Goal: Task Accomplishment & Management: Use online tool/utility

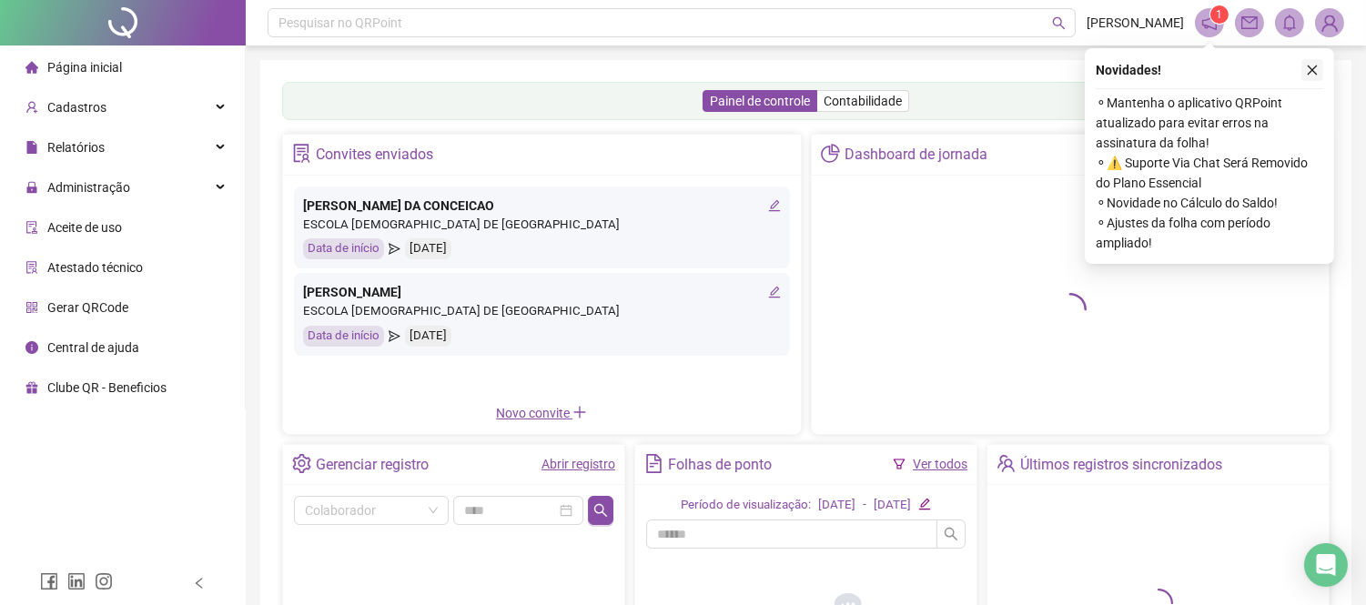
click at [1316, 73] on icon "close" at bounding box center [1312, 70] width 13 height 13
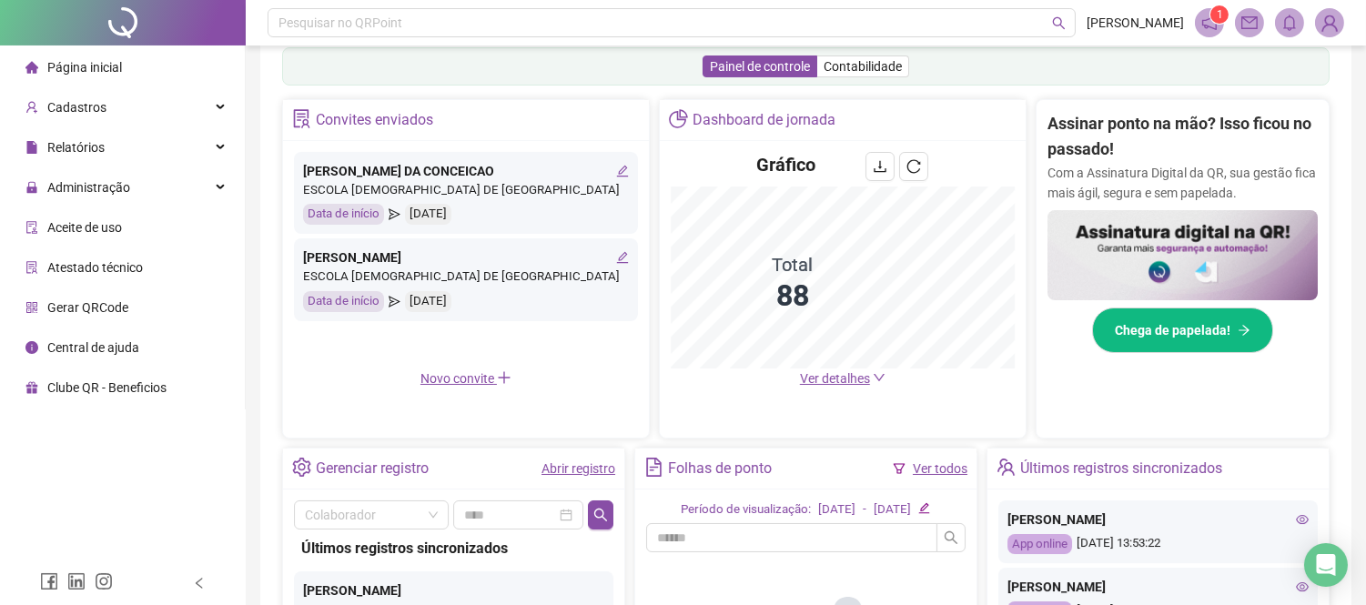
scroll to position [404, 0]
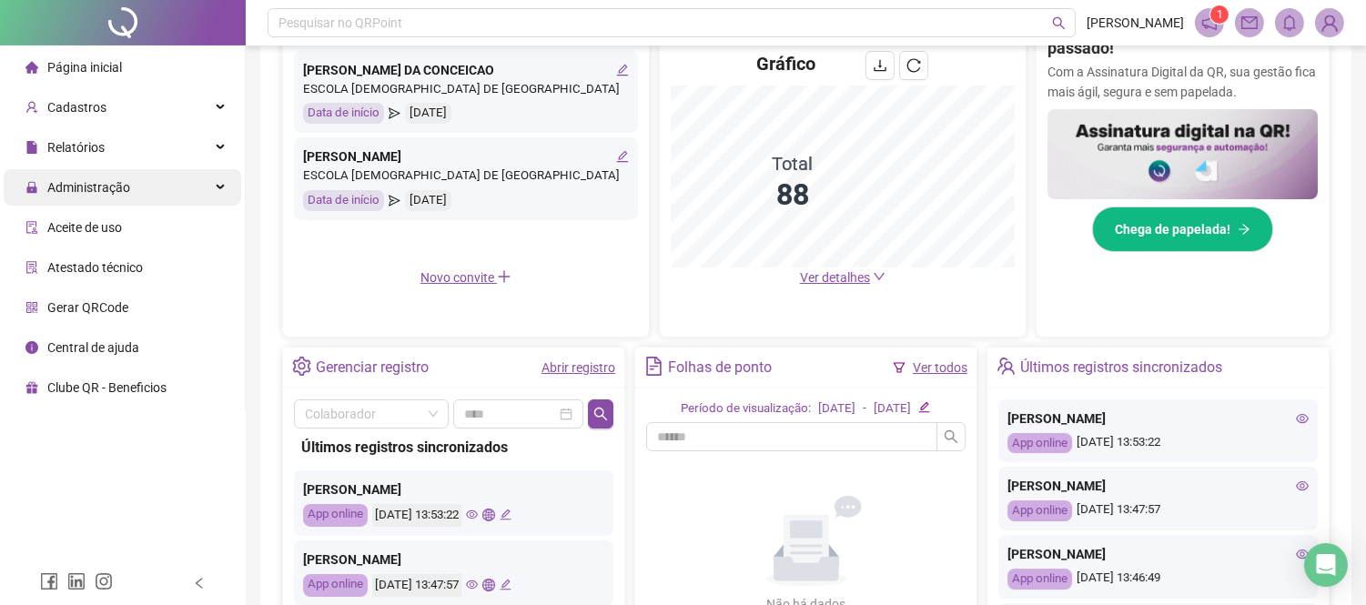
click at [121, 189] on span "Administração" at bounding box center [88, 187] width 83 height 15
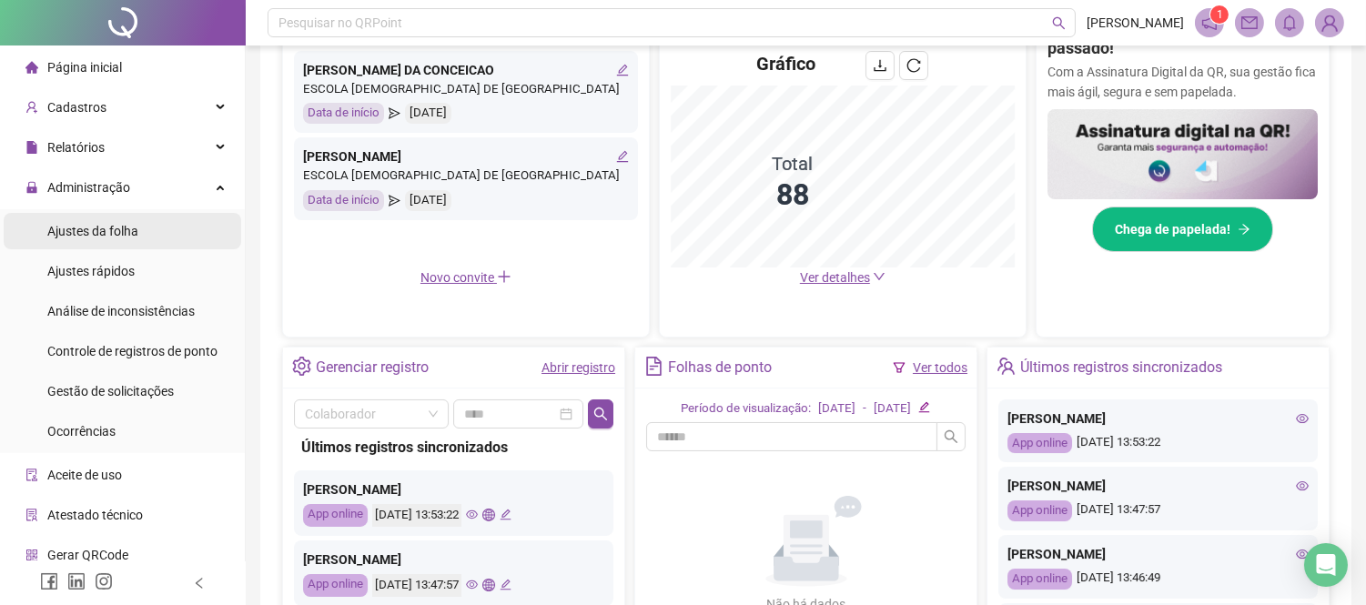
click at [140, 230] on li "Ajustes da folha" at bounding box center [123, 231] width 238 height 36
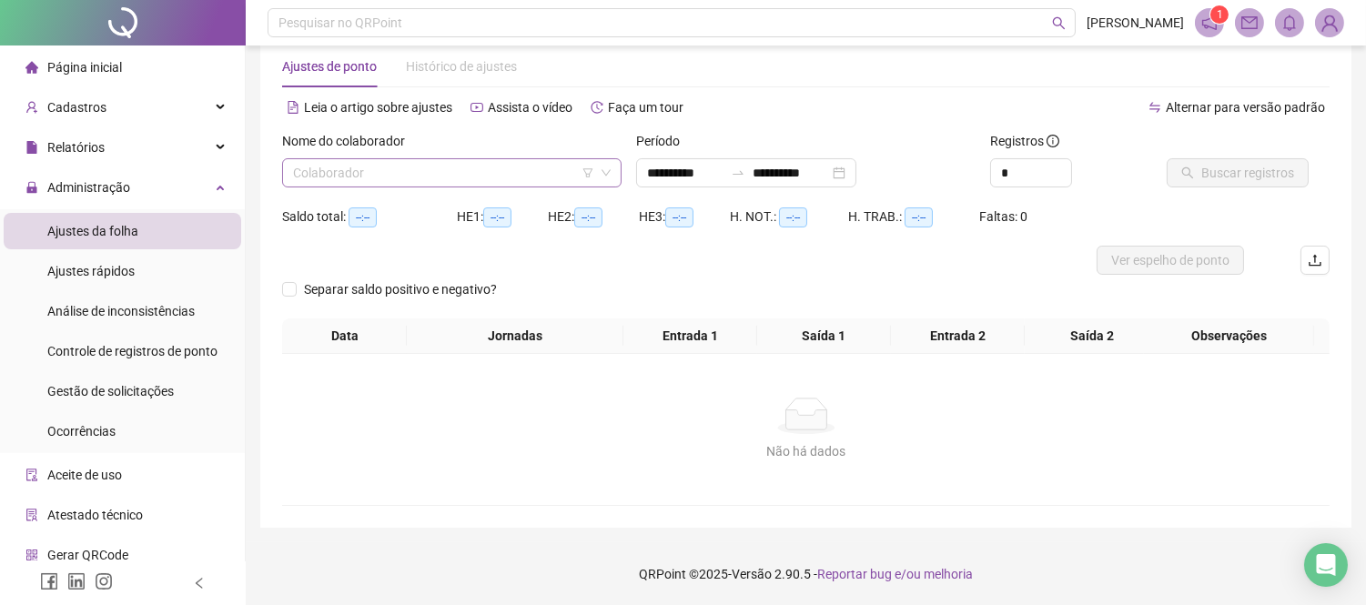
click at [503, 167] on input "search" at bounding box center [443, 172] width 301 height 27
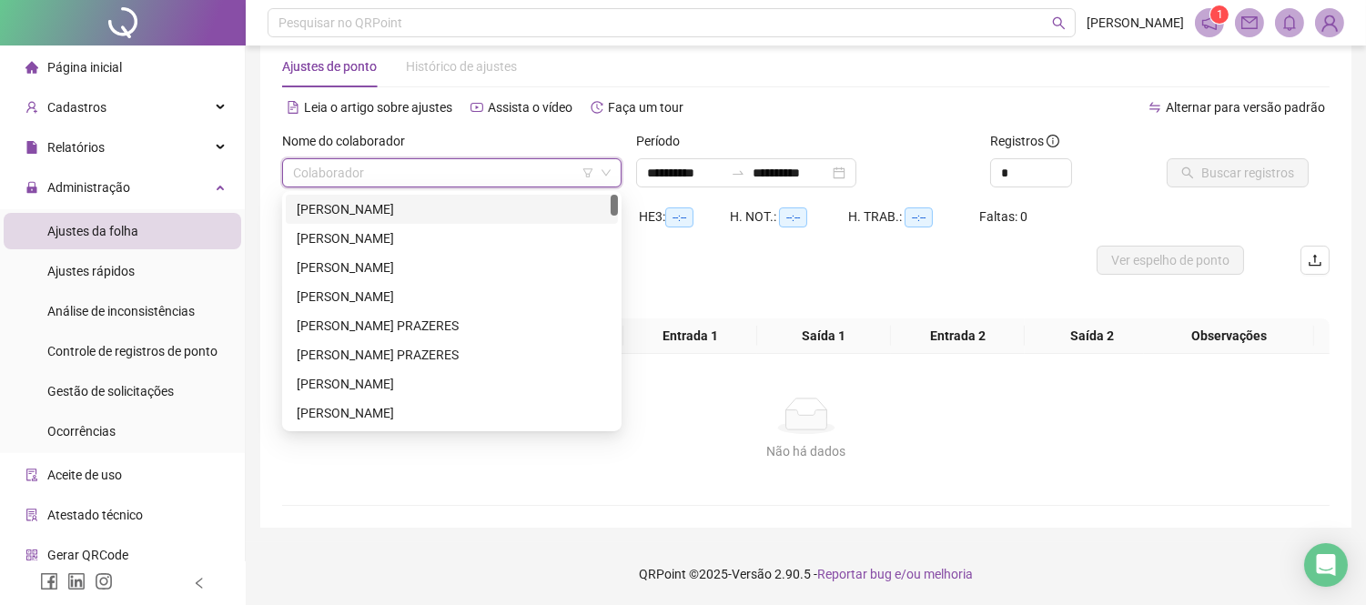
click at [514, 208] on div "[PERSON_NAME]" at bounding box center [452, 209] width 310 height 20
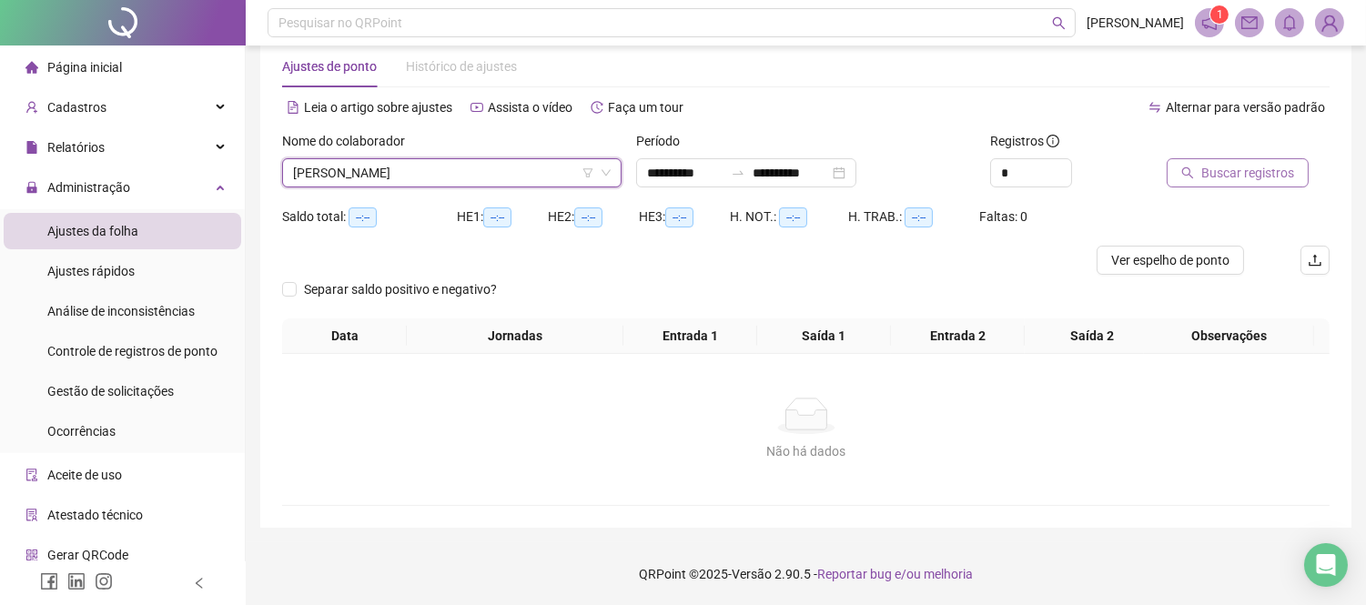
click at [1239, 178] on span "Buscar registros" at bounding box center [1248, 173] width 93 height 20
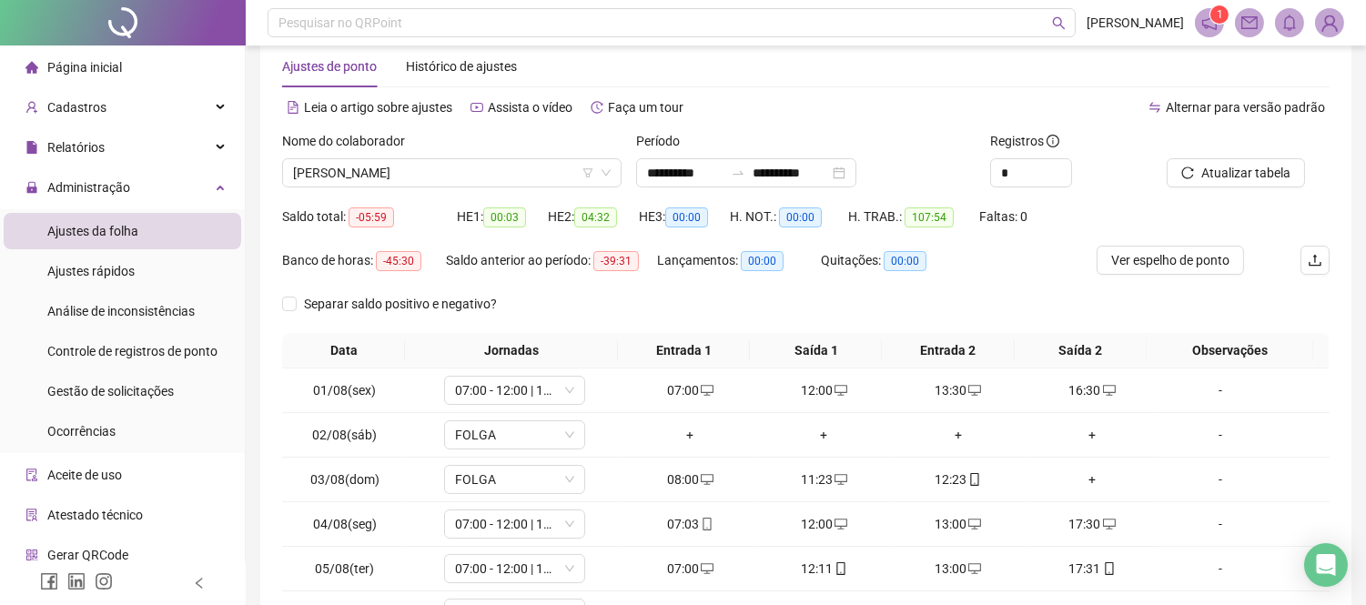
scroll to position [262, 0]
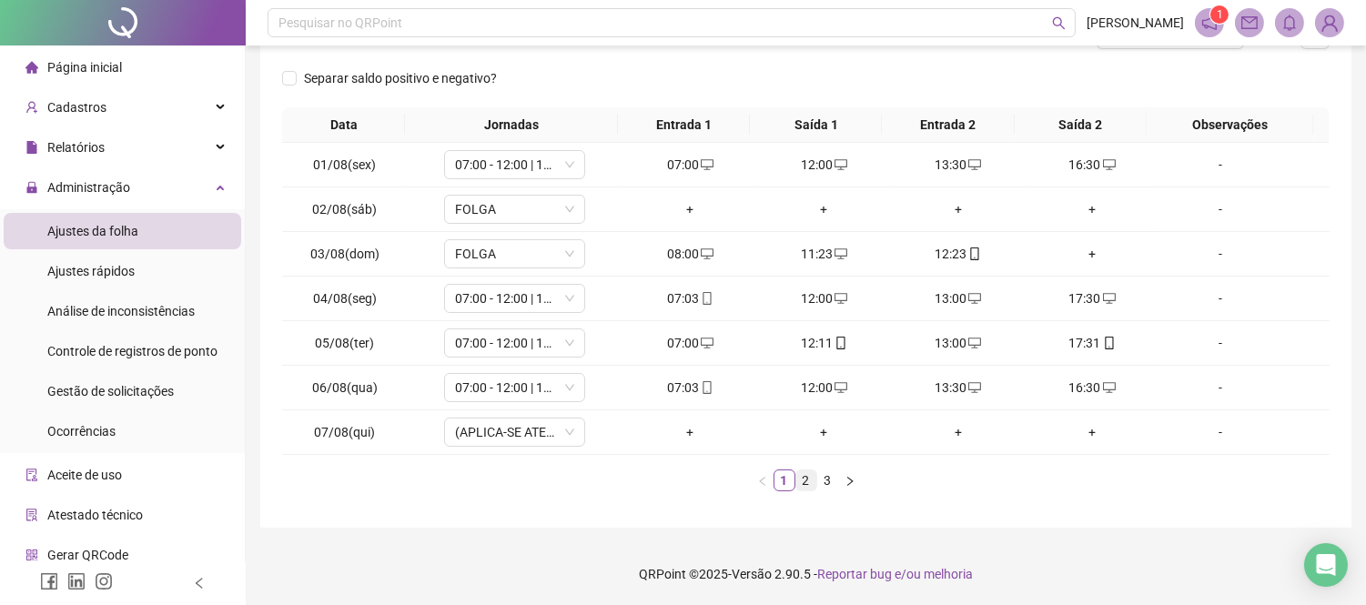
click at [810, 482] on link "2" at bounding box center [807, 481] width 20 height 20
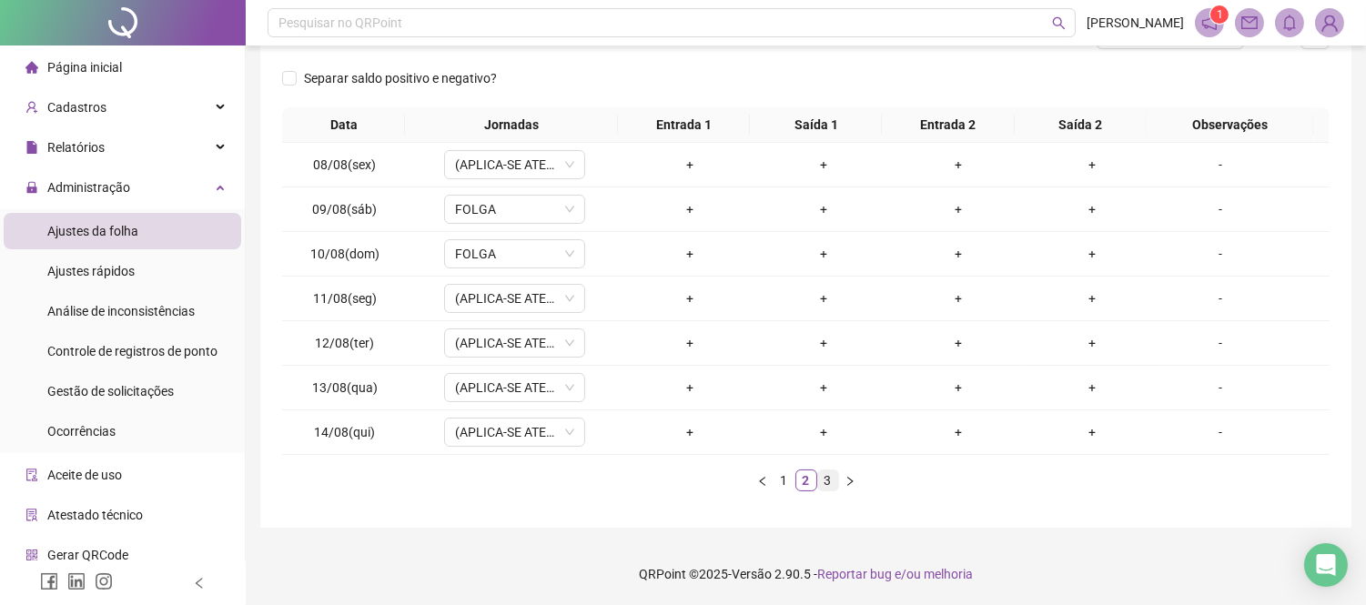
click at [821, 474] on link "3" at bounding box center [828, 481] width 20 height 20
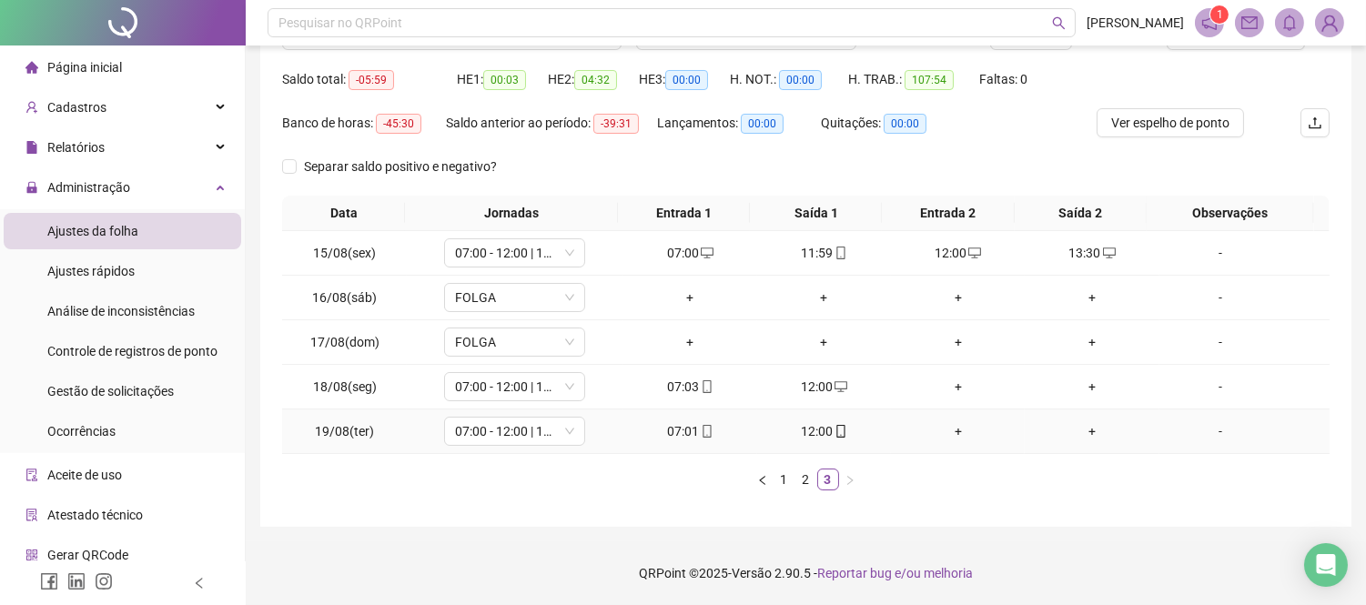
click at [949, 428] on div "+" at bounding box center [958, 431] width 119 height 20
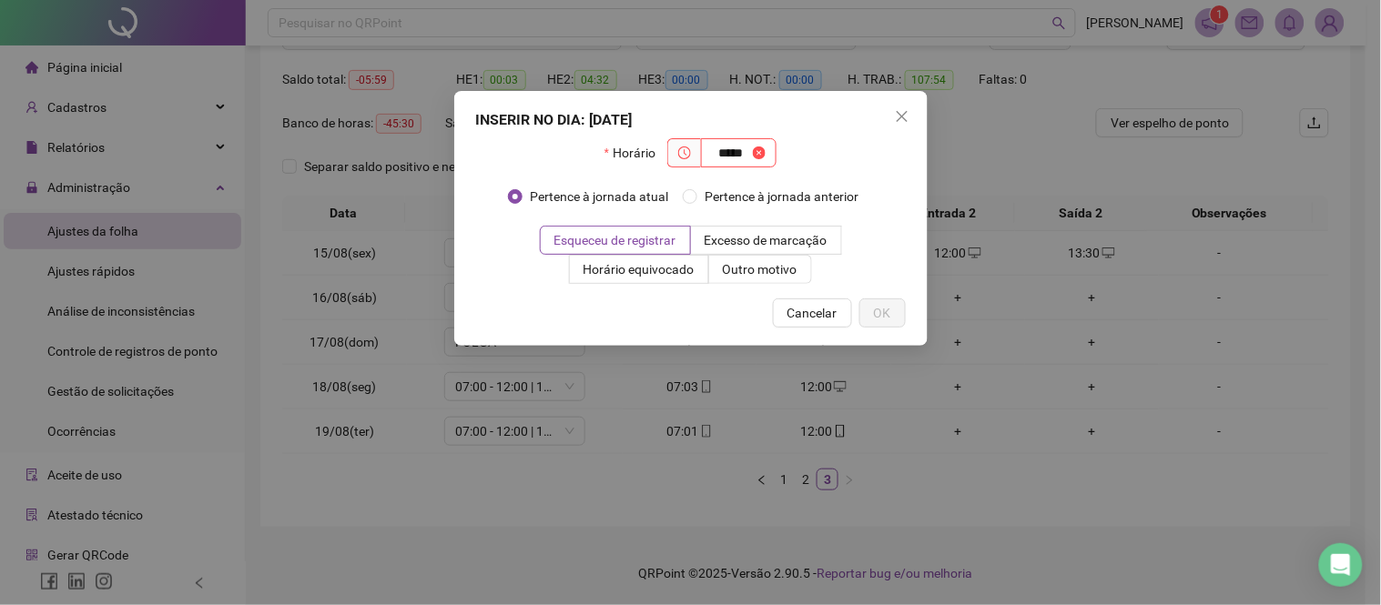
type input "*****"
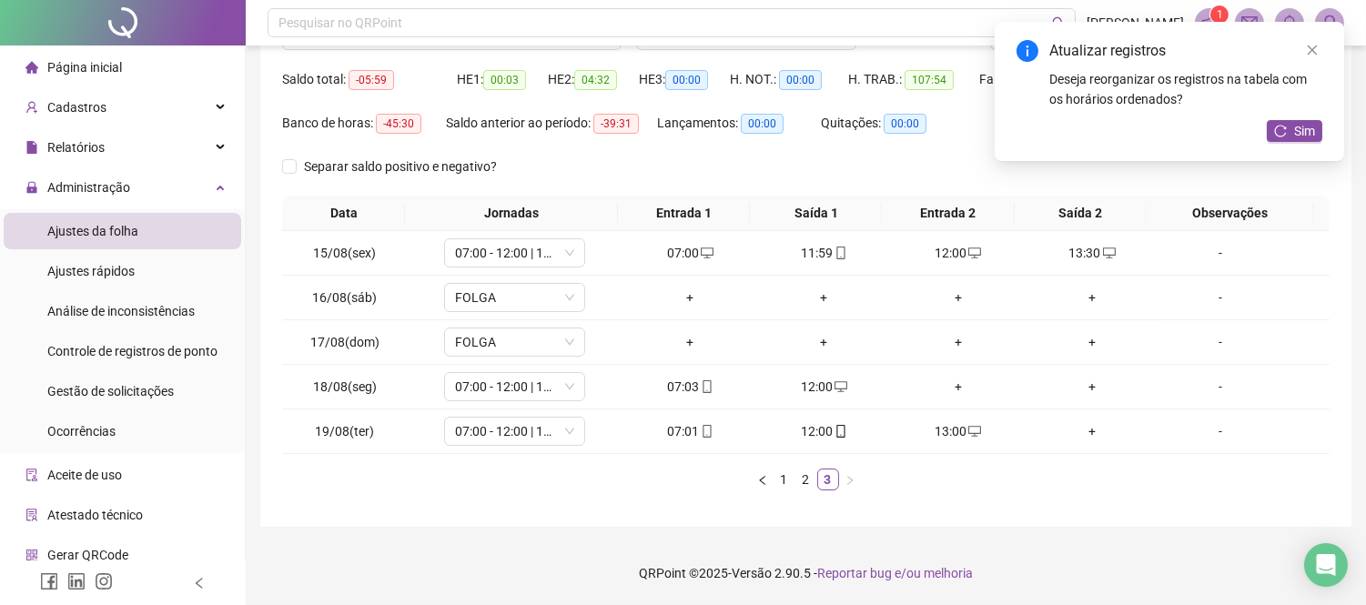
scroll to position [0, 0]
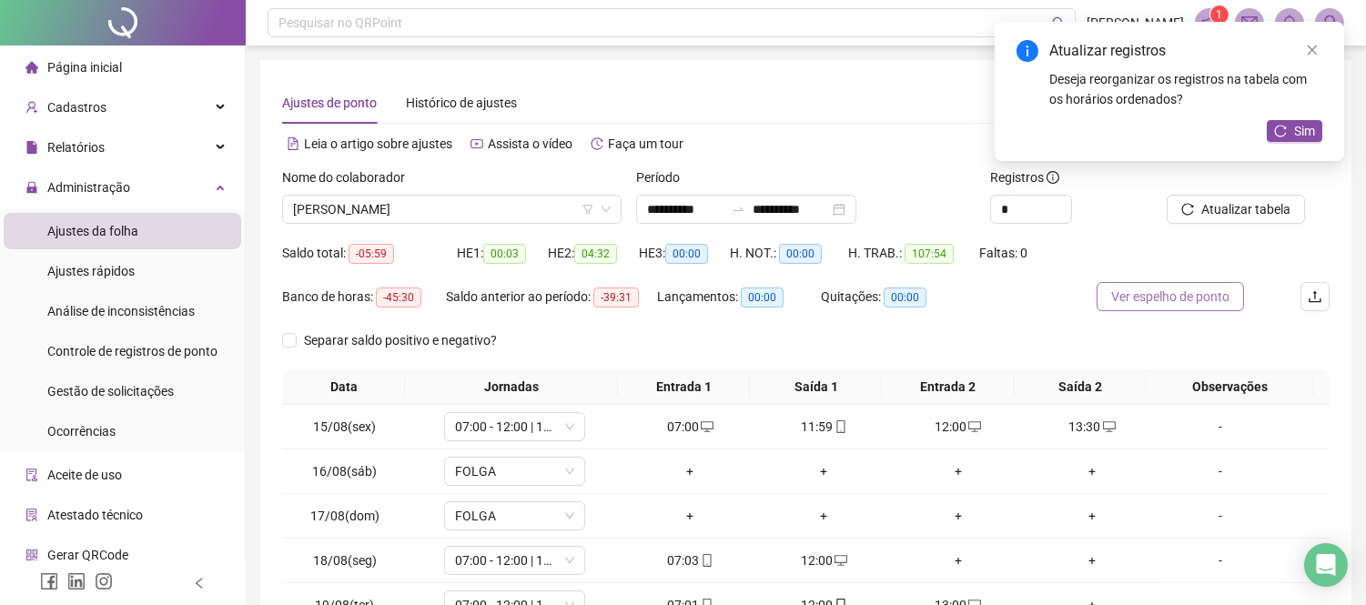
click at [1165, 297] on span "Ver espelho de ponto" at bounding box center [1171, 297] width 118 height 20
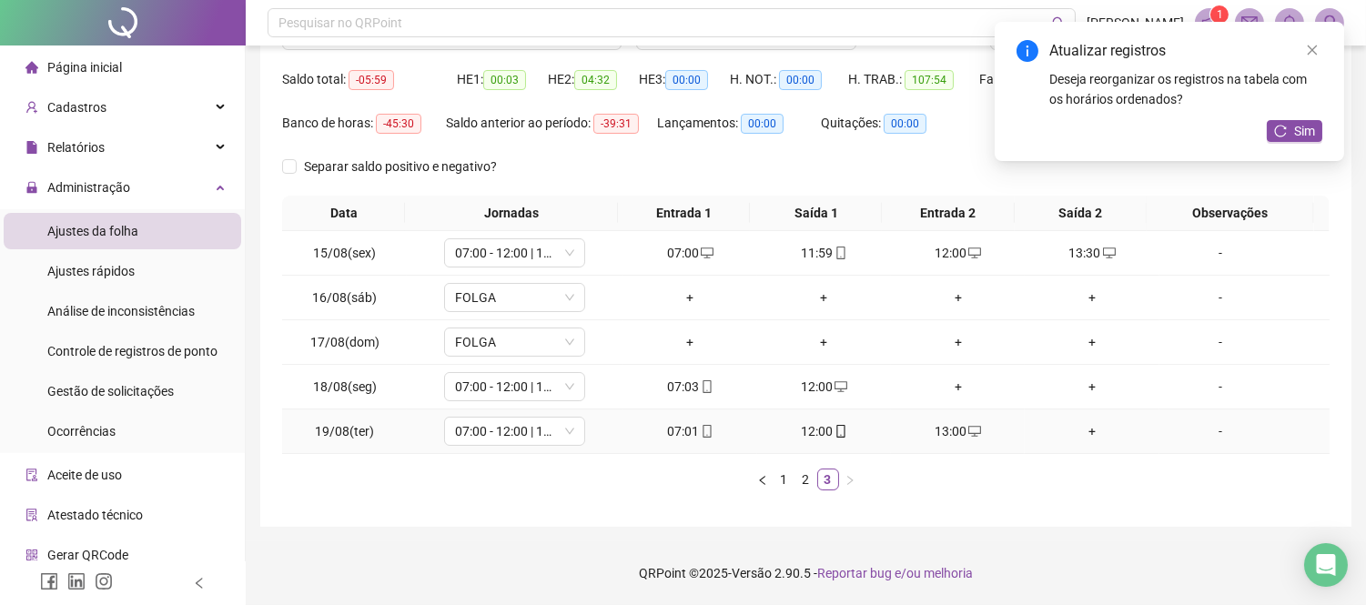
click at [940, 432] on div "13:00" at bounding box center [958, 431] width 119 height 20
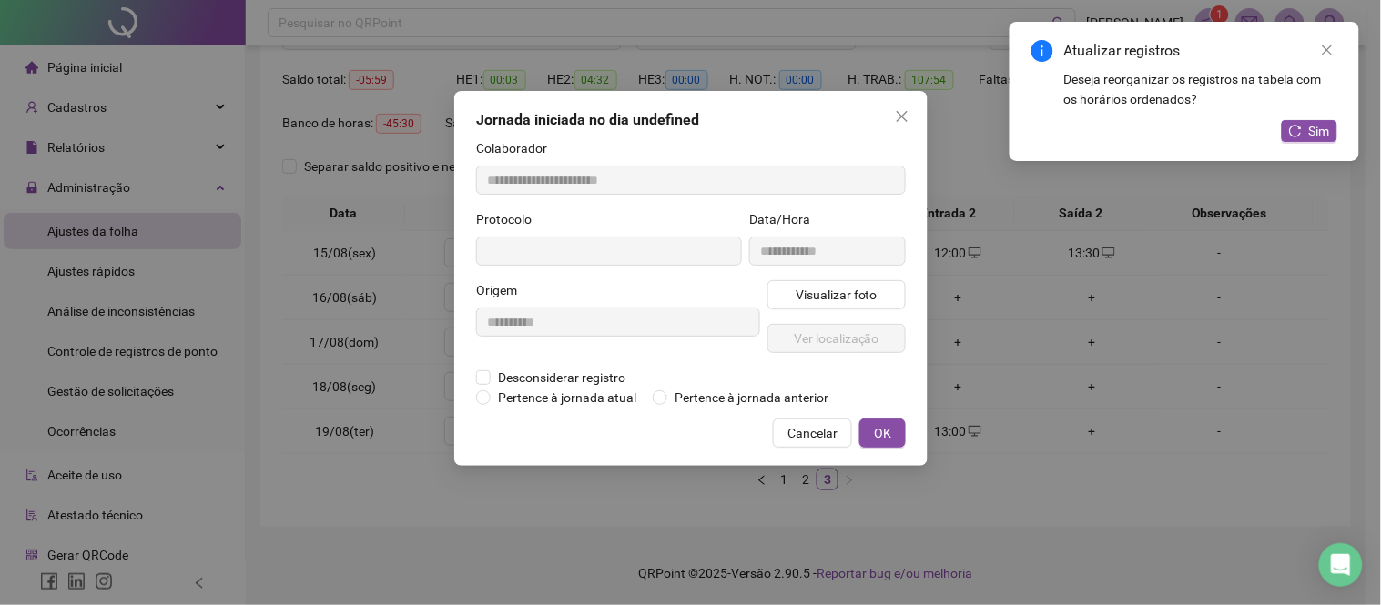
type input "**********"
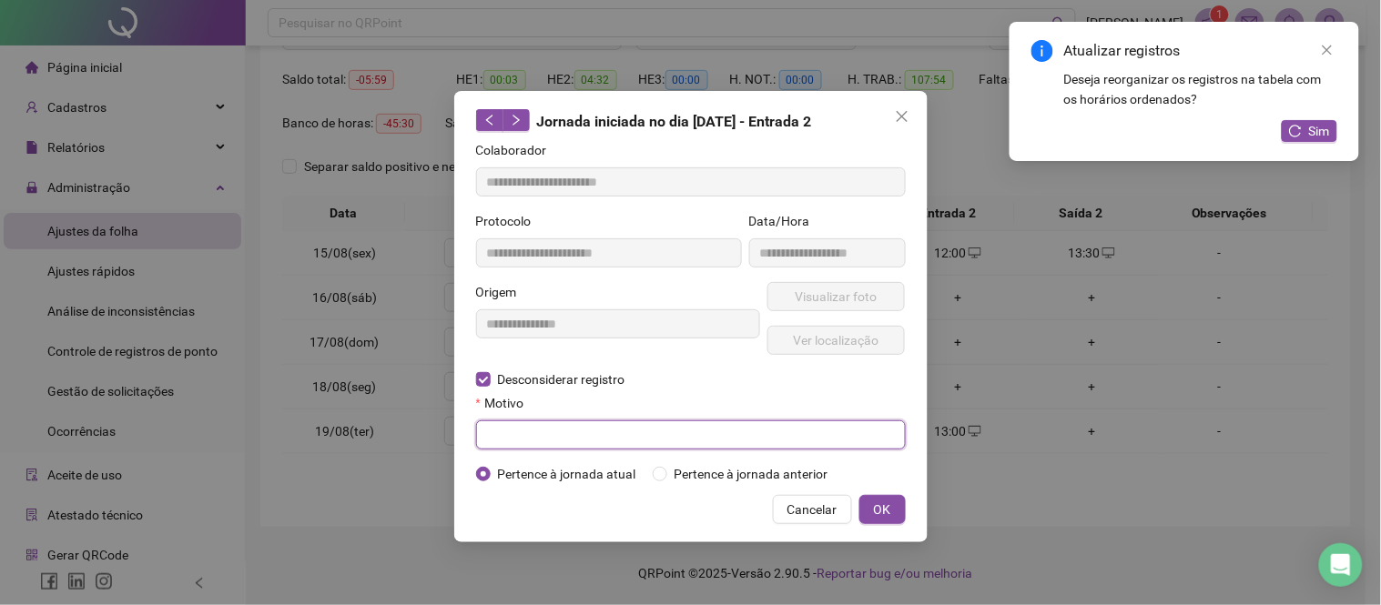
click at [503, 437] on input "text" at bounding box center [691, 435] width 430 height 29
type input "*"
type input "******"
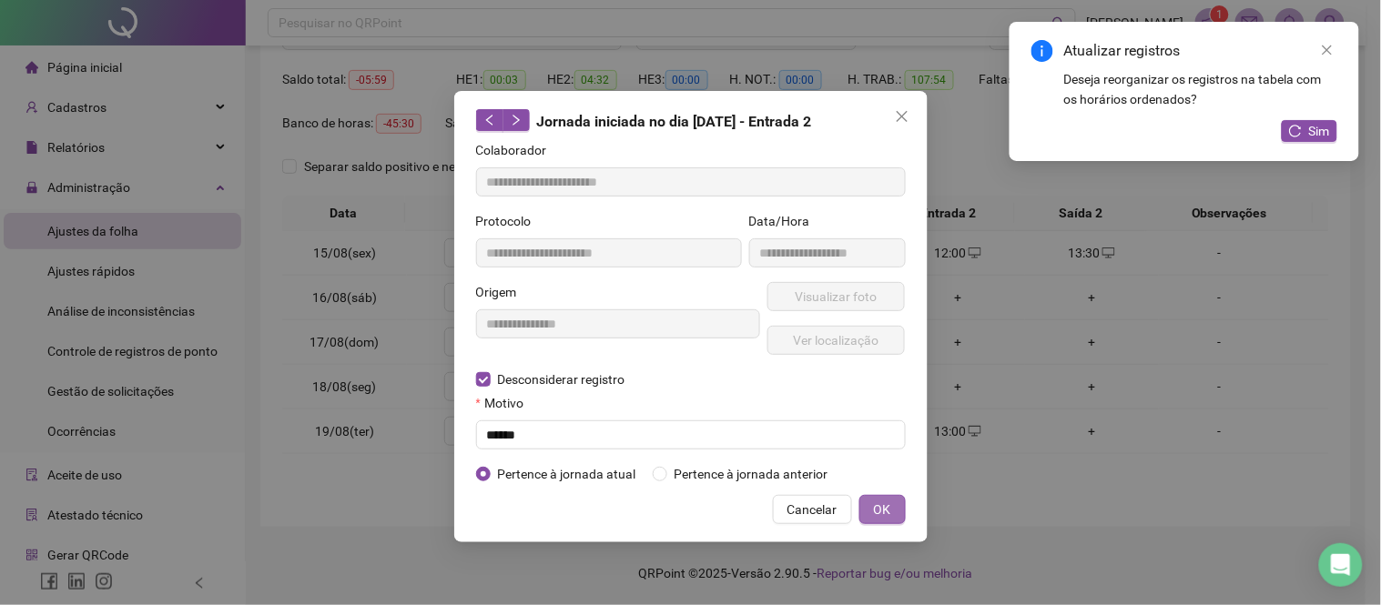
click at [878, 508] on button "OK" at bounding box center [882, 509] width 46 height 29
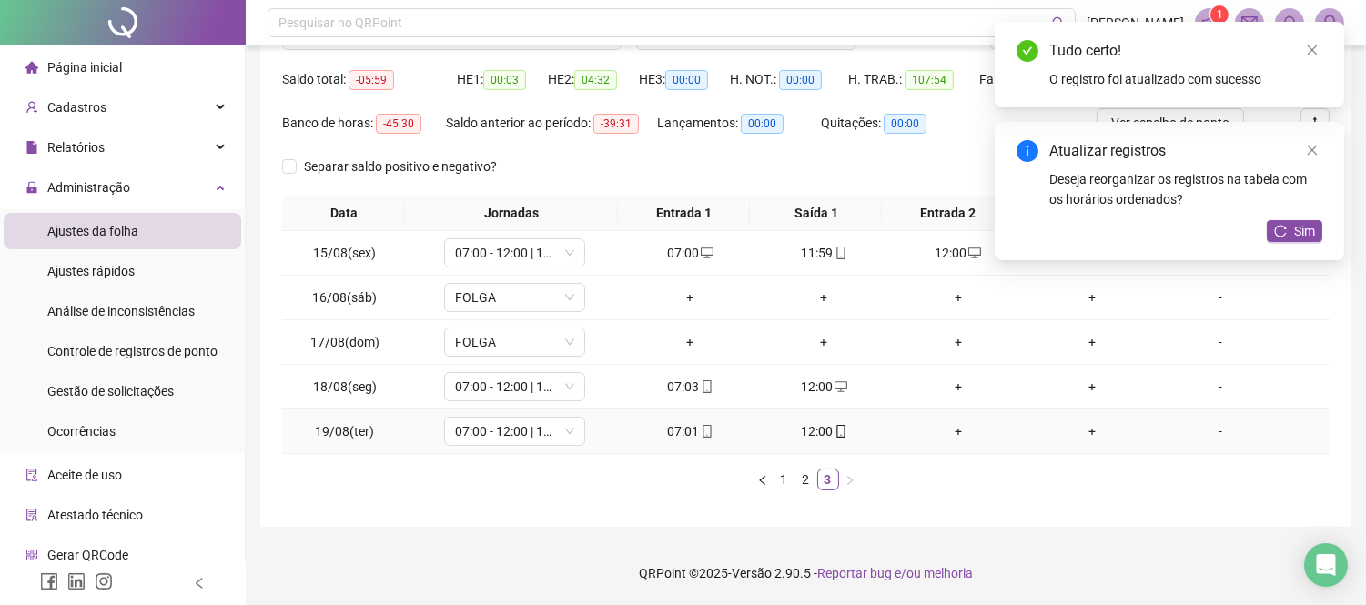
click at [958, 434] on div "+" at bounding box center [958, 431] width 119 height 20
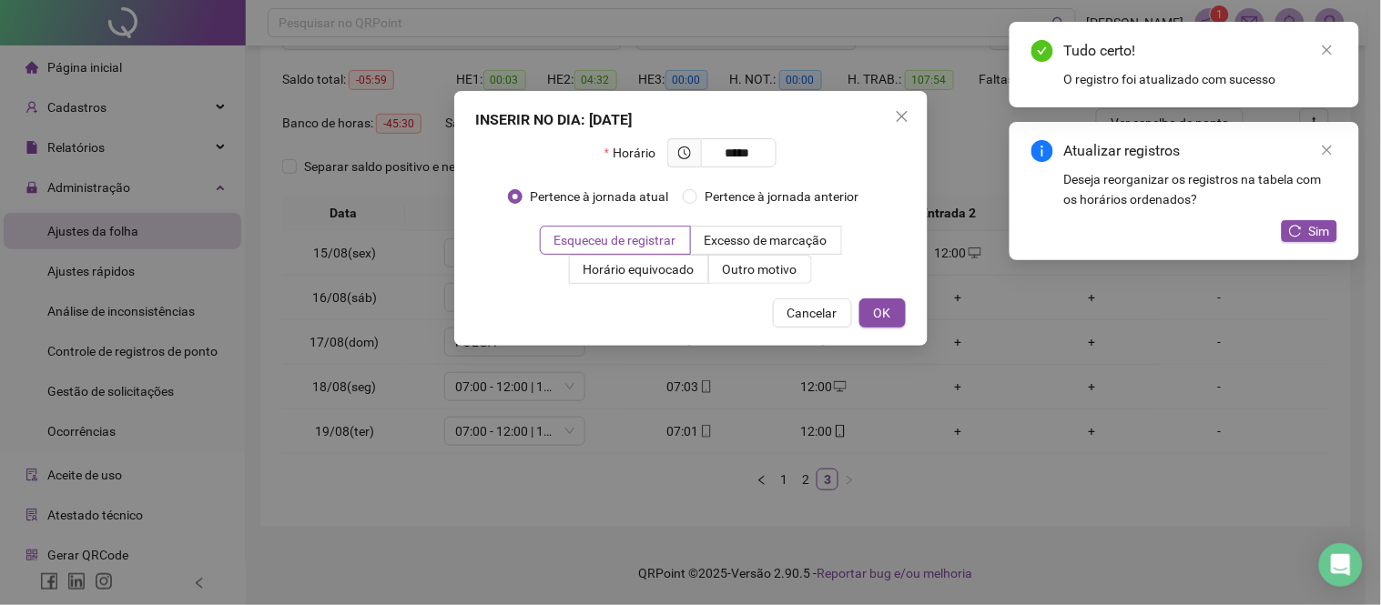
type input "*****"
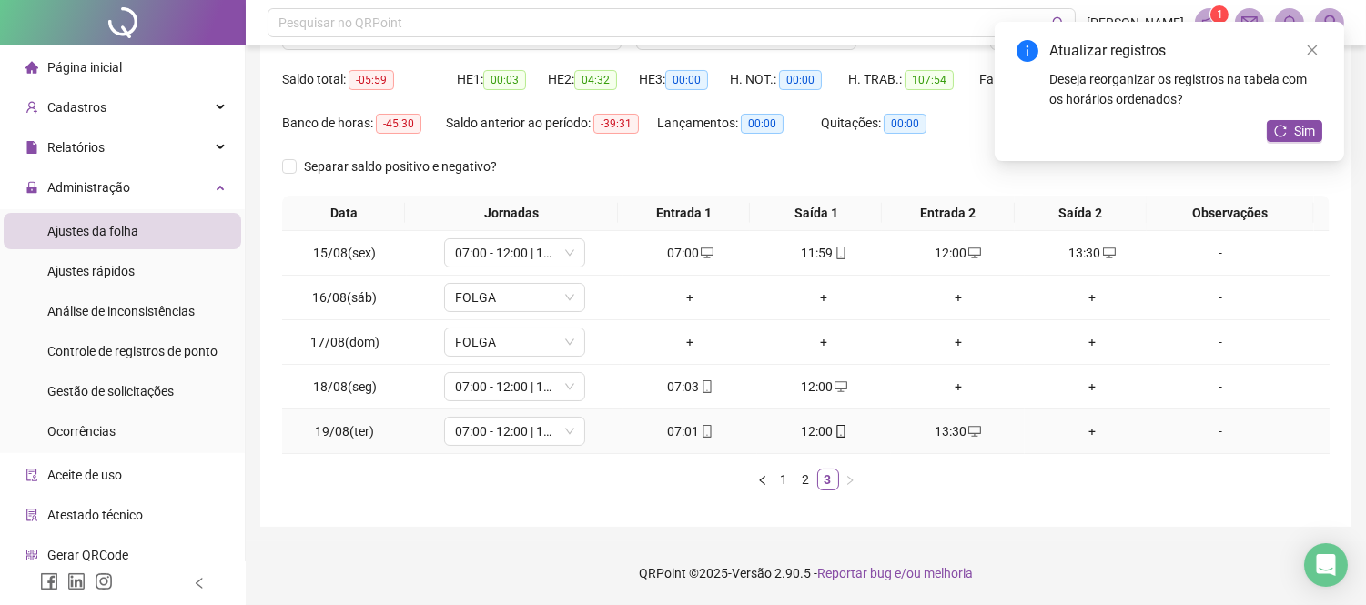
click at [1075, 433] on div "+" at bounding box center [1091, 431] width 119 height 20
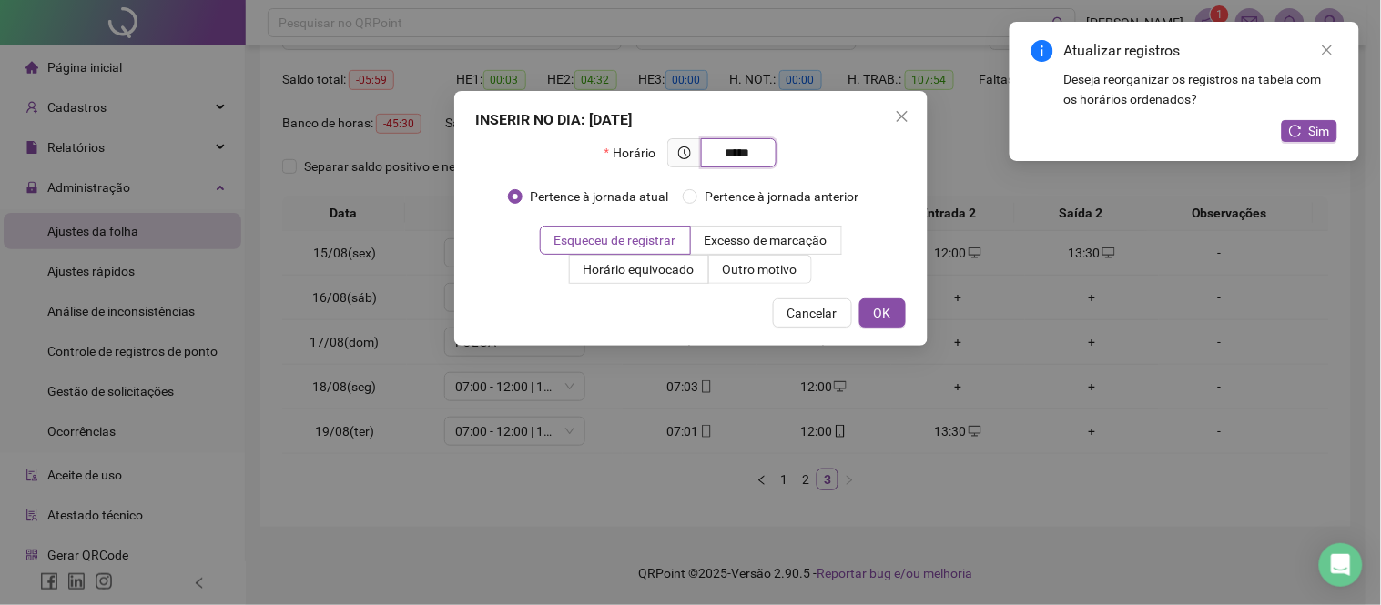
type input "*****"
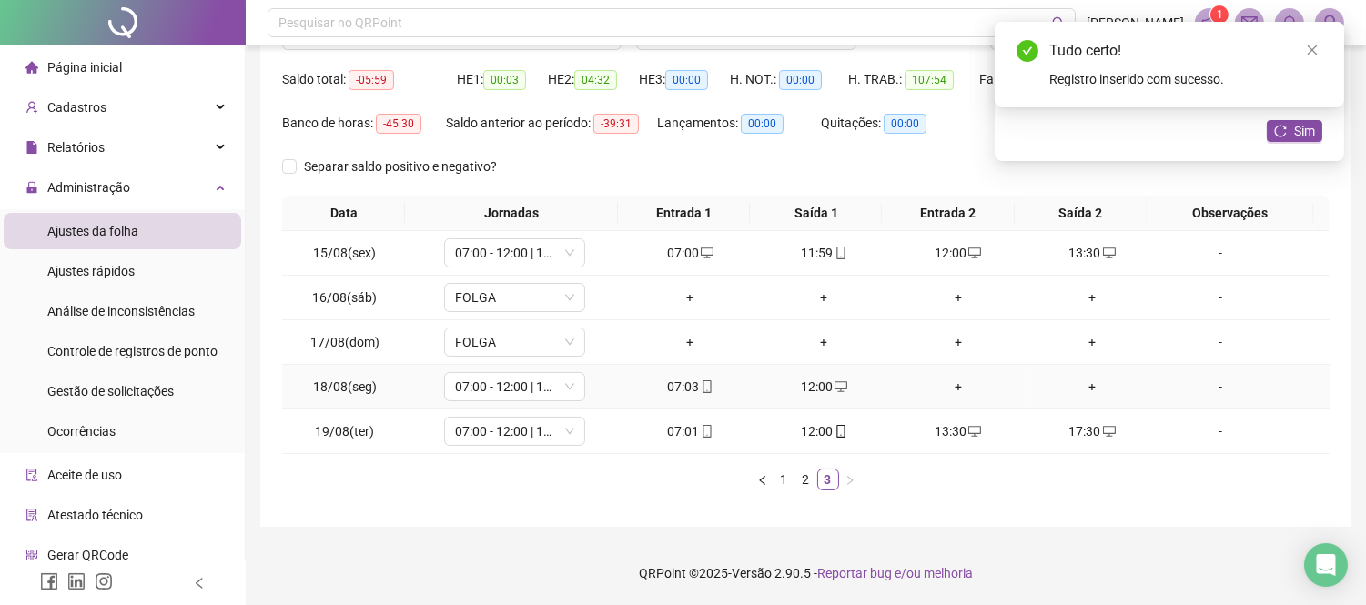
click at [951, 388] on div "+" at bounding box center [958, 387] width 119 height 20
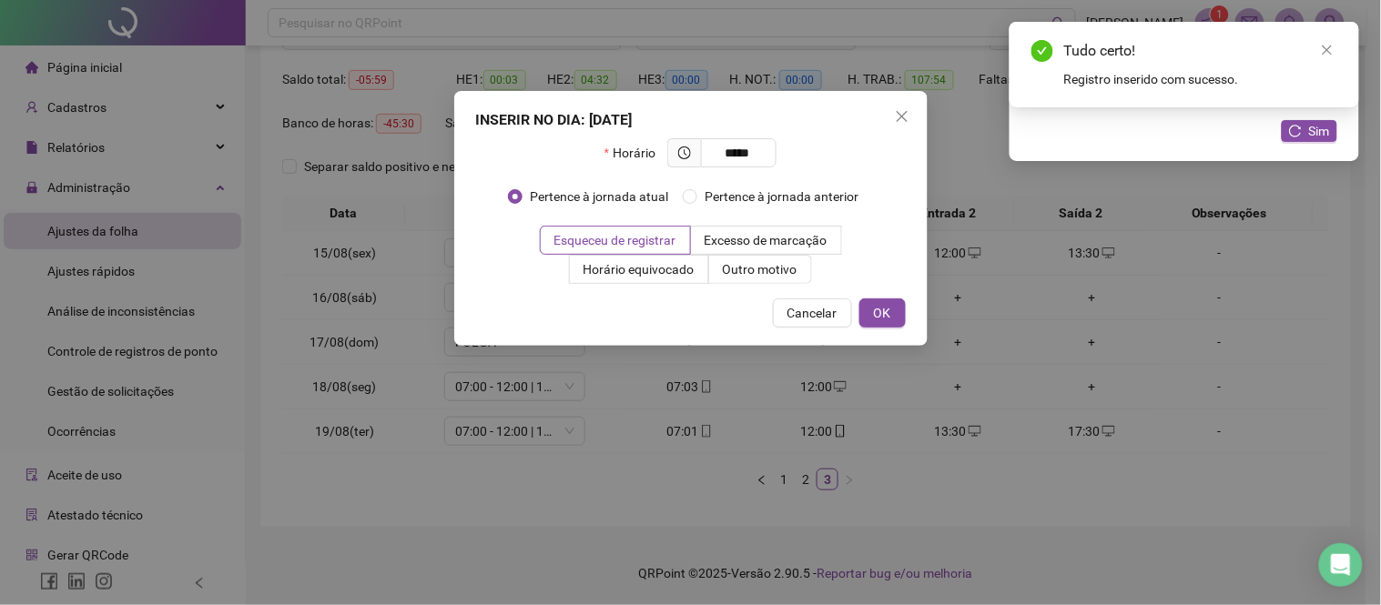
type input "*****"
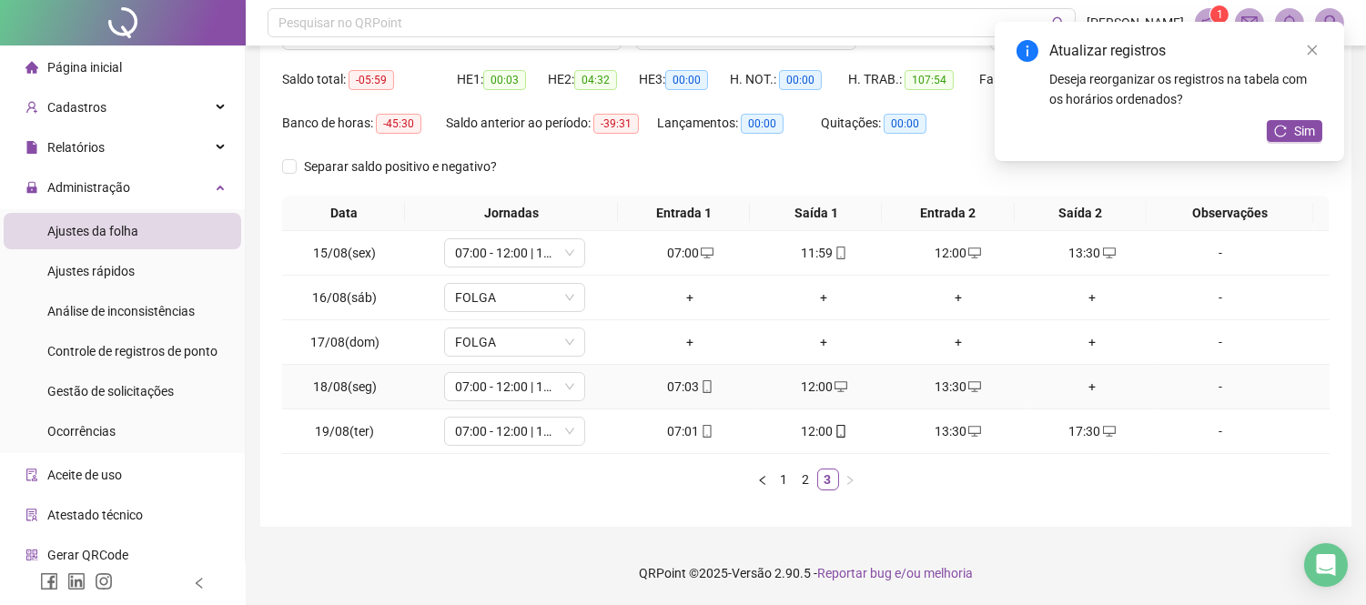
click at [1076, 384] on div "+" at bounding box center [1091, 387] width 119 height 20
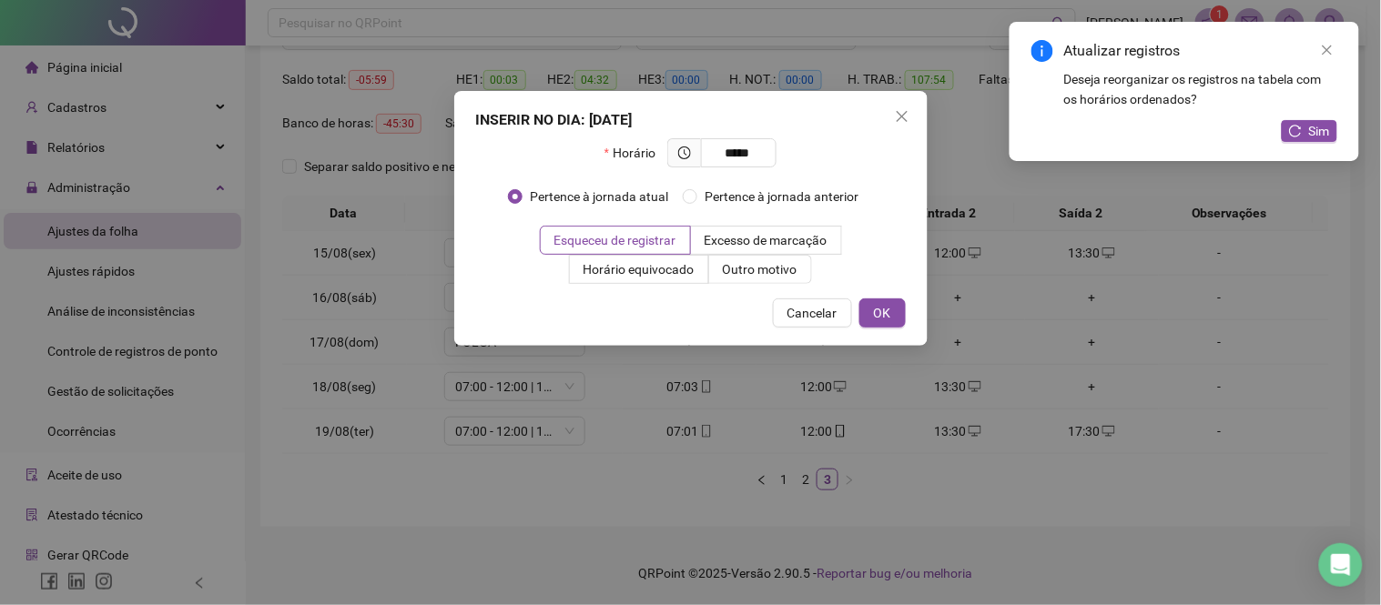
type input "*****"
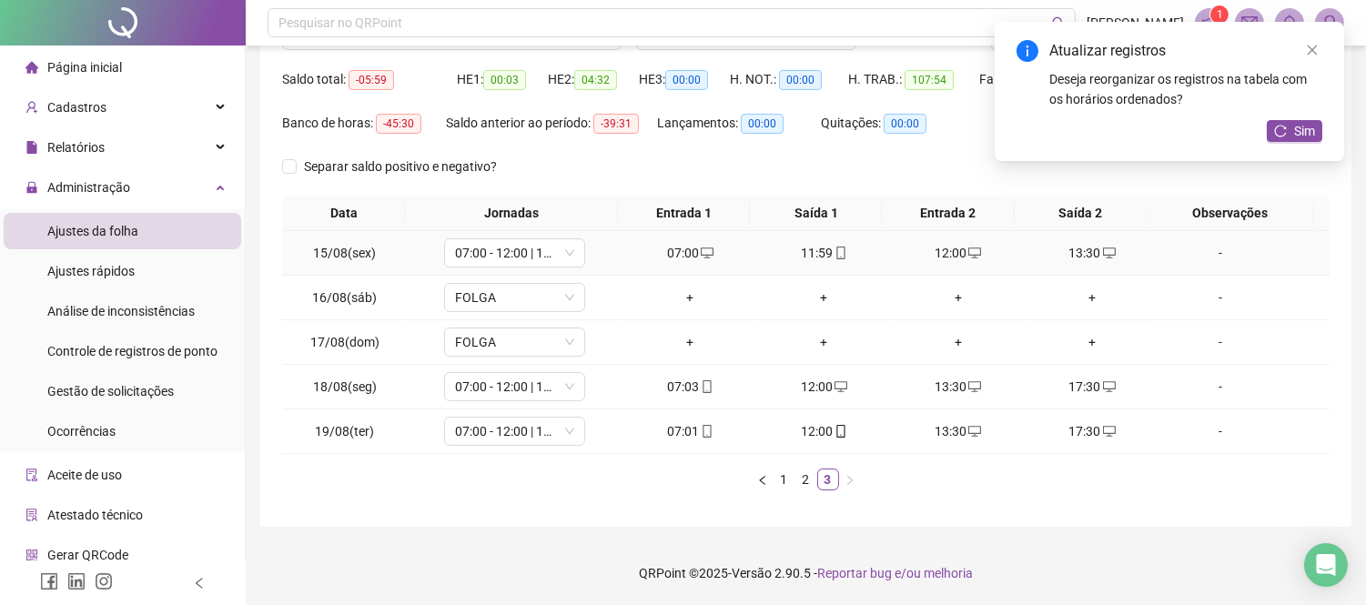
scroll to position [0, 0]
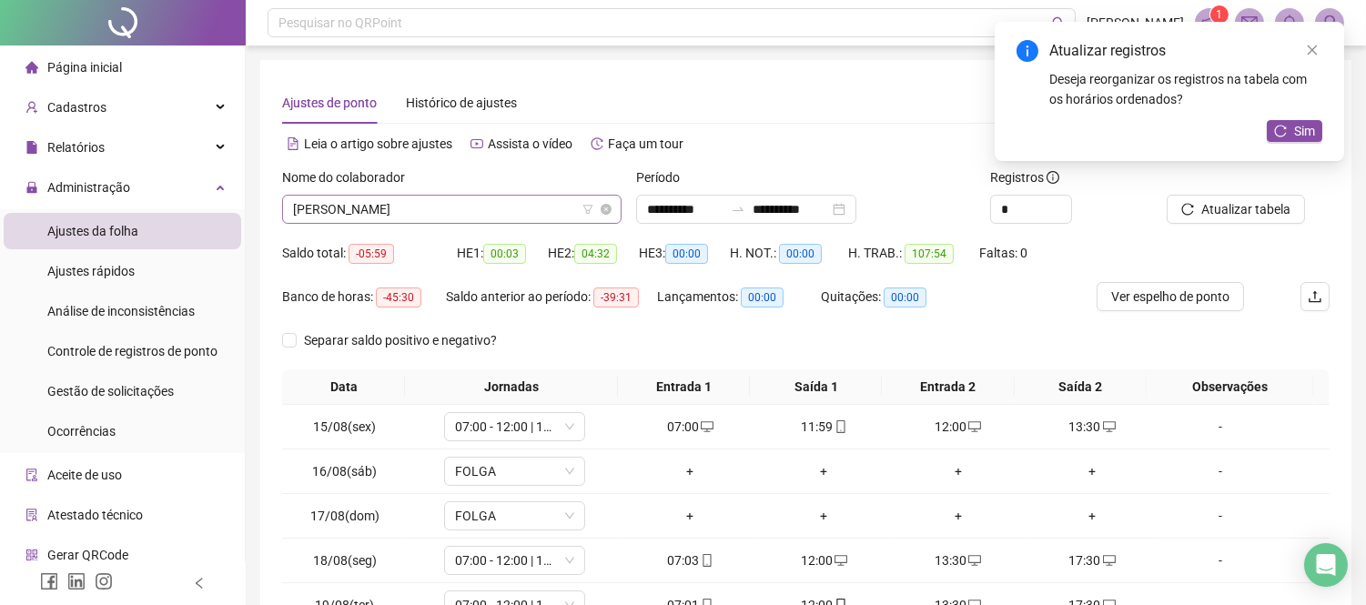
click at [504, 200] on span "[PERSON_NAME]" at bounding box center [452, 209] width 318 height 27
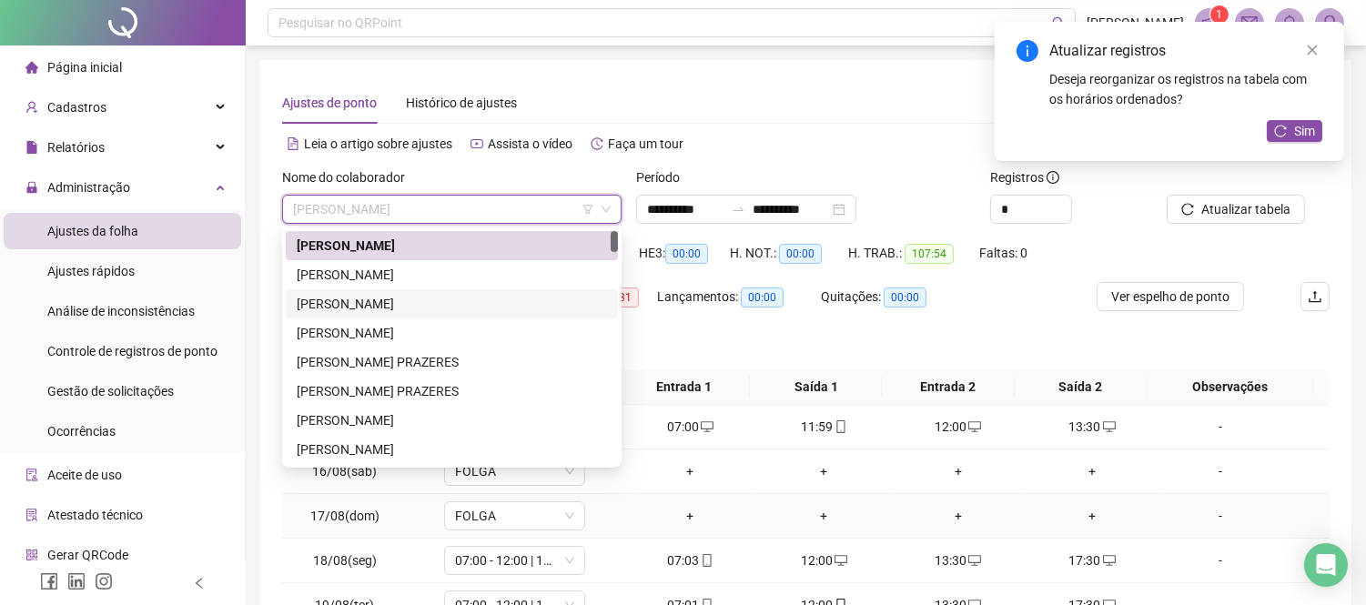
scroll to position [174, 0]
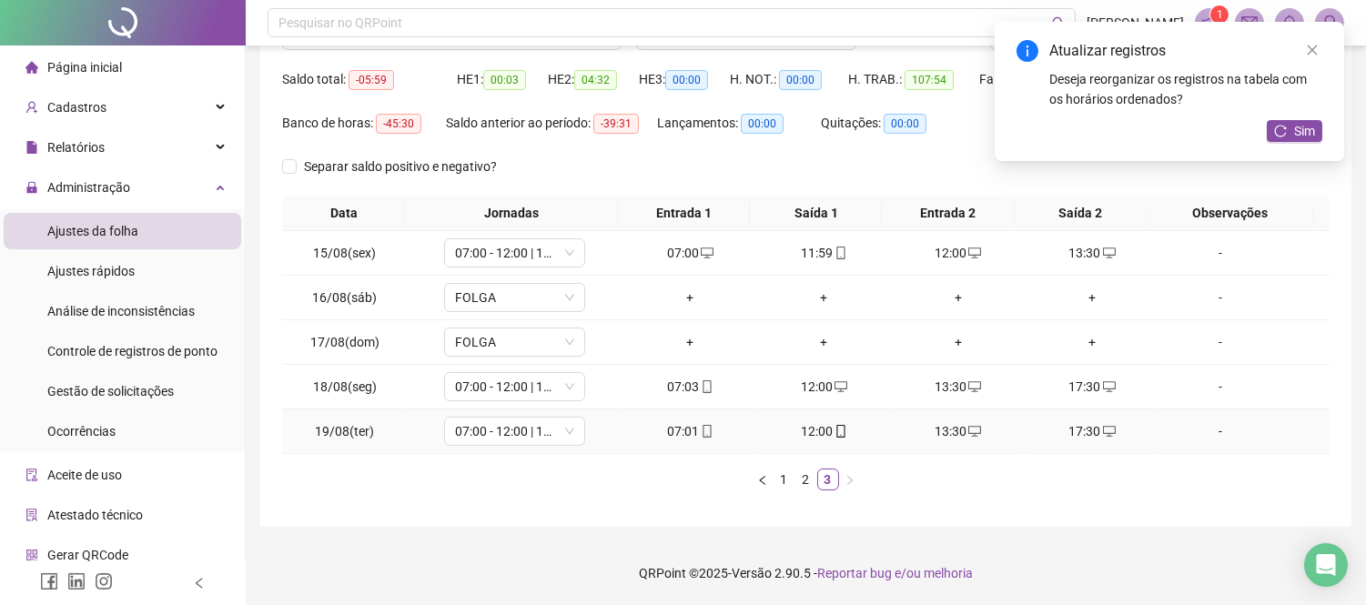
click at [1088, 432] on div "17:30" at bounding box center [1091, 431] width 119 height 20
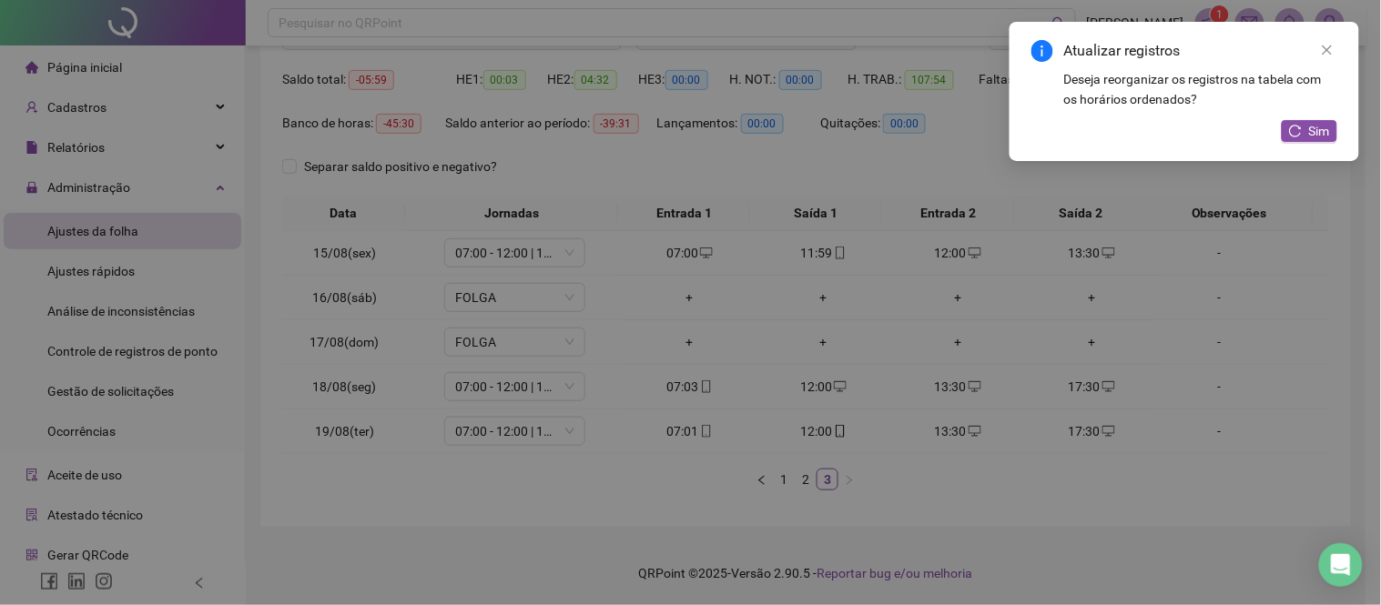
type input "**********"
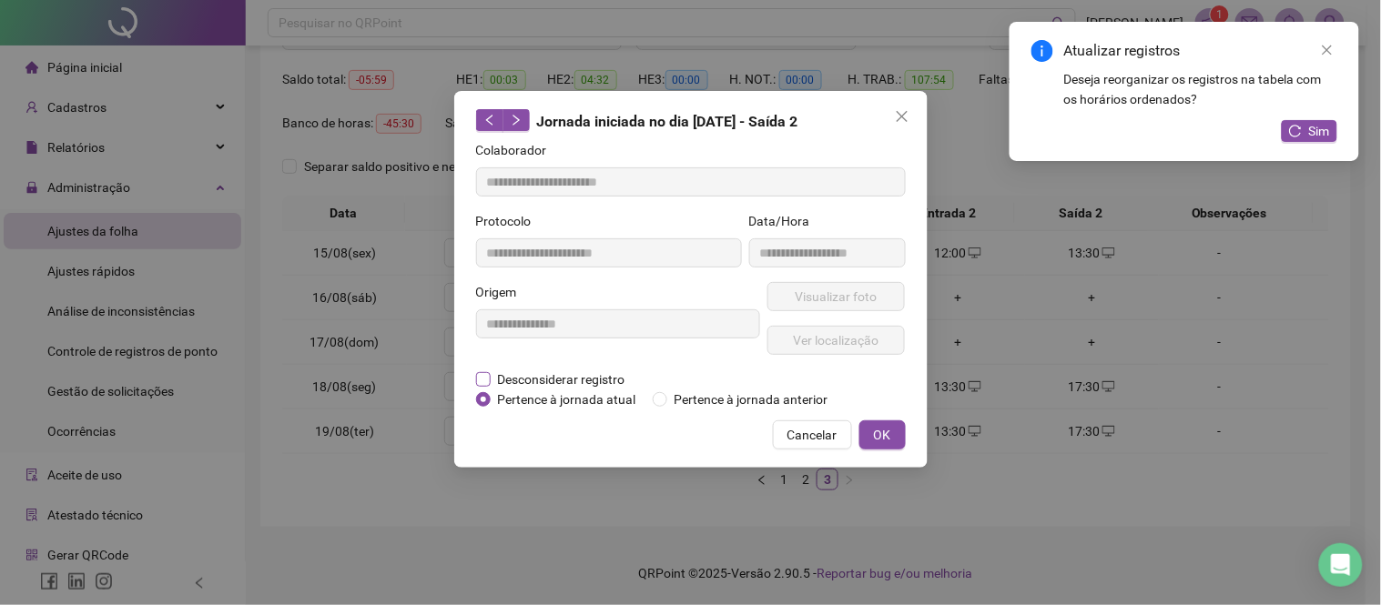
click at [483, 370] on label "Desconsiderar registro" at bounding box center [560, 380] width 169 height 20
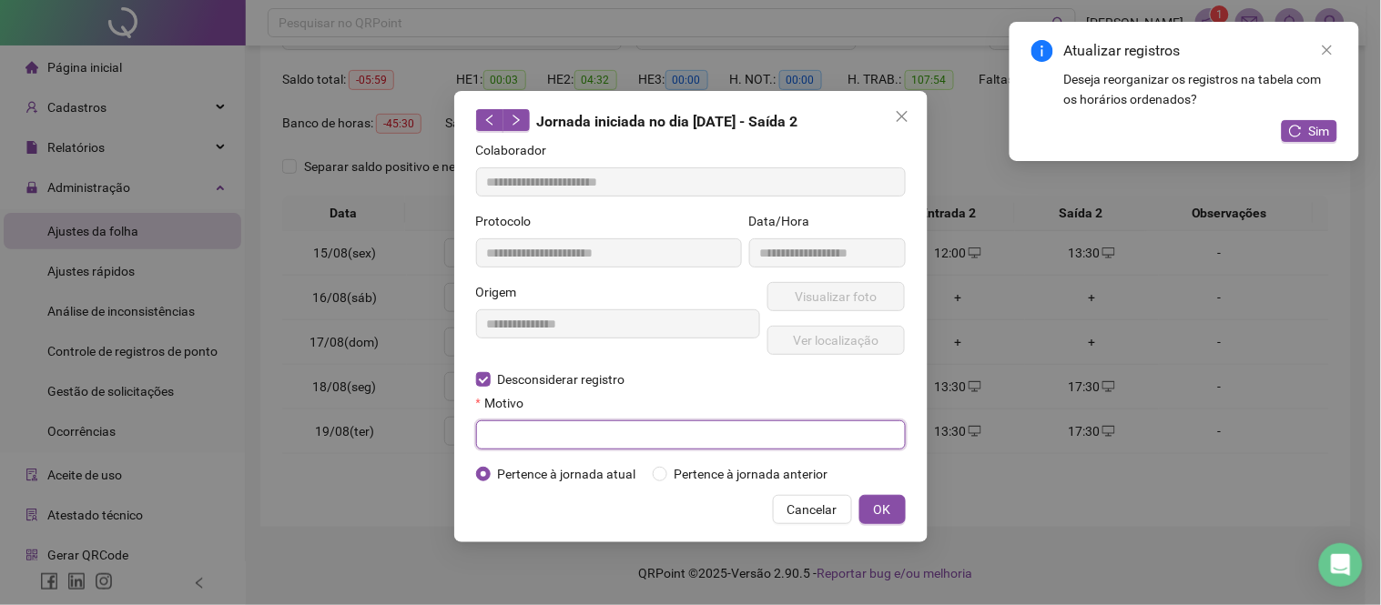
click at [550, 431] on input "text" at bounding box center [691, 435] width 430 height 29
type input "******"
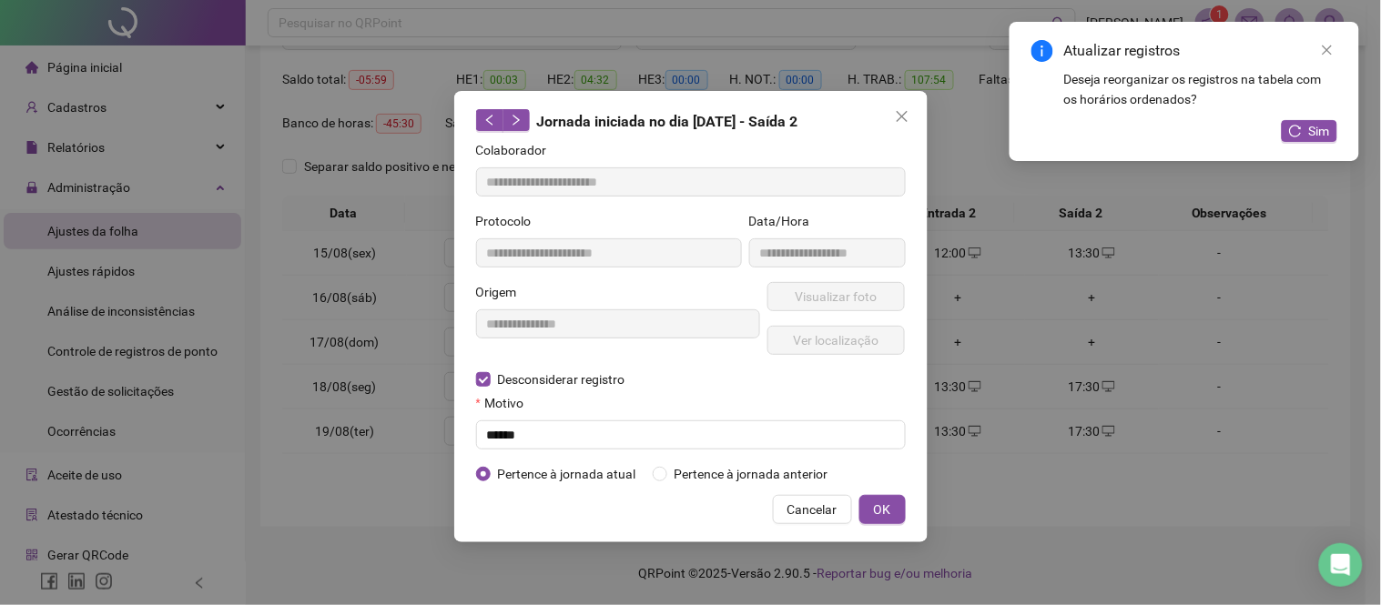
drag, startPoint x: 868, startPoint y: 503, endPoint x: 857, endPoint y: 492, distance: 16.1
click at [859, 495] on div "Cancelar OK" at bounding box center [691, 509] width 430 height 29
click at [863, 513] on button "OK" at bounding box center [882, 509] width 46 height 29
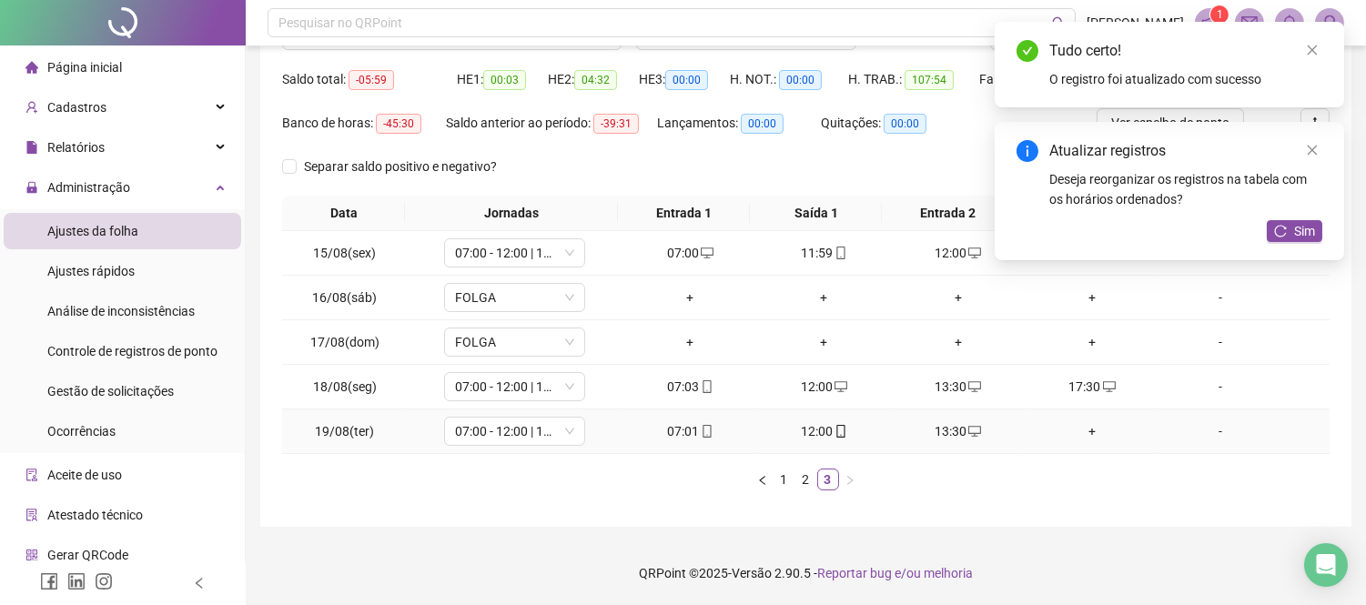
click at [944, 431] on div "13:30" at bounding box center [958, 431] width 119 height 20
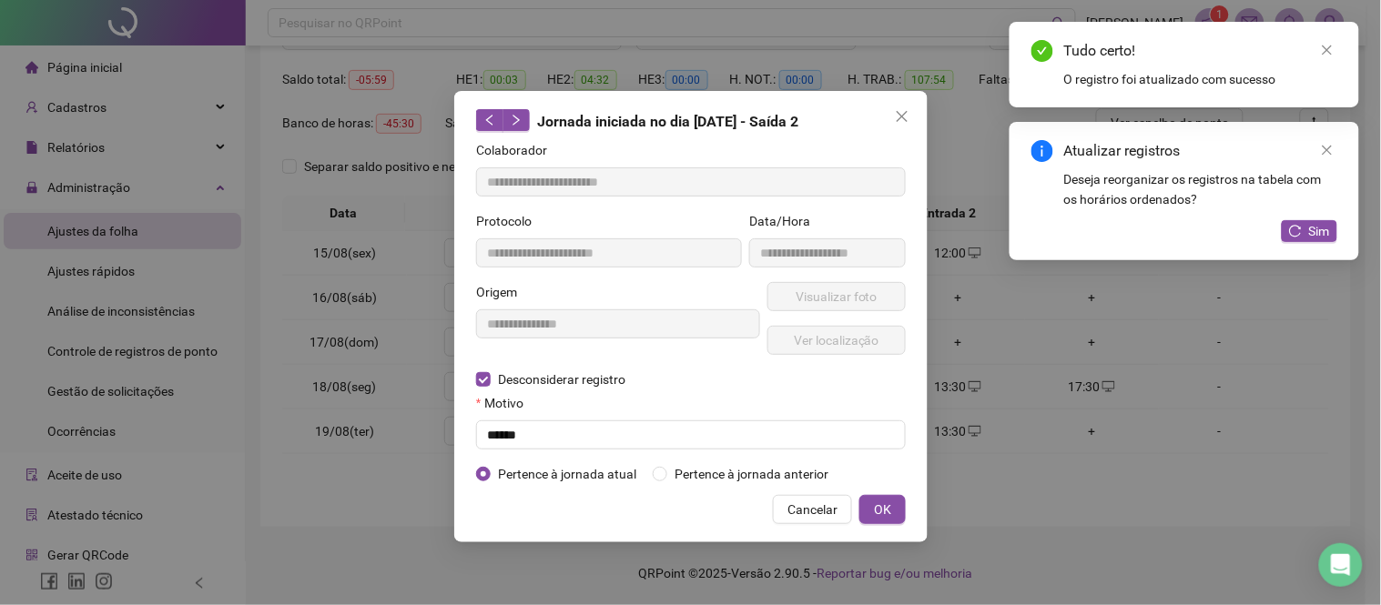
type input "**********"
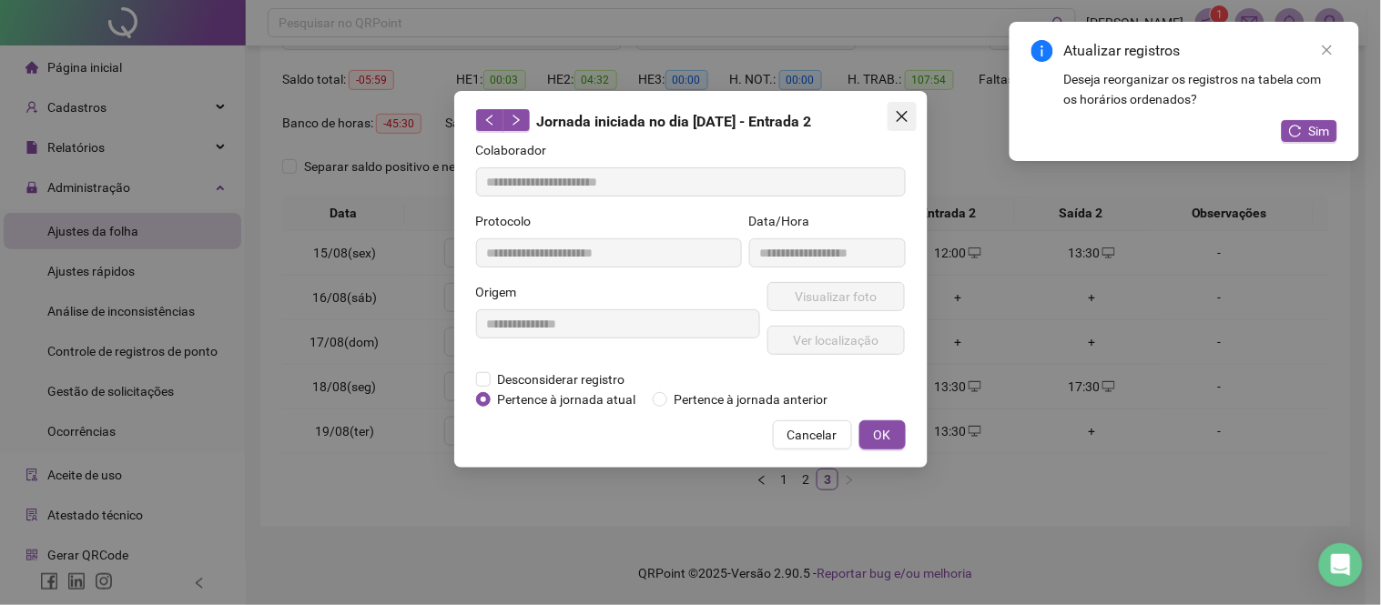
click at [912, 111] on span "Close" at bounding box center [902, 116] width 29 height 15
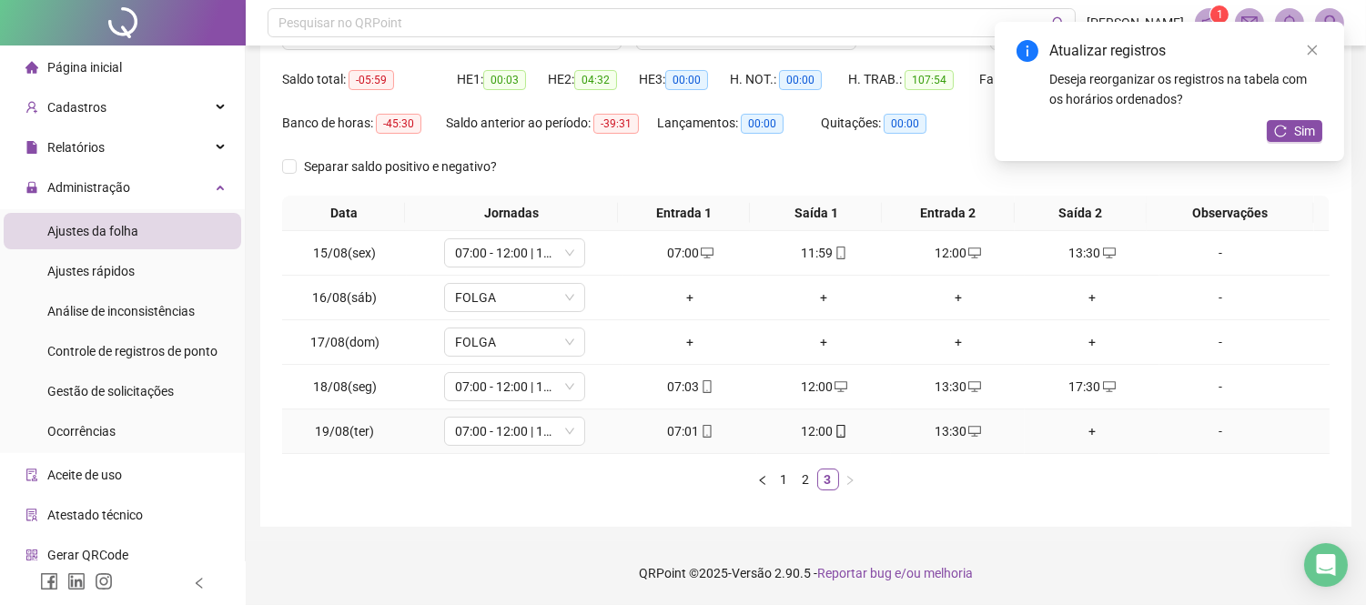
click at [825, 421] on div "12:00" at bounding box center [824, 431] width 119 height 20
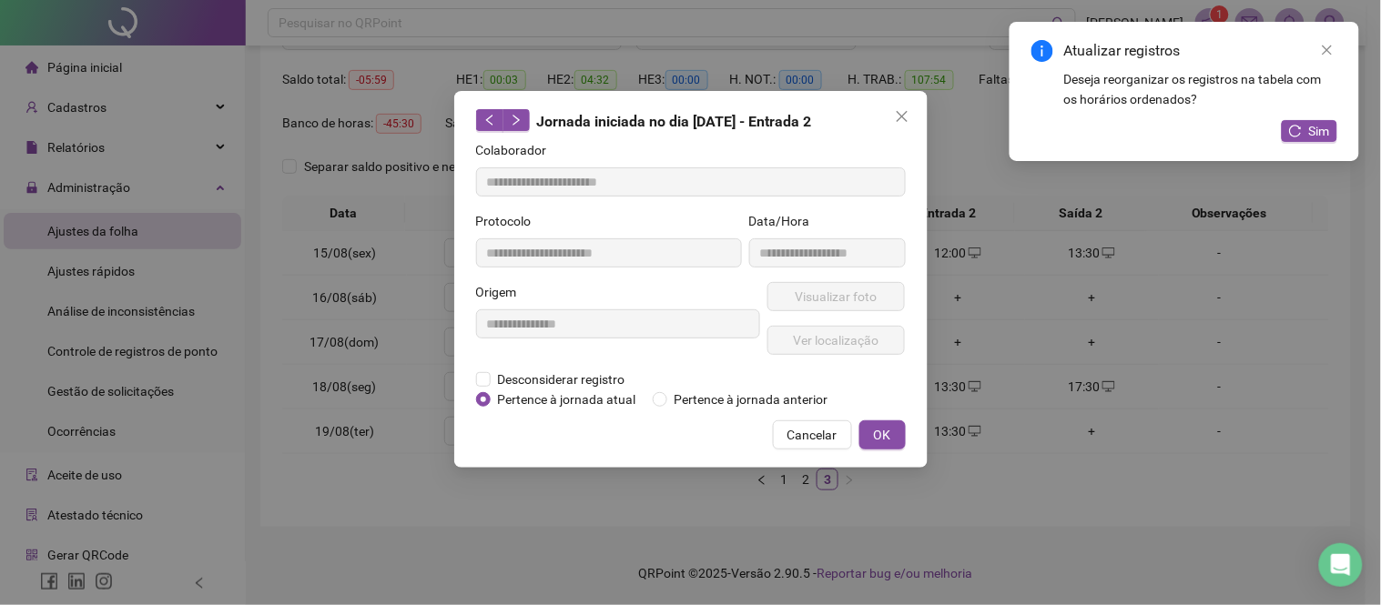
type input "**********"
click at [869, 291] on span "Visualizar foto" at bounding box center [836, 297] width 82 height 20
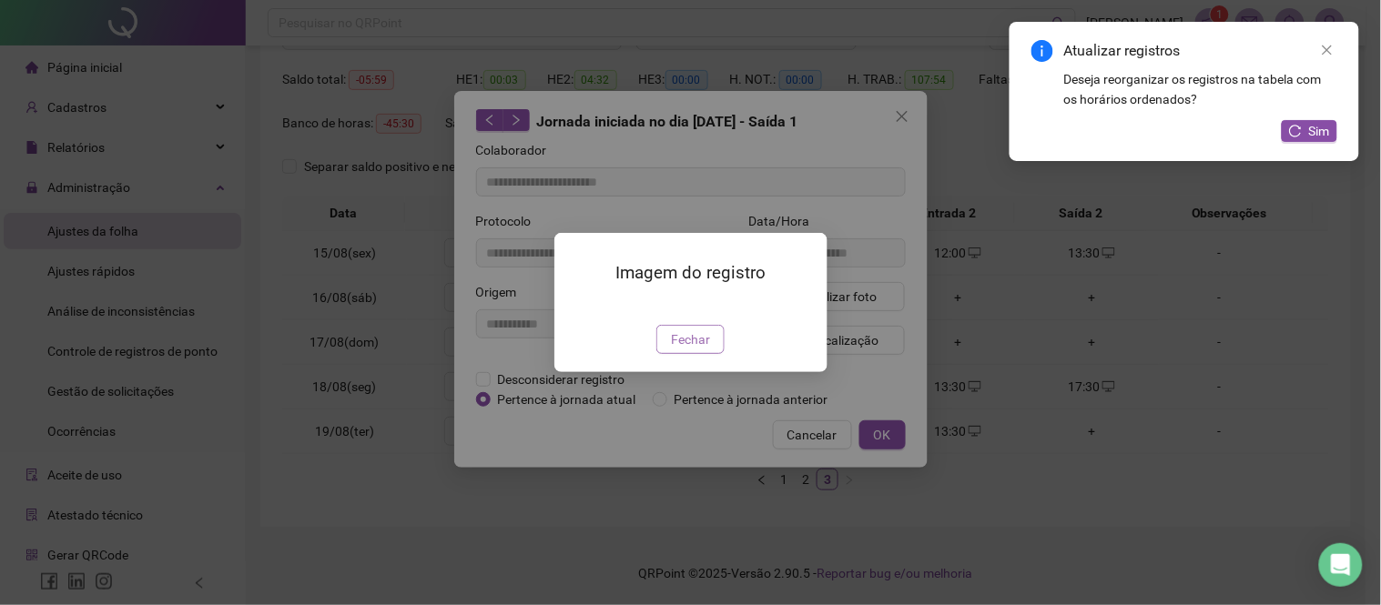
click at [702, 350] on span "Fechar" at bounding box center [690, 340] width 39 height 20
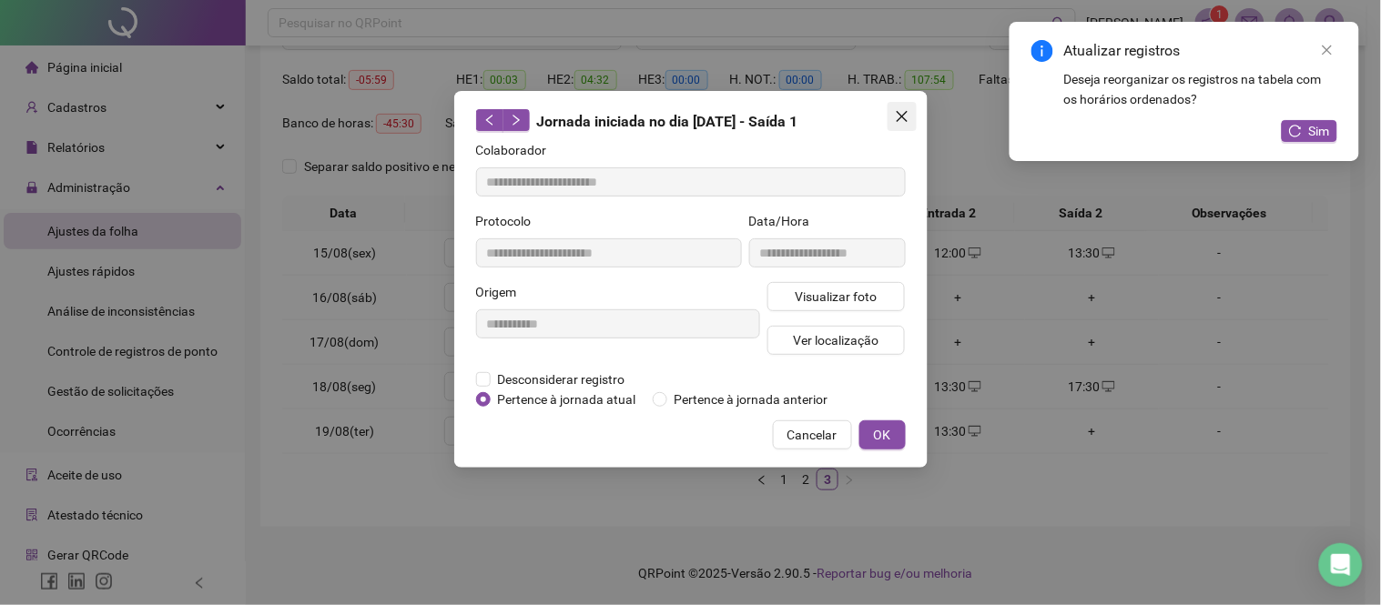
click at [912, 112] on span "Close" at bounding box center [902, 116] width 29 height 15
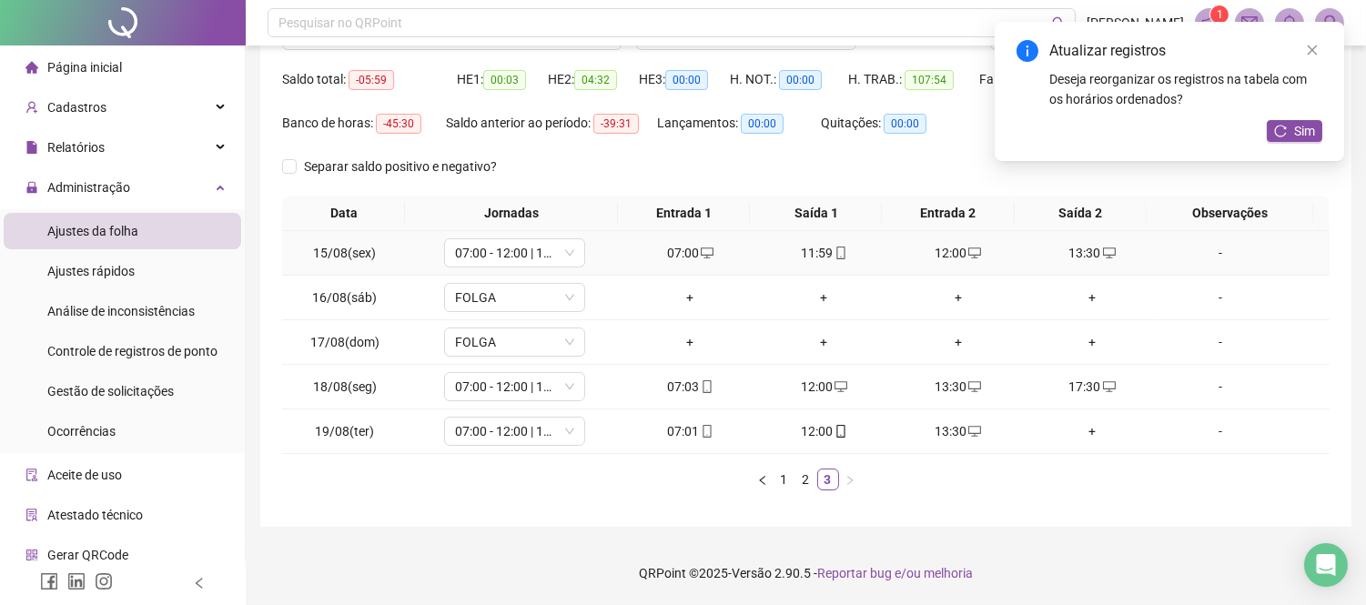
click at [807, 251] on div "11:59" at bounding box center [824, 253] width 119 height 20
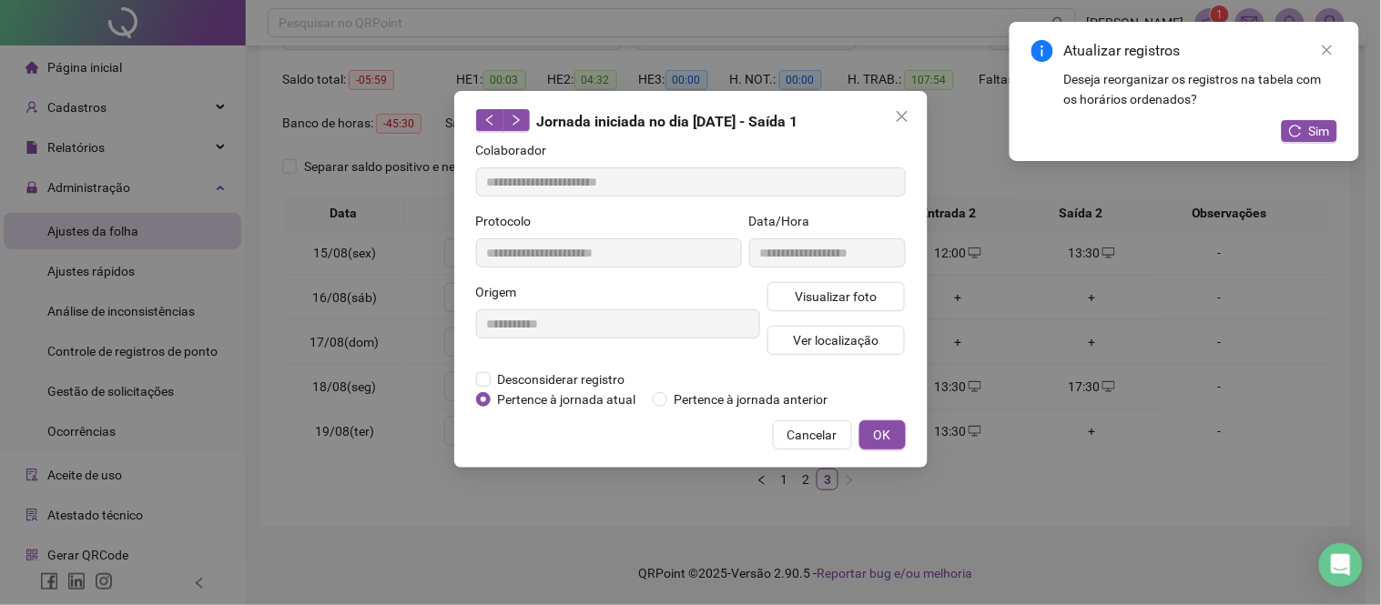
type input "**********"
click at [851, 298] on span "Visualizar foto" at bounding box center [836, 297] width 82 height 20
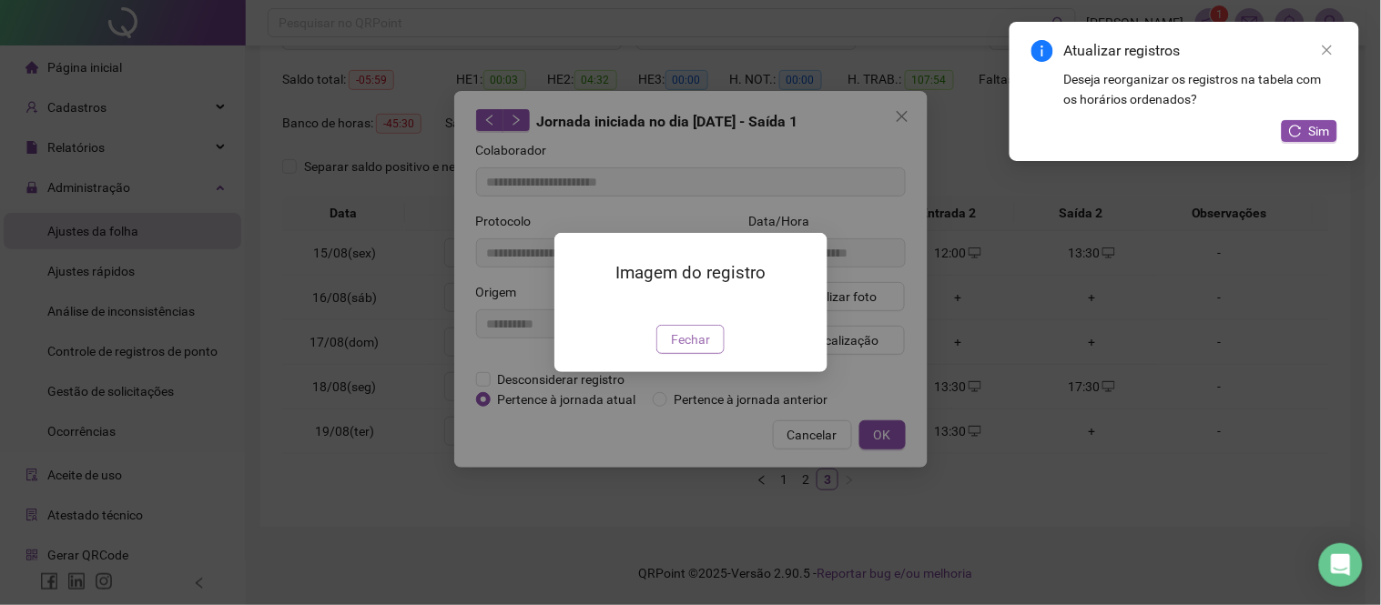
click at [699, 350] on span "Fechar" at bounding box center [690, 340] width 39 height 20
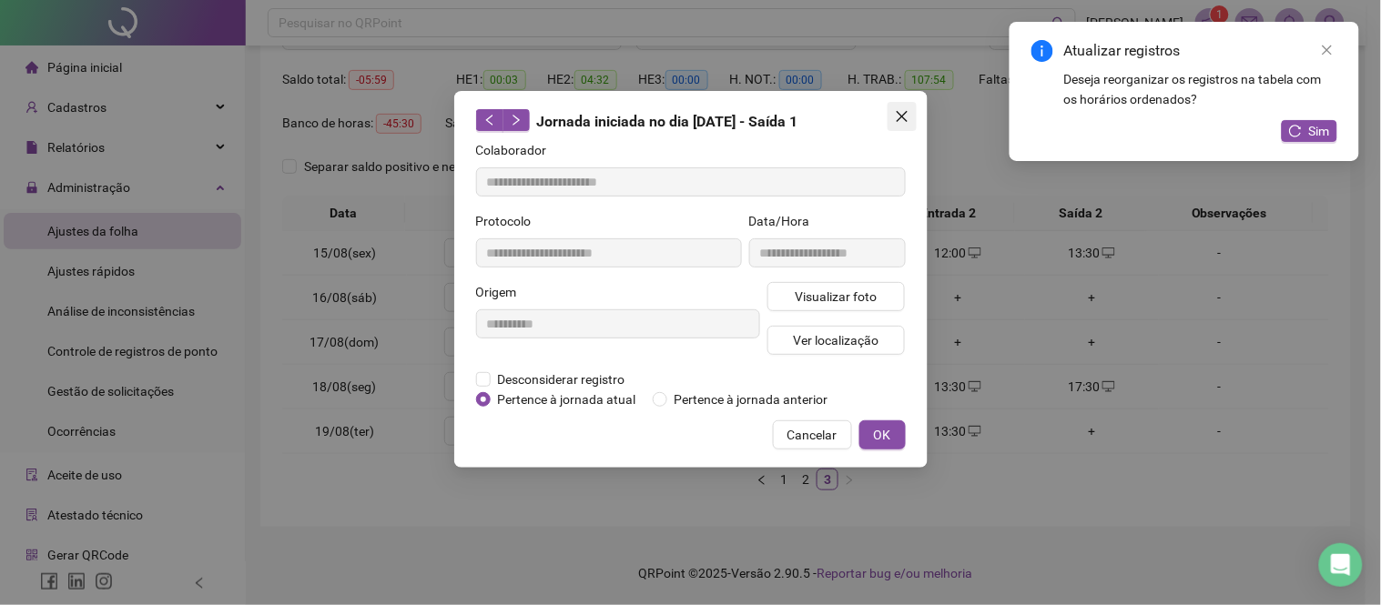
click at [908, 123] on icon "close" at bounding box center [902, 116] width 15 height 15
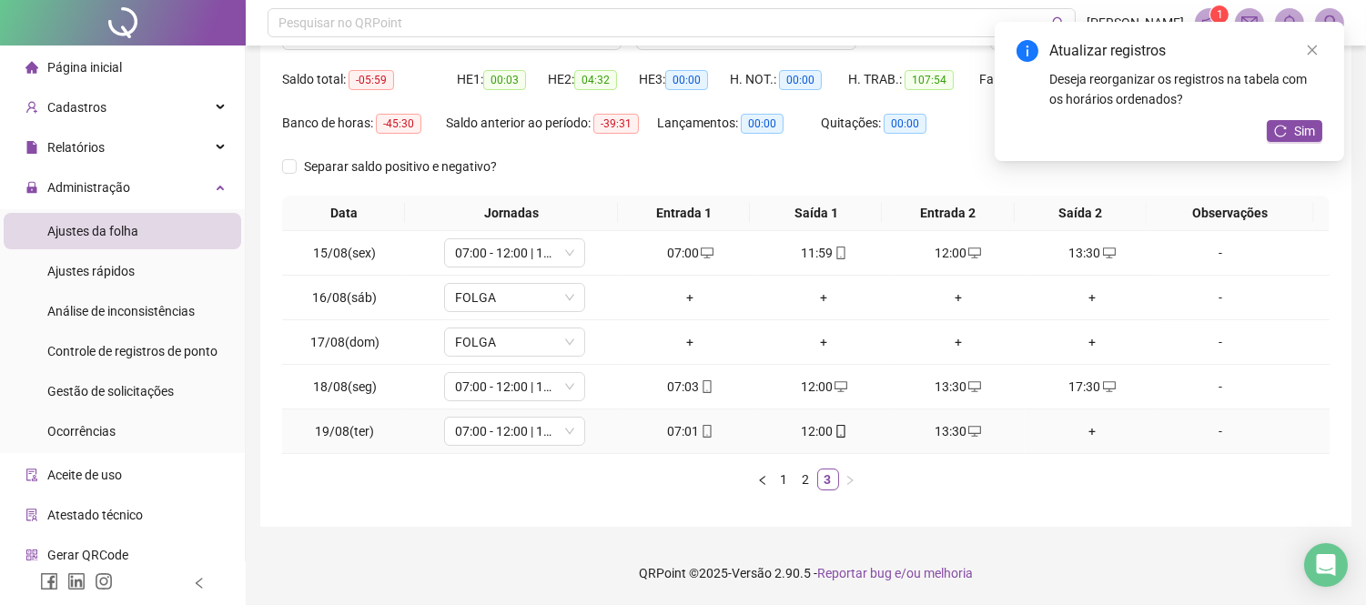
click at [688, 442] on td "07:01" at bounding box center [691, 432] width 134 height 45
click at [699, 431] on span "mobile" at bounding box center [706, 431] width 15 height 13
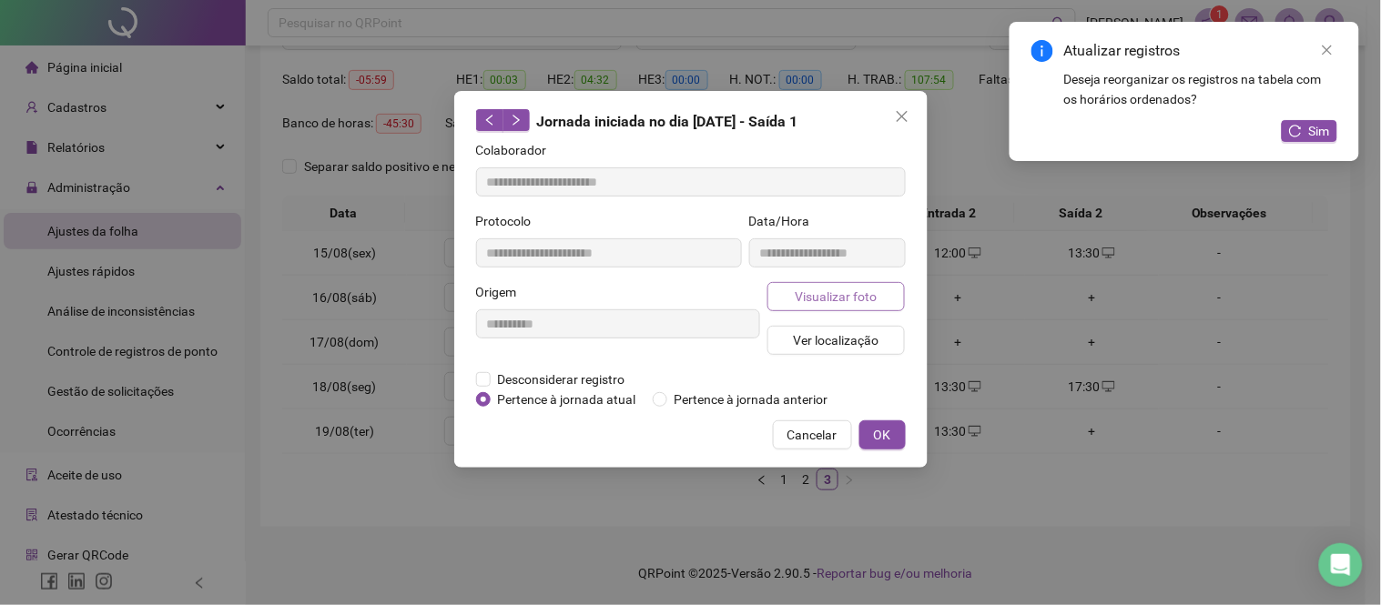
type input "**********"
click at [811, 289] on span "Visualizar foto" at bounding box center [836, 297] width 82 height 20
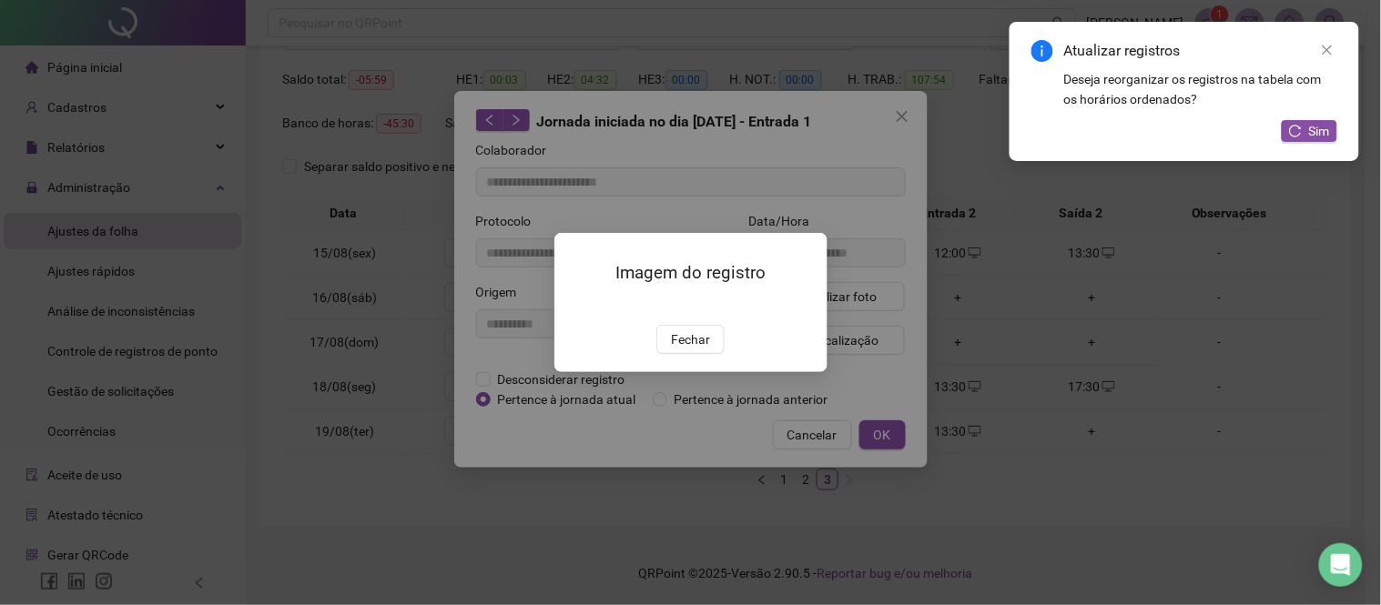
click at [695, 350] on span "Fechar" at bounding box center [690, 340] width 39 height 20
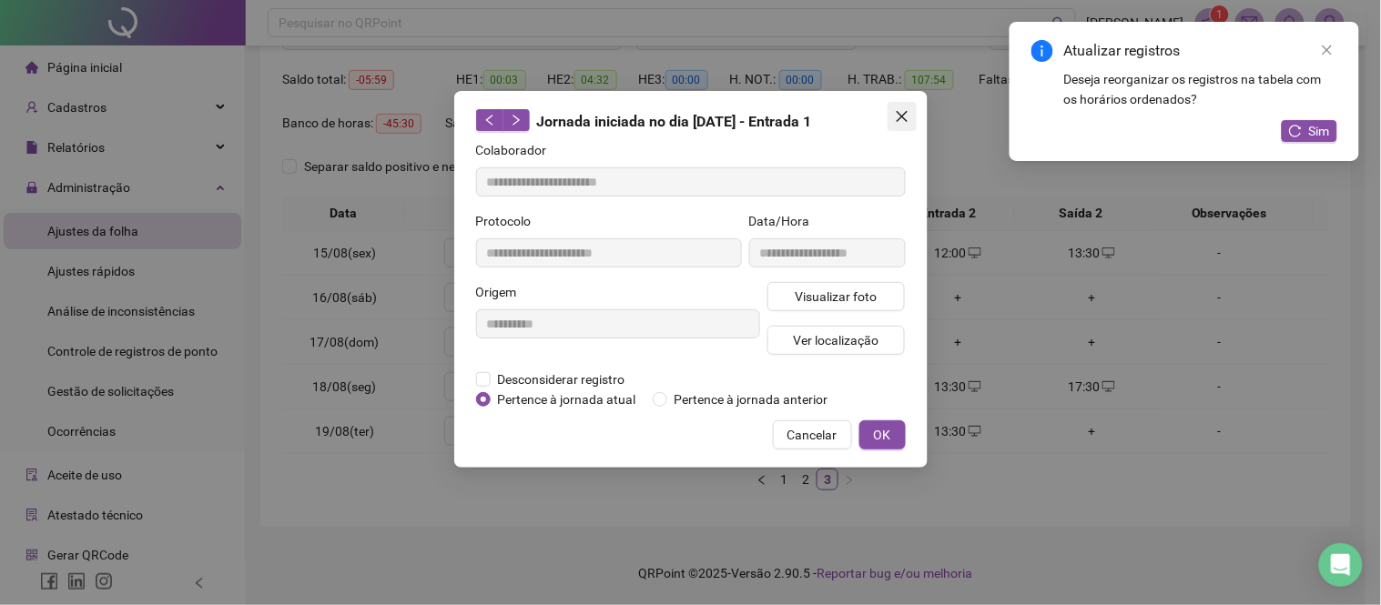
click at [899, 115] on icon "close" at bounding box center [902, 116] width 15 height 15
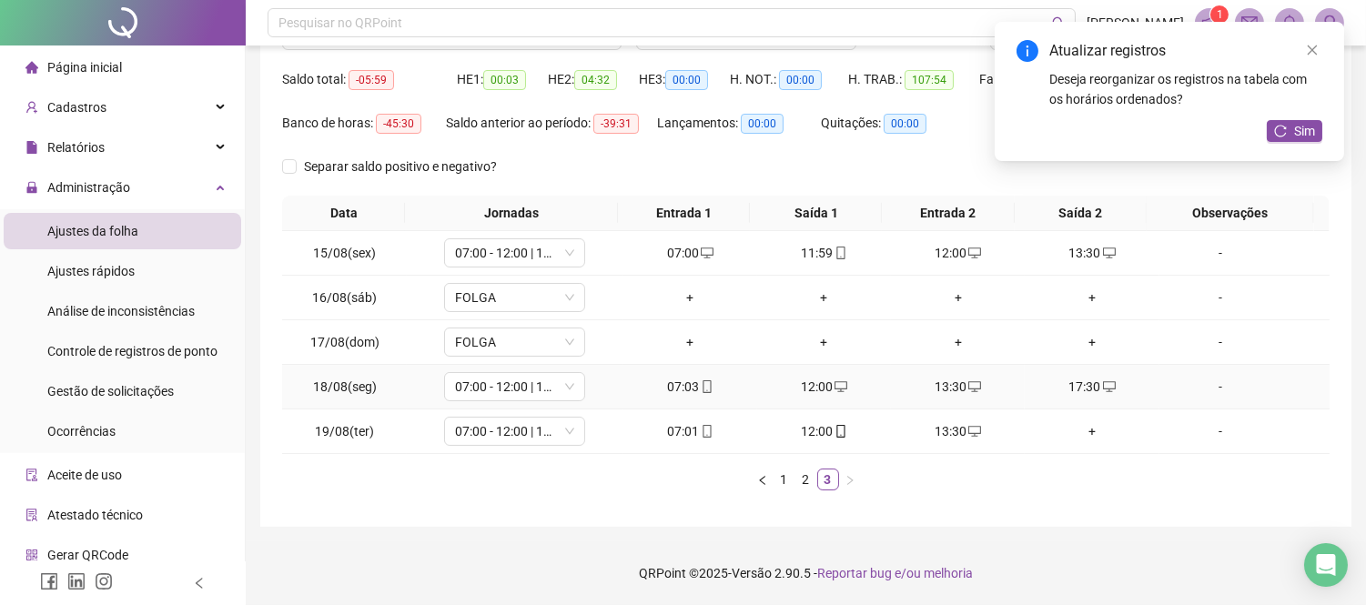
click at [675, 379] on div "07:03" at bounding box center [690, 387] width 119 height 20
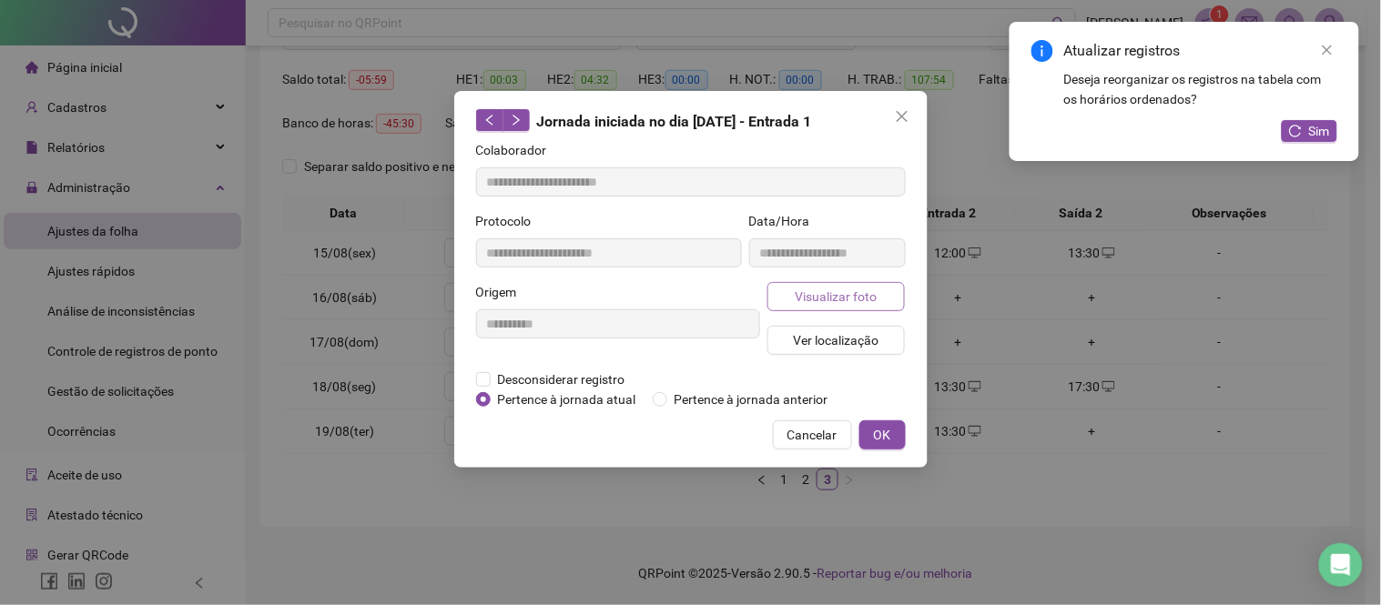
click at [861, 287] on span "Visualizar foto" at bounding box center [836, 297] width 82 height 20
type input "**********"
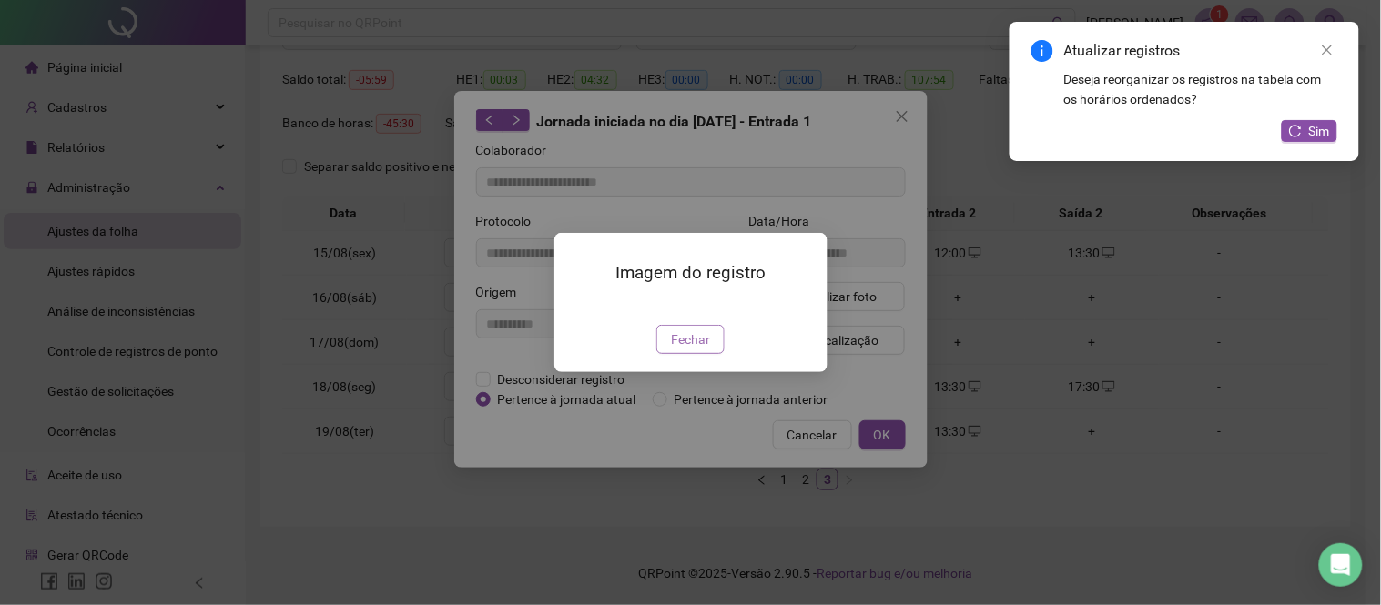
click at [696, 350] on span "Fechar" at bounding box center [690, 340] width 39 height 20
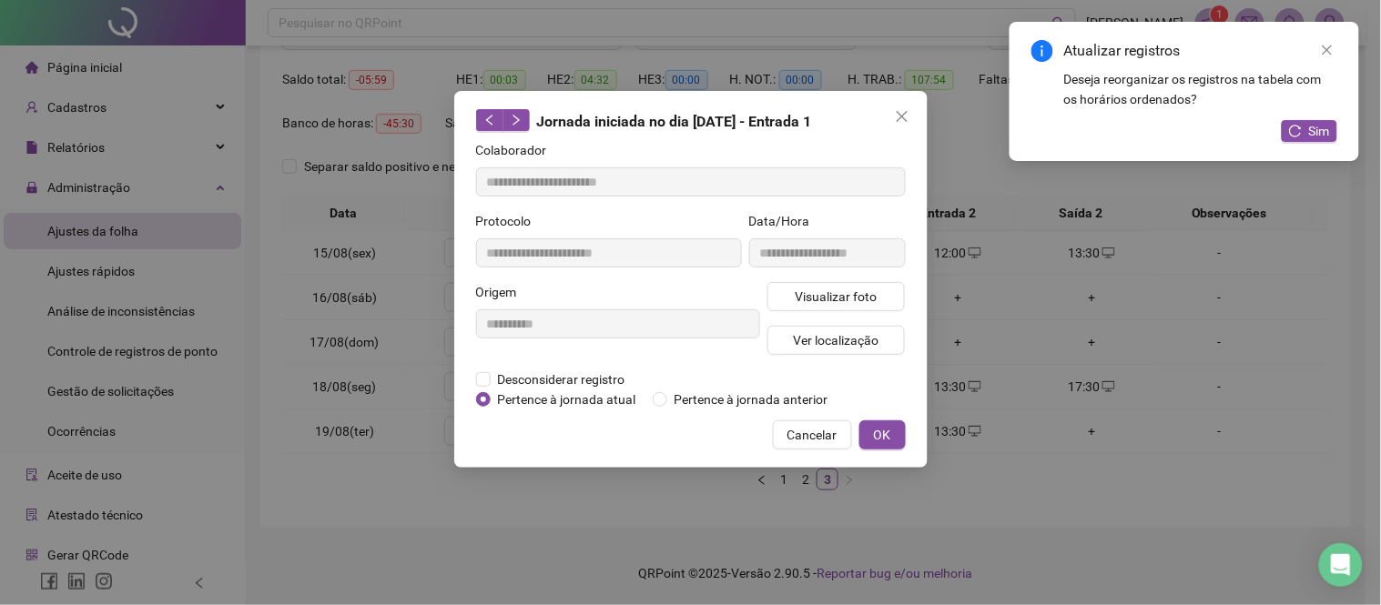
click at [907, 131] on div "**********" at bounding box center [690, 279] width 473 height 377
click at [904, 121] on icon "close" at bounding box center [902, 116] width 15 height 15
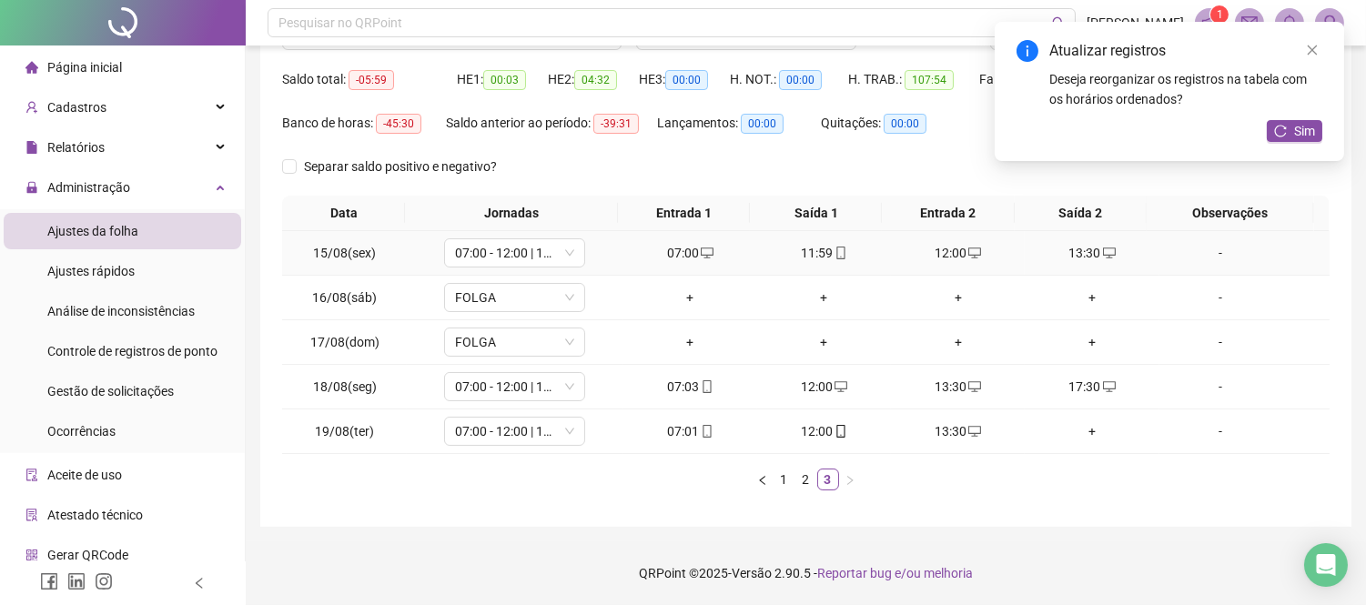
scroll to position [0, 0]
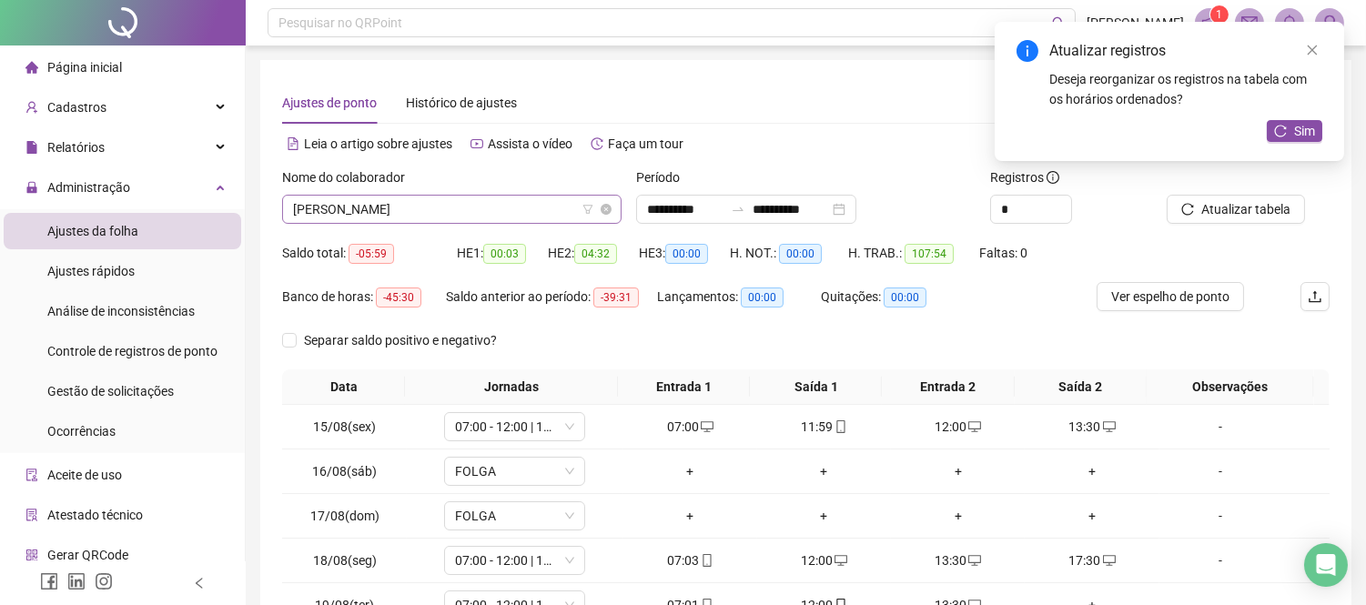
click at [533, 220] on span "[PERSON_NAME]" at bounding box center [452, 209] width 318 height 27
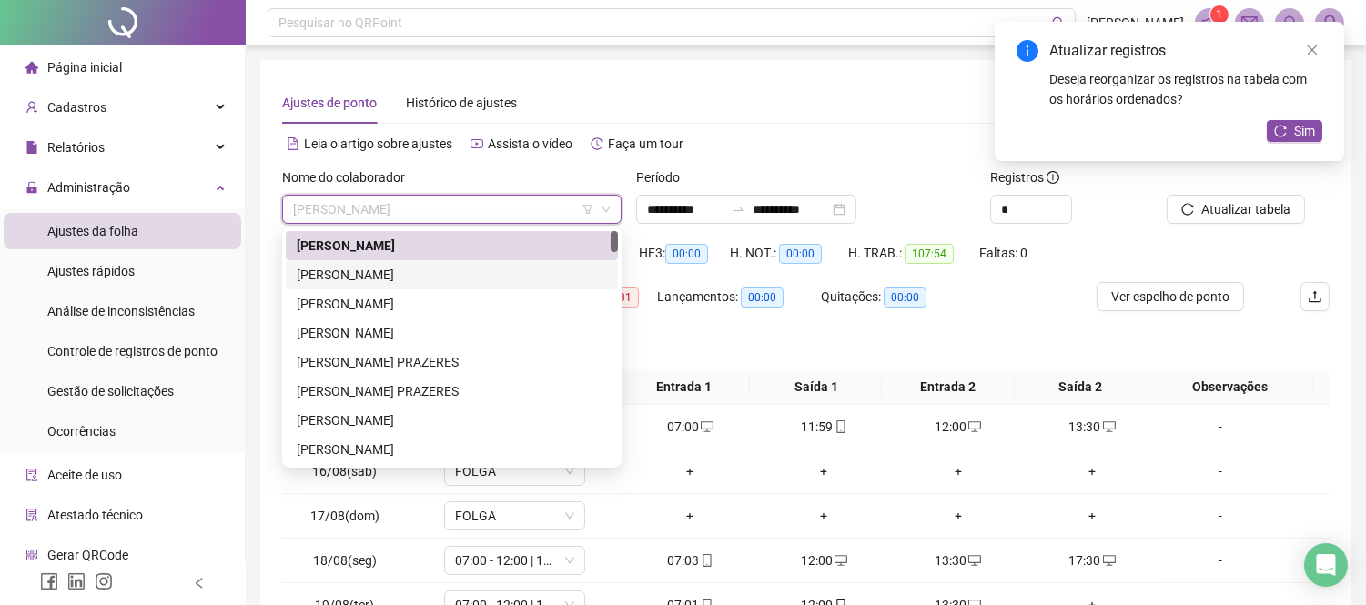
click at [398, 274] on div "[PERSON_NAME]" at bounding box center [452, 275] width 310 height 20
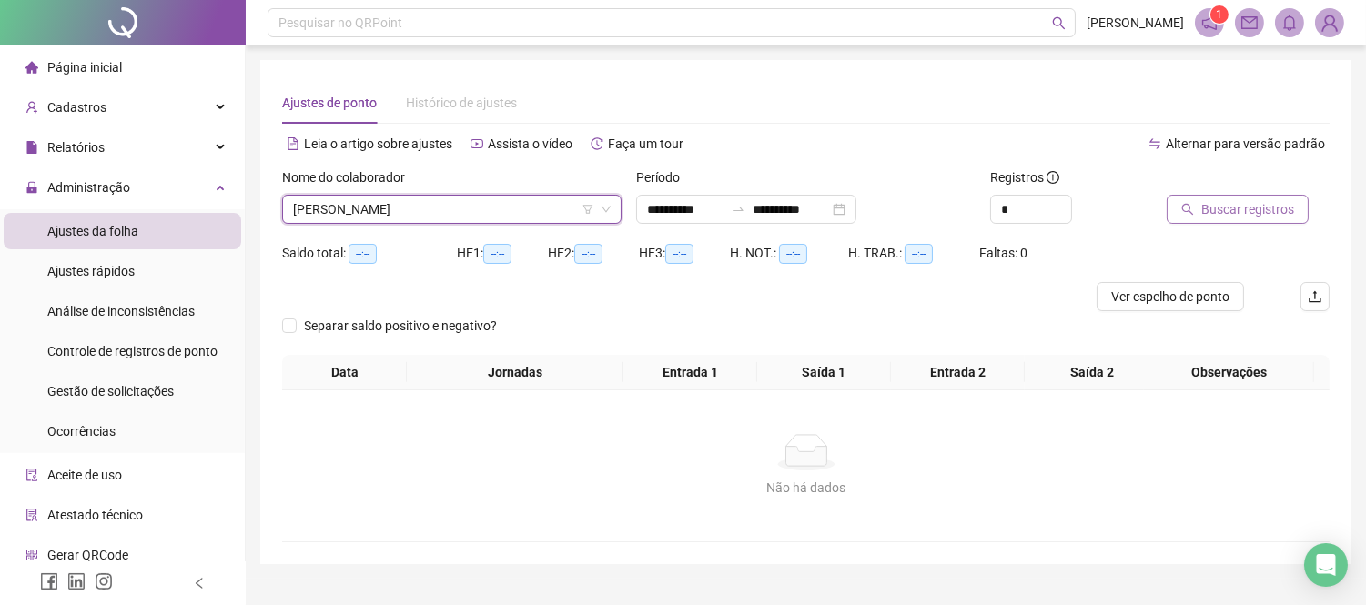
click at [1203, 197] on button "Buscar registros" at bounding box center [1238, 209] width 142 height 29
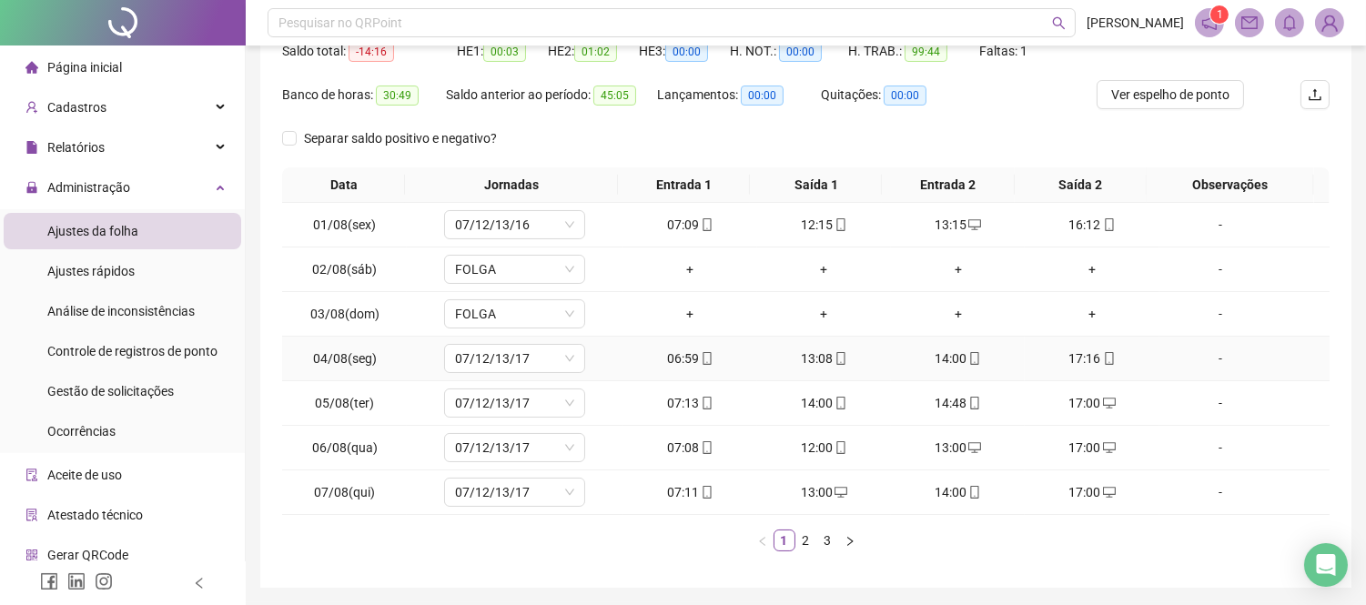
scroll to position [262, 0]
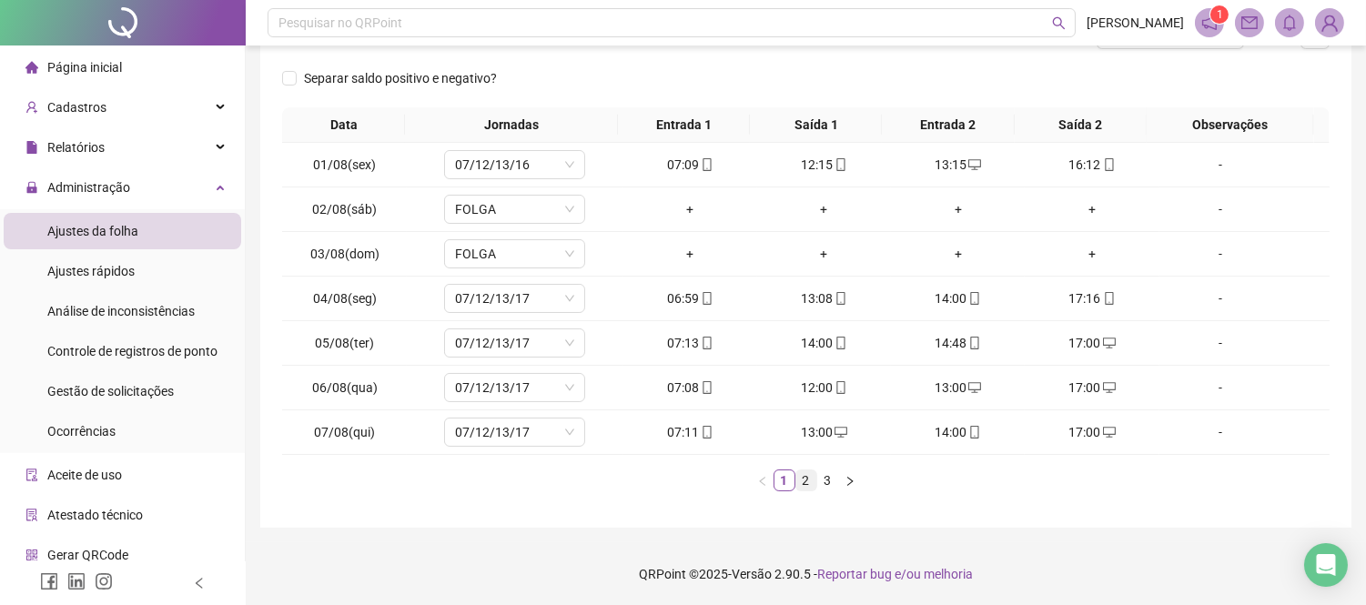
click at [812, 480] on link "2" at bounding box center [807, 481] width 20 height 20
click at [820, 334] on div "13:02" at bounding box center [824, 343] width 119 height 20
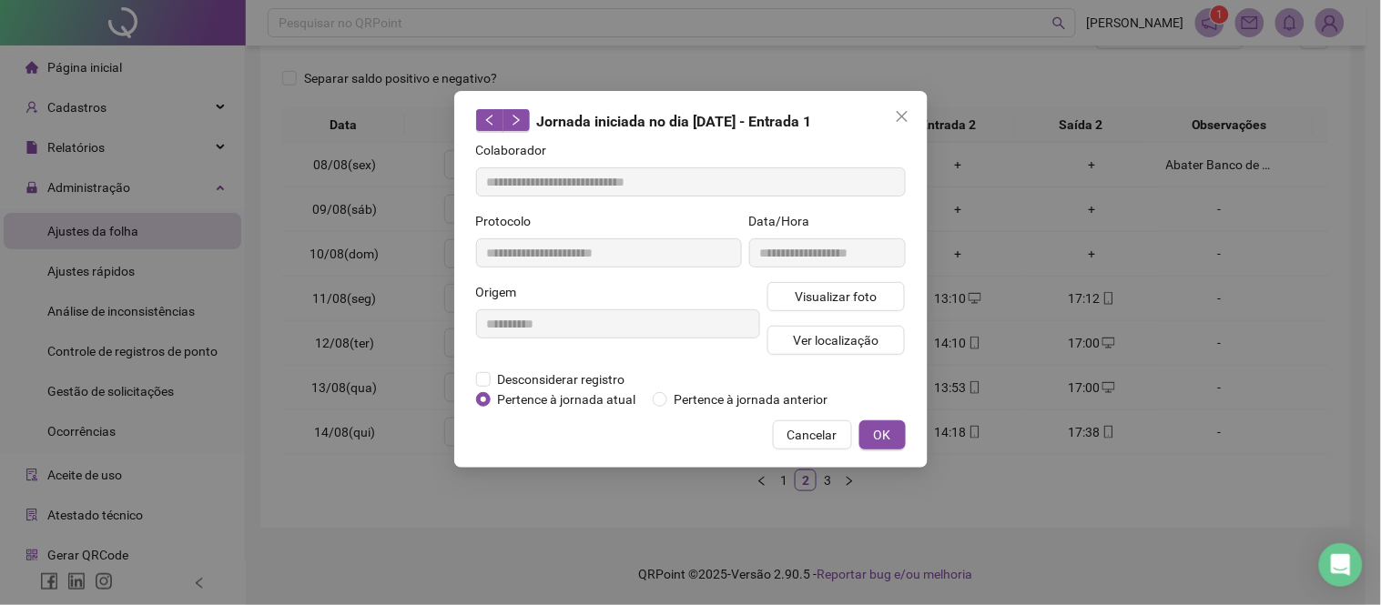
type input "**********"
click at [841, 297] on span "Visualizar foto" at bounding box center [836, 297] width 82 height 20
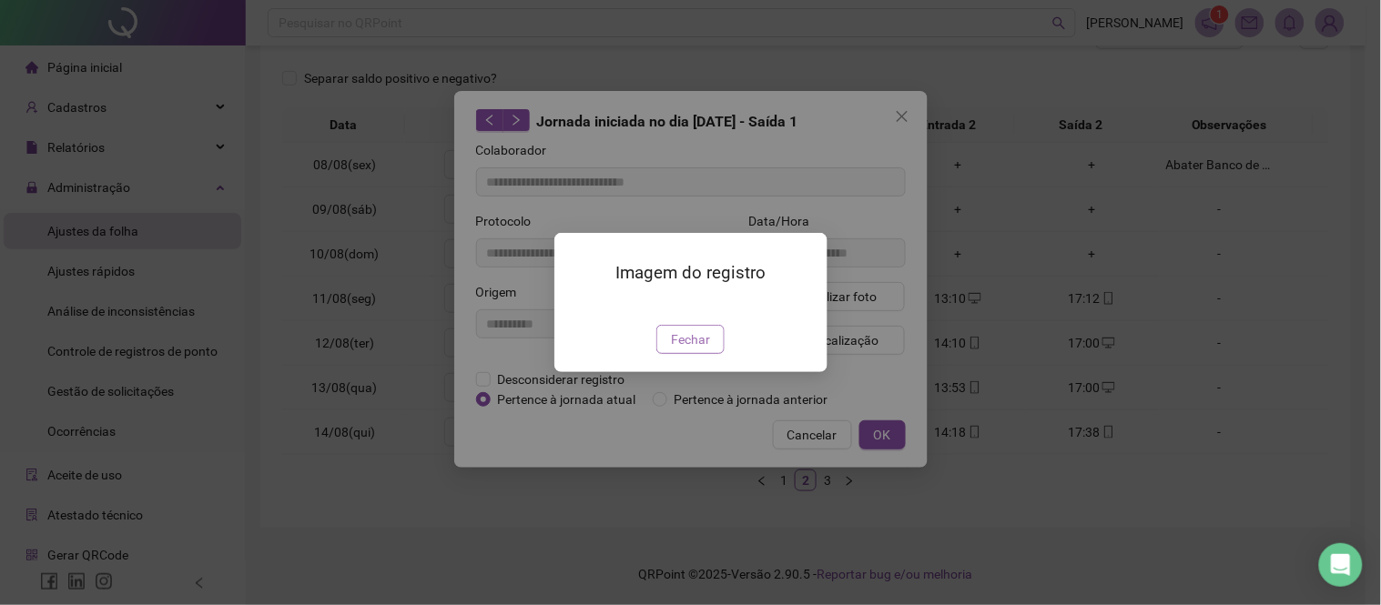
click at [692, 350] on span "Fechar" at bounding box center [690, 340] width 39 height 20
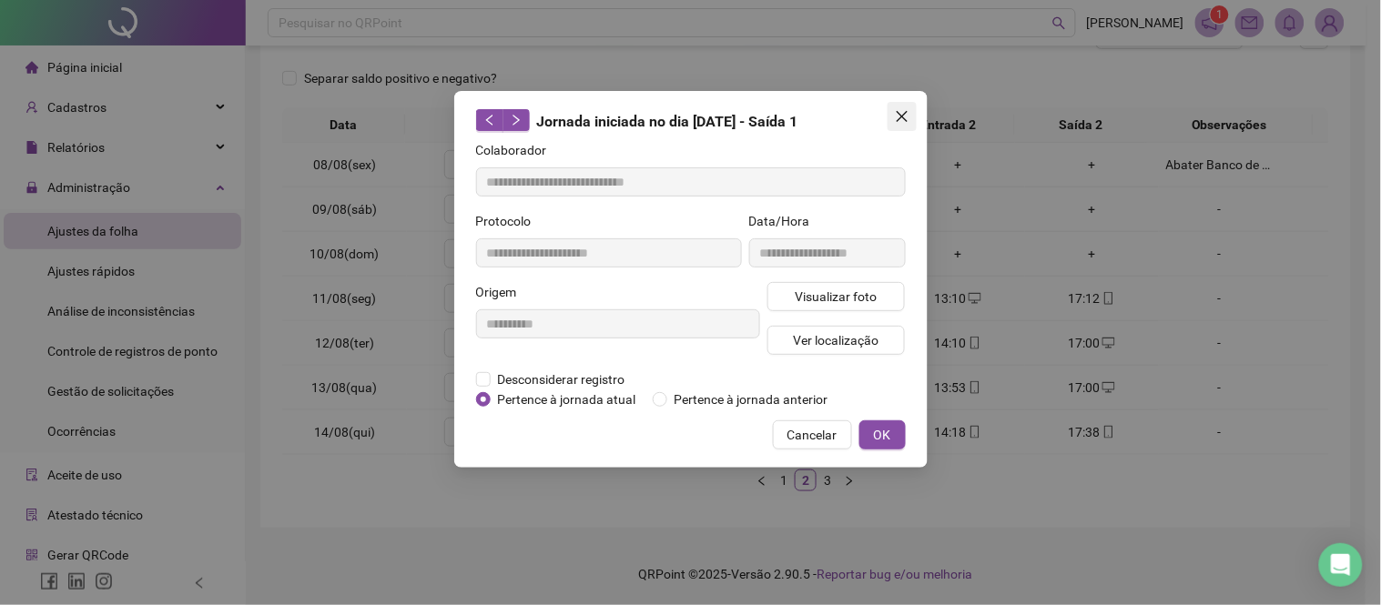
click at [910, 122] on span "Close" at bounding box center [902, 116] width 29 height 15
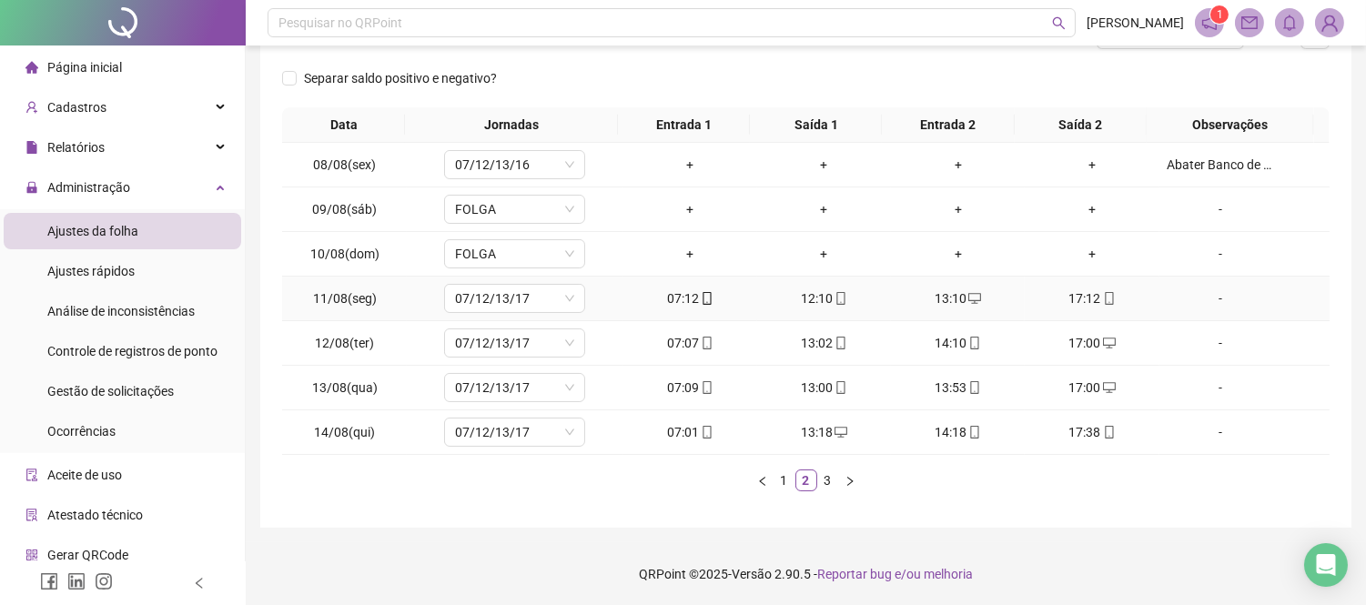
click at [686, 296] on div "07:12" at bounding box center [690, 299] width 119 height 20
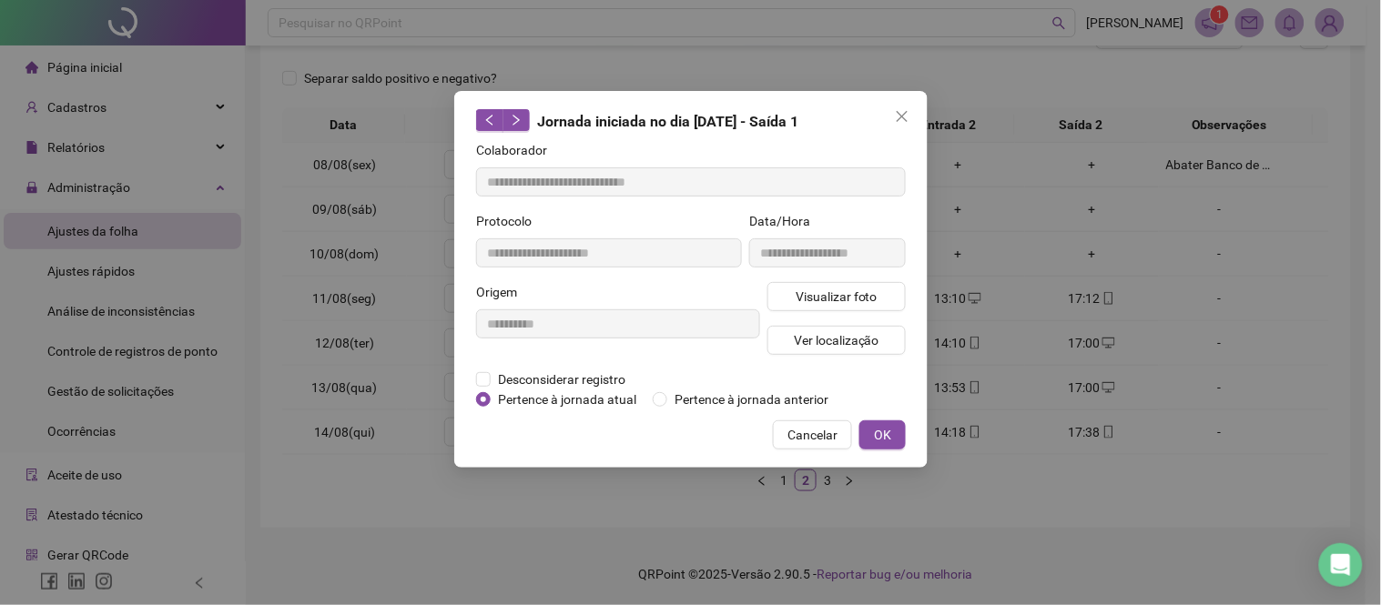
type input "**********"
click at [805, 294] on span "Visualizar foto" at bounding box center [836, 297] width 82 height 20
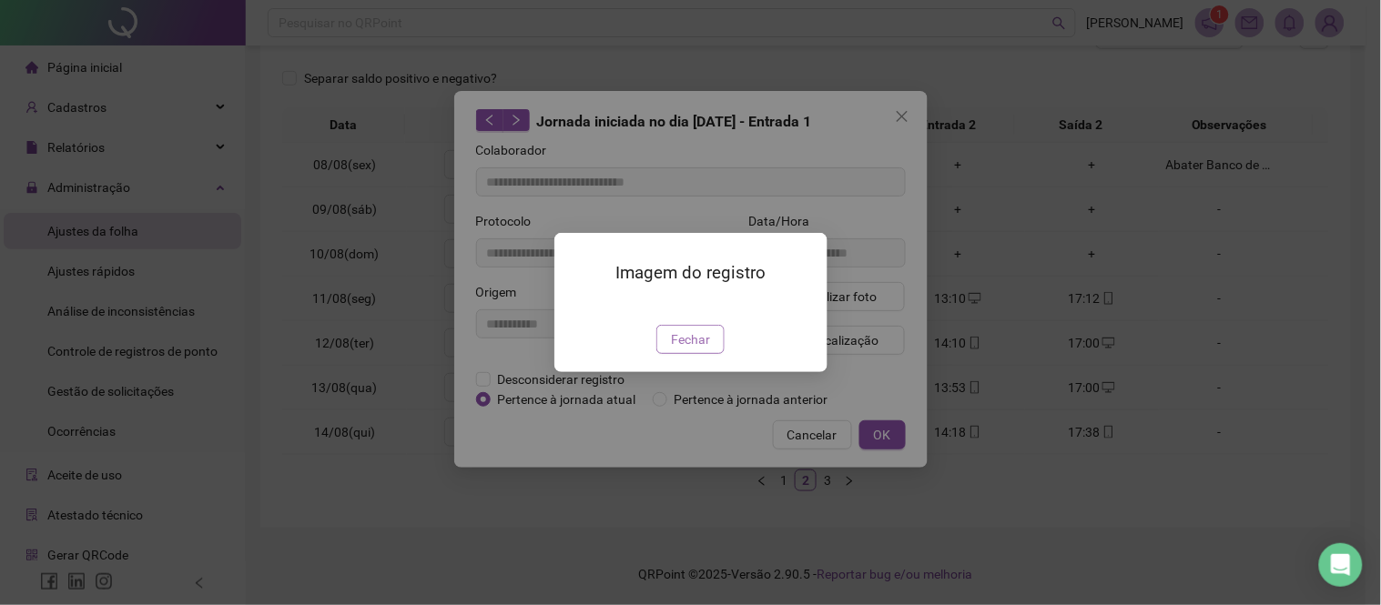
click at [706, 350] on span "Fechar" at bounding box center [690, 340] width 39 height 20
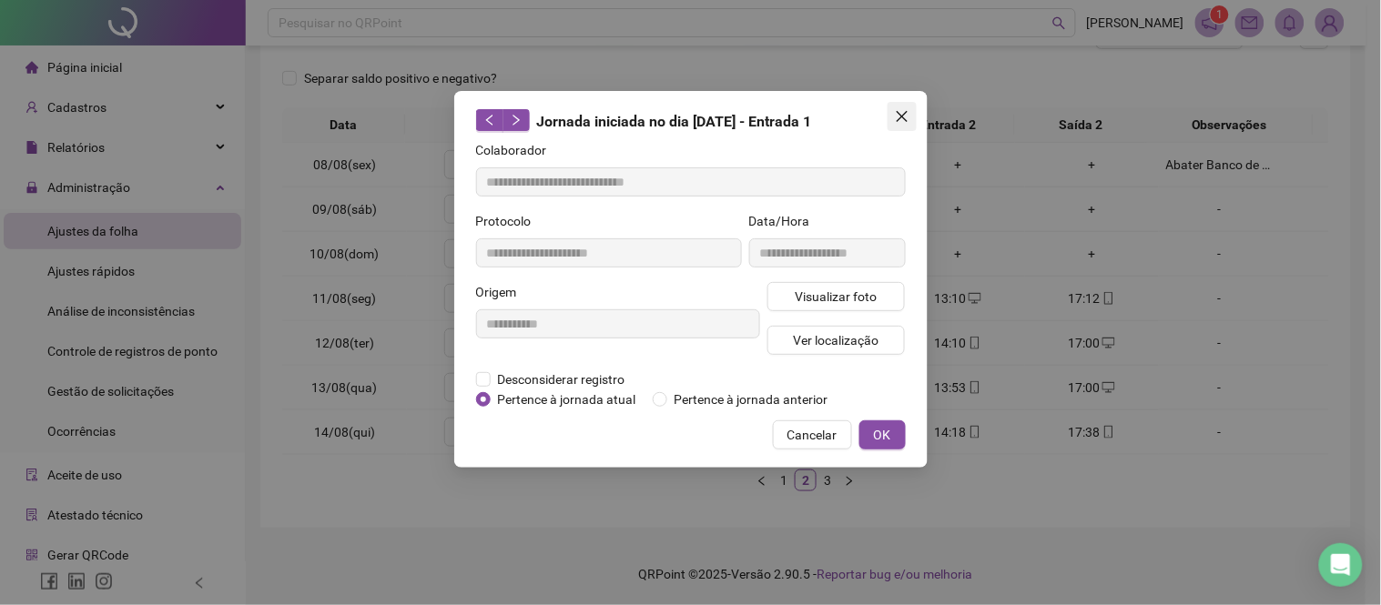
click at [911, 117] on span "Close" at bounding box center [902, 116] width 29 height 15
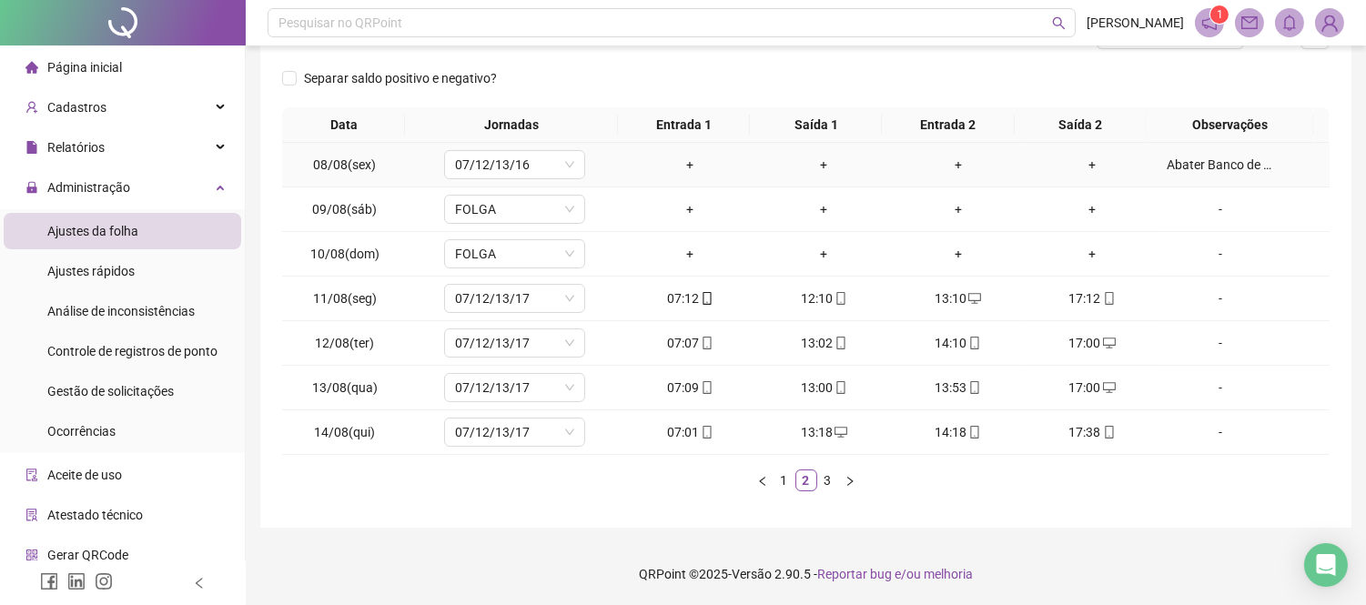
scroll to position [0, 0]
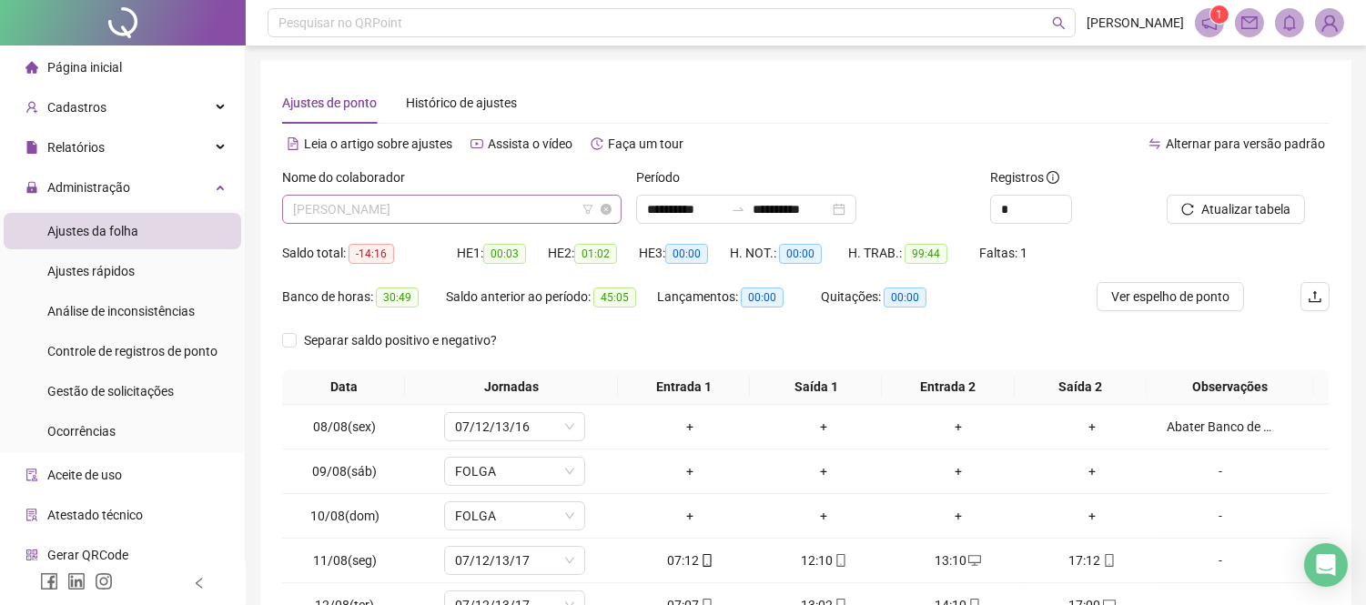
click at [522, 212] on span "[PERSON_NAME]" at bounding box center [452, 209] width 318 height 27
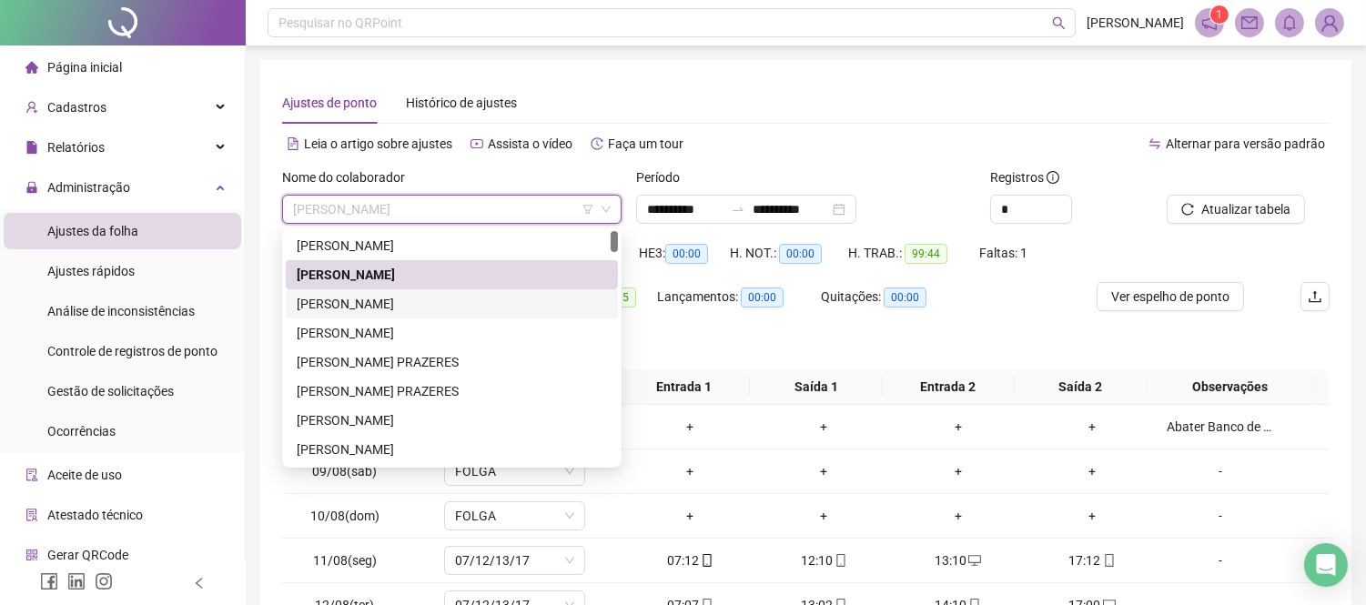
click at [451, 303] on div "[PERSON_NAME]" at bounding box center [452, 304] width 310 height 20
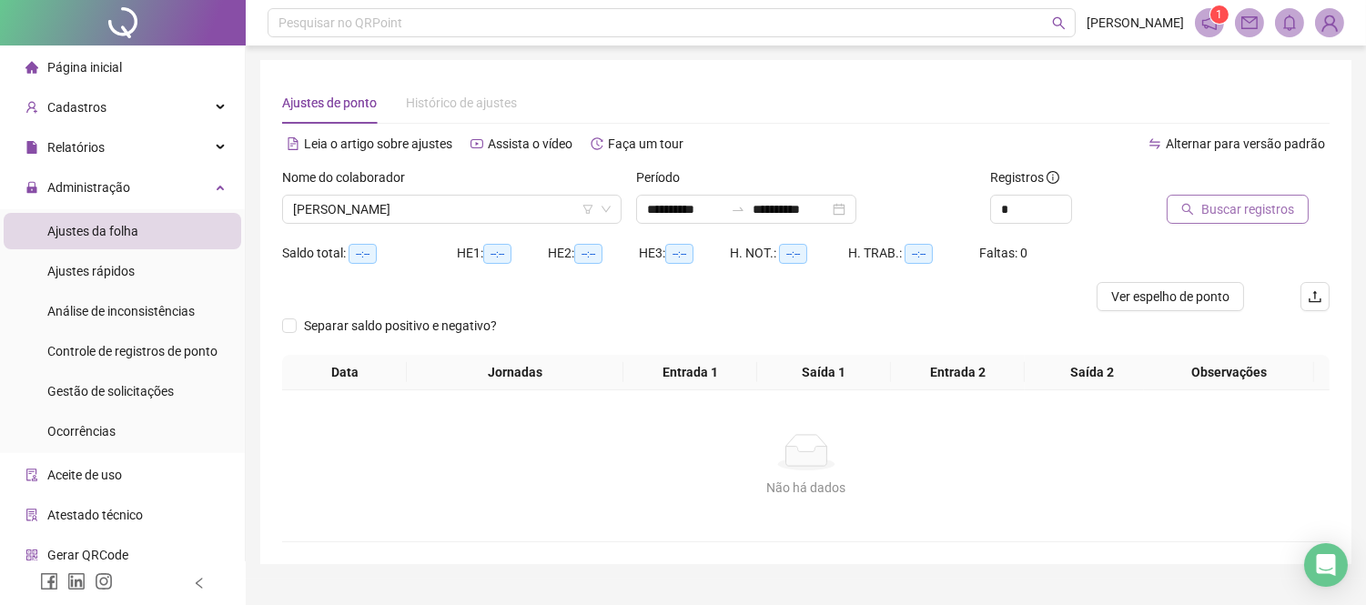
click at [1218, 213] on span "Buscar registros" at bounding box center [1248, 209] width 93 height 20
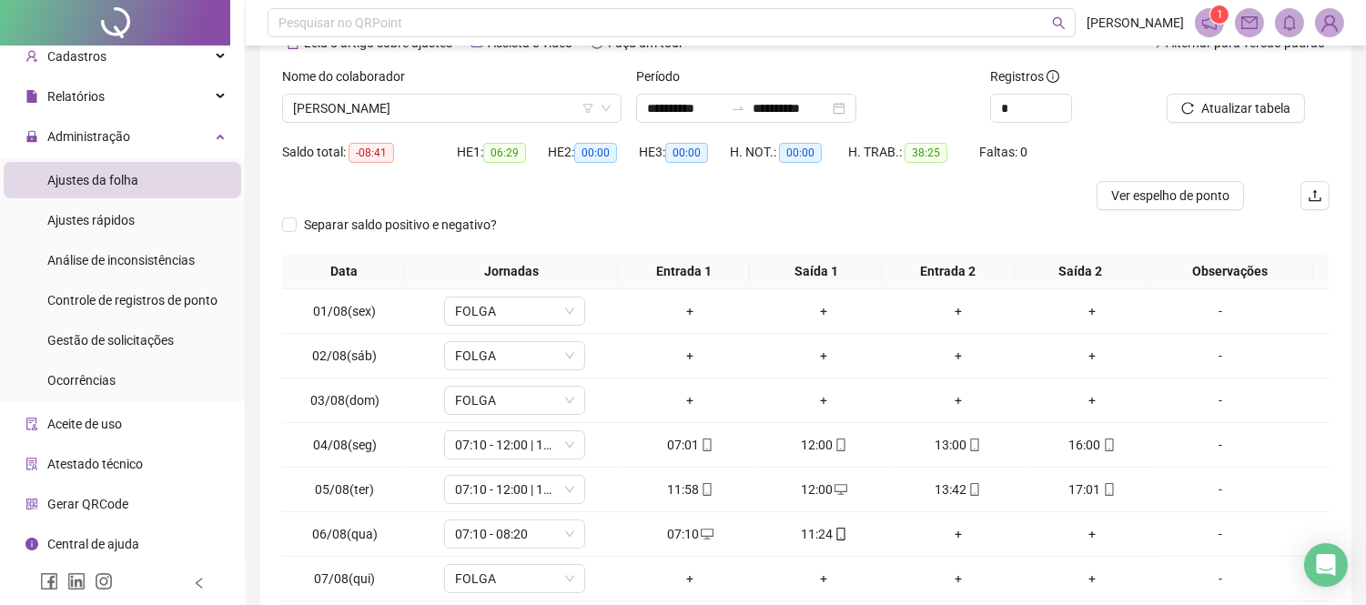
scroll to position [202, 0]
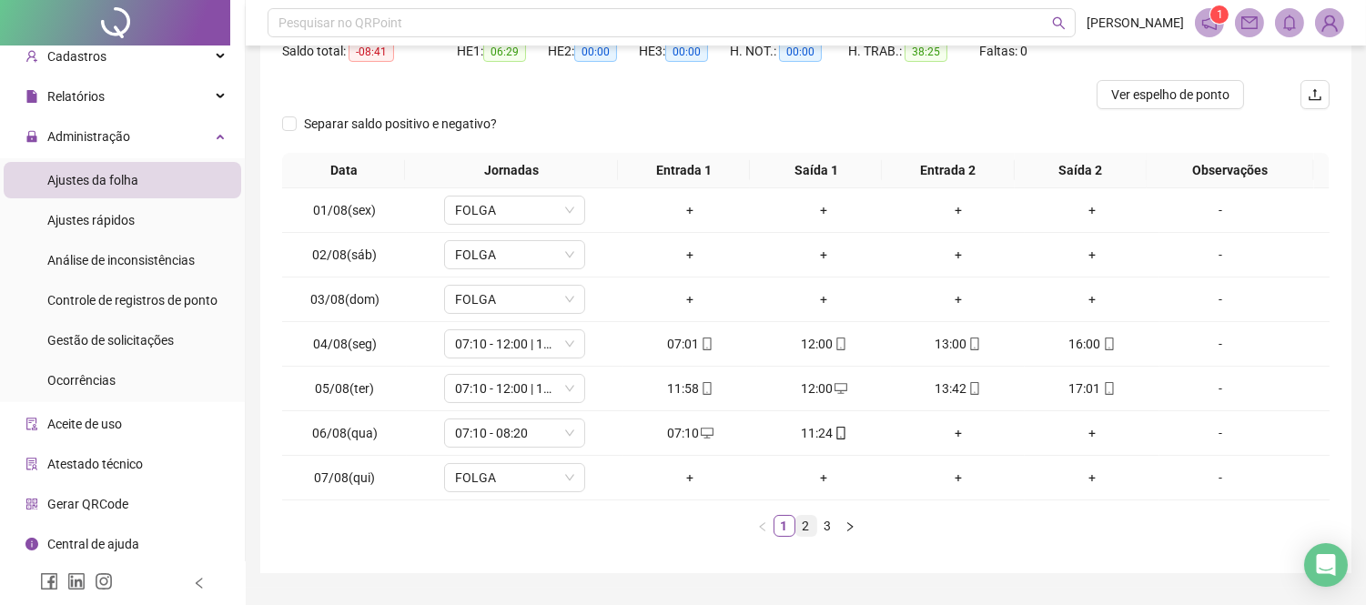
click at [799, 523] on link "2" at bounding box center [807, 526] width 20 height 20
click at [829, 533] on link "3" at bounding box center [828, 526] width 20 height 20
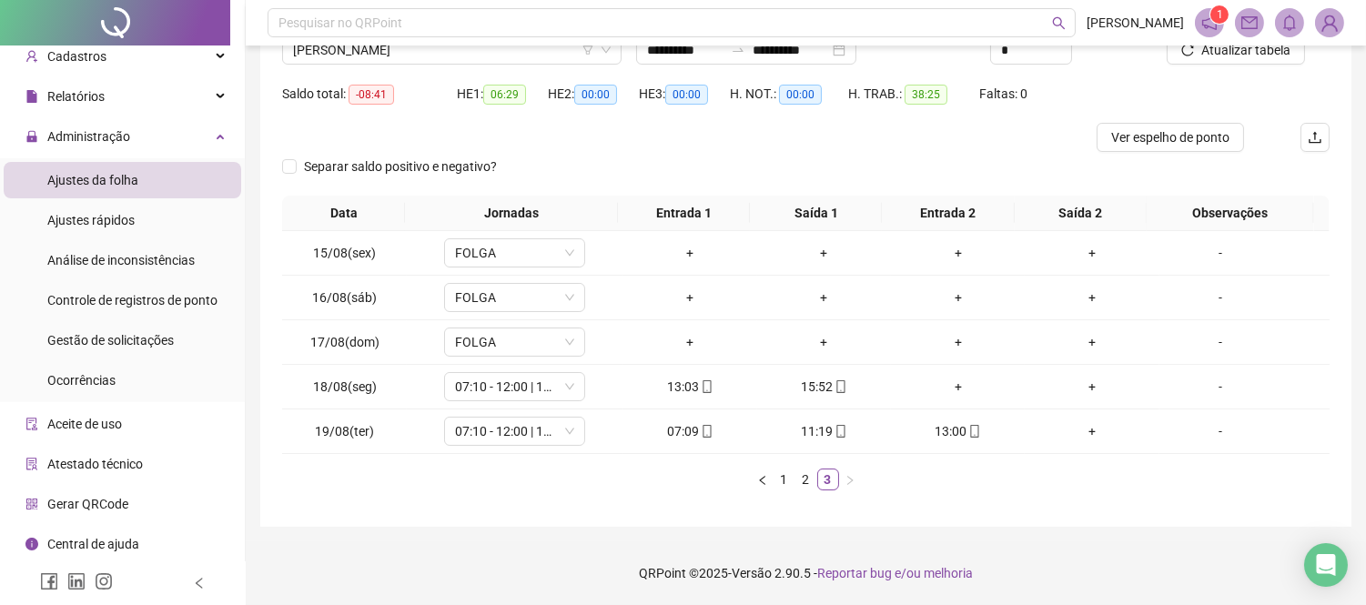
scroll to position [158, 0]
click at [942, 389] on div "+" at bounding box center [958, 388] width 119 height 20
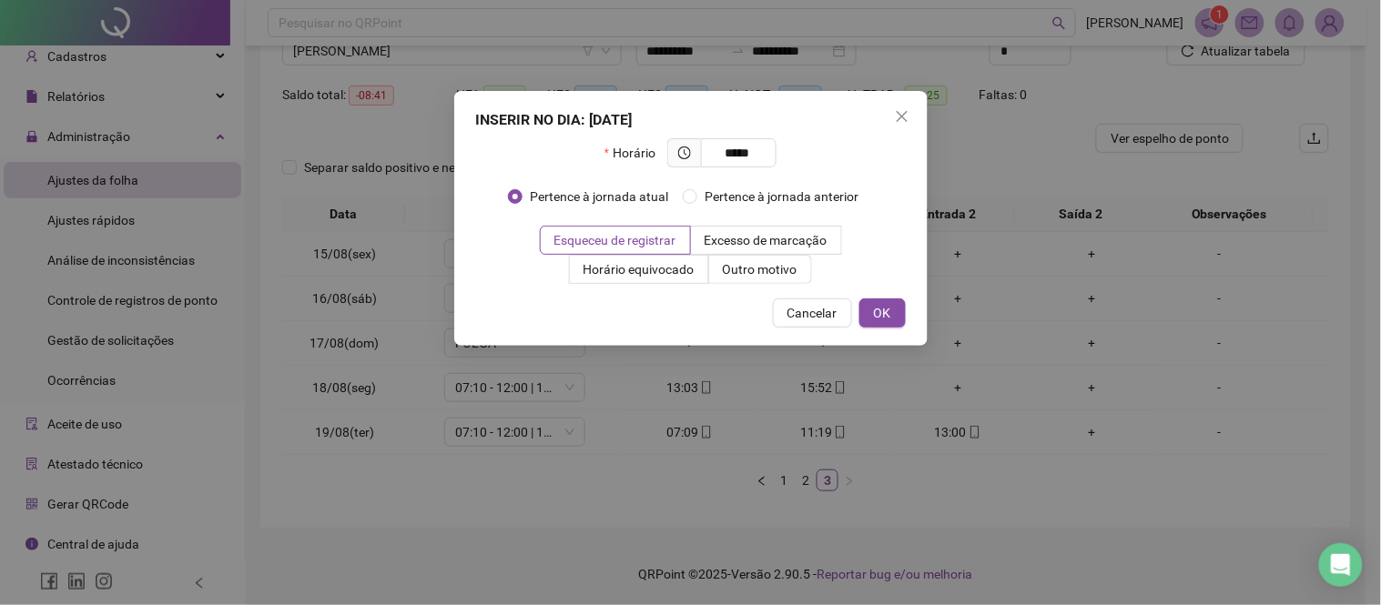
type input "*****"
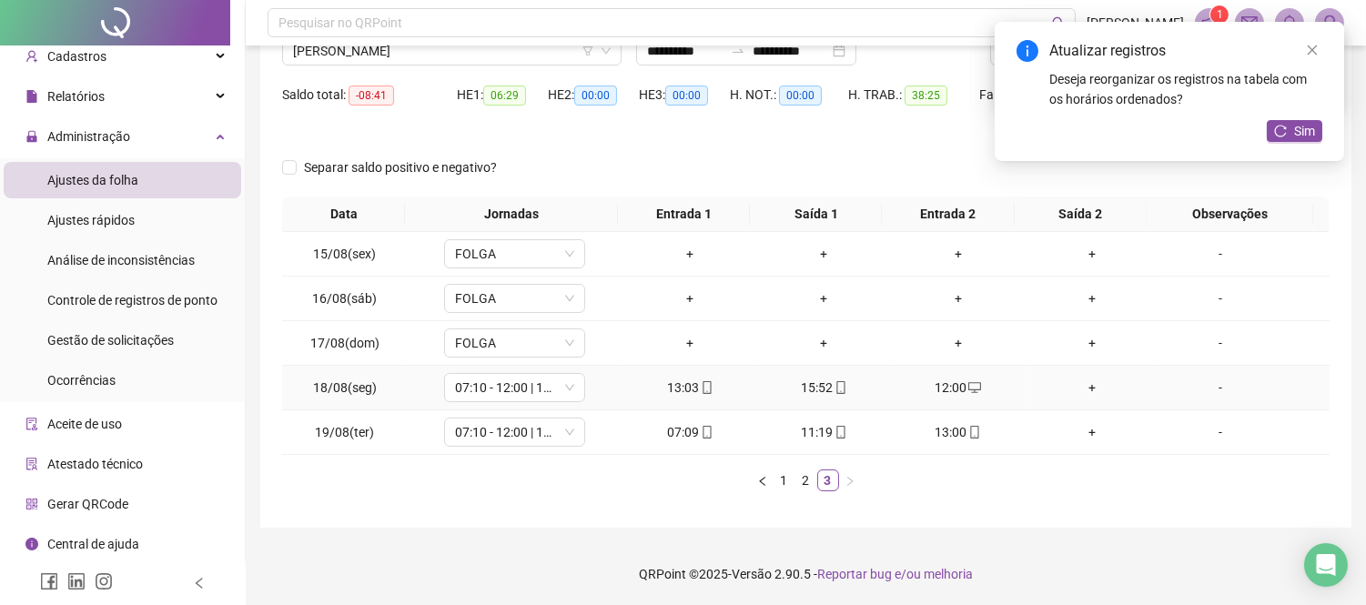
click at [1083, 384] on div "+" at bounding box center [1091, 388] width 119 height 20
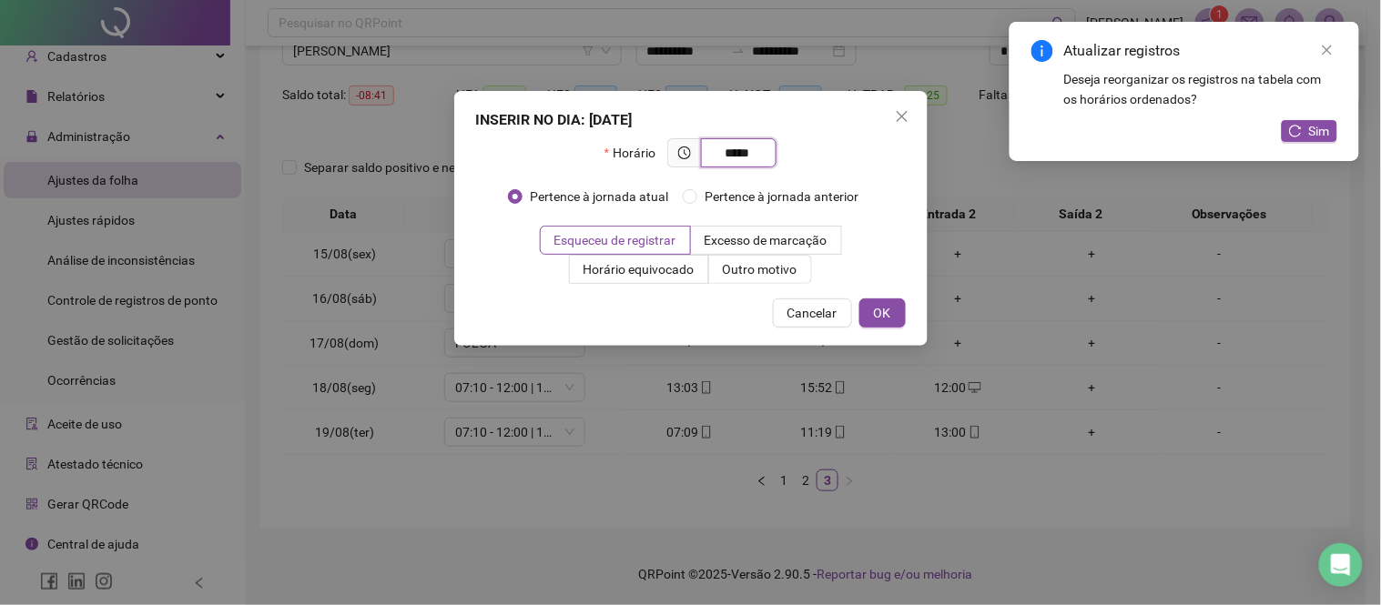
type input "*****"
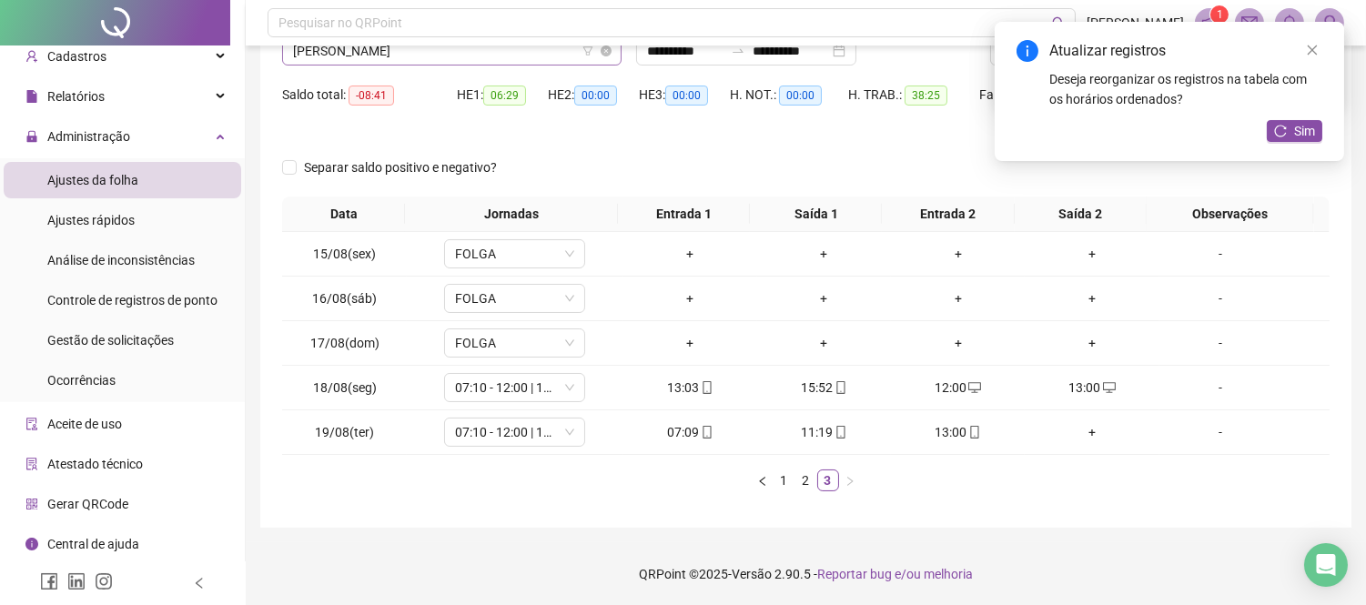
scroll to position [0, 0]
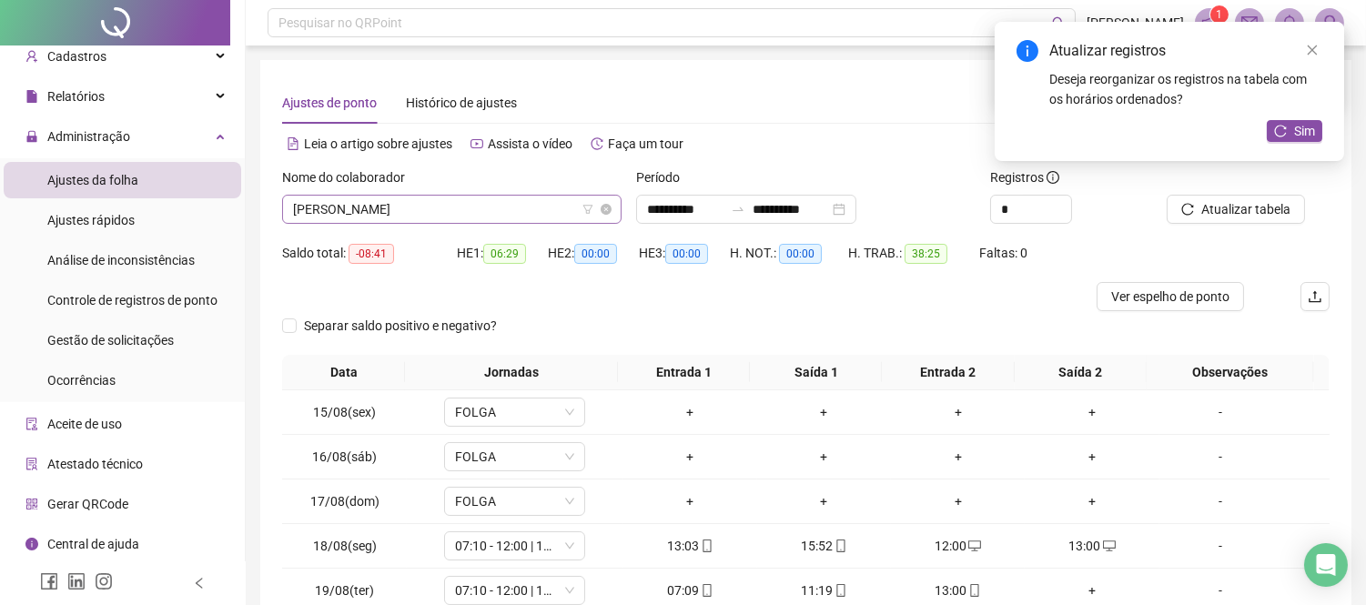
click at [501, 210] on span "[PERSON_NAME]" at bounding box center [452, 209] width 318 height 27
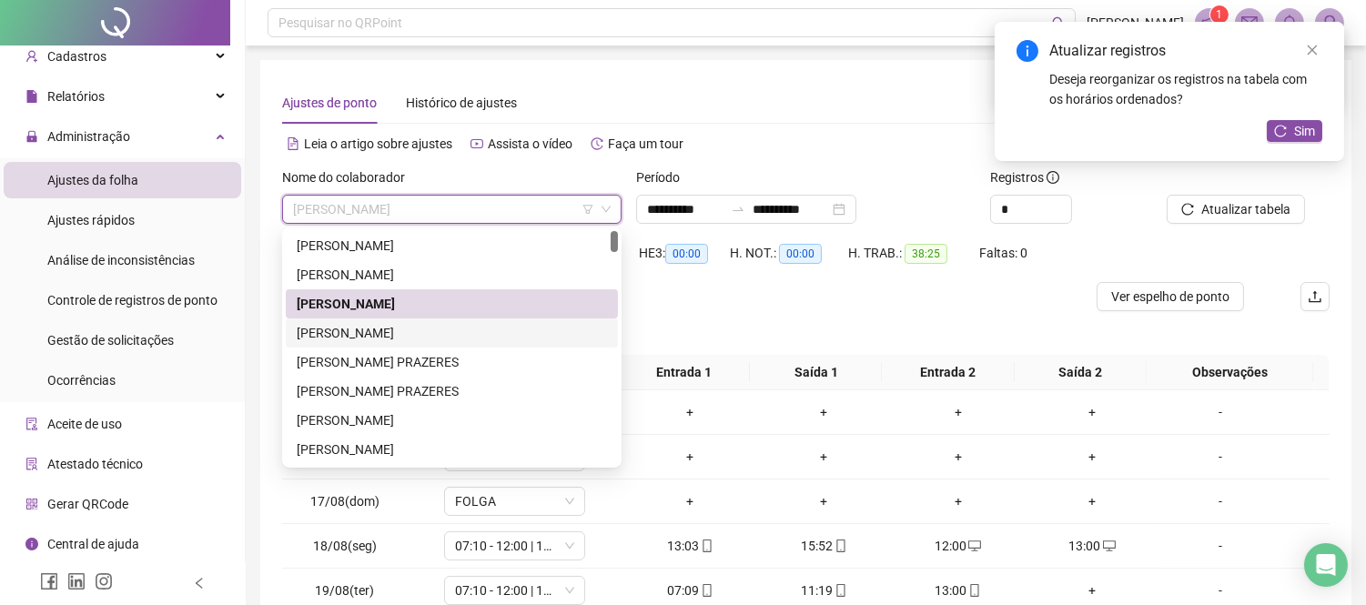
click at [343, 341] on div "[PERSON_NAME]" at bounding box center [452, 333] width 310 height 20
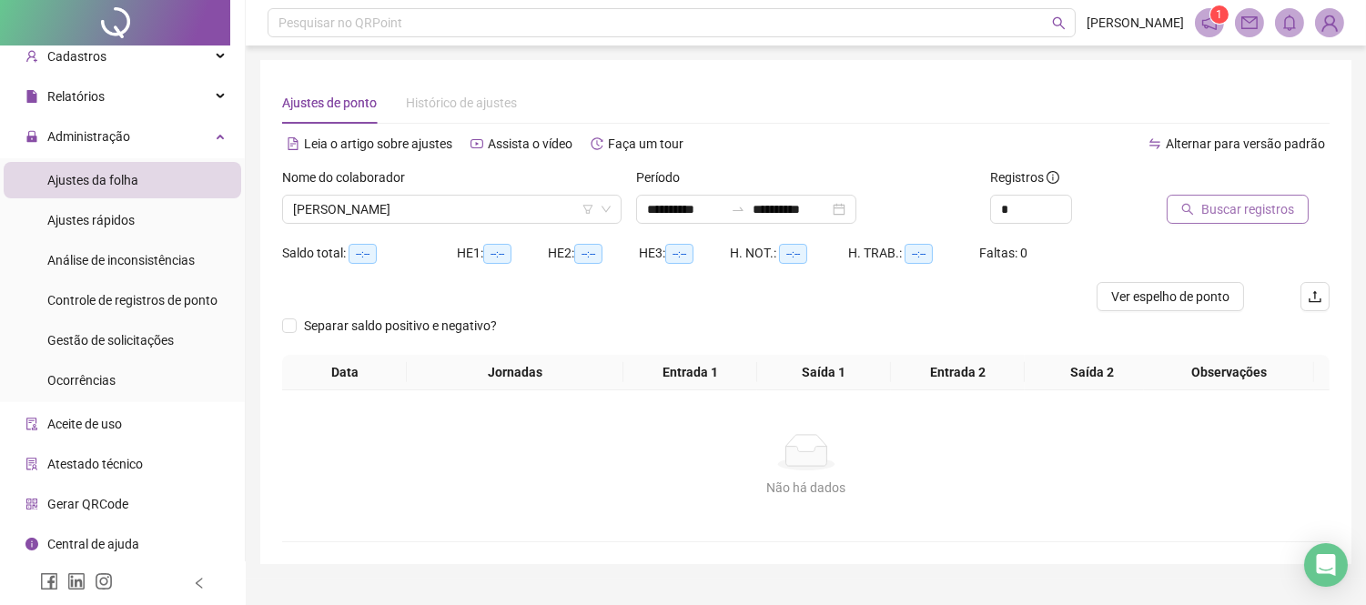
click at [1252, 200] on span "Buscar registros" at bounding box center [1248, 209] width 93 height 20
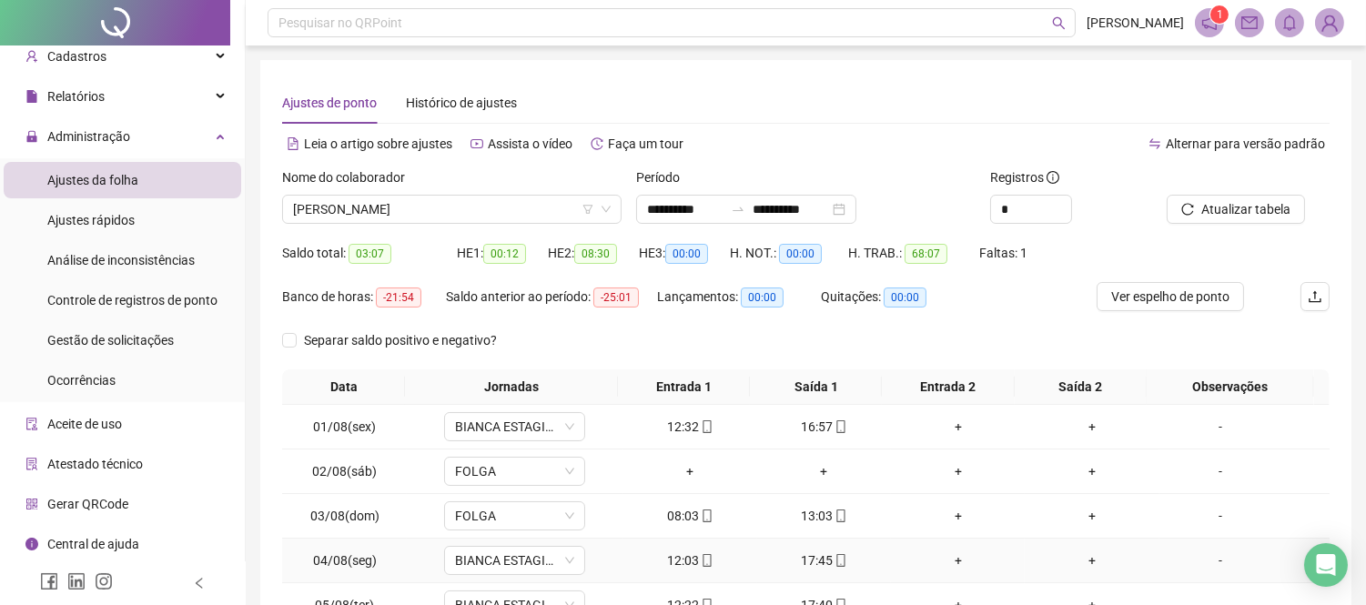
scroll to position [262, 0]
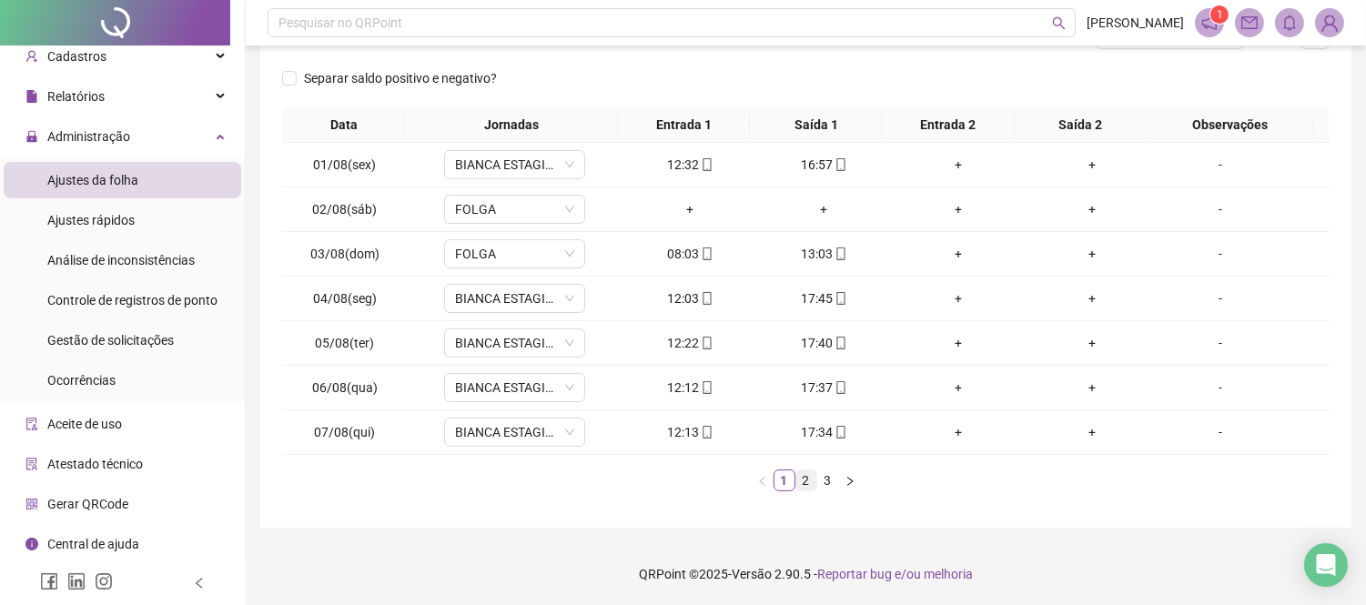
click at [811, 471] on link "2" at bounding box center [807, 481] width 20 height 20
click at [826, 476] on link "3" at bounding box center [828, 481] width 20 height 20
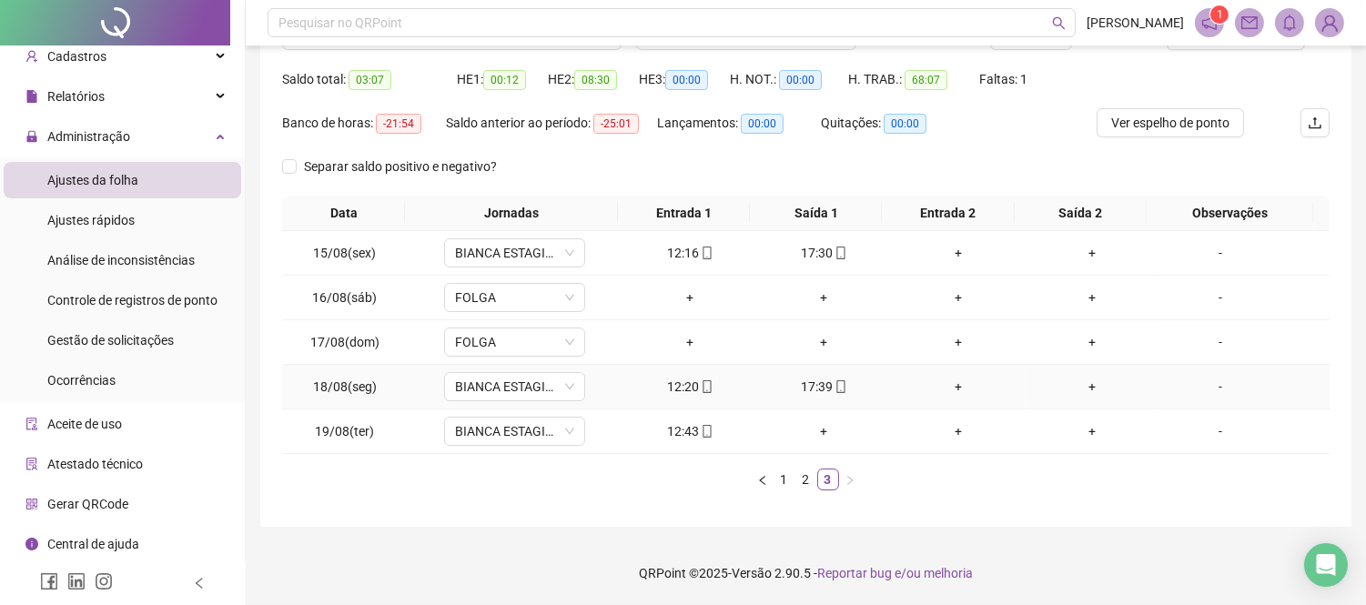
scroll to position [0, 0]
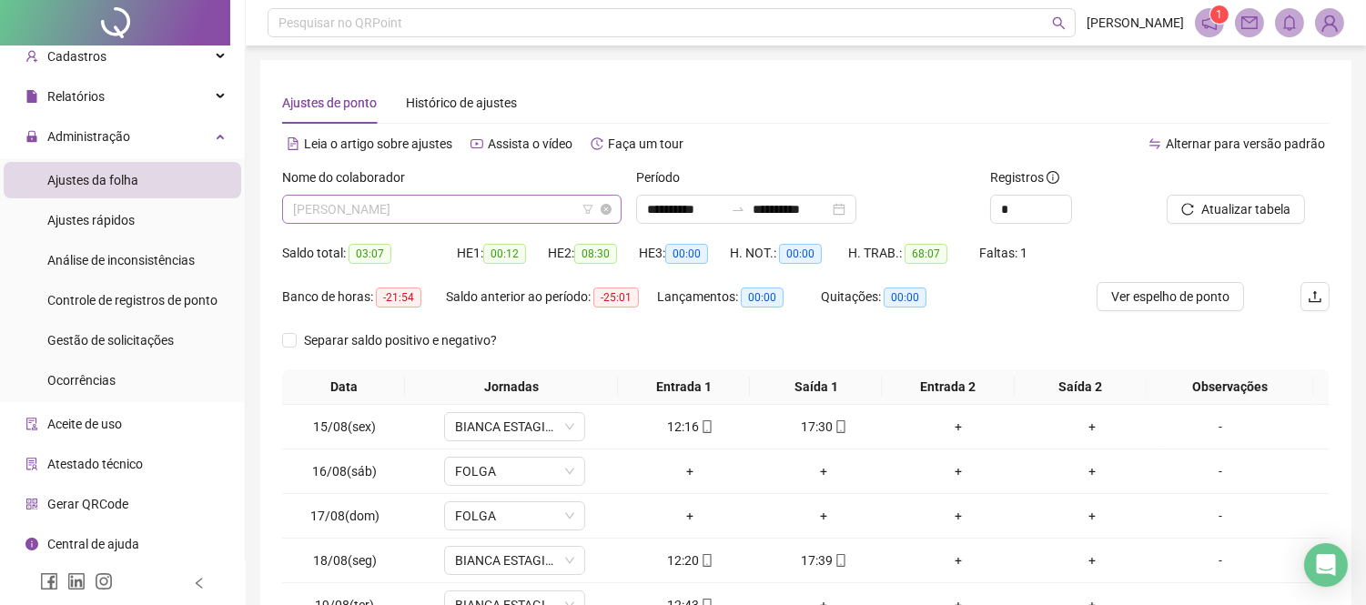
click at [550, 204] on span "[PERSON_NAME]" at bounding box center [452, 209] width 318 height 27
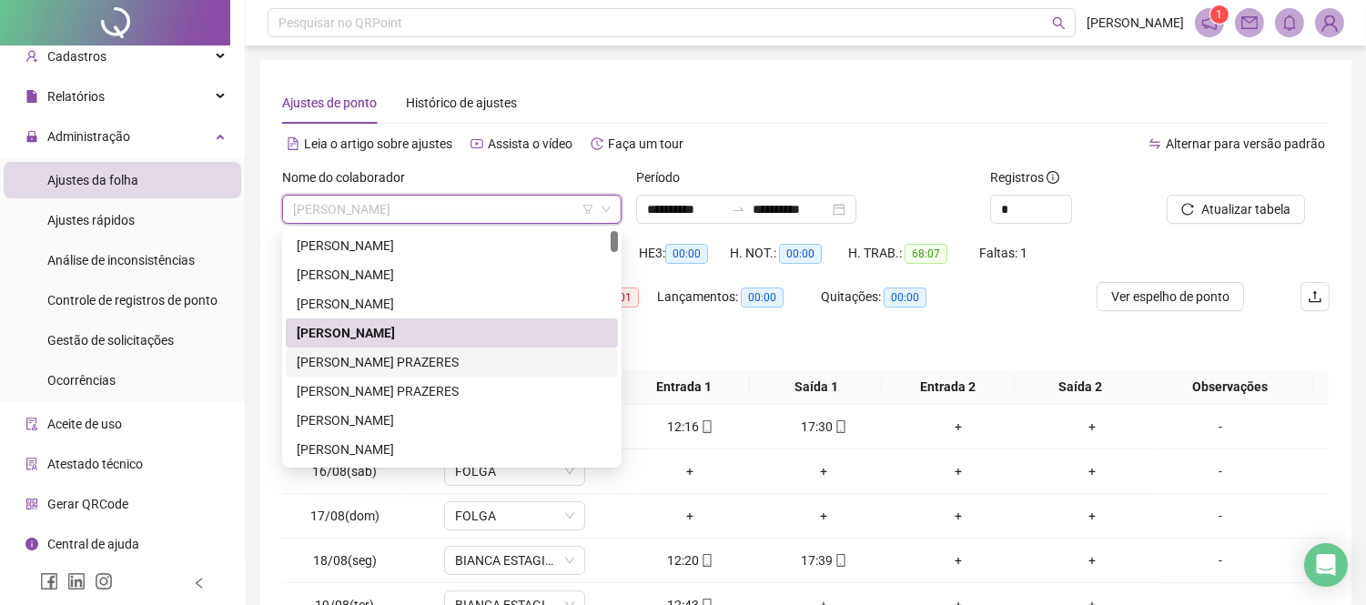
click at [462, 349] on div "[PERSON_NAME] PRAZERES" at bounding box center [452, 362] width 332 height 29
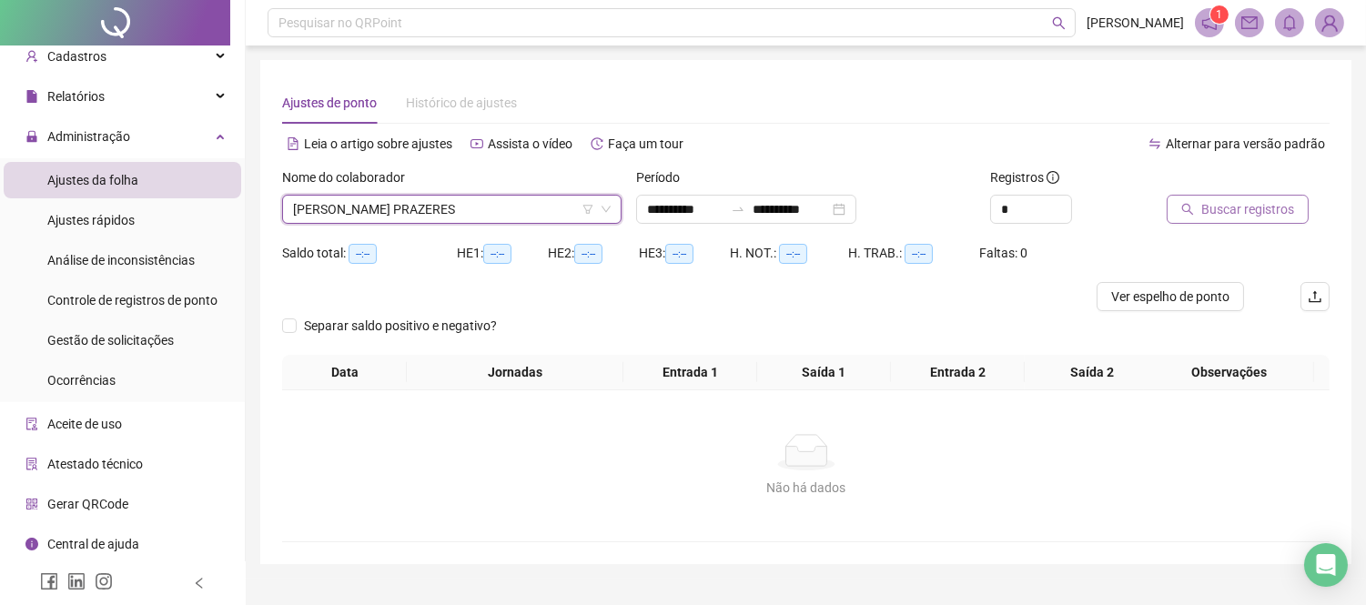
click at [1236, 213] on span "Buscar registros" at bounding box center [1248, 209] width 93 height 20
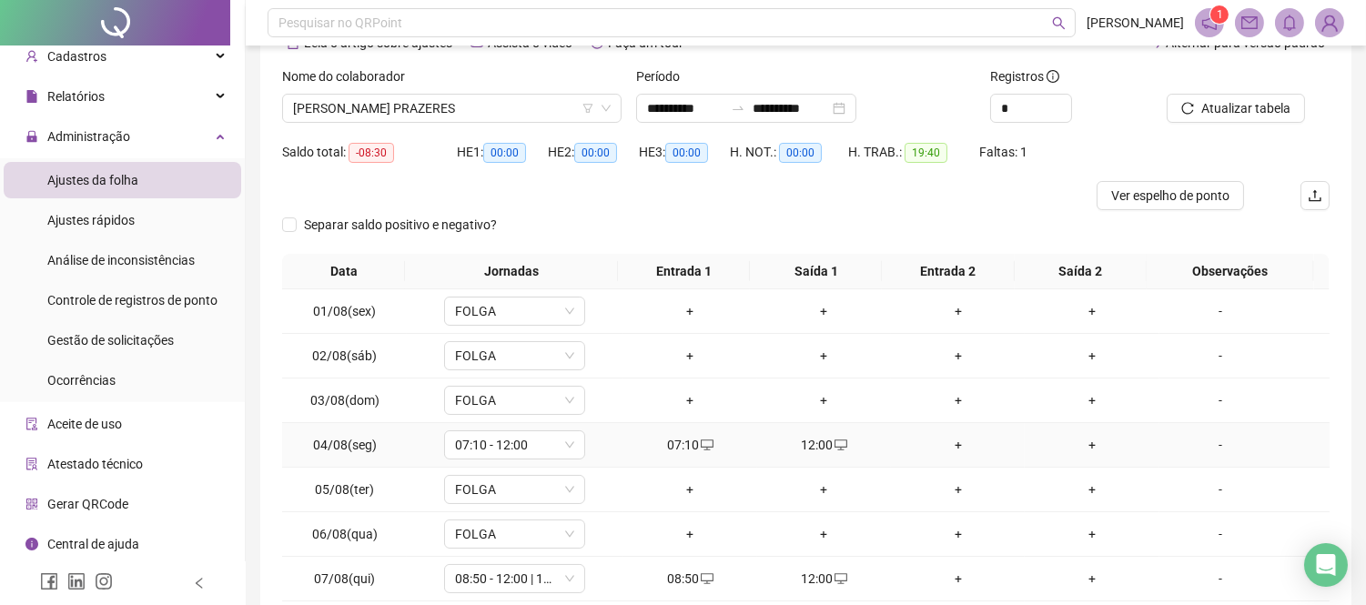
scroll to position [202, 0]
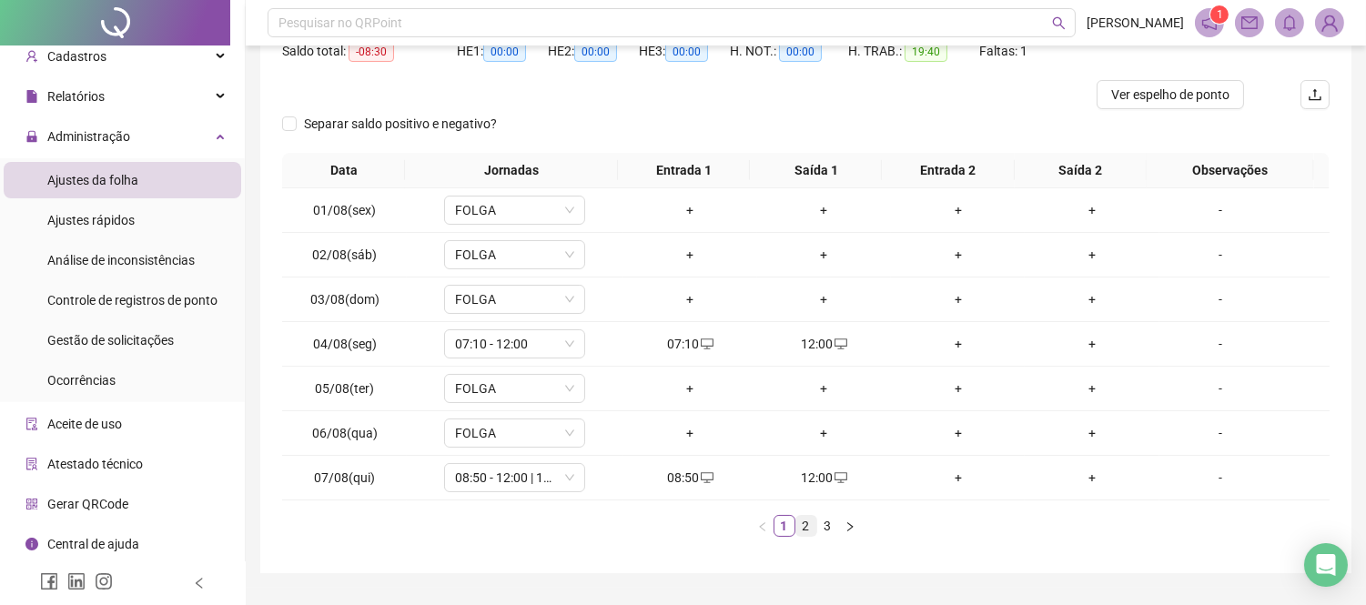
click at [802, 525] on link "2" at bounding box center [807, 526] width 20 height 20
click at [821, 530] on link "3" at bounding box center [828, 526] width 20 height 20
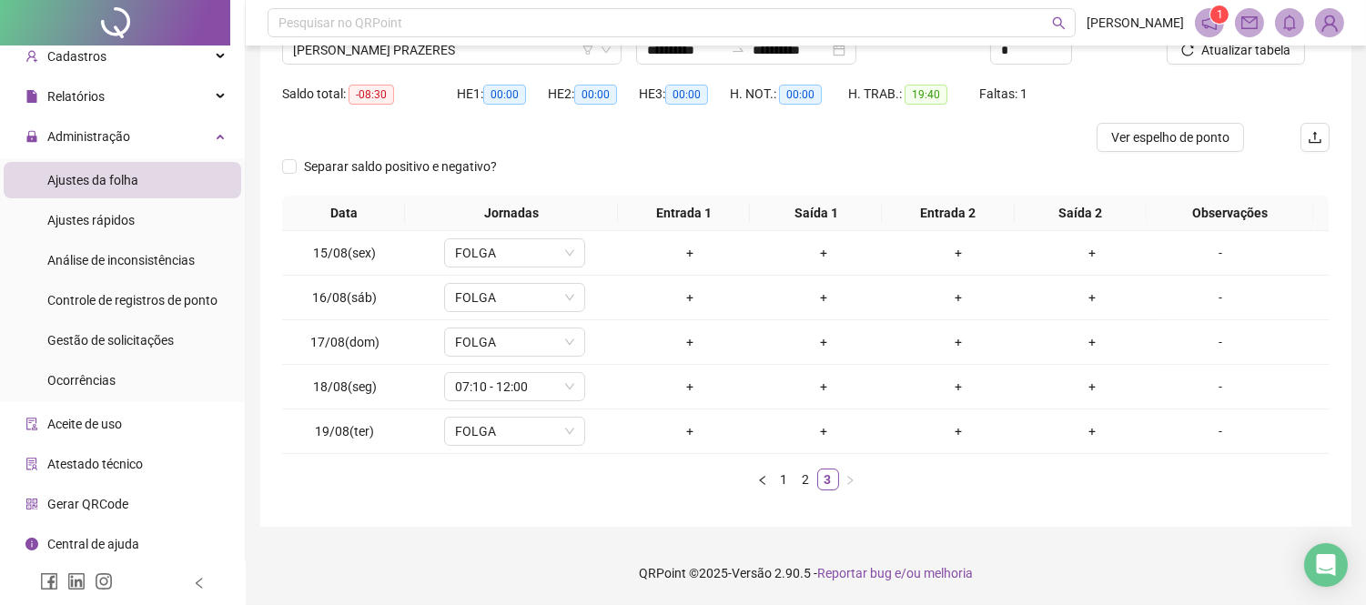
scroll to position [158, 0]
click at [807, 480] on link "2" at bounding box center [807, 481] width 20 height 20
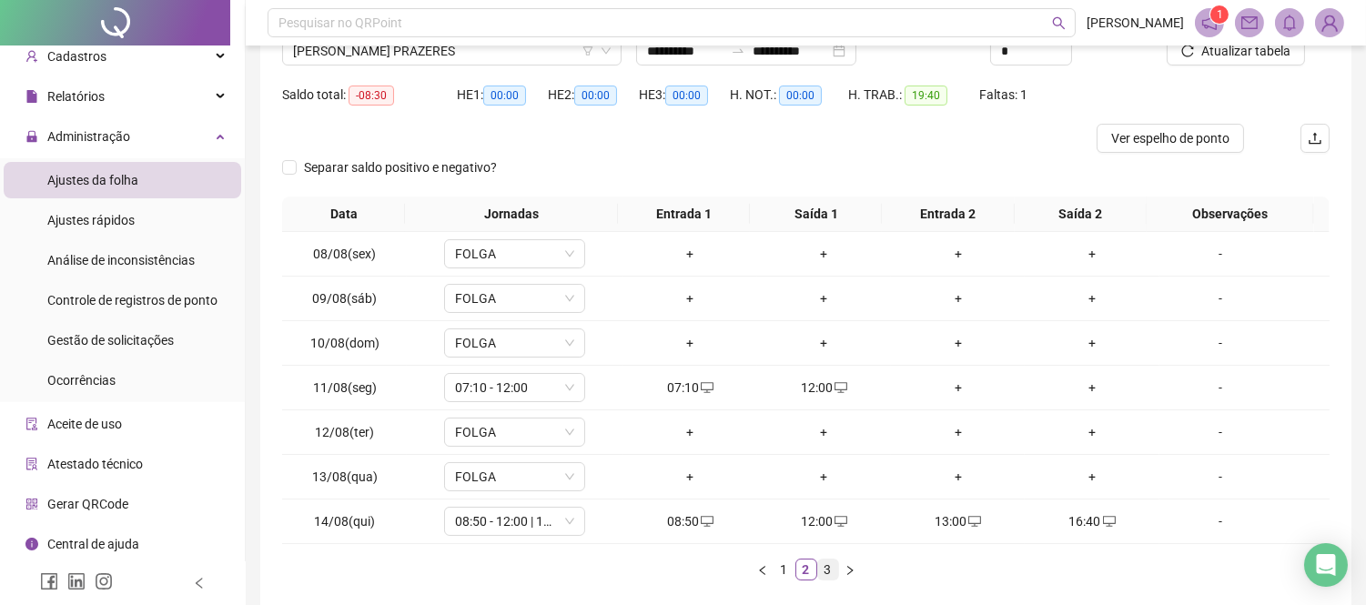
click at [822, 564] on link "3" at bounding box center [828, 570] width 20 height 20
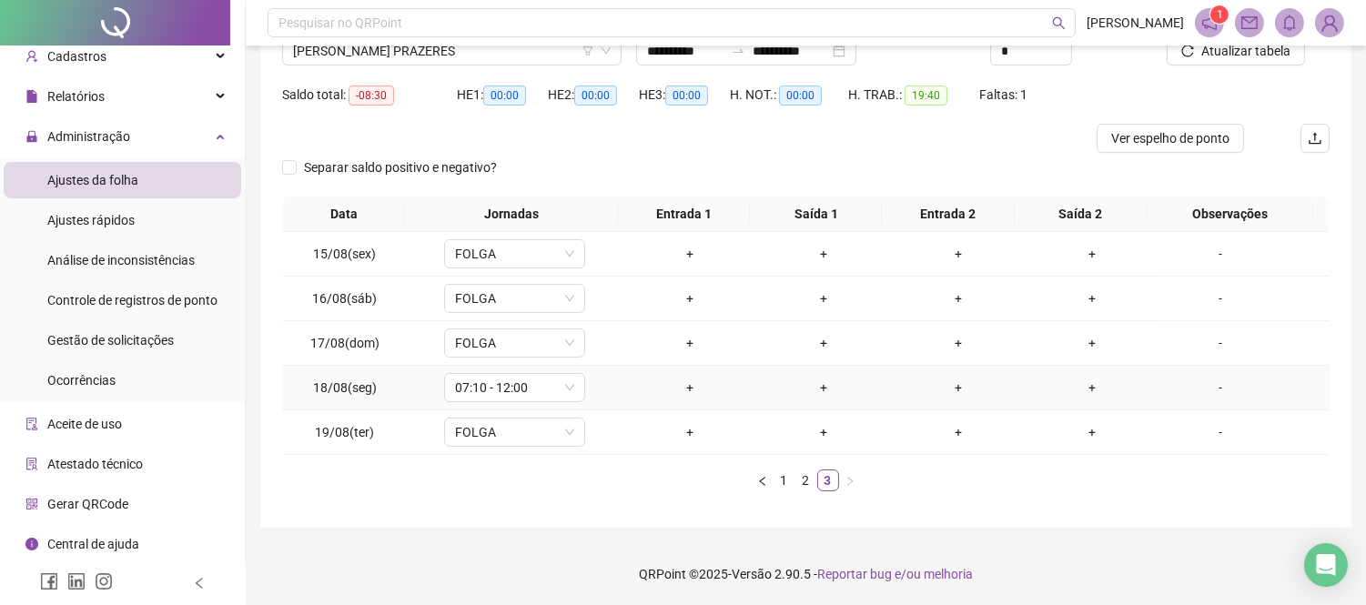
click at [685, 386] on div "+" at bounding box center [690, 388] width 119 height 20
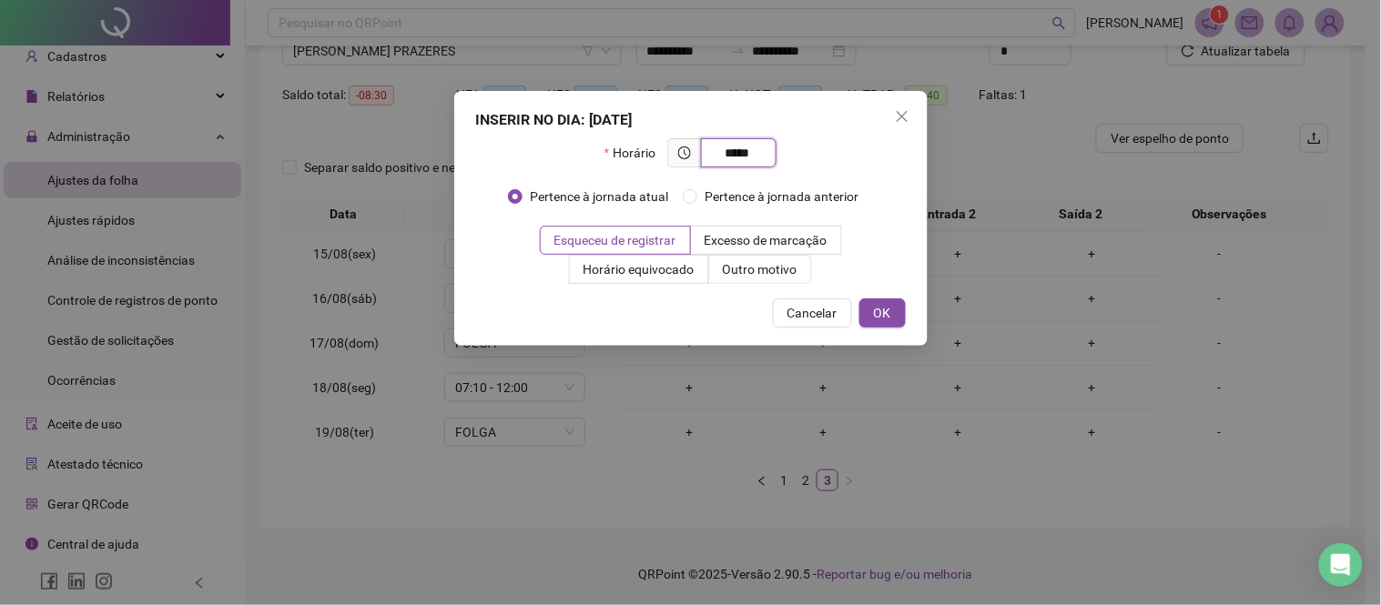
type input "*****"
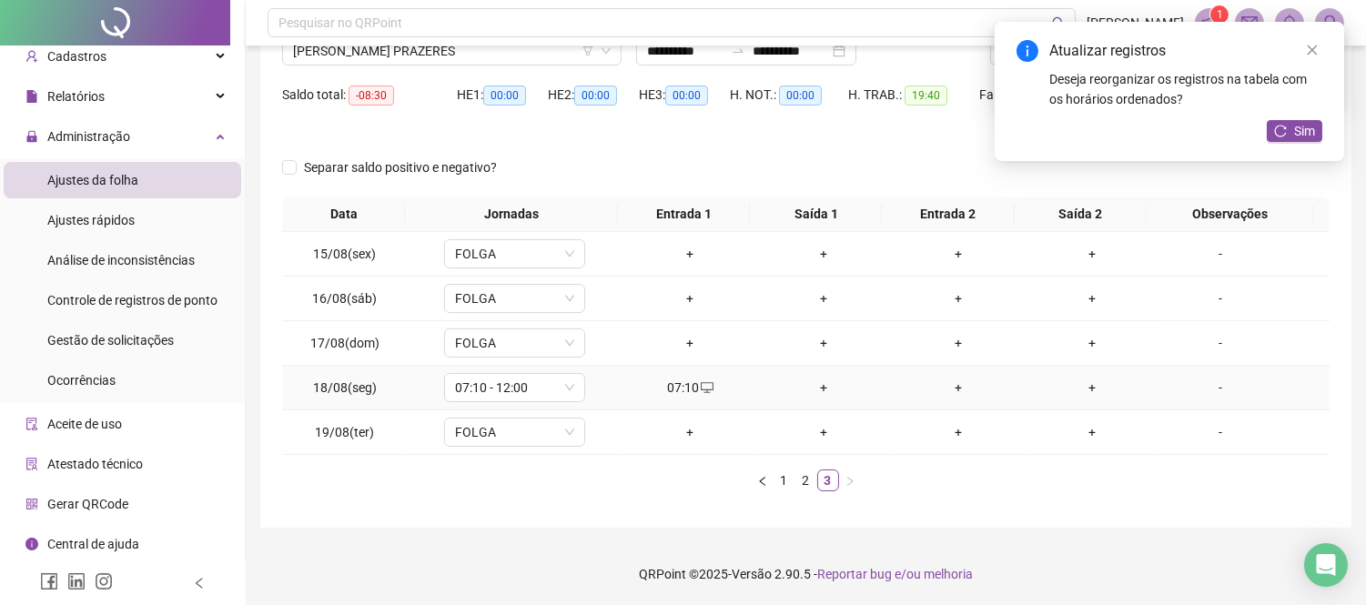
click at [810, 391] on div "+" at bounding box center [824, 388] width 119 height 20
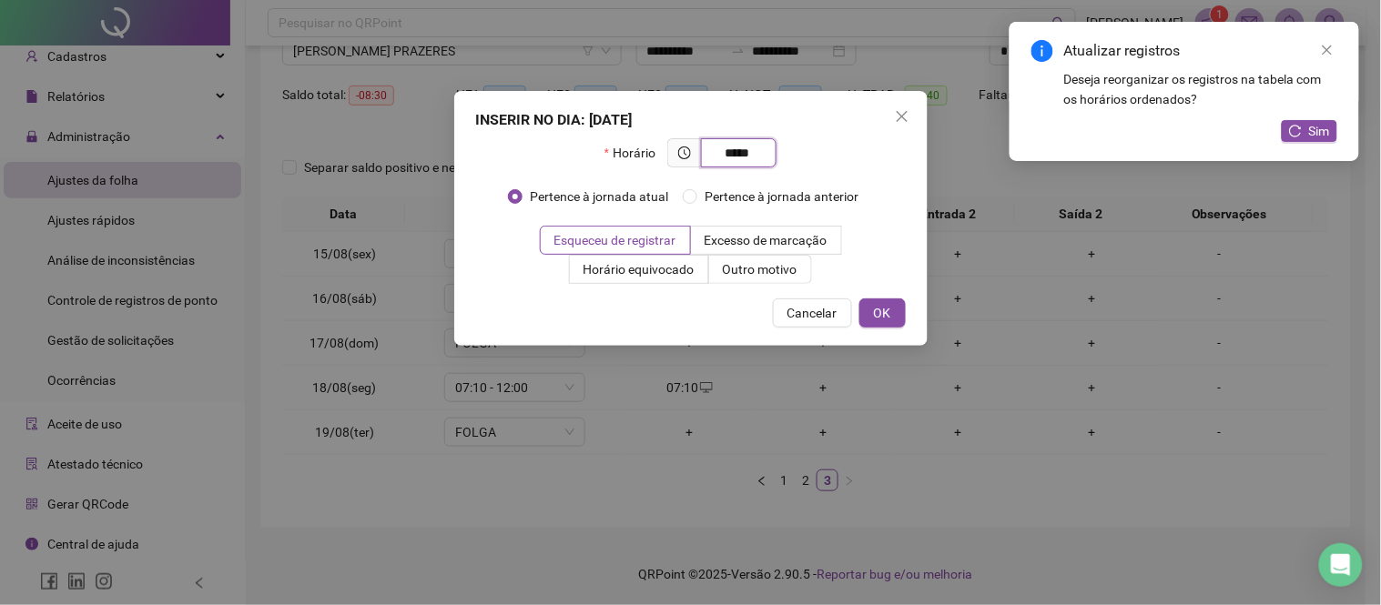
type input "*****"
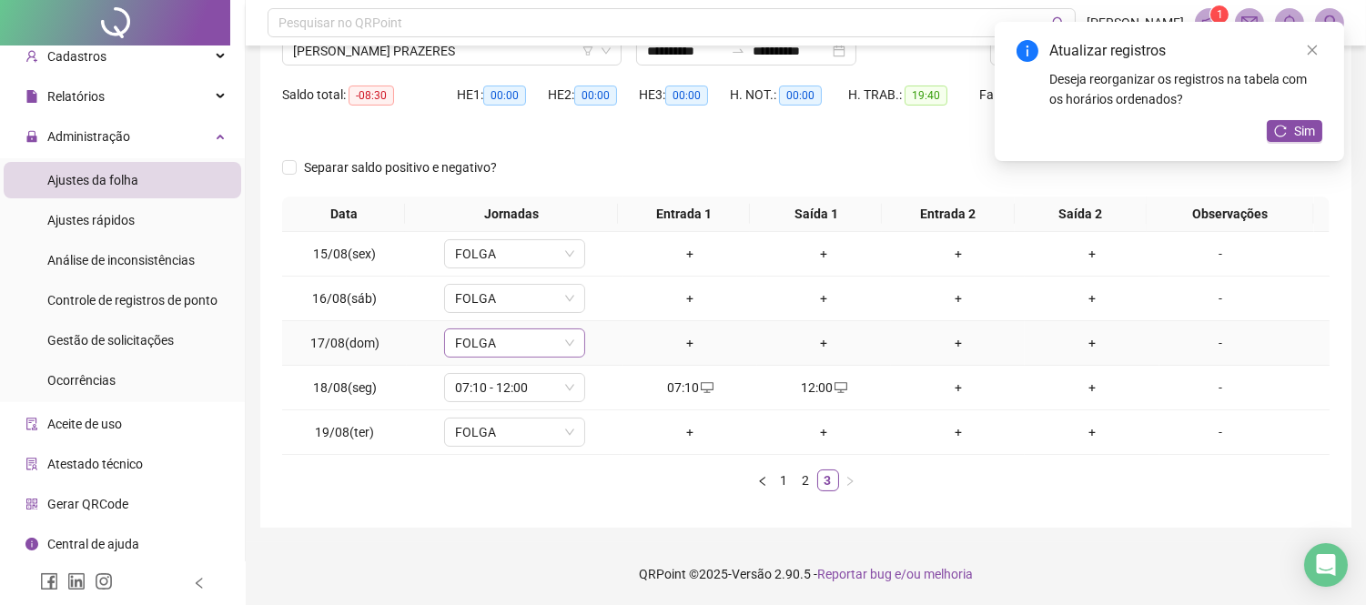
scroll to position [0, 0]
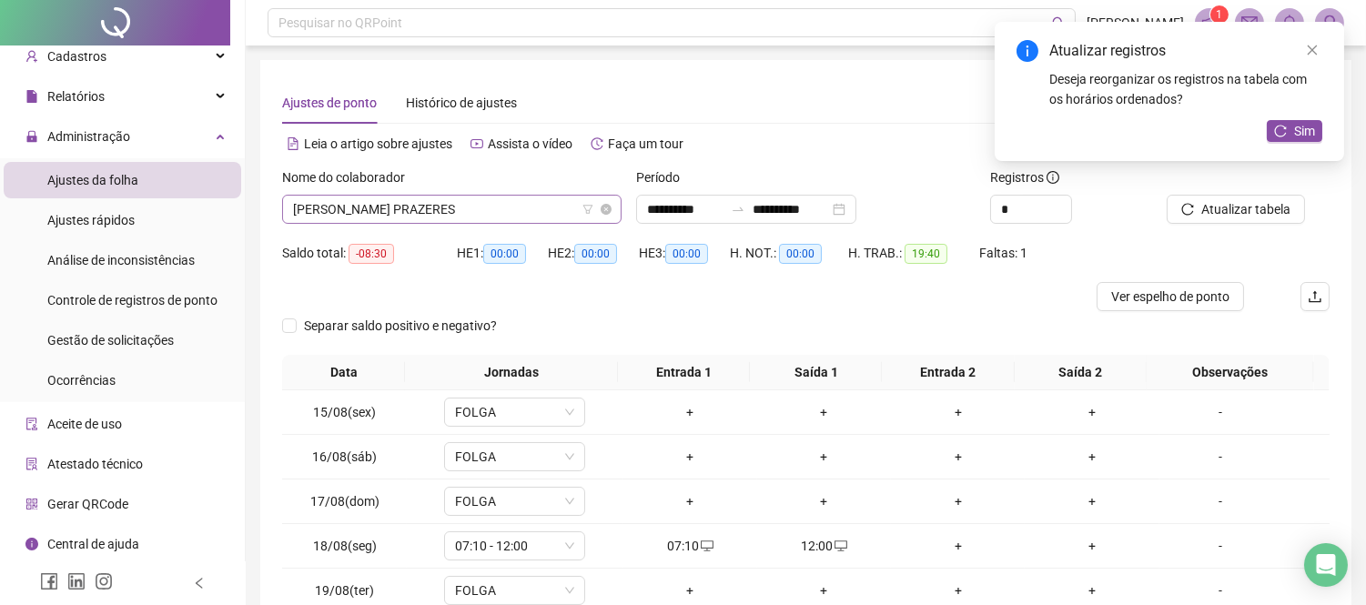
click at [490, 212] on span "[PERSON_NAME] PRAZERES" at bounding box center [452, 209] width 318 height 27
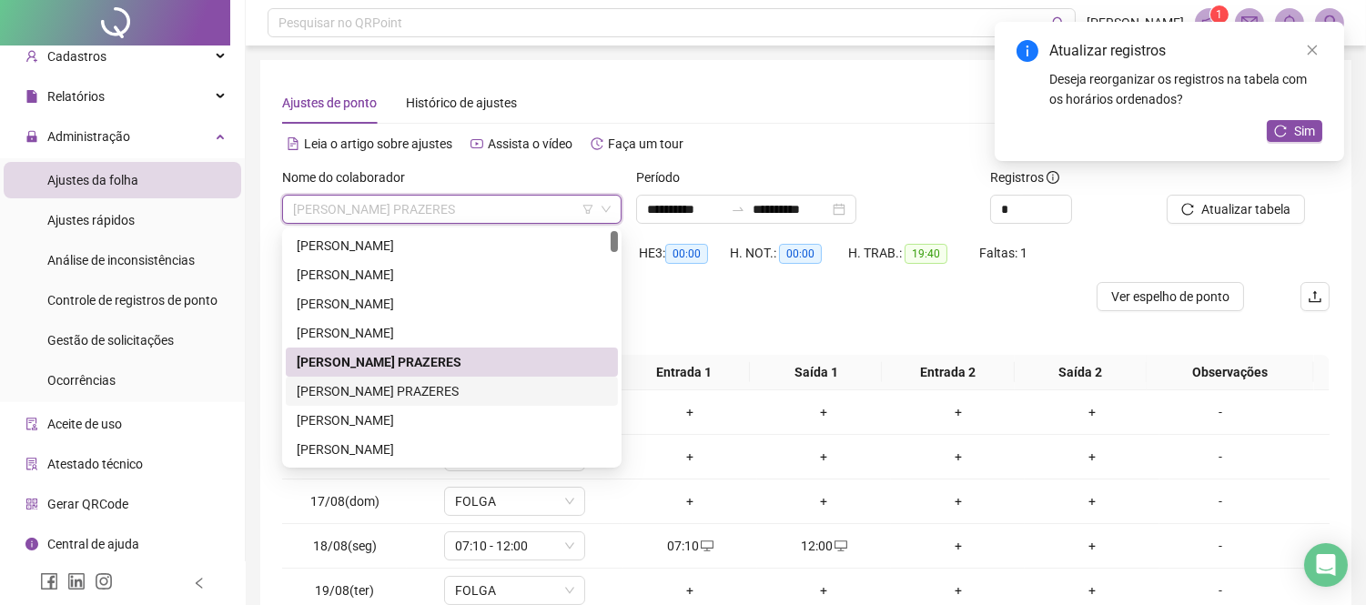
click at [401, 395] on div "[PERSON_NAME] PRAZERES" at bounding box center [452, 391] width 310 height 20
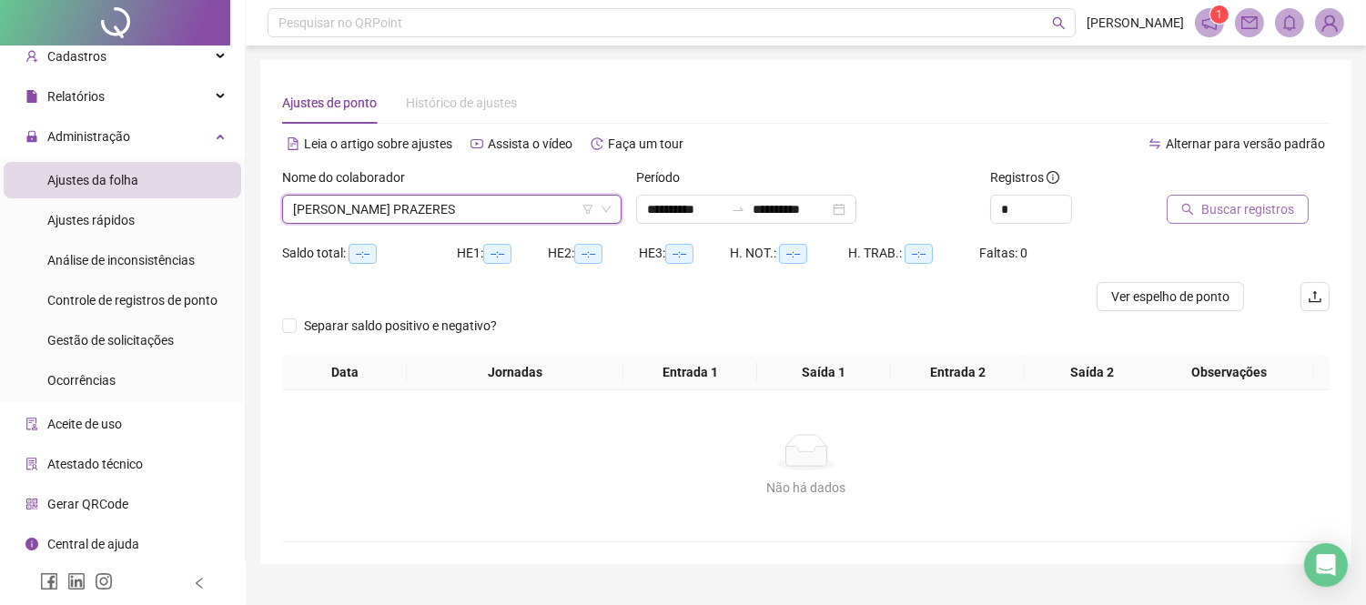
click at [1232, 208] on span "Buscar registros" at bounding box center [1248, 209] width 93 height 20
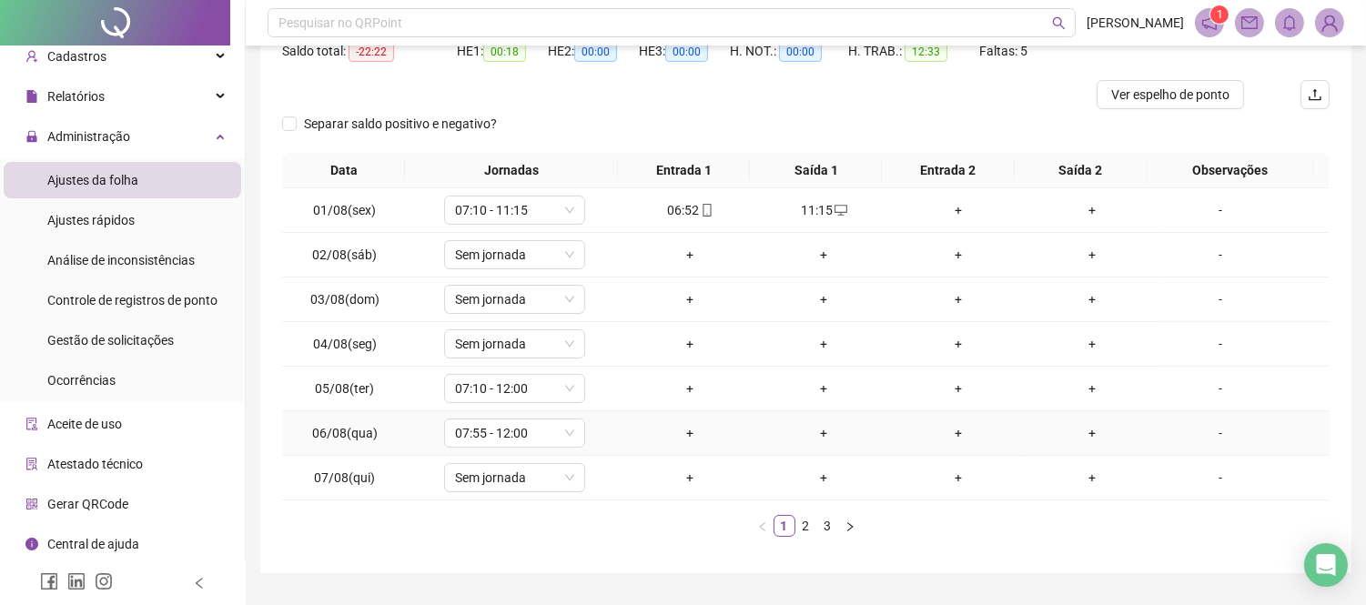
scroll to position [249, 0]
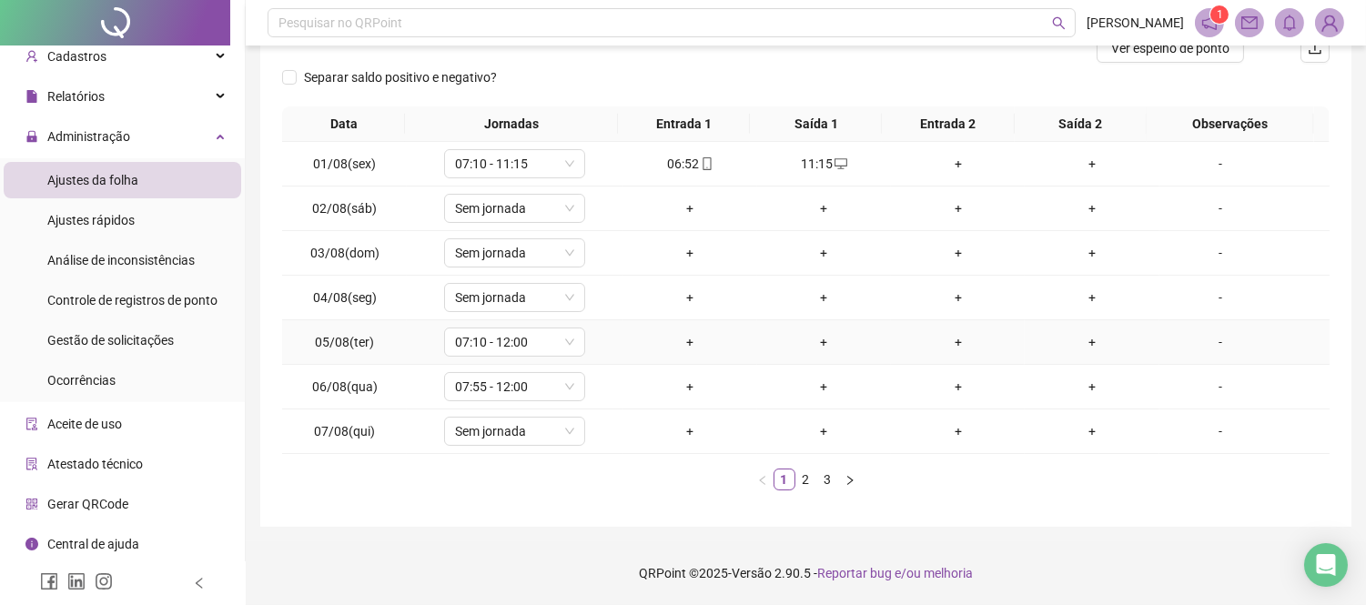
click at [684, 342] on div "+" at bounding box center [690, 342] width 119 height 20
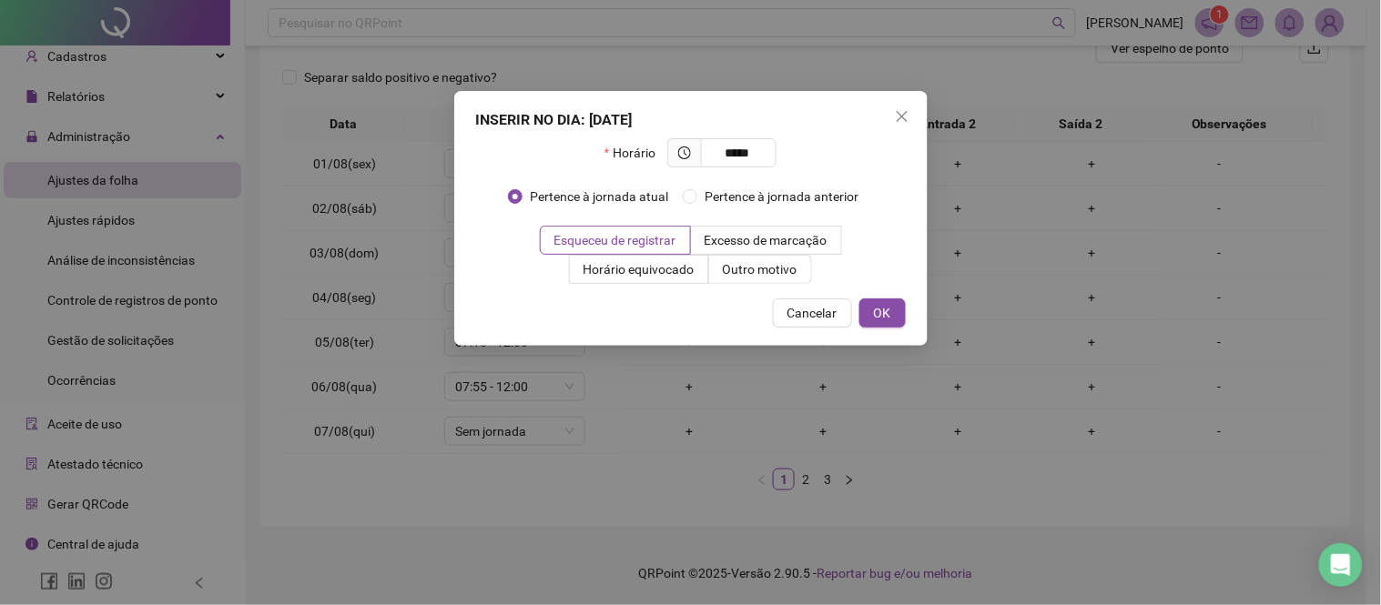
type input "*****"
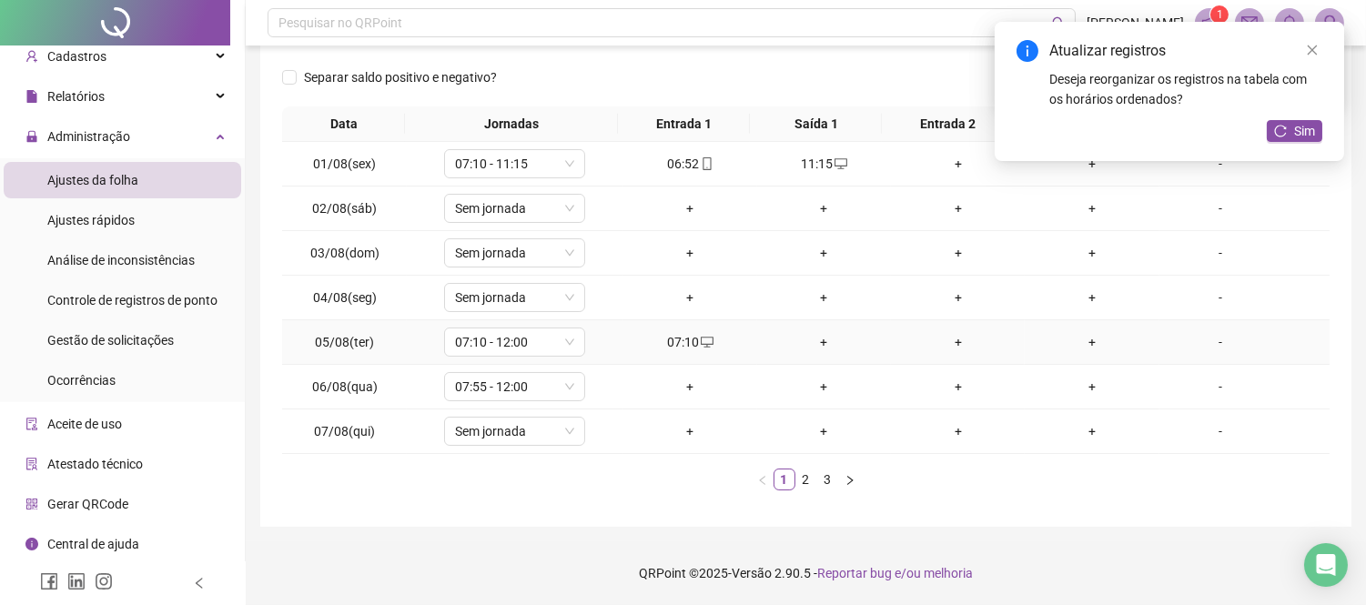
click at [807, 344] on div "+" at bounding box center [824, 342] width 119 height 20
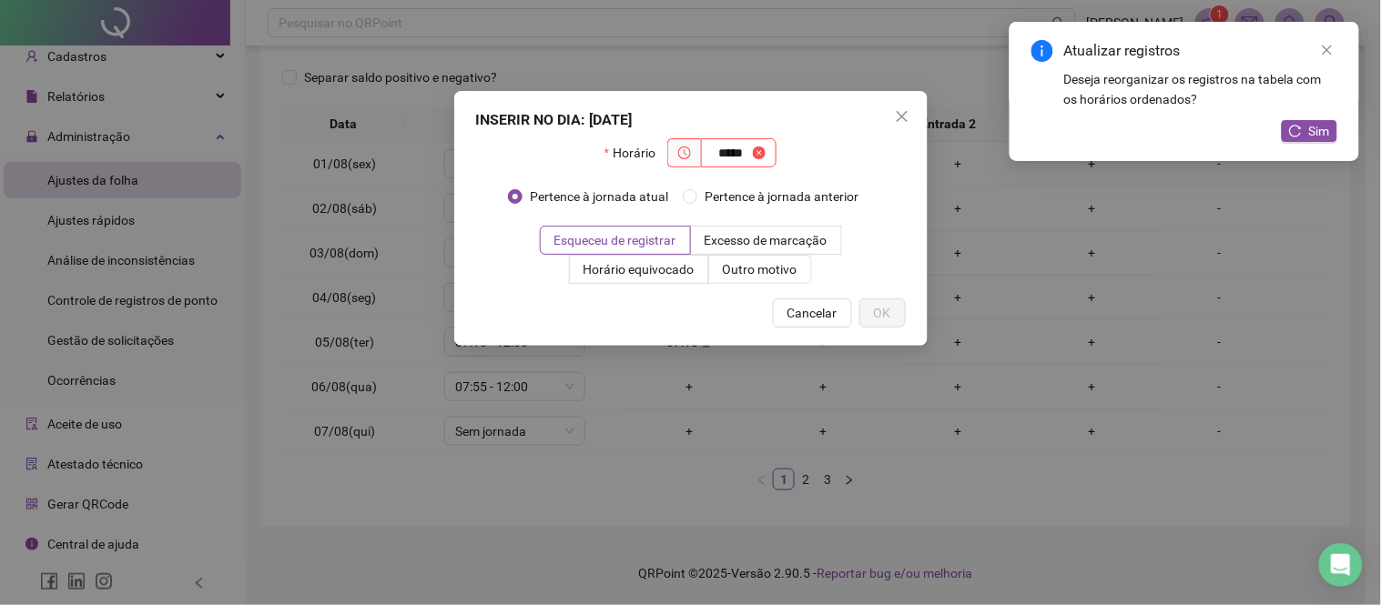
type input "*****"
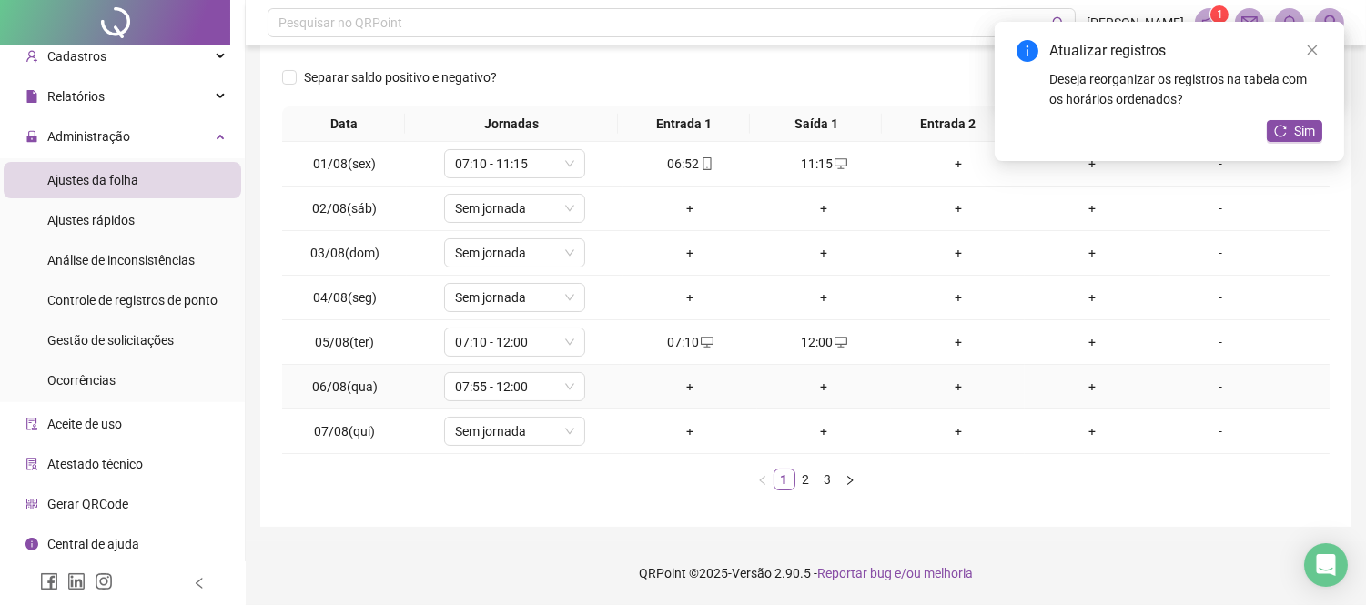
click at [667, 389] on div "+" at bounding box center [690, 387] width 119 height 20
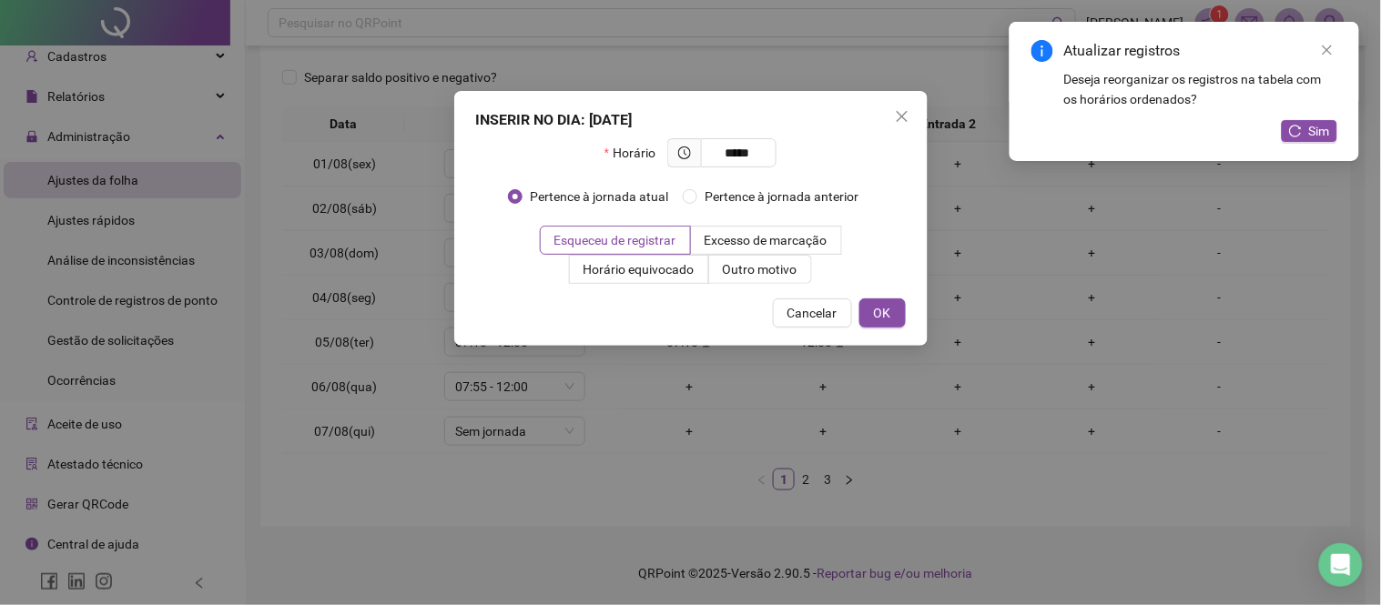
type input "*****"
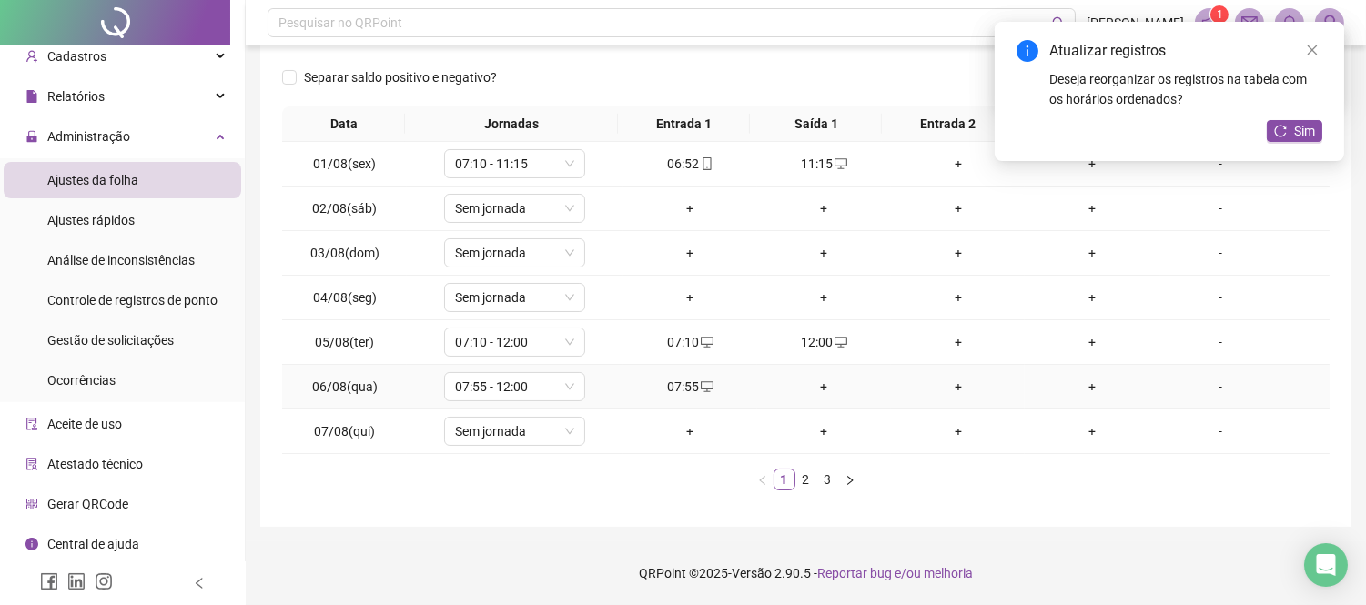
click at [827, 389] on div "+" at bounding box center [824, 387] width 119 height 20
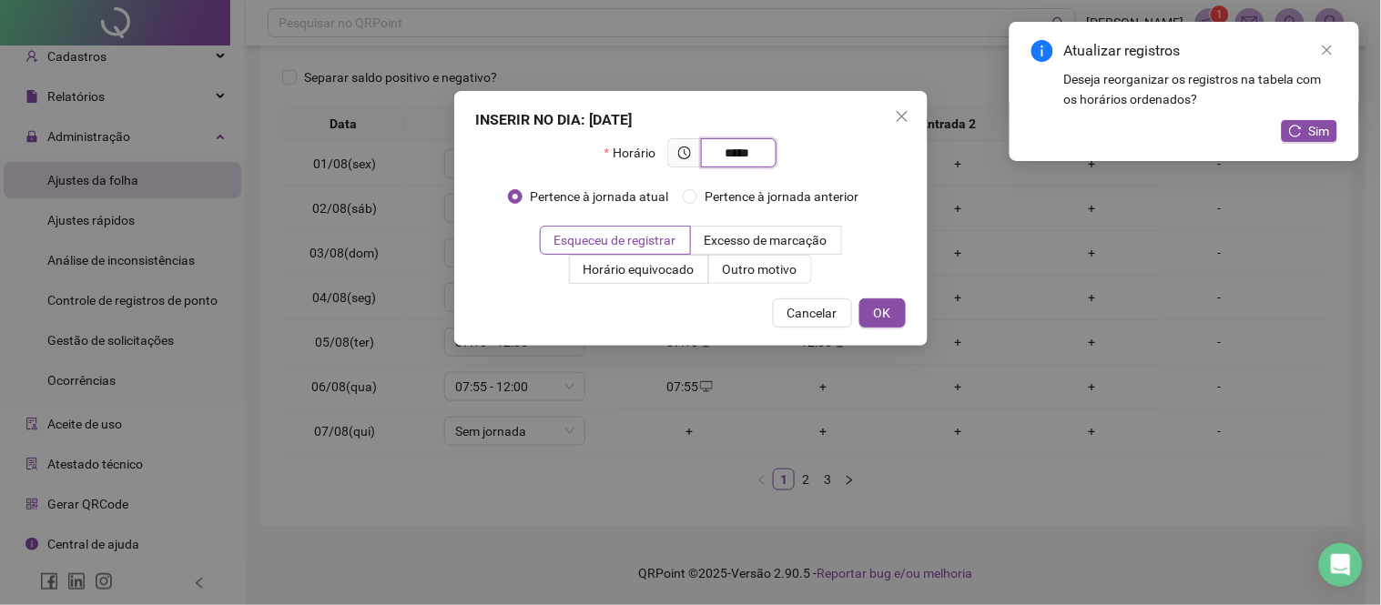
type input "*****"
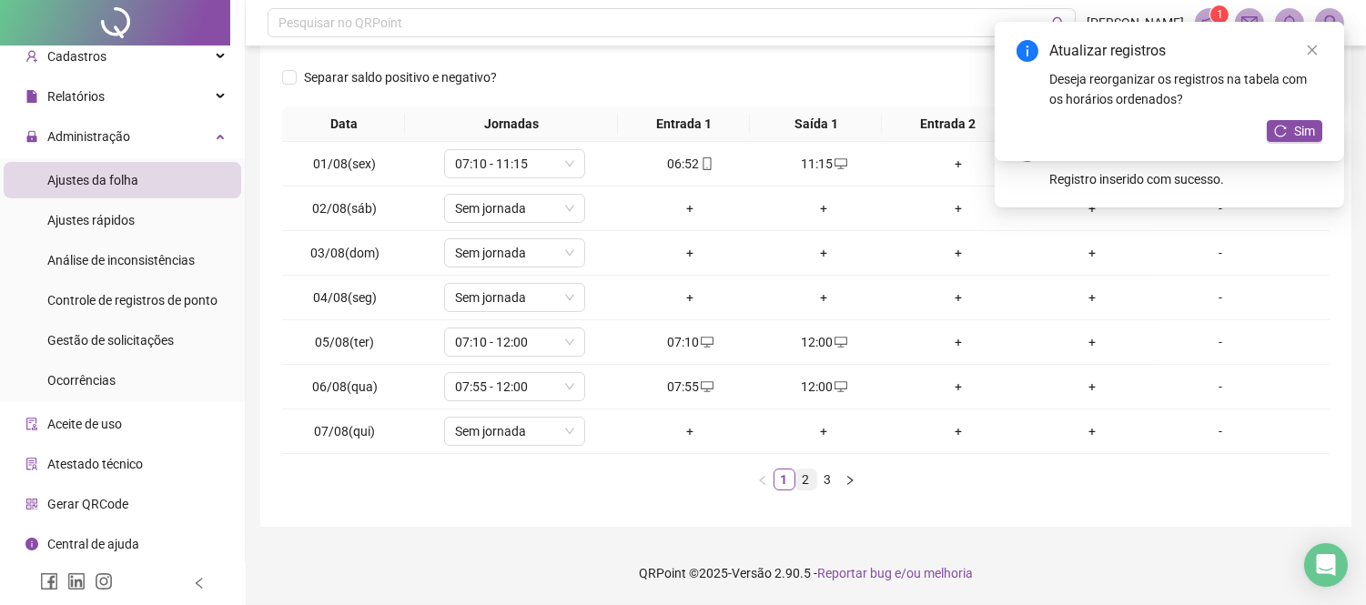
click at [797, 479] on link "2" at bounding box center [807, 480] width 20 height 20
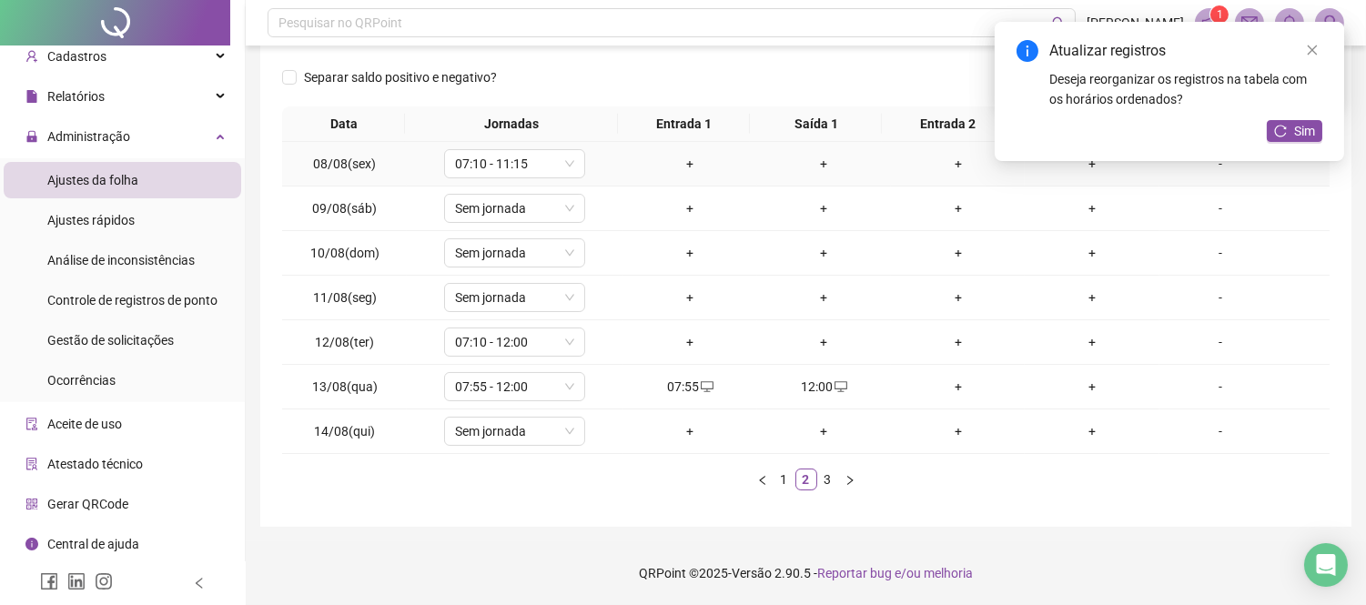
click at [676, 157] on div "+" at bounding box center [690, 164] width 119 height 20
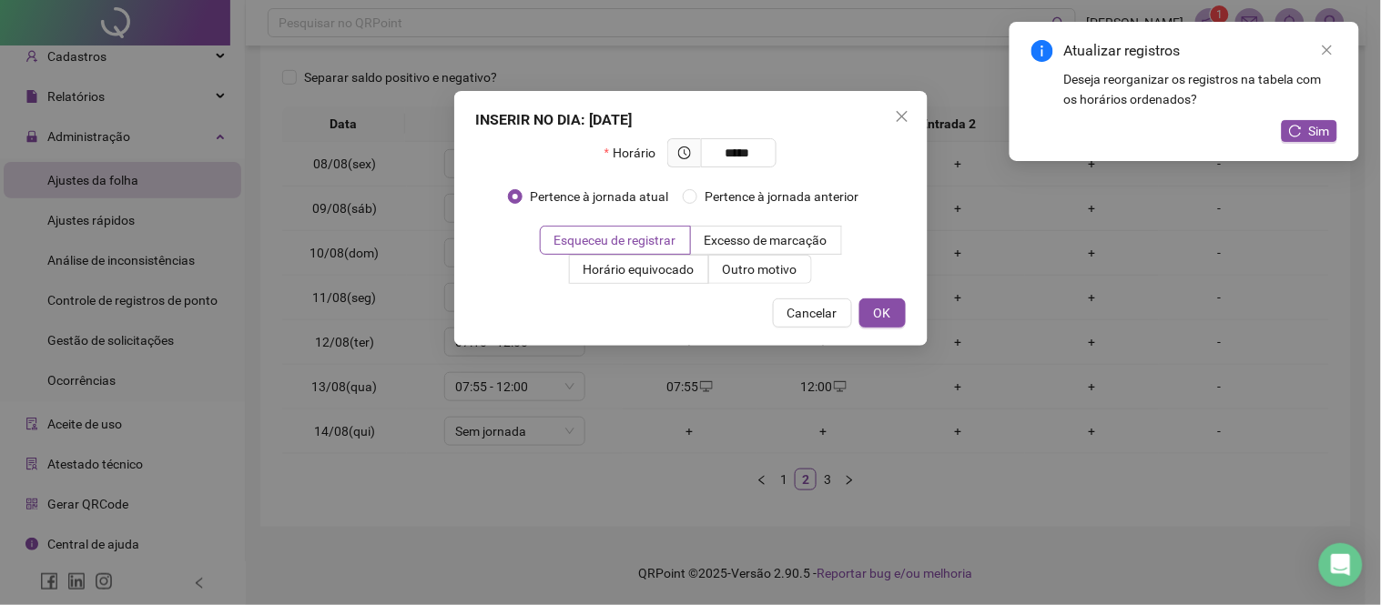
type input "*****"
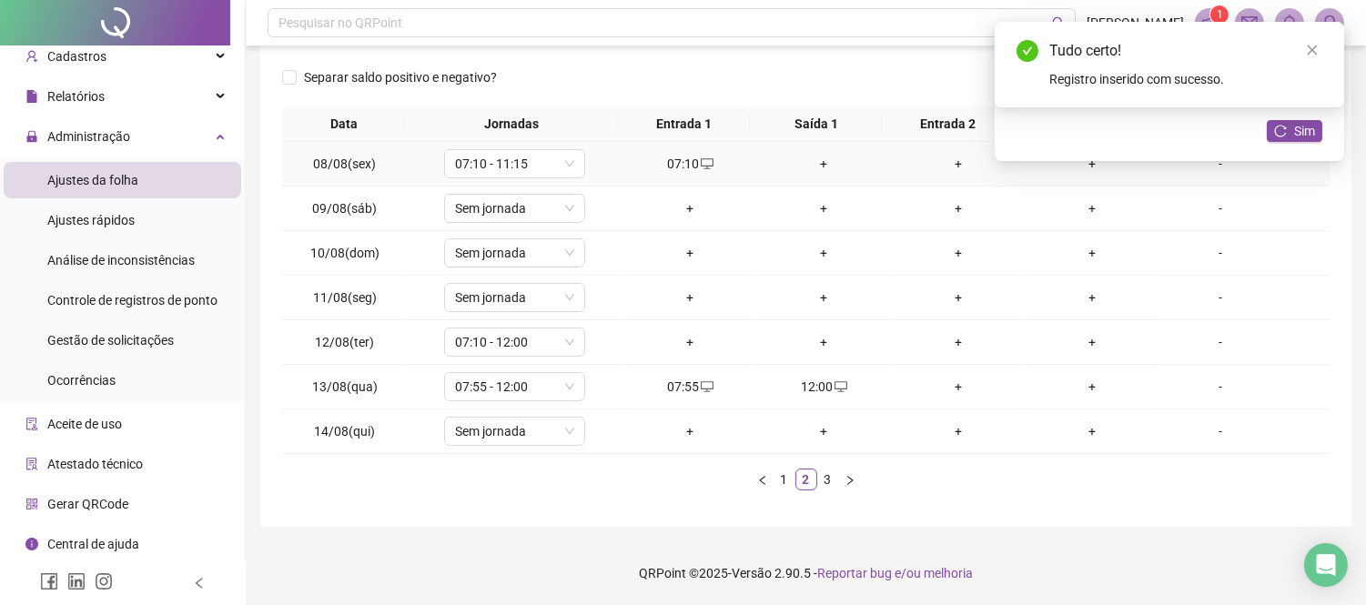
click at [822, 170] on div "+" at bounding box center [824, 164] width 119 height 20
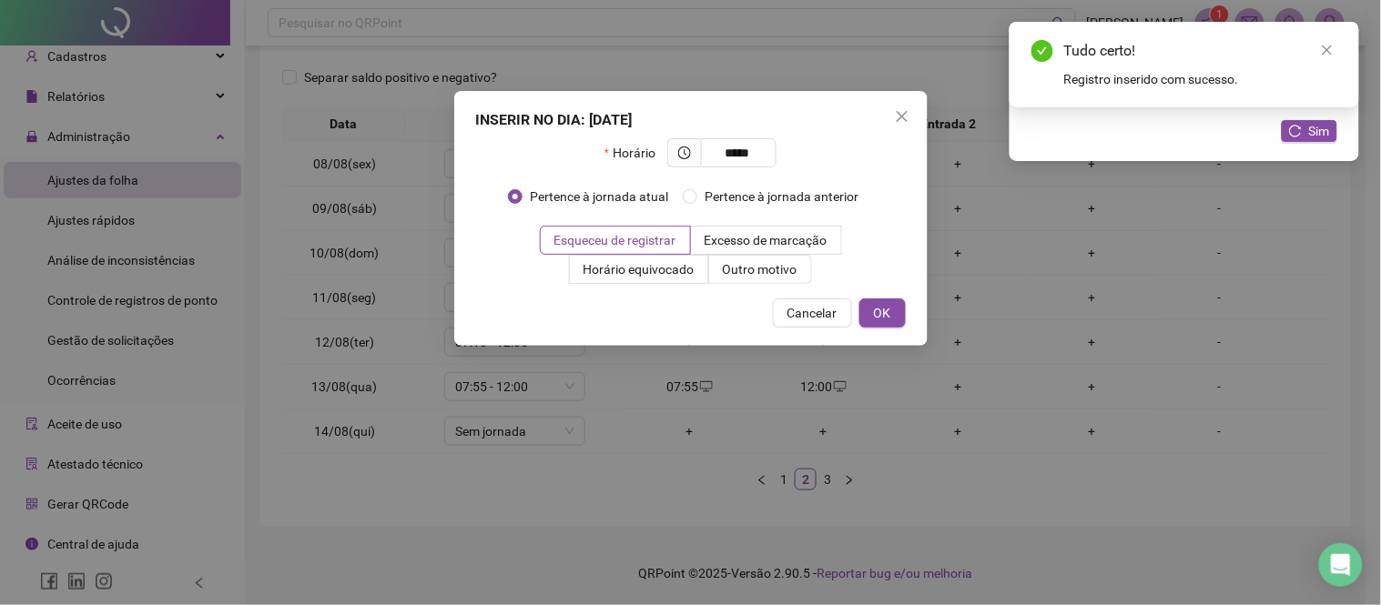
type input "*****"
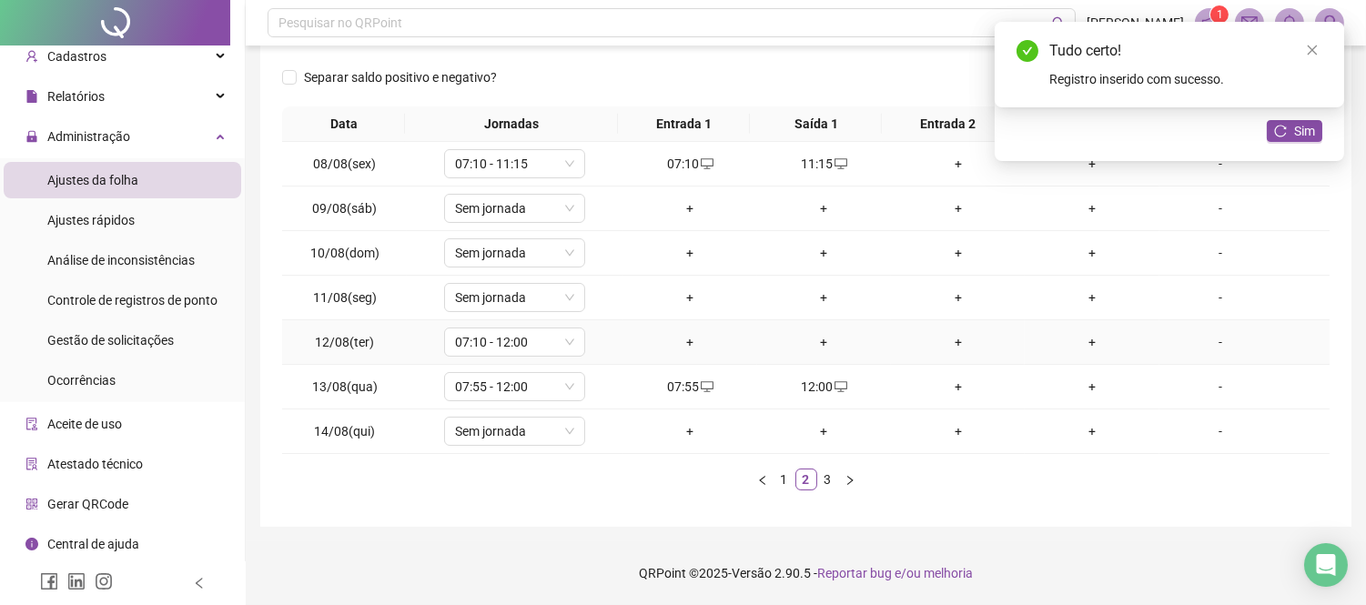
click at [688, 337] on div "+" at bounding box center [690, 342] width 119 height 20
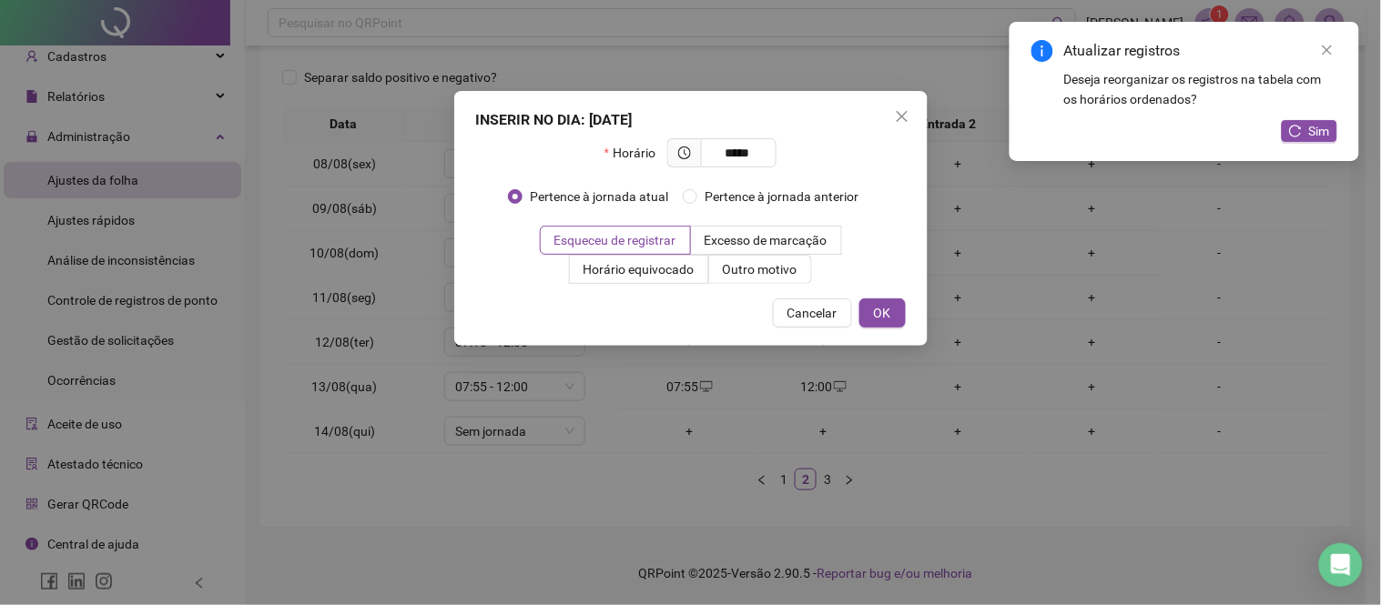
type input "*****"
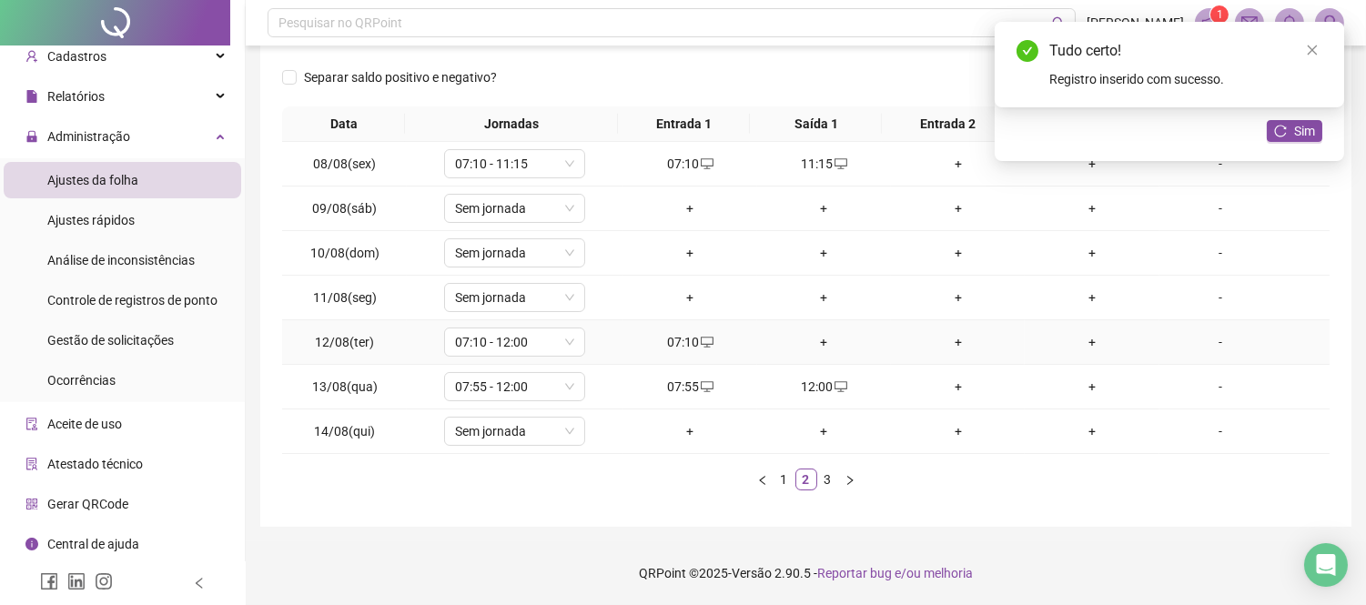
click at [811, 341] on div "+" at bounding box center [824, 342] width 119 height 20
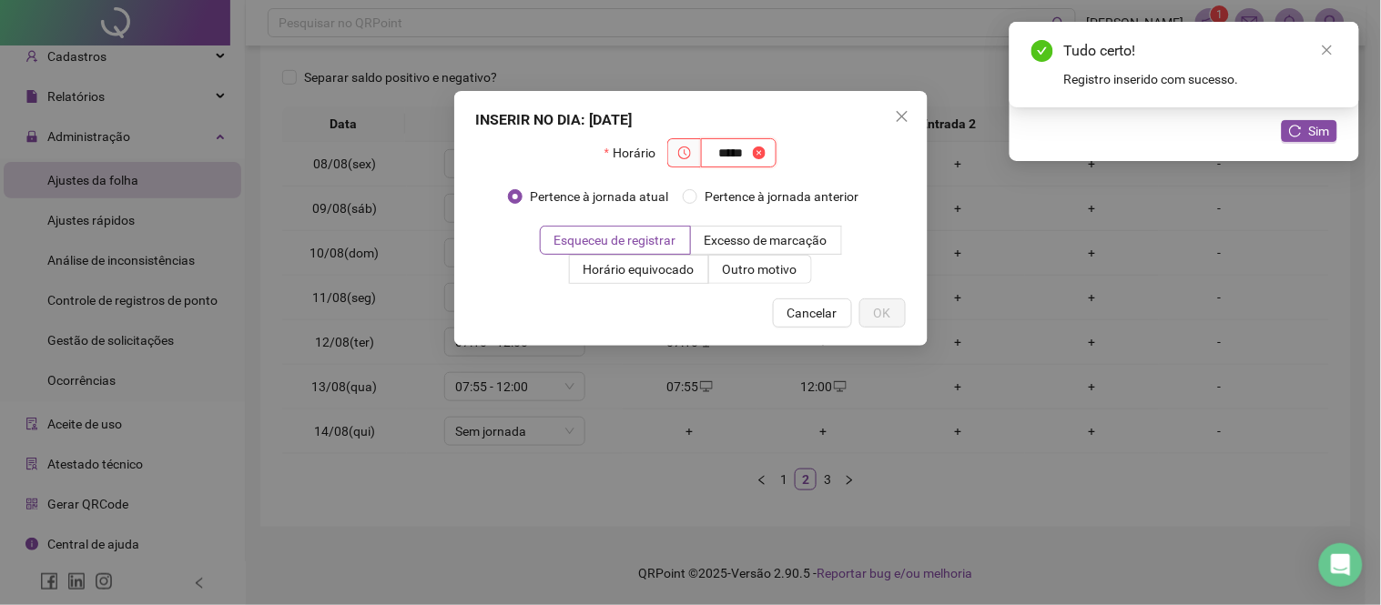
type input "*****"
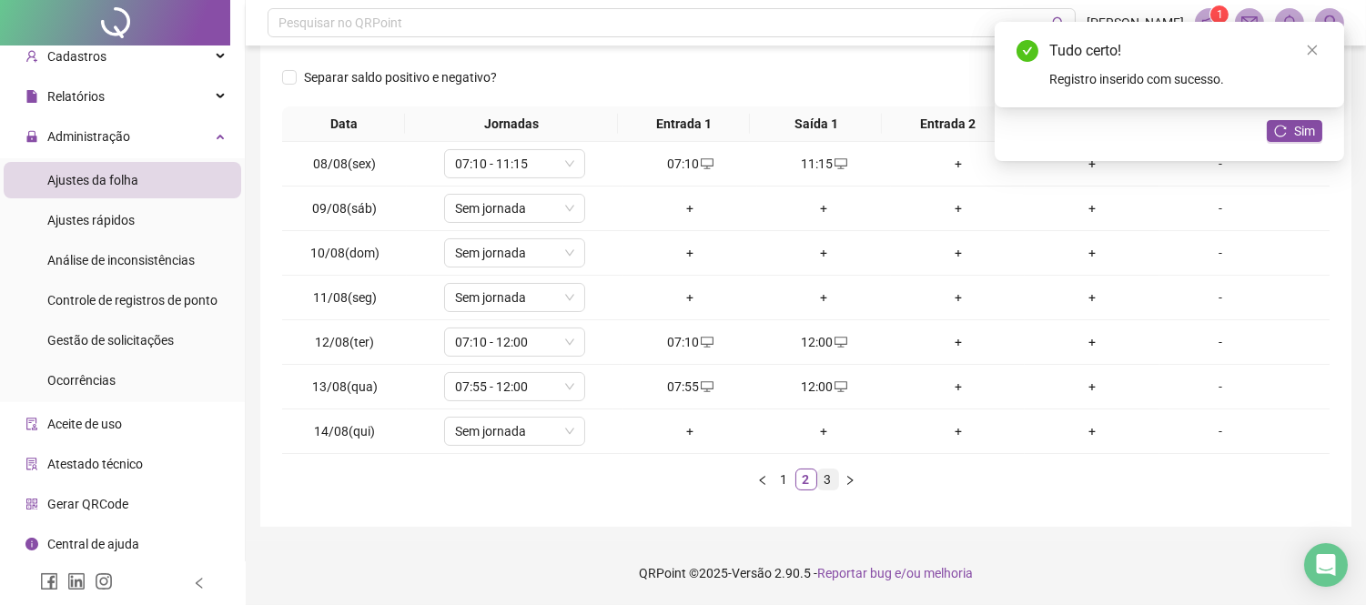
click at [824, 488] on link "3" at bounding box center [828, 480] width 20 height 20
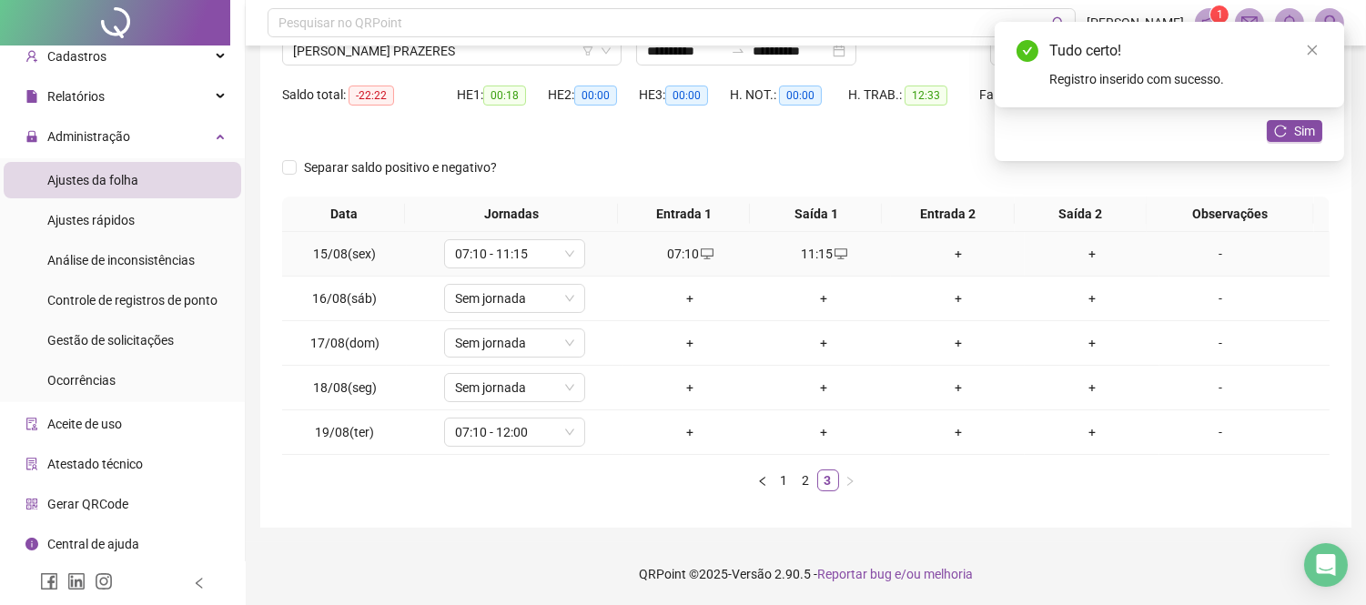
scroll to position [0, 0]
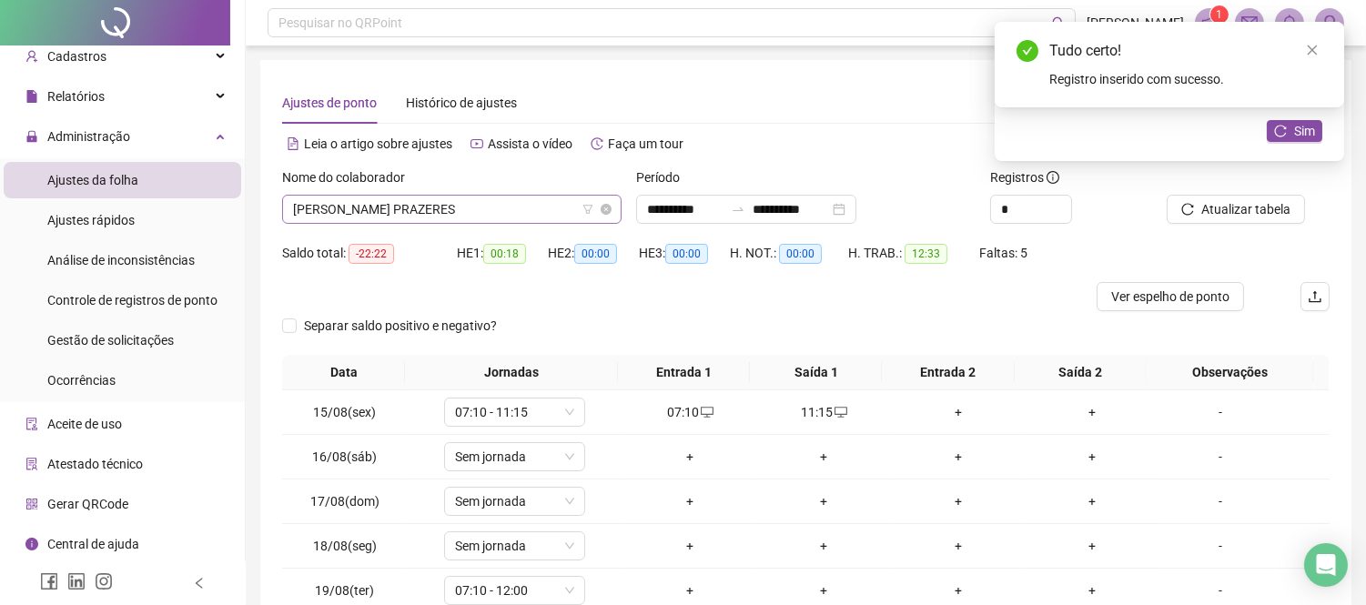
click at [488, 213] on span "[PERSON_NAME] PRAZERES" at bounding box center [452, 209] width 318 height 27
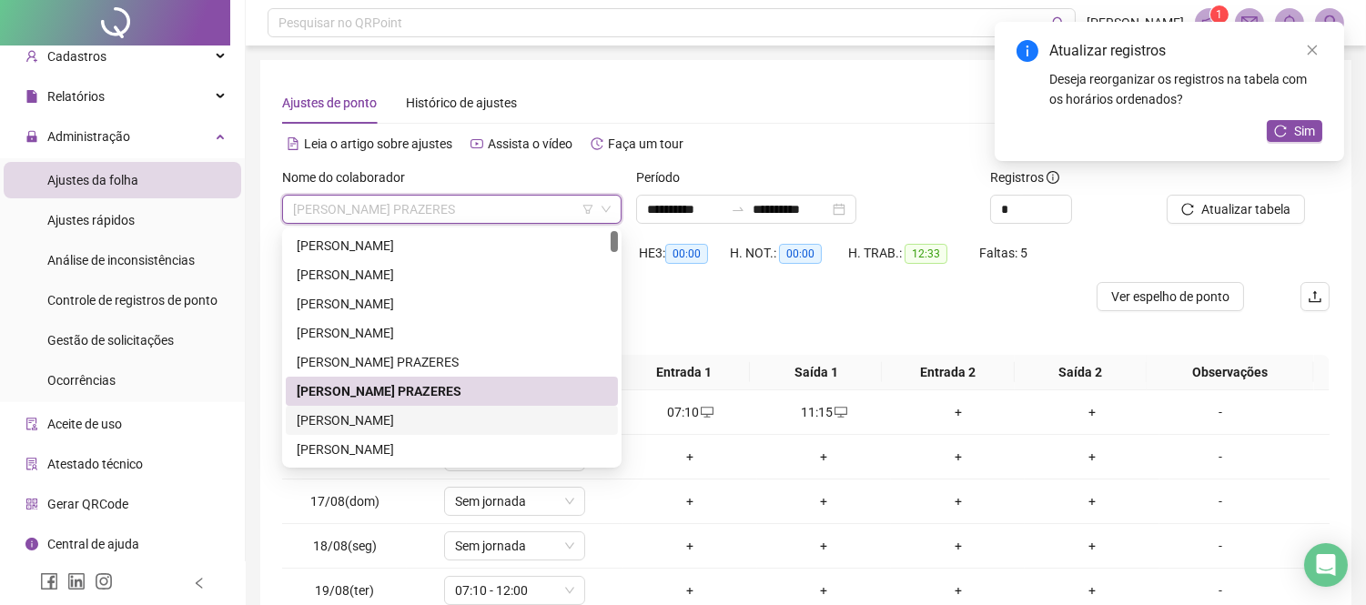
click at [333, 411] on div "[PERSON_NAME]" at bounding box center [452, 421] width 310 height 20
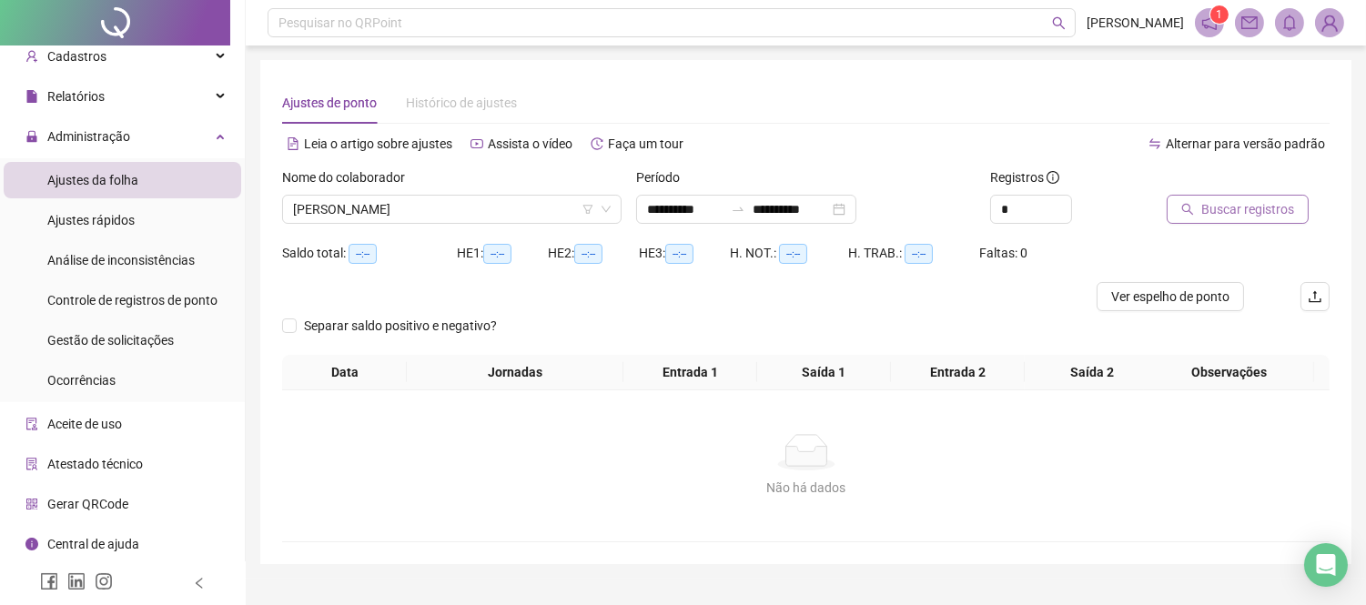
click at [1258, 202] on span "Buscar registros" at bounding box center [1248, 209] width 93 height 20
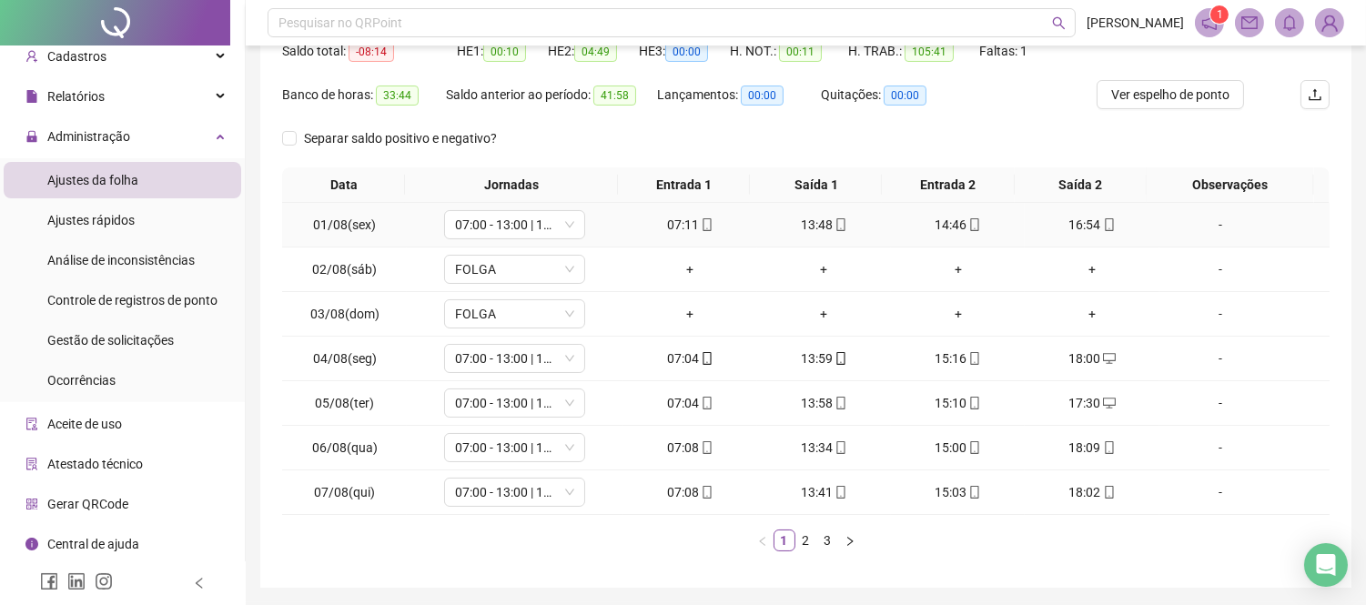
scroll to position [262, 0]
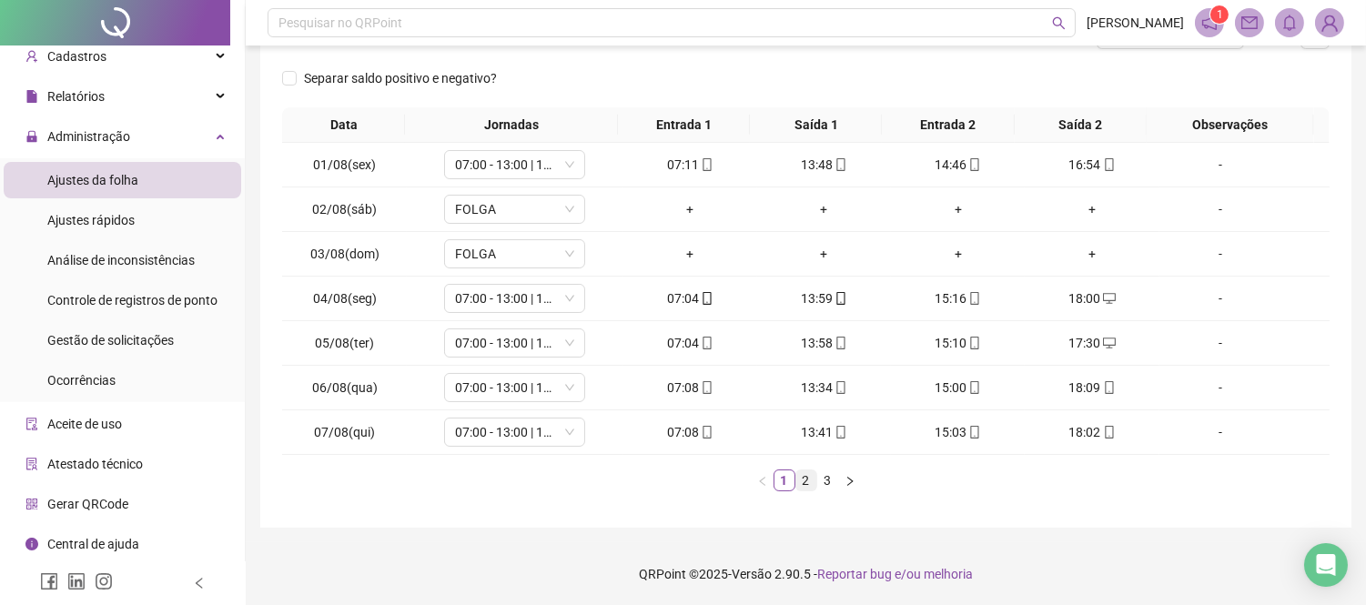
click at [807, 478] on link "2" at bounding box center [807, 481] width 20 height 20
click at [823, 477] on link "3" at bounding box center [828, 481] width 20 height 20
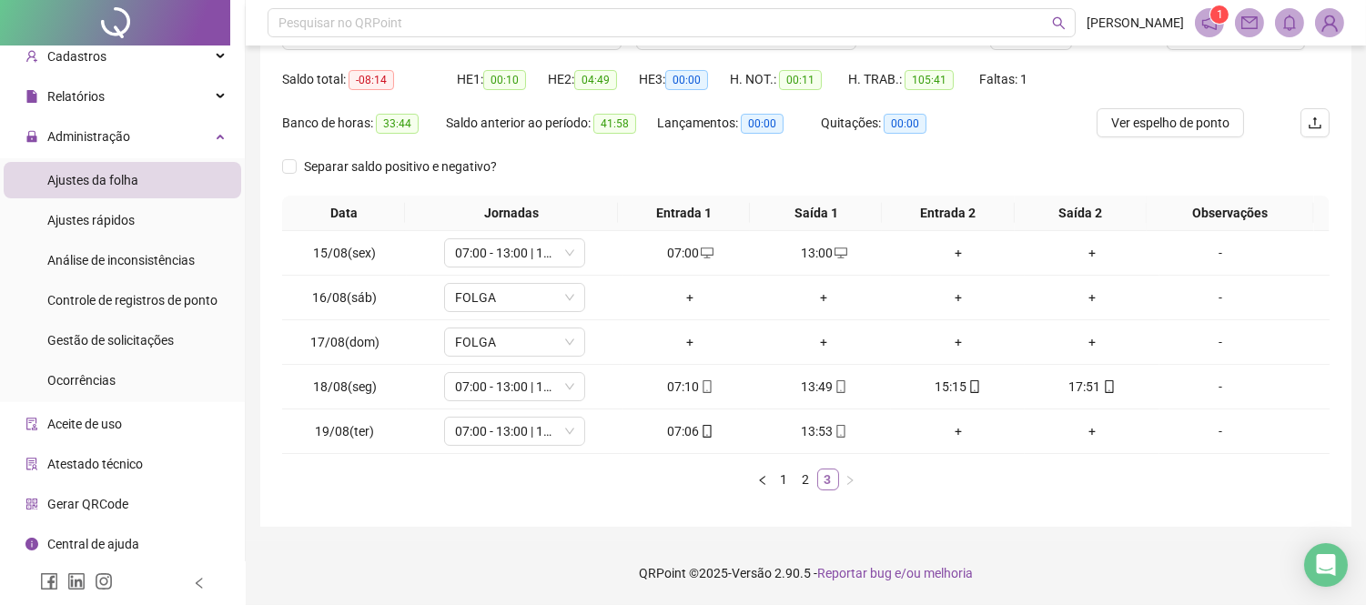
scroll to position [174, 0]
click at [569, 249] on icon "down" at bounding box center [569, 253] width 11 height 11
click at [1161, 129] on span "Ver espelho de ponto" at bounding box center [1171, 123] width 118 height 20
click at [945, 429] on div "+" at bounding box center [958, 431] width 119 height 20
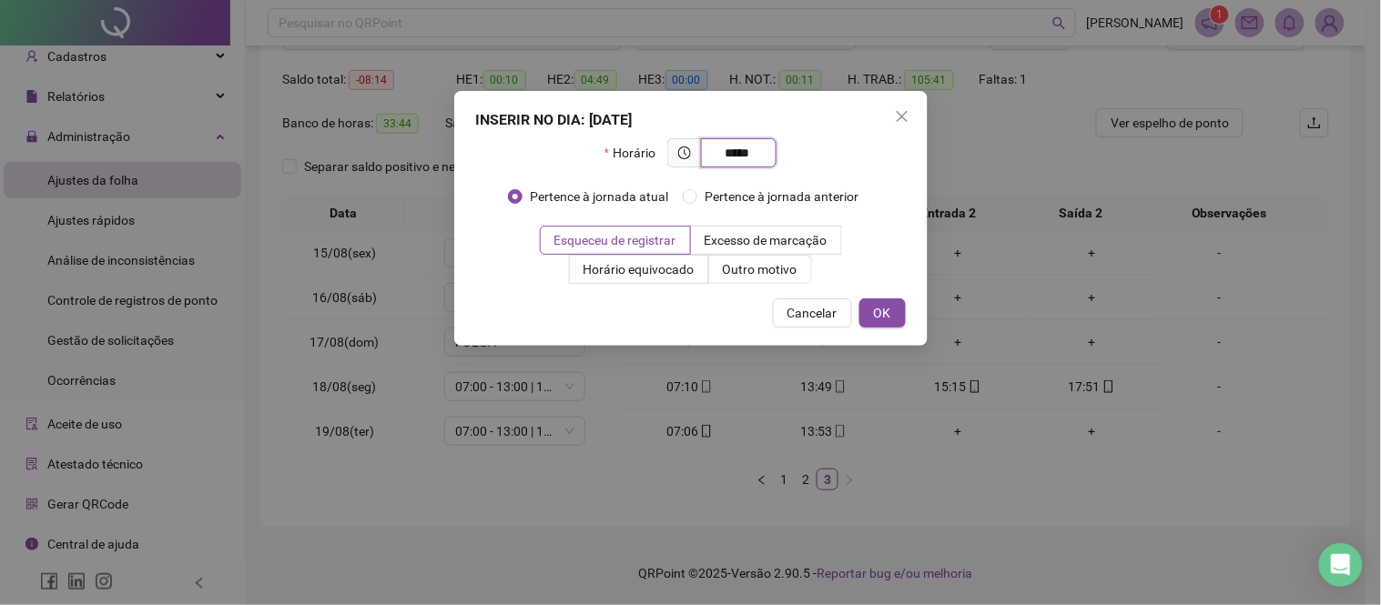
type input "*****"
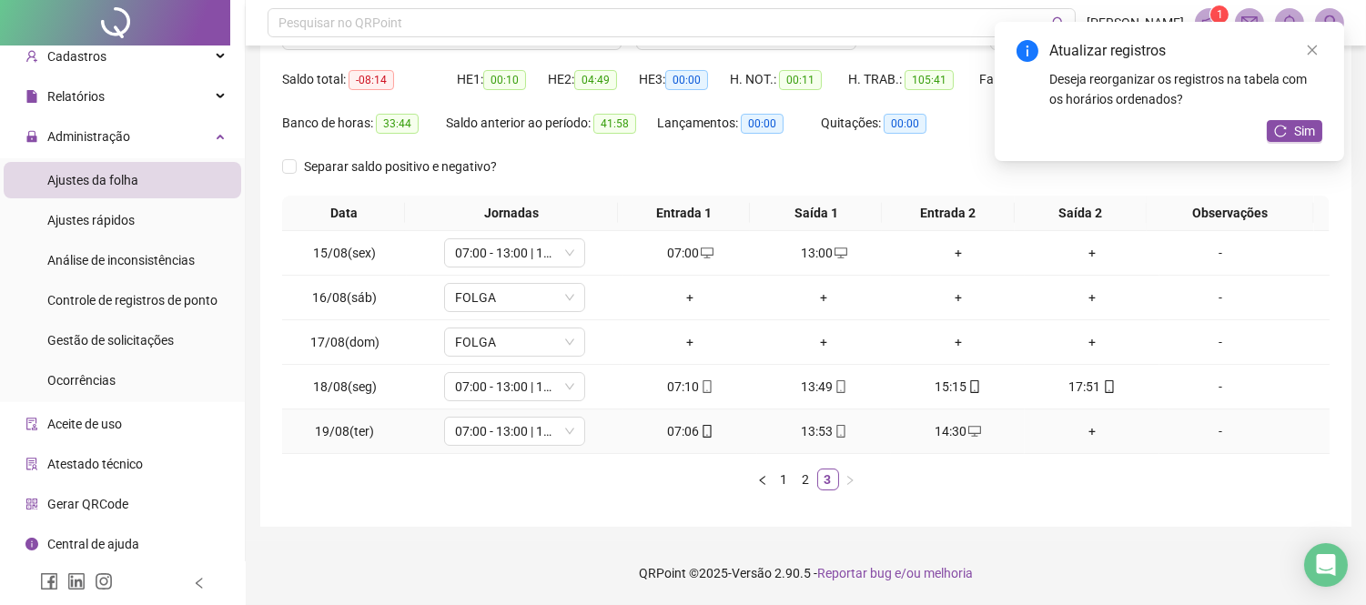
click at [1081, 434] on div "+" at bounding box center [1091, 431] width 119 height 20
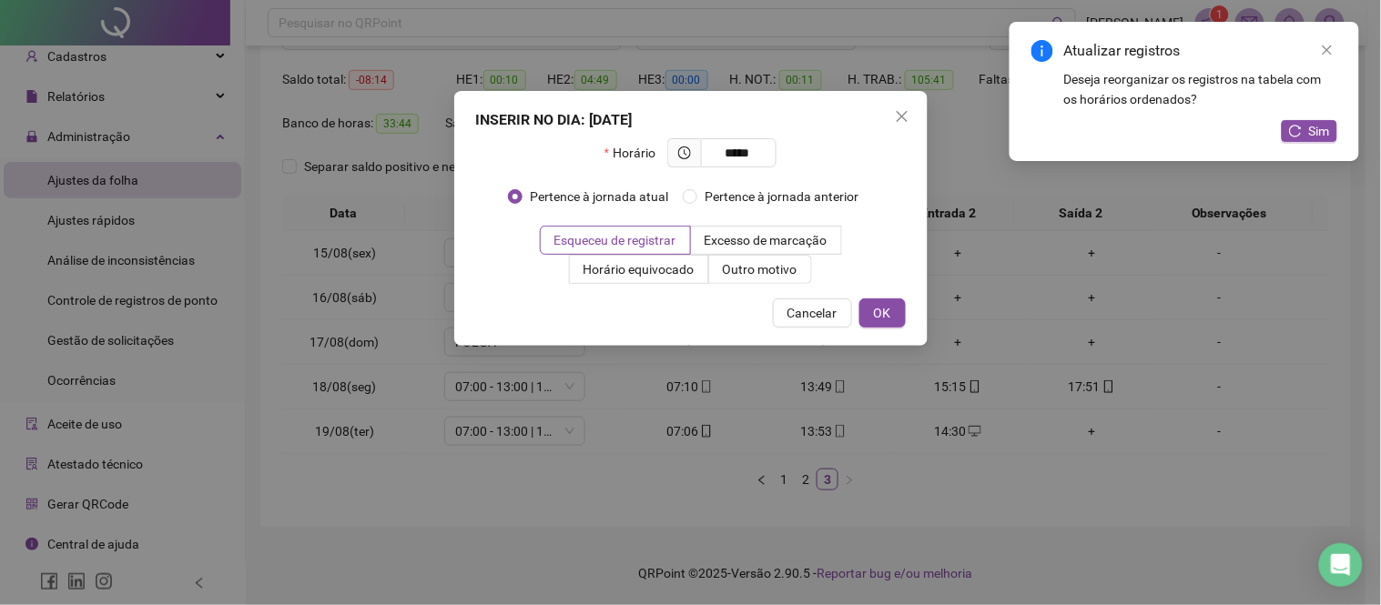
type input "*****"
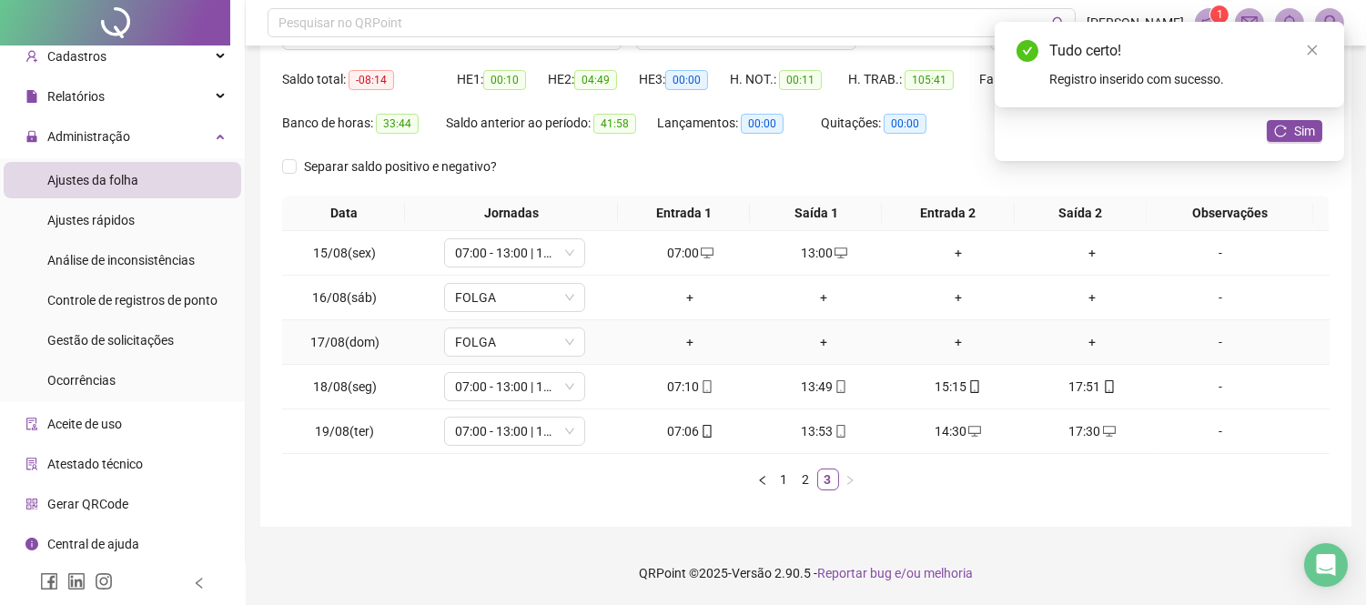
scroll to position [0, 0]
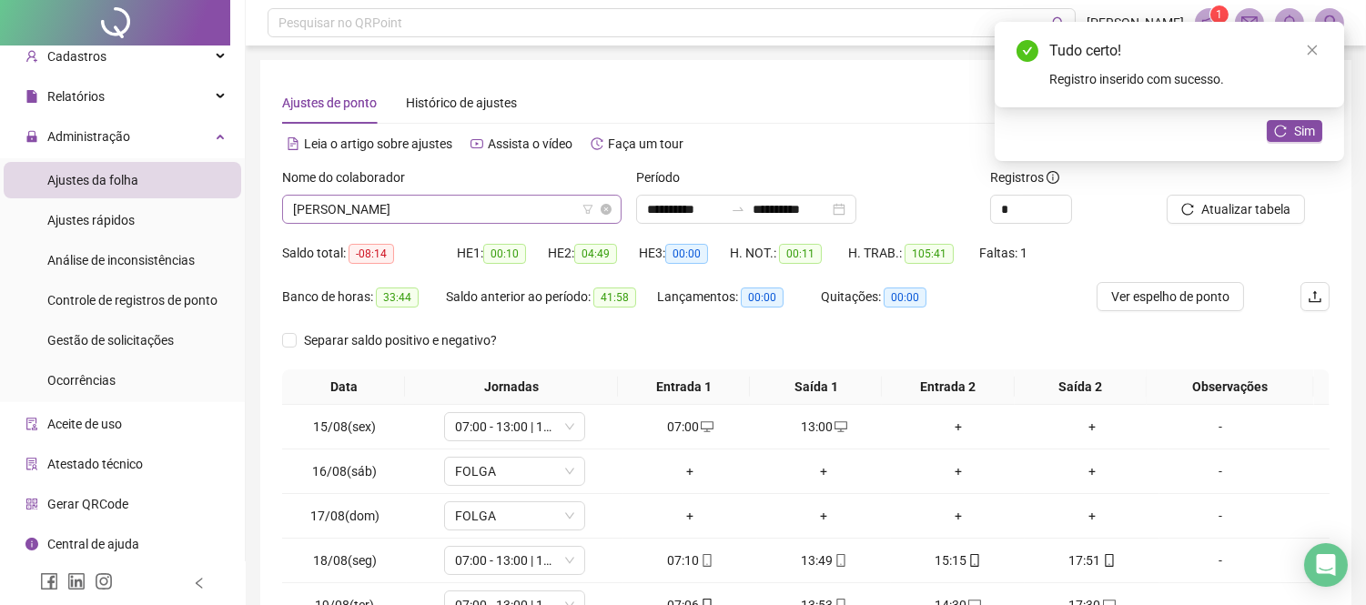
click at [562, 212] on span "[PERSON_NAME]" at bounding box center [452, 209] width 318 height 27
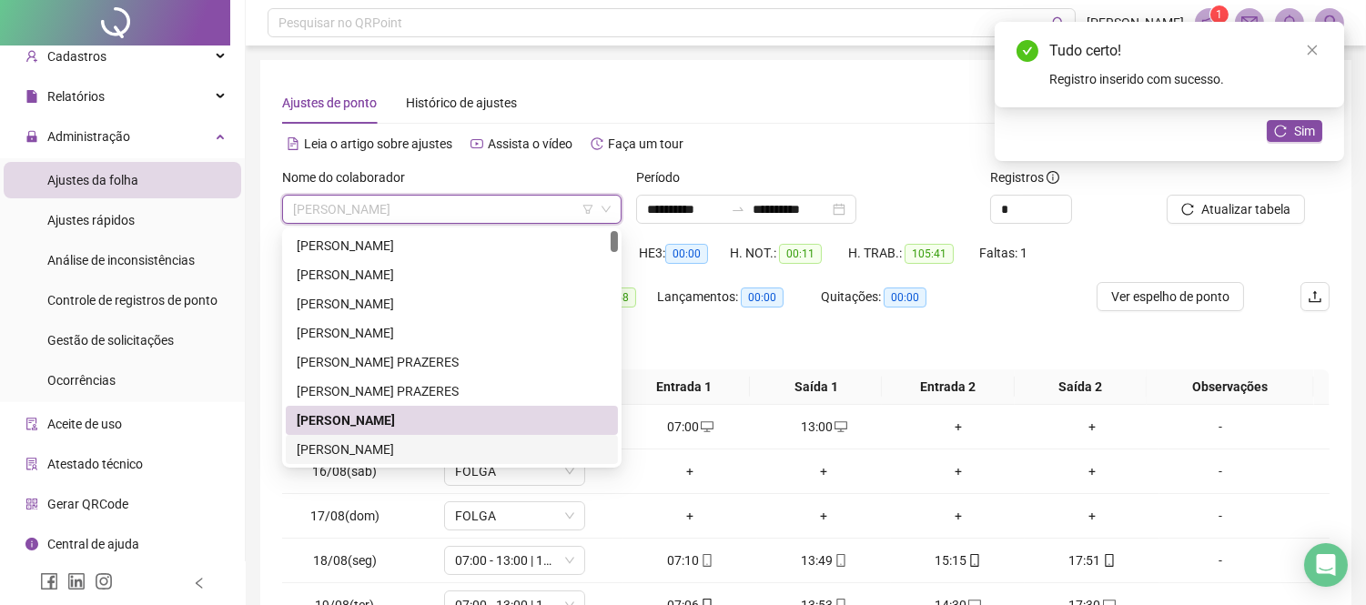
click at [505, 453] on div "[PERSON_NAME]" at bounding box center [452, 450] width 310 height 20
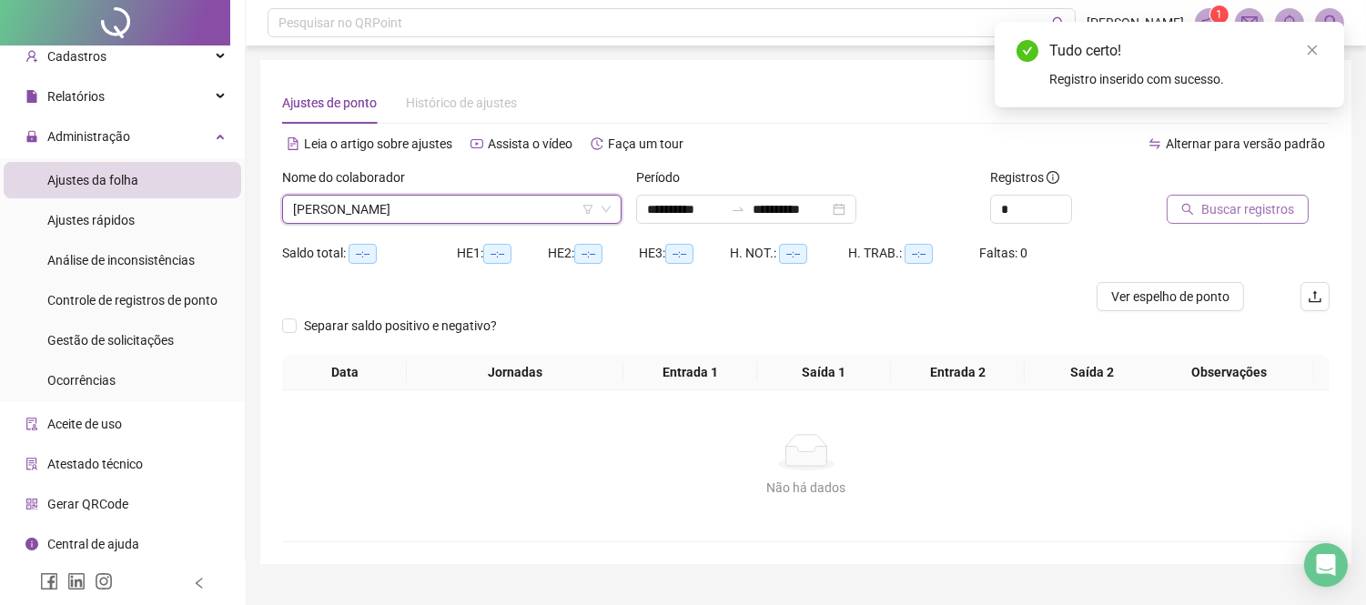
click at [1287, 208] on span "Buscar registros" at bounding box center [1248, 209] width 93 height 20
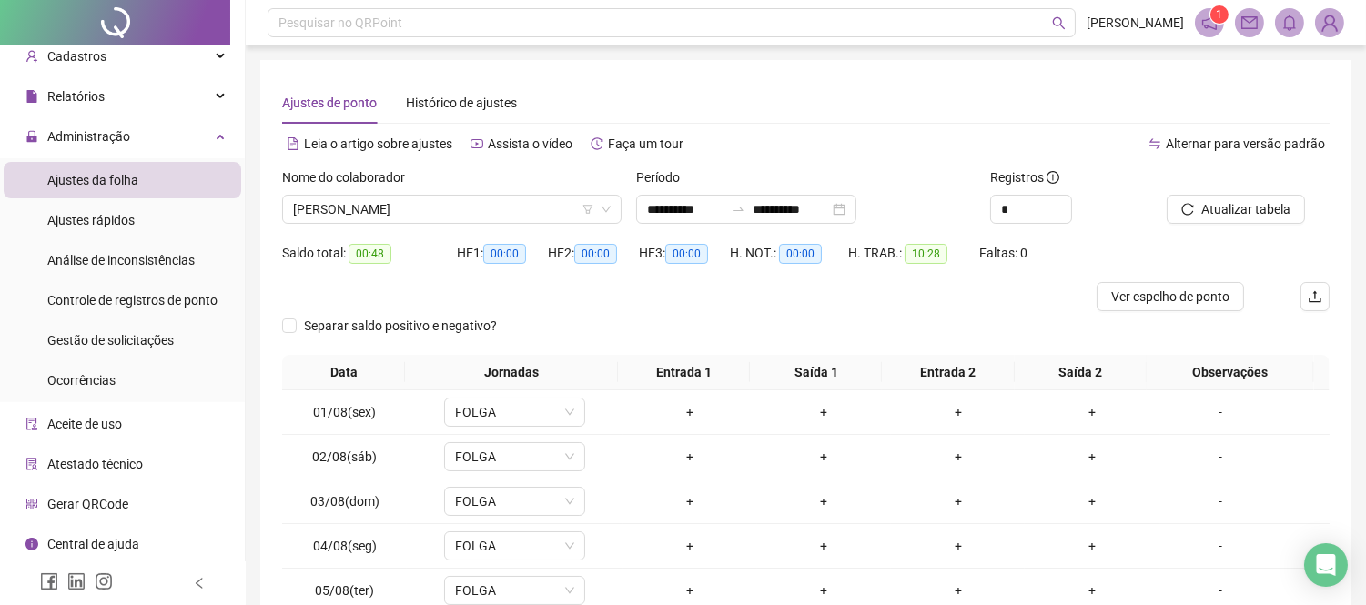
scroll to position [249, 0]
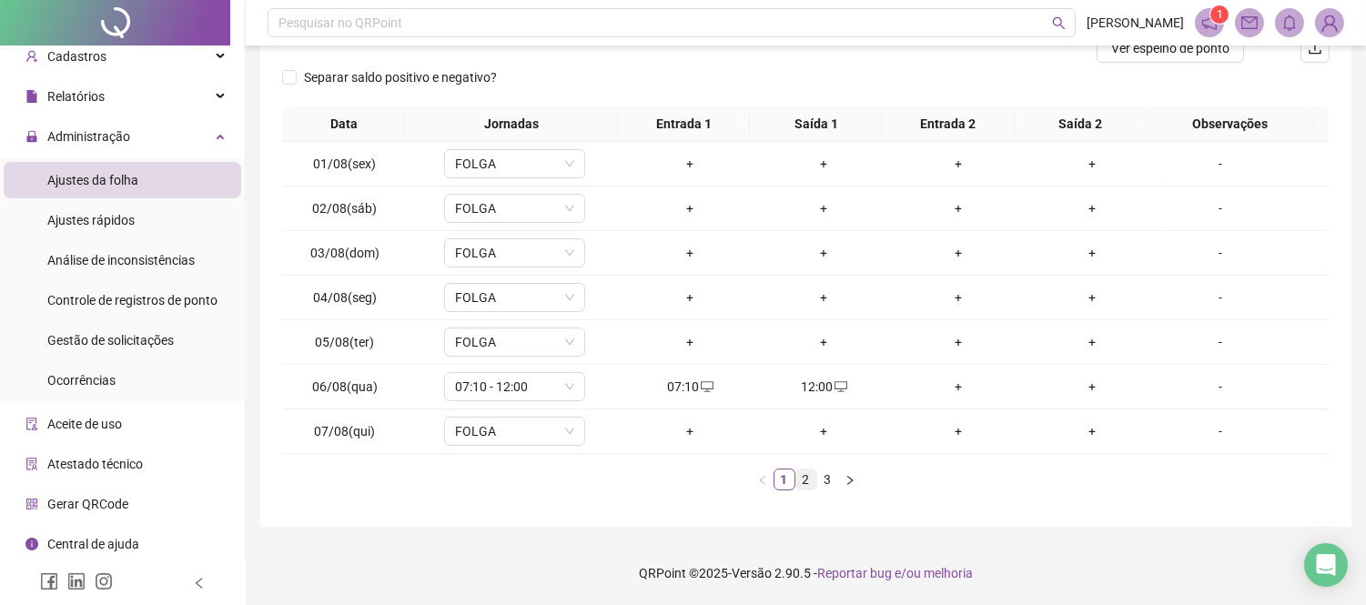
click at [804, 481] on link "2" at bounding box center [807, 480] width 20 height 20
click at [822, 479] on link "3" at bounding box center [828, 480] width 20 height 20
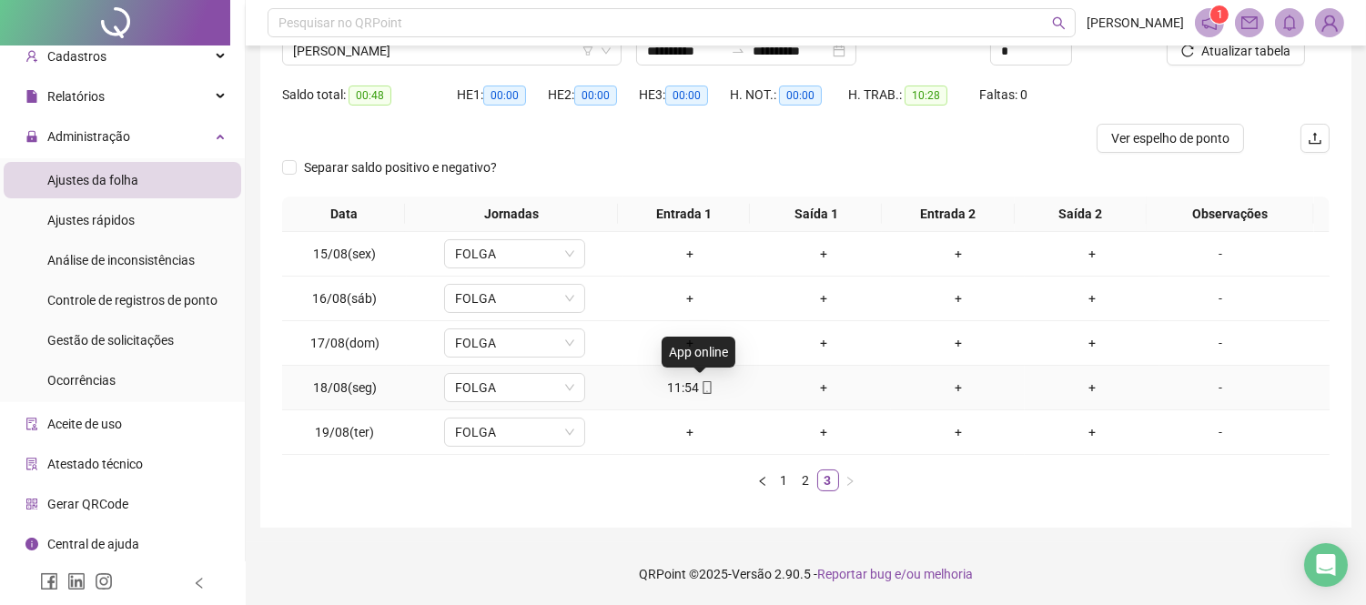
click at [706, 384] on icon "mobile" at bounding box center [707, 387] width 13 height 13
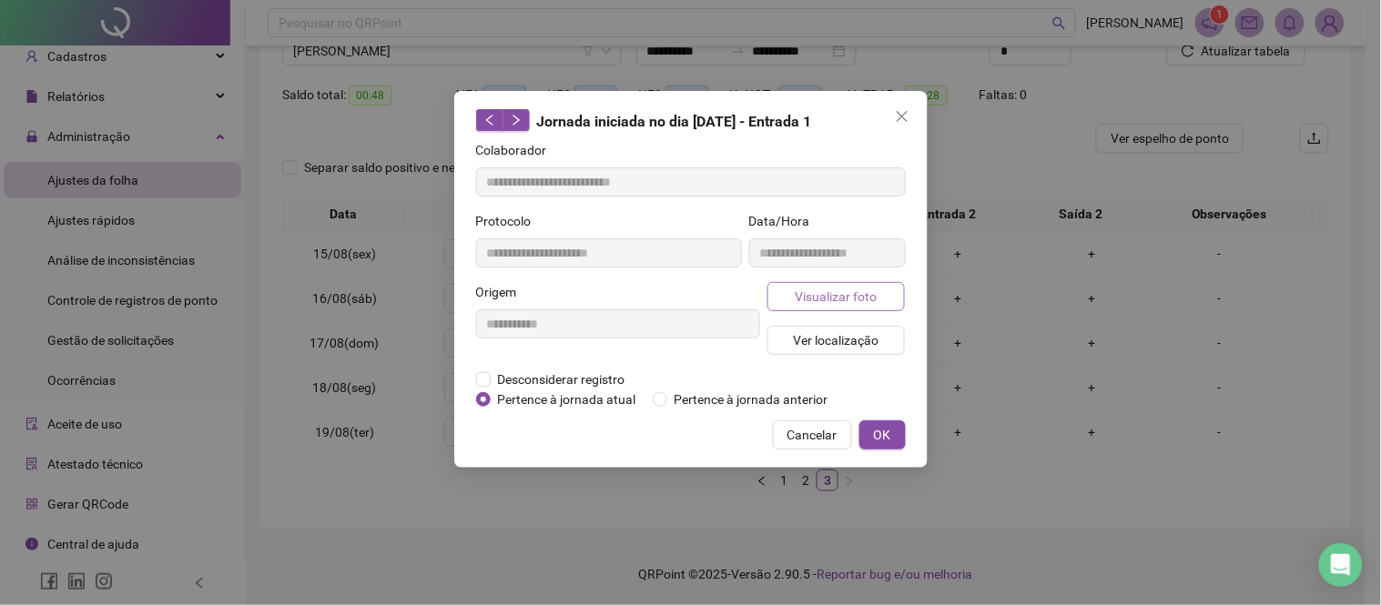
click at [793, 291] on button "Visualizar foto" at bounding box center [836, 296] width 138 height 29
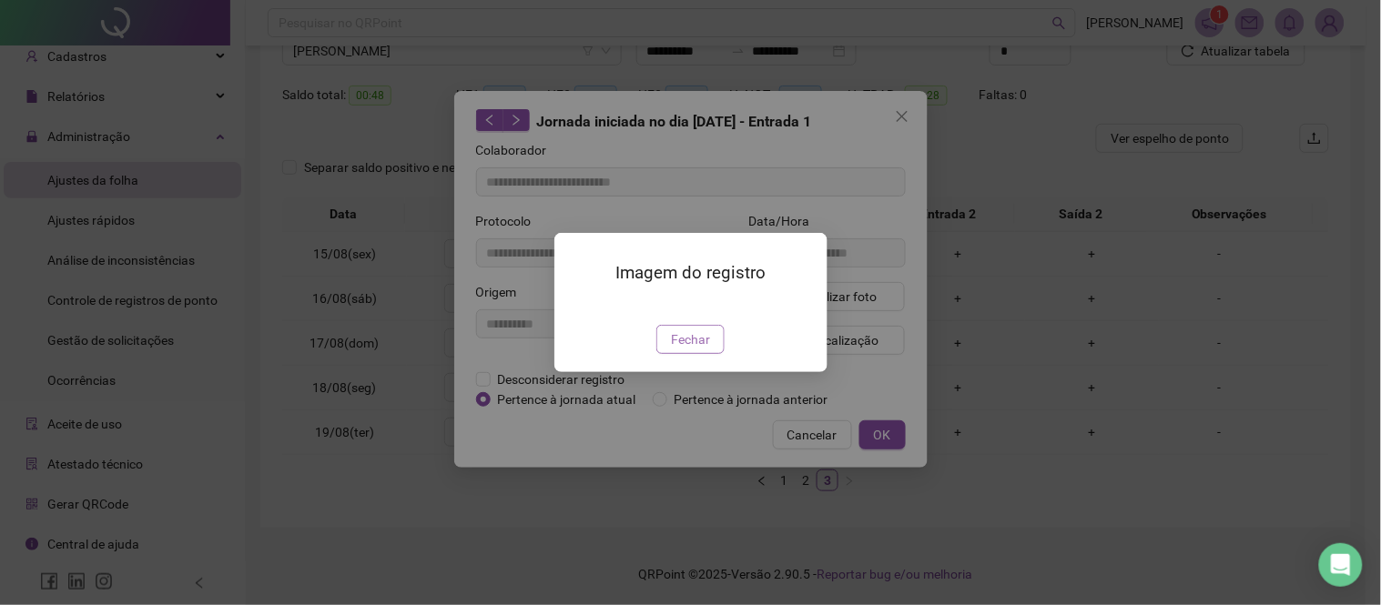
type input "**********"
click at [702, 350] on span "Fechar" at bounding box center [690, 340] width 39 height 20
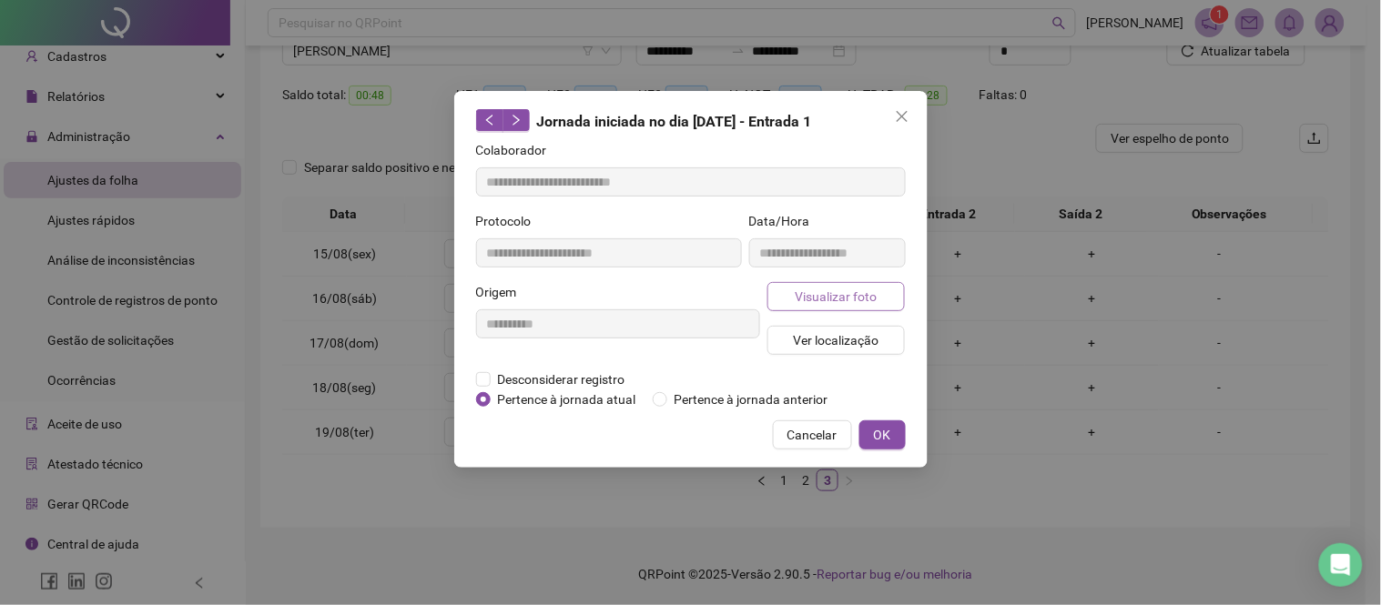
click at [840, 287] on span "Visualizar foto" at bounding box center [836, 297] width 82 height 20
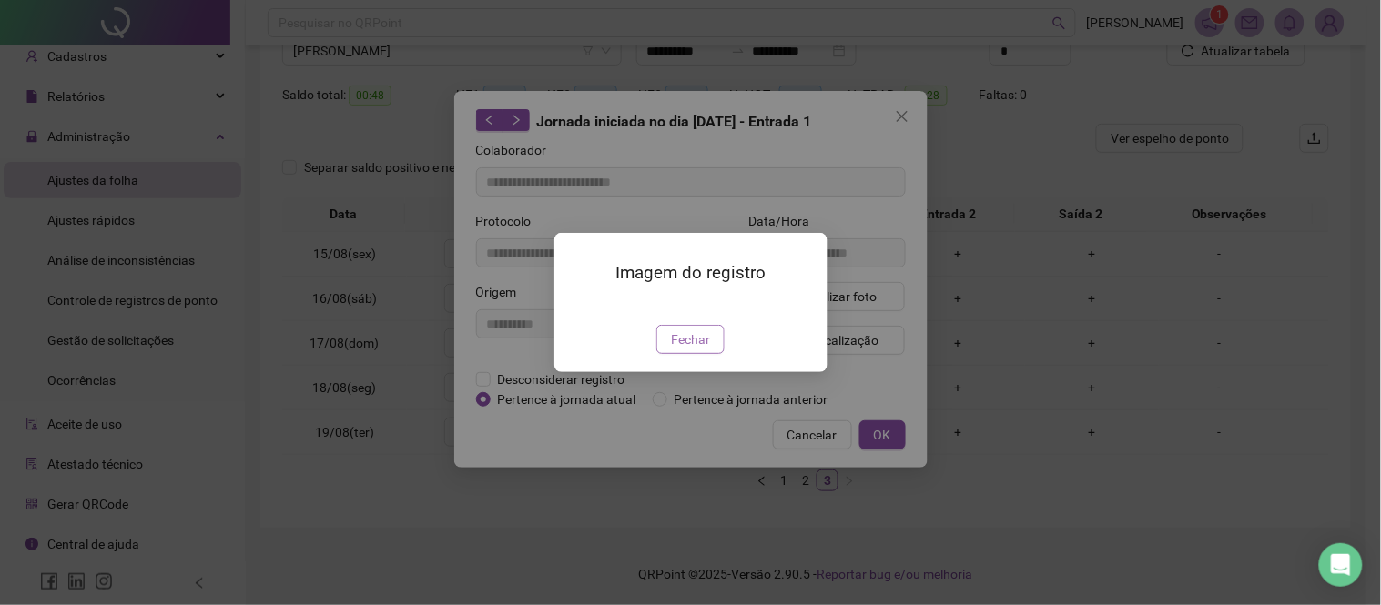
click at [685, 350] on span "Fechar" at bounding box center [690, 340] width 39 height 20
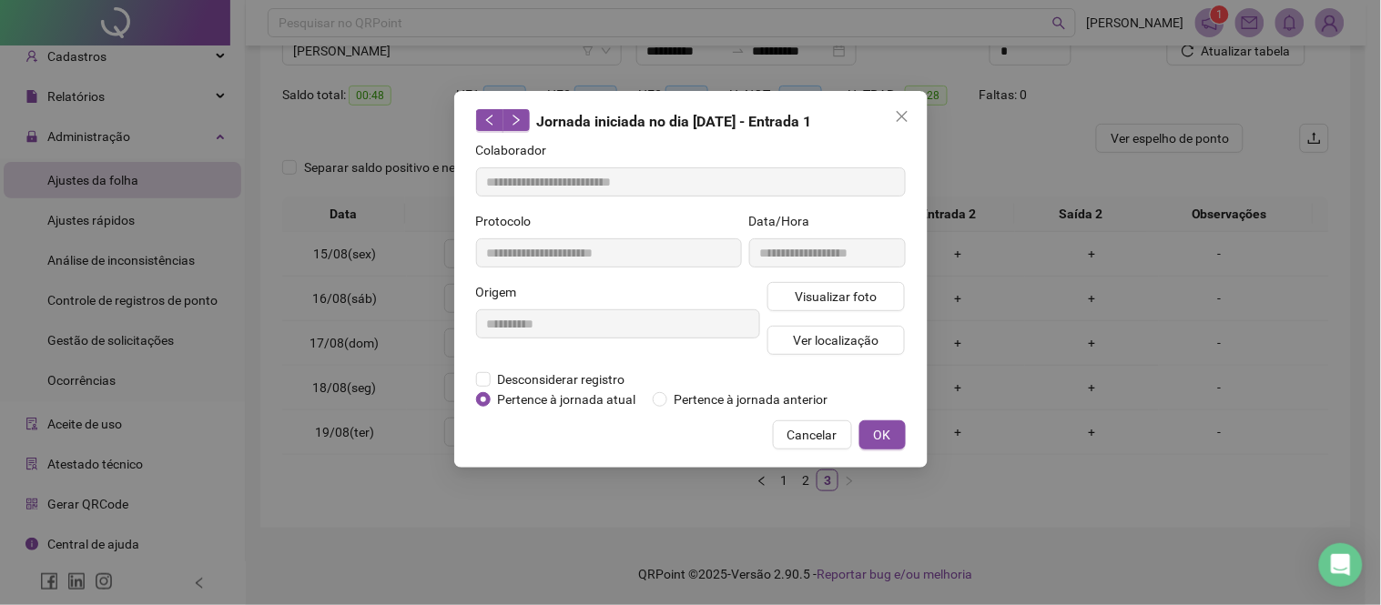
click at [862, 568] on div "**********" at bounding box center [690, 302] width 1381 height 605
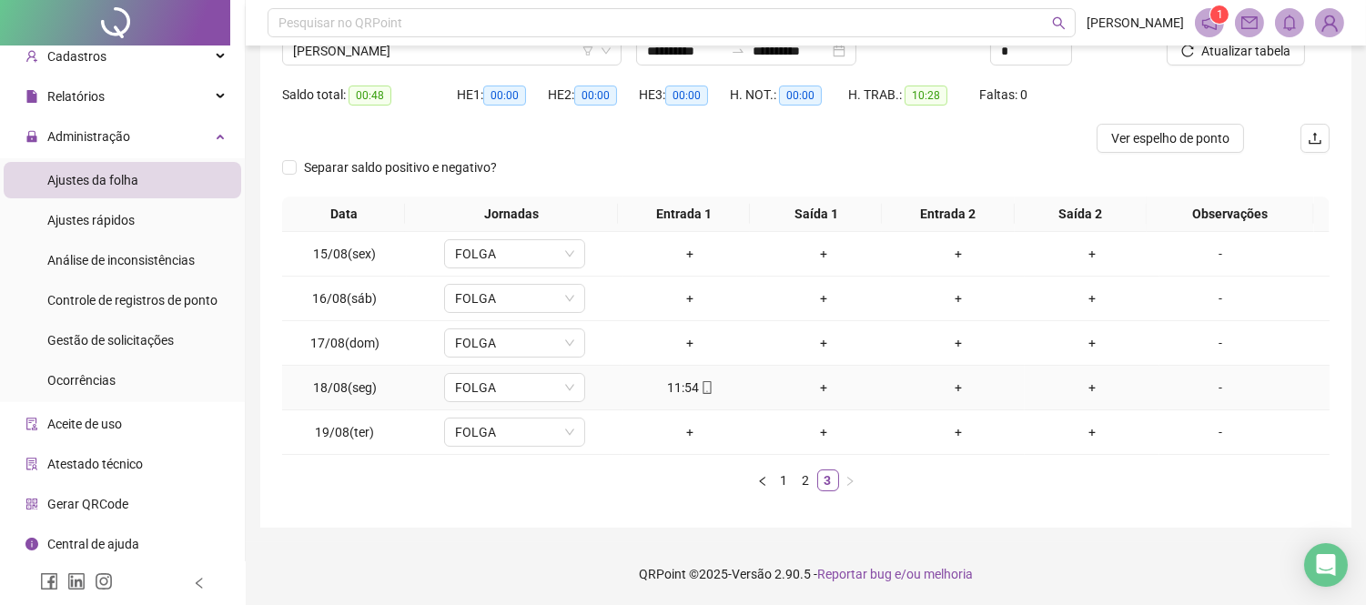
click at [699, 381] on span at bounding box center [706, 388] width 15 height 15
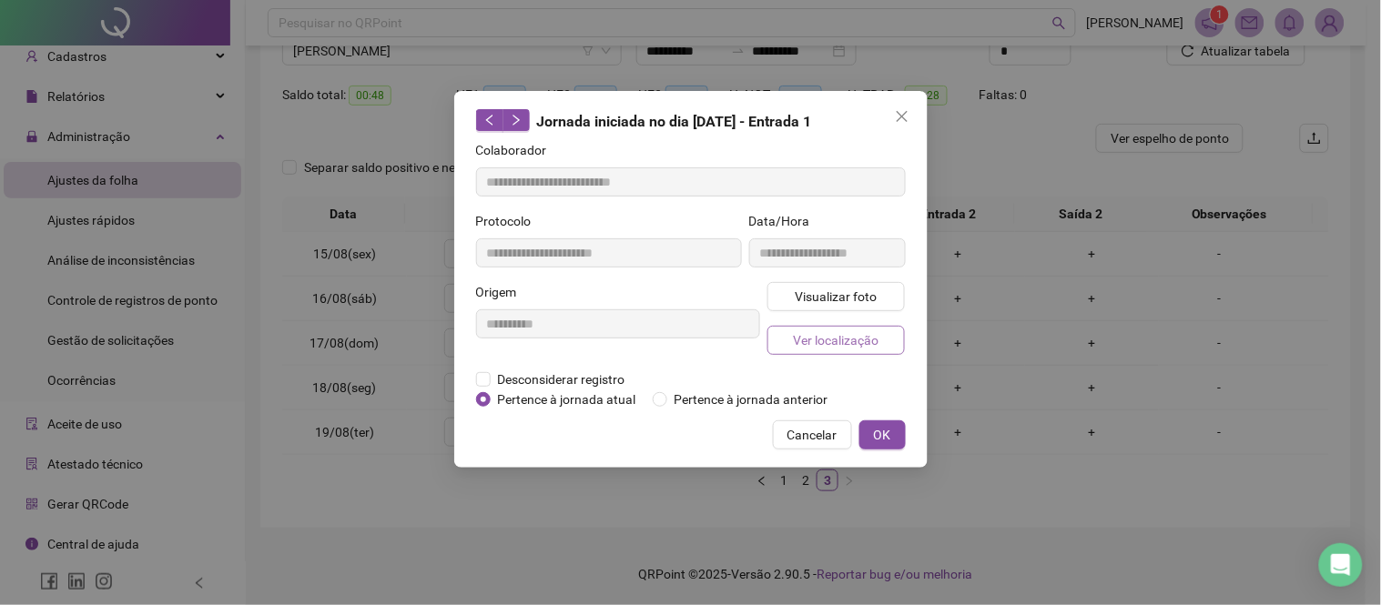
click at [848, 351] on button "Ver localização" at bounding box center [836, 340] width 138 height 29
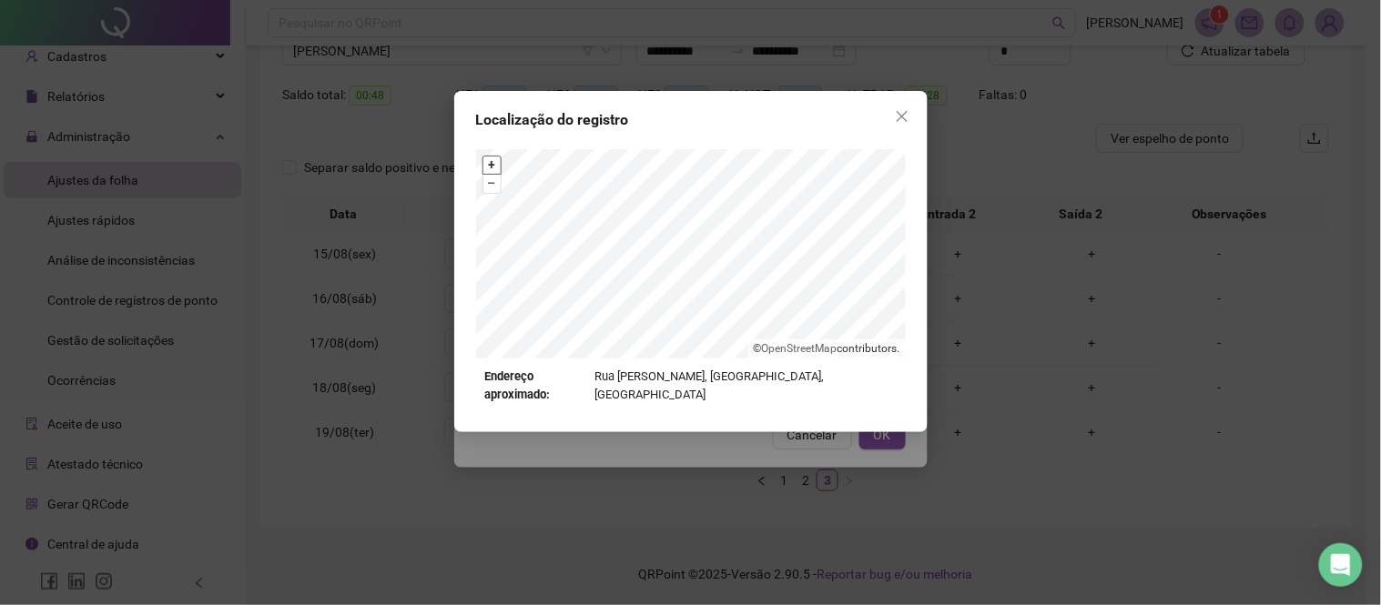
click at [498, 166] on button "+" at bounding box center [491, 165] width 17 height 17
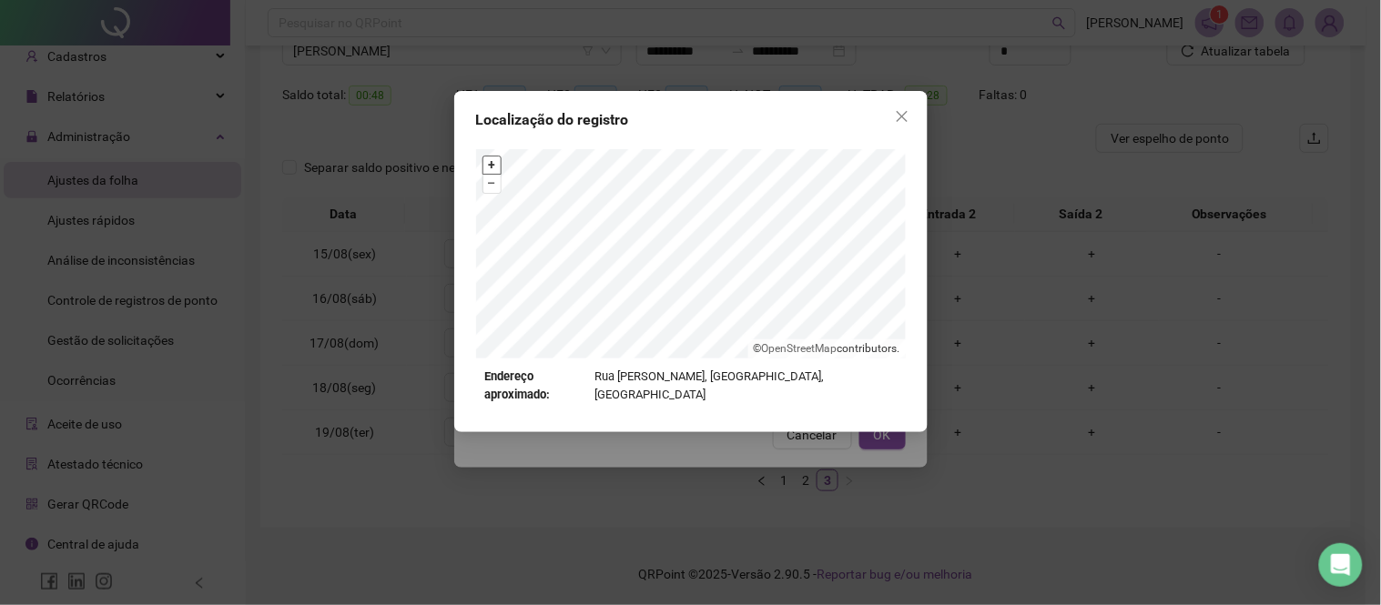
click at [498, 166] on button "+" at bounding box center [491, 165] width 17 height 17
click at [492, 189] on button "–" at bounding box center [491, 183] width 17 height 17
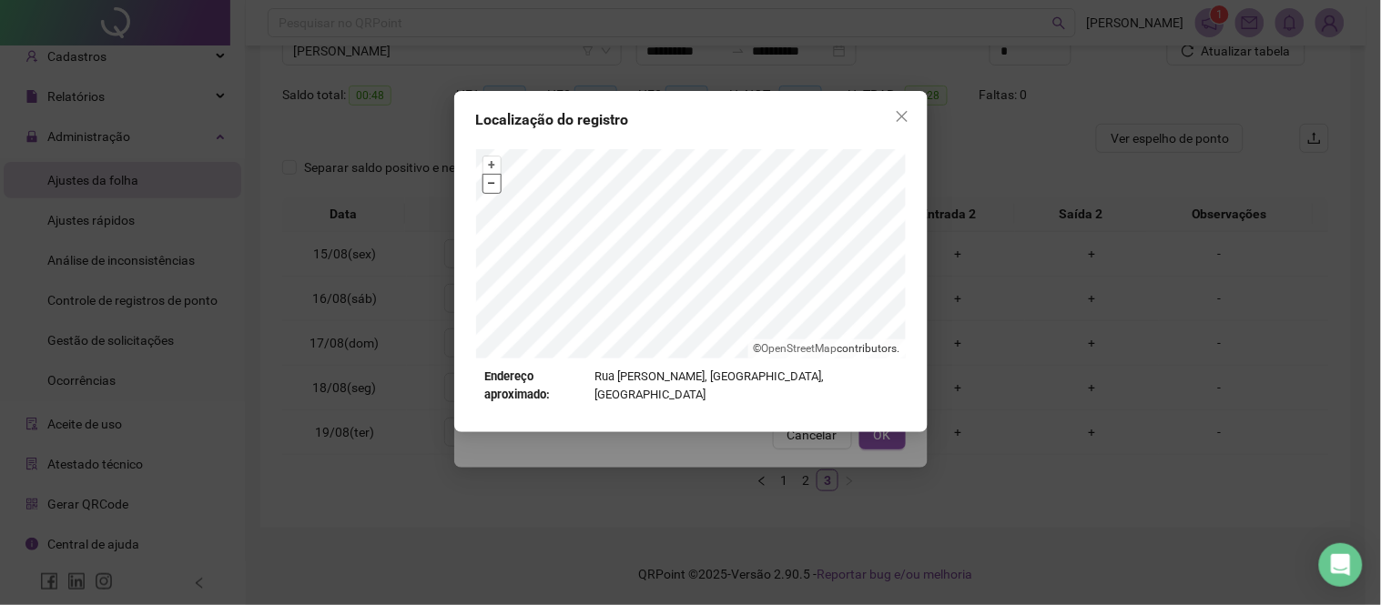
click at [492, 188] on button "–" at bounding box center [491, 183] width 17 height 17
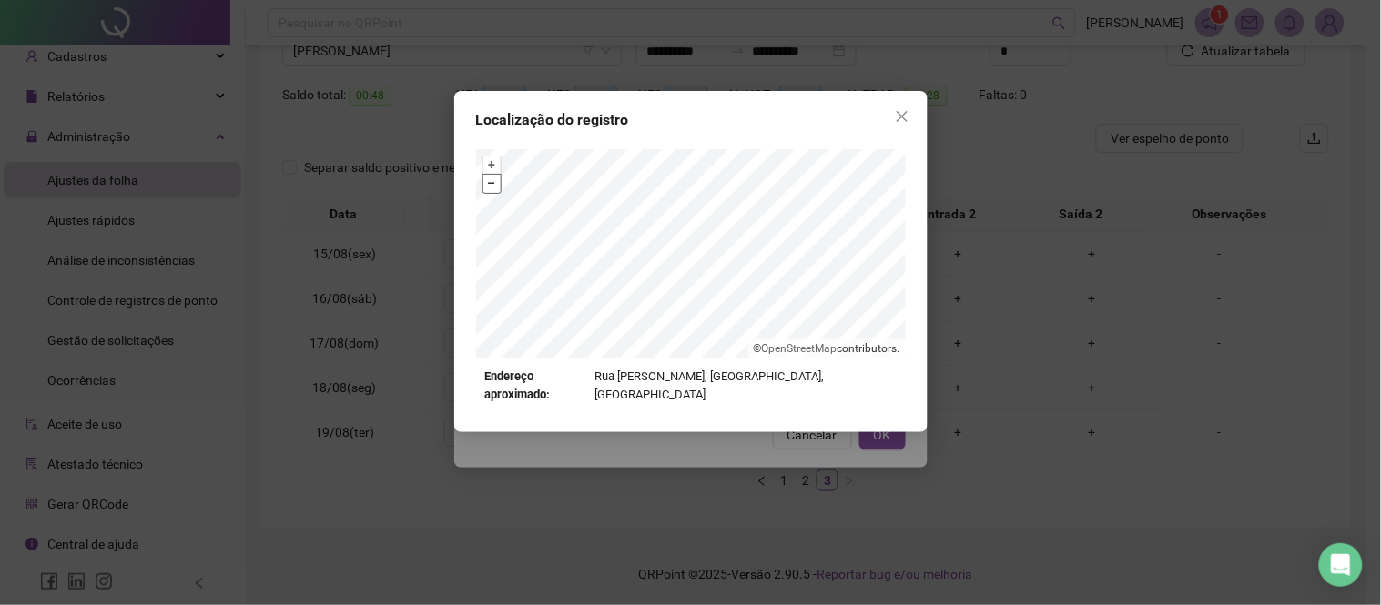
click at [492, 188] on button "–" at bounding box center [491, 183] width 17 height 17
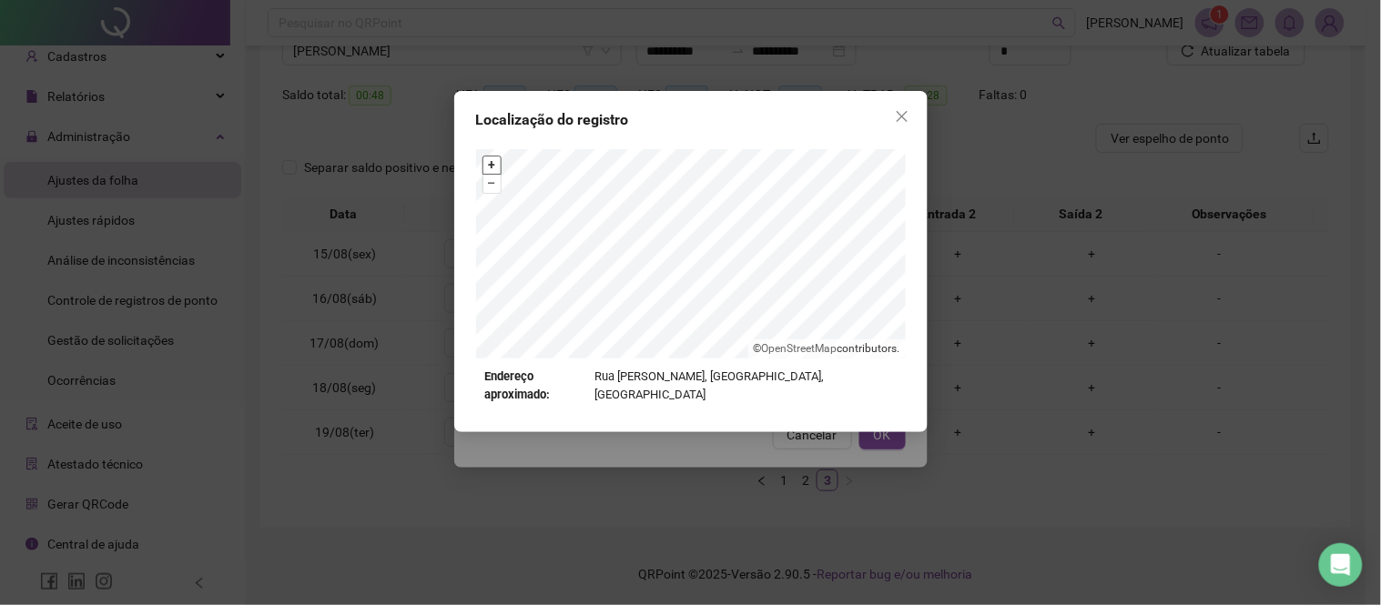
click at [493, 158] on button "+" at bounding box center [491, 165] width 17 height 17
click at [486, 170] on button "+" at bounding box center [491, 165] width 17 height 17
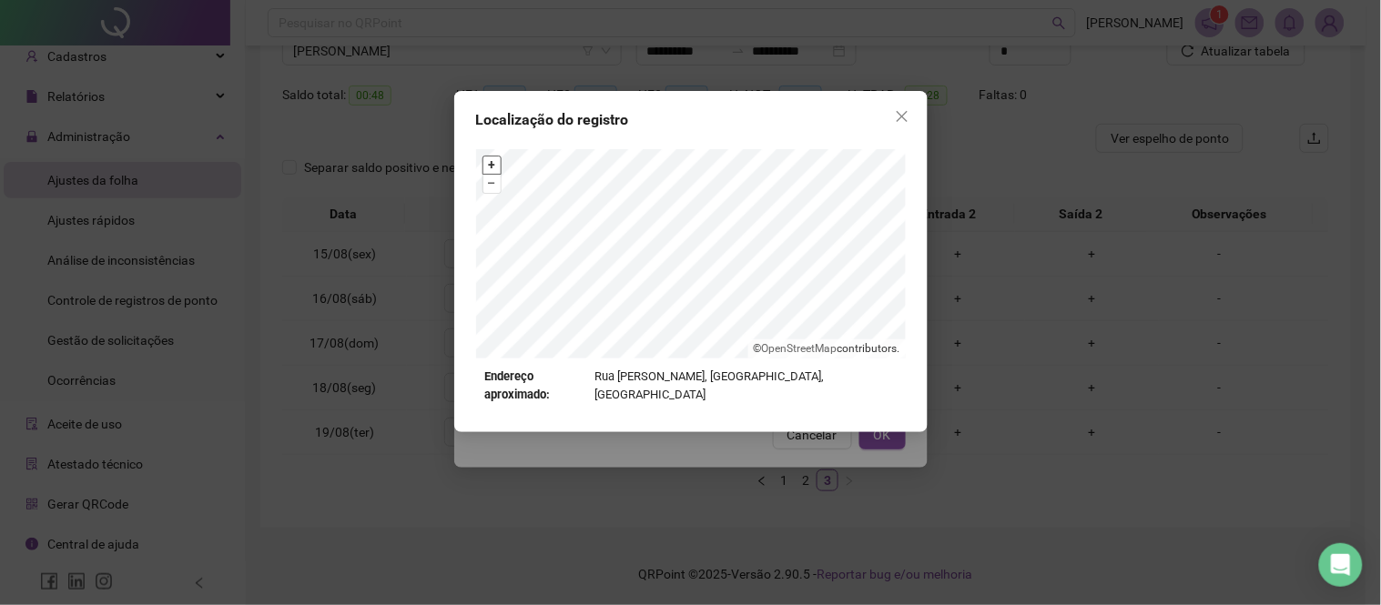
click at [486, 170] on button "+" at bounding box center [491, 165] width 17 height 17
click at [485, 170] on button "+" at bounding box center [491, 165] width 17 height 17
click at [888, 119] on span "Close" at bounding box center [902, 116] width 29 height 15
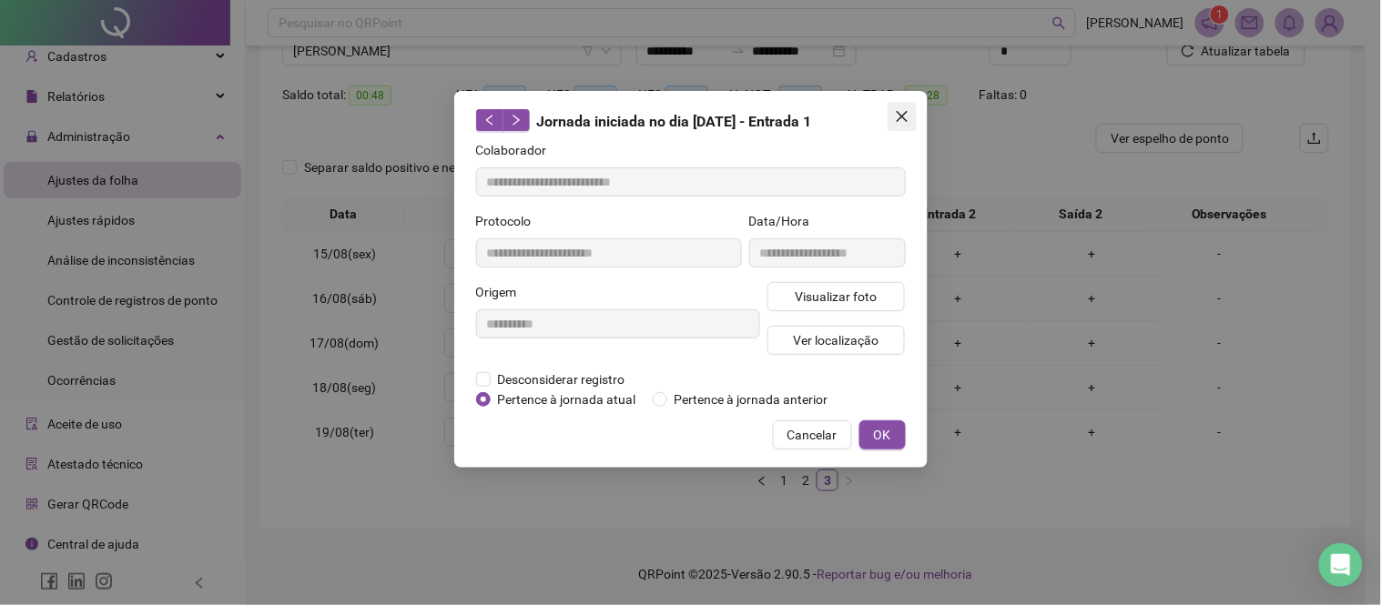
click at [897, 110] on icon "close" at bounding box center [902, 116] width 15 height 15
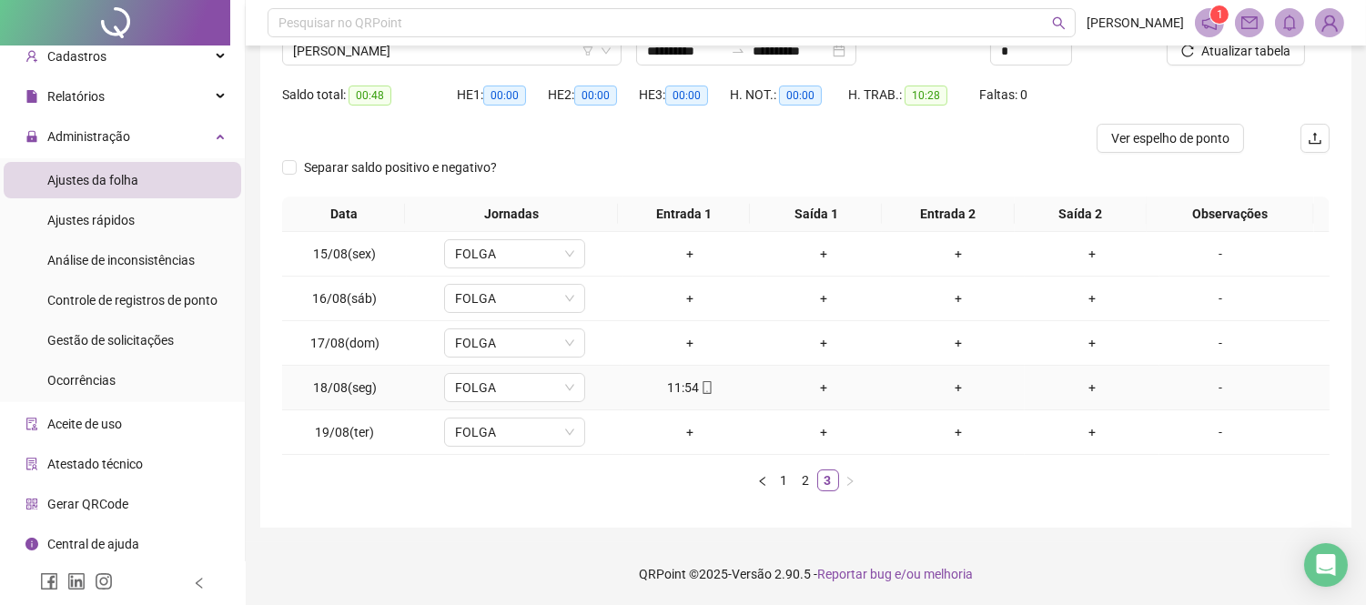
click at [699, 394] on span at bounding box center [706, 388] width 15 height 15
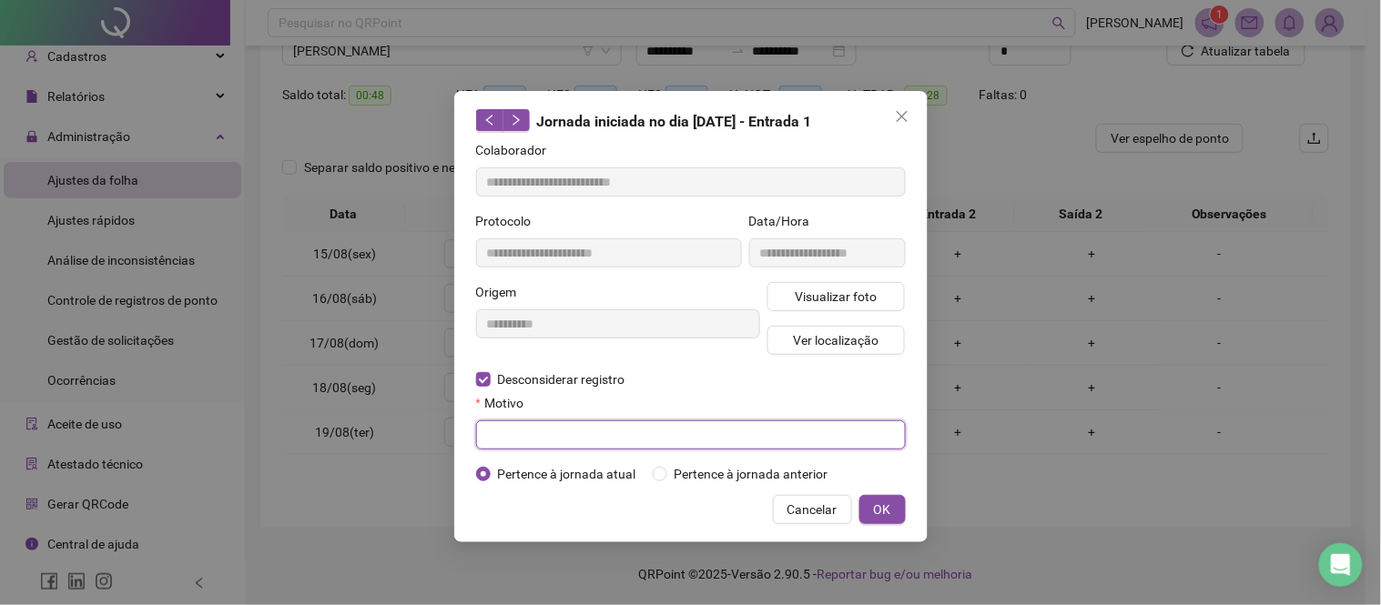
click at [496, 432] on input "text" at bounding box center [691, 435] width 430 height 29
type input "******"
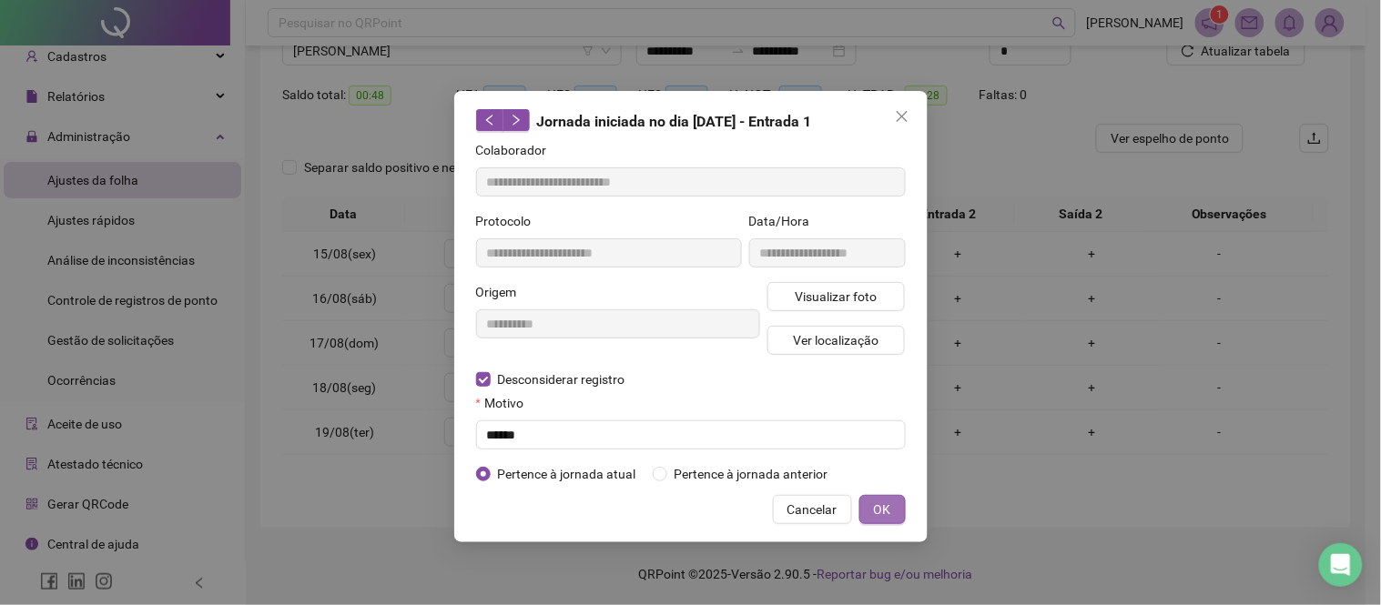
click at [884, 502] on span "OK" at bounding box center [882, 510] width 17 height 20
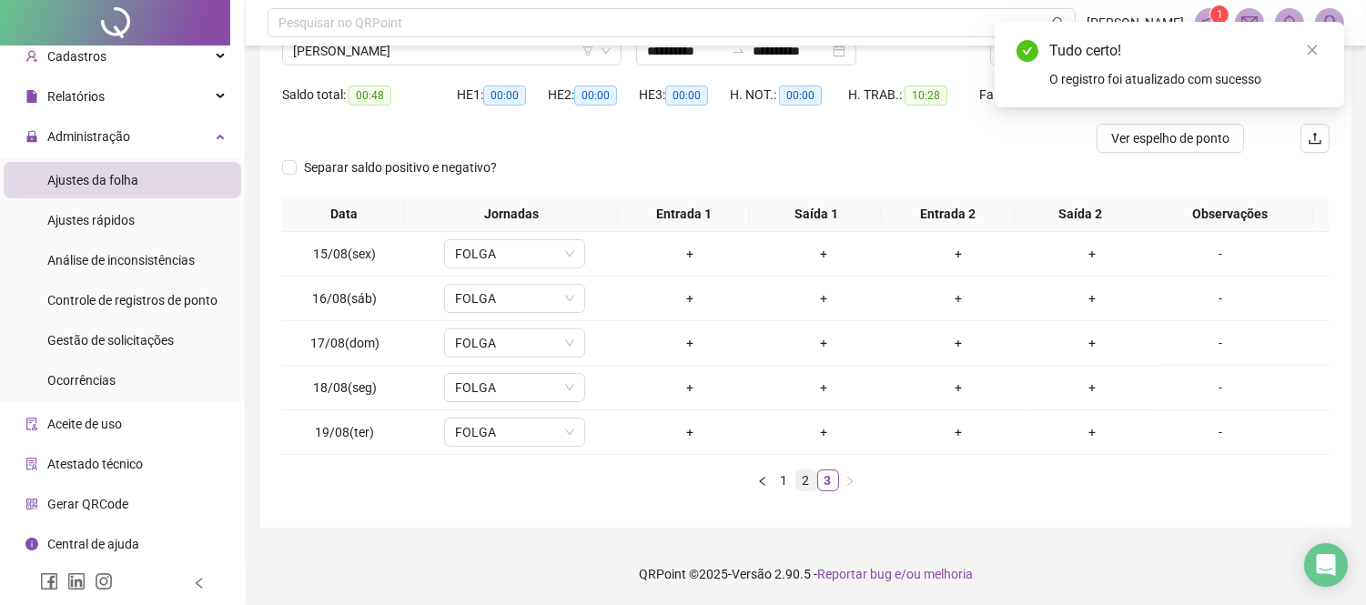
click at [808, 484] on link "2" at bounding box center [807, 481] width 20 height 20
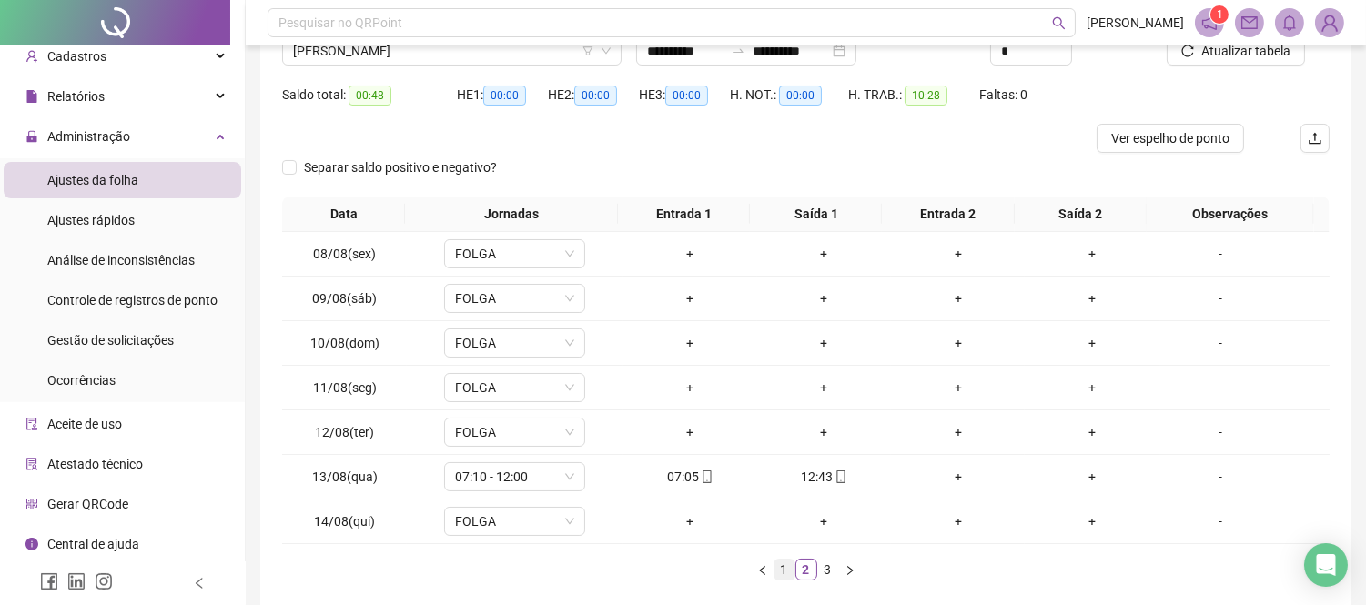
click at [779, 565] on link "1" at bounding box center [785, 570] width 20 height 20
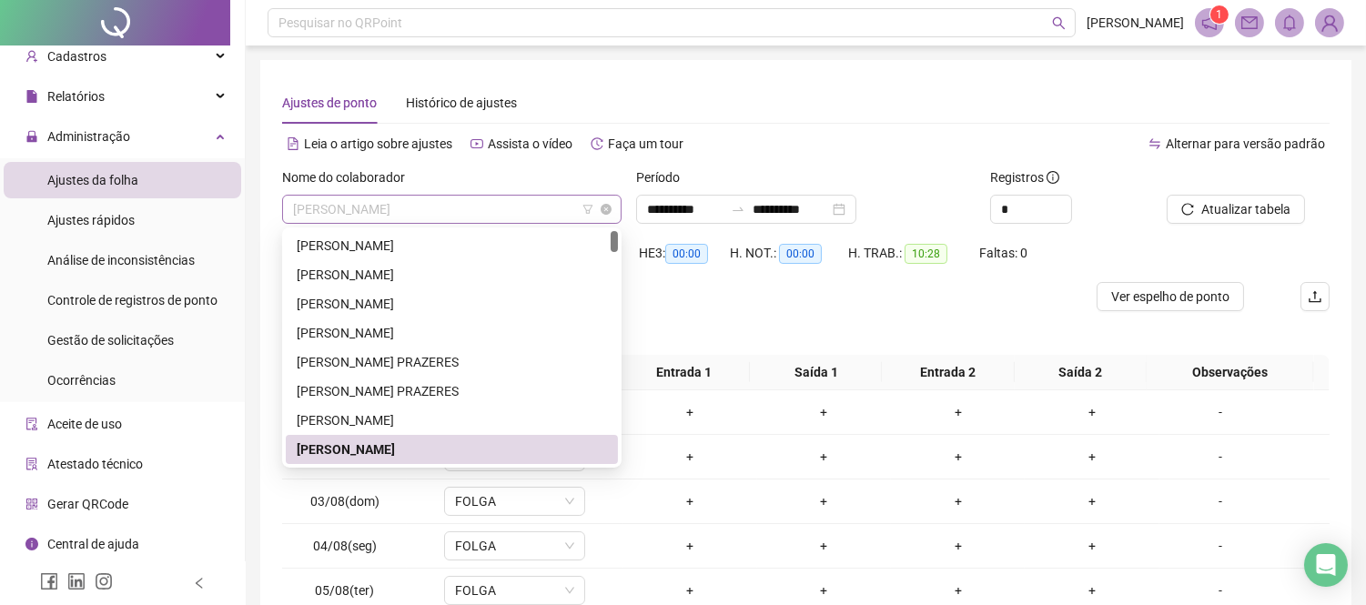
click at [541, 216] on span "[PERSON_NAME]" at bounding box center [452, 209] width 318 height 27
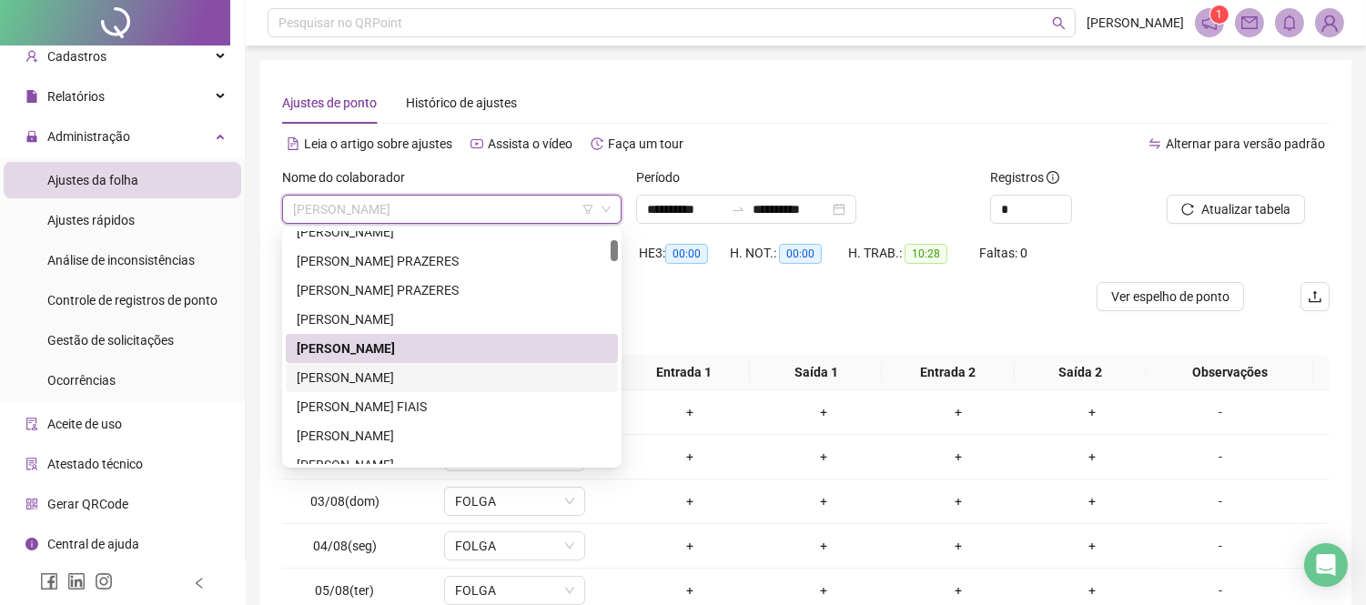
click at [455, 368] on div "[PERSON_NAME]" at bounding box center [452, 378] width 310 height 20
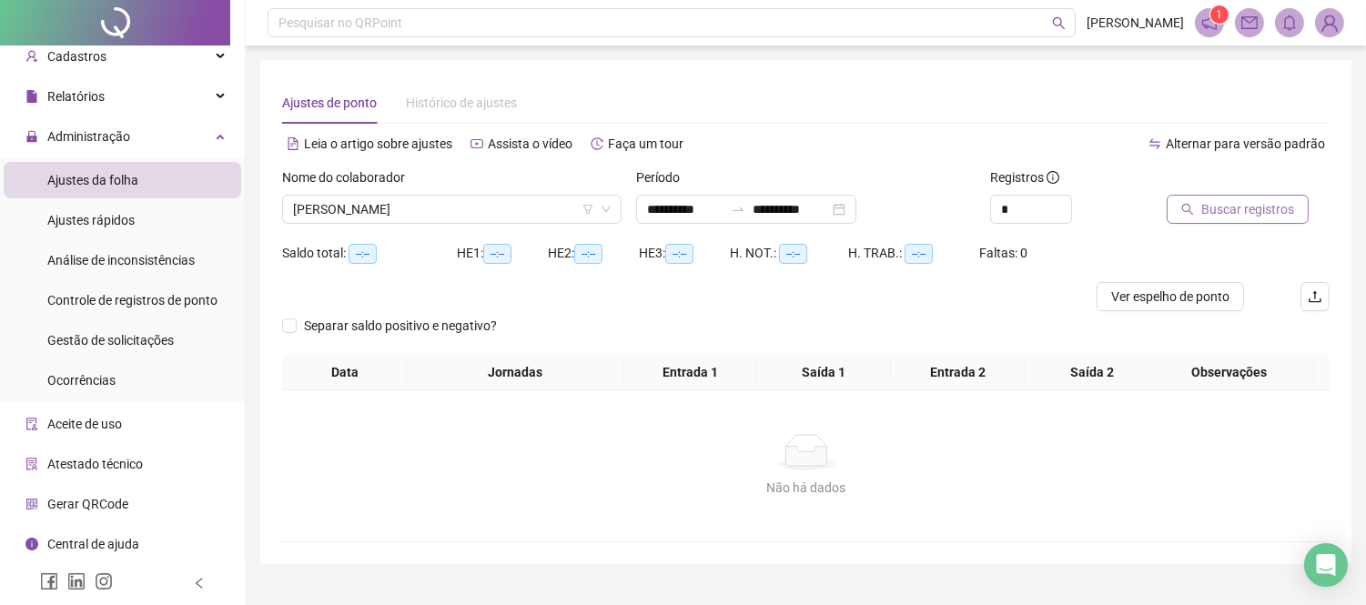
click at [1257, 223] on button "Buscar registros" at bounding box center [1238, 209] width 142 height 29
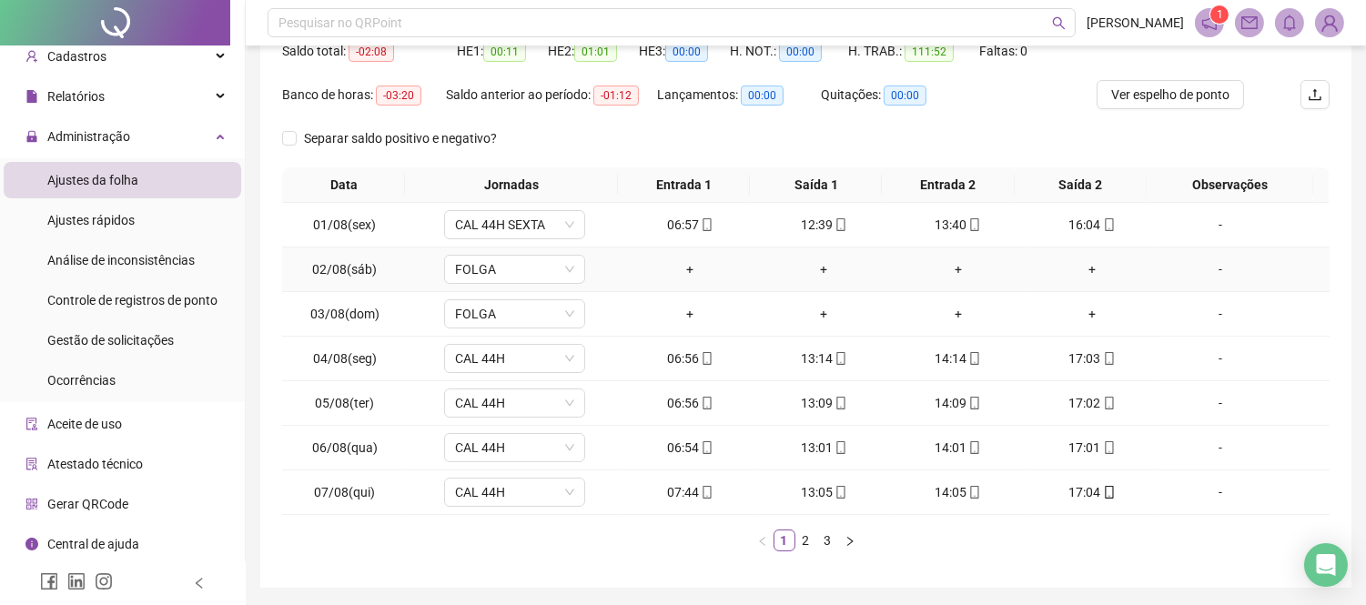
scroll to position [262, 0]
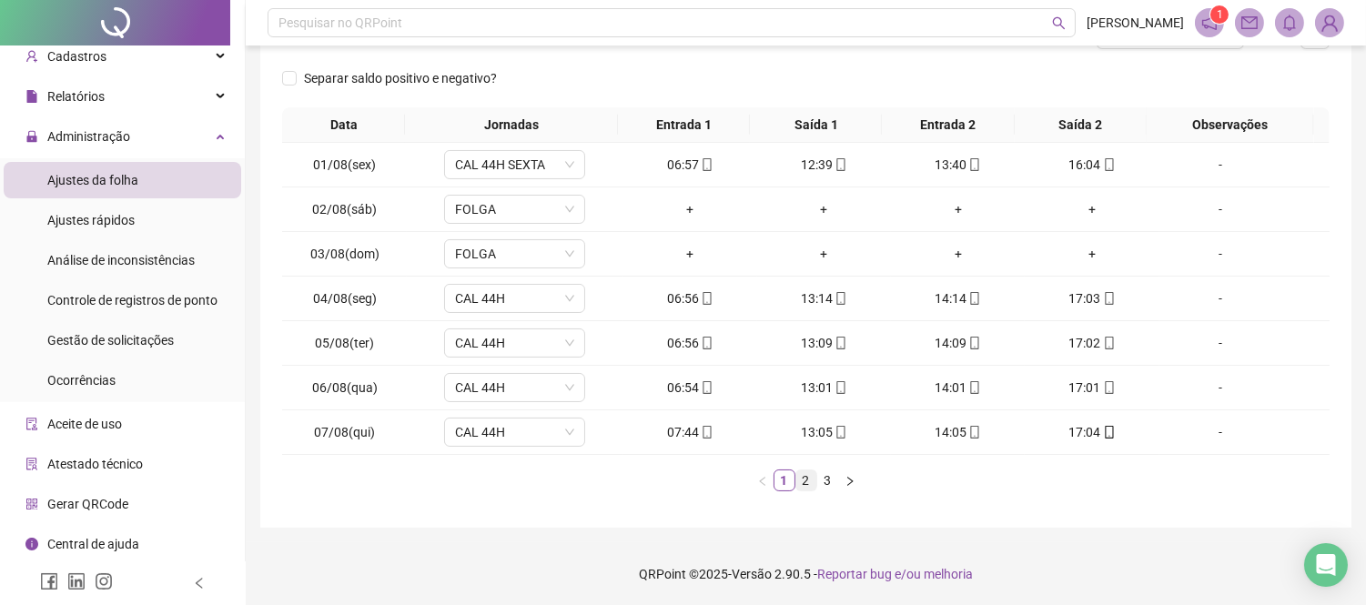
click at [807, 482] on link "2" at bounding box center [807, 481] width 20 height 20
click at [823, 484] on link "3" at bounding box center [828, 481] width 20 height 20
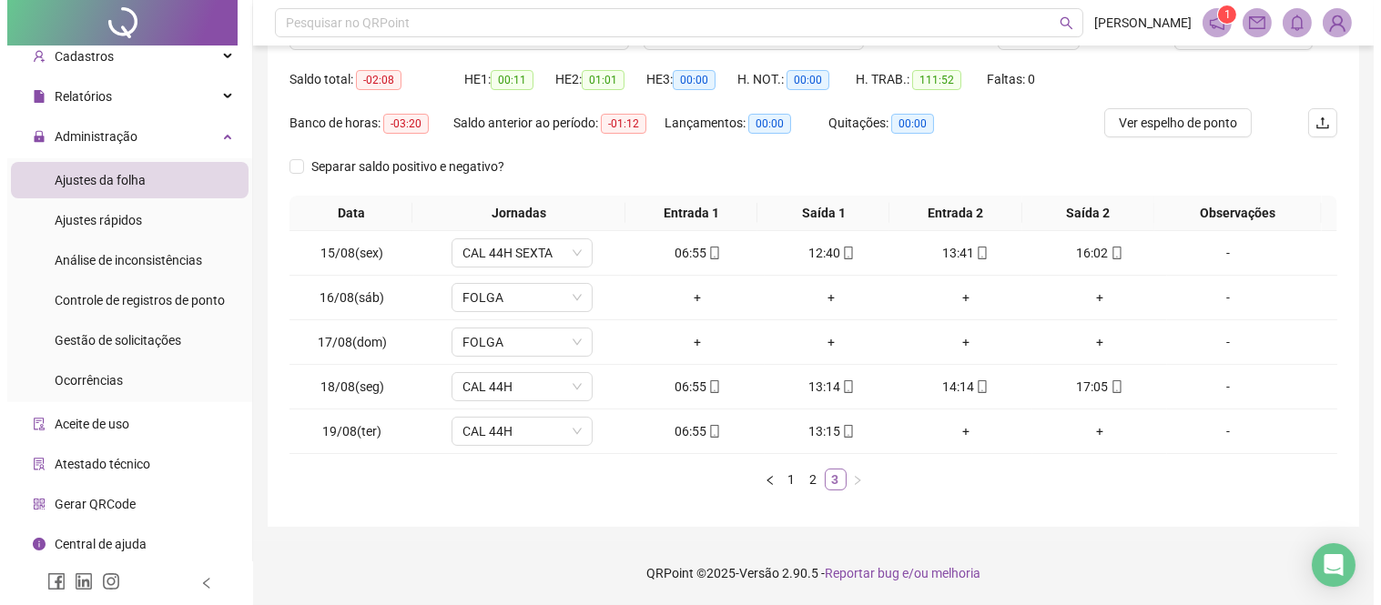
scroll to position [174, 0]
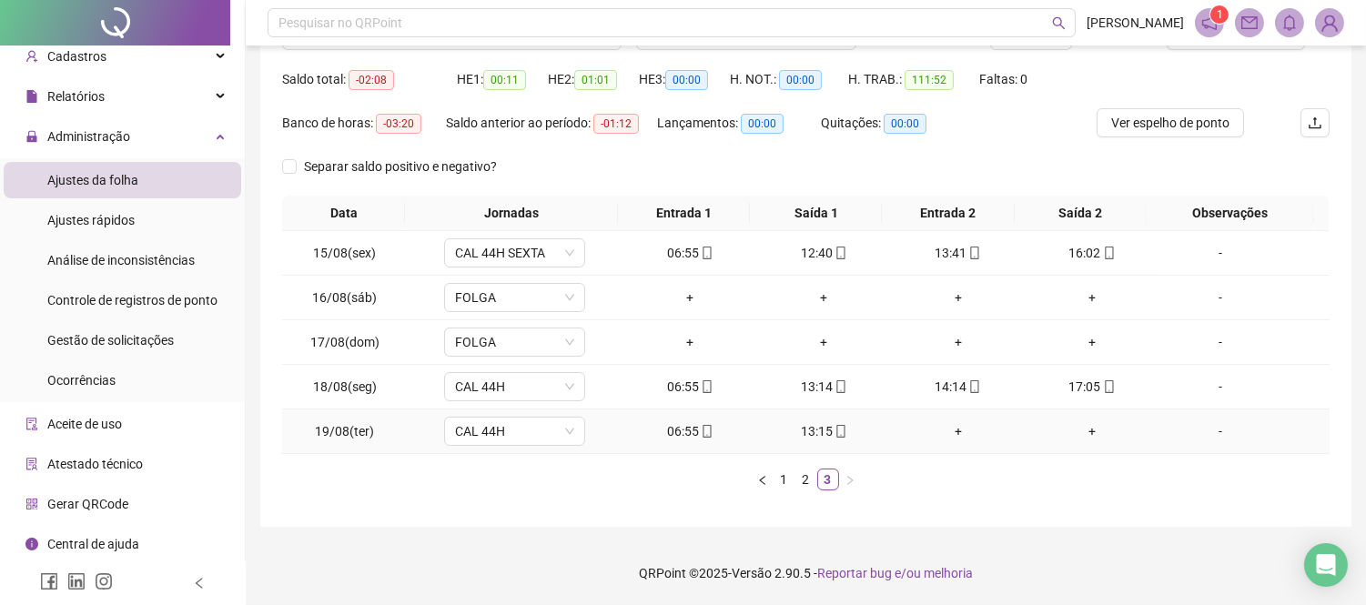
click at [943, 426] on div "+" at bounding box center [958, 431] width 119 height 20
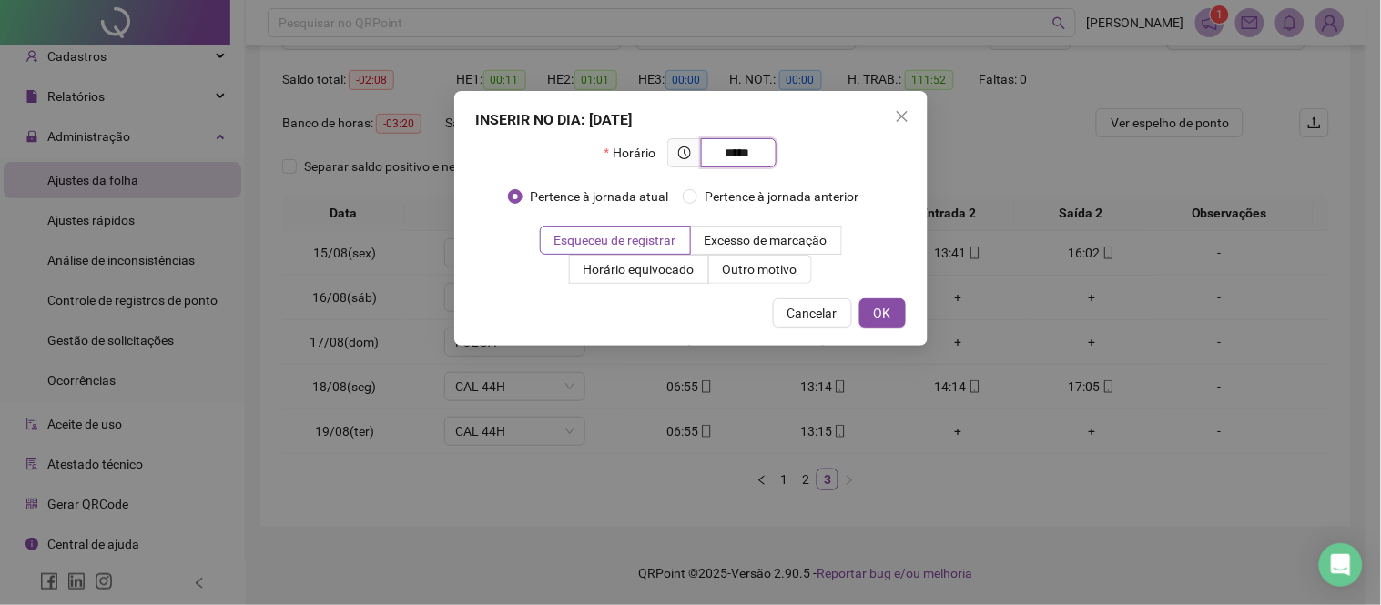
type input "*****"
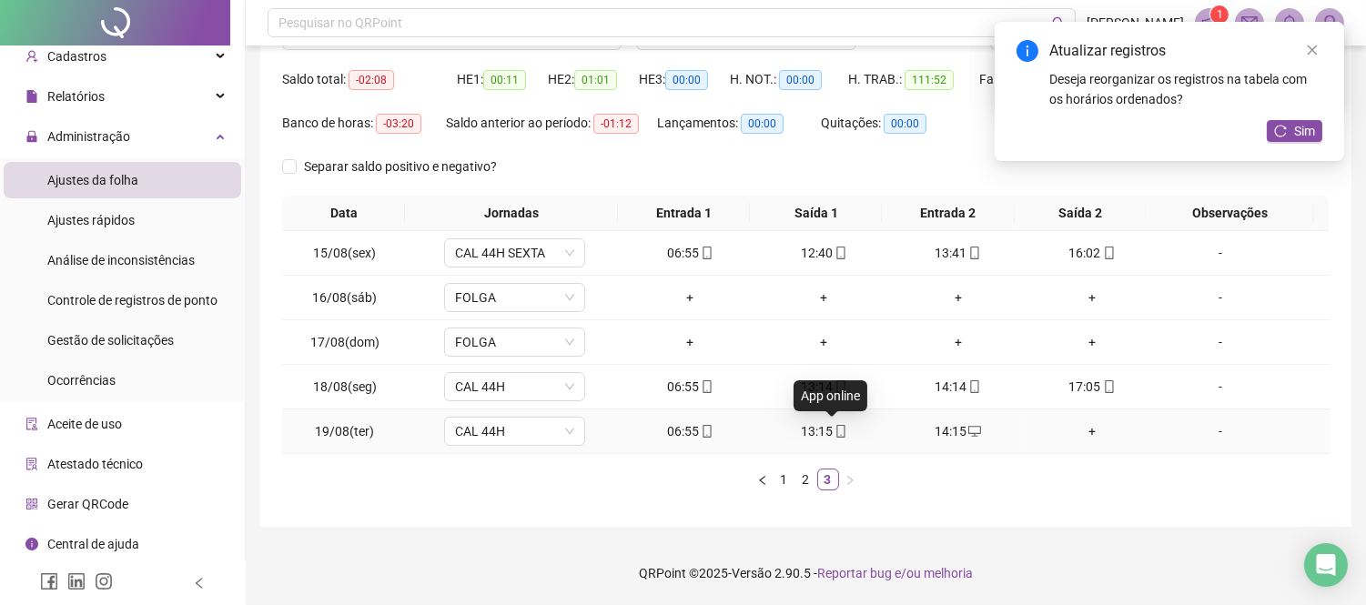
click at [835, 429] on icon "mobile" at bounding box center [841, 431] width 13 height 13
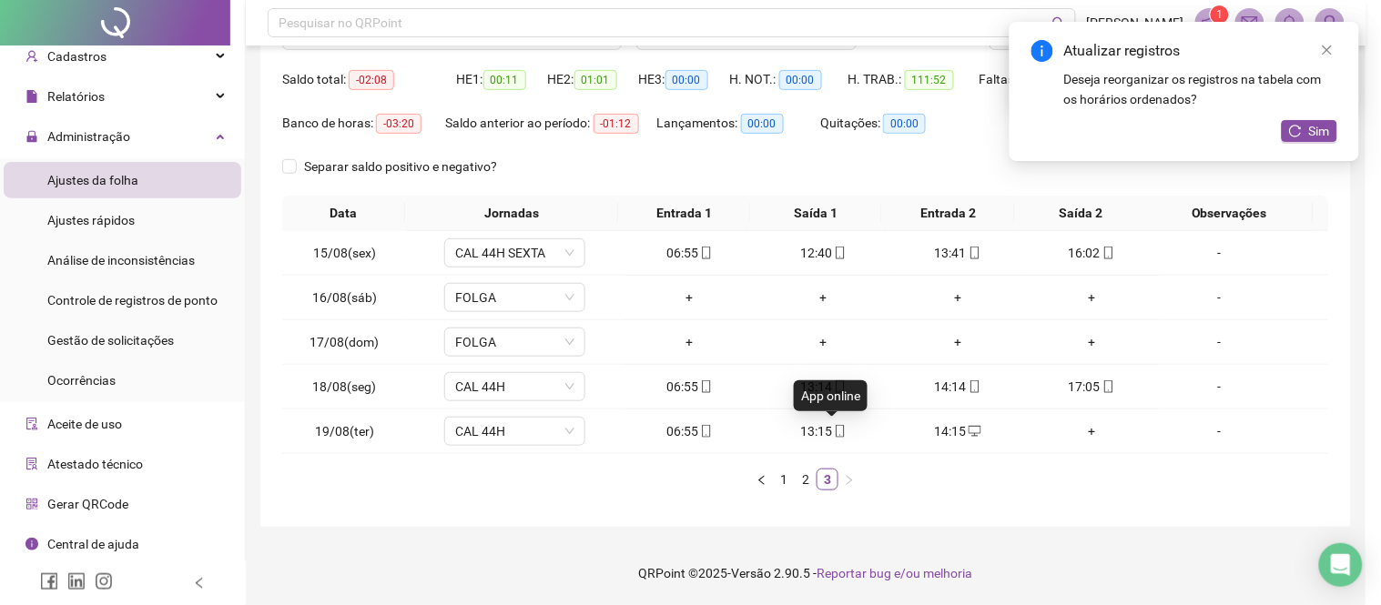
type input "**********"
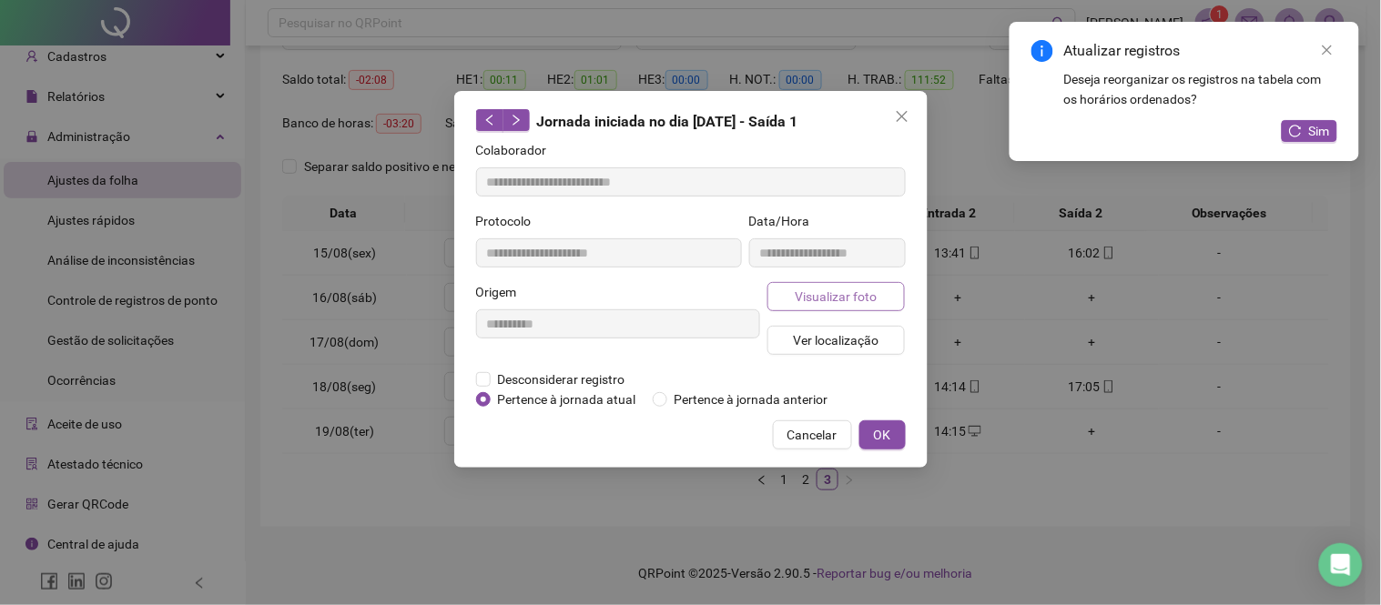
click at [790, 295] on button "Visualizar foto" at bounding box center [836, 296] width 138 height 29
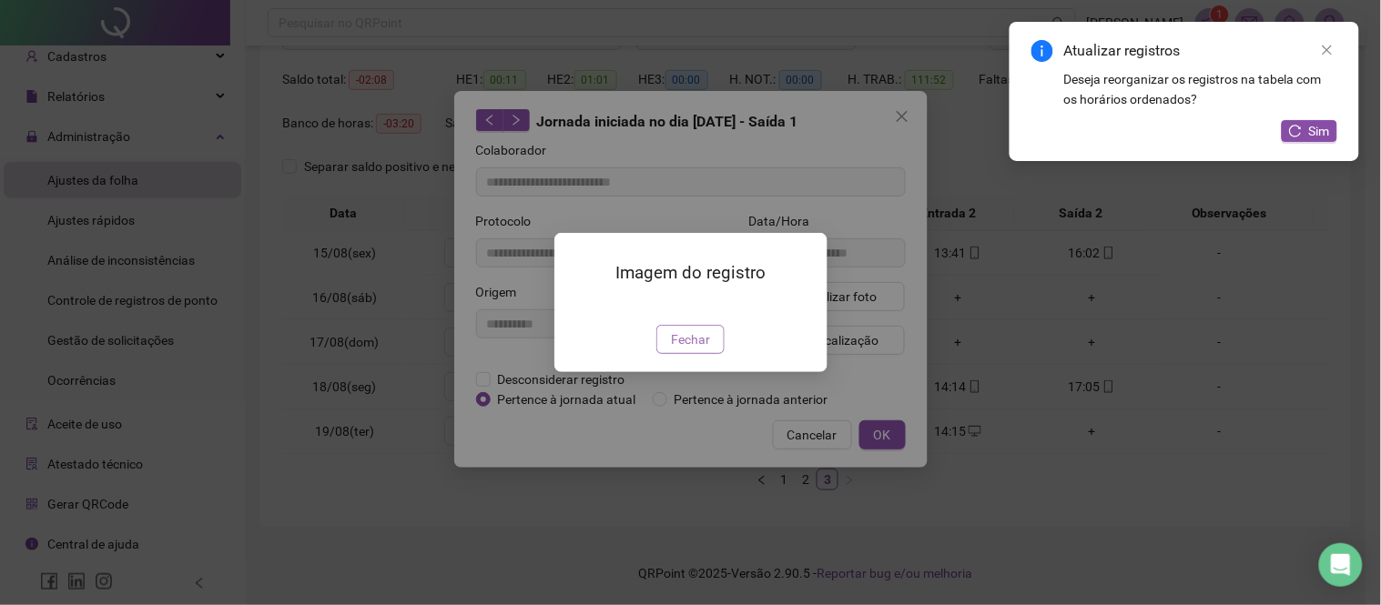
click at [706, 350] on span "Fechar" at bounding box center [690, 340] width 39 height 20
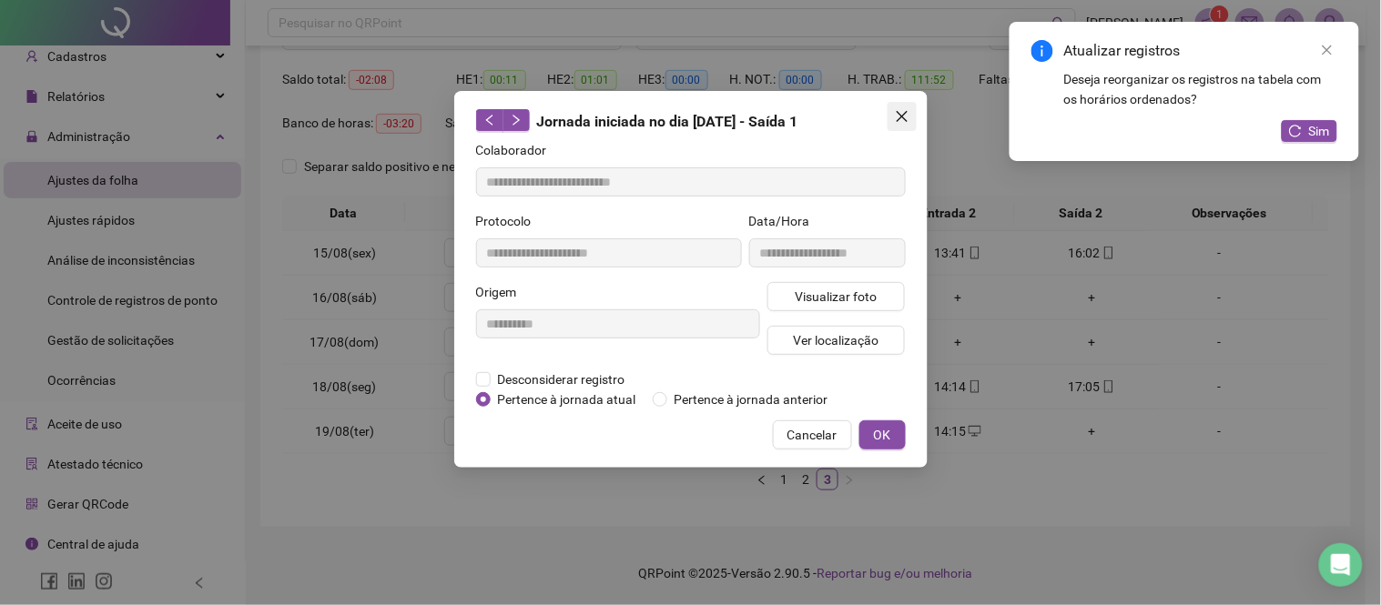
click at [915, 117] on span "Close" at bounding box center [902, 116] width 29 height 15
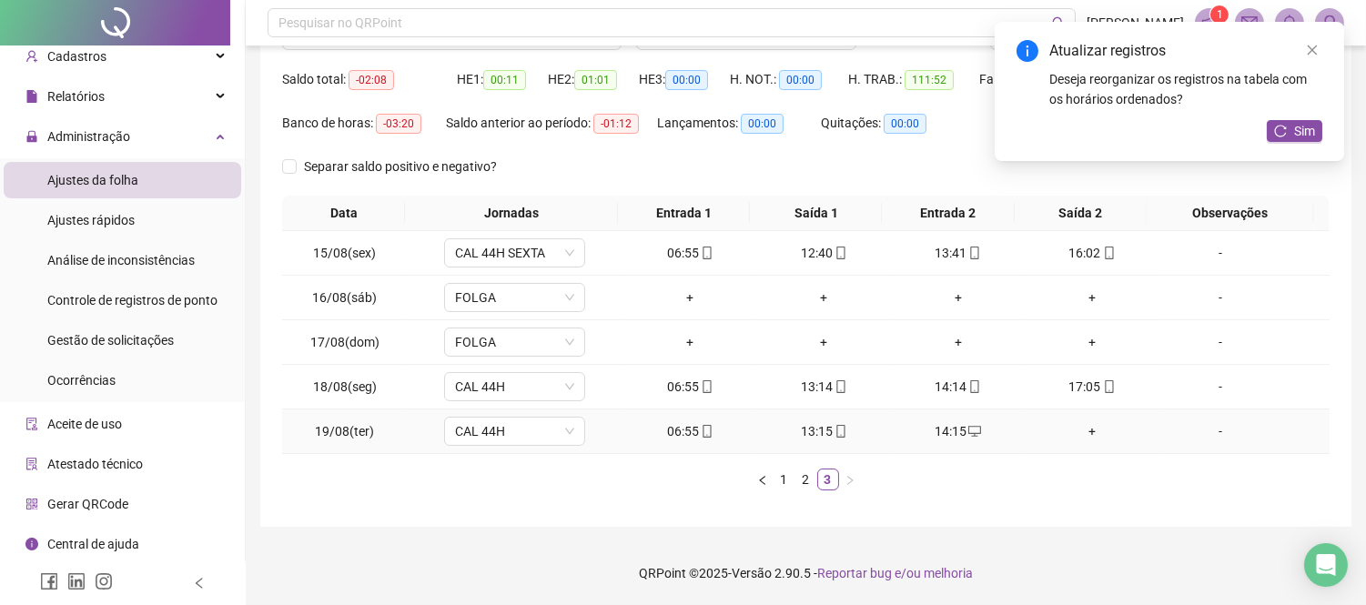
click at [951, 423] on div "14:15" at bounding box center [958, 431] width 119 height 20
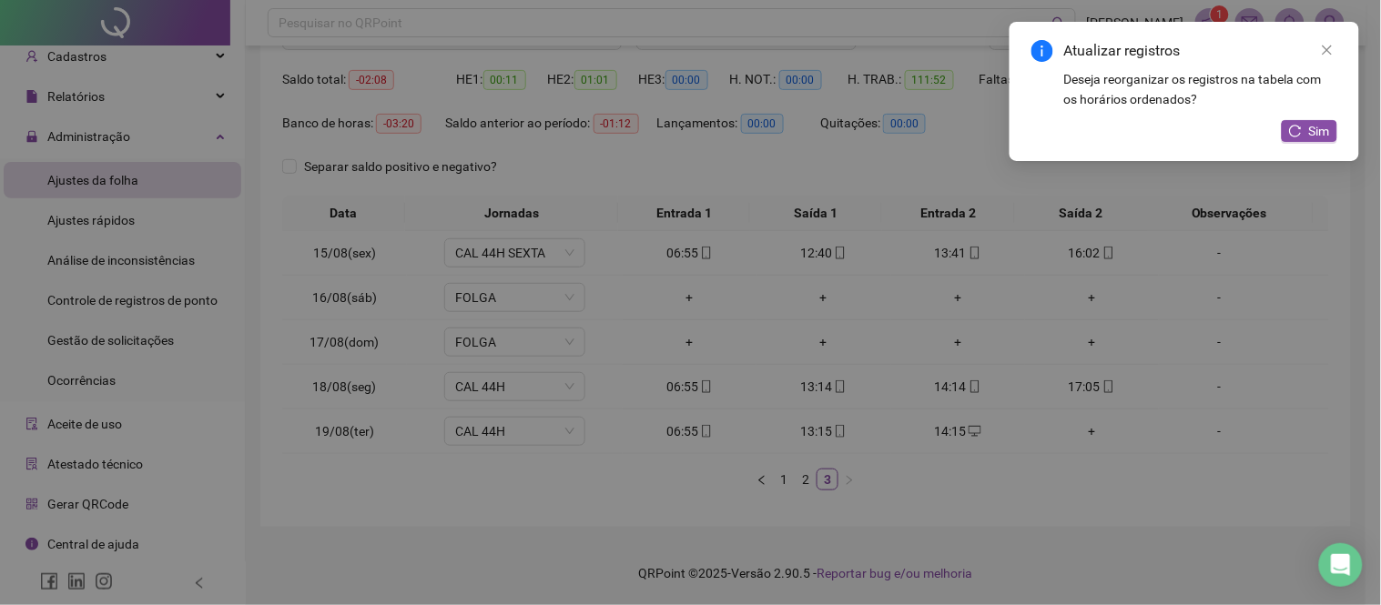
type input "**********"
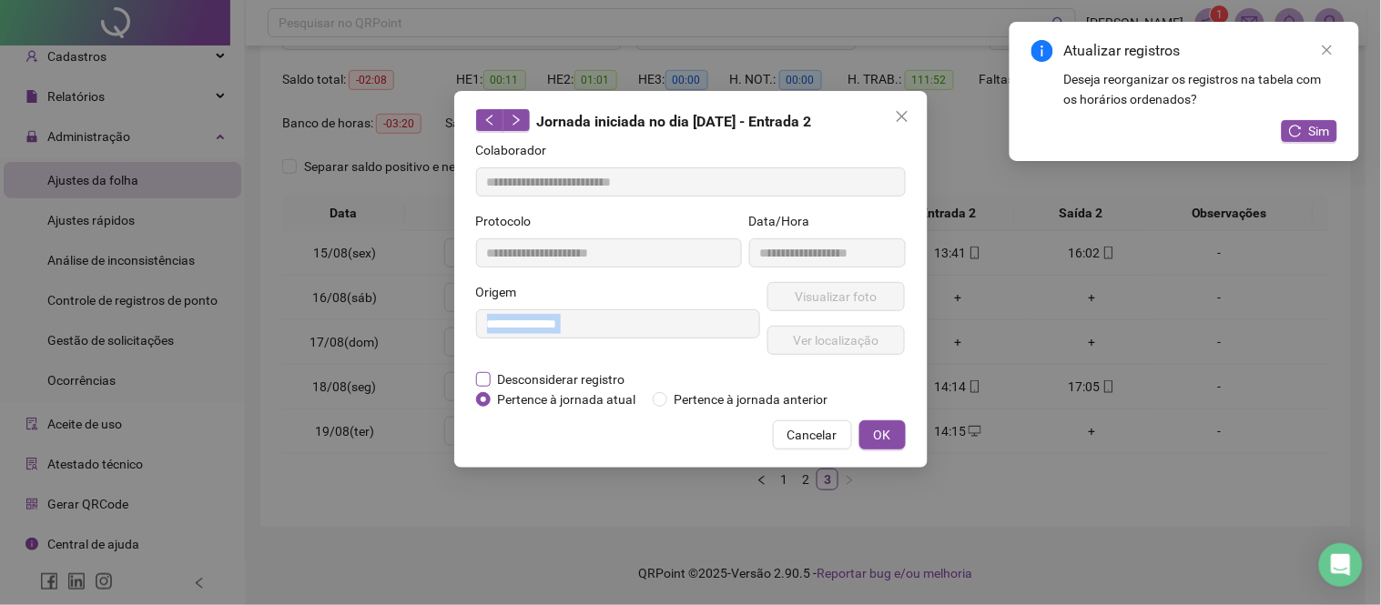
click at [482, 376] on form "**********" at bounding box center [691, 274] width 430 height 269
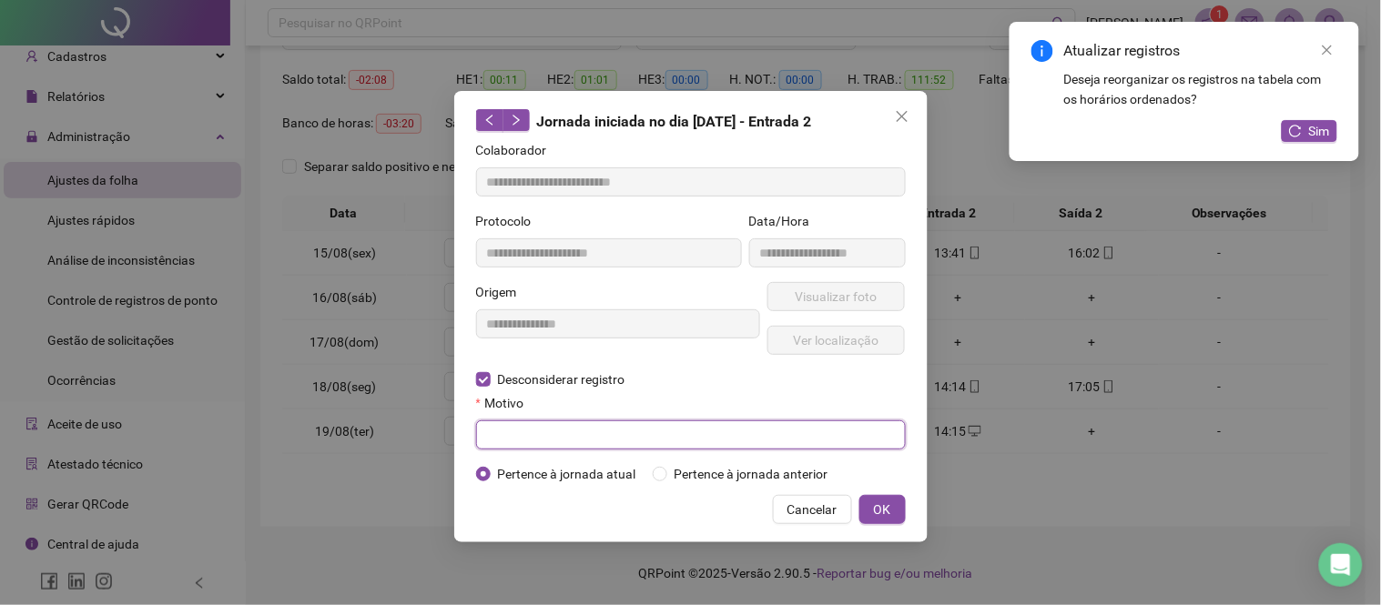
click at [533, 442] on input "text" at bounding box center [691, 435] width 430 height 29
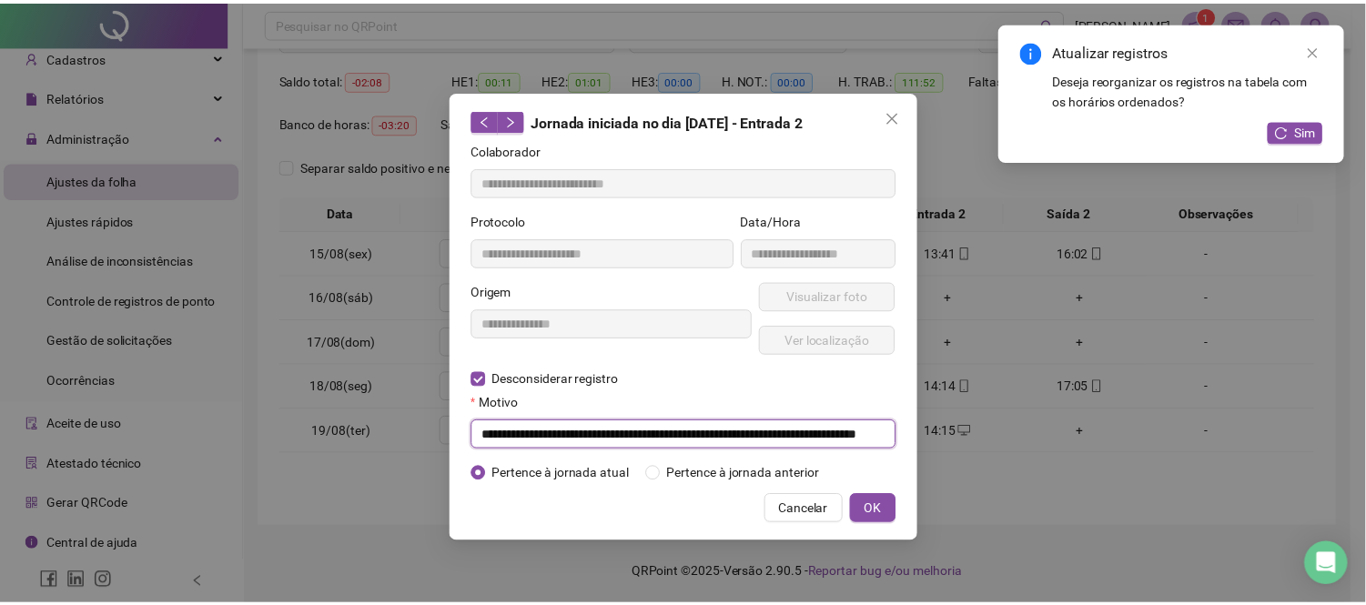
scroll to position [0, 0]
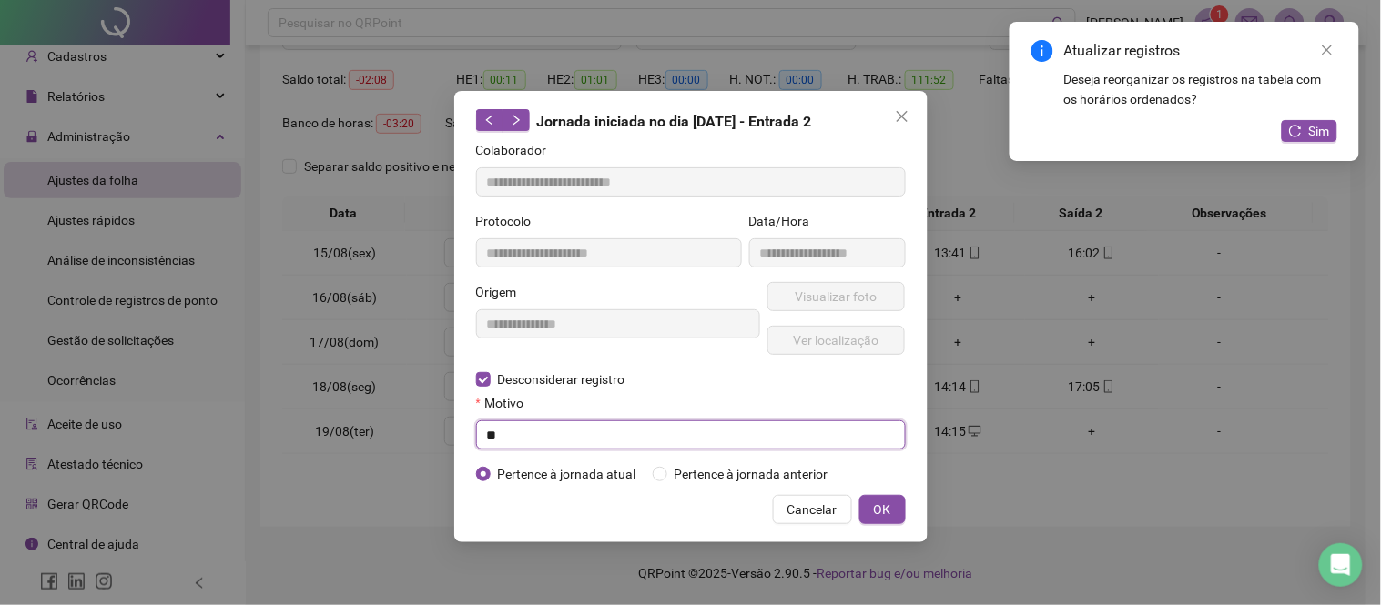
type input "*"
type input "******"
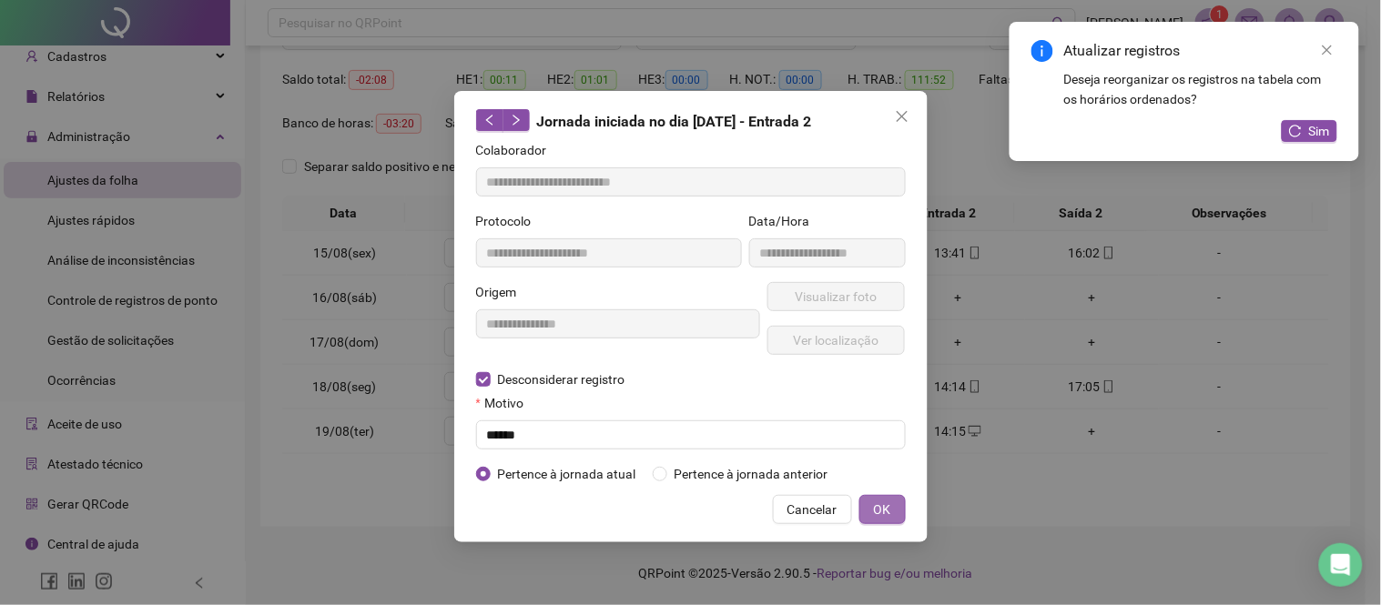
click at [899, 508] on button "OK" at bounding box center [882, 509] width 46 height 29
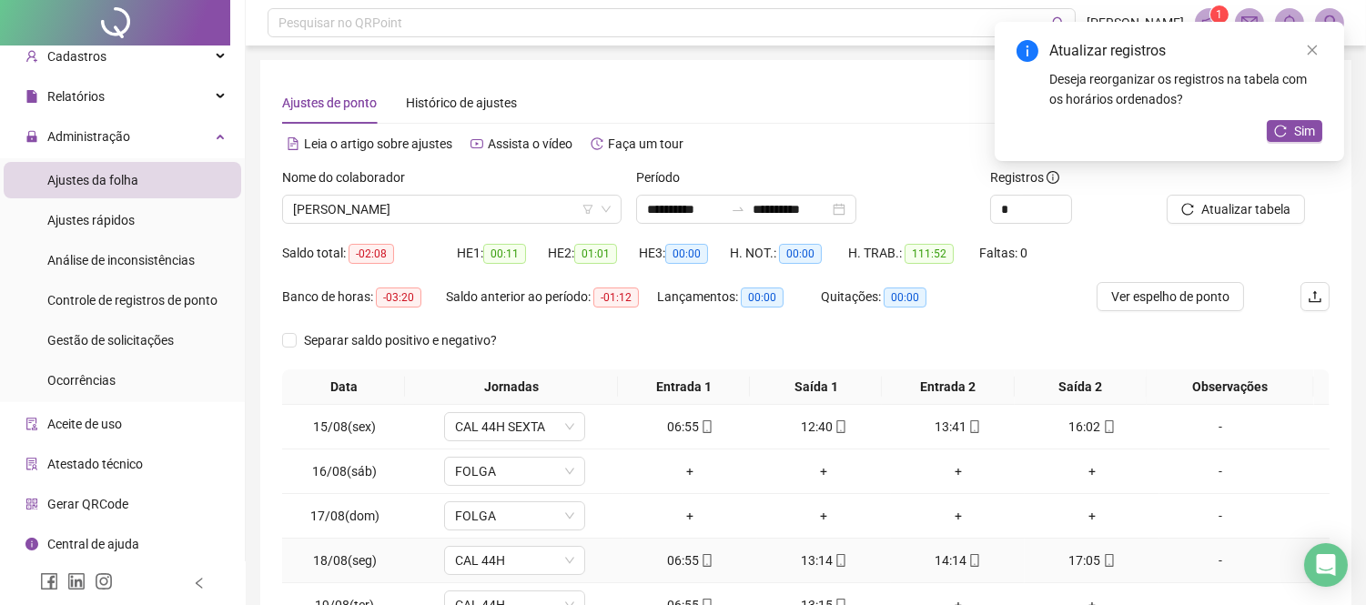
scroll to position [101, 0]
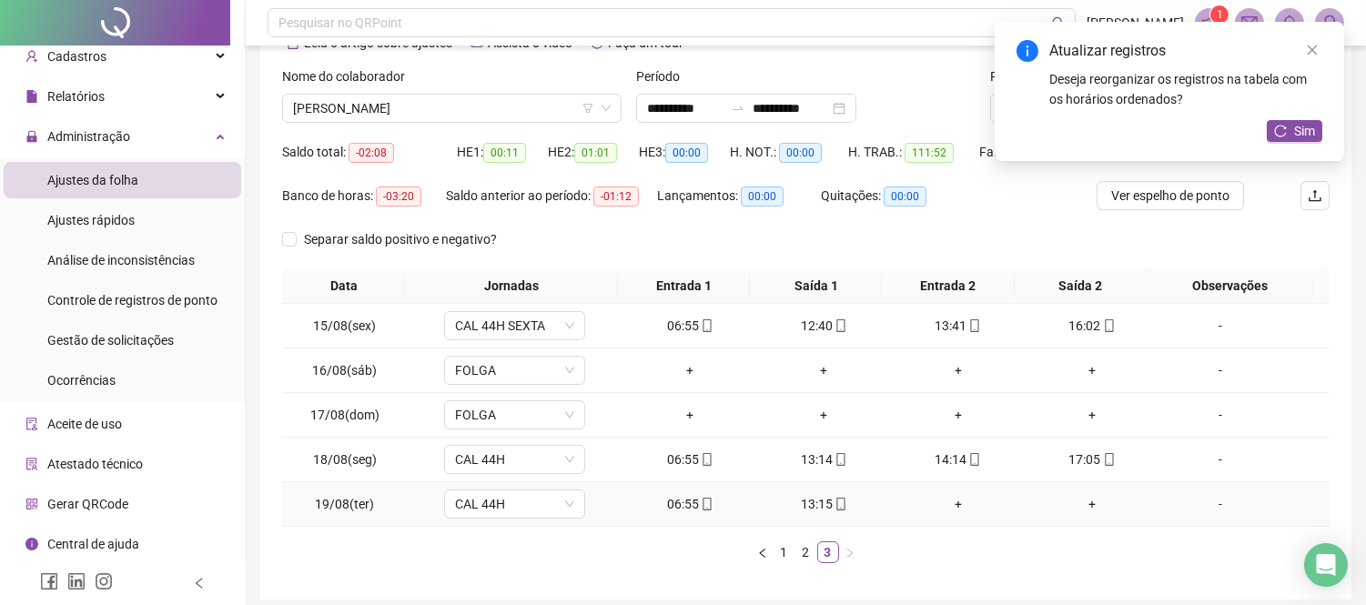
click at [822, 502] on div "13:15" at bounding box center [824, 504] width 119 height 20
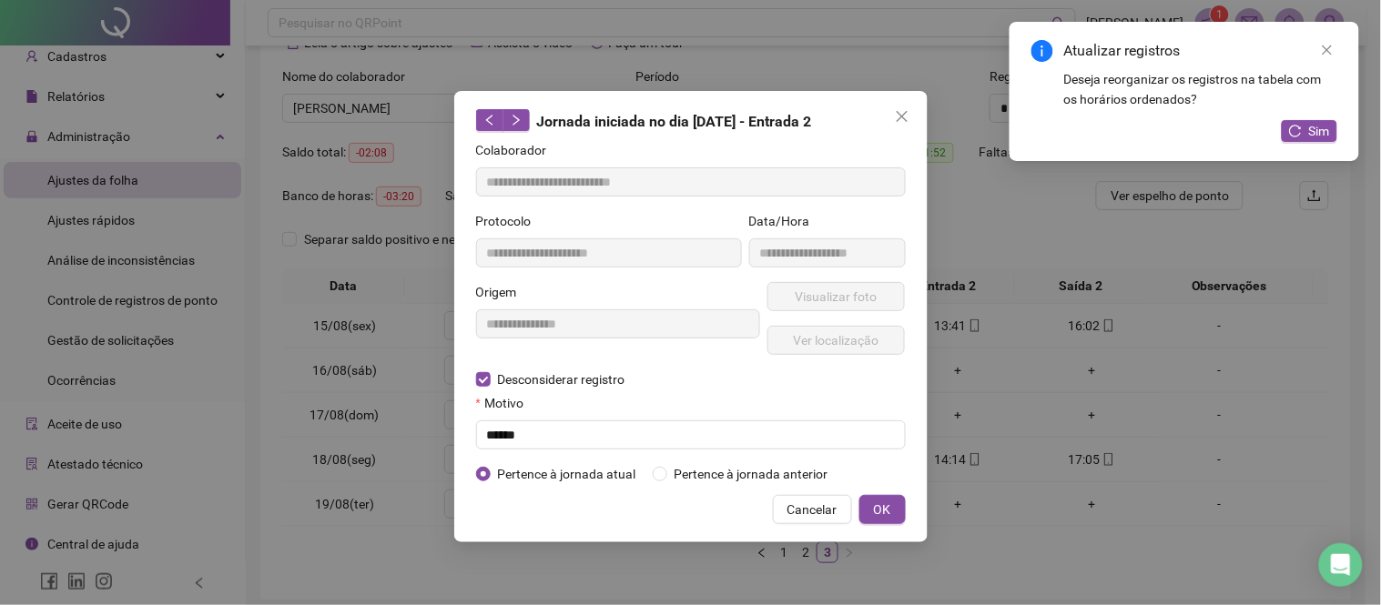
type input "**********"
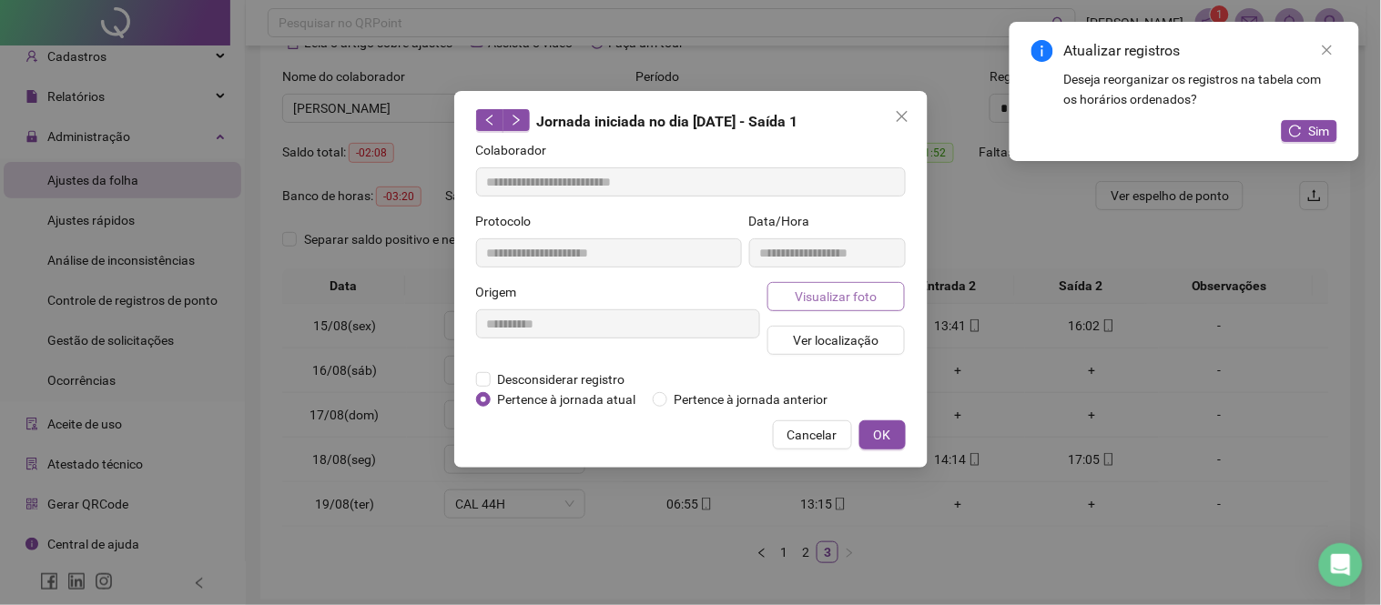
click at [799, 296] on span "Visualizar foto" at bounding box center [836, 297] width 82 height 20
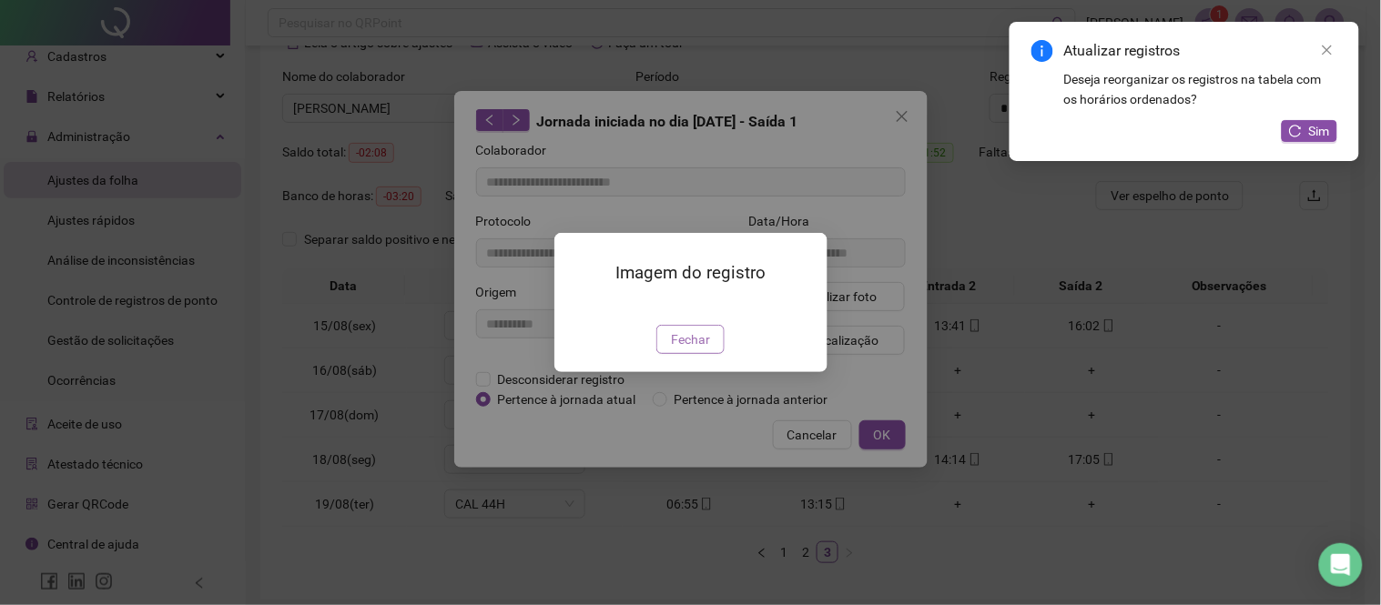
click at [663, 354] on button "Fechar" at bounding box center [690, 339] width 68 height 29
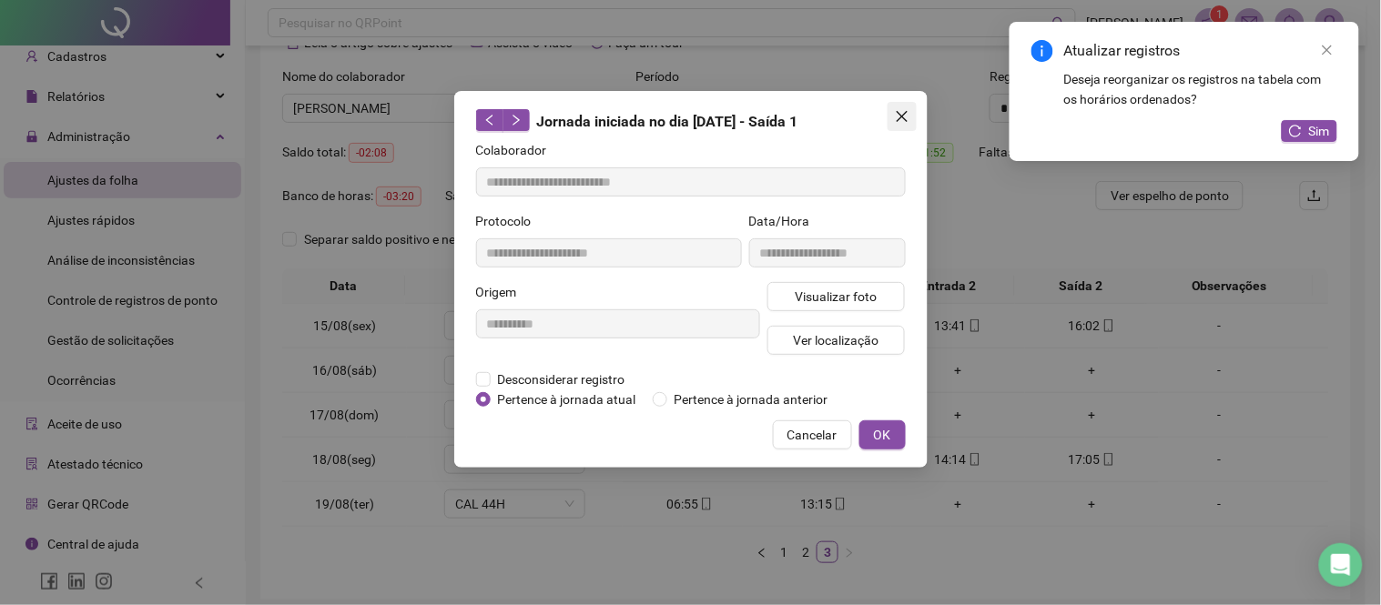
click at [905, 117] on icon "close" at bounding box center [902, 116] width 15 height 15
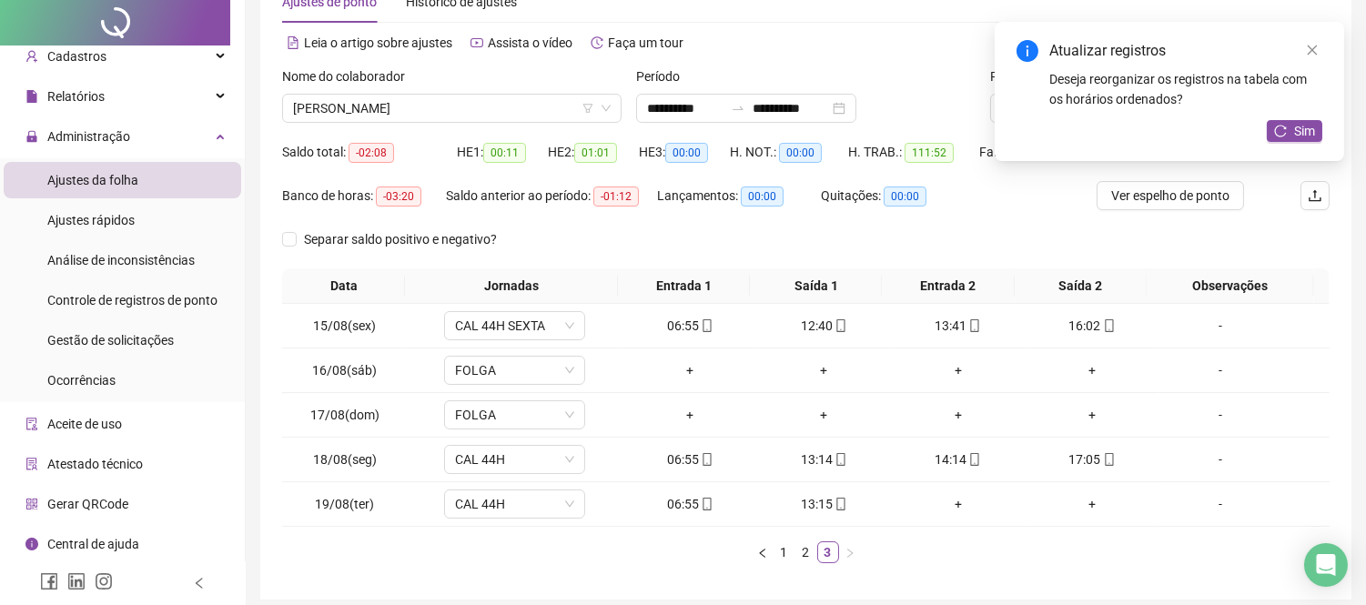
scroll to position [0, 0]
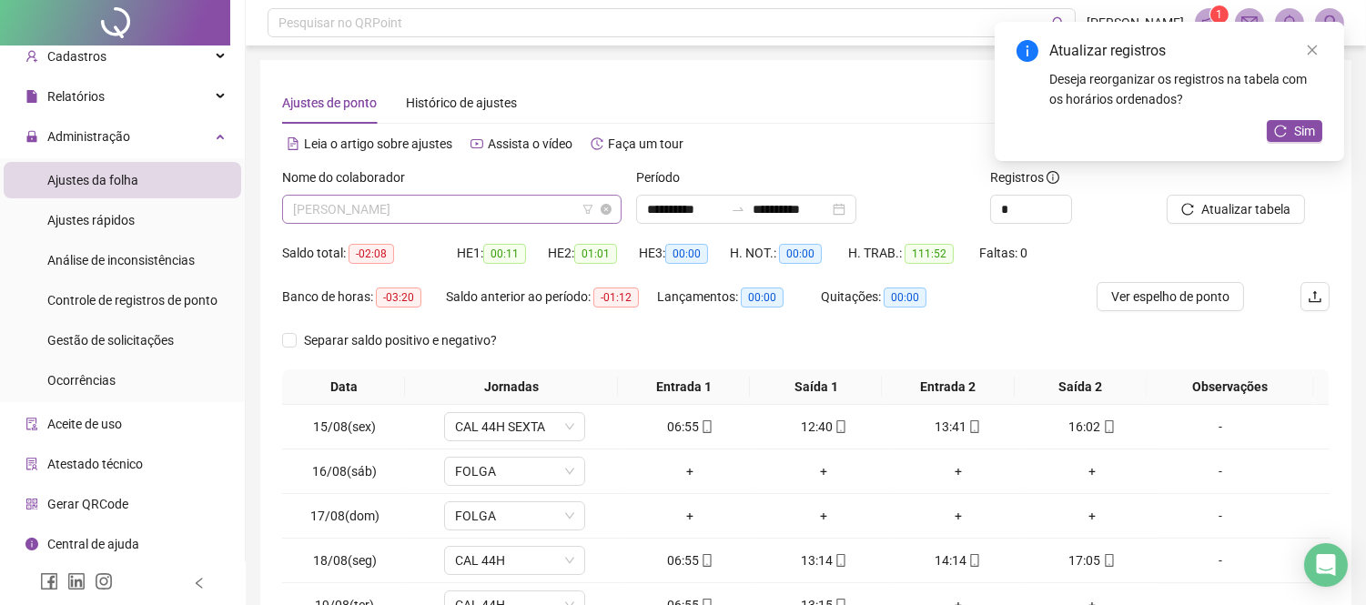
click at [493, 219] on span "[PERSON_NAME]" at bounding box center [452, 209] width 318 height 27
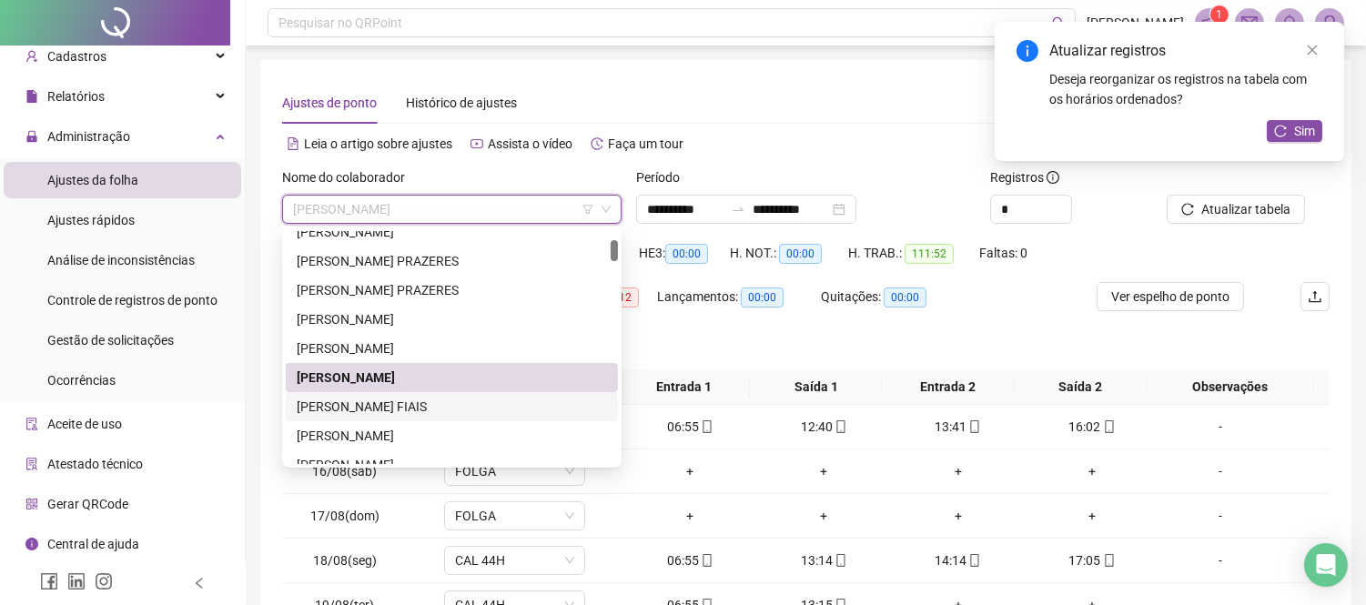
click at [410, 397] on div "[PERSON_NAME] FIAIS" at bounding box center [452, 407] width 310 height 20
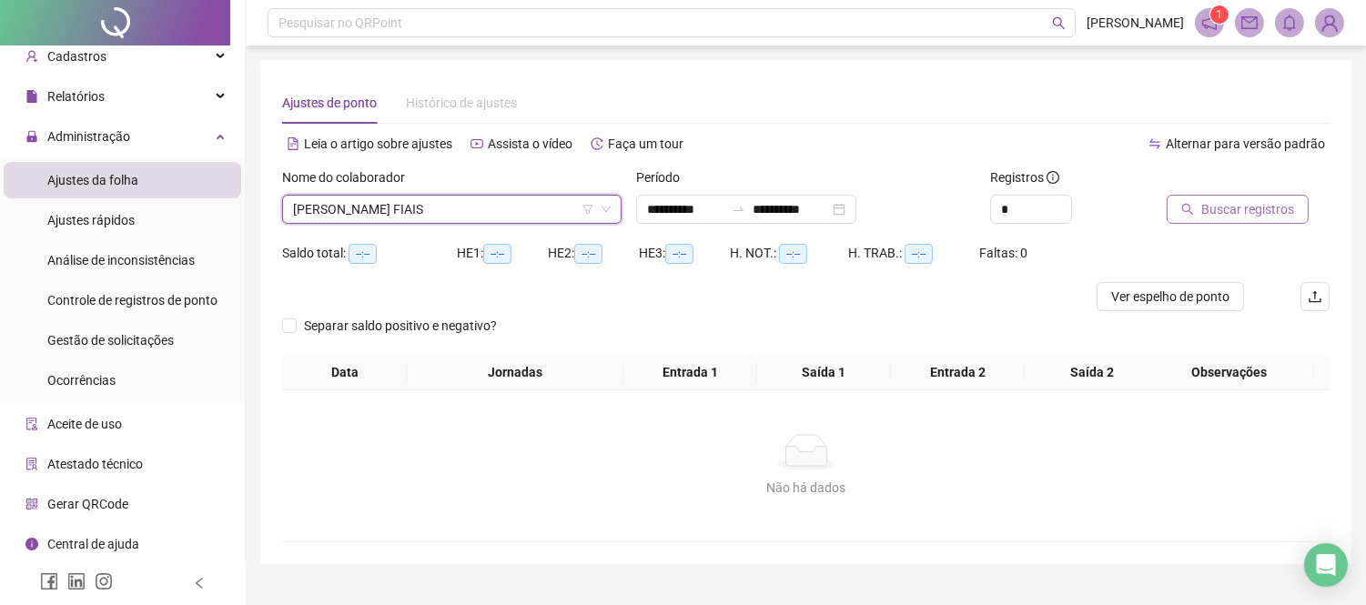
click at [1214, 196] on button "Buscar registros" at bounding box center [1238, 209] width 142 height 29
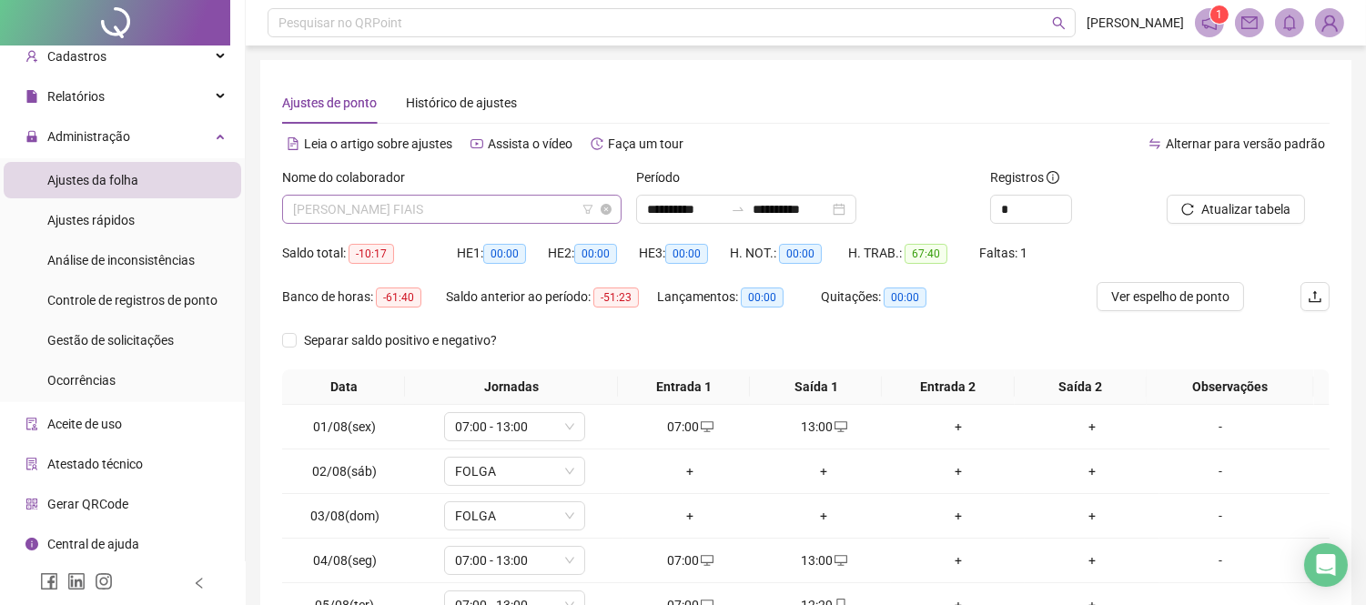
click at [523, 212] on span "[PERSON_NAME] FIAIS" at bounding box center [452, 209] width 318 height 27
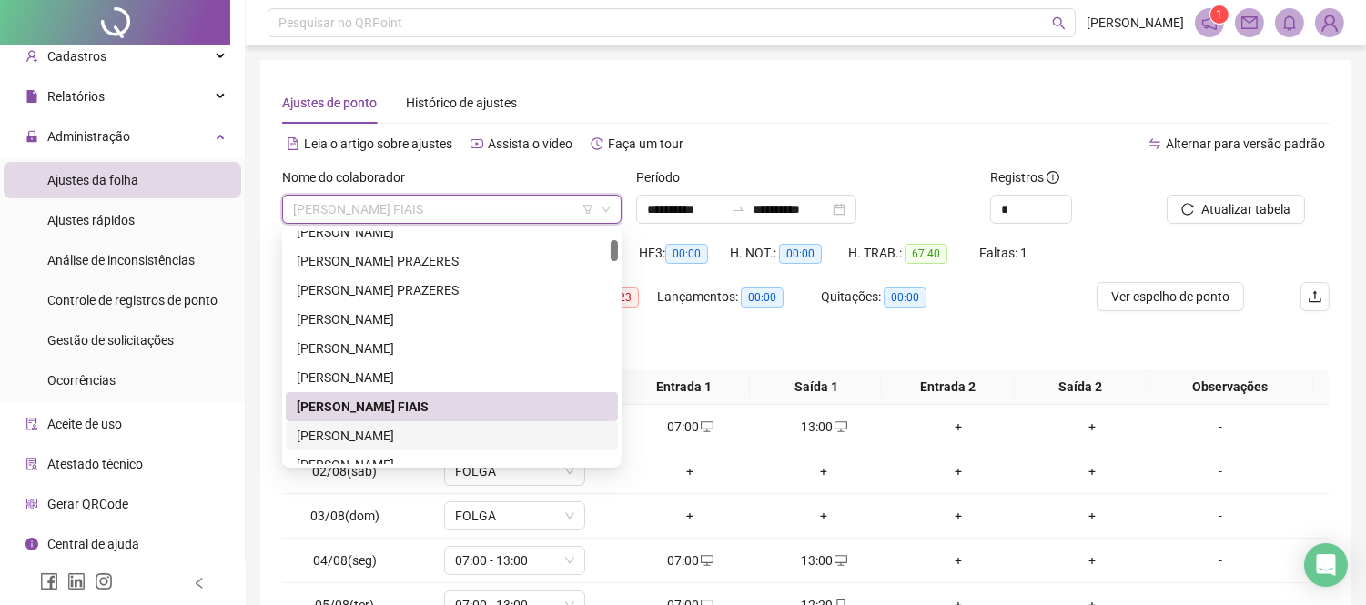
click at [380, 426] on div "[PERSON_NAME]" at bounding box center [452, 436] width 310 height 20
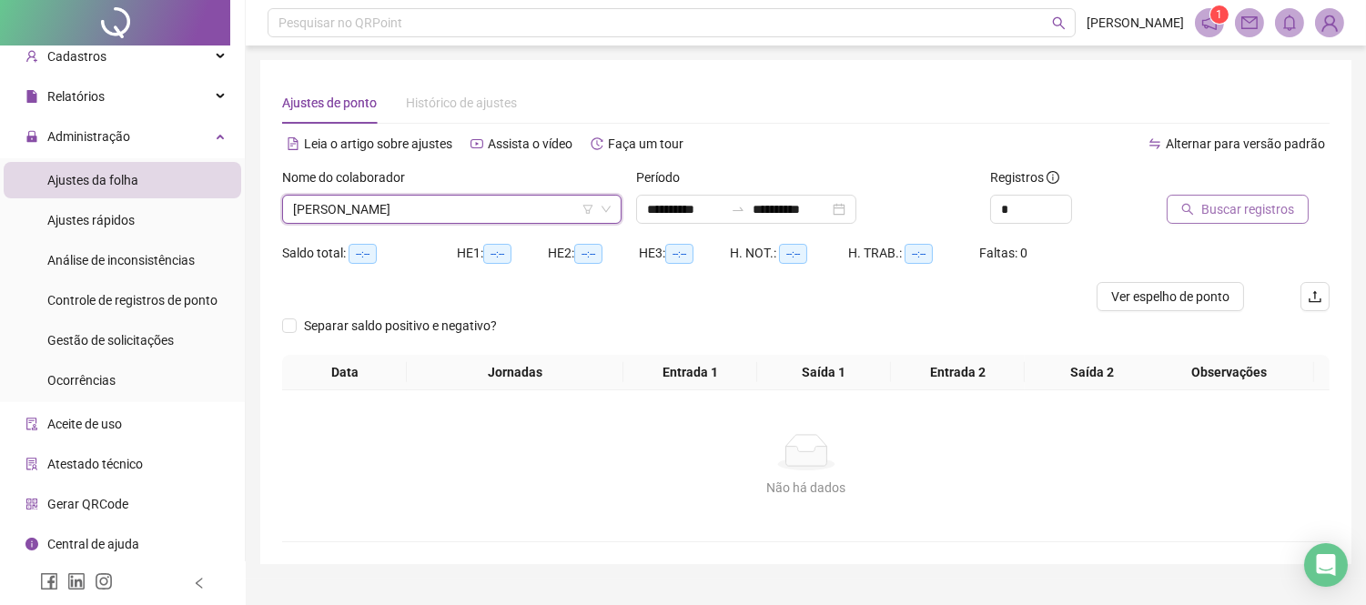
click at [1200, 200] on button "Buscar registros" at bounding box center [1238, 209] width 142 height 29
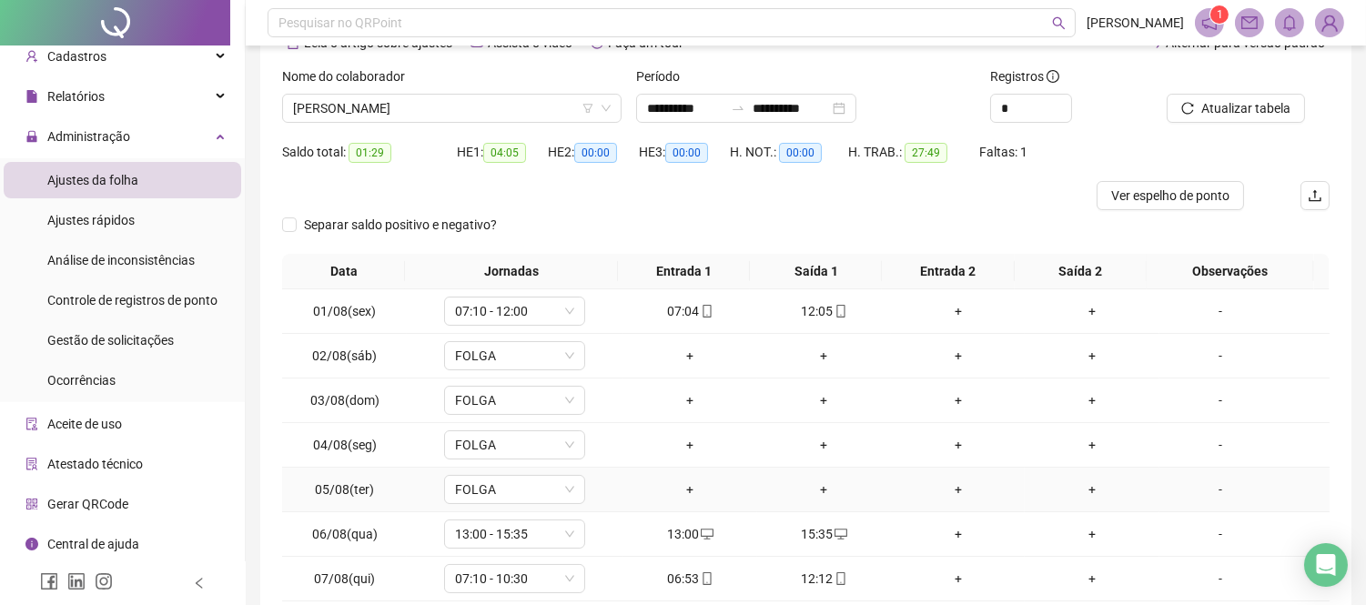
scroll to position [249, 0]
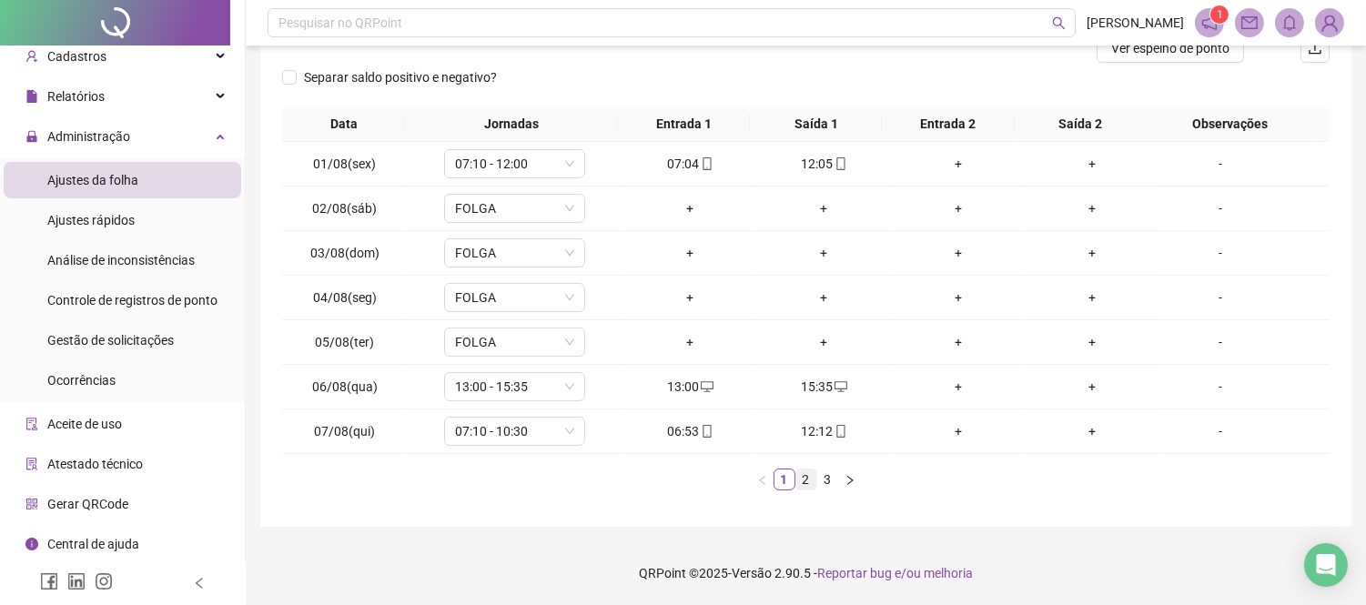
click at [801, 470] on link "2" at bounding box center [807, 480] width 20 height 20
click at [820, 477] on link "3" at bounding box center [828, 480] width 20 height 20
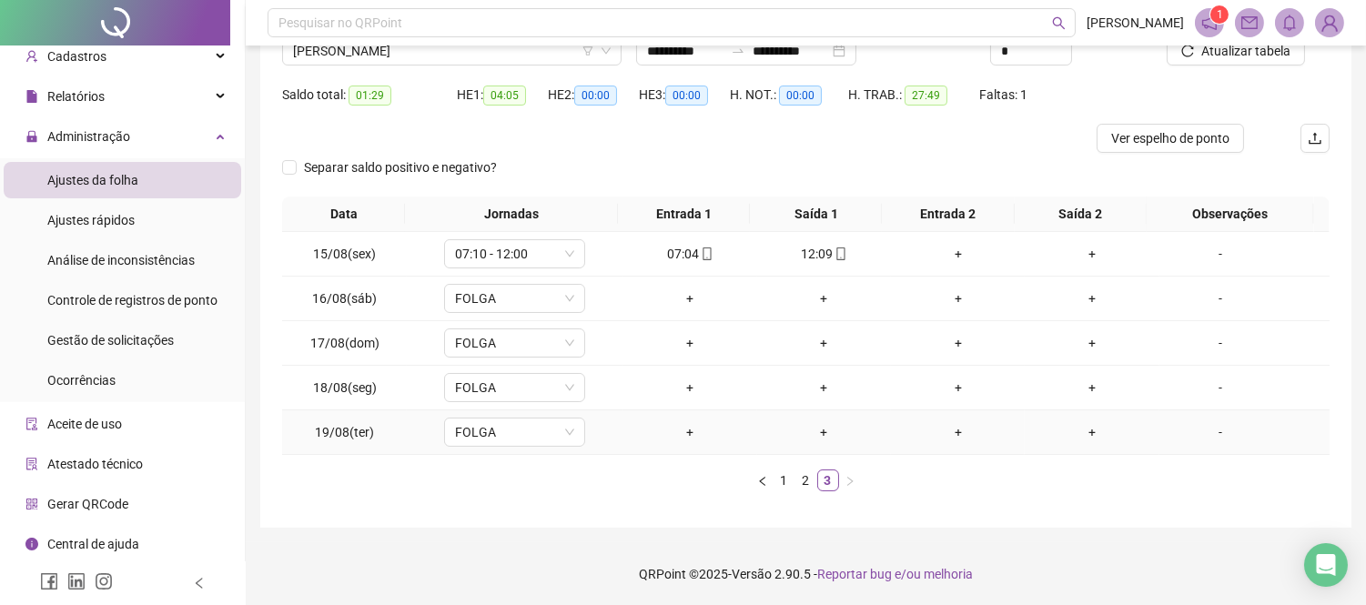
scroll to position [0, 0]
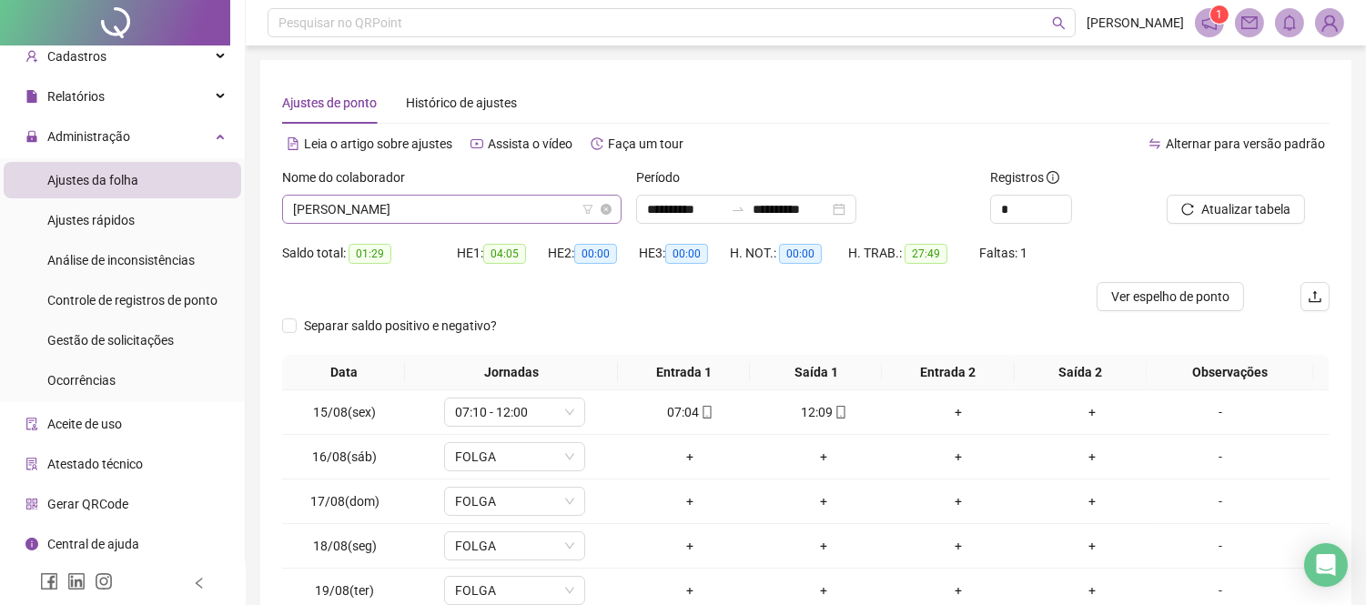
click at [514, 206] on span "[PERSON_NAME]" at bounding box center [452, 209] width 318 height 27
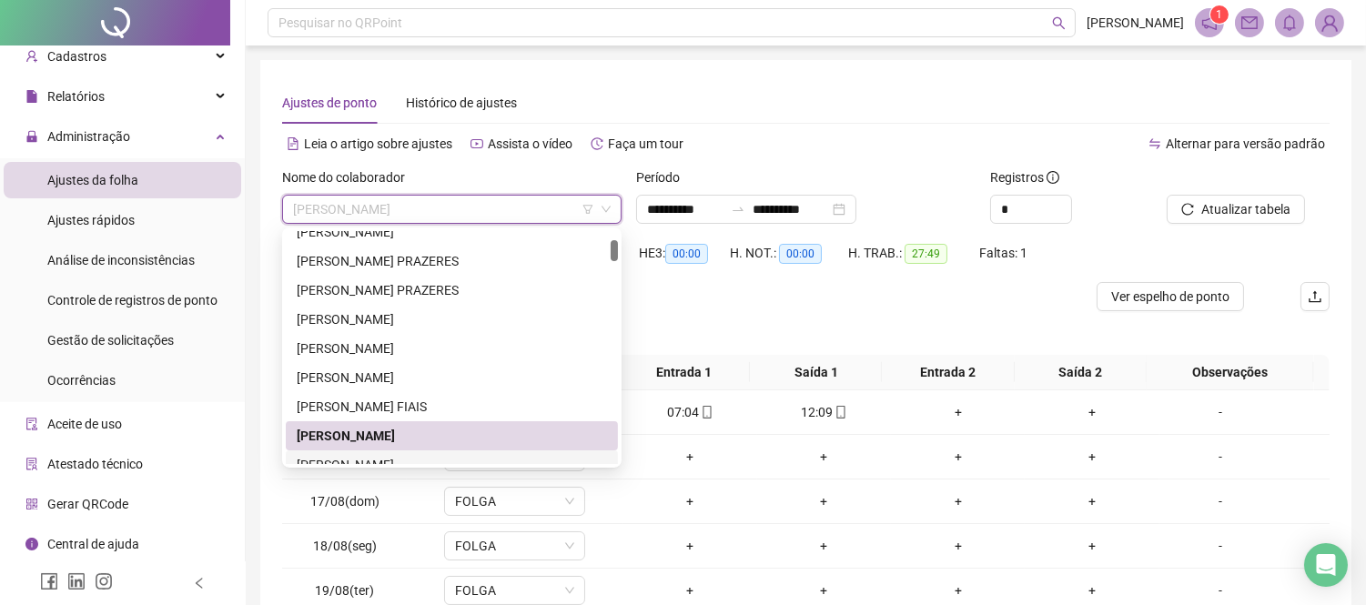
click at [493, 457] on div "[PERSON_NAME]" at bounding box center [452, 465] width 310 height 20
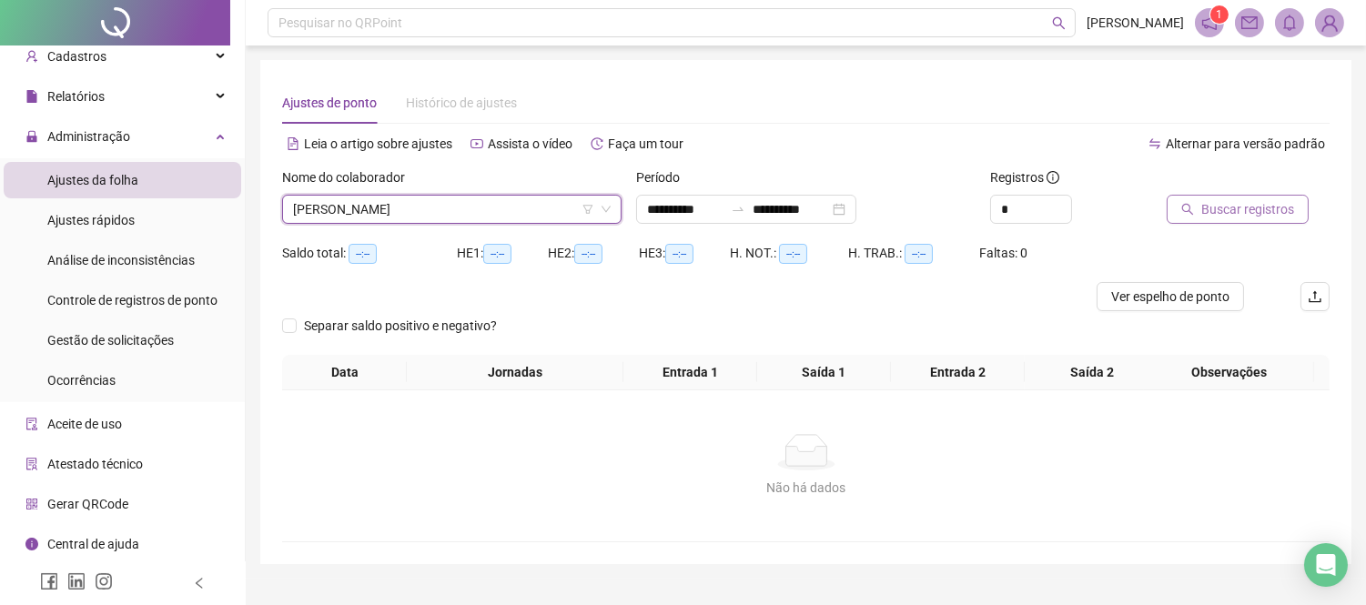
click at [1241, 214] on span "Buscar registros" at bounding box center [1248, 209] width 93 height 20
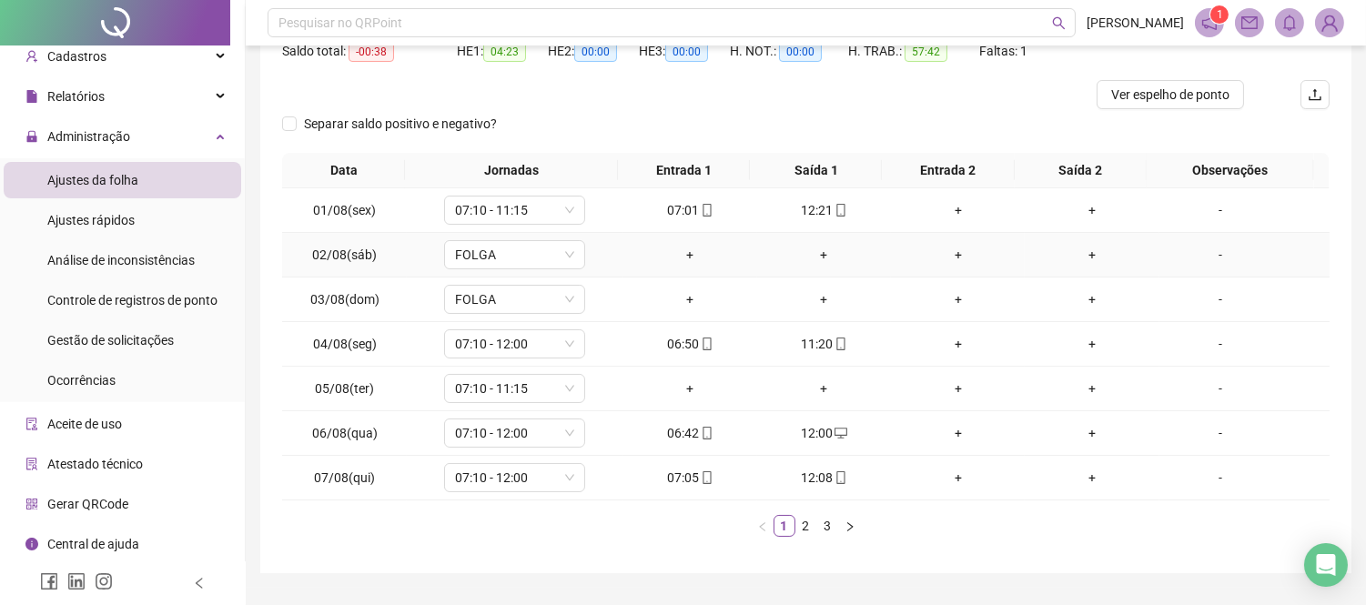
scroll to position [249, 0]
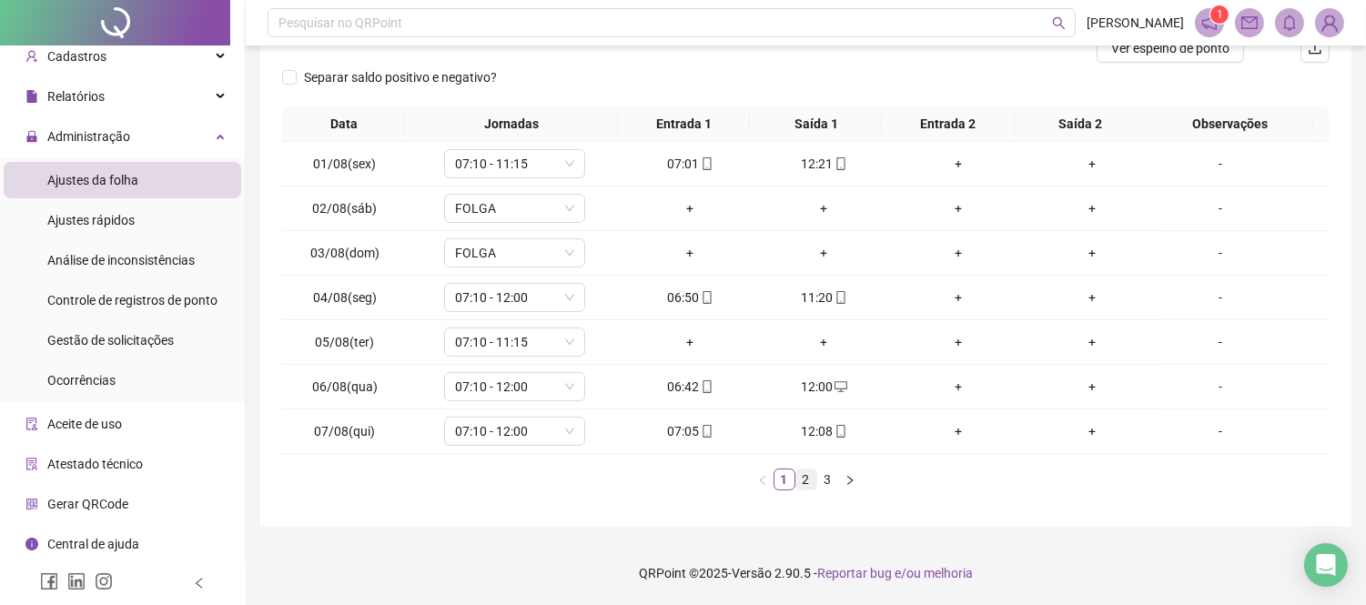
click at [802, 483] on link "2" at bounding box center [807, 480] width 20 height 20
click at [823, 471] on link "3" at bounding box center [828, 480] width 20 height 20
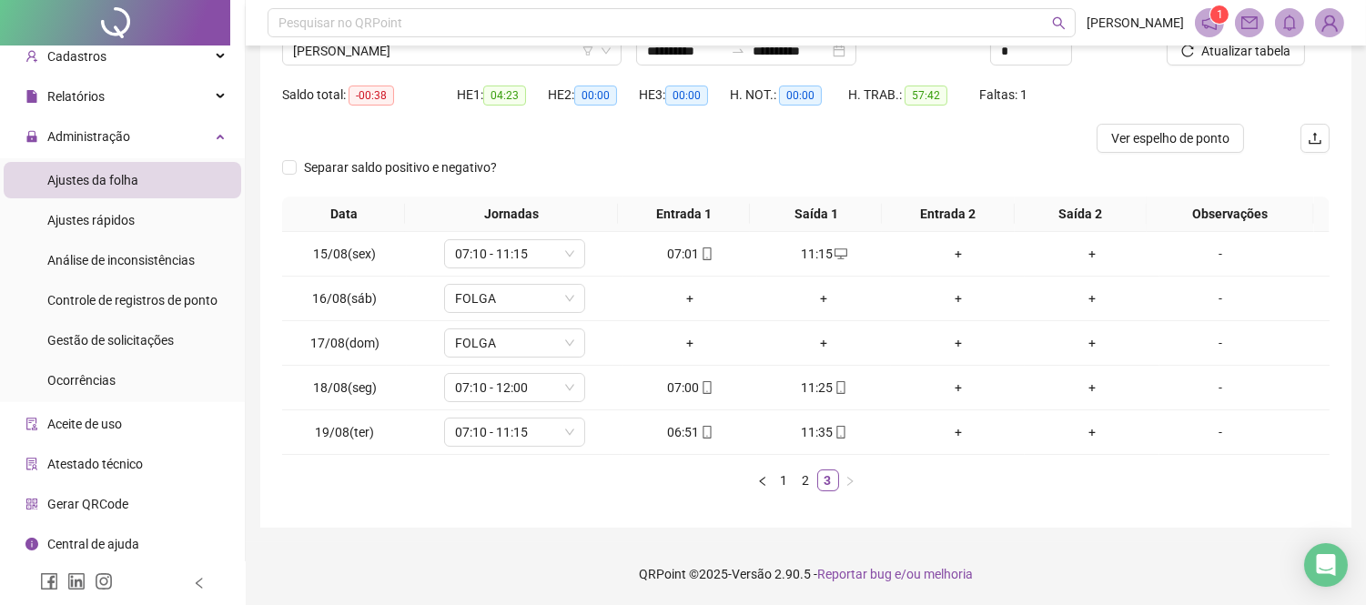
scroll to position [0, 0]
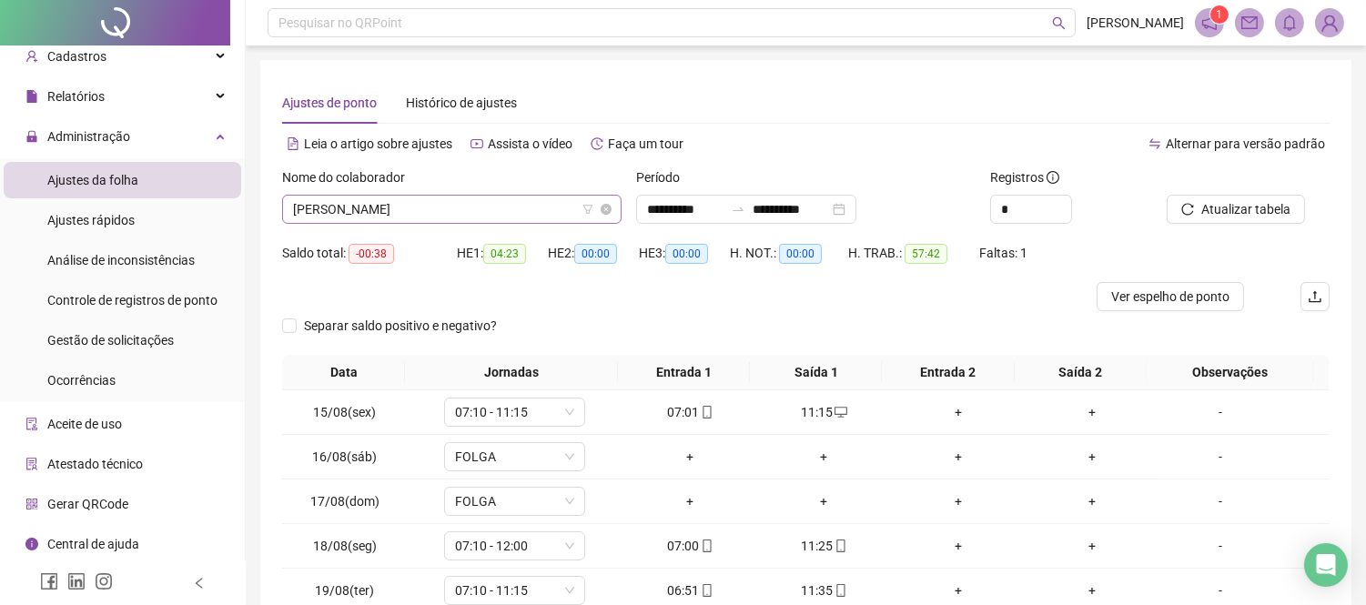
drag, startPoint x: 503, startPoint y: 213, endPoint x: 513, endPoint y: 220, distance: 12.4
click at [504, 213] on span "[PERSON_NAME]" at bounding box center [452, 209] width 318 height 27
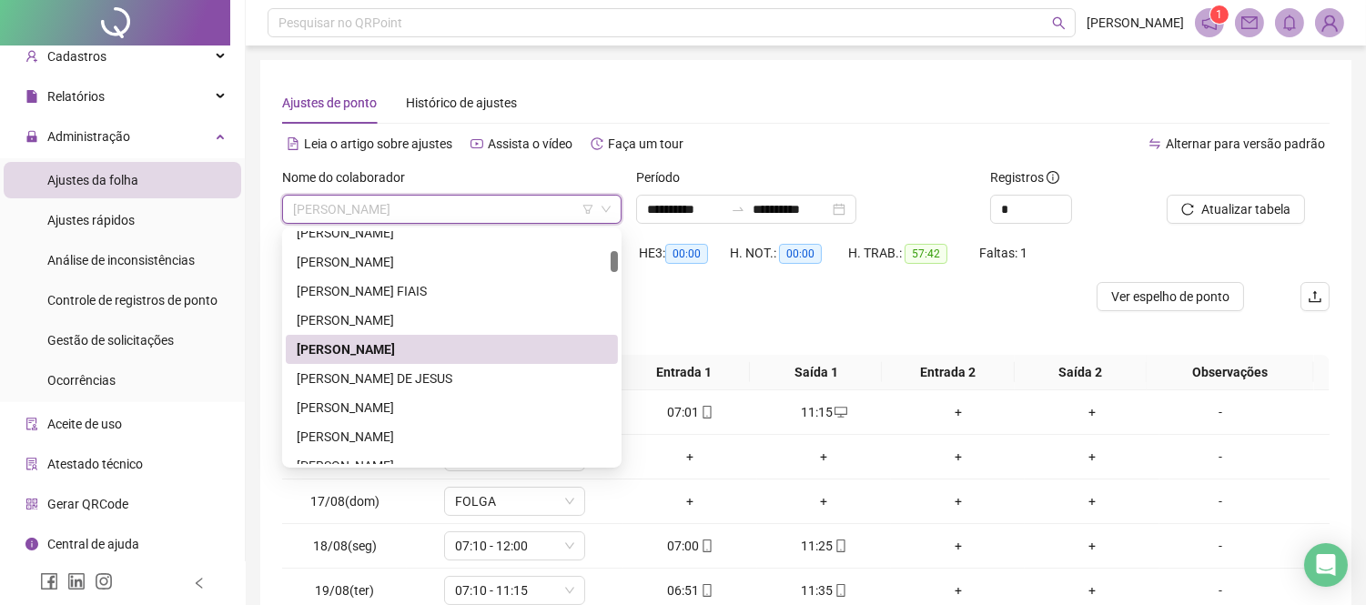
scroll to position [319, 0]
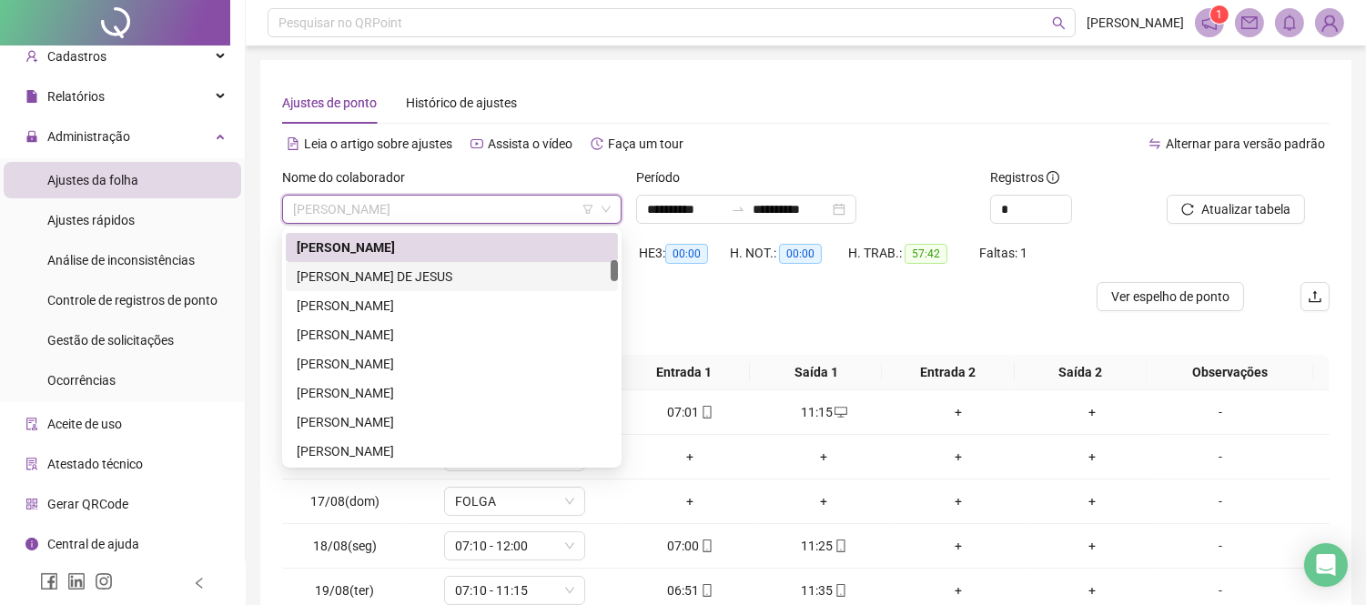
click at [432, 278] on div "[PERSON_NAME] DE JESUS" at bounding box center [452, 277] width 310 height 20
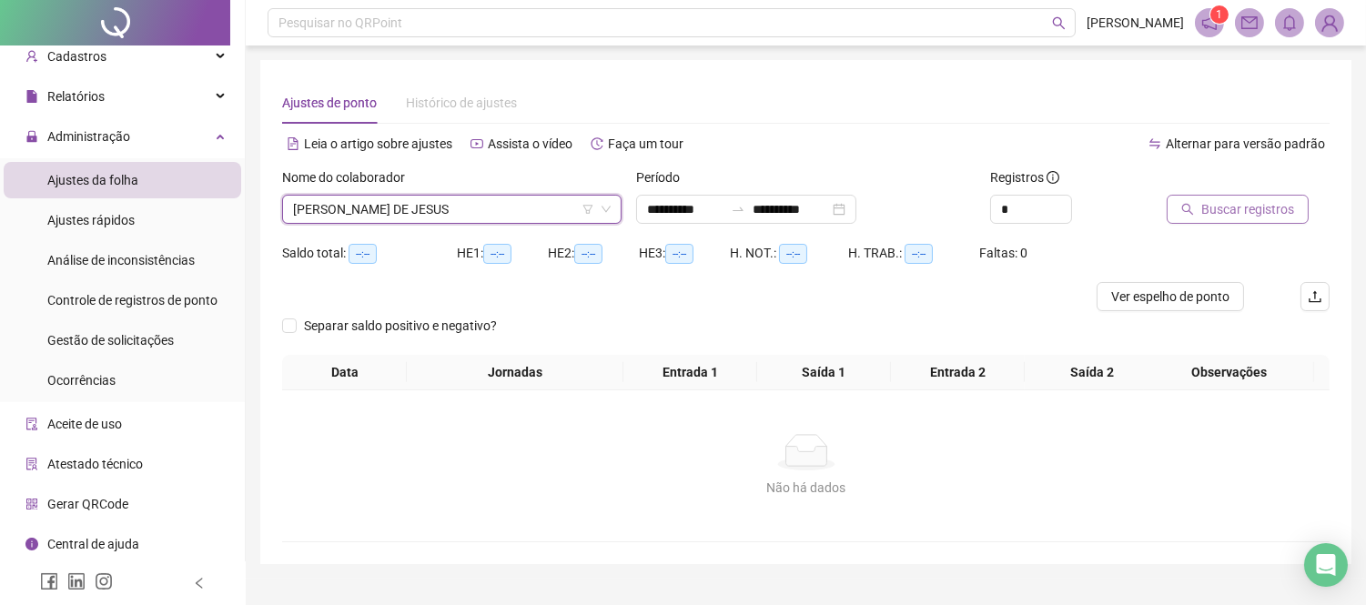
click at [1183, 203] on button "Buscar registros" at bounding box center [1238, 209] width 142 height 29
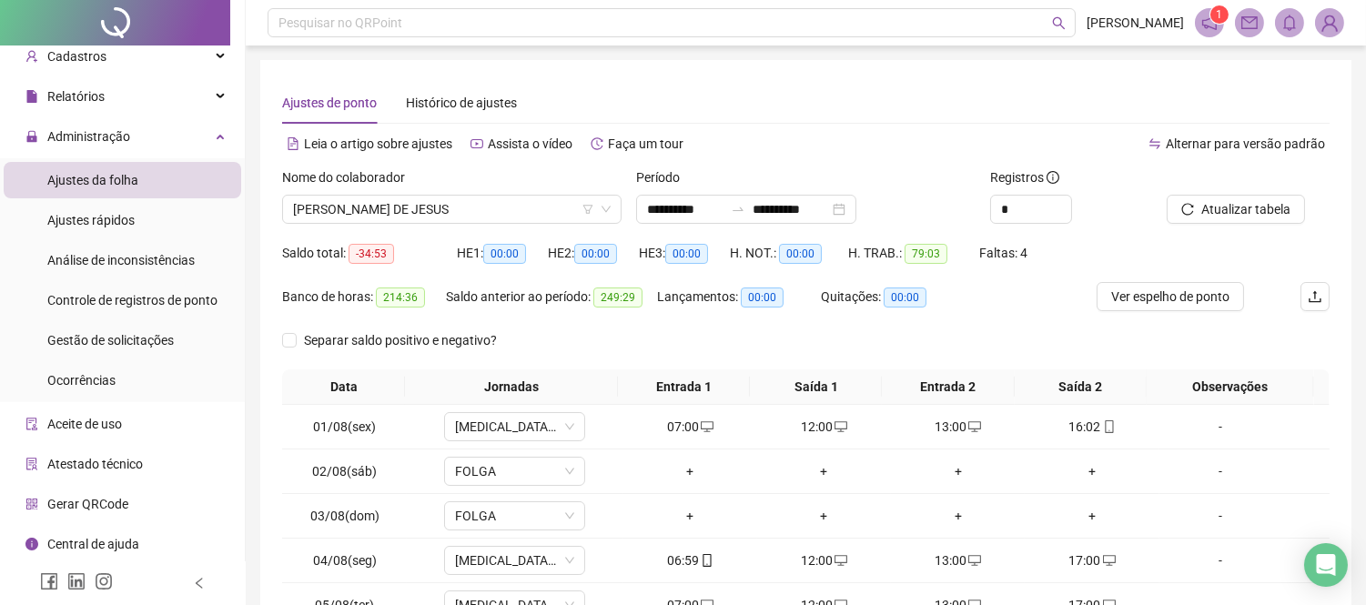
drag, startPoint x: 1239, startPoint y: 265, endPoint x: 798, endPoint y: 348, distance: 448.3
click at [798, 348] on div "Separar saldo positivo e negativo?" at bounding box center [806, 348] width 1048 height 44
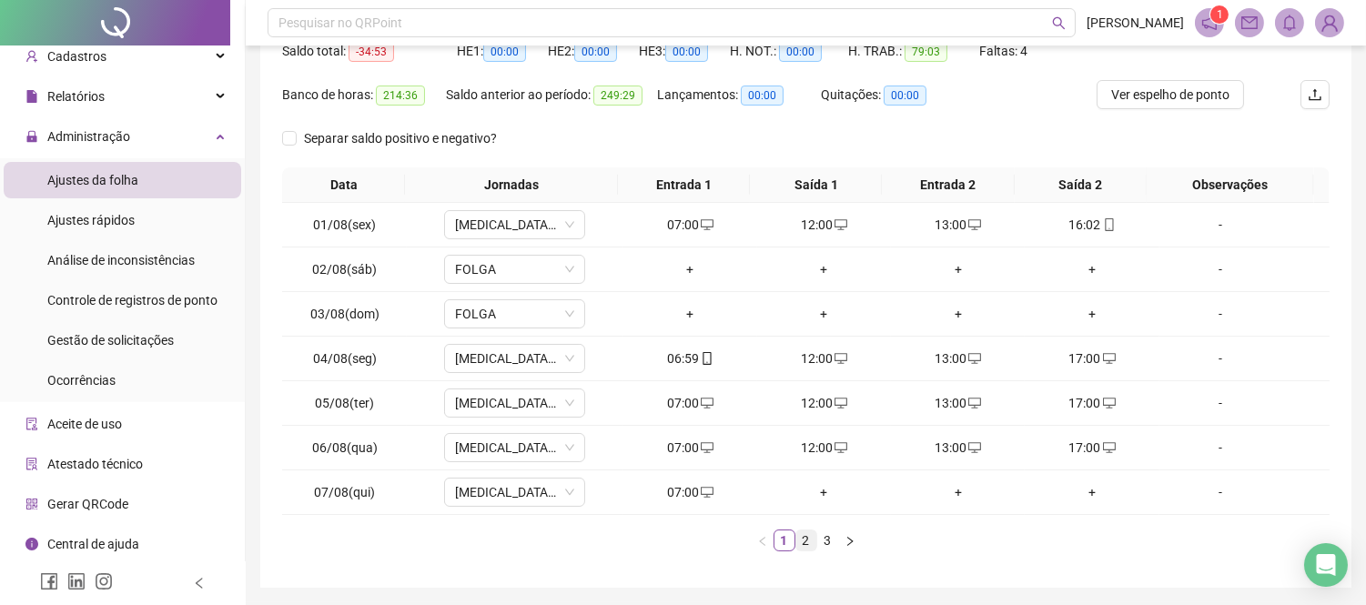
click at [807, 544] on link "2" at bounding box center [807, 541] width 20 height 20
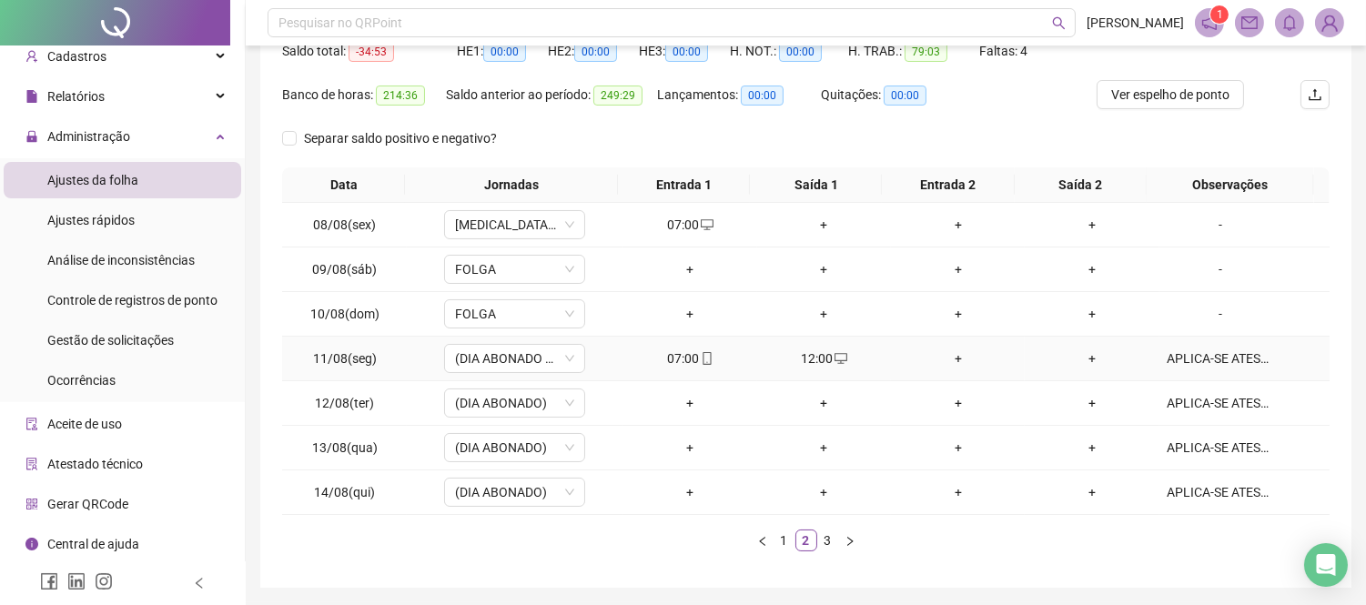
scroll to position [262, 0]
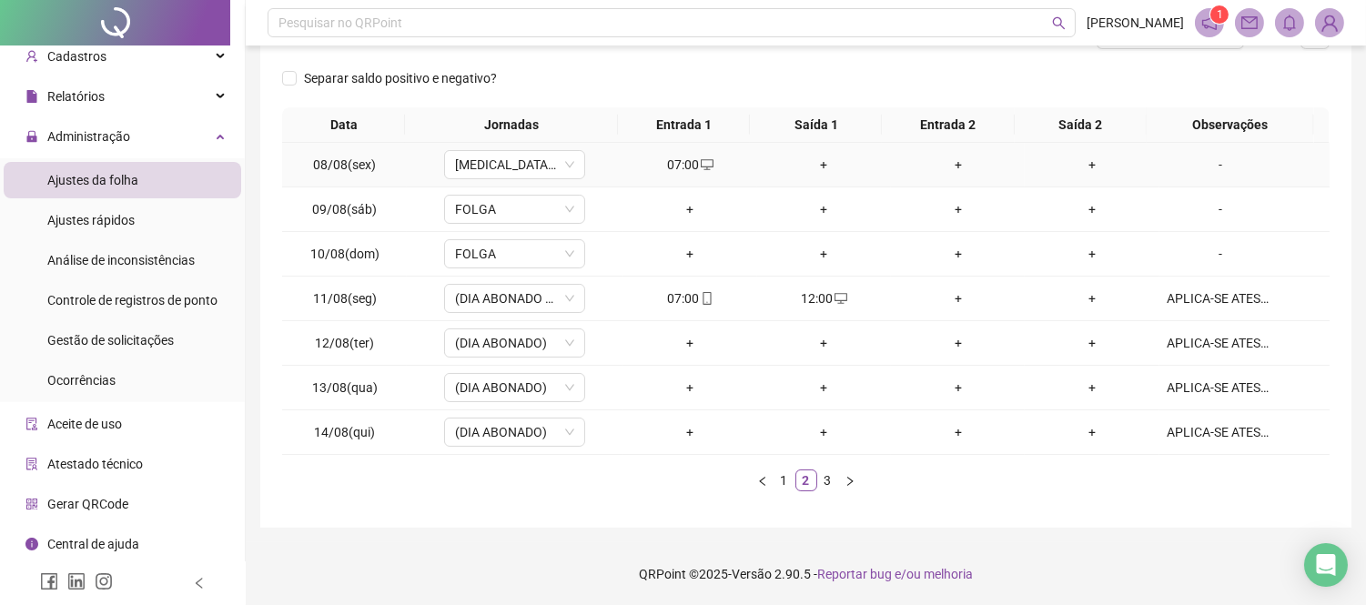
click at [806, 168] on div "+" at bounding box center [824, 165] width 119 height 20
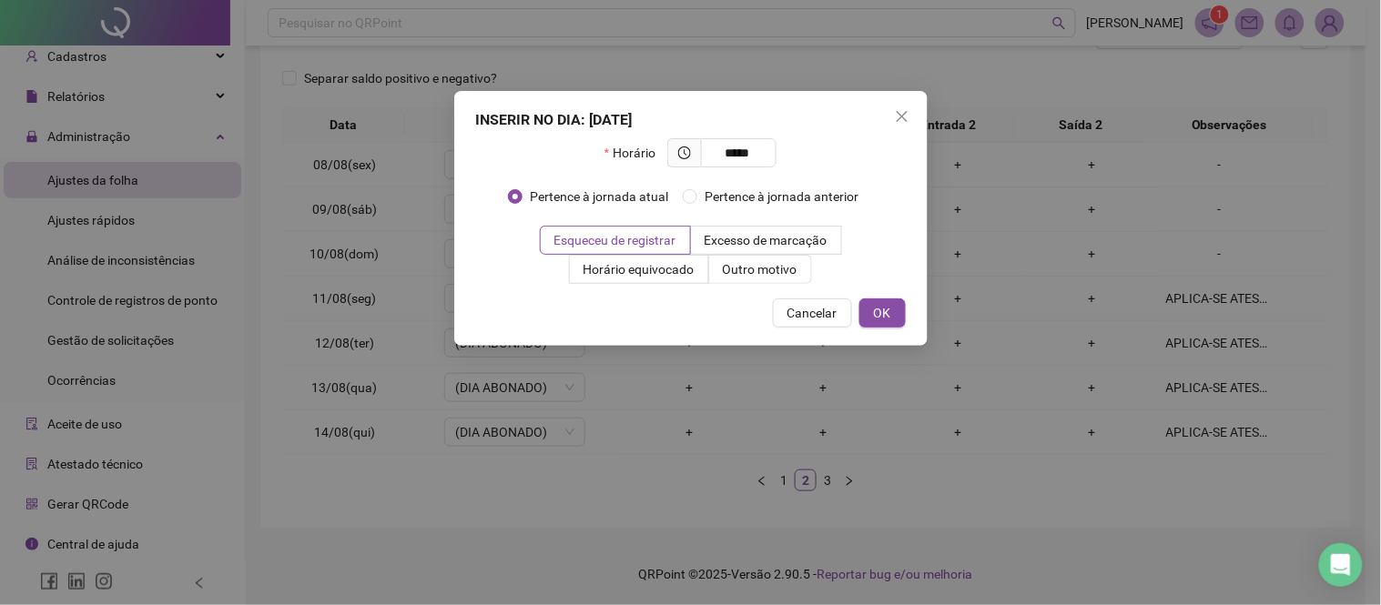
type input "*****"
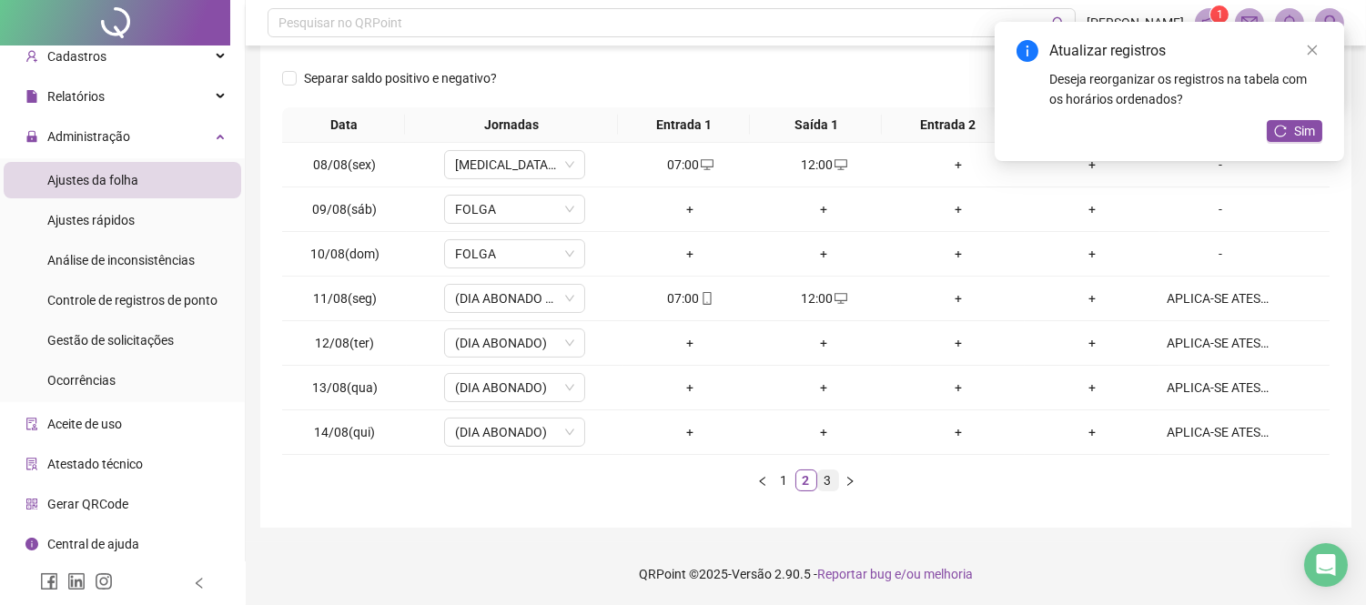
click at [821, 476] on link "3" at bounding box center [828, 481] width 20 height 20
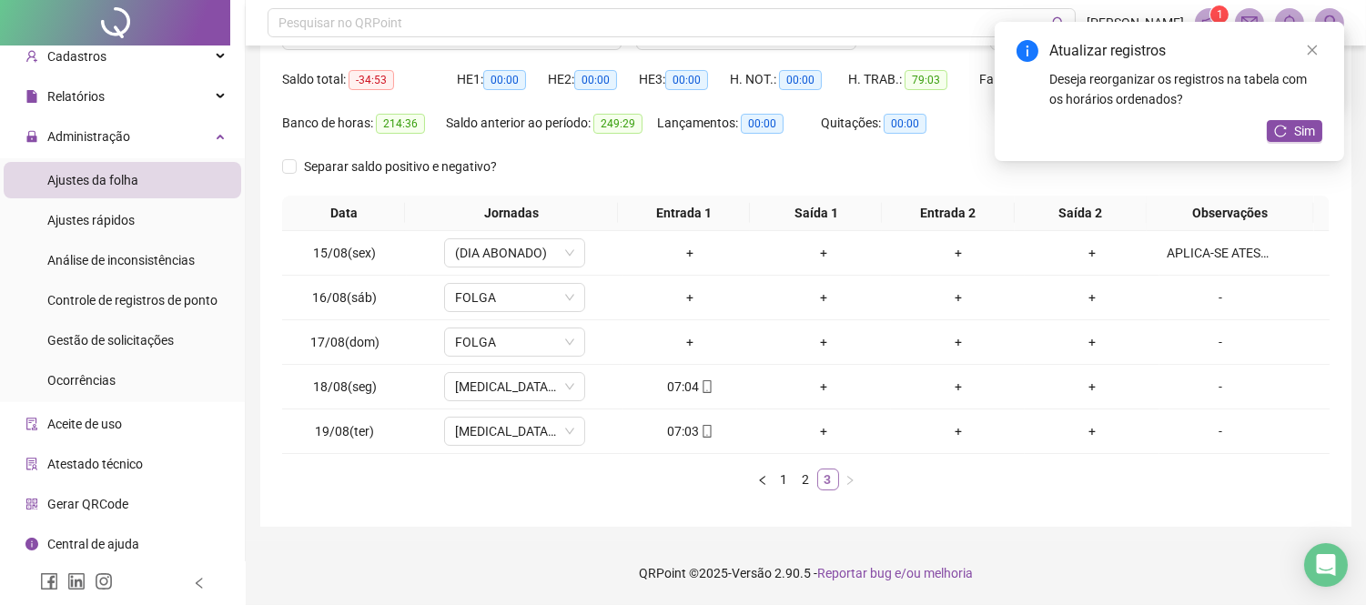
scroll to position [174, 0]
click at [820, 385] on div "+" at bounding box center [824, 387] width 119 height 20
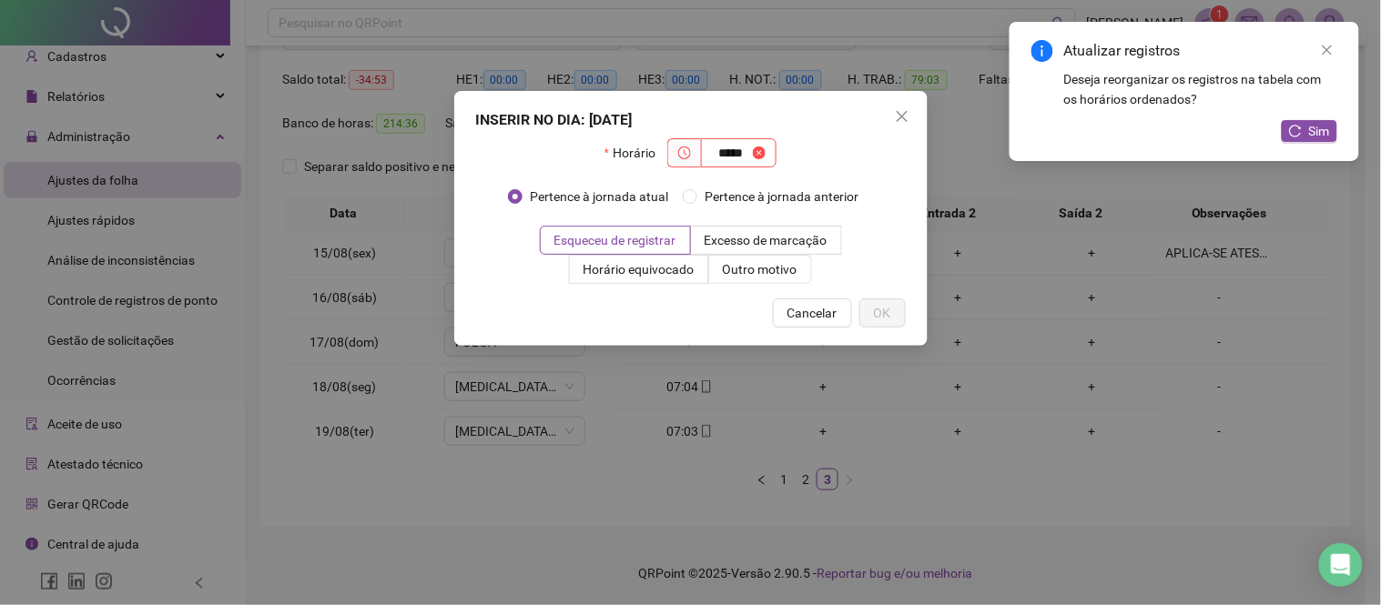
type input "*****"
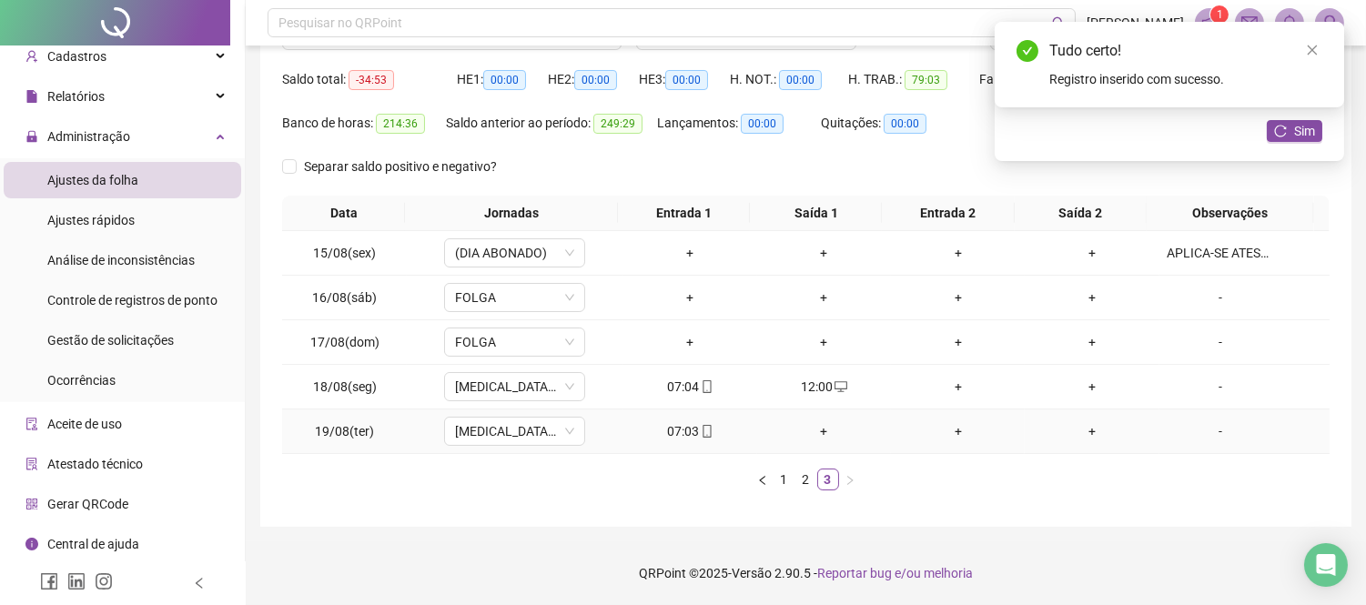
click at [817, 434] on div "+" at bounding box center [824, 431] width 119 height 20
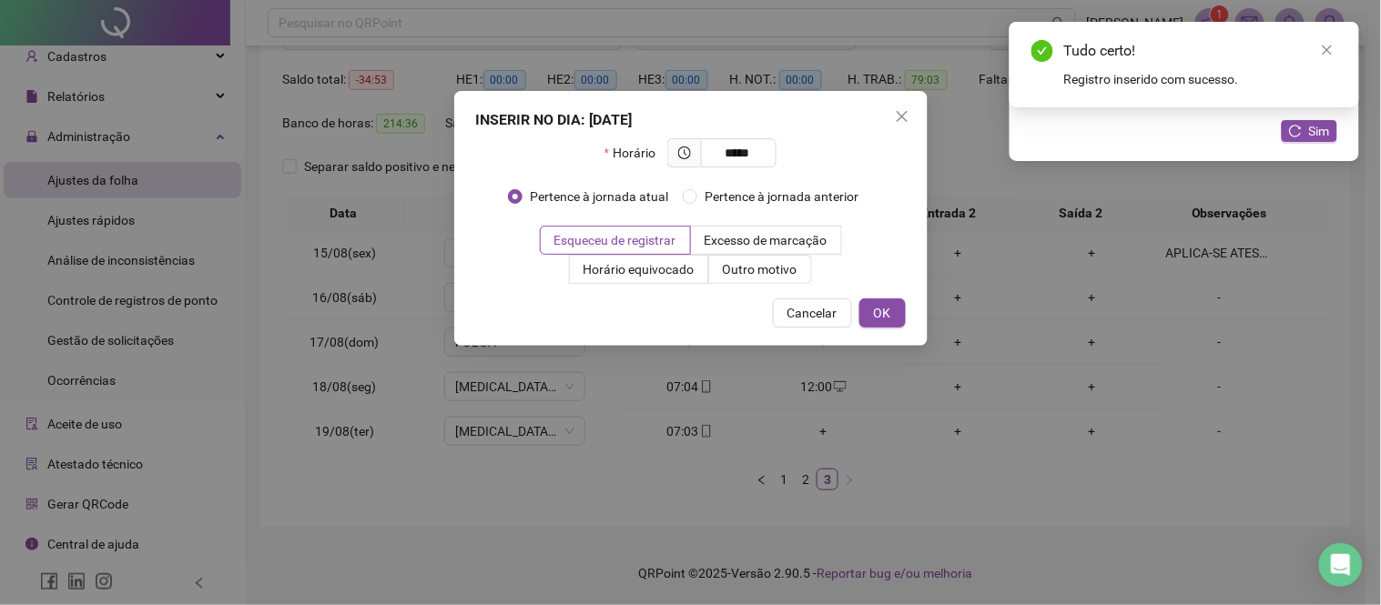
type input "*****"
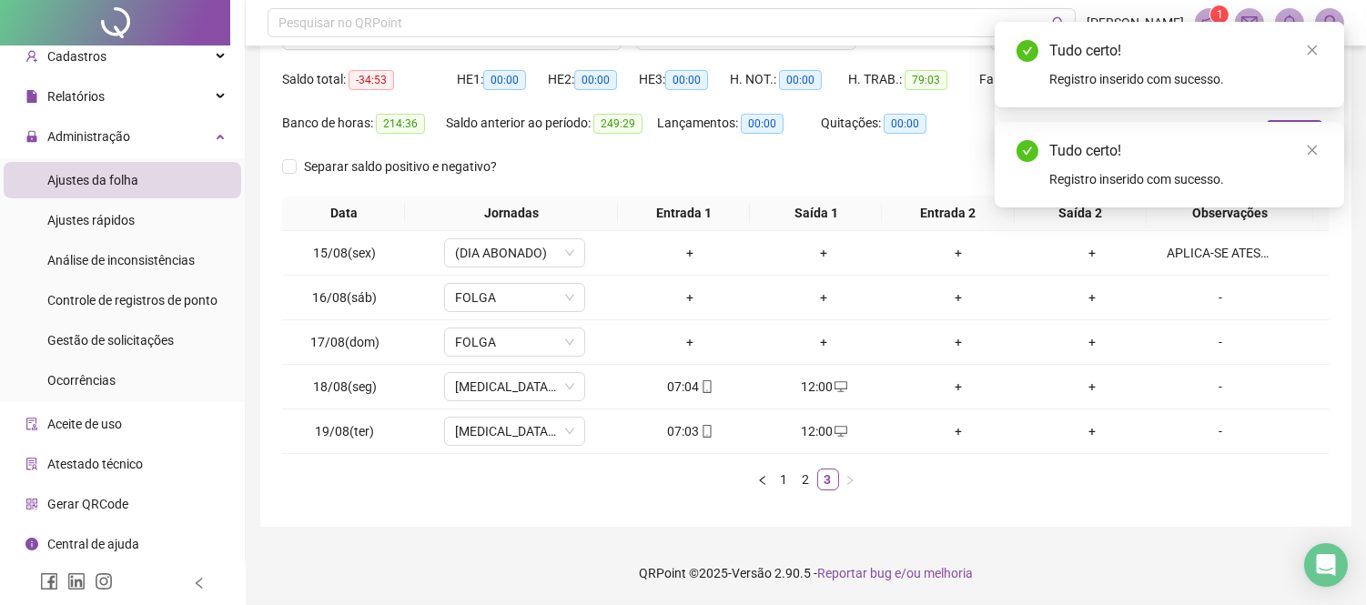
scroll to position [0, 0]
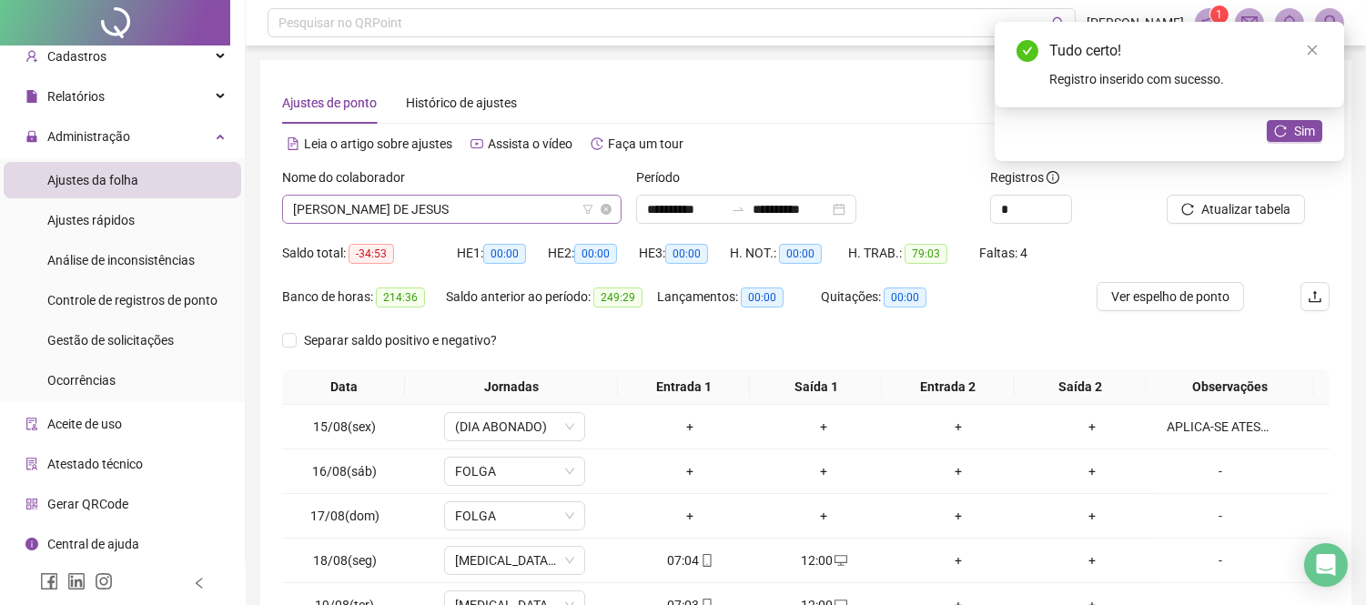
click at [476, 208] on span "[PERSON_NAME] DE JESUS" at bounding box center [452, 209] width 318 height 27
click at [775, 339] on div "Separar saldo positivo e negativo?" at bounding box center [806, 348] width 1048 height 44
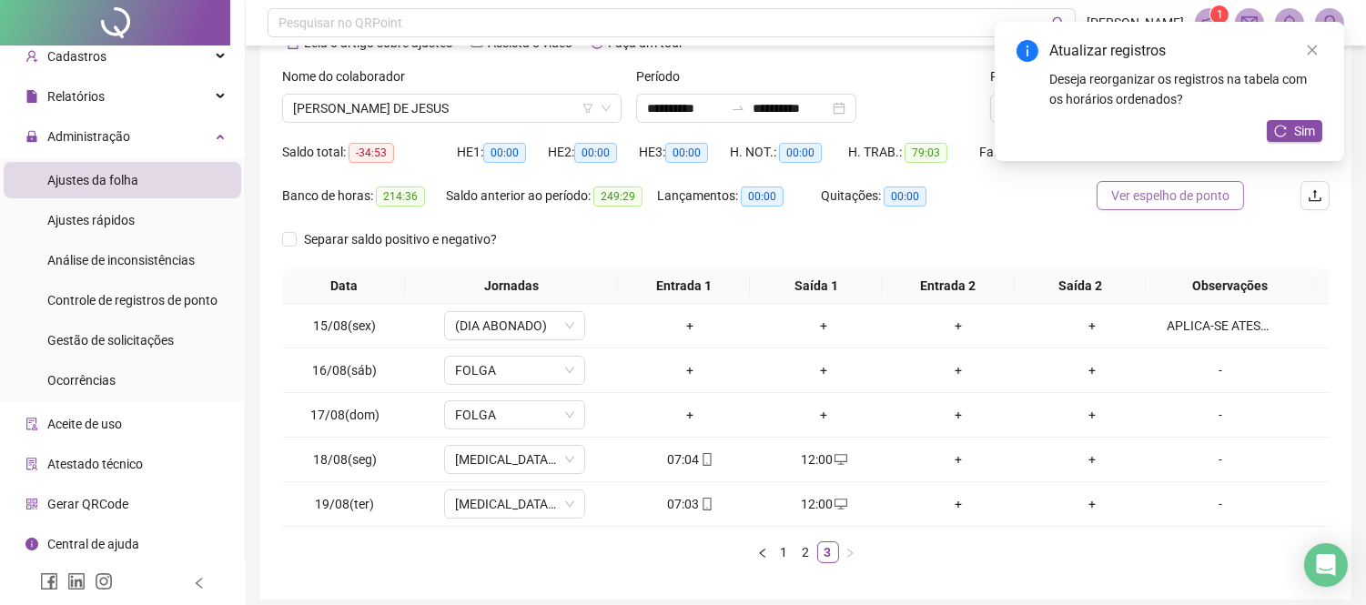
click at [1150, 188] on span "Ver espelho de ponto" at bounding box center [1171, 196] width 118 height 20
click at [520, 118] on span "[PERSON_NAME] DE JESUS" at bounding box center [452, 108] width 318 height 27
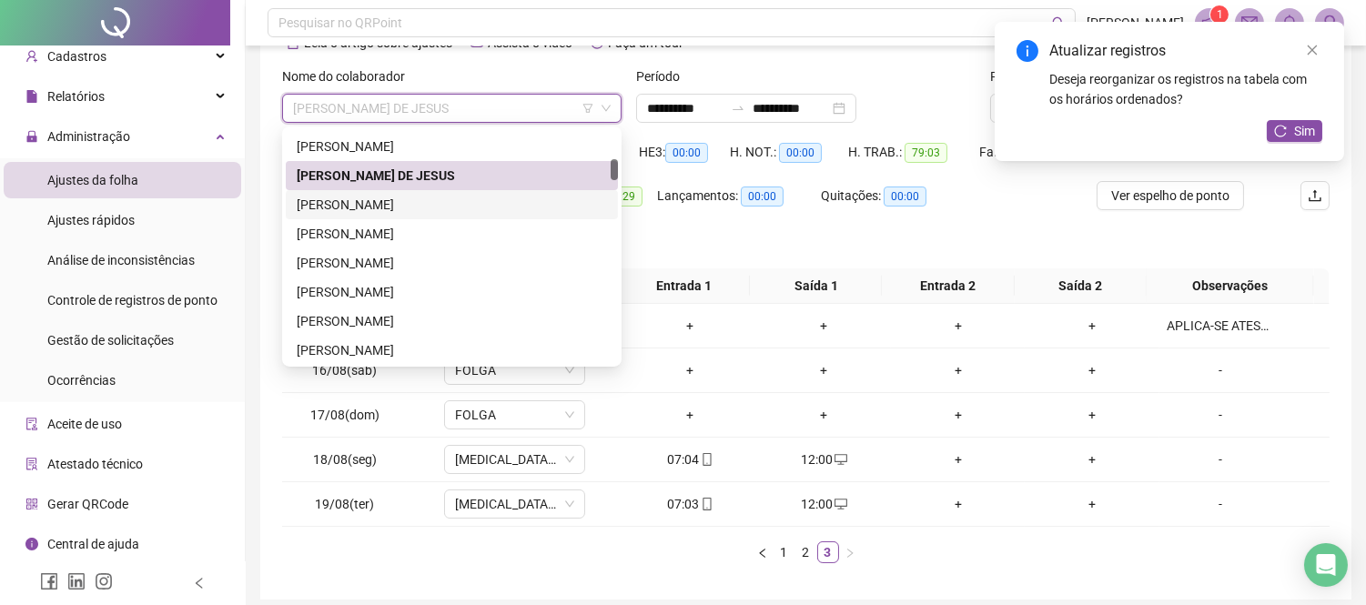
click at [448, 202] on div "[PERSON_NAME]" at bounding box center [452, 205] width 310 height 20
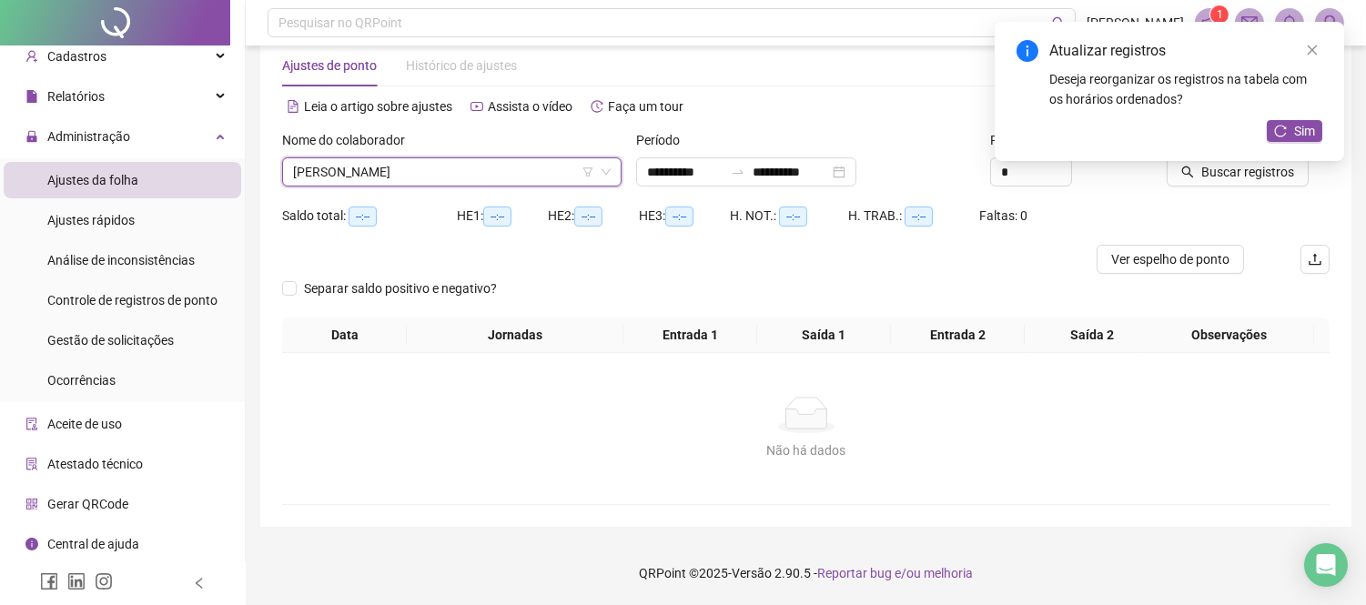
scroll to position [36, 0]
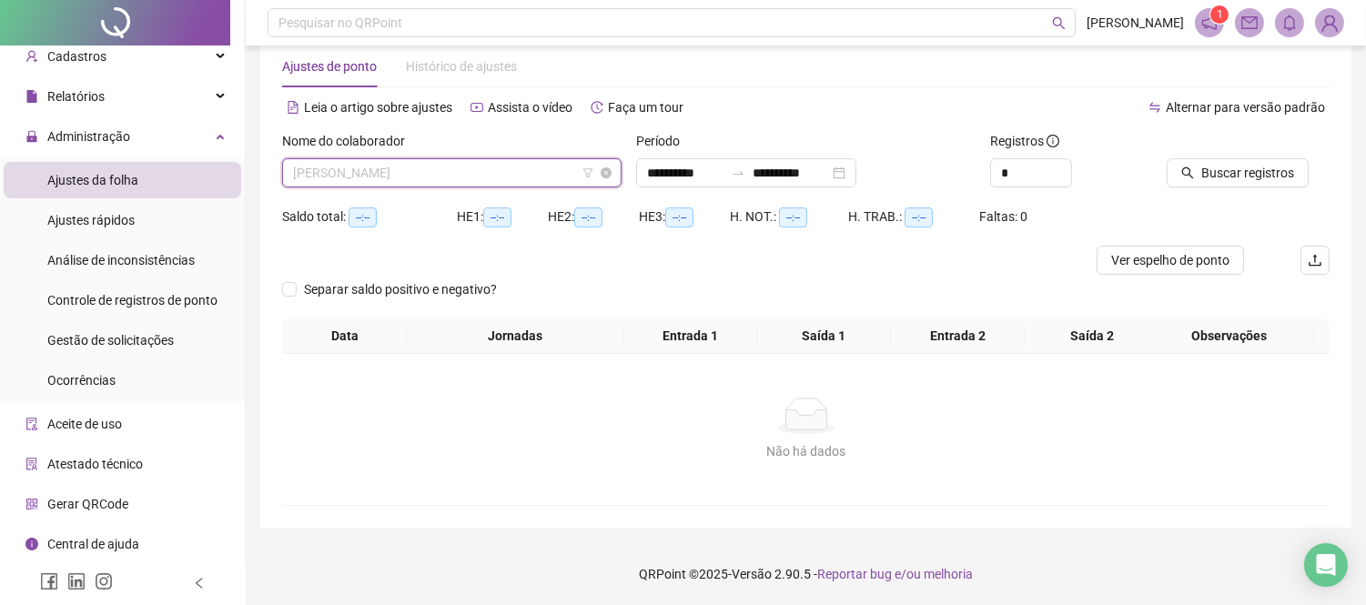
click at [482, 169] on span "[PERSON_NAME]" at bounding box center [452, 172] width 318 height 27
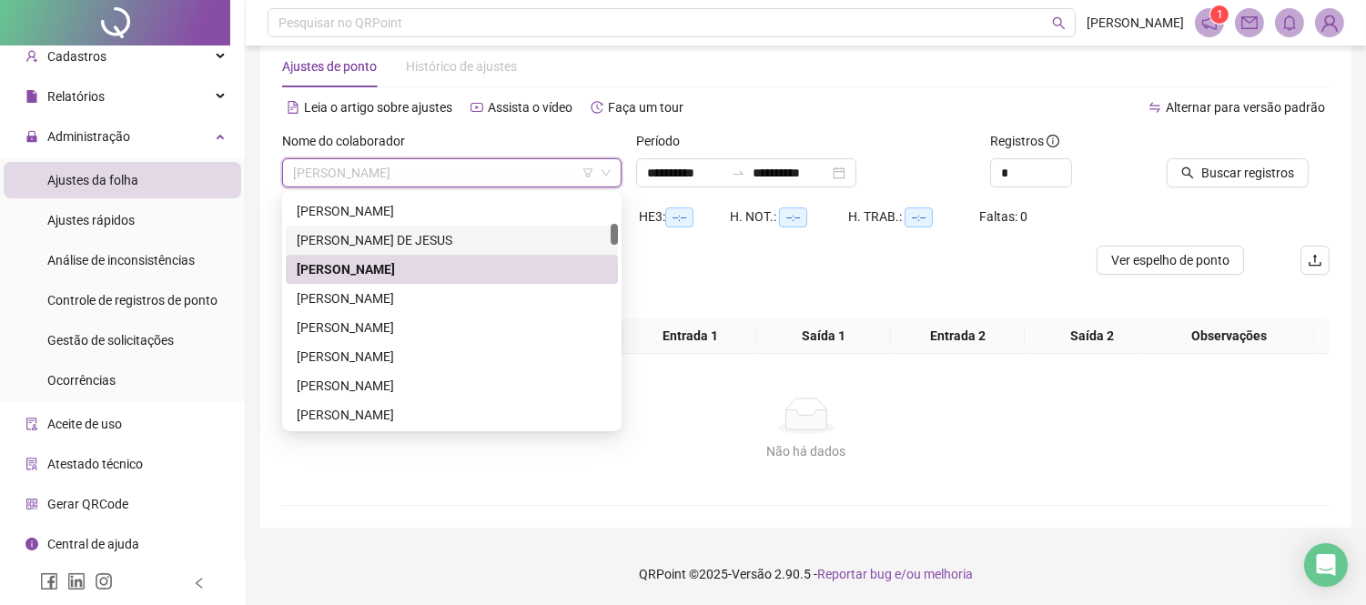
click at [387, 234] on div "[PERSON_NAME] DE JESUS" at bounding box center [452, 240] width 310 height 20
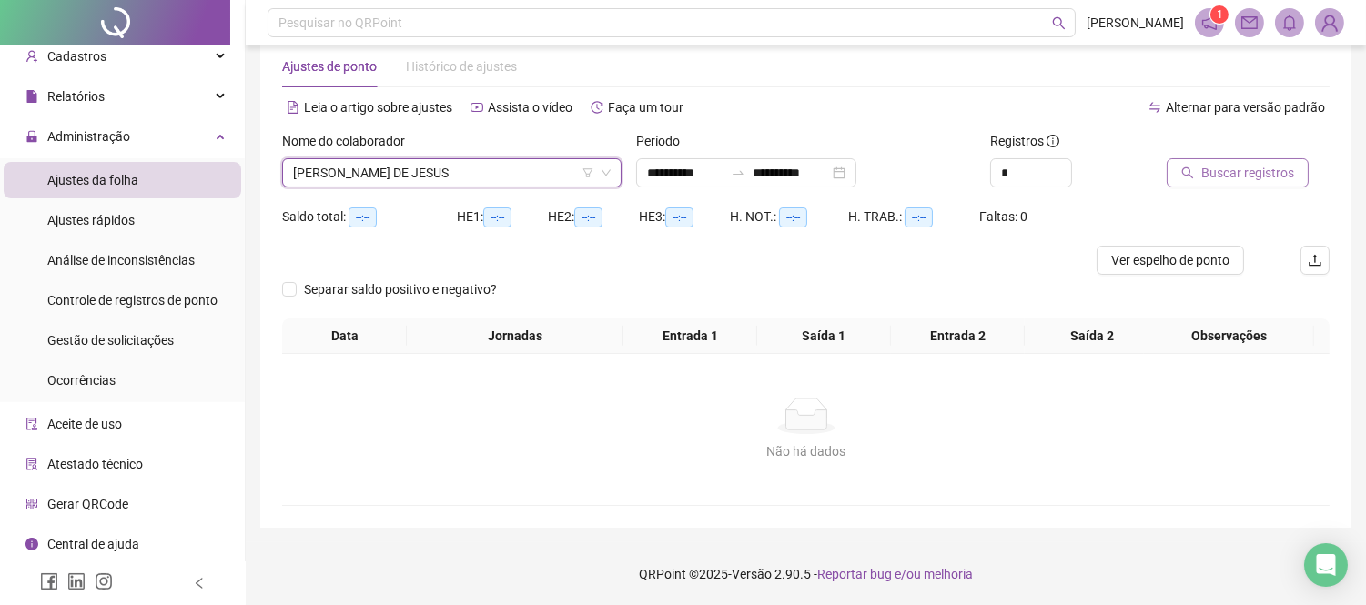
click at [1176, 180] on button "Buscar registros" at bounding box center [1238, 172] width 142 height 29
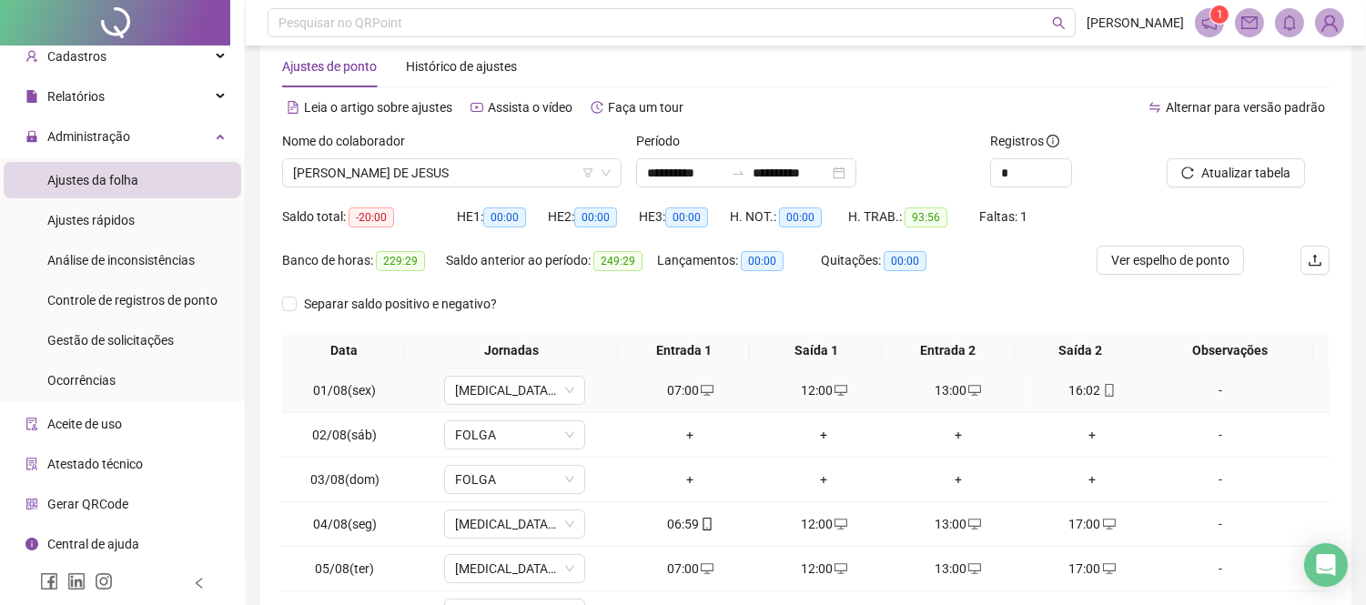
click at [1081, 390] on div "16:02" at bounding box center [1091, 391] width 119 height 20
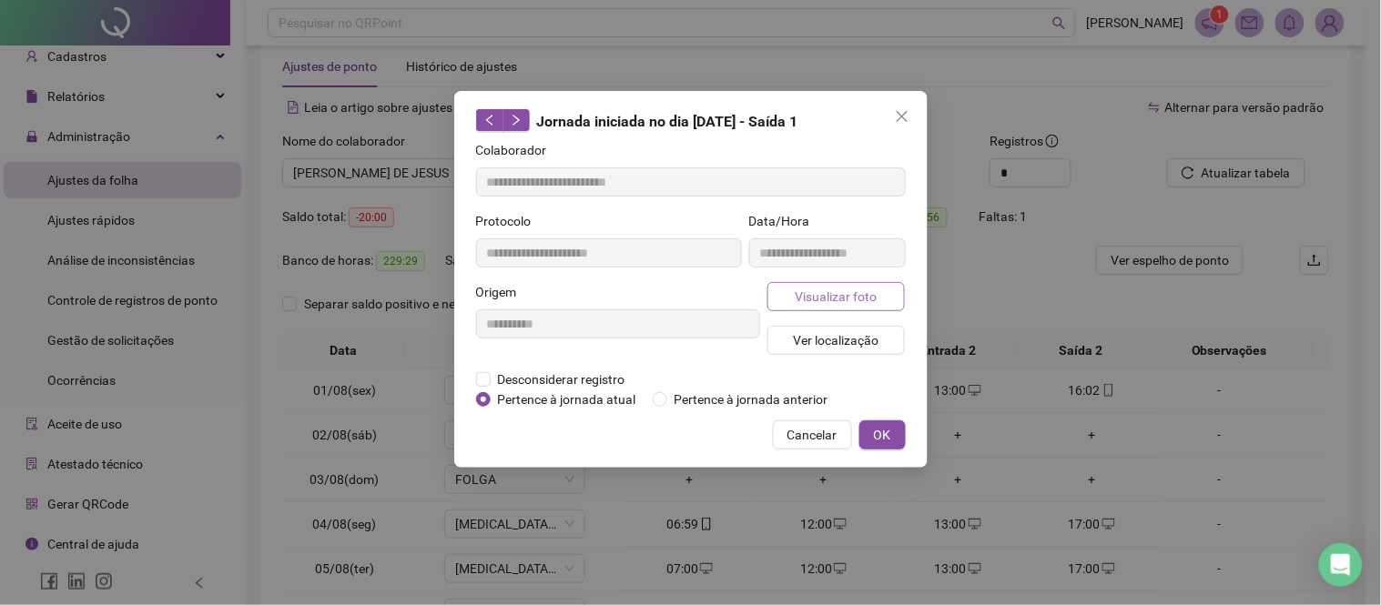
type input "**********"
click at [817, 307] on button "Visualizar foto" at bounding box center [836, 296] width 138 height 29
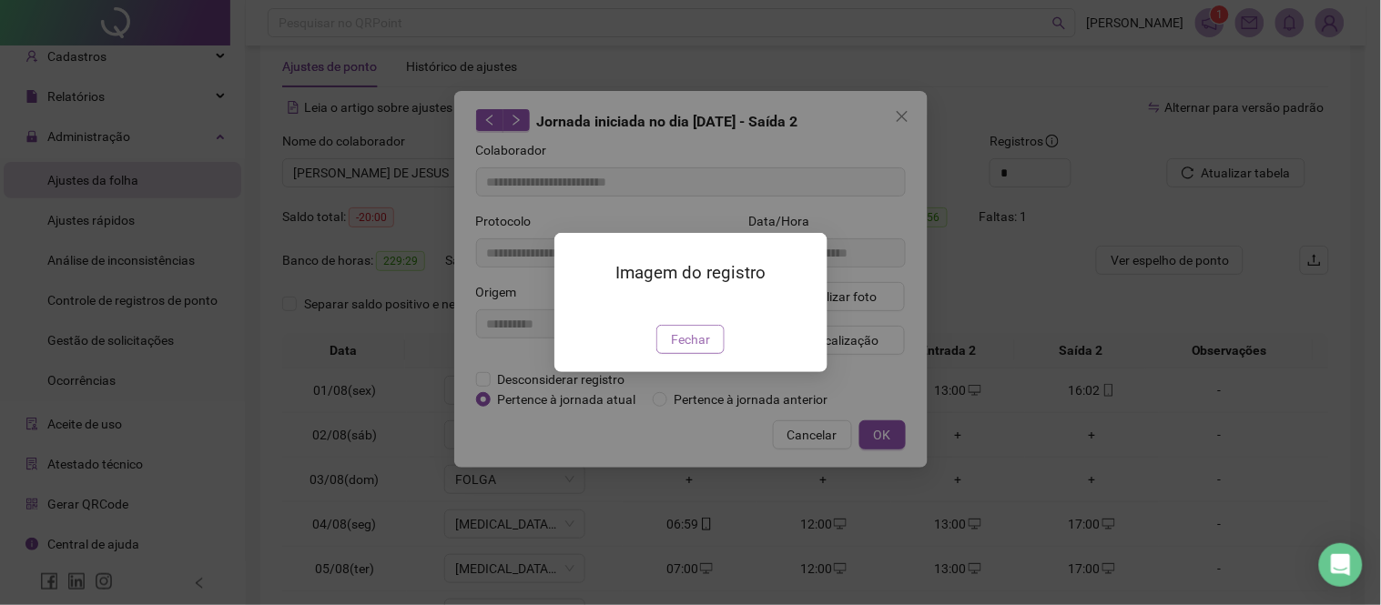
click at [712, 354] on button "Fechar" at bounding box center [690, 339] width 68 height 29
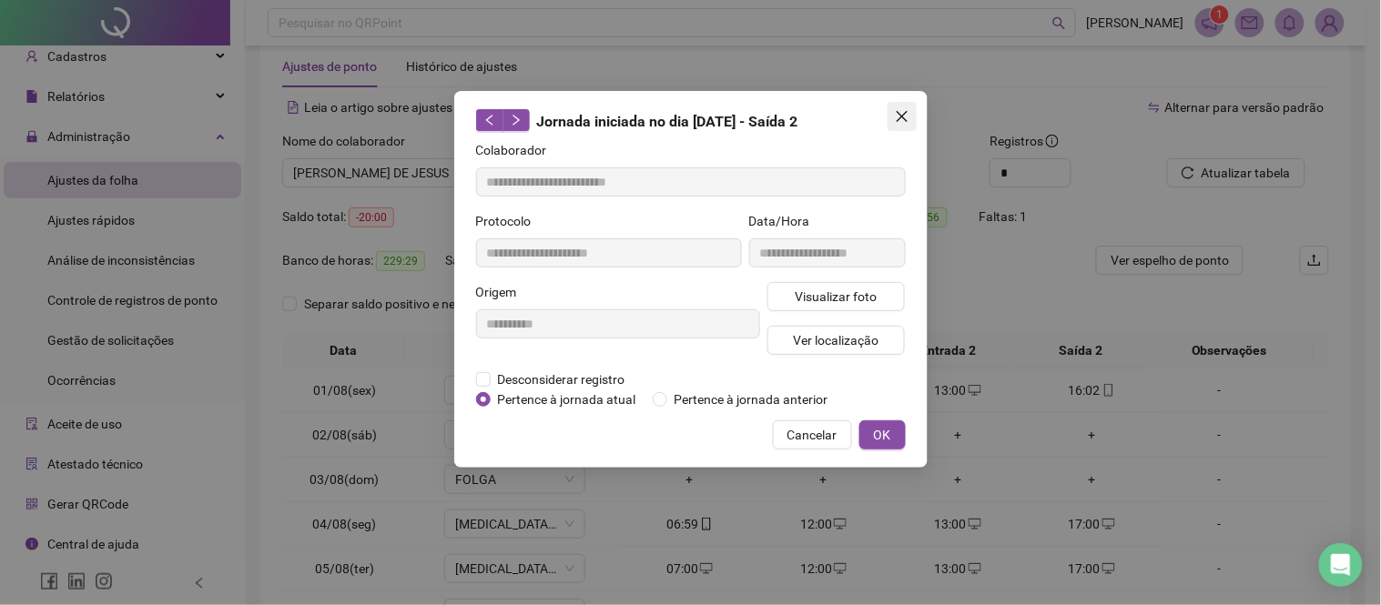
click at [905, 119] on icon "close" at bounding box center [901, 116] width 11 height 11
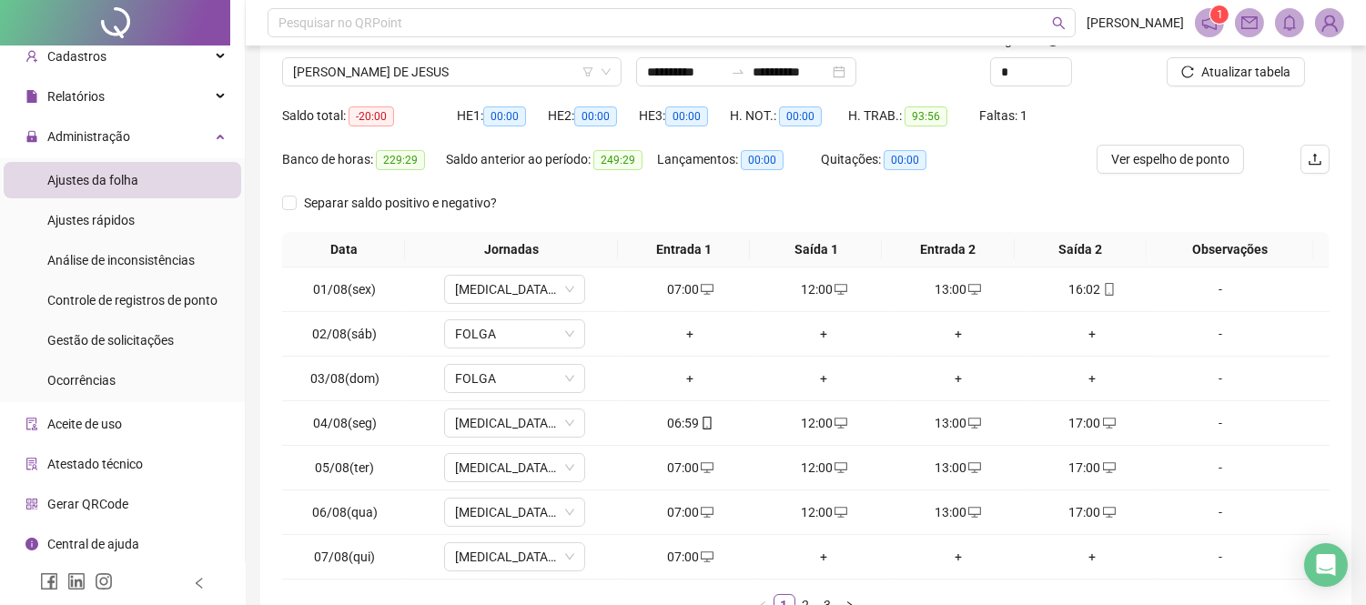
scroll to position [239, 0]
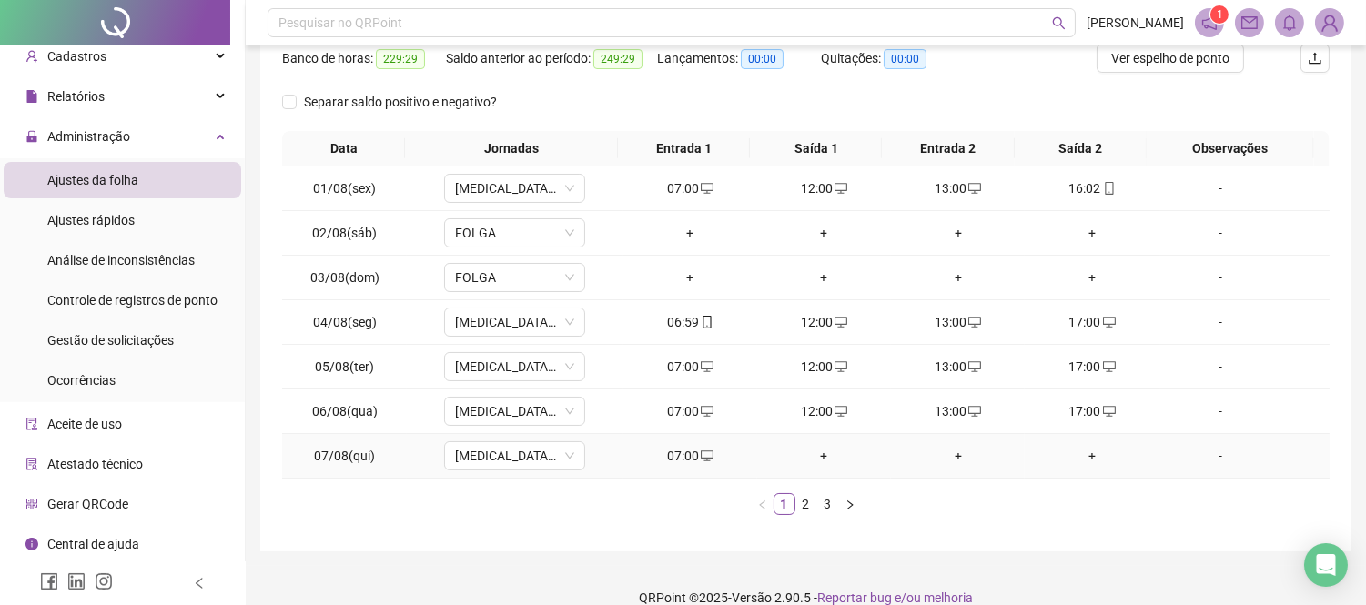
click at [814, 456] on div "+" at bounding box center [824, 456] width 119 height 20
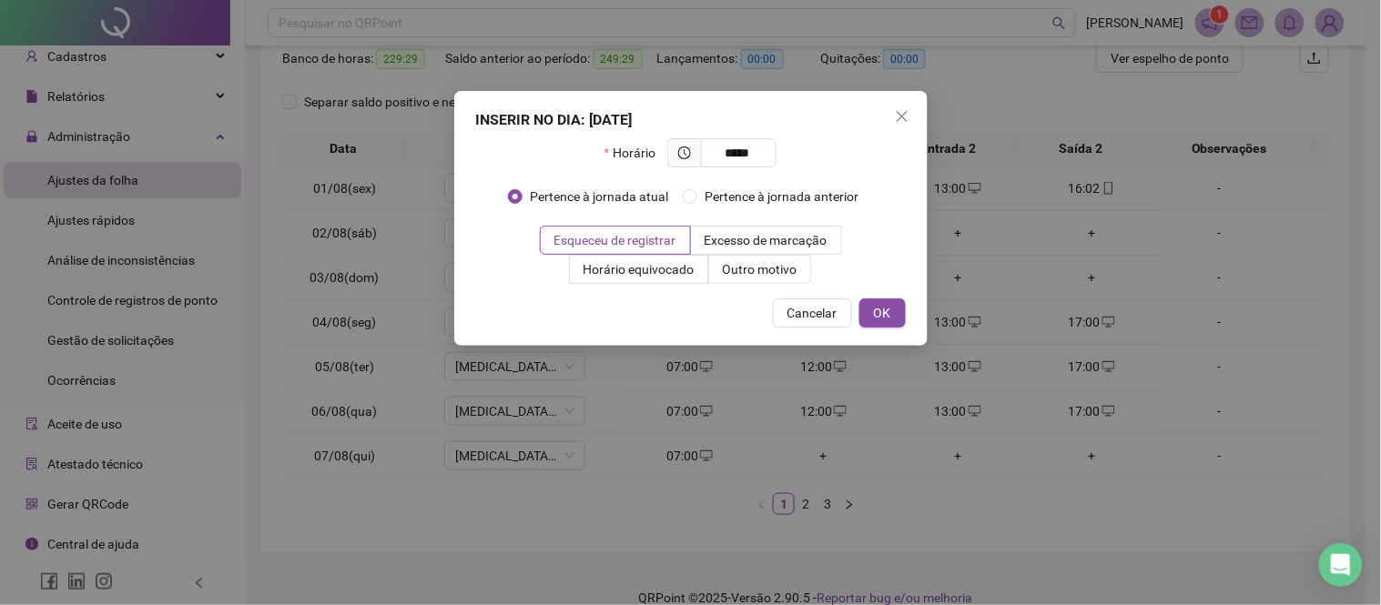
type input "*****"
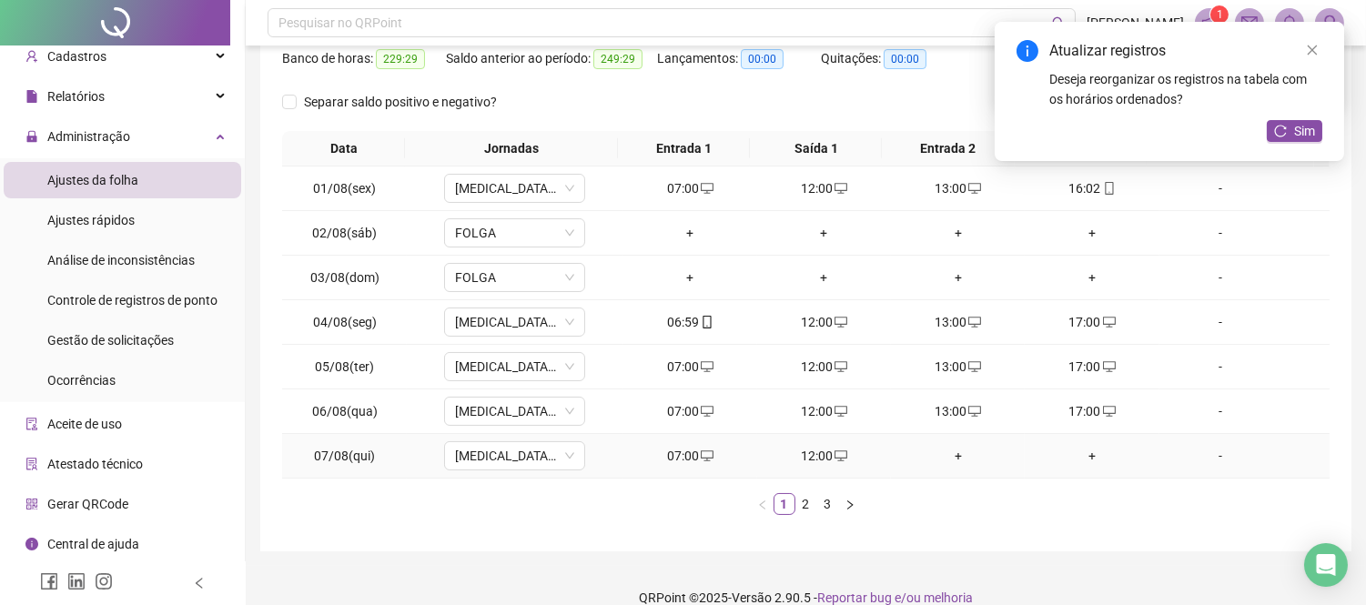
click at [939, 462] on div "+" at bounding box center [958, 456] width 119 height 20
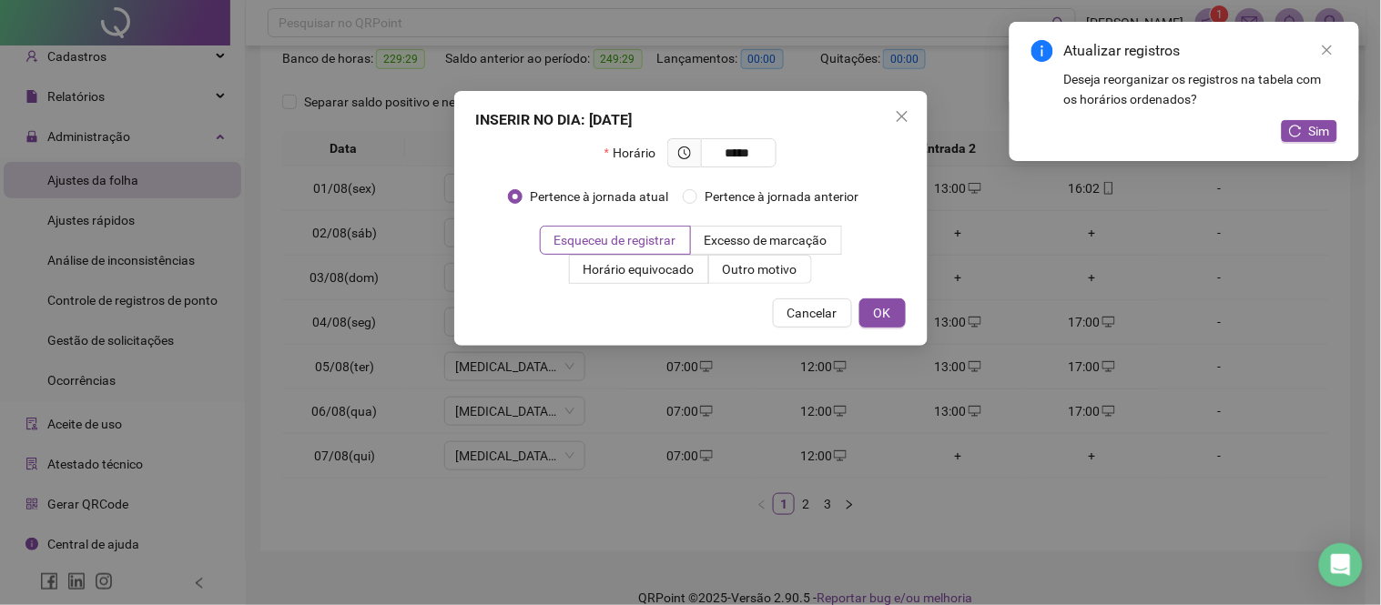
type input "*****"
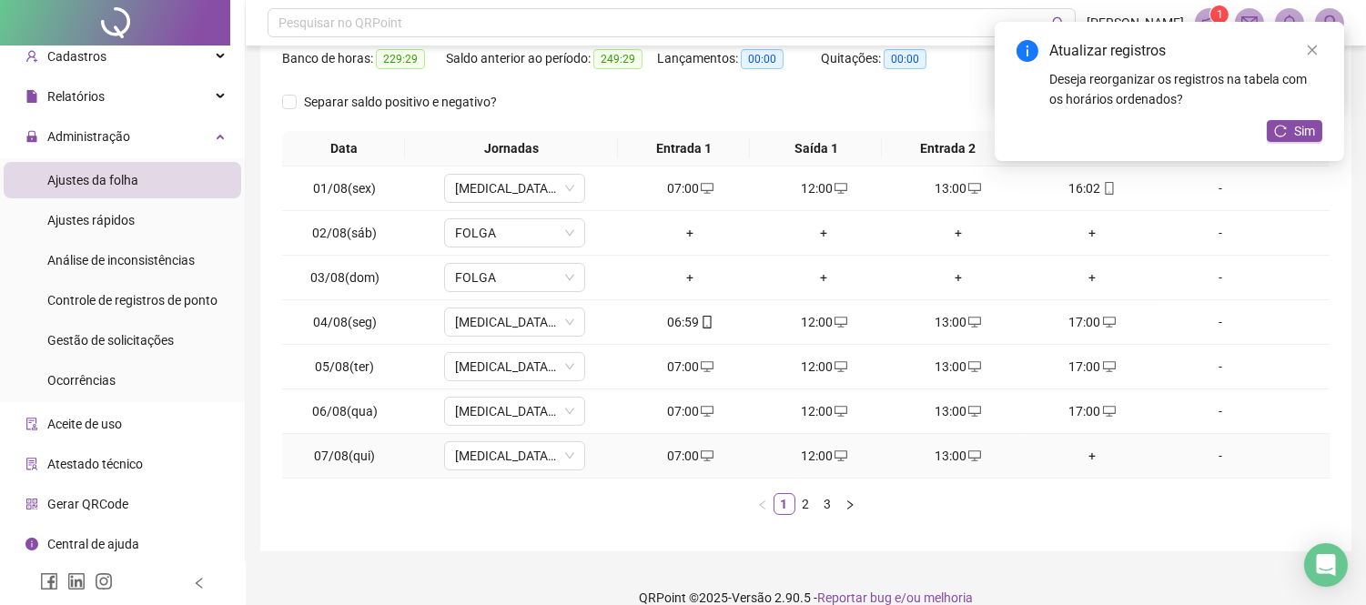
click at [1076, 451] on div "+" at bounding box center [1091, 456] width 119 height 20
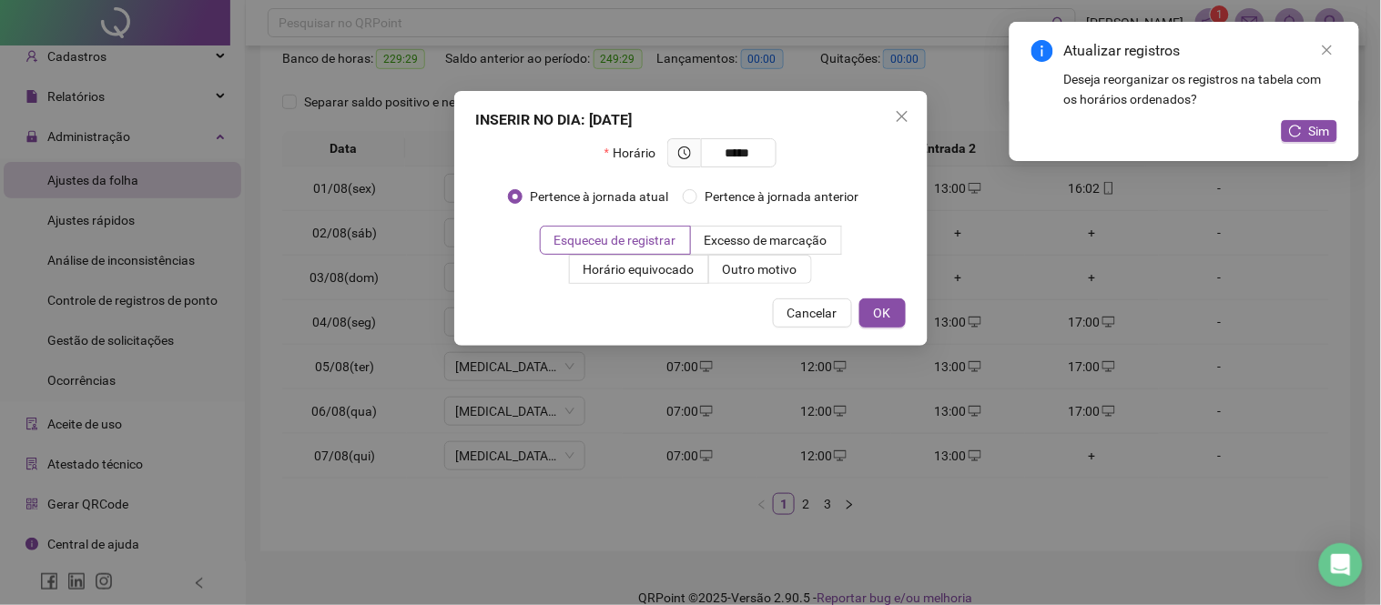
type input "*****"
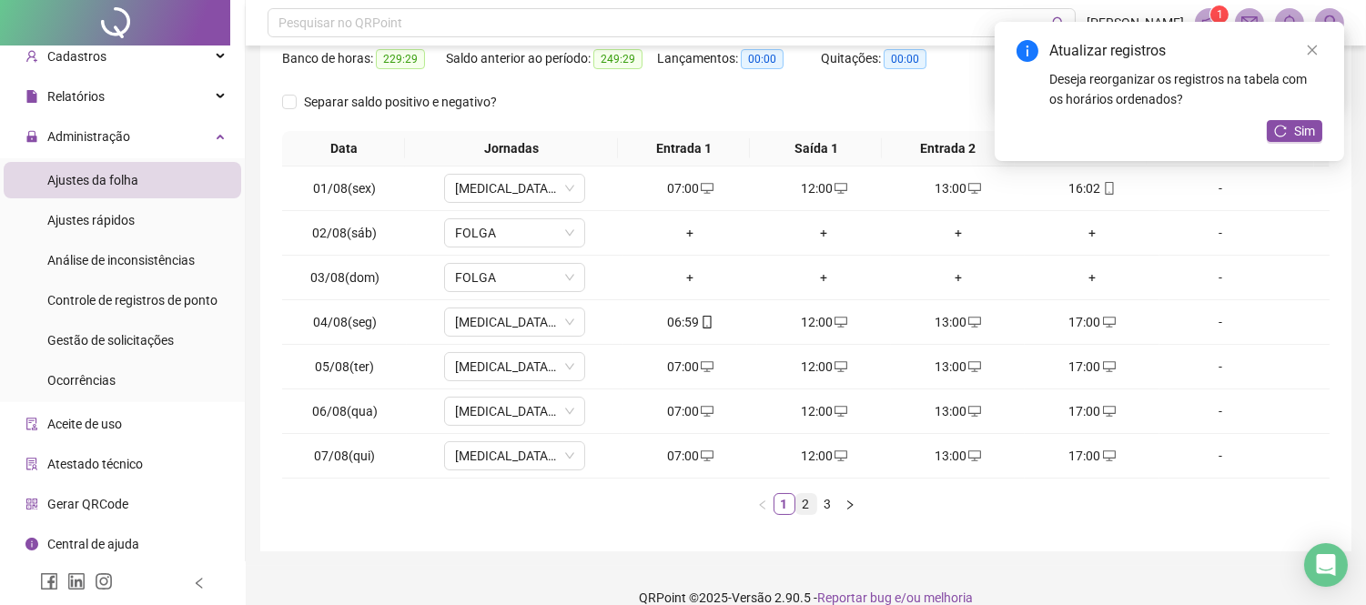
click at [806, 503] on link "2" at bounding box center [807, 504] width 20 height 20
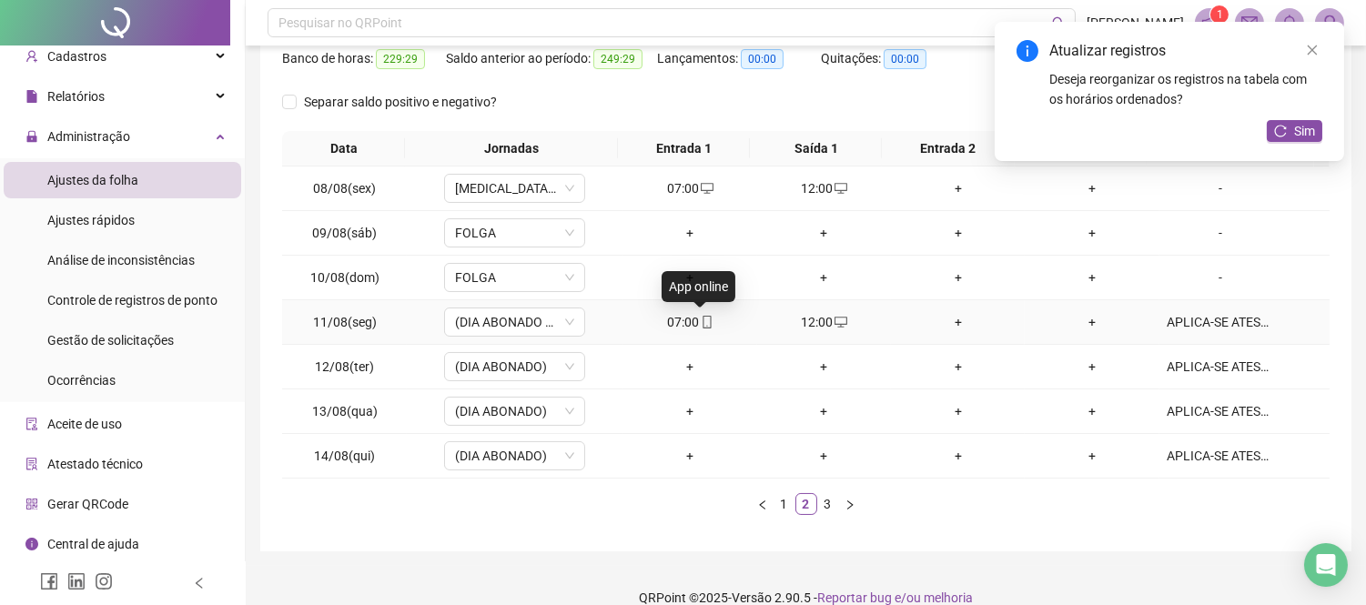
click at [701, 321] on icon "mobile" at bounding box center [707, 322] width 13 height 13
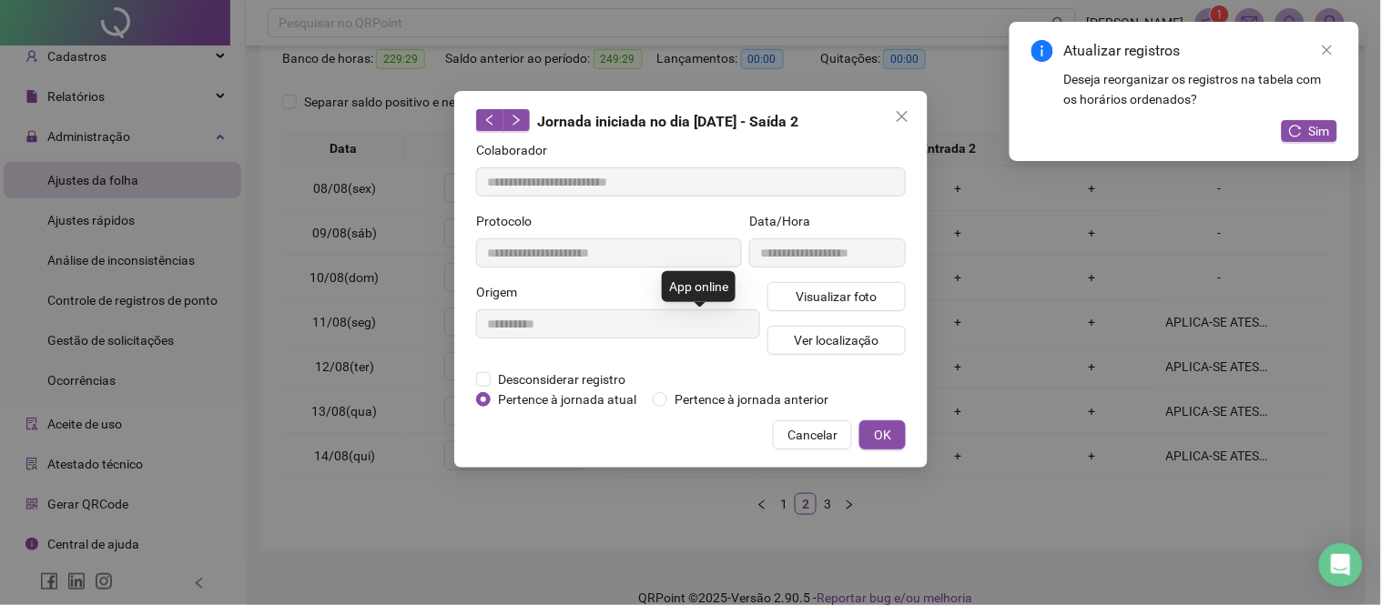
type input "**********"
click at [806, 282] on button "Visualizar foto" at bounding box center [836, 296] width 138 height 29
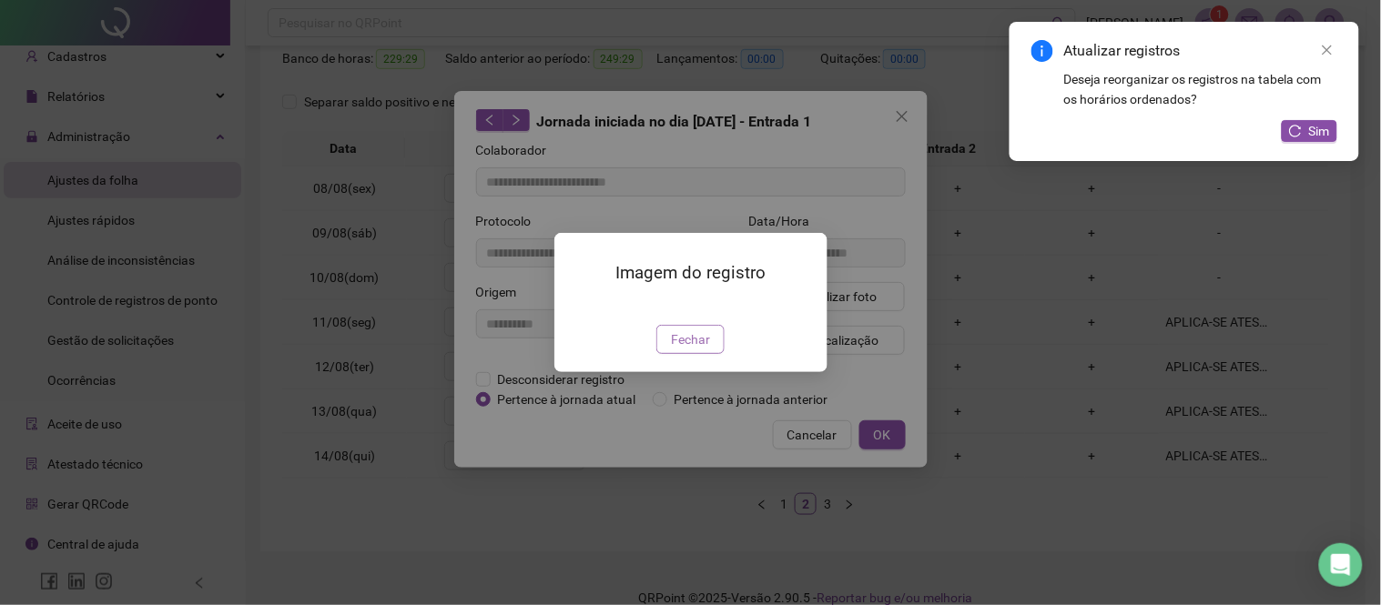
click at [706, 350] on span "Fechar" at bounding box center [690, 340] width 39 height 20
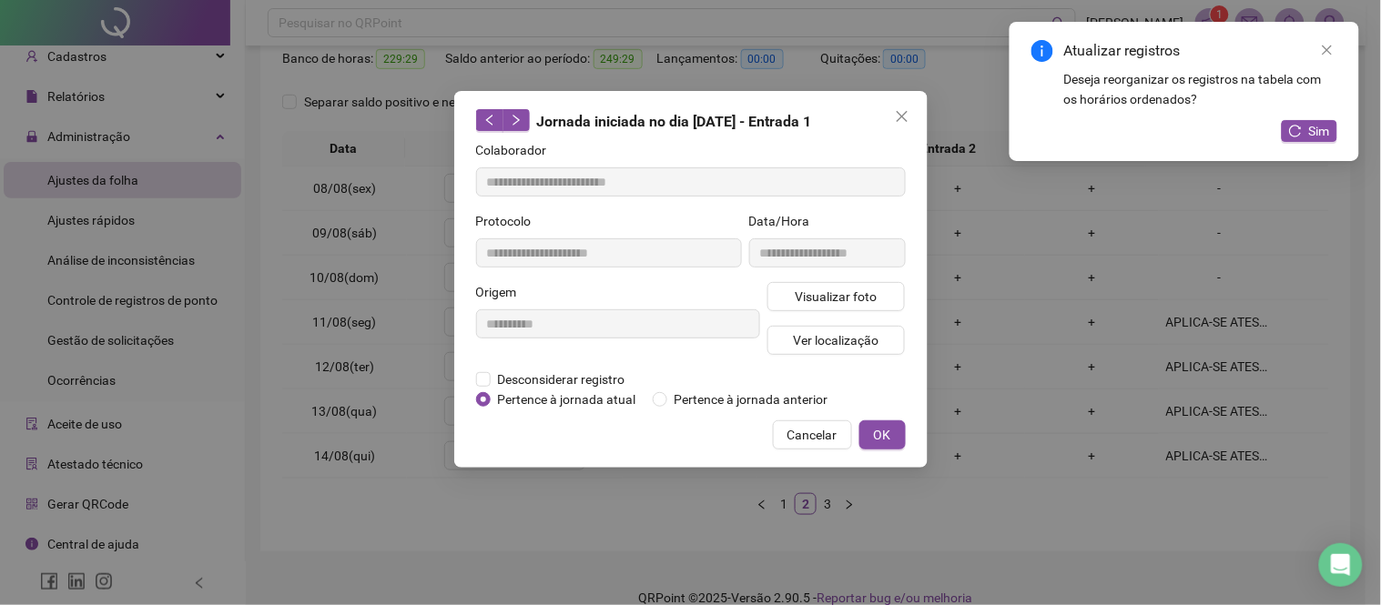
click at [901, 124] on button "Close" at bounding box center [902, 116] width 29 height 29
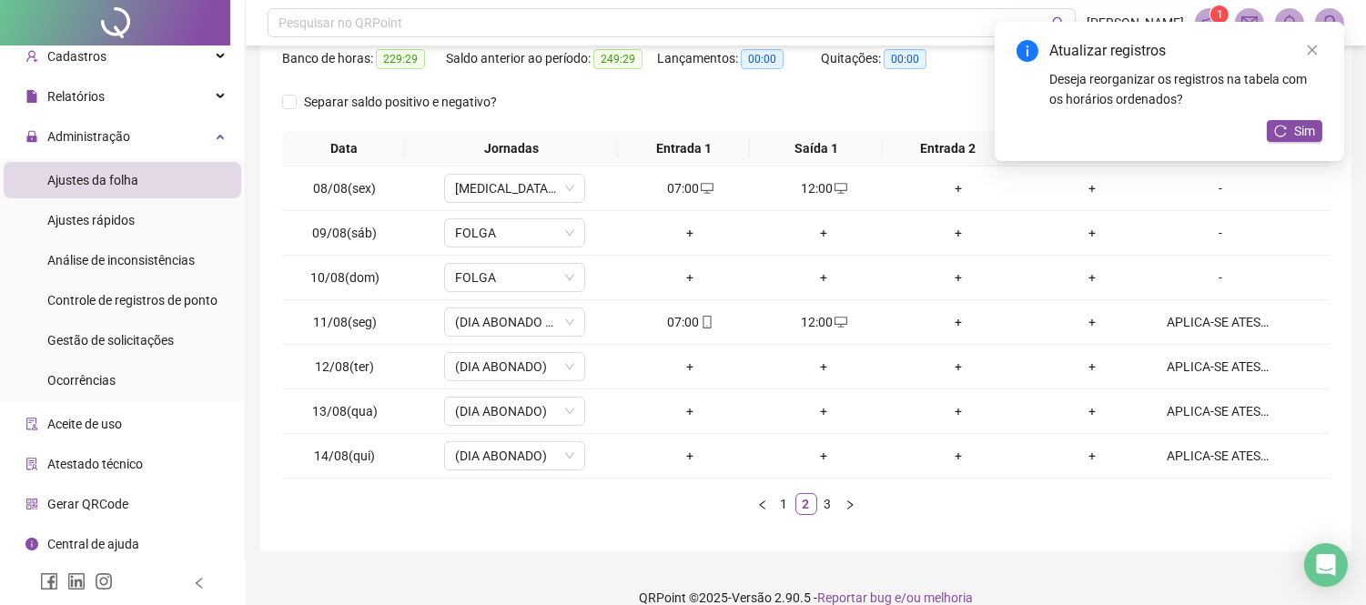
drag, startPoint x: 893, startPoint y: 144, endPoint x: 884, endPoint y: 291, distance: 147.8
click at [891, 291] on td "+" at bounding box center [958, 278] width 134 height 45
click at [821, 506] on link "3" at bounding box center [828, 504] width 20 height 20
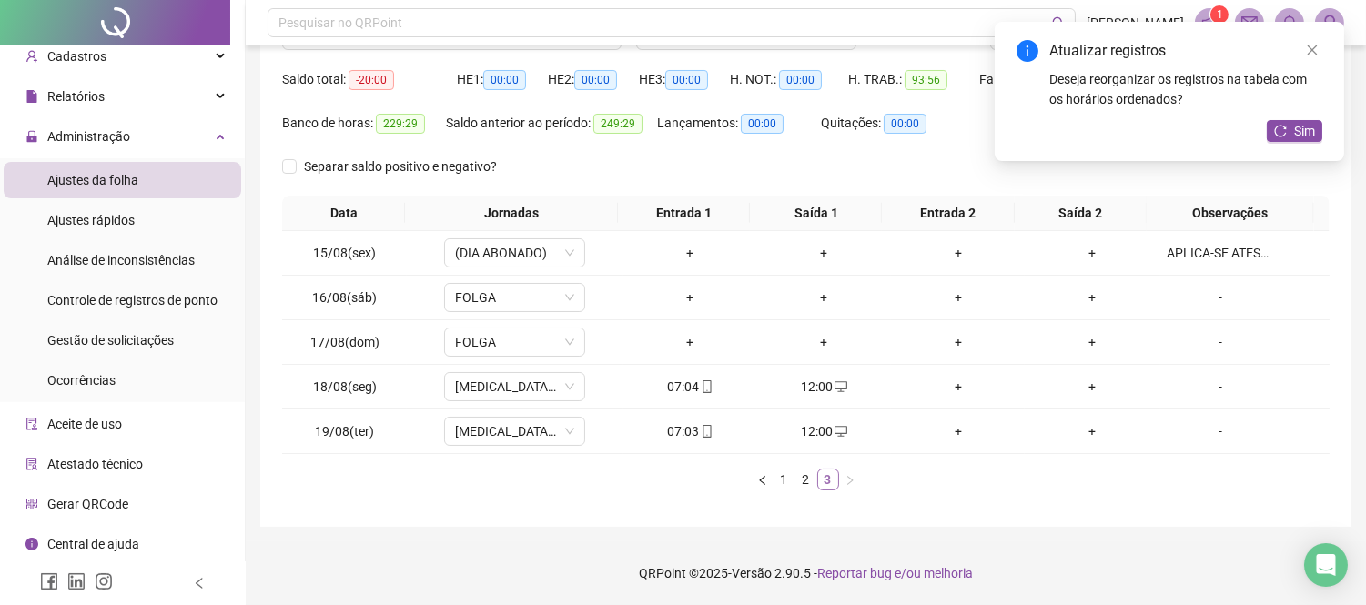
scroll to position [174, 0]
click at [947, 385] on div "+" at bounding box center [958, 387] width 119 height 20
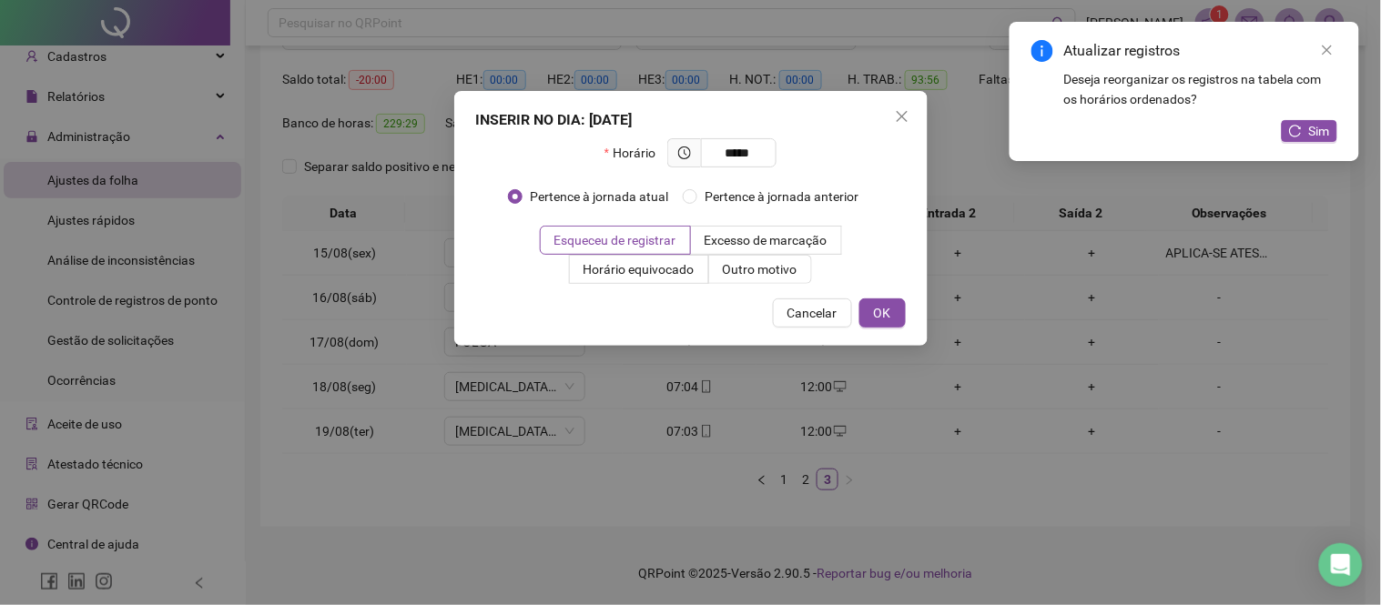
type input "*****"
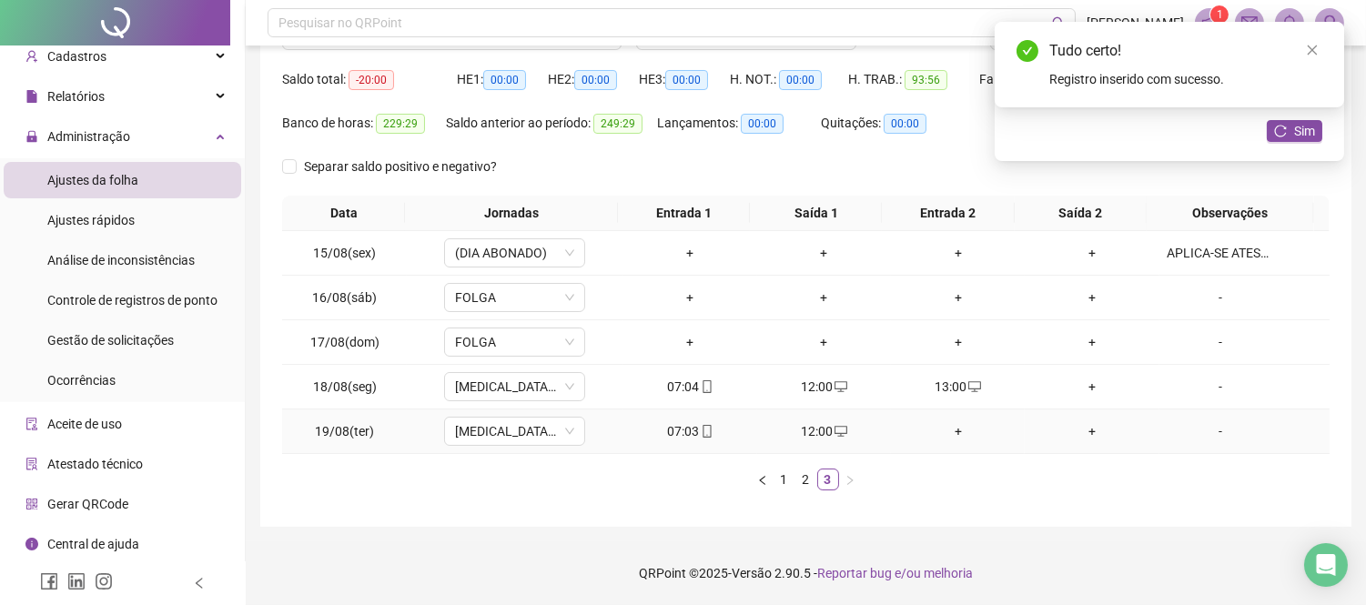
click at [952, 437] on div "+" at bounding box center [958, 431] width 119 height 20
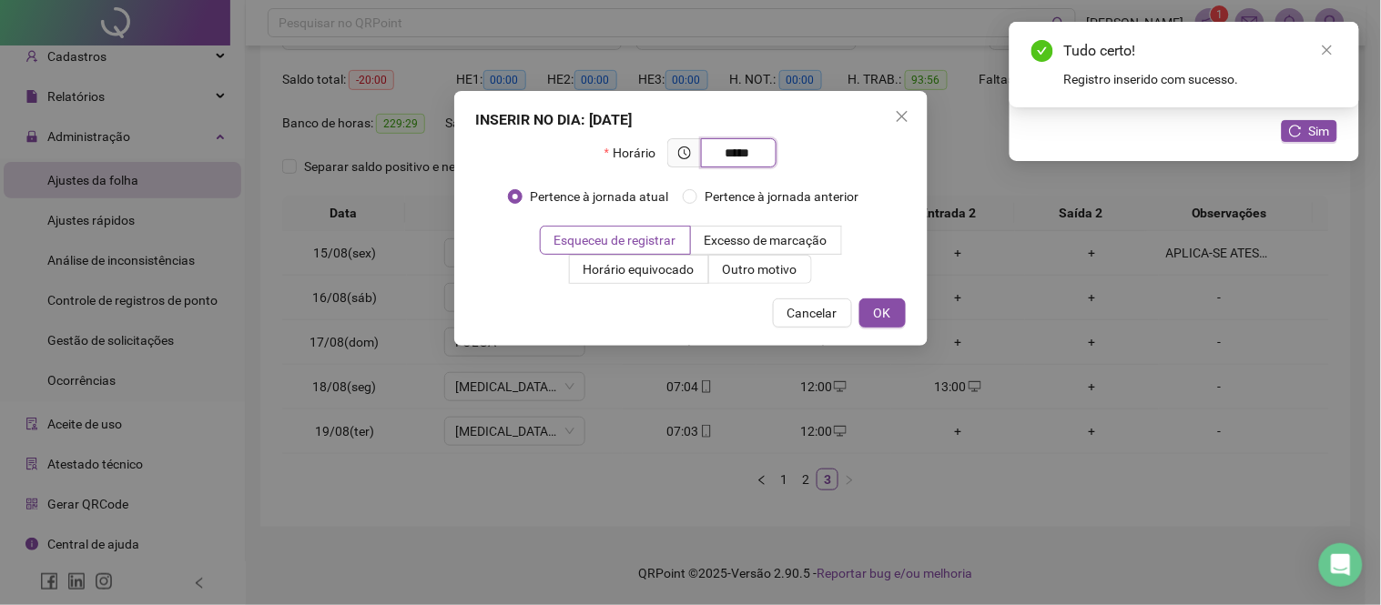
type input "*****"
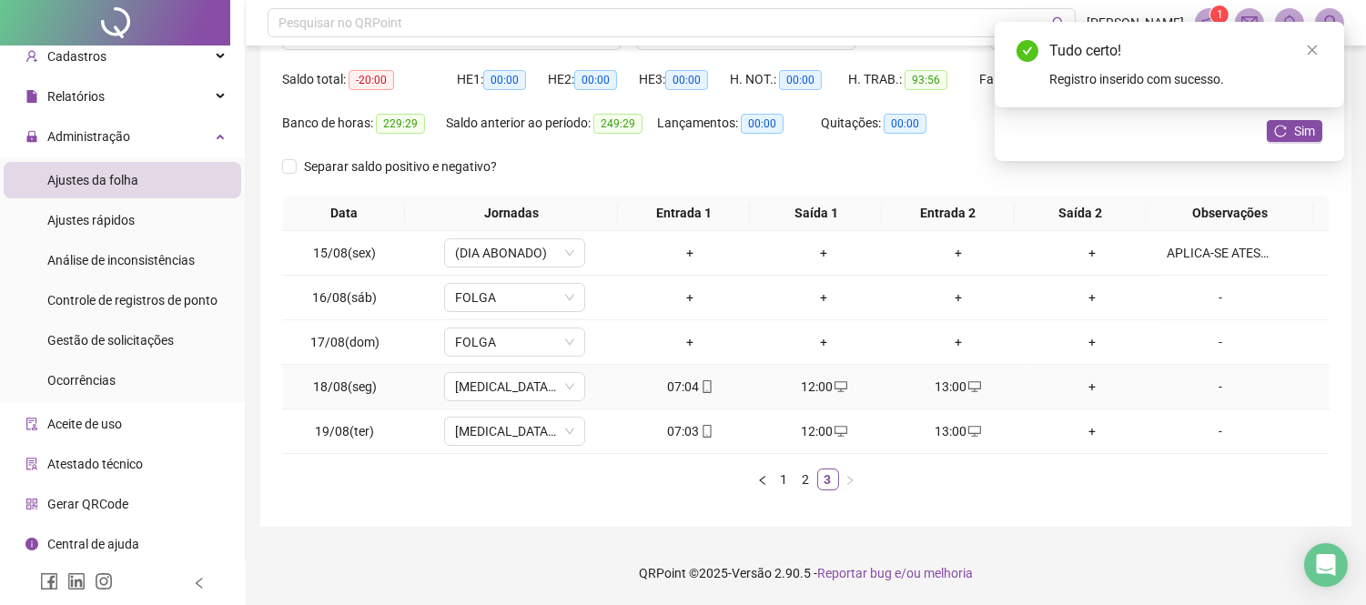
click at [1076, 385] on div "+" at bounding box center [1091, 387] width 119 height 20
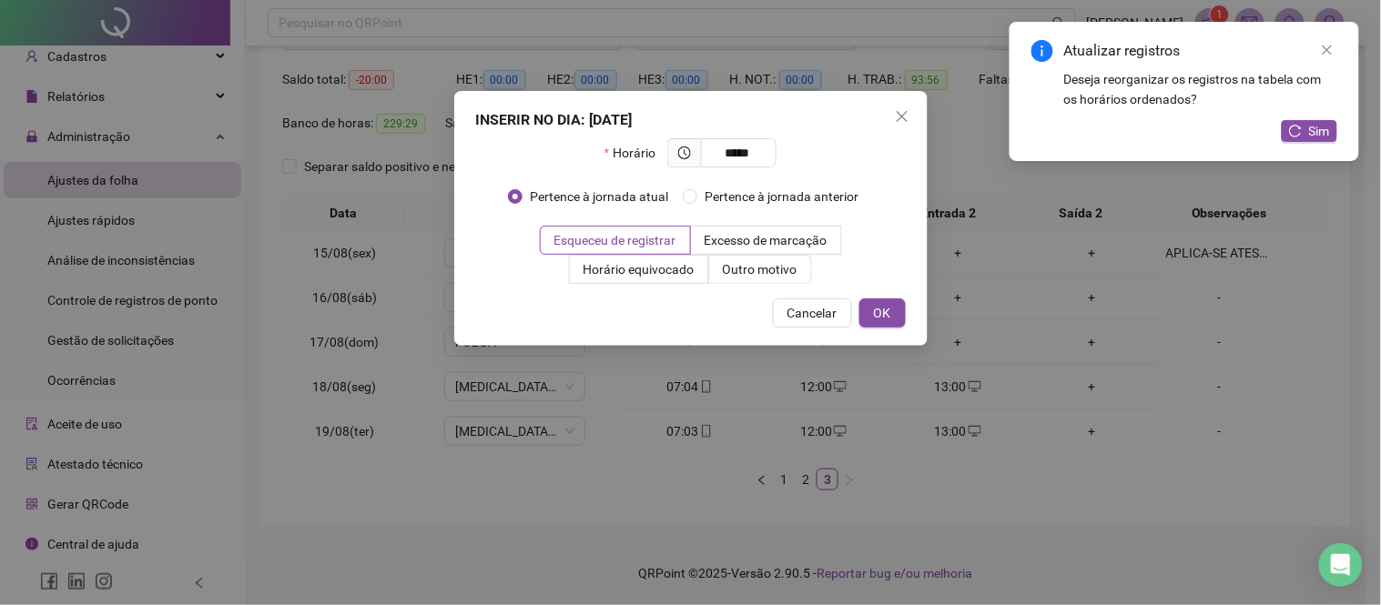
type input "*****"
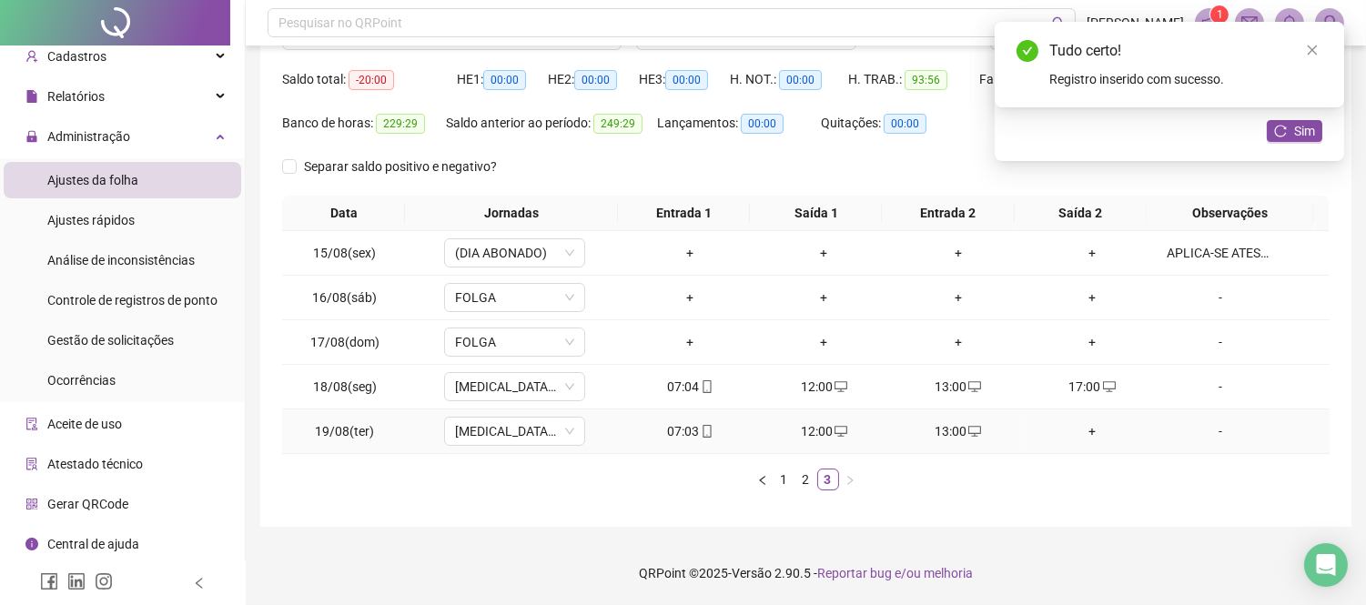
drag, startPoint x: 1070, startPoint y: 422, endPoint x: 1061, endPoint y: 430, distance: 11.0
click at [1061, 430] on div "+" at bounding box center [1091, 431] width 119 height 20
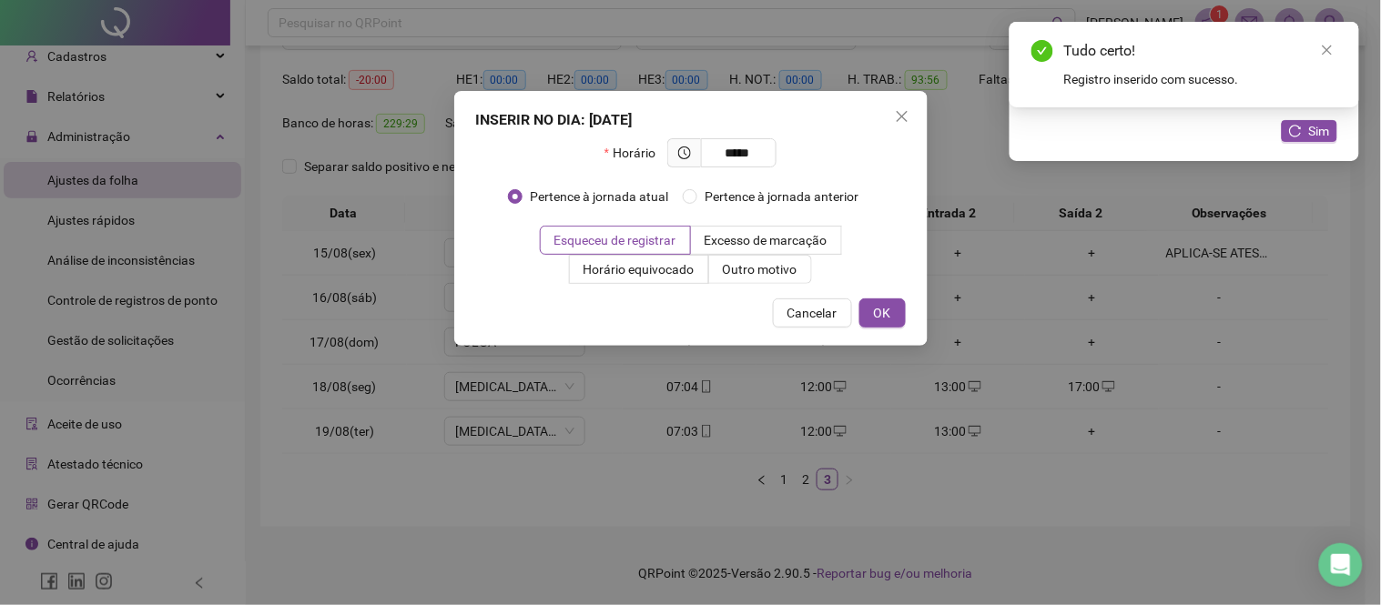
type input "*****"
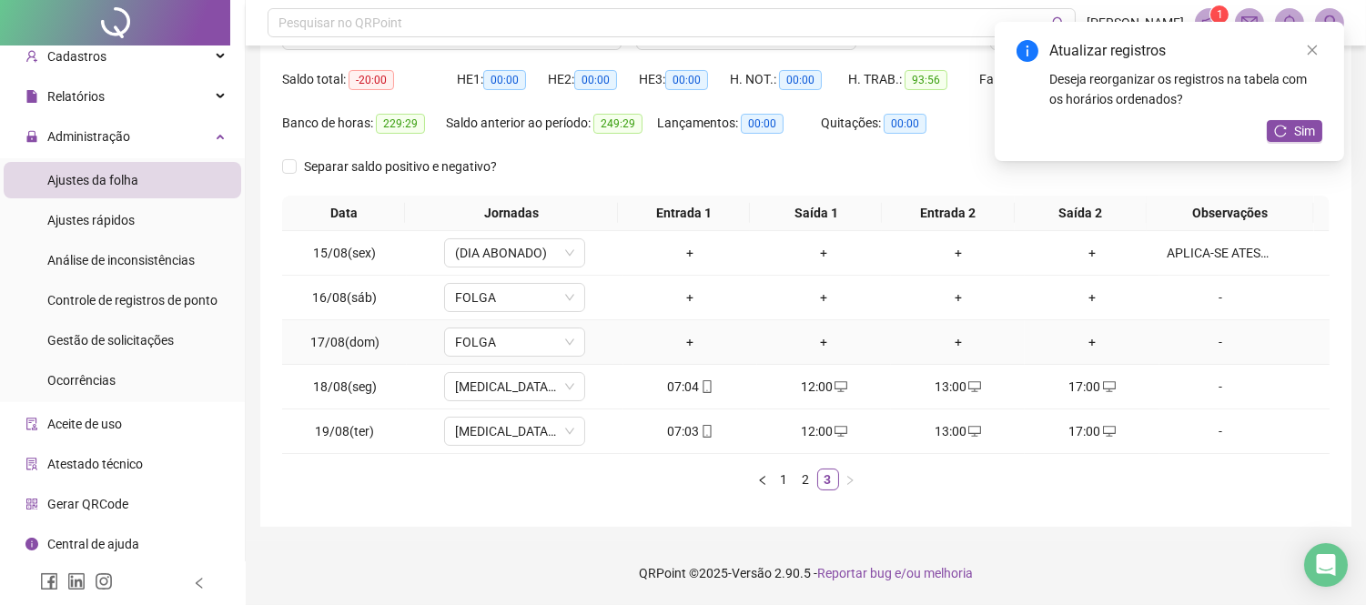
scroll to position [0, 0]
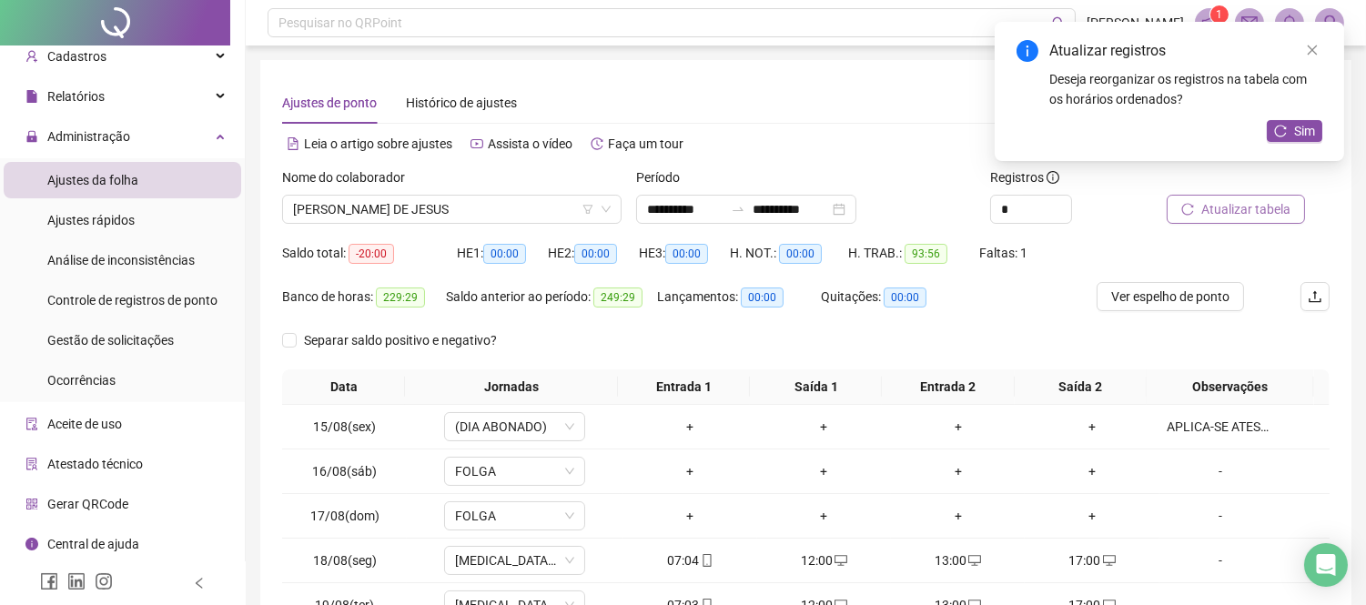
click at [1222, 208] on span "Atualizar tabela" at bounding box center [1246, 209] width 89 height 20
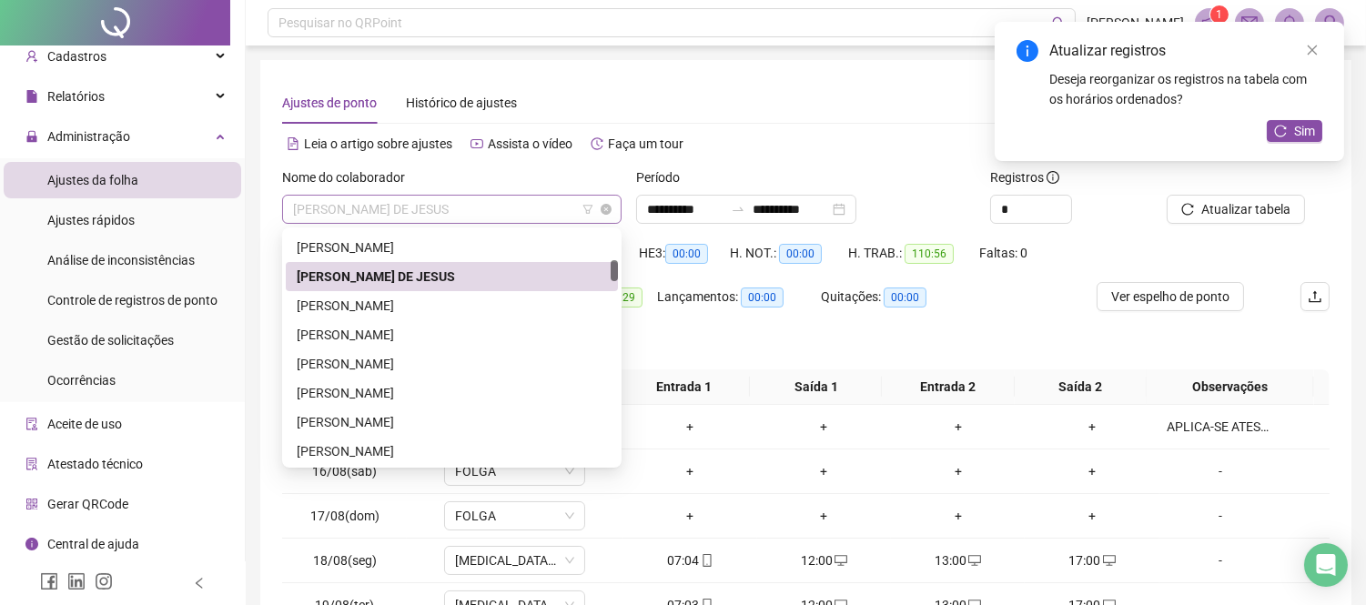
click at [492, 219] on span "[PERSON_NAME] DE JESUS" at bounding box center [452, 209] width 318 height 27
click at [366, 313] on div "[PERSON_NAME]" at bounding box center [452, 306] width 310 height 20
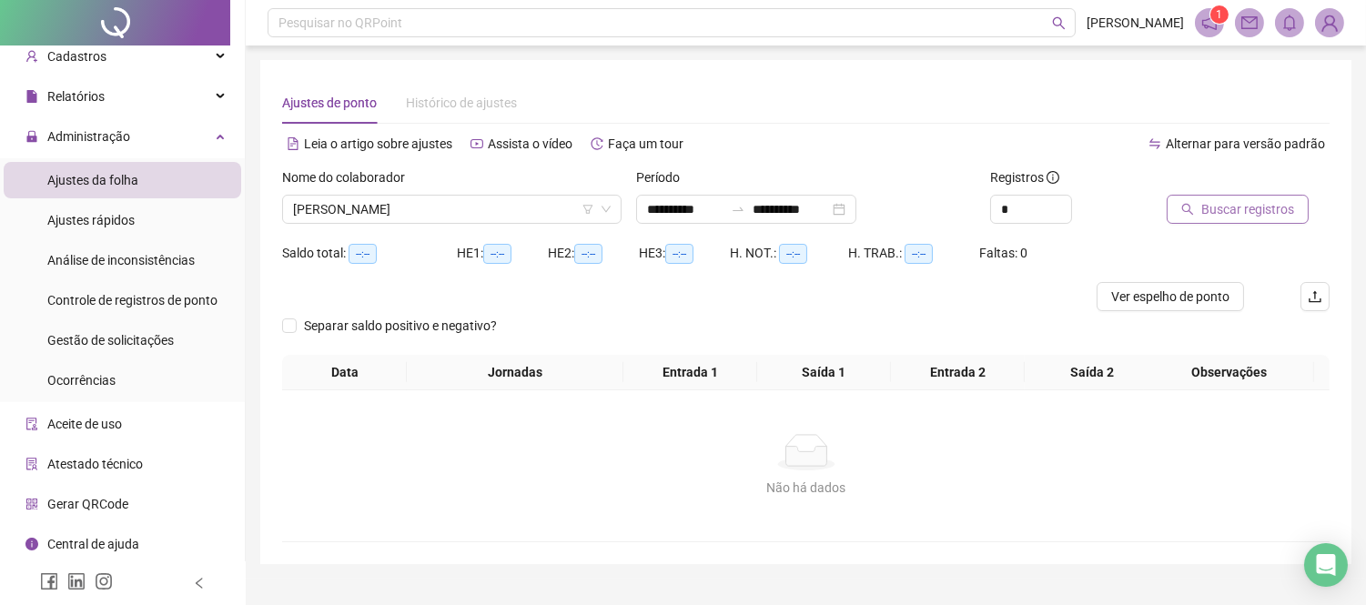
click at [1267, 205] on span "Buscar registros" at bounding box center [1248, 209] width 93 height 20
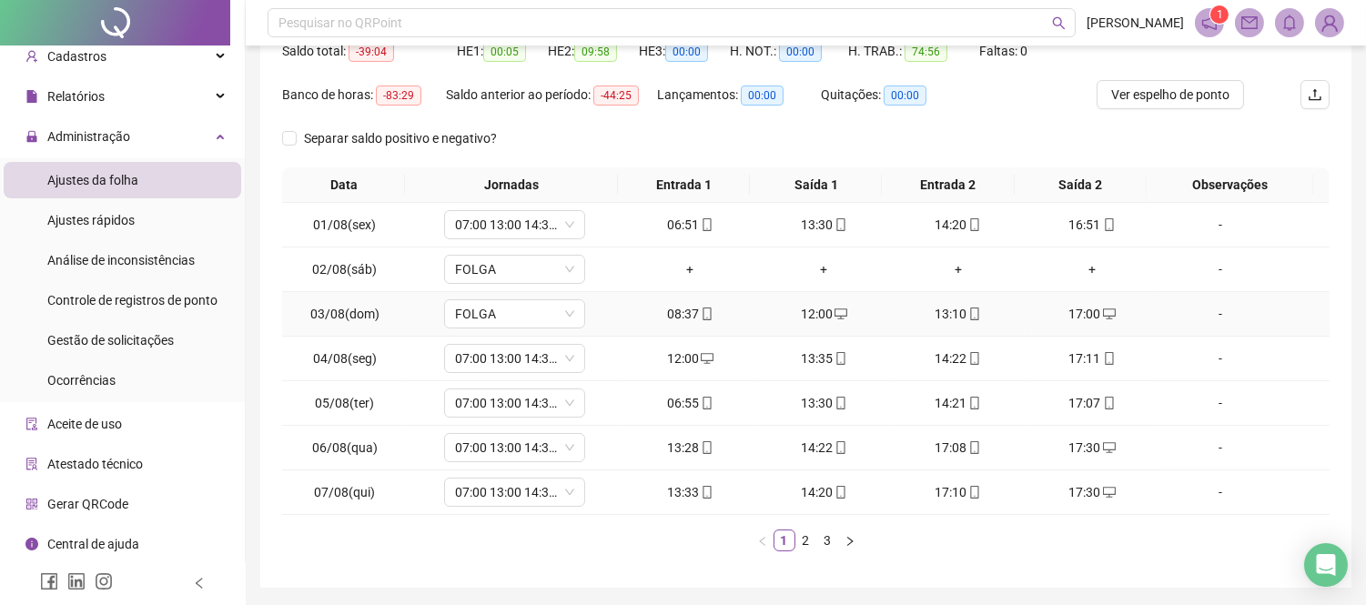
scroll to position [262, 0]
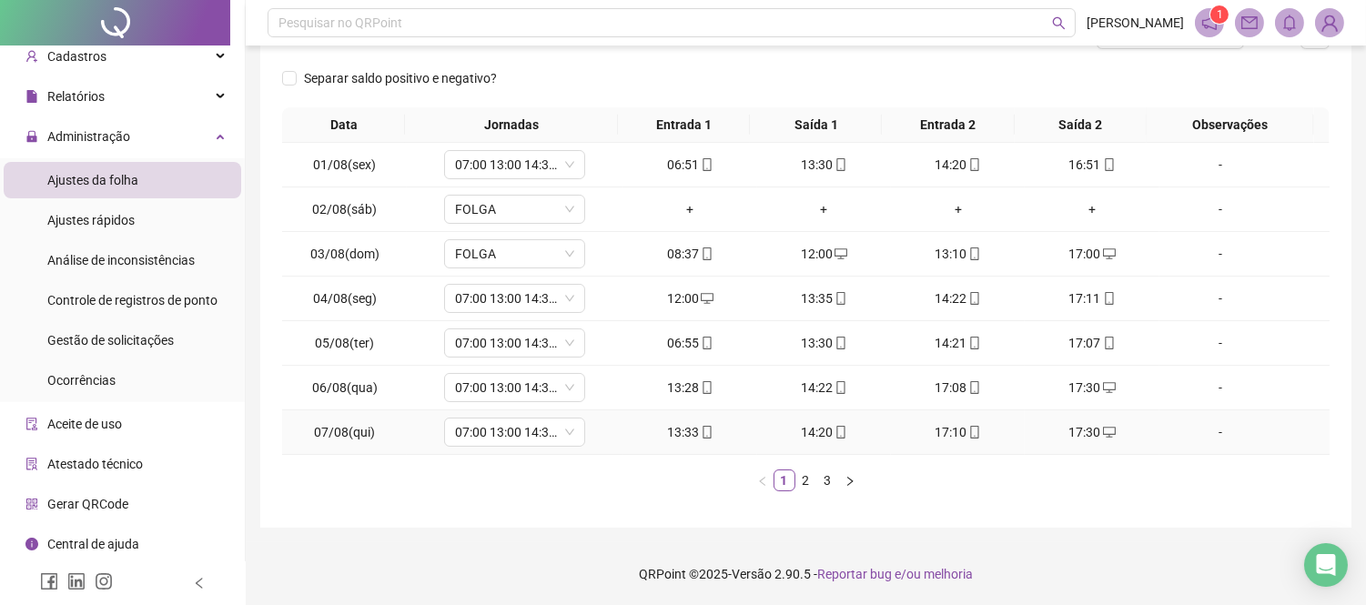
click at [816, 439] on div "14:20" at bounding box center [824, 432] width 119 height 20
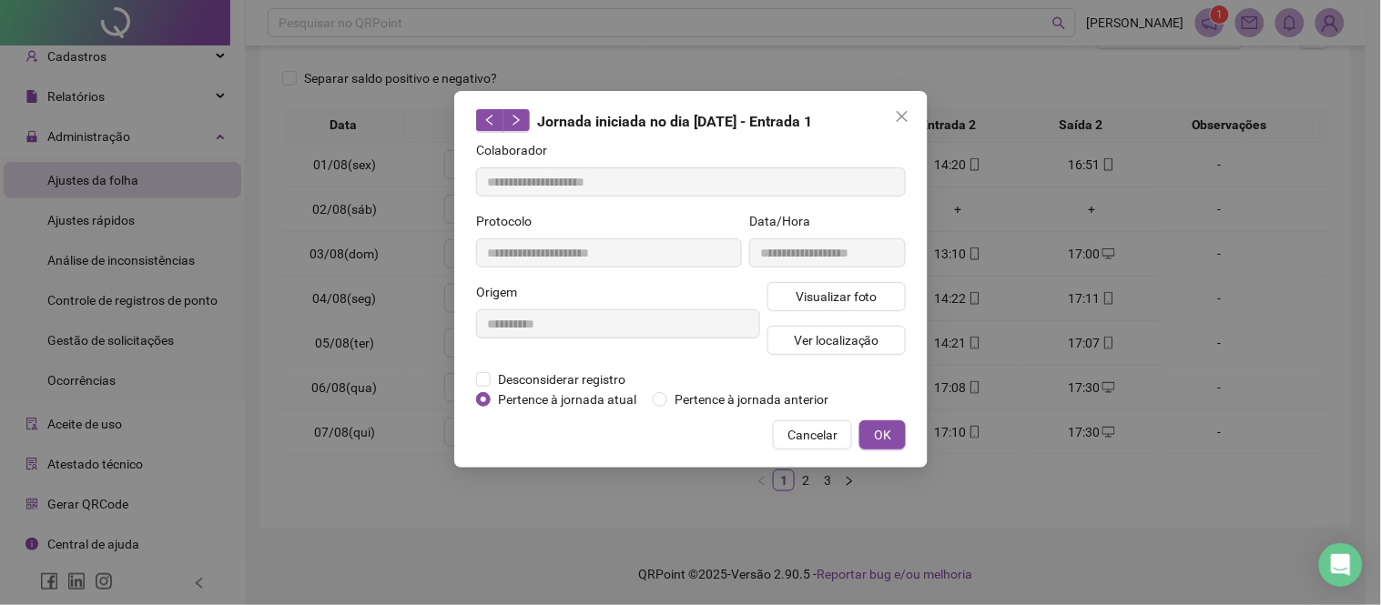
type input "**********"
click at [824, 296] on span "Visualizar foto" at bounding box center [836, 297] width 82 height 20
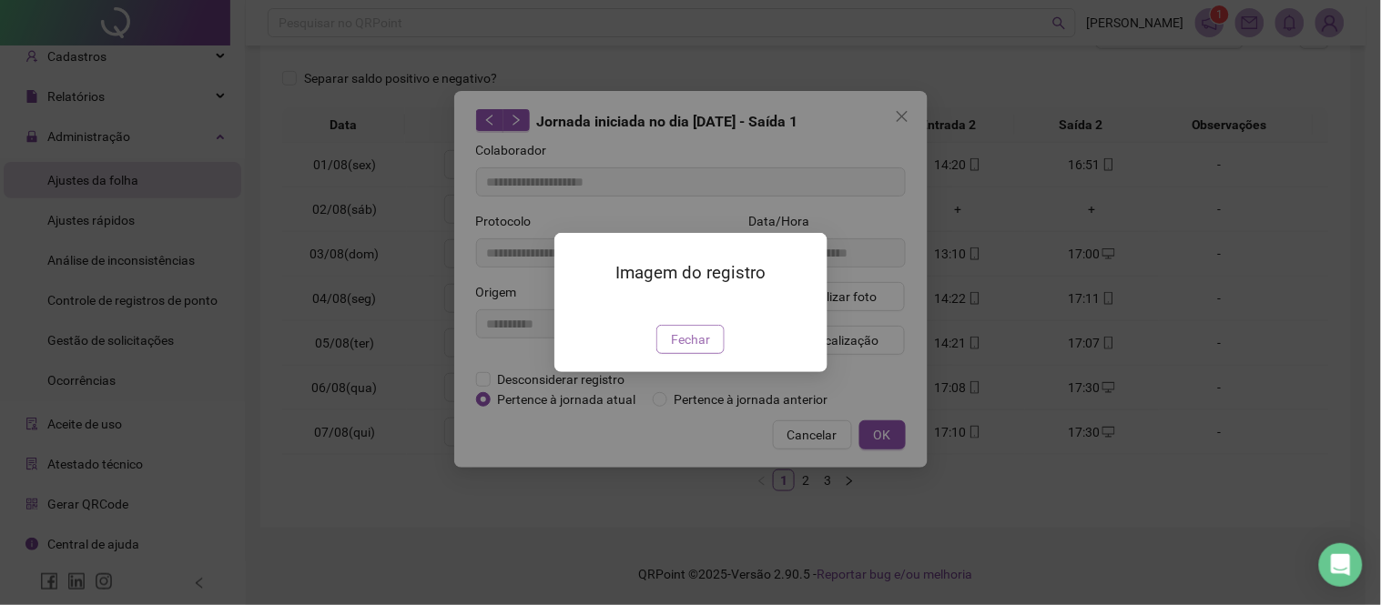
click at [676, 350] on span "Fechar" at bounding box center [690, 340] width 39 height 20
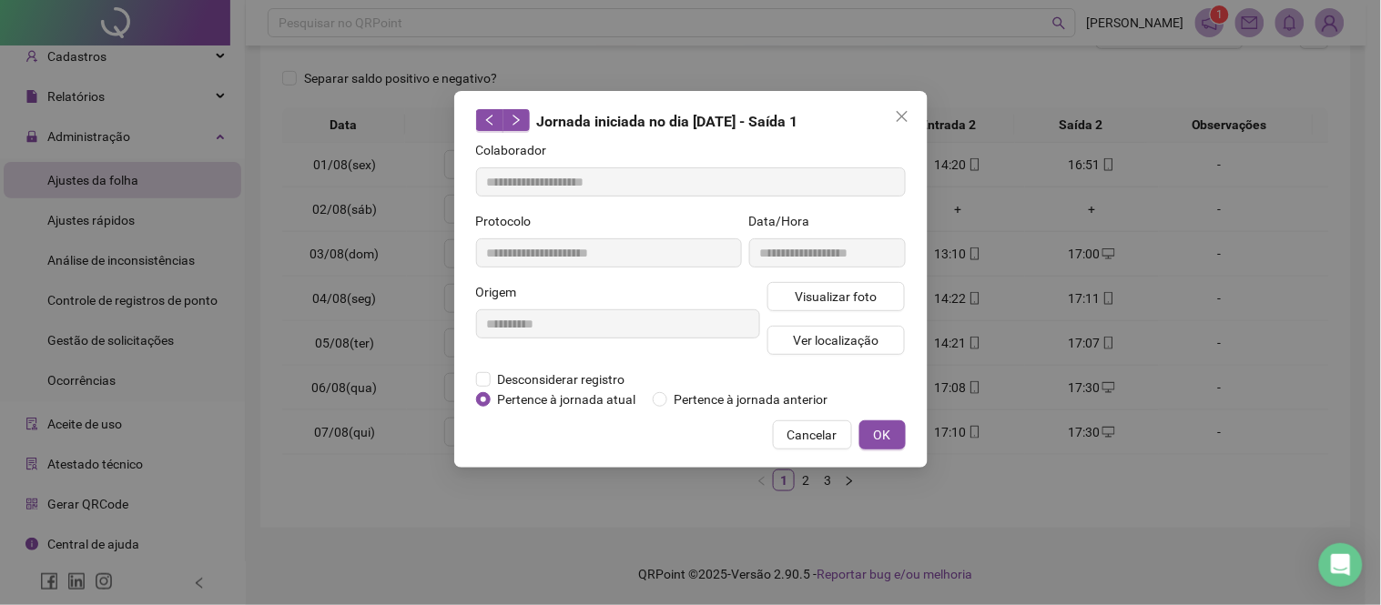
click at [751, 493] on div "**********" at bounding box center [690, 302] width 1381 height 605
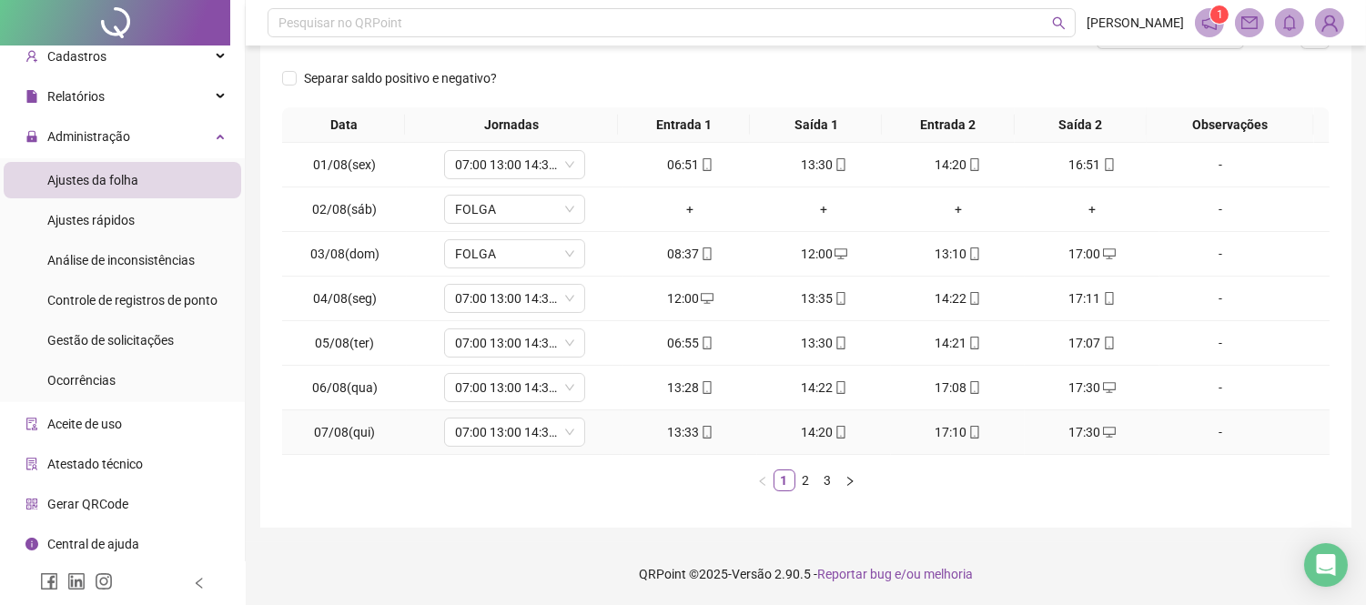
click at [952, 426] on div "17:10" at bounding box center [958, 432] width 119 height 20
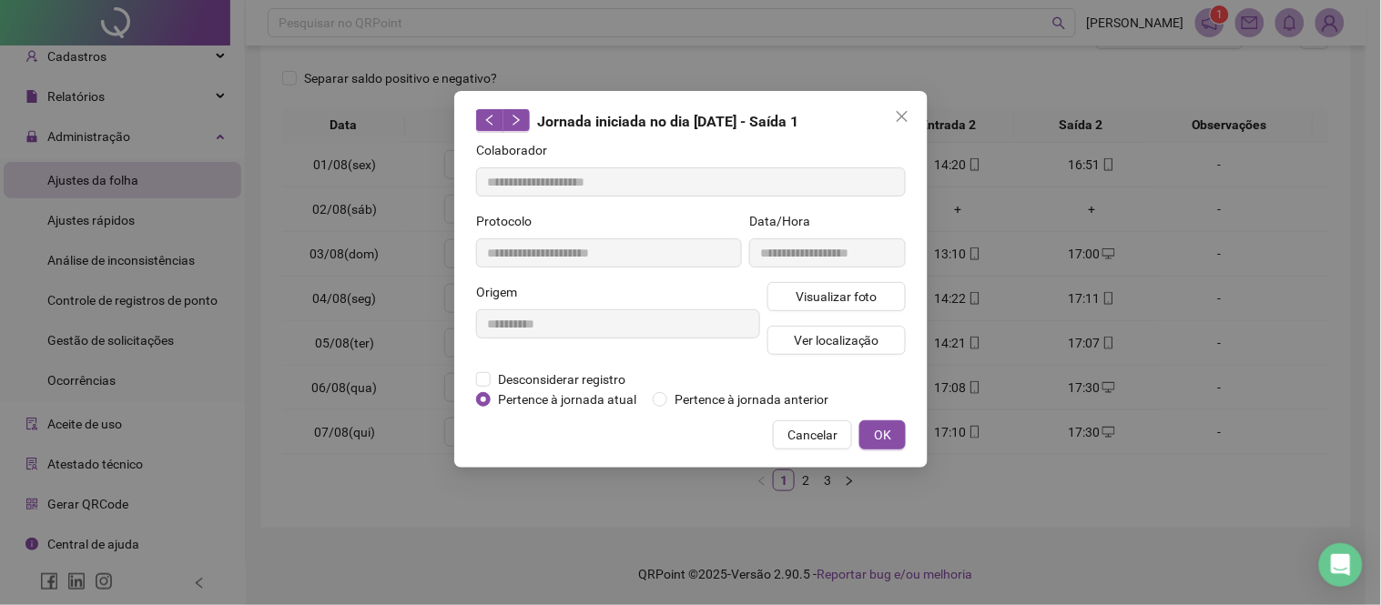
type input "**********"
click at [868, 308] on button "Visualizar foto" at bounding box center [836, 296] width 138 height 29
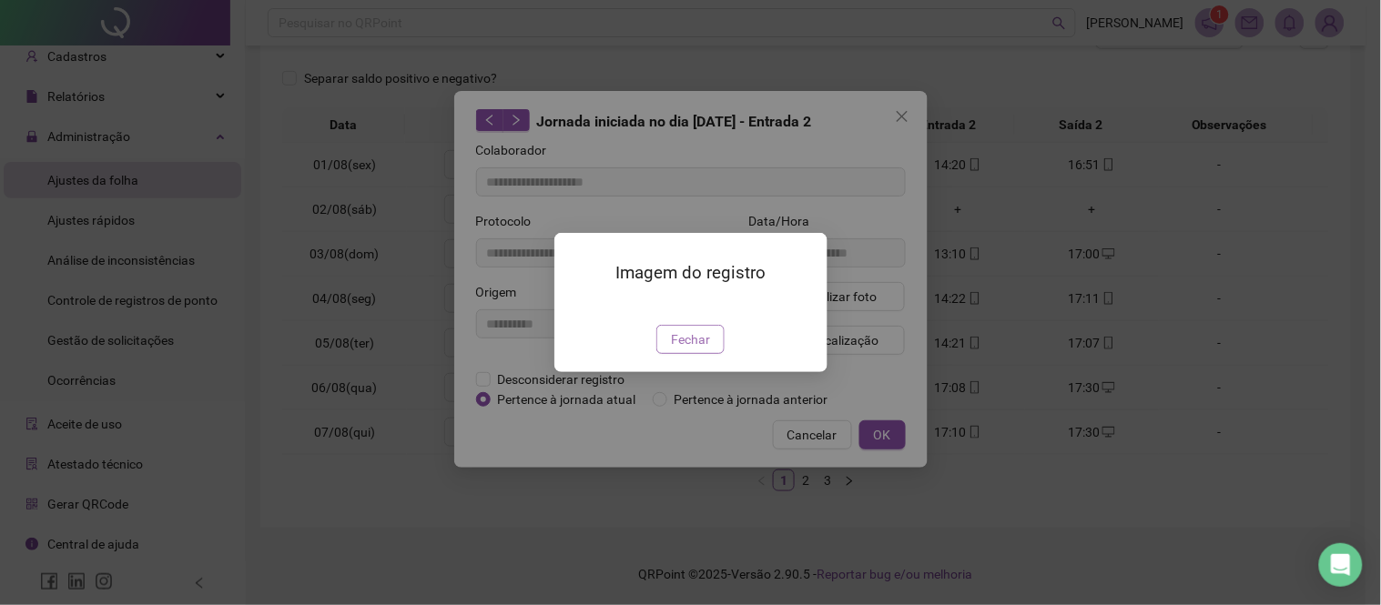
click at [659, 354] on button "Fechar" at bounding box center [690, 339] width 68 height 29
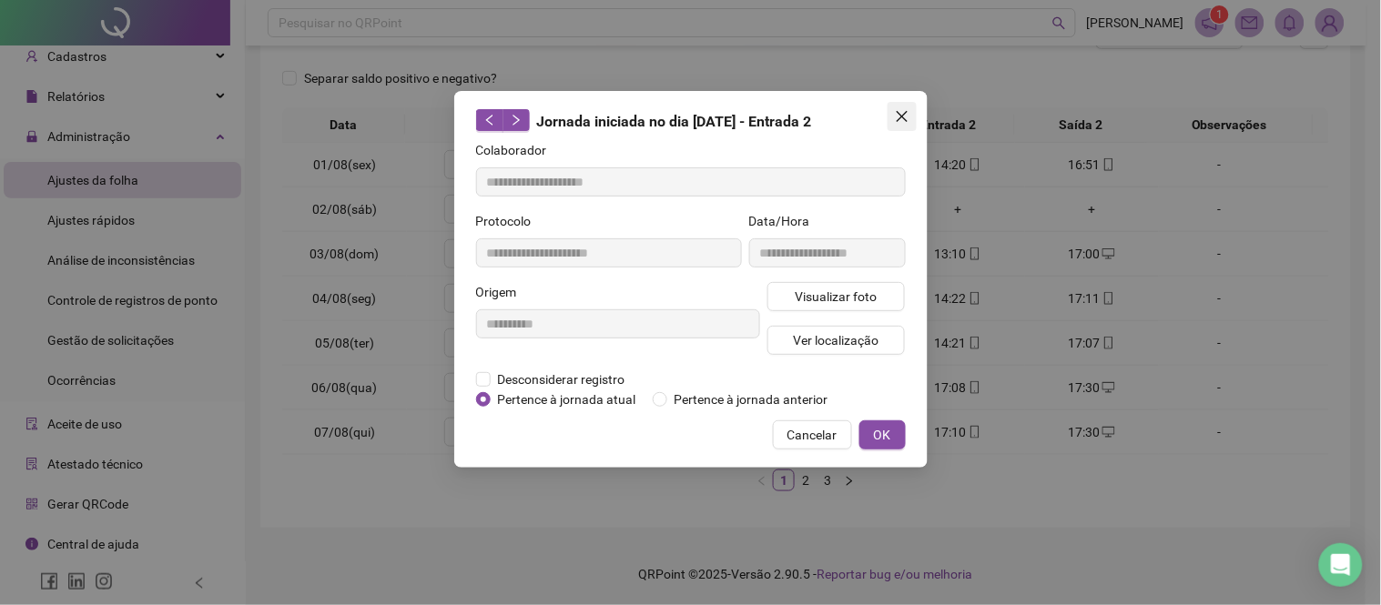
click at [892, 118] on span "Close" at bounding box center [902, 116] width 29 height 15
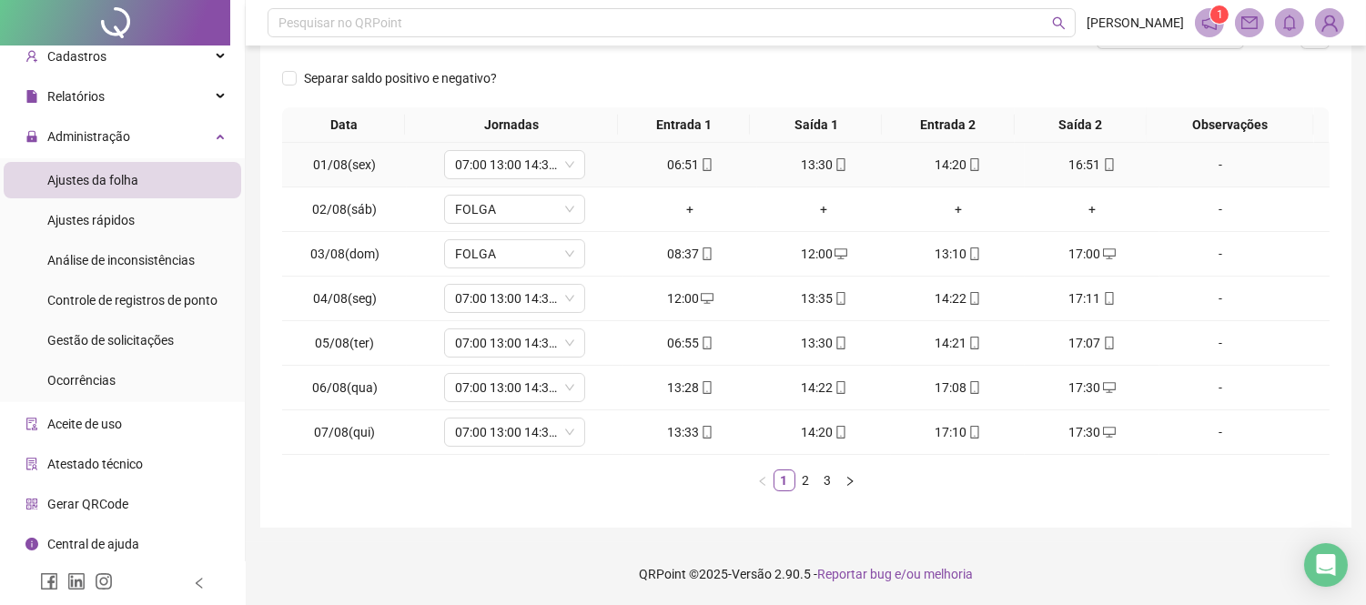
click at [688, 167] on div "06:51" at bounding box center [690, 165] width 119 height 20
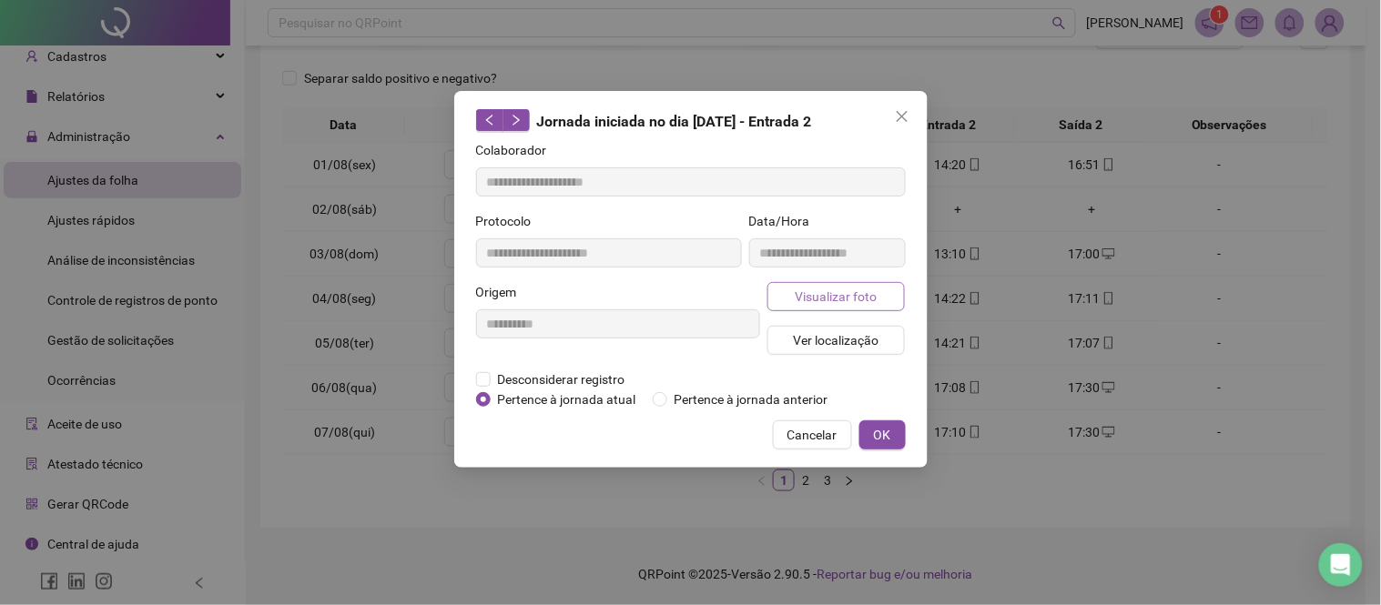
type input "**********"
click at [817, 296] on span "Visualizar foto" at bounding box center [836, 297] width 82 height 20
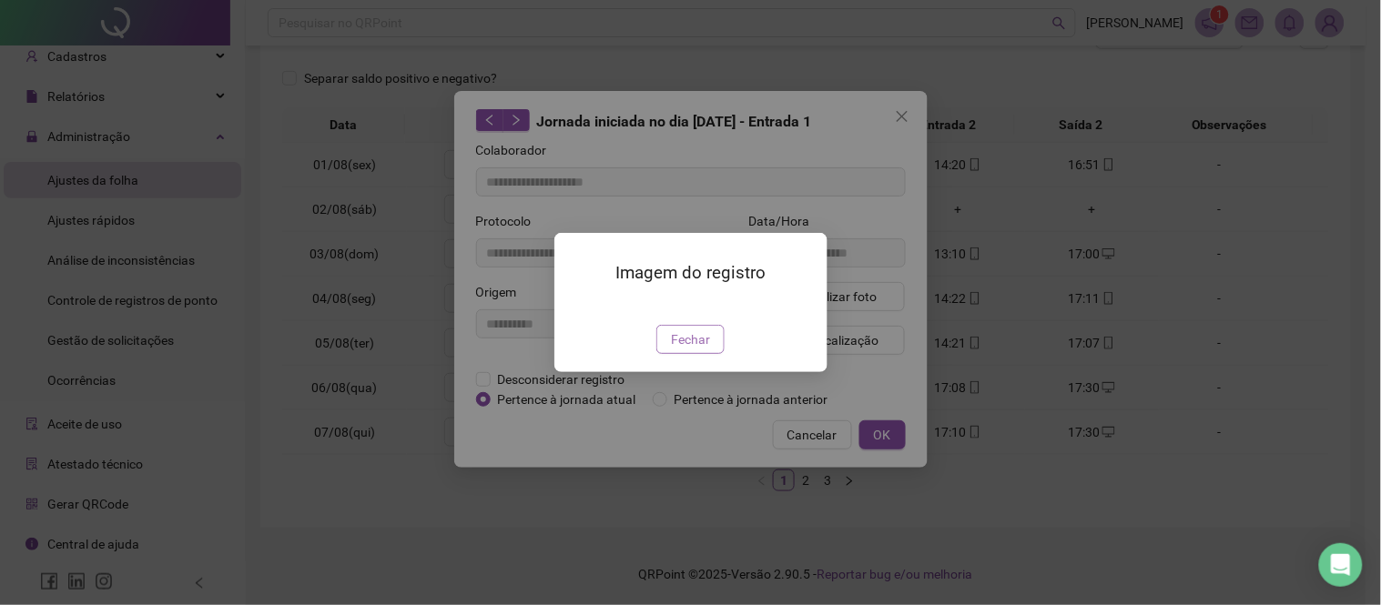
click at [695, 350] on span "Fechar" at bounding box center [690, 340] width 39 height 20
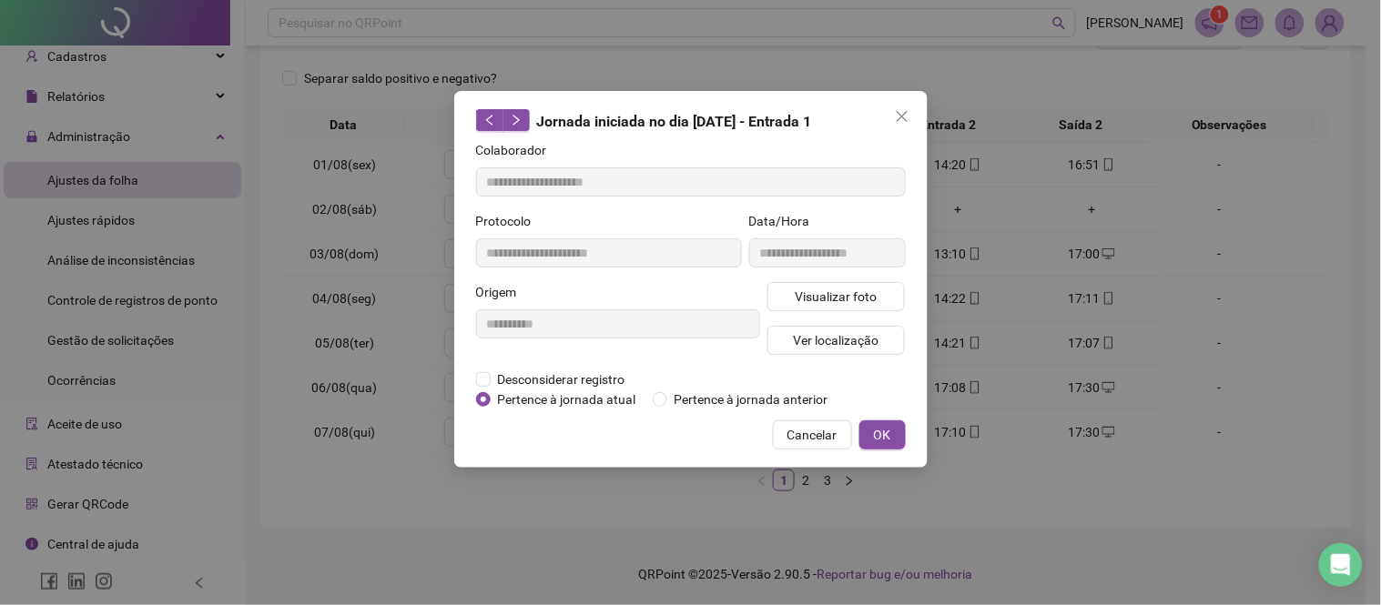
click at [674, 489] on div "**********" at bounding box center [690, 302] width 1381 height 605
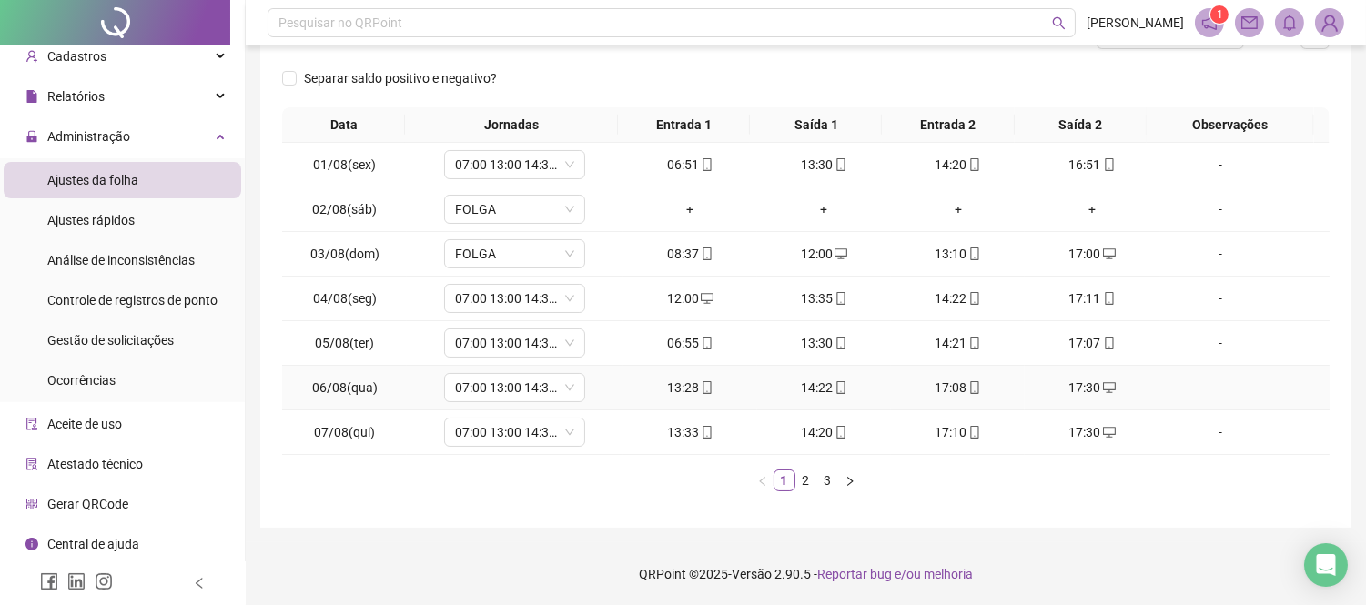
click at [679, 386] on div "13:28" at bounding box center [690, 388] width 119 height 20
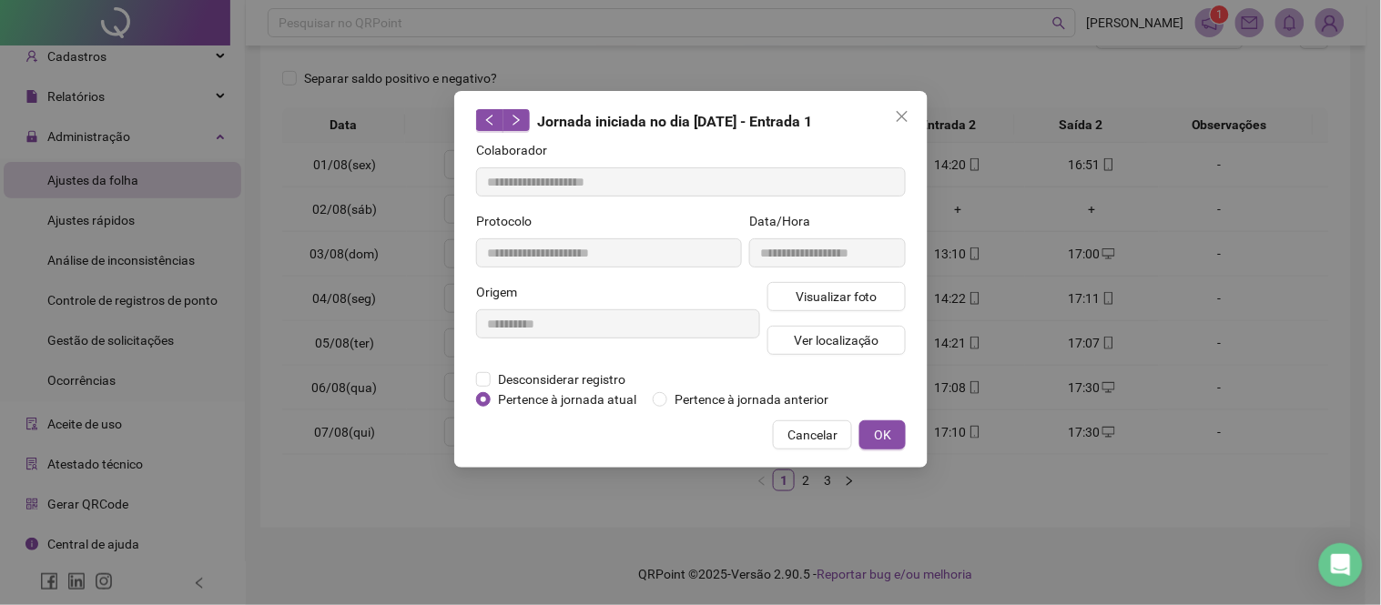
type input "**********"
click at [790, 297] on button "Visualizar foto" at bounding box center [836, 296] width 138 height 29
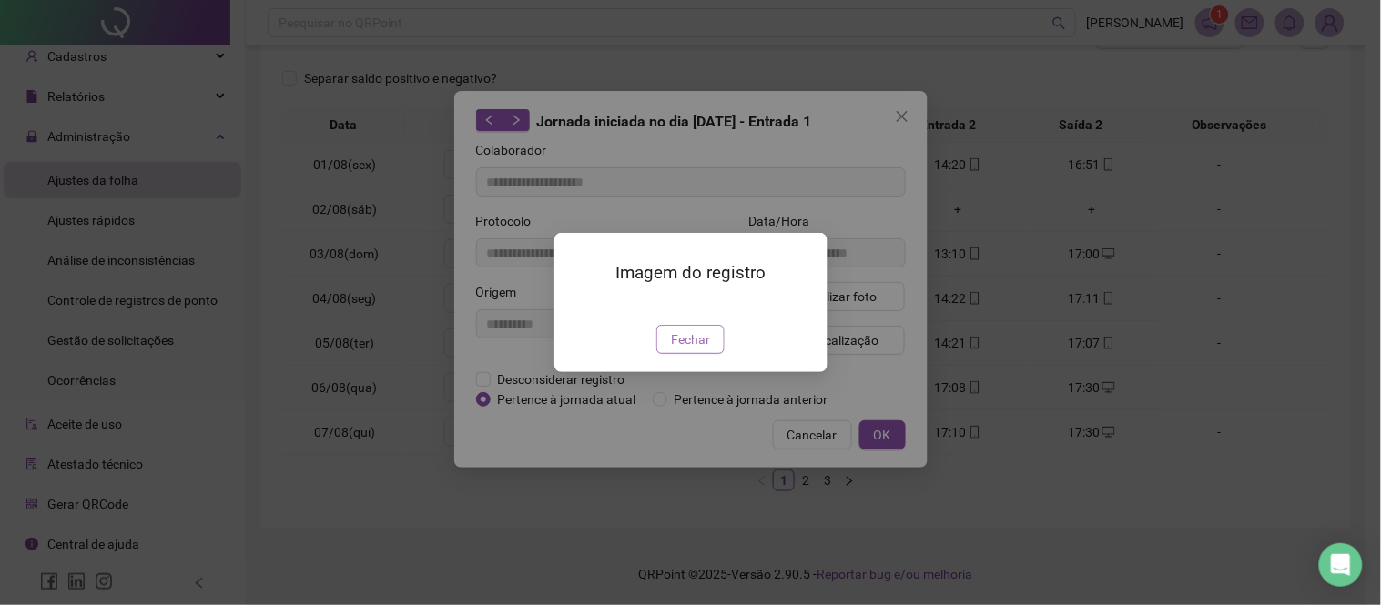
click at [679, 350] on span "Fechar" at bounding box center [690, 340] width 39 height 20
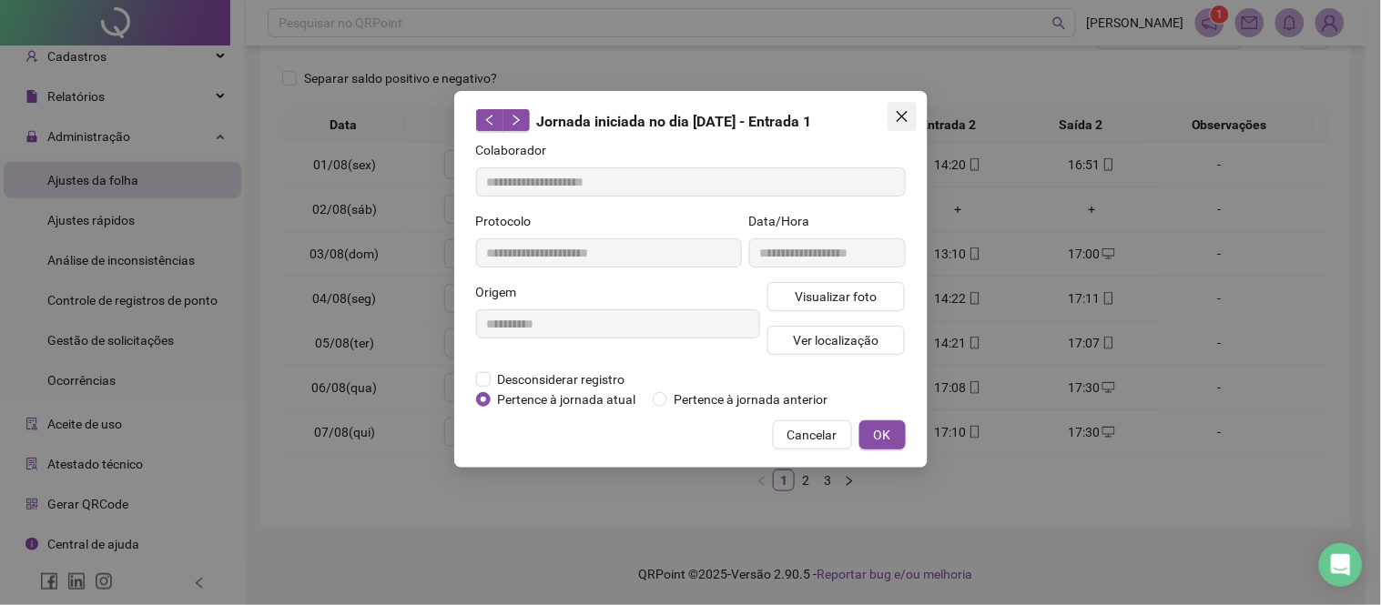
click at [899, 121] on icon "close" at bounding box center [902, 116] width 15 height 15
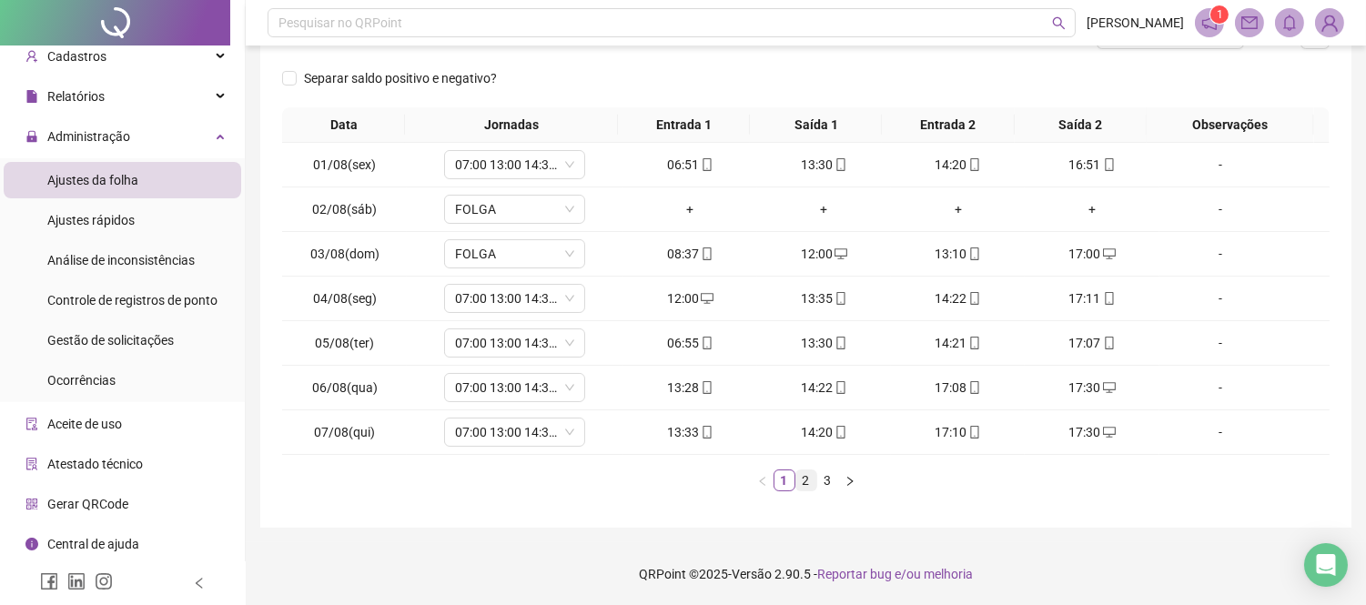
click at [804, 475] on link "2" at bounding box center [807, 481] width 20 height 20
click at [1081, 393] on div "+" at bounding box center [1091, 388] width 119 height 20
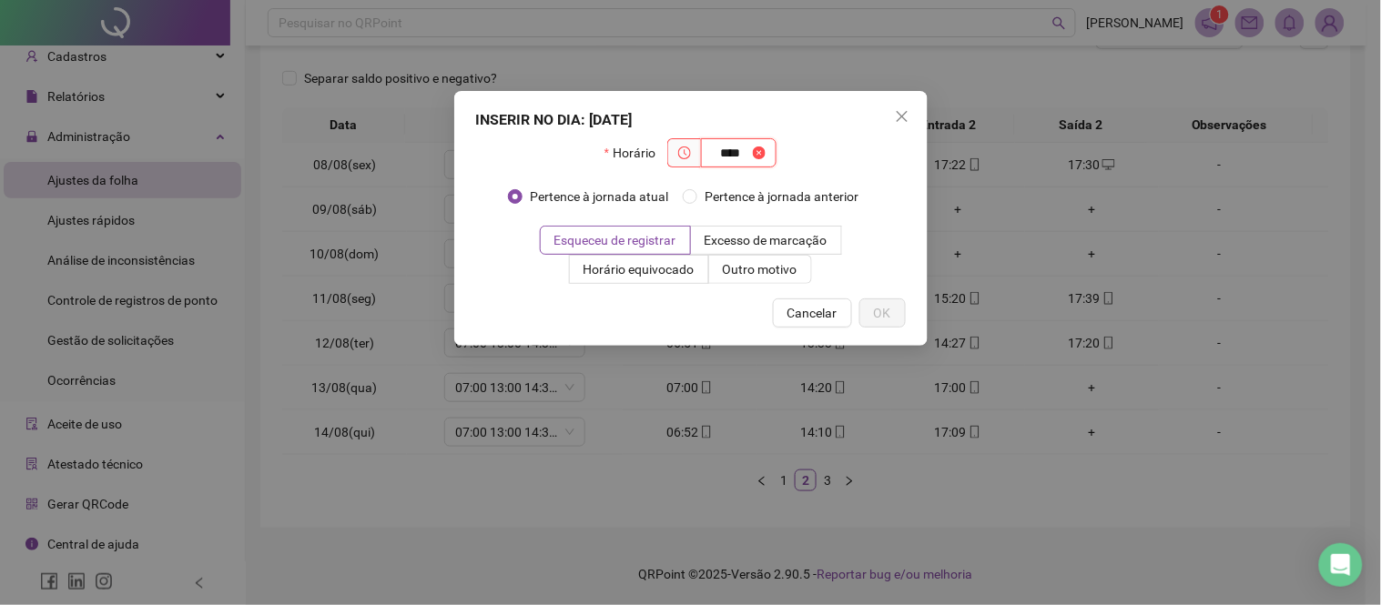
type input "****"
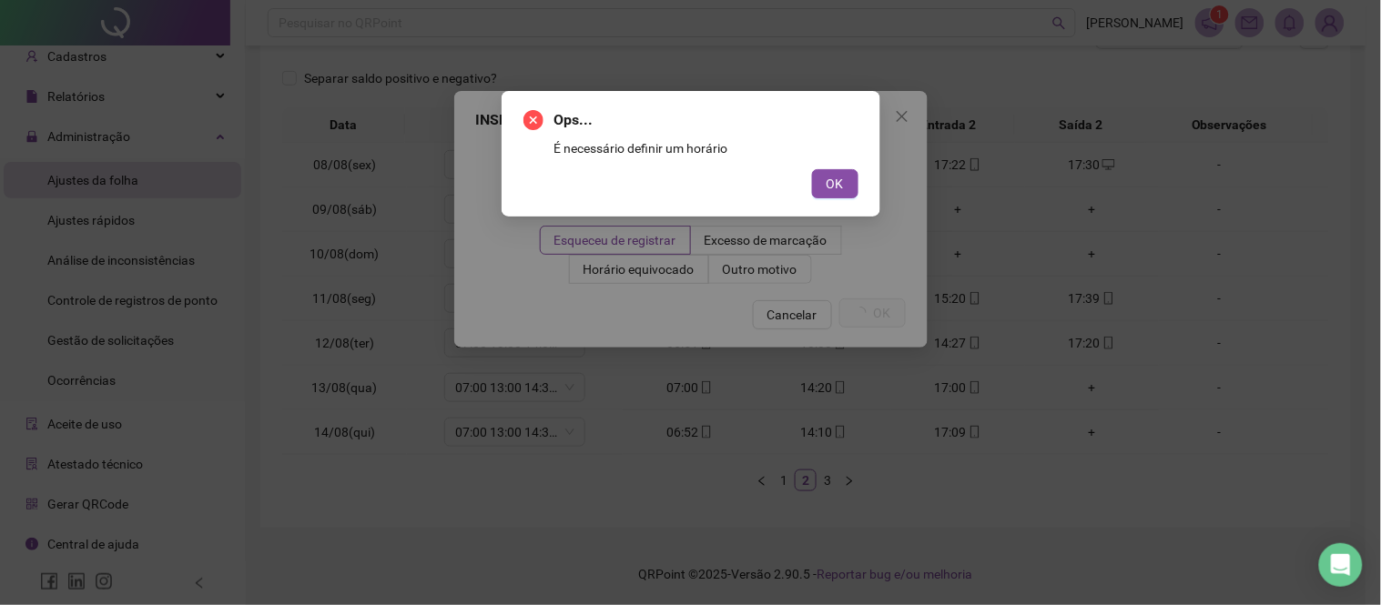
click at [831, 198] on div "Ops... É necessário definir um horário OK" at bounding box center [691, 154] width 379 height 126
click at [838, 176] on span "OK" at bounding box center [835, 184] width 17 height 20
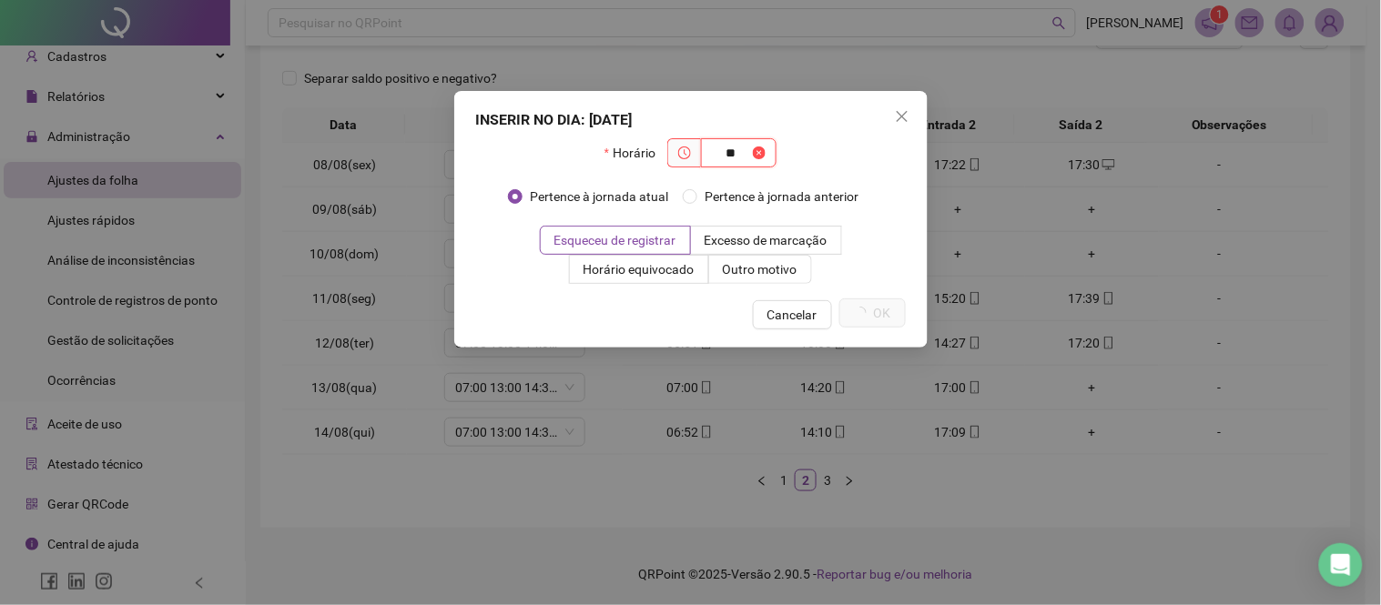
type input "*"
type input "*****"
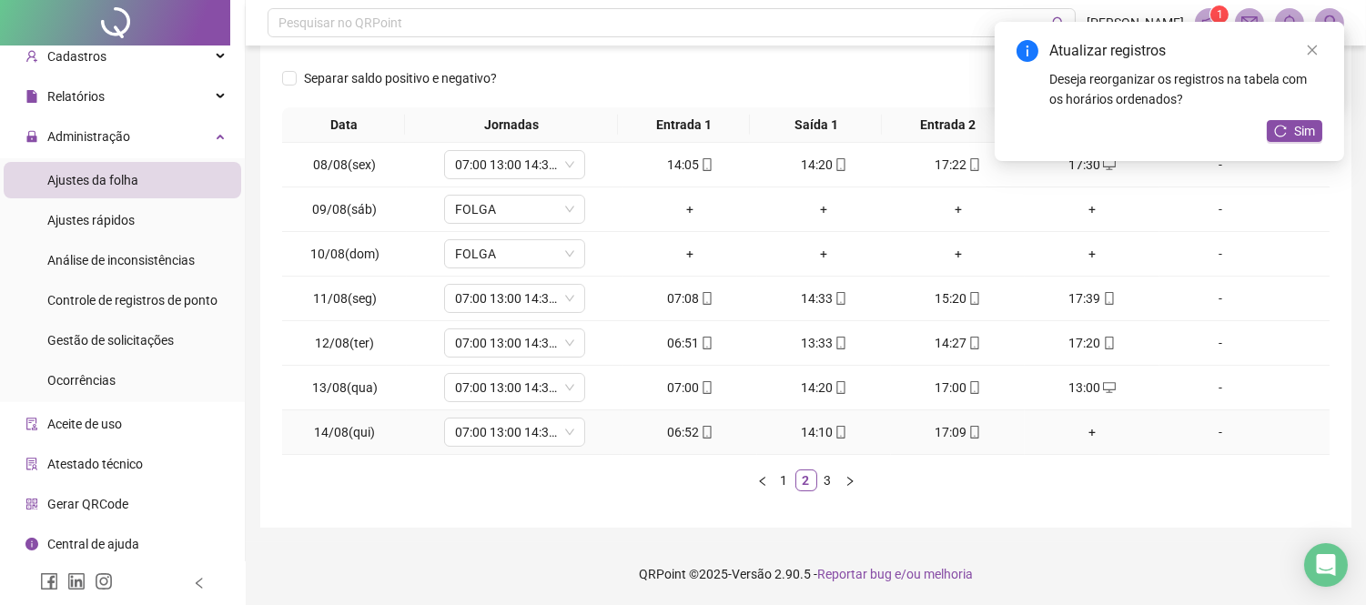
click at [1071, 432] on div "+" at bounding box center [1091, 432] width 119 height 20
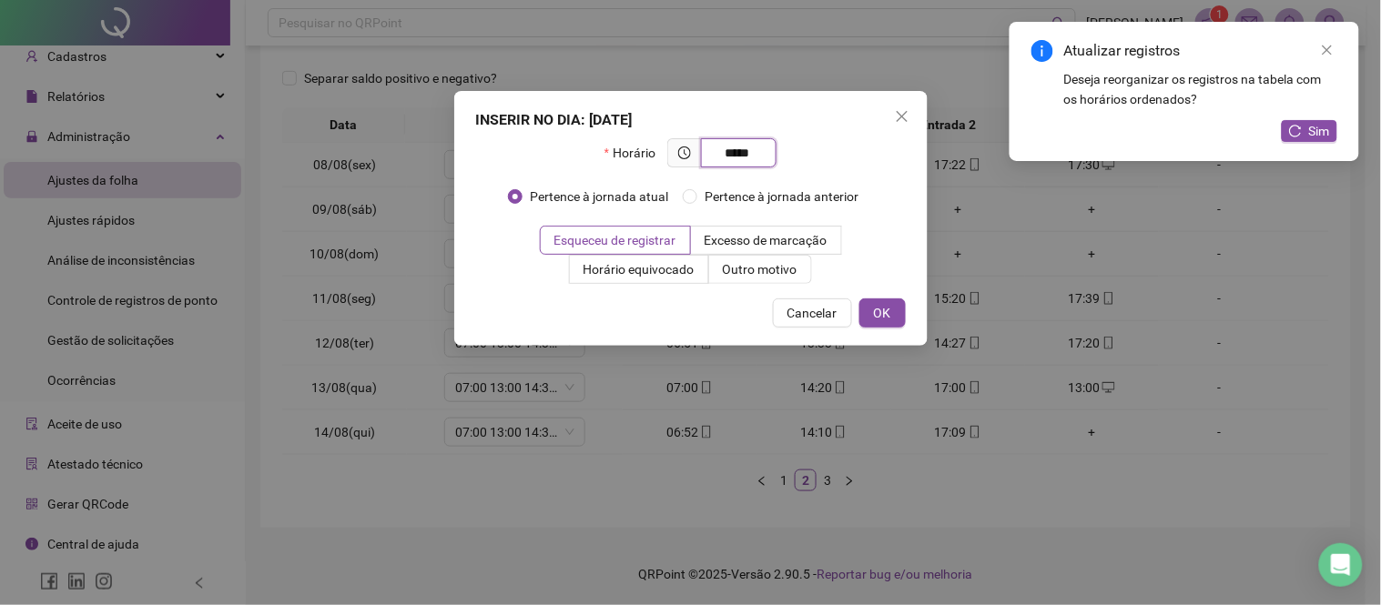
type input "*****"
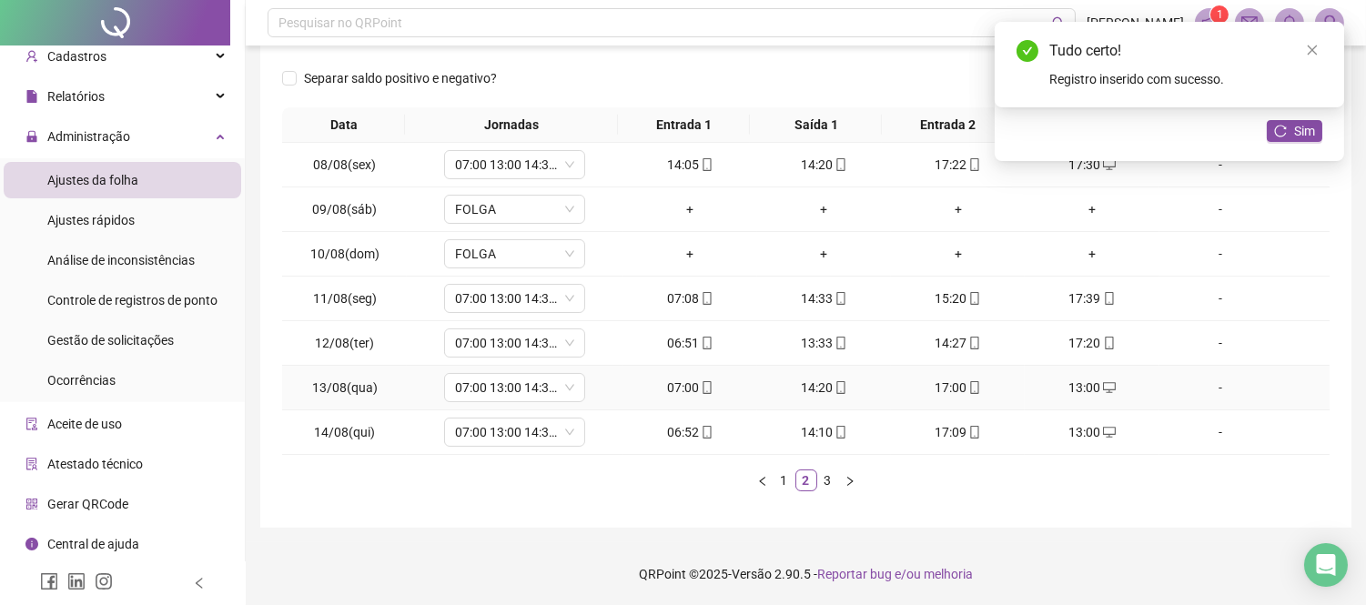
scroll to position [0, 0]
click at [818, 475] on link "3" at bounding box center [828, 481] width 20 height 20
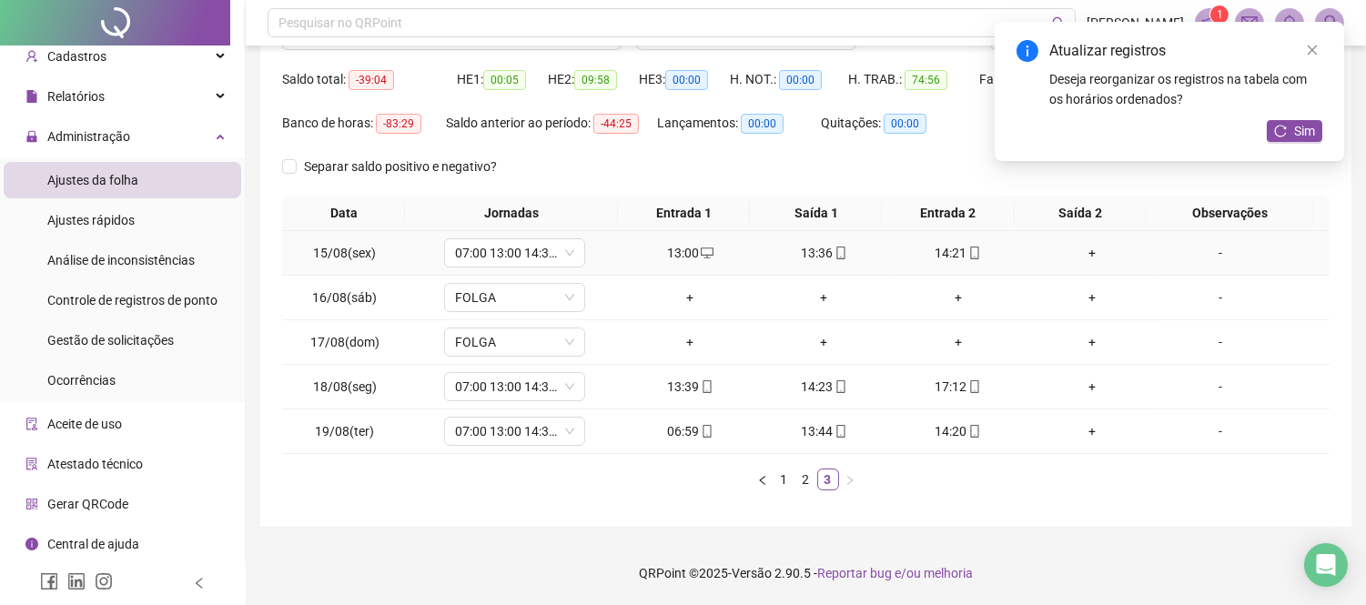
click at [1084, 259] on div "+" at bounding box center [1091, 253] width 119 height 20
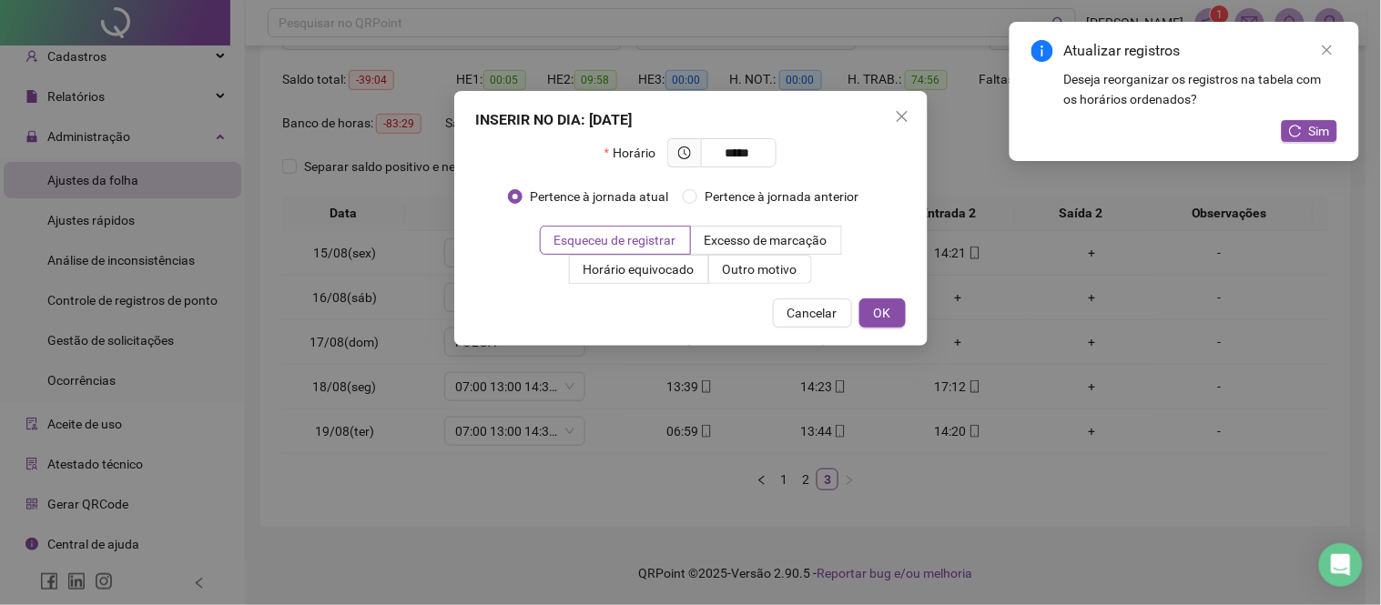
type input "*****"
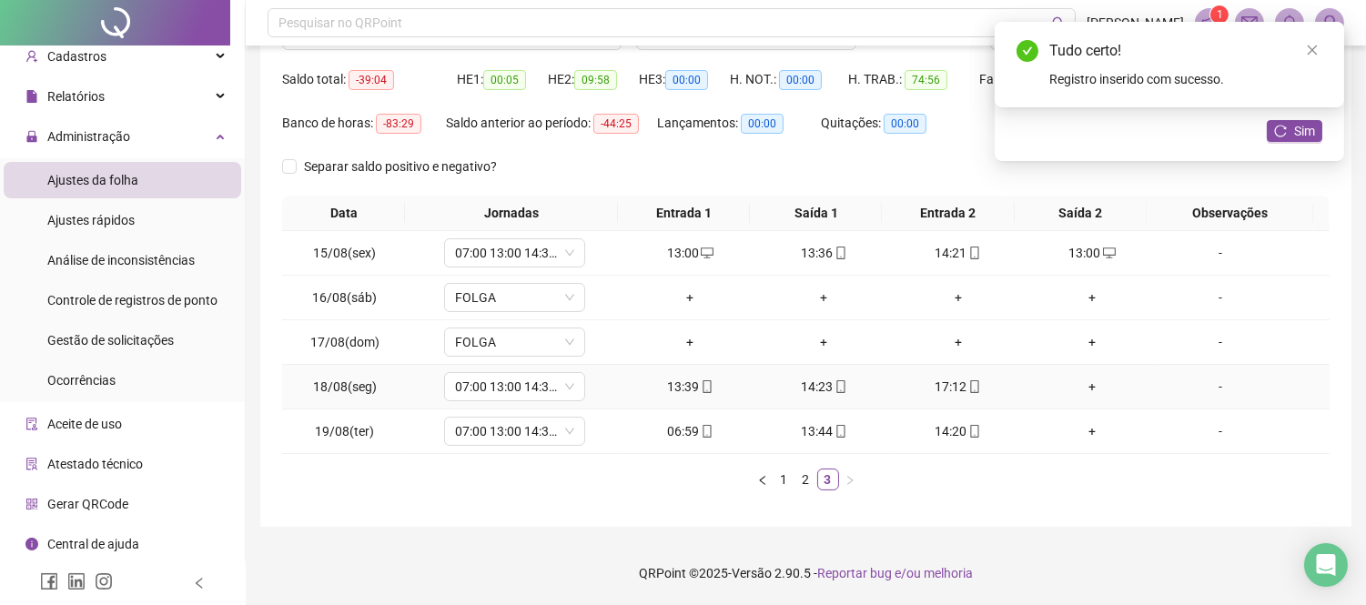
click at [1072, 385] on div "+" at bounding box center [1091, 387] width 119 height 20
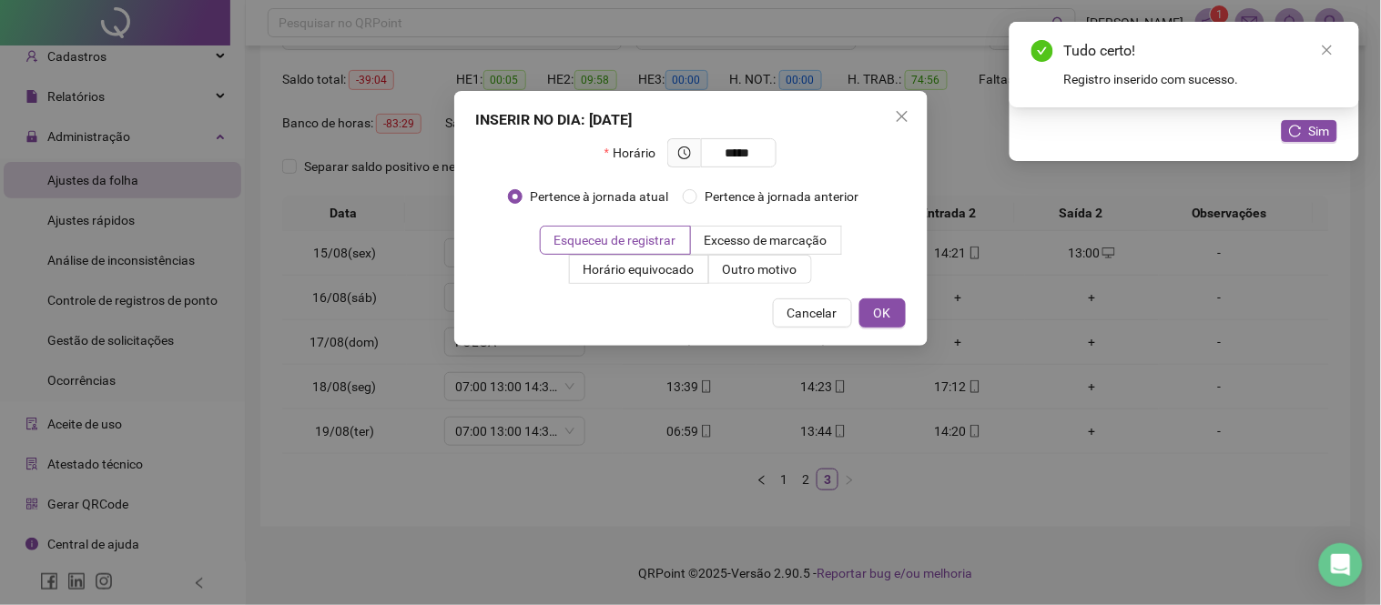
type input "*****"
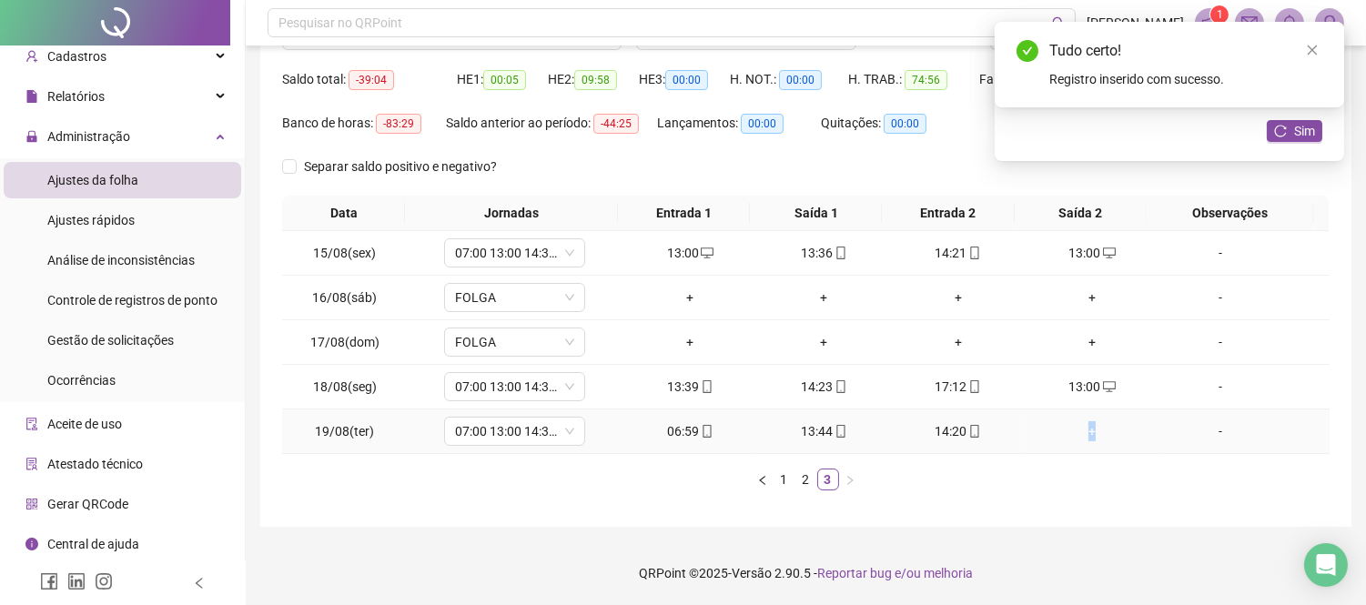
click at [1081, 431] on div "+" at bounding box center [1091, 431] width 119 height 20
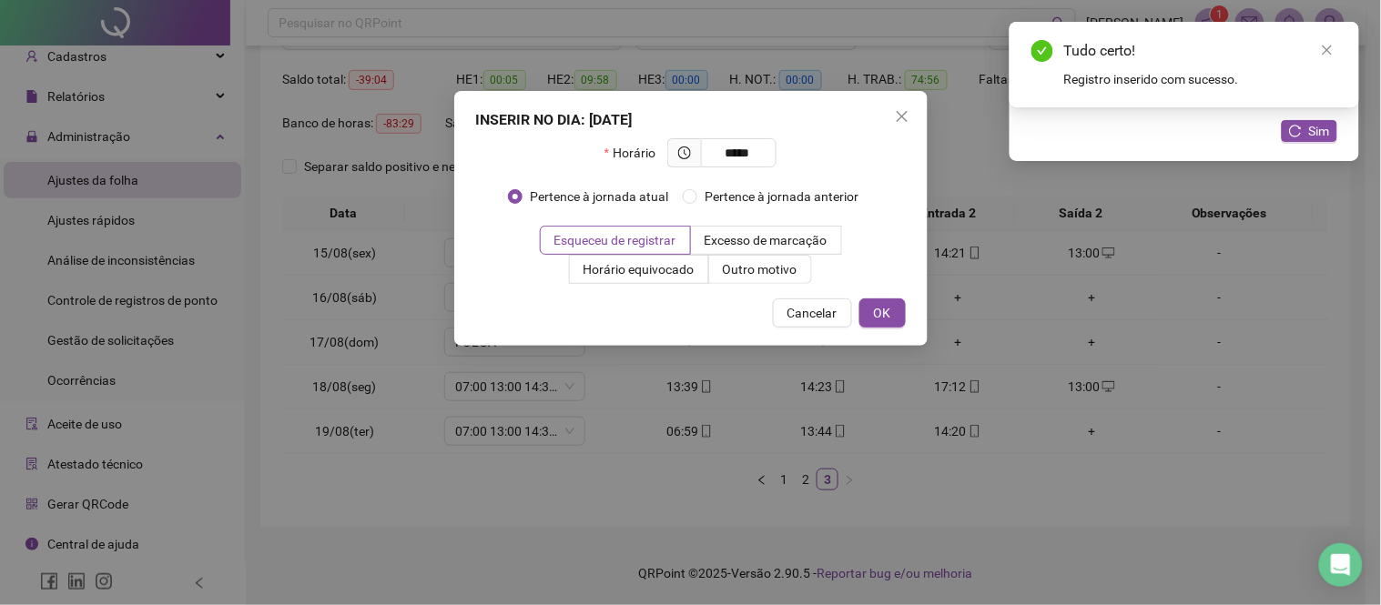
type input "*****"
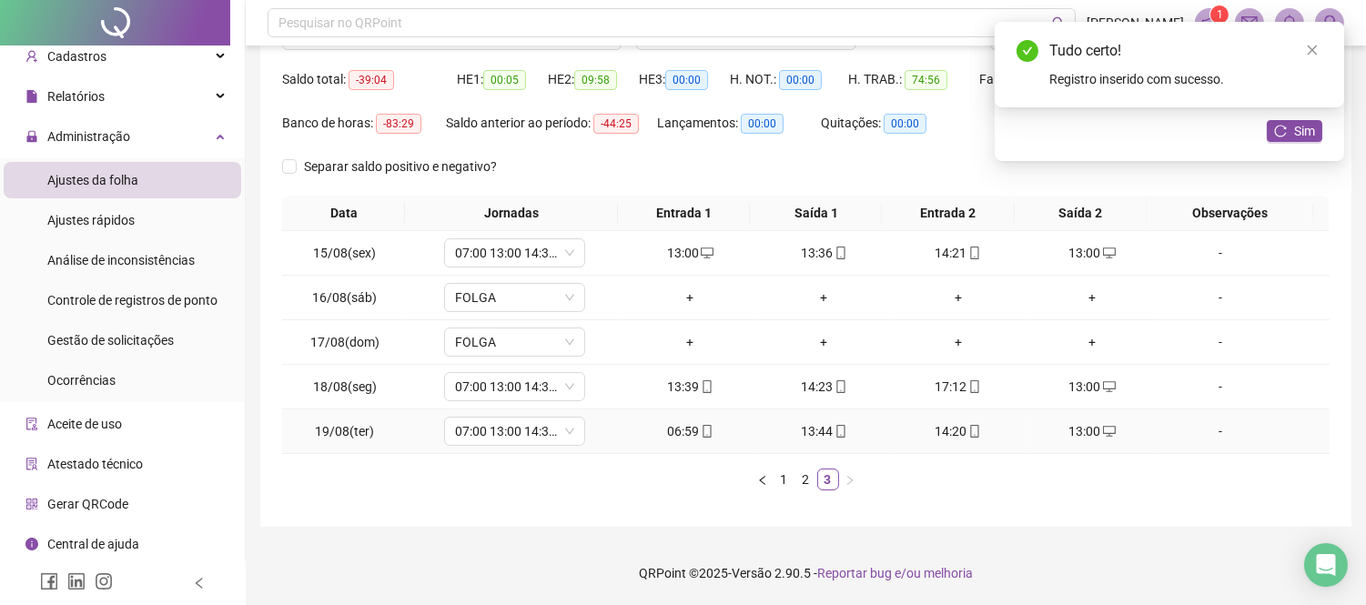
scroll to position [0, 0]
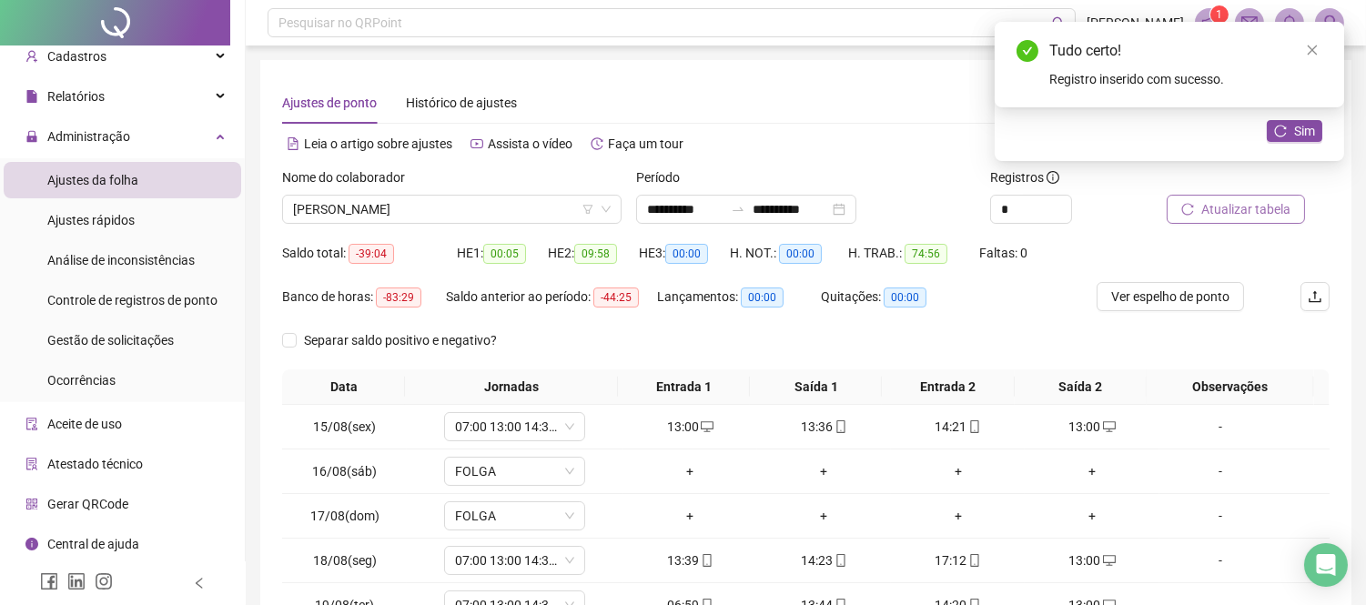
click at [1226, 203] on span "Atualizar tabela" at bounding box center [1246, 209] width 89 height 20
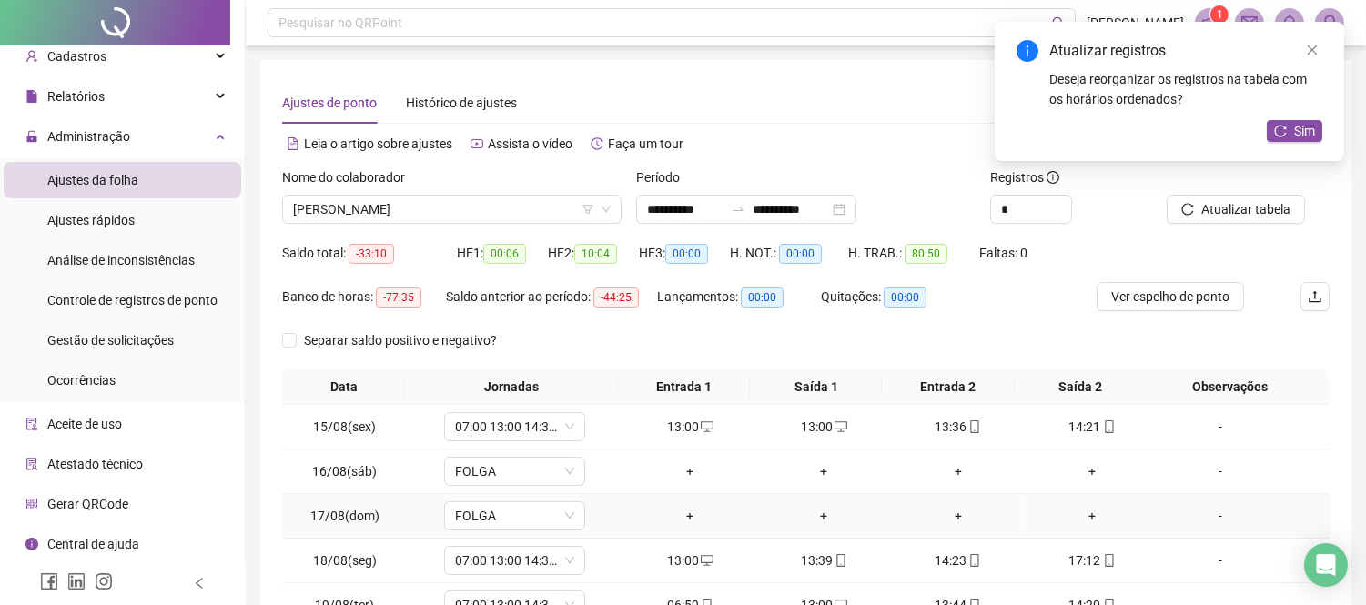
scroll to position [174, 0]
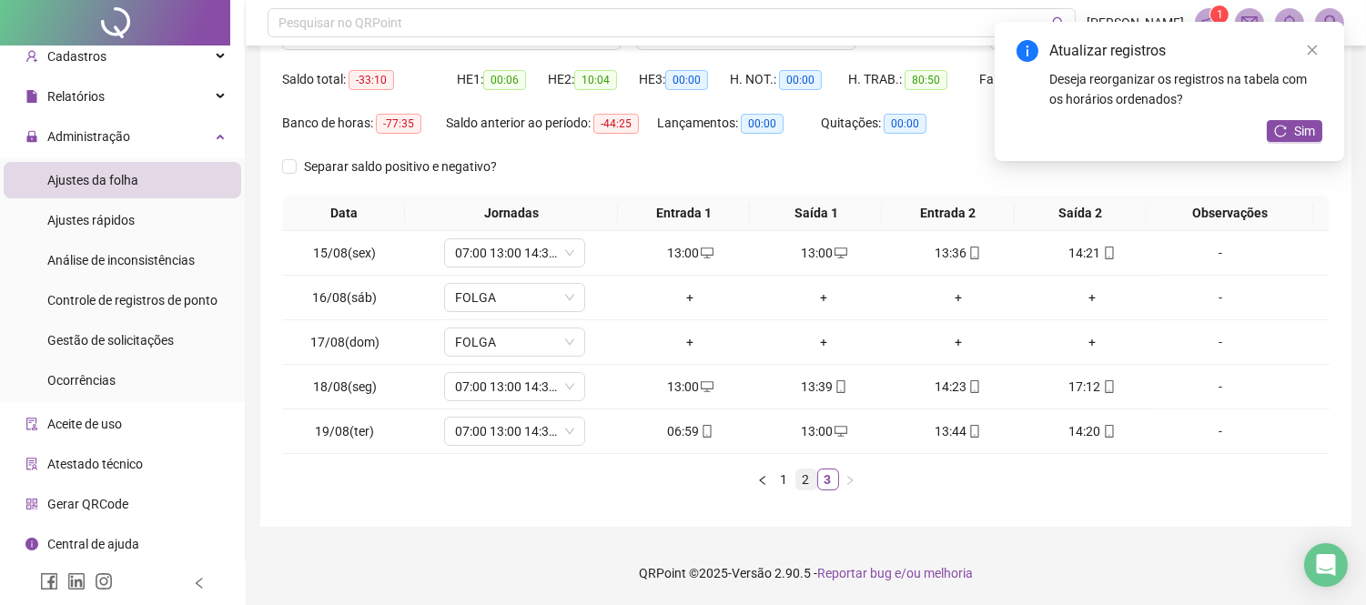
click at [814, 479] on link "2" at bounding box center [807, 480] width 20 height 20
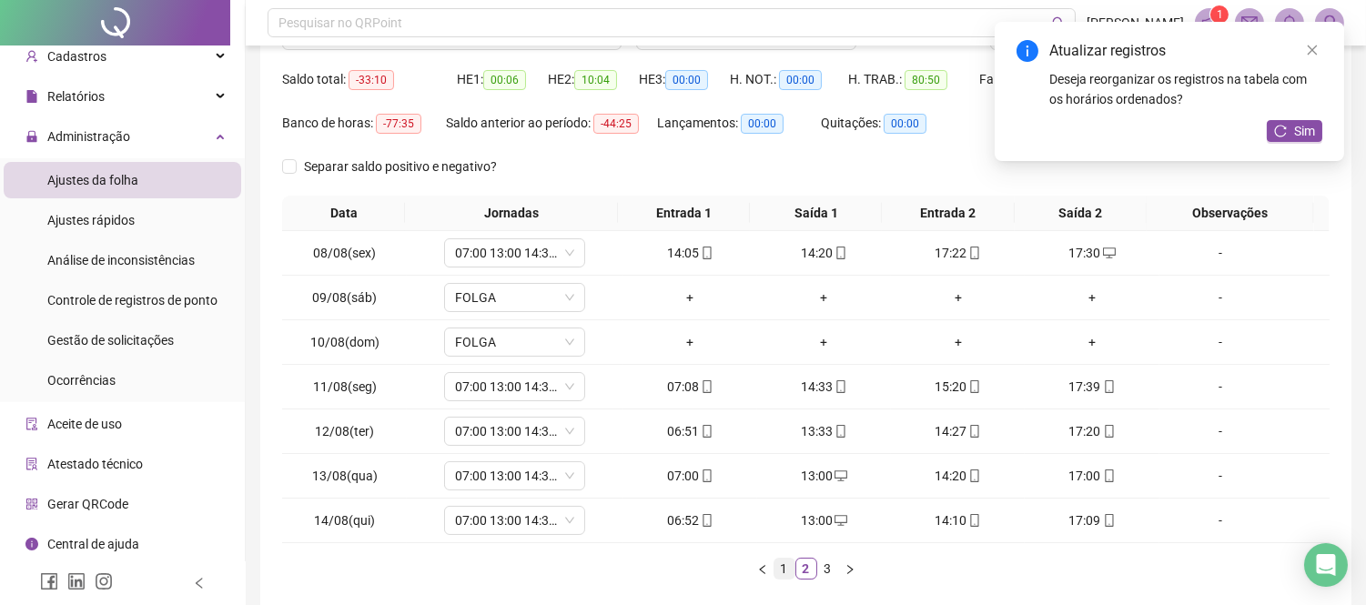
click at [785, 571] on link "1" at bounding box center [785, 569] width 20 height 20
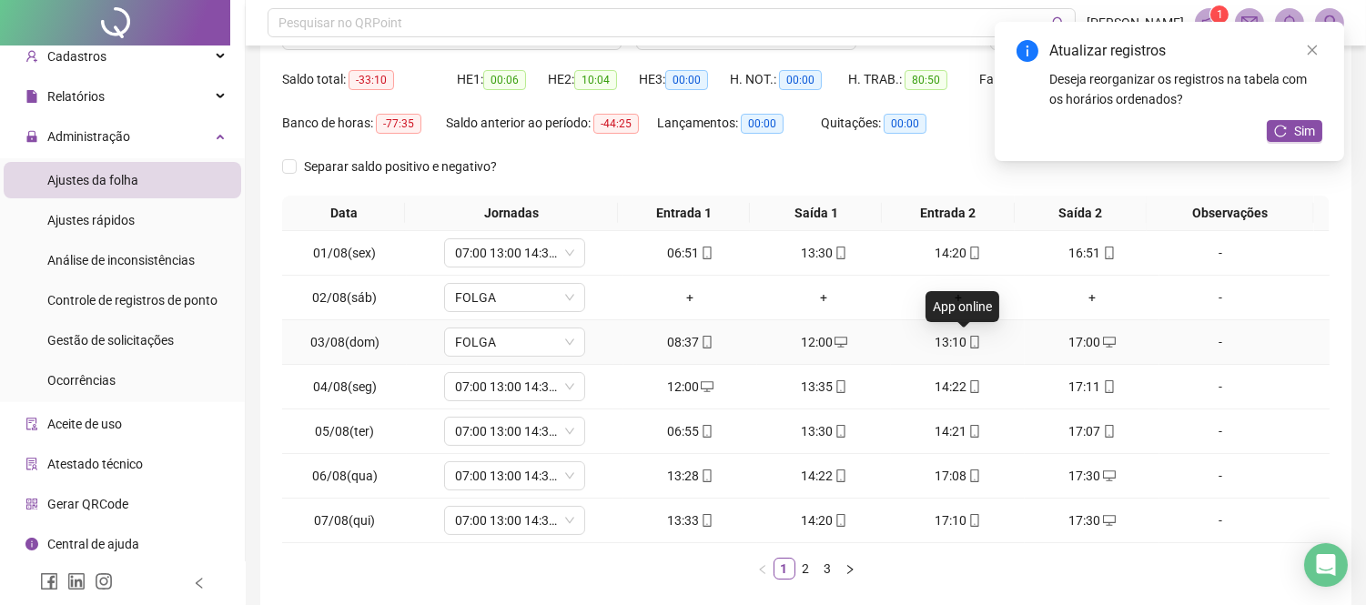
click at [969, 339] on icon "mobile" at bounding box center [975, 342] width 13 height 13
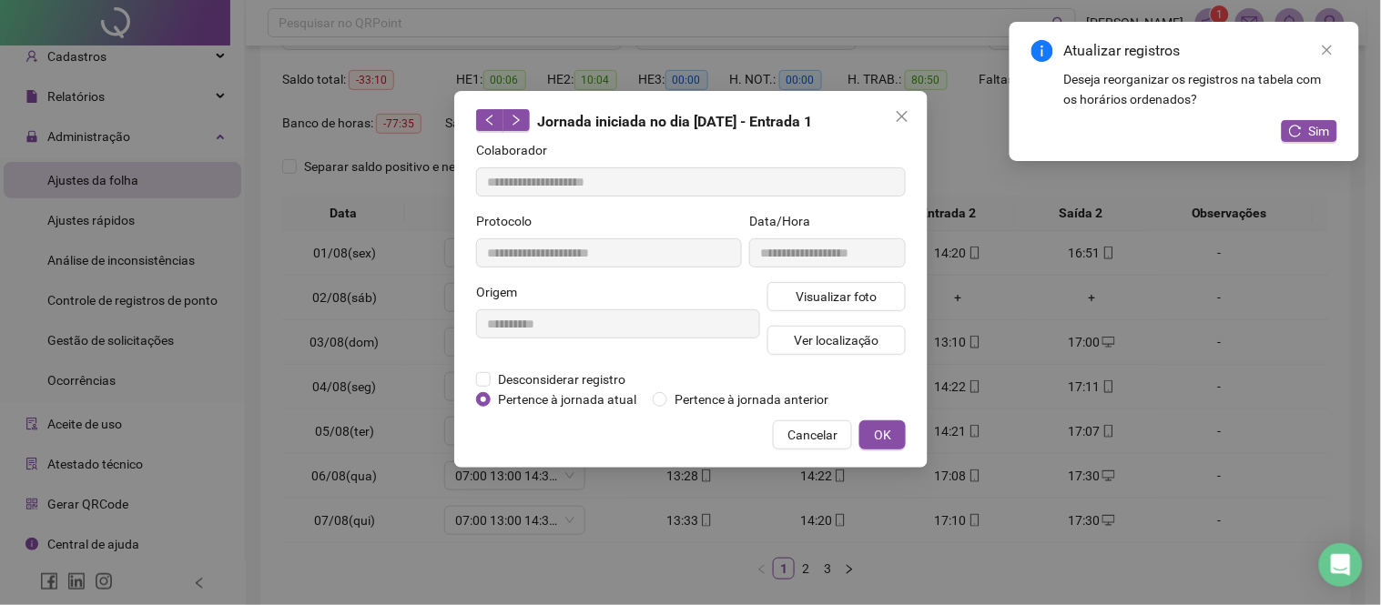
type input "**********"
click at [1047, 334] on div "**********" at bounding box center [690, 302] width 1381 height 605
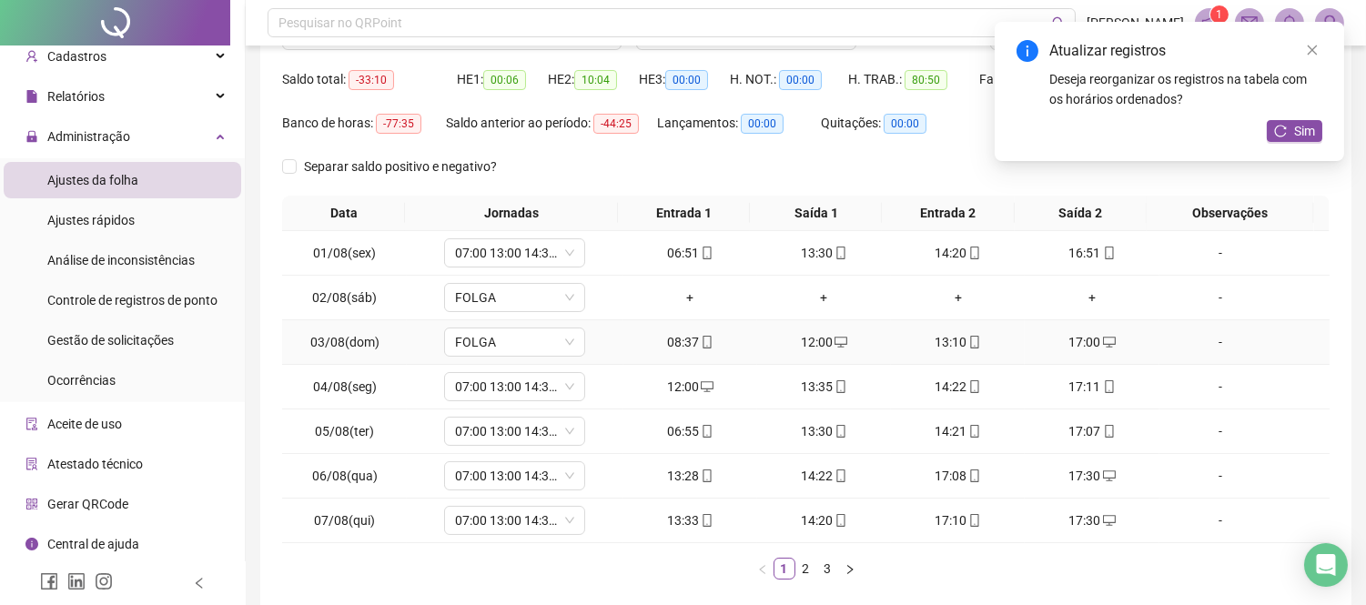
click at [1103, 340] on icon "desktop" at bounding box center [1109, 342] width 13 height 13
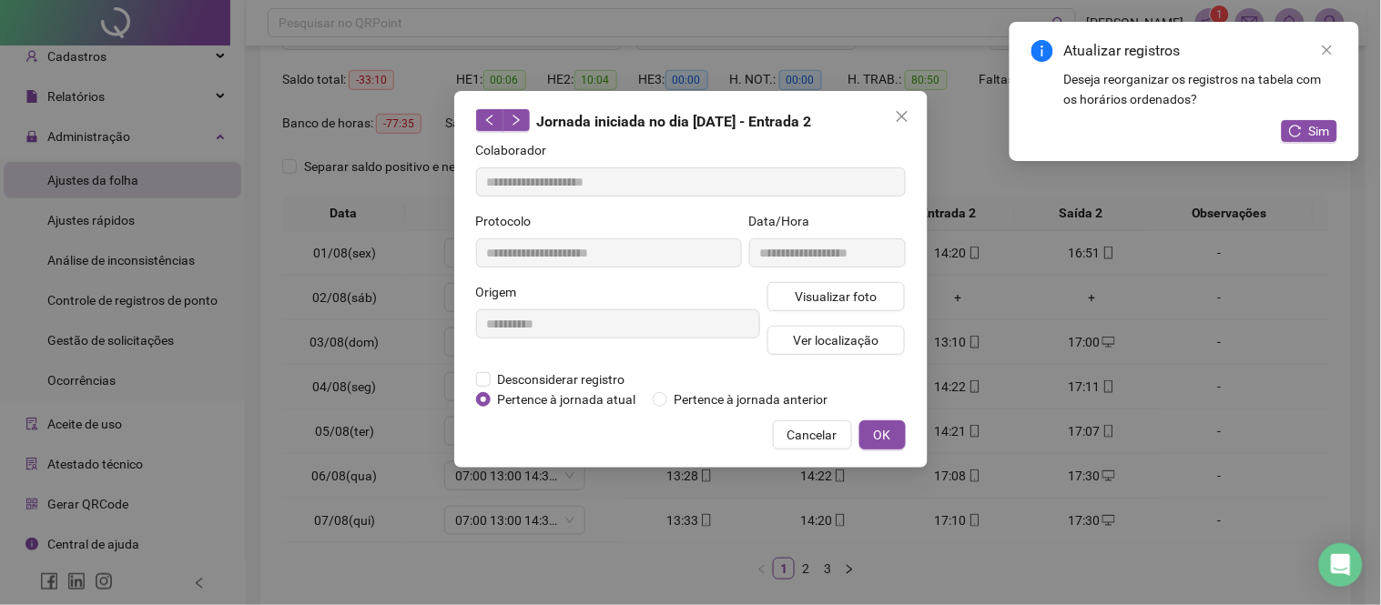
click at [473, 377] on div "**********" at bounding box center [690, 279] width 473 height 377
click at [503, 375] on span "Desconsiderar registro" at bounding box center [562, 380] width 142 height 20
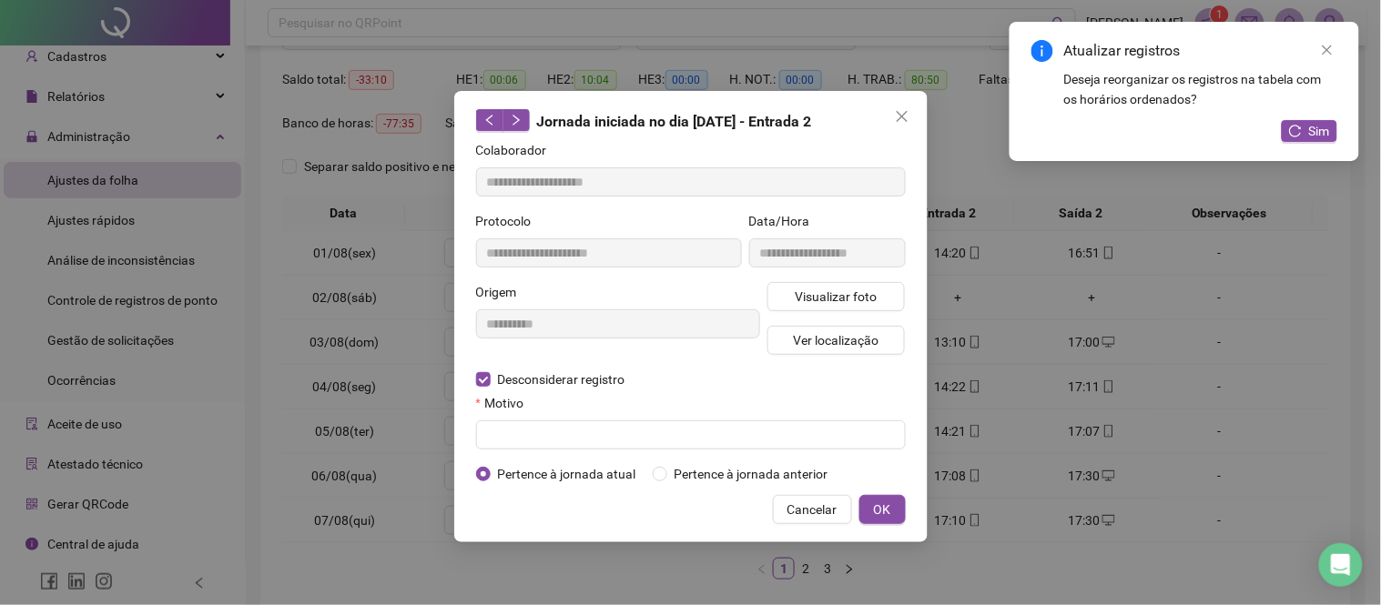
type input "**********"
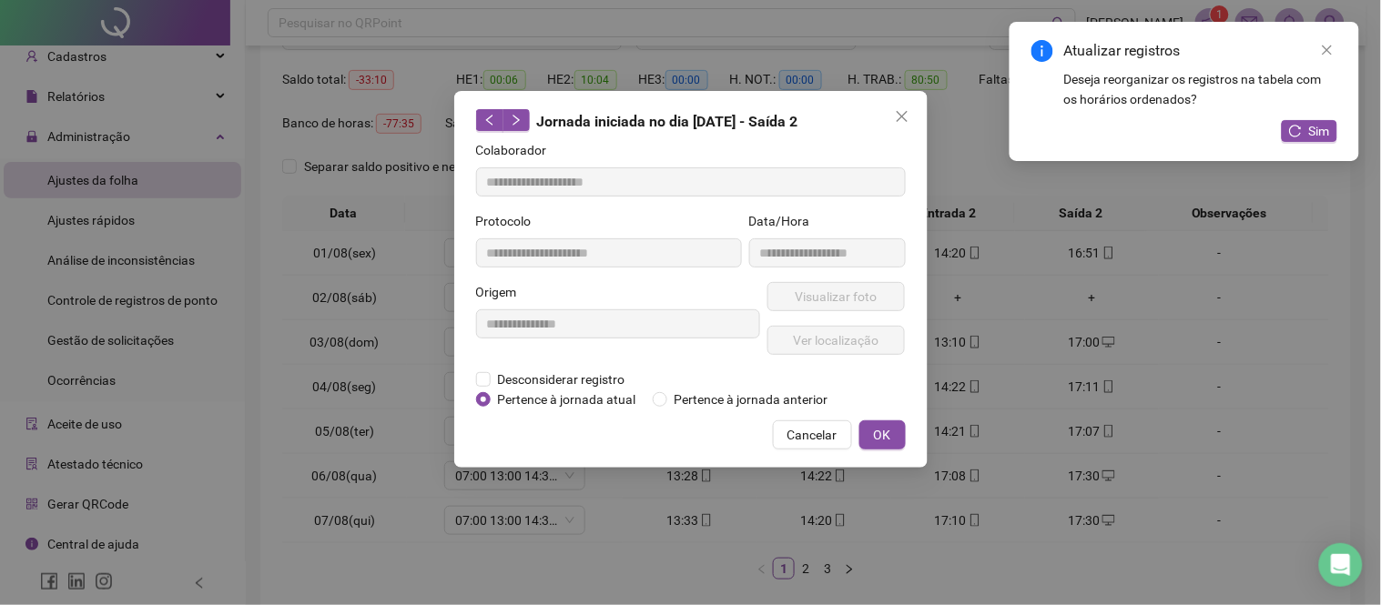
click at [517, 425] on div "Cancelar OK" at bounding box center [691, 435] width 430 height 29
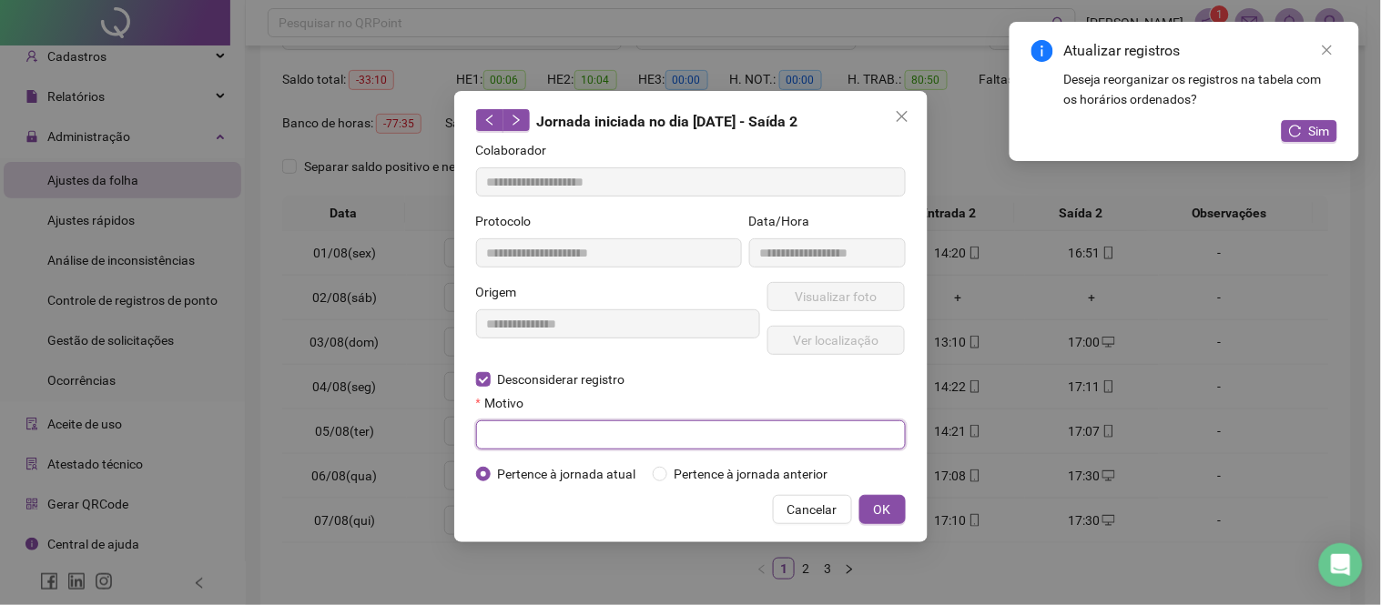
click at [503, 429] on input "text" at bounding box center [691, 435] width 430 height 29
type input "******"
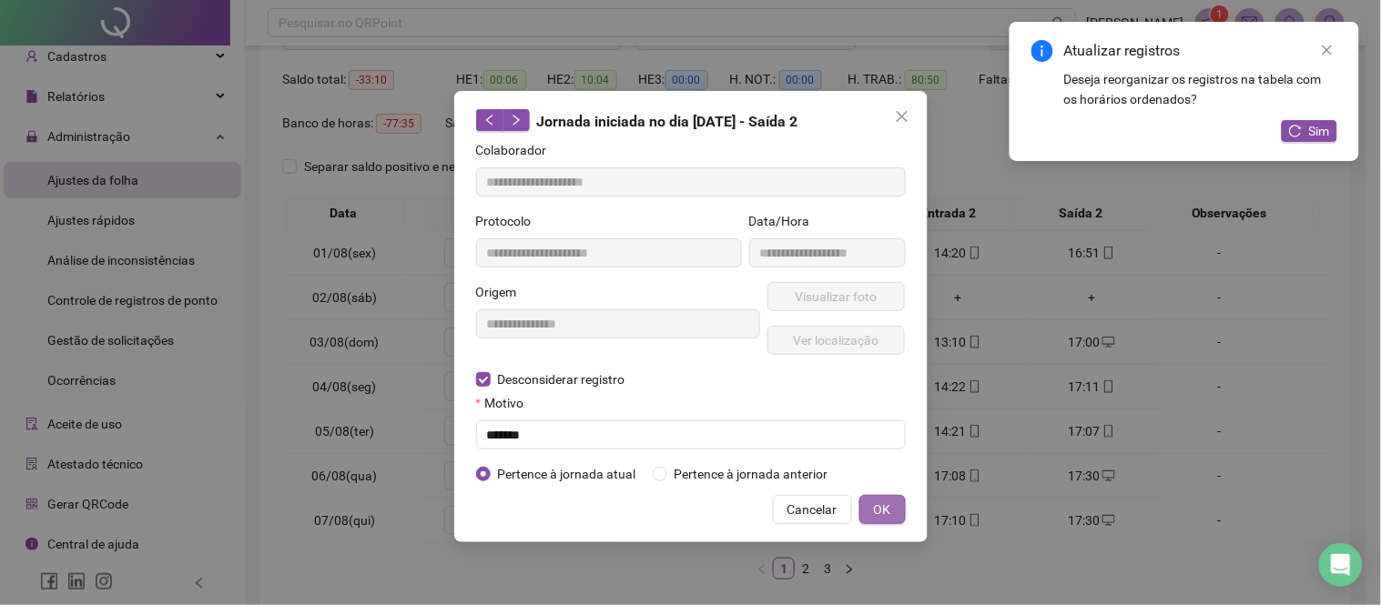
click at [885, 512] on span "OK" at bounding box center [882, 510] width 17 height 20
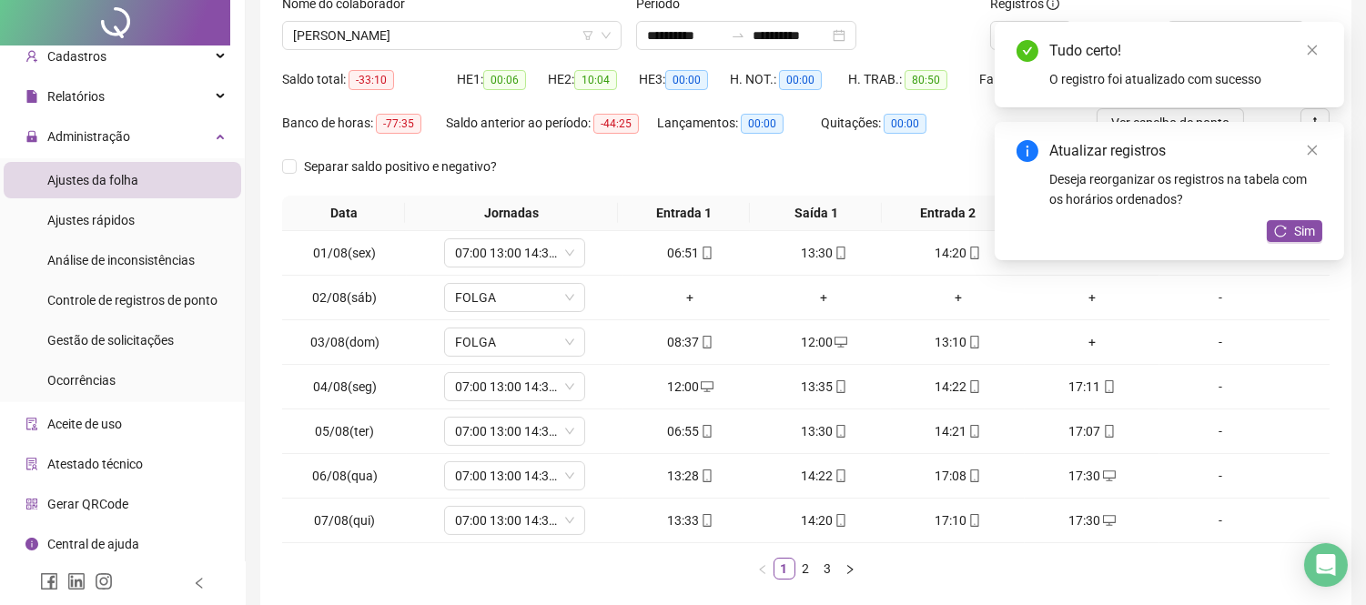
scroll to position [0, 0]
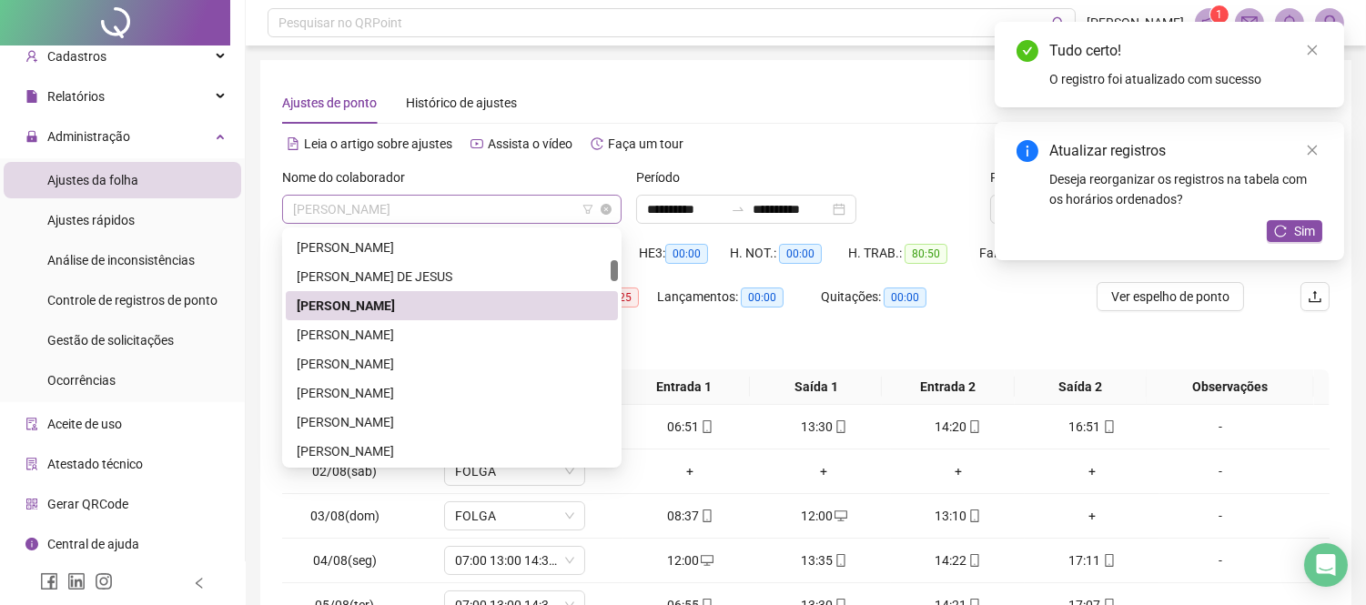
click at [465, 195] on div "[PERSON_NAME]" at bounding box center [452, 209] width 340 height 29
click at [478, 334] on div "[PERSON_NAME]" at bounding box center [452, 335] width 310 height 20
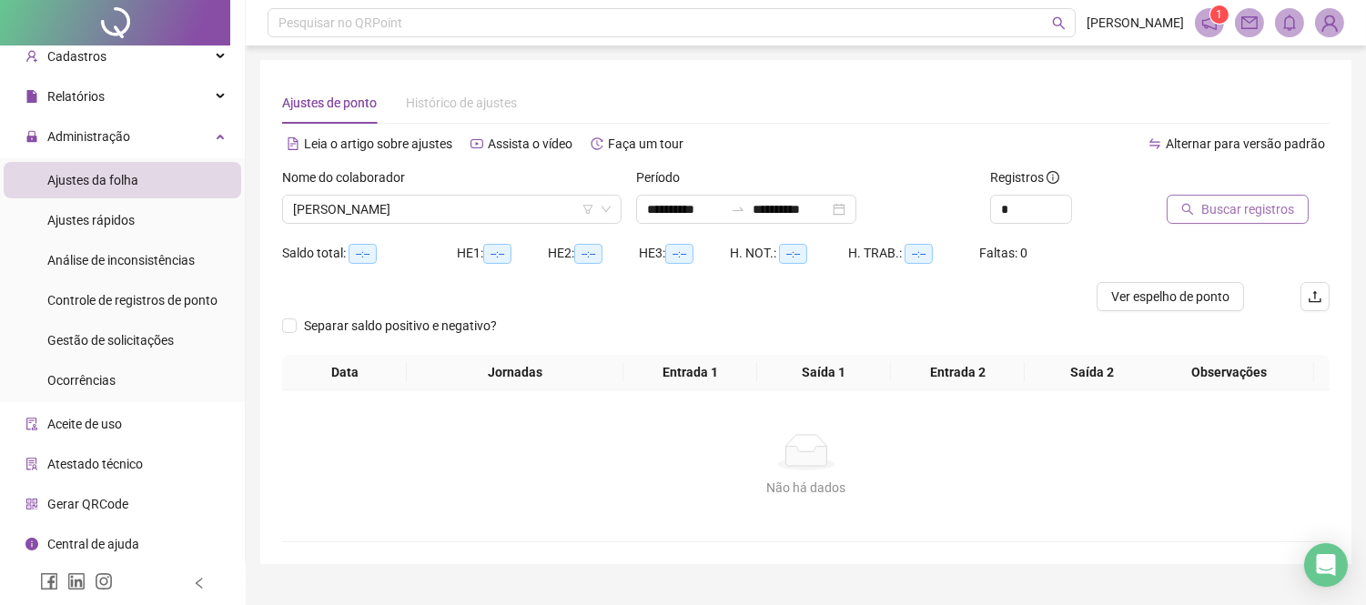
click at [1218, 200] on span "Buscar registros" at bounding box center [1248, 209] width 93 height 20
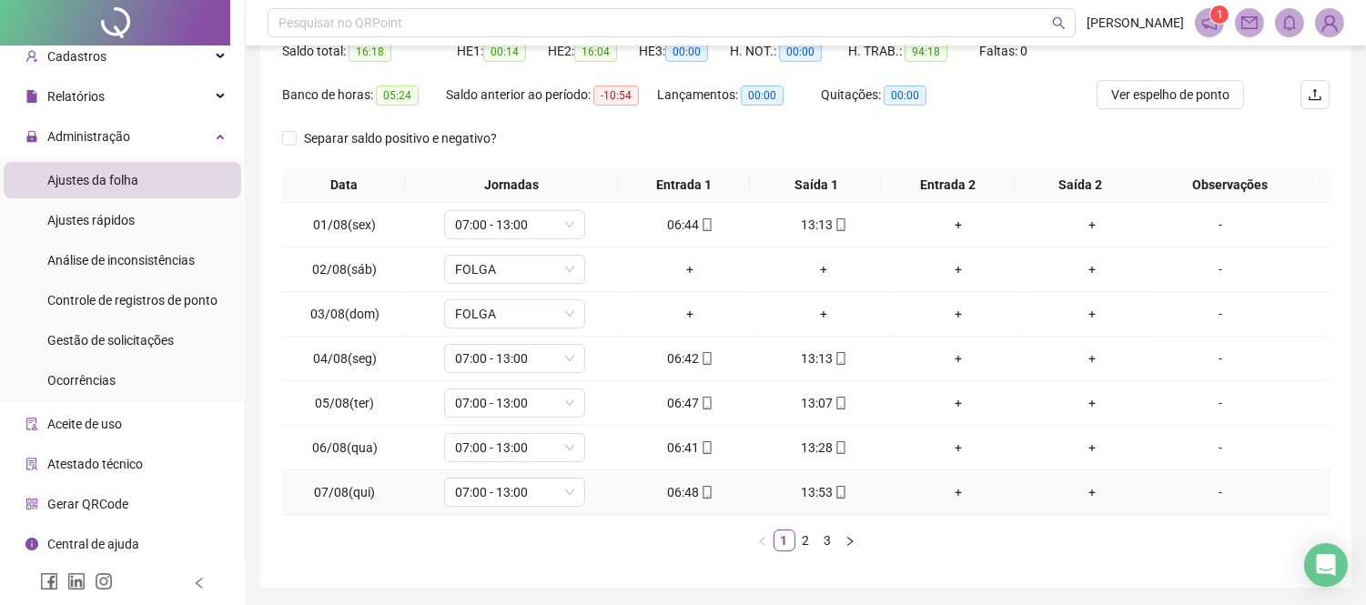
scroll to position [262, 0]
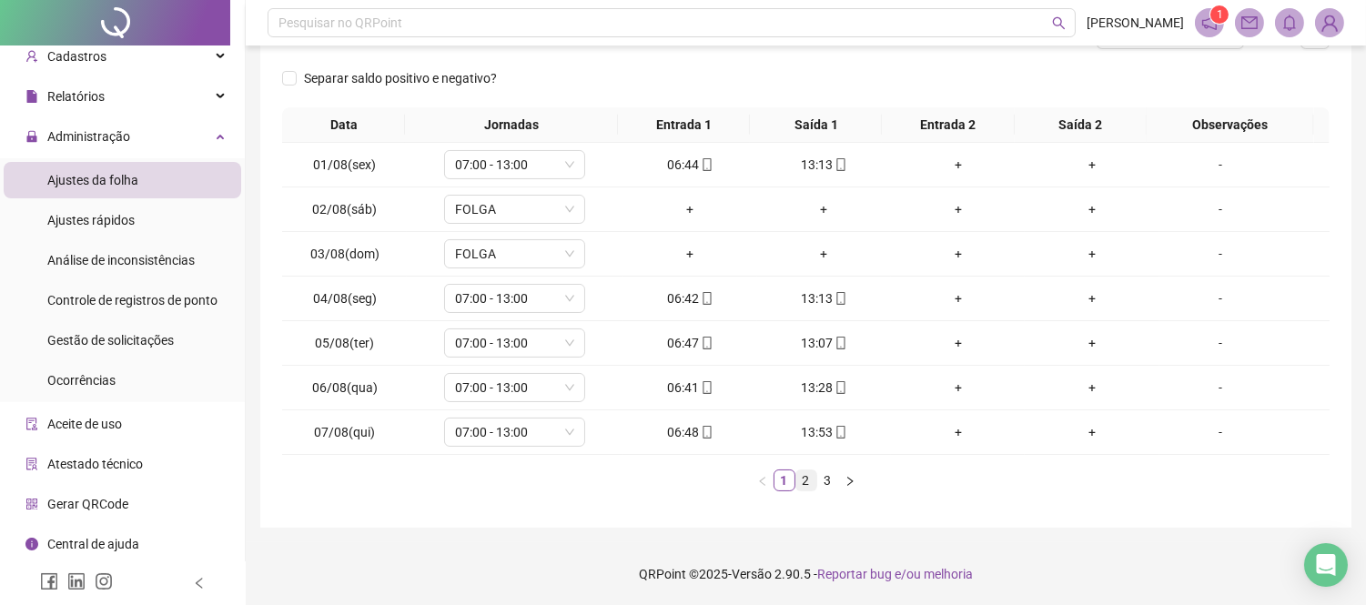
click at [815, 484] on link "2" at bounding box center [807, 481] width 20 height 20
click at [823, 480] on link "3" at bounding box center [828, 481] width 20 height 20
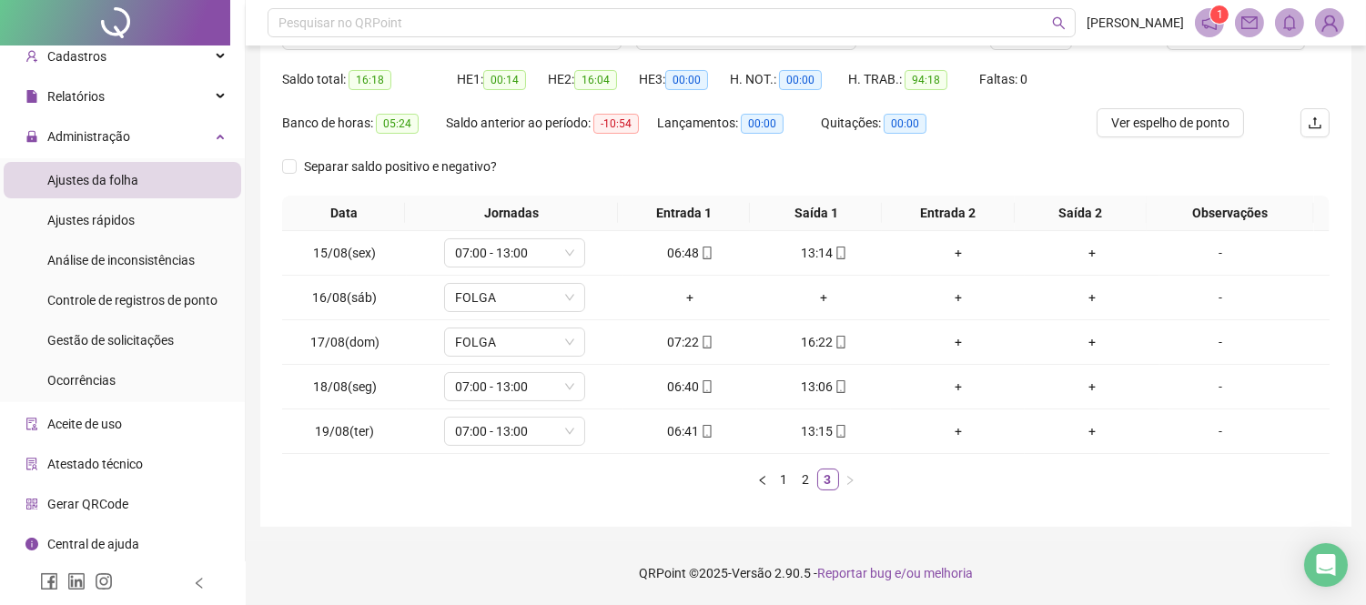
scroll to position [0, 0]
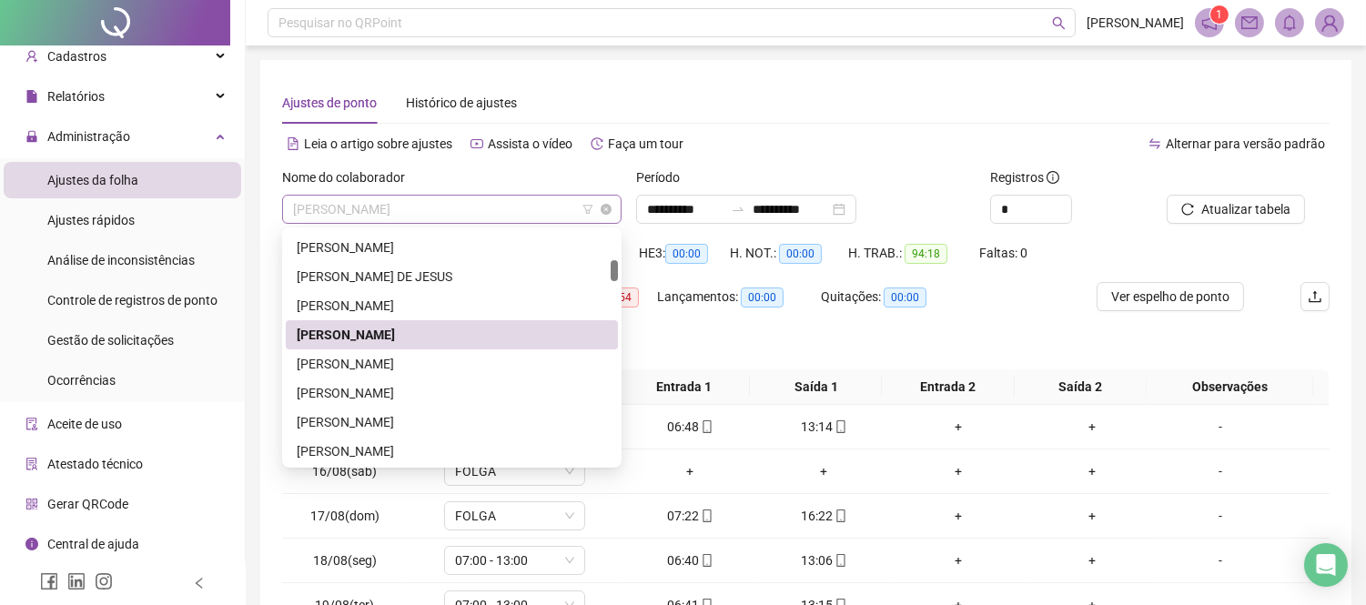
click at [541, 211] on span "[PERSON_NAME]" at bounding box center [452, 209] width 318 height 27
click at [417, 348] on div "[PERSON_NAME]" at bounding box center [452, 334] width 332 height 29
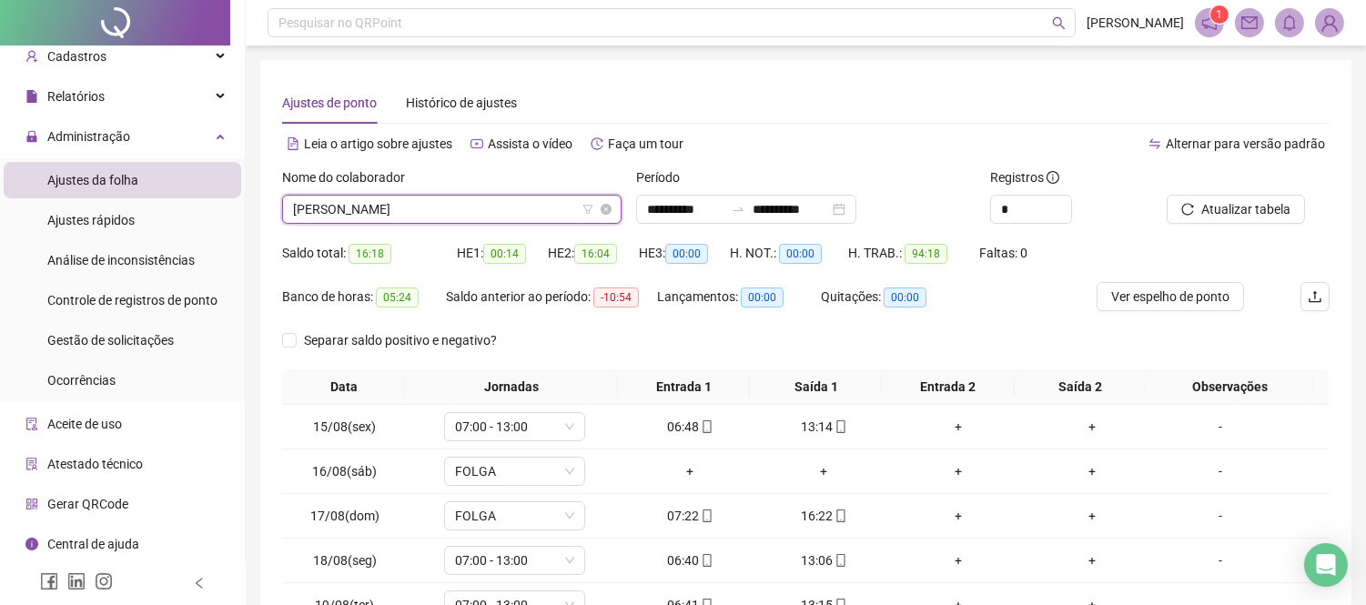
click at [567, 212] on span "[PERSON_NAME]" at bounding box center [452, 209] width 318 height 27
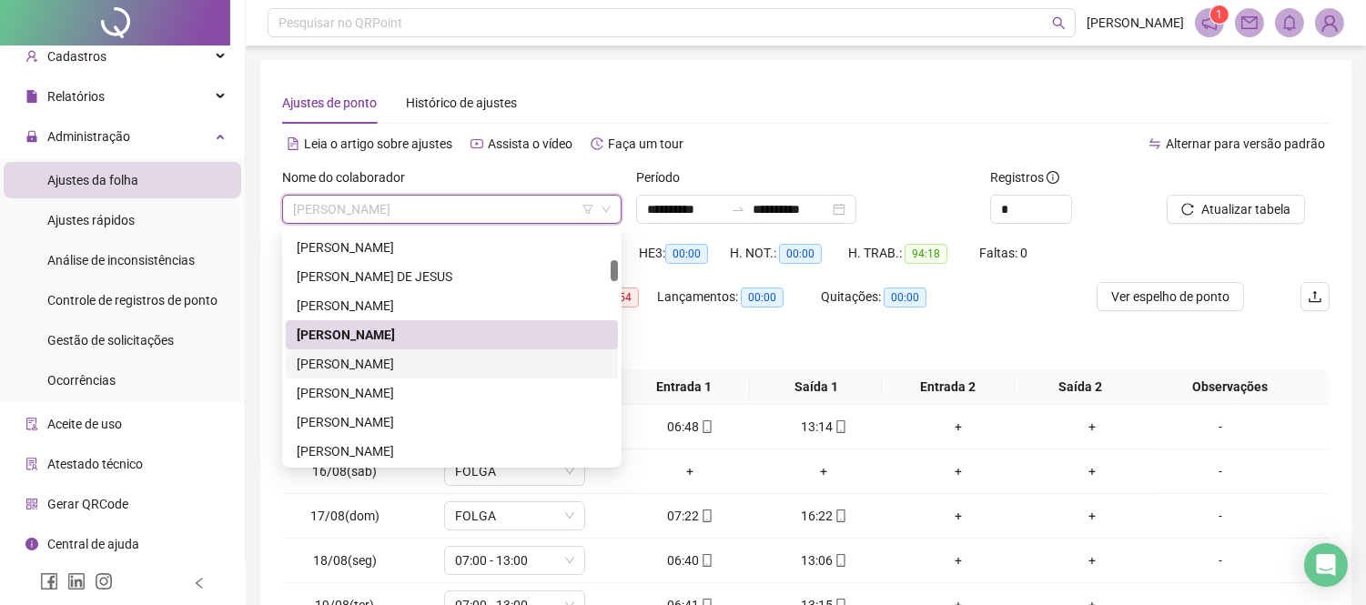
click at [393, 355] on div "[PERSON_NAME]" at bounding box center [452, 364] width 310 height 20
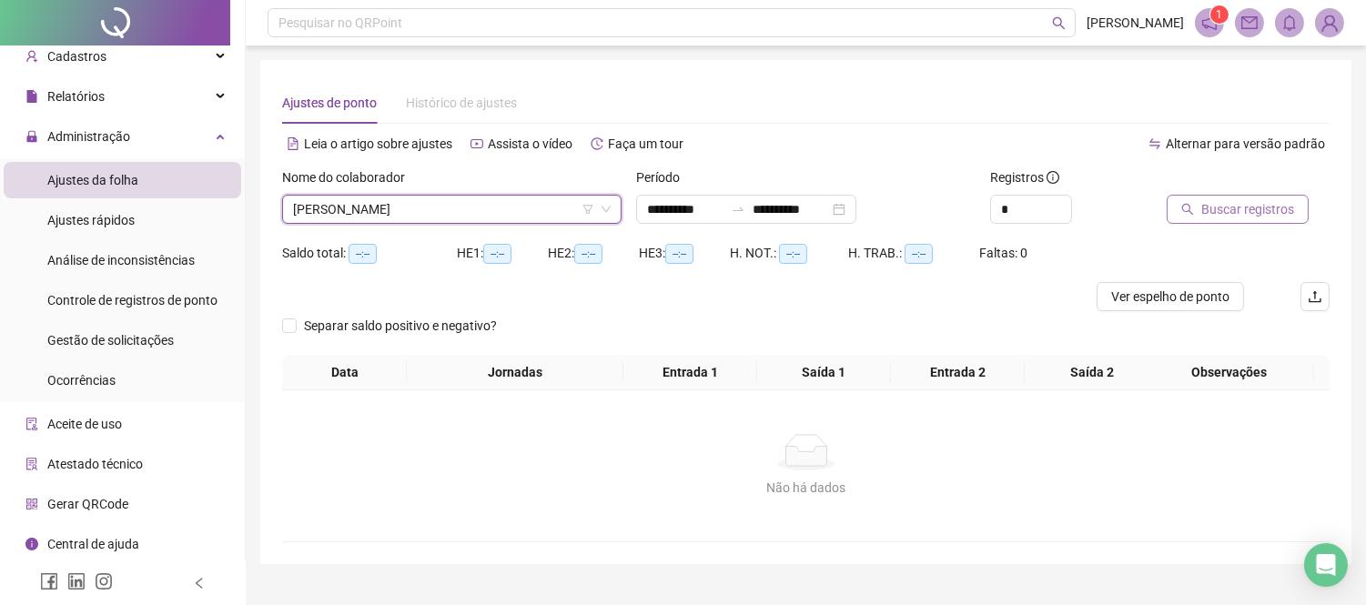
click at [1253, 200] on span "Buscar registros" at bounding box center [1248, 209] width 93 height 20
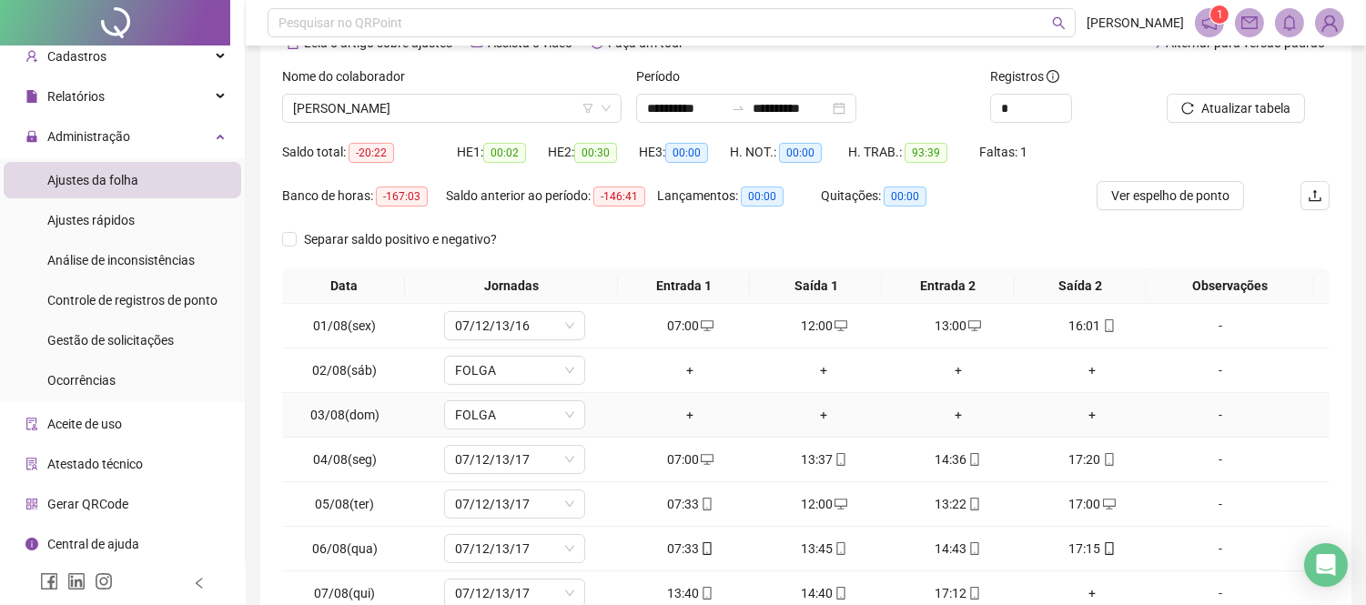
scroll to position [202, 0]
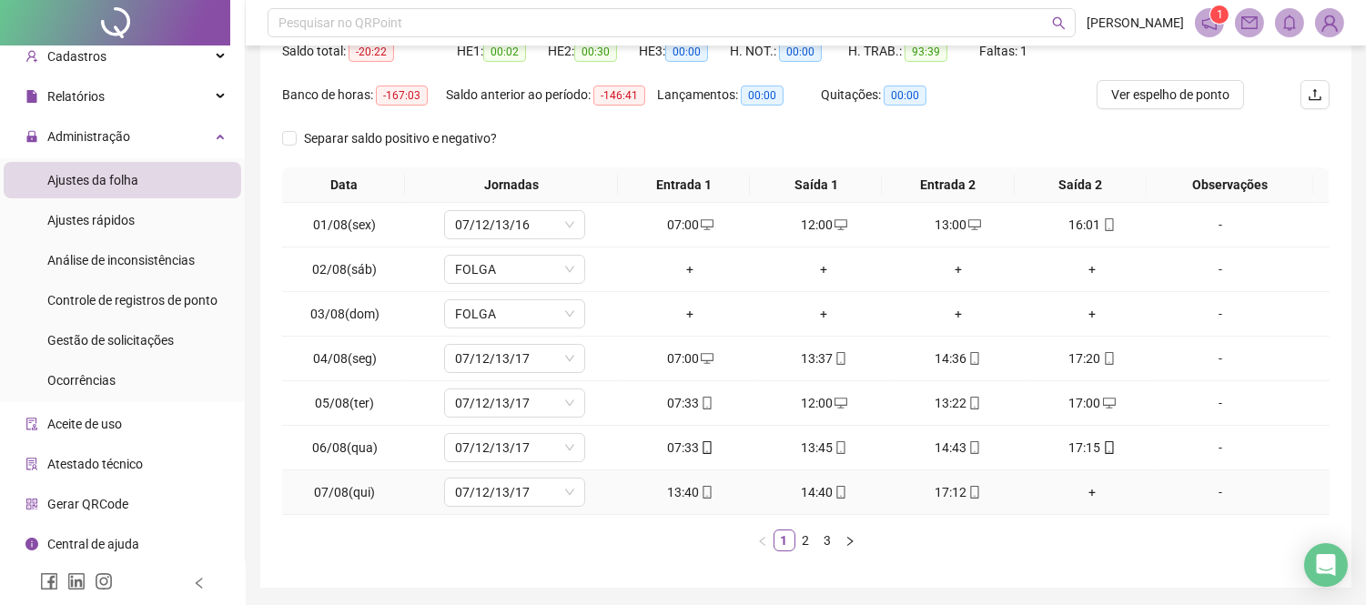
click at [1090, 492] on div "+" at bounding box center [1091, 492] width 119 height 20
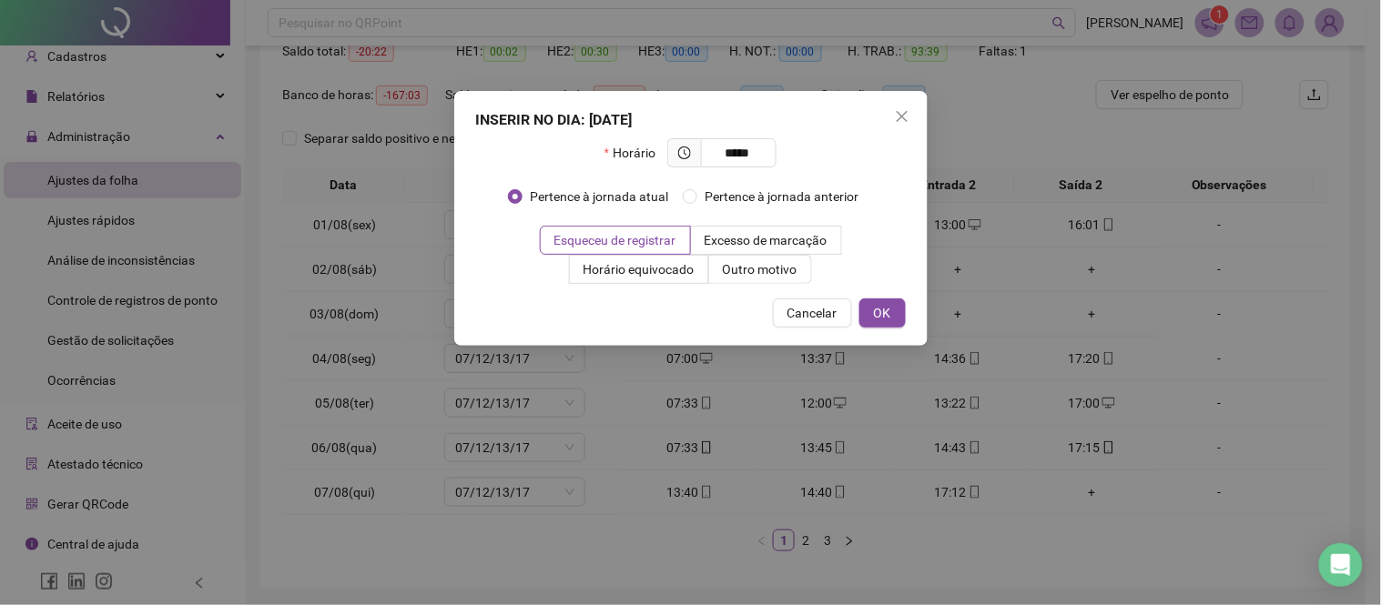
type input "*****"
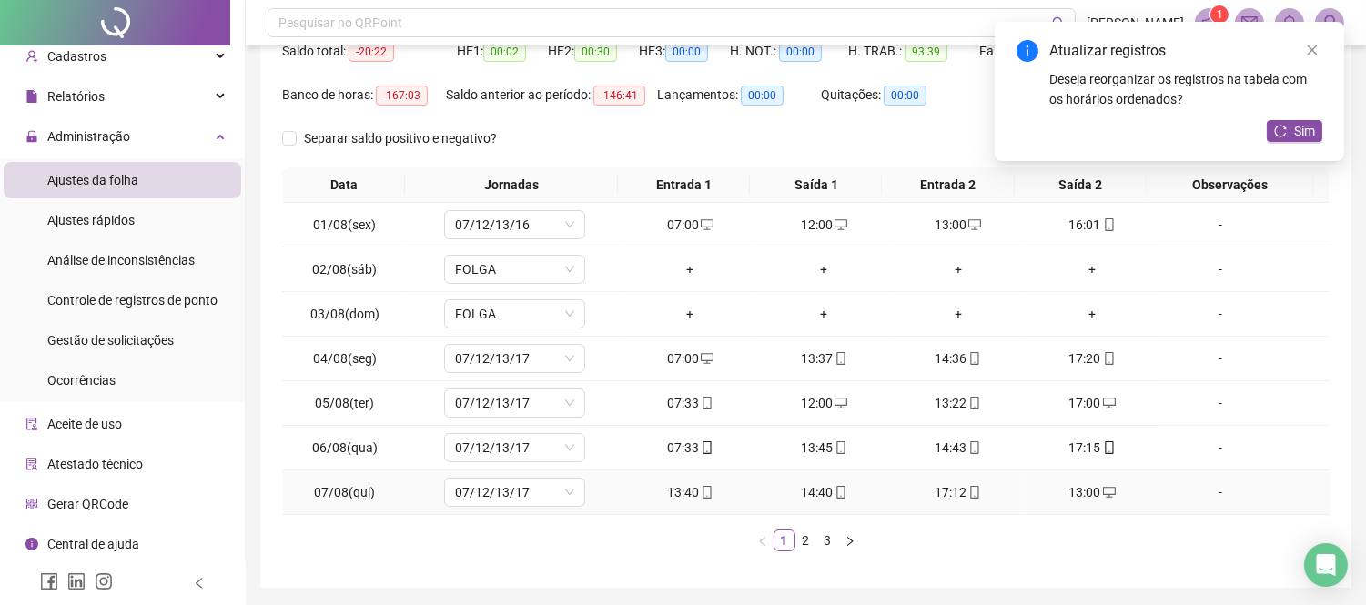
click at [939, 493] on div "17:12" at bounding box center [958, 492] width 119 height 20
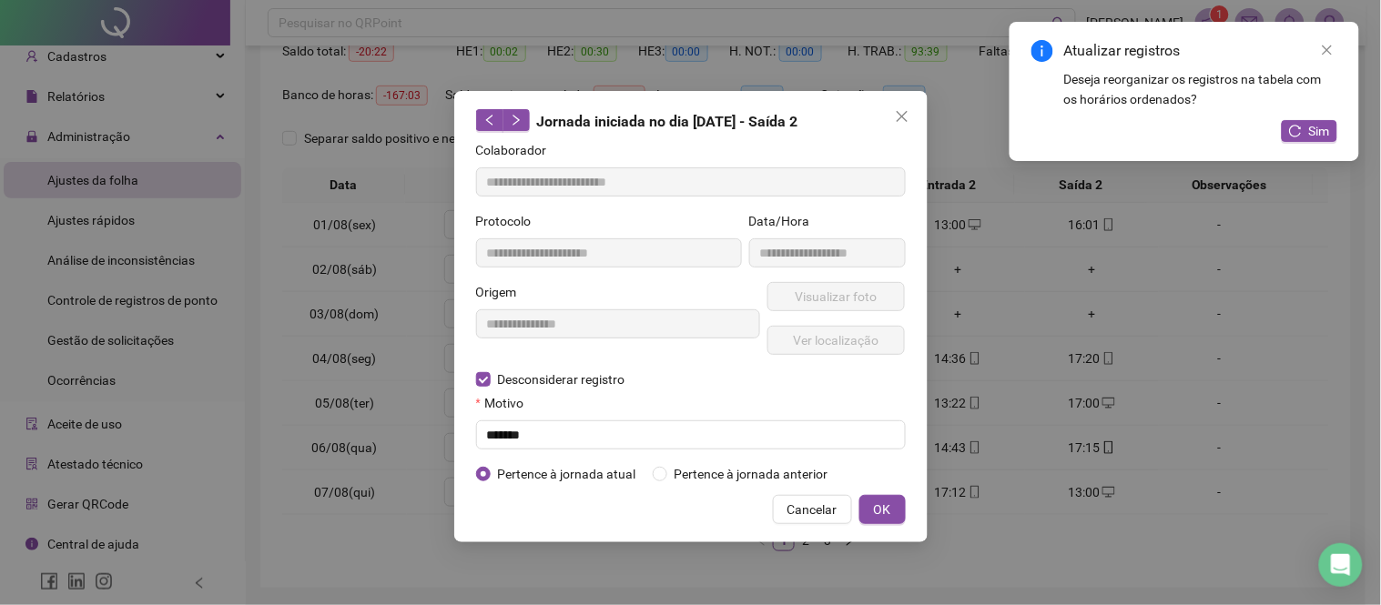
type input "**********"
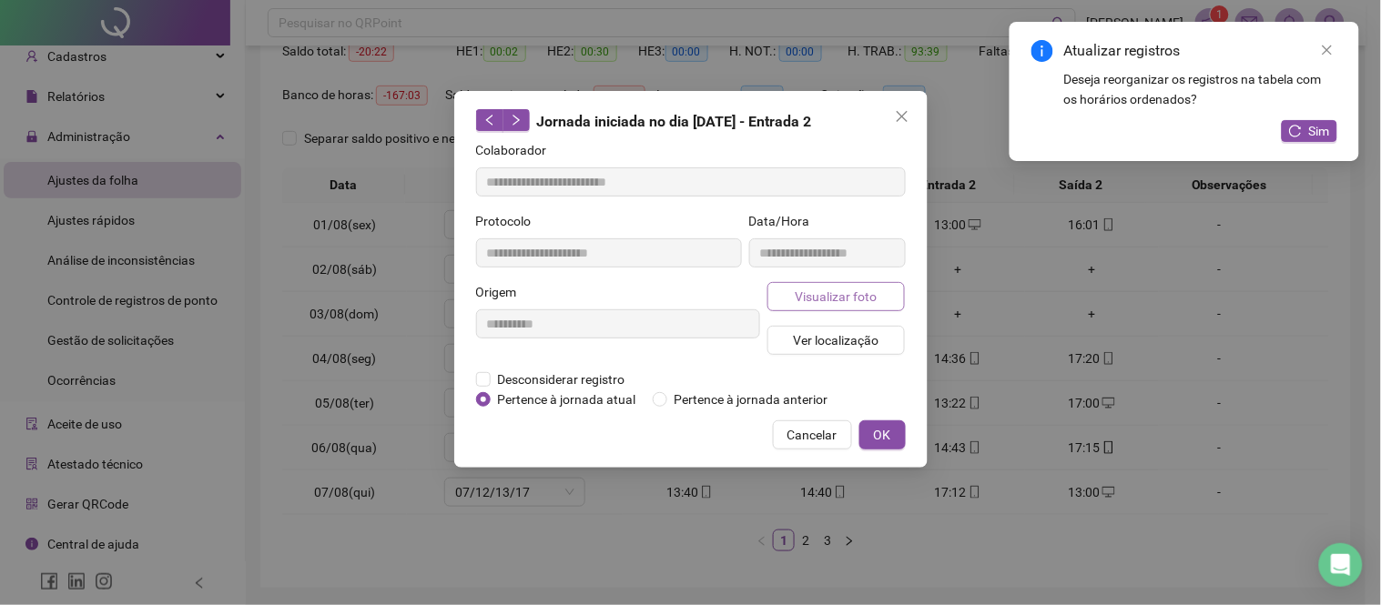
click at [836, 296] on span "Visualizar foto" at bounding box center [836, 297] width 82 height 20
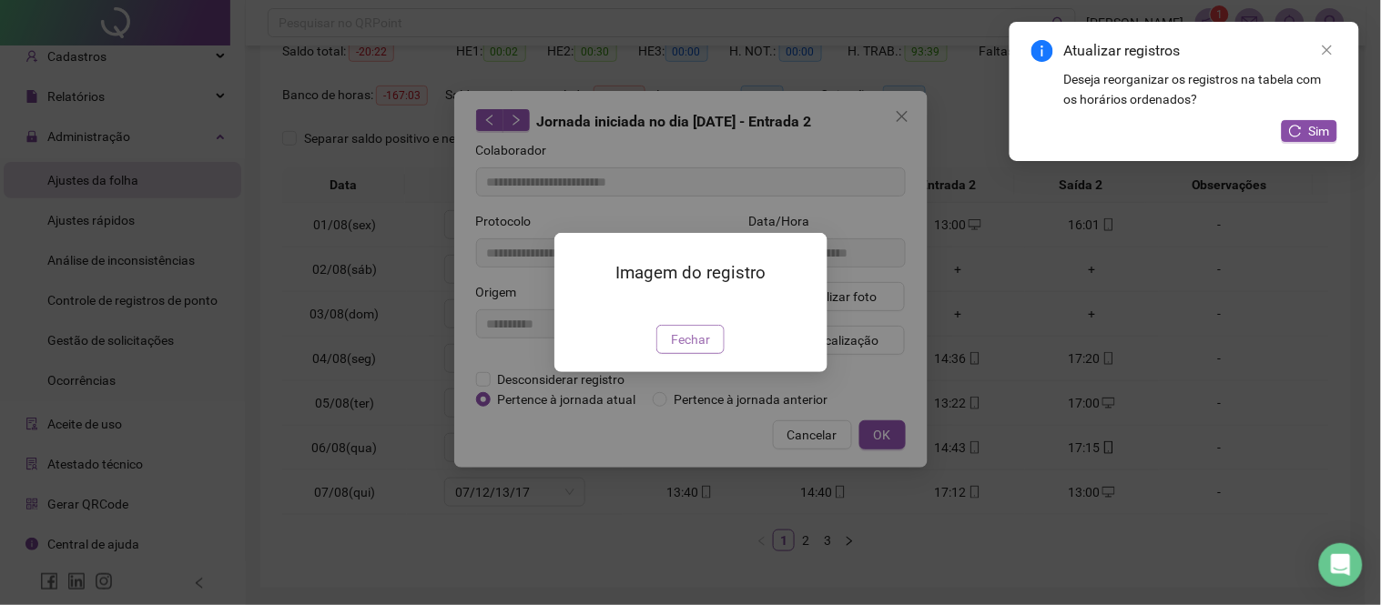
click at [695, 350] on span "Fechar" at bounding box center [690, 340] width 39 height 20
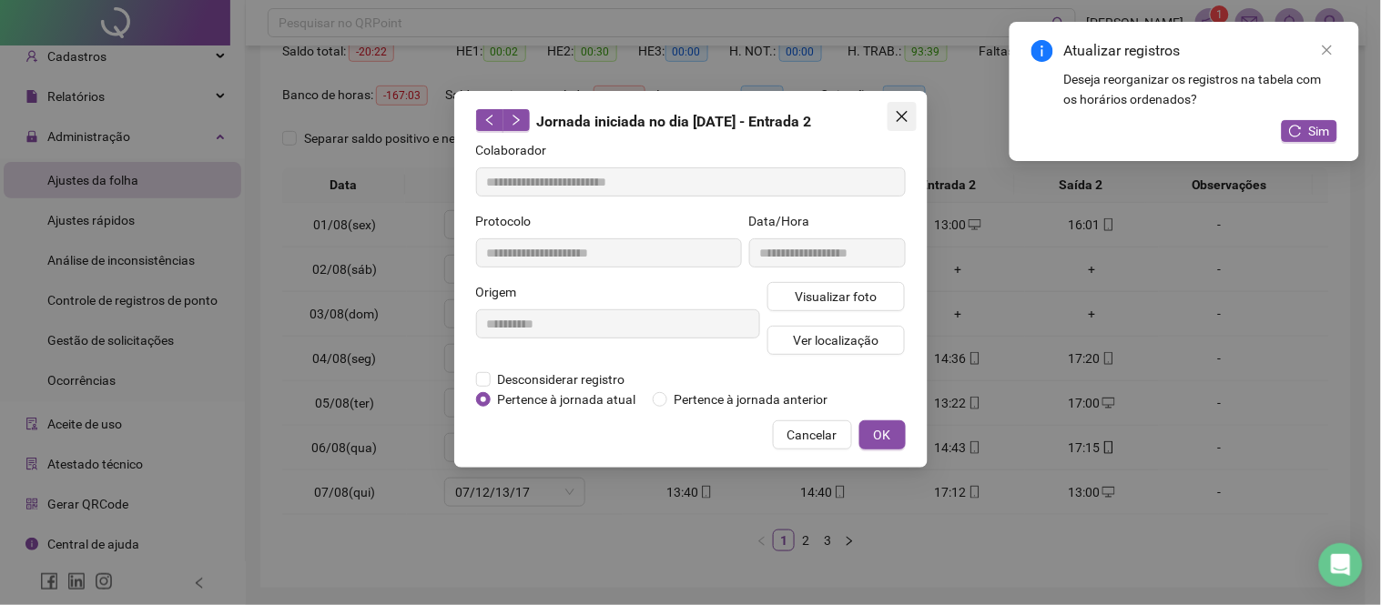
click at [914, 124] on button "Close" at bounding box center [902, 116] width 29 height 29
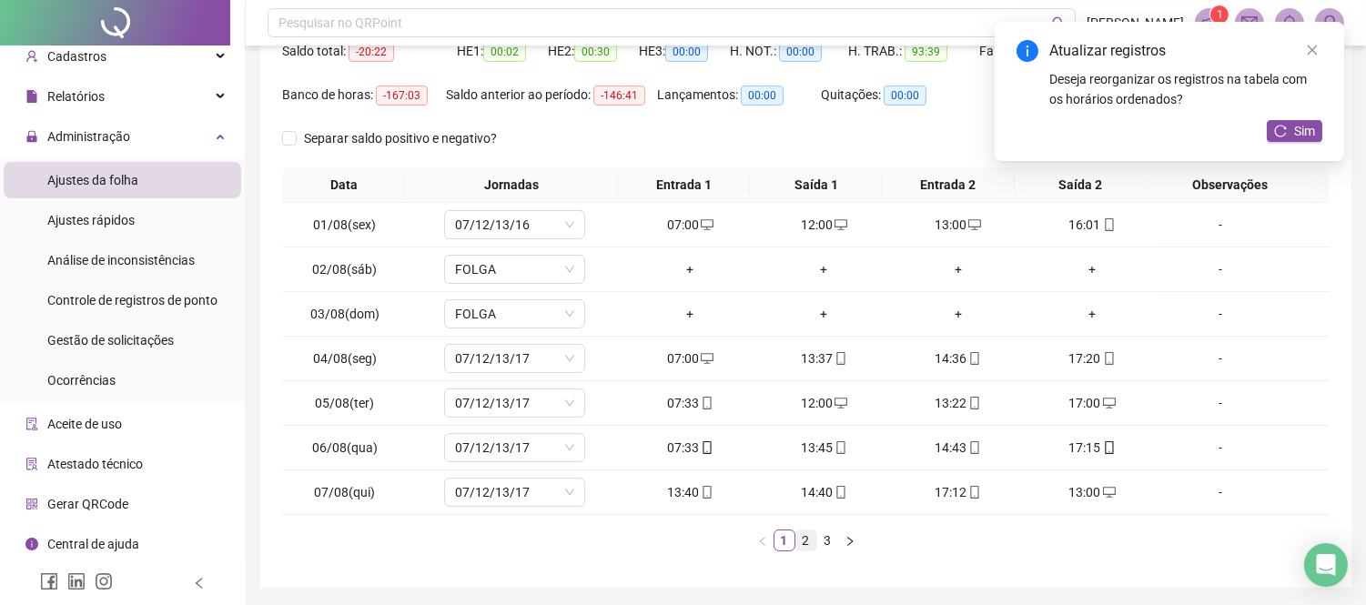
click at [797, 539] on link "2" at bounding box center [807, 541] width 20 height 20
click at [807, 543] on link "2" at bounding box center [807, 541] width 20 height 20
click at [815, 541] on link "2" at bounding box center [807, 541] width 20 height 20
click at [824, 535] on link "3" at bounding box center [828, 541] width 20 height 20
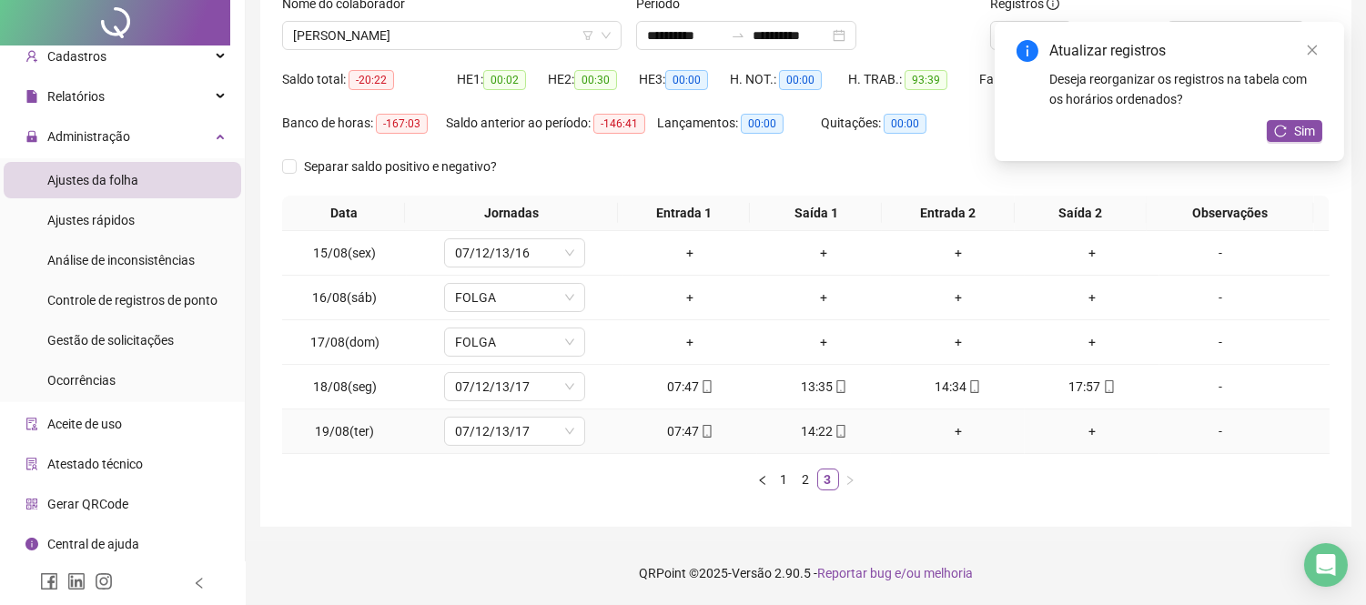
scroll to position [0, 0]
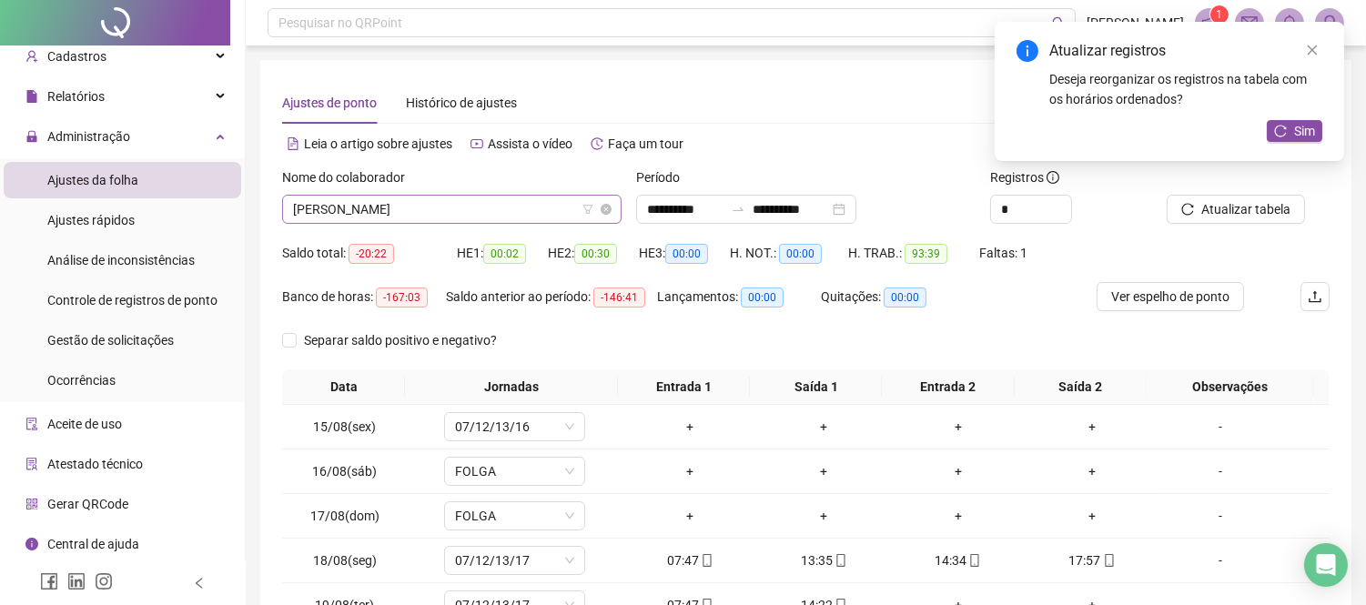
click at [503, 209] on span "[PERSON_NAME]" at bounding box center [452, 209] width 318 height 27
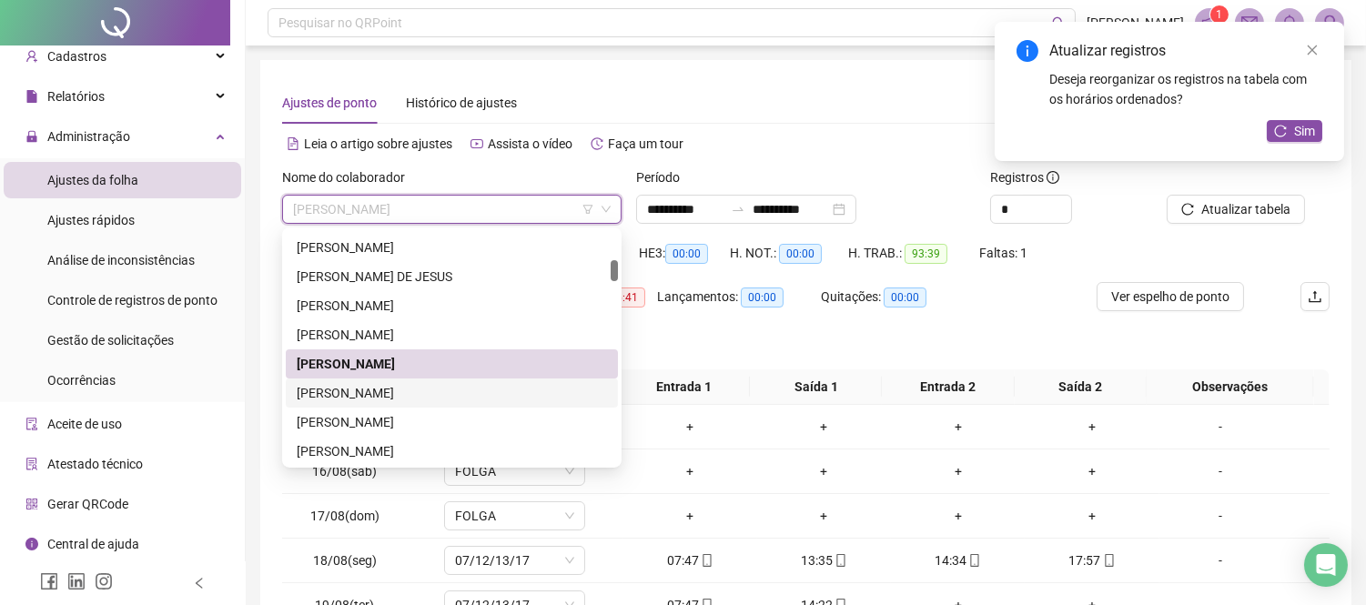
click at [401, 387] on div "[PERSON_NAME]" at bounding box center [452, 393] width 310 height 20
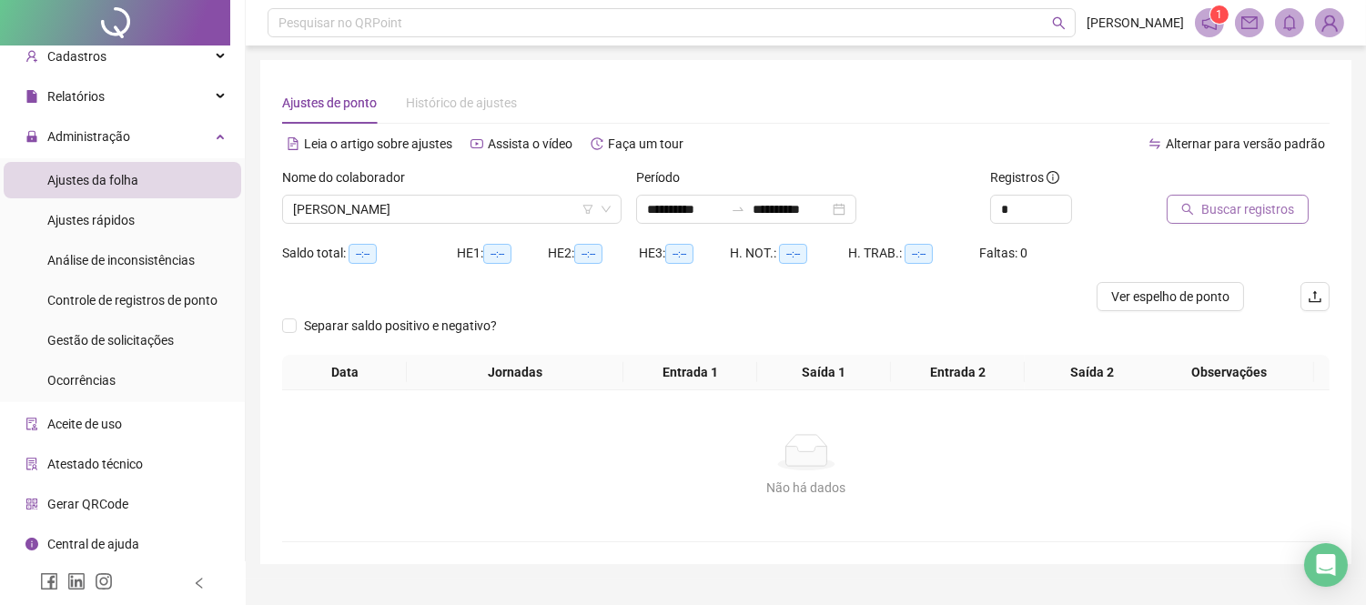
click at [1235, 216] on span "Buscar registros" at bounding box center [1248, 209] width 93 height 20
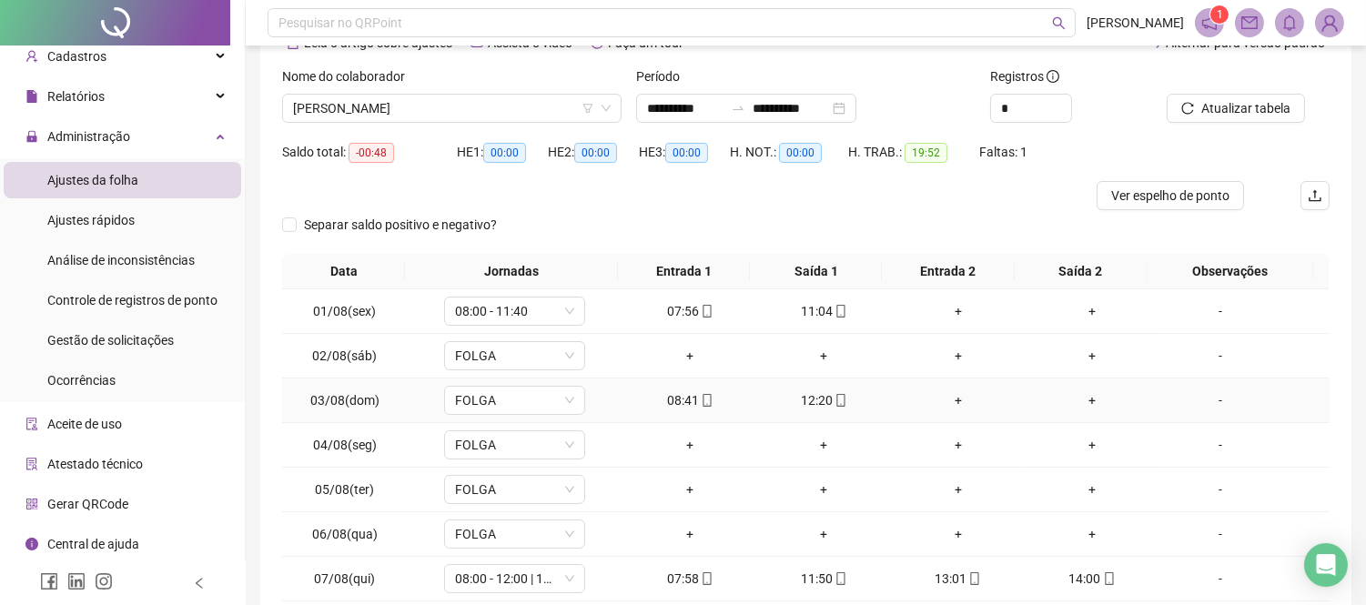
scroll to position [202, 0]
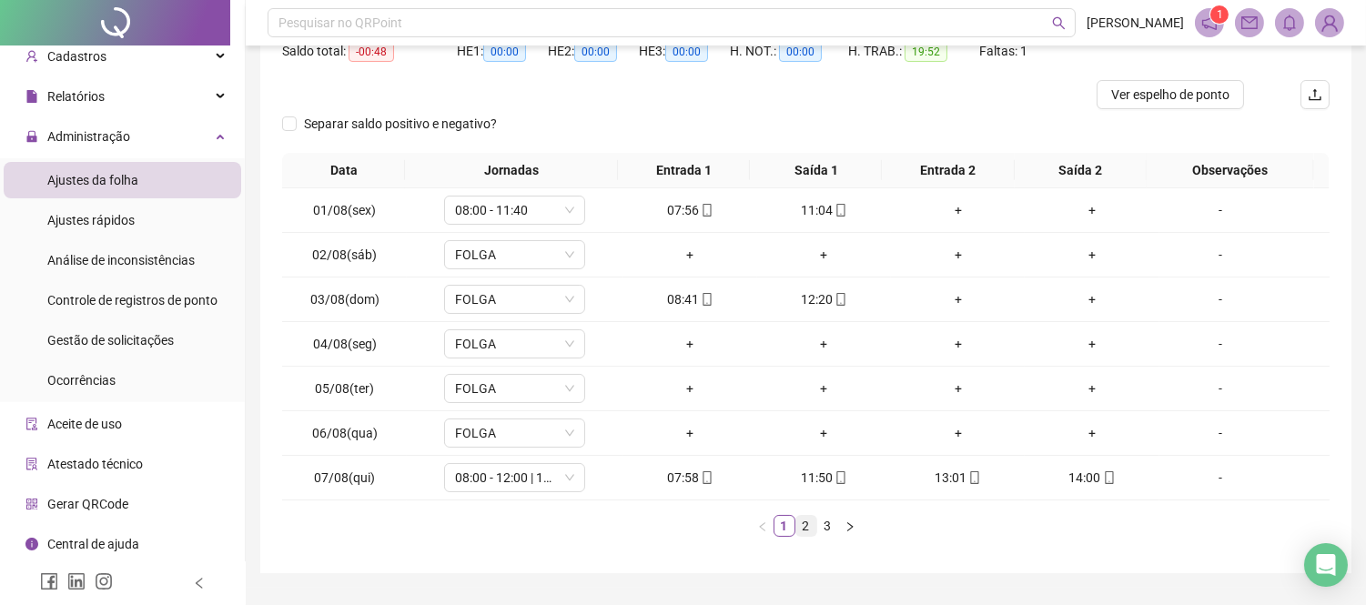
click at [811, 523] on link "2" at bounding box center [807, 526] width 20 height 20
click at [810, 522] on link "2" at bounding box center [807, 526] width 20 height 20
click at [824, 520] on link "3" at bounding box center [828, 526] width 20 height 20
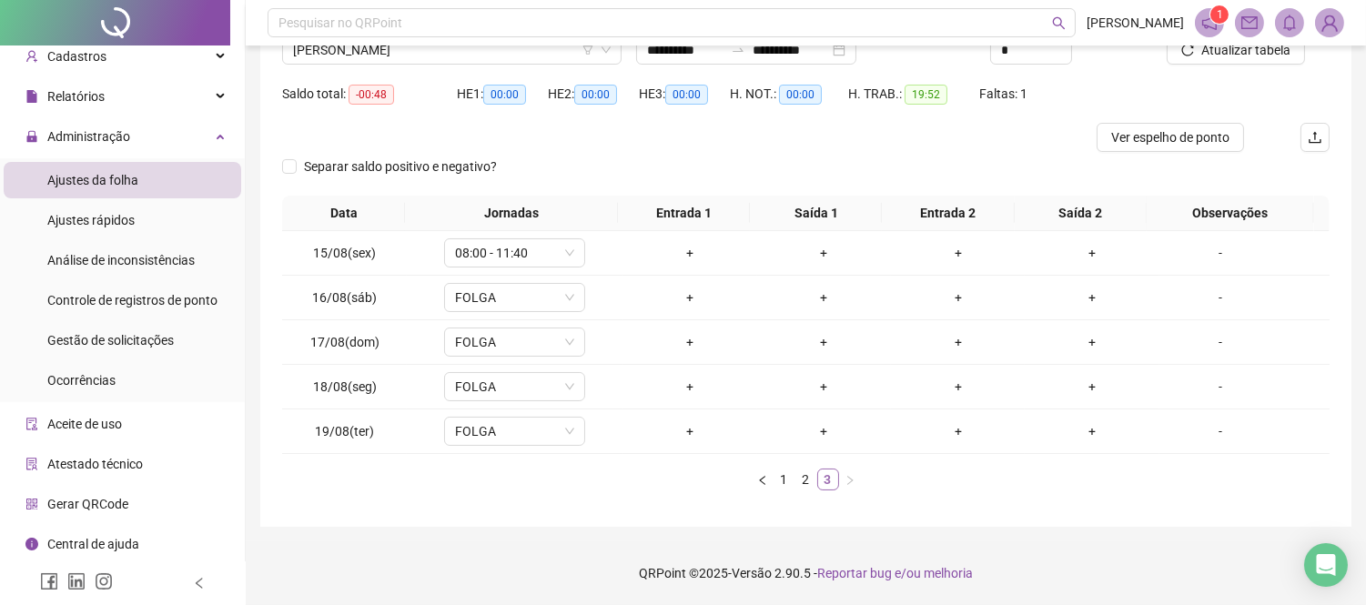
scroll to position [158, 0]
click at [687, 259] on div "+" at bounding box center [690, 254] width 119 height 20
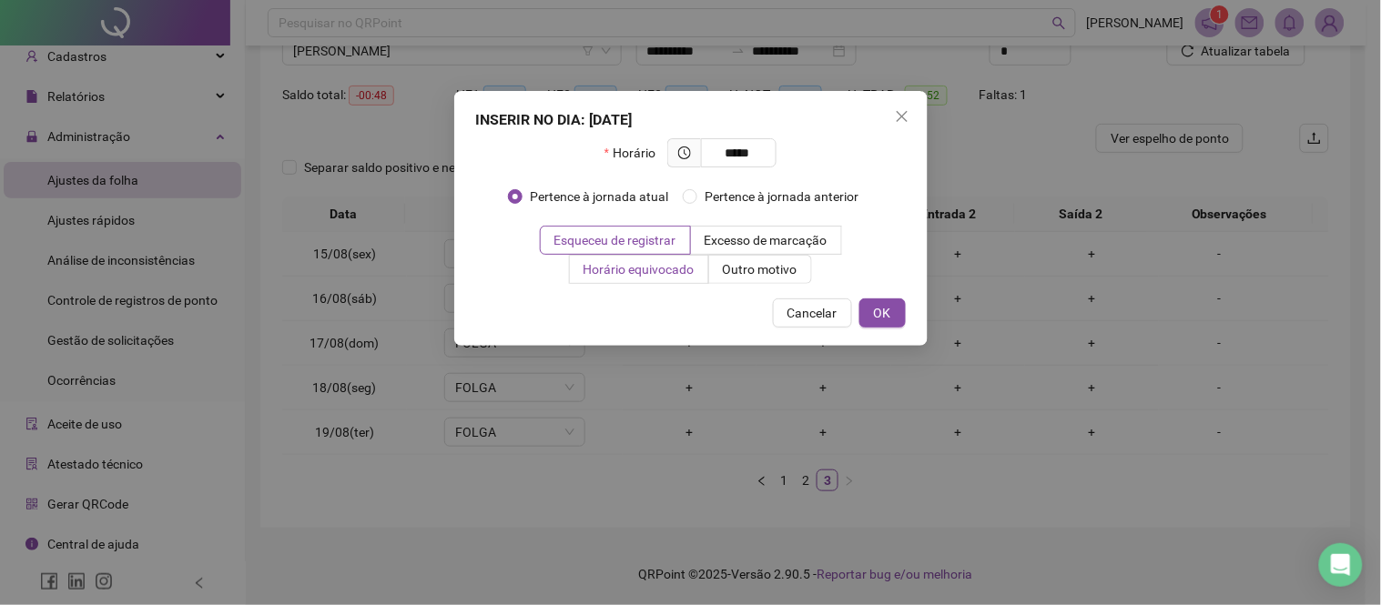
type input "*****"
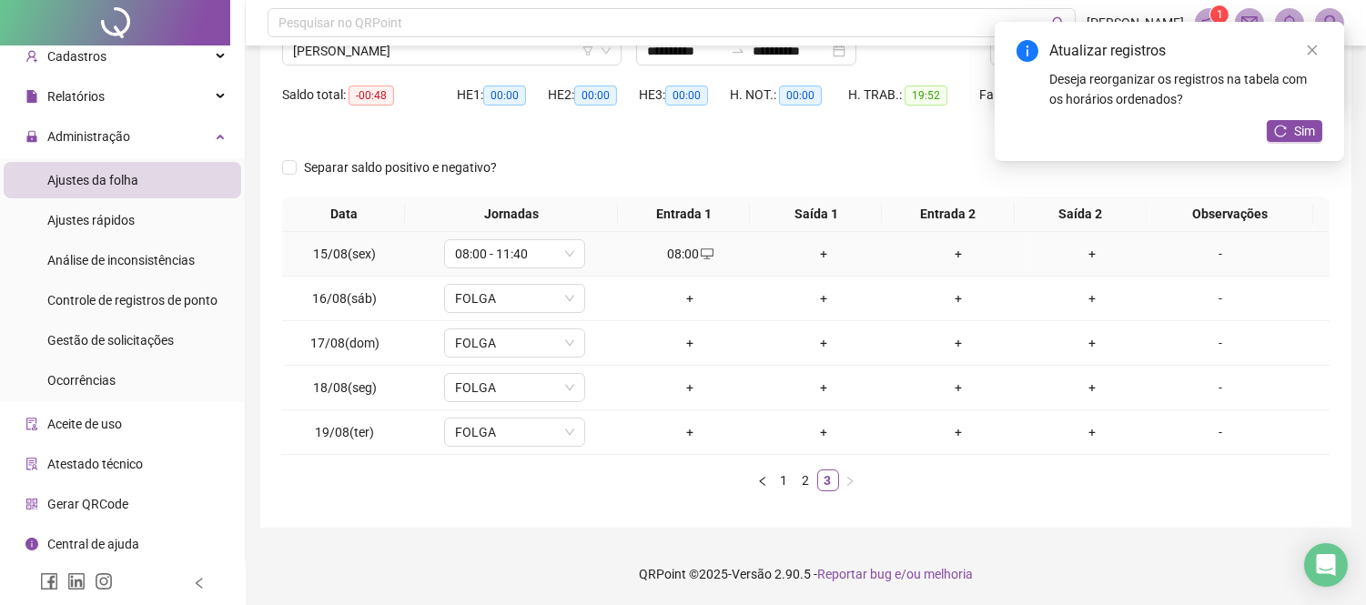
click at [805, 256] on div "+" at bounding box center [824, 254] width 119 height 20
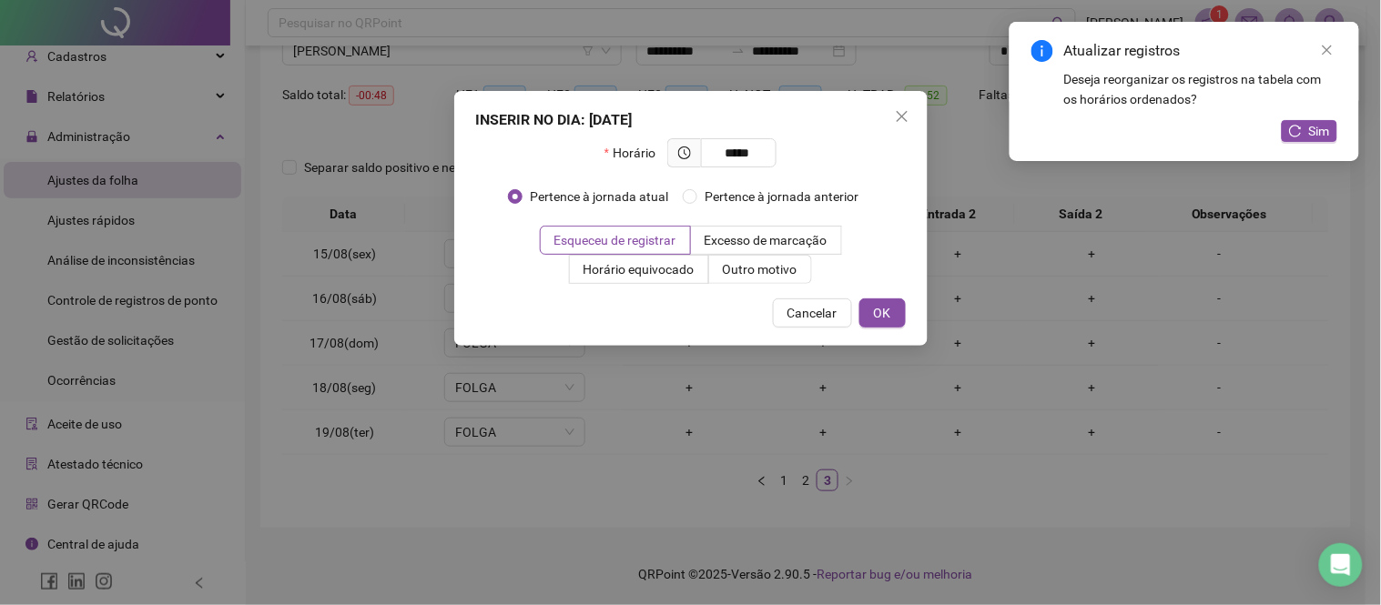
type input "*****"
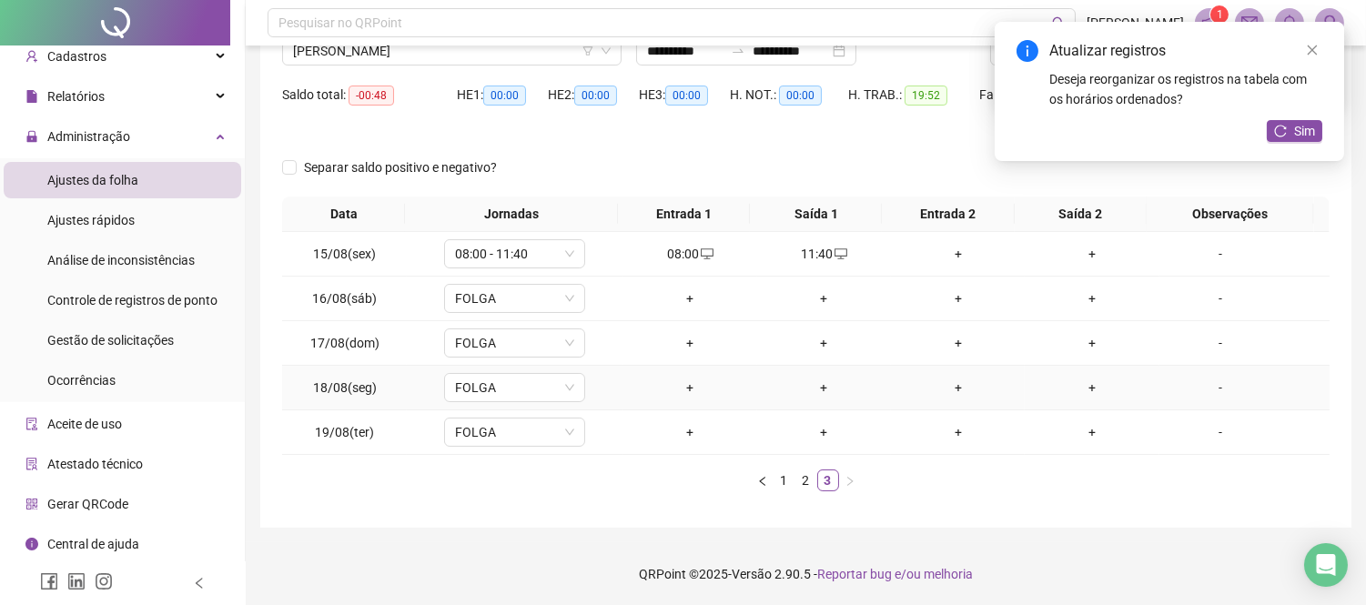
scroll to position [0, 0]
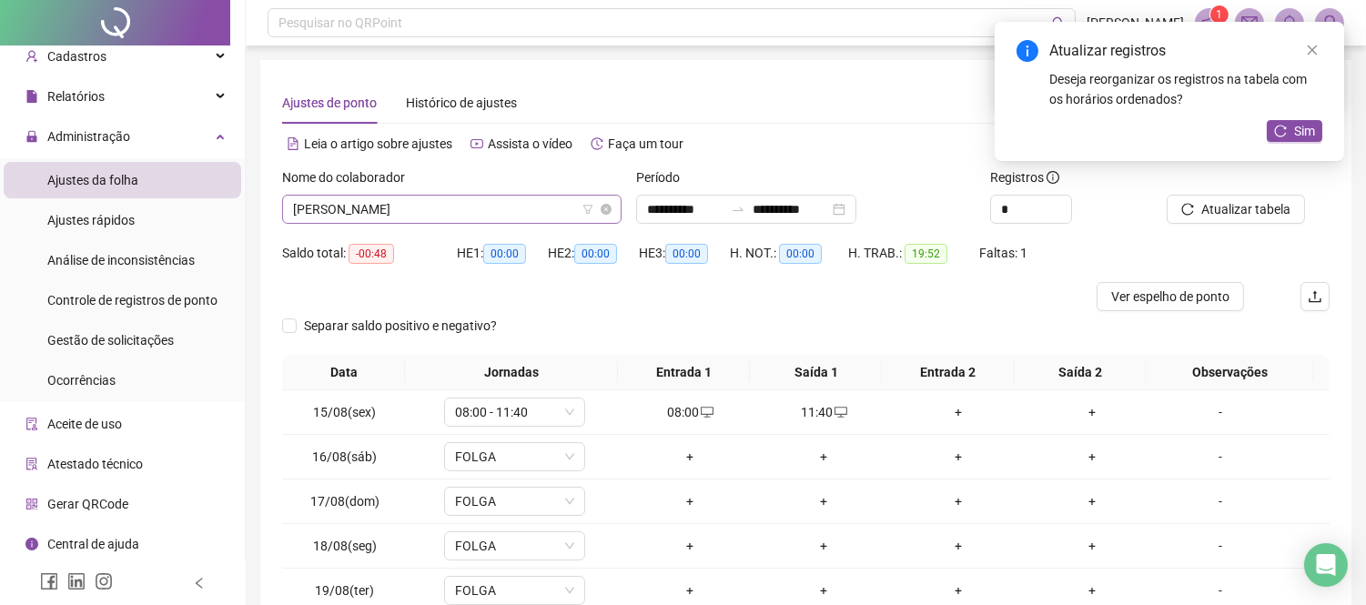
click at [541, 211] on span "[PERSON_NAME]" at bounding box center [452, 209] width 318 height 27
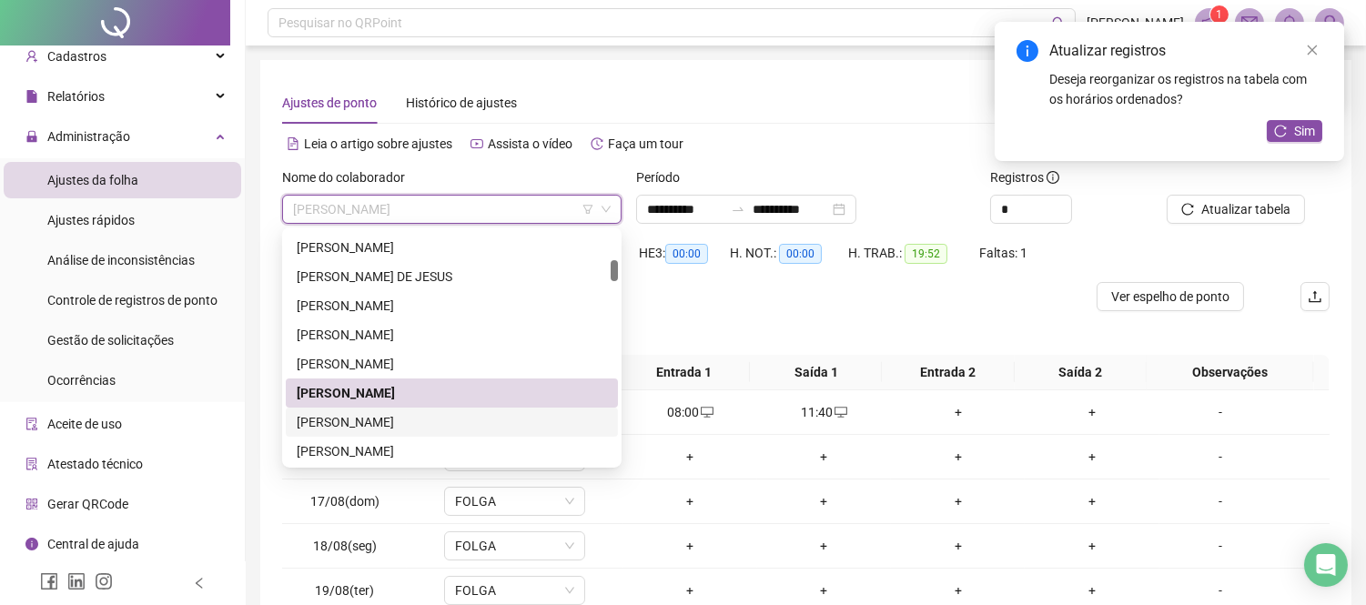
click at [387, 412] on div "[PERSON_NAME]" at bounding box center [452, 422] width 310 height 20
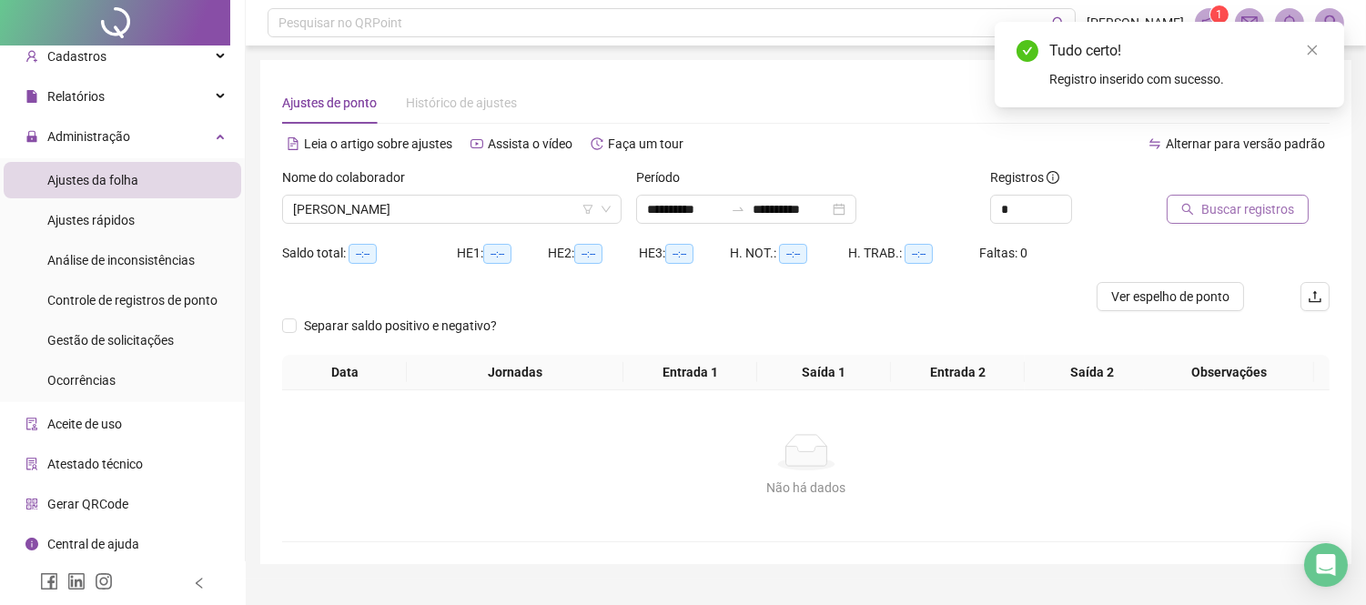
click at [1286, 212] on span "Buscar registros" at bounding box center [1248, 209] width 93 height 20
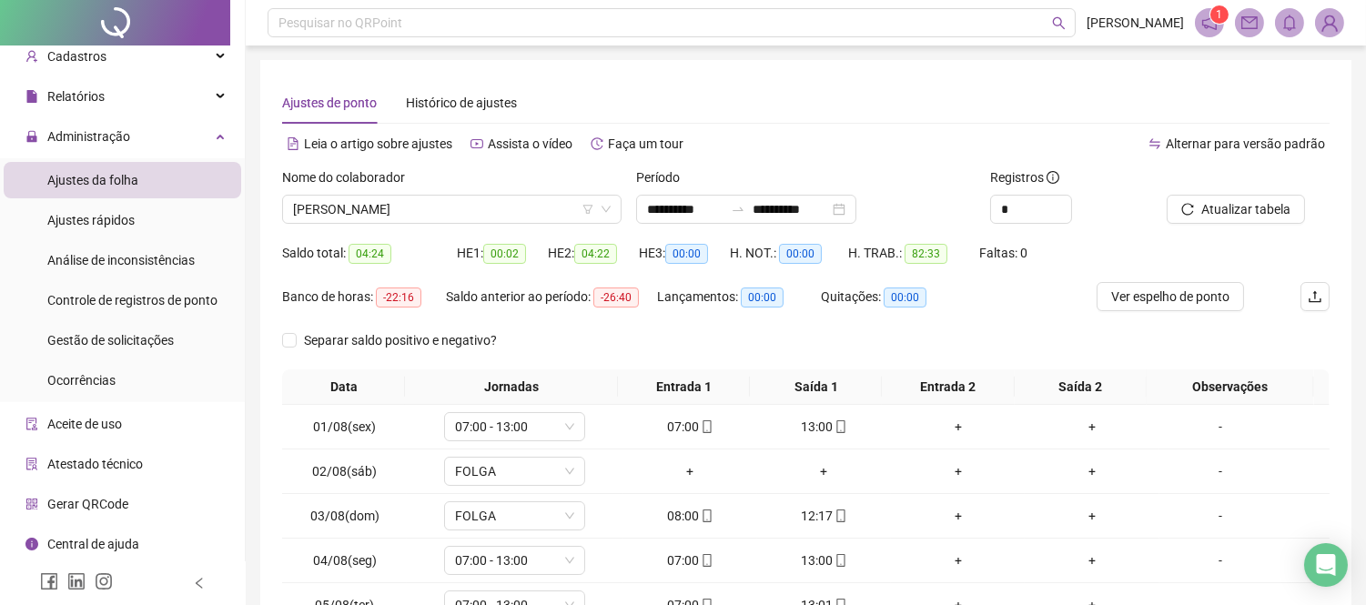
scroll to position [202, 0]
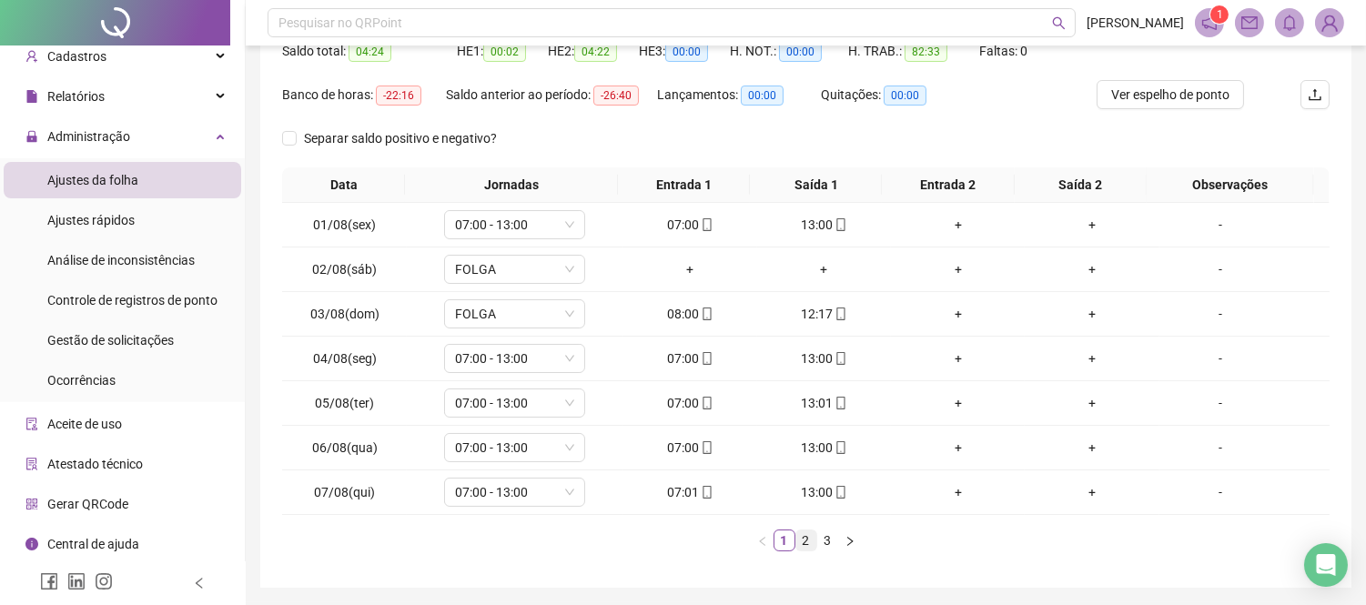
click at [806, 543] on link "2" at bounding box center [807, 541] width 20 height 20
click at [818, 534] on link "3" at bounding box center [828, 541] width 20 height 20
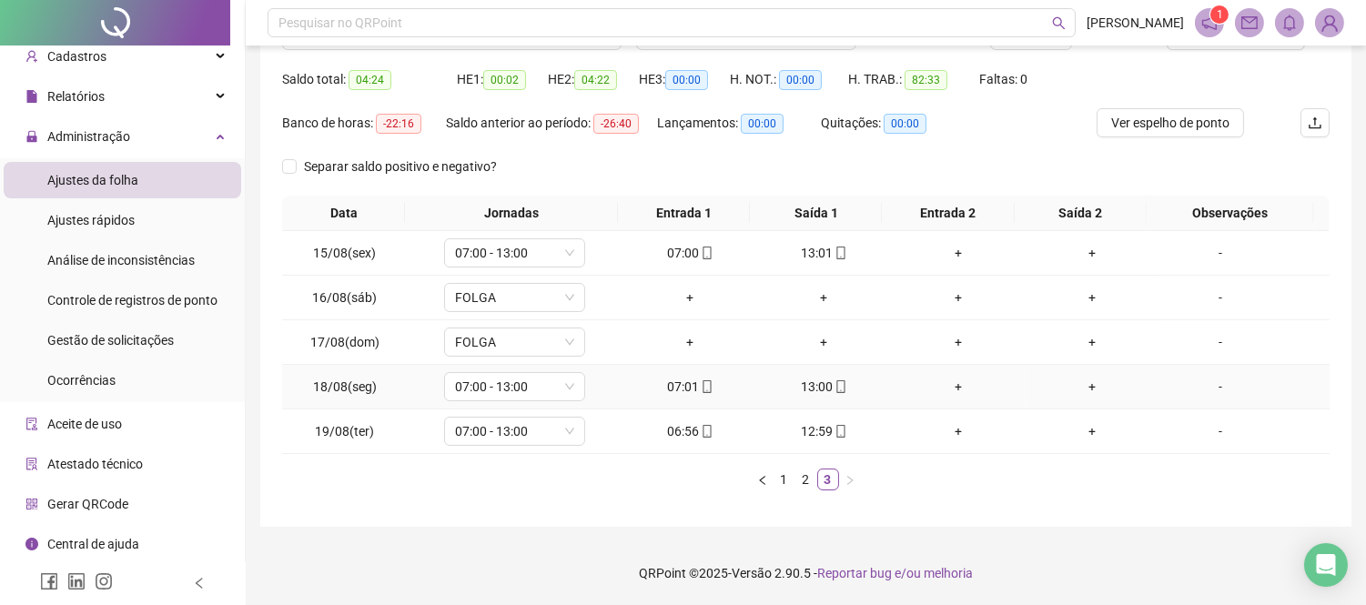
scroll to position [0, 0]
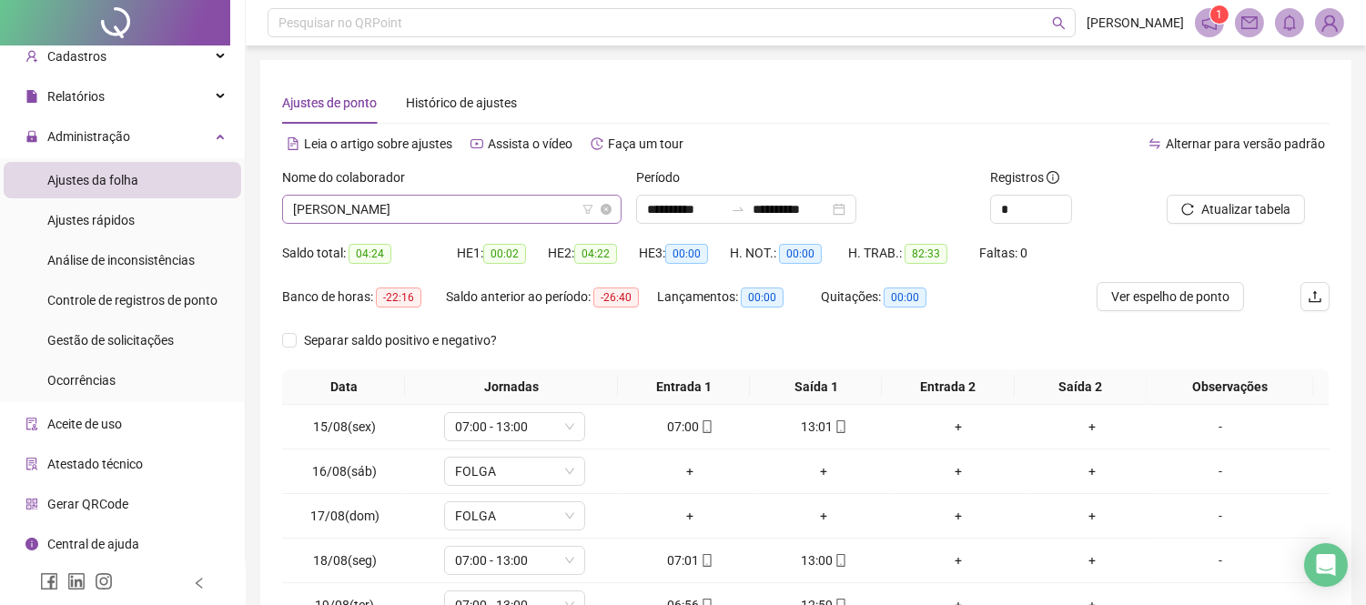
click at [515, 207] on span "[PERSON_NAME]" at bounding box center [452, 209] width 318 height 27
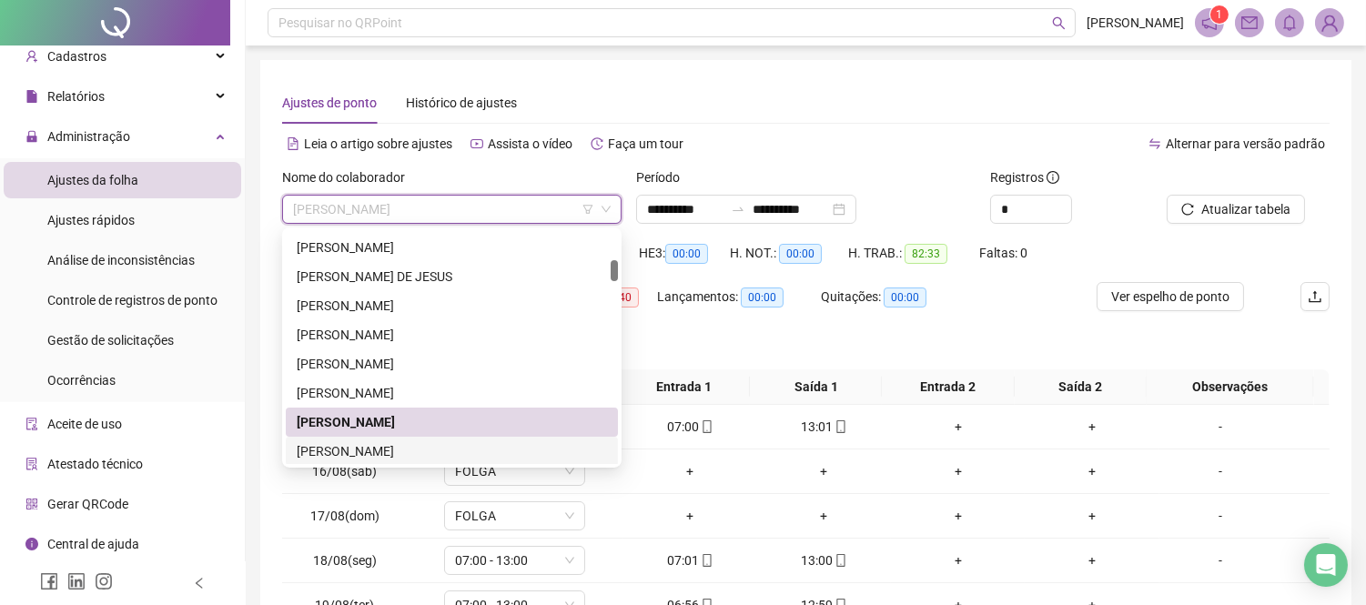
click at [459, 451] on div "[PERSON_NAME]" at bounding box center [452, 452] width 310 height 20
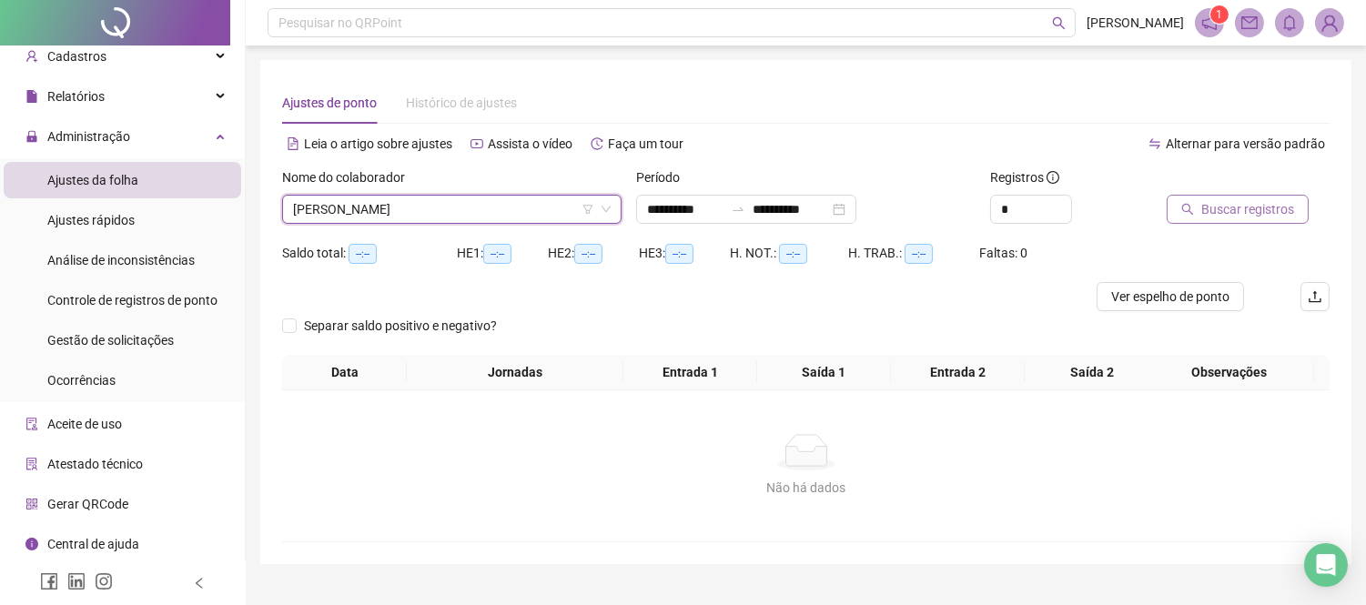
click at [1207, 206] on span "Buscar registros" at bounding box center [1248, 209] width 93 height 20
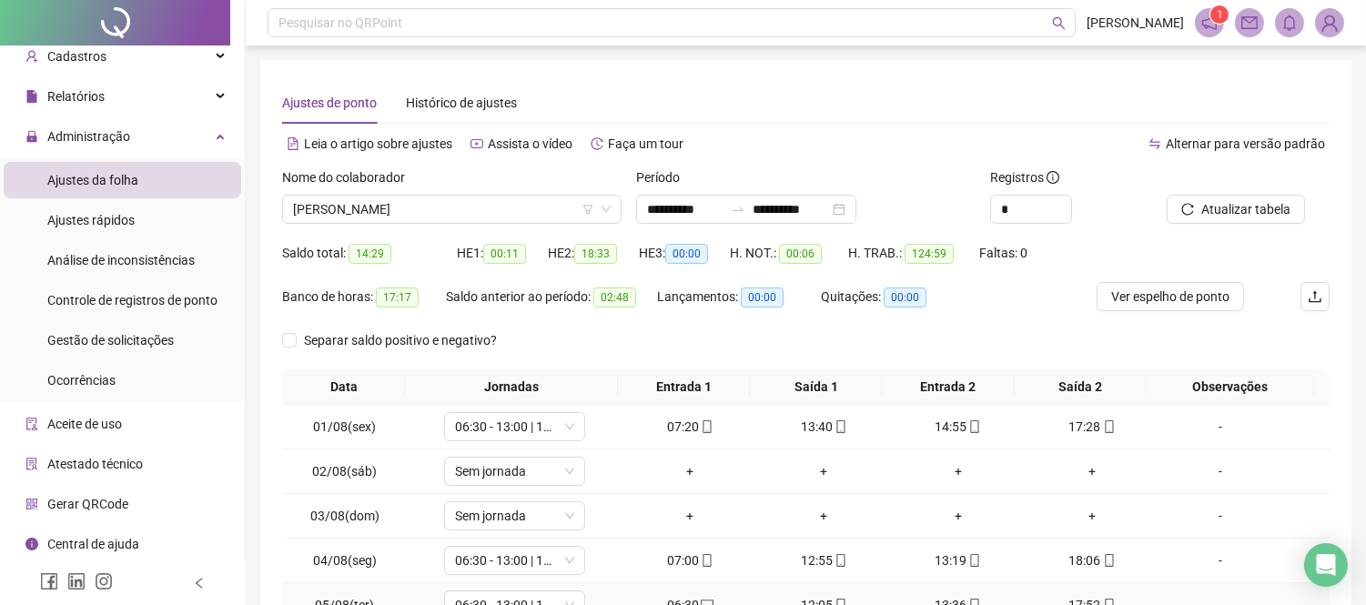
scroll to position [262, 0]
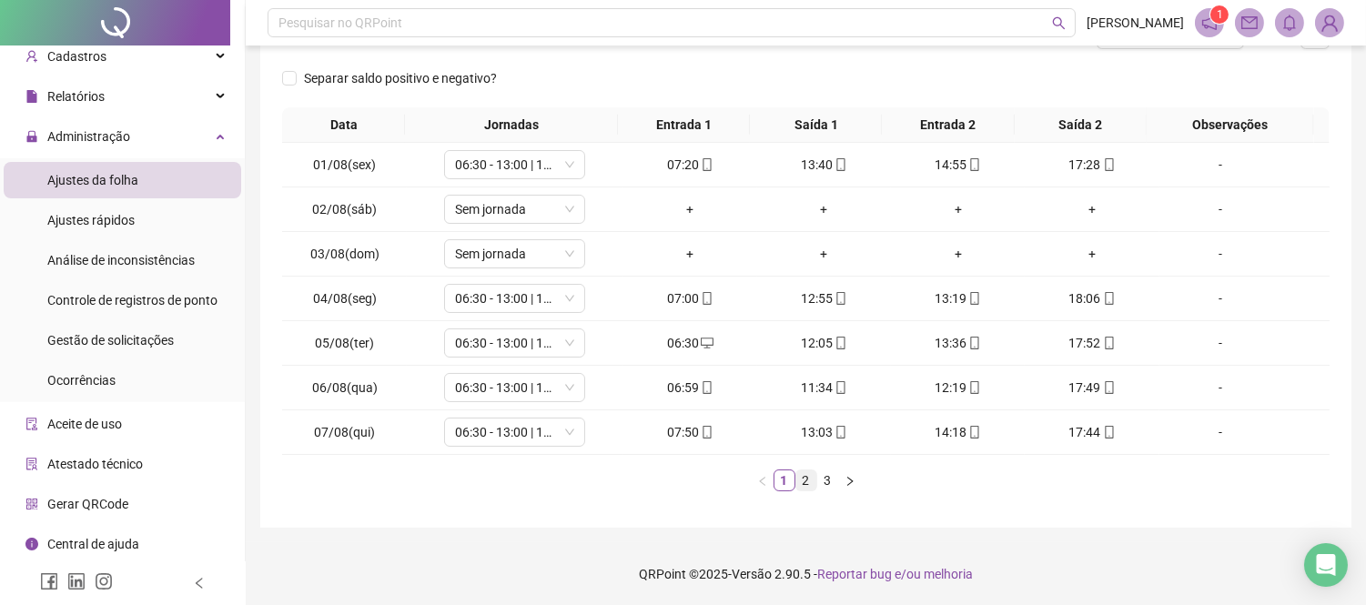
click at [807, 475] on link "2" at bounding box center [807, 481] width 20 height 20
click at [823, 475] on link "3" at bounding box center [828, 481] width 20 height 20
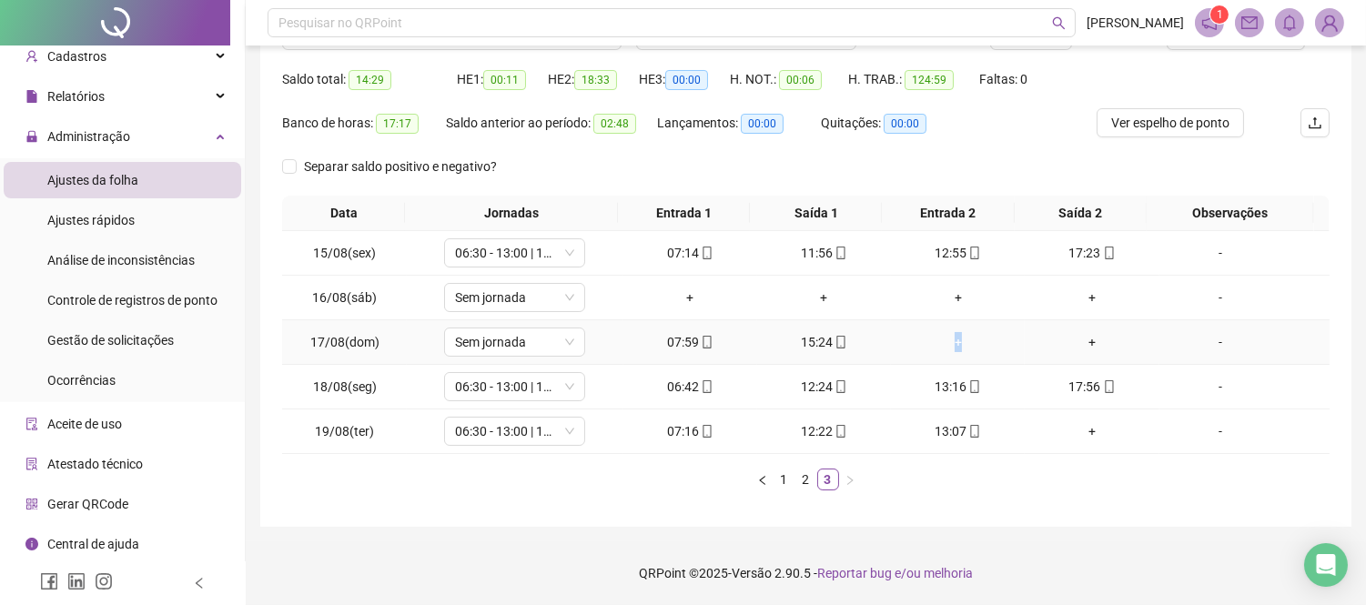
click at [949, 341] on div "+" at bounding box center [958, 342] width 119 height 20
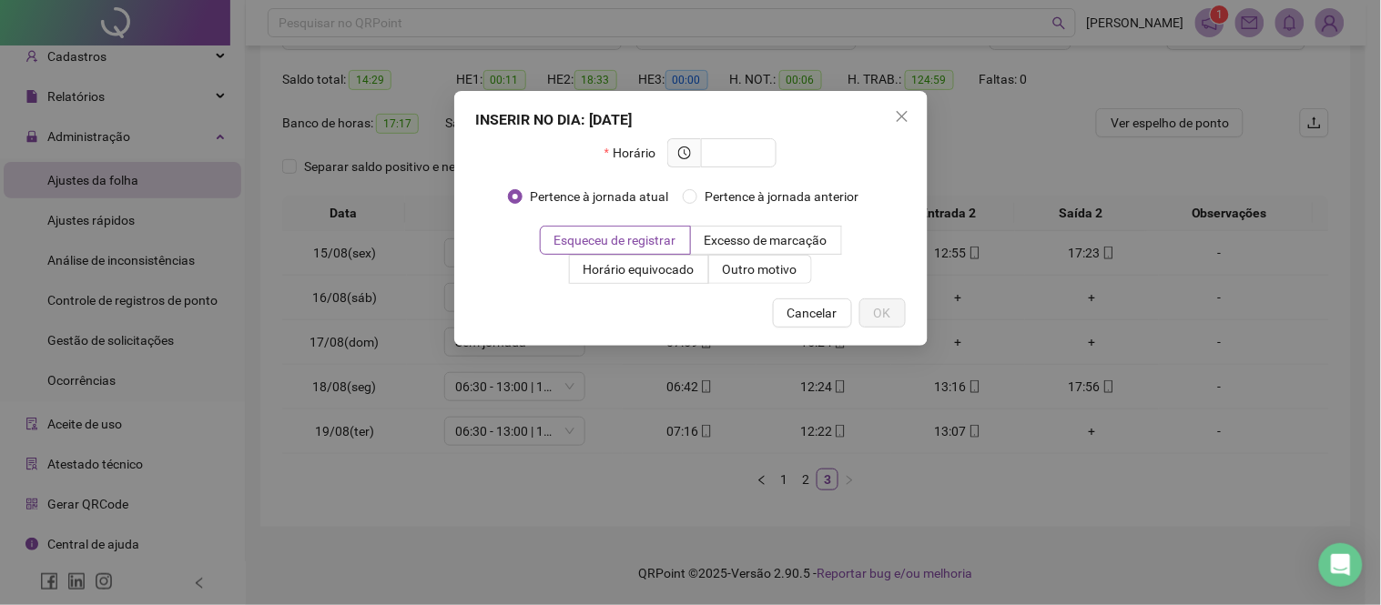
click at [954, 349] on div "INSERIR NO DIA : [DATE] Horário Pertence à jornada atual Pertence à jornada ant…" at bounding box center [690, 302] width 1381 height 605
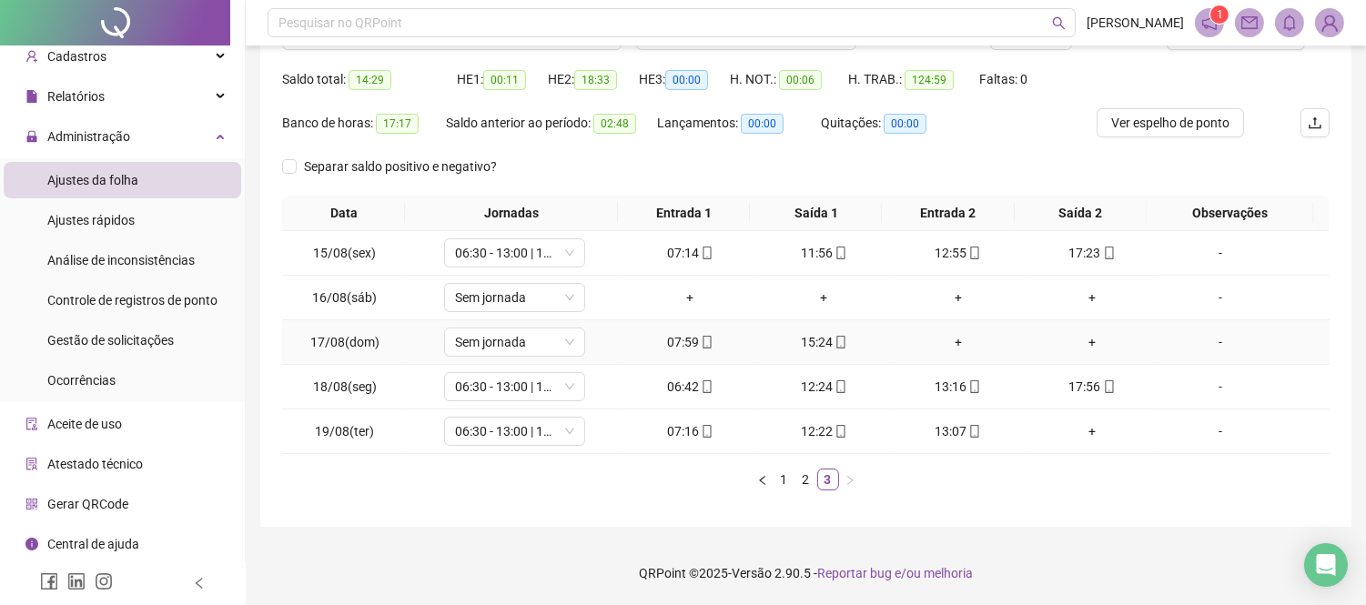
click at [824, 342] on div "15:24" at bounding box center [824, 342] width 119 height 20
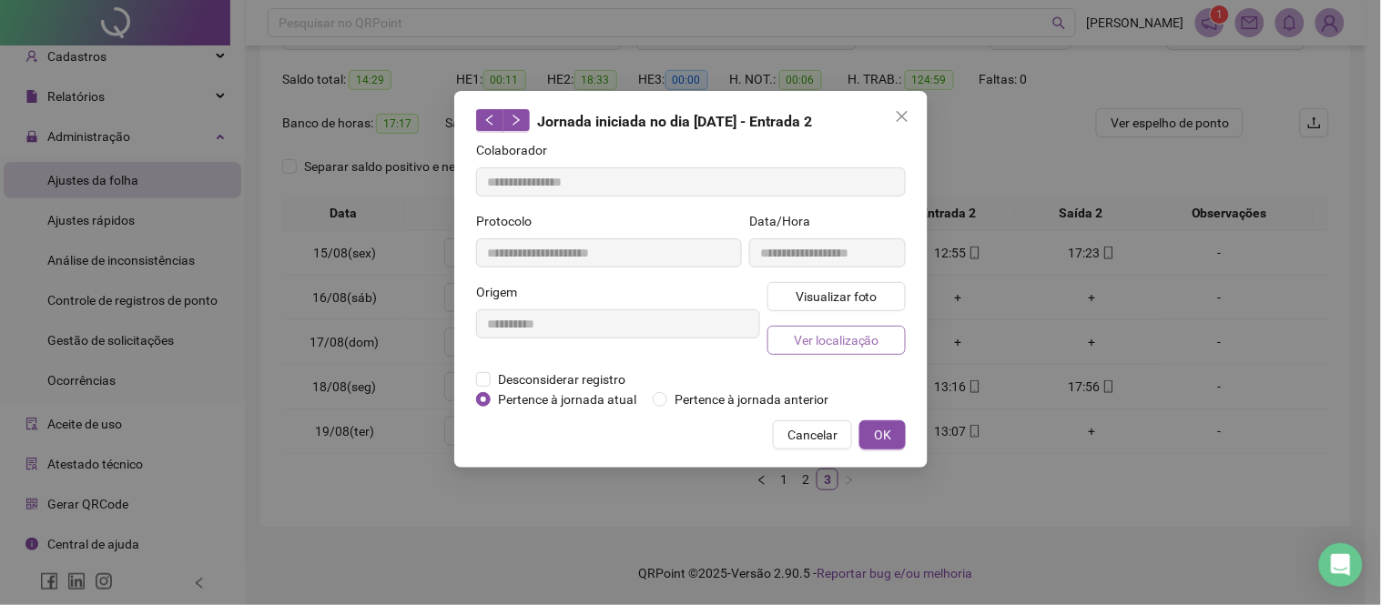
type input "**********"
click at [829, 305] on span "Visualizar foto" at bounding box center [836, 297] width 82 height 20
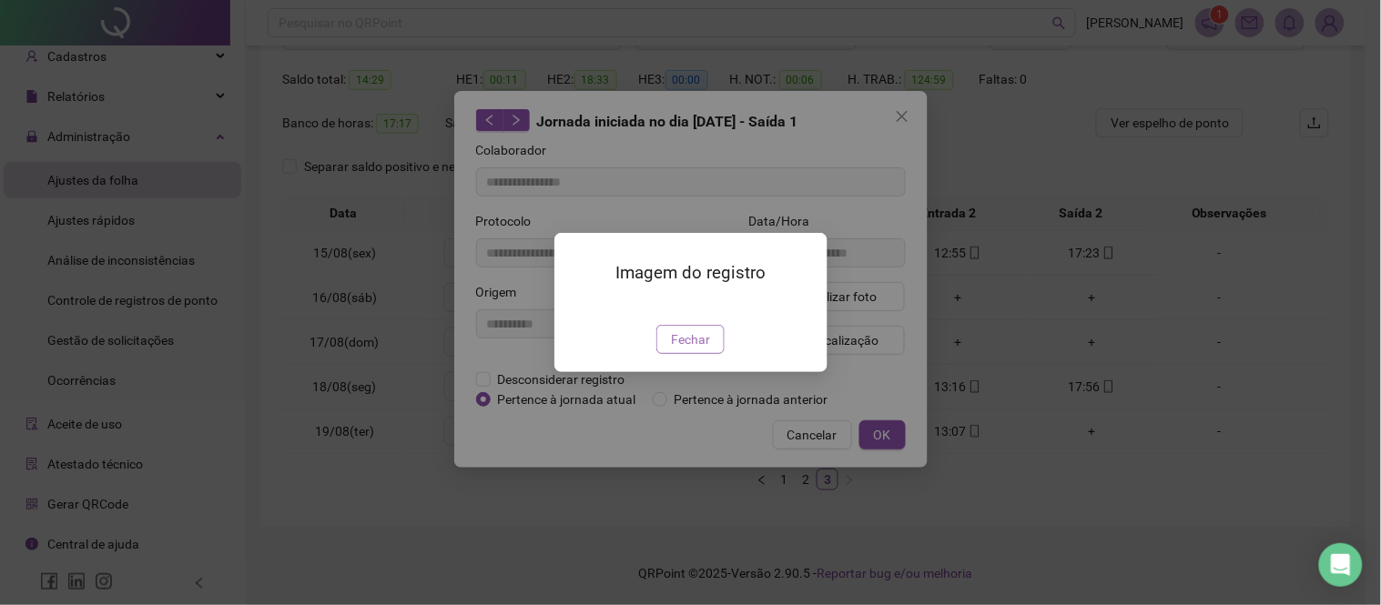
click at [696, 350] on span "Fechar" at bounding box center [690, 340] width 39 height 20
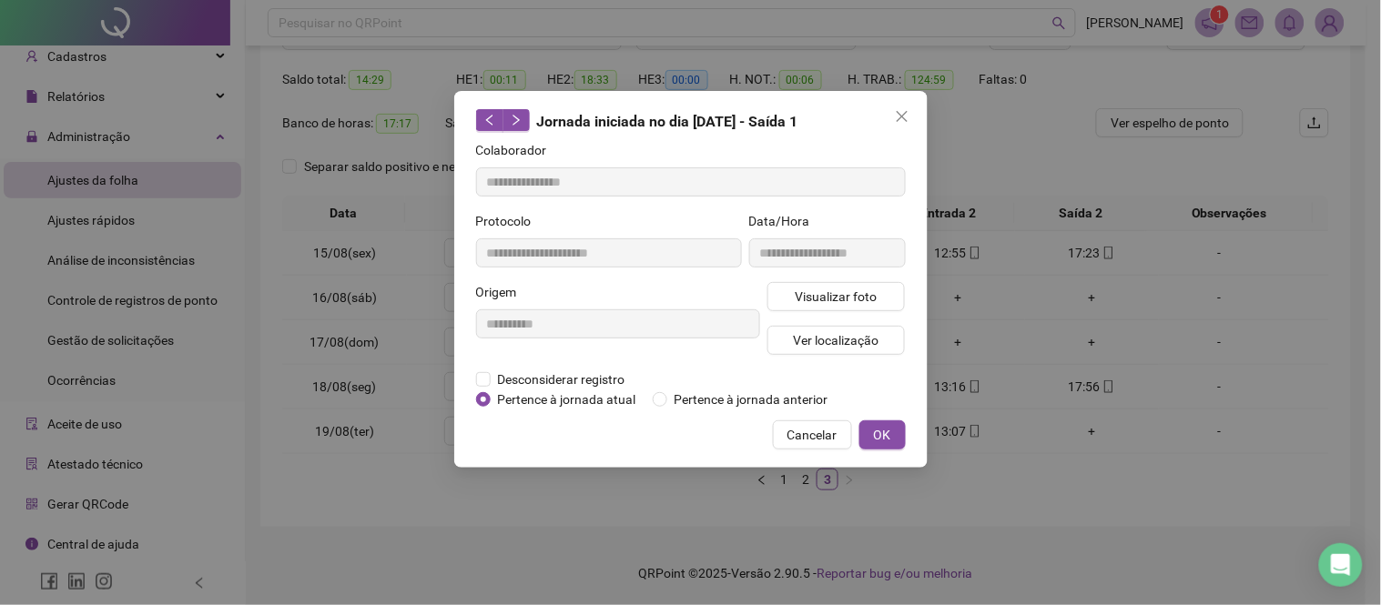
click at [910, 125] on button "Close" at bounding box center [902, 116] width 29 height 29
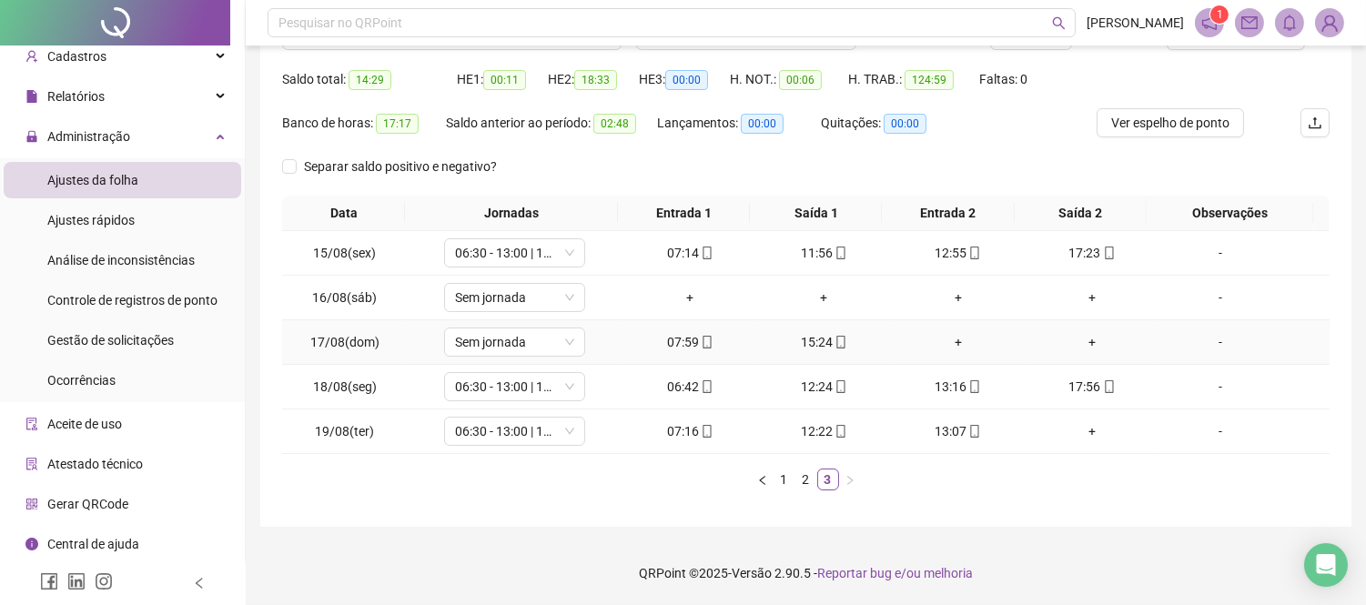
click at [942, 339] on div "+" at bounding box center [958, 342] width 119 height 20
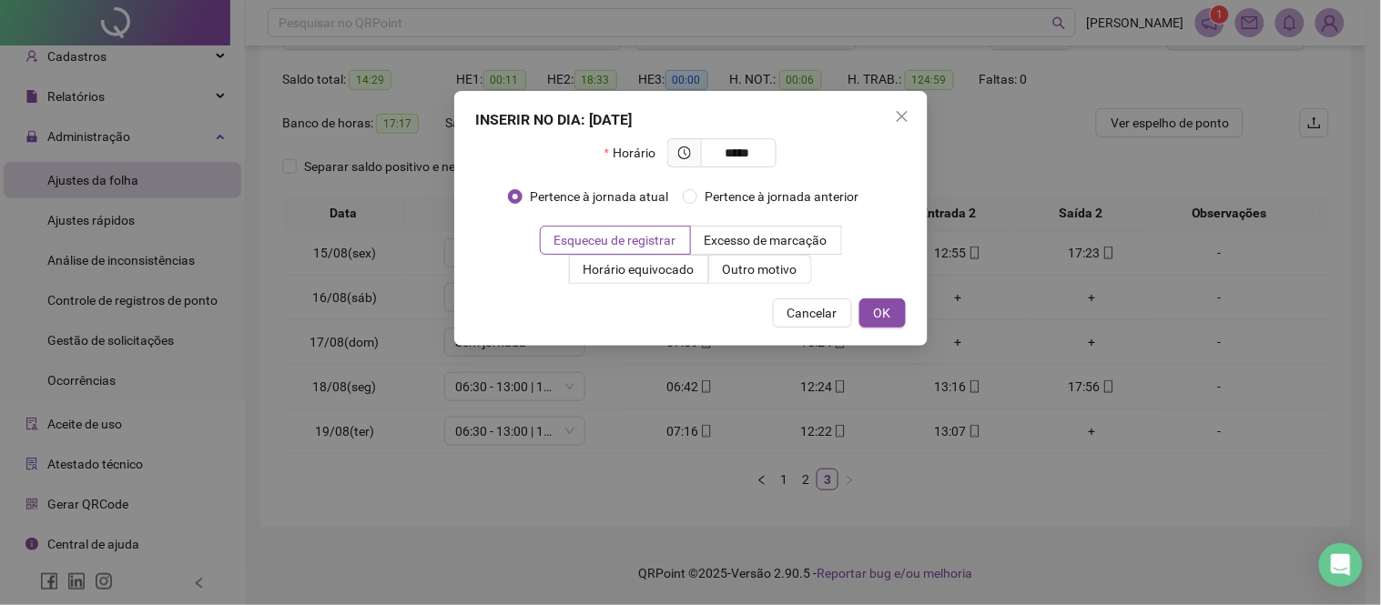
type input "*****"
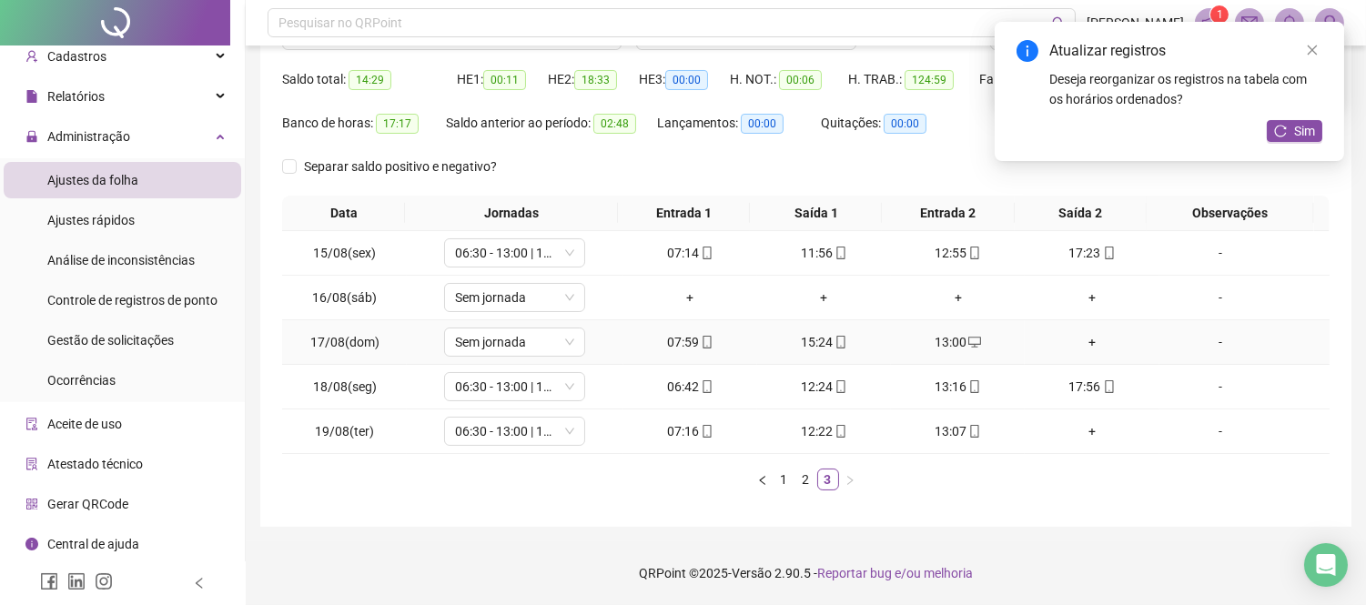
click at [1070, 340] on div "+" at bounding box center [1091, 342] width 119 height 20
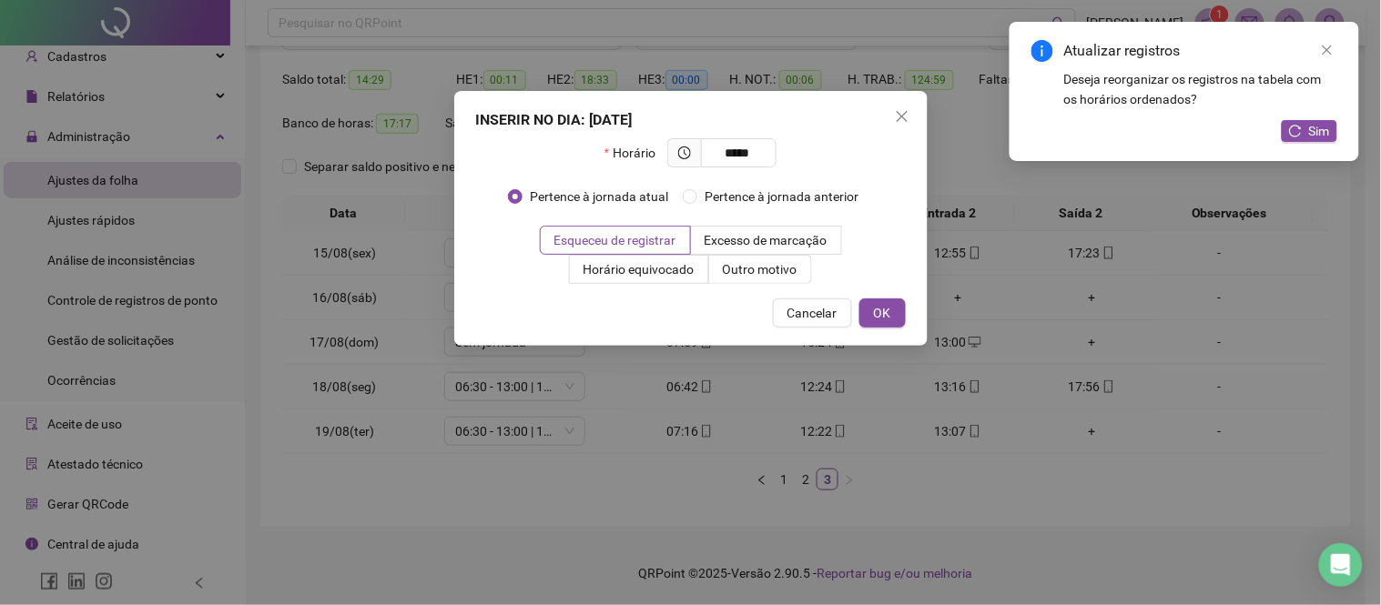
type input "*****"
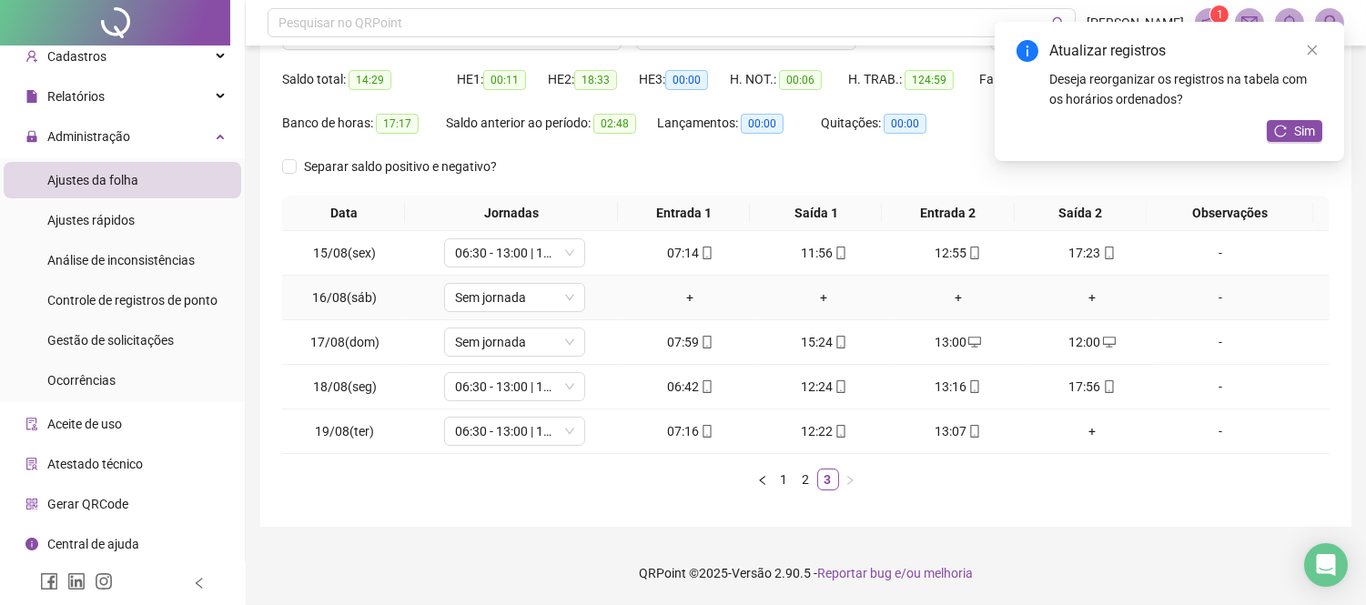
scroll to position [0, 0]
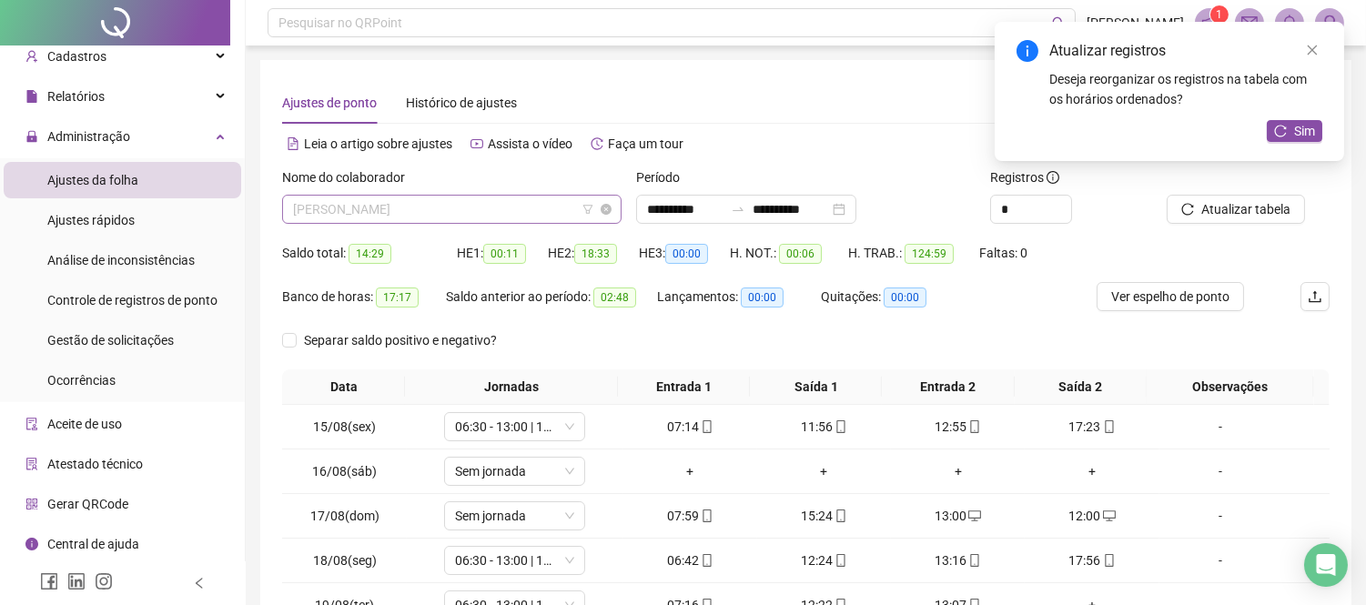
click at [472, 208] on span "[PERSON_NAME]" at bounding box center [452, 209] width 318 height 27
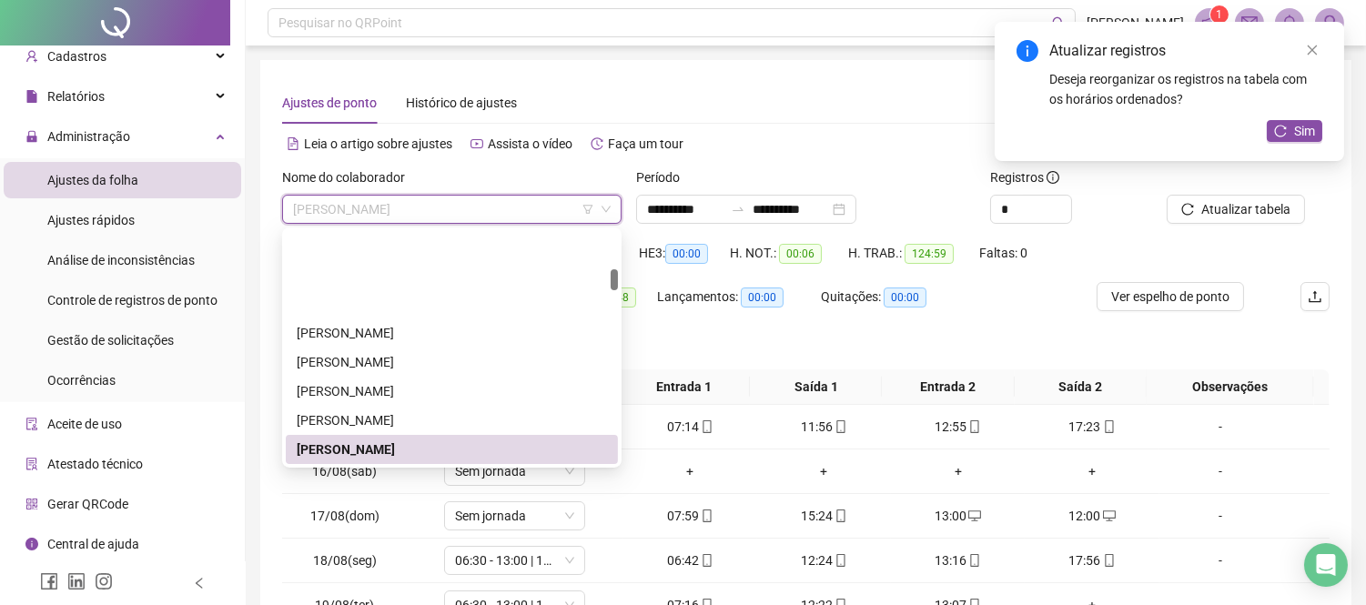
scroll to position [421, 0]
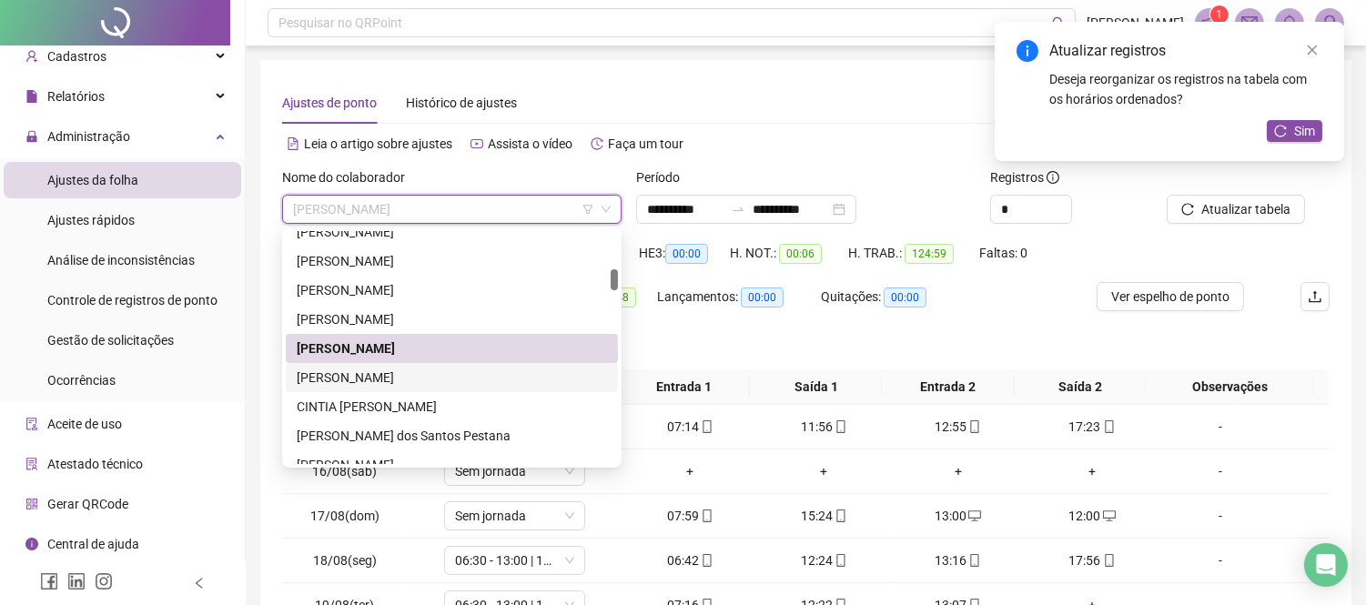
click at [348, 381] on div "[PERSON_NAME]" at bounding box center [452, 378] width 310 height 20
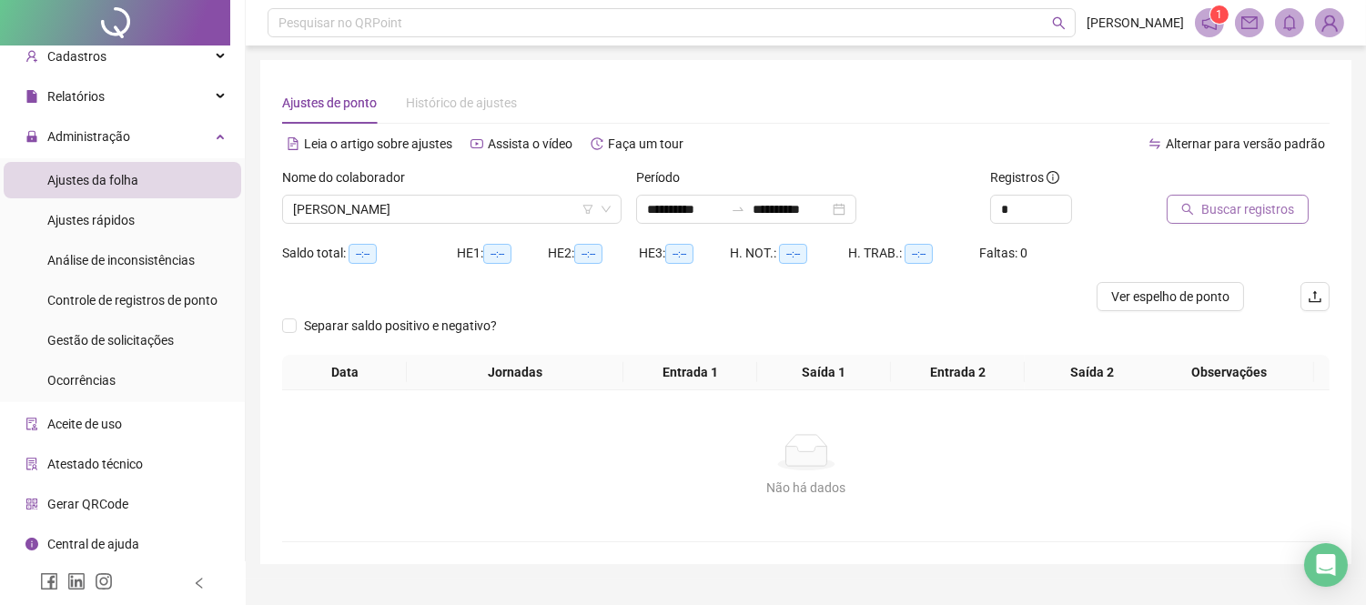
click at [1261, 201] on span "Buscar registros" at bounding box center [1248, 209] width 93 height 20
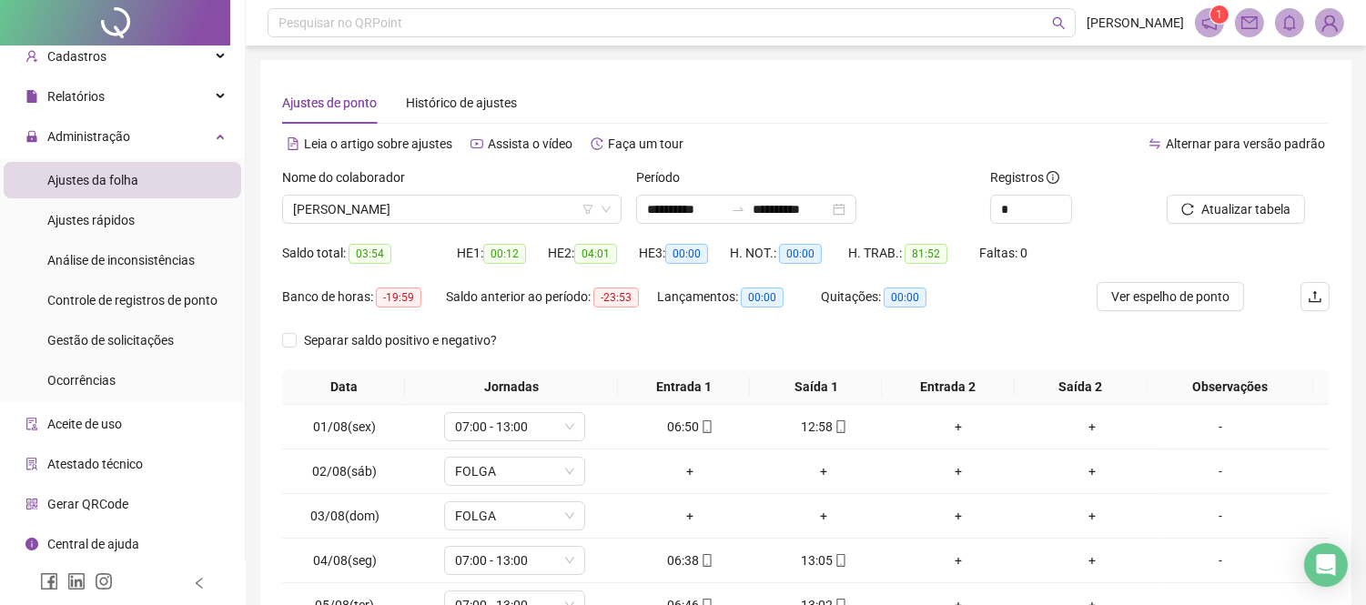
scroll to position [202, 0]
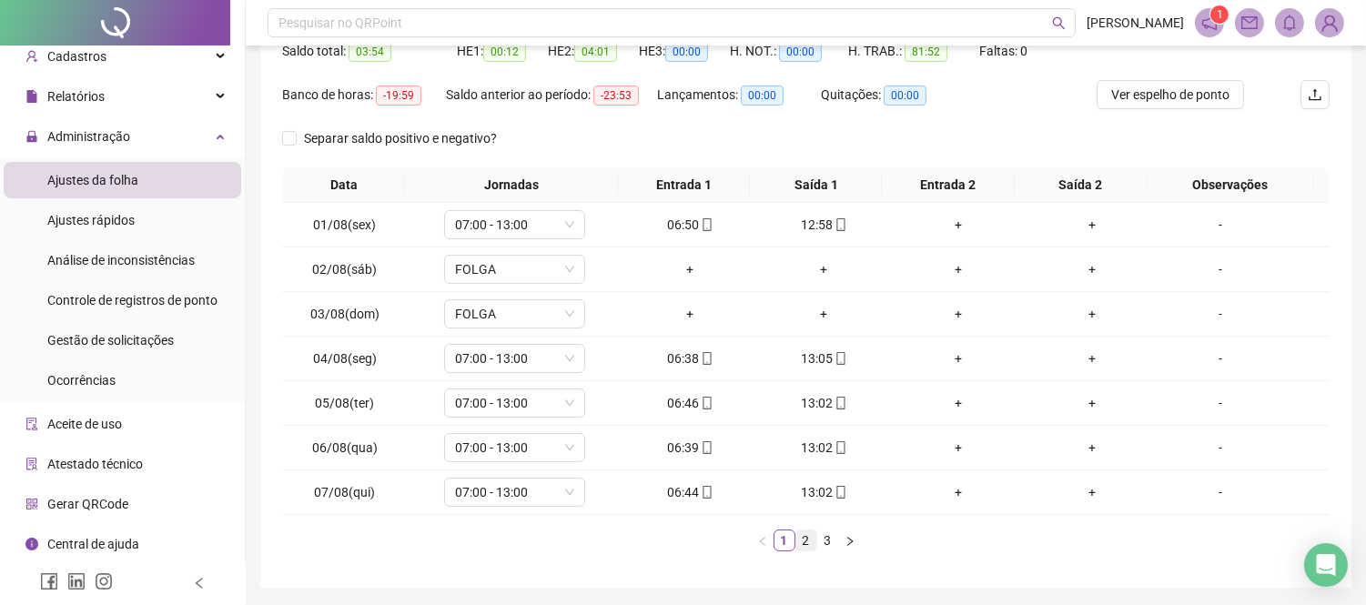
click at [811, 540] on link "2" at bounding box center [807, 541] width 20 height 20
click at [817, 539] on li "3" at bounding box center [828, 541] width 22 height 22
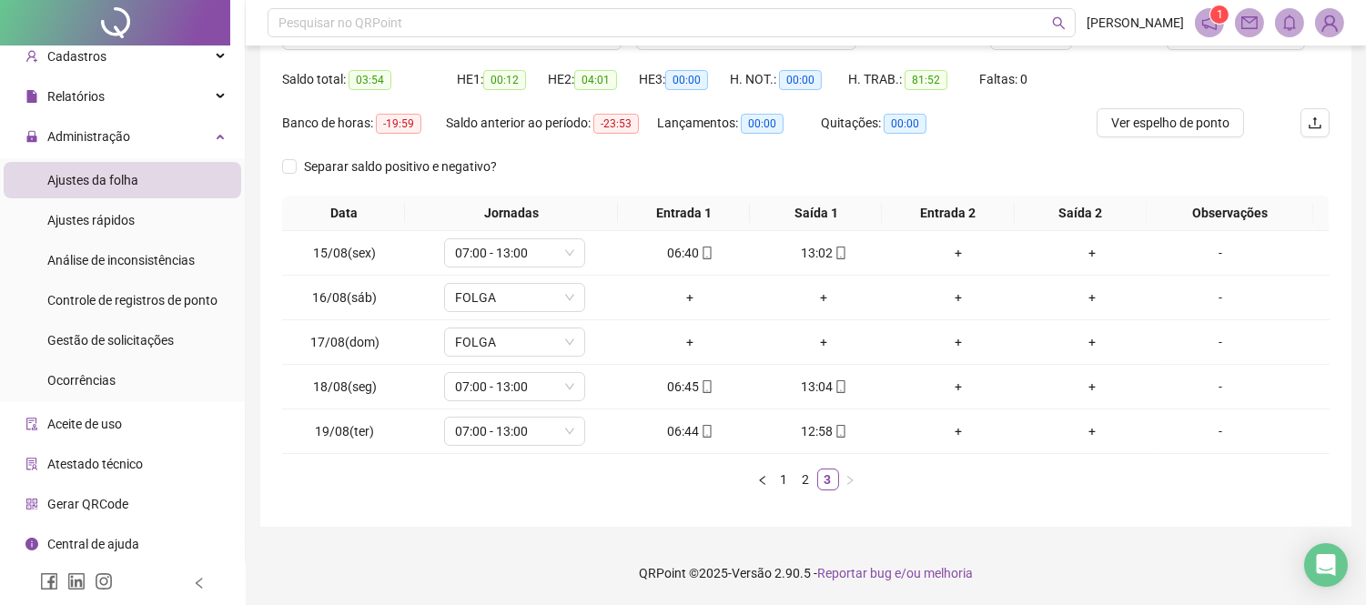
scroll to position [0, 0]
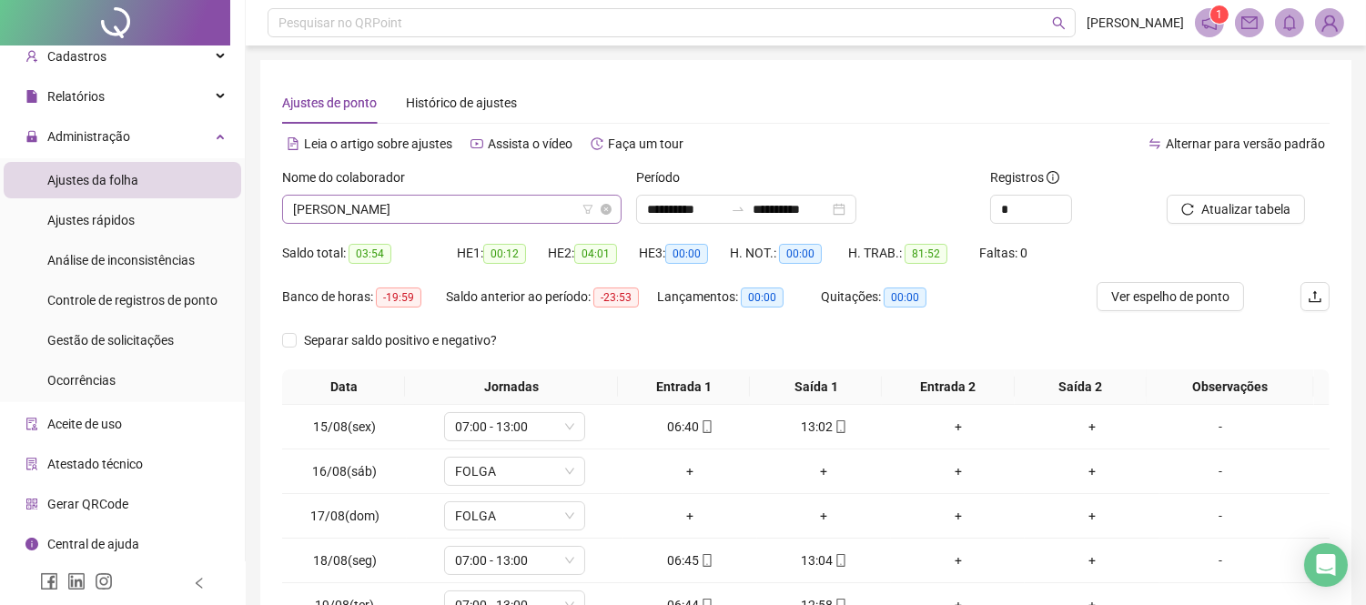
click at [516, 208] on span "[PERSON_NAME]" at bounding box center [452, 209] width 318 height 27
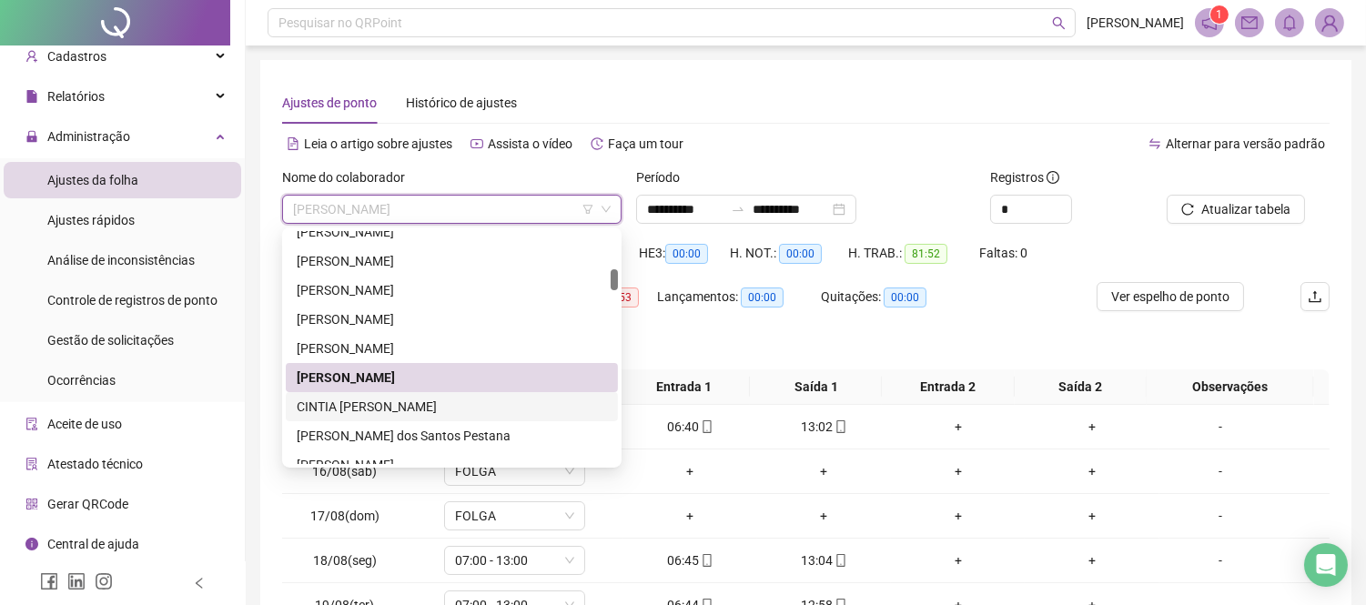
click at [450, 397] on div "CINTIA [PERSON_NAME]" at bounding box center [452, 407] width 310 height 20
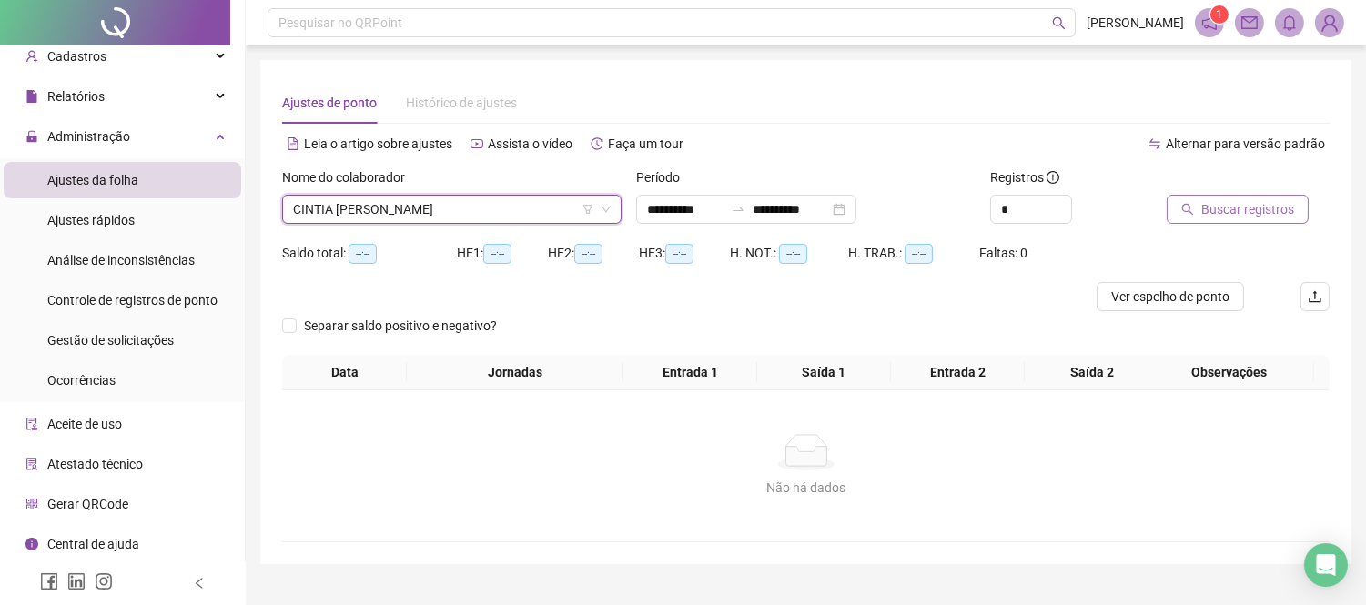
drag, startPoint x: 1240, startPoint y: 188, endPoint x: 1244, endPoint y: 198, distance: 10.7
click at [1244, 198] on div "Buscar registros" at bounding box center [1225, 196] width 117 height 56
click at [1244, 199] on span "Buscar registros" at bounding box center [1248, 209] width 93 height 20
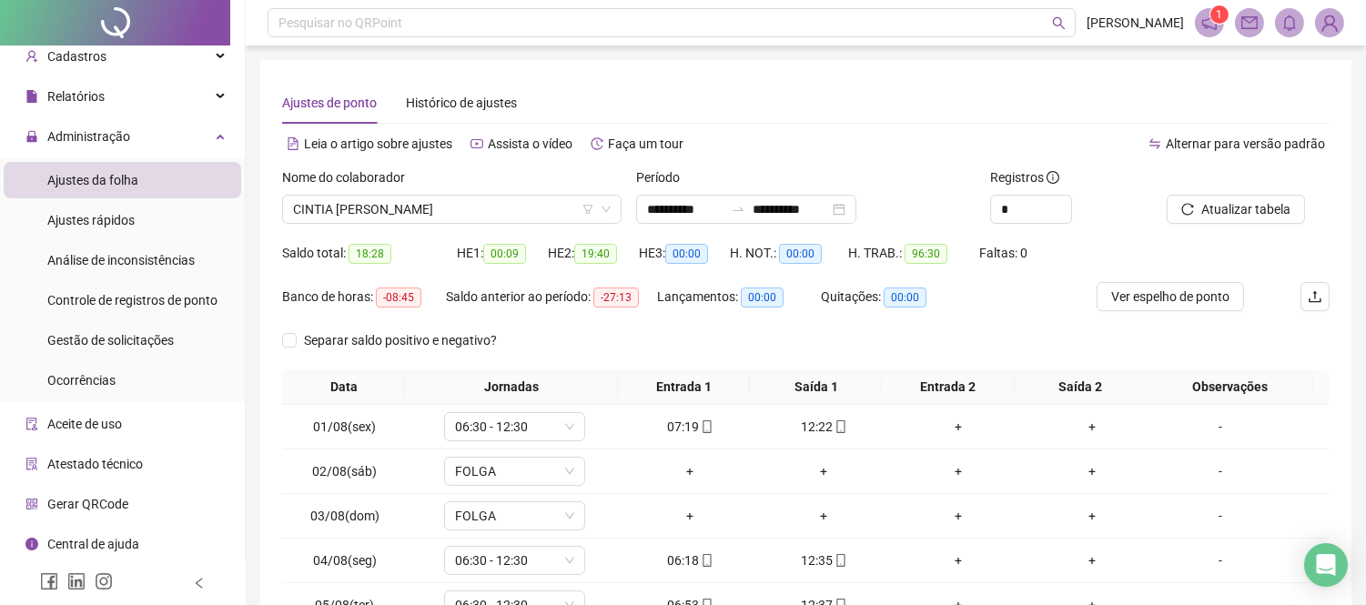
scroll to position [262, 0]
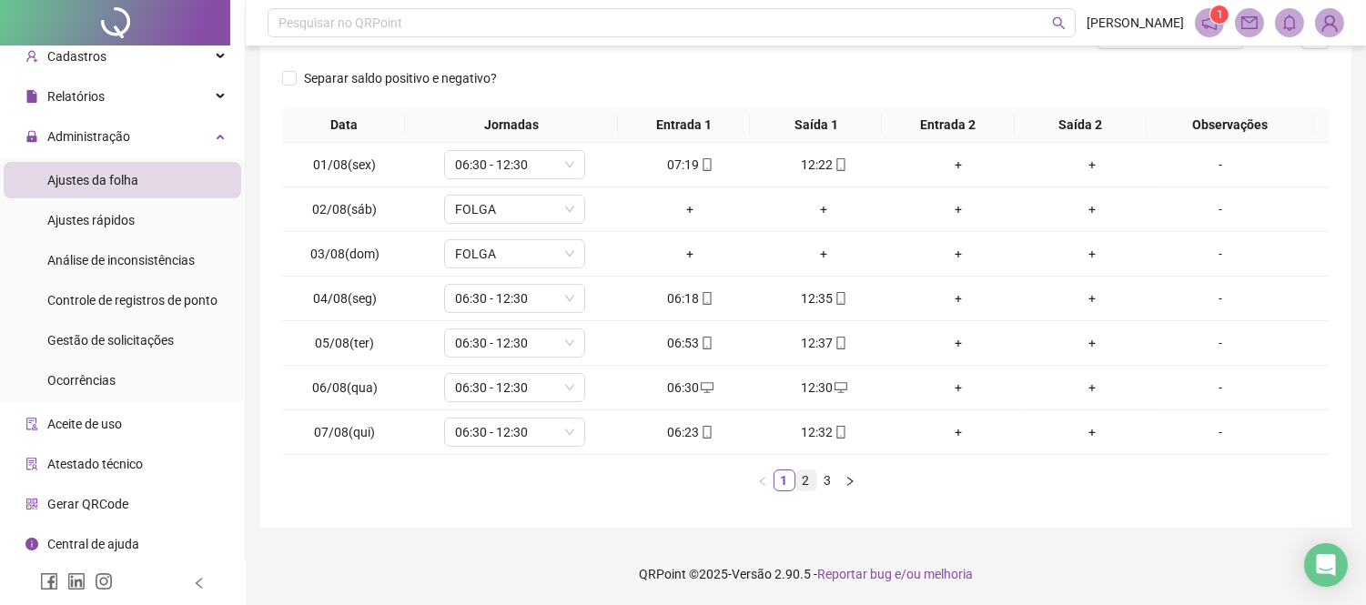
click at [810, 471] on link "2" at bounding box center [807, 481] width 20 height 20
click at [833, 476] on link "3" at bounding box center [828, 481] width 20 height 20
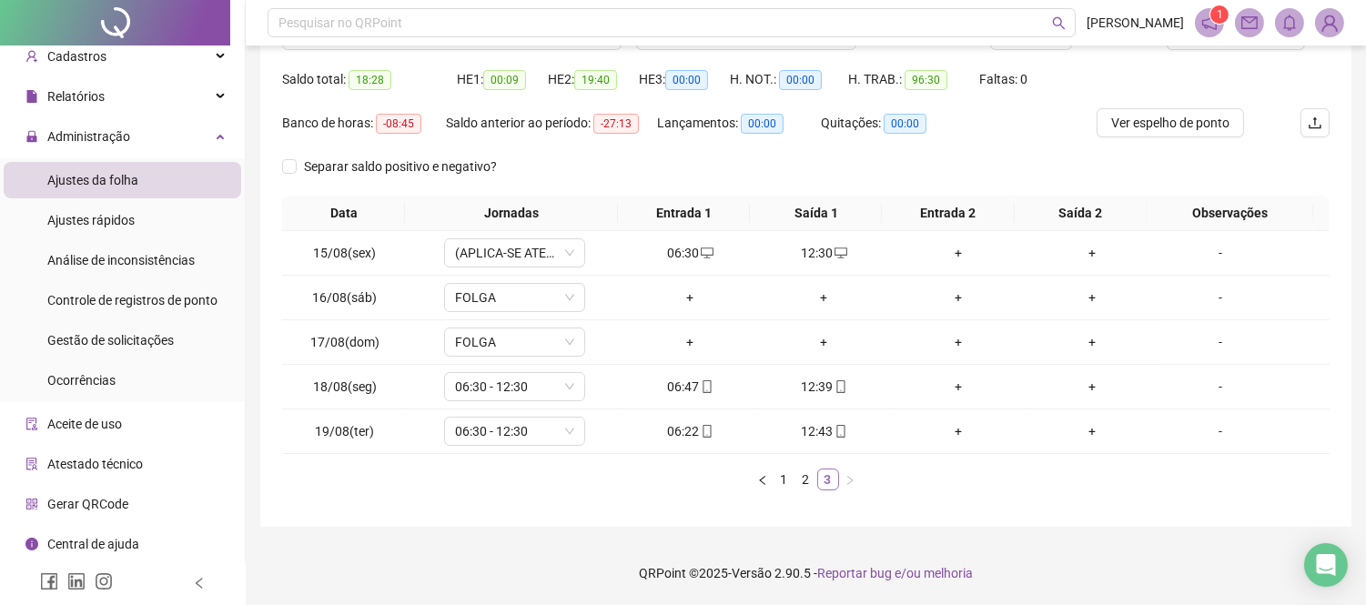
scroll to position [174, 0]
click at [814, 485] on link "2" at bounding box center [807, 480] width 20 height 20
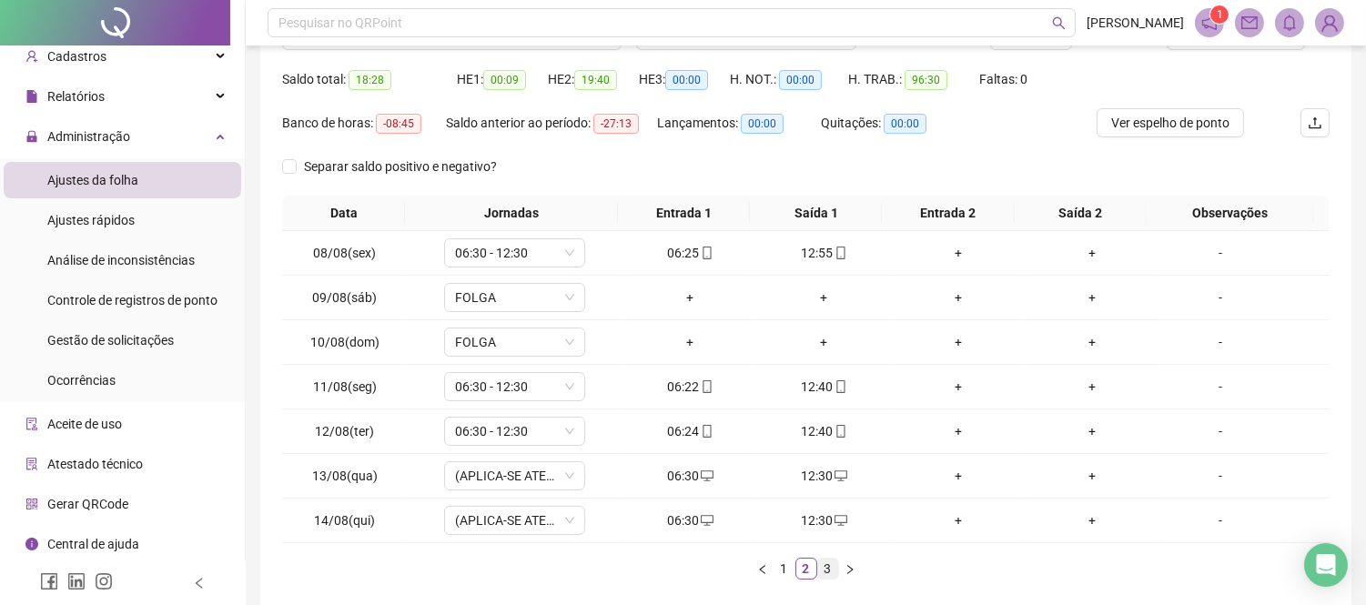
click at [826, 571] on link "3" at bounding box center [828, 569] width 20 height 20
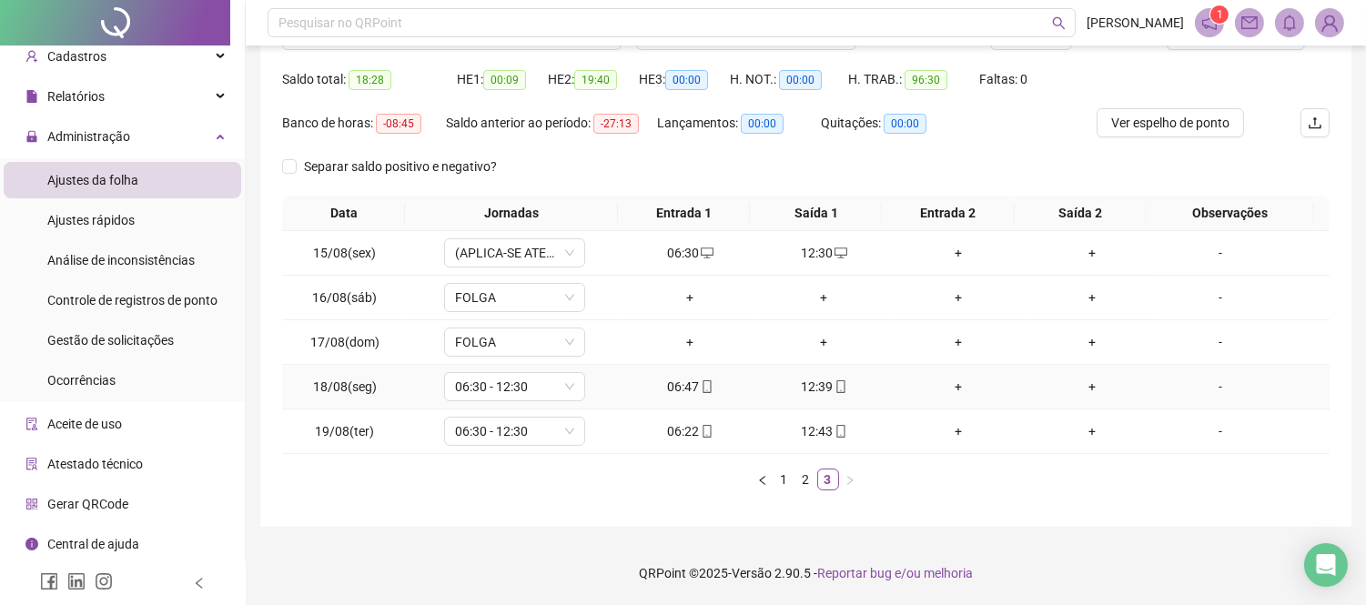
scroll to position [0, 0]
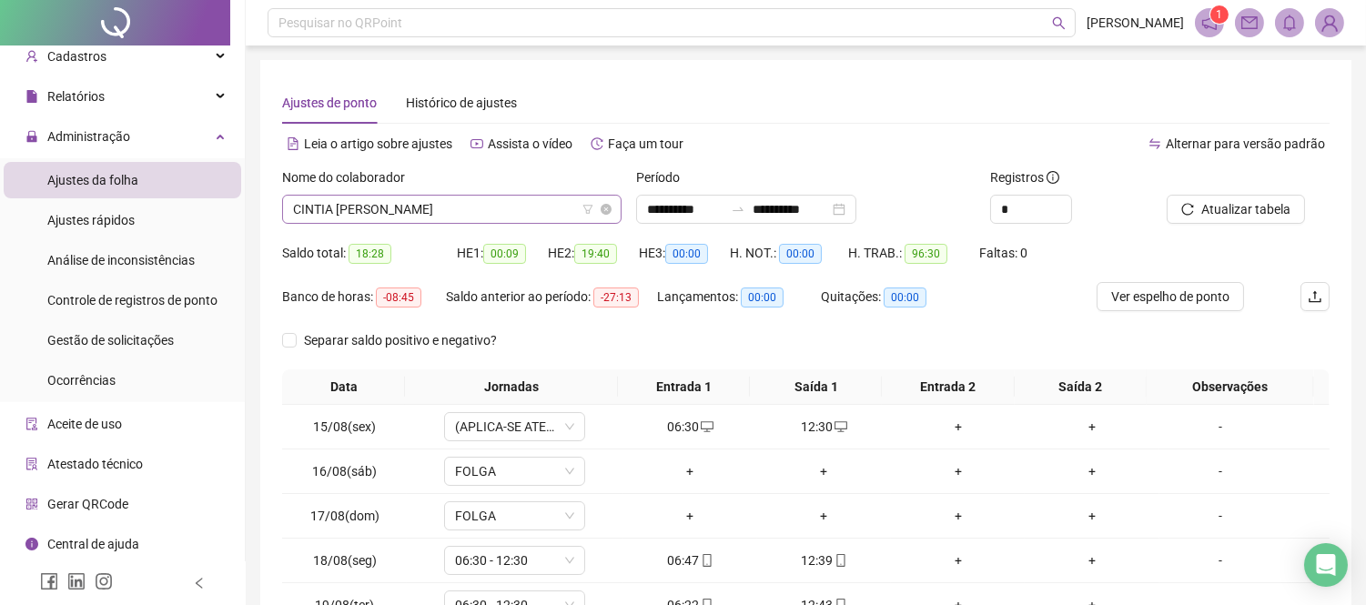
click at [532, 218] on span "CINTIA [PERSON_NAME]" at bounding box center [452, 209] width 318 height 27
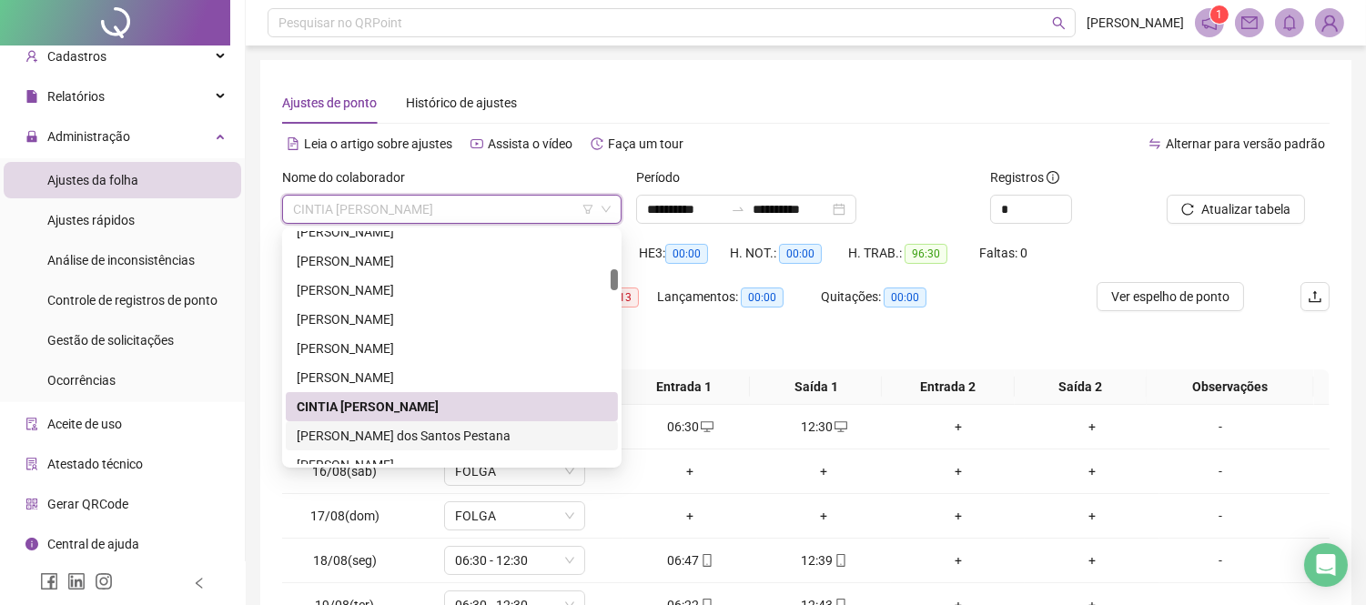
click at [344, 426] on div "[PERSON_NAME] dos Santos Pestana" at bounding box center [452, 436] width 310 height 20
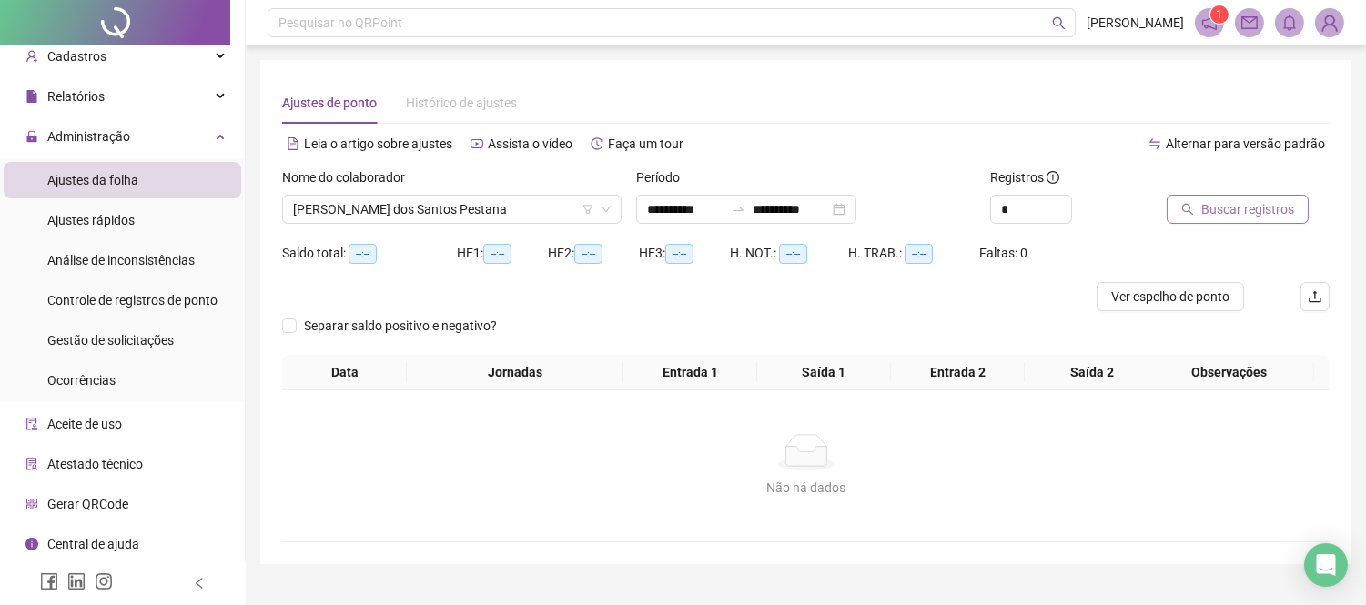
click at [1190, 200] on button "Buscar registros" at bounding box center [1238, 209] width 142 height 29
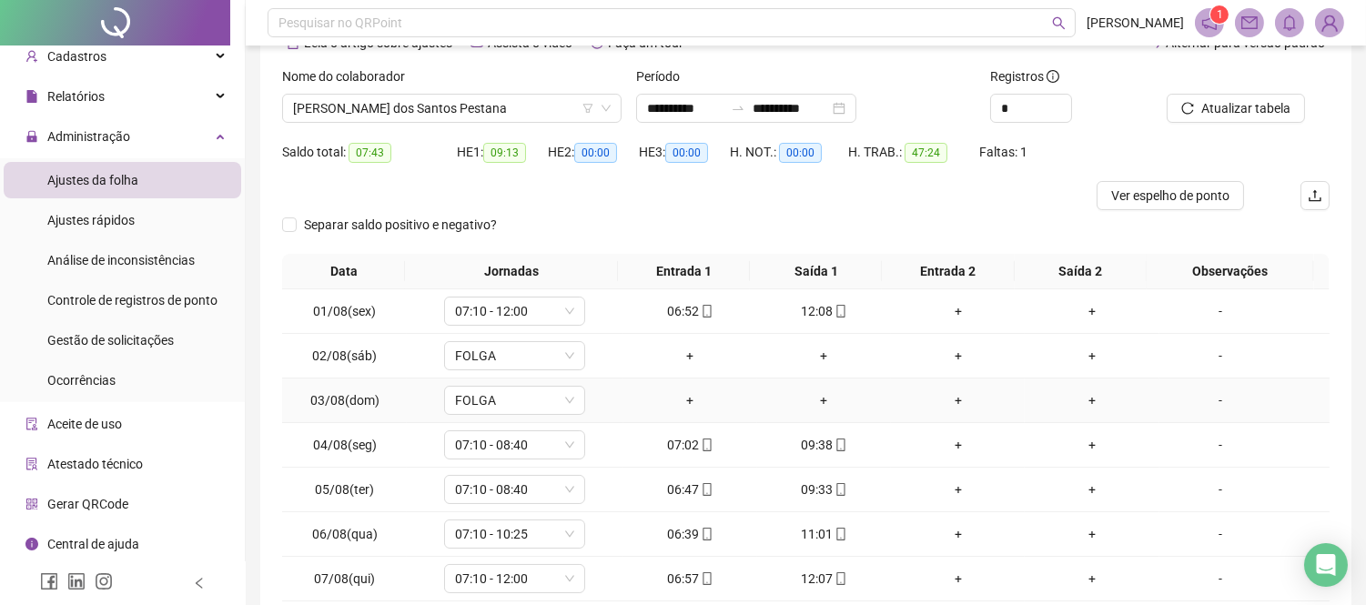
scroll to position [202, 0]
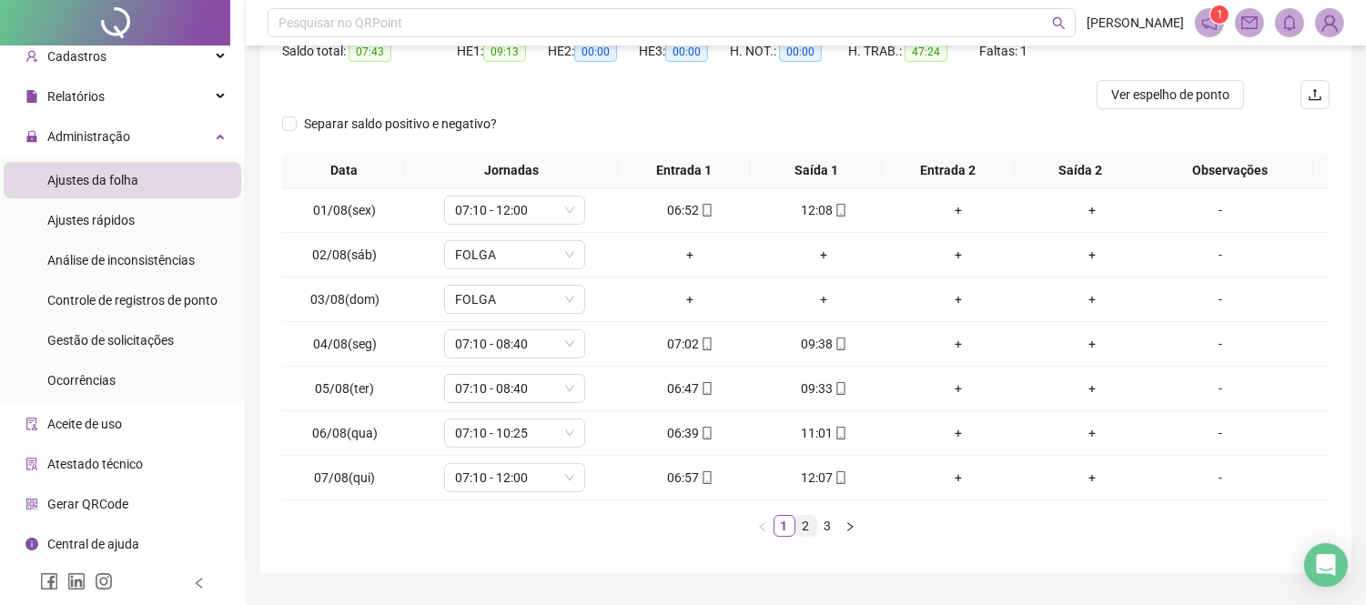
click at [814, 521] on link "2" at bounding box center [807, 526] width 20 height 20
click at [822, 529] on link "3" at bounding box center [828, 526] width 20 height 20
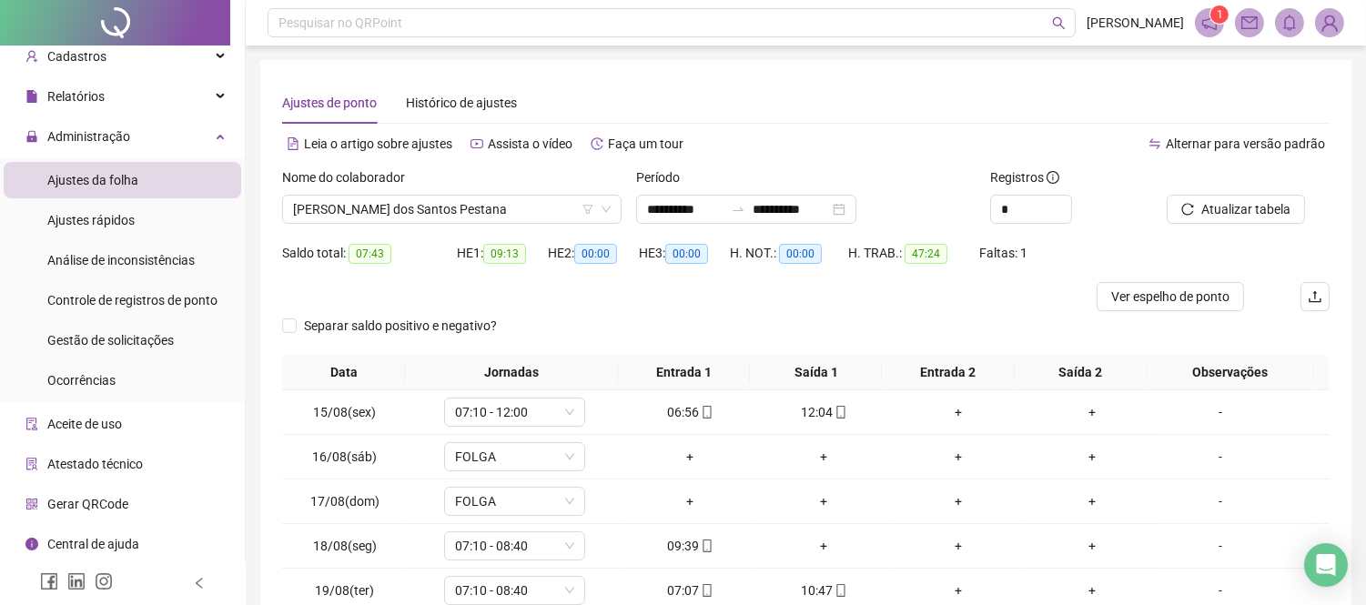
scroll to position [158, 0]
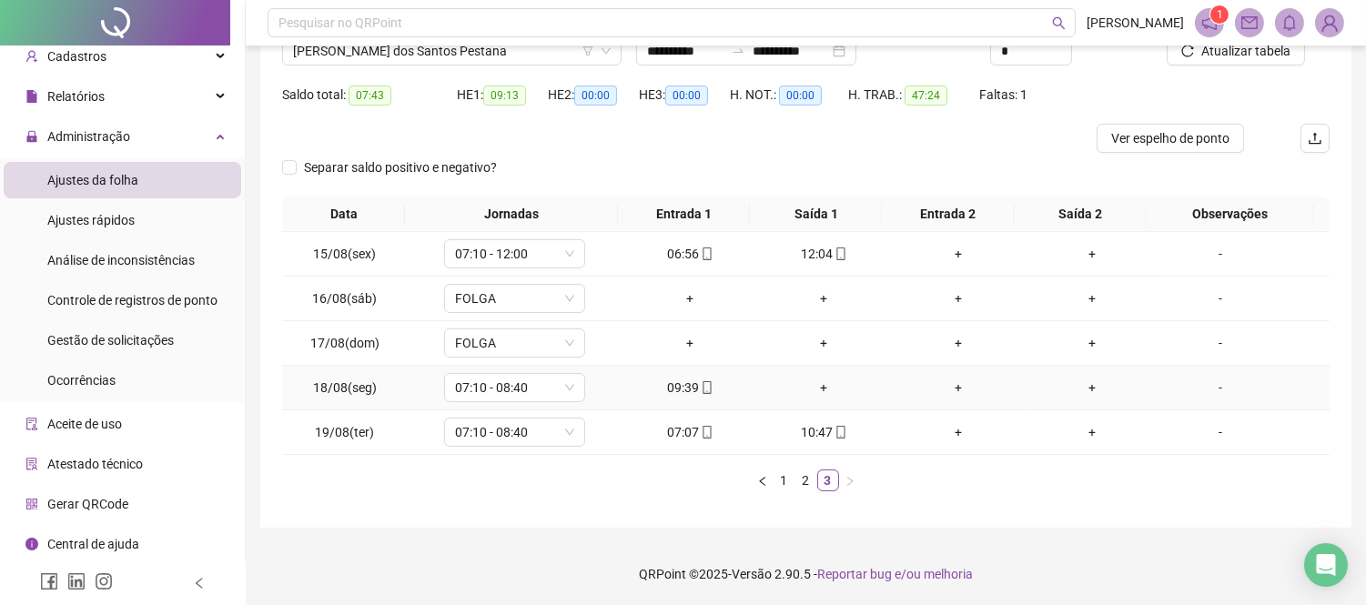
click at [813, 387] on div "+" at bounding box center [824, 388] width 119 height 20
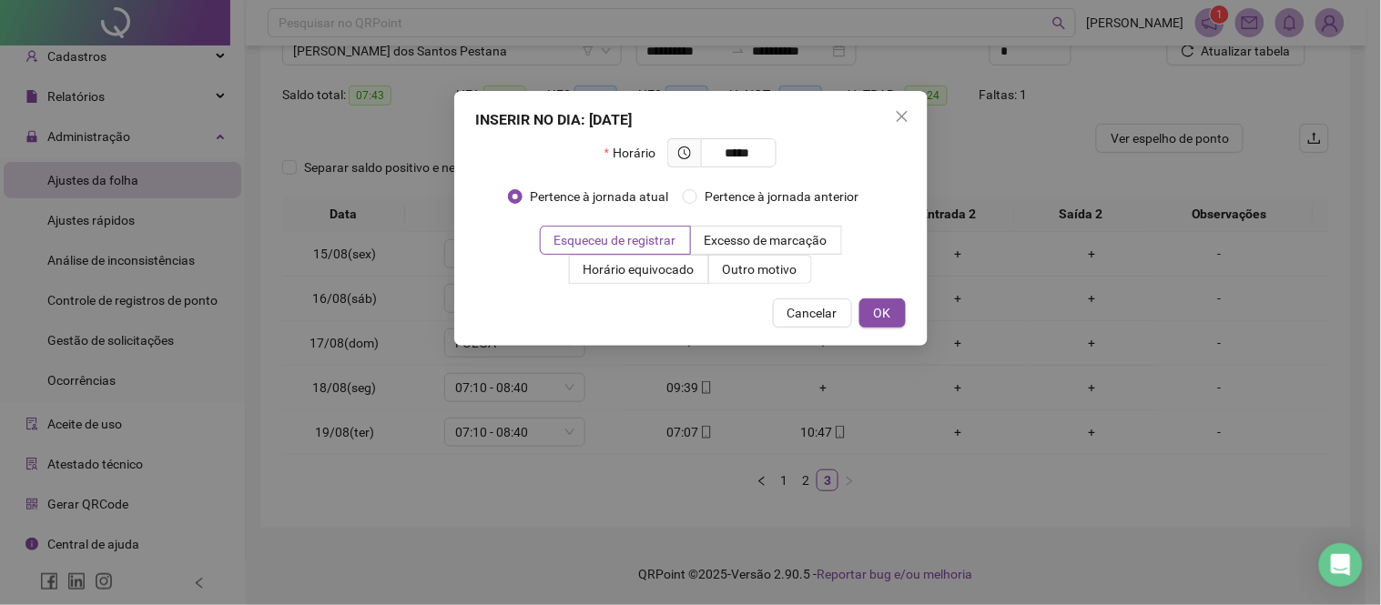
type input "*****"
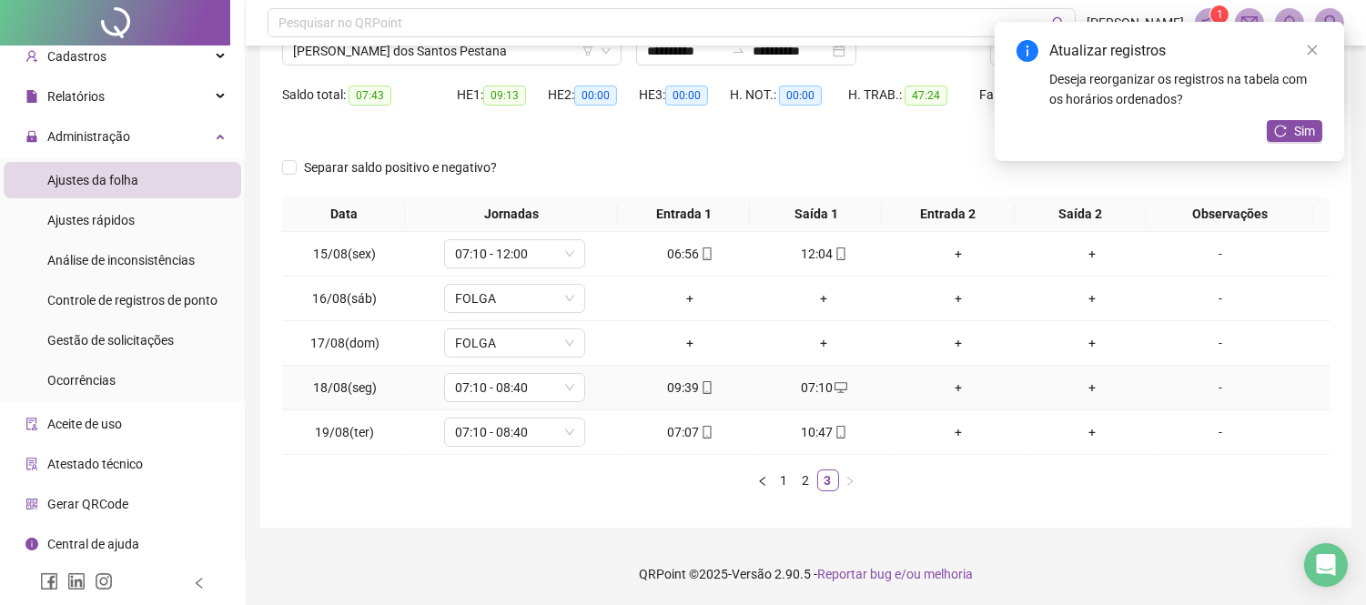
click at [683, 393] on div "09:39" at bounding box center [690, 388] width 119 height 20
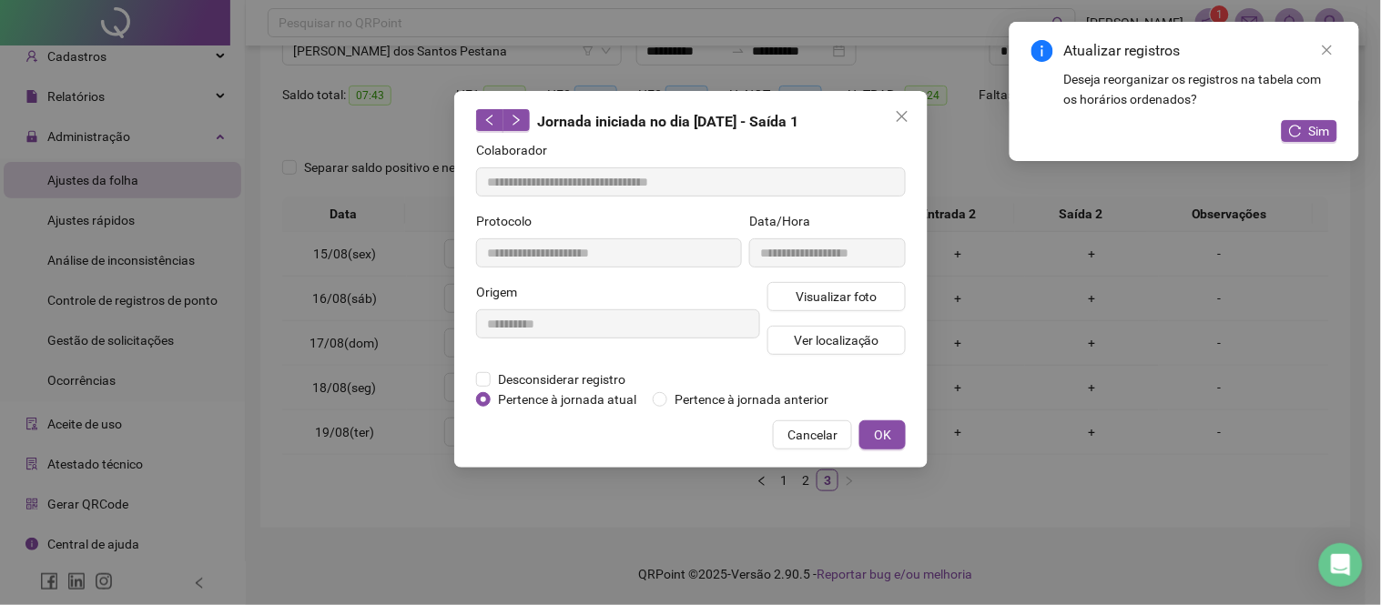
type input "**********"
click at [828, 289] on span "Visualizar foto" at bounding box center [836, 297] width 82 height 20
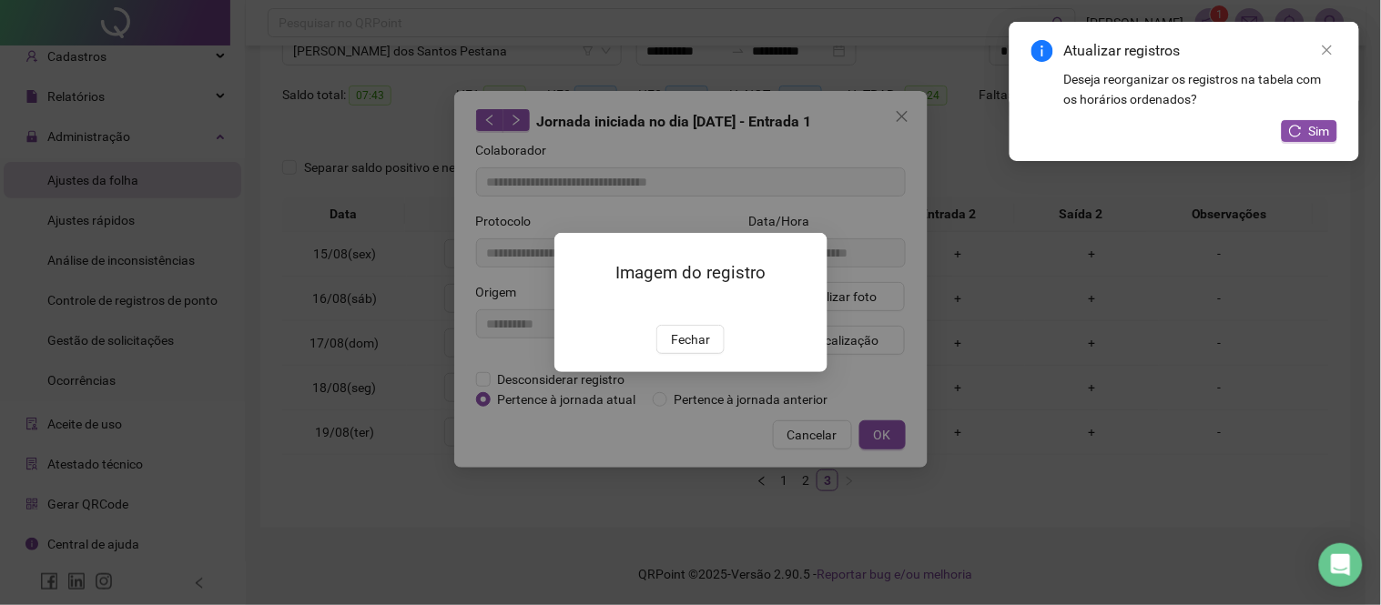
click at [686, 350] on span "Fechar" at bounding box center [690, 340] width 39 height 20
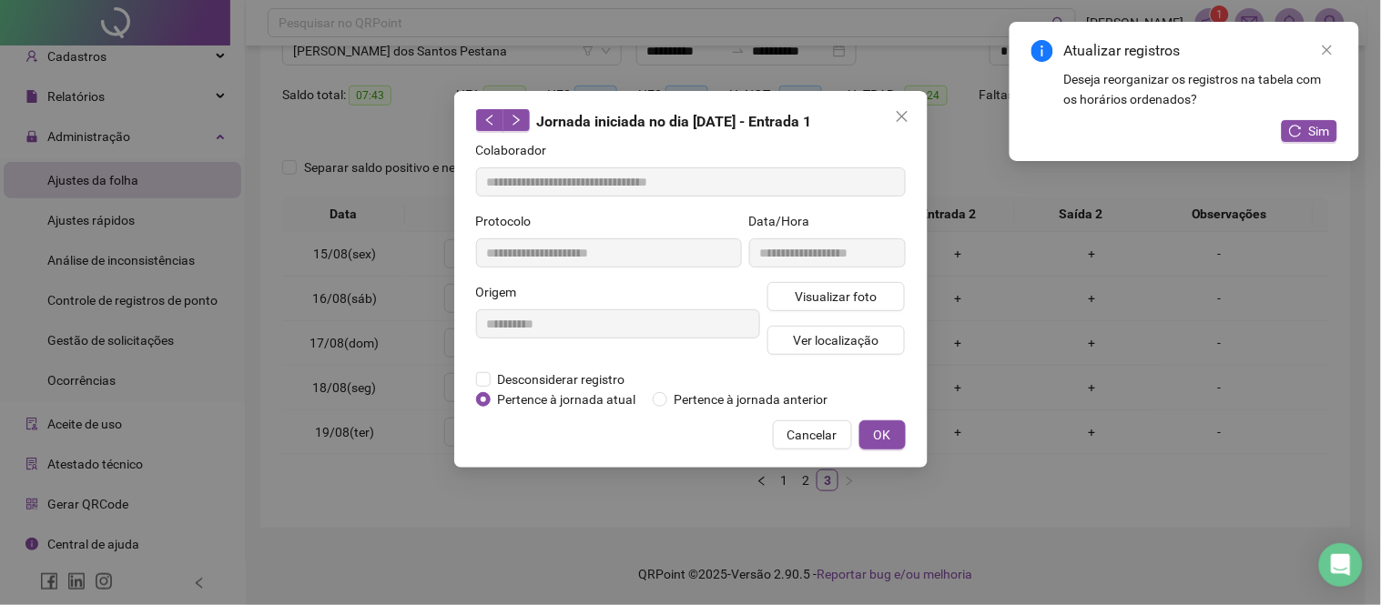
click at [1069, 273] on div "**********" at bounding box center [690, 302] width 1381 height 605
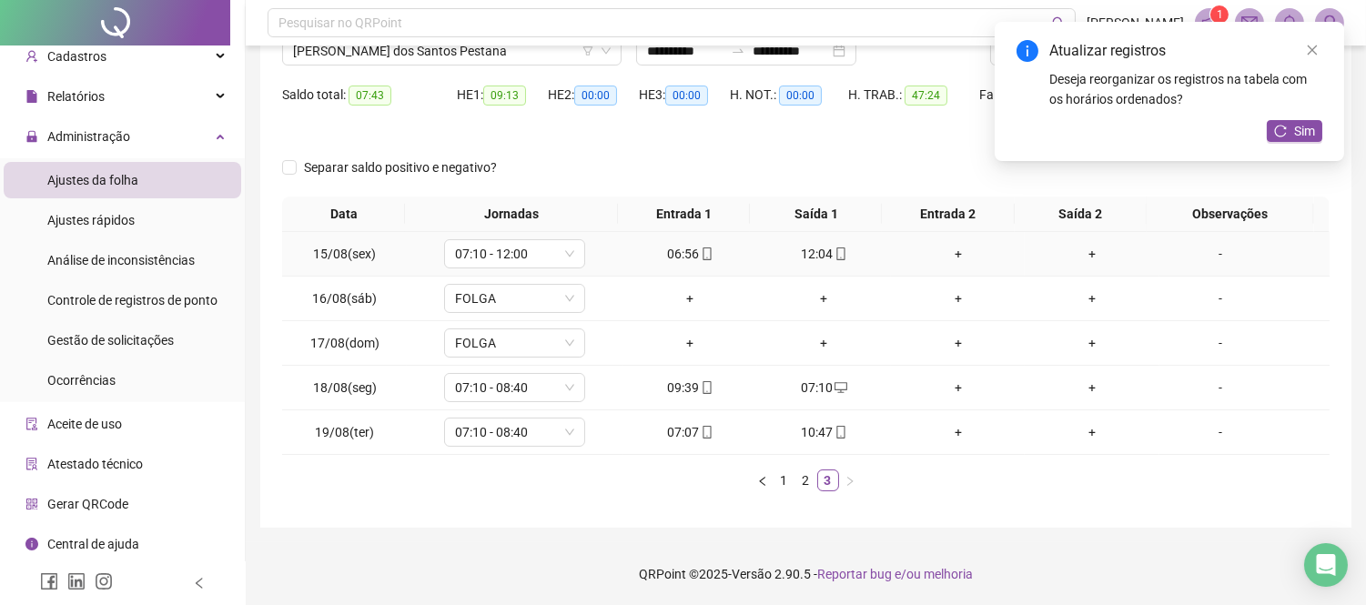
scroll to position [0, 0]
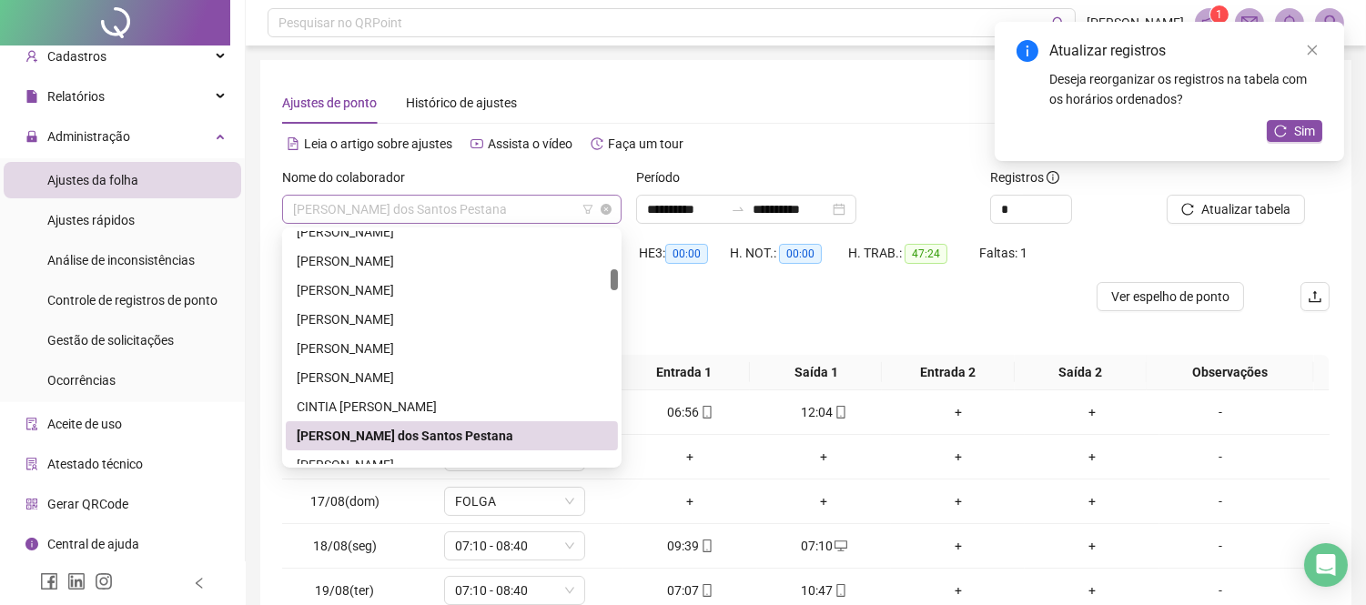
click at [560, 206] on span "[PERSON_NAME] dos Santos Pestana" at bounding box center [452, 209] width 318 height 27
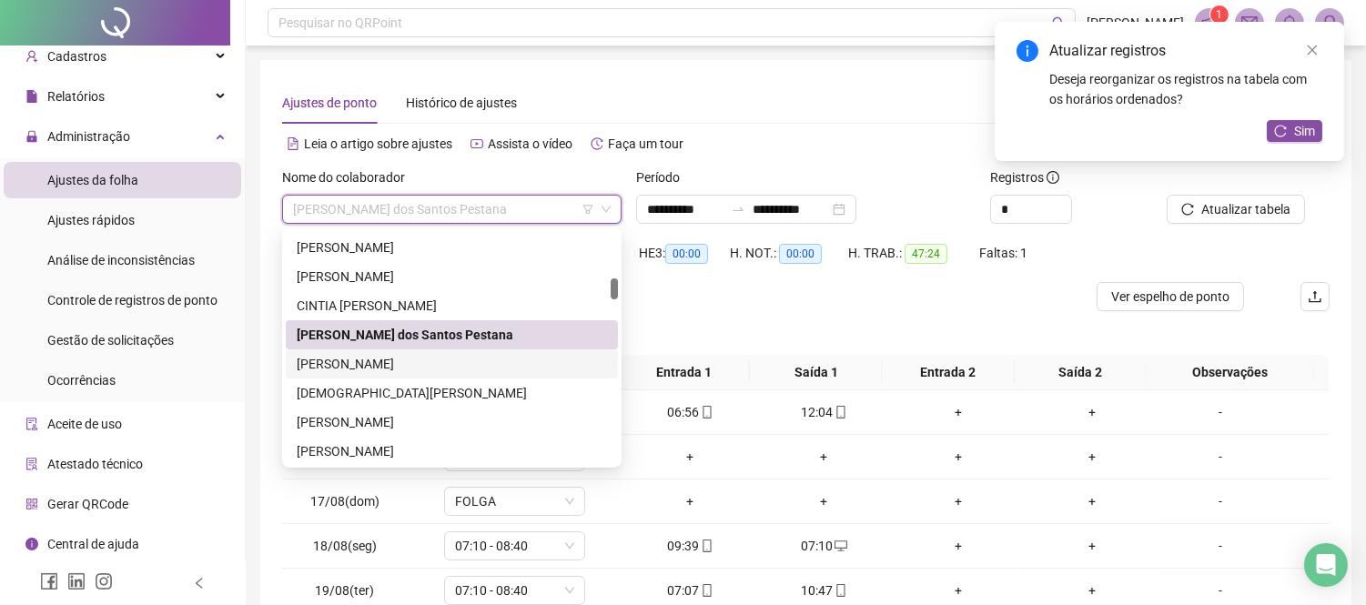
click at [439, 359] on div "[PERSON_NAME]" at bounding box center [452, 364] width 310 height 20
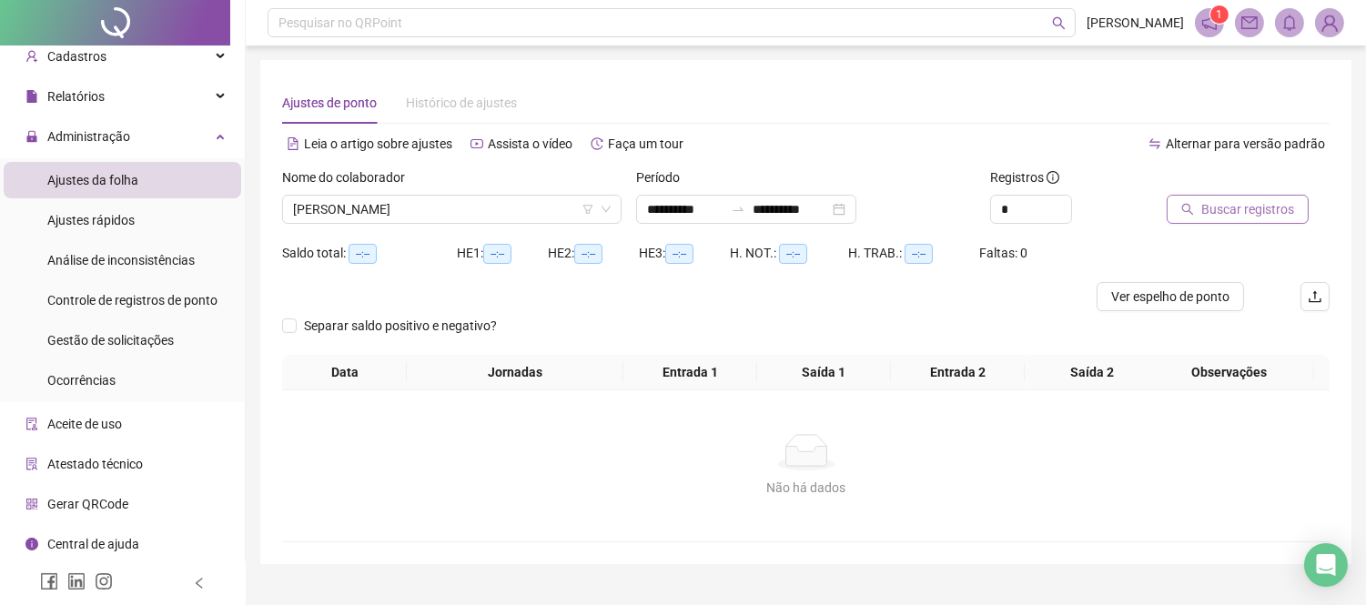
click at [1221, 199] on span "Buscar registros" at bounding box center [1248, 209] width 93 height 20
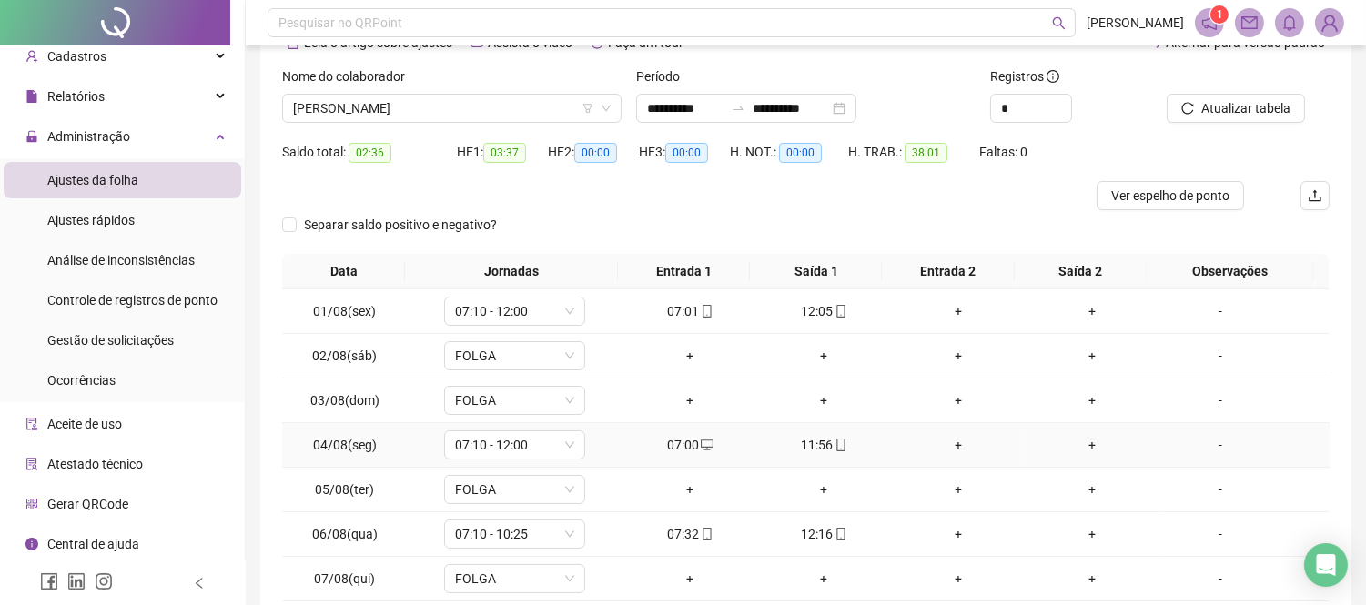
scroll to position [202, 0]
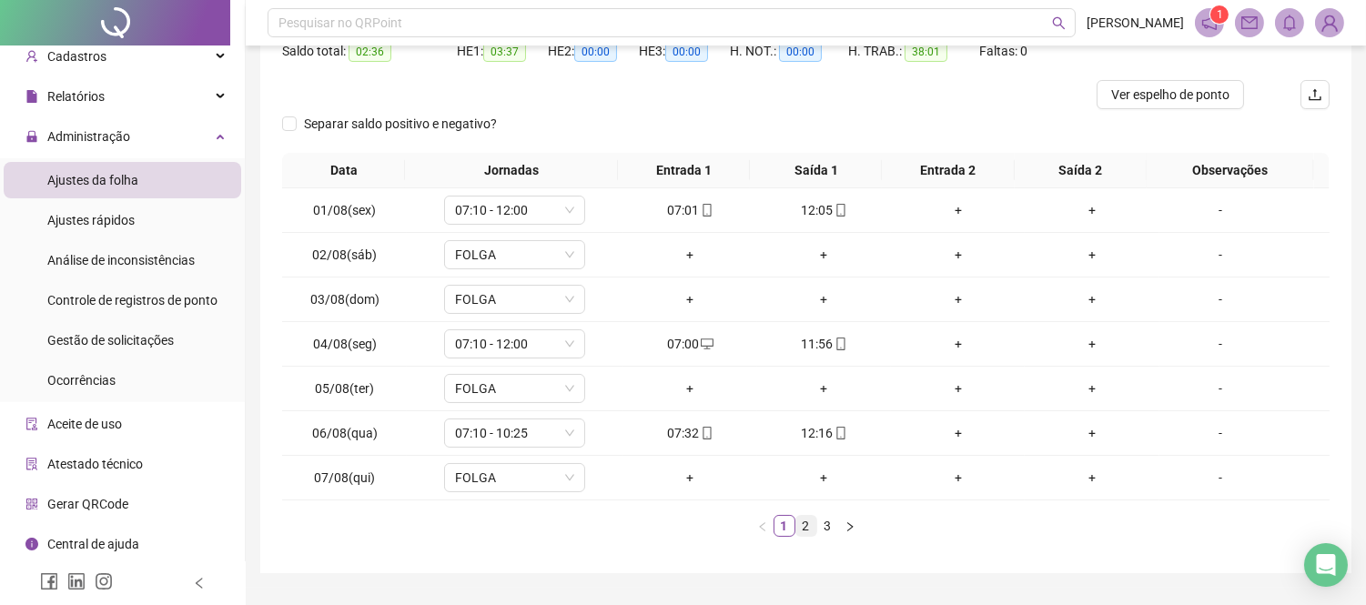
click at [802, 522] on link "2" at bounding box center [807, 526] width 20 height 20
click at [977, 350] on div "12:00" at bounding box center [958, 344] width 119 height 20
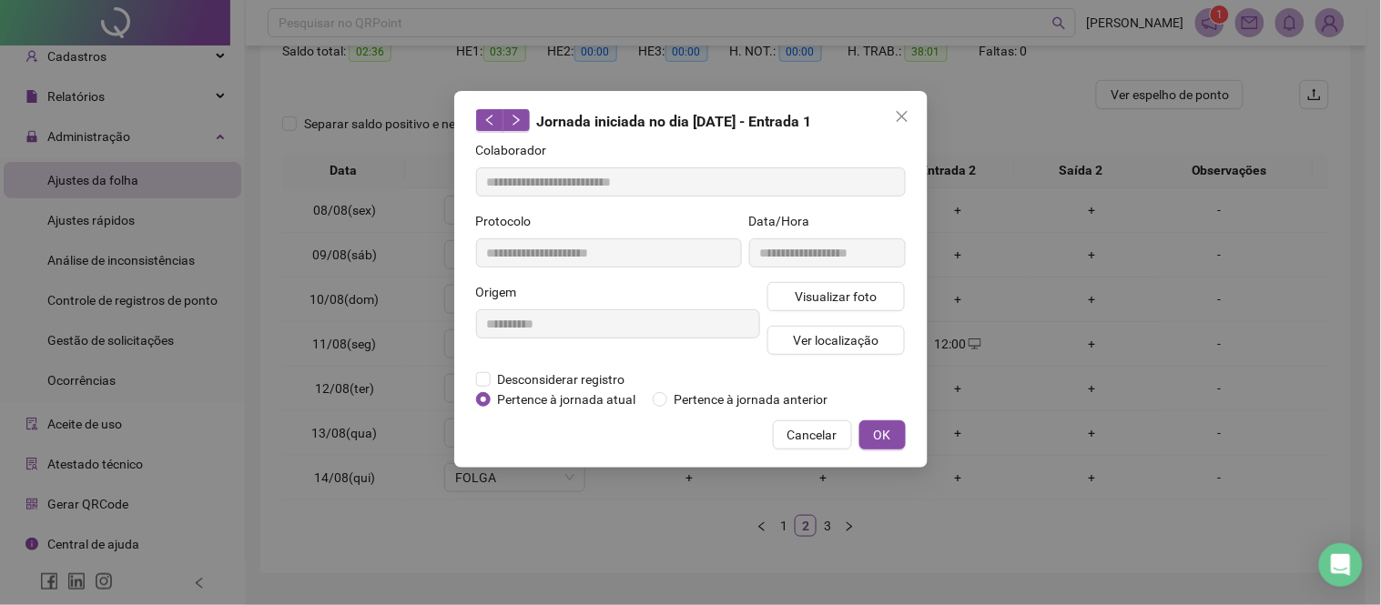
type input "**********"
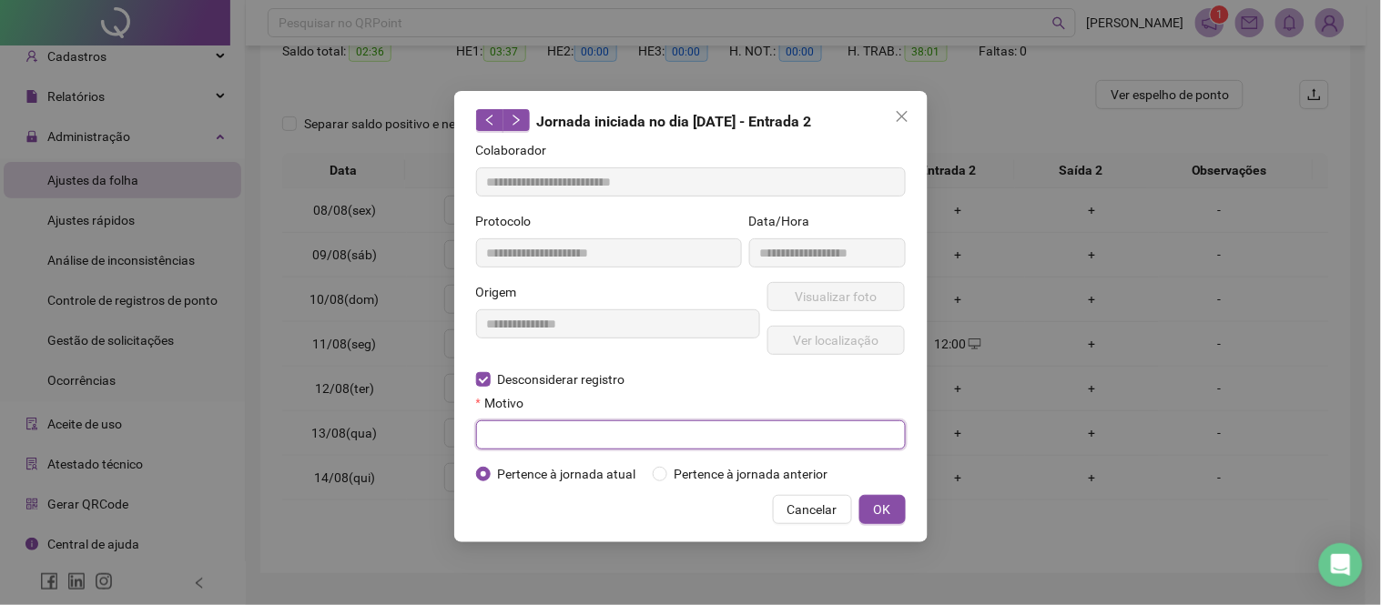
click at [619, 432] on input "text" at bounding box center [691, 435] width 430 height 29
type input "******"
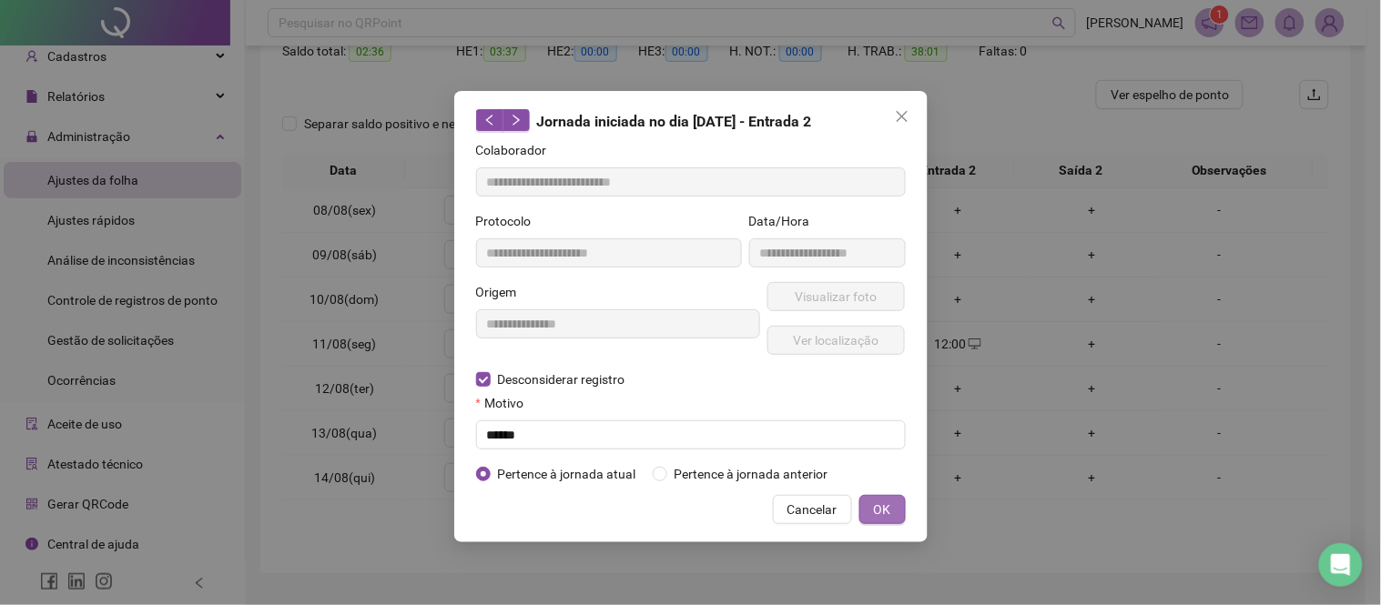
click at [902, 523] on button "OK" at bounding box center [882, 509] width 46 height 29
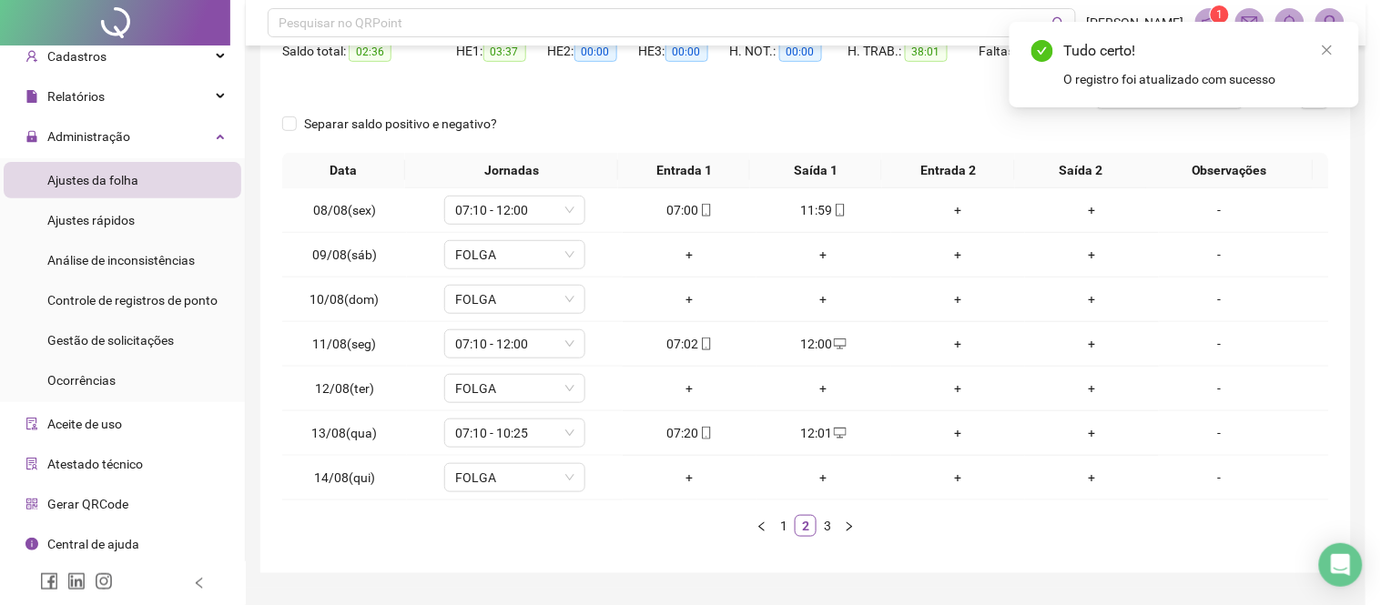
click at [889, 521] on div "**********" at bounding box center [690, 302] width 1381 height 605
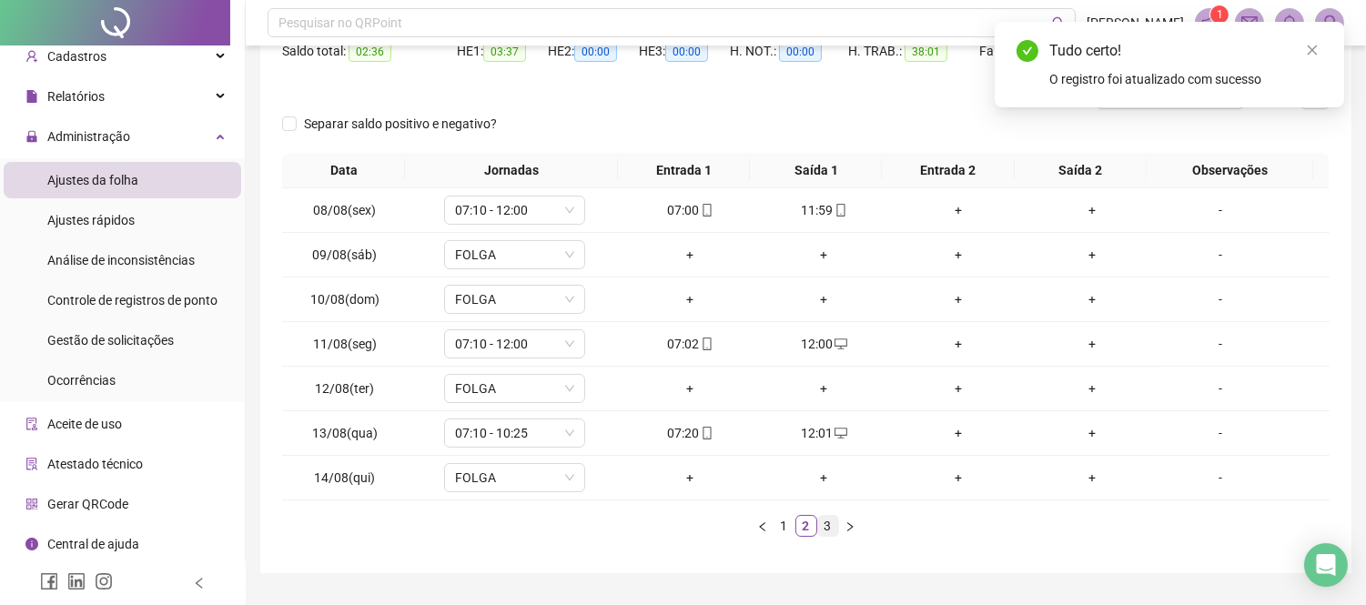
click at [829, 532] on link "3" at bounding box center [828, 526] width 20 height 20
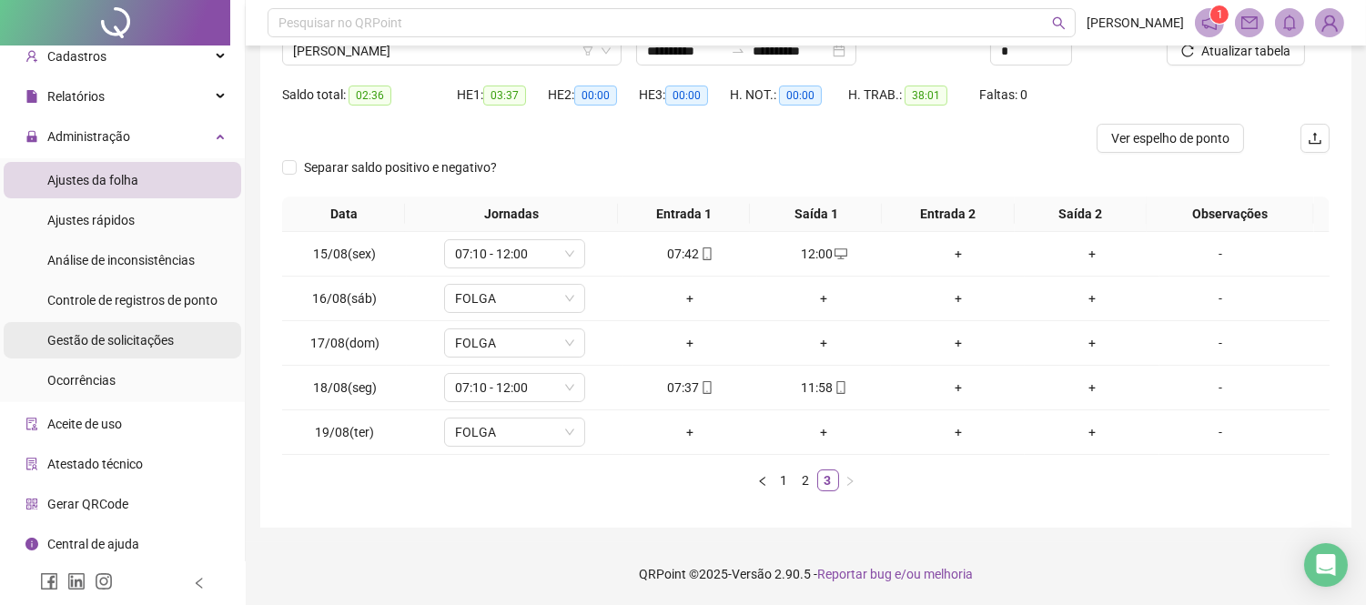
click at [126, 335] on span "Gestão de solicitações" at bounding box center [110, 340] width 127 height 15
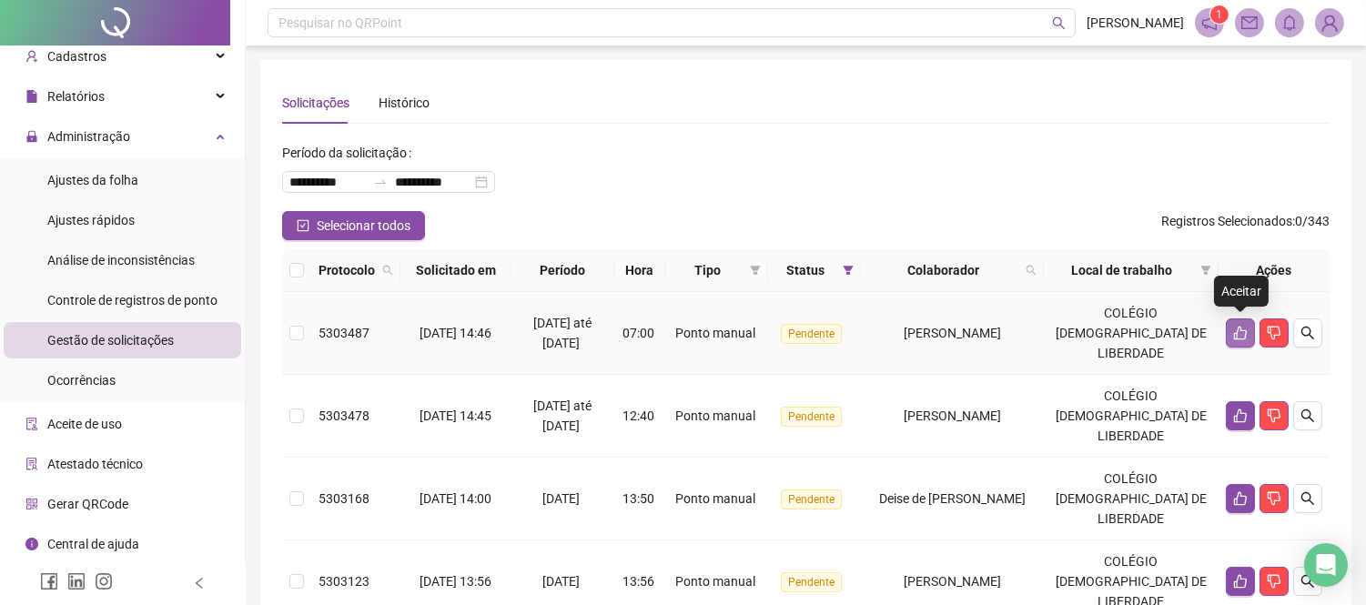
click at [1248, 340] on button "button" at bounding box center [1240, 333] width 29 height 29
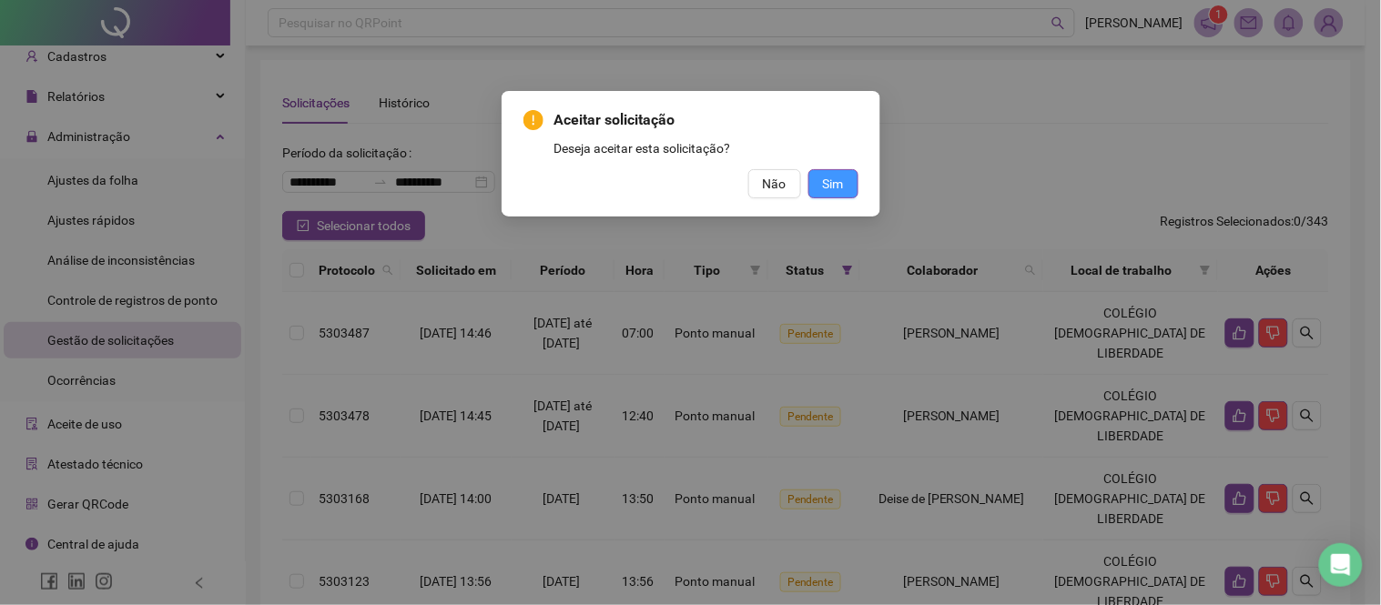
click at [854, 195] on button "Sim" at bounding box center [833, 183] width 50 height 29
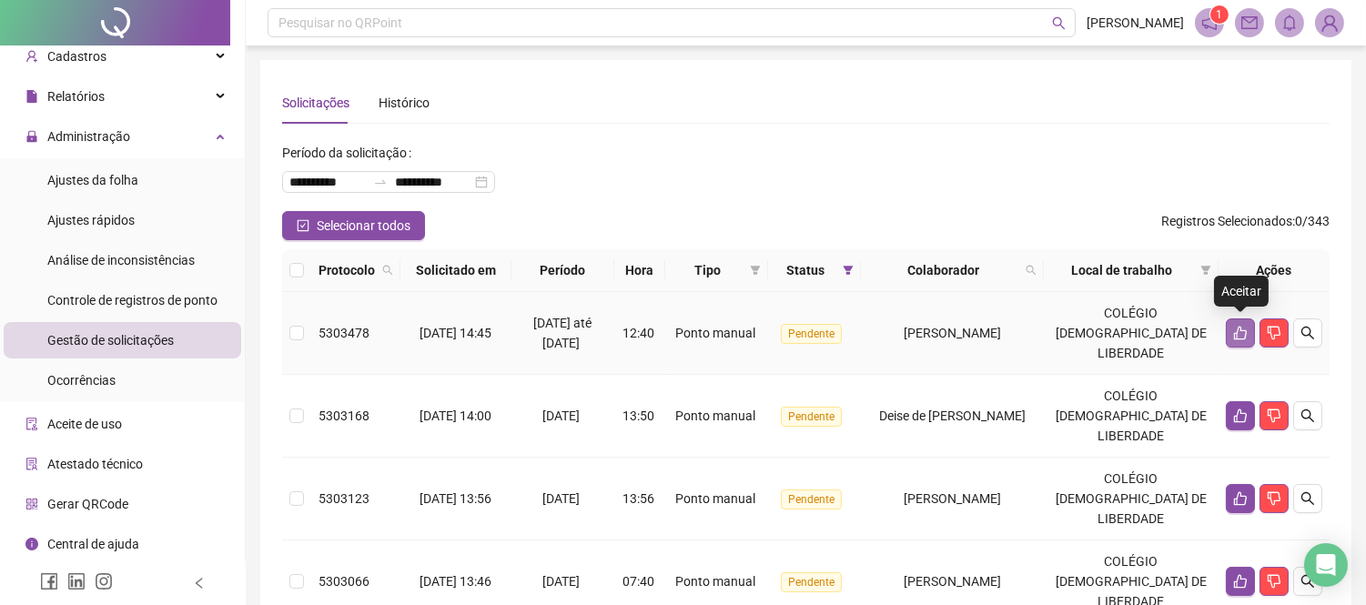
click at [1244, 324] on button "button" at bounding box center [1240, 333] width 29 height 29
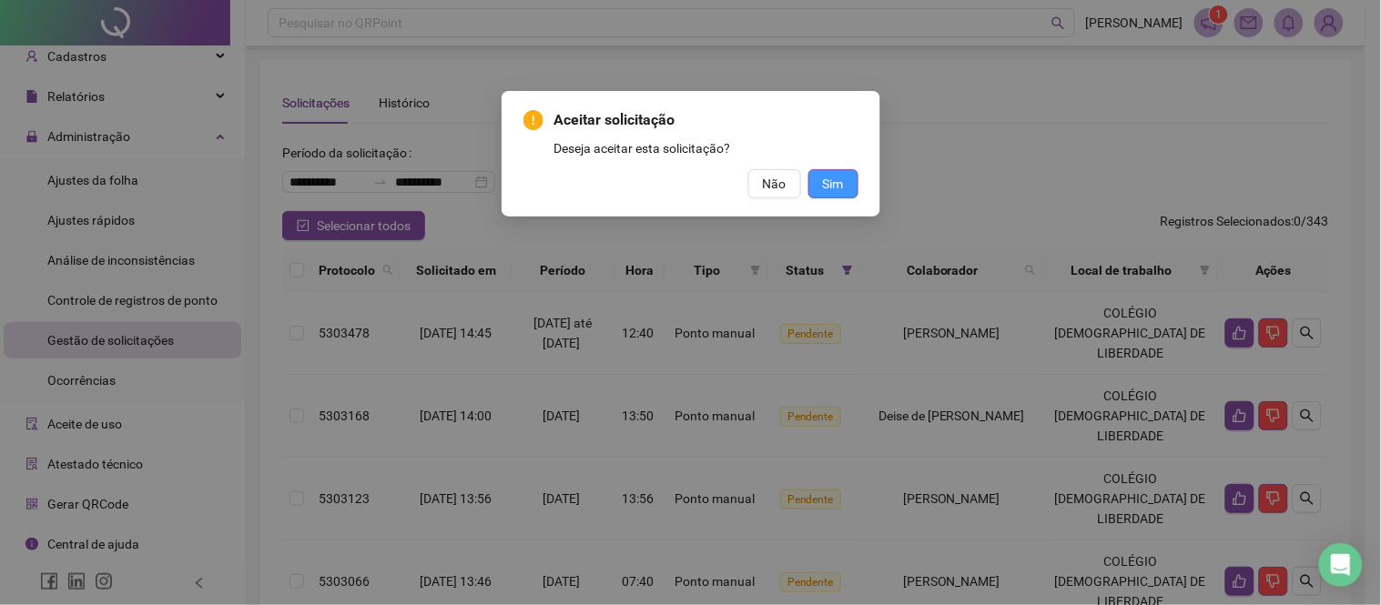
click at [823, 174] on span "Sim" at bounding box center [833, 184] width 21 height 20
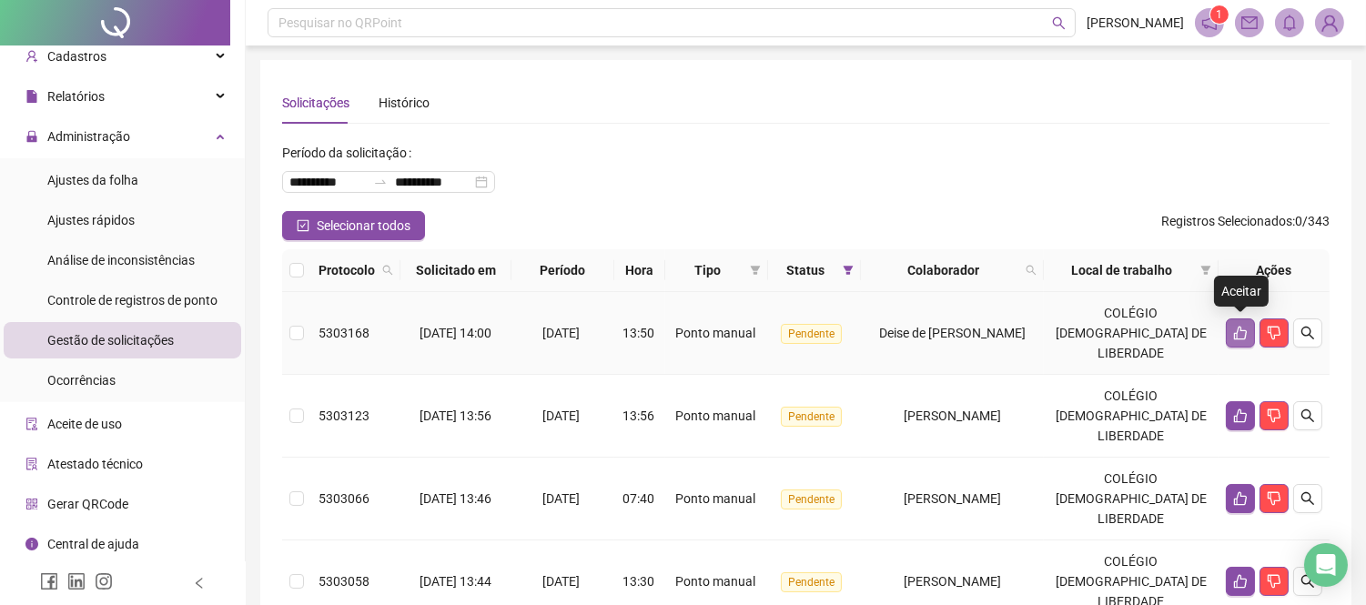
click at [1249, 329] on button "button" at bounding box center [1240, 333] width 29 height 29
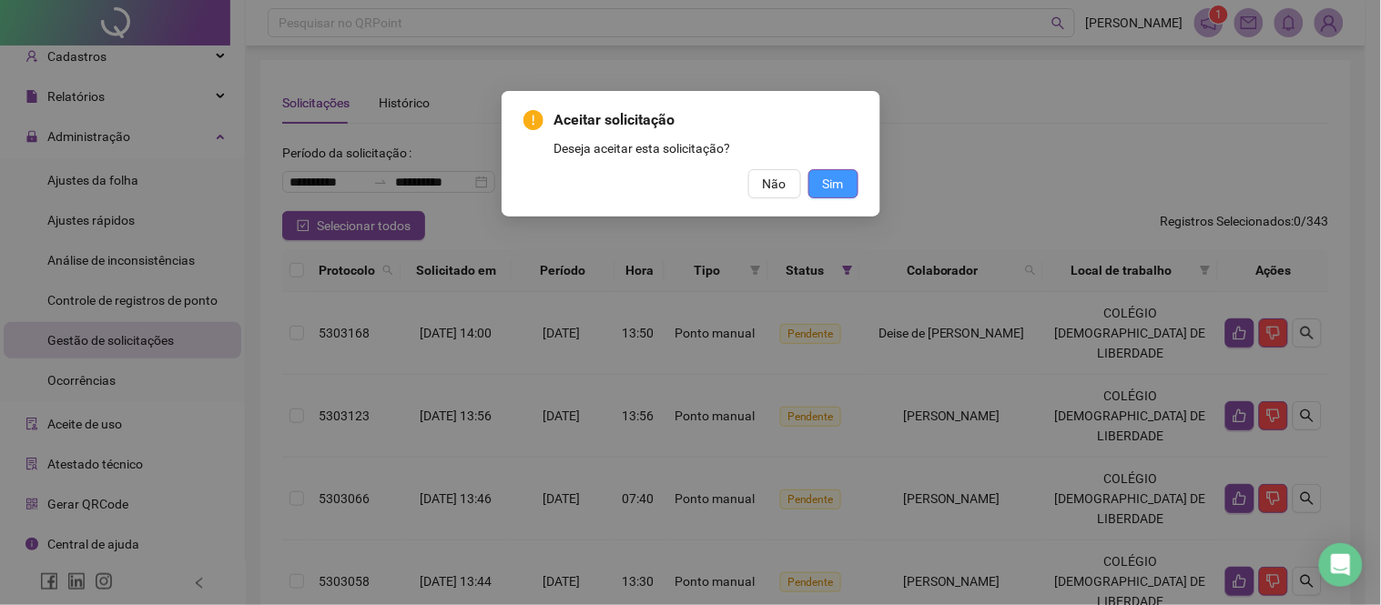
click at [826, 192] on span "Sim" at bounding box center [833, 184] width 21 height 20
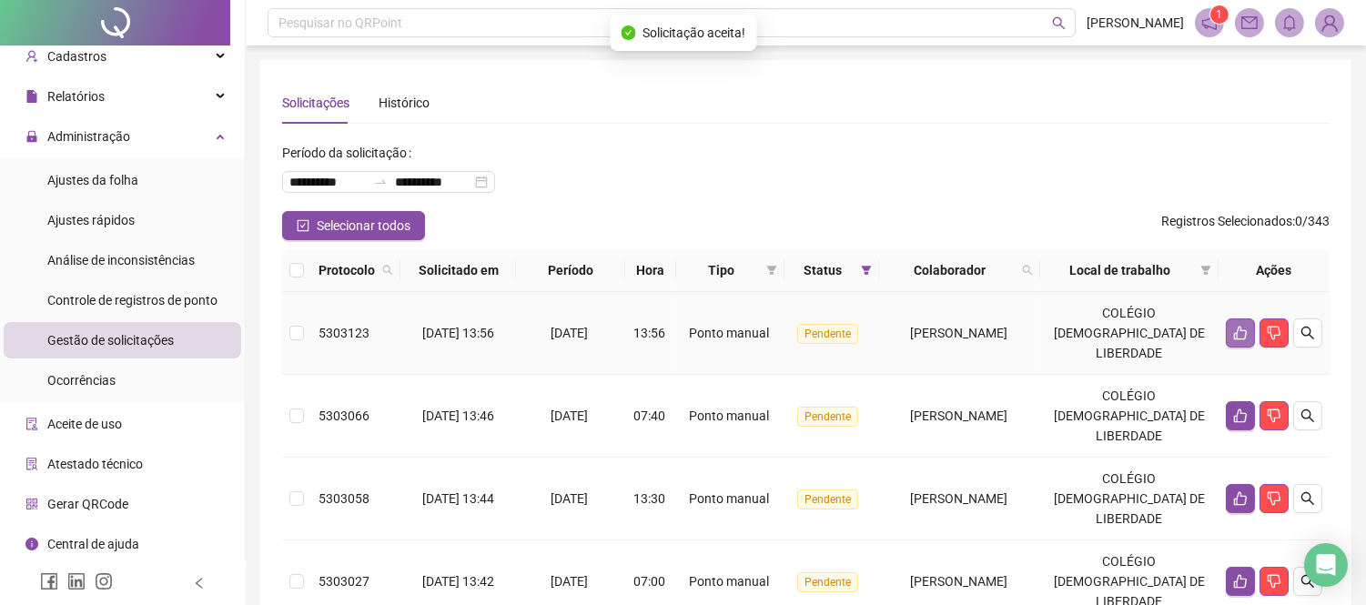
click at [1242, 329] on icon "like" at bounding box center [1241, 333] width 15 height 15
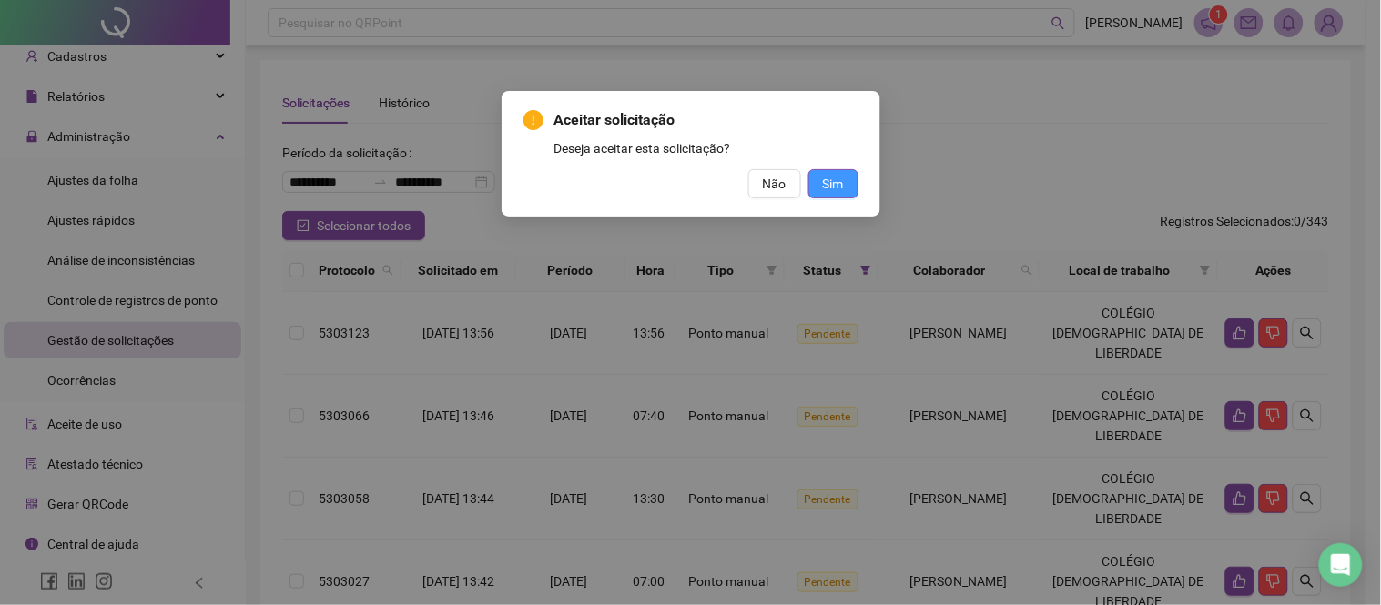
click at [849, 183] on button "Sim" at bounding box center [833, 183] width 50 height 29
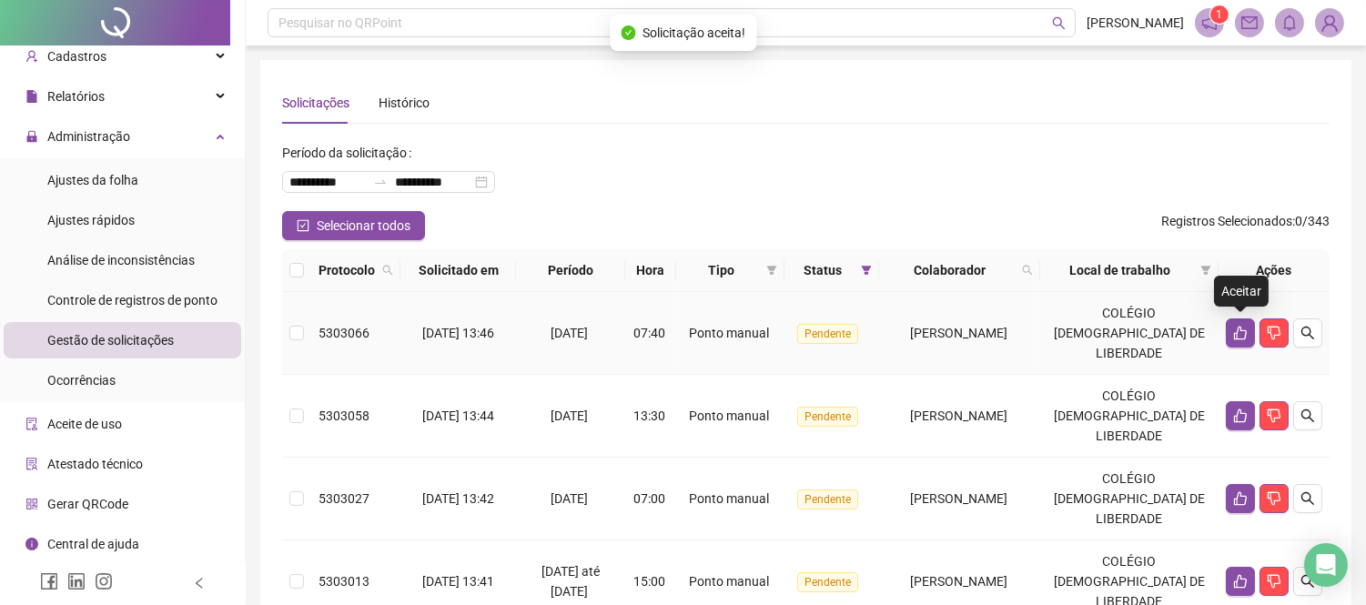
click at [1230, 334] on button "button" at bounding box center [1240, 333] width 29 height 29
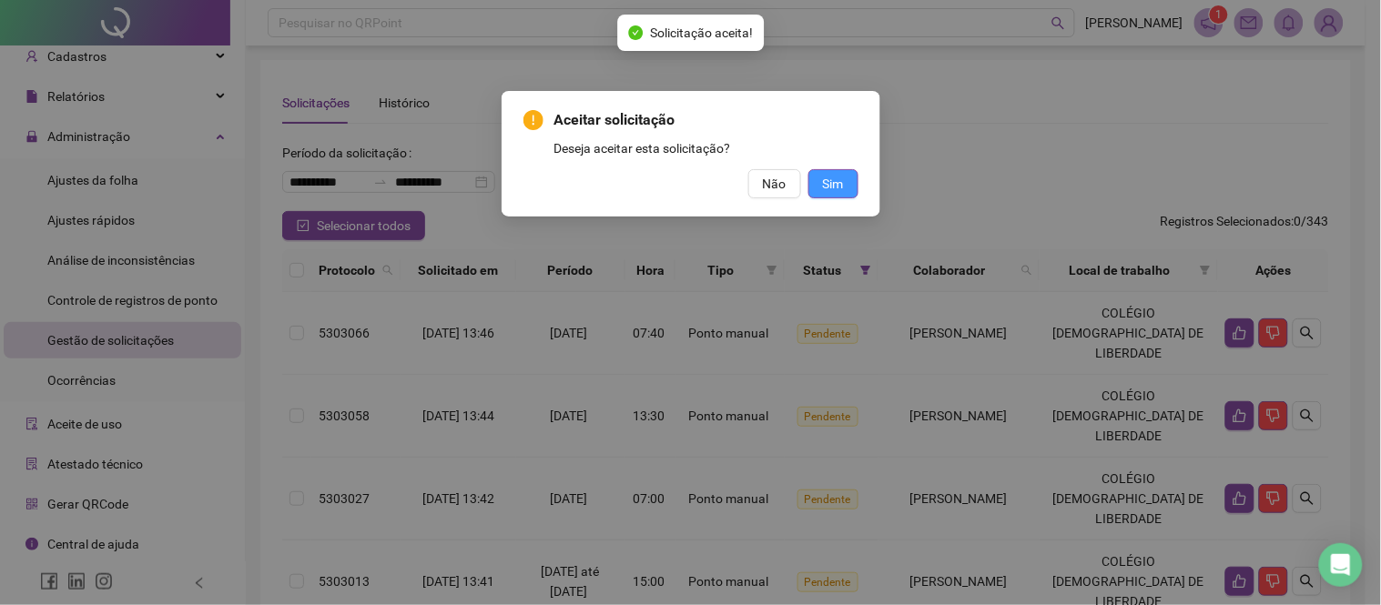
click at [838, 182] on span "Sim" at bounding box center [833, 184] width 21 height 20
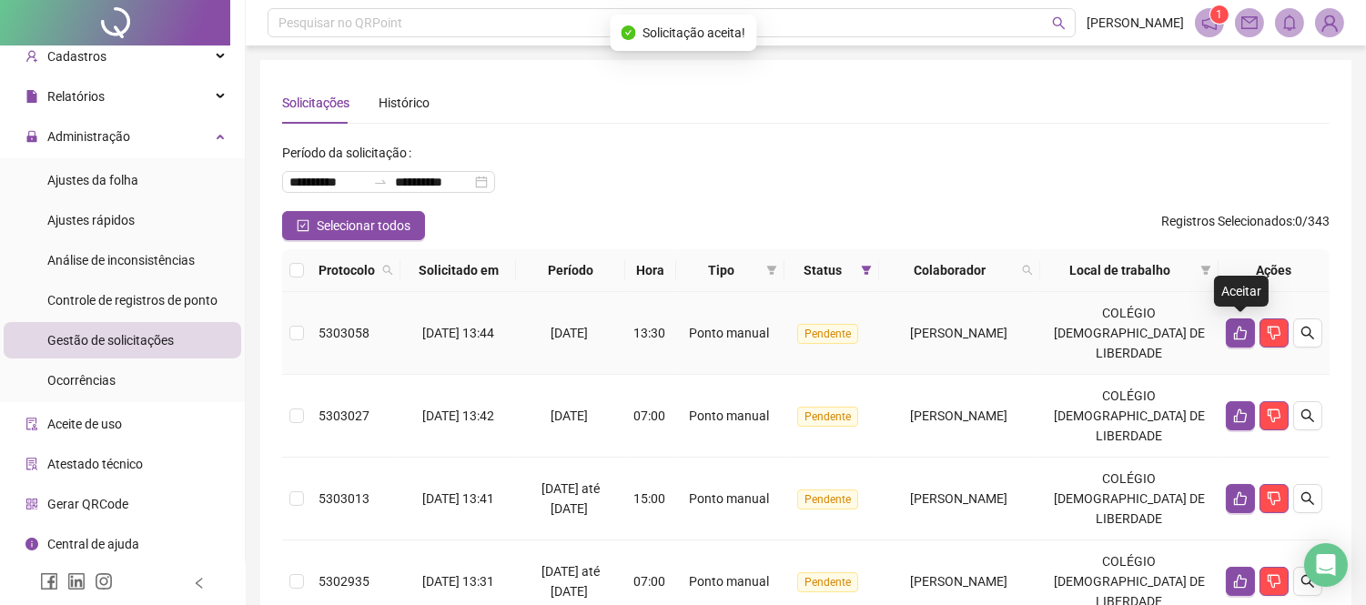
click at [1234, 333] on icon "like" at bounding box center [1241, 333] width 15 height 15
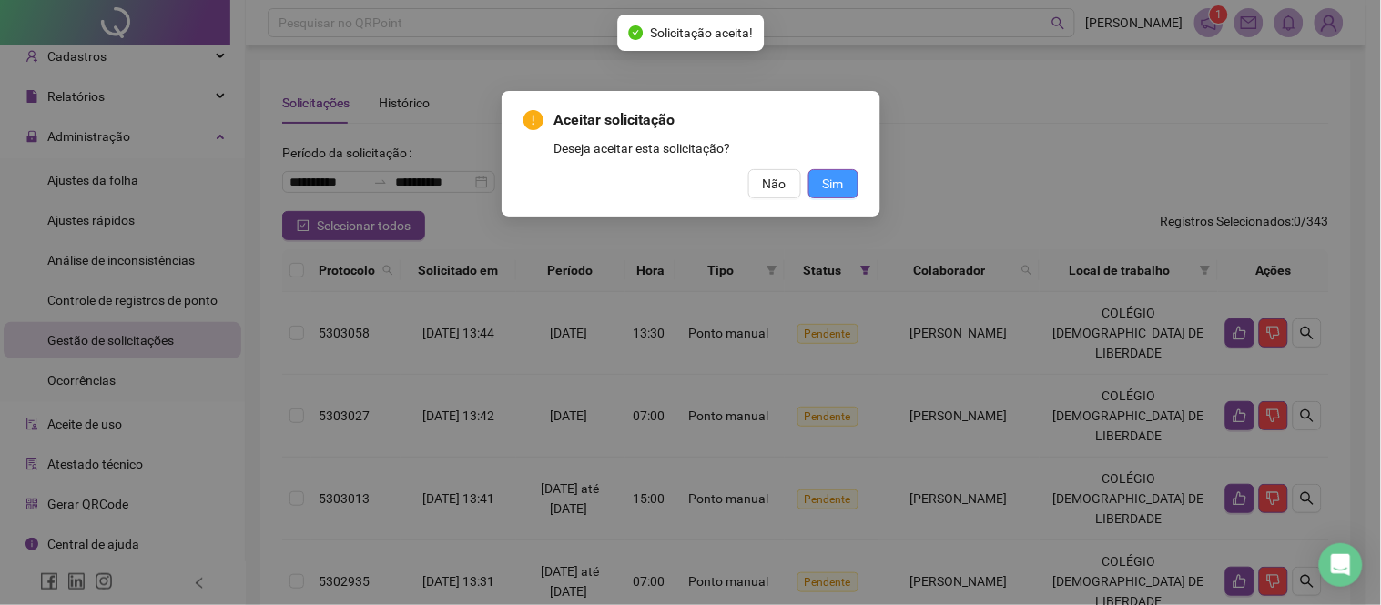
click at [852, 176] on button "Sim" at bounding box center [833, 183] width 50 height 29
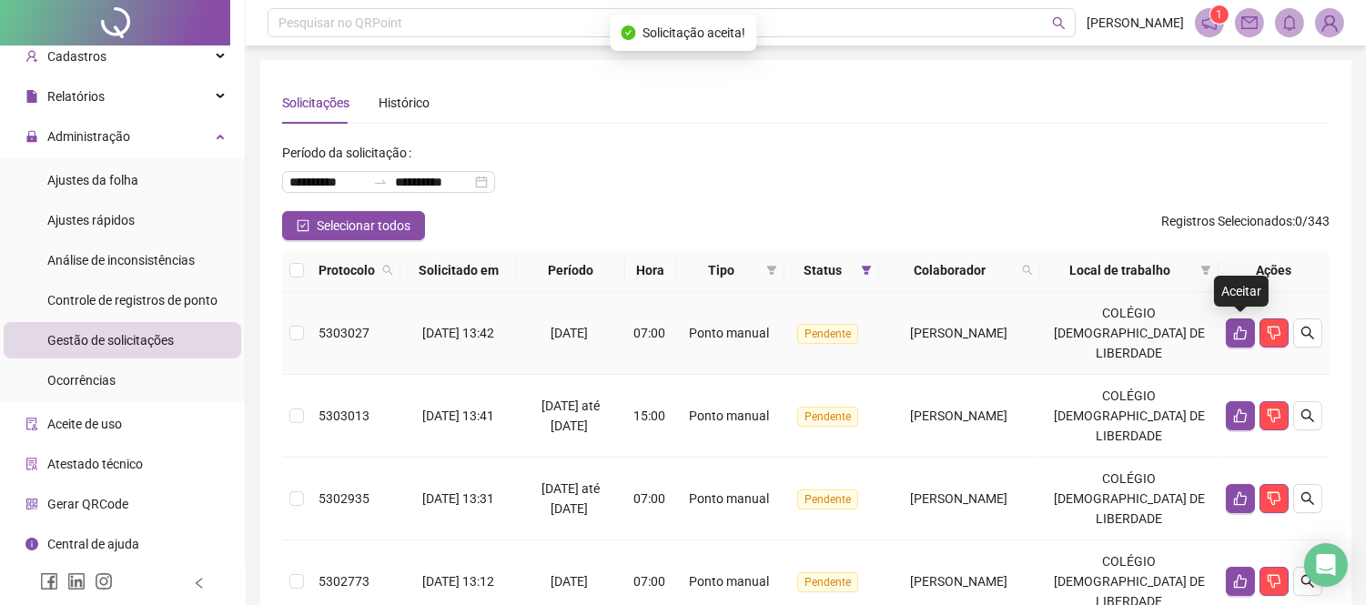
click at [1240, 331] on icon "like" at bounding box center [1241, 333] width 15 height 15
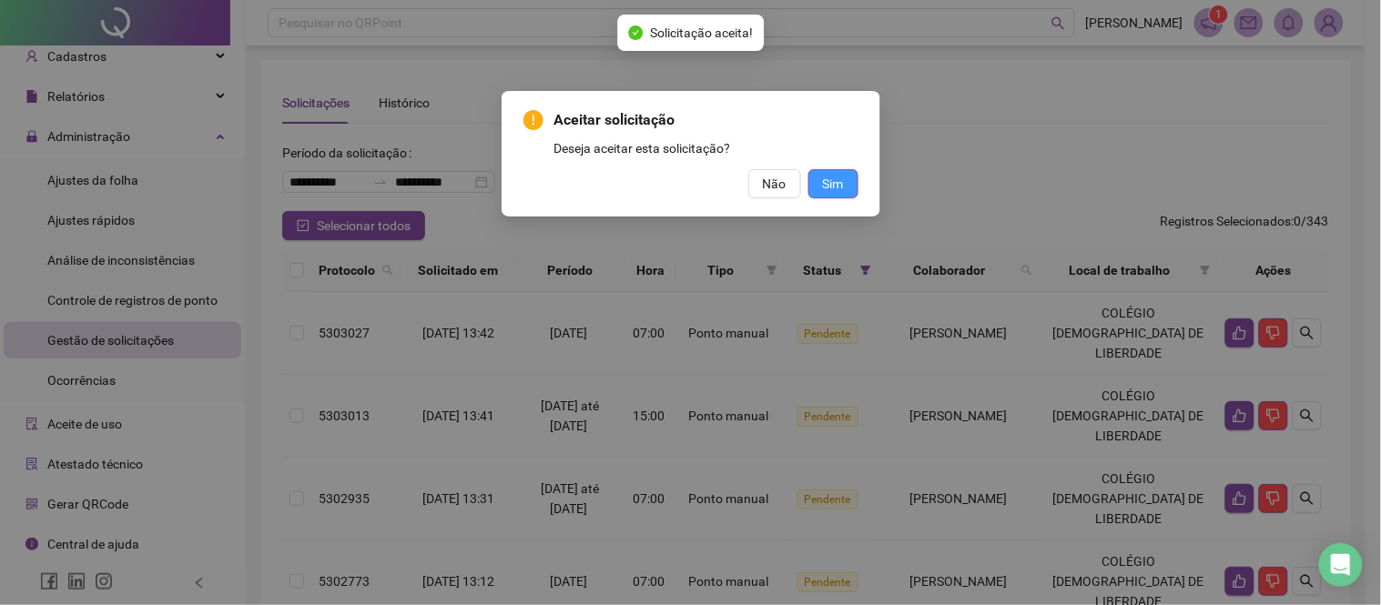
click at [833, 194] on button "Sim" at bounding box center [833, 183] width 50 height 29
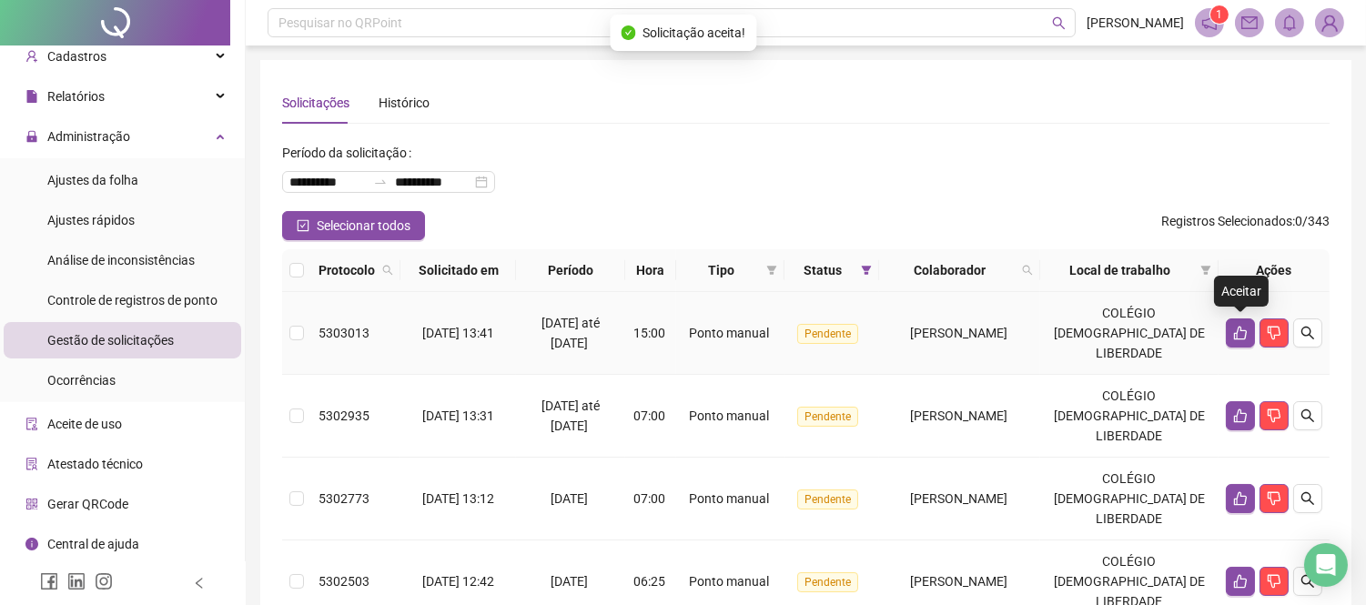
click at [1227, 337] on button "button" at bounding box center [1240, 333] width 29 height 29
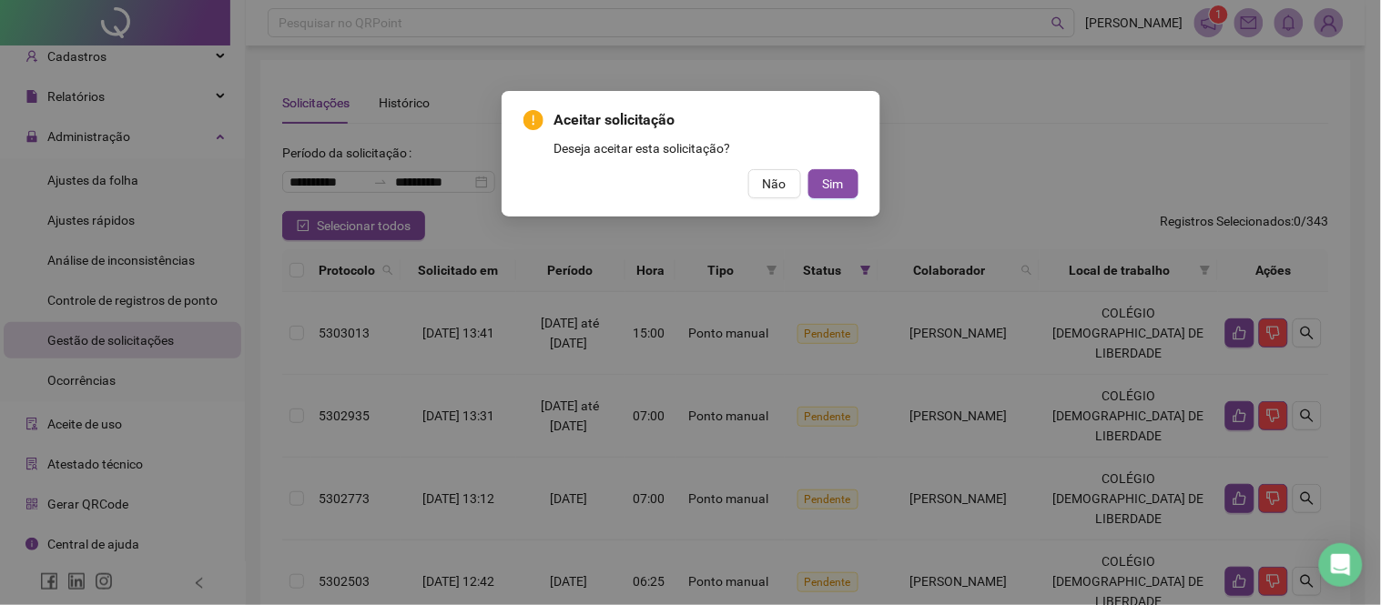
click at [772, 191] on span "Não" at bounding box center [775, 184] width 24 height 20
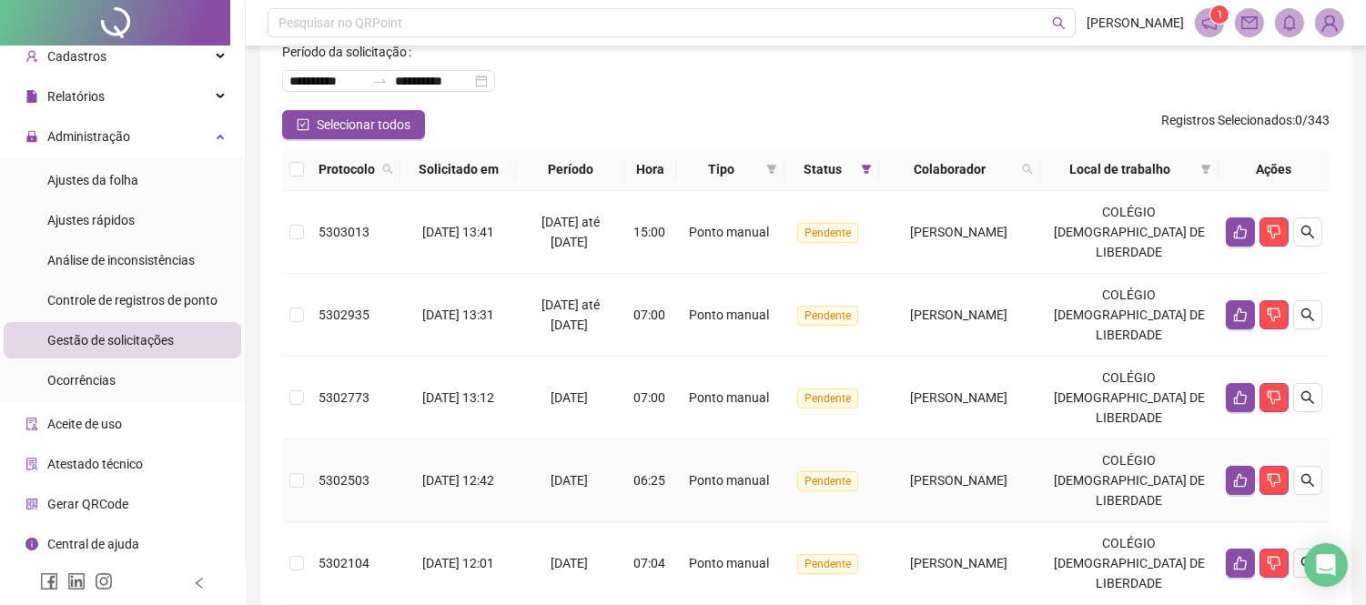
scroll to position [202, 0]
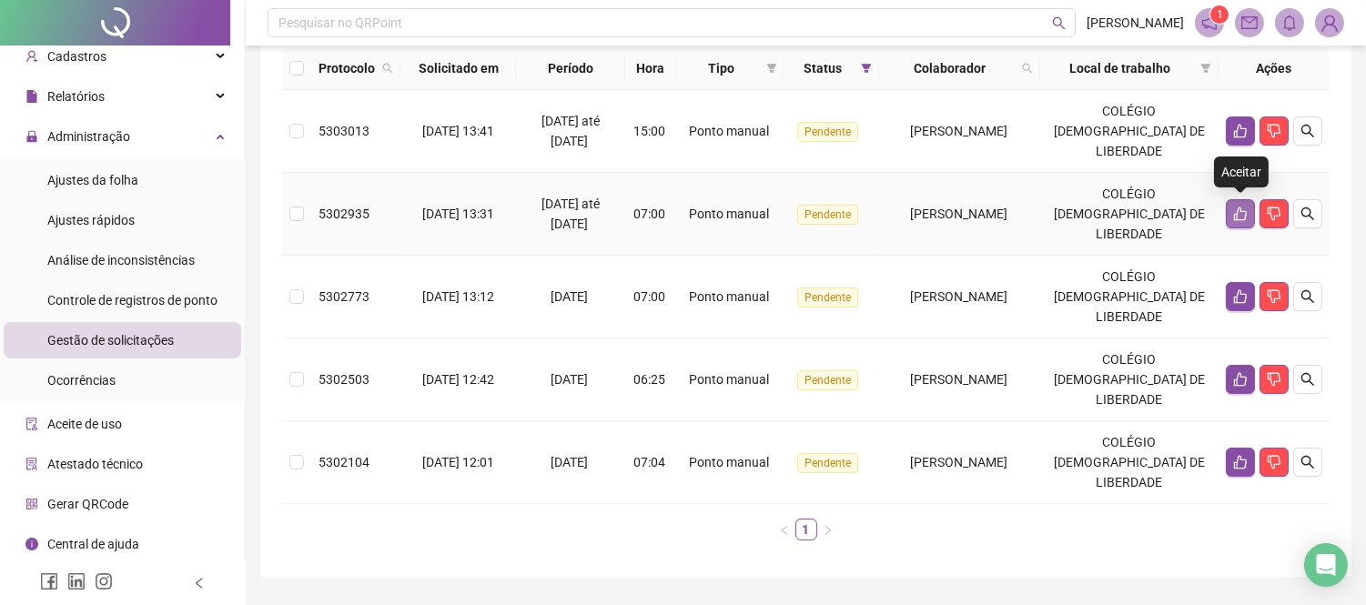
click at [1236, 220] on icon "like" at bounding box center [1241, 214] width 15 height 15
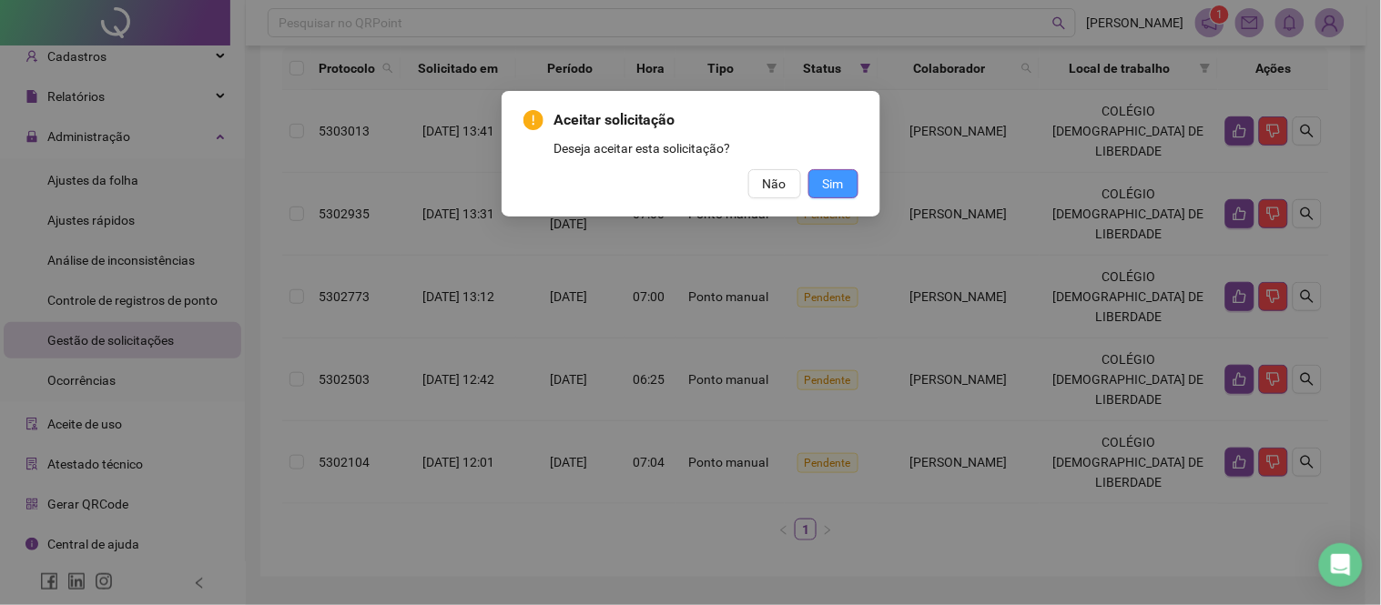
click at [819, 189] on button "Sim" at bounding box center [833, 183] width 50 height 29
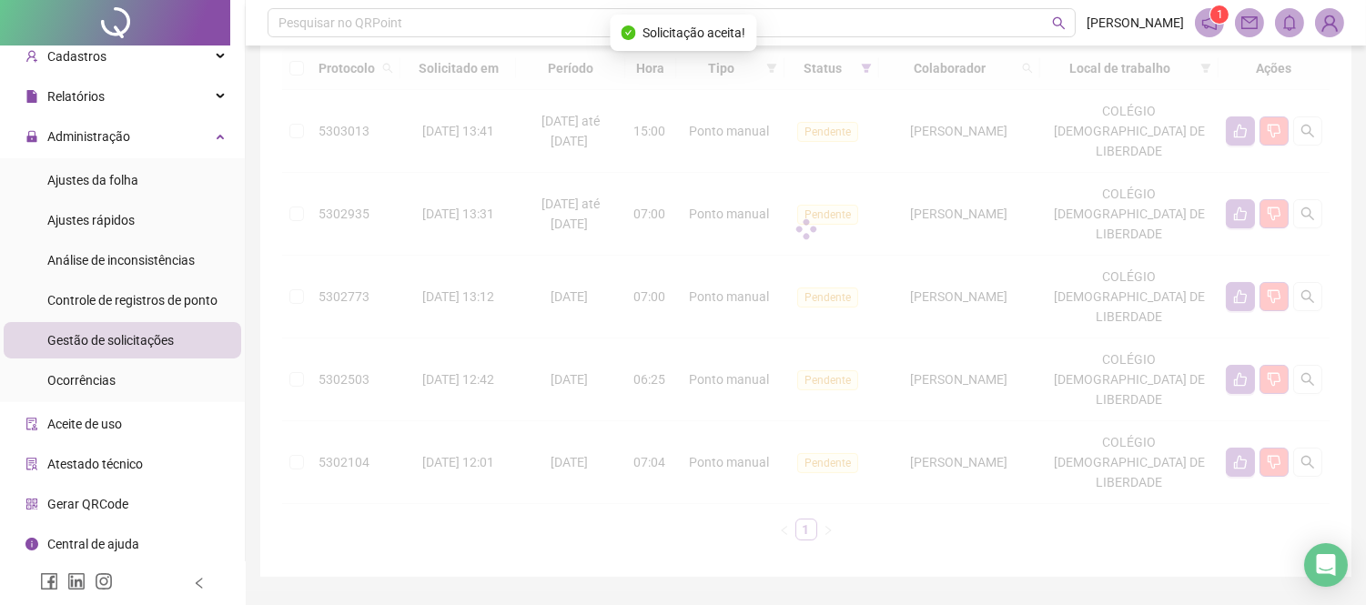
scroll to position [168, 0]
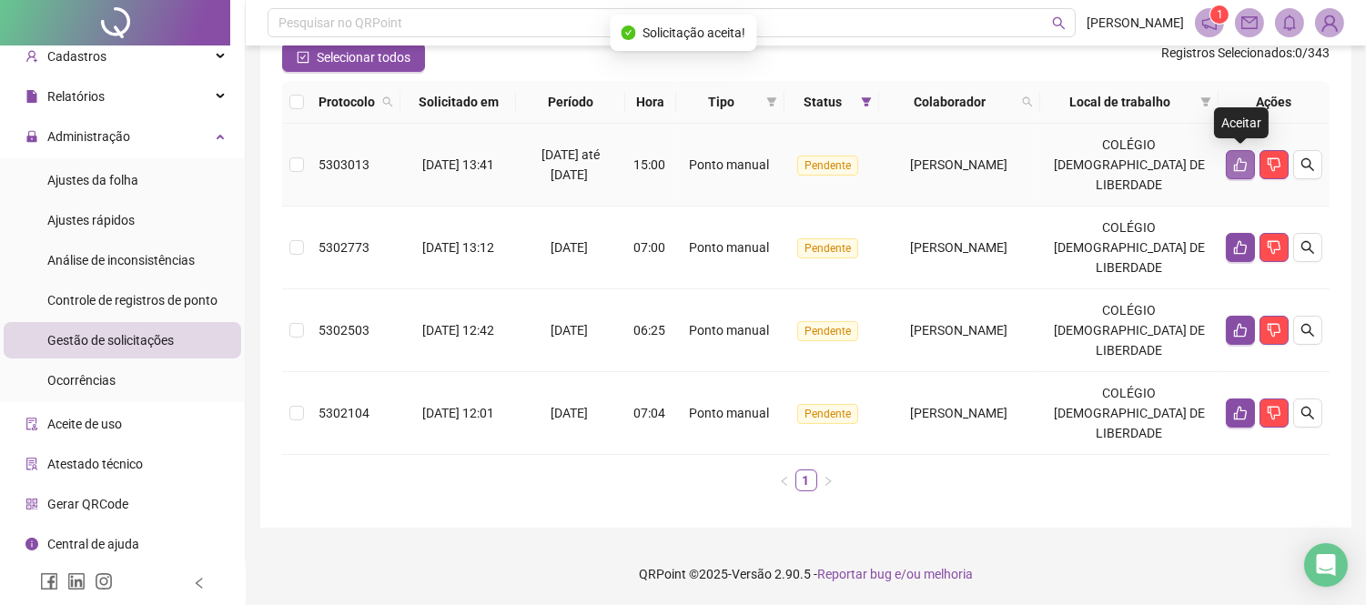
click at [1234, 171] on button "button" at bounding box center [1240, 164] width 29 height 29
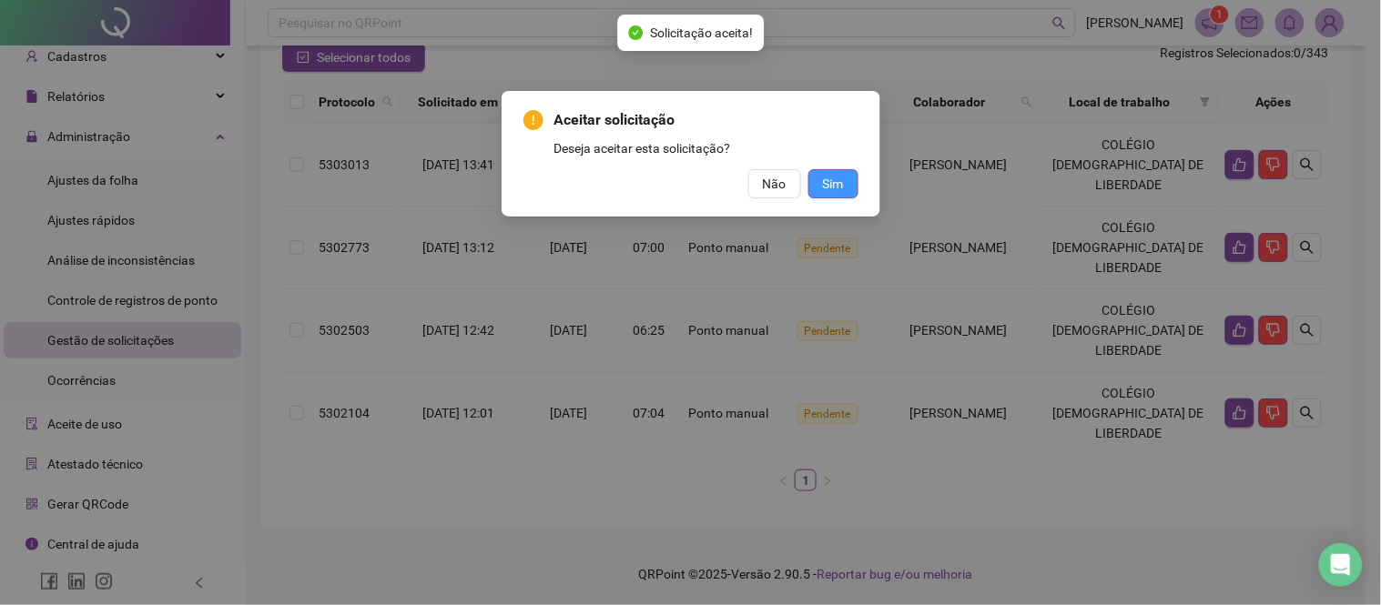
click at [848, 192] on button "Sim" at bounding box center [833, 183] width 50 height 29
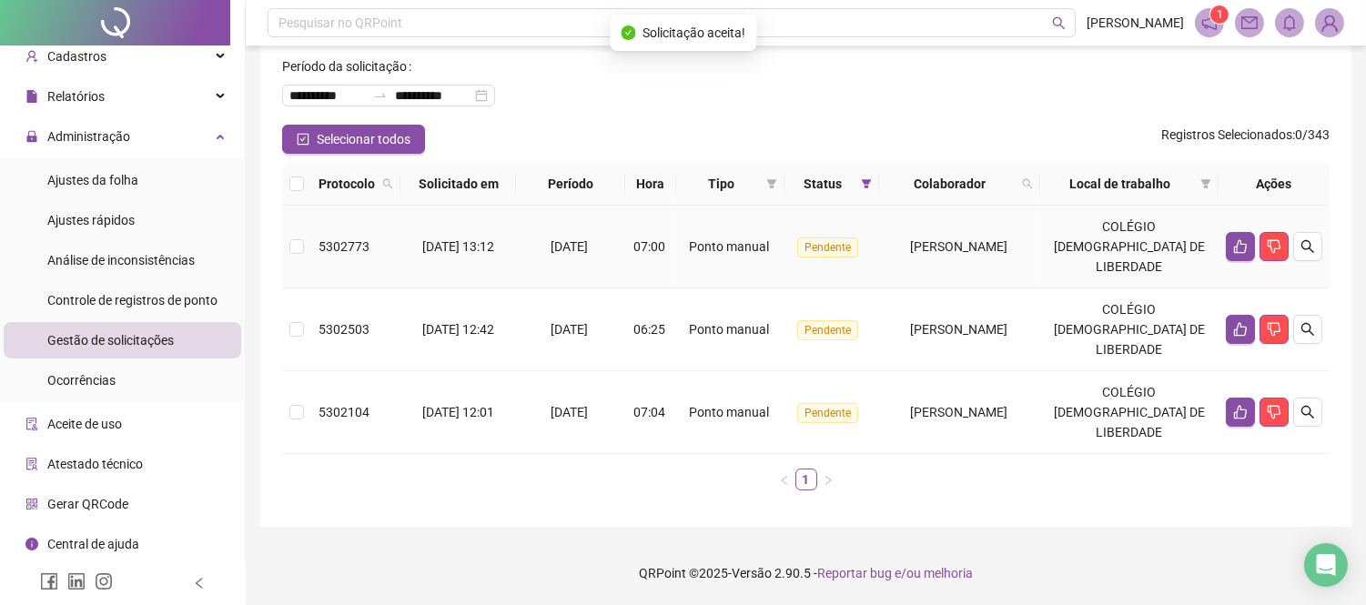
scroll to position [86, 0]
click at [1230, 247] on button "button" at bounding box center [1240, 247] width 29 height 29
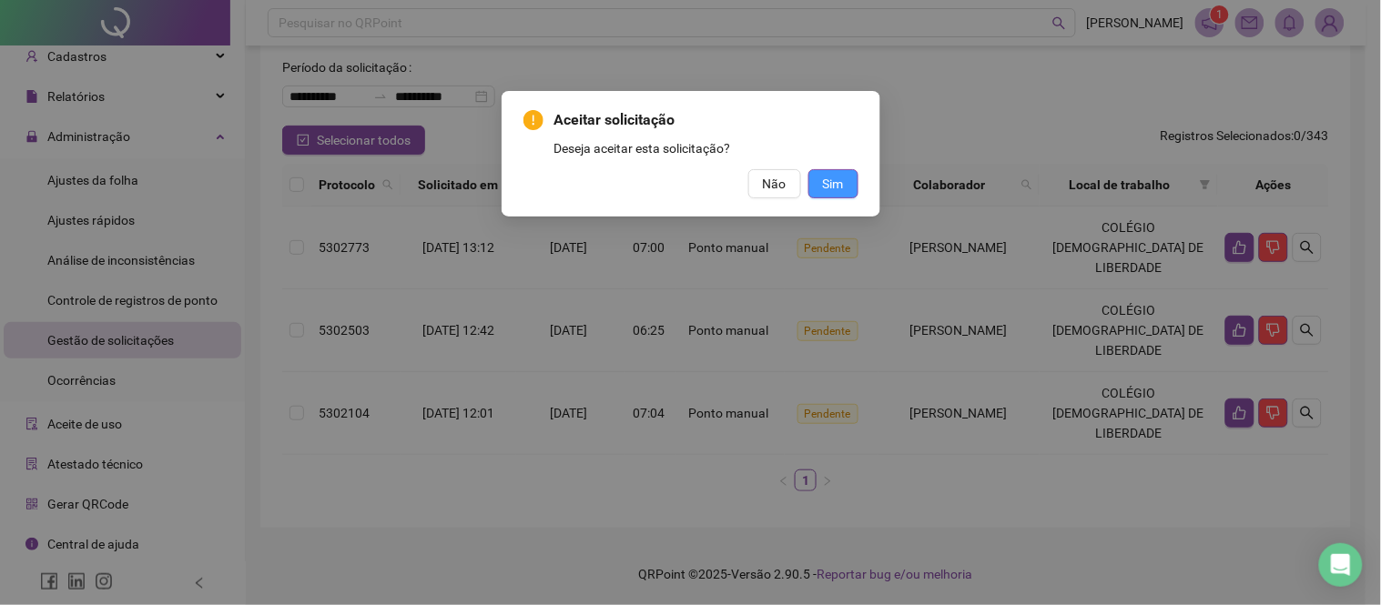
click at [858, 185] on button "Sim" at bounding box center [833, 183] width 50 height 29
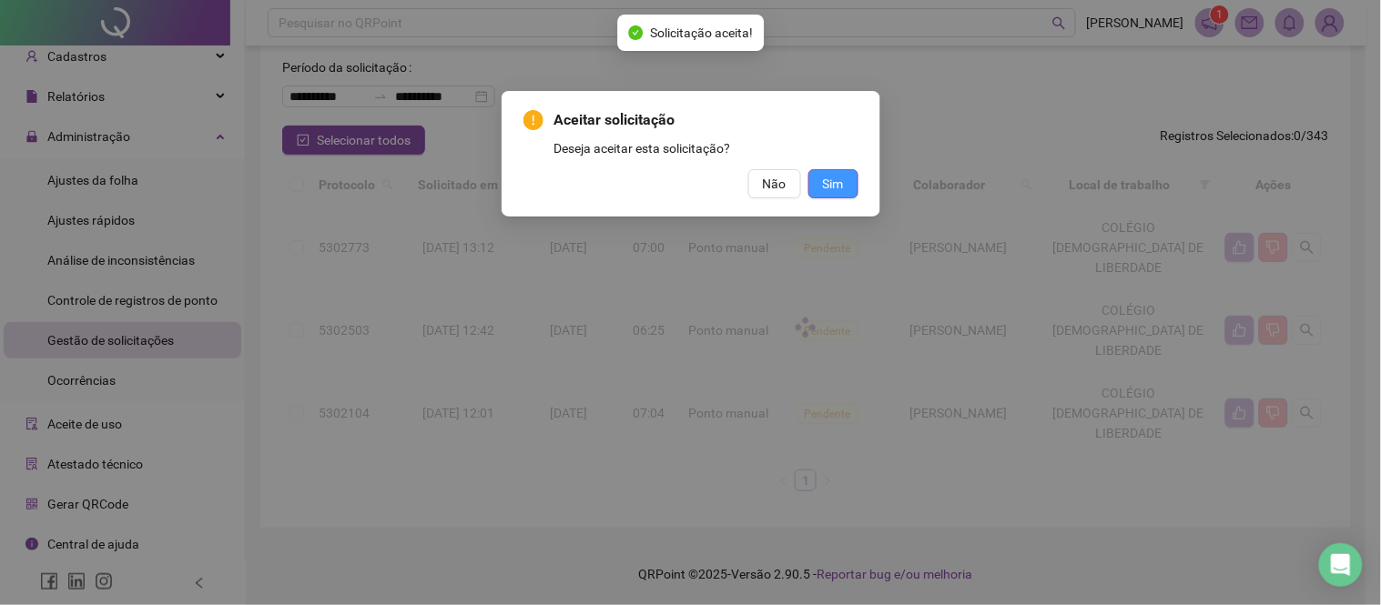
click at [849, 188] on div "Aceitar solicitação Deseja aceitar esta solicitação? Não Sim" at bounding box center [690, 302] width 1381 height 605
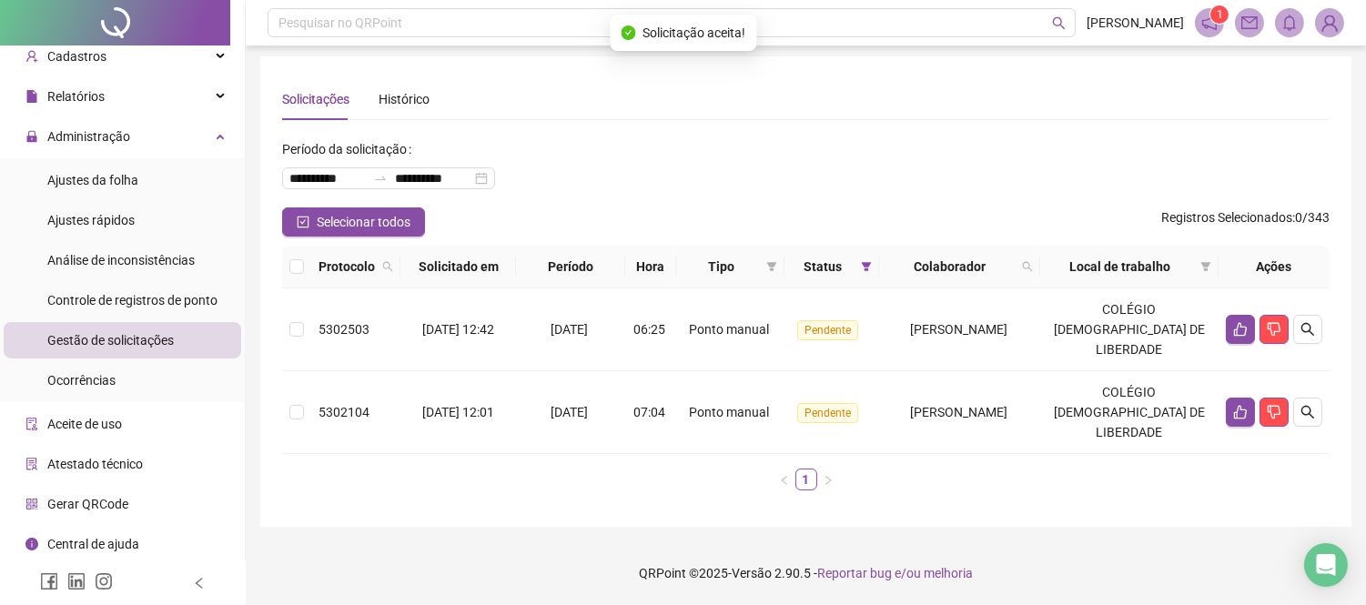
scroll to position [3, 0]
click at [1243, 338] on button "button" at bounding box center [1240, 330] width 29 height 29
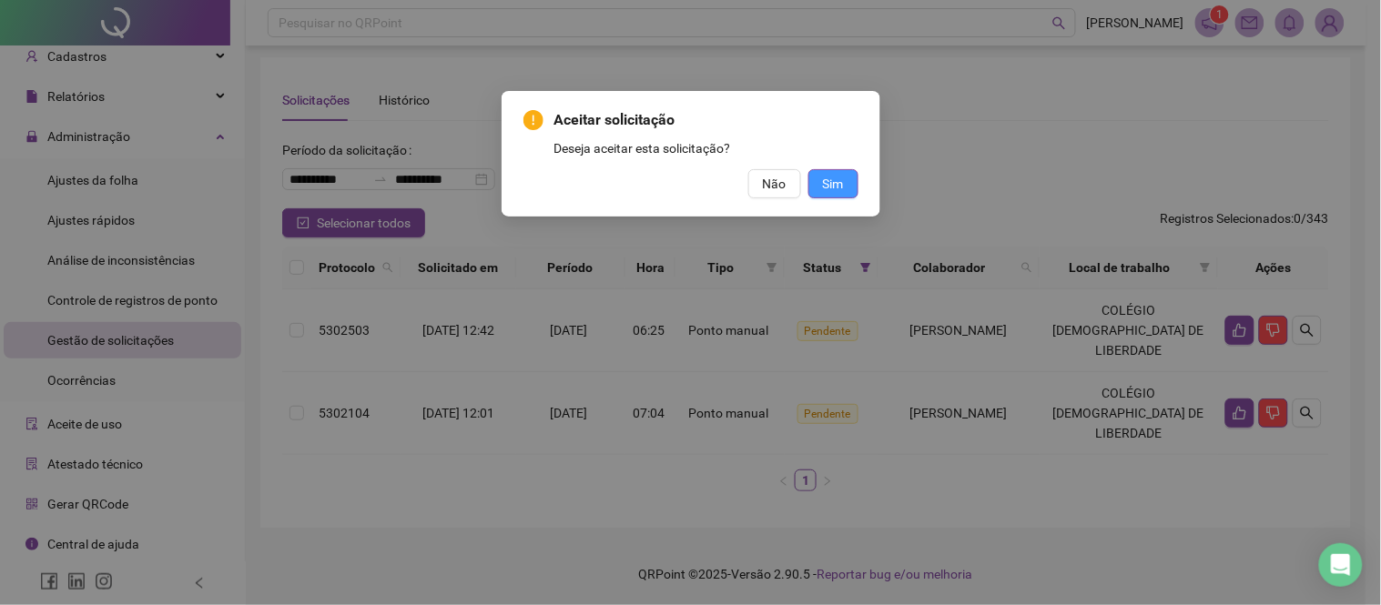
click at [831, 188] on span "Sim" at bounding box center [833, 184] width 21 height 20
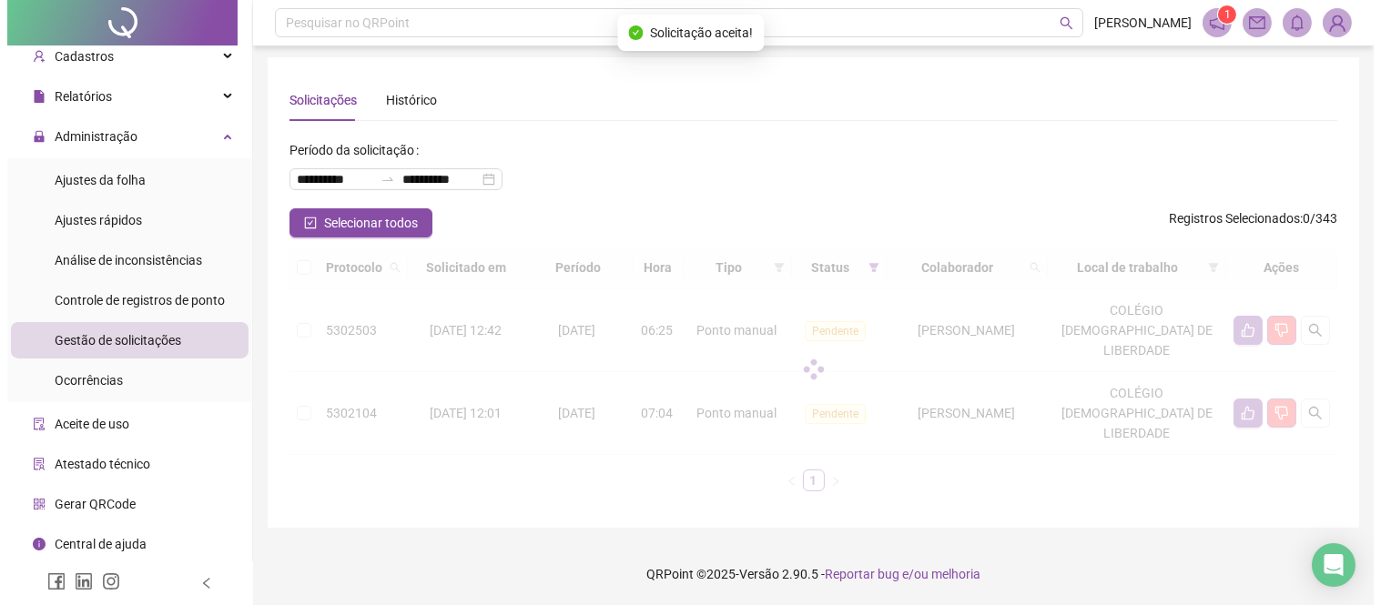
scroll to position [0, 0]
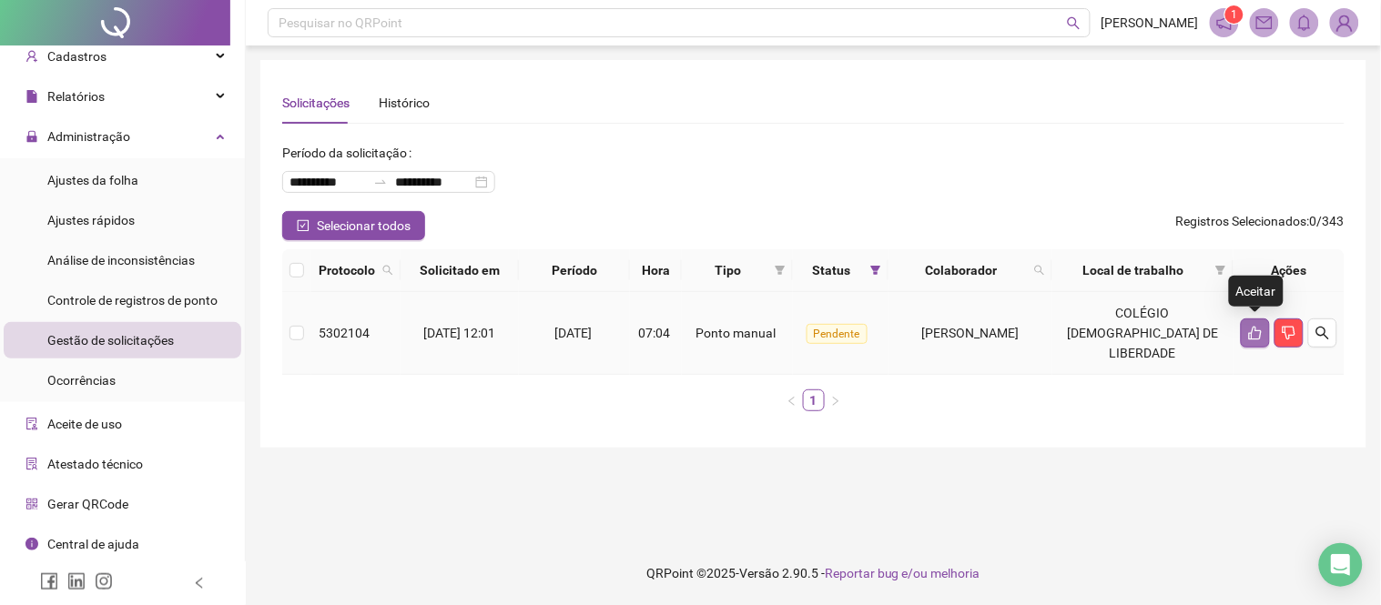
click at [1245, 337] on button "button" at bounding box center [1255, 333] width 29 height 29
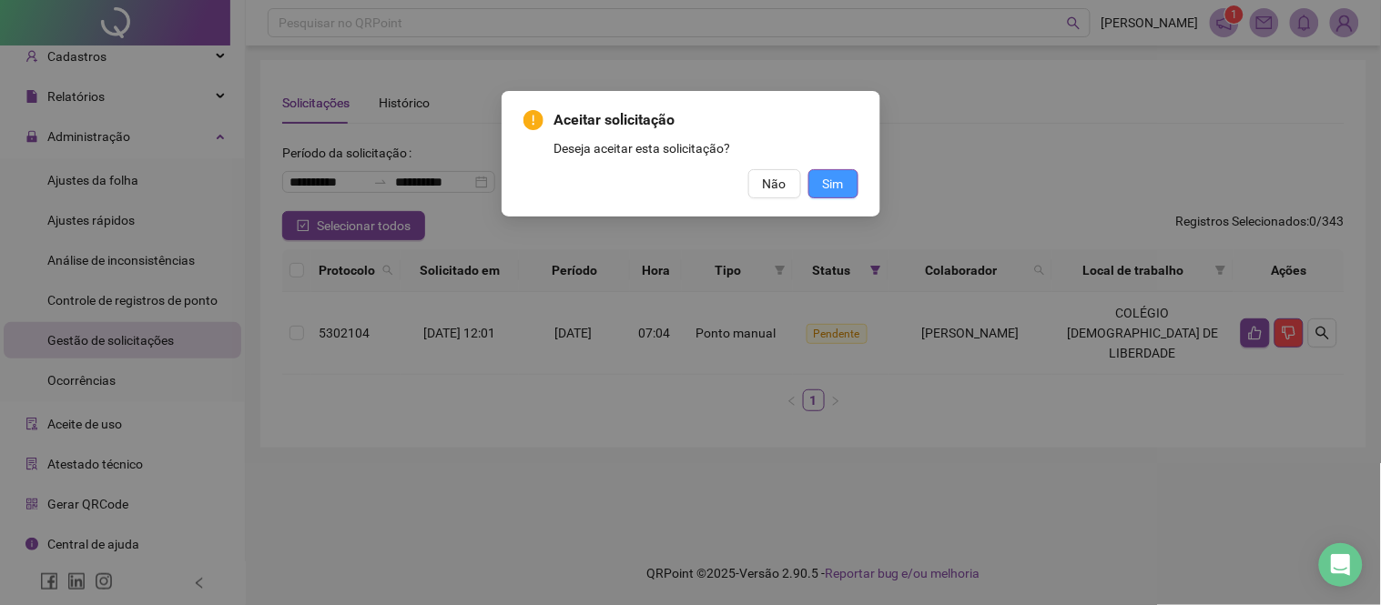
click at [812, 184] on button "Sim" at bounding box center [833, 183] width 50 height 29
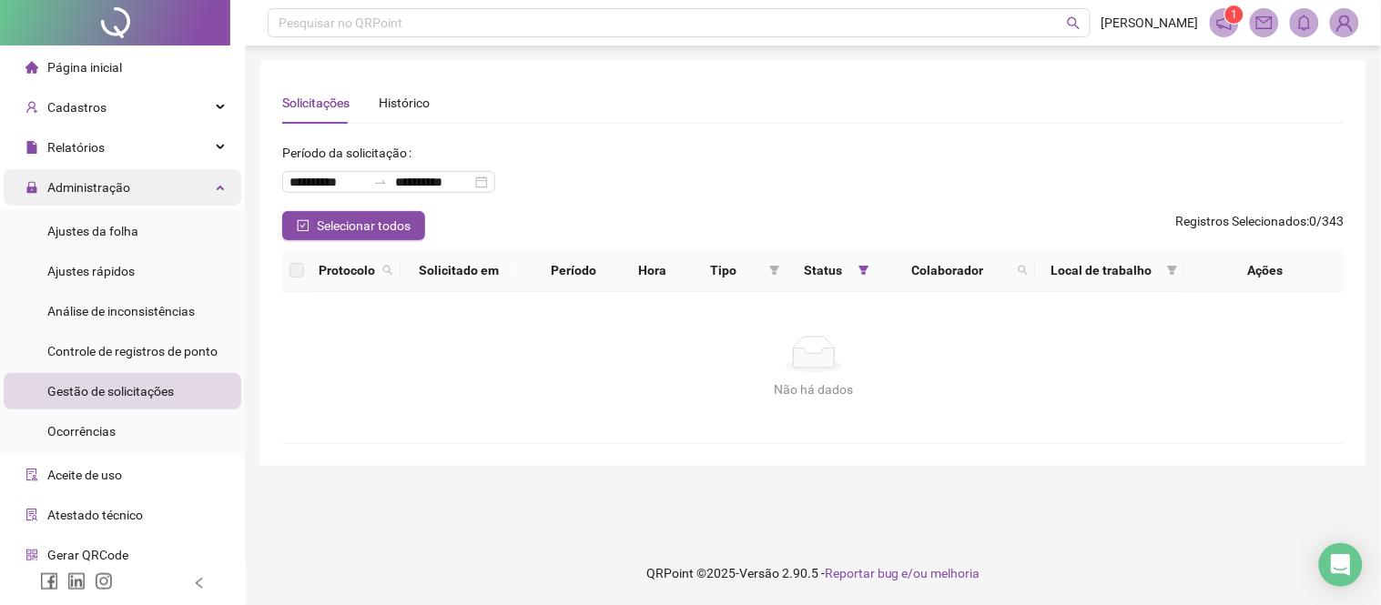
click at [166, 177] on div "Administração" at bounding box center [123, 187] width 238 height 36
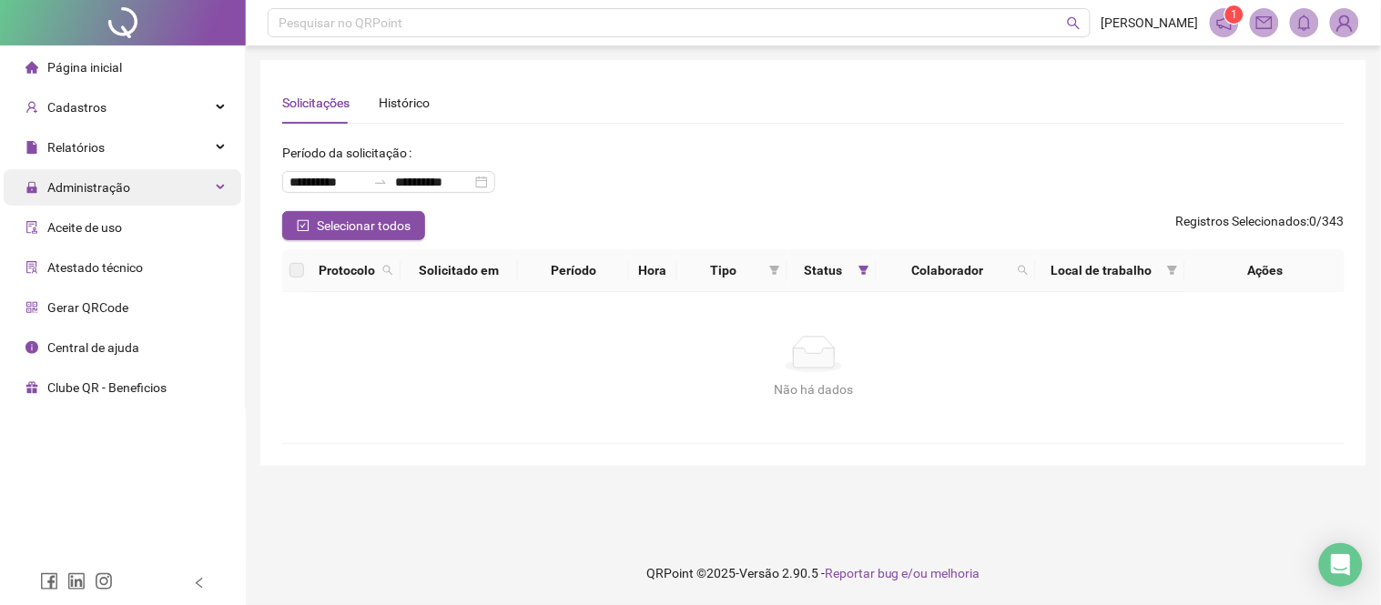
click at [167, 193] on div "Administração" at bounding box center [123, 187] width 238 height 36
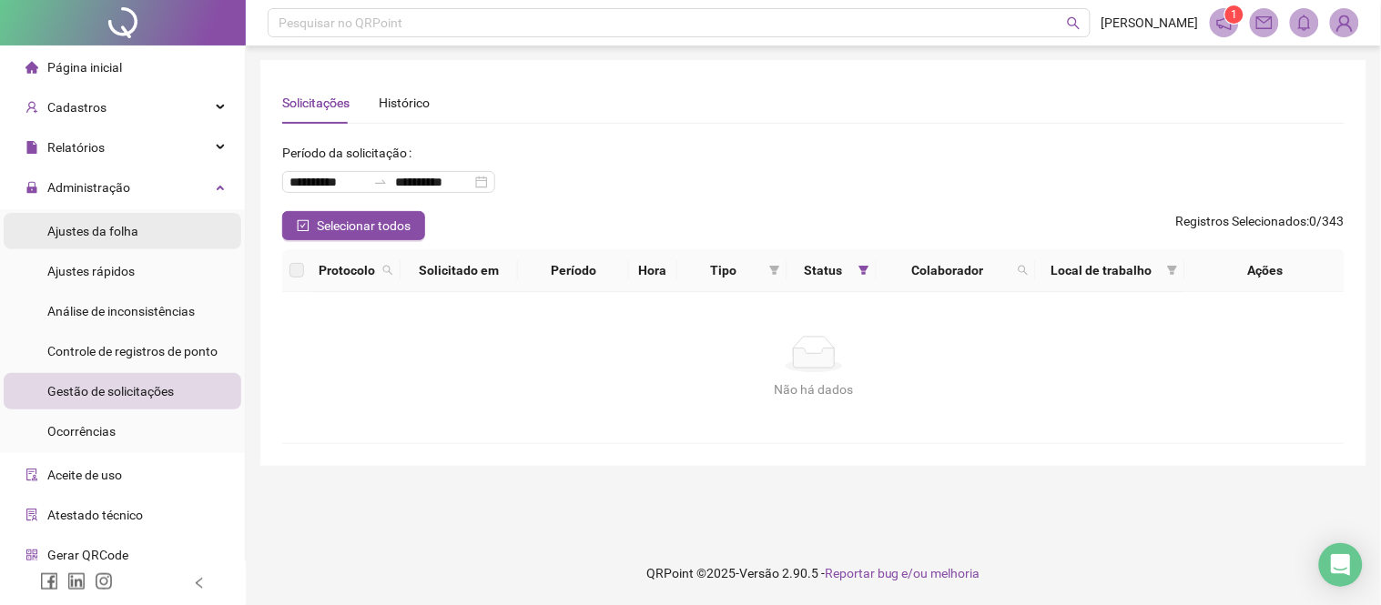
click at [102, 225] on span "Ajustes da folha" at bounding box center [92, 231] width 91 height 15
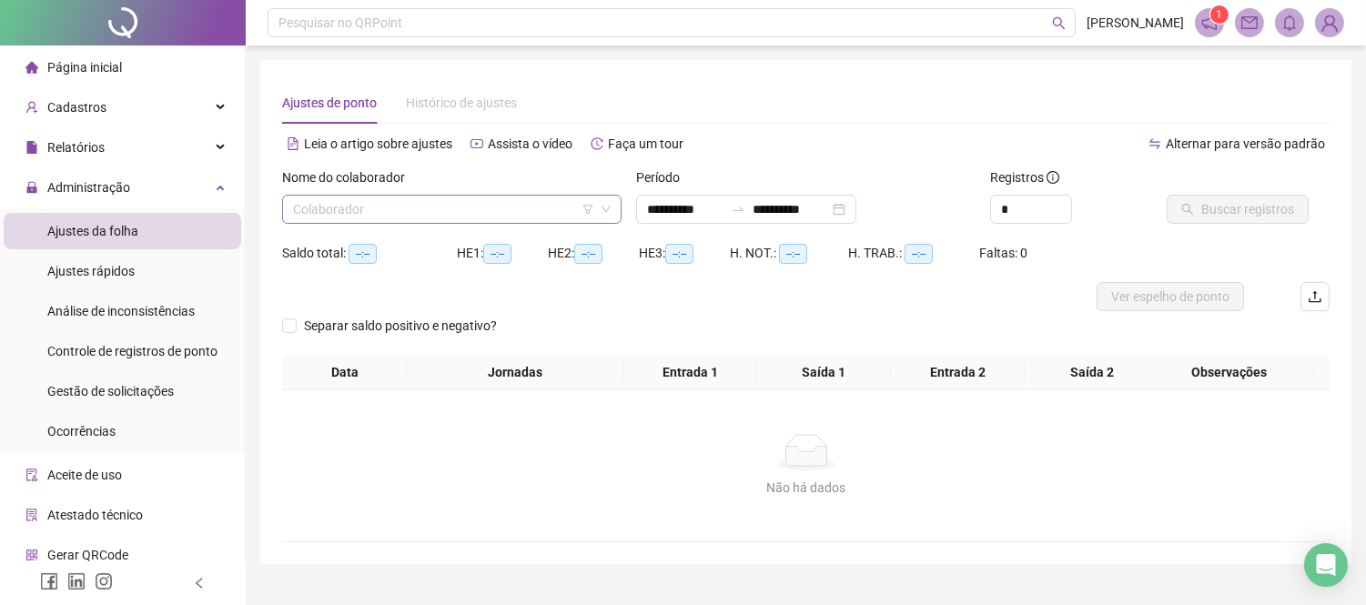
click at [490, 200] on input "search" at bounding box center [443, 209] width 301 height 27
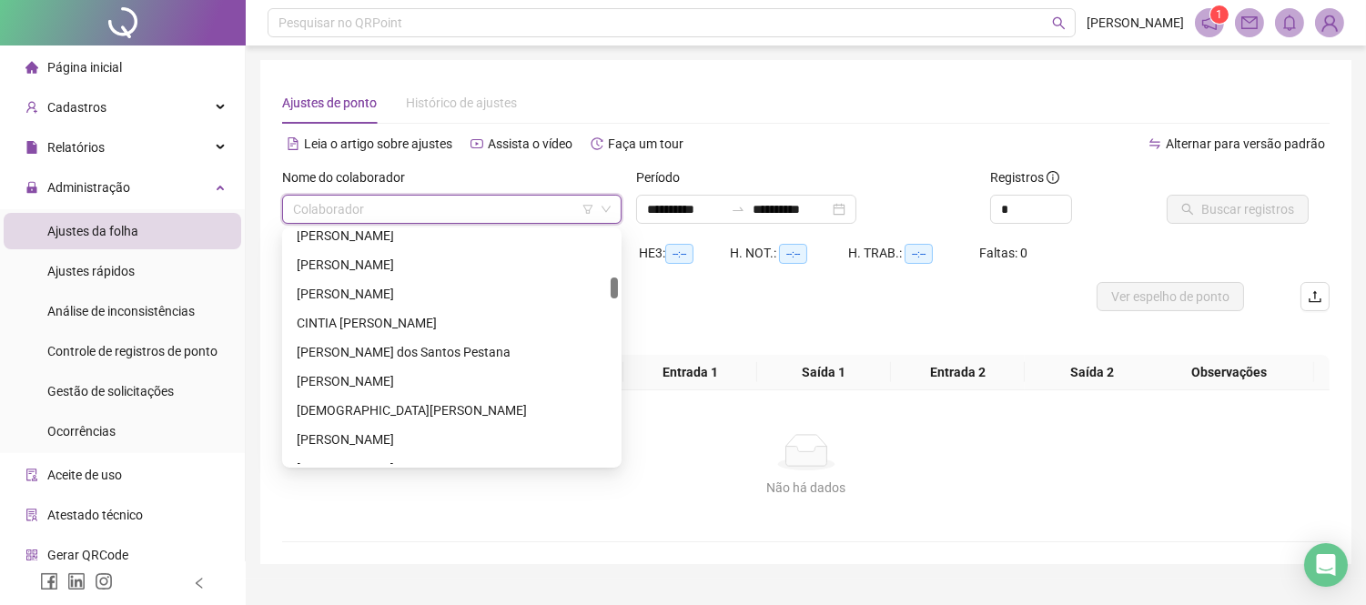
scroll to position [606, 0]
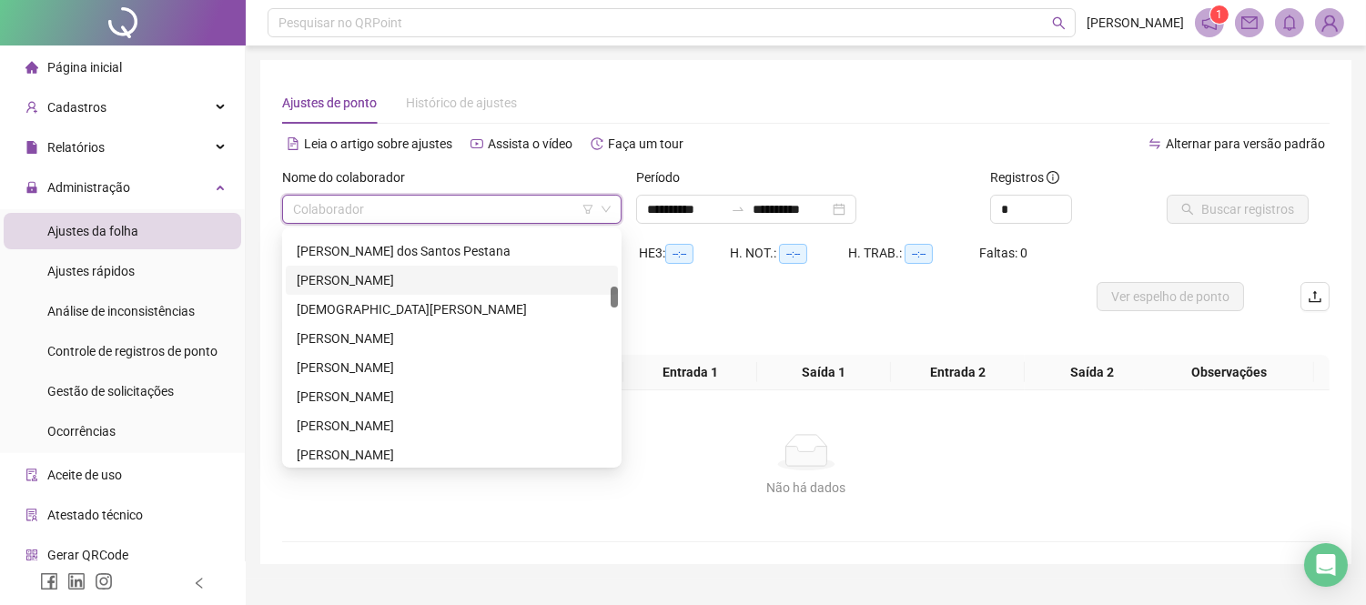
click at [410, 283] on div "[PERSON_NAME]" at bounding box center [452, 280] width 310 height 20
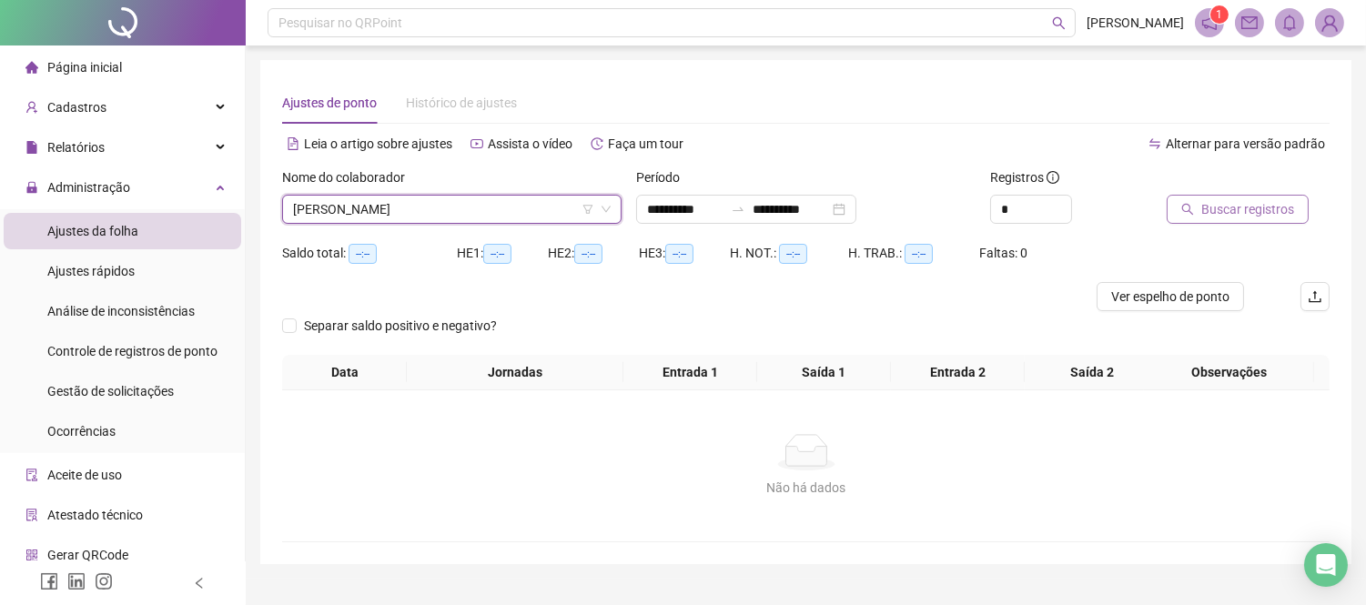
click at [1284, 216] on span "Buscar registros" at bounding box center [1248, 209] width 93 height 20
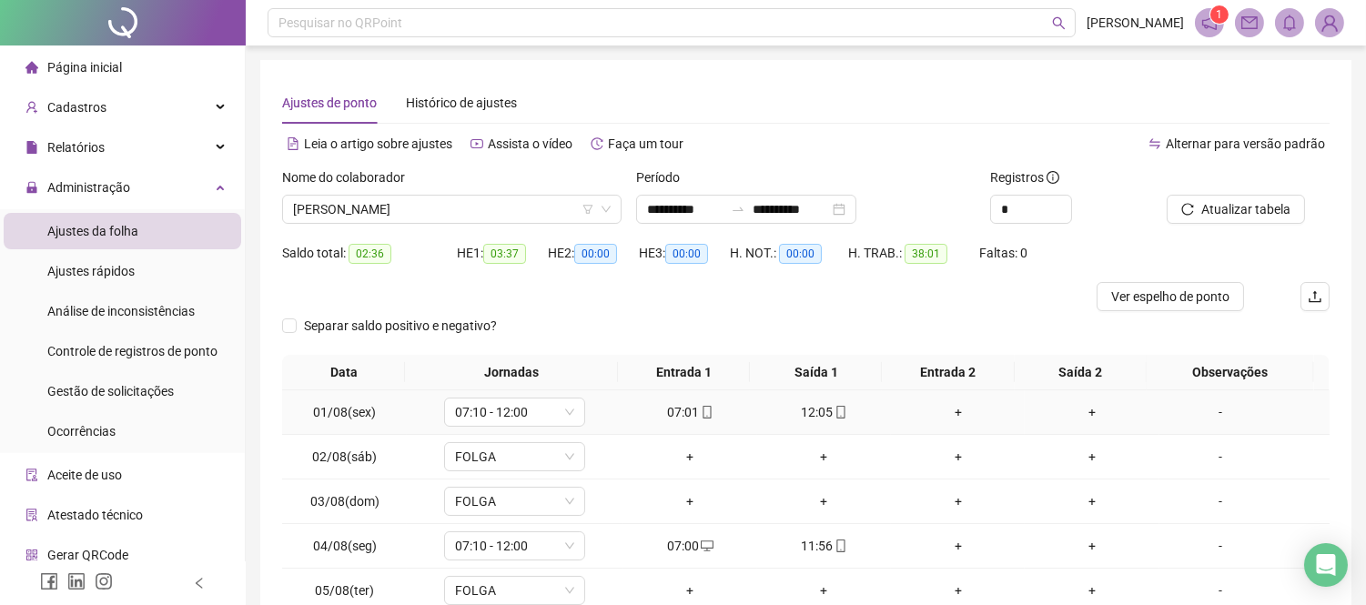
click at [812, 415] on div "12:05" at bounding box center [824, 412] width 119 height 20
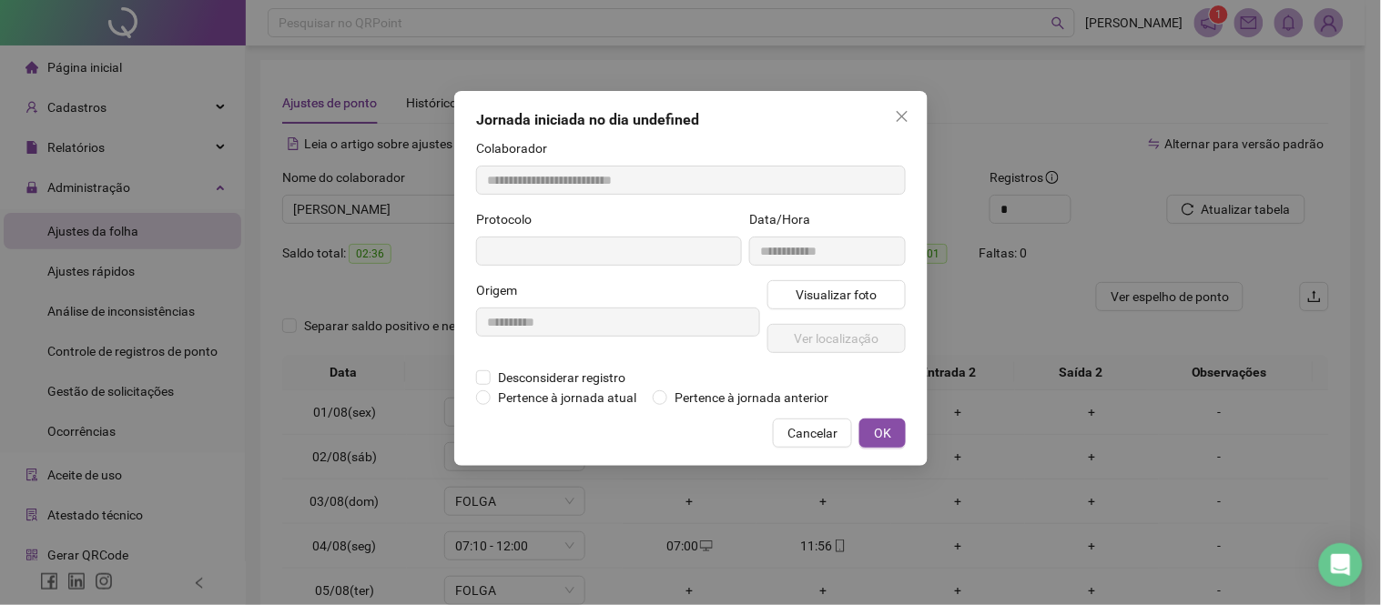
type input "**********"
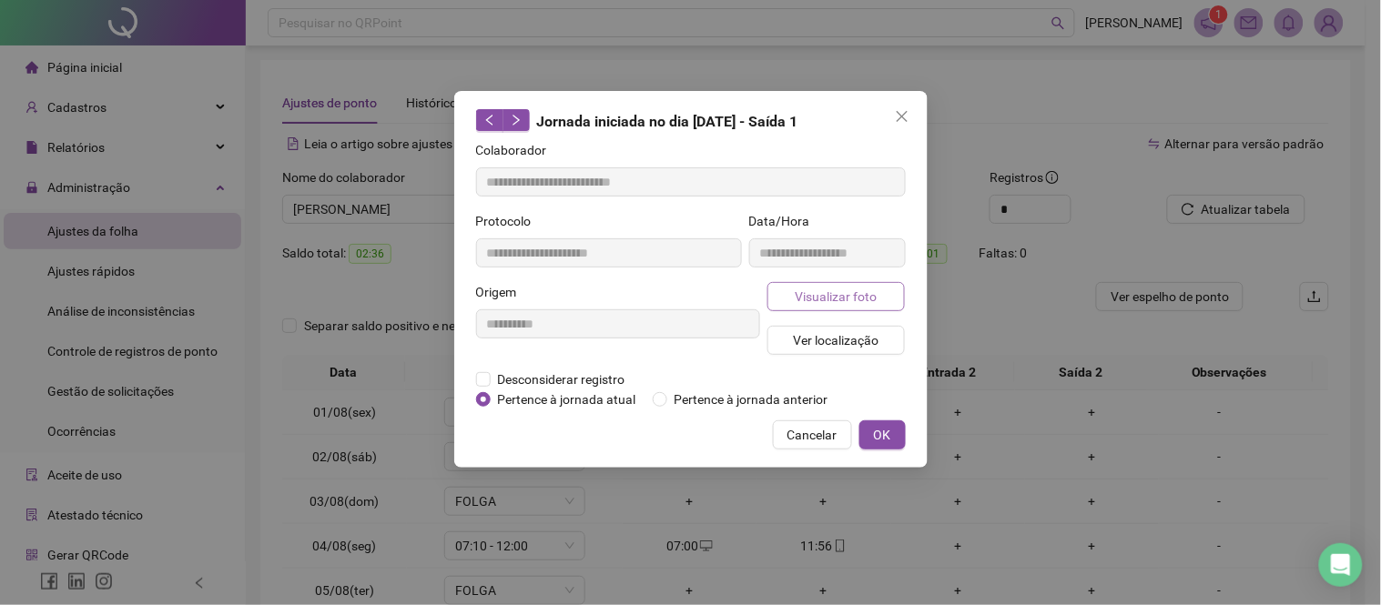
click at [810, 299] on span "Visualizar foto" at bounding box center [836, 297] width 82 height 20
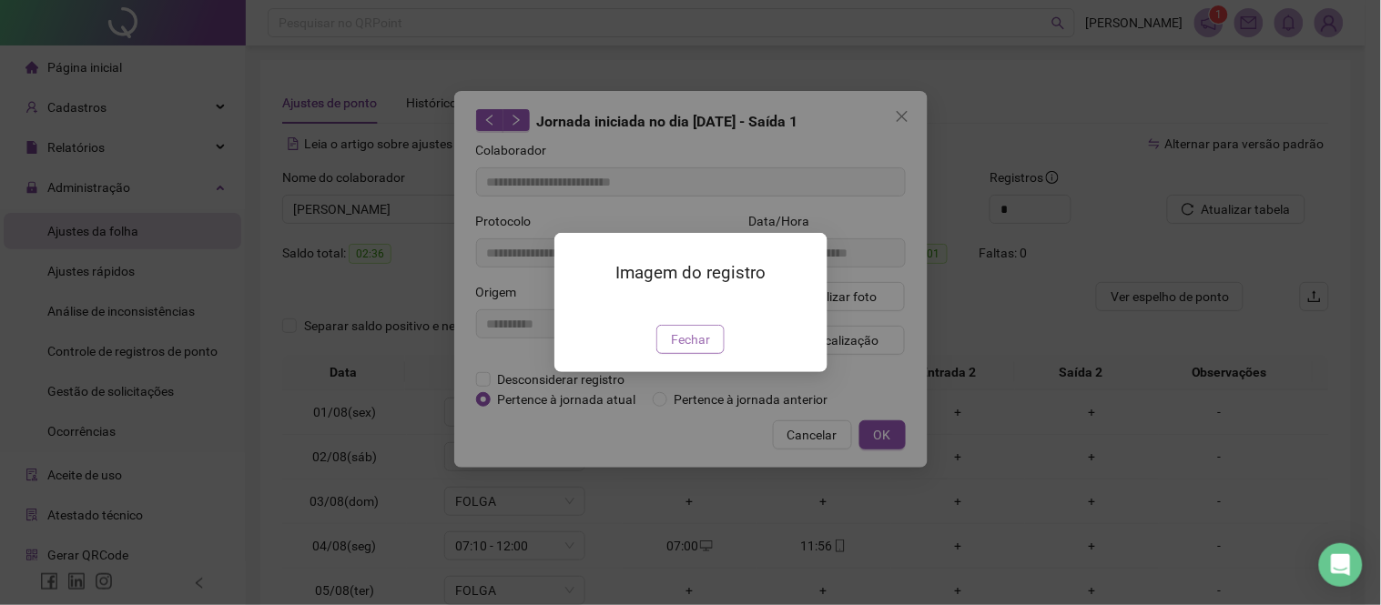
click at [703, 354] on button "Fechar" at bounding box center [690, 339] width 68 height 29
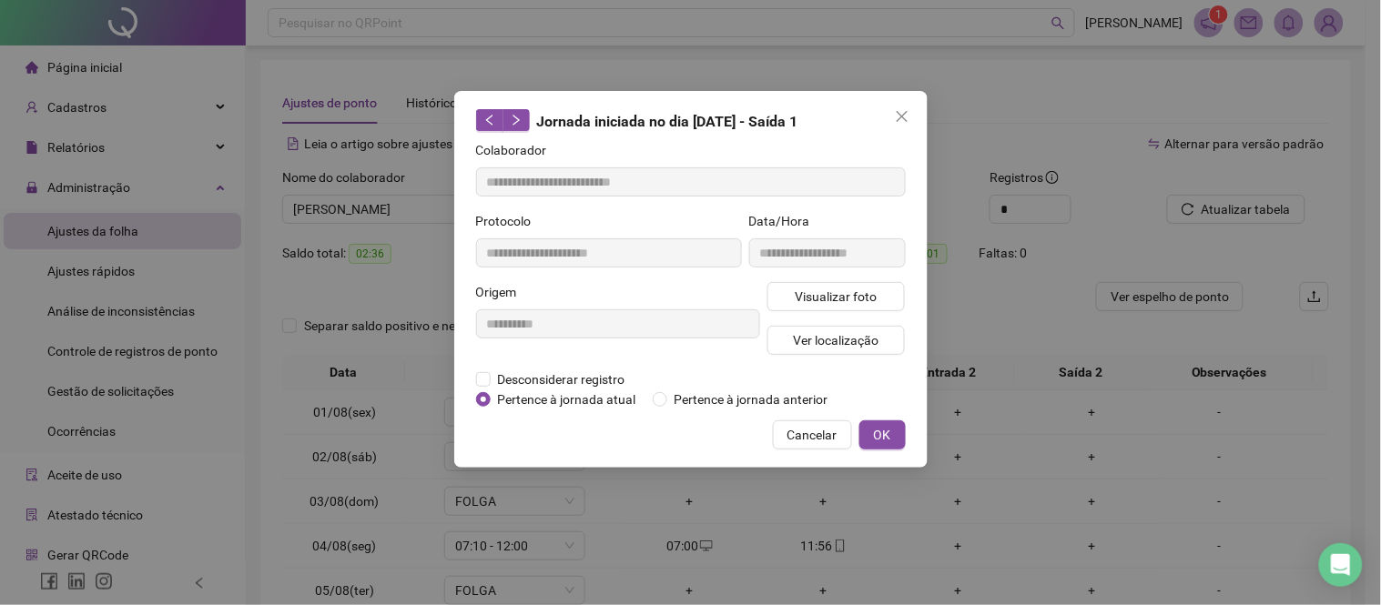
click at [623, 464] on div "**********" at bounding box center [690, 279] width 473 height 377
click at [666, 522] on div "**********" at bounding box center [690, 302] width 1381 height 605
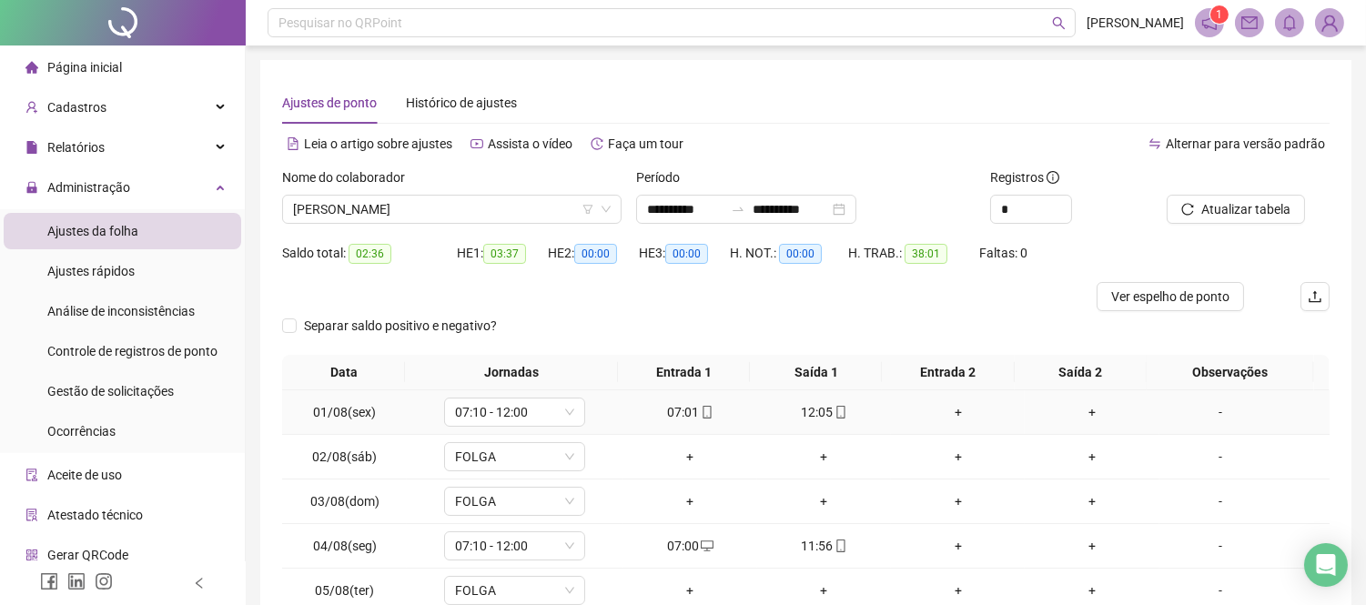
click at [674, 405] on div "07:01" at bounding box center [690, 412] width 119 height 20
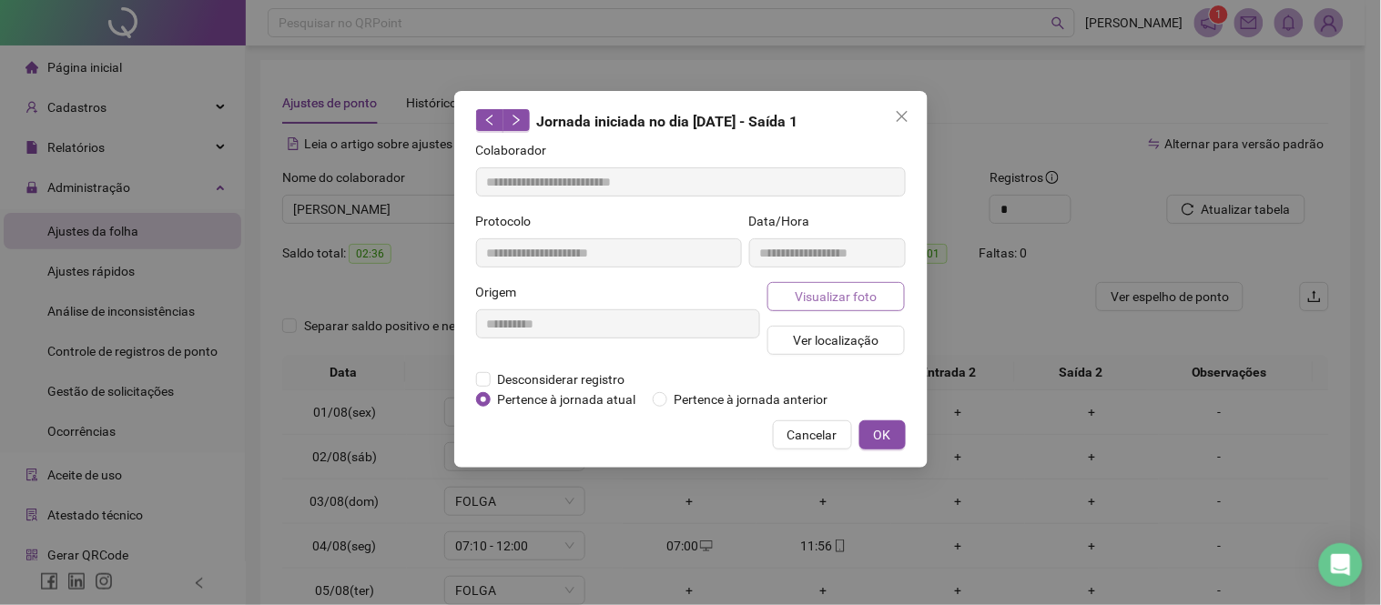
click at [835, 295] on span "Visualizar foto" at bounding box center [836, 297] width 82 height 20
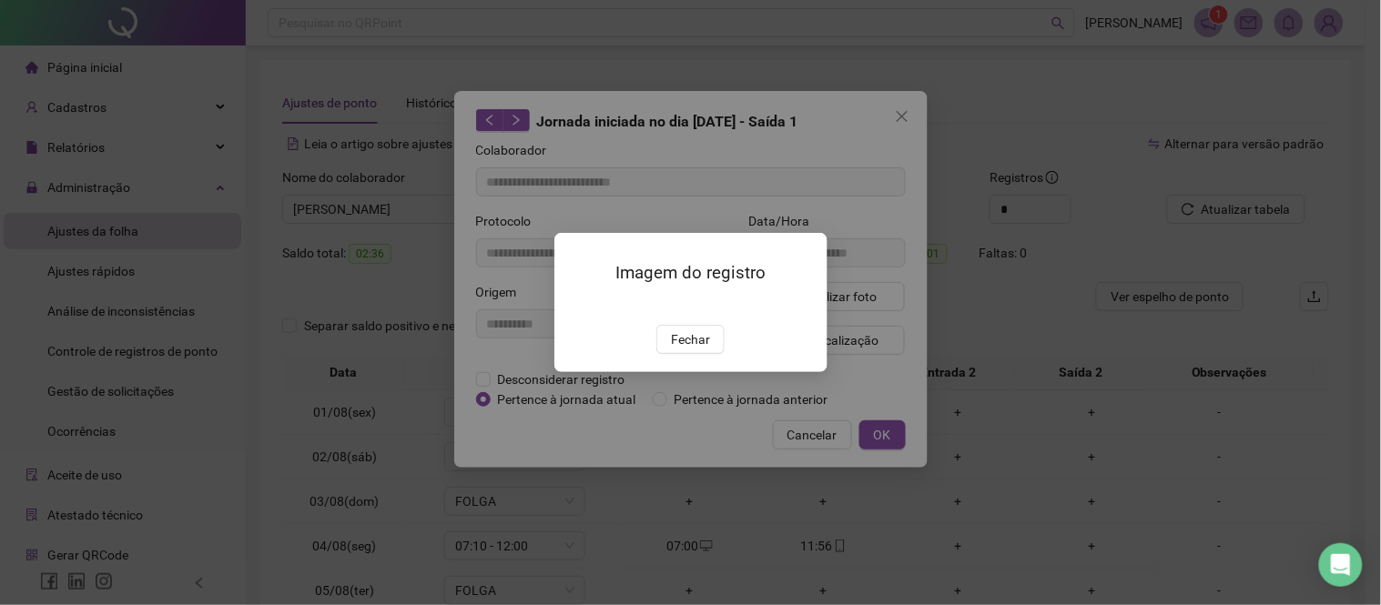
type input "**********"
click at [699, 555] on div "Imagem do registro Fechar" at bounding box center [690, 302] width 1381 height 605
click at [693, 530] on div "Imagem do registro Fechar" at bounding box center [690, 302] width 1381 height 605
click at [688, 350] on span "Fechar" at bounding box center [690, 340] width 39 height 20
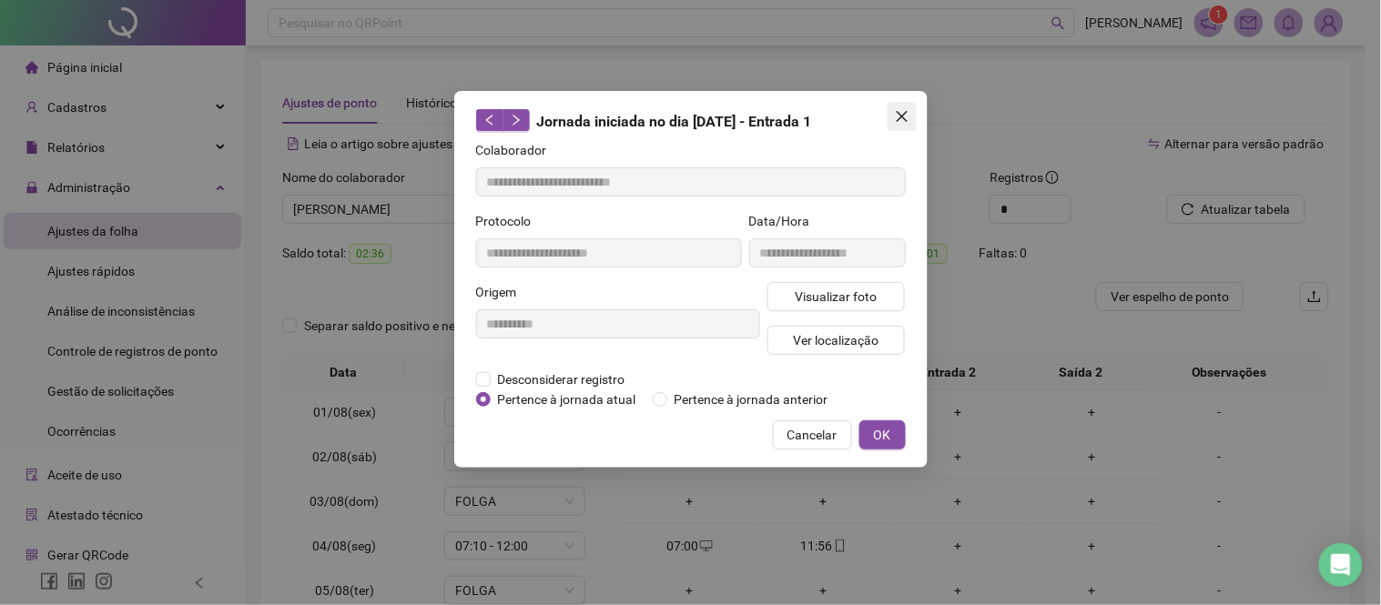
click at [910, 123] on span "Close" at bounding box center [902, 116] width 29 height 15
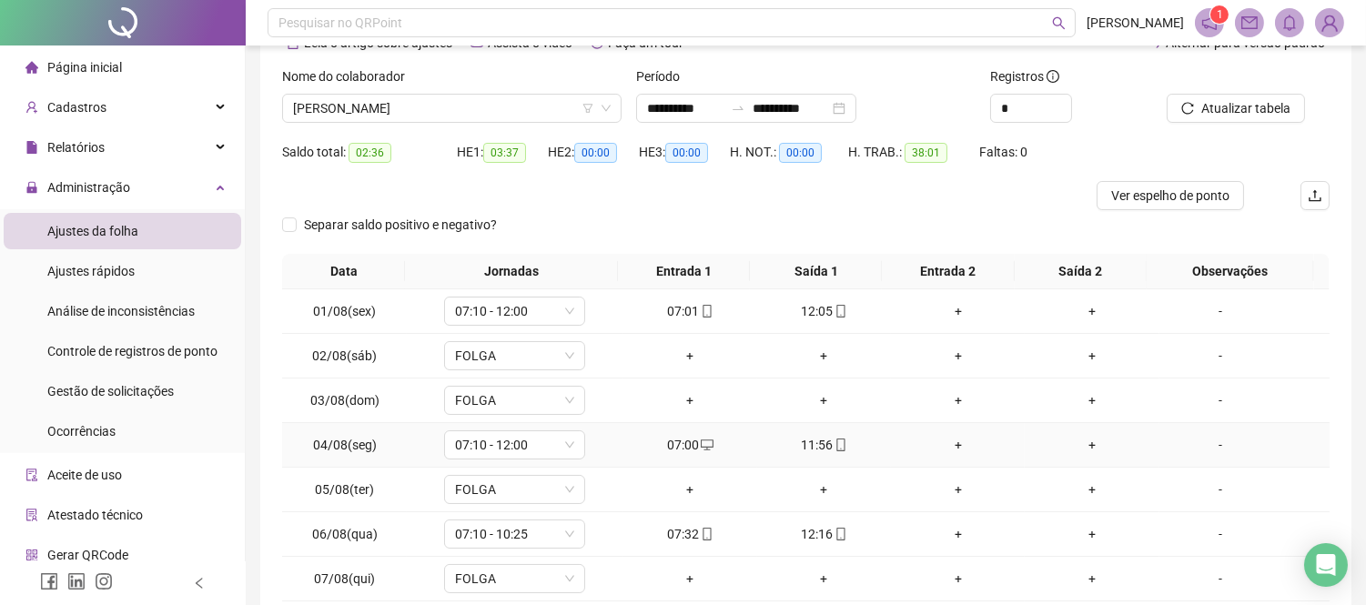
scroll to position [202, 0]
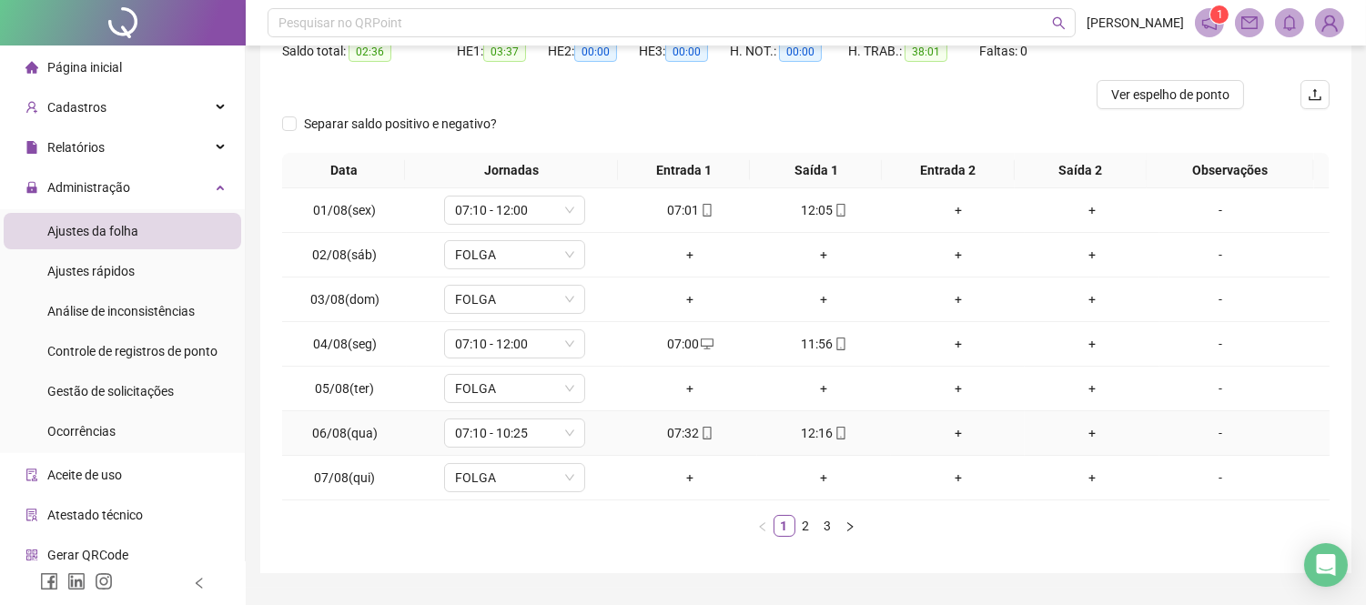
click at [820, 441] on div "12:16" at bounding box center [824, 433] width 119 height 20
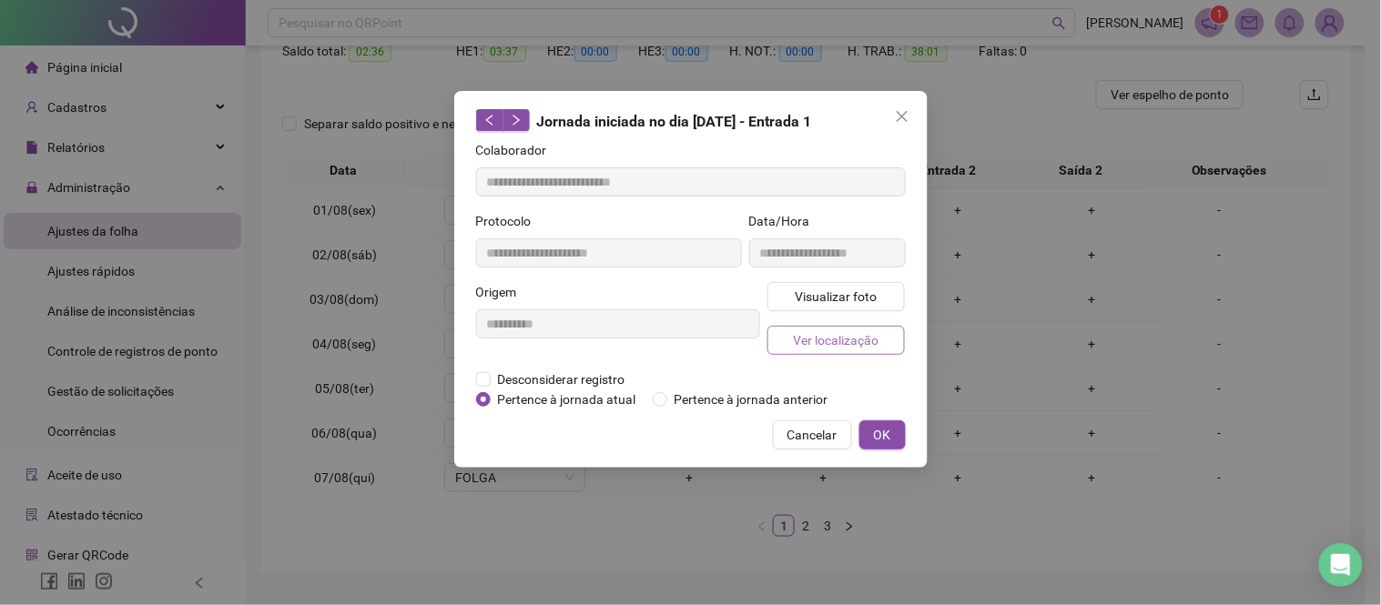
type input "**********"
click at [819, 295] on span "Visualizar foto" at bounding box center [836, 297] width 82 height 20
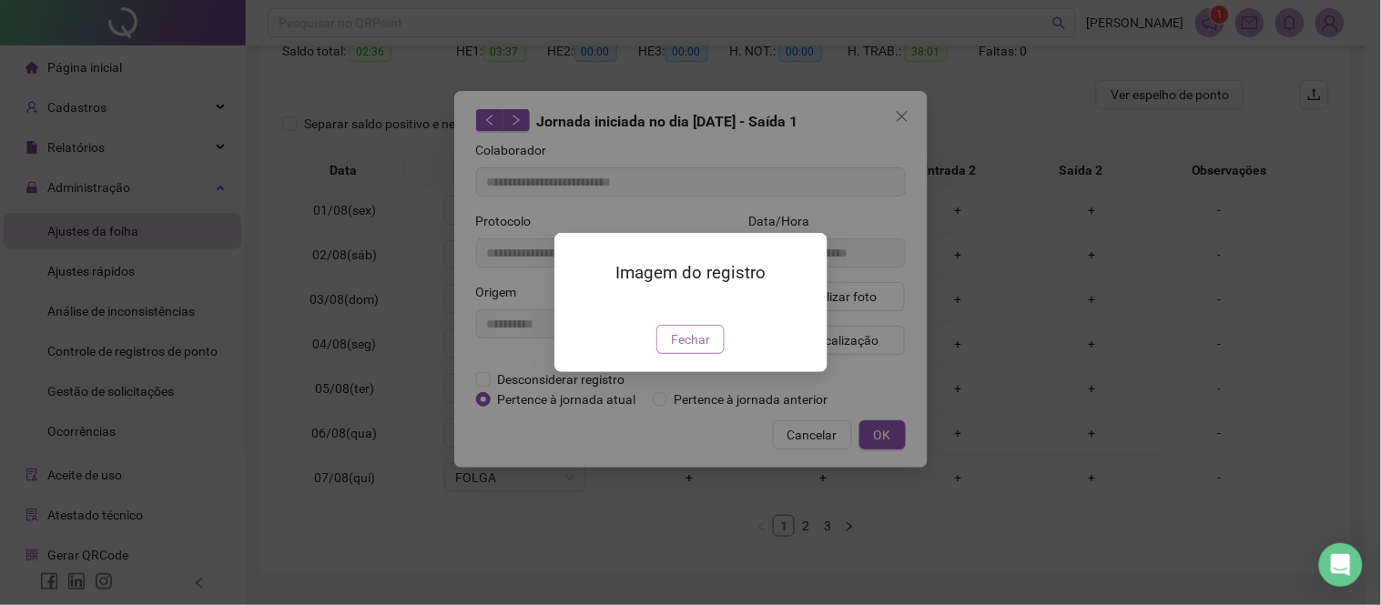
click at [694, 354] on button "Fechar" at bounding box center [690, 339] width 68 height 29
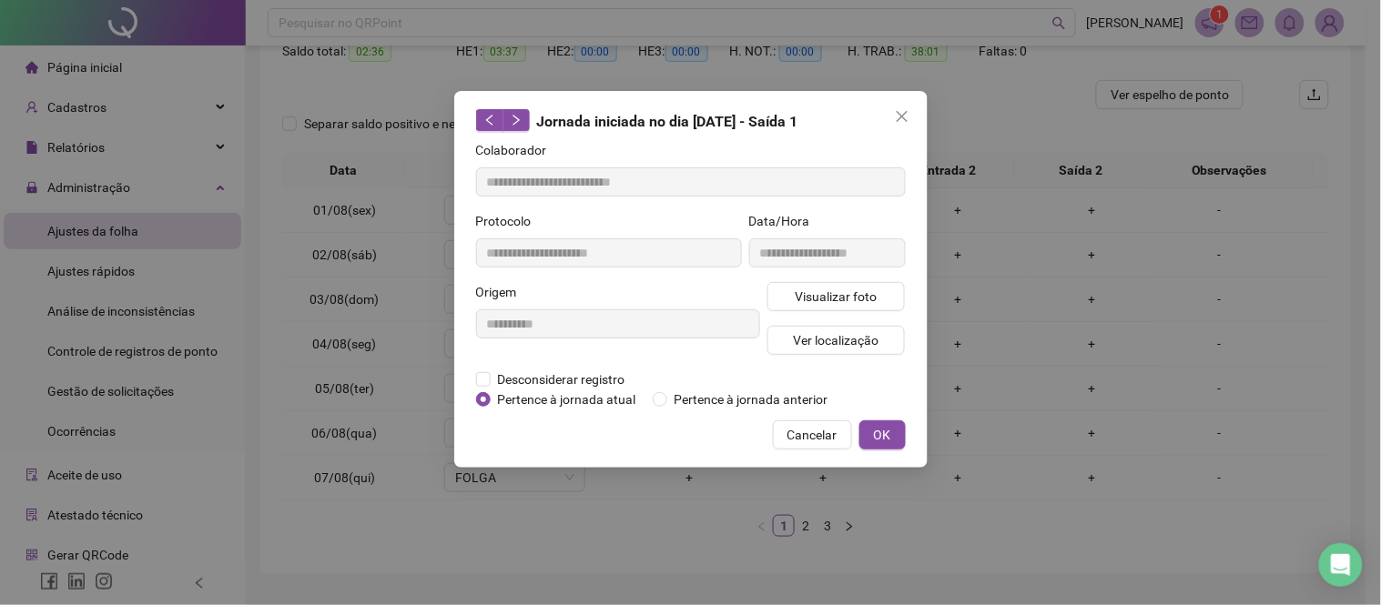
drag, startPoint x: 911, startPoint y: 106, endPoint x: 915, endPoint y: 193, distance: 87.5
click at [911, 112] on button "Close" at bounding box center [902, 116] width 29 height 29
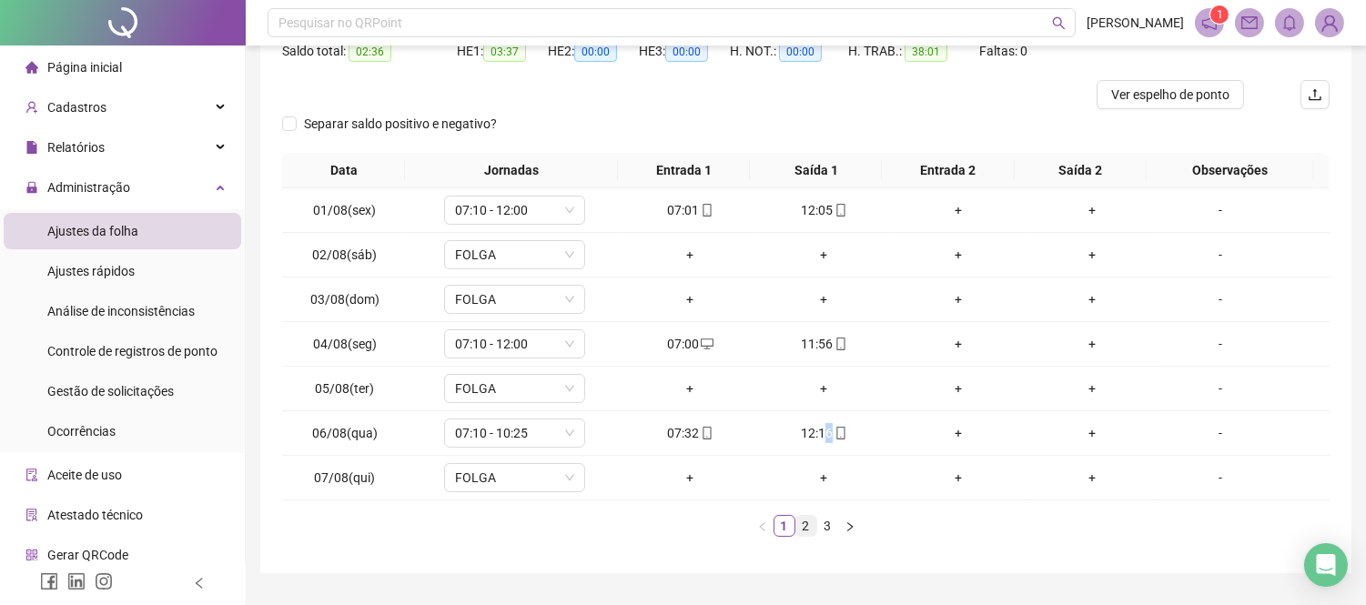
click at [801, 529] on link "2" at bounding box center [807, 526] width 20 height 20
click at [818, 525] on link "3" at bounding box center [828, 526] width 20 height 20
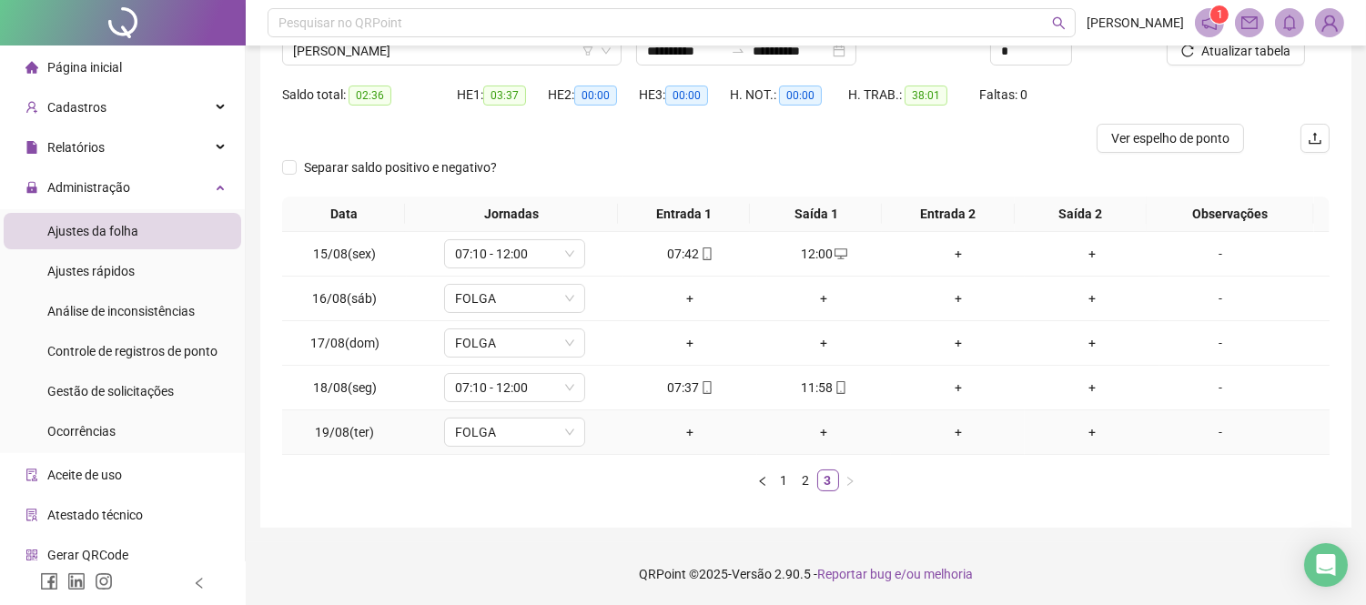
scroll to position [0, 0]
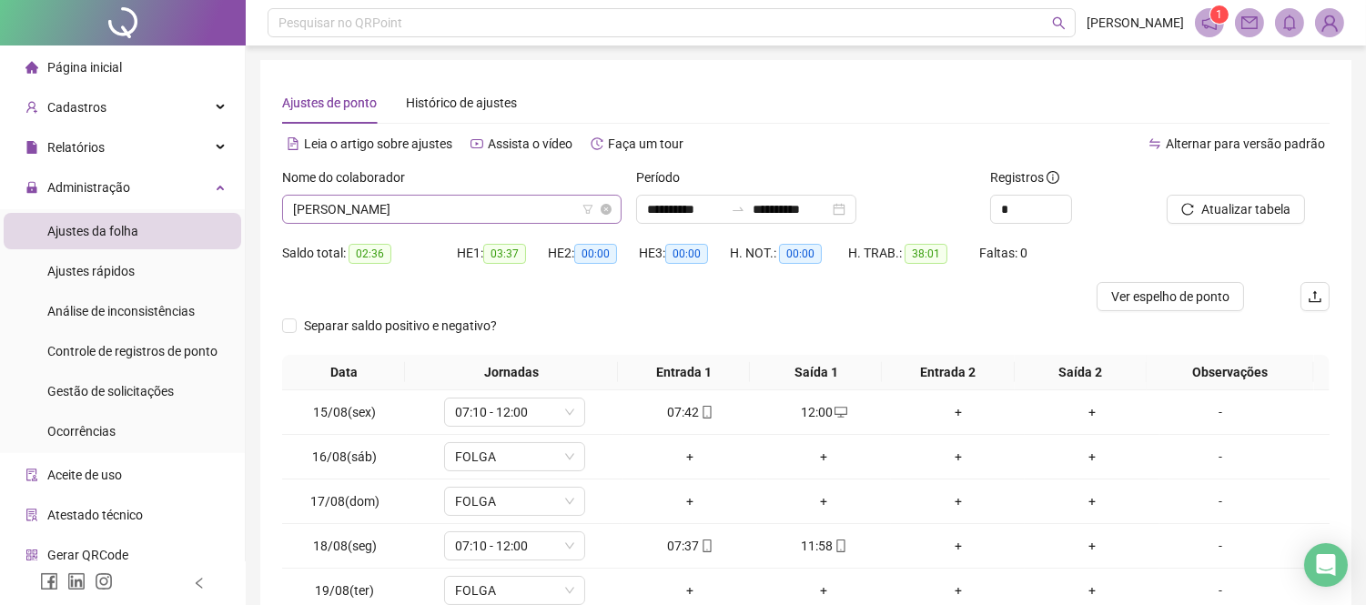
click at [525, 215] on span "[PERSON_NAME]" at bounding box center [452, 209] width 318 height 27
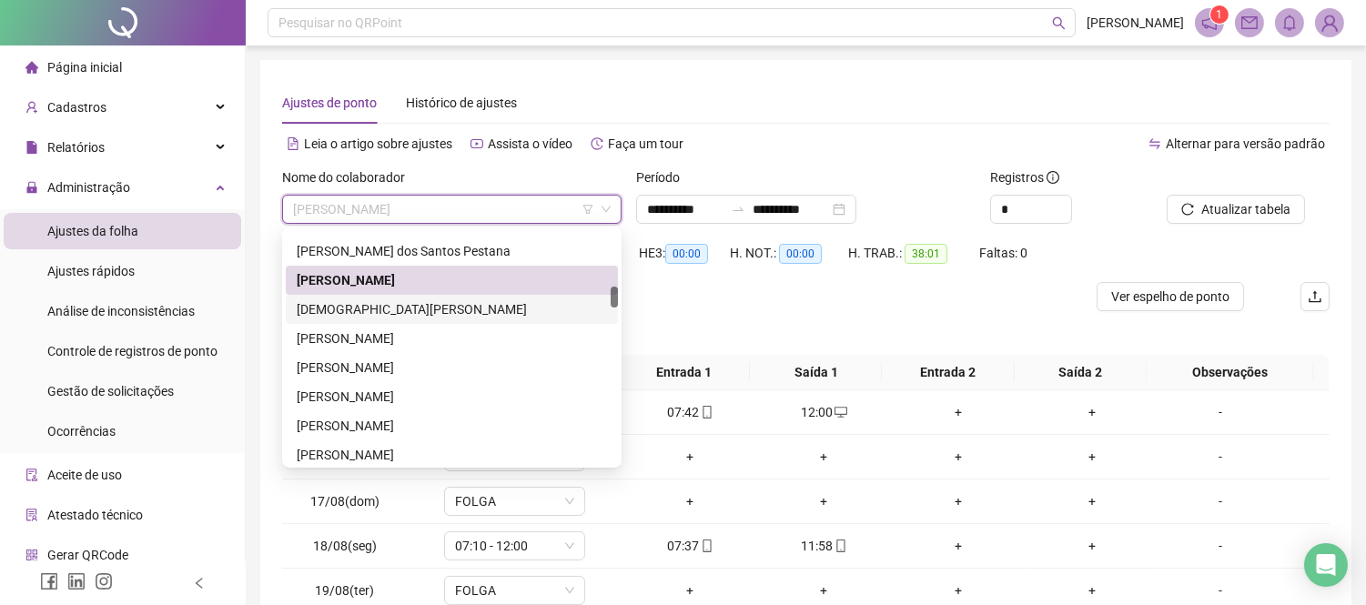
click at [410, 313] on div "[DEMOGRAPHIC_DATA][PERSON_NAME]" at bounding box center [452, 310] width 310 height 20
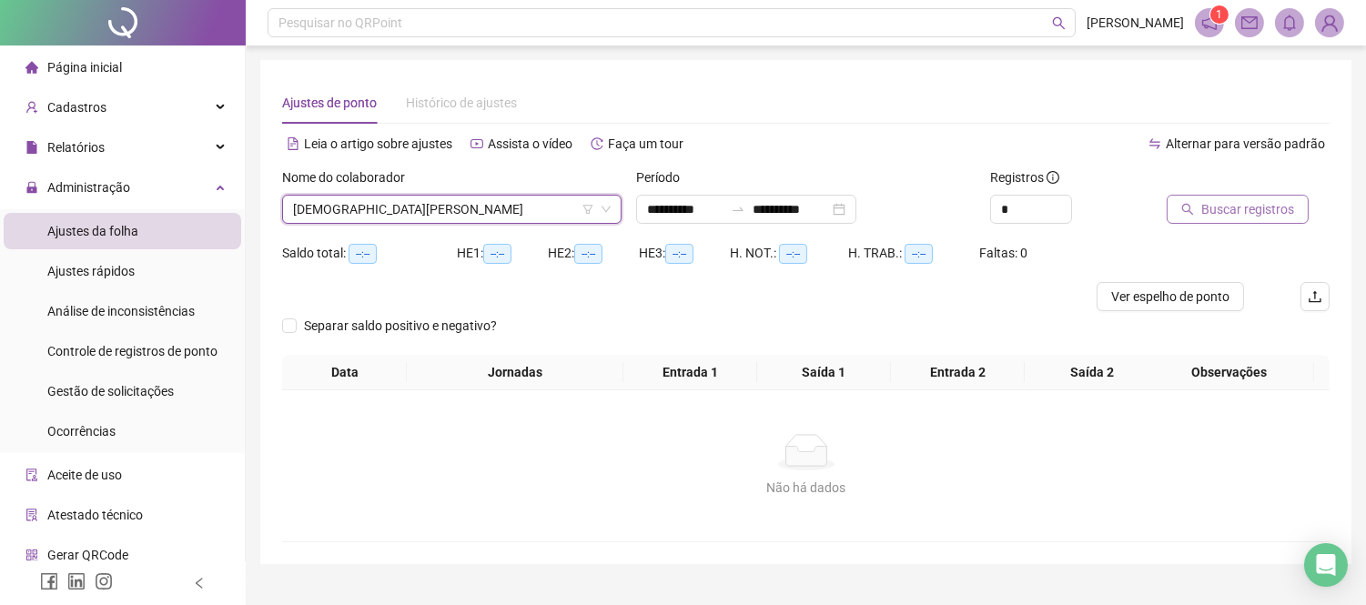
click at [1233, 210] on span "Buscar registros" at bounding box center [1248, 209] width 93 height 20
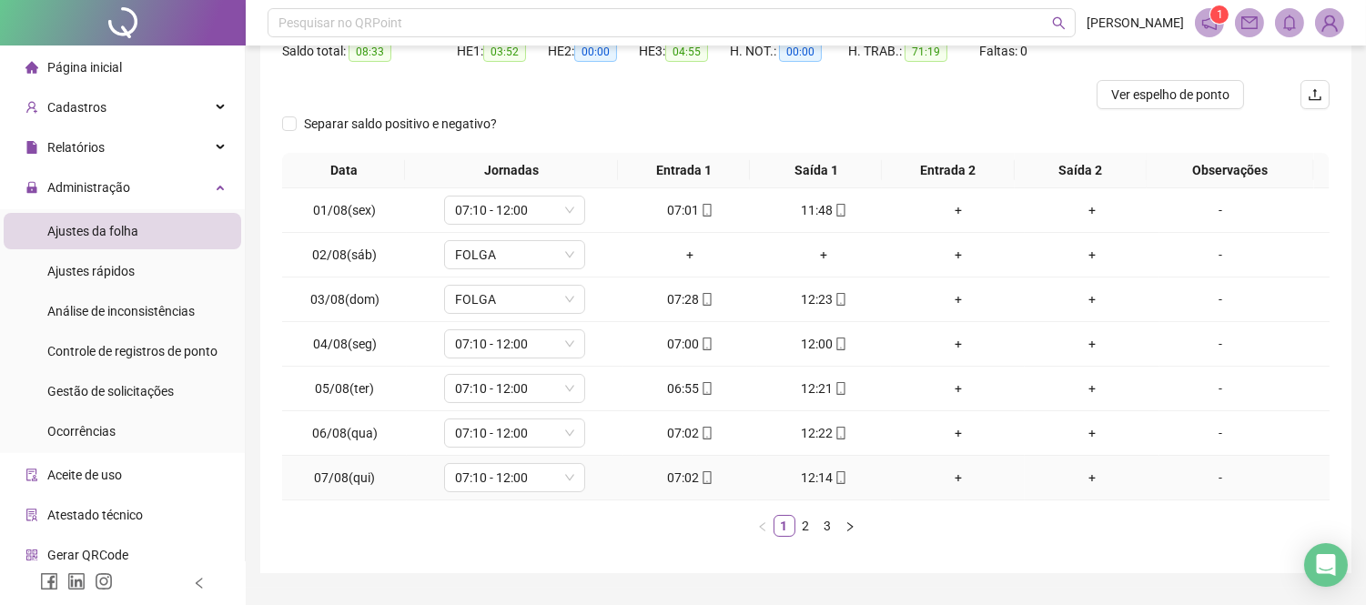
scroll to position [249, 0]
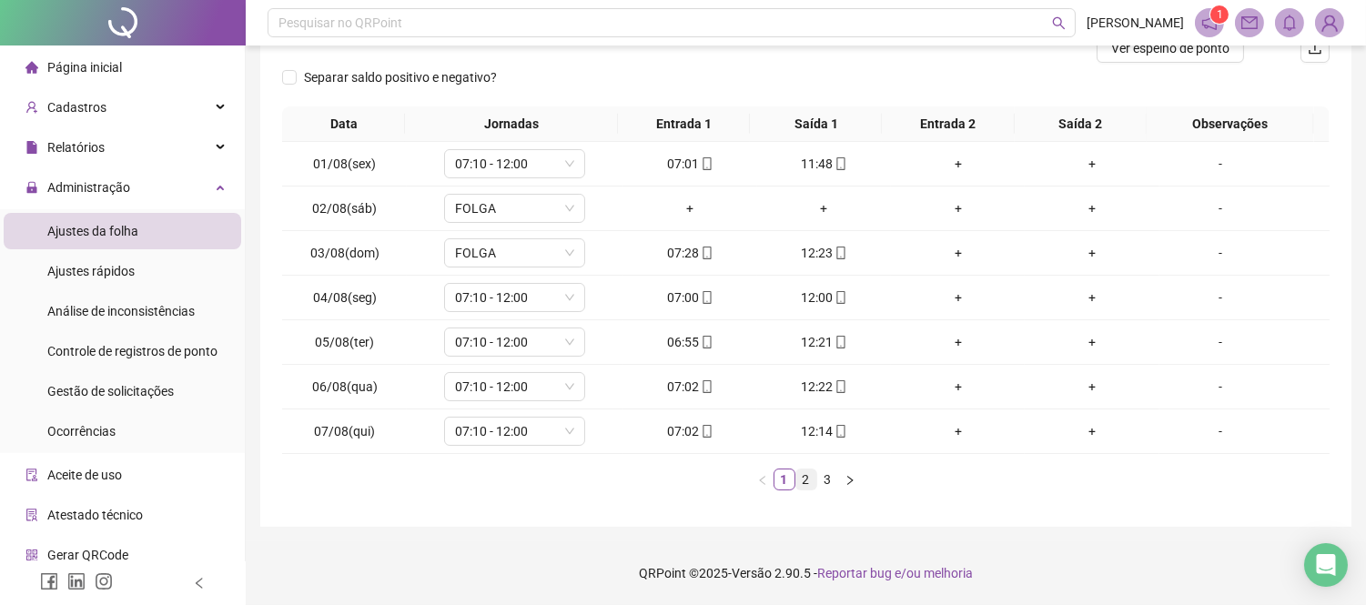
click at [803, 475] on link "2" at bounding box center [807, 480] width 20 height 20
click at [834, 478] on link "3" at bounding box center [828, 480] width 20 height 20
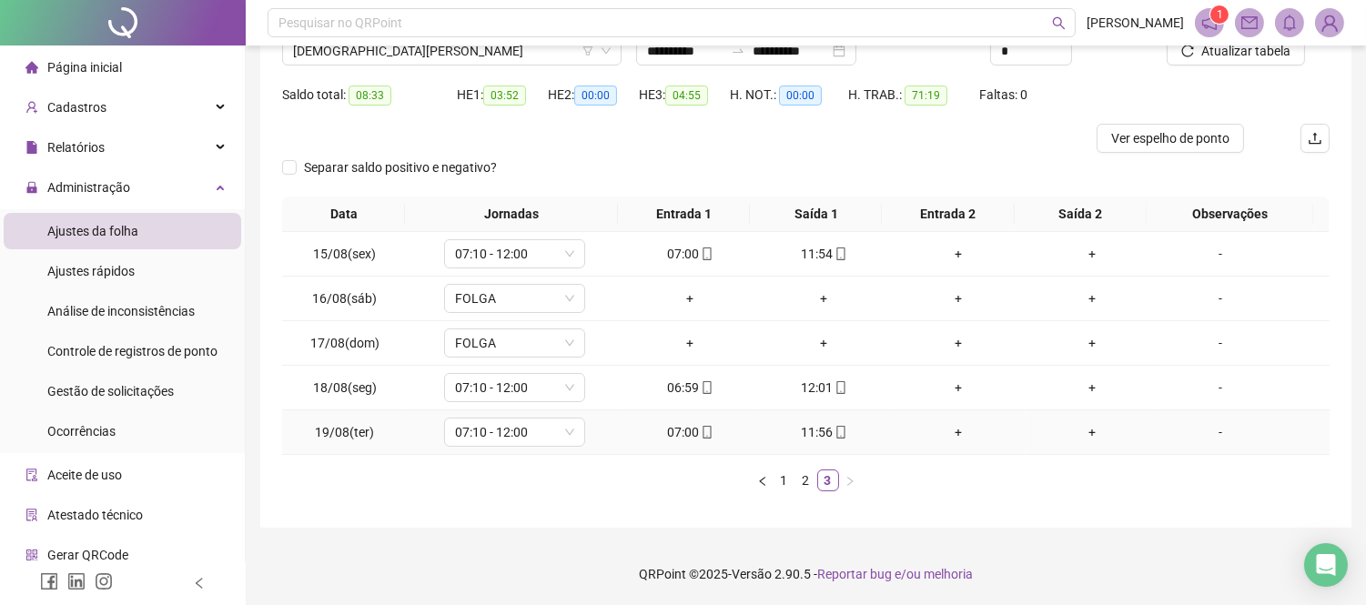
scroll to position [0, 0]
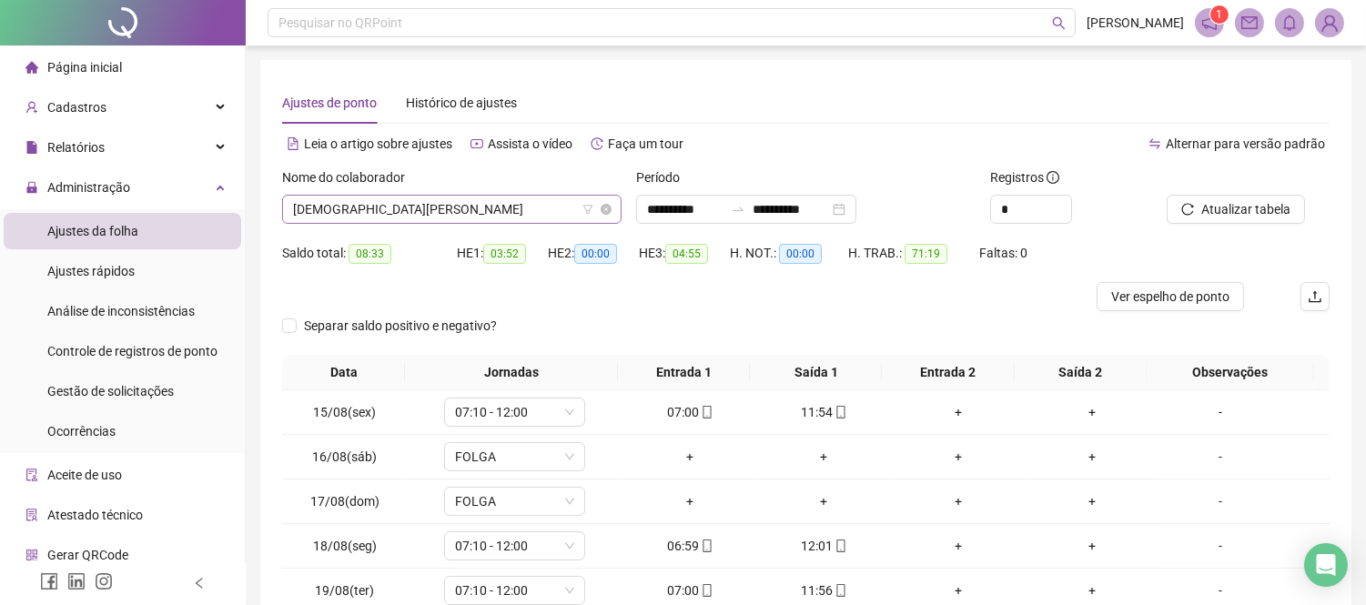
click at [511, 211] on span "[DEMOGRAPHIC_DATA][PERSON_NAME]" at bounding box center [452, 209] width 318 height 27
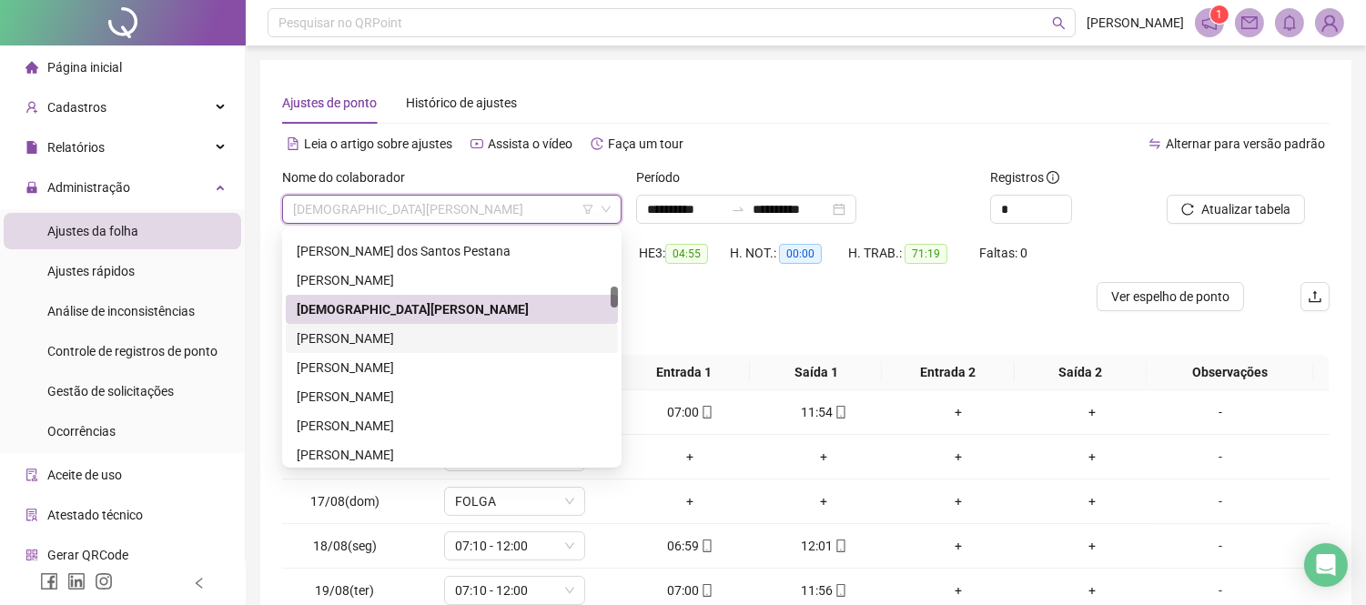
click at [421, 343] on div "[PERSON_NAME]" at bounding box center [452, 339] width 310 height 20
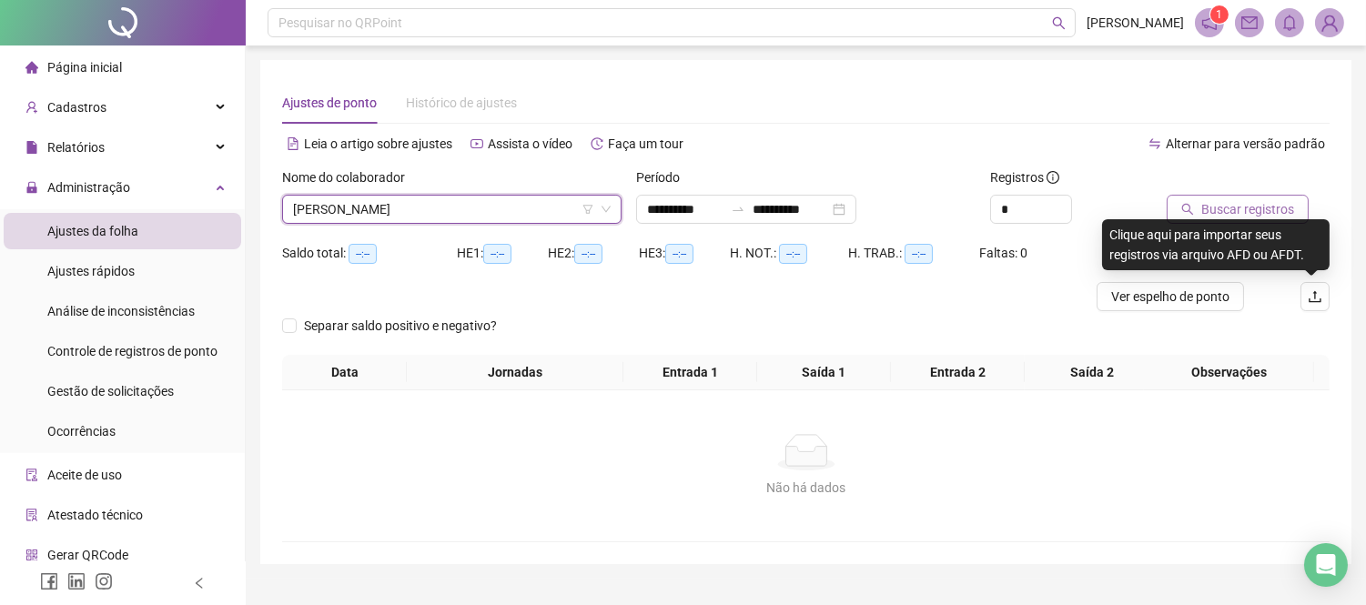
click at [1262, 213] on span "Buscar registros" at bounding box center [1248, 209] width 93 height 20
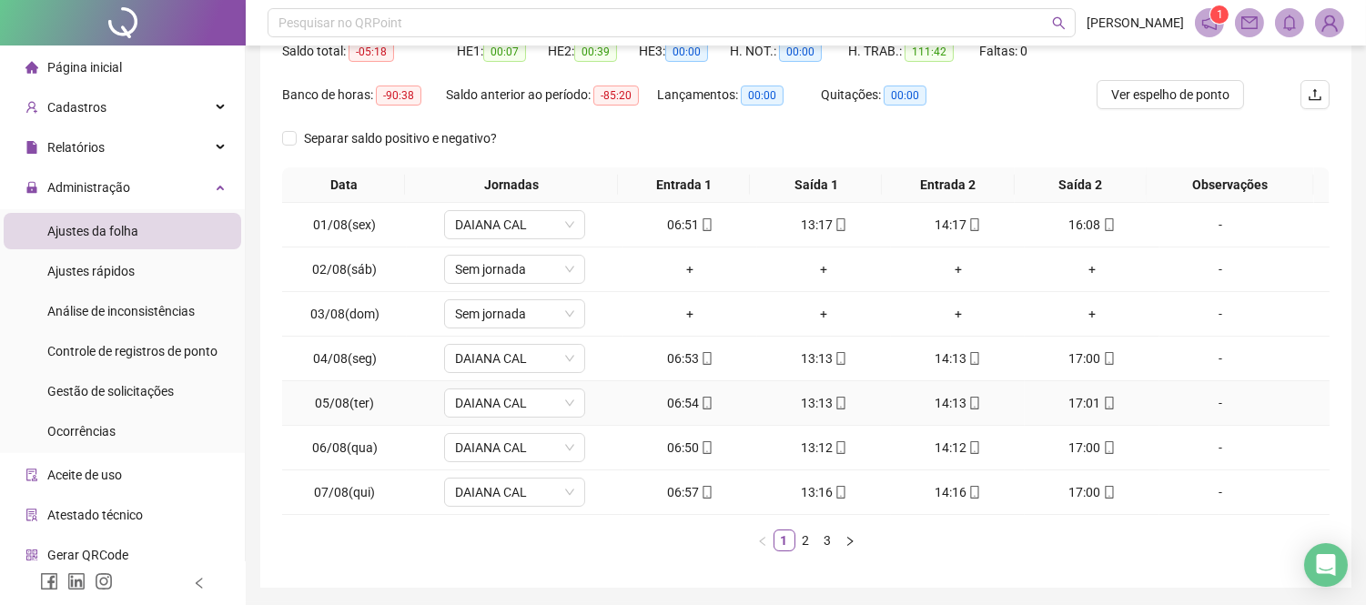
scroll to position [262, 0]
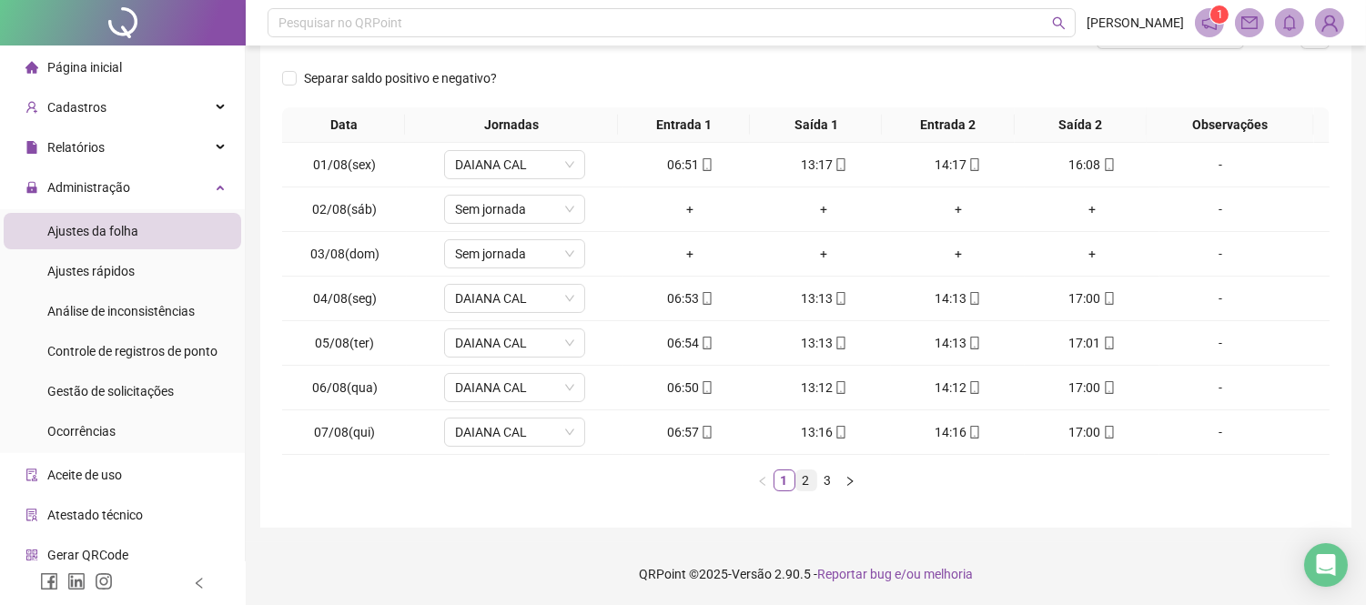
click at [803, 476] on link "2" at bounding box center [807, 481] width 20 height 20
click at [820, 476] on link "3" at bounding box center [828, 481] width 20 height 20
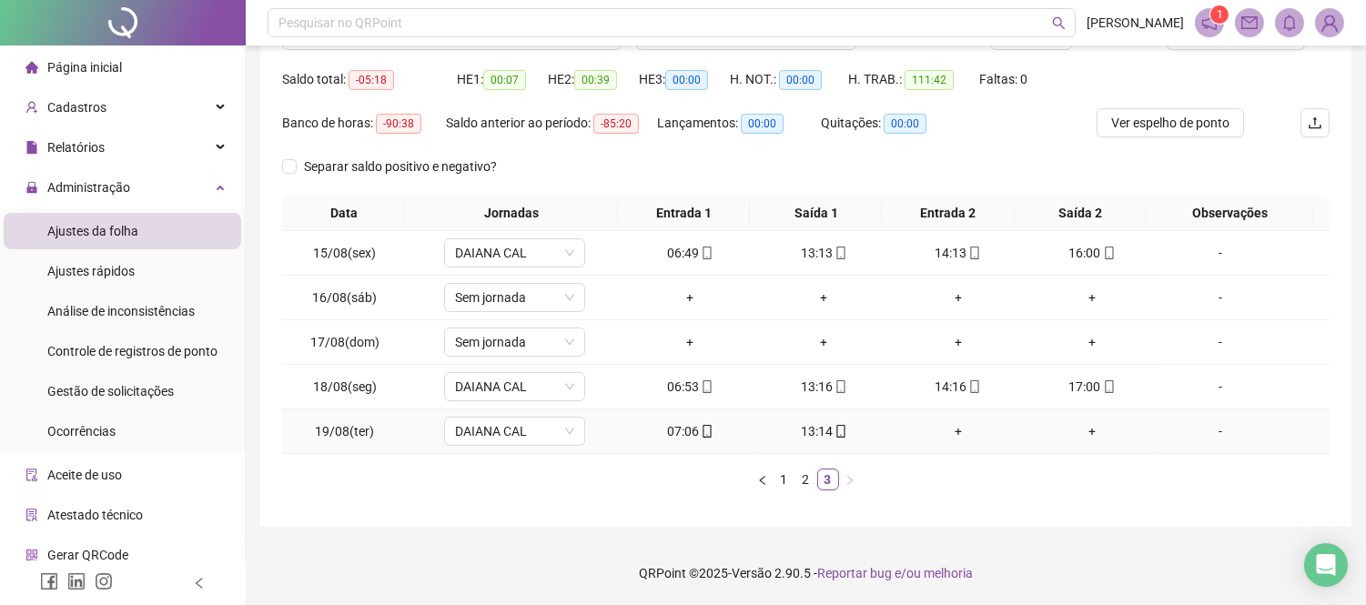
click at [949, 437] on div "+" at bounding box center [958, 431] width 119 height 20
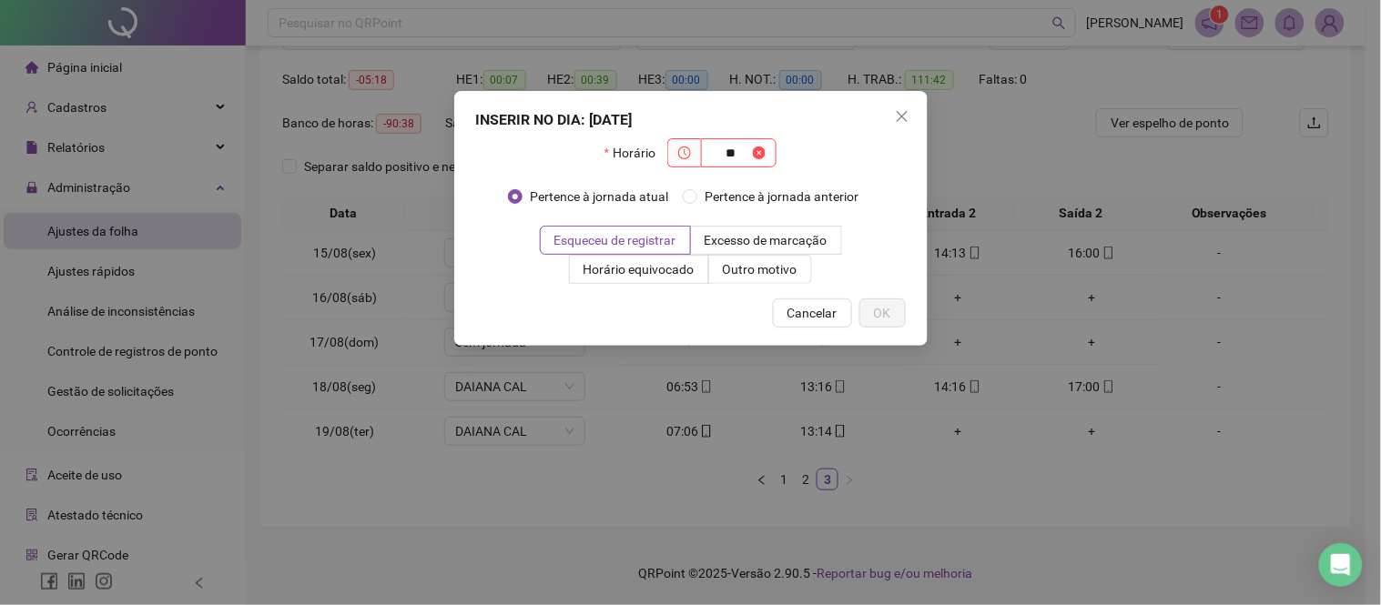
type input "*"
type input "*****"
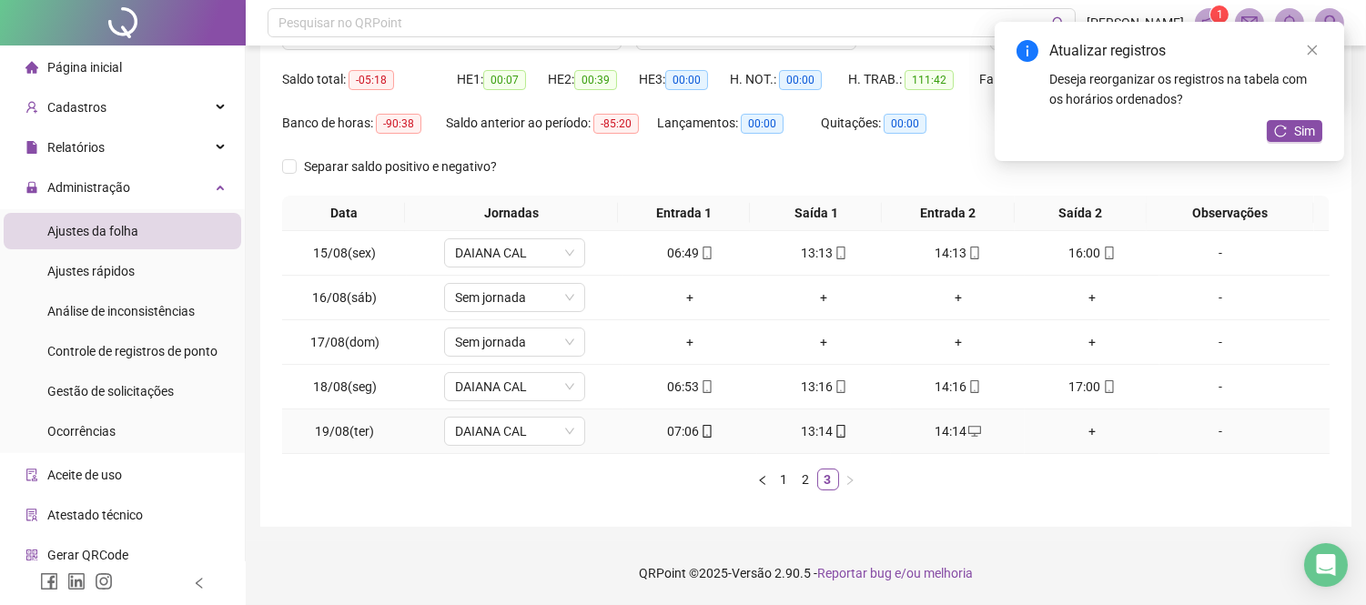
click at [821, 435] on div "13:14" at bounding box center [824, 431] width 119 height 20
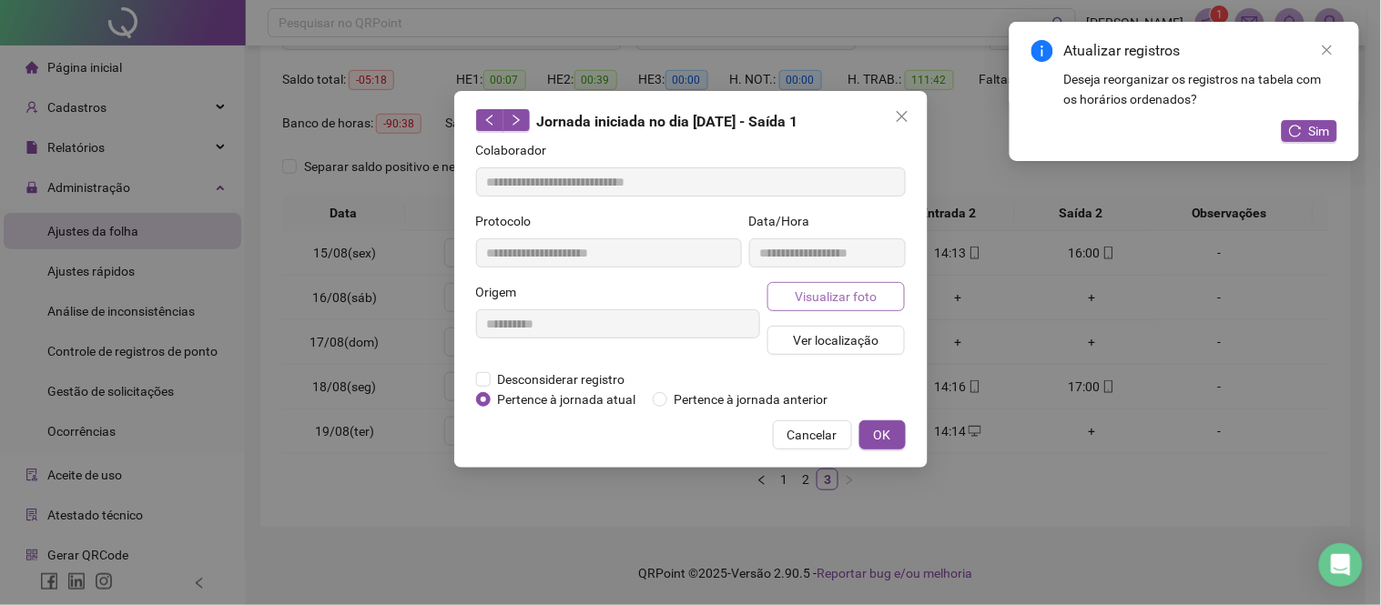
click at [807, 307] on button "Visualizar foto" at bounding box center [836, 296] width 138 height 29
type input "**********"
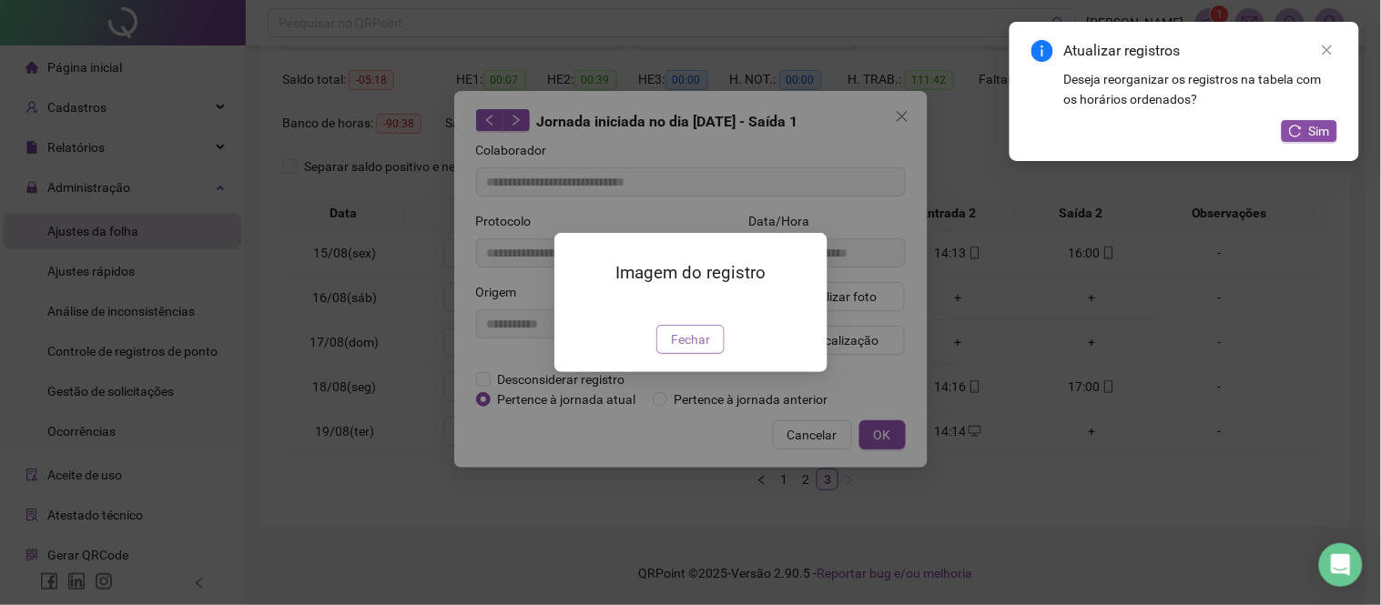
click at [697, 350] on span "Fechar" at bounding box center [690, 340] width 39 height 20
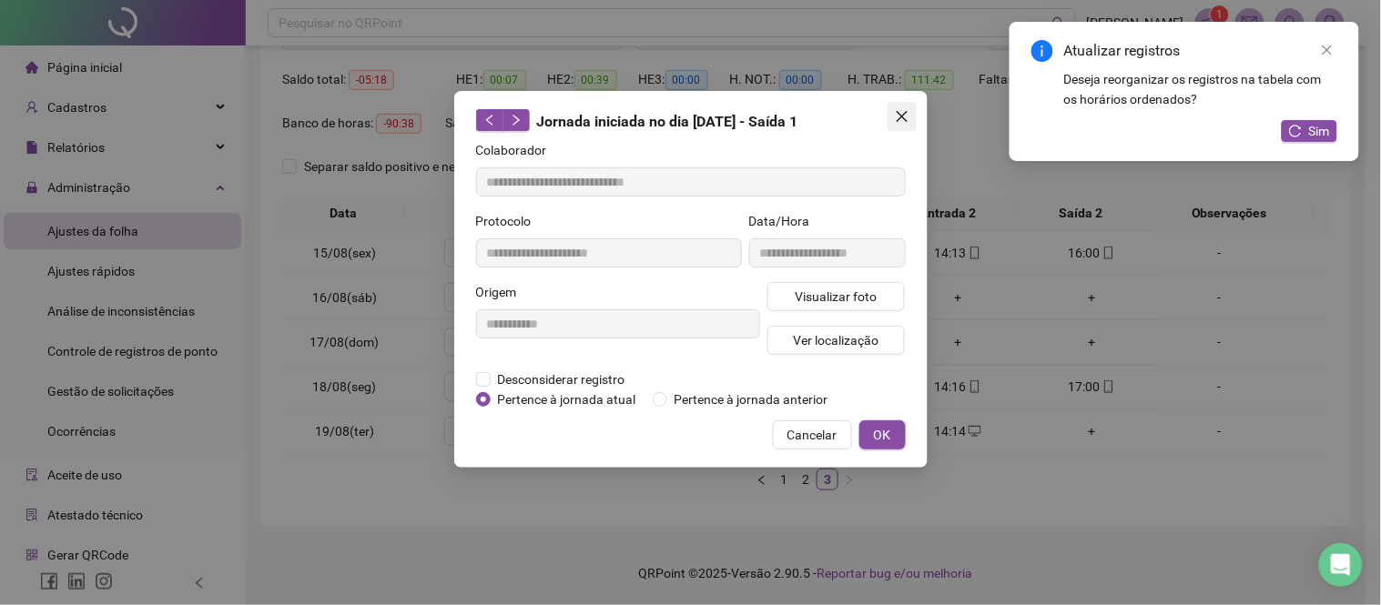
click at [899, 121] on icon "close" at bounding box center [902, 116] width 15 height 15
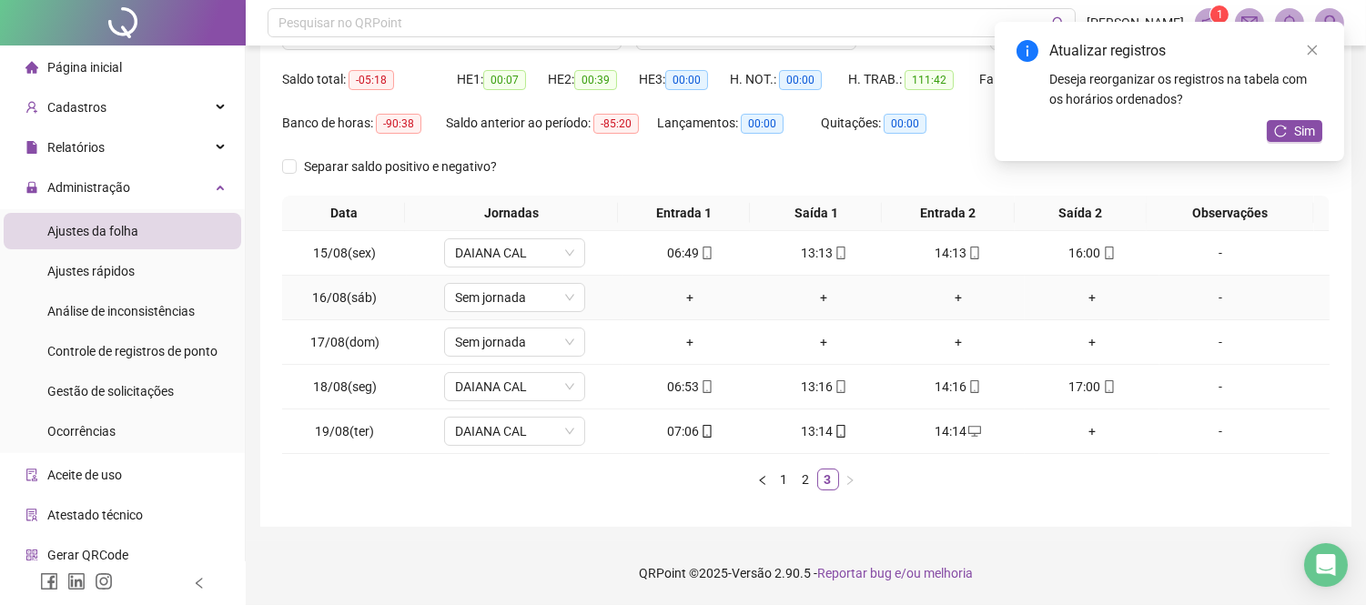
scroll to position [0, 0]
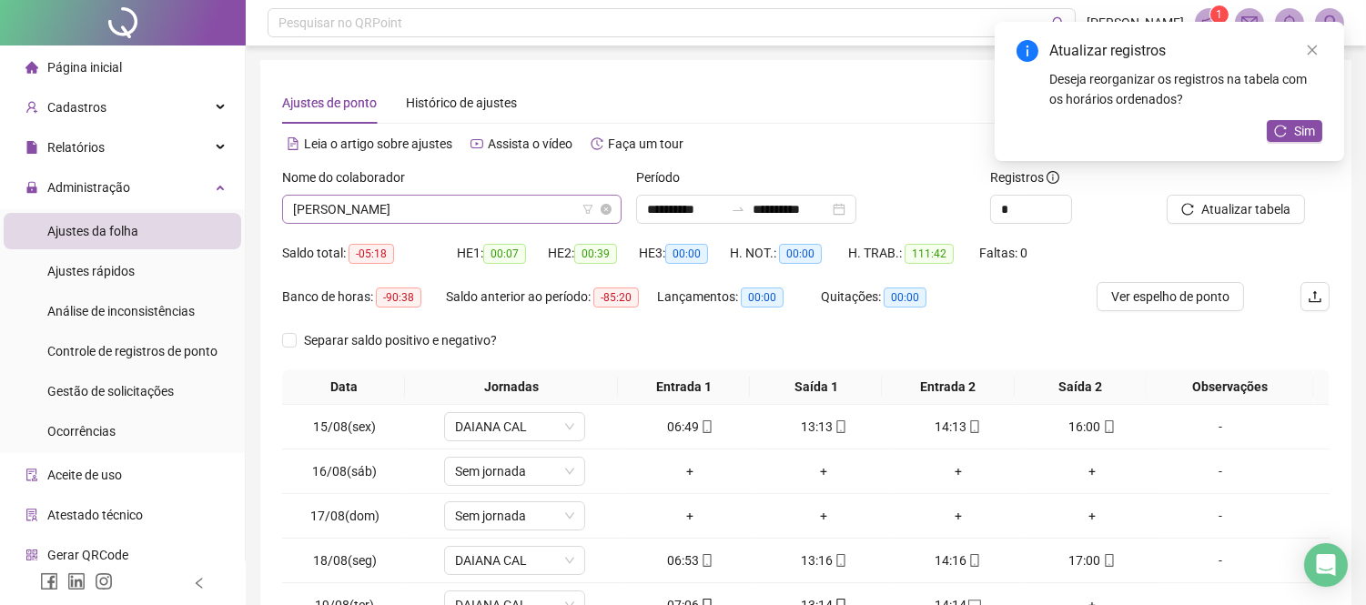
click at [556, 223] on div "[PERSON_NAME]" at bounding box center [452, 209] width 340 height 29
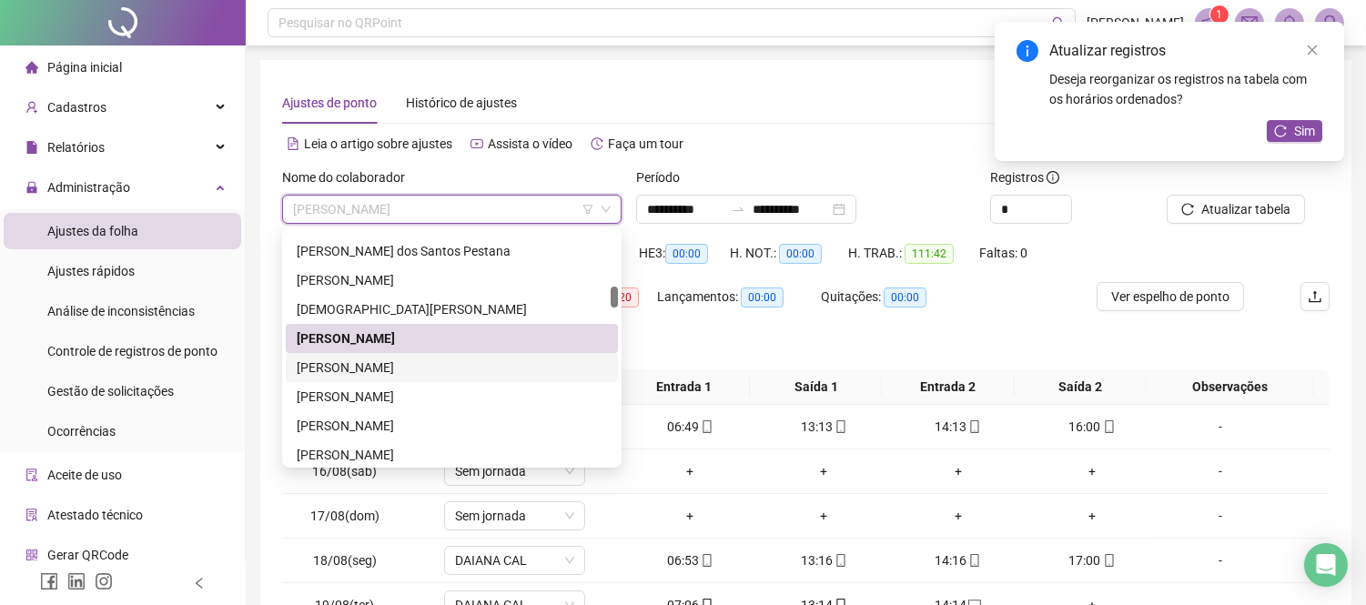
click at [414, 370] on div "[PERSON_NAME]" at bounding box center [452, 368] width 310 height 20
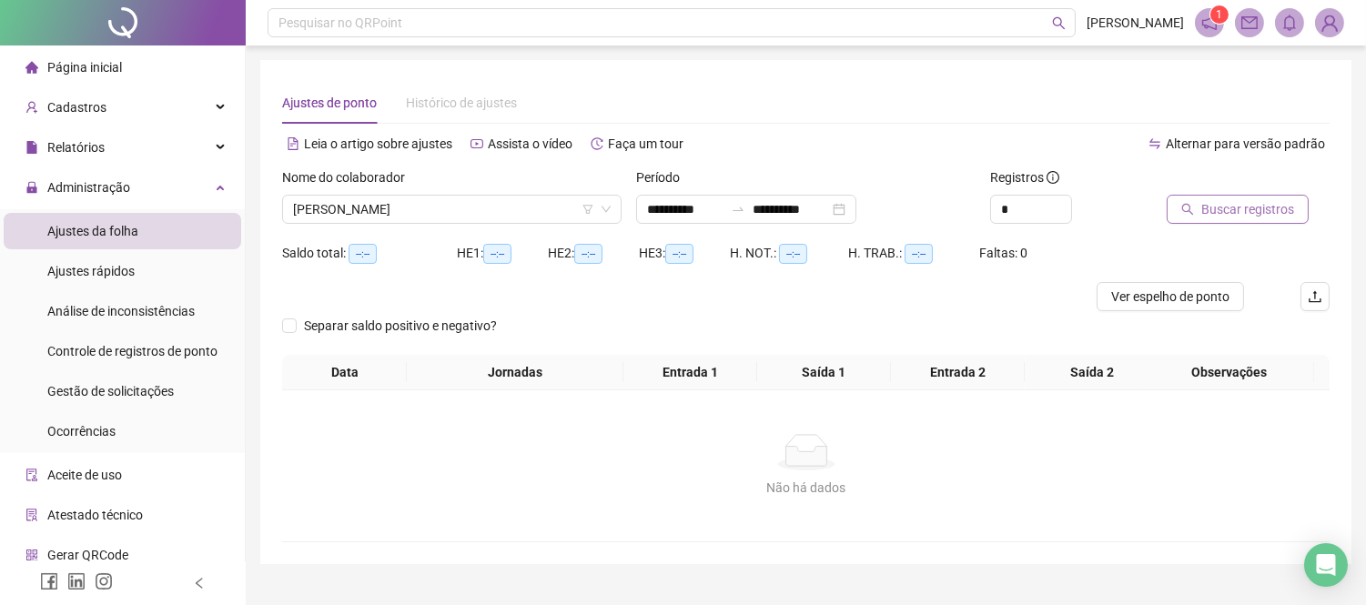
click at [1270, 216] on span "Buscar registros" at bounding box center [1248, 209] width 93 height 20
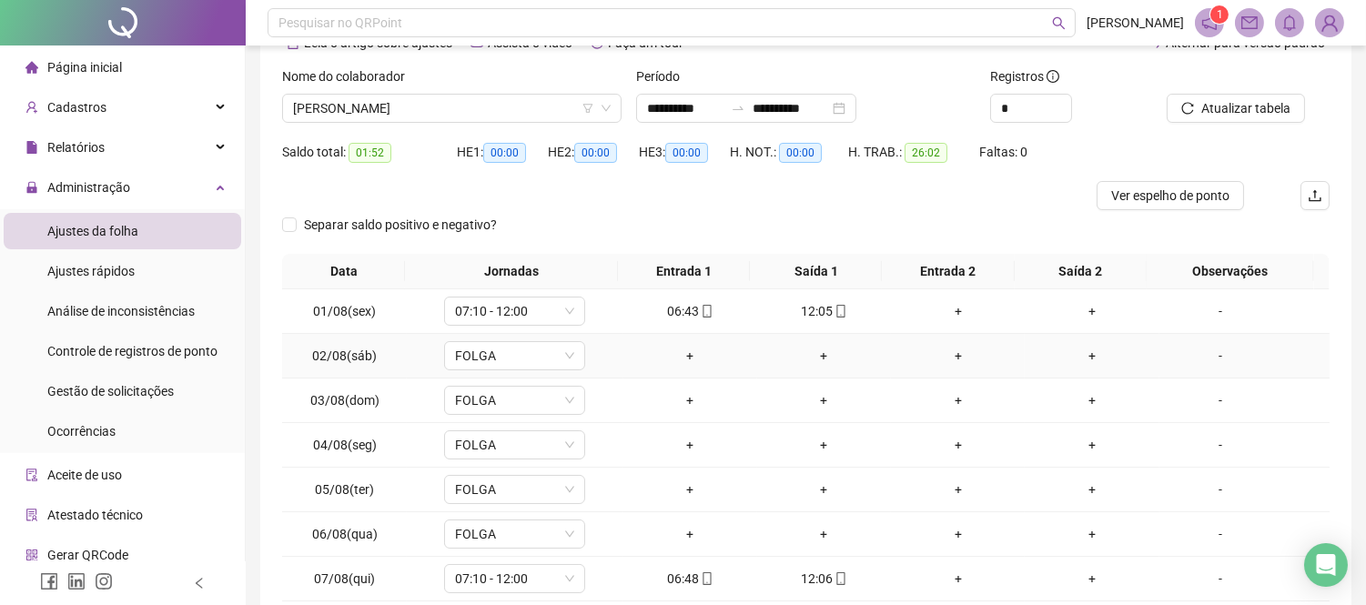
scroll to position [249, 0]
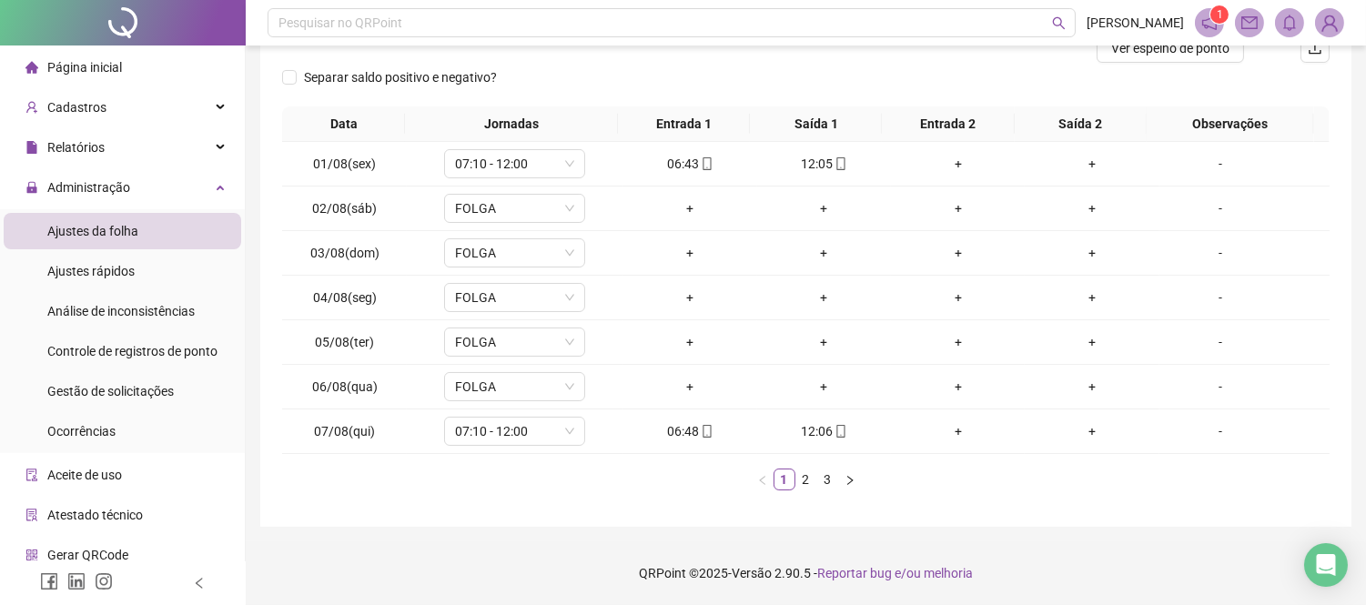
click at [816, 488] on ul "1 2 3" at bounding box center [806, 480] width 1048 height 22
click at [813, 488] on link "2" at bounding box center [807, 480] width 20 height 20
click at [823, 474] on link "3" at bounding box center [828, 480] width 20 height 20
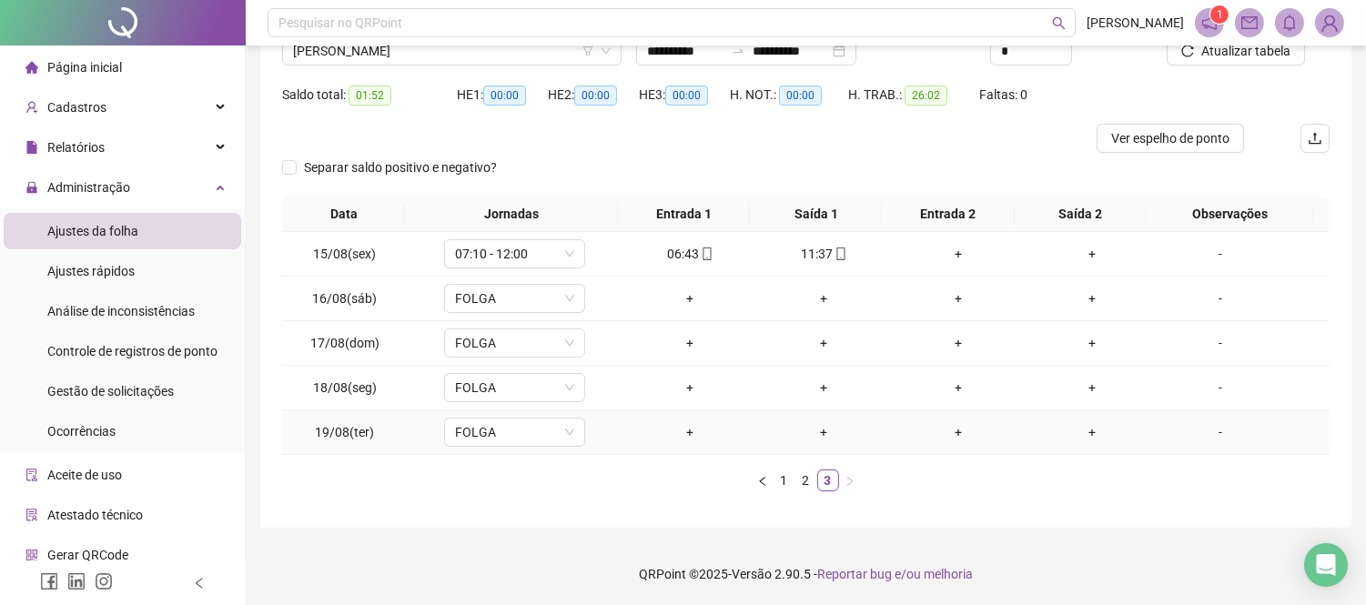
scroll to position [0, 0]
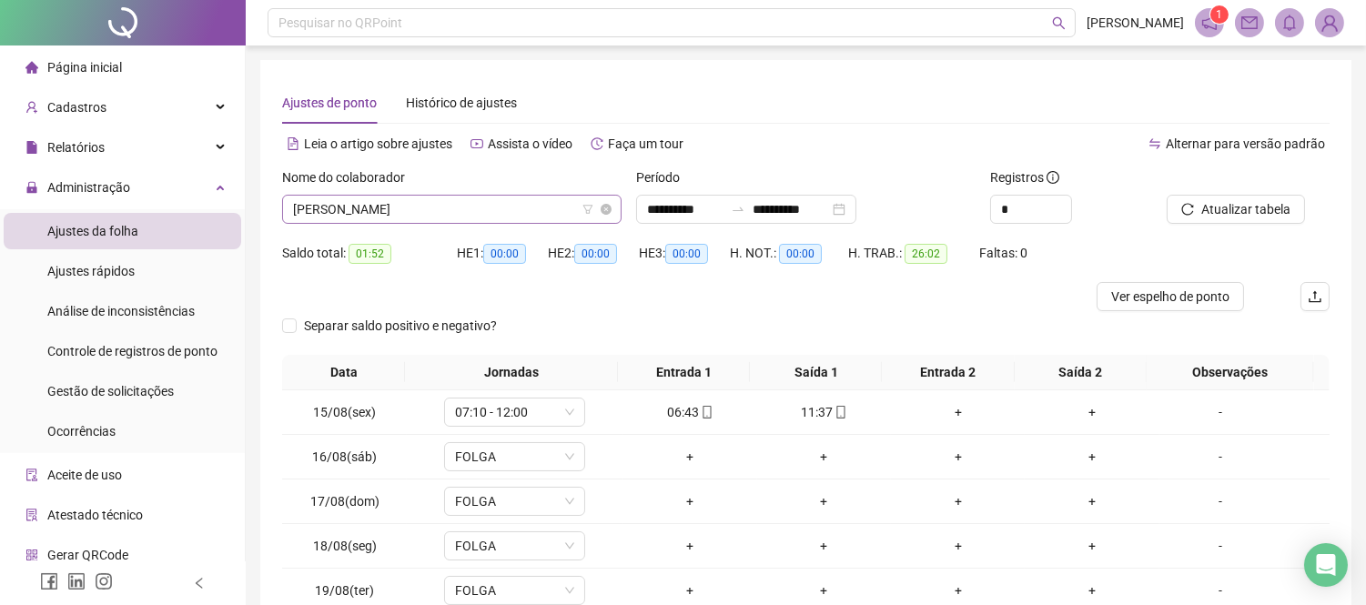
click at [526, 210] on span "[PERSON_NAME]" at bounding box center [452, 209] width 318 height 27
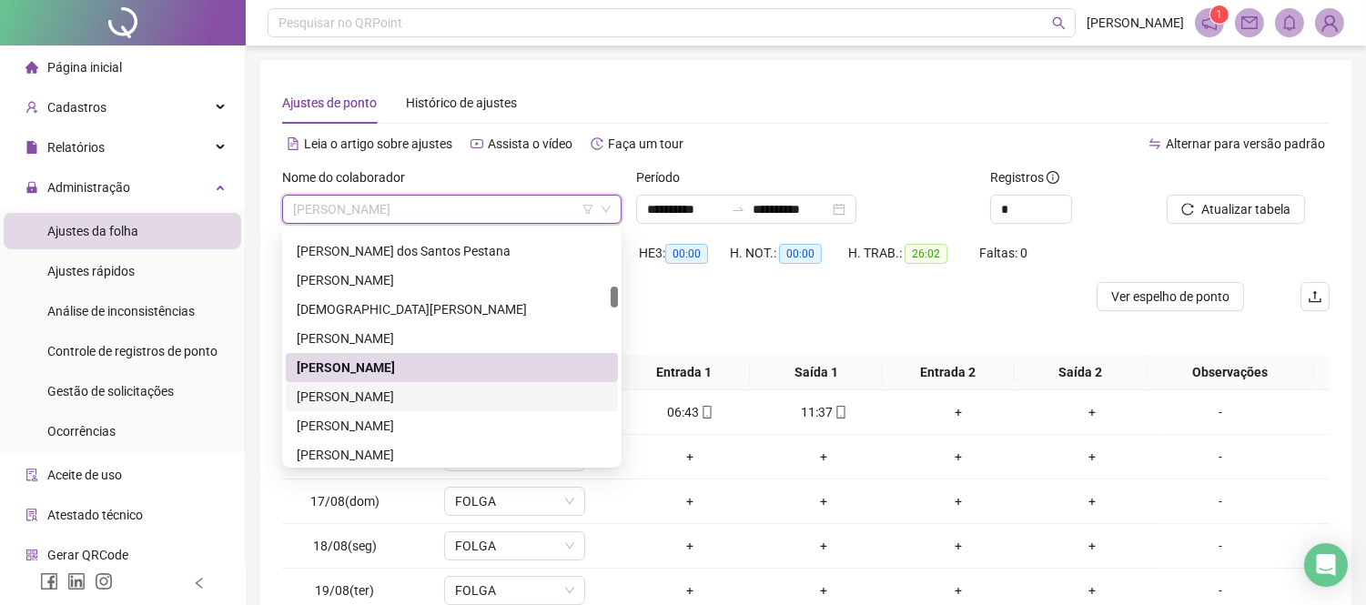
click at [479, 394] on div "[PERSON_NAME]" at bounding box center [452, 397] width 310 height 20
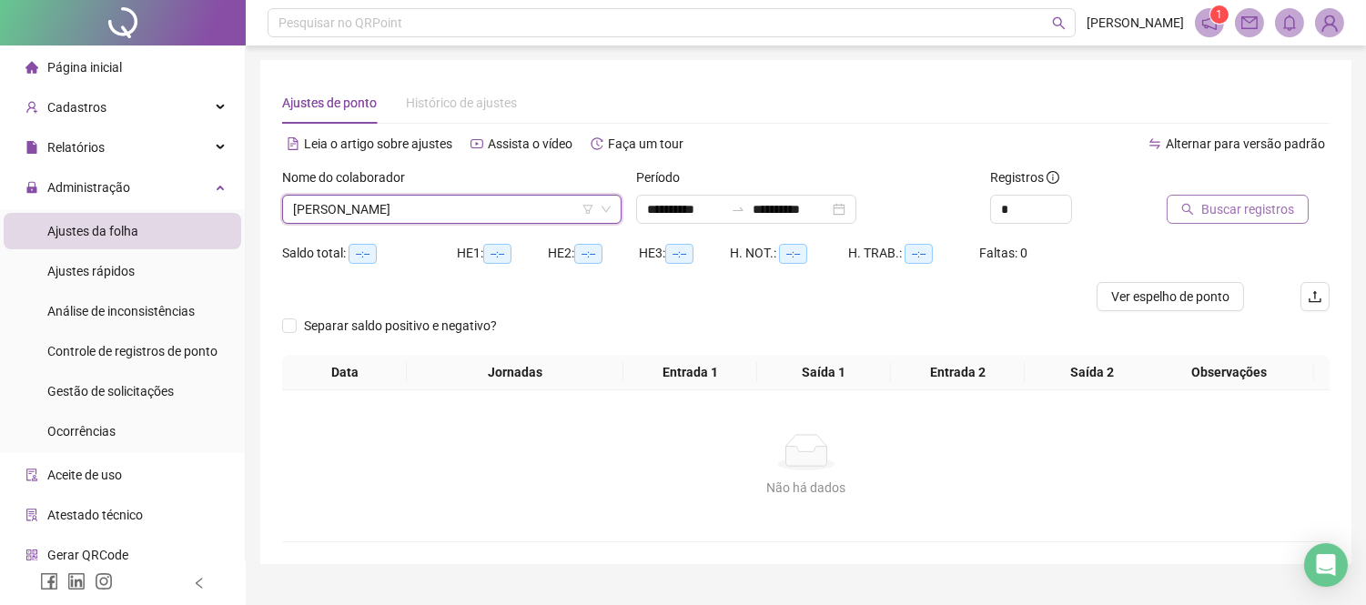
click at [1254, 199] on span "Buscar registros" at bounding box center [1248, 209] width 93 height 20
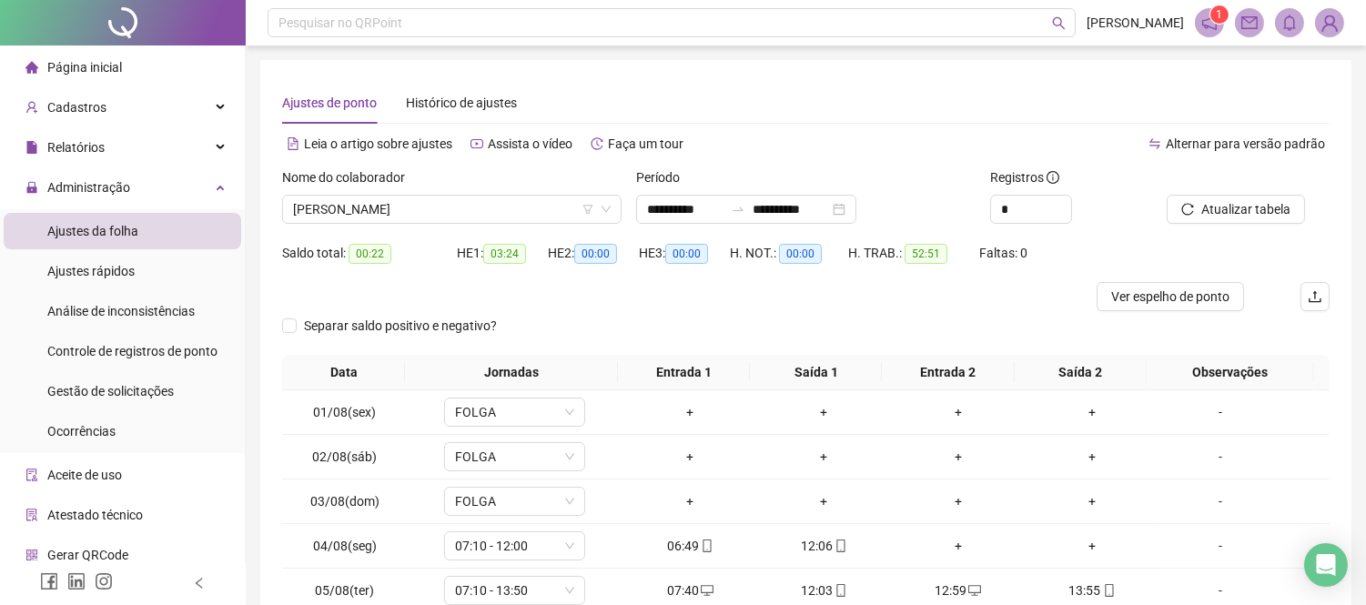
scroll to position [249, 0]
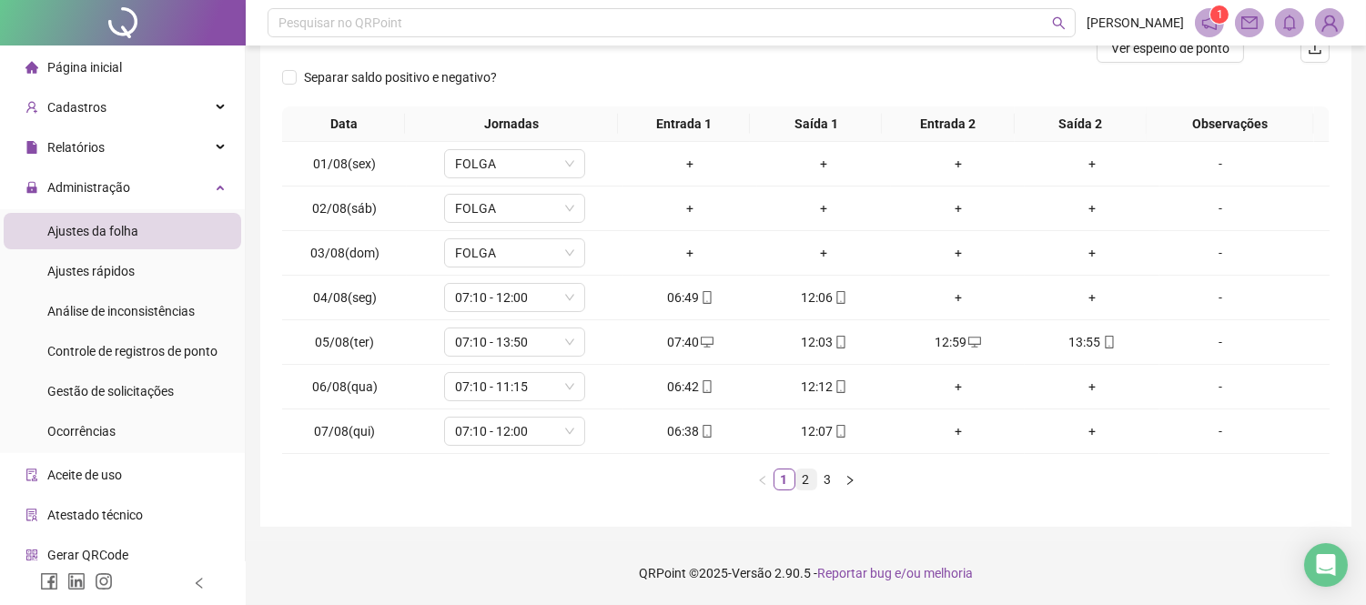
click at [806, 481] on link "2" at bounding box center [807, 480] width 20 height 20
click at [823, 481] on link "3" at bounding box center [828, 480] width 20 height 20
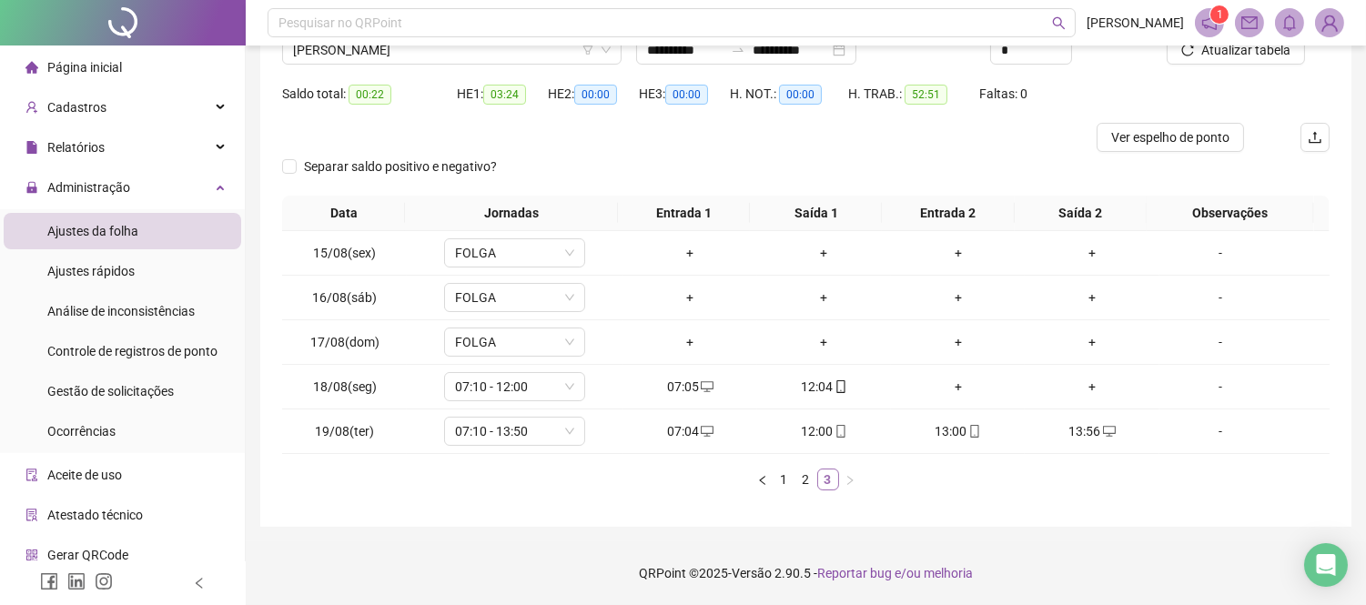
scroll to position [158, 0]
click at [810, 485] on link "2" at bounding box center [807, 481] width 20 height 20
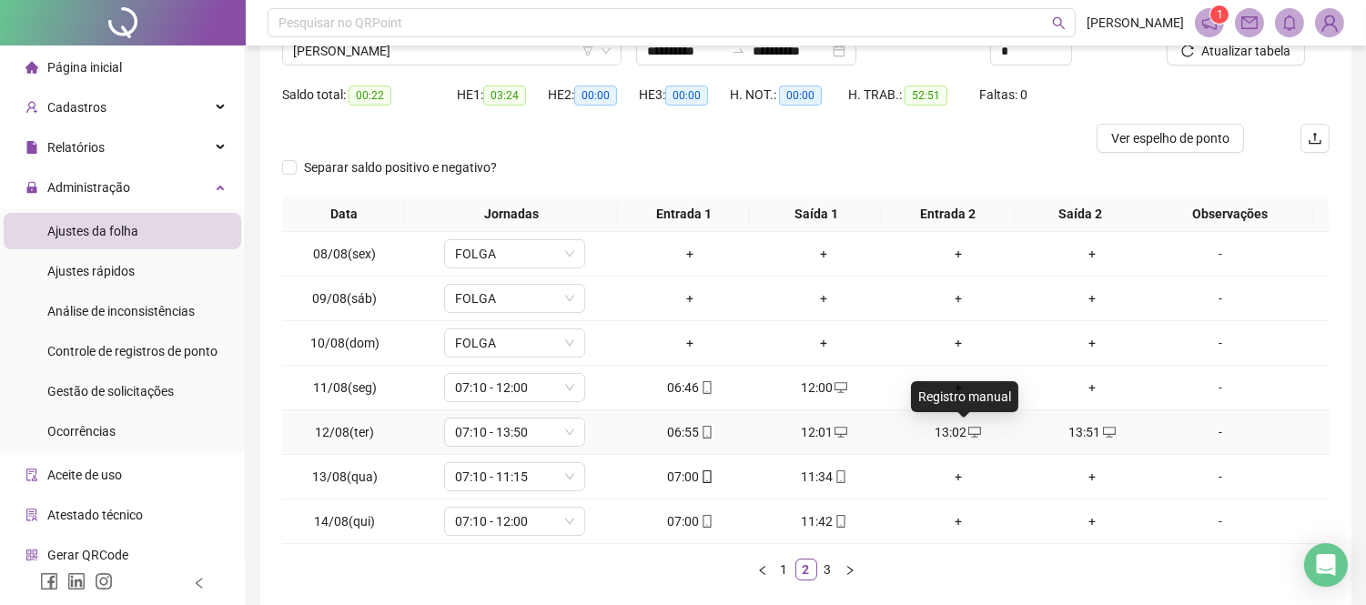
click at [969, 438] on icon "desktop" at bounding box center [975, 432] width 13 height 13
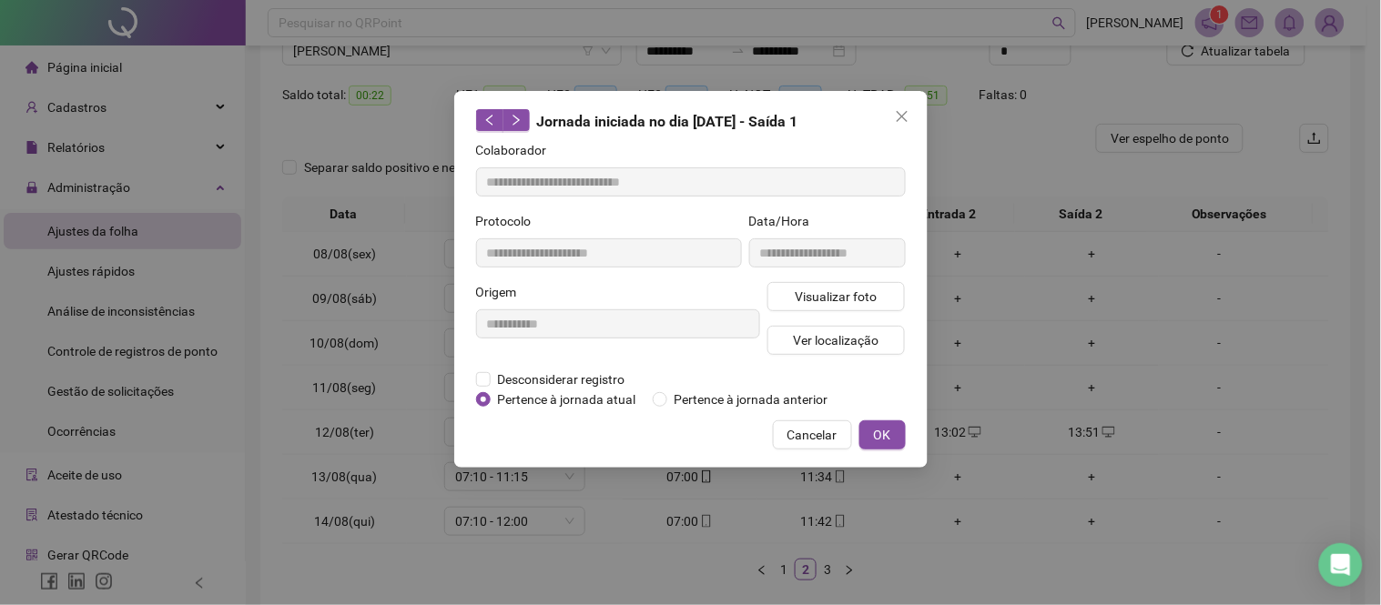
type input "**********"
click at [489, 374] on label "Desconsiderar registro" at bounding box center [560, 380] width 169 height 20
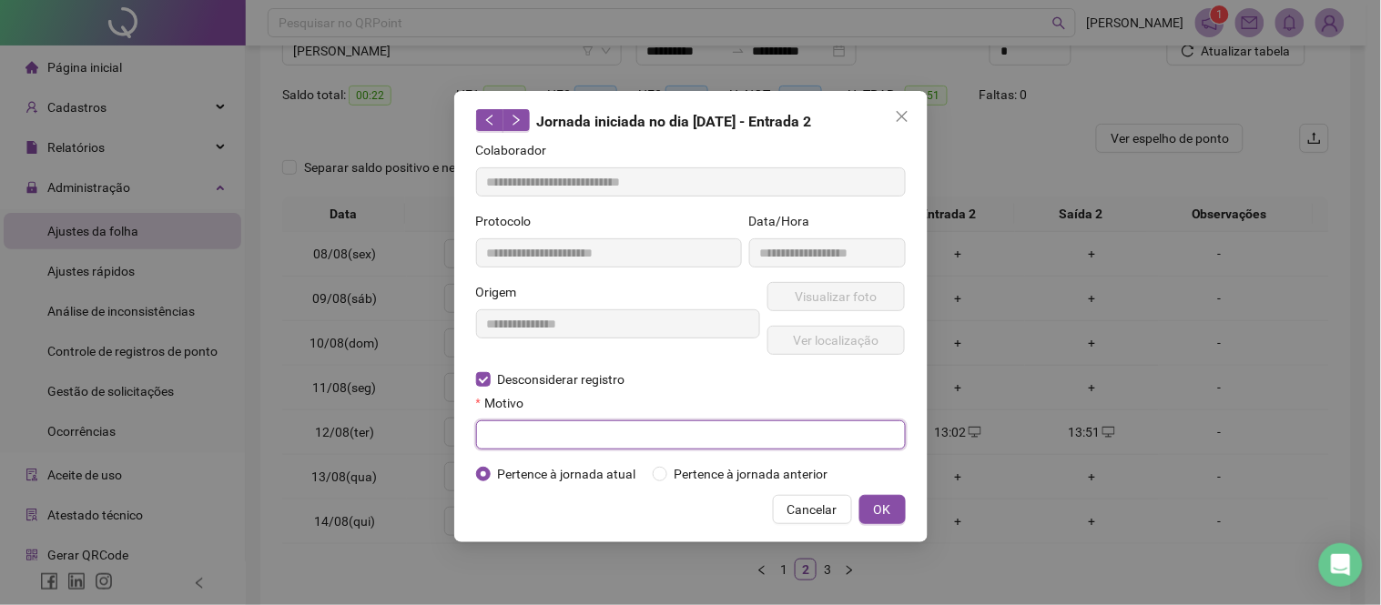
click at [515, 425] on input "text" at bounding box center [691, 435] width 430 height 29
type input "*"
type input "******"
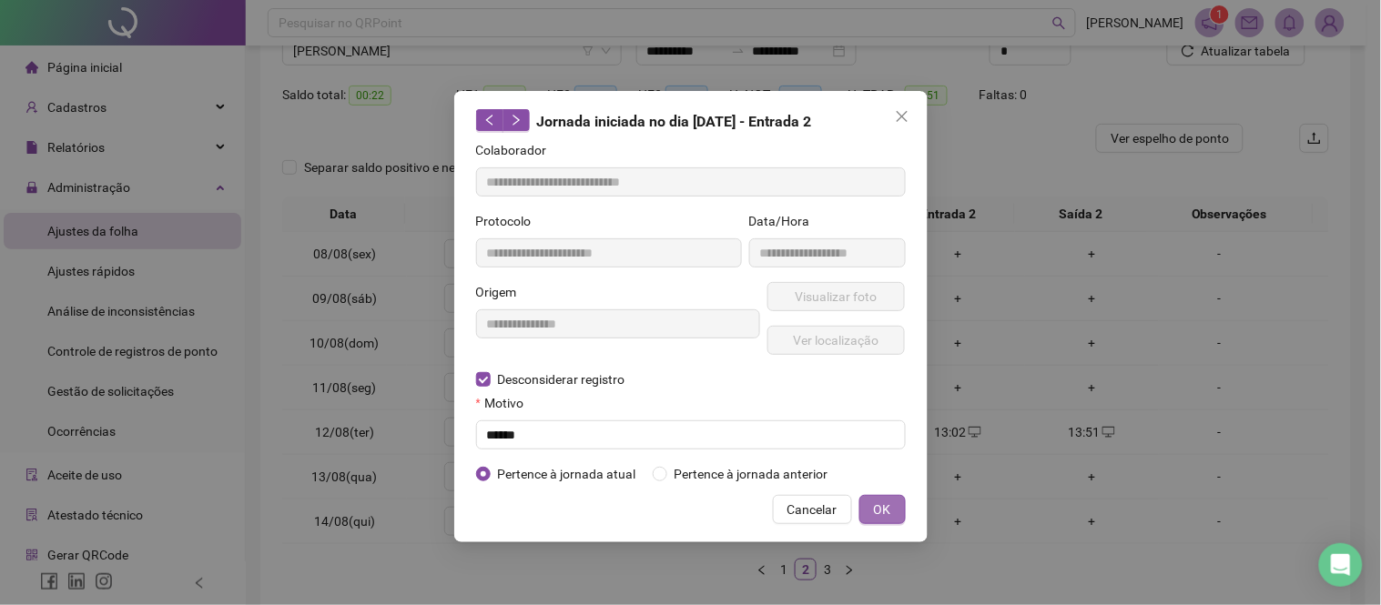
click at [887, 499] on button "OK" at bounding box center [882, 509] width 46 height 29
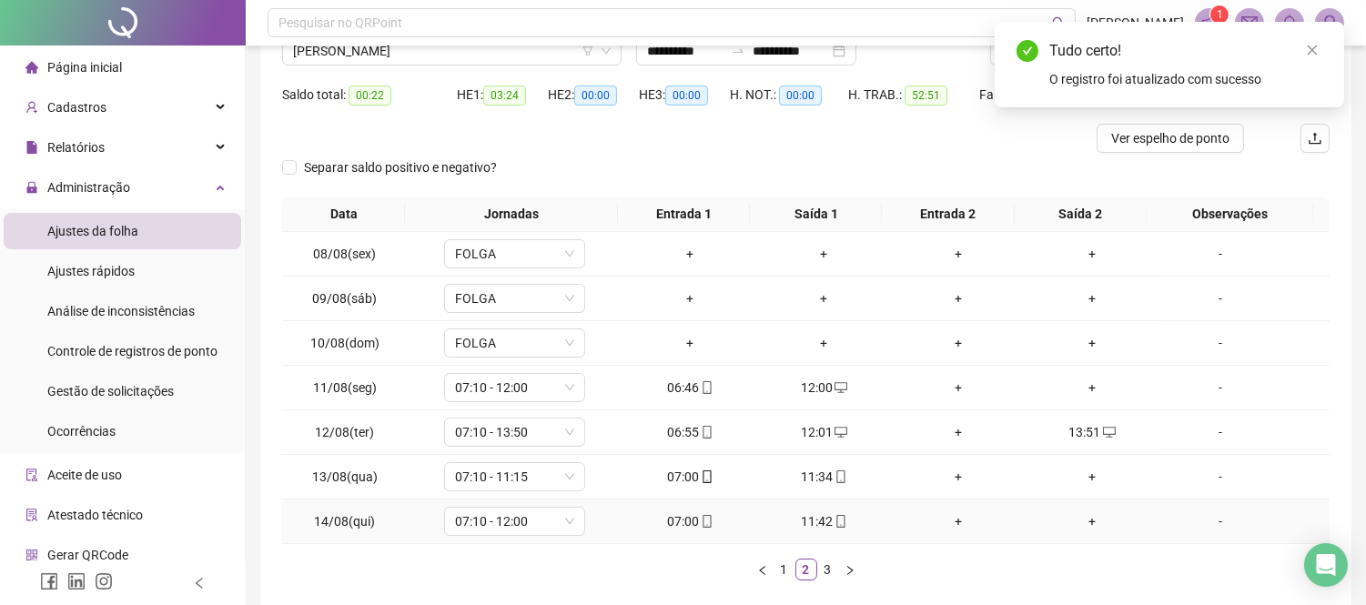
scroll to position [249, 0]
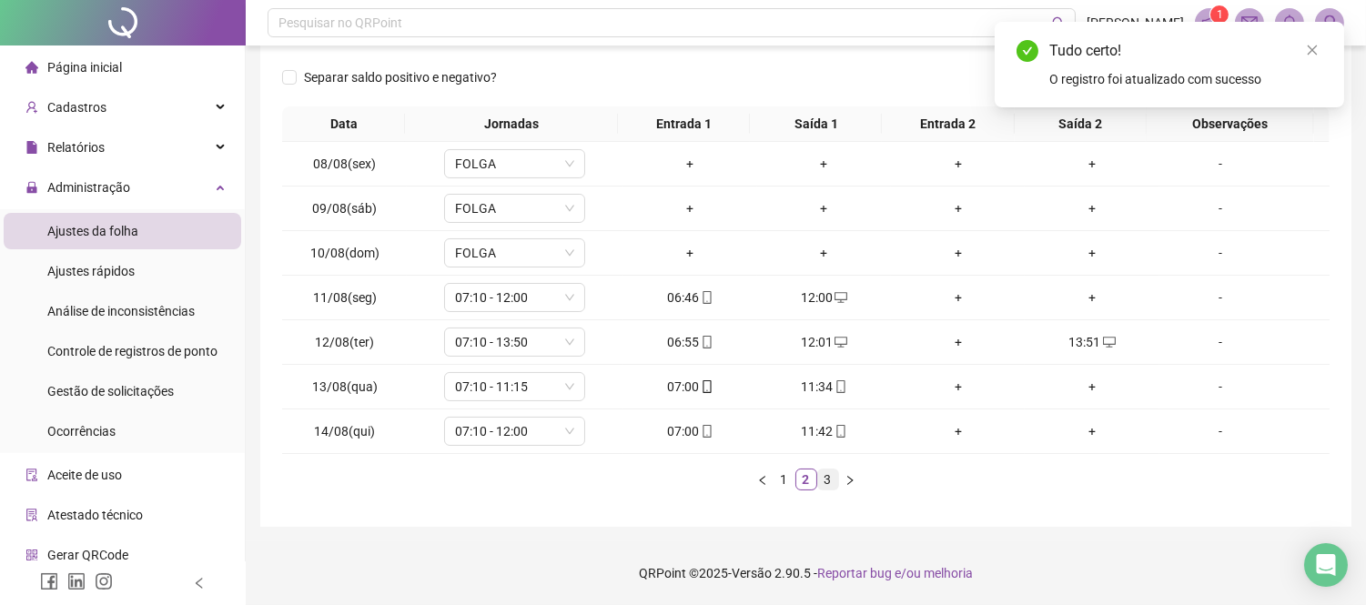
click at [834, 475] on link "3" at bounding box center [828, 480] width 20 height 20
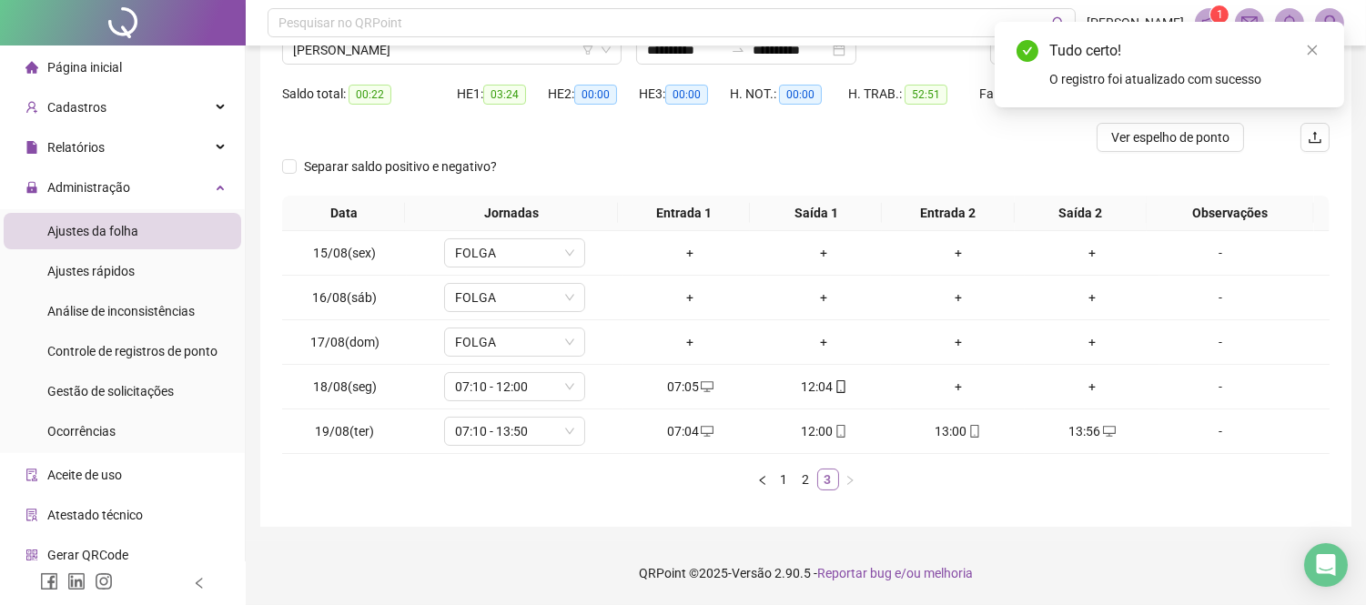
scroll to position [158, 0]
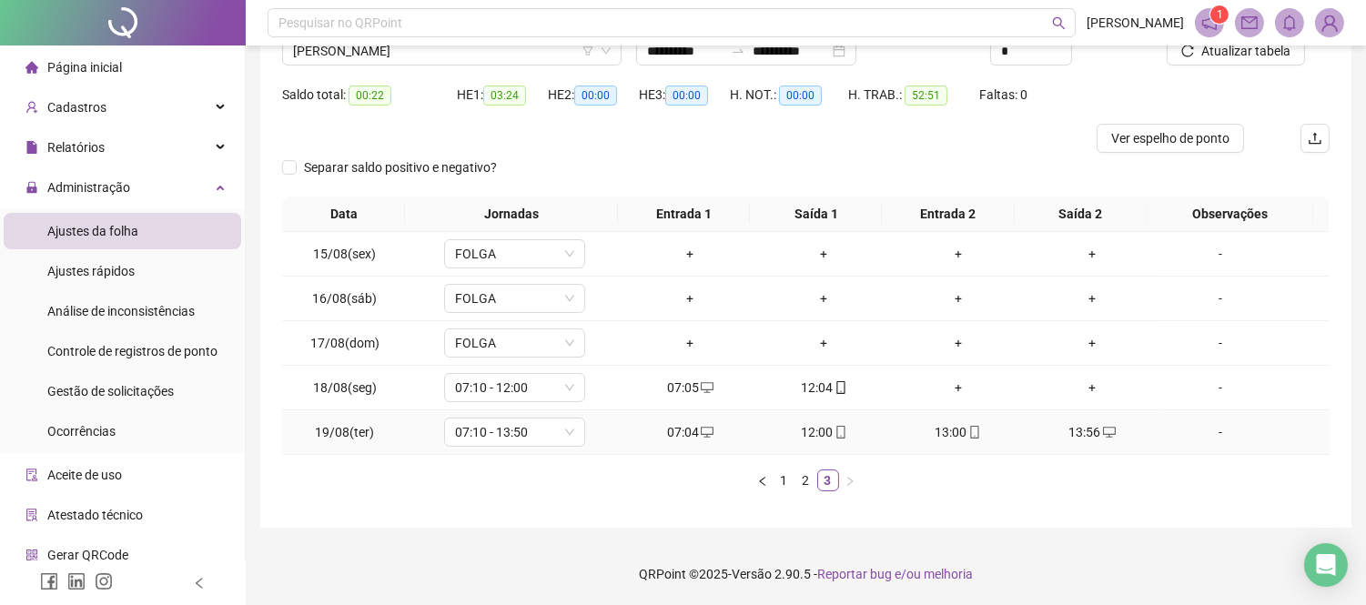
click at [952, 444] on td "13:00" at bounding box center [958, 433] width 134 height 45
click at [969, 433] on icon "mobile" at bounding box center [975, 432] width 13 height 13
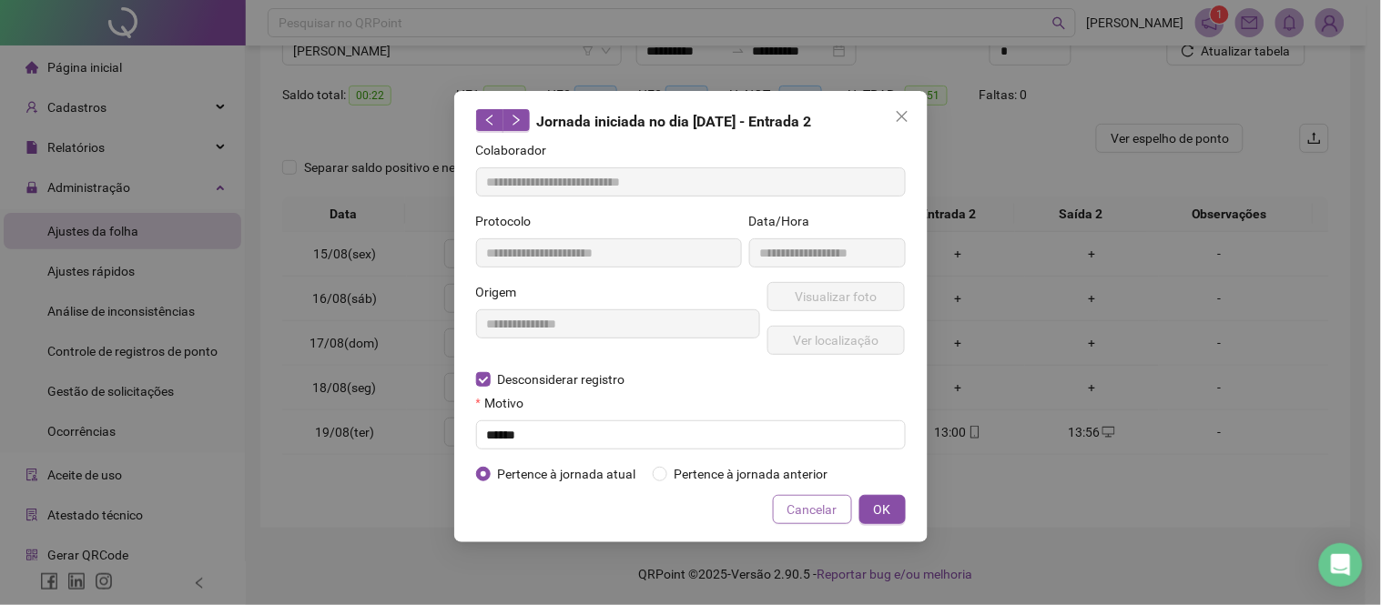
type input "**********"
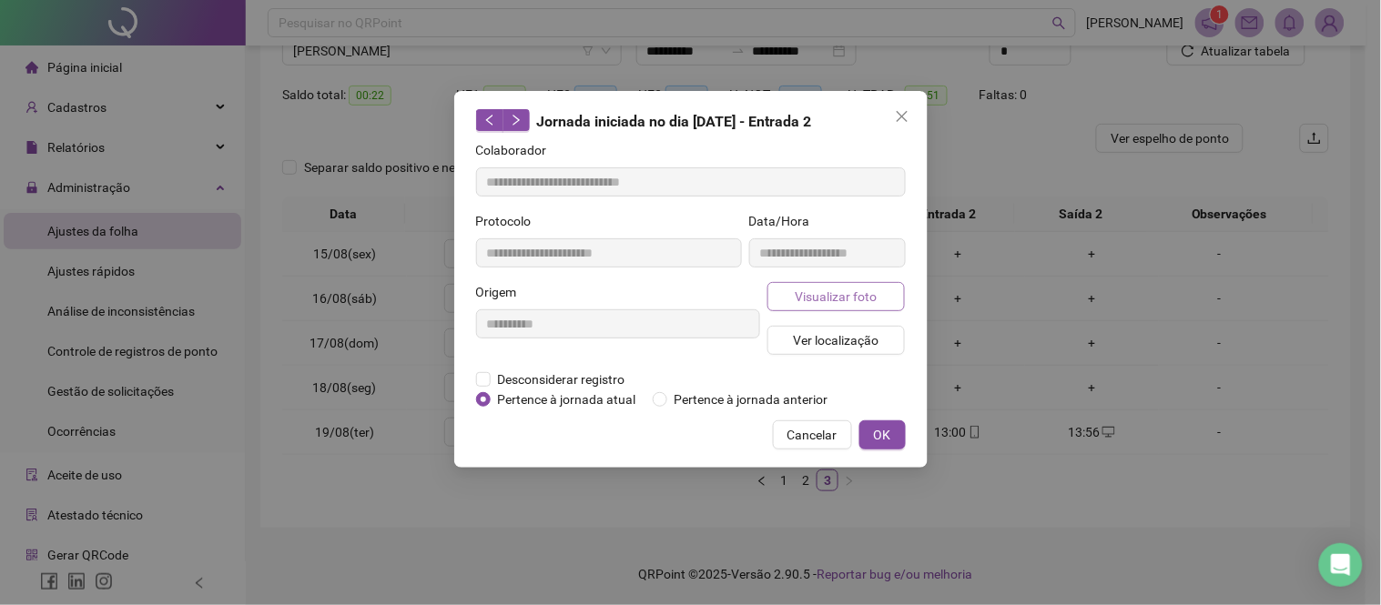
click at [834, 297] on span "Visualizar foto" at bounding box center [836, 297] width 82 height 20
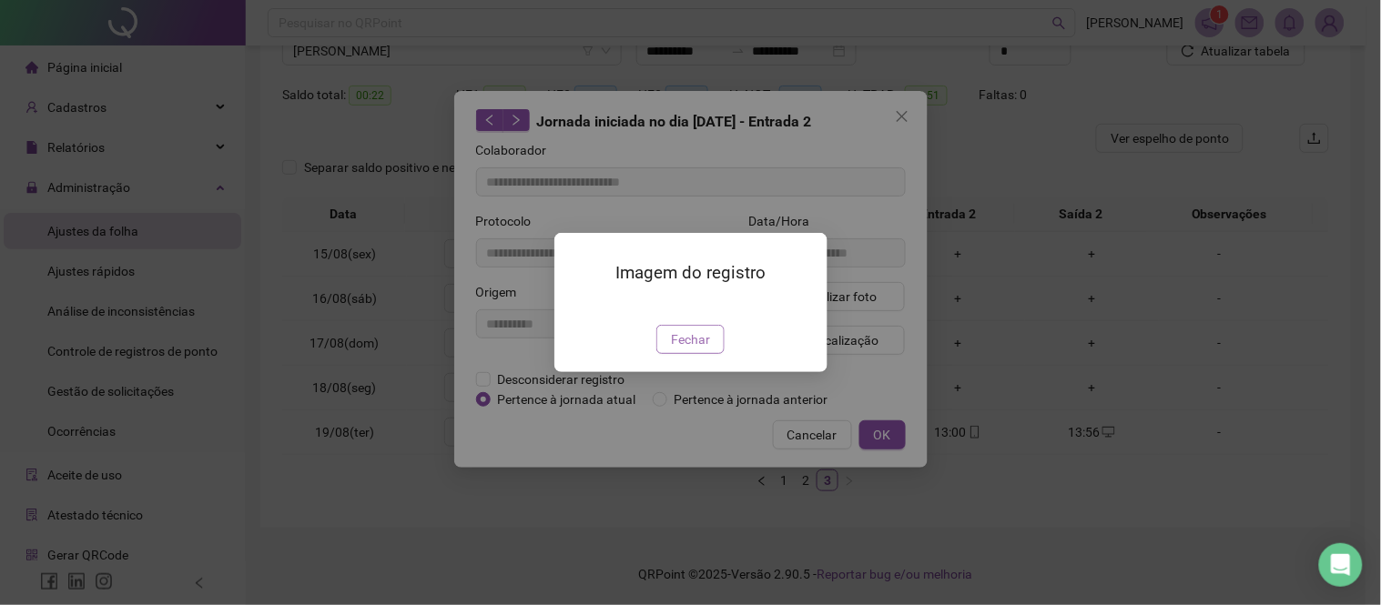
click at [675, 350] on span "Fechar" at bounding box center [690, 340] width 39 height 20
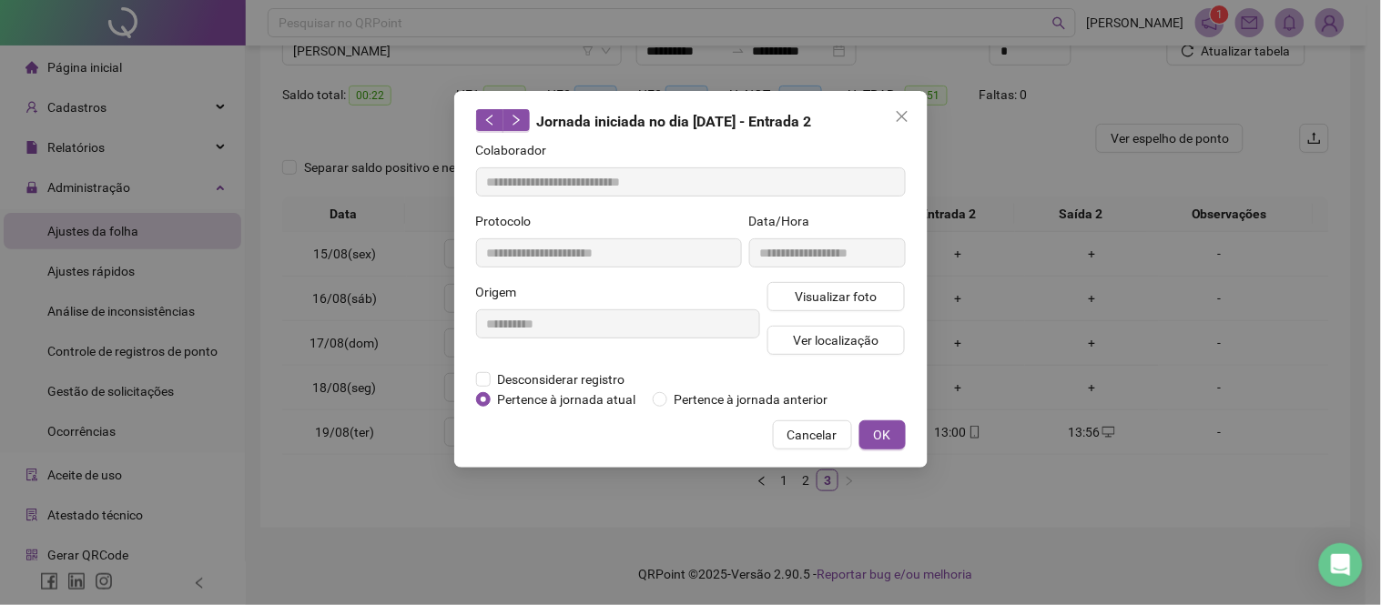
click at [1130, 361] on div "**********" at bounding box center [690, 302] width 1381 height 605
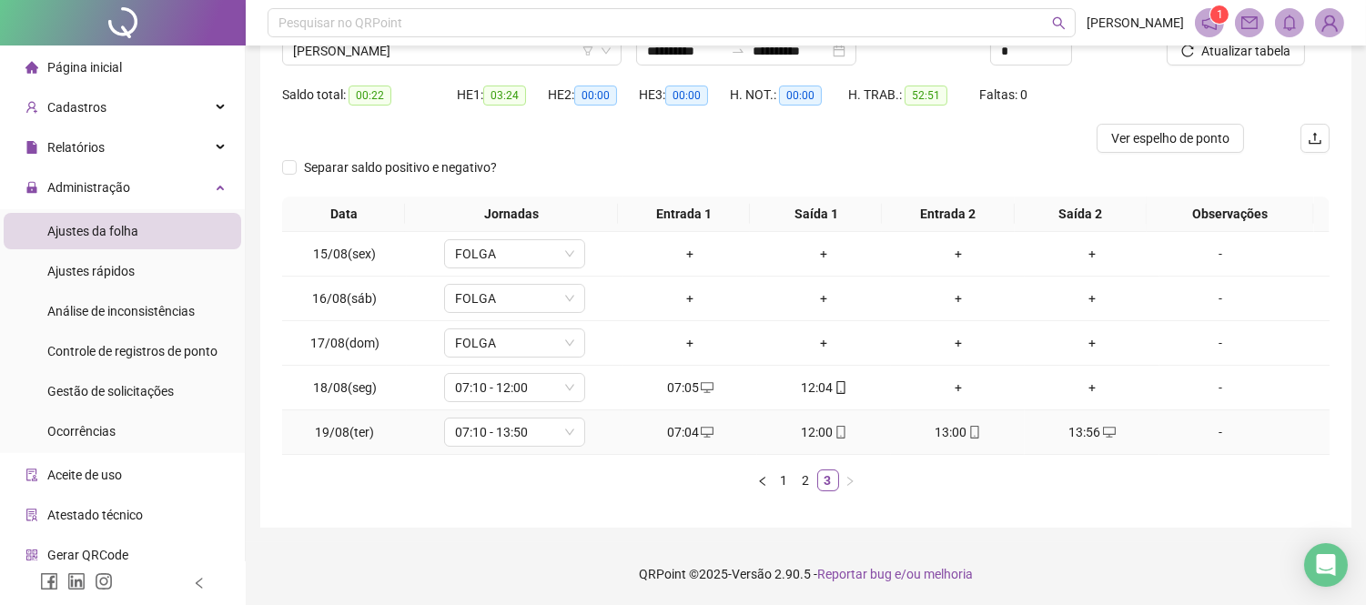
click at [1077, 439] on div "13:56" at bounding box center [1091, 432] width 119 height 20
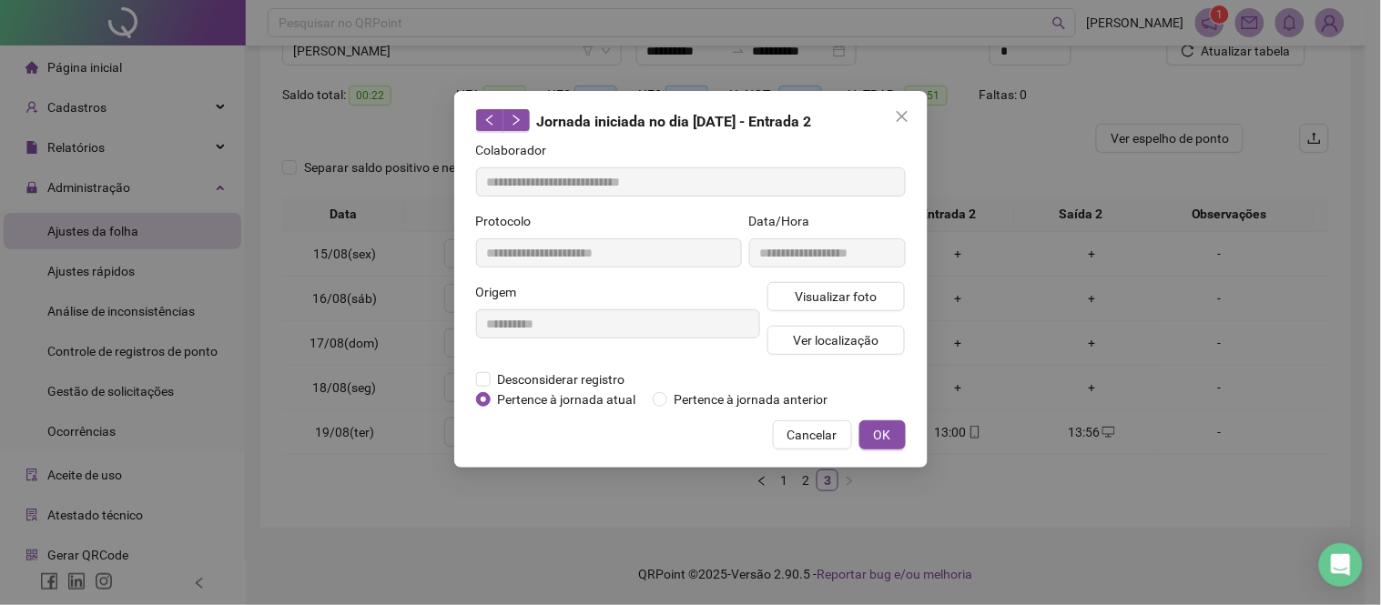
type input "**********"
click at [1102, 340] on div "**********" at bounding box center [690, 302] width 1381 height 605
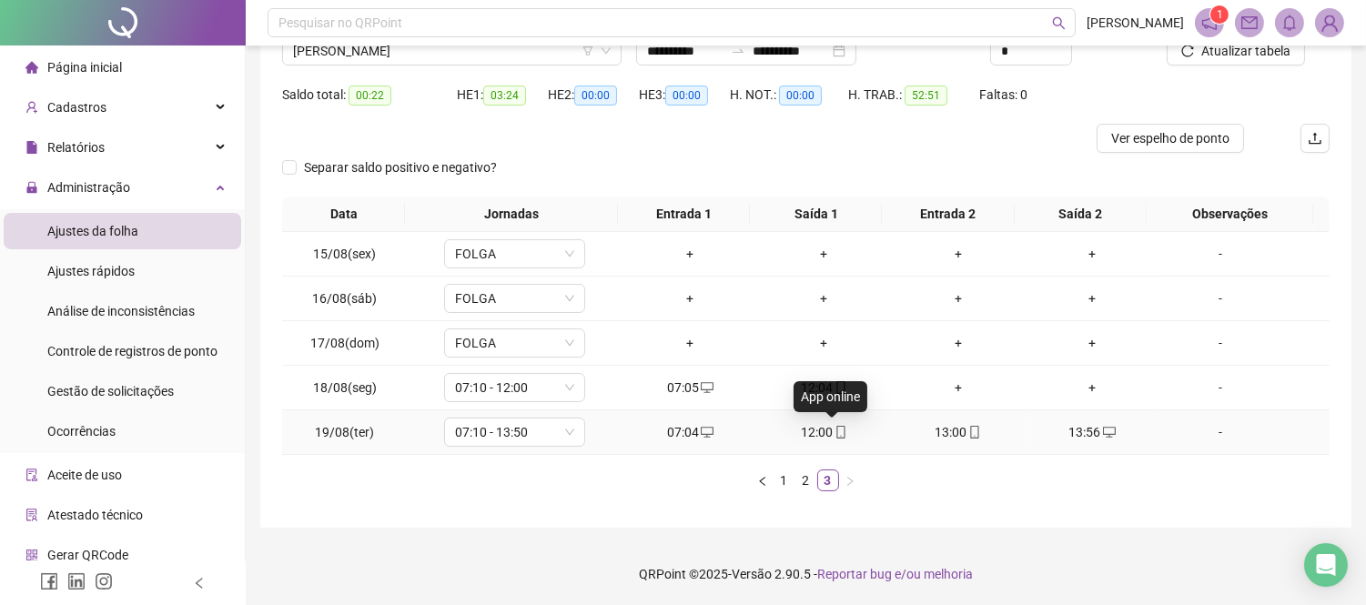
click at [835, 428] on icon "mobile" at bounding box center [841, 432] width 13 height 13
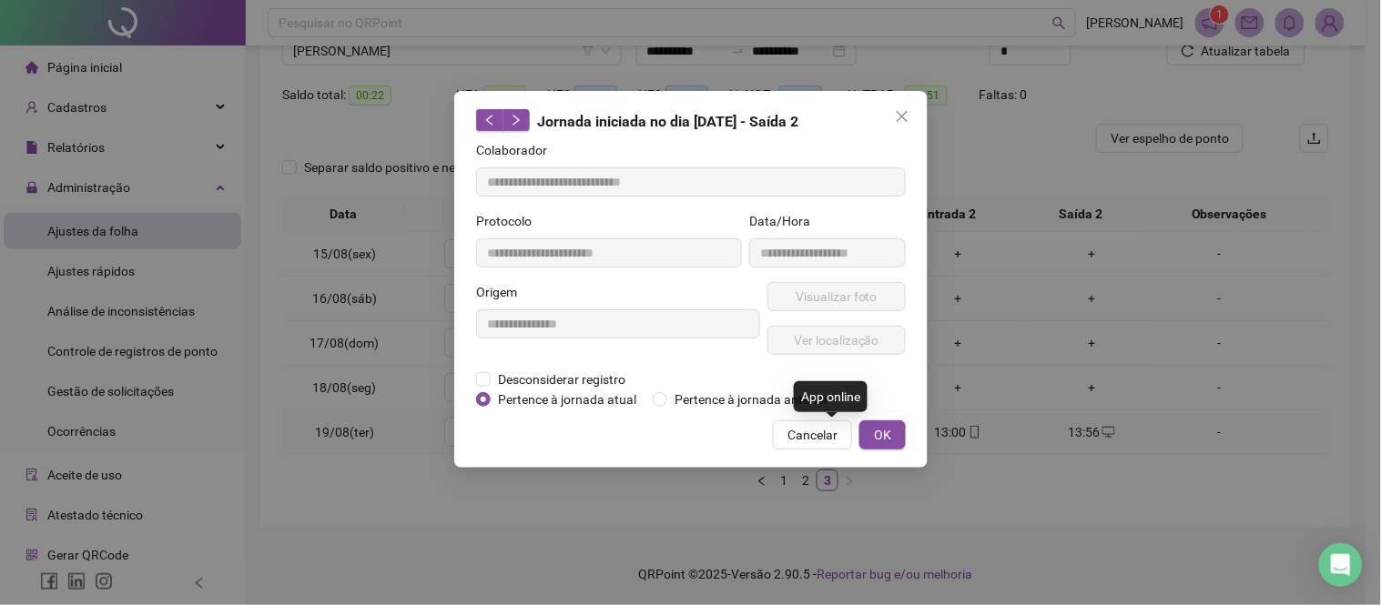
type input "**********"
click at [880, 298] on button "Visualizar foto" at bounding box center [836, 296] width 138 height 29
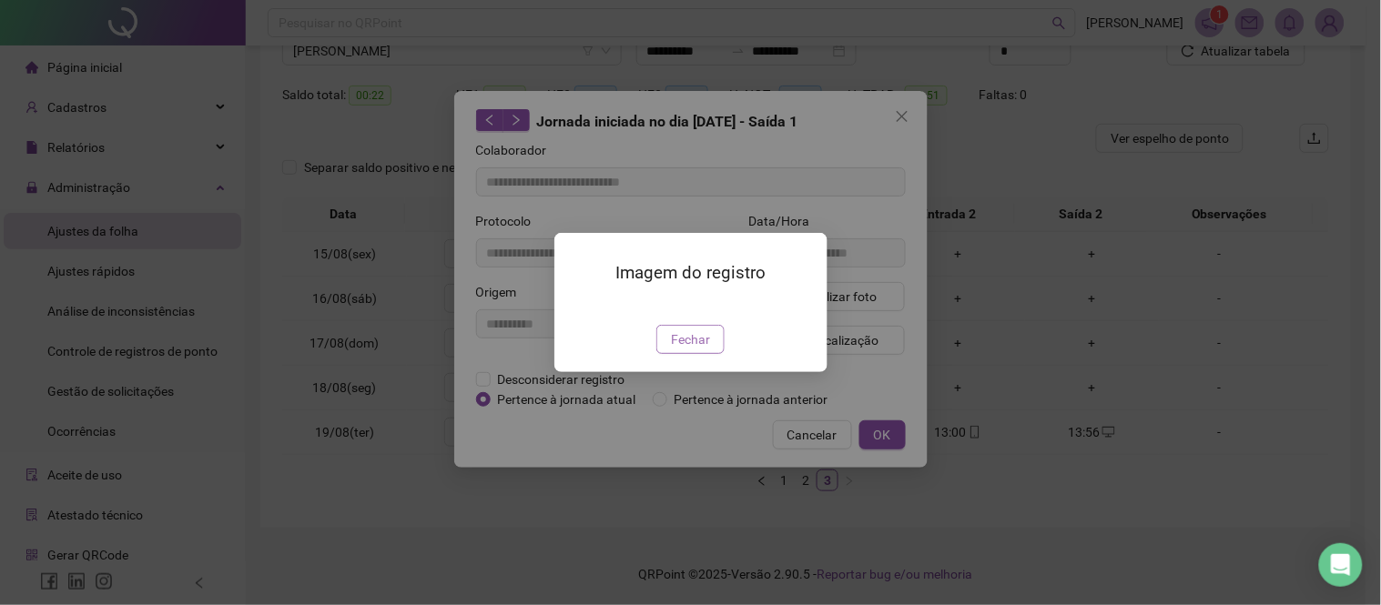
click at [694, 350] on span "Fechar" at bounding box center [690, 340] width 39 height 20
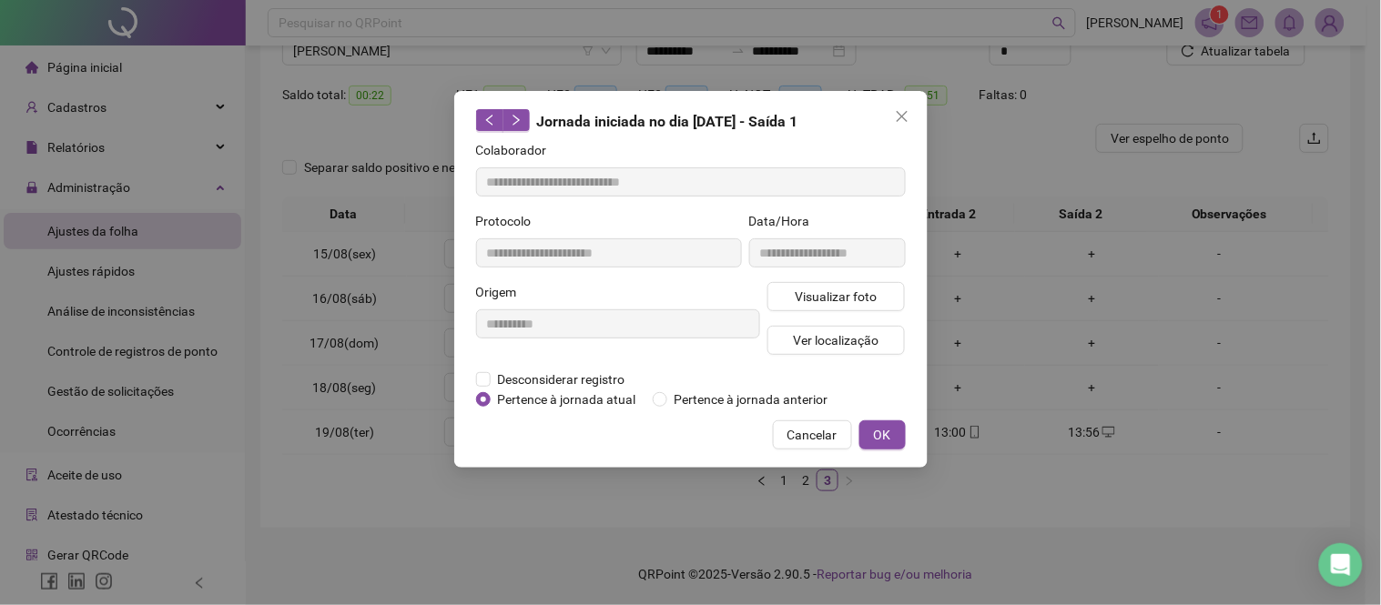
click at [895, 100] on div "**********" at bounding box center [690, 279] width 473 height 377
click at [905, 121] on icon "close" at bounding box center [902, 116] width 15 height 15
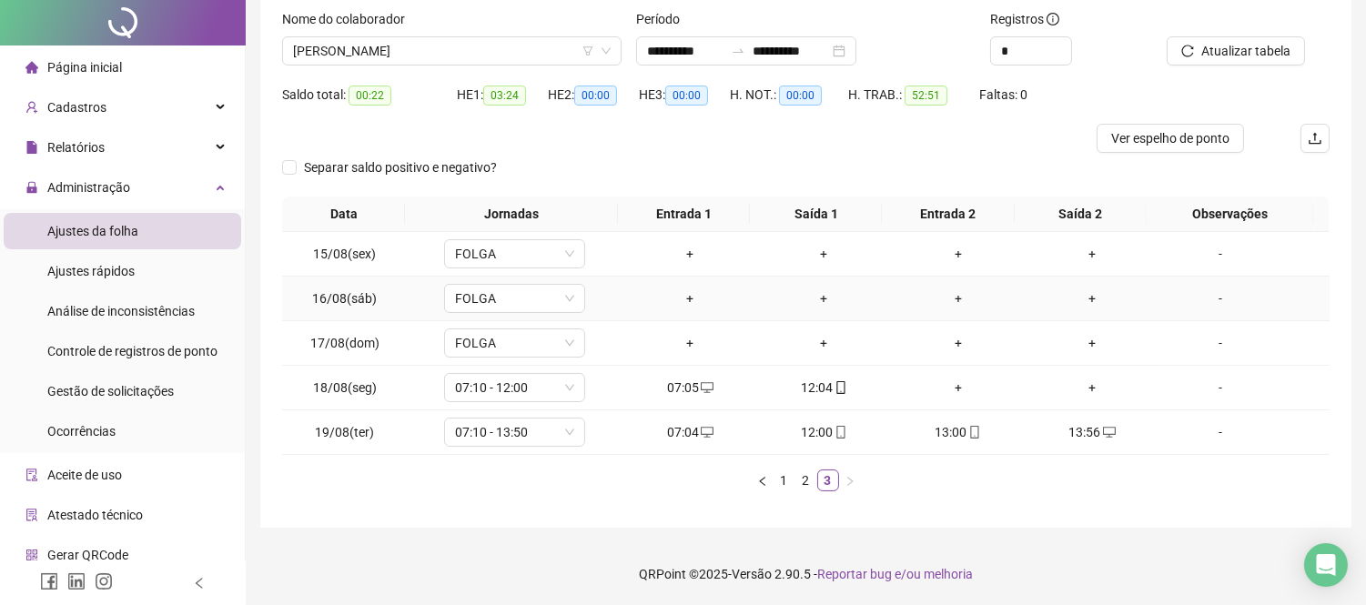
scroll to position [0, 0]
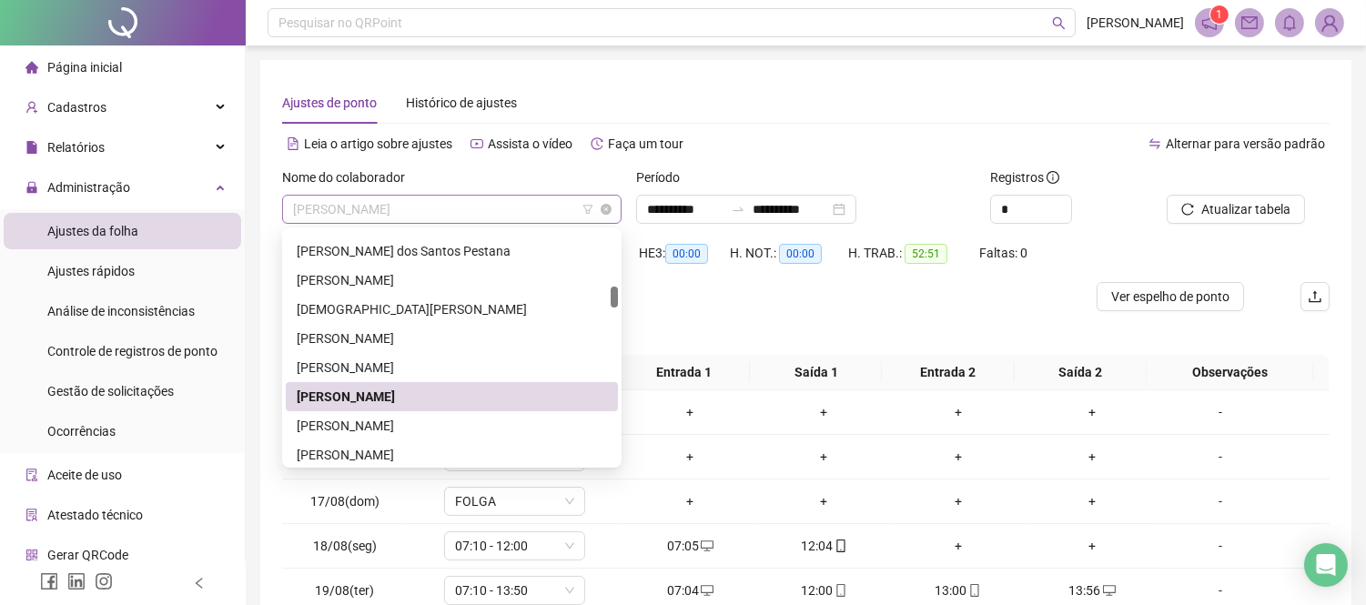
click at [550, 212] on span "[PERSON_NAME]" at bounding box center [452, 209] width 318 height 27
click at [383, 431] on div "[PERSON_NAME]" at bounding box center [452, 426] width 310 height 20
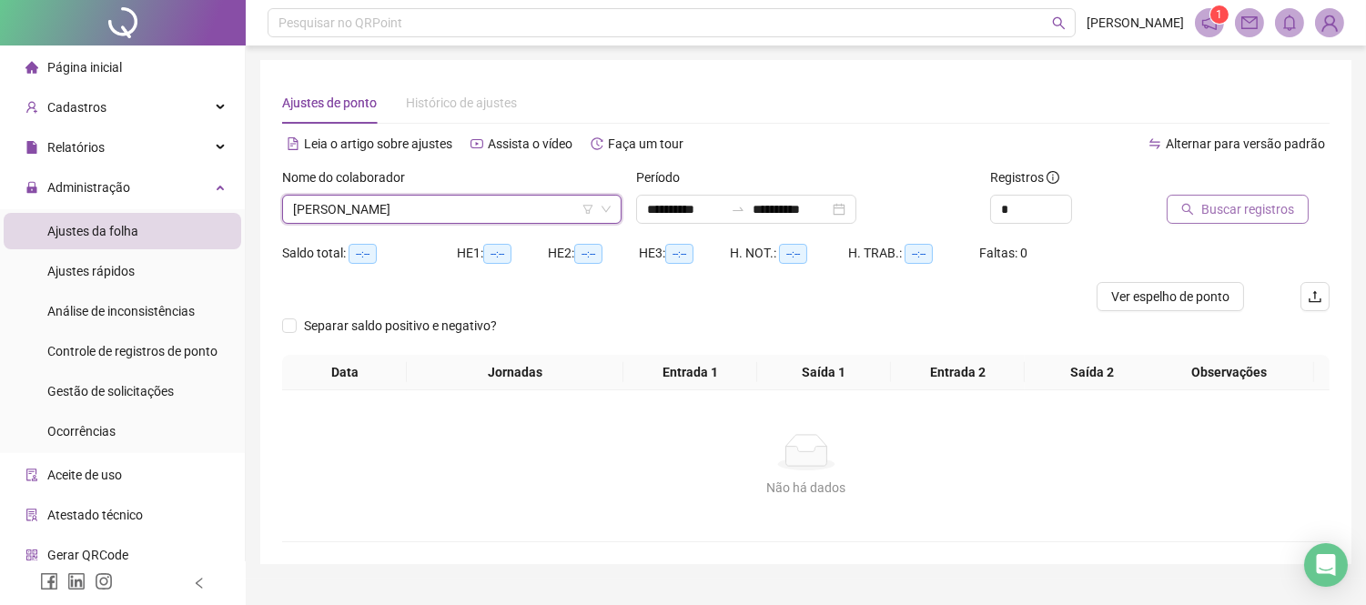
click at [1249, 207] on span "Buscar registros" at bounding box center [1248, 209] width 93 height 20
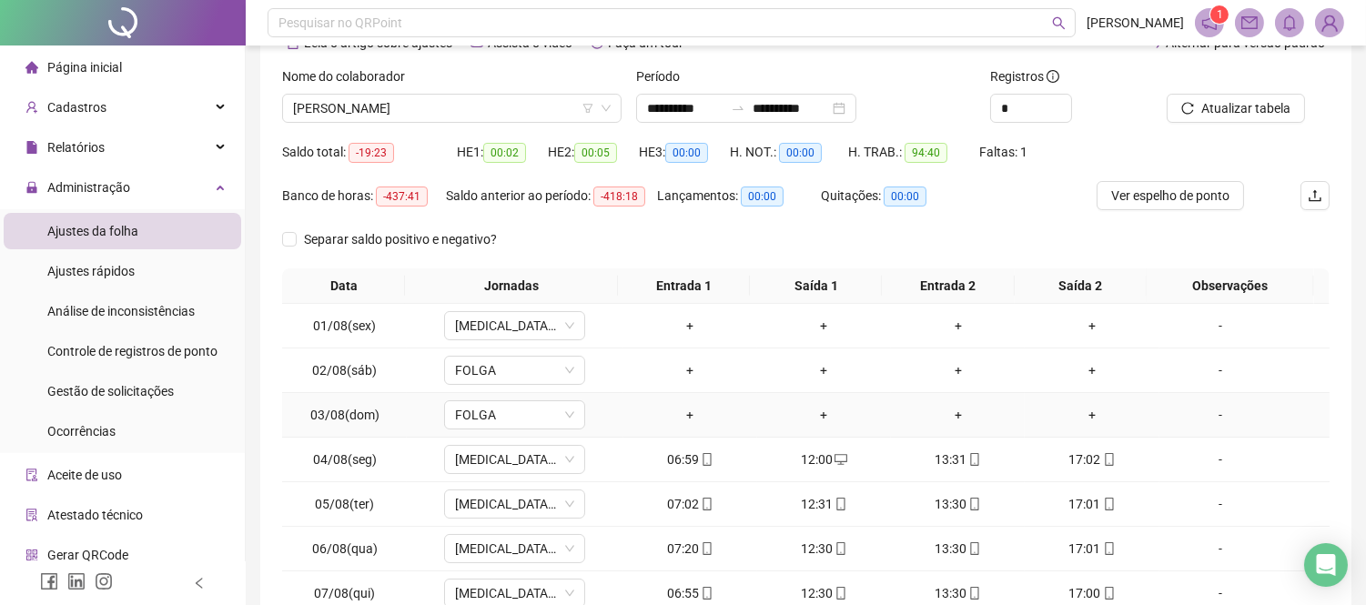
scroll to position [262, 0]
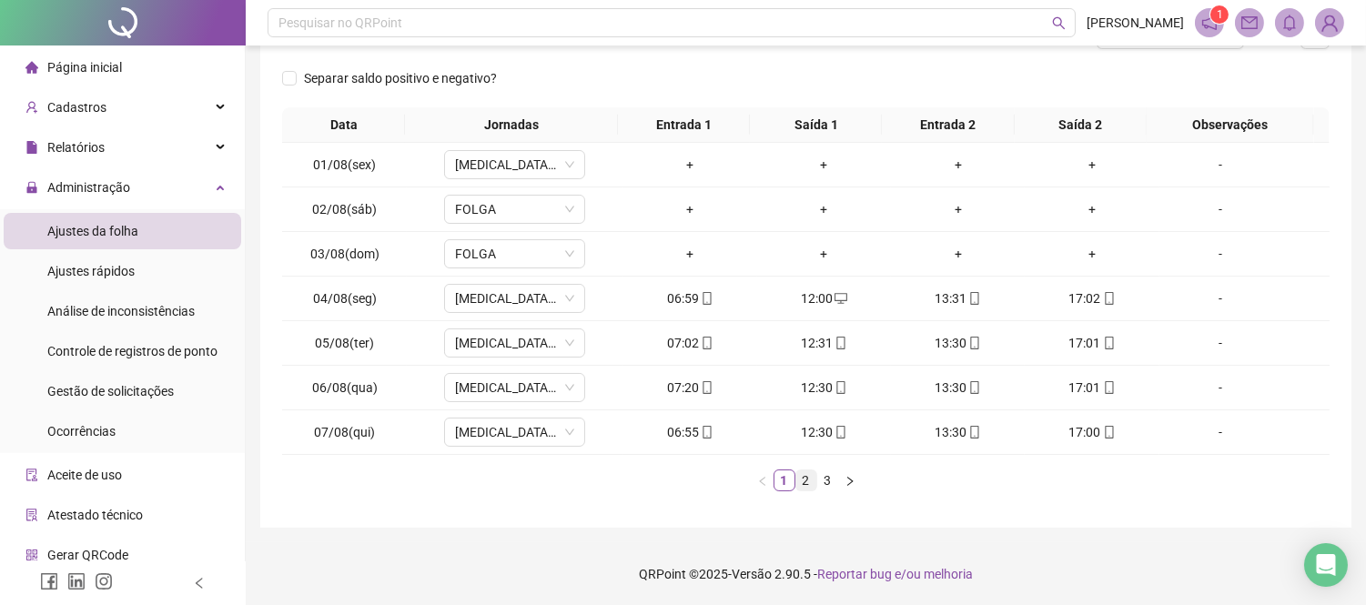
click at [810, 484] on link "2" at bounding box center [807, 481] width 20 height 20
click at [829, 478] on link "3" at bounding box center [828, 481] width 20 height 20
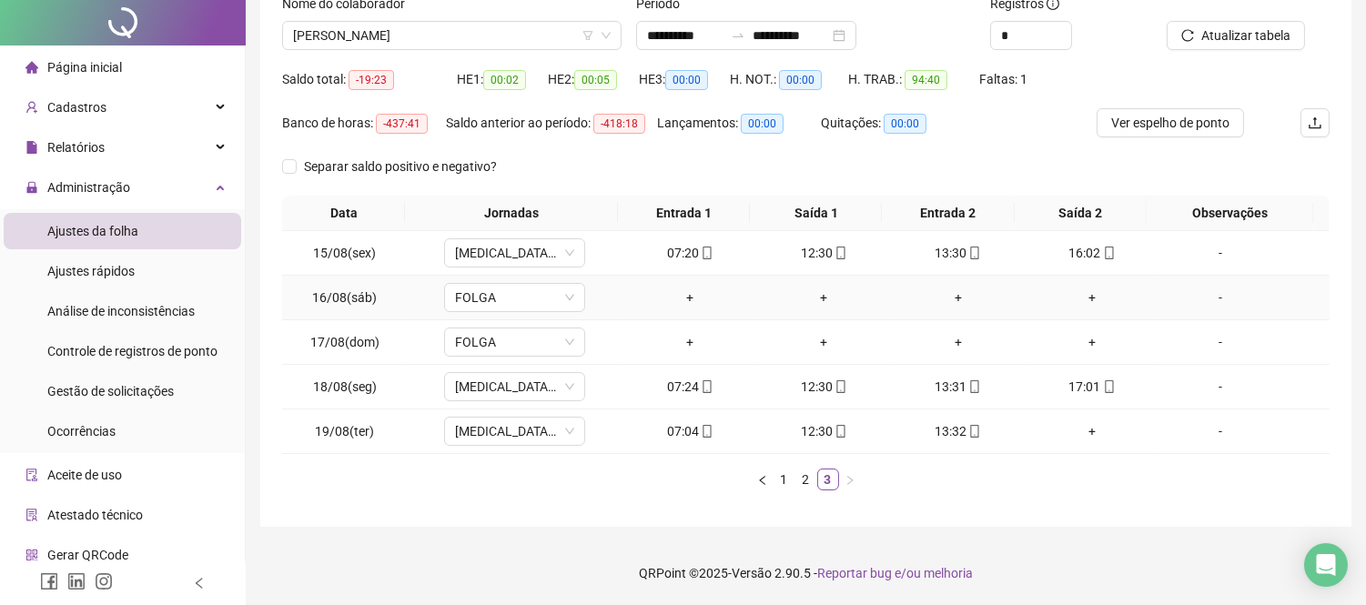
scroll to position [0, 0]
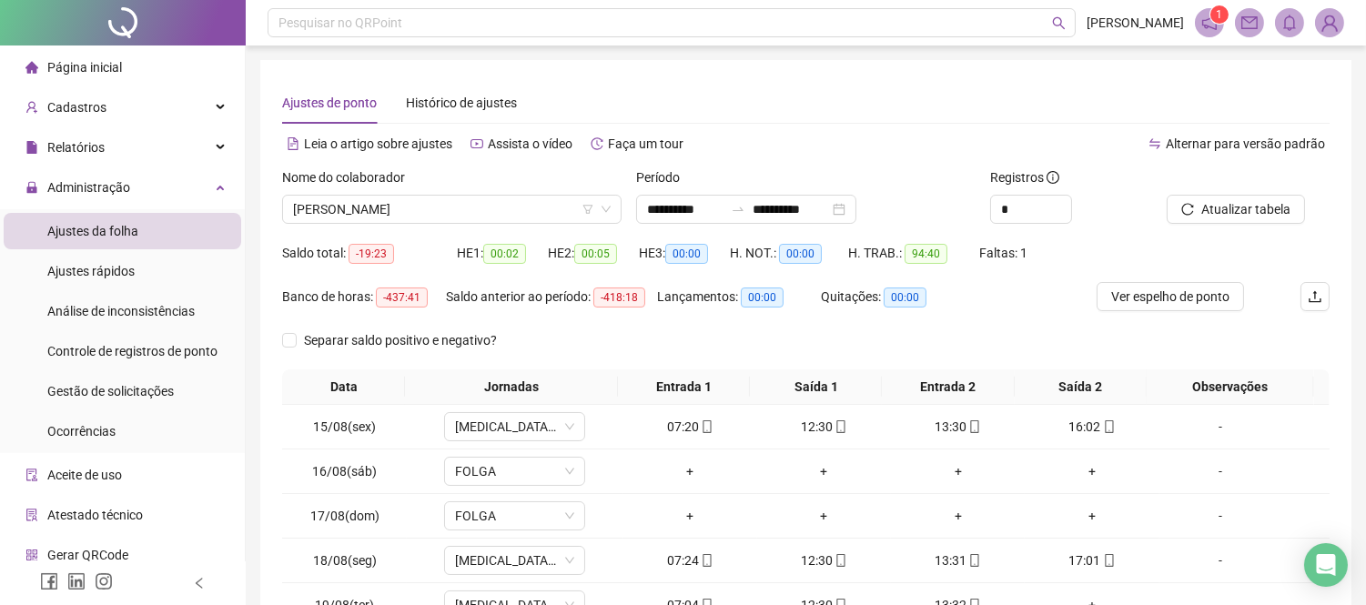
drag, startPoint x: 513, startPoint y: 217, endPoint x: 508, endPoint y: 230, distance: 14.7
click at [512, 221] on span "[PERSON_NAME]" at bounding box center [452, 209] width 318 height 27
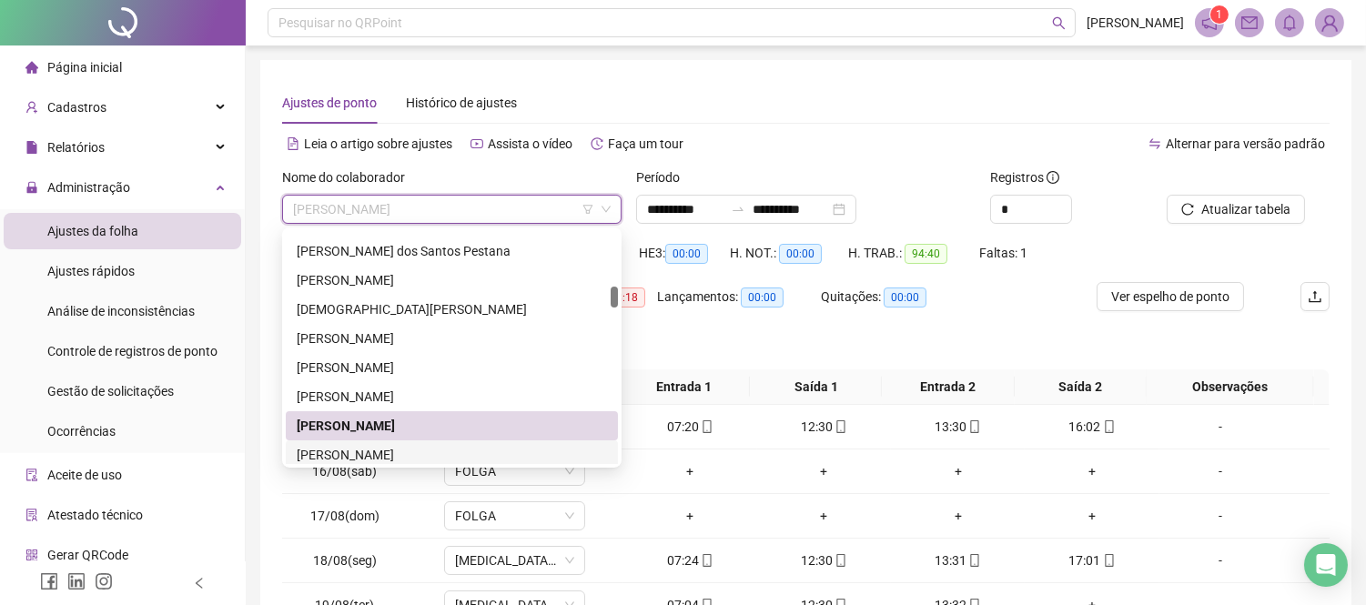
click at [392, 452] on div "[PERSON_NAME]" at bounding box center [452, 455] width 310 height 20
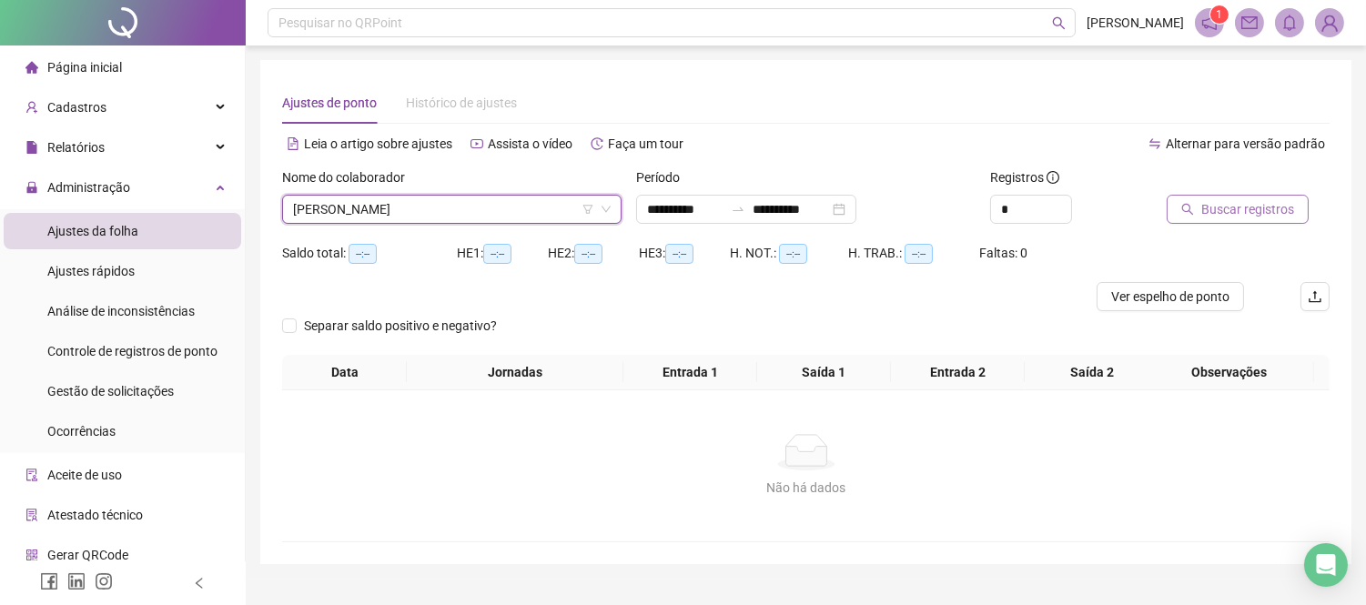
click at [1213, 215] on span "Buscar registros" at bounding box center [1248, 209] width 93 height 20
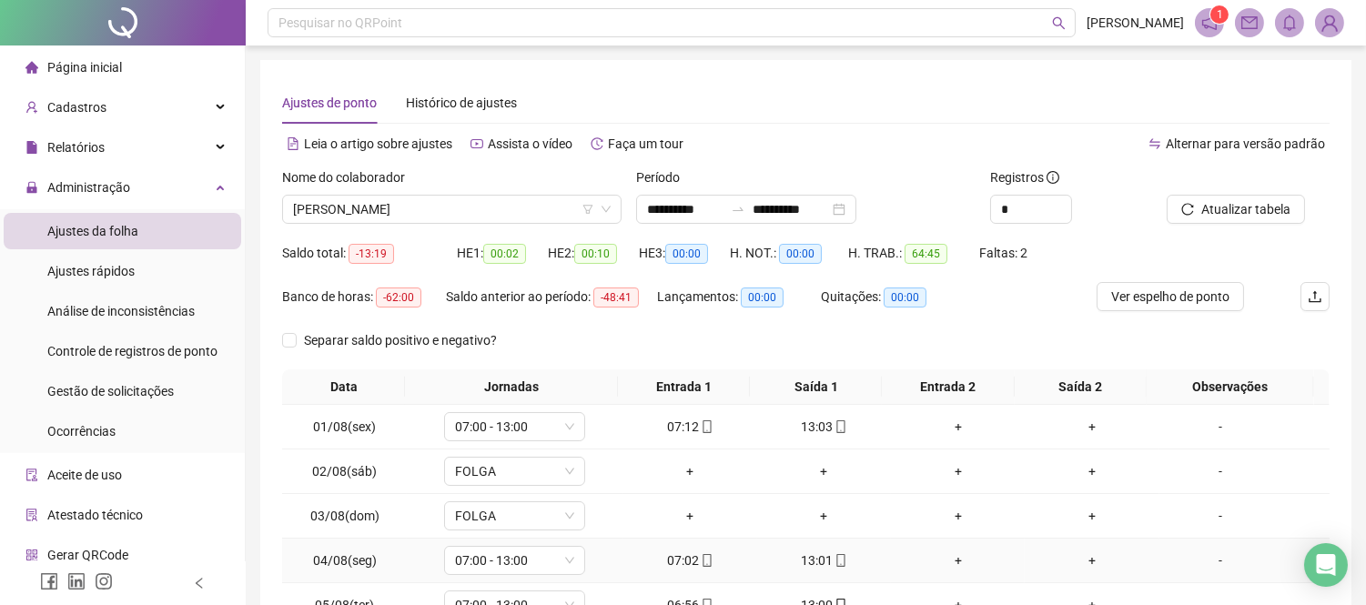
scroll to position [262, 0]
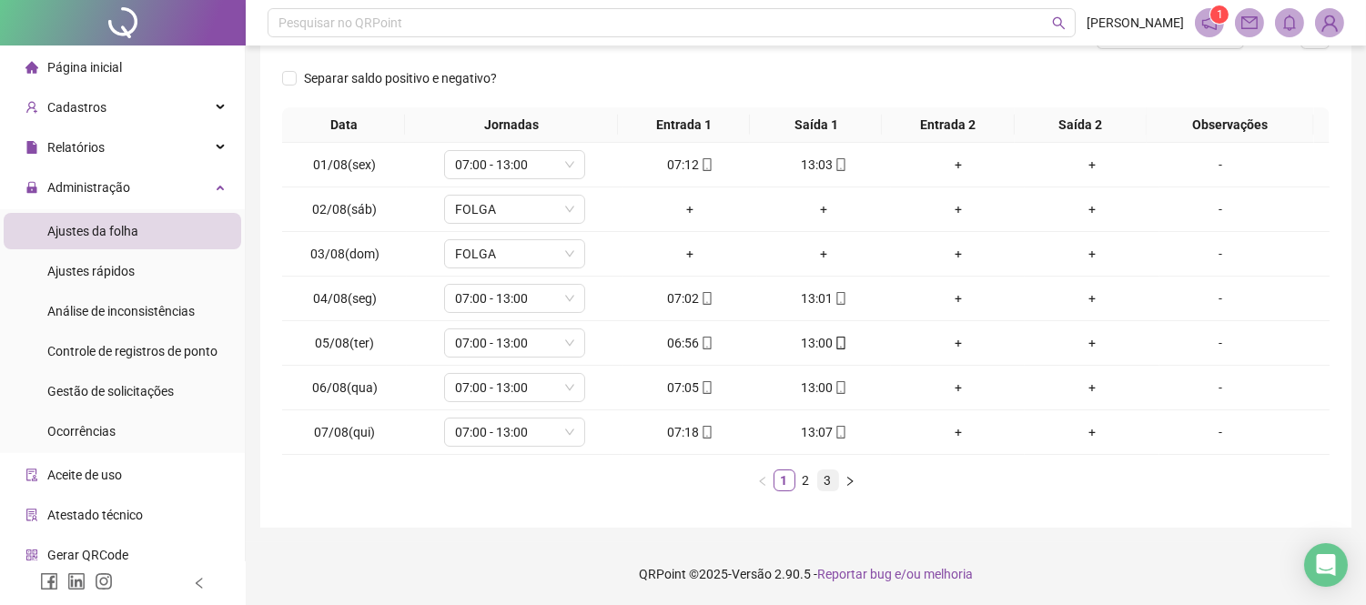
click at [818, 479] on link "3" at bounding box center [828, 481] width 20 height 20
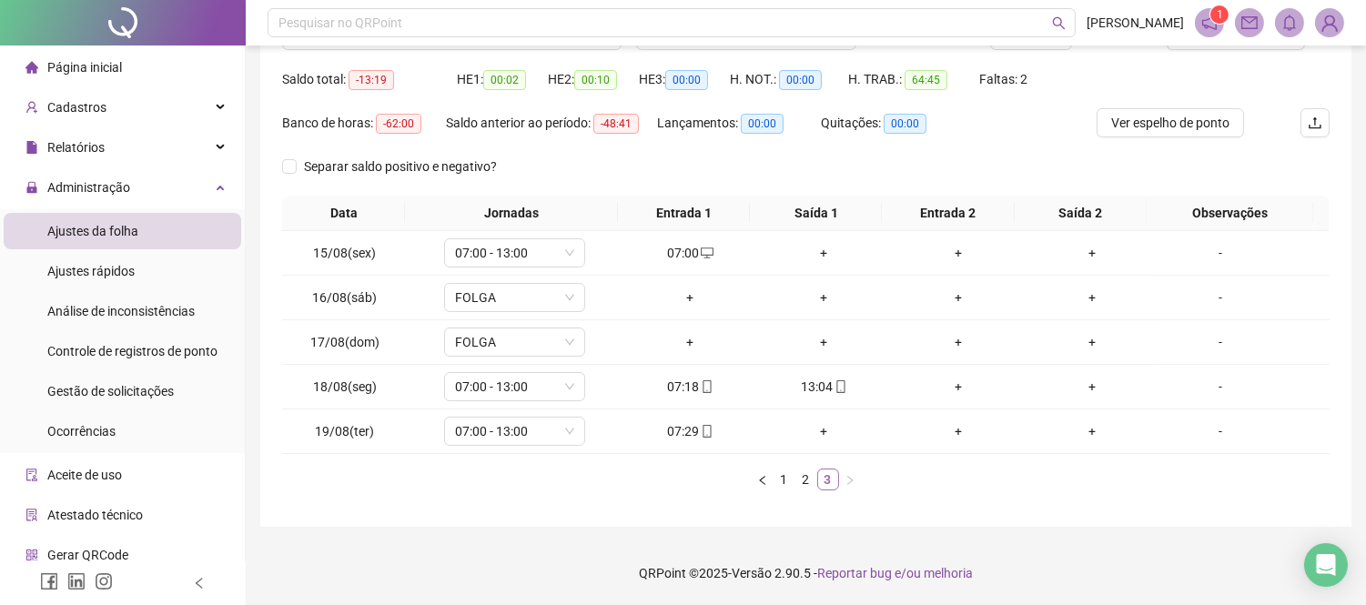
scroll to position [174, 0]
click at [813, 480] on link "2" at bounding box center [807, 480] width 20 height 20
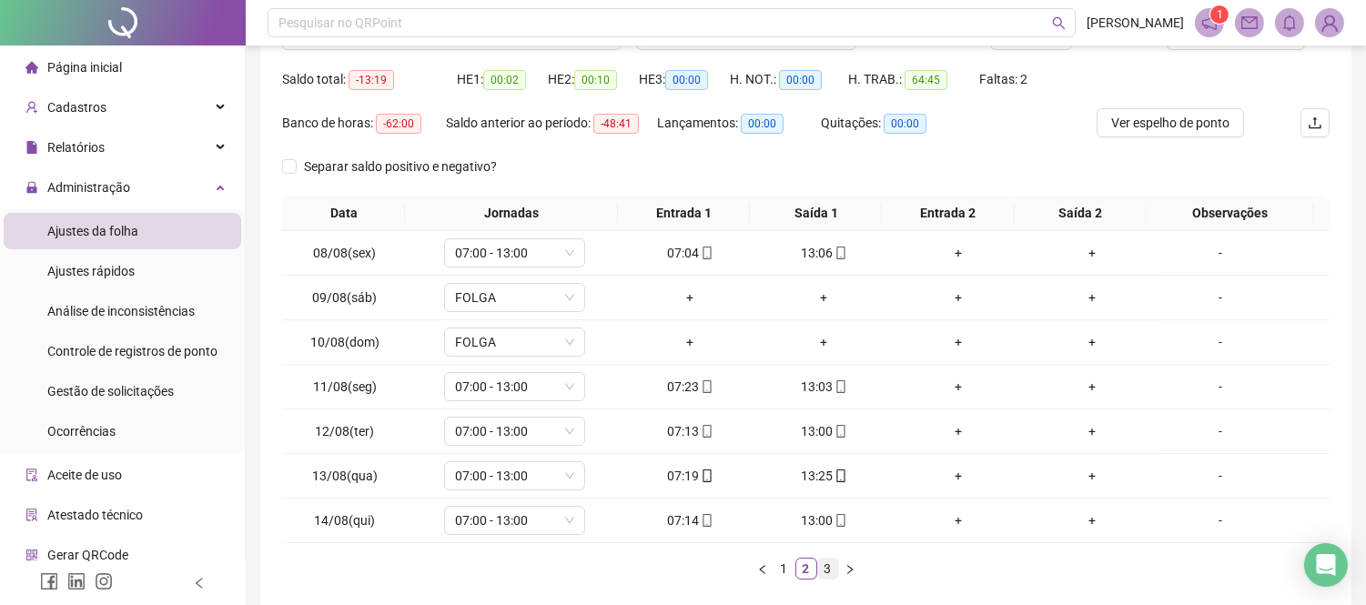
click at [822, 565] on link "3" at bounding box center [828, 569] width 20 height 20
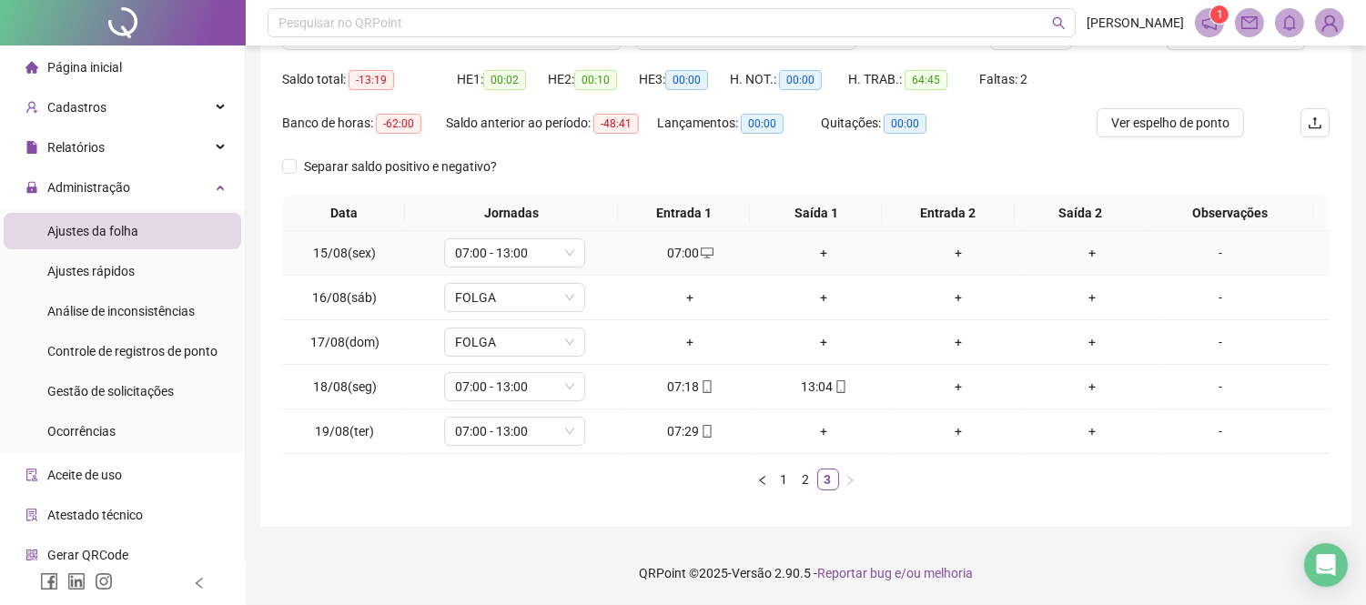
click at [817, 256] on div "+" at bounding box center [824, 253] width 119 height 20
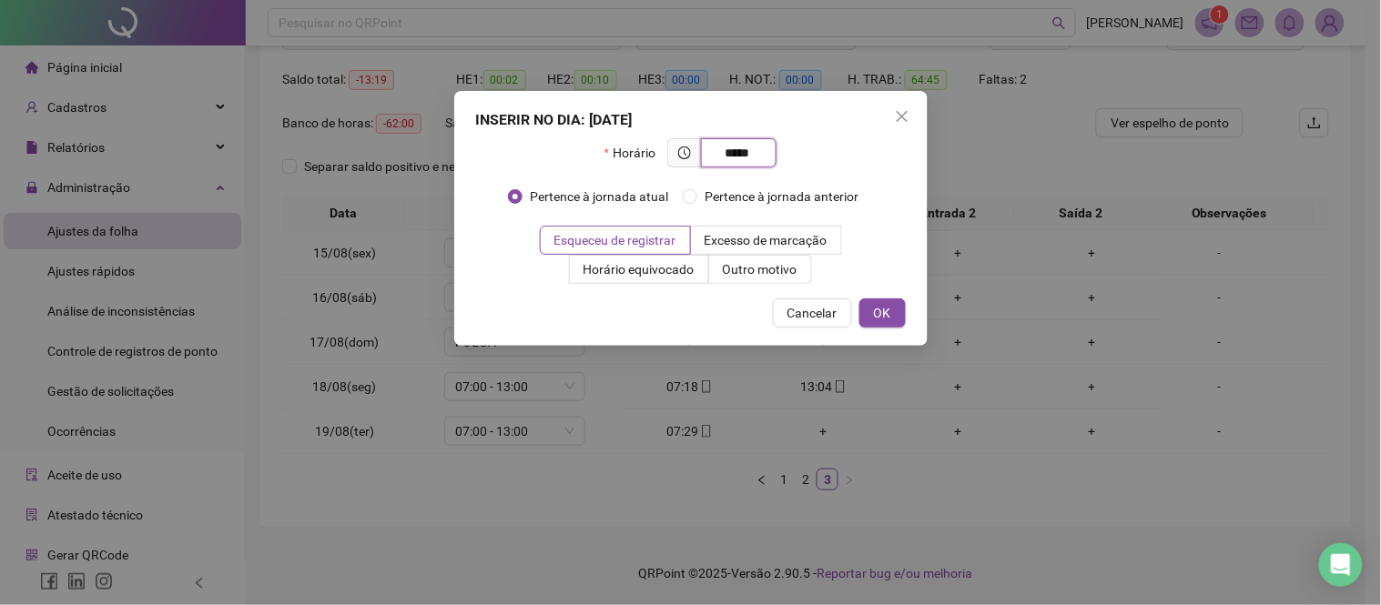
type input "*****"
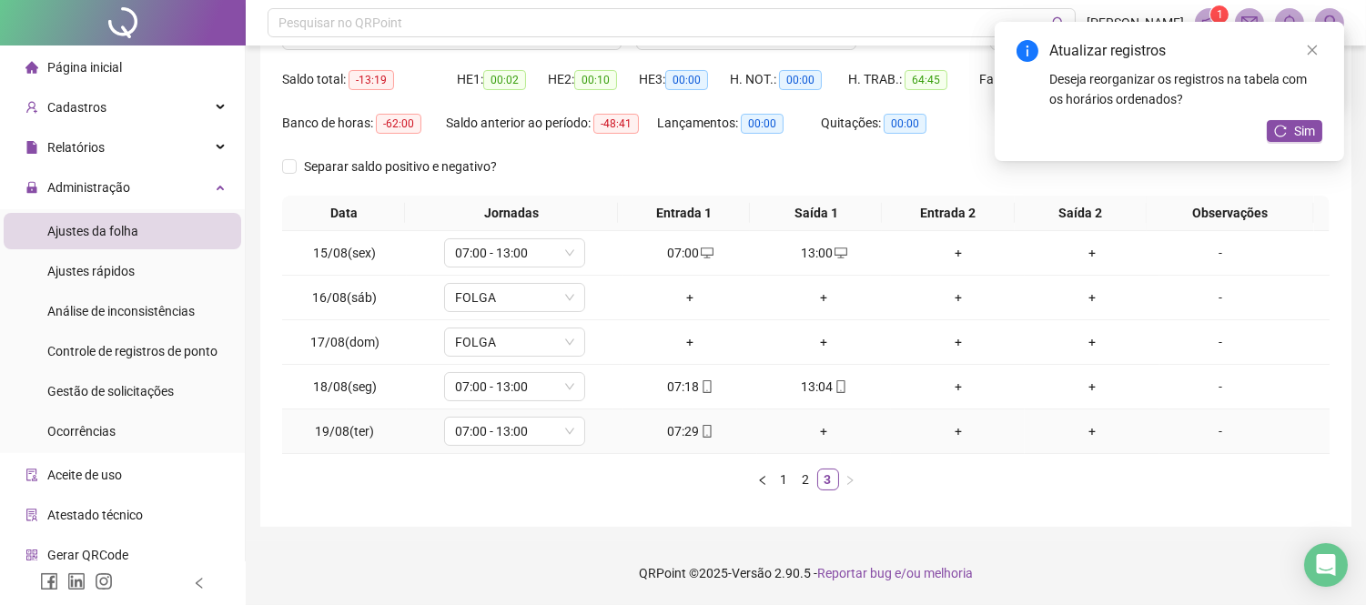
click at [823, 433] on div "+" at bounding box center [824, 431] width 119 height 20
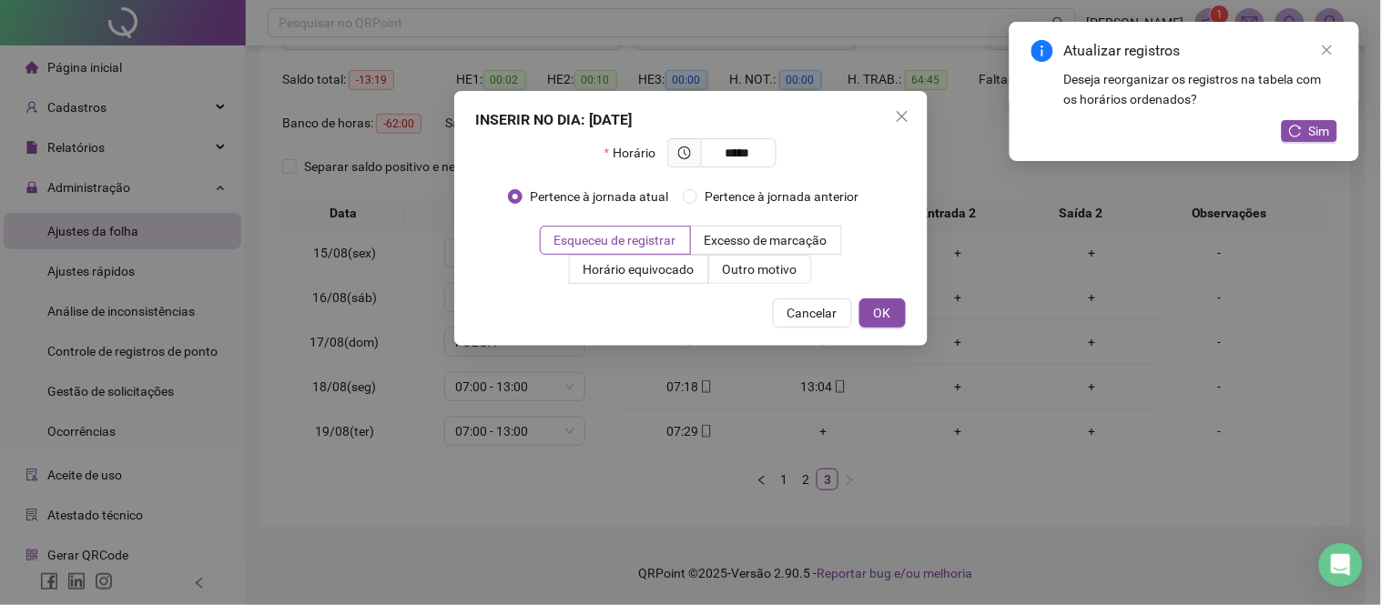
type input "*****"
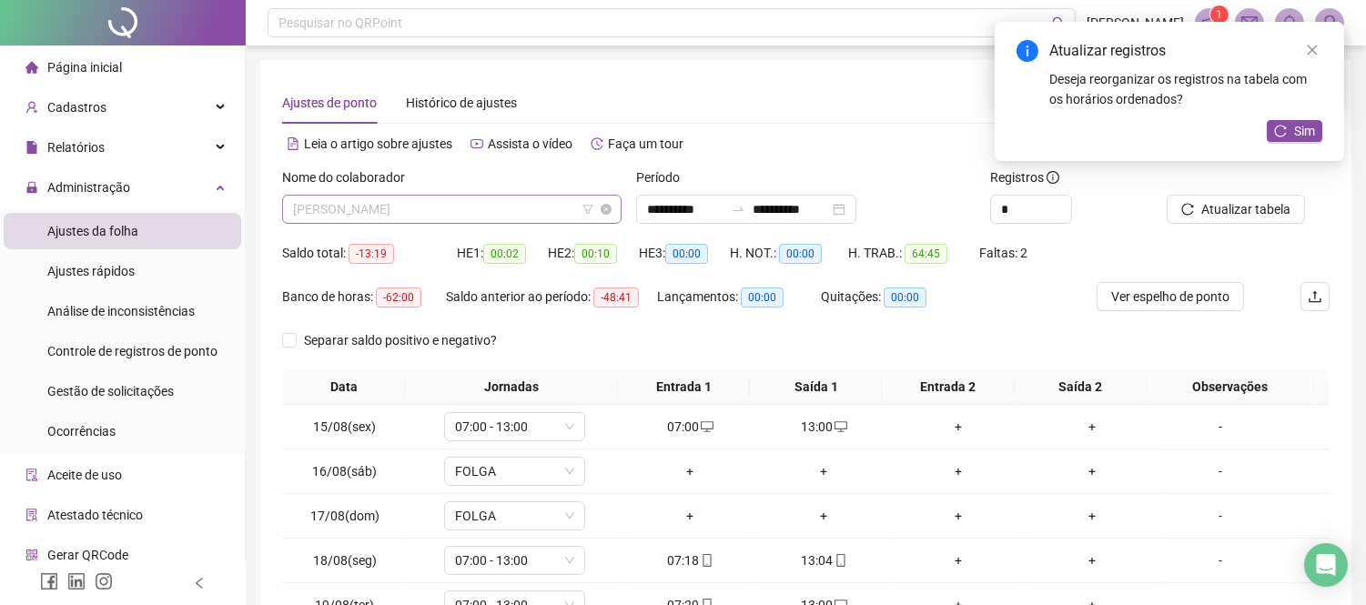
scroll to position [612, 0]
click at [469, 215] on span "[PERSON_NAME]" at bounding box center [452, 209] width 318 height 27
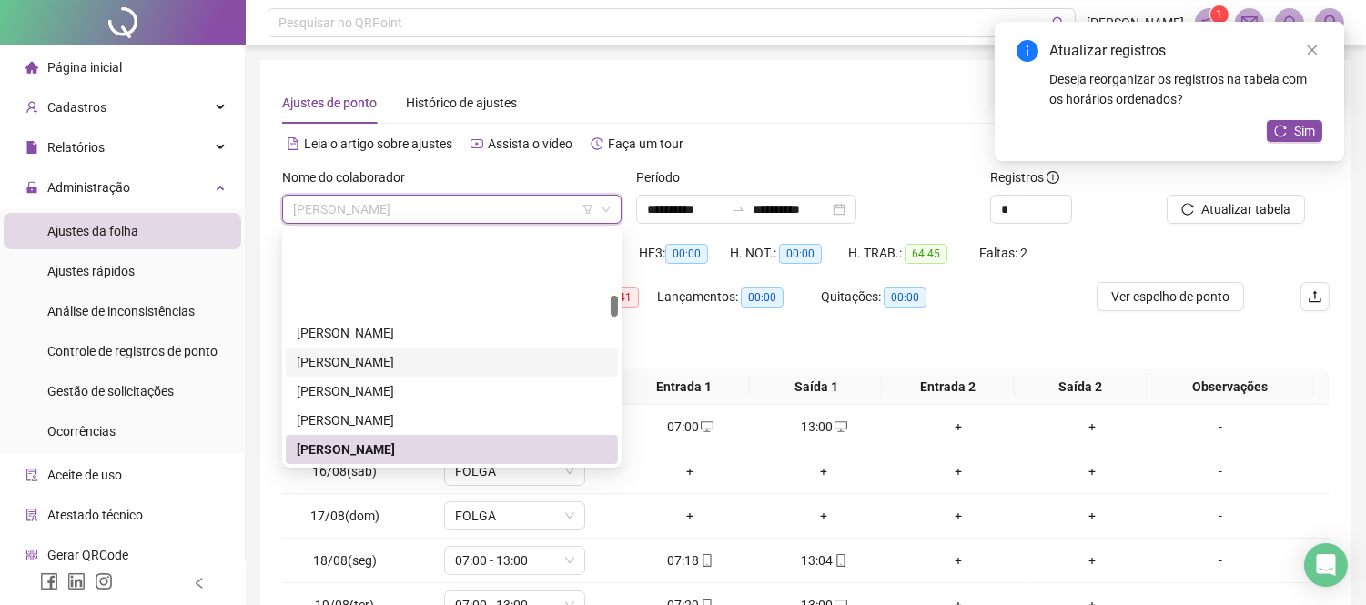
scroll to position [713, 0]
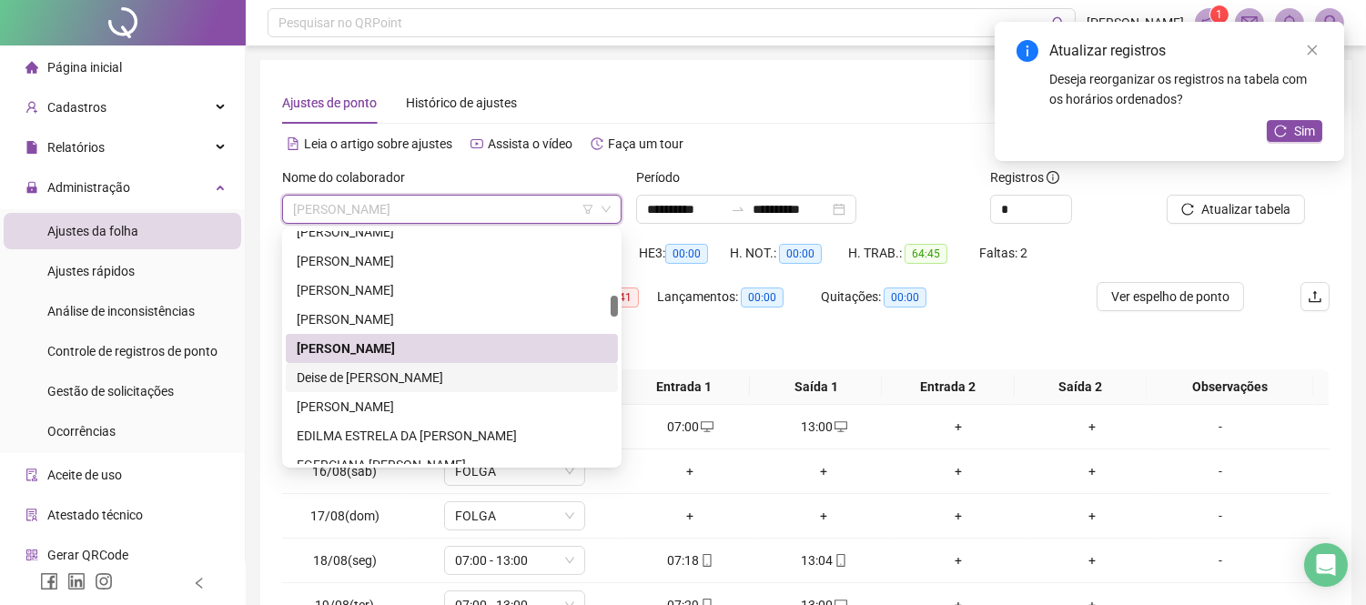
click at [356, 375] on div "Deise de [PERSON_NAME]" at bounding box center [452, 378] width 310 height 20
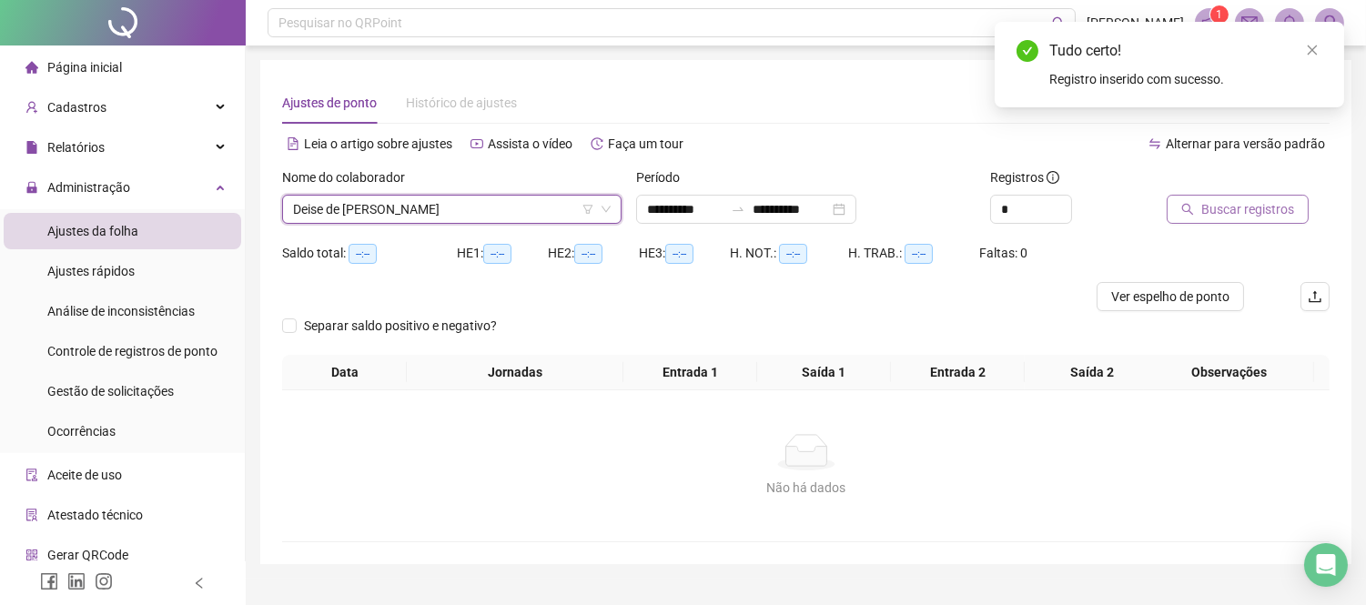
click at [1204, 200] on span "Buscar registros" at bounding box center [1248, 209] width 93 height 20
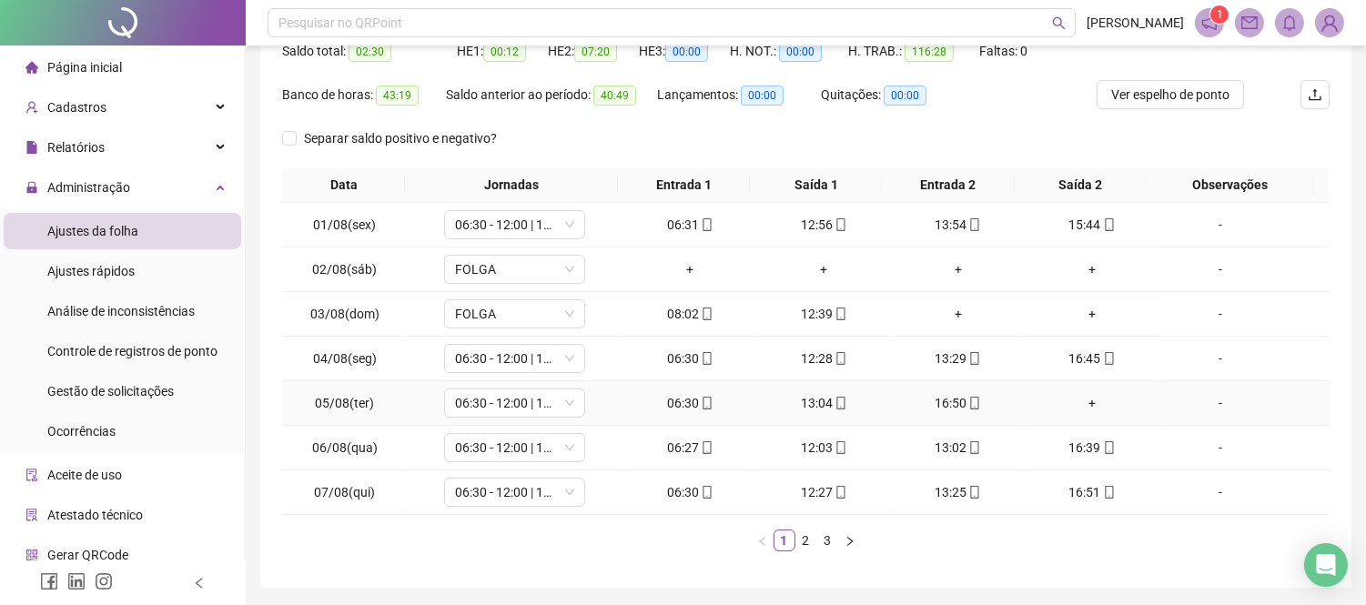
scroll to position [262, 0]
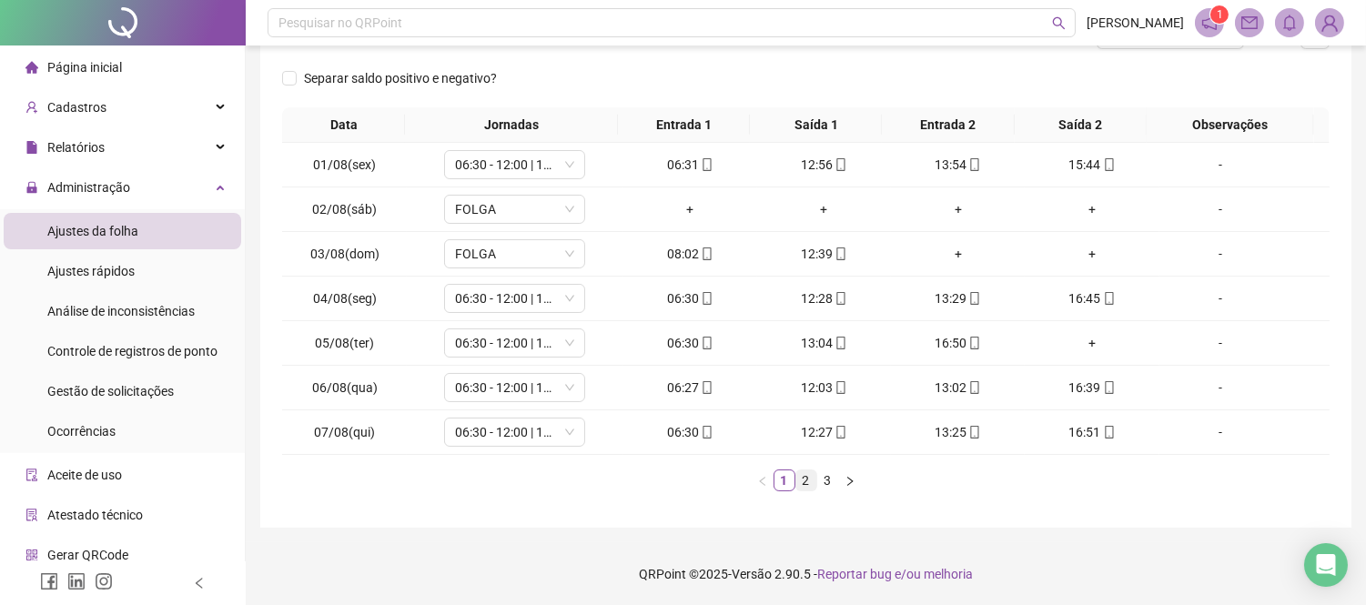
click at [797, 489] on link "2" at bounding box center [807, 481] width 20 height 20
click at [789, 481] on link "1" at bounding box center [785, 481] width 20 height 20
click at [797, 476] on link "2" at bounding box center [807, 481] width 20 height 20
click at [822, 473] on link "3" at bounding box center [828, 481] width 20 height 20
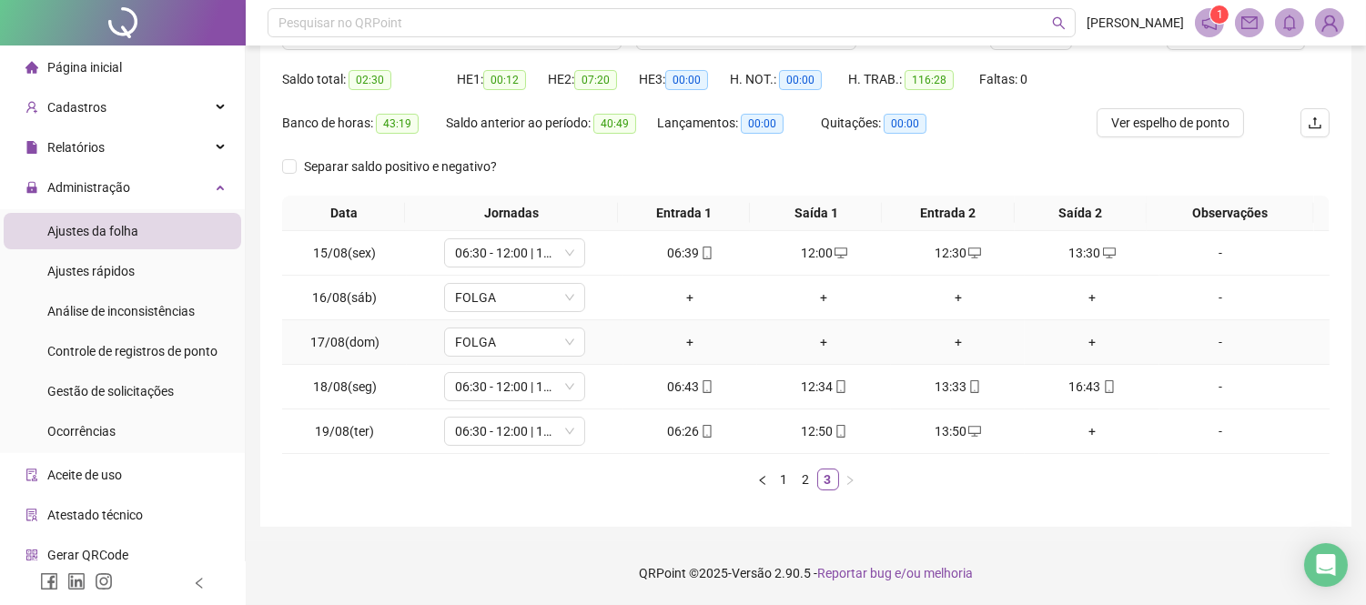
scroll to position [0, 0]
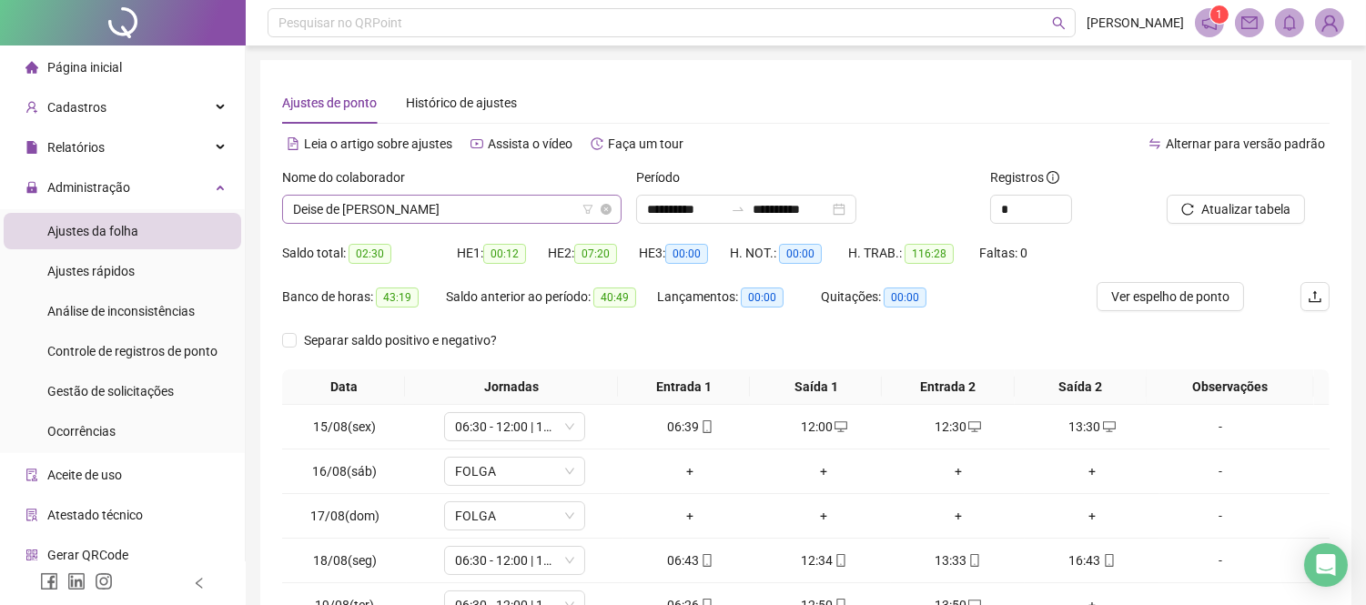
click at [478, 212] on span "Deise de [PERSON_NAME]" at bounding box center [452, 209] width 318 height 27
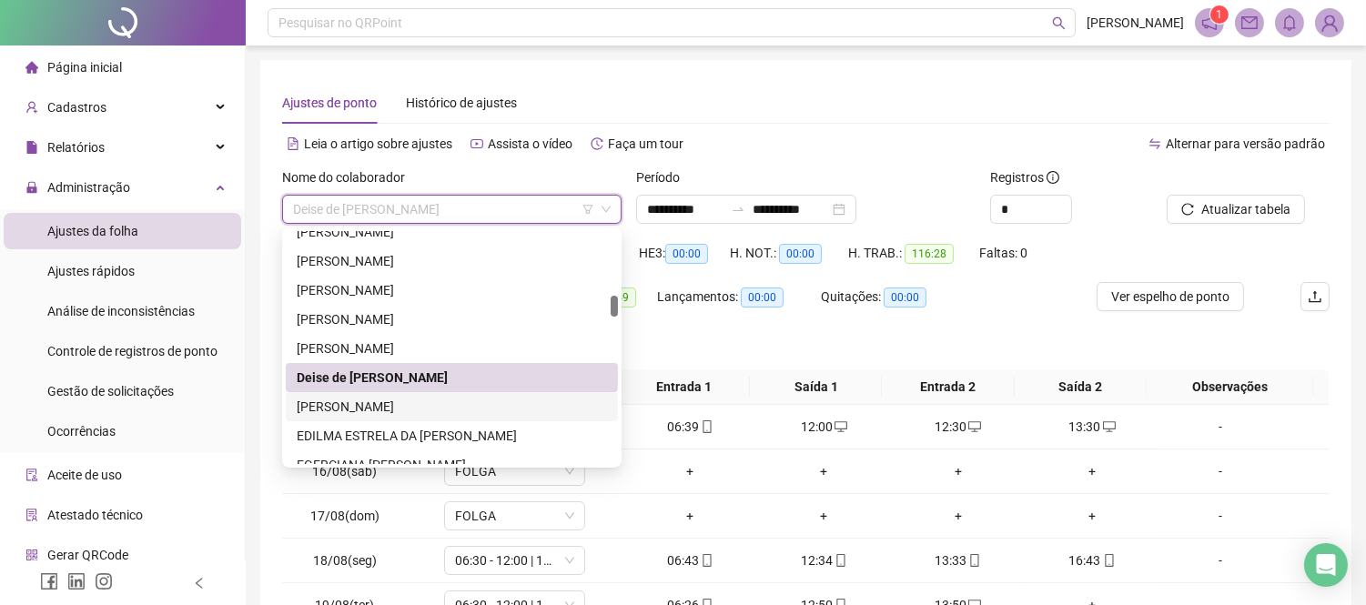
click at [389, 397] on div "[PERSON_NAME]" at bounding box center [452, 407] width 310 height 20
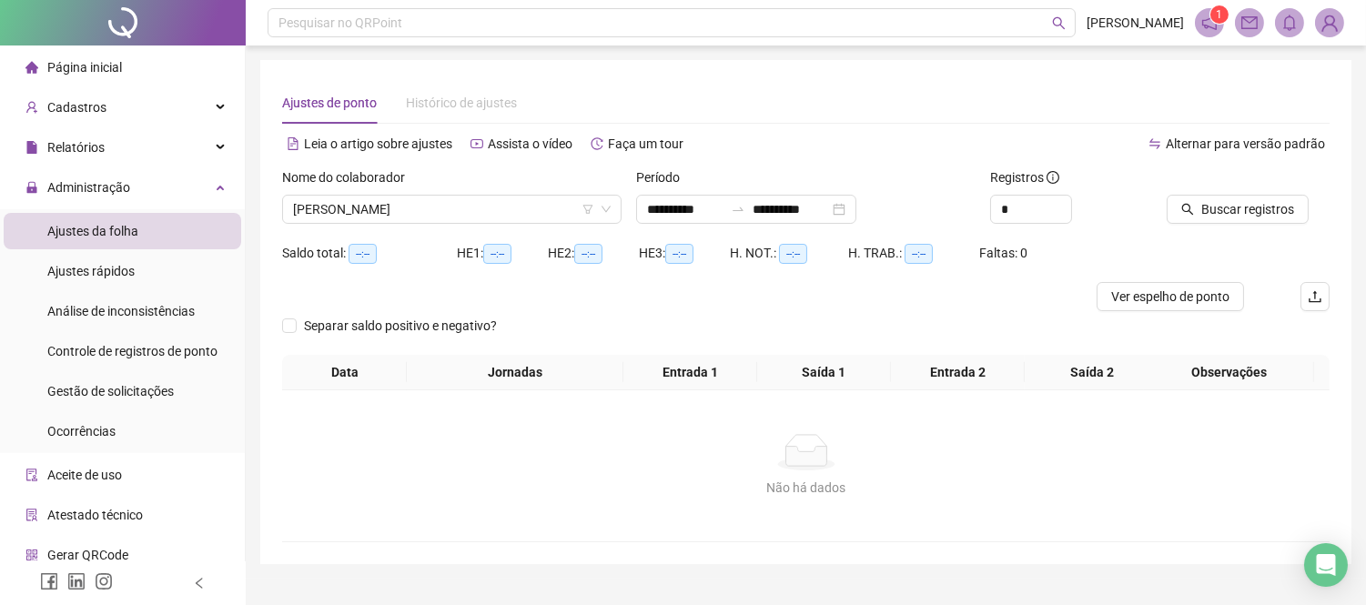
click at [1227, 193] on div at bounding box center [1225, 181] width 117 height 27
click at [1223, 206] on span "Buscar registros" at bounding box center [1248, 209] width 93 height 20
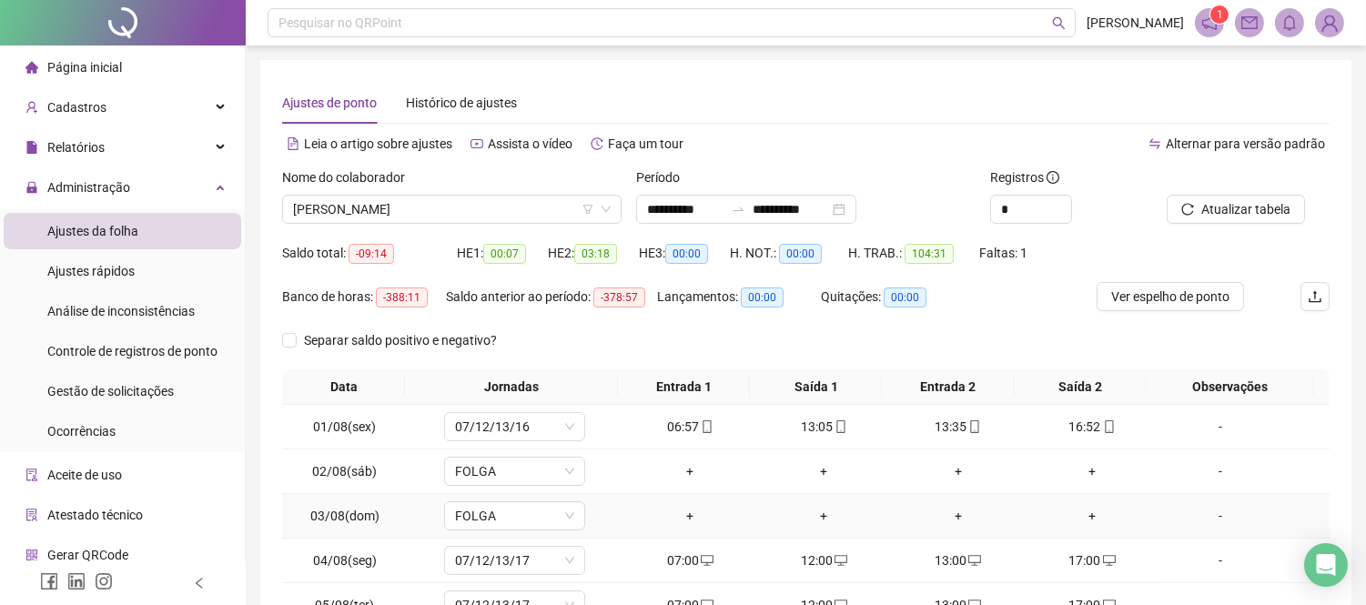
scroll to position [262, 0]
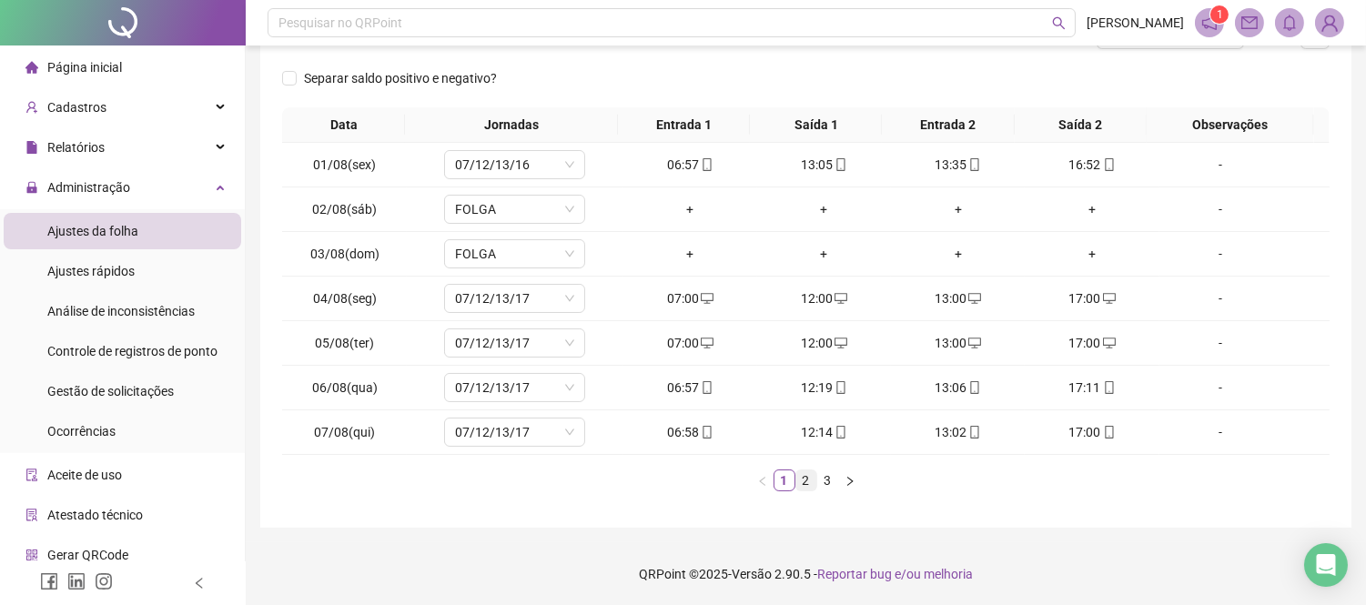
click at [799, 478] on link "2" at bounding box center [807, 481] width 20 height 20
click at [820, 477] on link "3" at bounding box center [828, 481] width 20 height 20
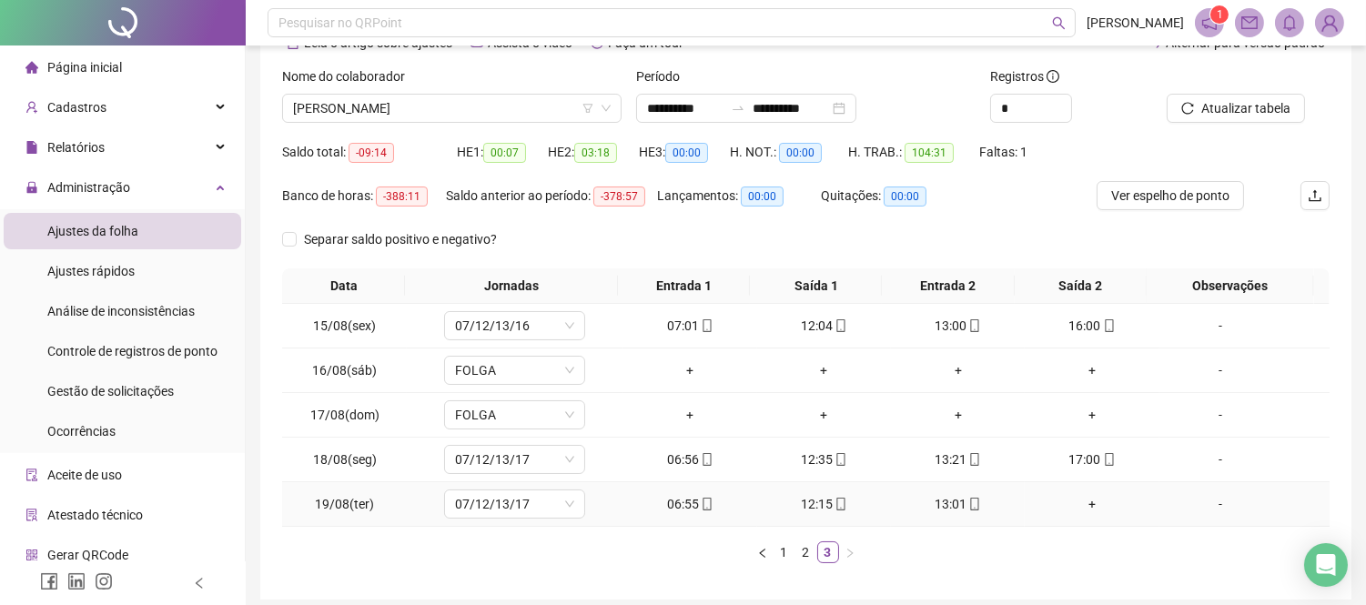
scroll to position [0, 0]
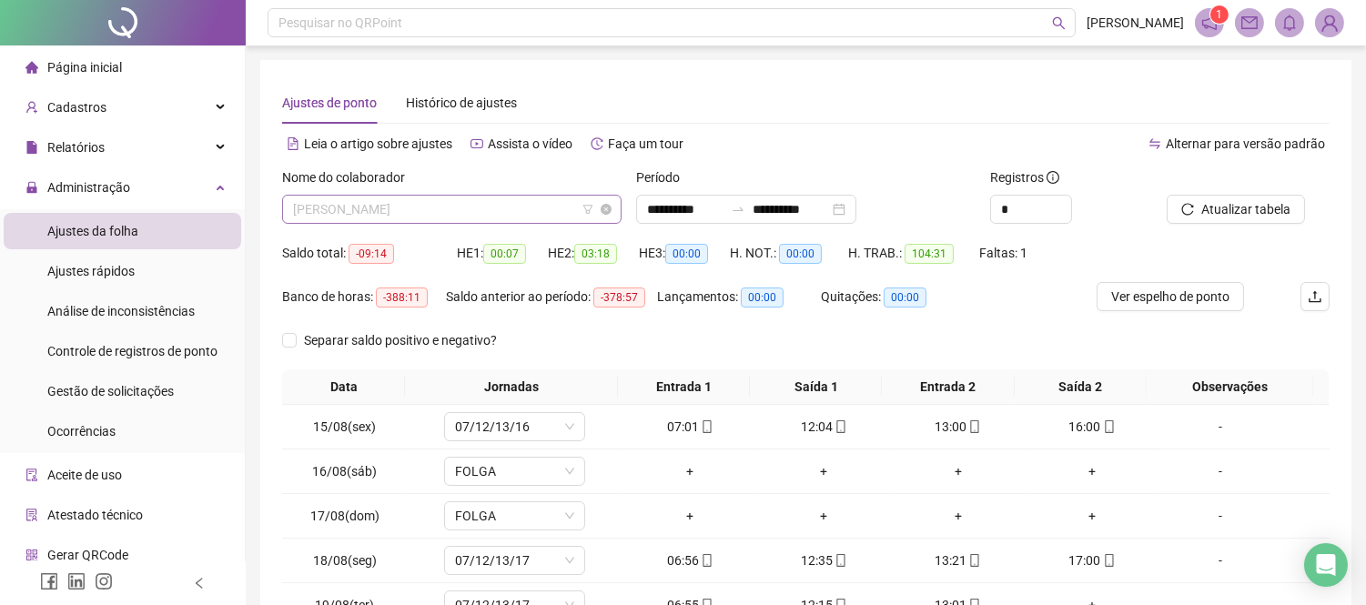
click at [490, 200] on span "[PERSON_NAME]" at bounding box center [452, 209] width 318 height 27
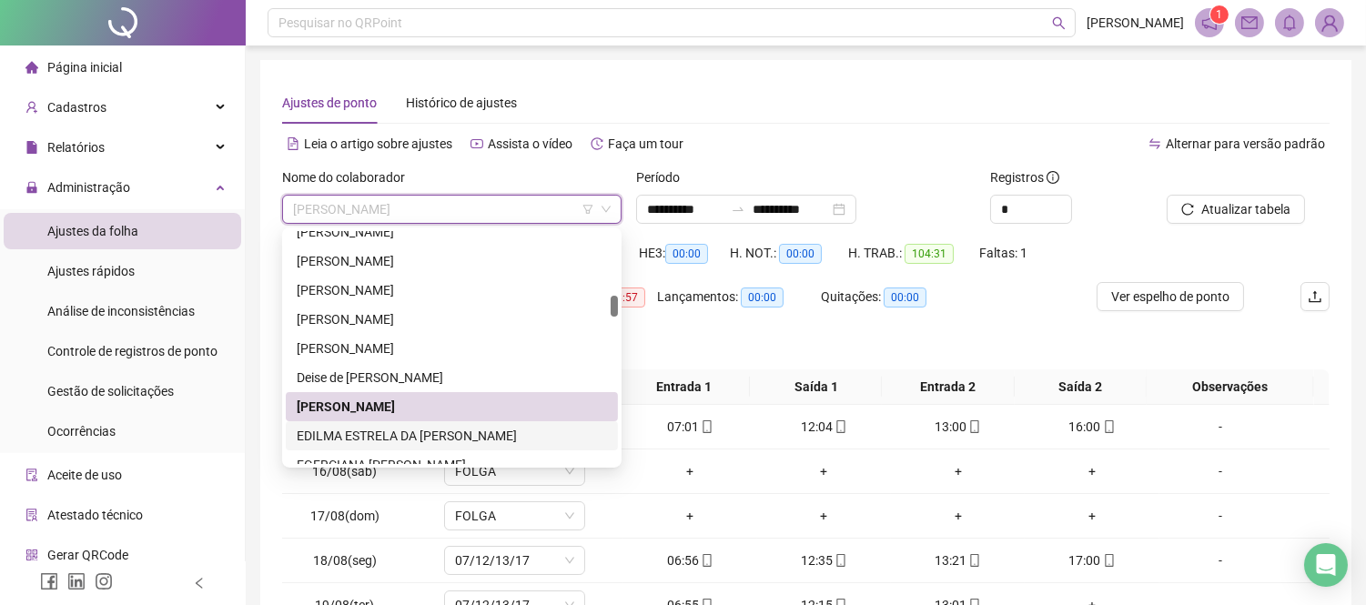
click at [452, 426] on div "EDILMA ESTRELA DA [PERSON_NAME]" at bounding box center [452, 436] width 310 height 20
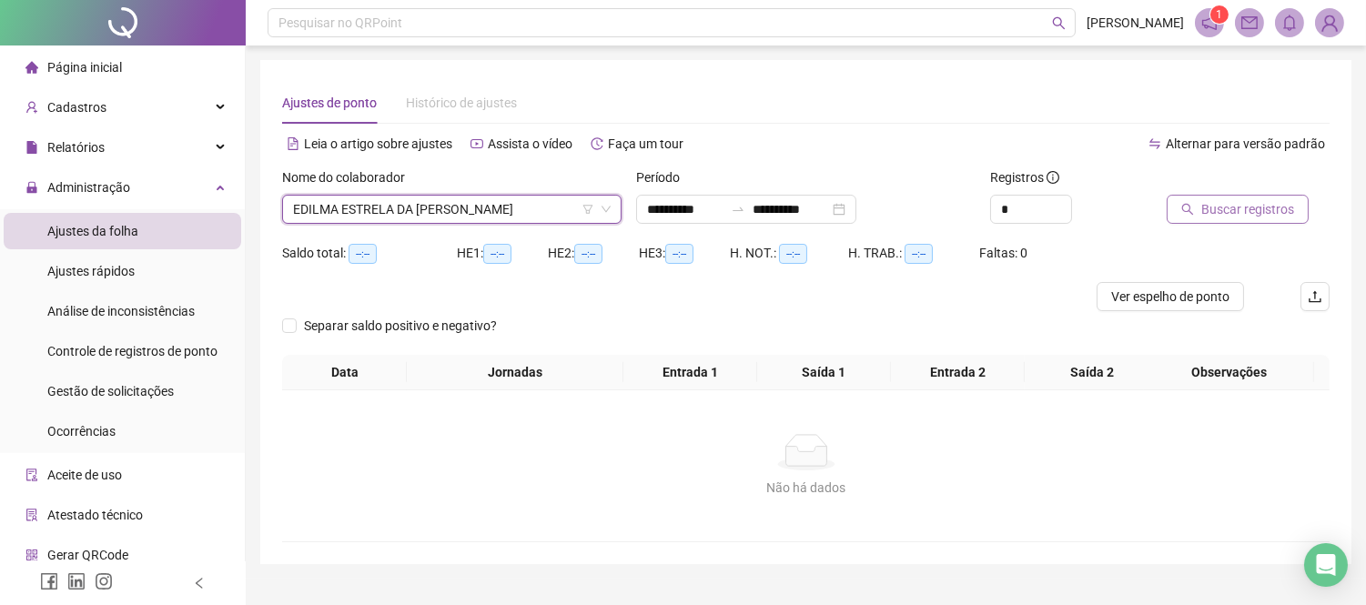
click at [1264, 207] on span "Buscar registros" at bounding box center [1248, 209] width 93 height 20
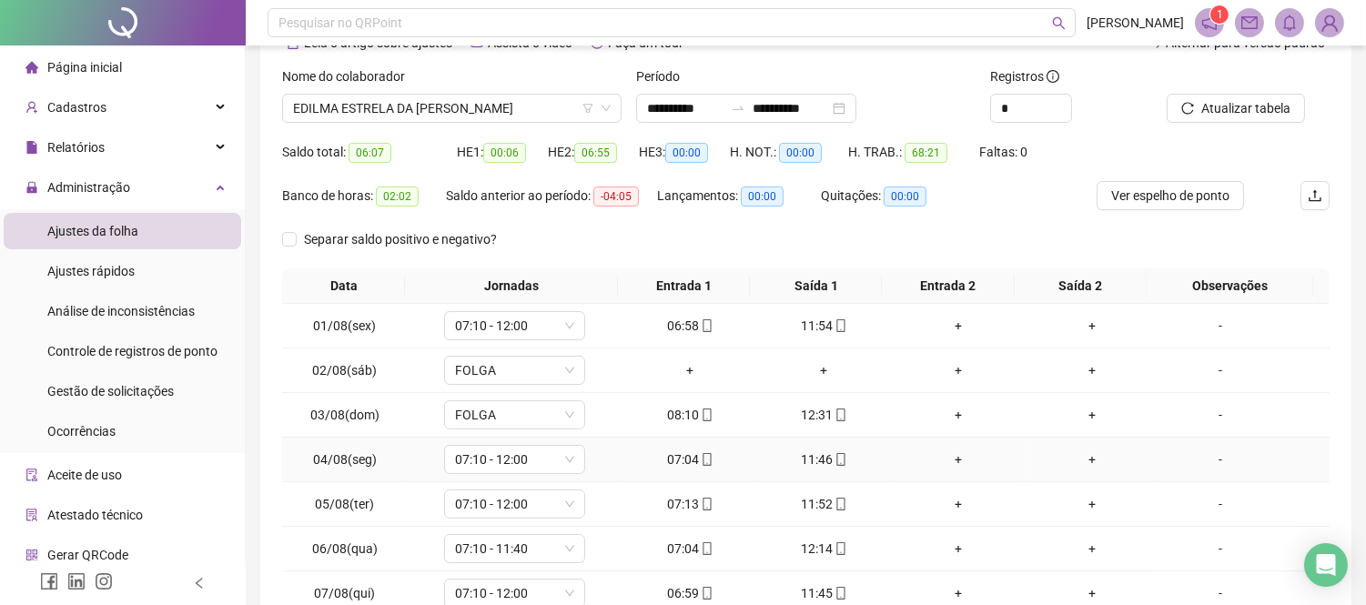
scroll to position [202, 0]
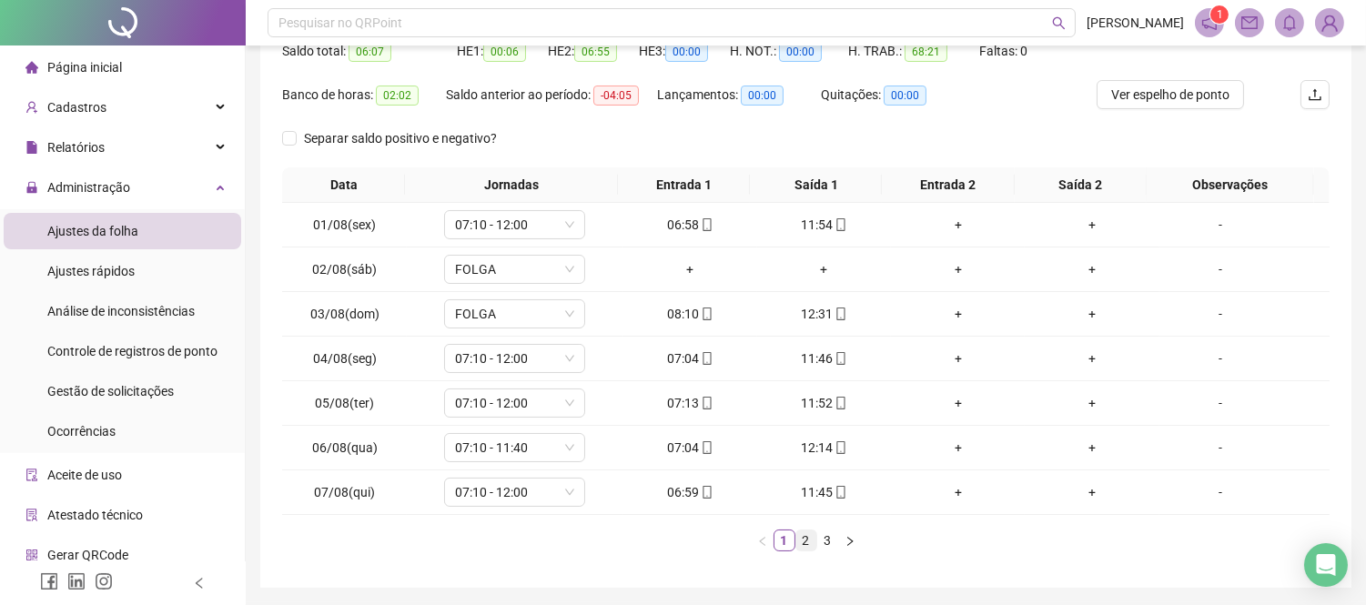
click at [810, 549] on link "2" at bounding box center [807, 541] width 20 height 20
click at [823, 546] on link "3" at bounding box center [828, 541] width 20 height 20
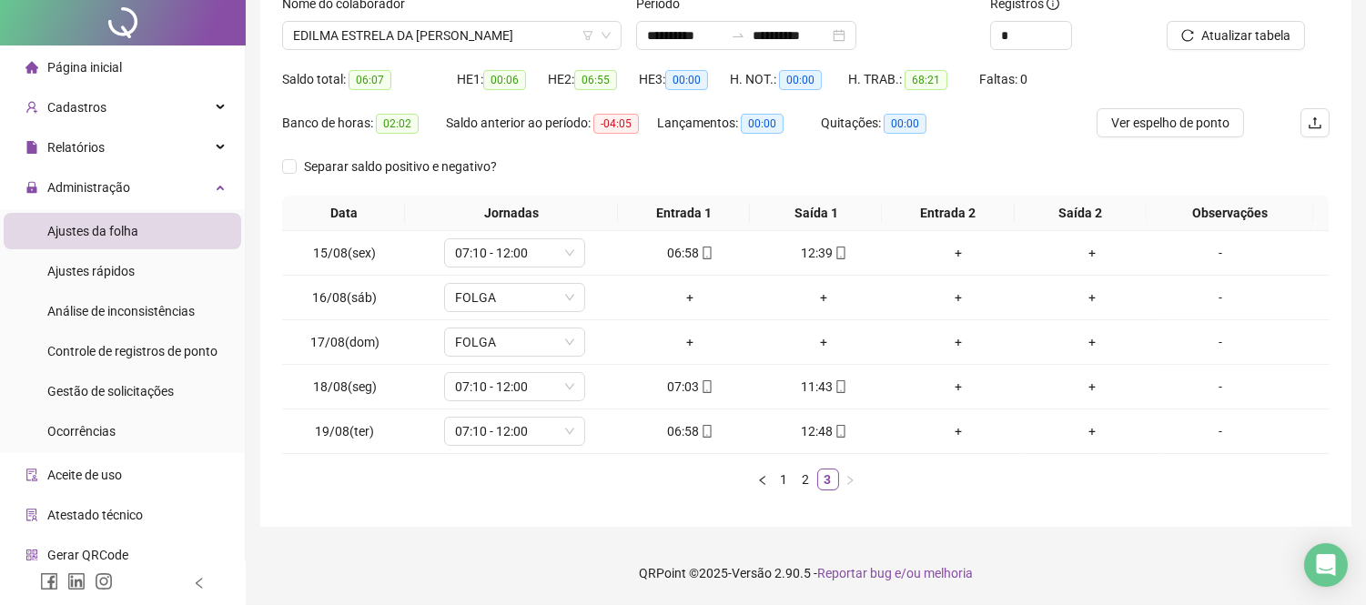
scroll to position [0, 0]
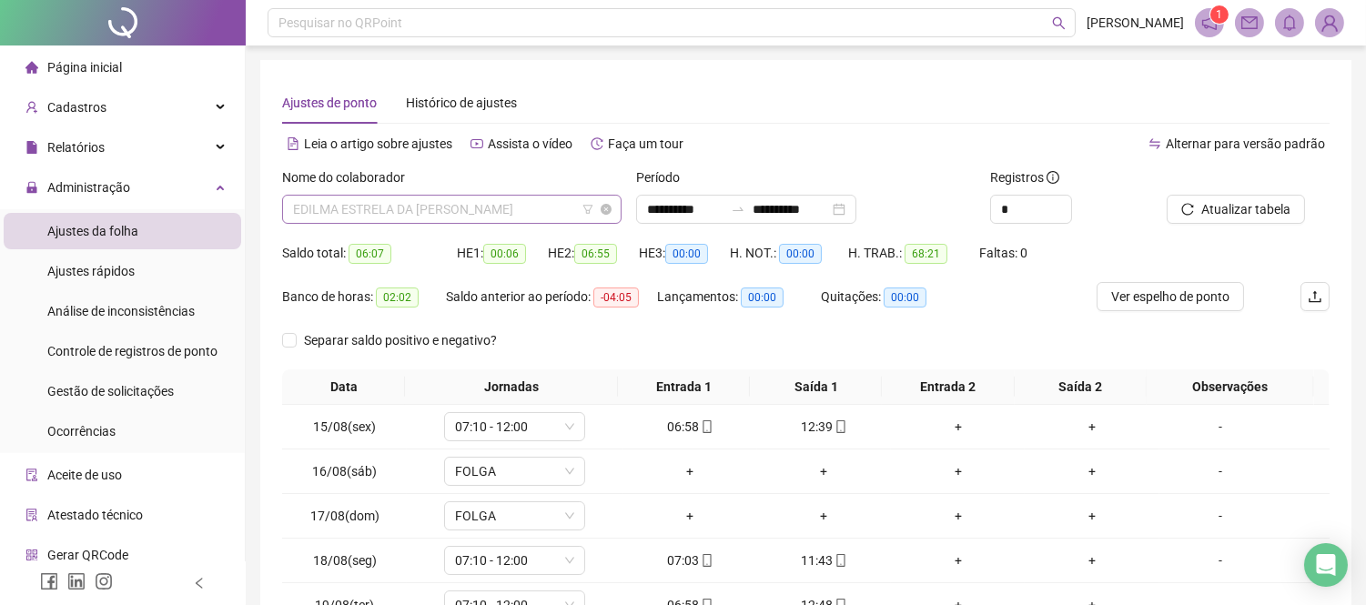
drag, startPoint x: 522, startPoint y: 201, endPoint x: 523, endPoint y: 214, distance: 12.9
click at [523, 203] on span "EDILMA ESTRELA DA [PERSON_NAME]" at bounding box center [452, 209] width 318 height 27
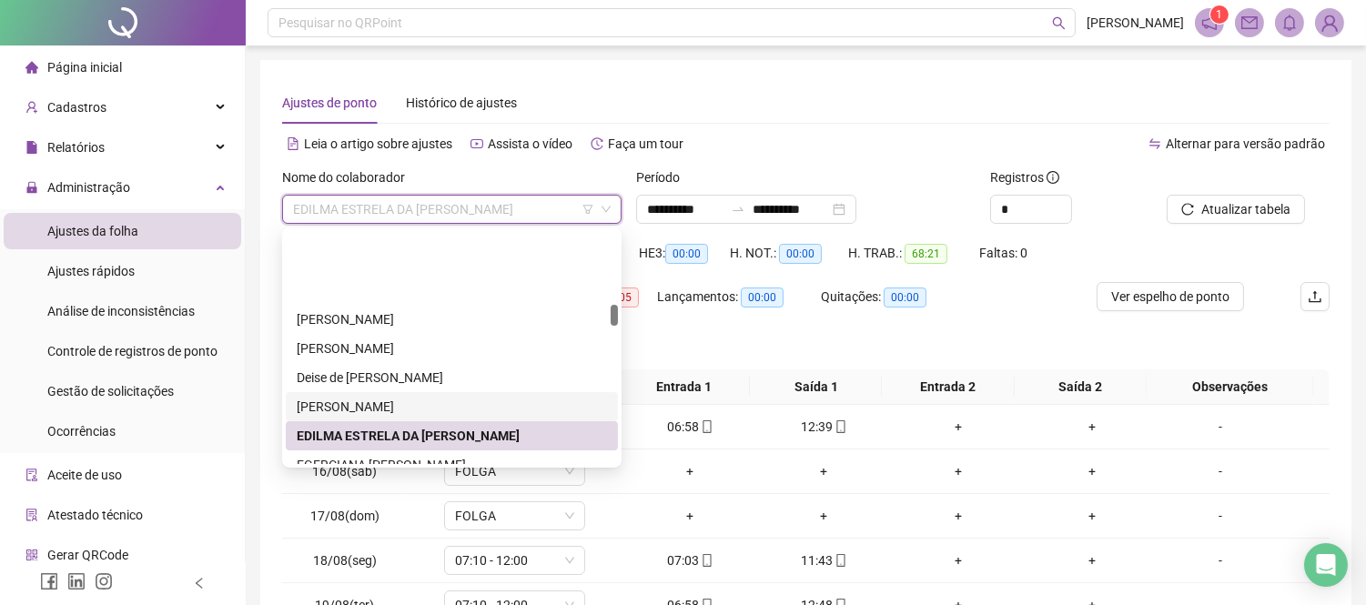
scroll to position [814, 0]
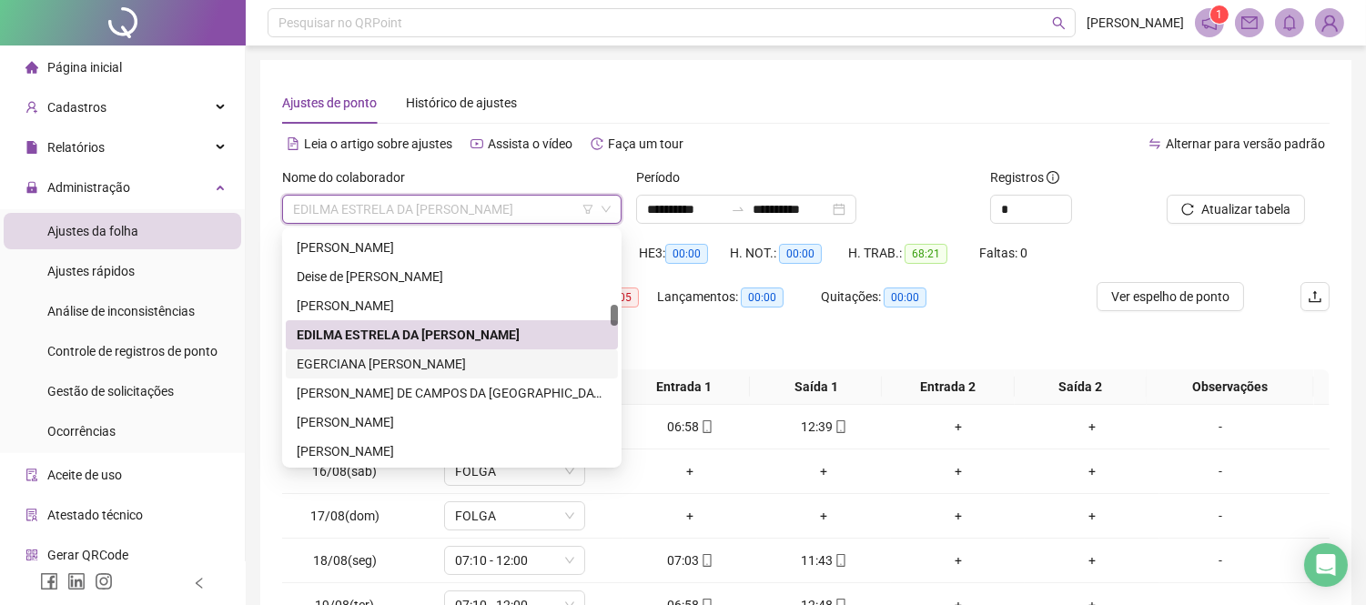
click at [419, 368] on div "EGERCIANA [PERSON_NAME]" at bounding box center [452, 364] width 310 height 20
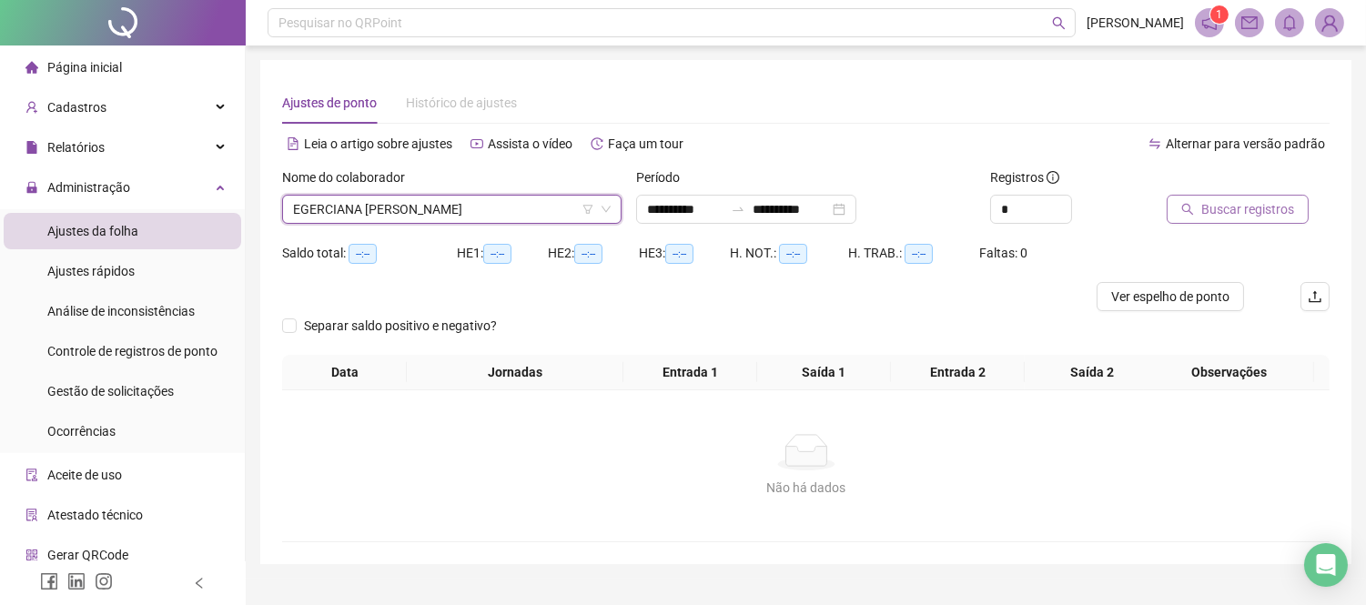
click at [1233, 215] on span "Buscar registros" at bounding box center [1248, 209] width 93 height 20
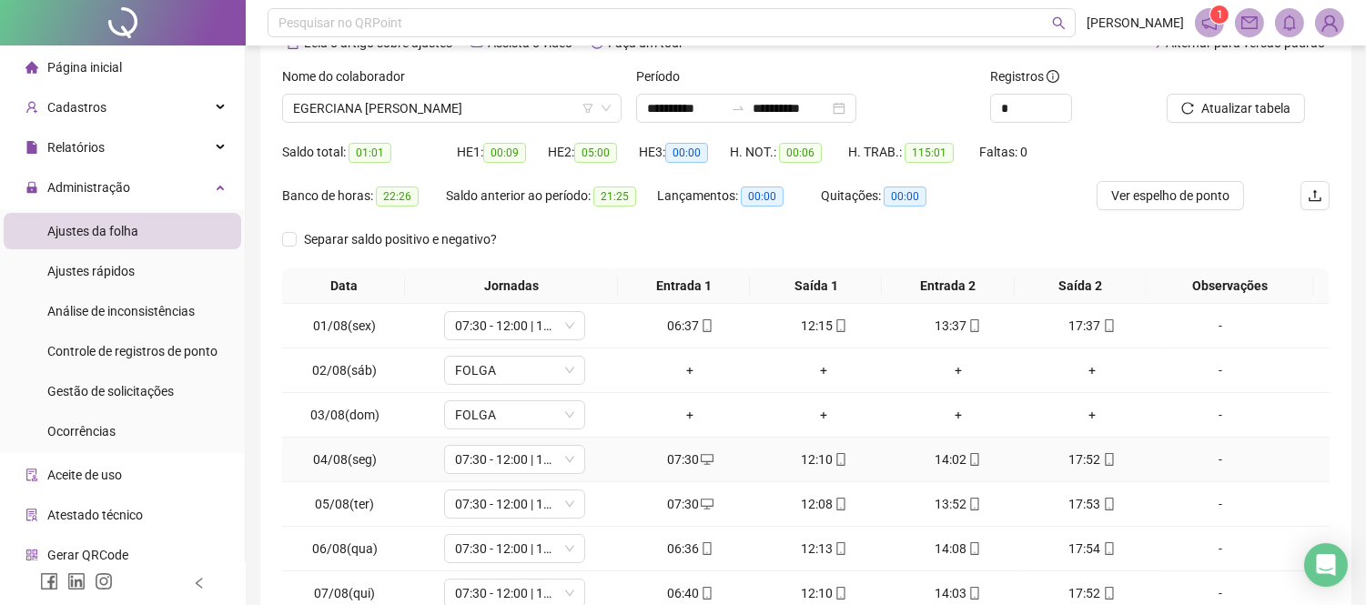
scroll to position [202, 0]
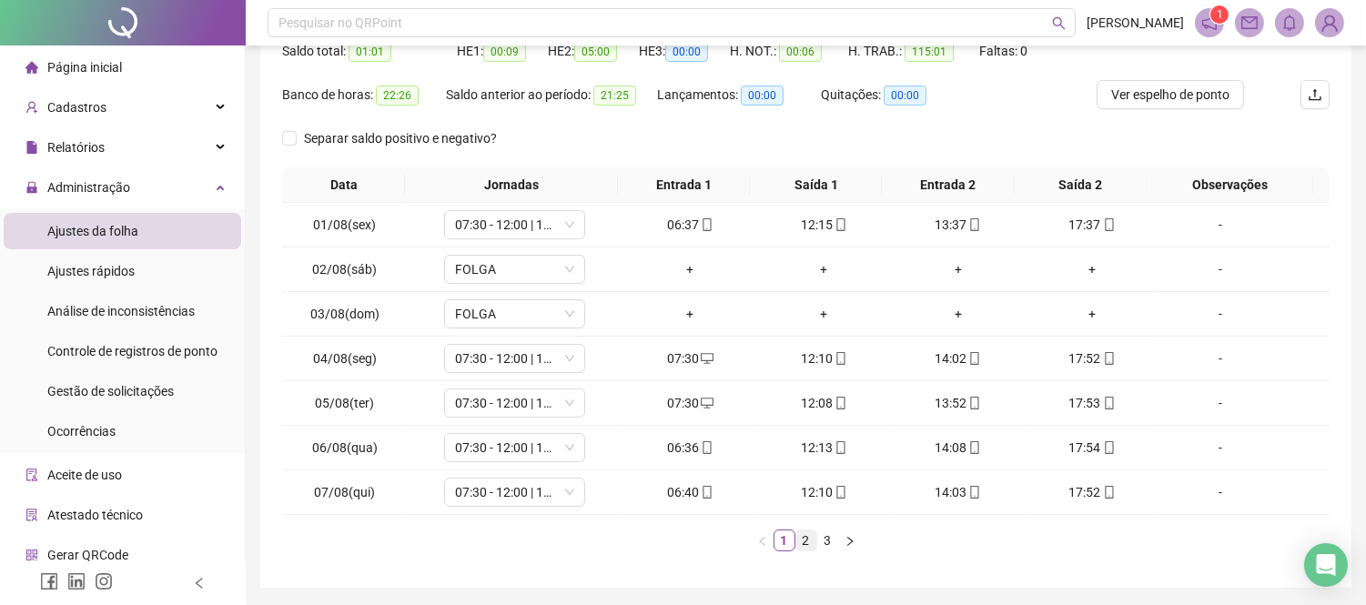
click at [808, 537] on link "2" at bounding box center [807, 541] width 20 height 20
click at [816, 360] on div "12:07" at bounding box center [824, 359] width 119 height 20
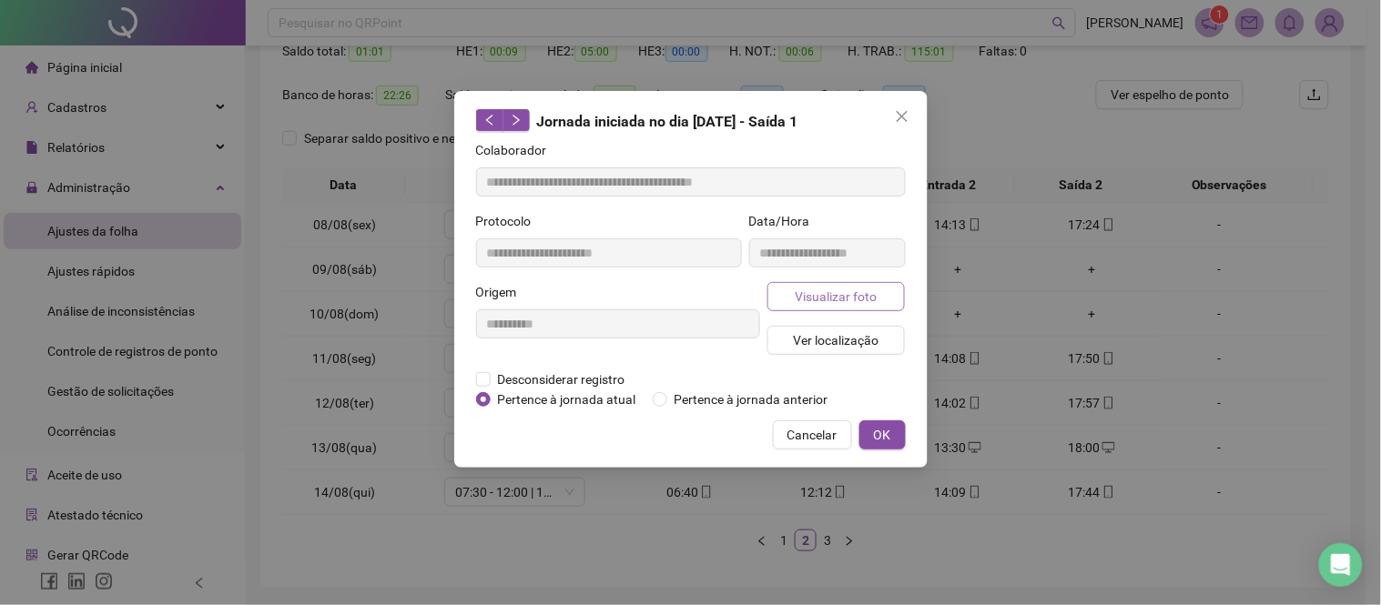
click at [825, 287] on span "Visualizar foto" at bounding box center [836, 297] width 82 height 20
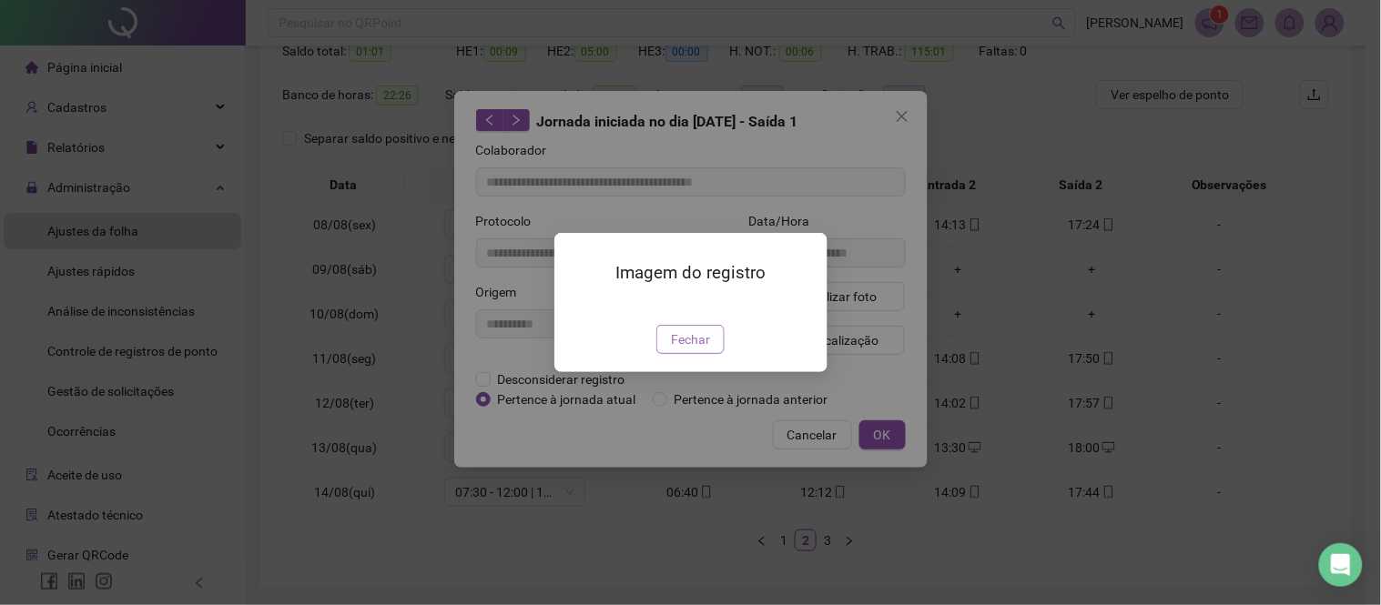
type input "**********"
click at [685, 350] on span "Fechar" at bounding box center [690, 340] width 39 height 20
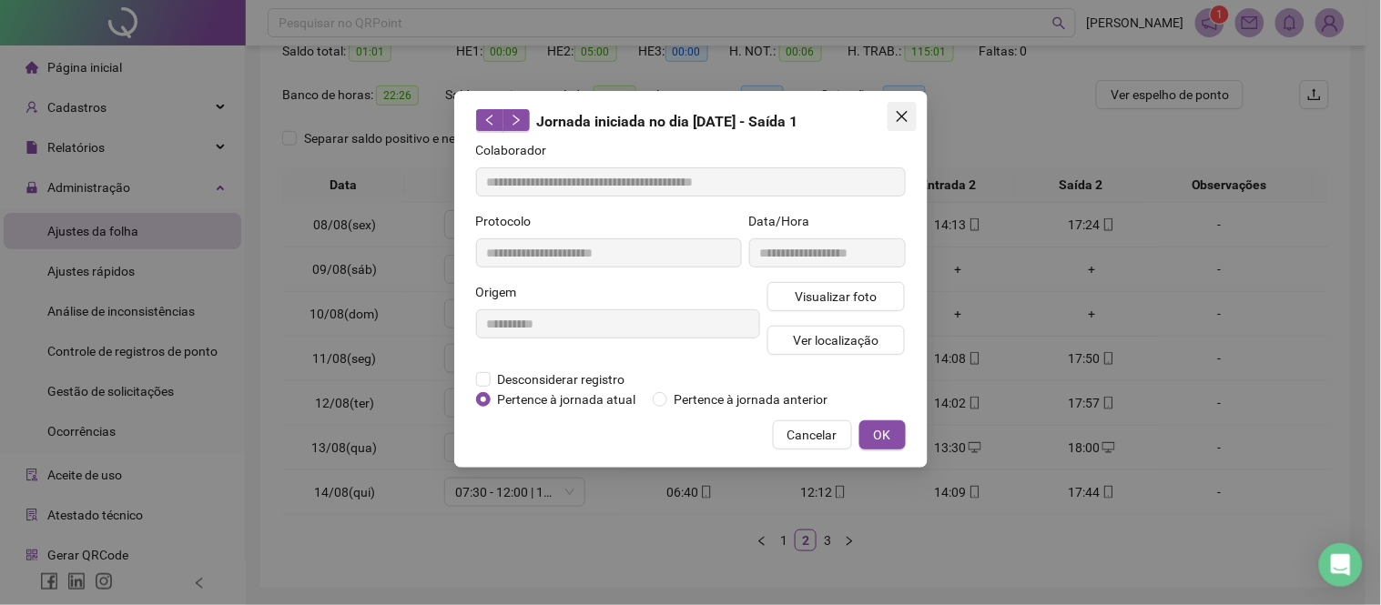
click at [912, 107] on button "Close" at bounding box center [902, 116] width 29 height 29
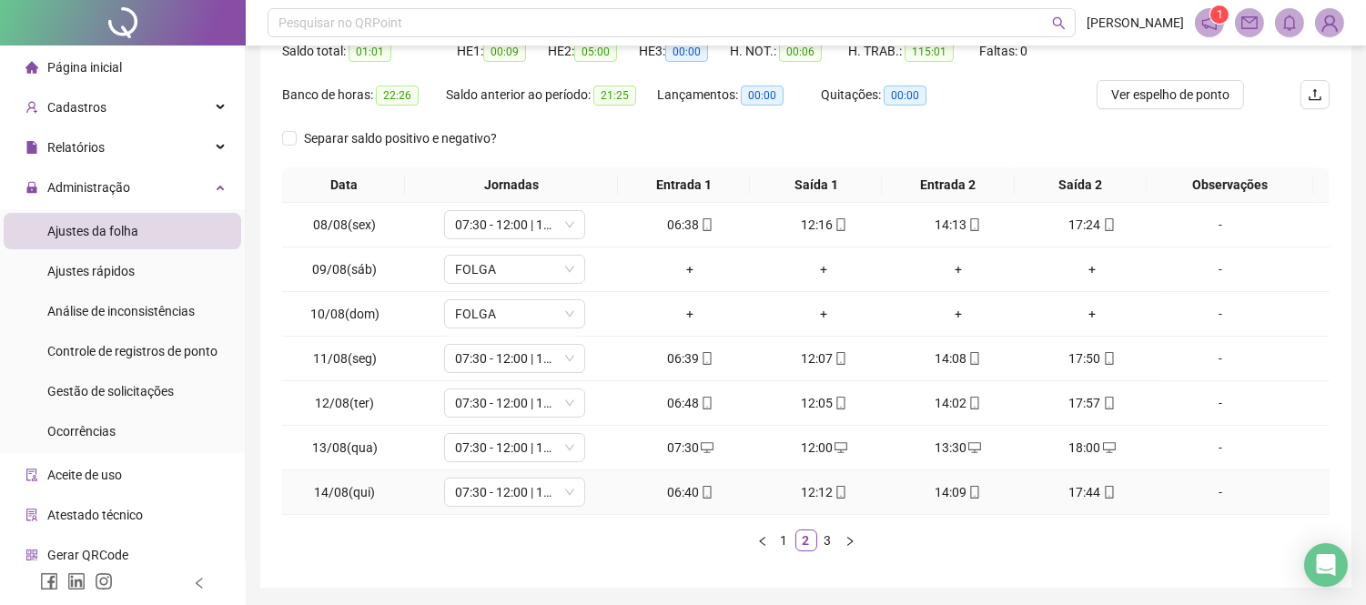
click at [821, 493] on div "12:12" at bounding box center [824, 492] width 119 height 20
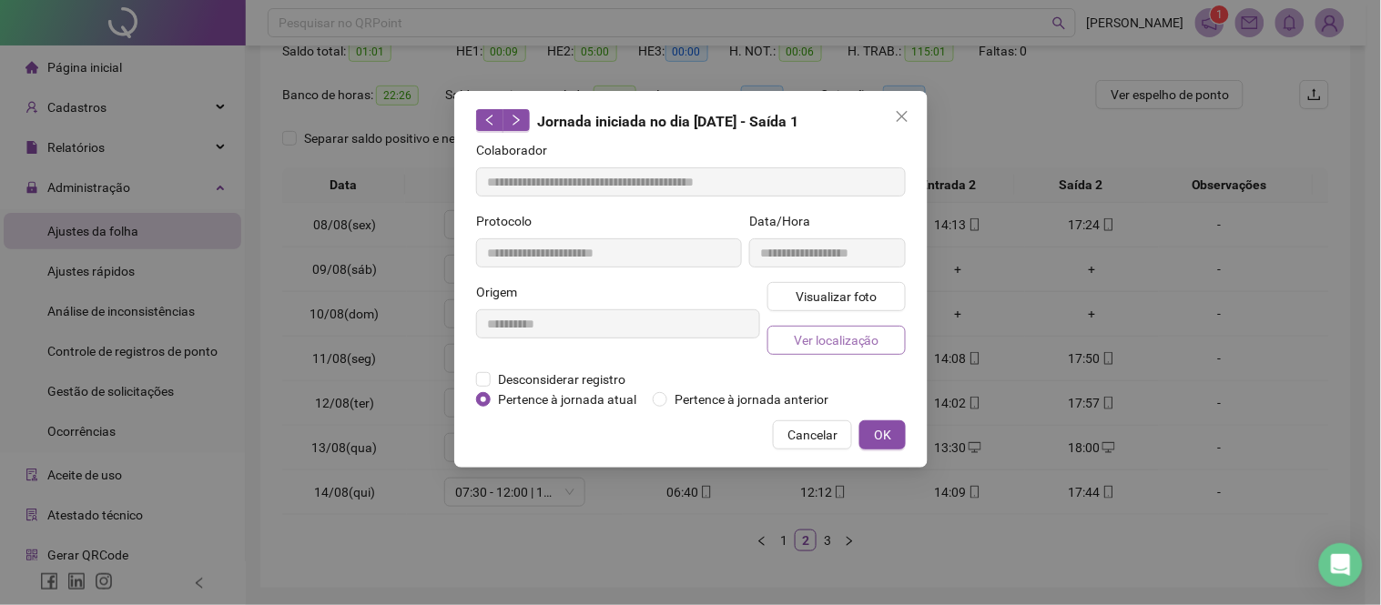
type input "**********"
click at [825, 292] on span "Visualizar foto" at bounding box center [836, 297] width 82 height 20
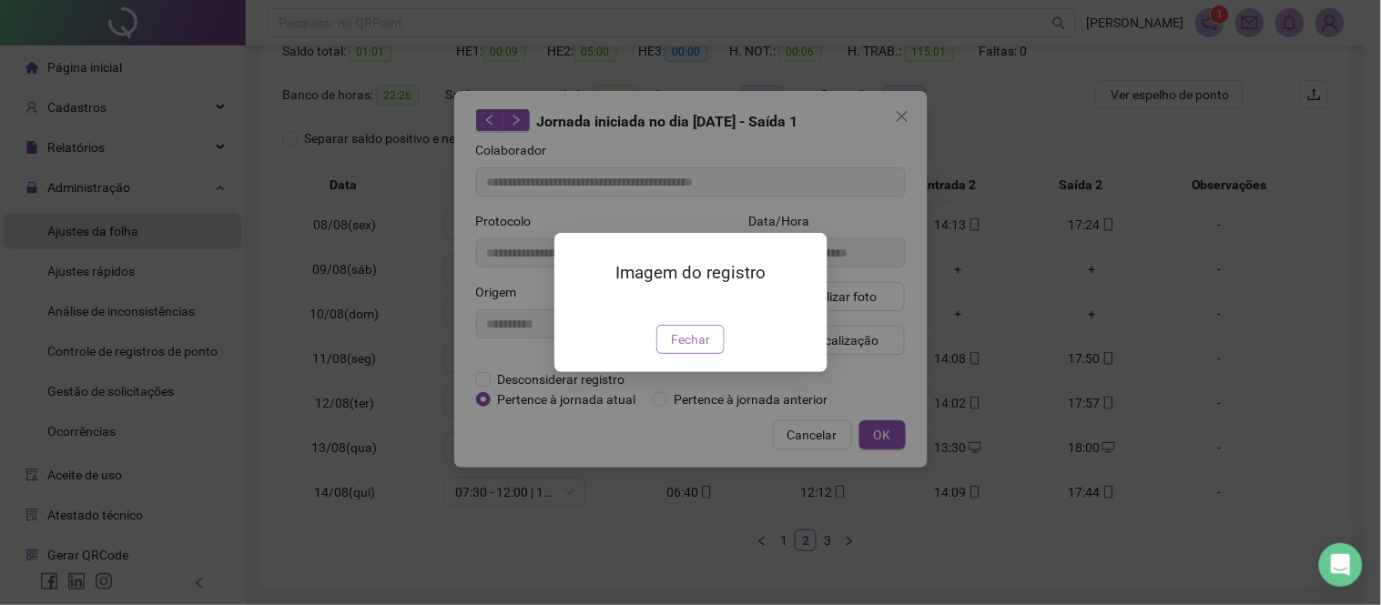
click at [708, 350] on span "Fechar" at bounding box center [690, 340] width 39 height 20
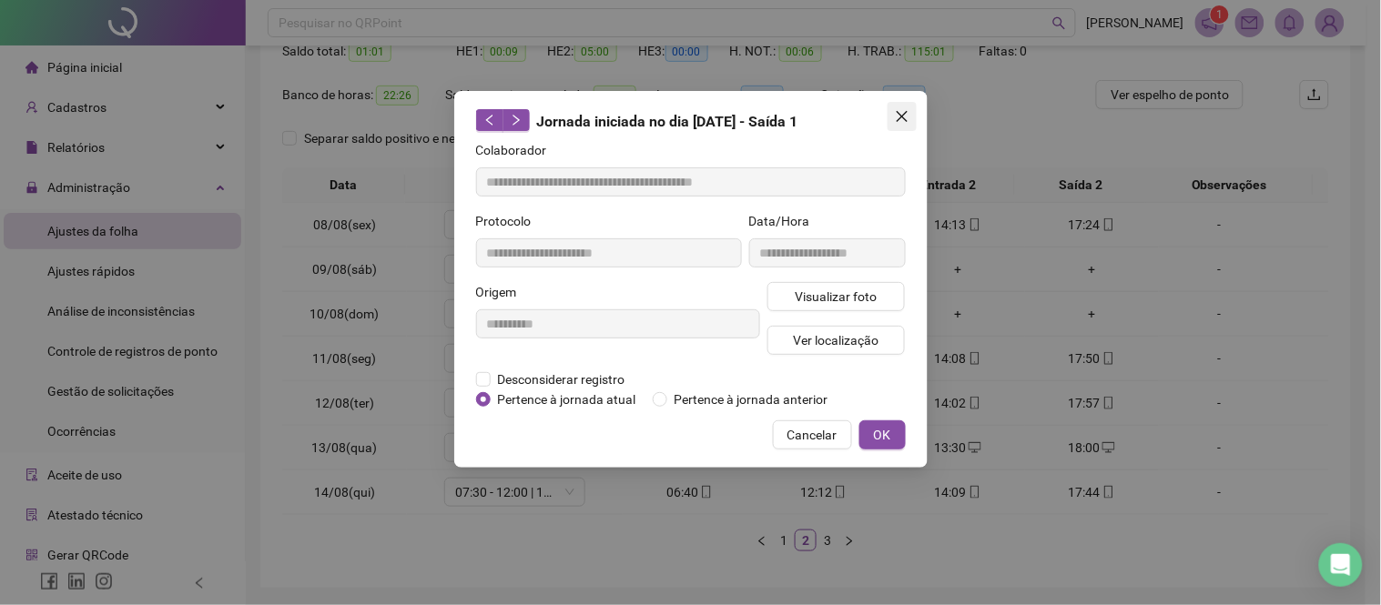
click at [901, 126] on button "Close" at bounding box center [902, 116] width 29 height 29
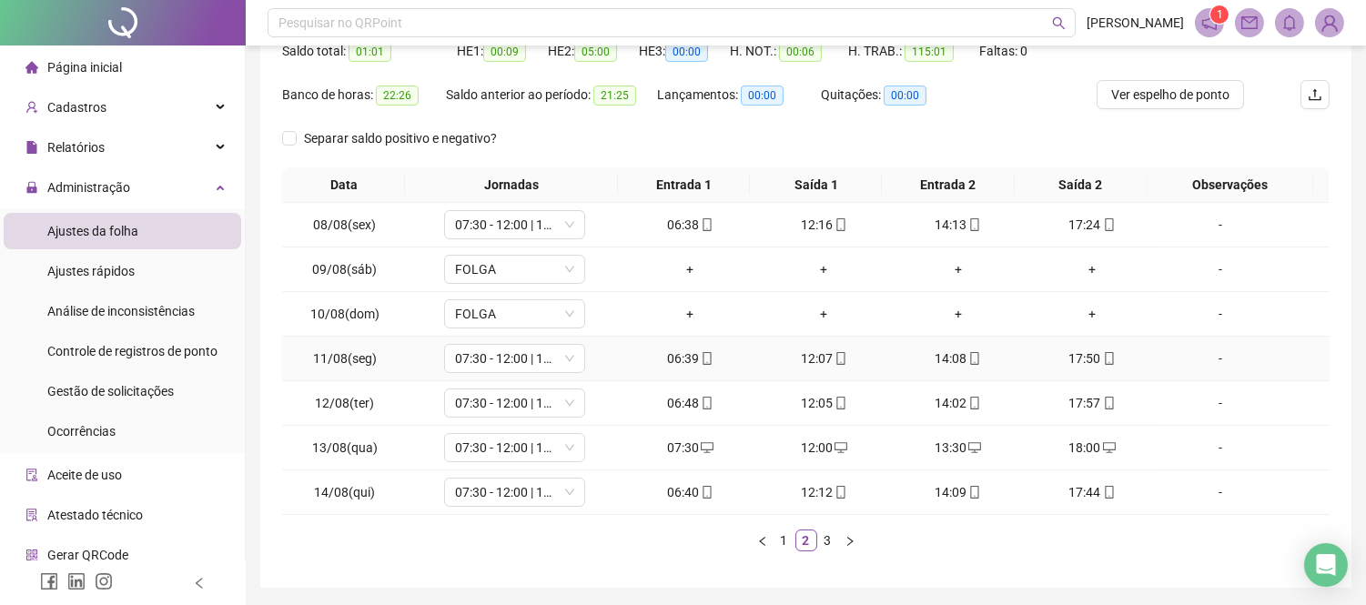
click at [1058, 356] on div "17:50" at bounding box center [1091, 359] width 119 height 20
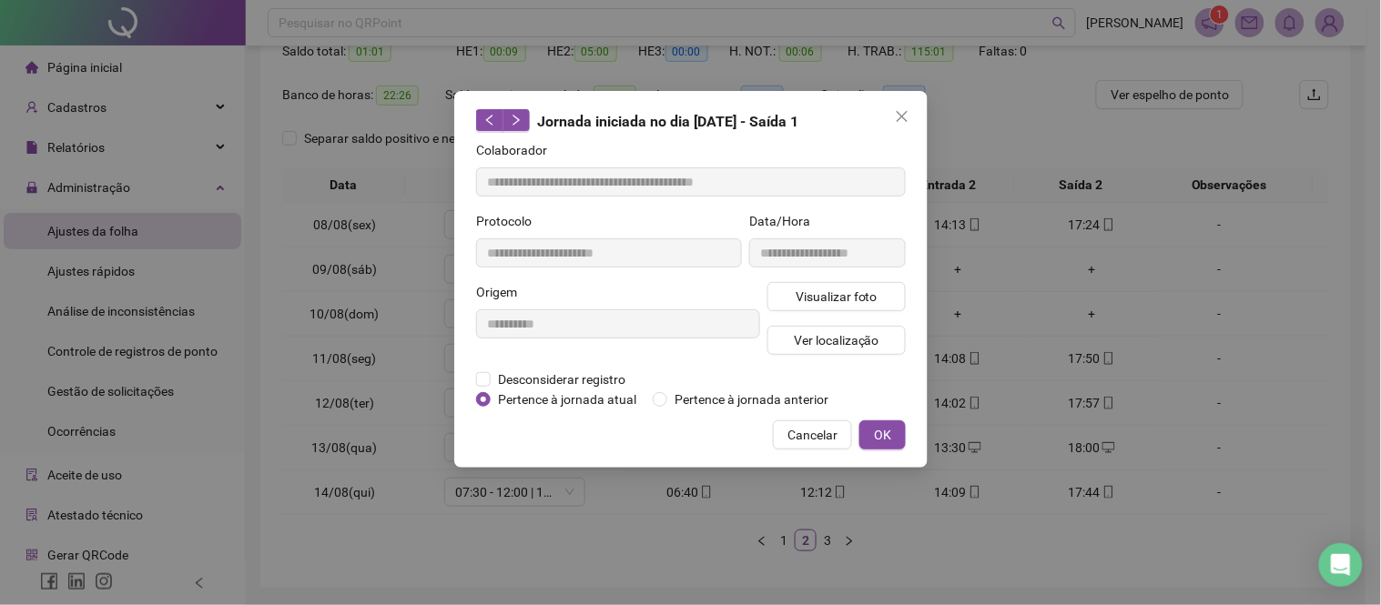
type input "**********"
click at [831, 289] on span "Visualizar foto" at bounding box center [836, 297] width 82 height 20
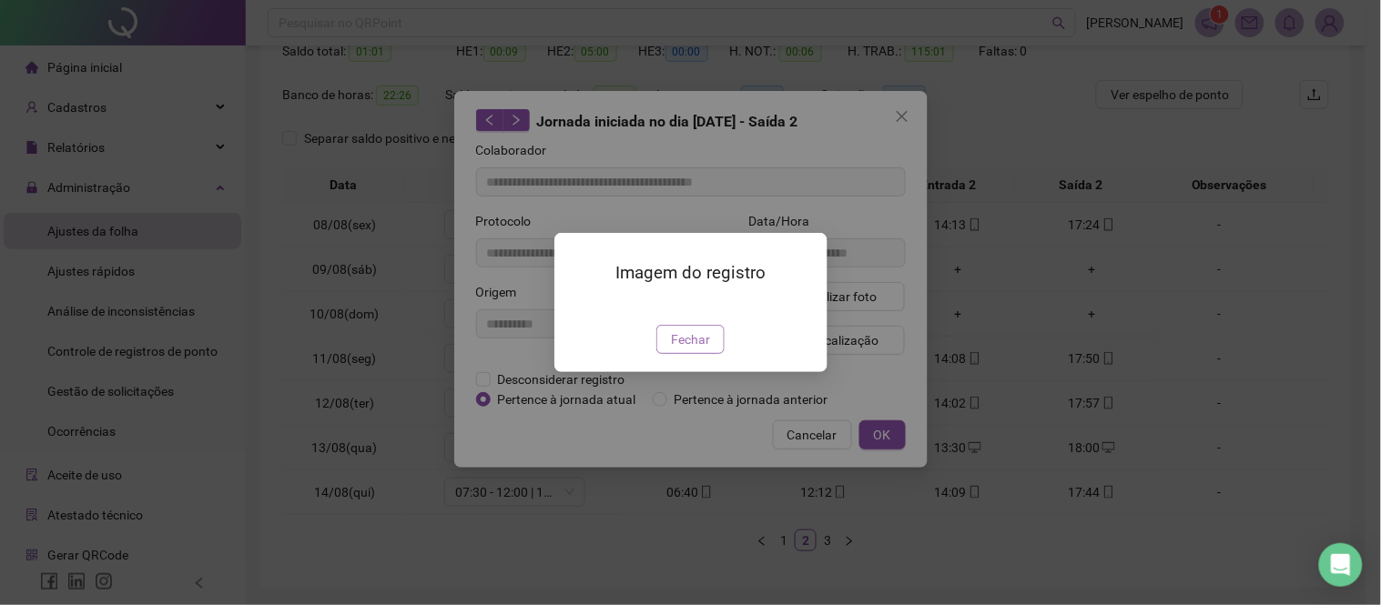
click at [711, 354] on button "Fechar" at bounding box center [690, 339] width 68 height 29
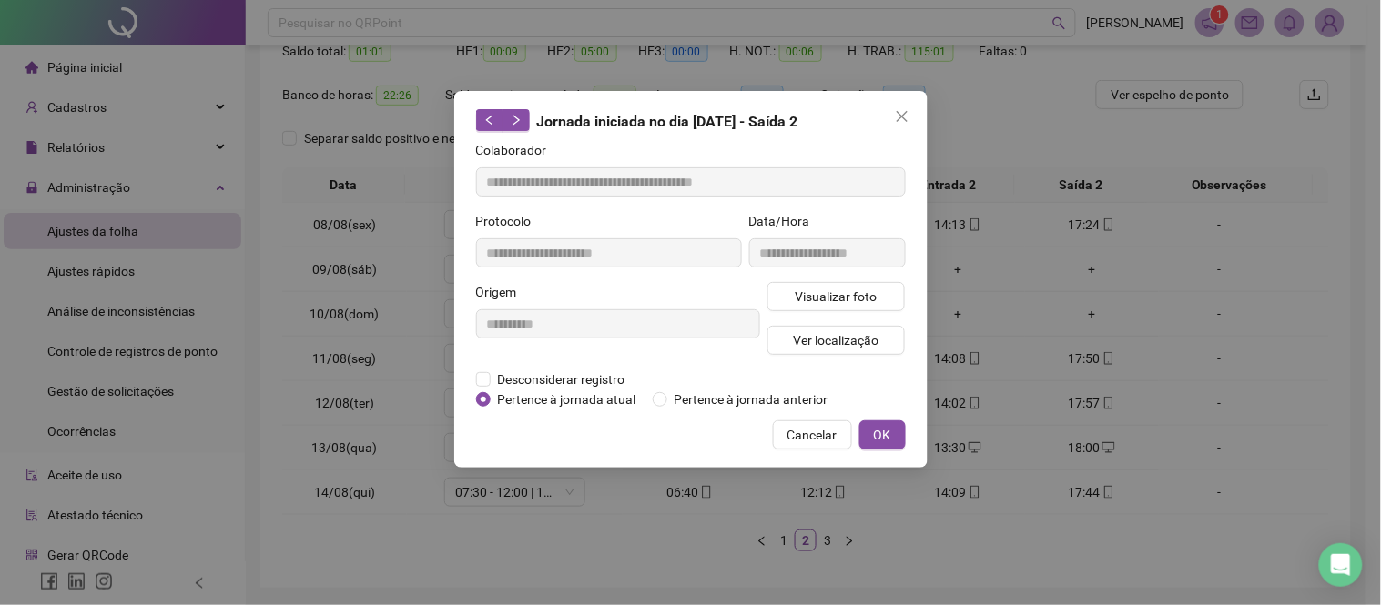
click at [819, 76] on div "**********" at bounding box center [690, 302] width 1381 height 605
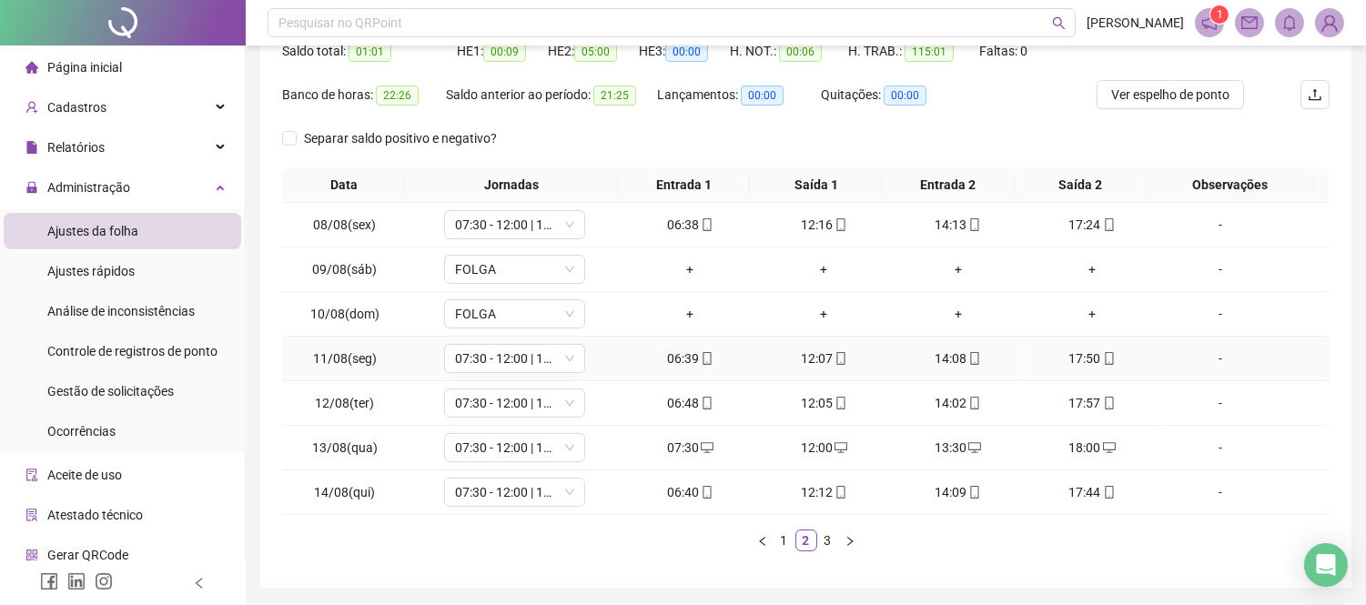
click at [683, 352] on div "06:39" at bounding box center [690, 359] width 119 height 20
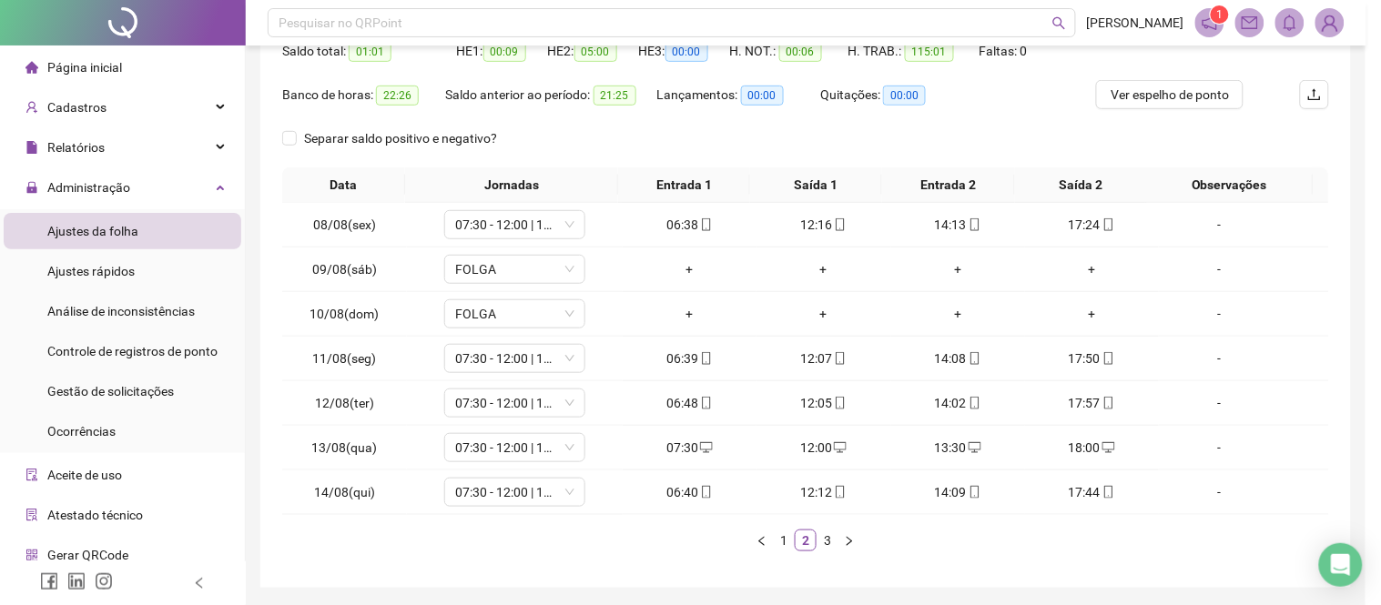
type input "**********"
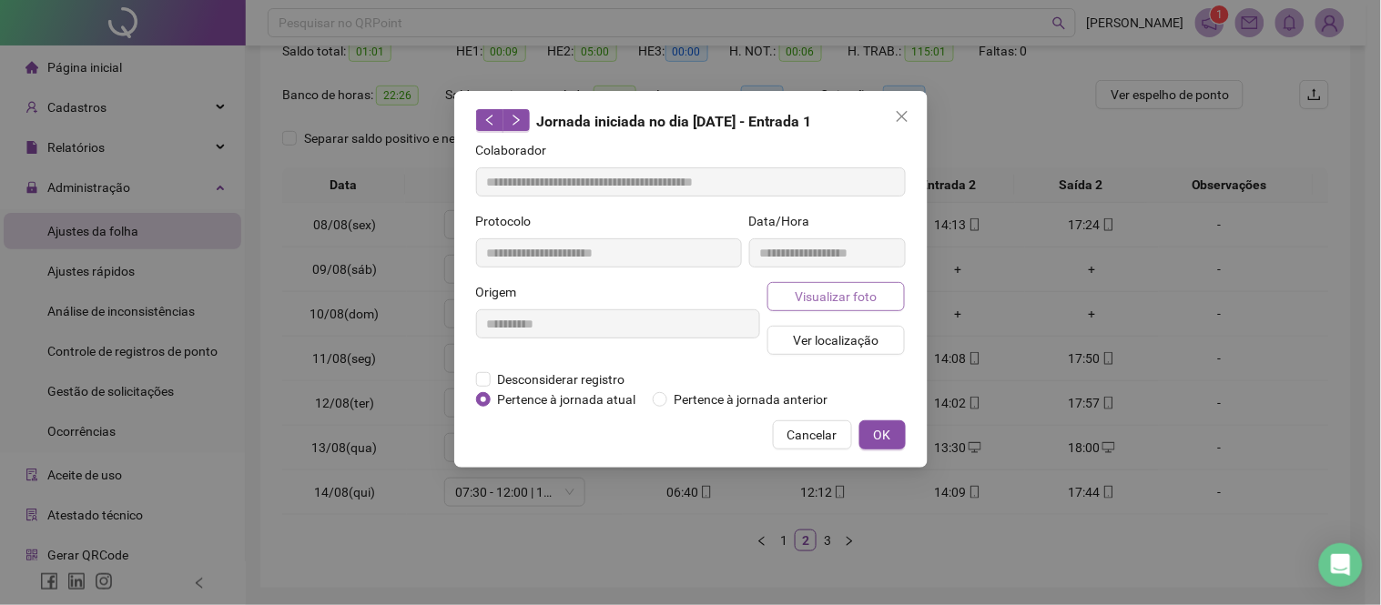
click at [819, 292] on span "Visualizar foto" at bounding box center [836, 297] width 82 height 20
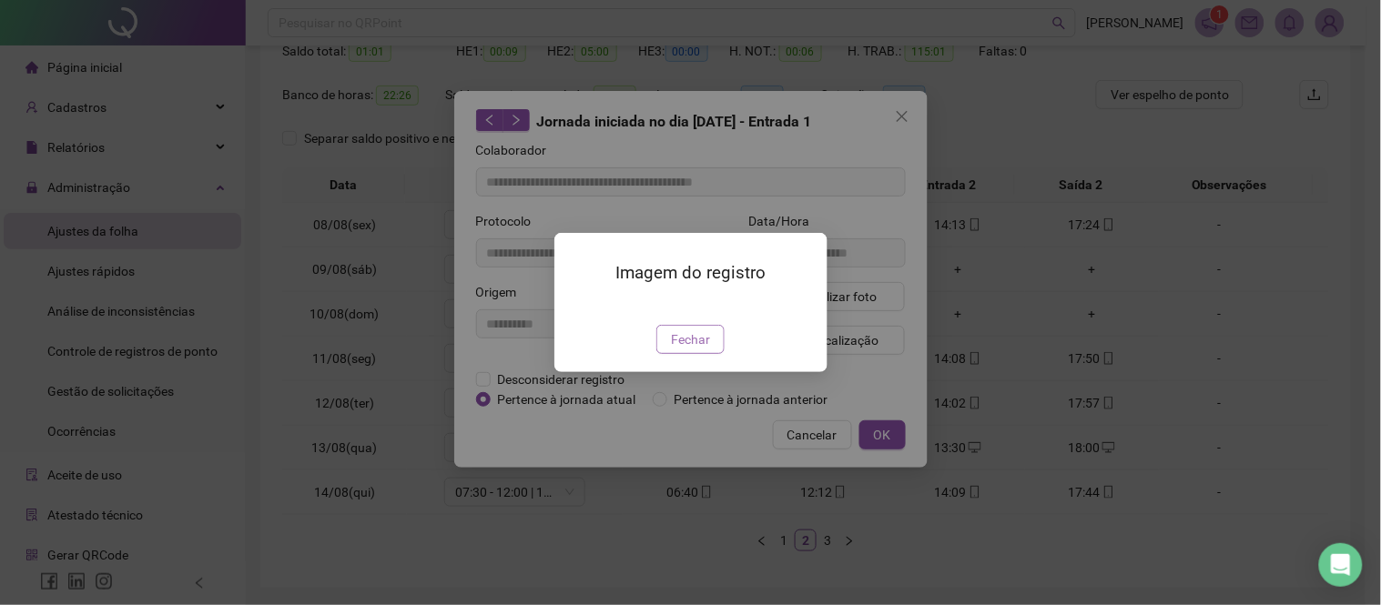
click at [703, 354] on button "Fechar" at bounding box center [690, 339] width 68 height 29
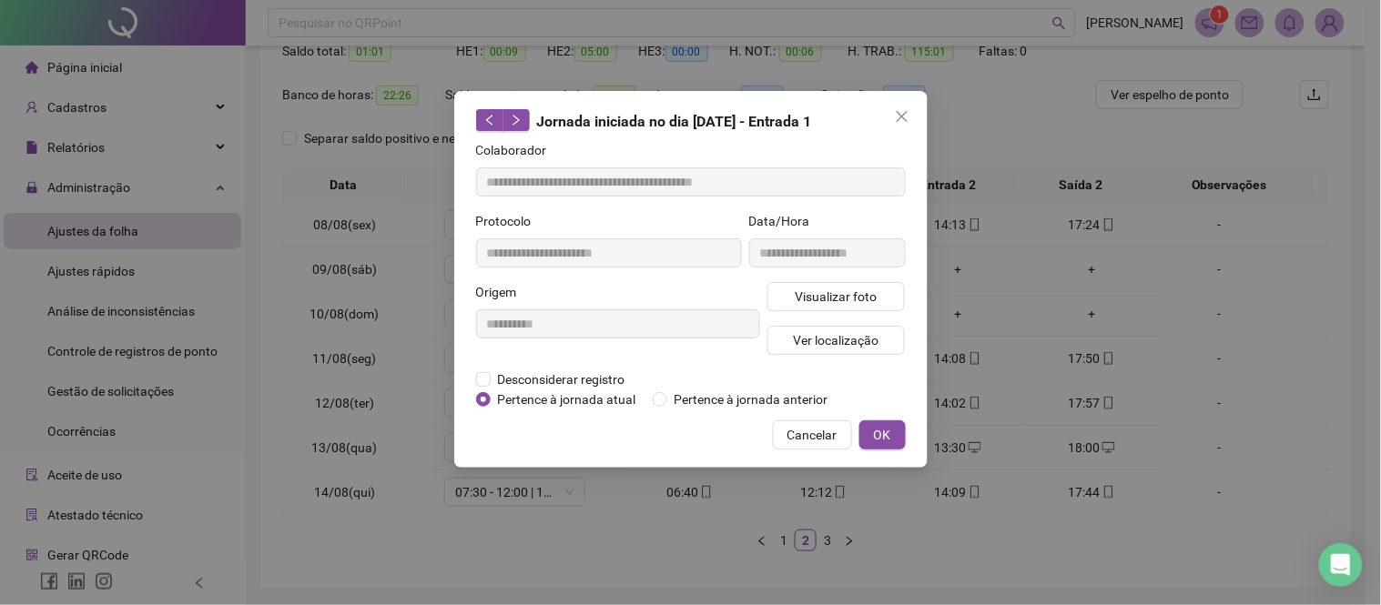
click at [1071, 365] on div "**********" at bounding box center [690, 302] width 1381 height 605
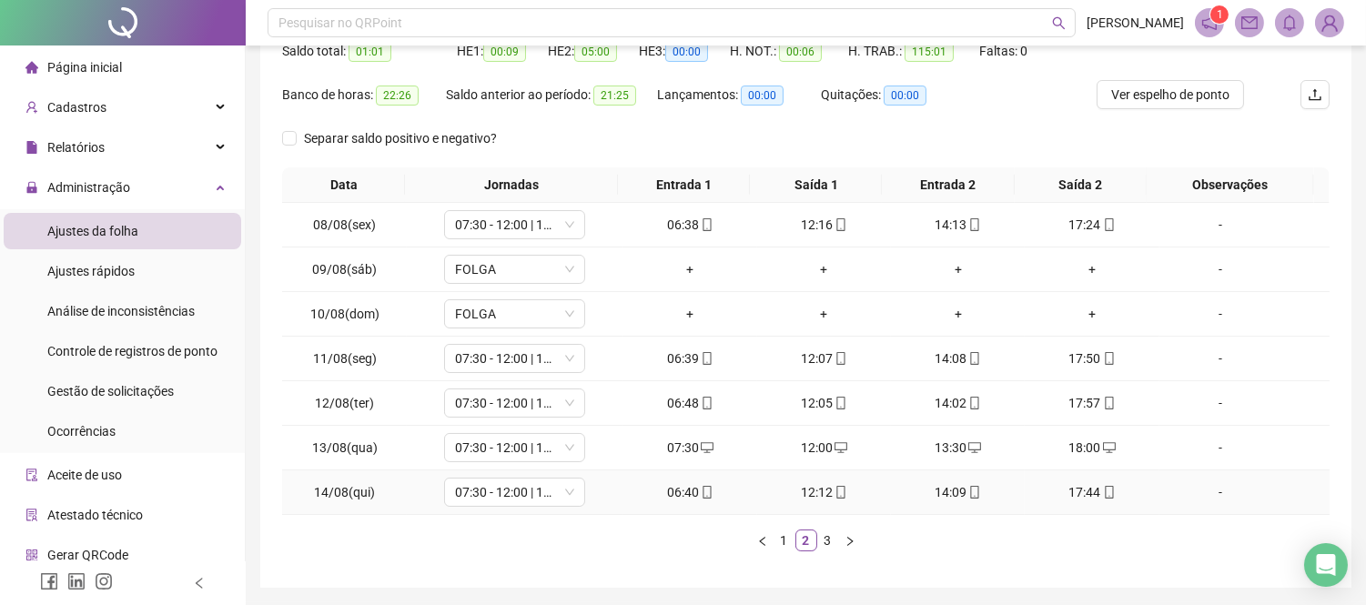
click at [701, 486] on icon "mobile" at bounding box center [707, 492] width 13 height 13
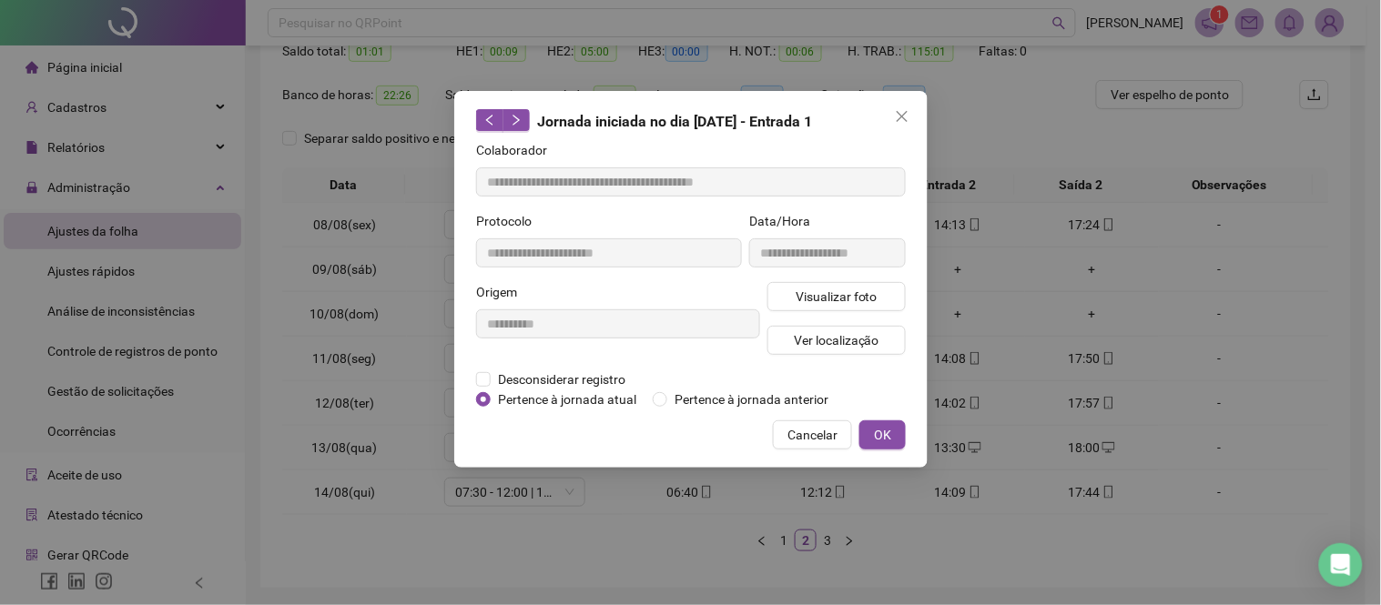
type input "**********"
click at [807, 299] on span "Visualizar foto" at bounding box center [836, 297] width 82 height 20
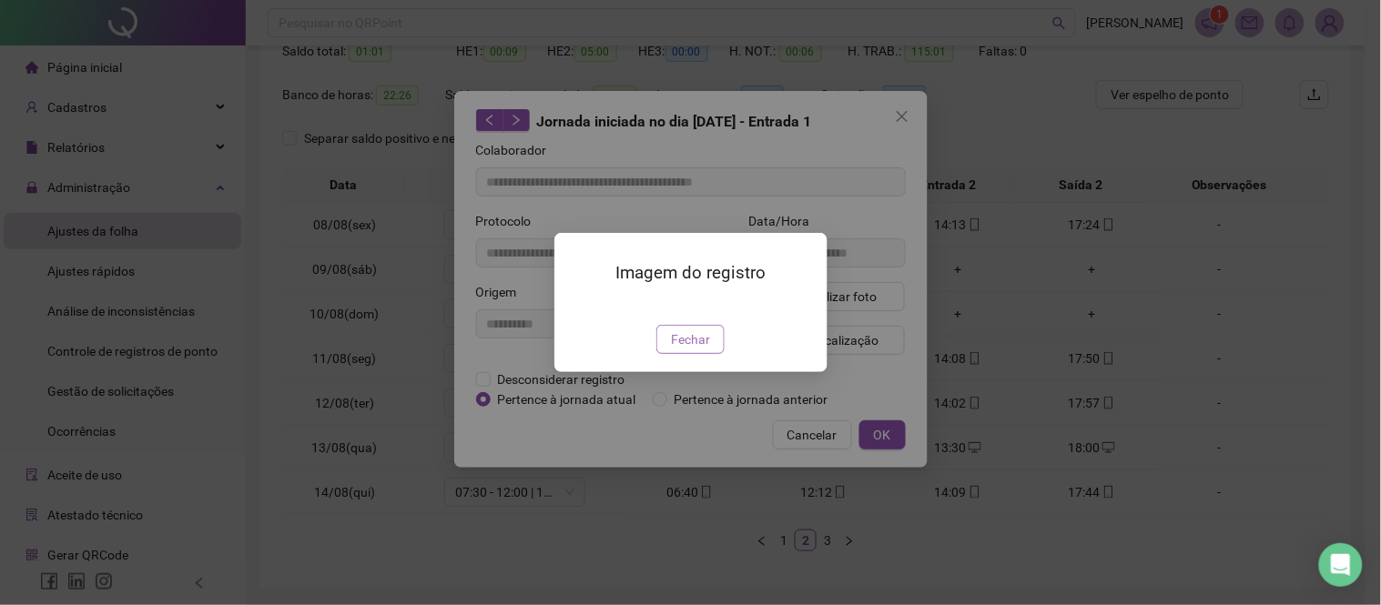
click at [701, 350] on span "Fechar" at bounding box center [690, 340] width 39 height 20
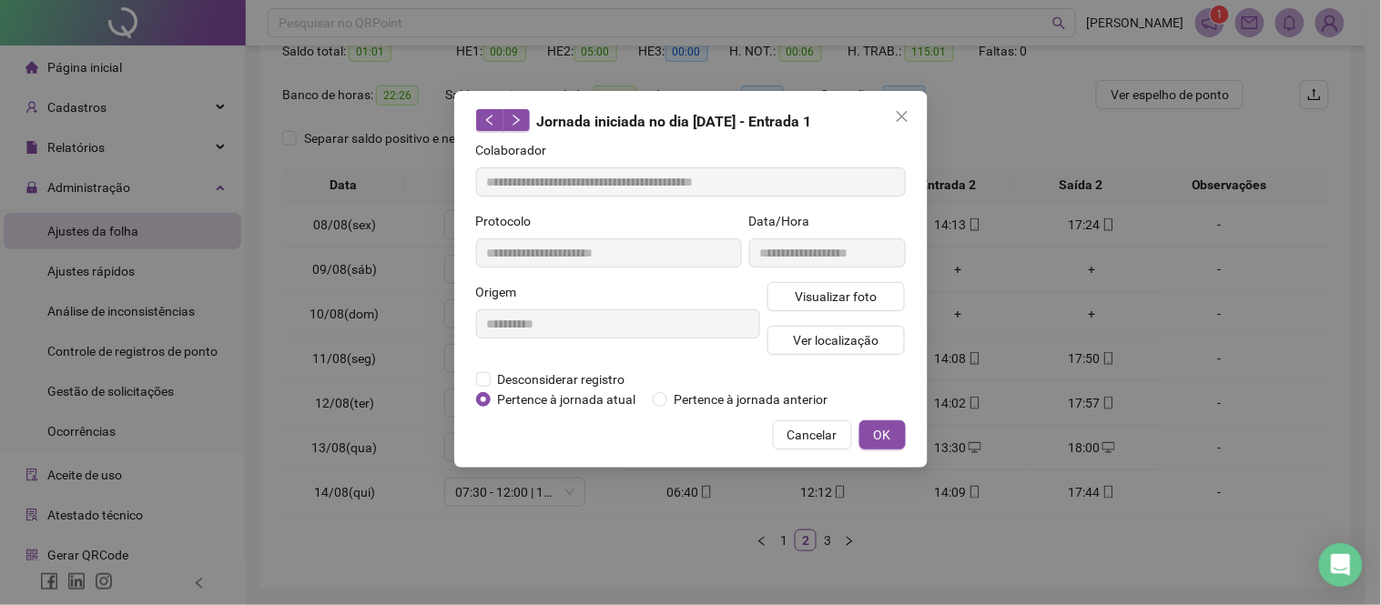
drag, startPoint x: 960, startPoint y: 329, endPoint x: 956, endPoint y: 367, distance: 38.4
click at [970, 339] on div "**********" at bounding box center [690, 302] width 1381 height 605
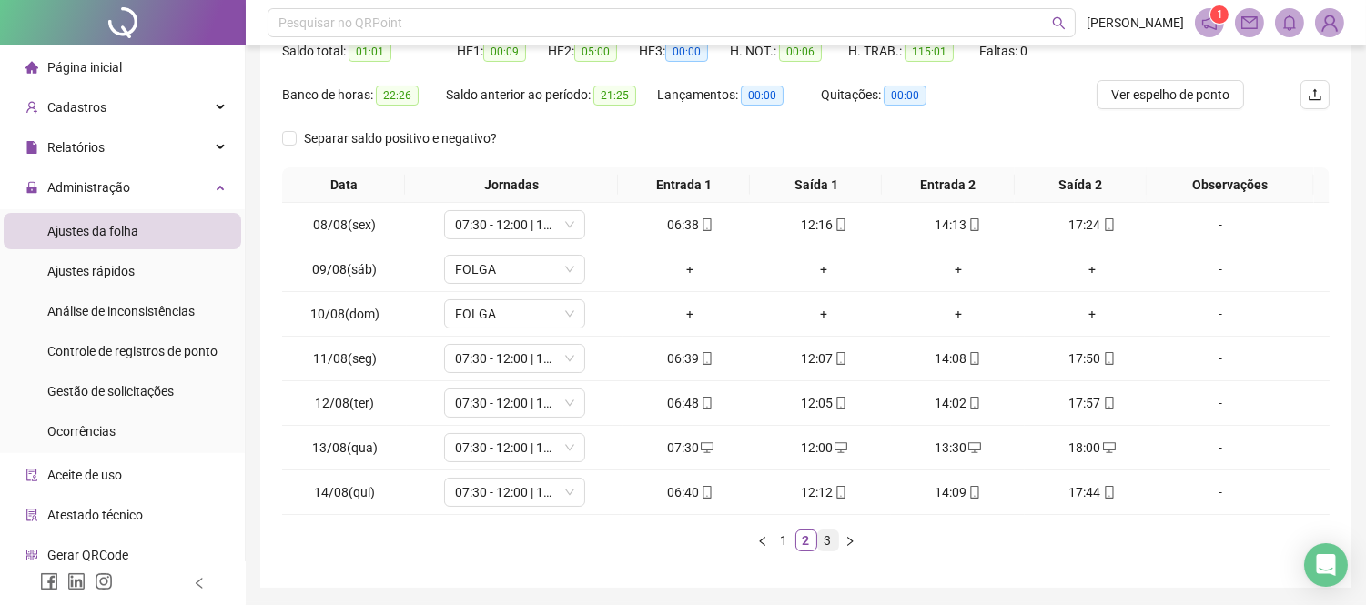
click at [831, 533] on link "3" at bounding box center [828, 541] width 20 height 20
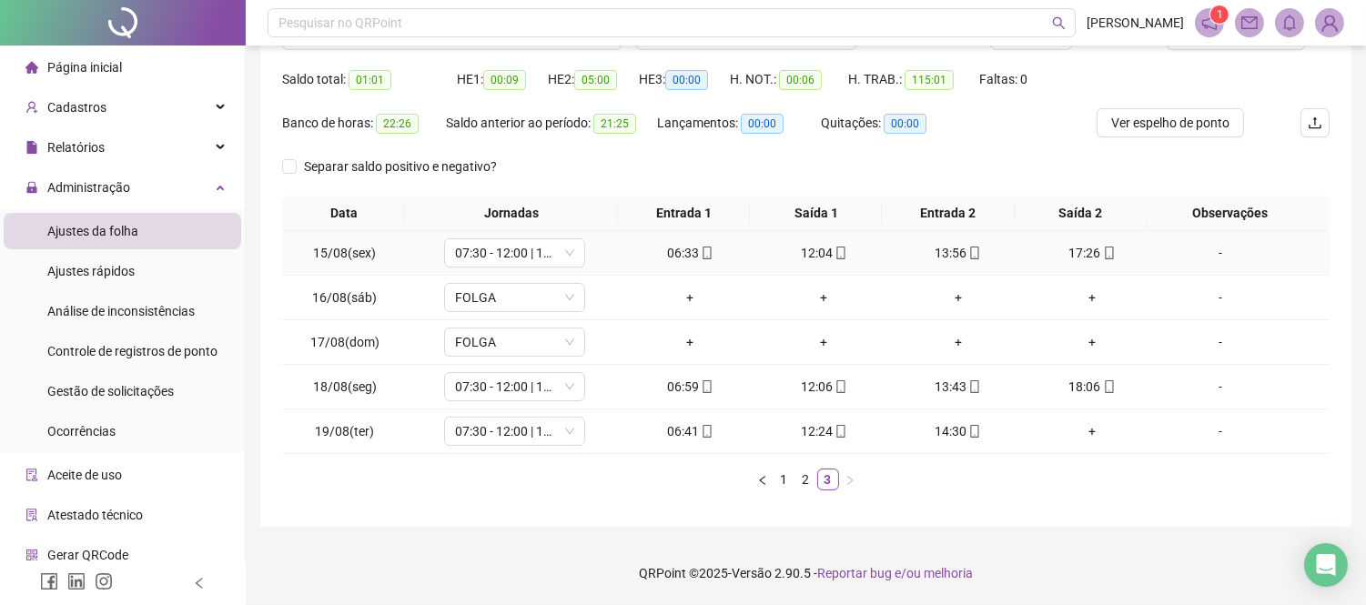
click at [708, 247] on div "06:33" at bounding box center [690, 253] width 119 height 20
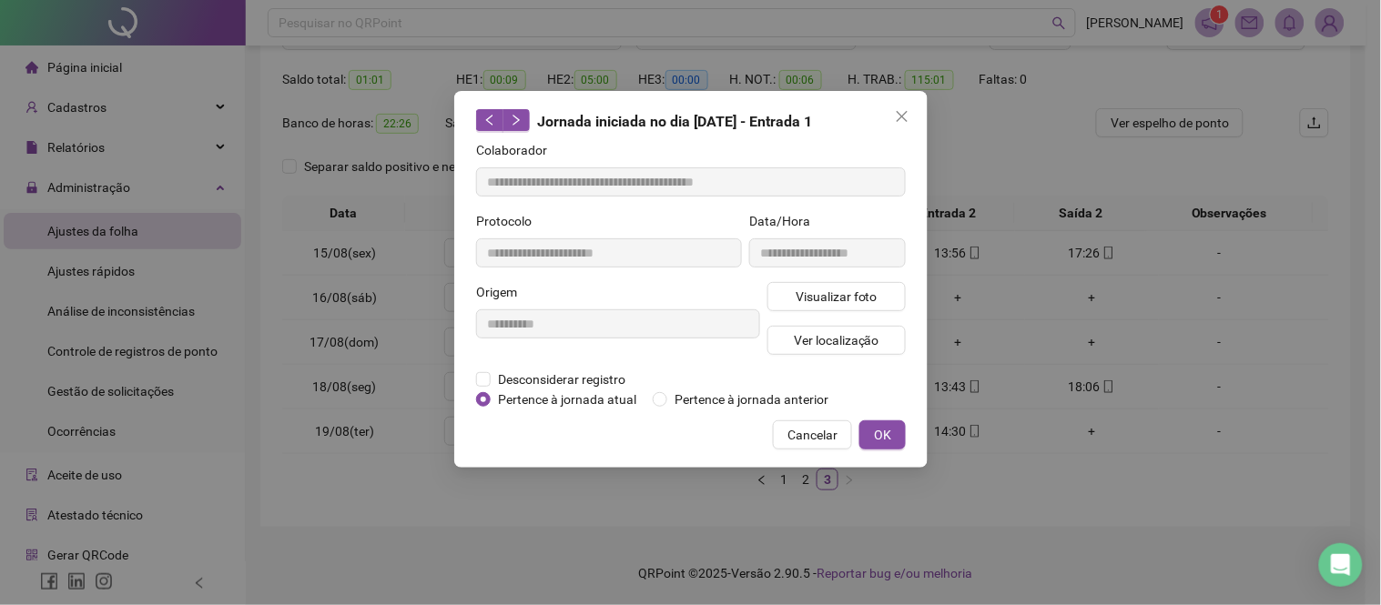
type input "**********"
click at [787, 294] on button "Visualizar foto" at bounding box center [836, 296] width 138 height 29
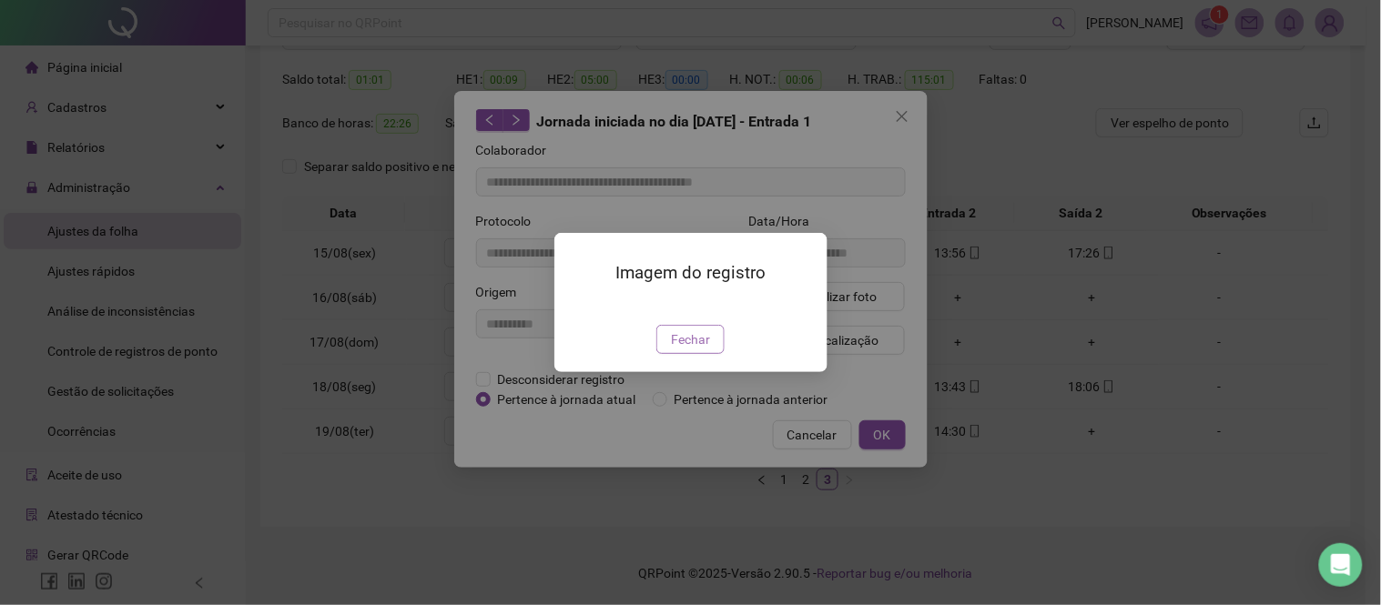
click at [707, 350] on span "Fechar" at bounding box center [690, 340] width 39 height 20
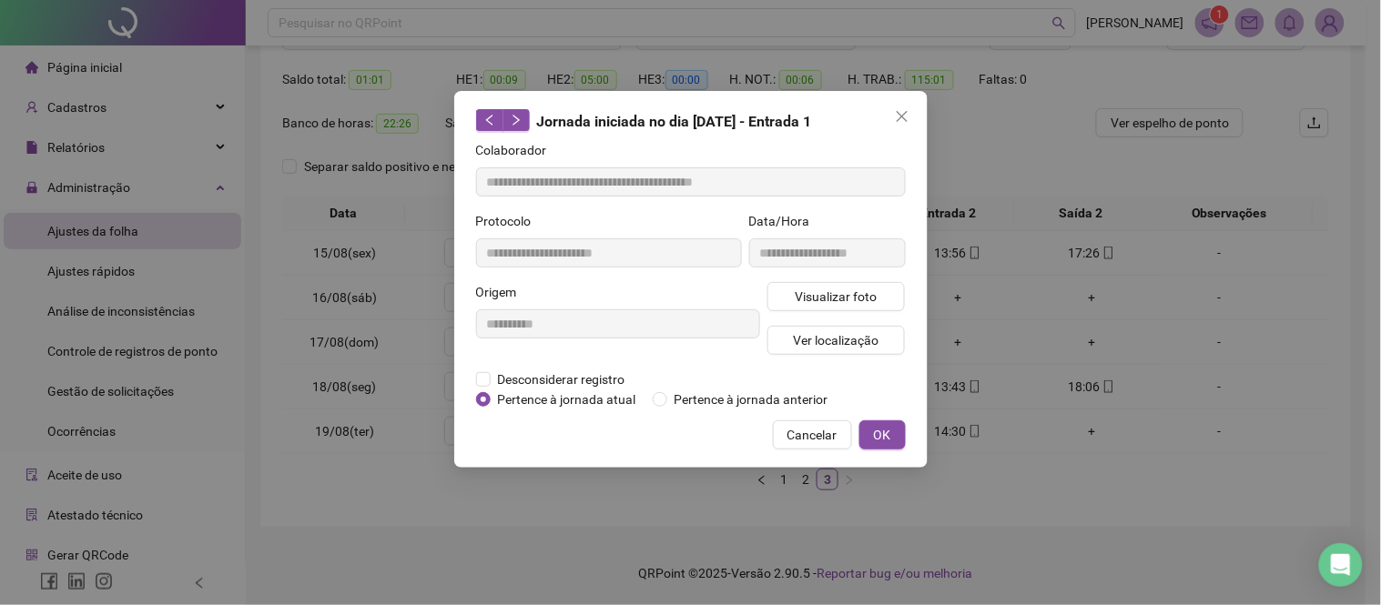
click at [660, 492] on div "**********" at bounding box center [690, 302] width 1381 height 605
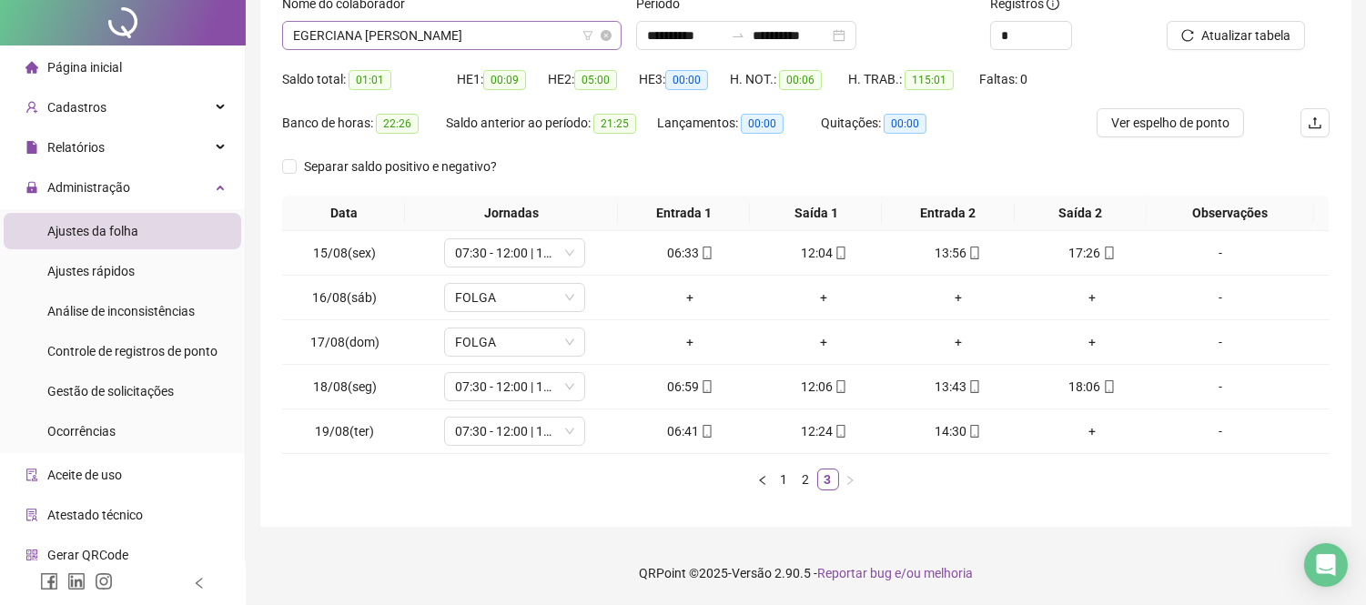
scroll to position [0, 0]
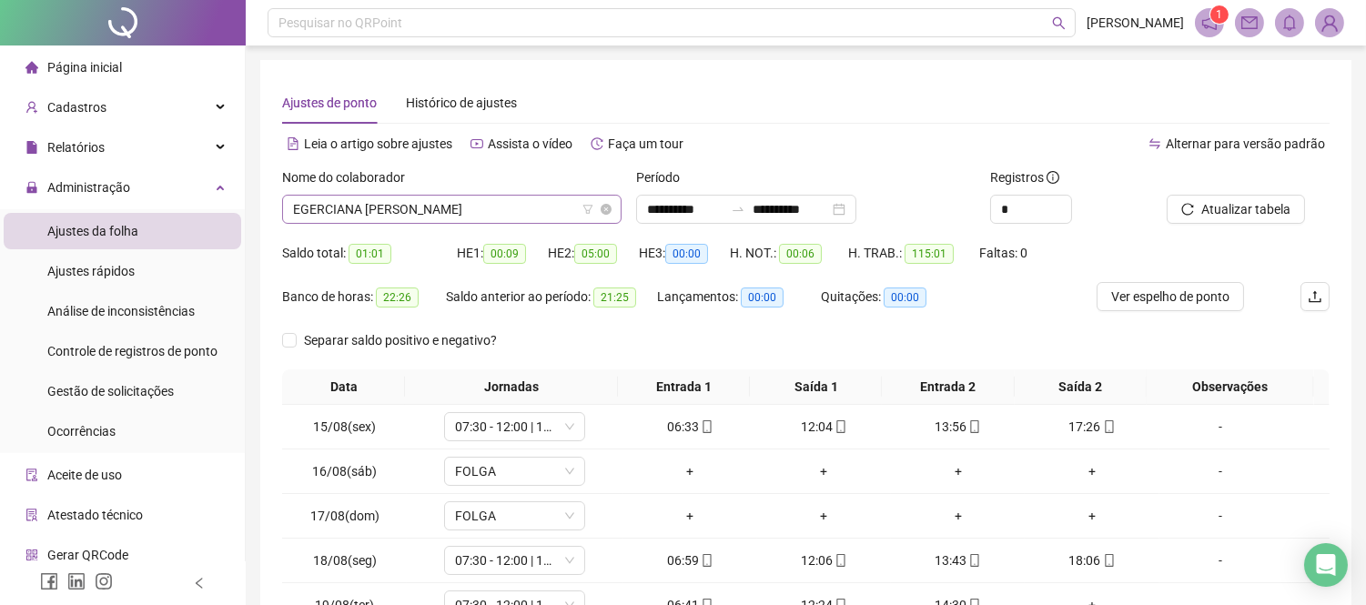
click at [580, 201] on span "EGERCIANA [PERSON_NAME]" at bounding box center [452, 209] width 318 height 27
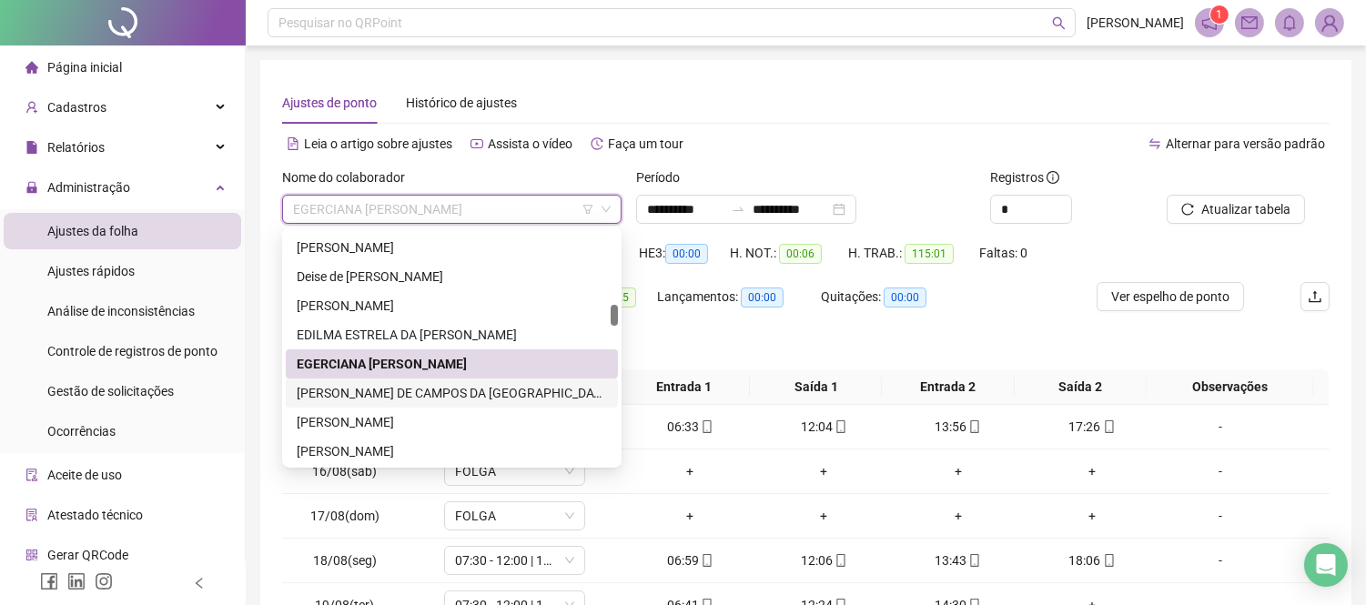
click at [484, 388] on div "[PERSON_NAME] DE CAMPOS DA [GEOGRAPHIC_DATA]" at bounding box center [452, 393] width 310 height 20
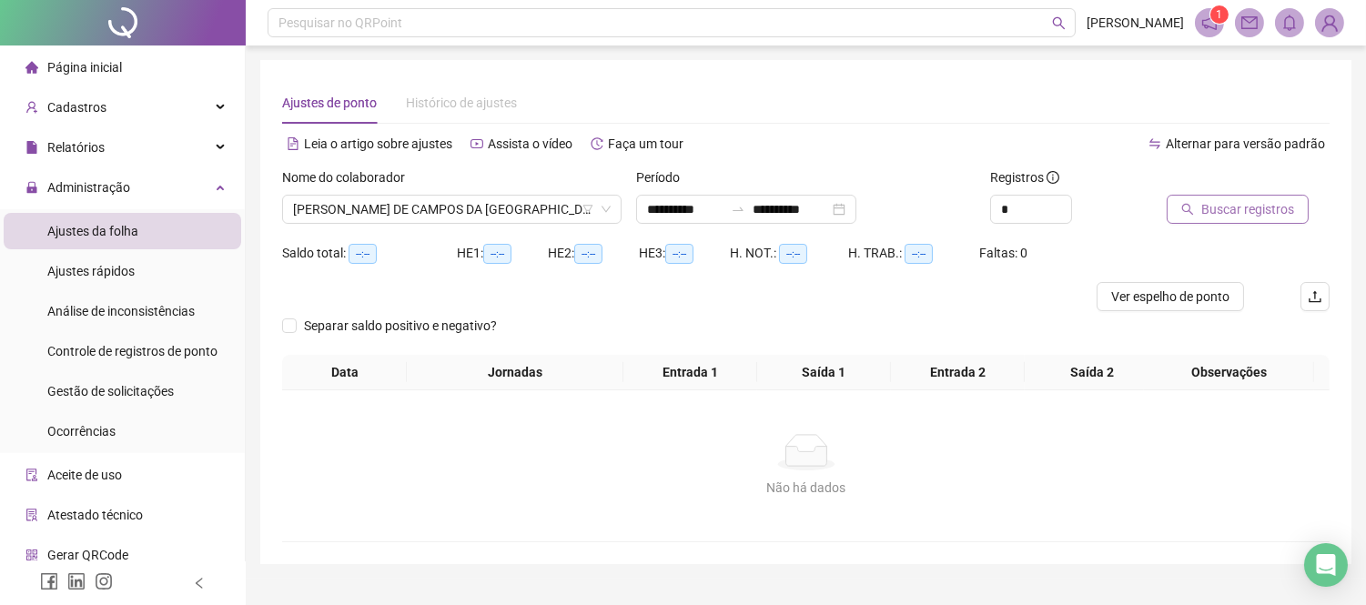
click at [1207, 202] on span "Buscar registros" at bounding box center [1248, 209] width 93 height 20
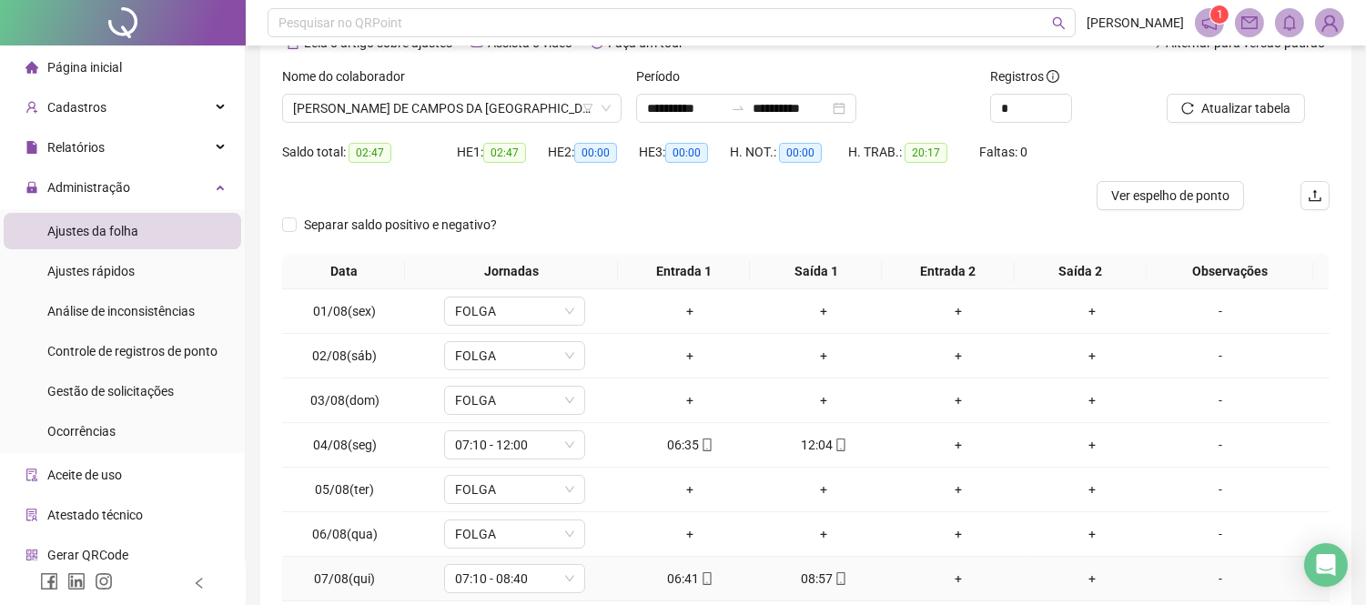
scroll to position [202, 0]
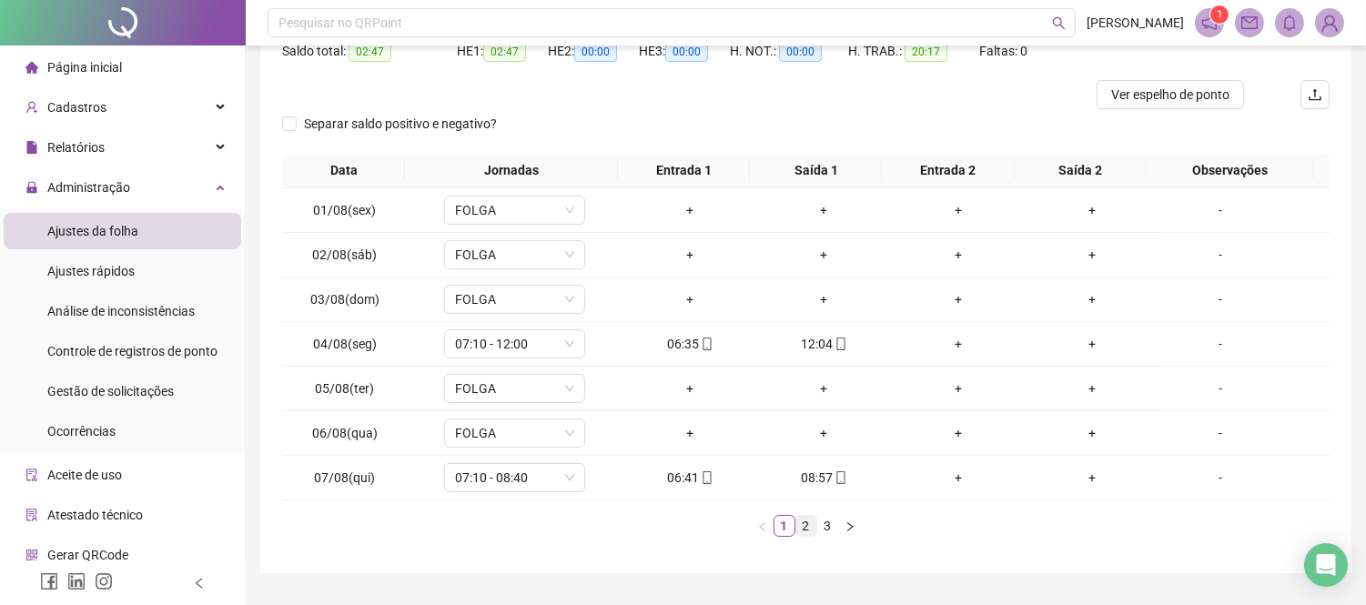
click at [805, 523] on link "2" at bounding box center [807, 526] width 20 height 20
click at [830, 533] on link "3" at bounding box center [828, 526] width 20 height 20
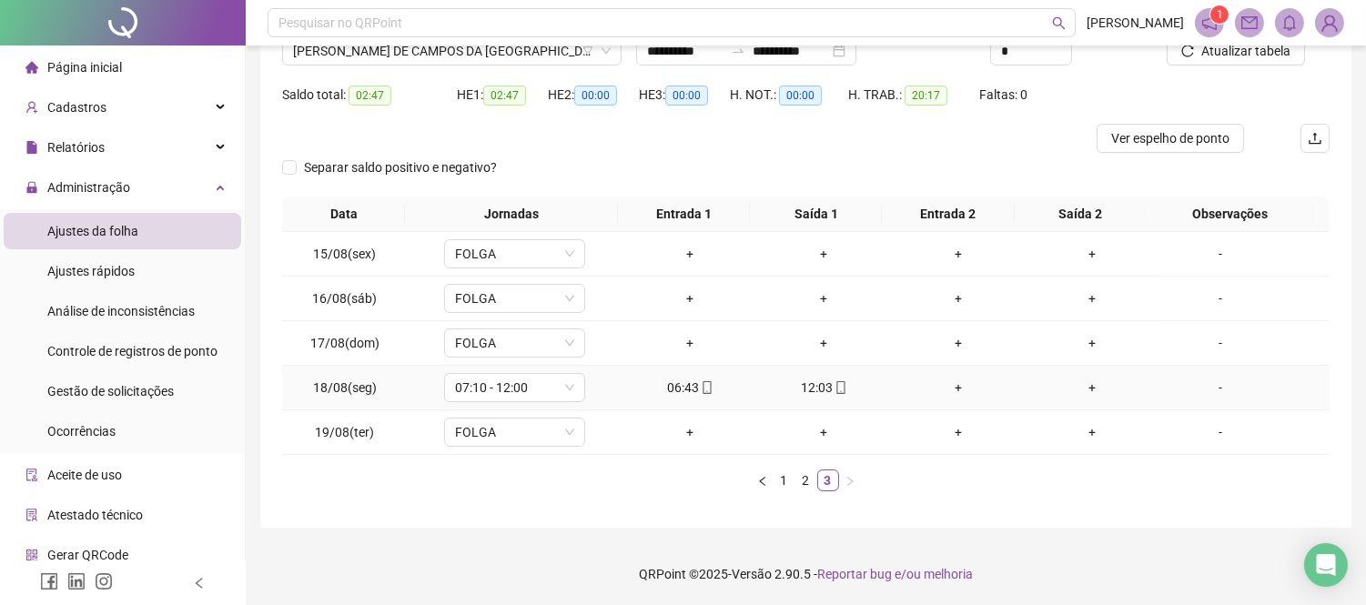
scroll to position [0, 0]
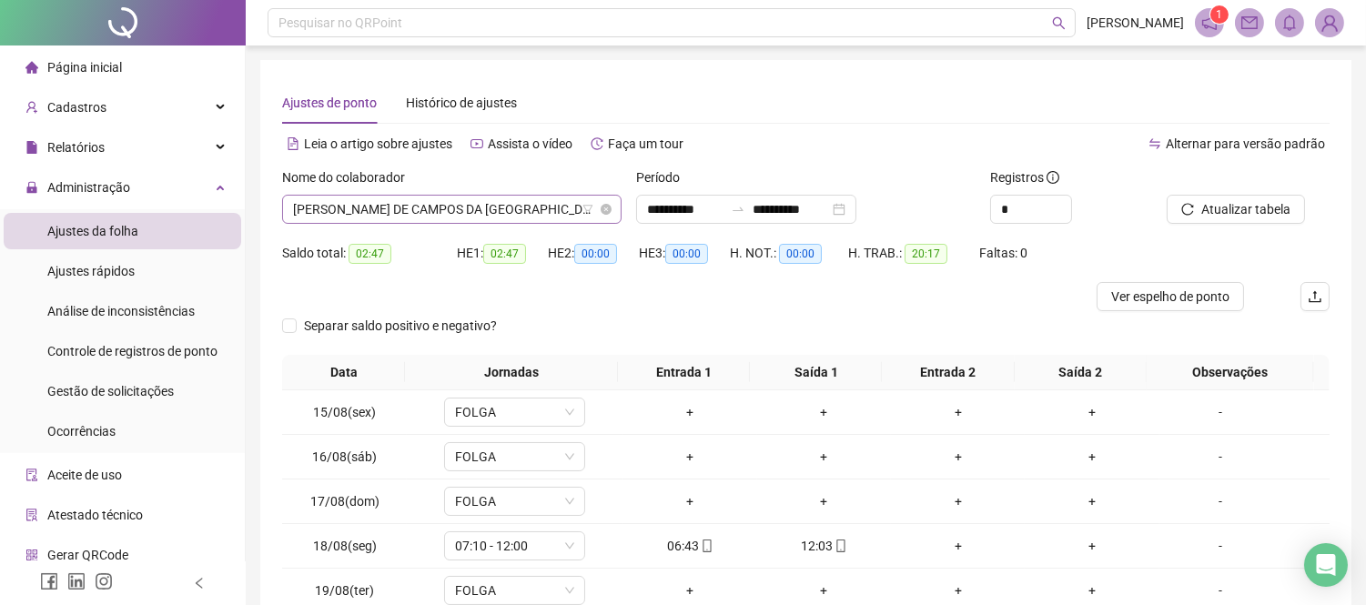
click at [530, 211] on span "[PERSON_NAME] DE CAMPOS DA [GEOGRAPHIC_DATA]" at bounding box center [452, 209] width 318 height 27
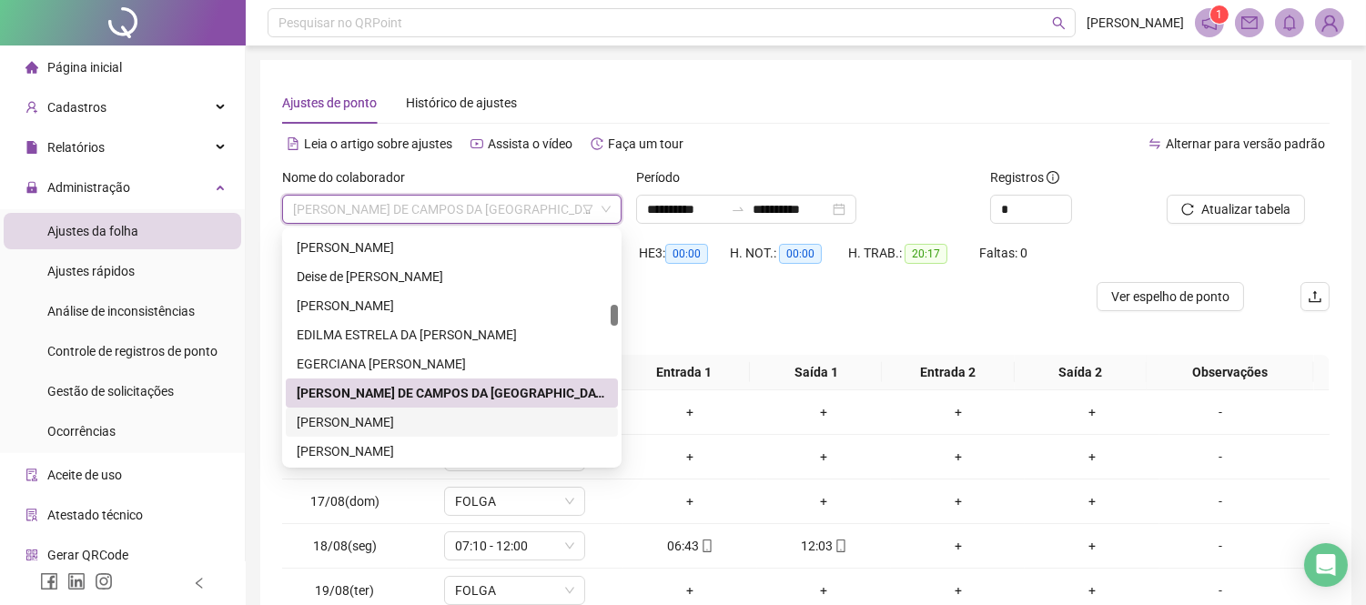
click at [439, 408] on div "[PERSON_NAME]" at bounding box center [452, 422] width 332 height 29
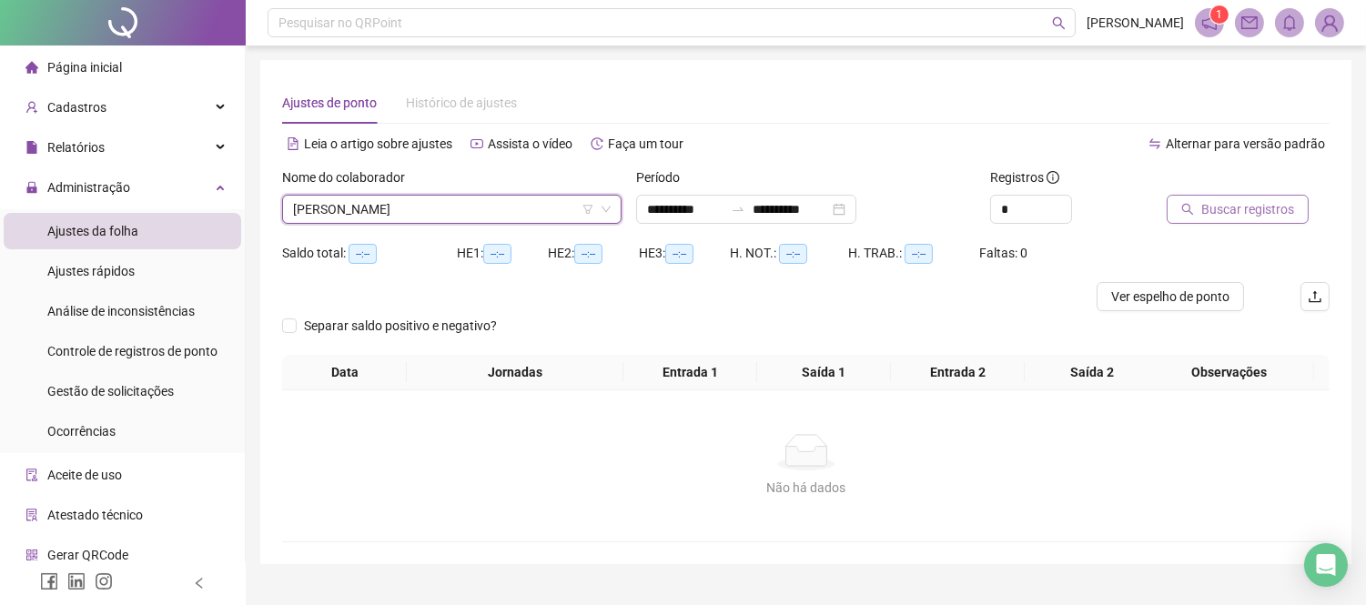
click at [1261, 202] on span "Buscar registros" at bounding box center [1248, 209] width 93 height 20
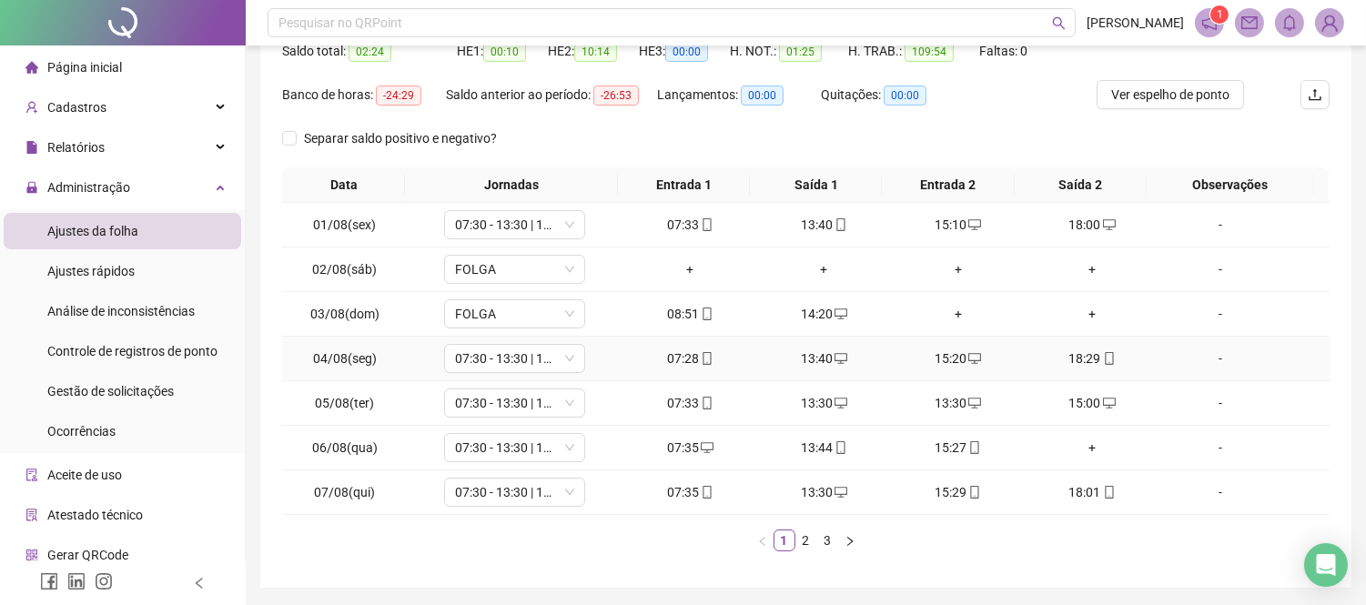
scroll to position [262, 0]
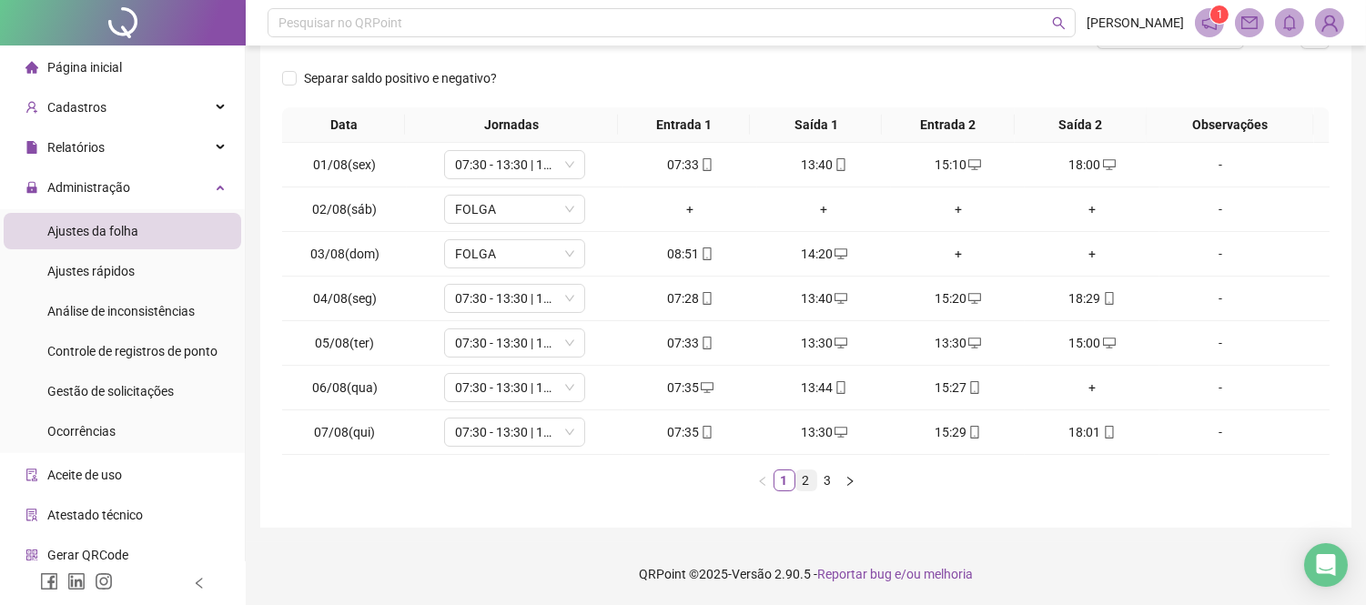
click at [813, 476] on link "2" at bounding box center [807, 481] width 20 height 20
click at [828, 476] on link "3" at bounding box center [828, 481] width 20 height 20
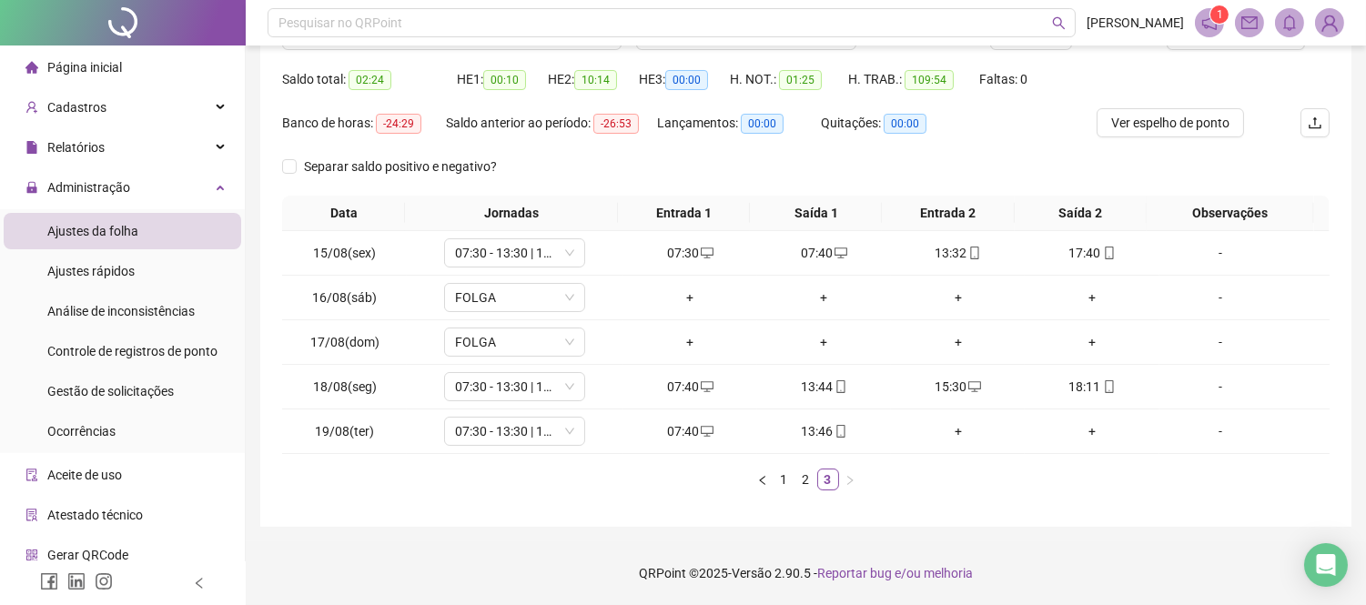
scroll to position [0, 0]
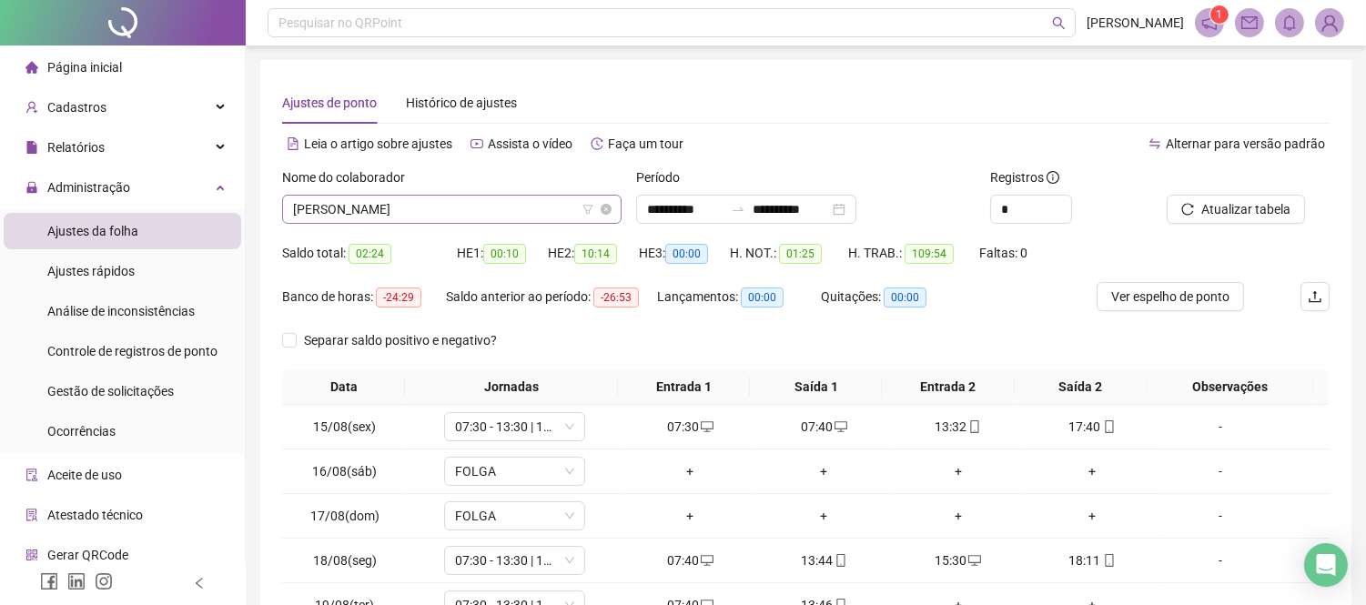
click at [470, 208] on span "[PERSON_NAME]" at bounding box center [452, 209] width 318 height 27
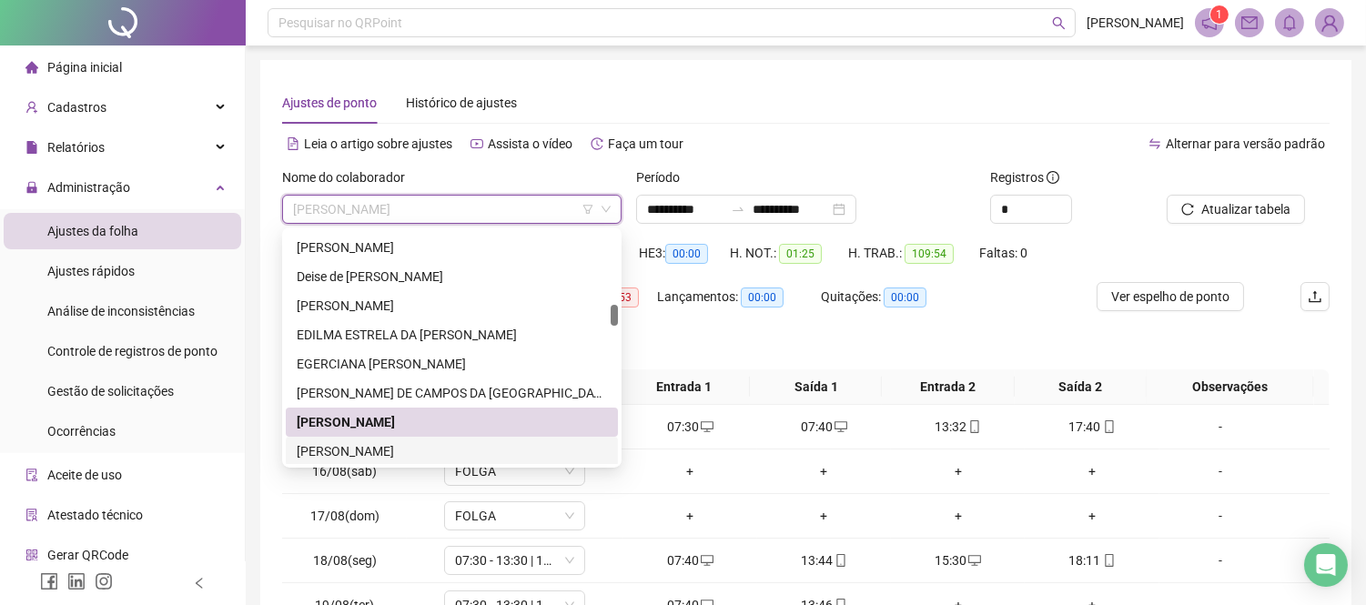
click at [533, 440] on div "[PERSON_NAME]" at bounding box center [452, 451] width 332 height 29
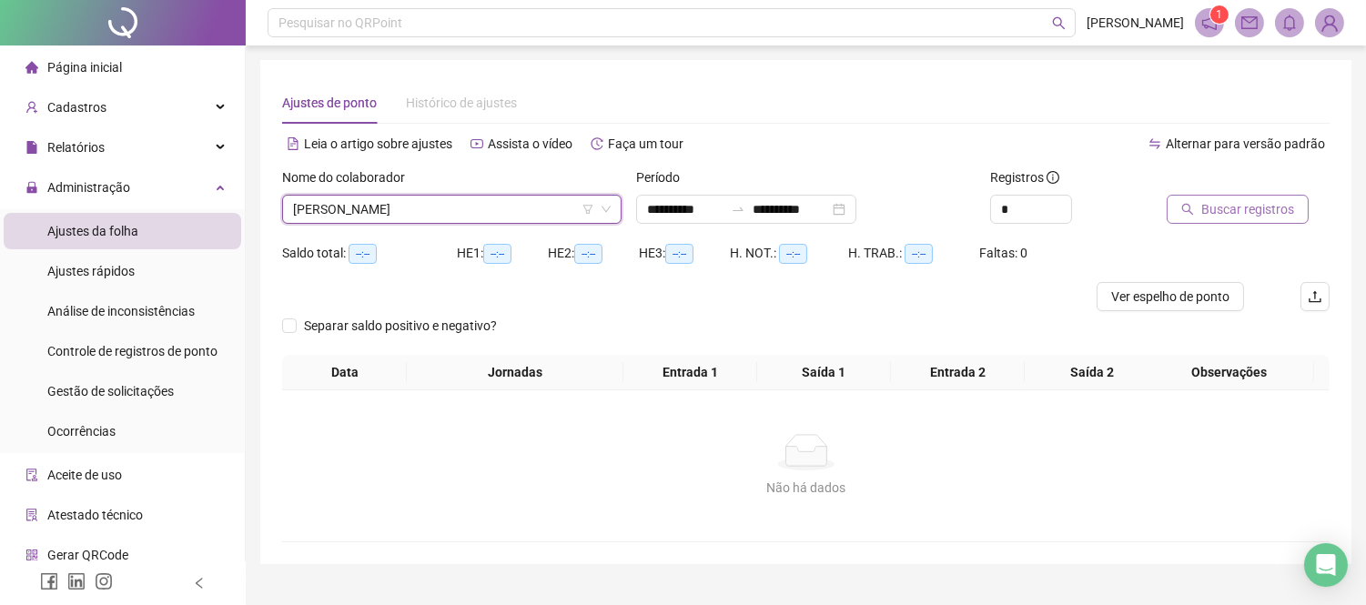
click at [1209, 209] on span "Buscar registros" at bounding box center [1248, 209] width 93 height 20
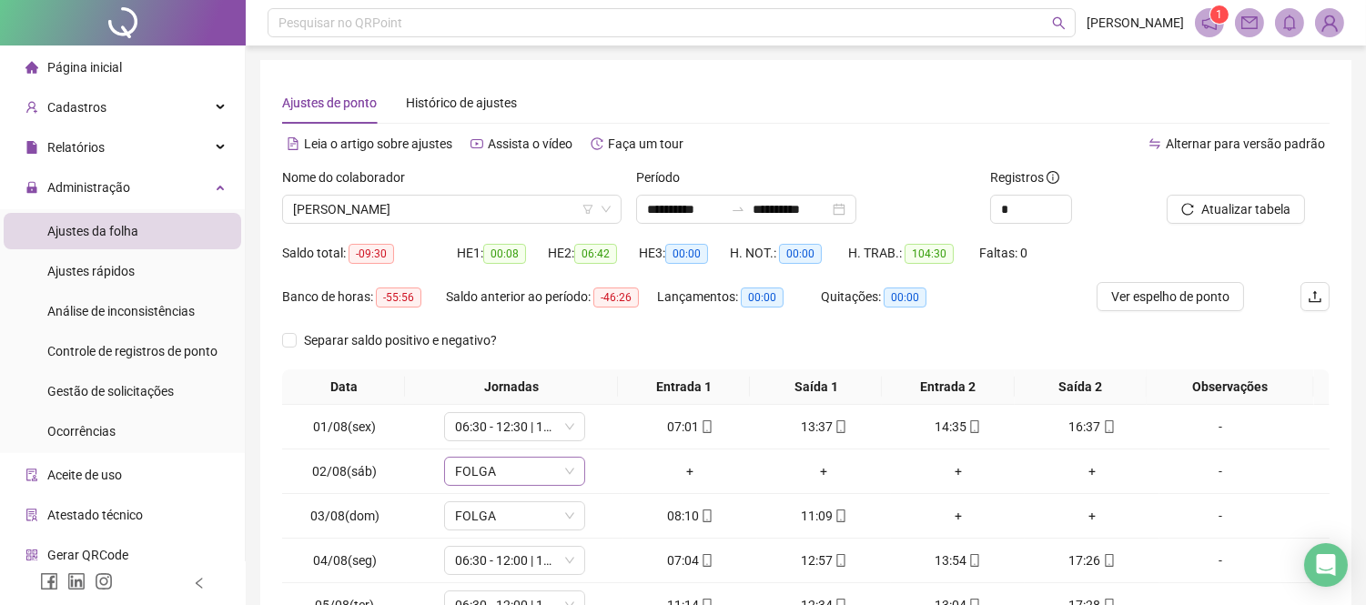
scroll to position [262, 0]
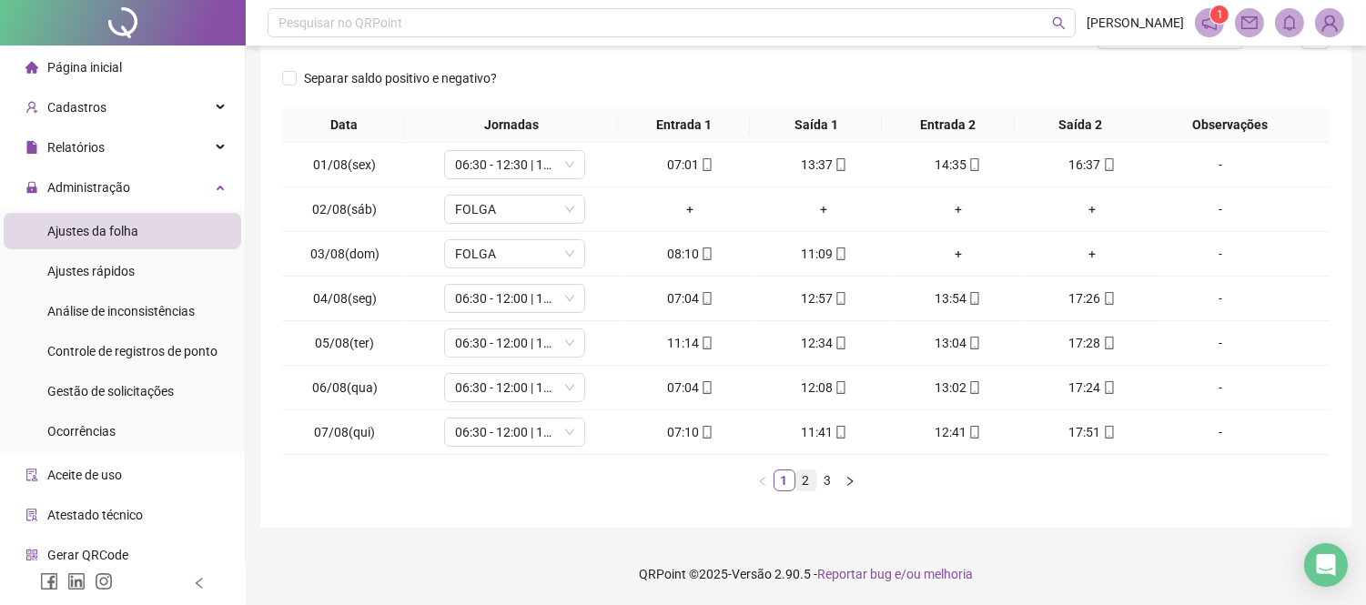
click at [801, 488] on link "2" at bounding box center [807, 481] width 20 height 20
click at [789, 481] on link "1" at bounding box center [785, 481] width 20 height 20
click at [798, 479] on link "2" at bounding box center [807, 481] width 20 height 20
click at [814, 477] on link "2" at bounding box center [807, 481] width 20 height 20
click at [826, 478] on link "3" at bounding box center [828, 481] width 20 height 20
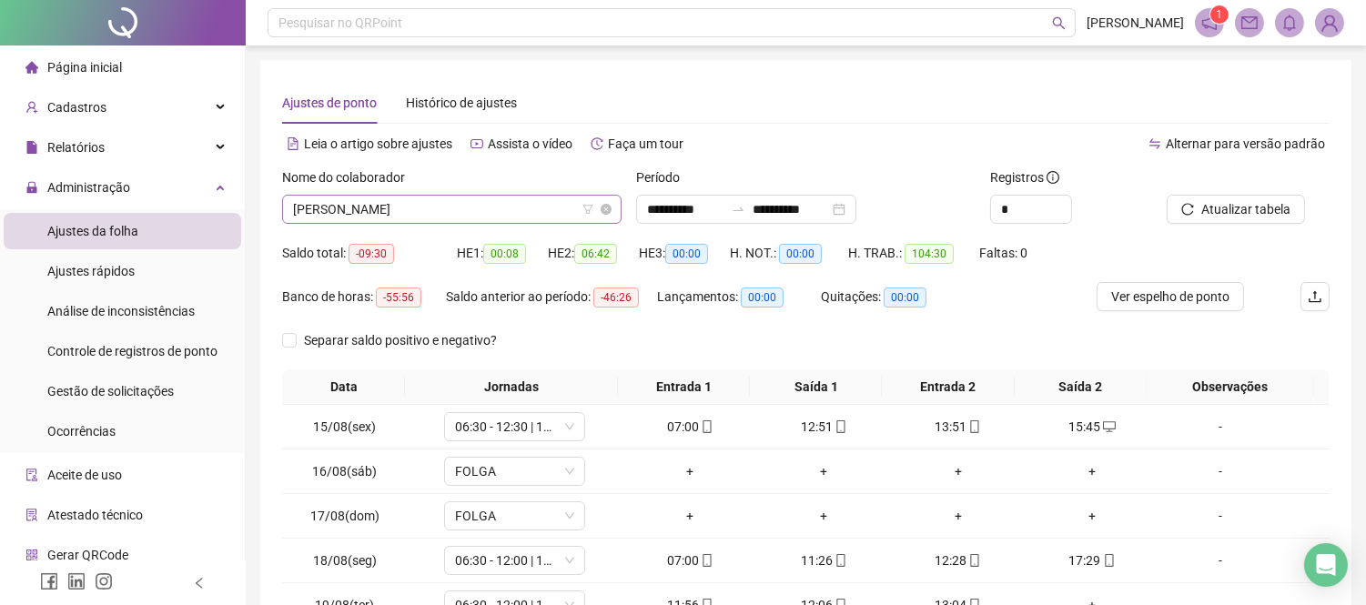
scroll to position [815, 0]
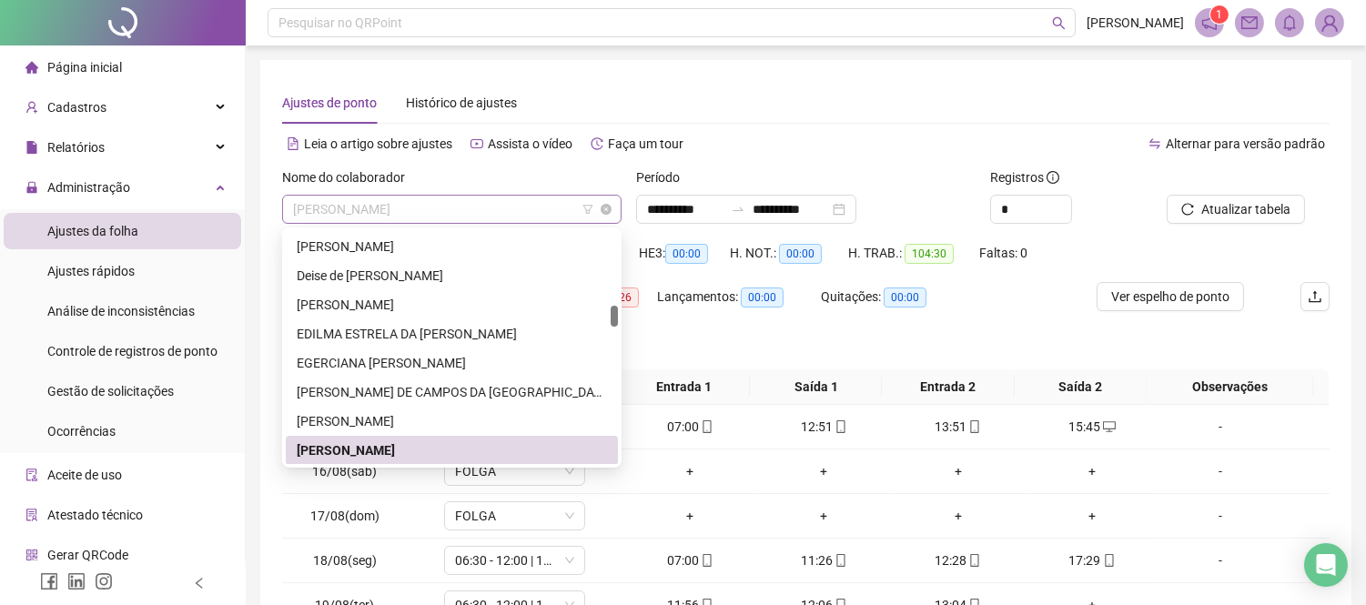
click at [579, 207] on span "[PERSON_NAME]" at bounding box center [452, 209] width 318 height 27
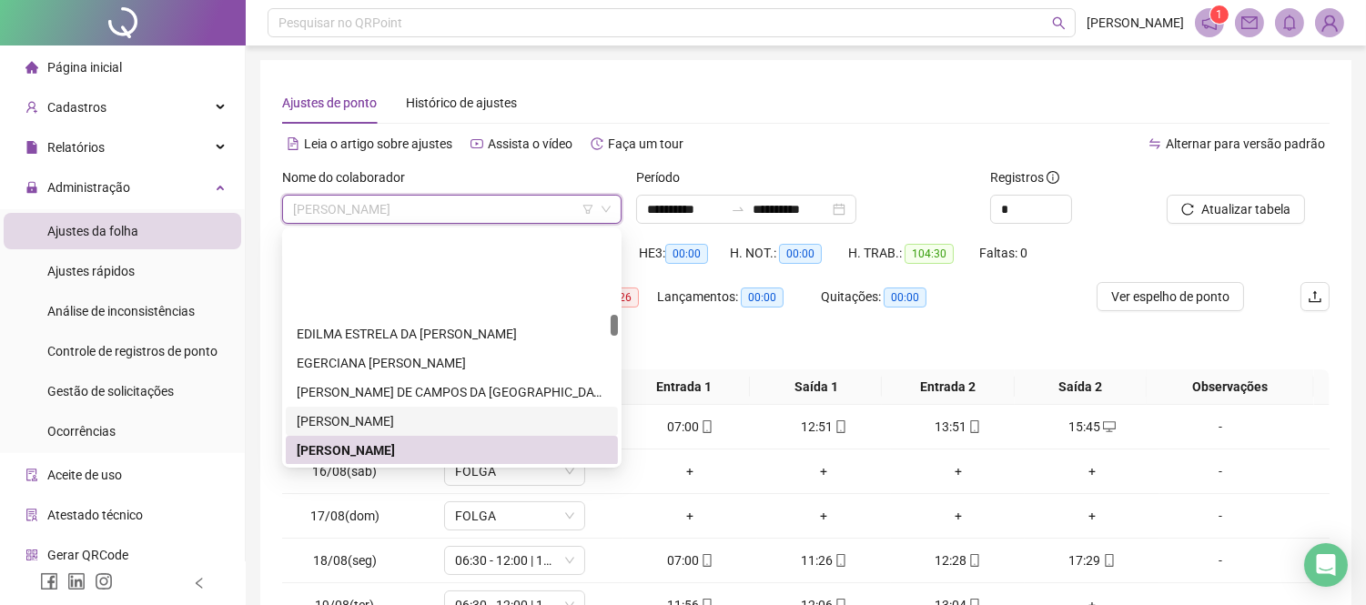
scroll to position [916, 0]
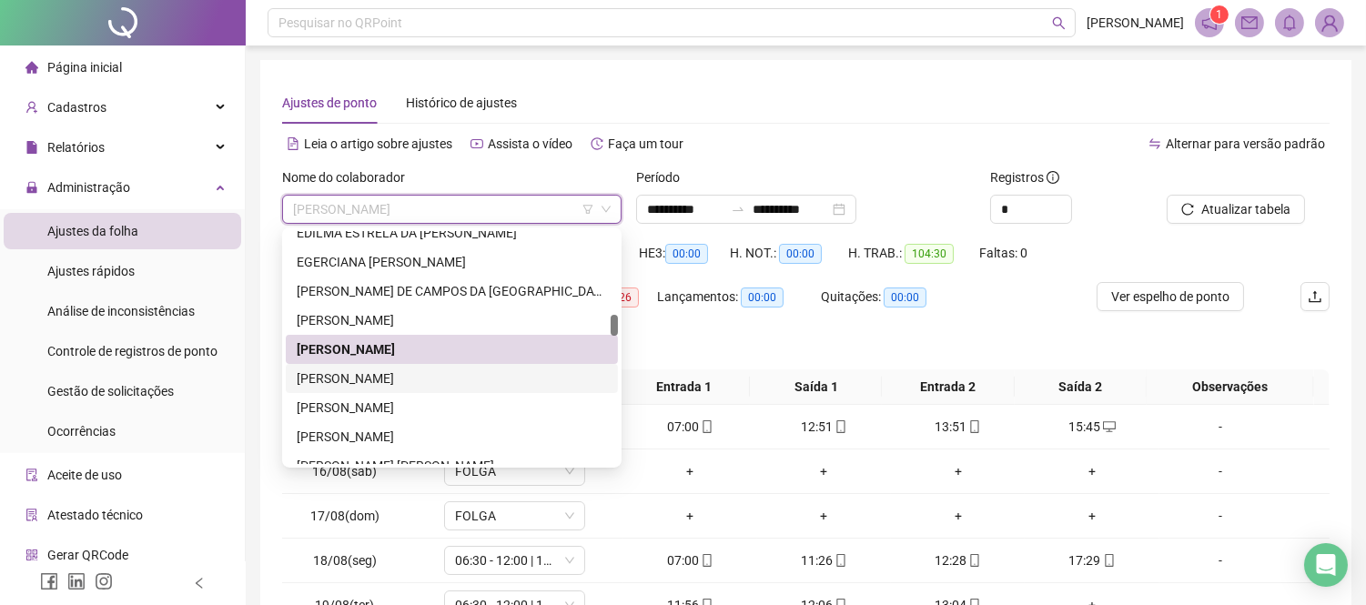
drag, startPoint x: 414, startPoint y: 369, endPoint x: 424, endPoint y: 376, distance: 12.4
click at [424, 376] on div "[PERSON_NAME]" at bounding box center [452, 379] width 310 height 20
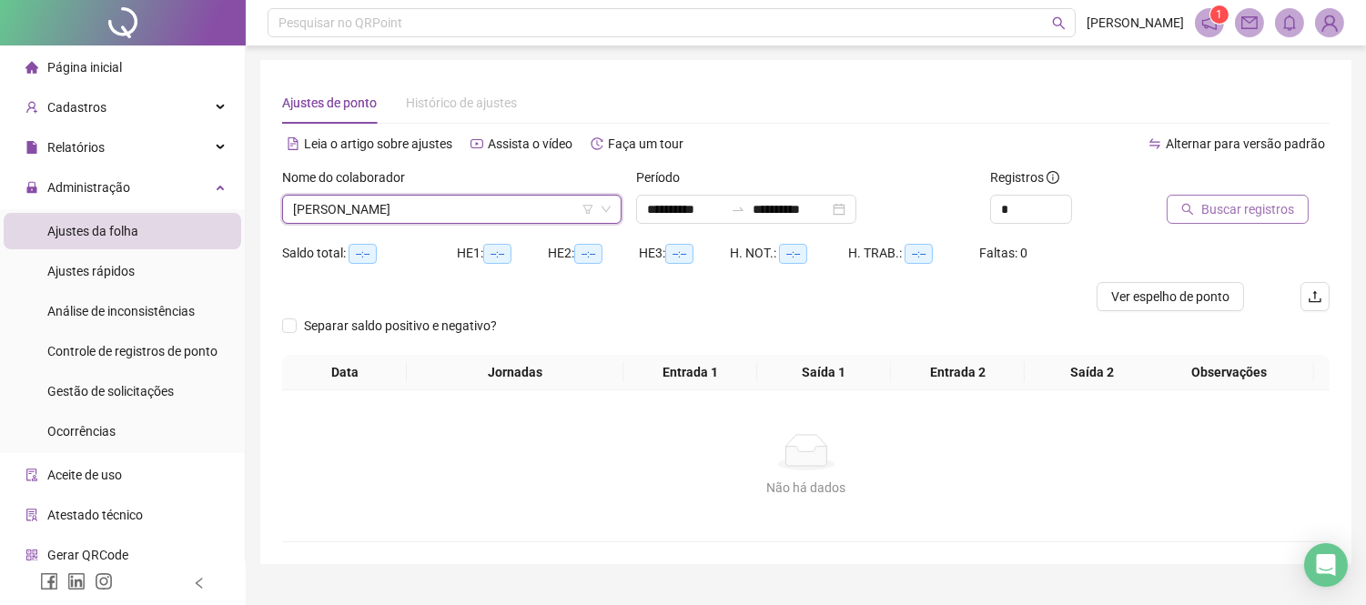
click at [1195, 204] on button "Buscar registros" at bounding box center [1238, 209] width 142 height 29
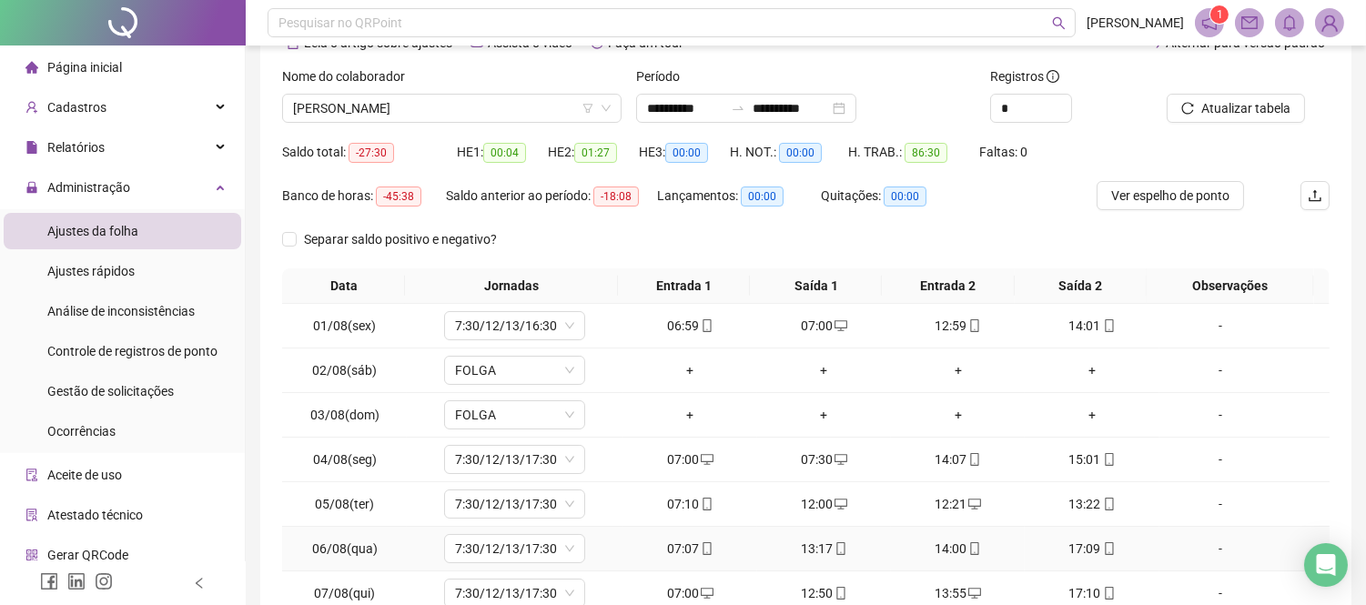
scroll to position [262, 0]
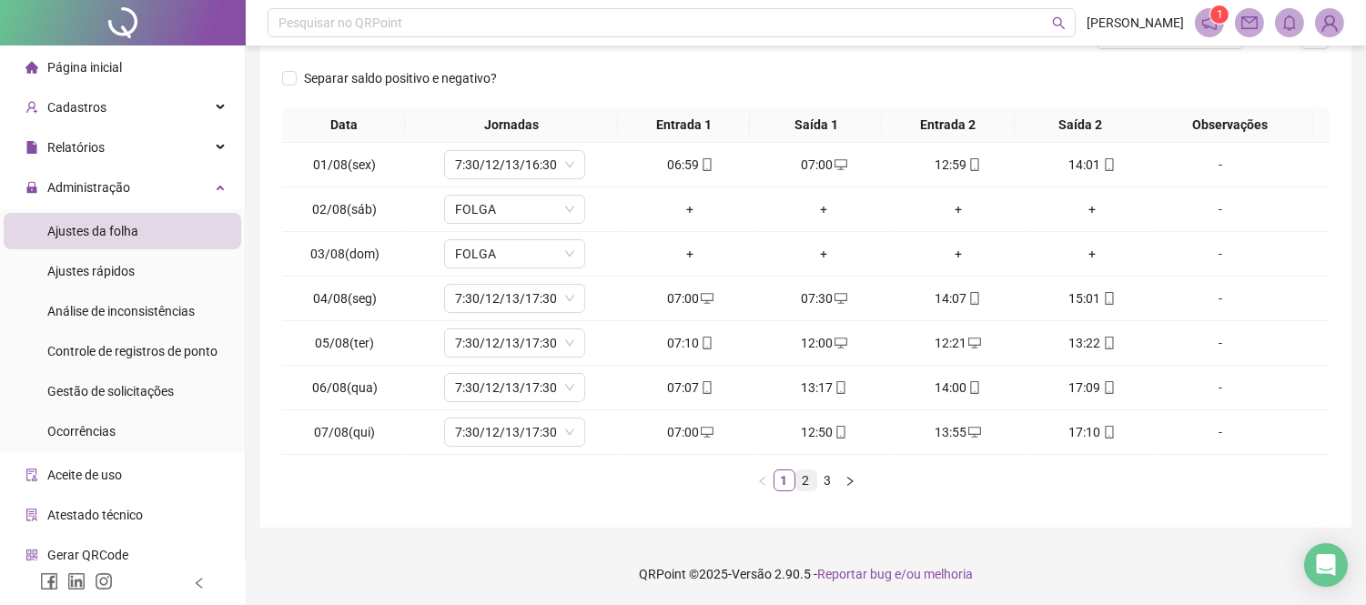
click at [798, 486] on link "2" at bounding box center [807, 481] width 20 height 20
click at [833, 482] on link "3" at bounding box center [828, 481] width 20 height 20
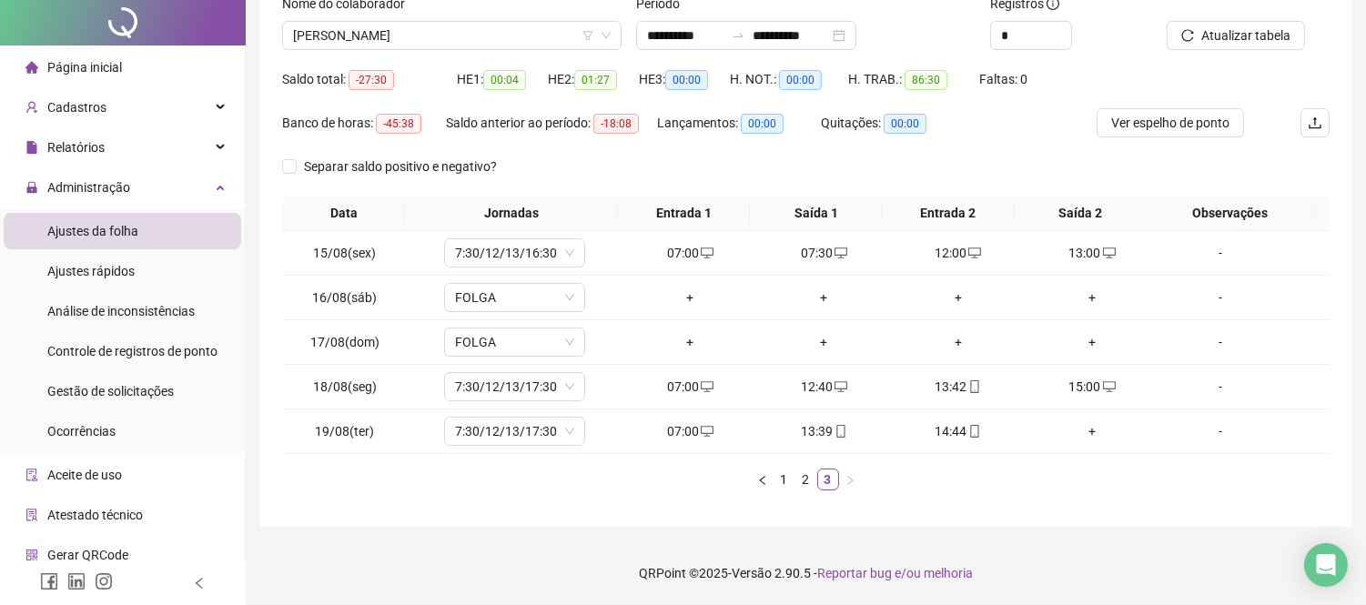
scroll to position [0, 0]
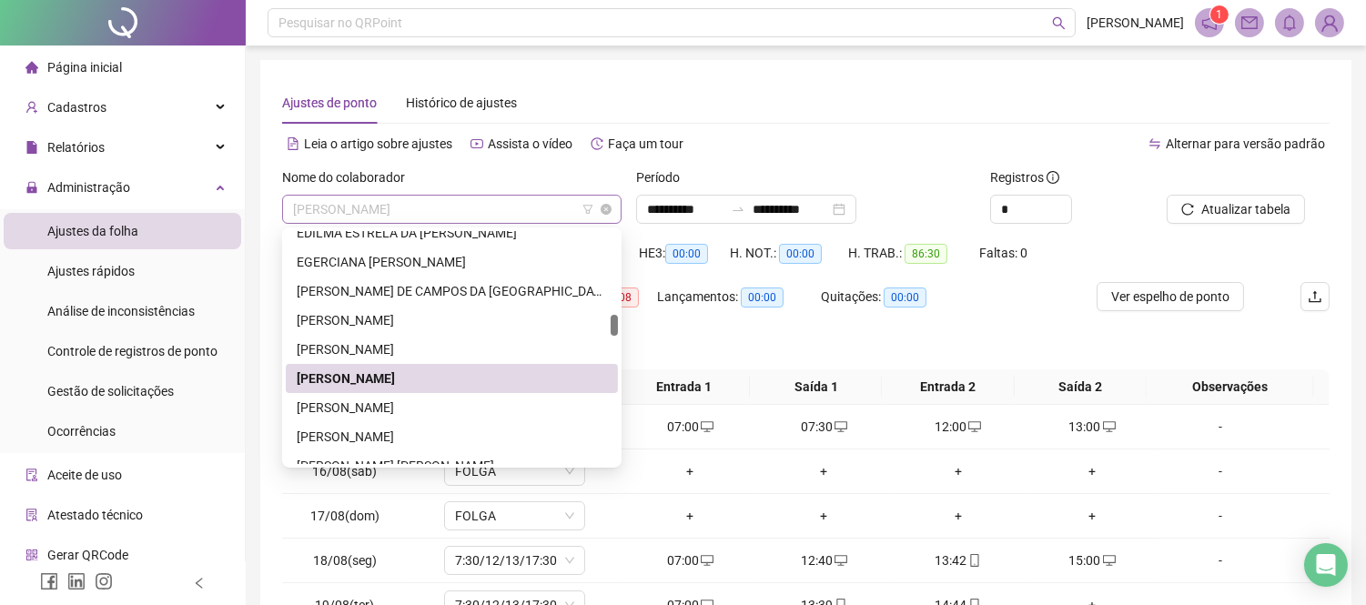
click at [532, 210] on span "[PERSON_NAME]" at bounding box center [452, 209] width 318 height 27
click at [510, 401] on div "[PERSON_NAME]" at bounding box center [452, 408] width 310 height 20
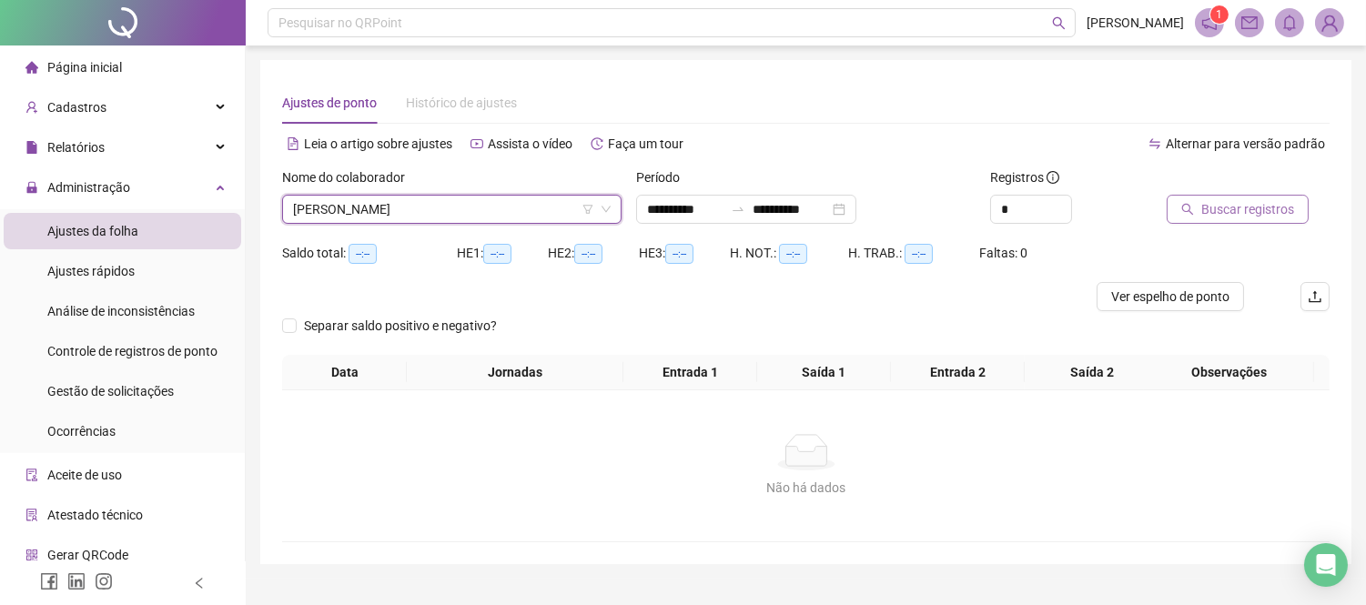
click at [1193, 203] on icon "search" at bounding box center [1188, 209] width 13 height 13
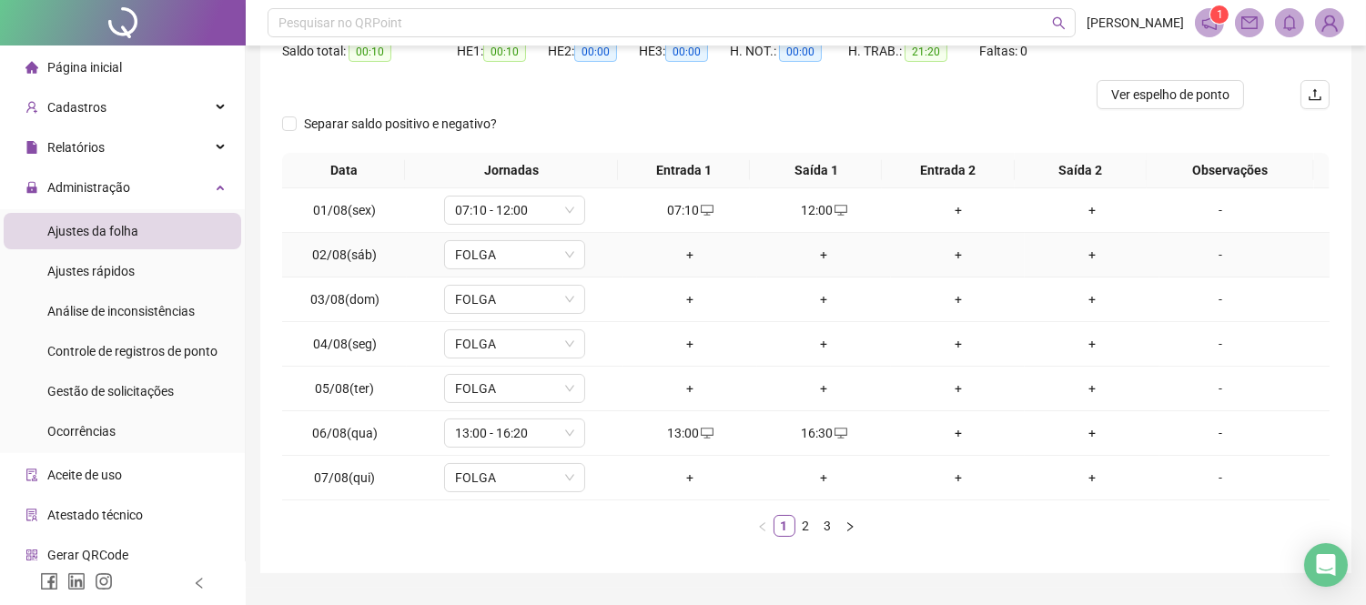
scroll to position [249, 0]
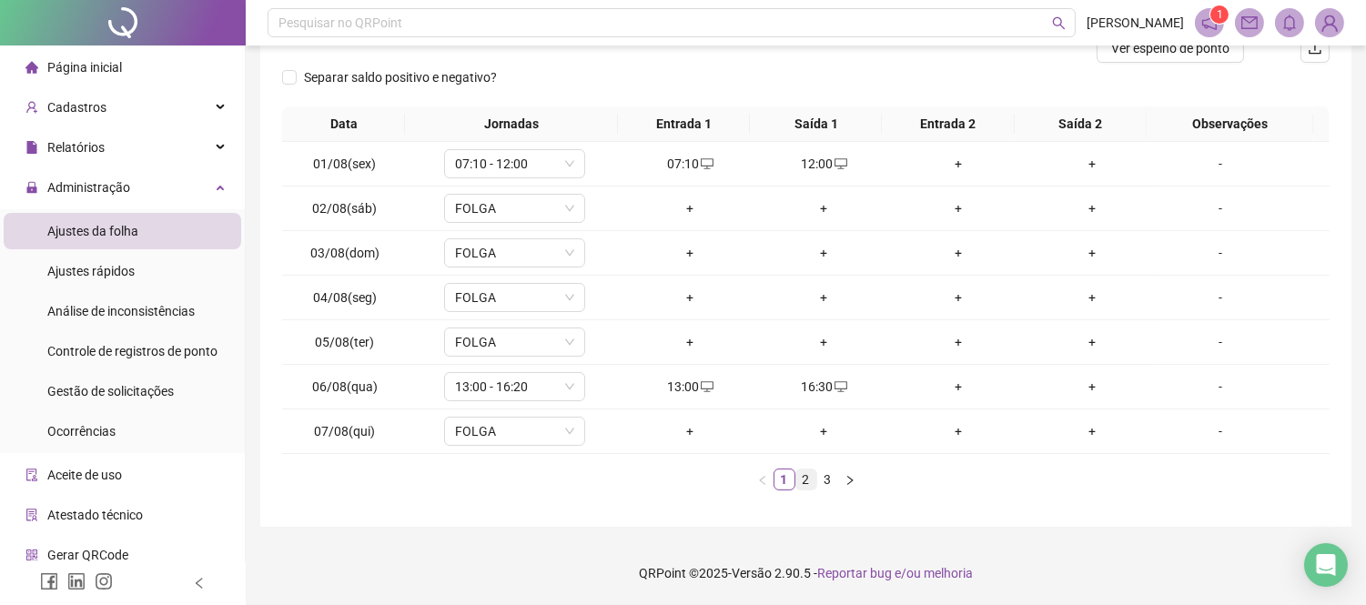
click at [812, 478] on link "2" at bounding box center [807, 480] width 20 height 20
click at [825, 481] on link "3" at bounding box center [828, 480] width 20 height 20
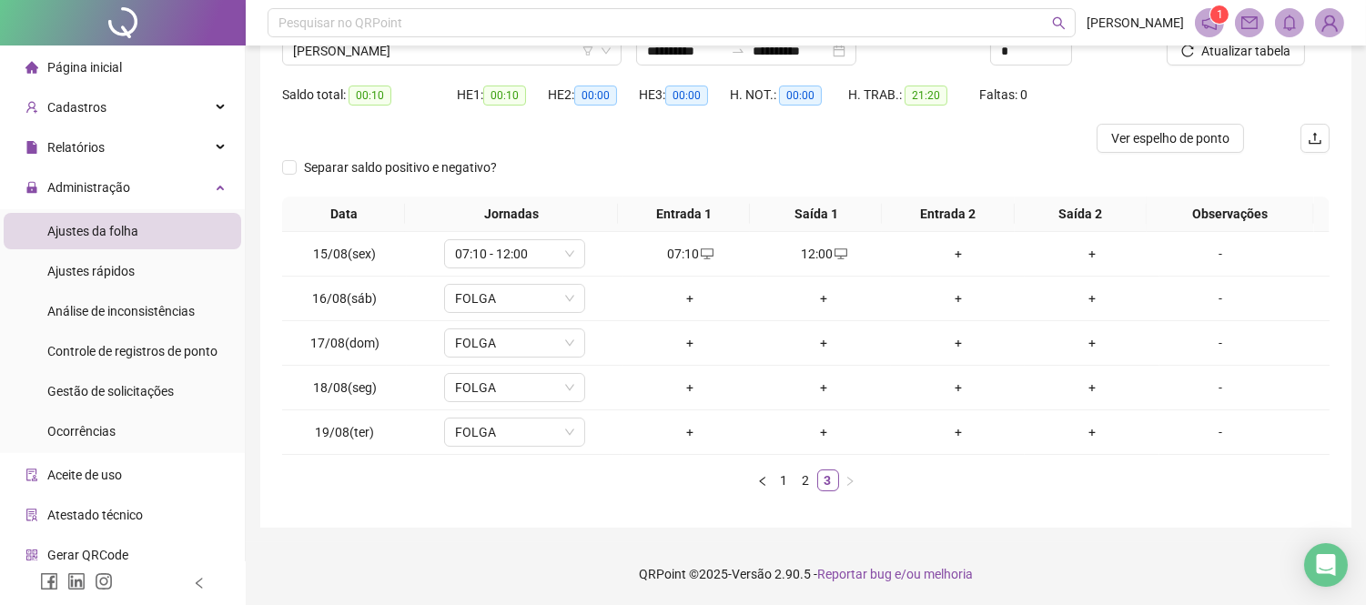
scroll to position [0, 0]
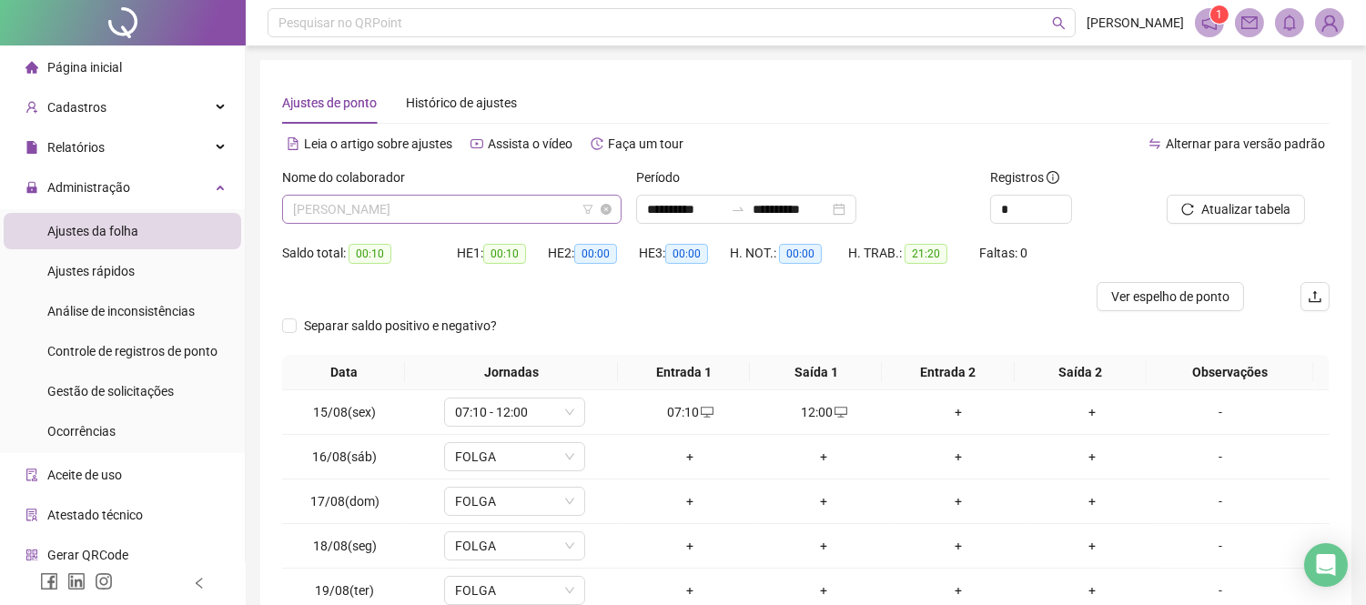
click at [493, 213] on span "[PERSON_NAME]" at bounding box center [452, 209] width 318 height 27
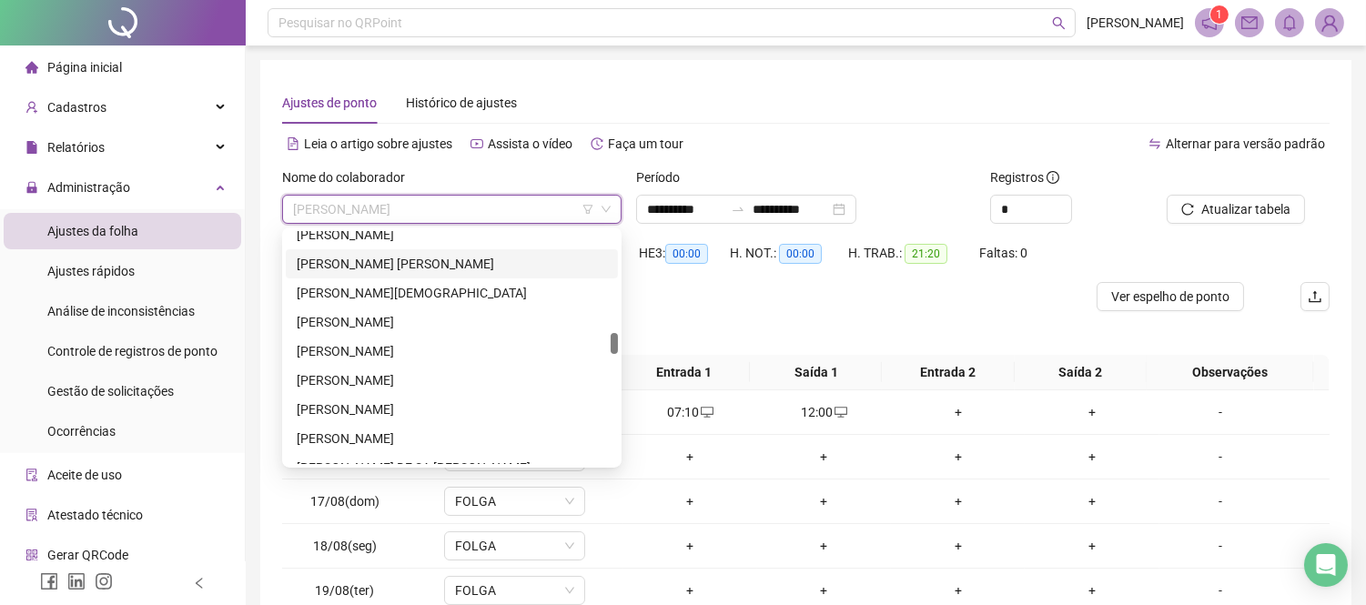
scroll to position [1017, 0]
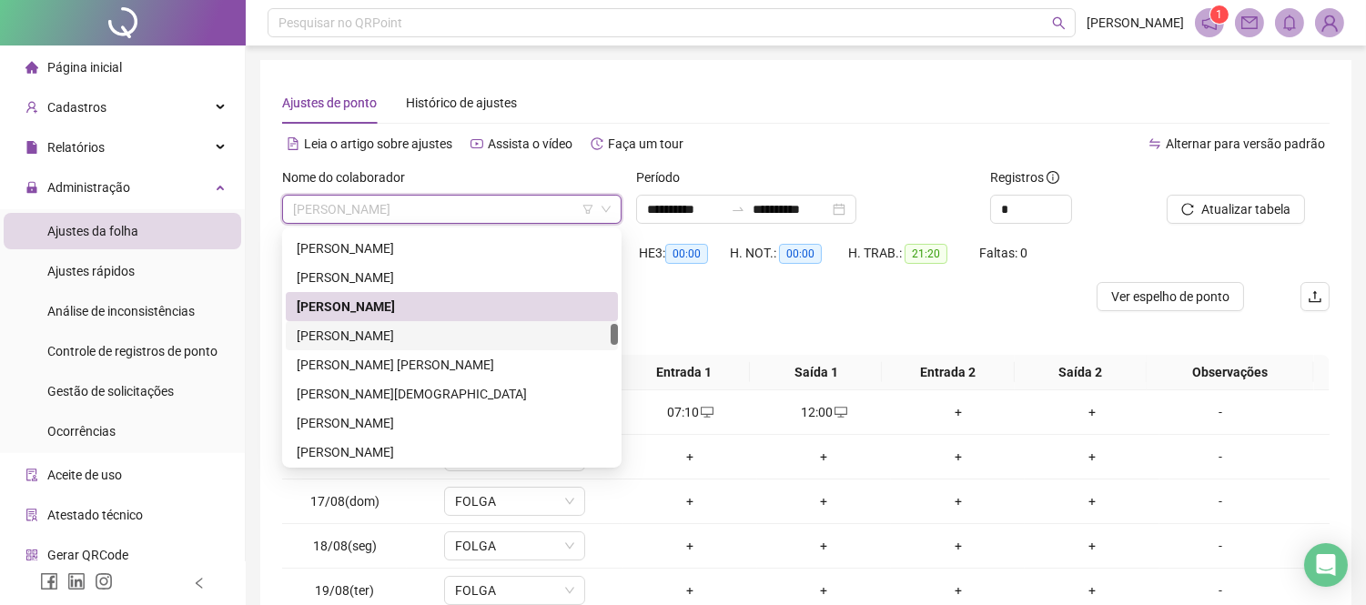
click at [453, 330] on div "[PERSON_NAME]" at bounding box center [452, 336] width 310 height 20
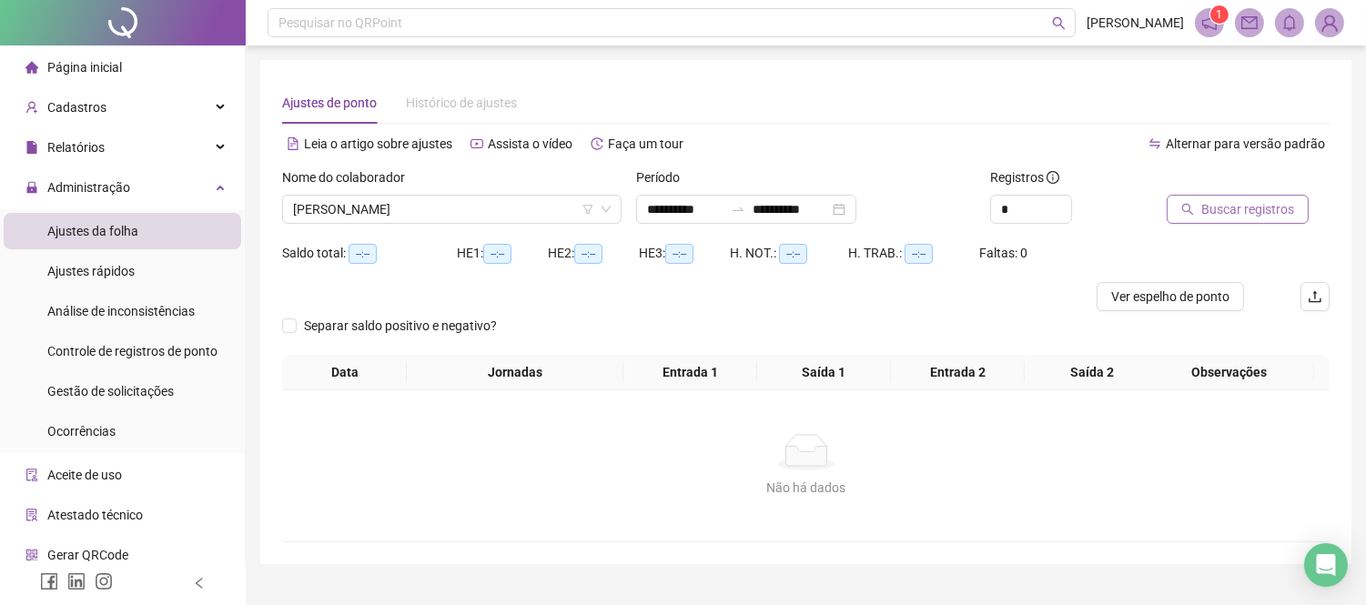
click at [1213, 205] on span "Buscar registros" at bounding box center [1248, 209] width 93 height 20
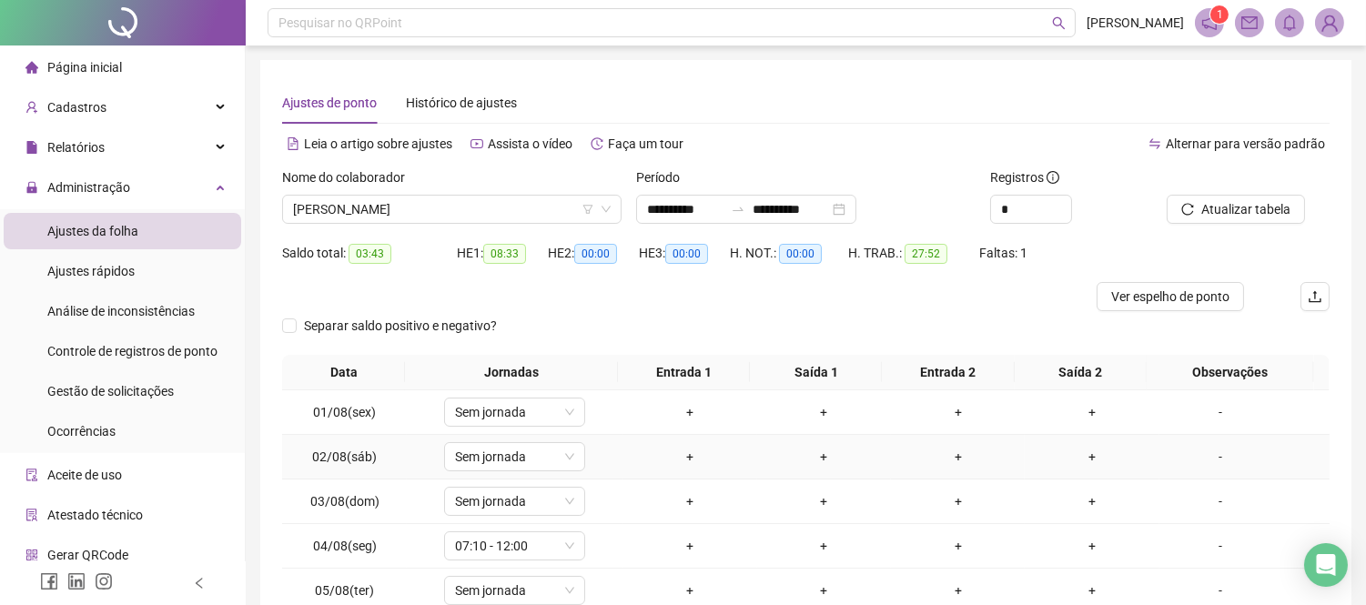
scroll to position [202, 0]
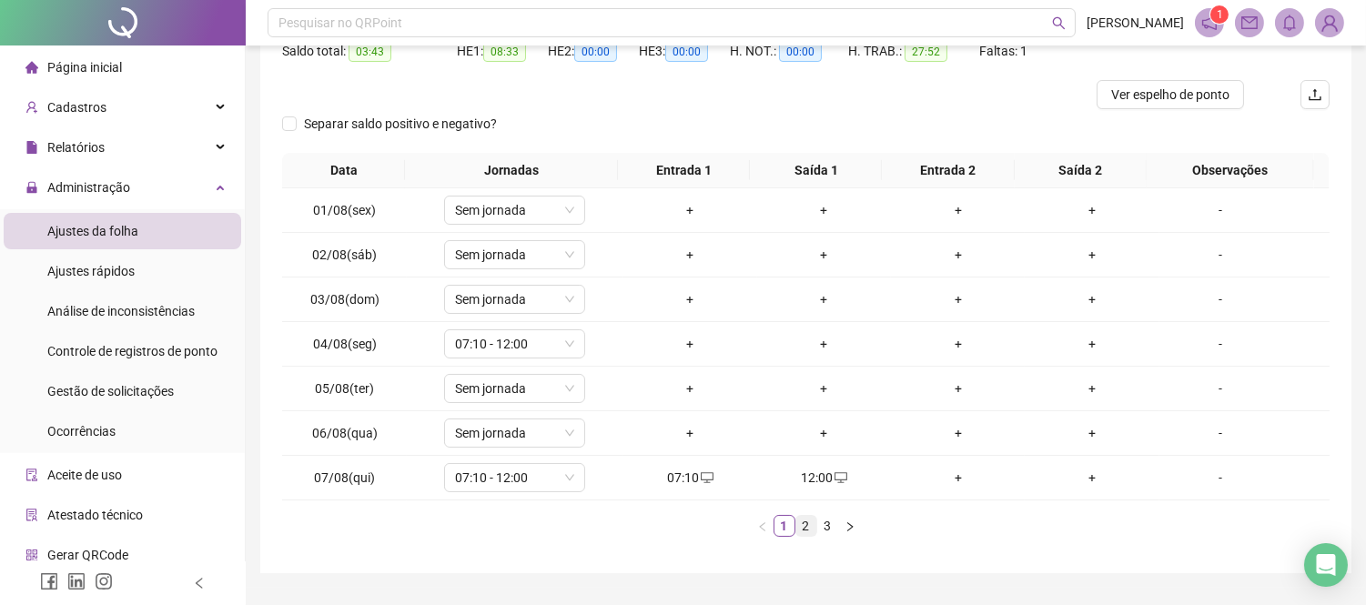
click at [806, 531] on link "2" at bounding box center [807, 526] width 20 height 20
click at [827, 528] on link "3" at bounding box center [828, 526] width 20 height 20
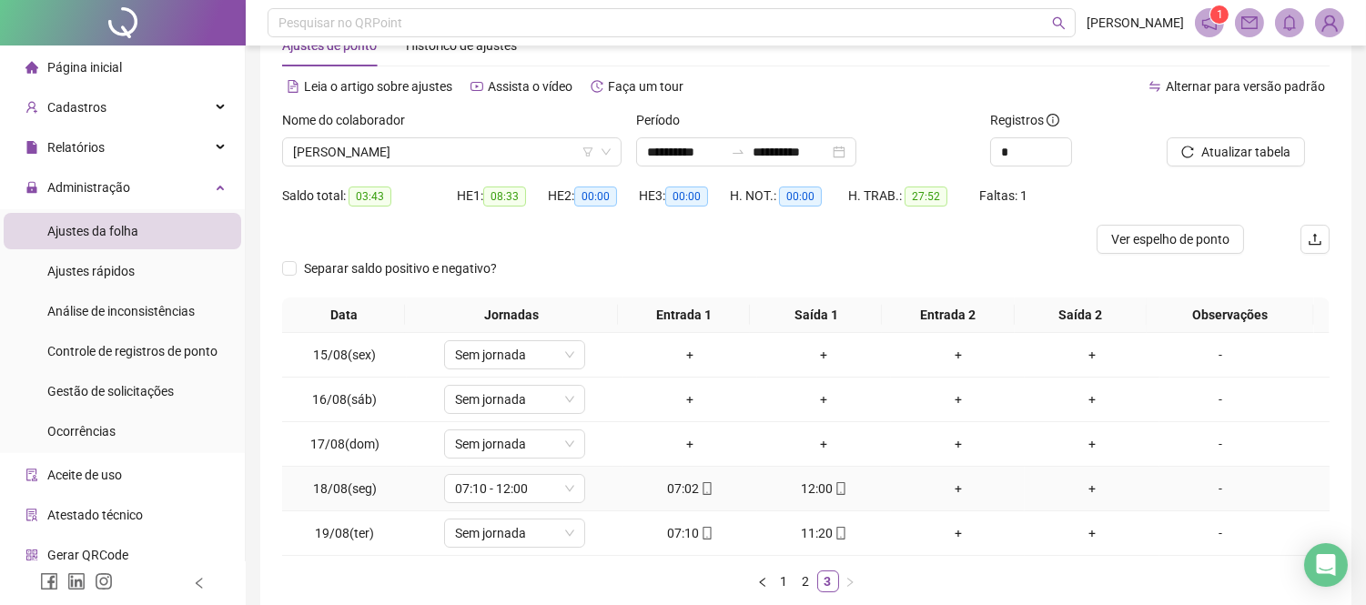
scroll to position [0, 0]
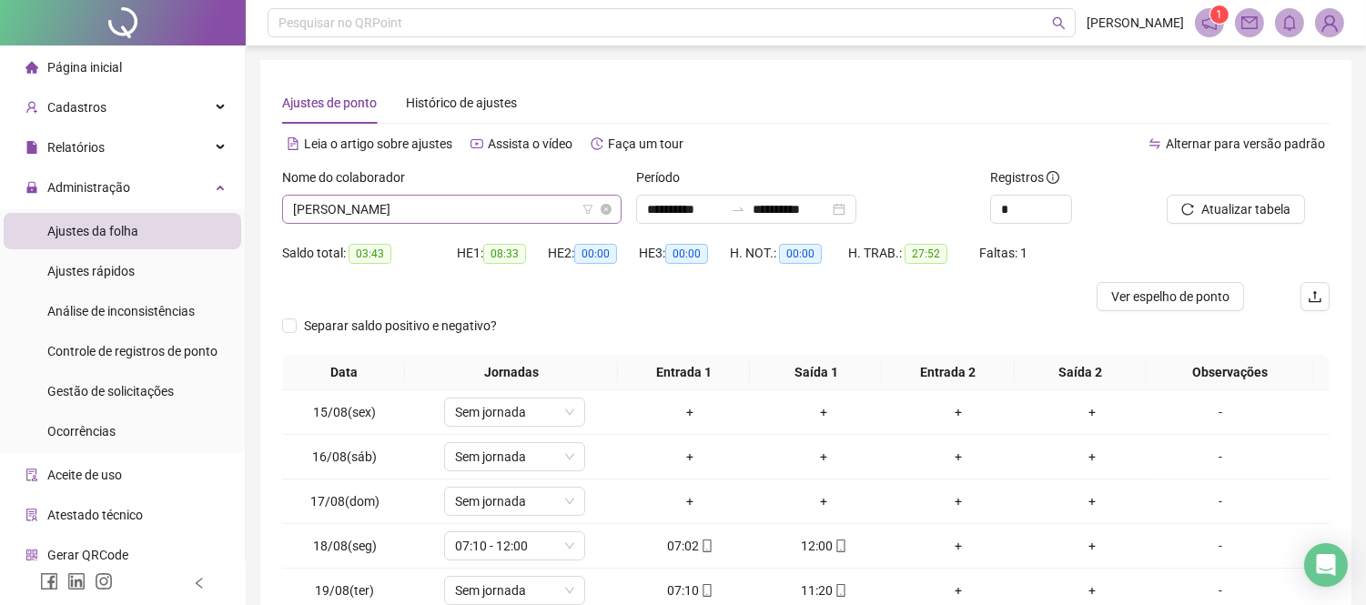
drag, startPoint x: 537, startPoint y: 205, endPoint x: 516, endPoint y: 216, distance: 23.6
click at [534, 206] on span "[PERSON_NAME]" at bounding box center [452, 209] width 318 height 27
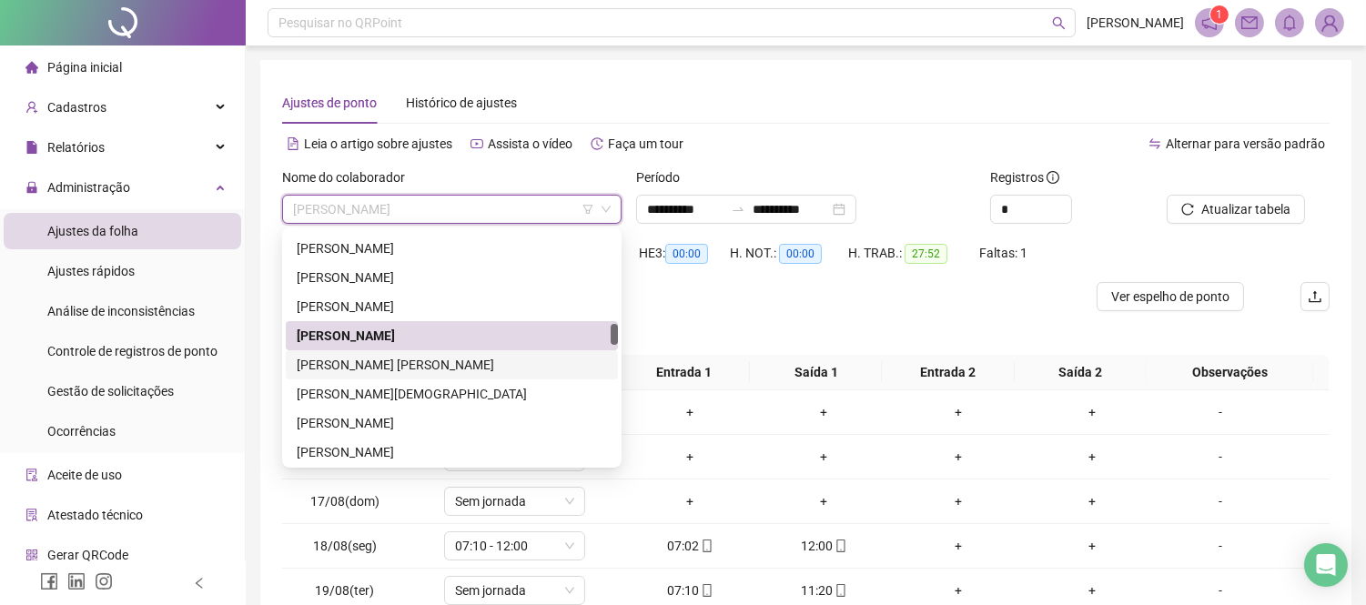
click at [410, 355] on div "[PERSON_NAME] [PERSON_NAME]" at bounding box center [452, 365] width 310 height 20
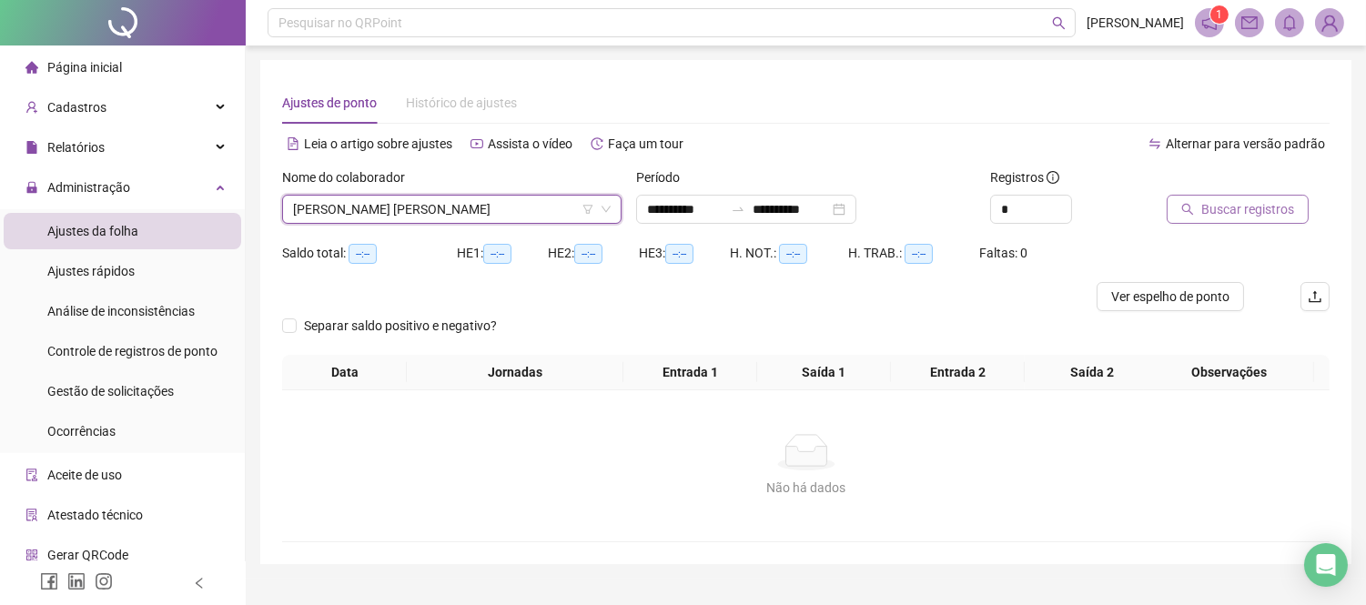
click at [1172, 212] on button "Buscar registros" at bounding box center [1238, 209] width 142 height 29
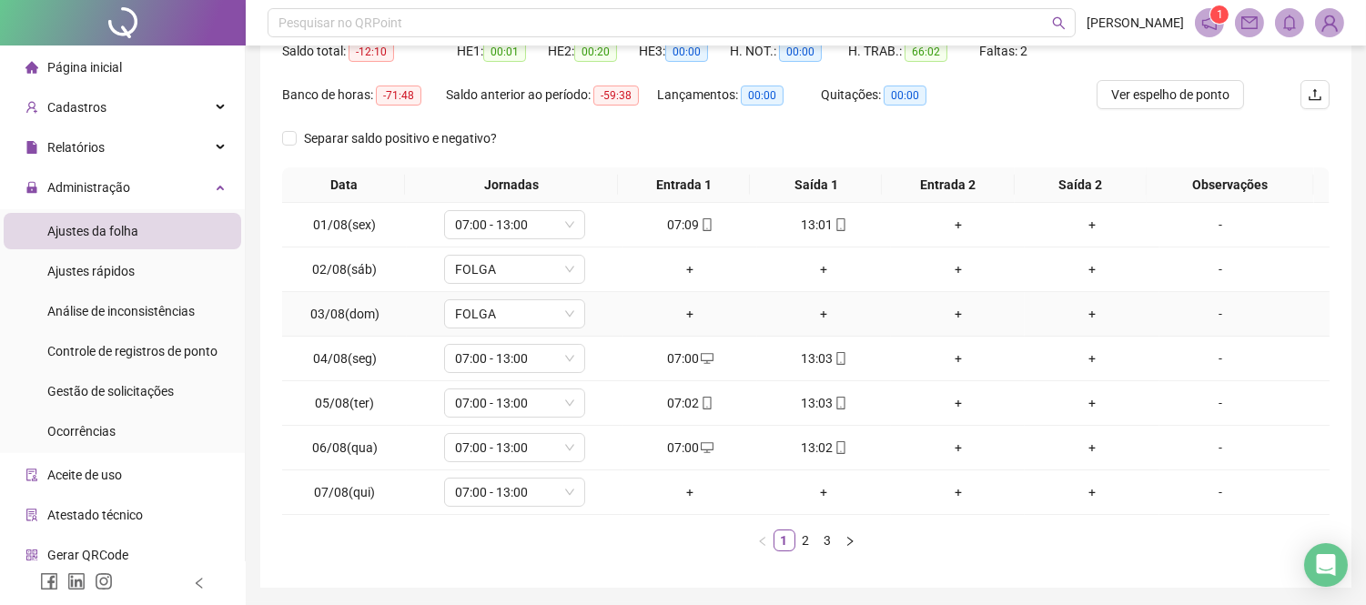
scroll to position [262, 0]
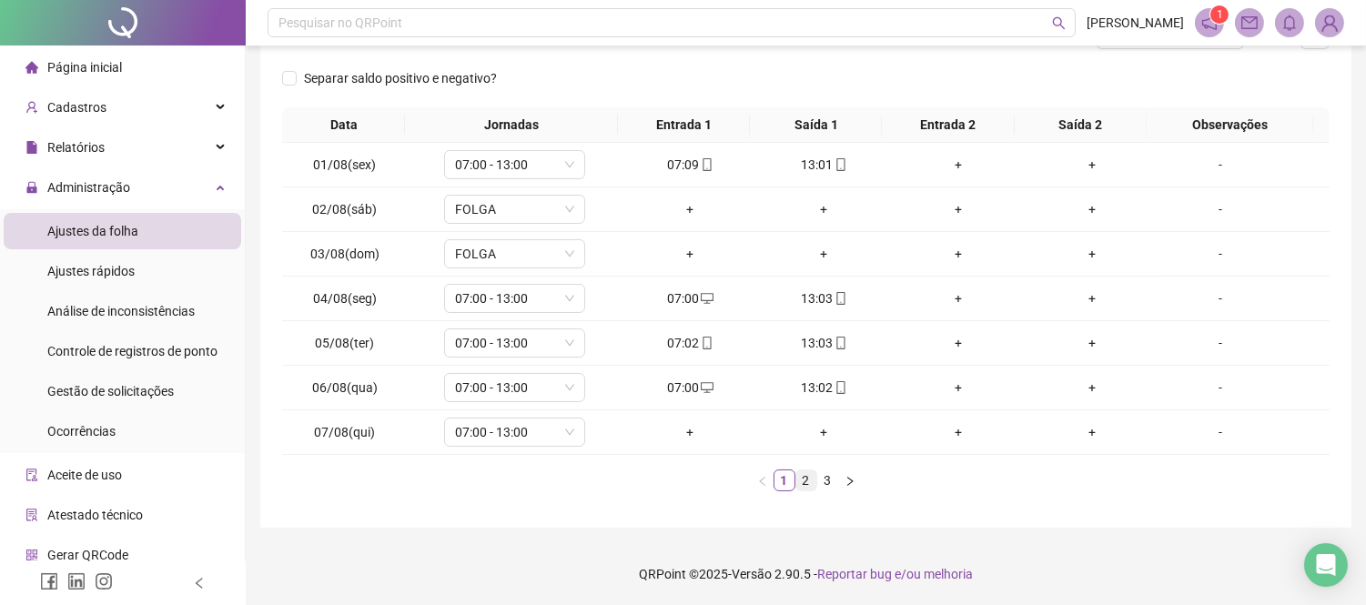
click at [803, 472] on link "2" at bounding box center [807, 481] width 20 height 20
click at [823, 472] on link "3" at bounding box center [828, 481] width 20 height 20
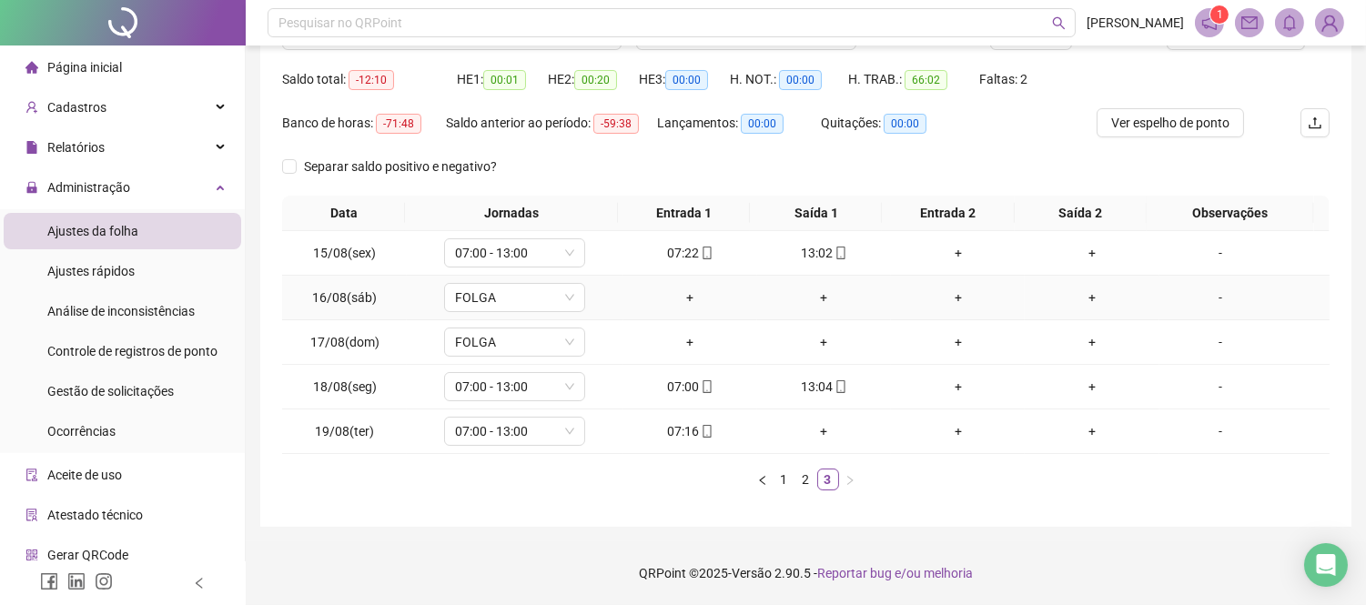
scroll to position [0, 0]
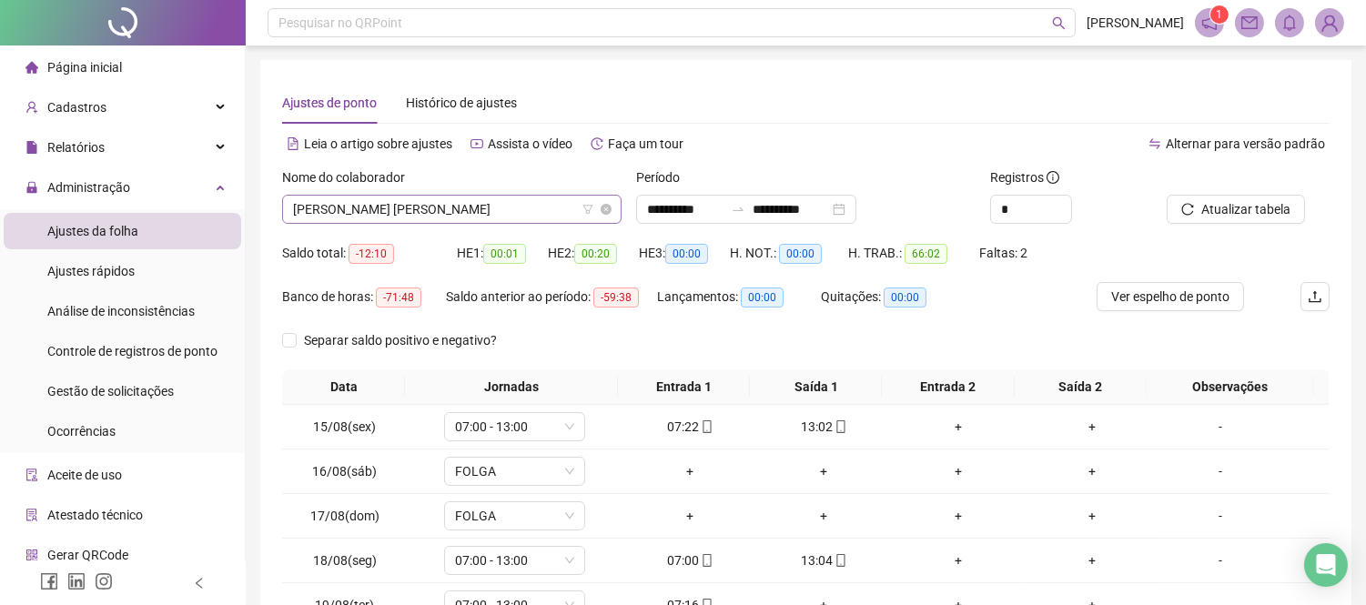
click at [566, 208] on span "[PERSON_NAME] [PERSON_NAME]" at bounding box center [452, 209] width 318 height 27
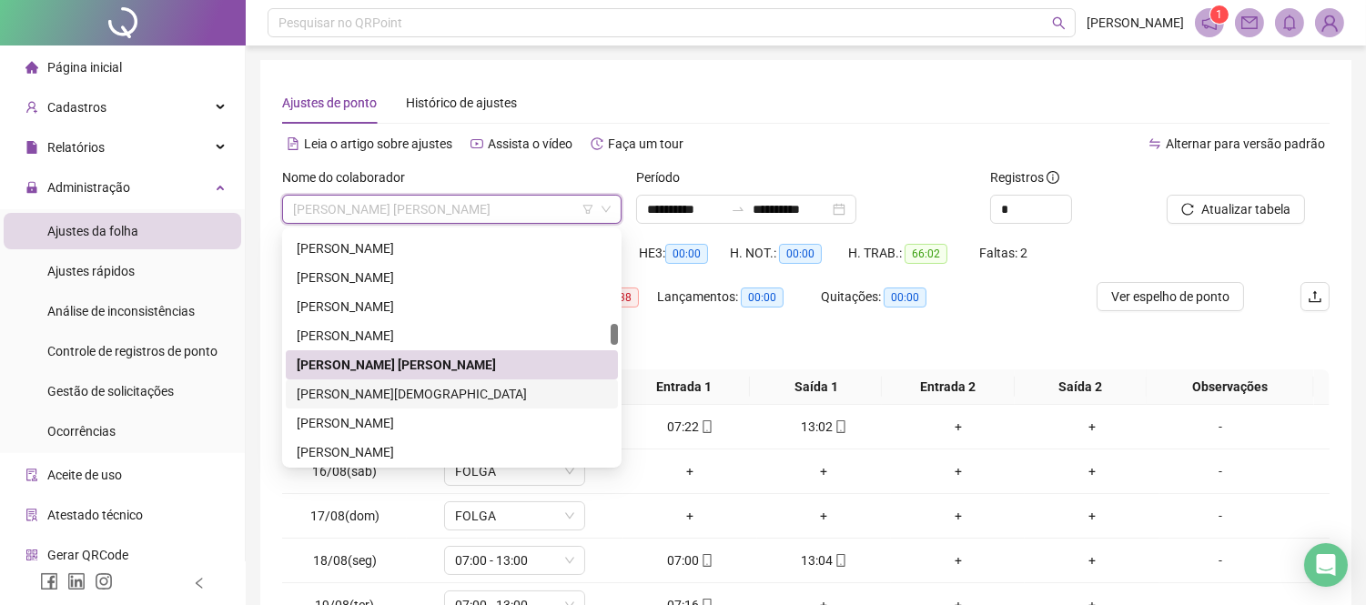
click at [562, 394] on div "[PERSON_NAME][DEMOGRAPHIC_DATA]" at bounding box center [452, 394] width 310 height 20
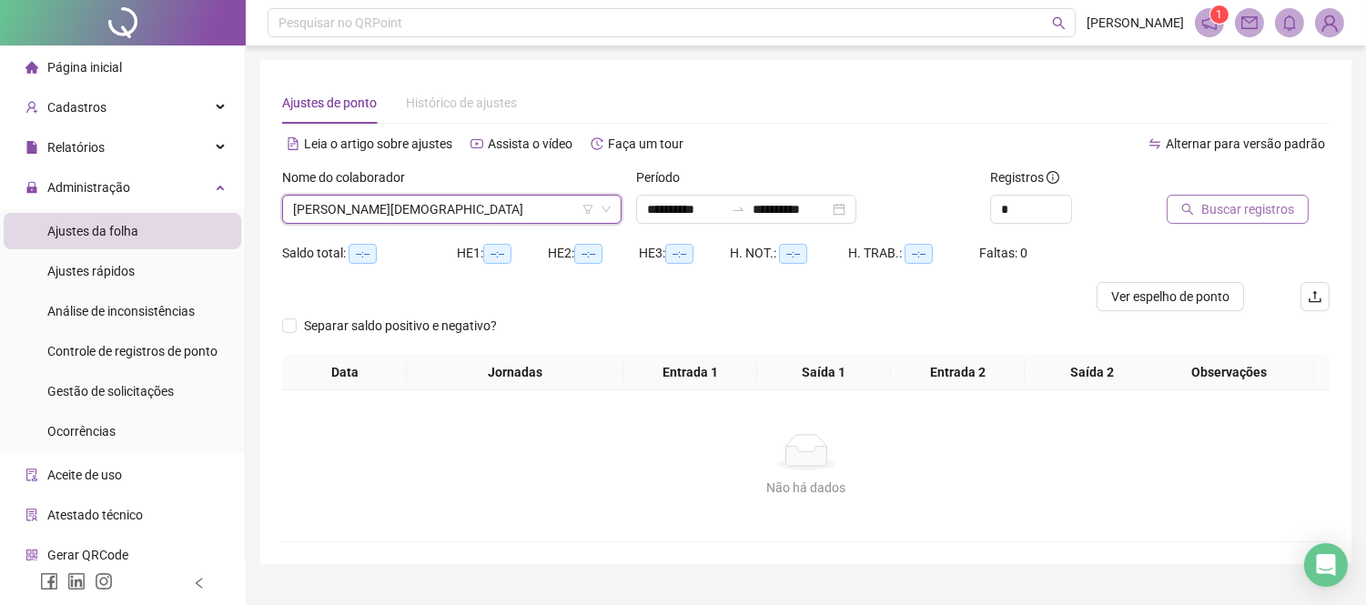
click at [1202, 196] on button "Buscar registros" at bounding box center [1238, 209] width 142 height 29
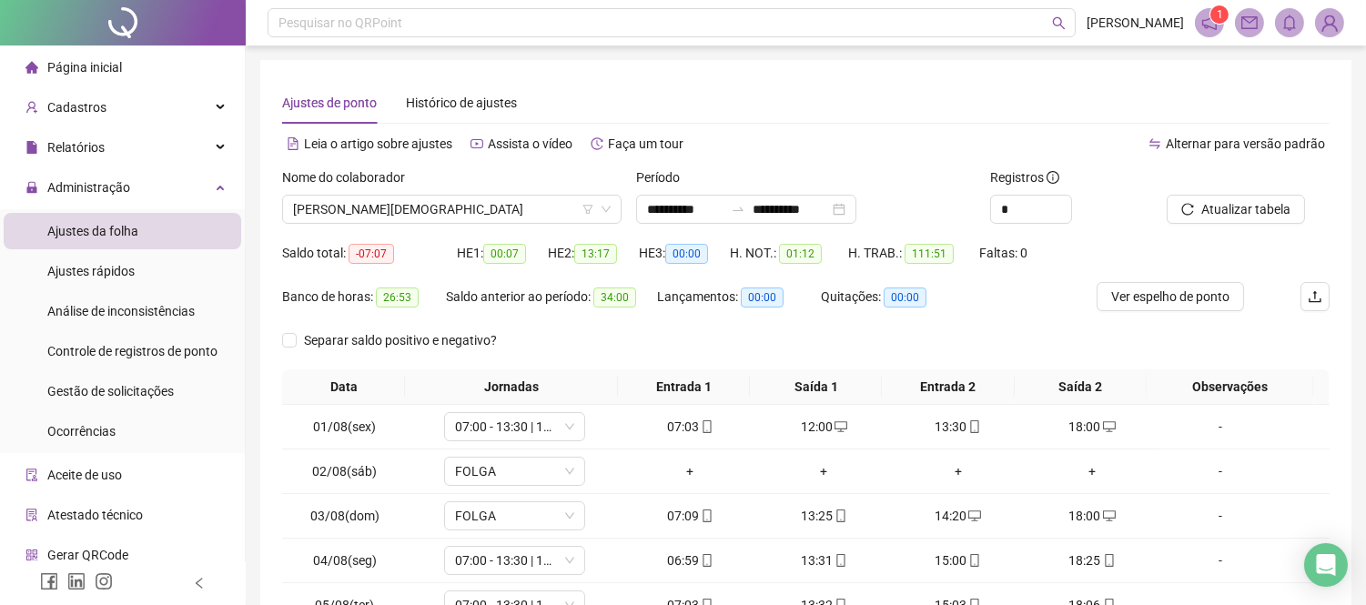
scroll to position [262, 0]
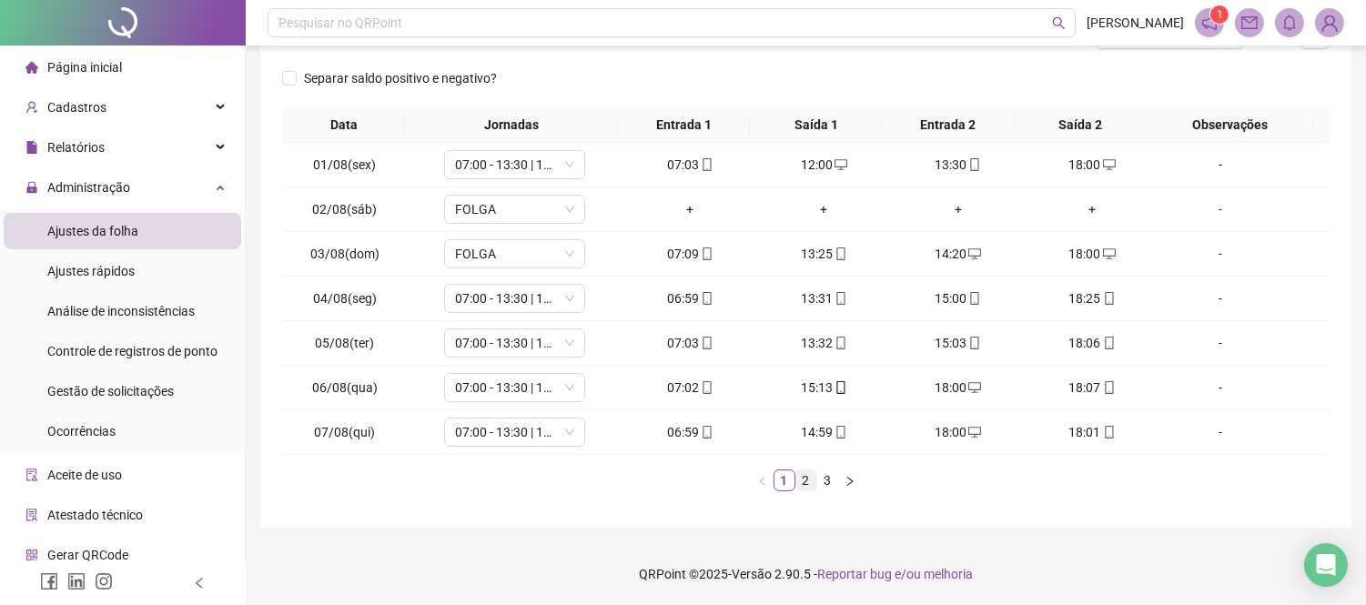
click at [812, 483] on link "2" at bounding box center [807, 481] width 20 height 20
click at [824, 483] on link "3" at bounding box center [828, 481] width 20 height 20
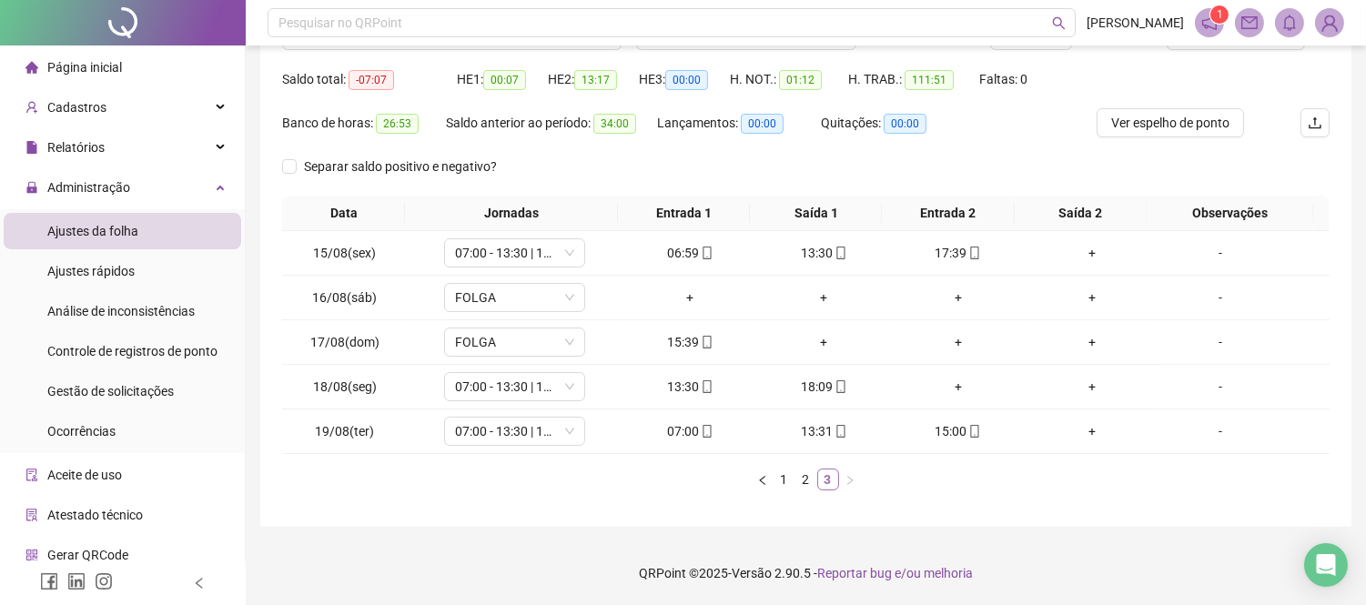
scroll to position [174, 0]
click at [940, 385] on div "+" at bounding box center [958, 387] width 119 height 20
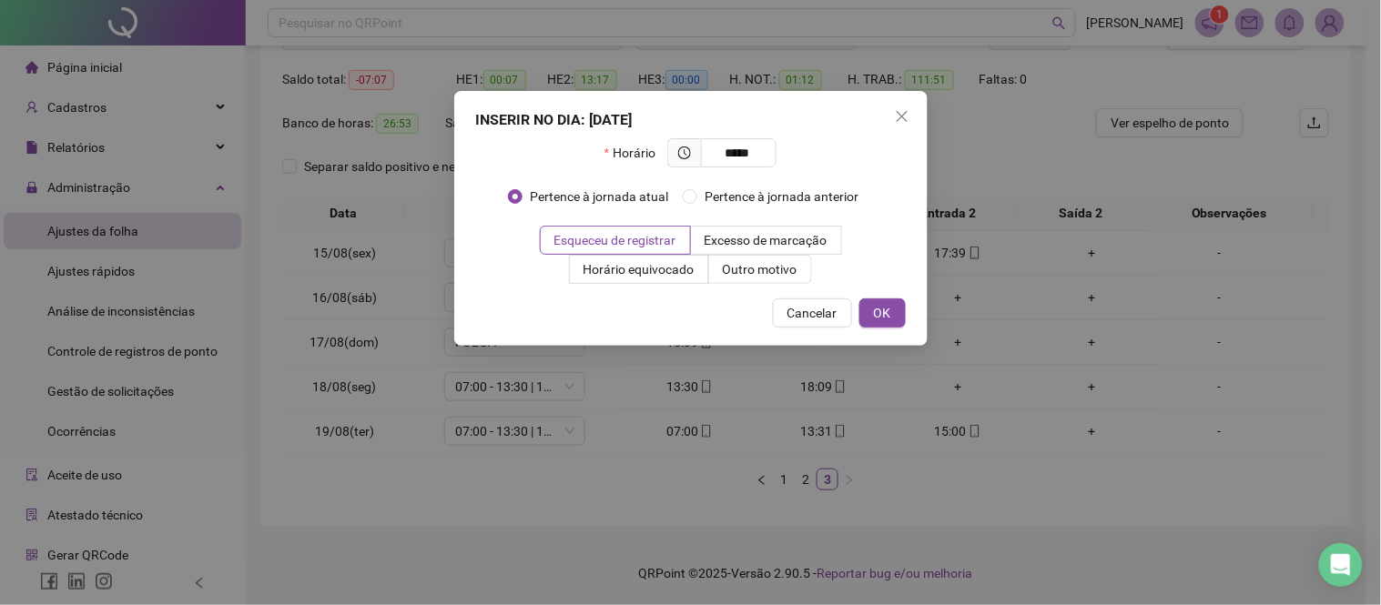
type input "*****"
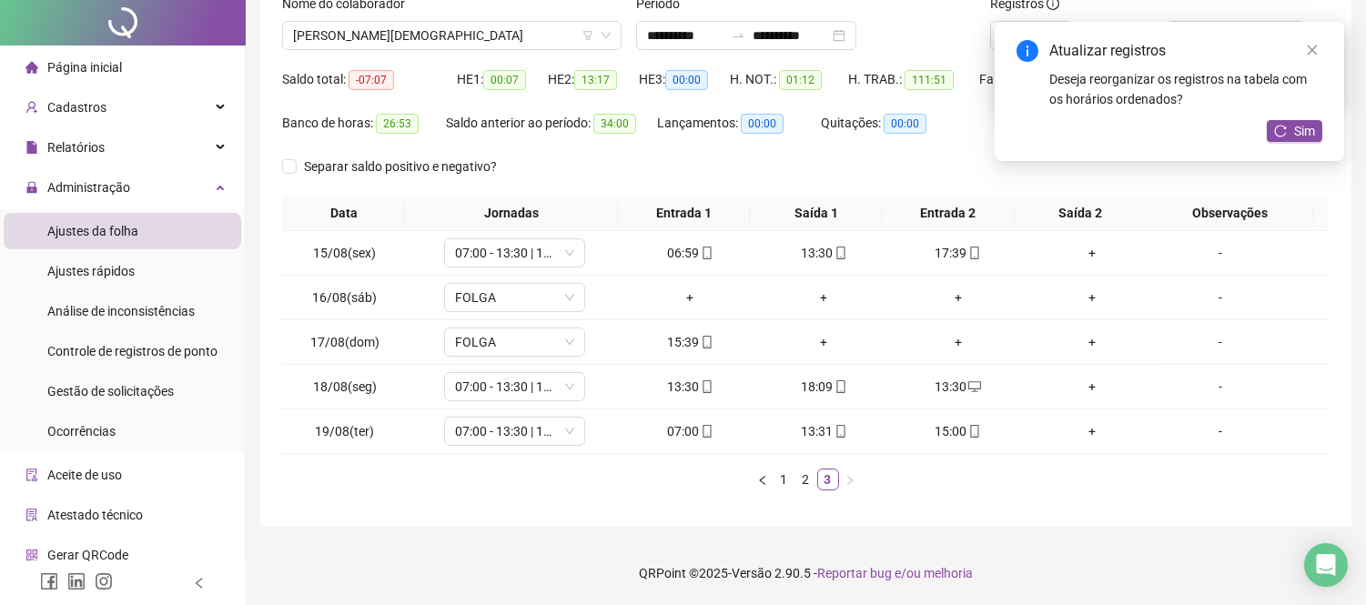
scroll to position [0, 0]
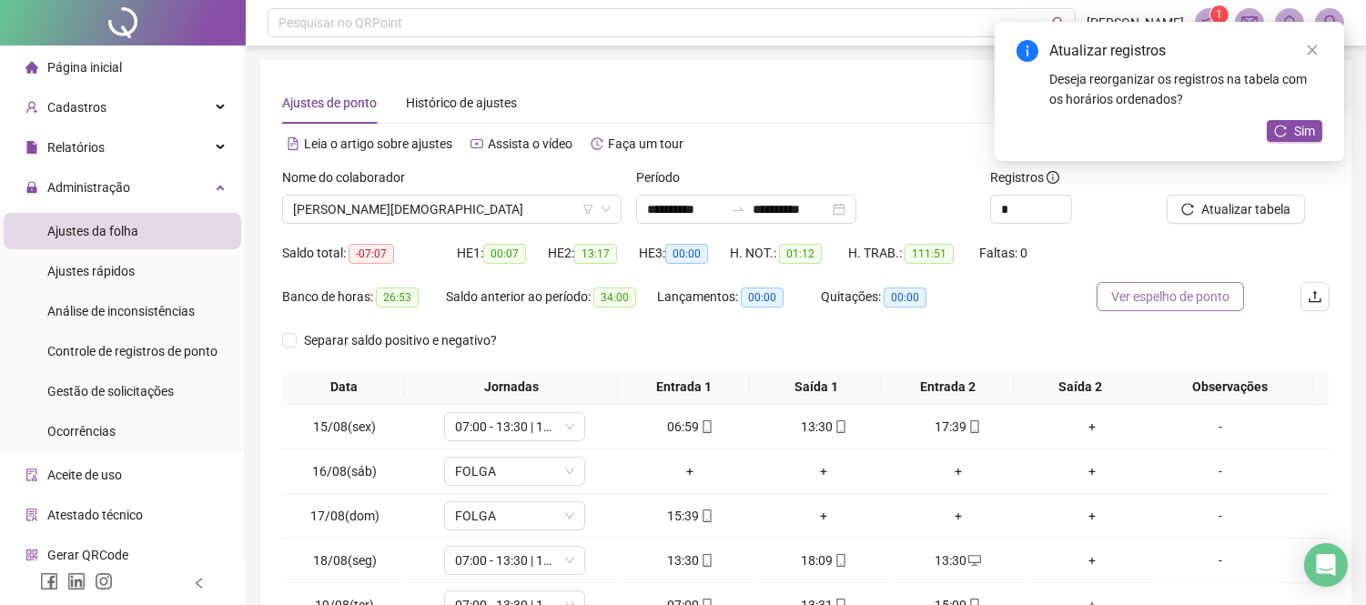
click at [1162, 300] on span "Ver espelho de ponto" at bounding box center [1171, 297] width 118 height 20
click at [1129, 289] on span "Ver espelho de ponto" at bounding box center [1171, 297] width 118 height 20
click at [807, 514] on div "+" at bounding box center [824, 516] width 119 height 20
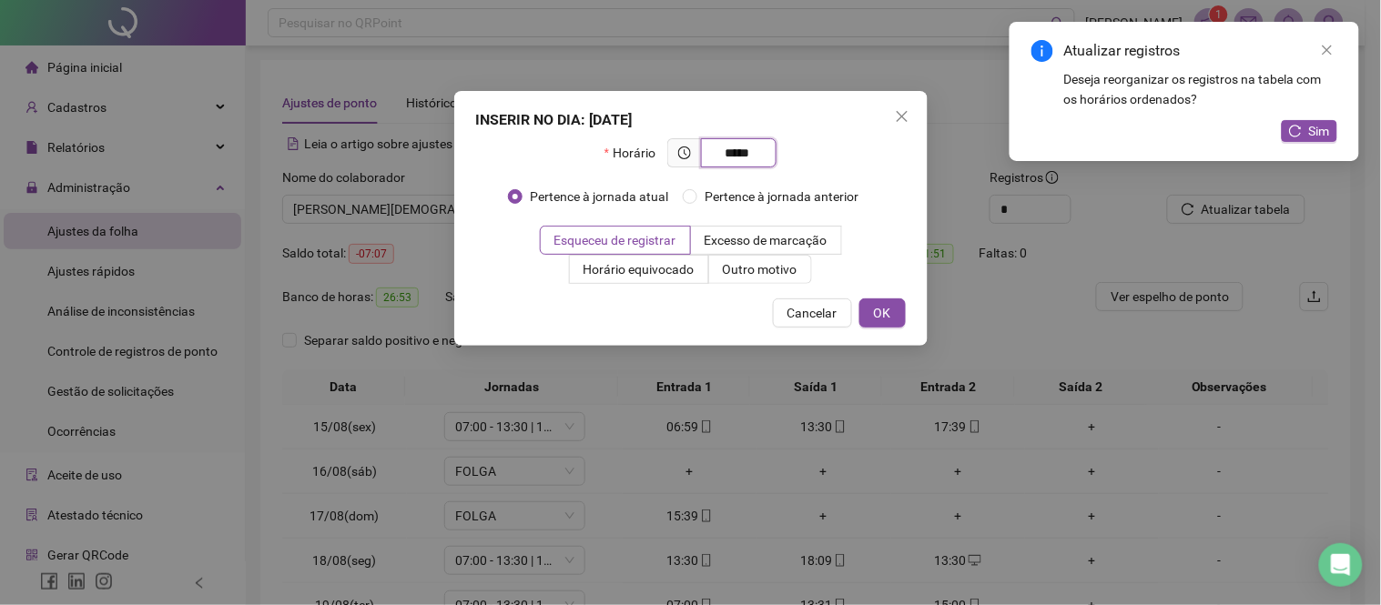
type input "*****"
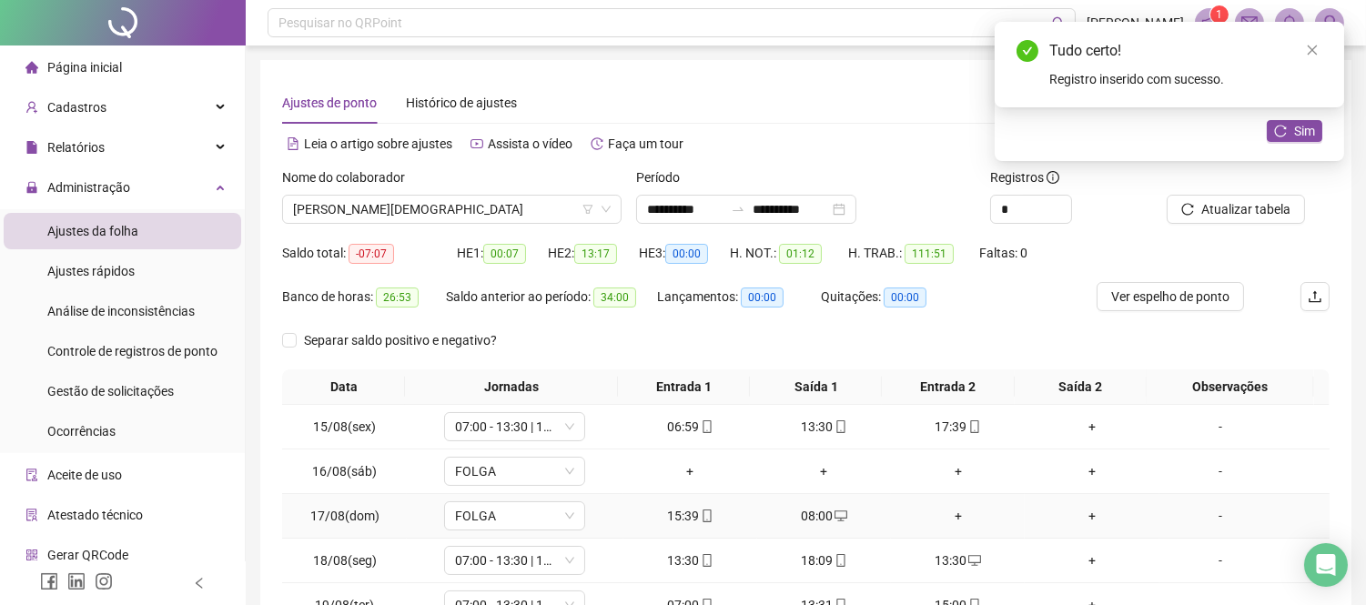
click at [957, 521] on div "+" at bounding box center [958, 516] width 119 height 20
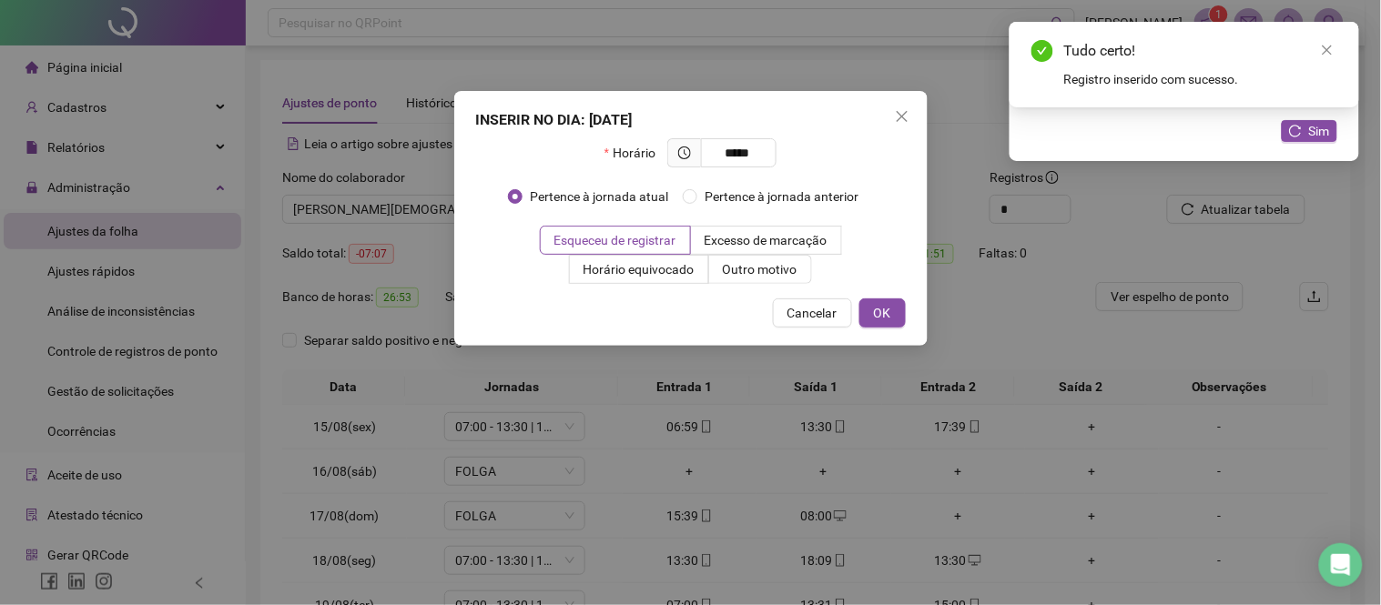
type input "*****"
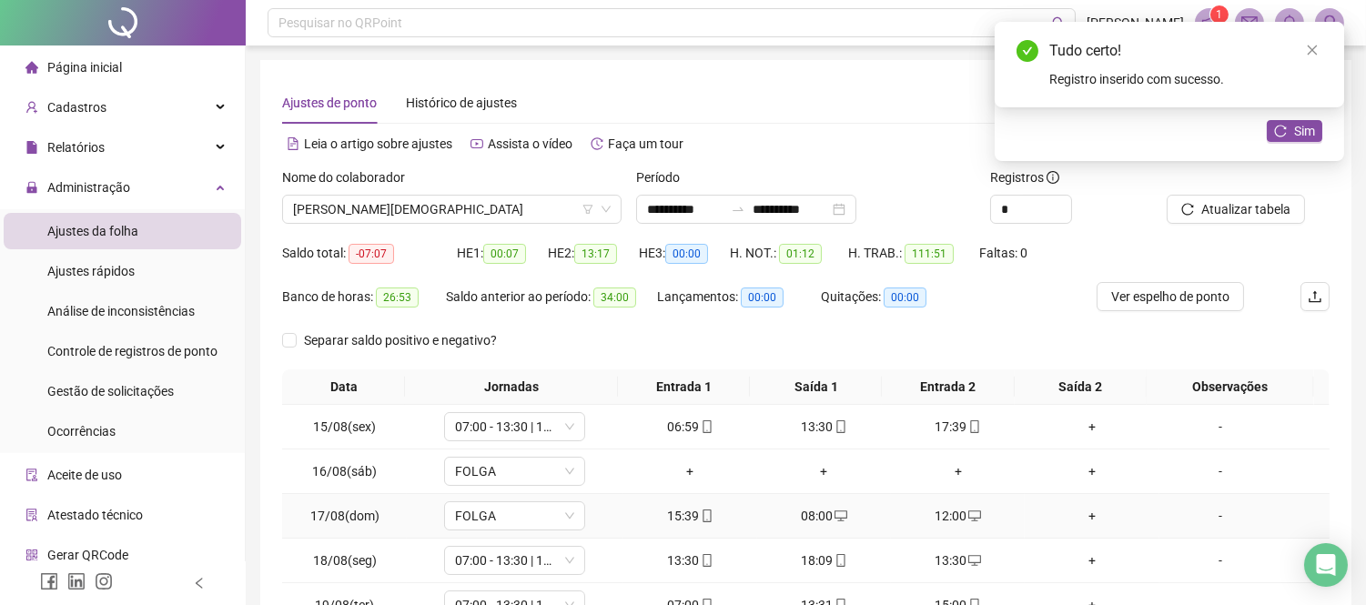
click at [1078, 517] on div "+" at bounding box center [1091, 516] width 119 height 20
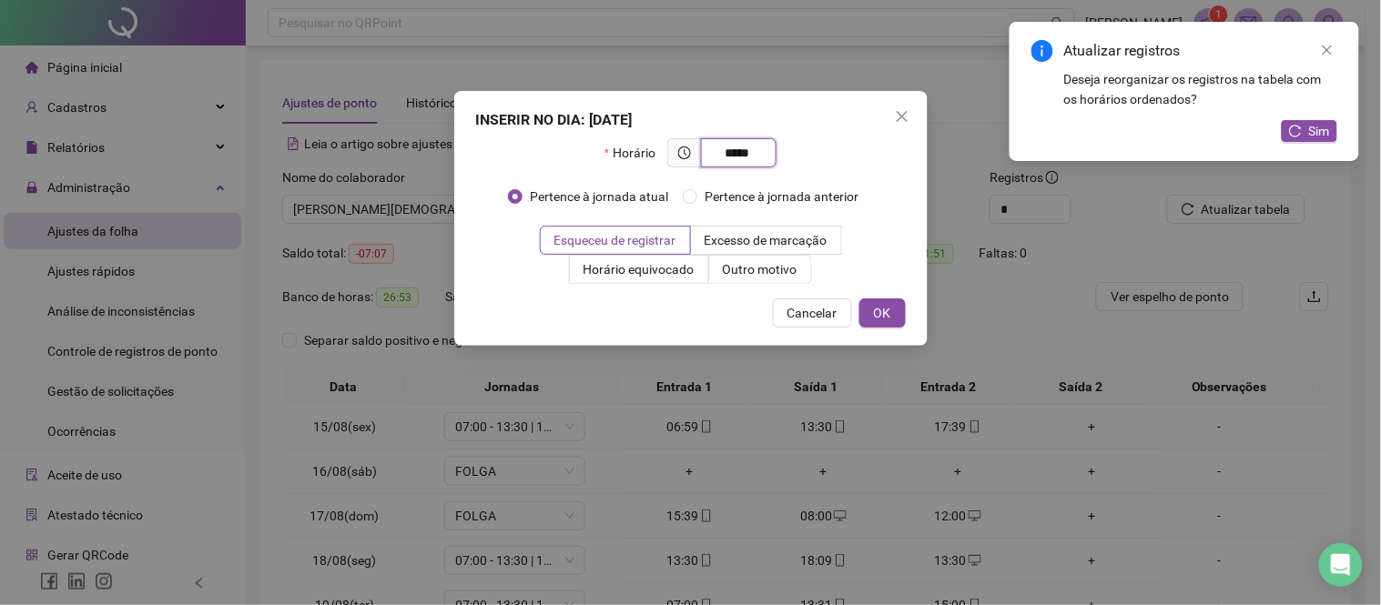
type input "*****"
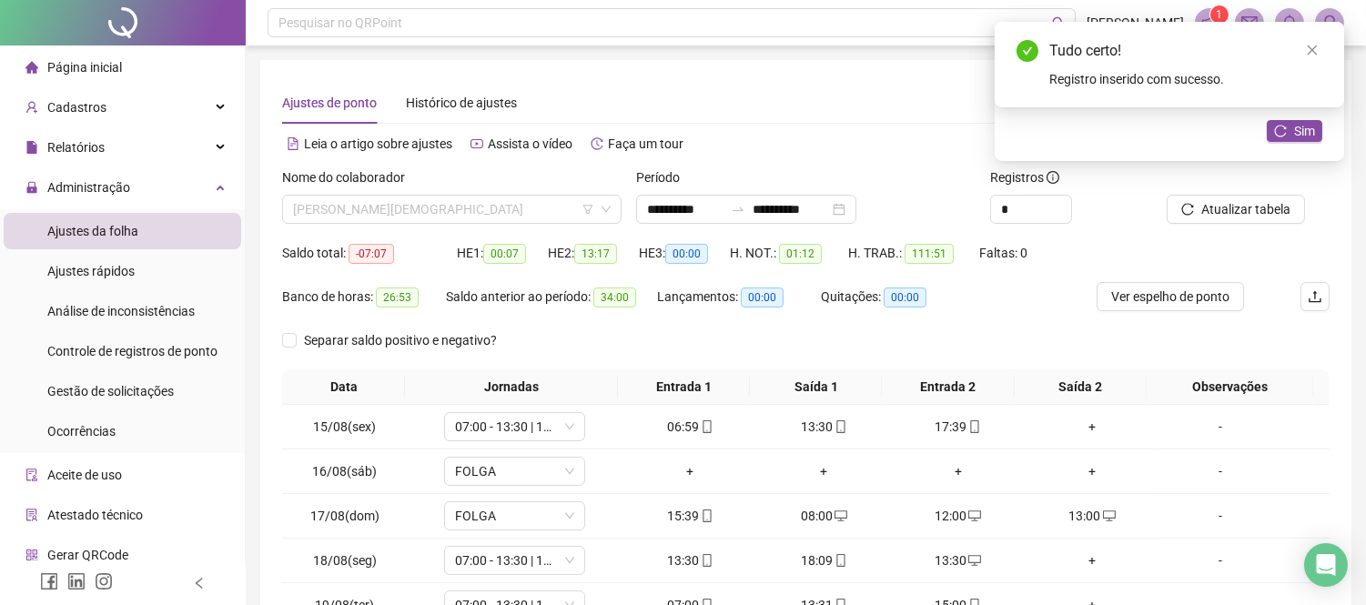
drag, startPoint x: 499, startPoint y: 212, endPoint x: 470, endPoint y: 291, distance: 84.4
click at [498, 212] on span "[PERSON_NAME][DEMOGRAPHIC_DATA]" at bounding box center [452, 209] width 318 height 27
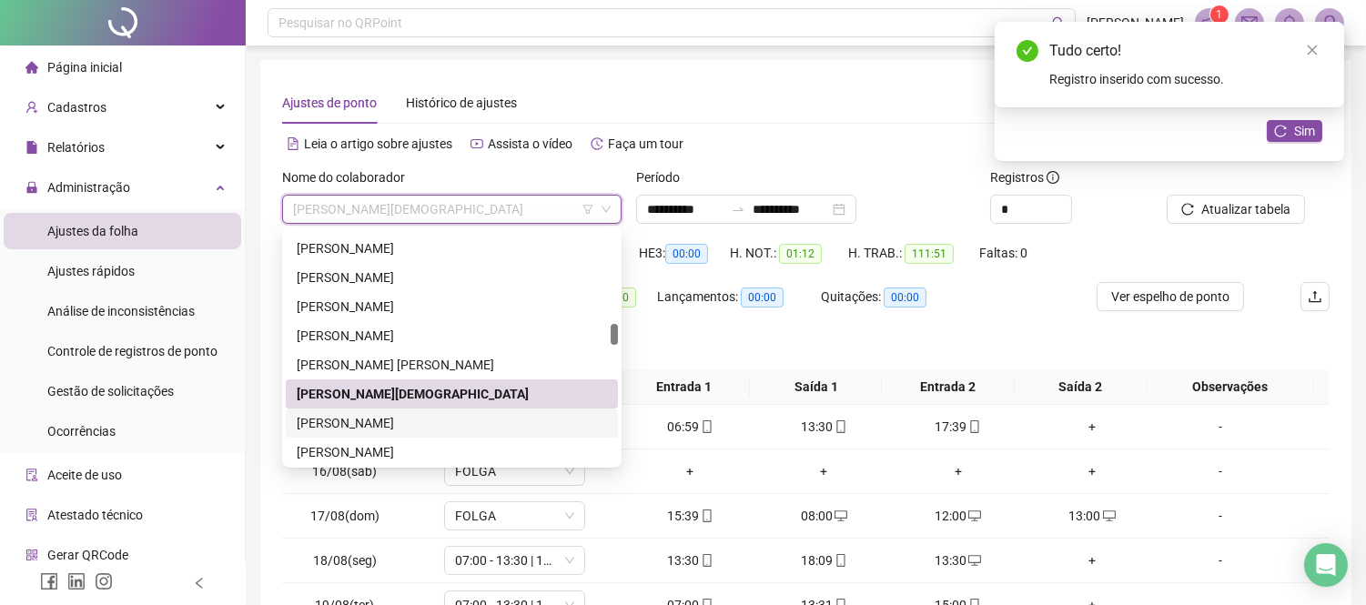
click at [393, 413] on div "[PERSON_NAME]" at bounding box center [452, 423] width 310 height 20
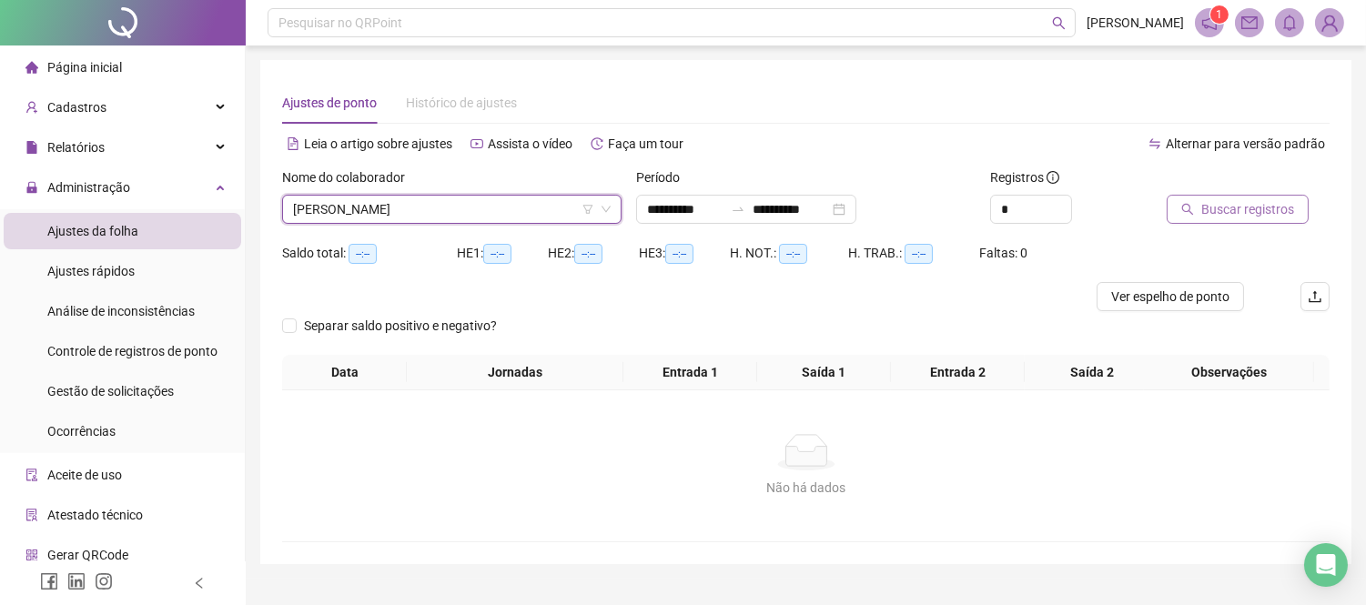
click at [1281, 210] on span "Buscar registros" at bounding box center [1248, 209] width 93 height 20
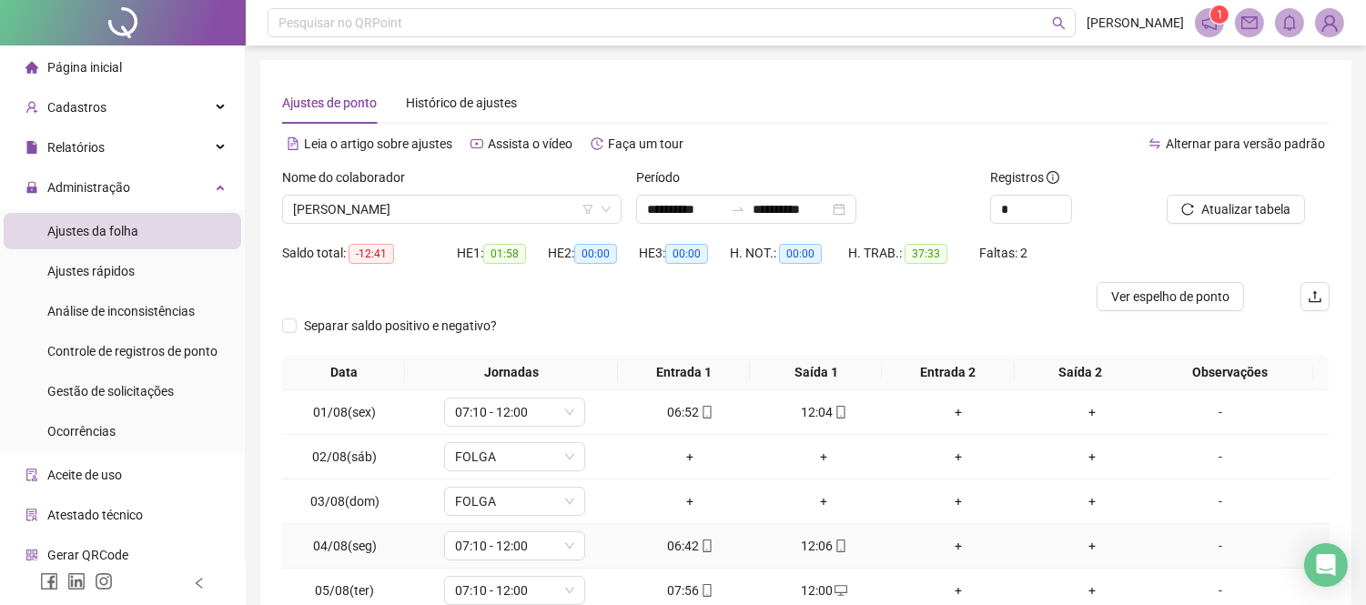
scroll to position [202, 0]
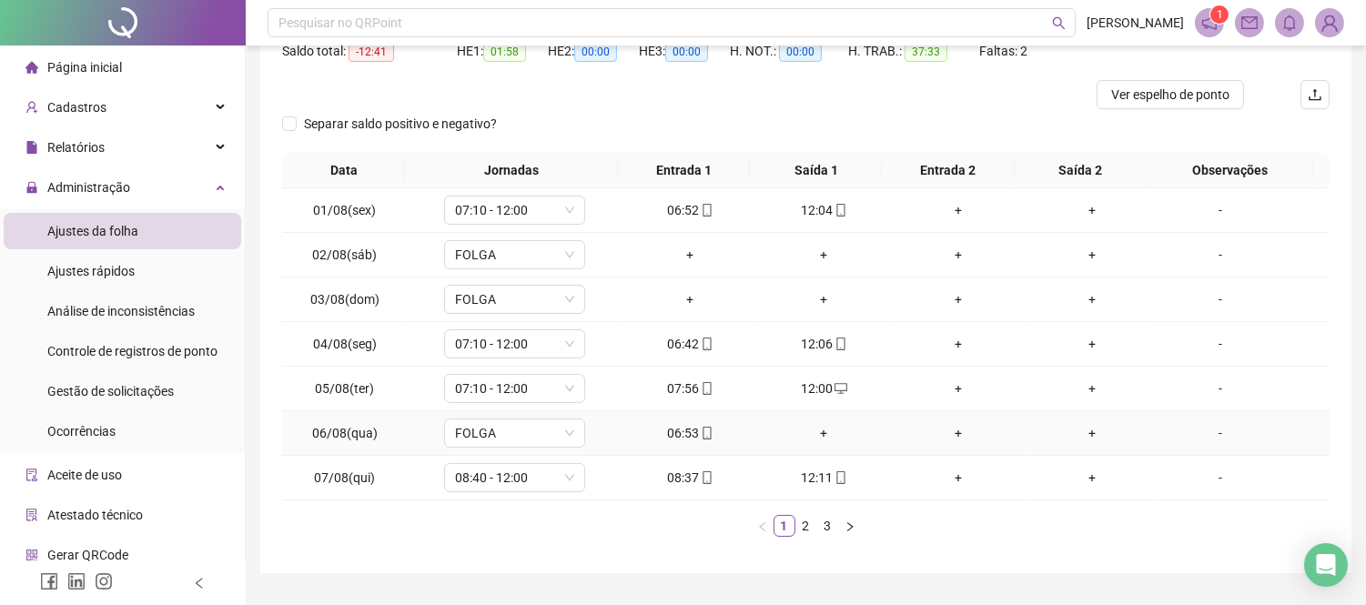
click at [704, 437] on icon "mobile" at bounding box center [707, 433] width 8 height 13
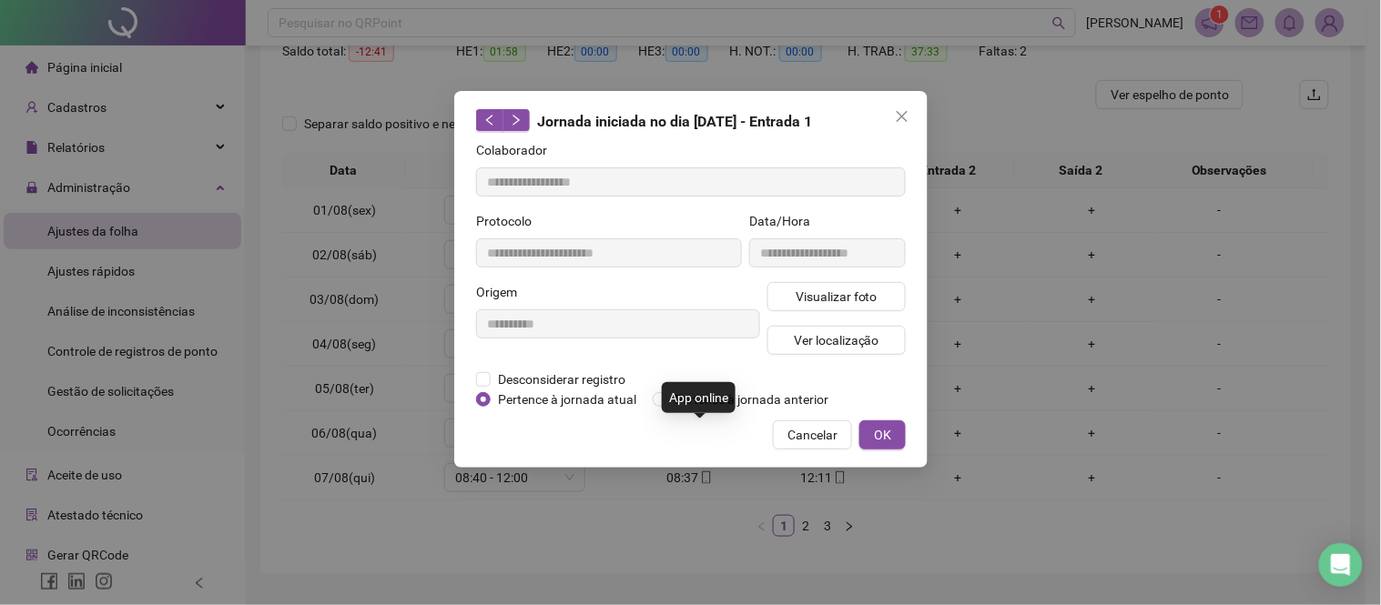
type input "**********"
click at [838, 306] on button "Visualizar foto" at bounding box center [836, 296] width 138 height 29
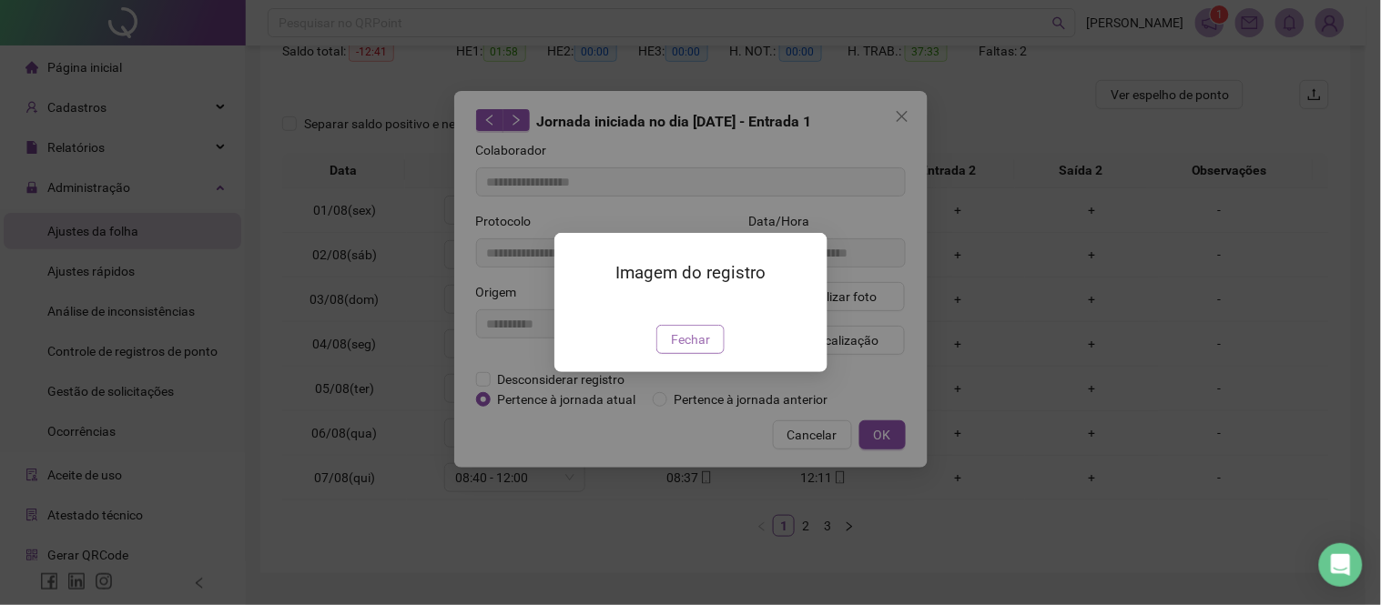
click at [695, 350] on span "Fechar" at bounding box center [690, 340] width 39 height 20
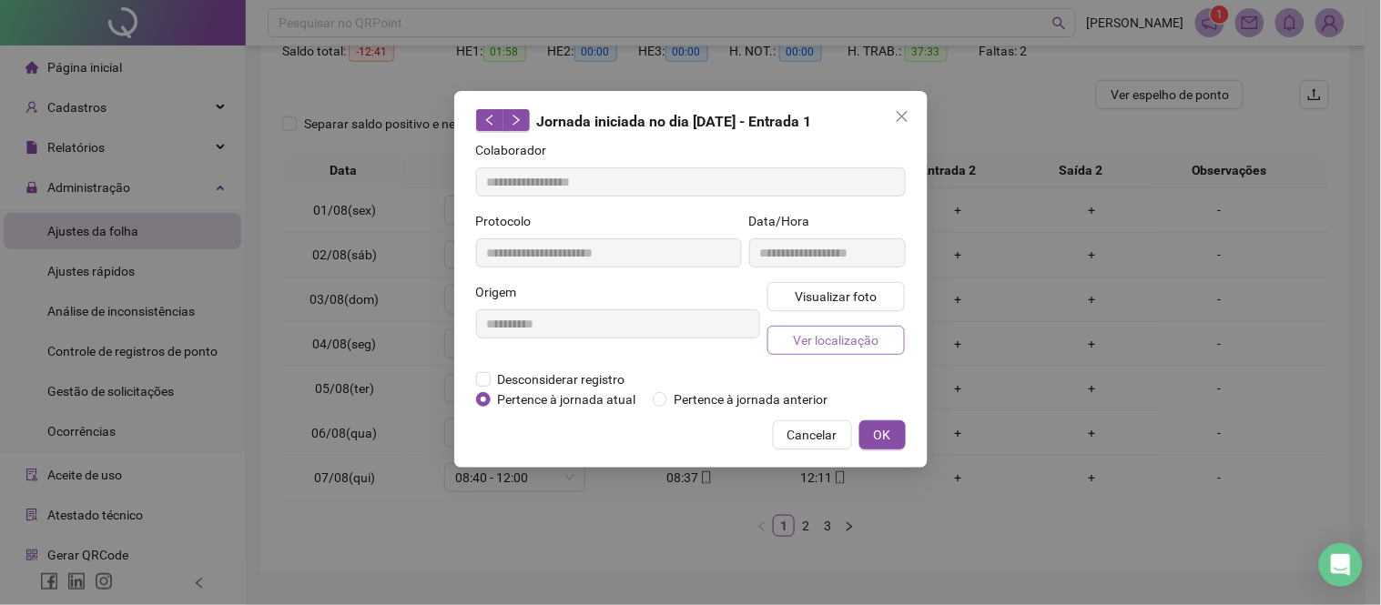
click at [778, 335] on button "Ver localização" at bounding box center [836, 340] width 138 height 29
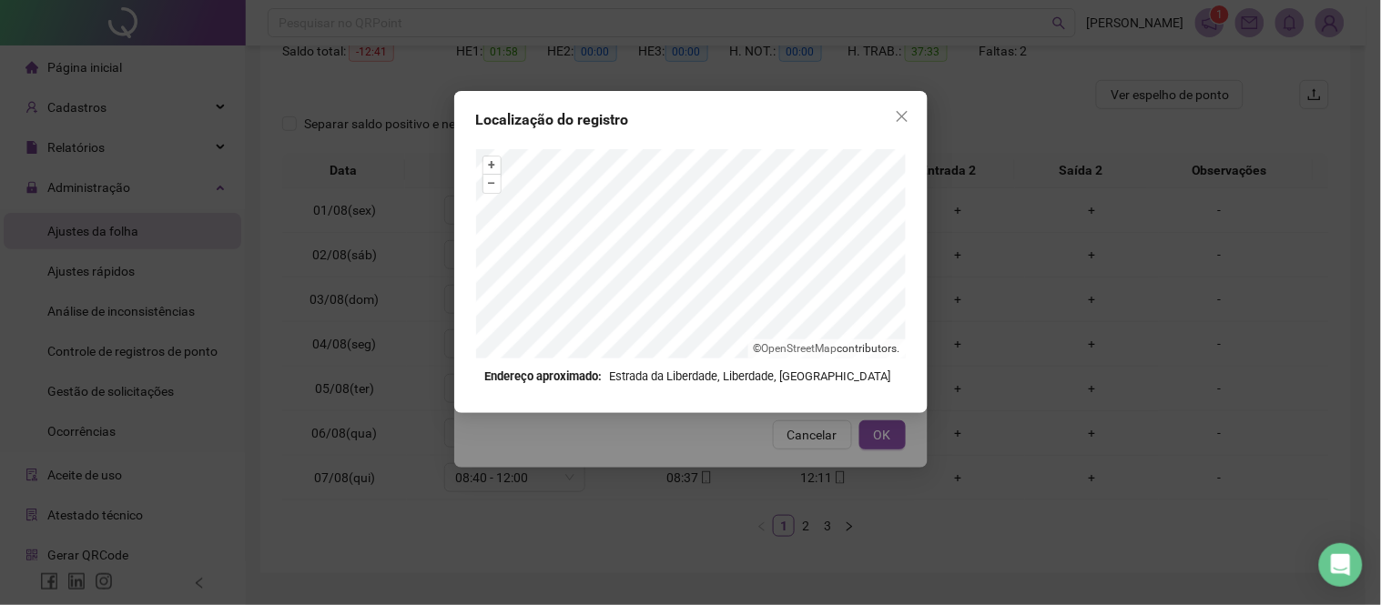
click at [710, 429] on div "Localização do registro + – ⇧ › © OpenStreetMap contributors. Endereço aproxima…" at bounding box center [690, 302] width 1381 height 605
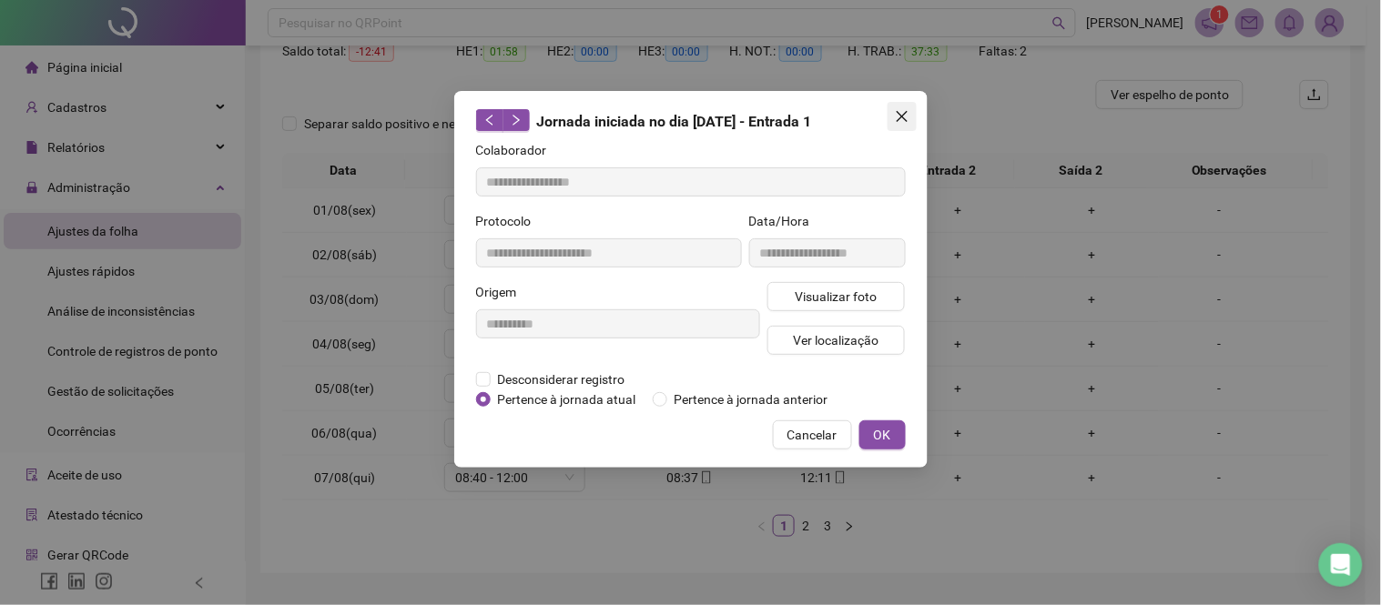
click at [909, 129] on button "Close" at bounding box center [902, 116] width 29 height 29
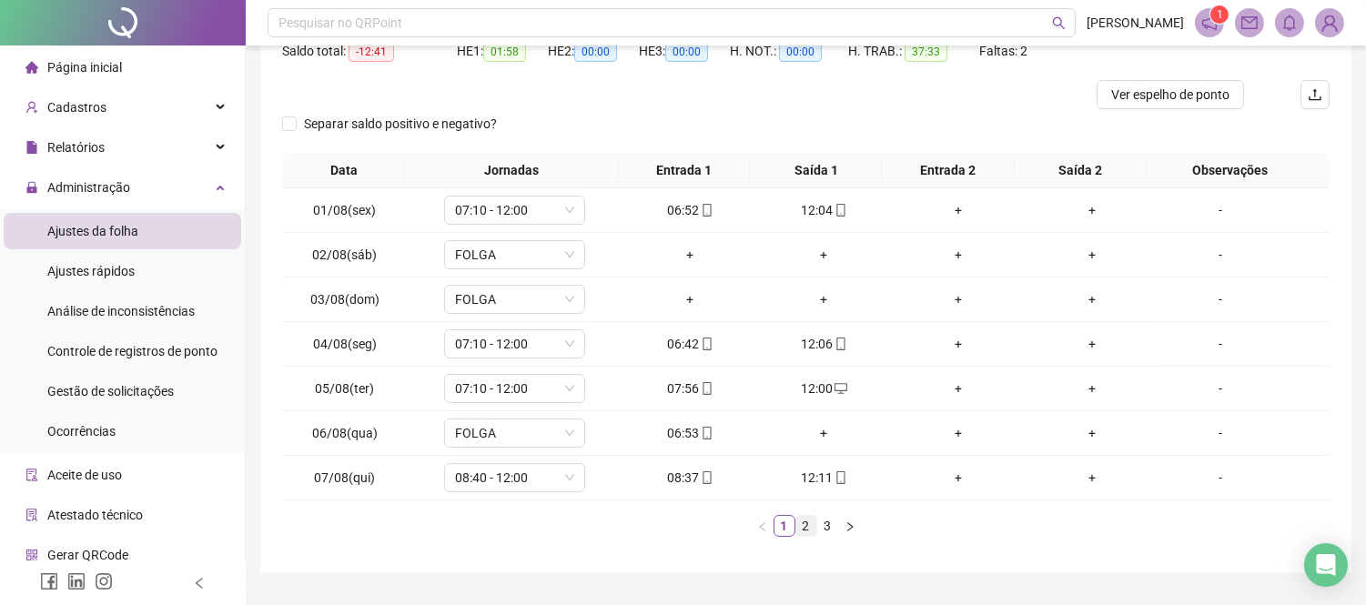
click at [797, 523] on link "2" at bounding box center [807, 526] width 20 height 20
click at [819, 519] on link "3" at bounding box center [828, 526] width 20 height 20
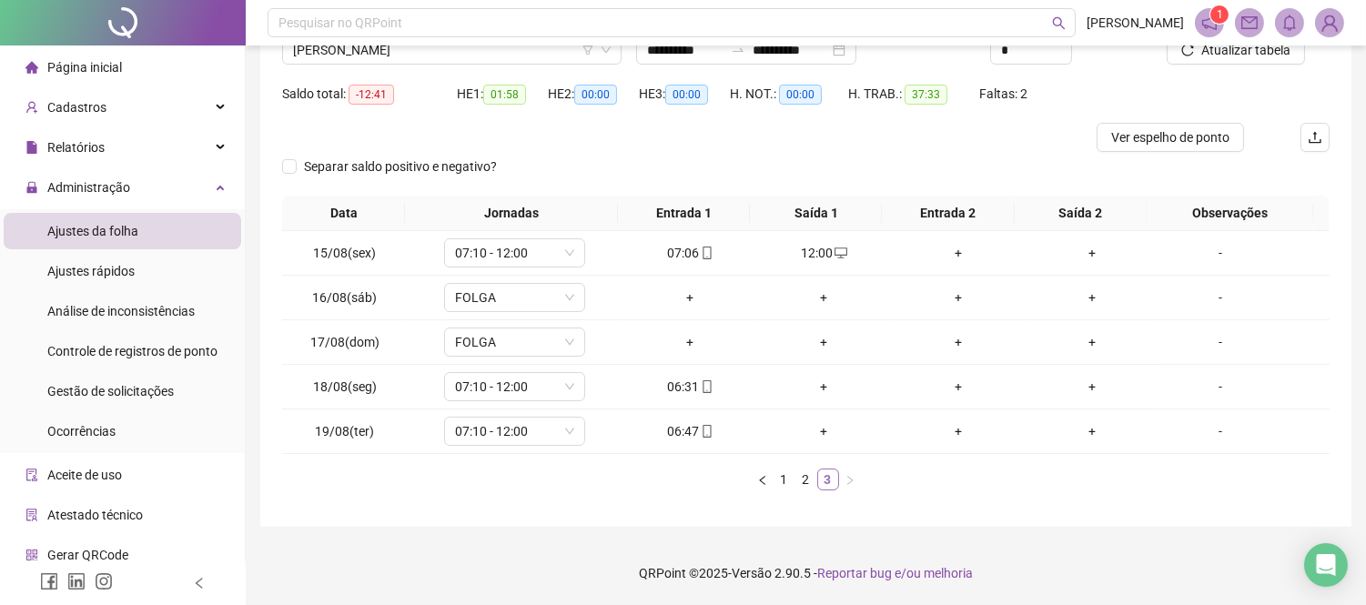
scroll to position [158, 0]
click at [807, 381] on div "+" at bounding box center [824, 388] width 119 height 20
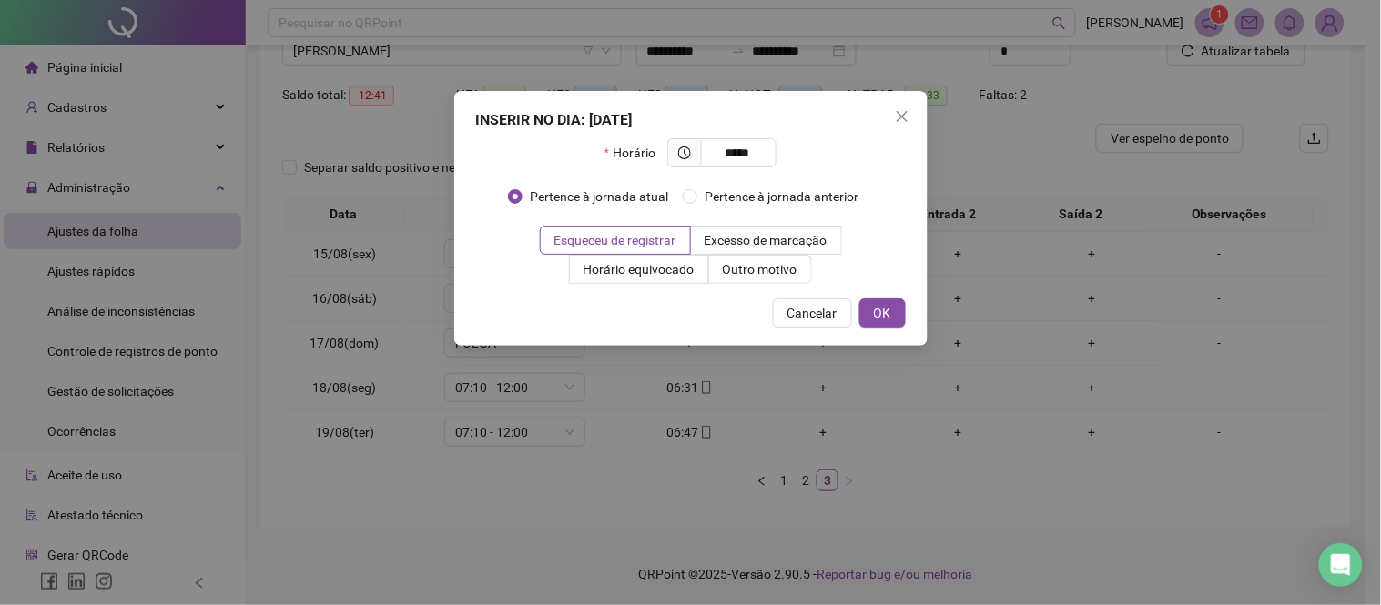
type input "*****"
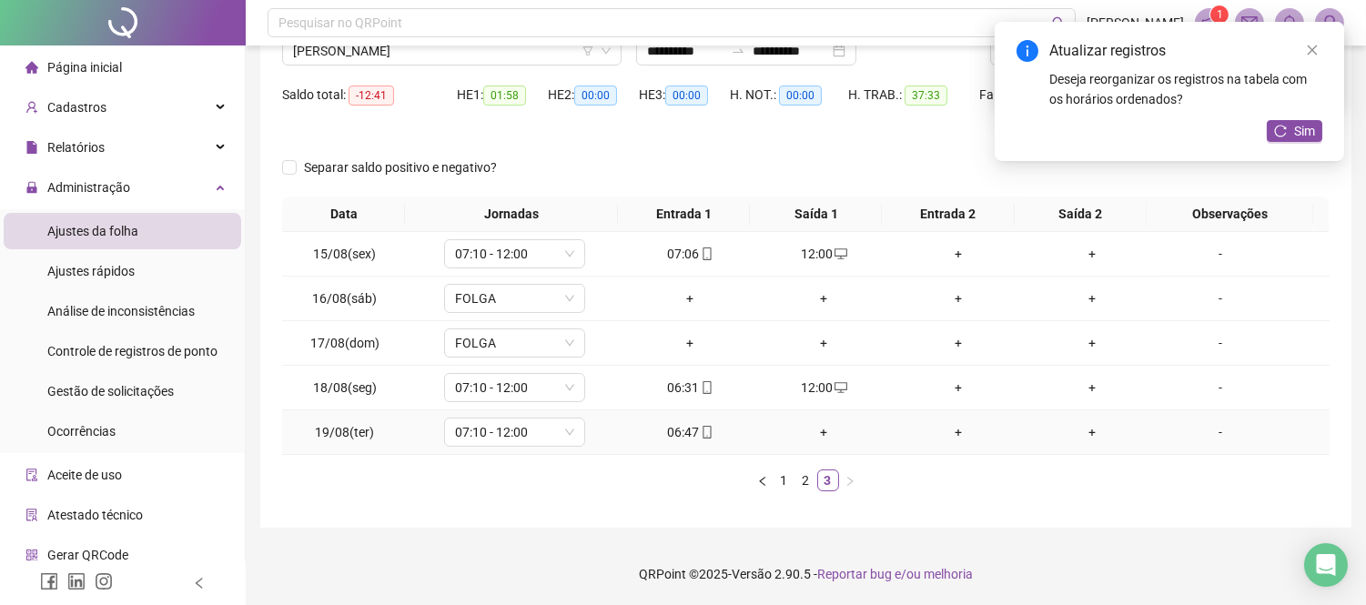
click at [810, 438] on div "+" at bounding box center [824, 432] width 119 height 20
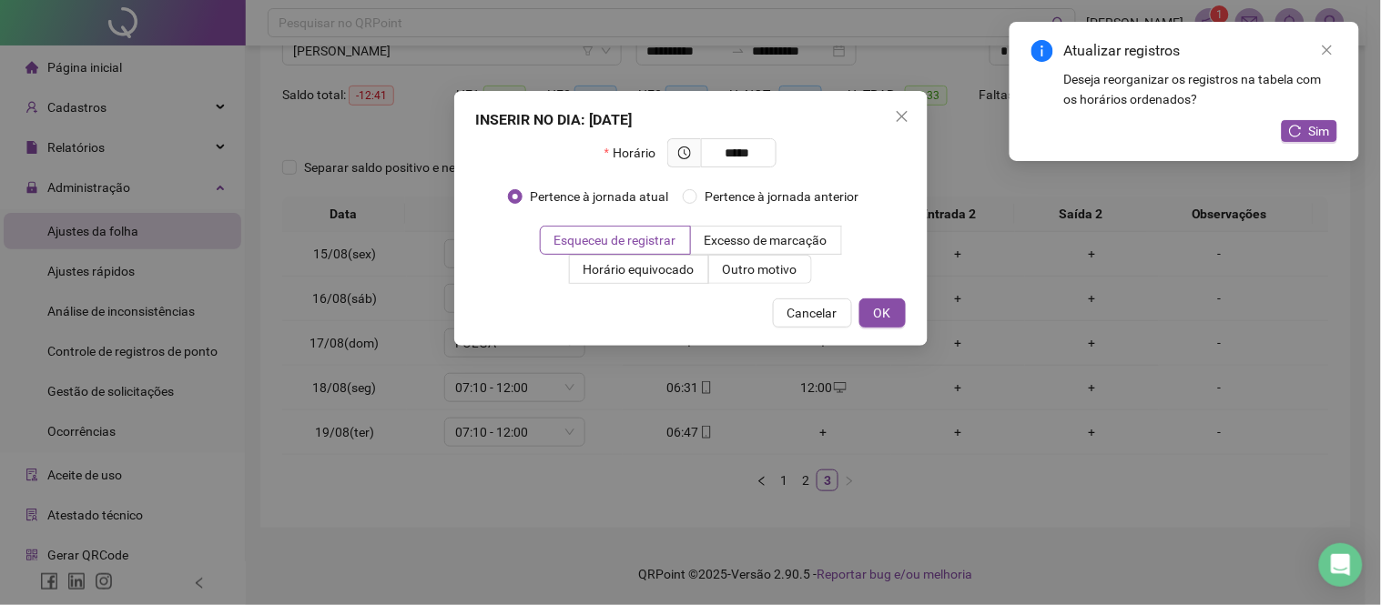
type input "*****"
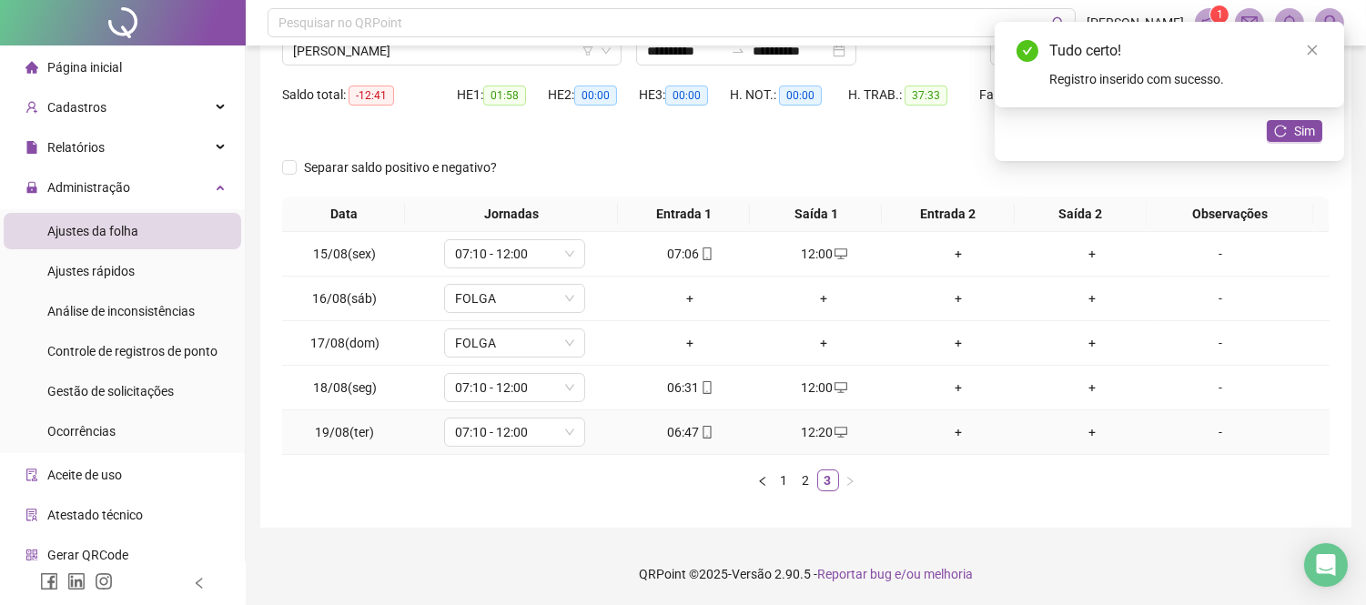
click at [807, 438] on div "12:20" at bounding box center [824, 432] width 119 height 20
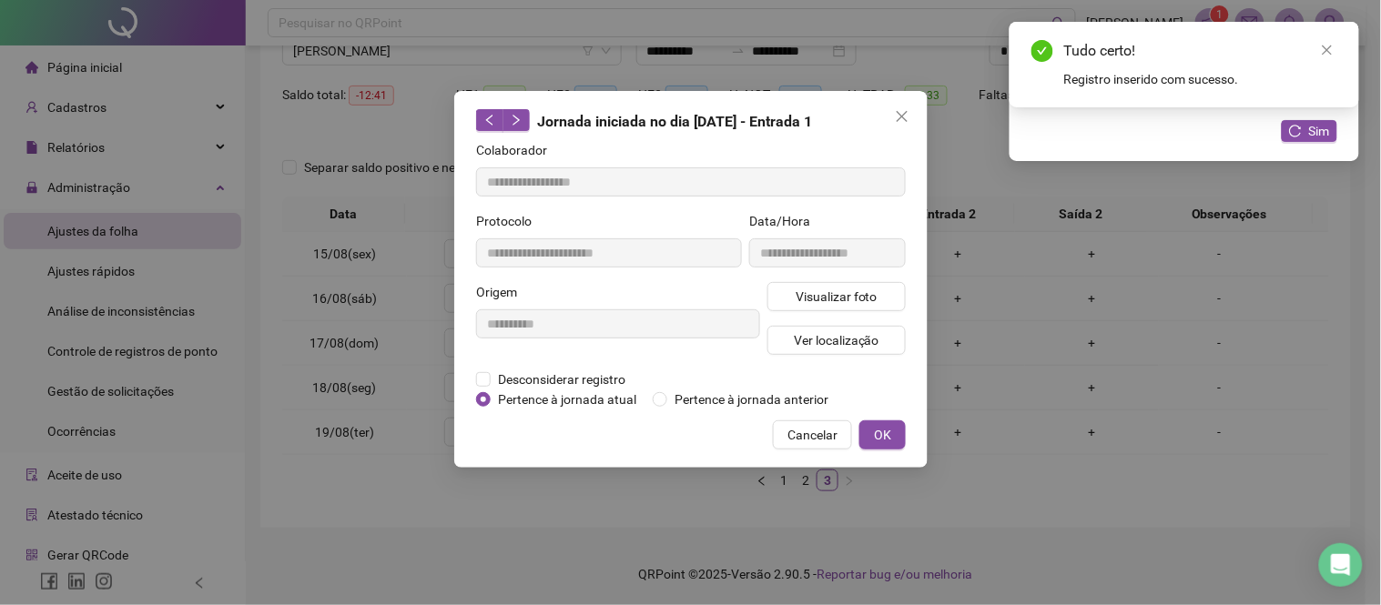
type input "**********"
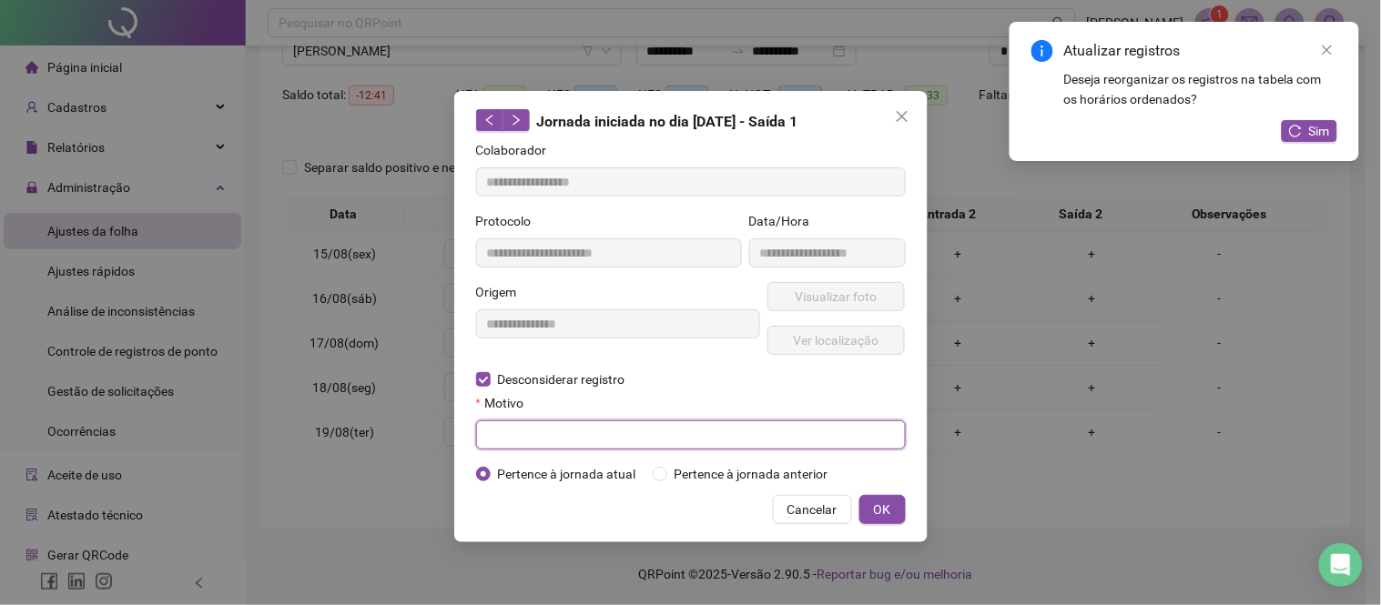
click at [524, 442] on input "text" at bounding box center [691, 435] width 430 height 29
type input "*"
drag, startPoint x: 561, startPoint y: 442, endPoint x: 379, endPoint y: 469, distance: 184.1
click at [379, 470] on div "**********" at bounding box center [690, 302] width 1381 height 605
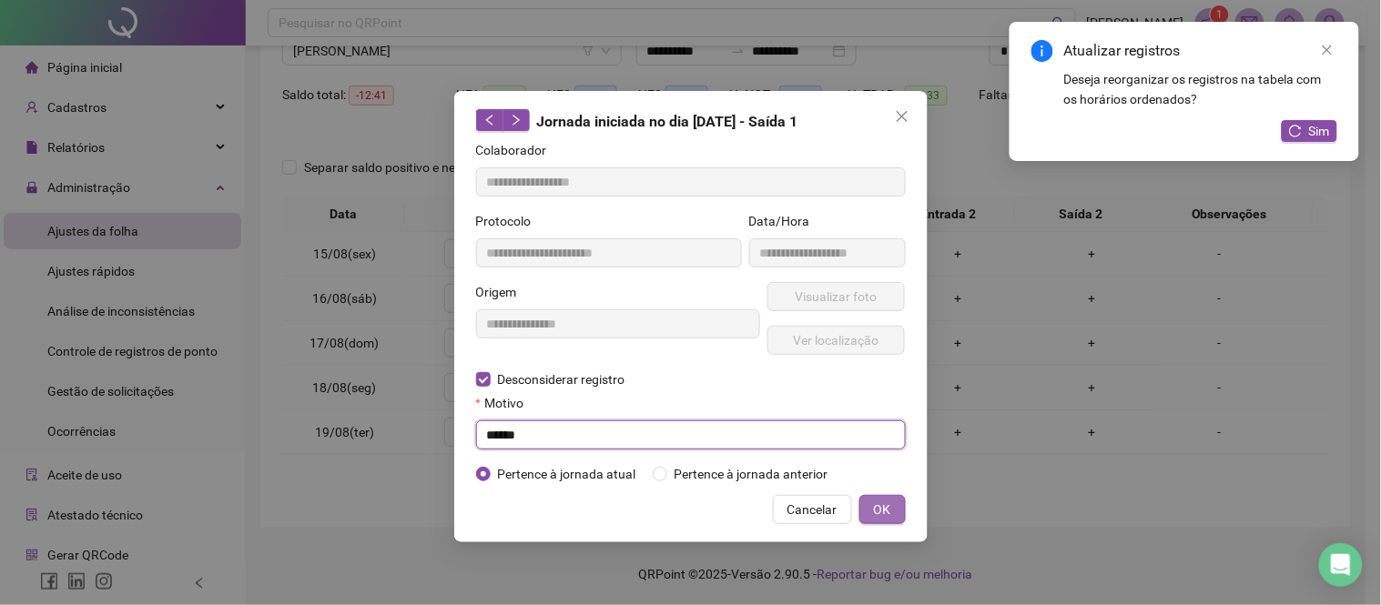
type input "******"
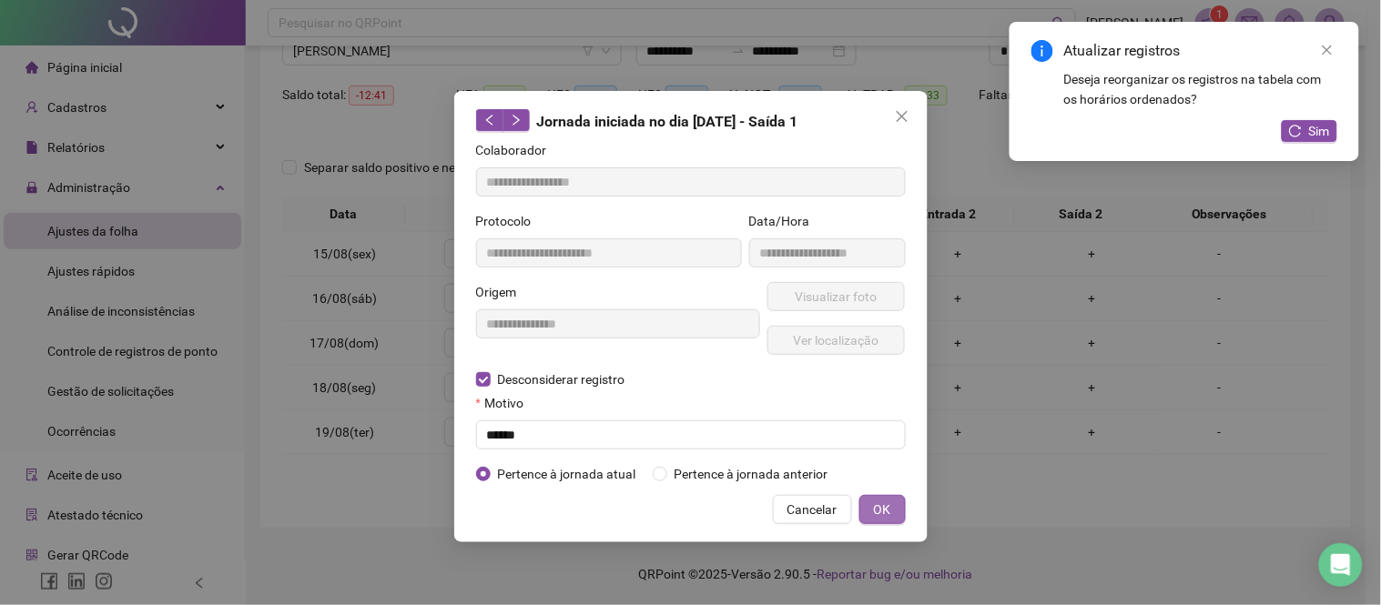
click at [879, 505] on span "OK" at bounding box center [882, 510] width 17 height 20
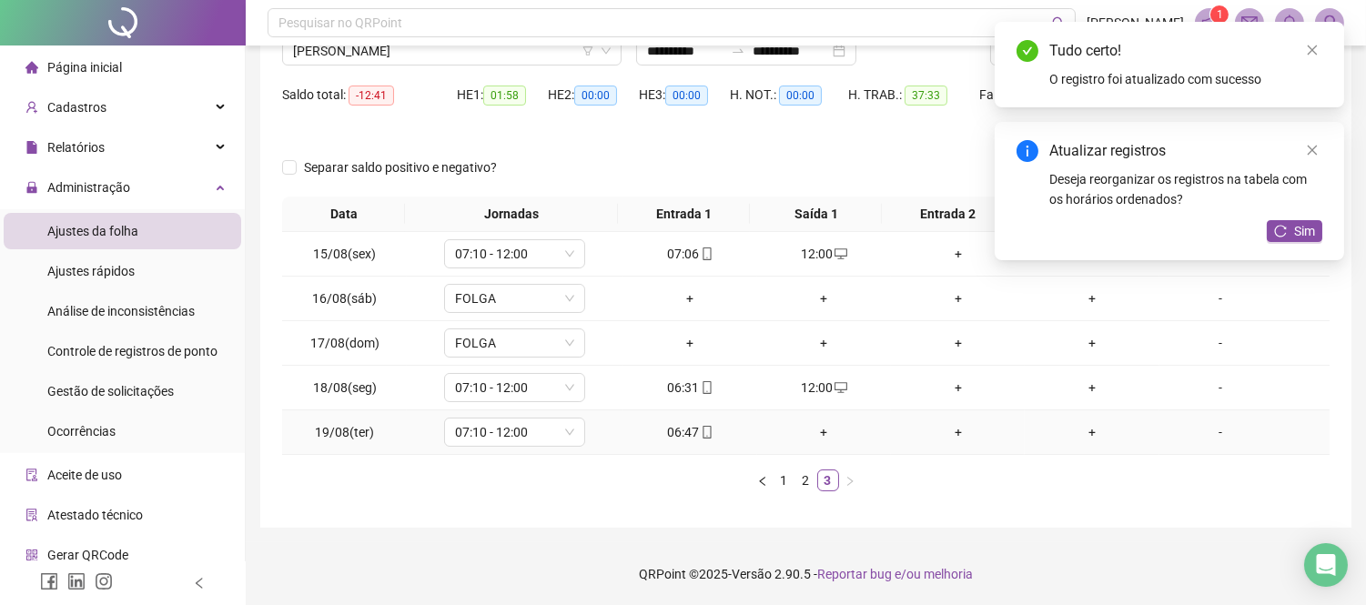
click at [817, 432] on div "+" at bounding box center [824, 432] width 119 height 20
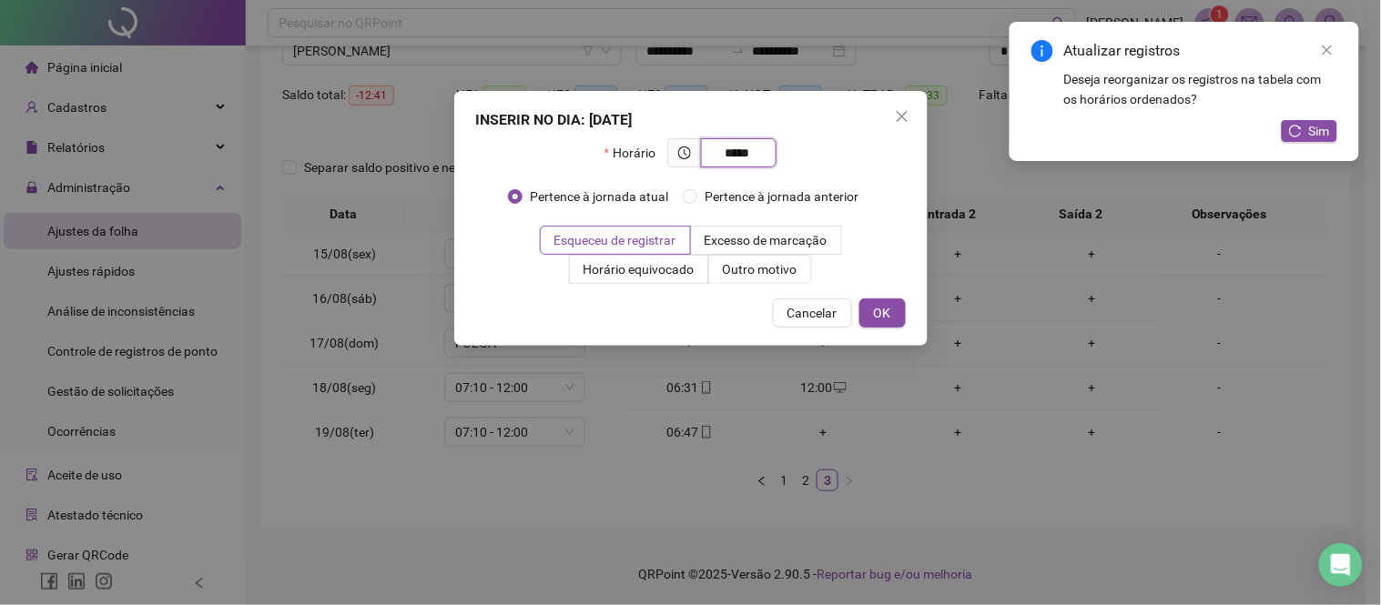
type input "*****"
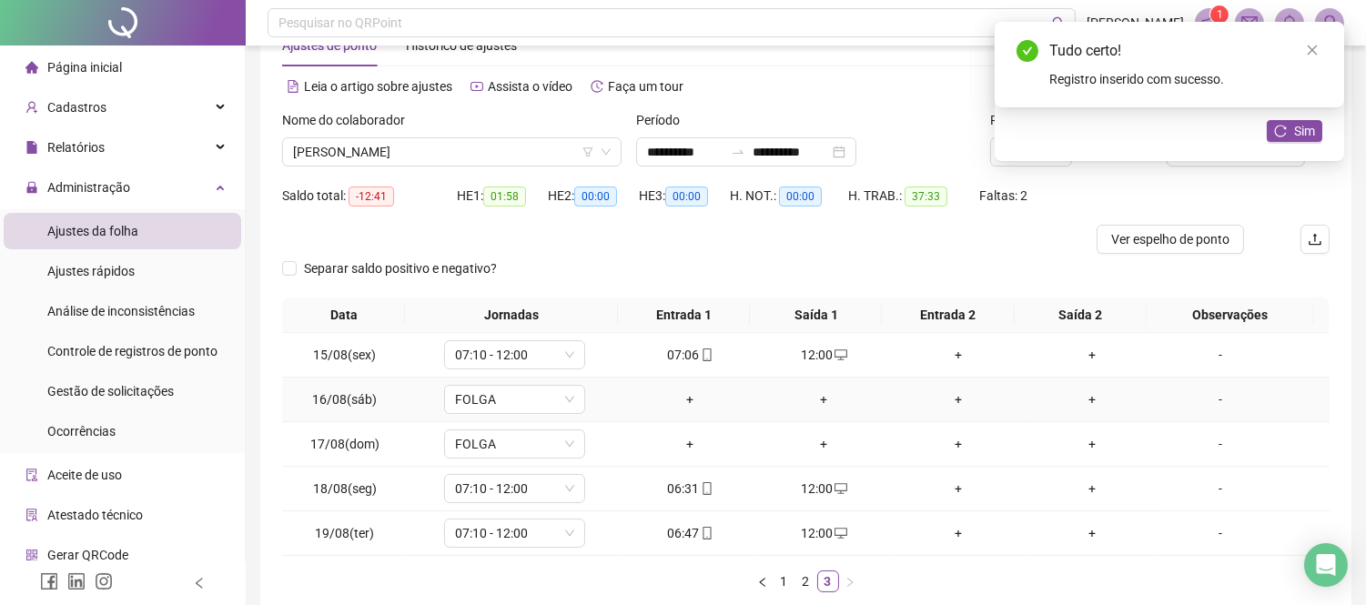
scroll to position [0, 0]
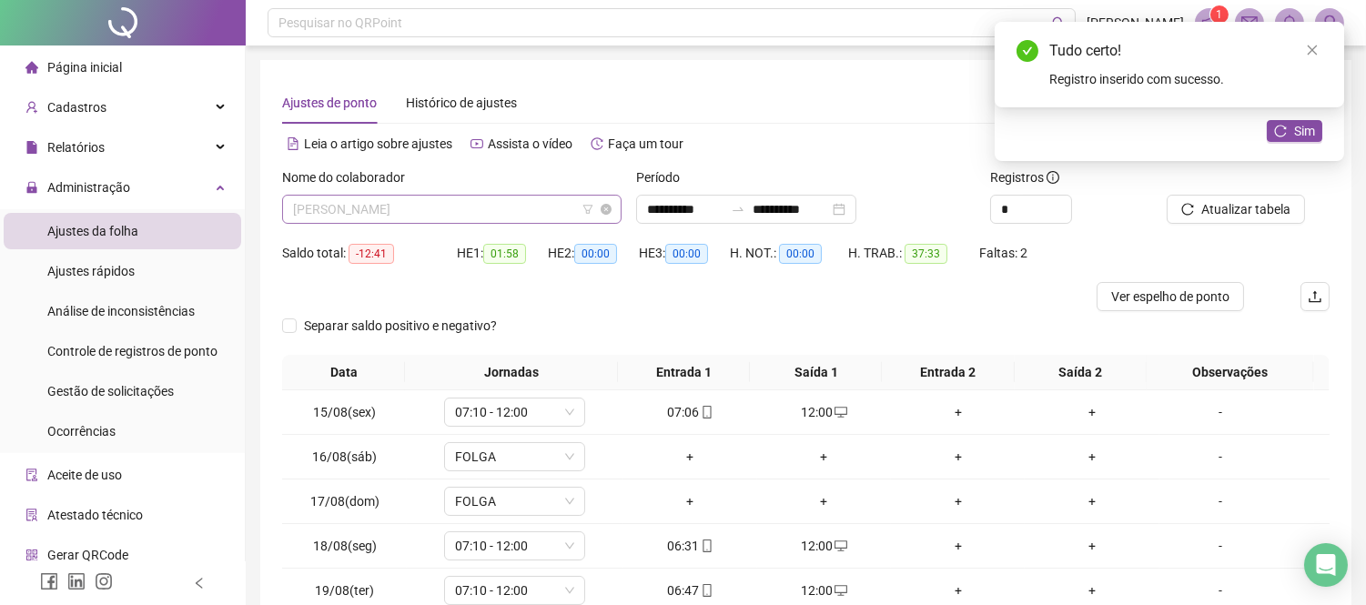
click at [456, 212] on span "[PERSON_NAME]" at bounding box center [452, 209] width 318 height 27
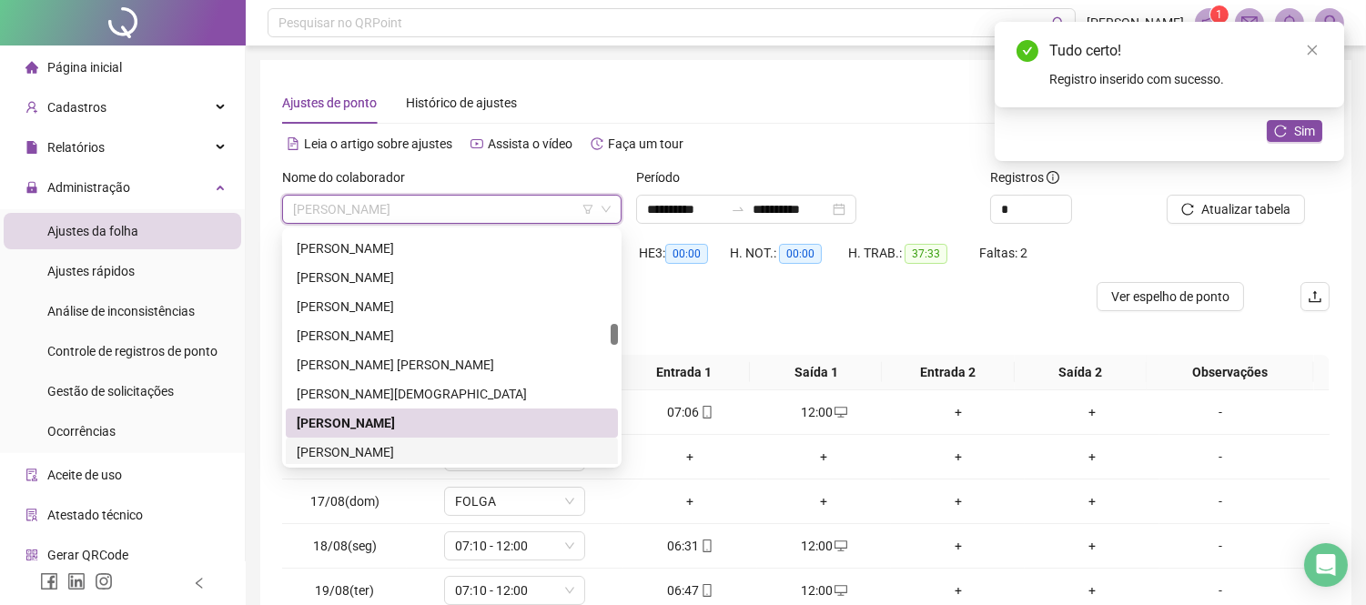
click at [341, 449] on div "[PERSON_NAME]" at bounding box center [452, 452] width 310 height 20
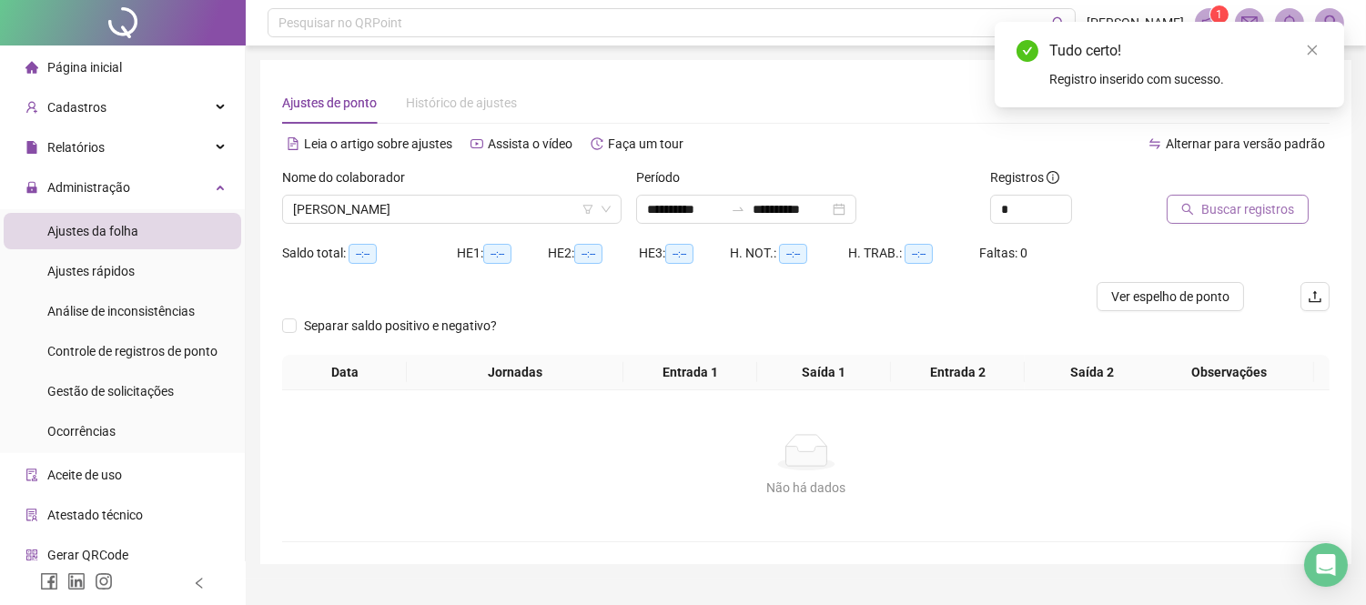
click at [1221, 218] on button "Buscar registros" at bounding box center [1238, 209] width 142 height 29
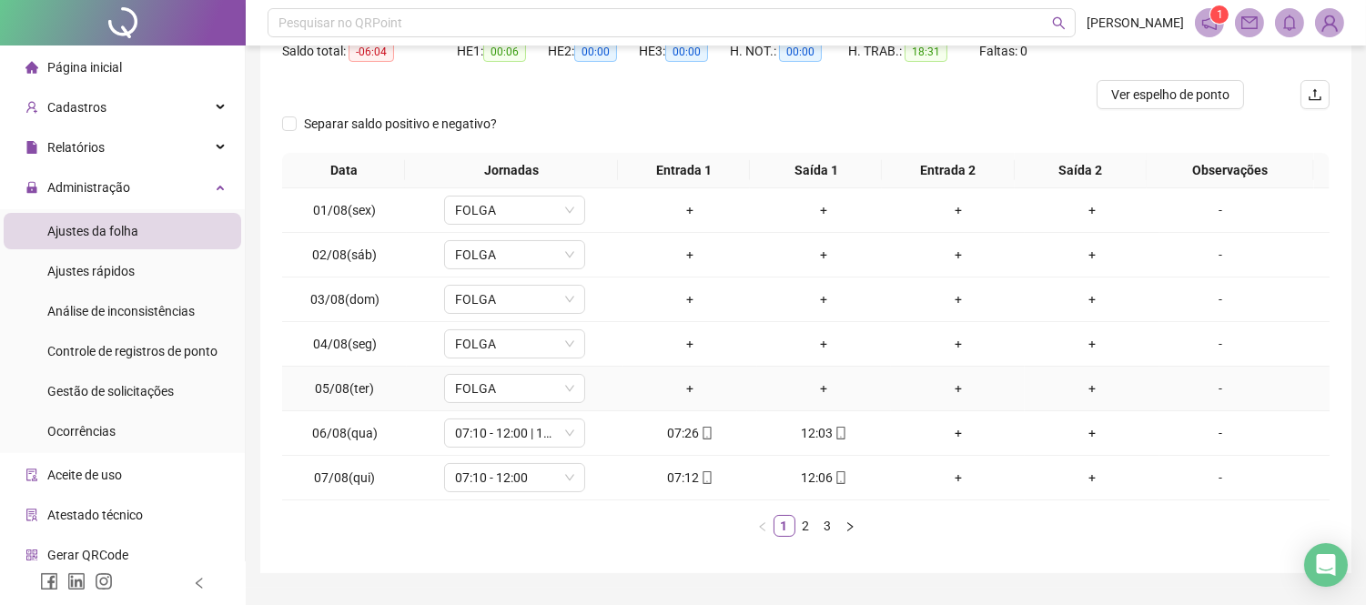
scroll to position [249, 0]
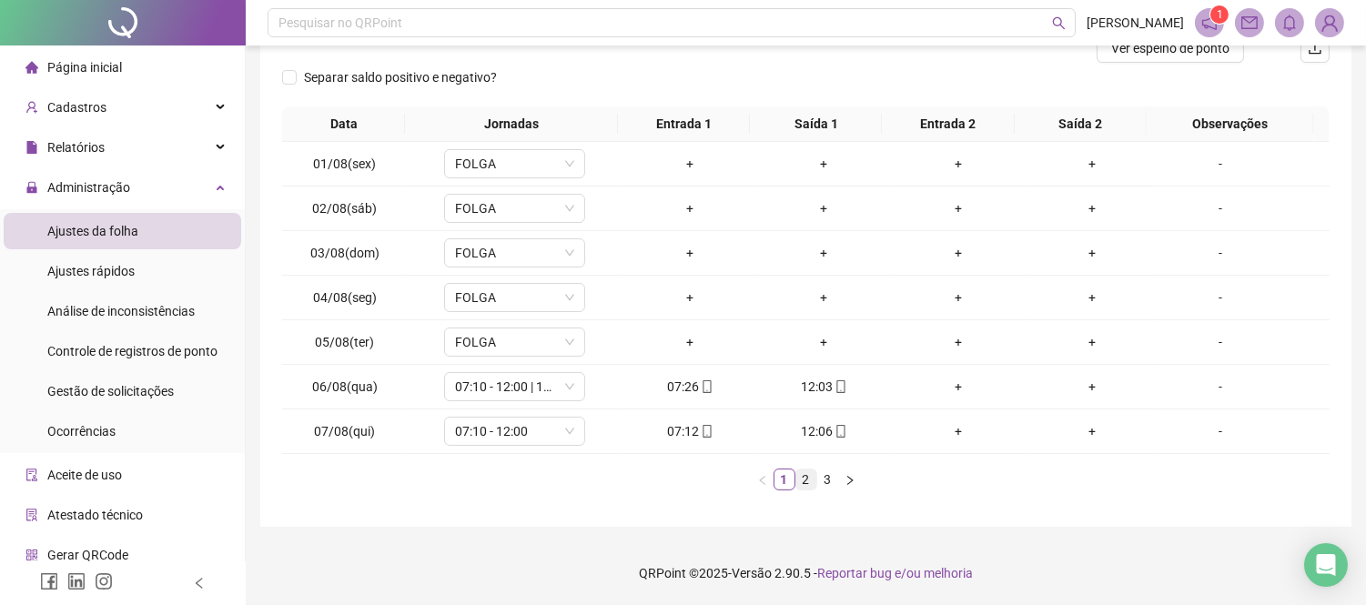
click at [802, 472] on link "2" at bounding box center [807, 480] width 20 height 20
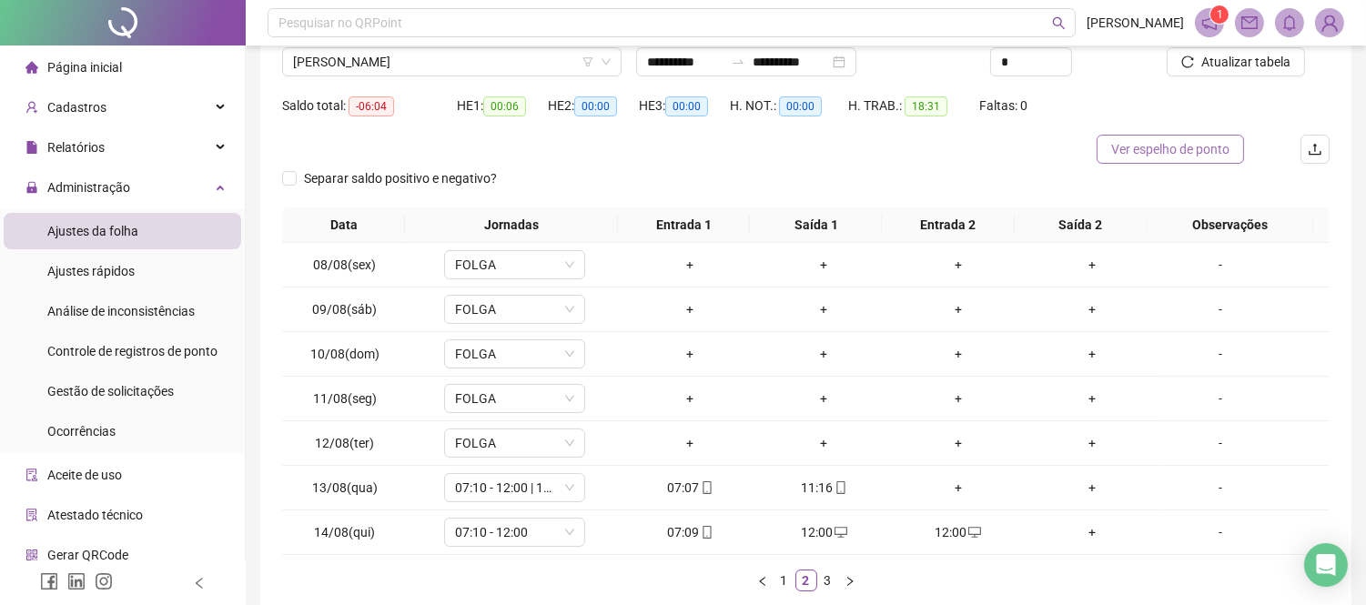
click at [1169, 158] on span "Ver espelho de ponto" at bounding box center [1171, 149] width 118 height 20
click at [948, 489] on div "+" at bounding box center [958, 488] width 119 height 20
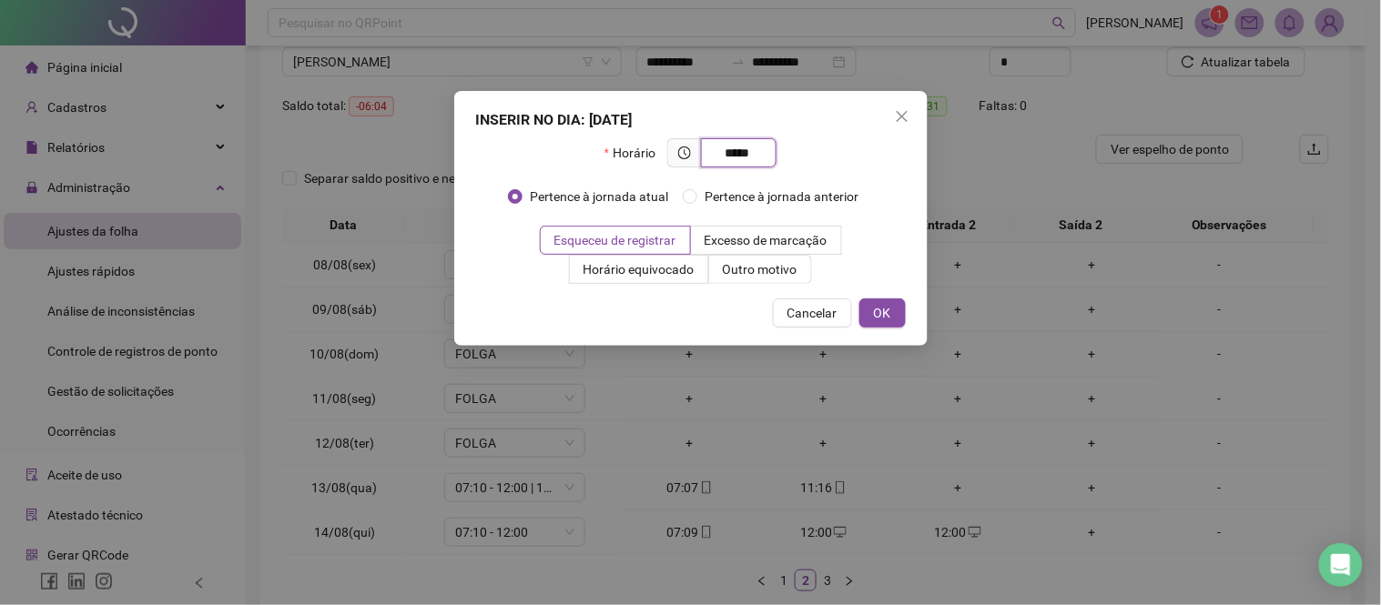
type input "*****"
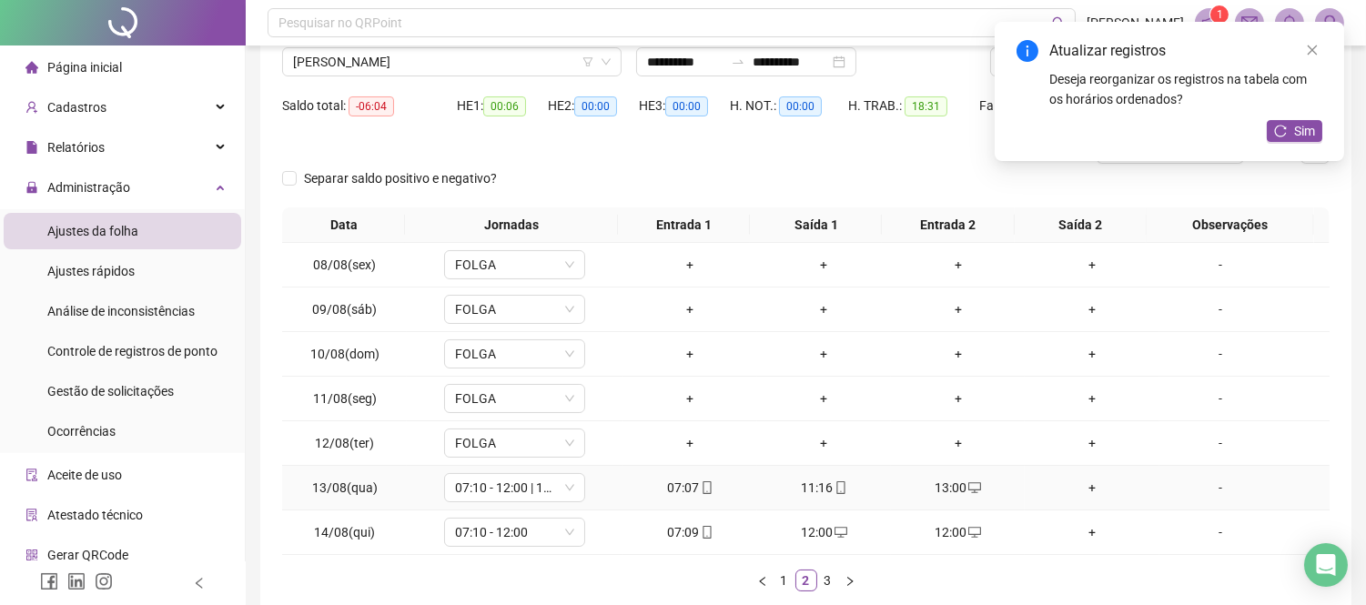
click at [1072, 487] on div "+" at bounding box center [1091, 488] width 119 height 20
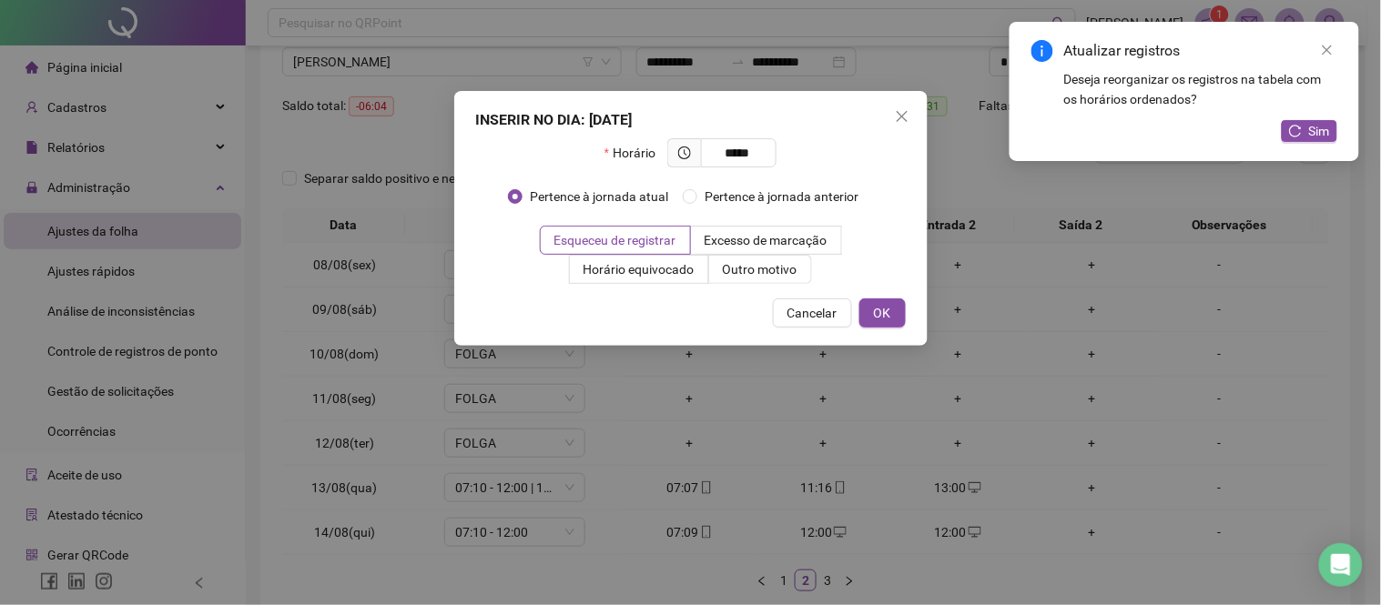
type input "*****"
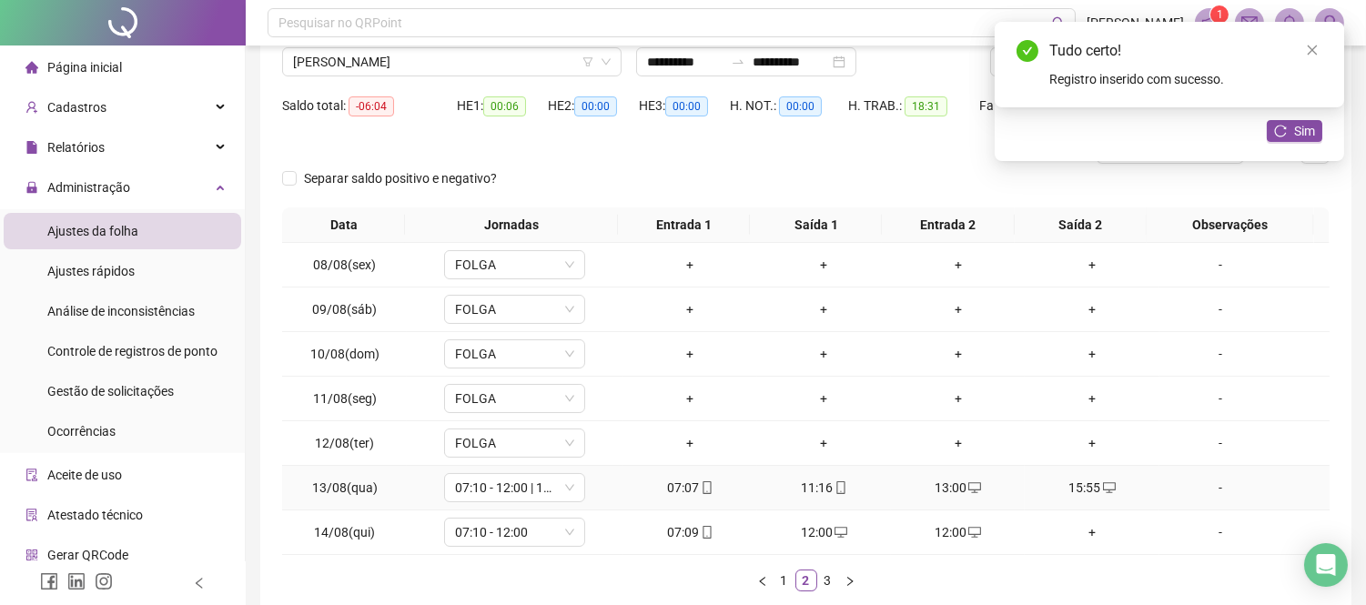
click at [1085, 497] on div "15:55" at bounding box center [1091, 488] width 119 height 20
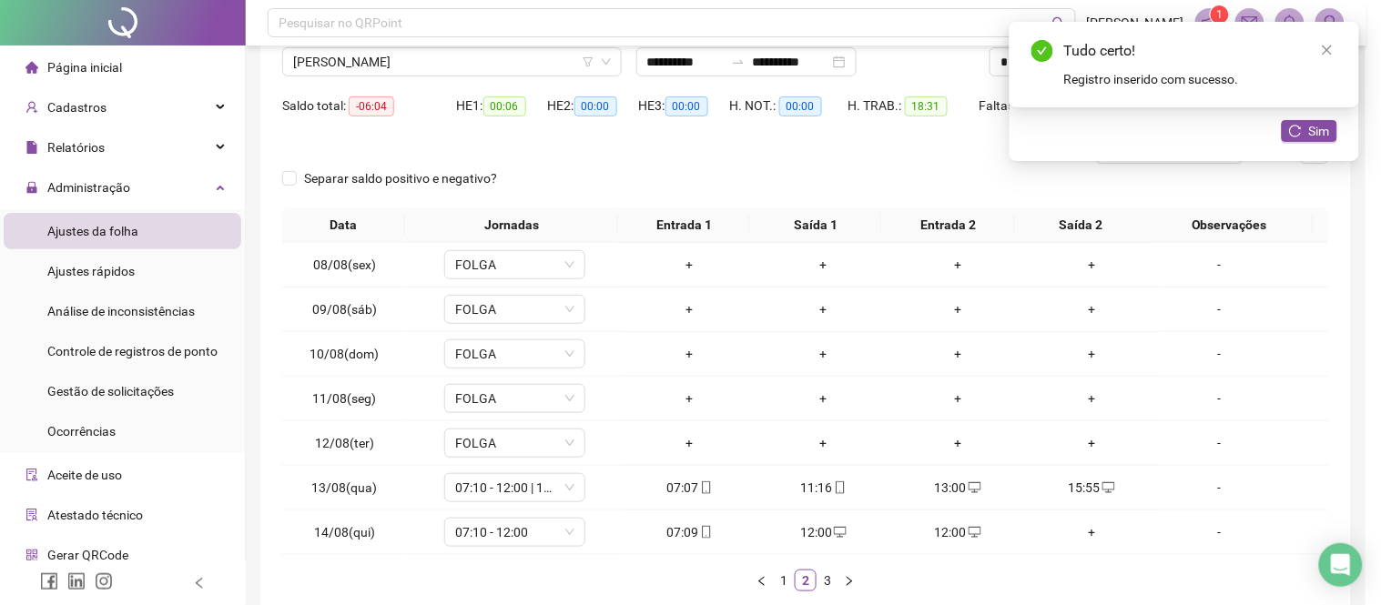
type input "**********"
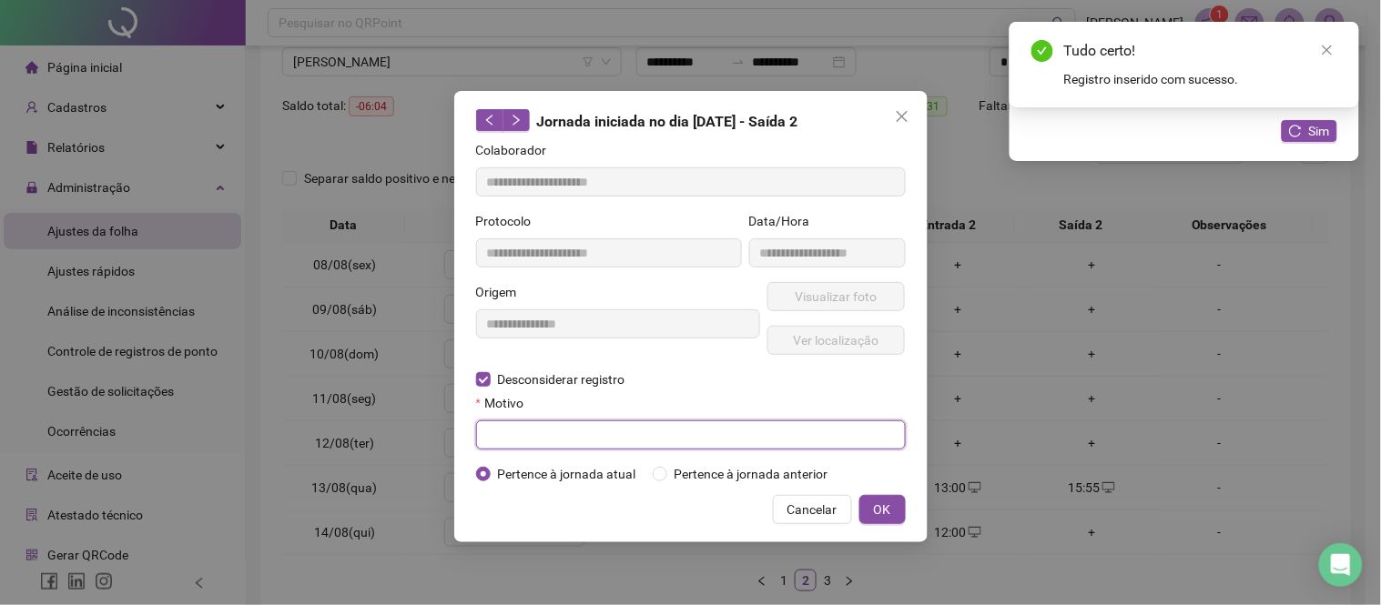
click at [508, 438] on input "text" at bounding box center [691, 435] width 430 height 29
paste input "******"
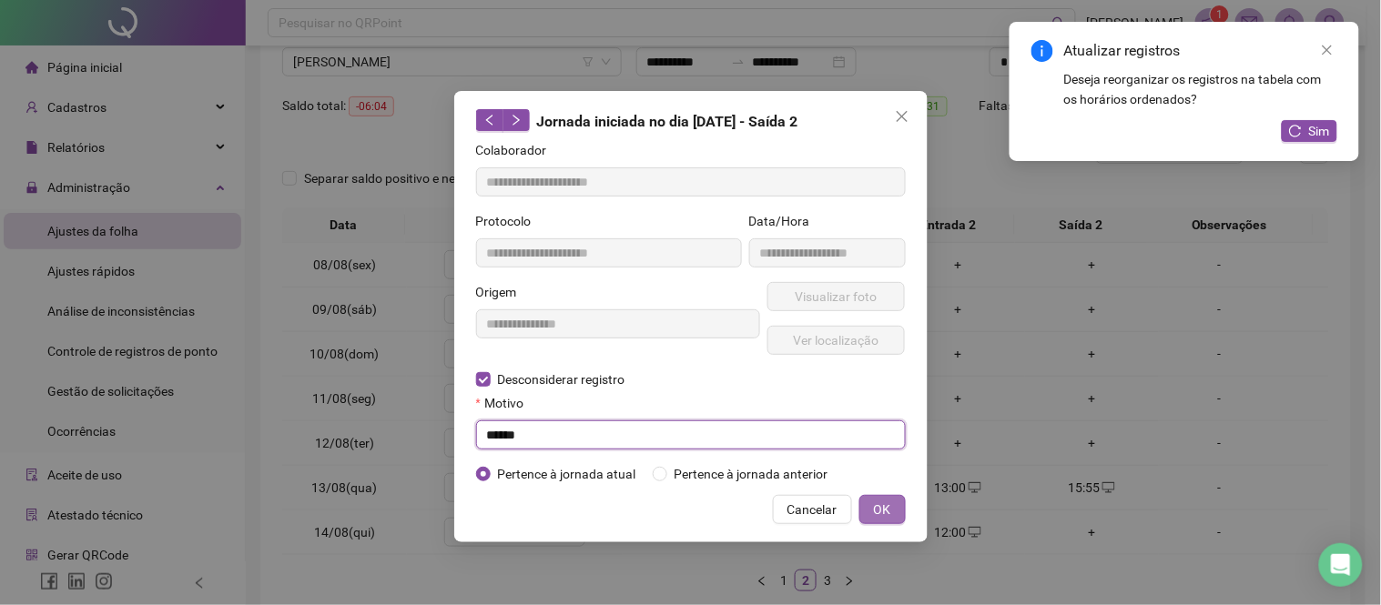
type input "******"
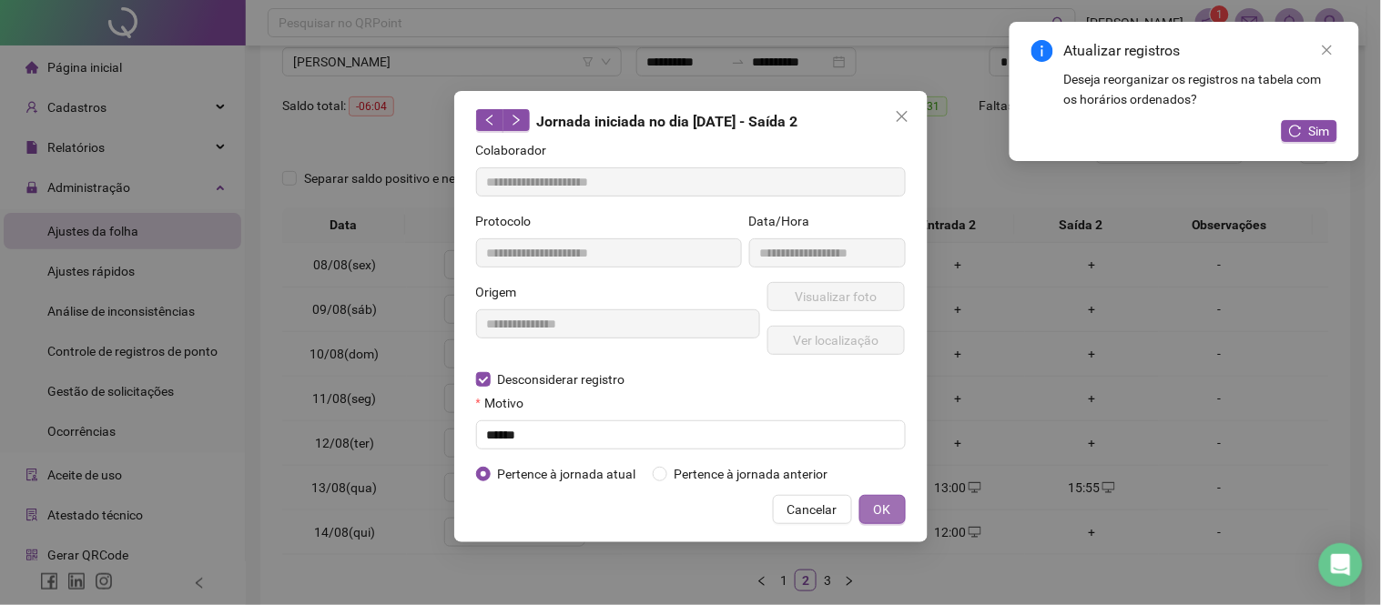
click at [894, 503] on button "OK" at bounding box center [882, 509] width 46 height 29
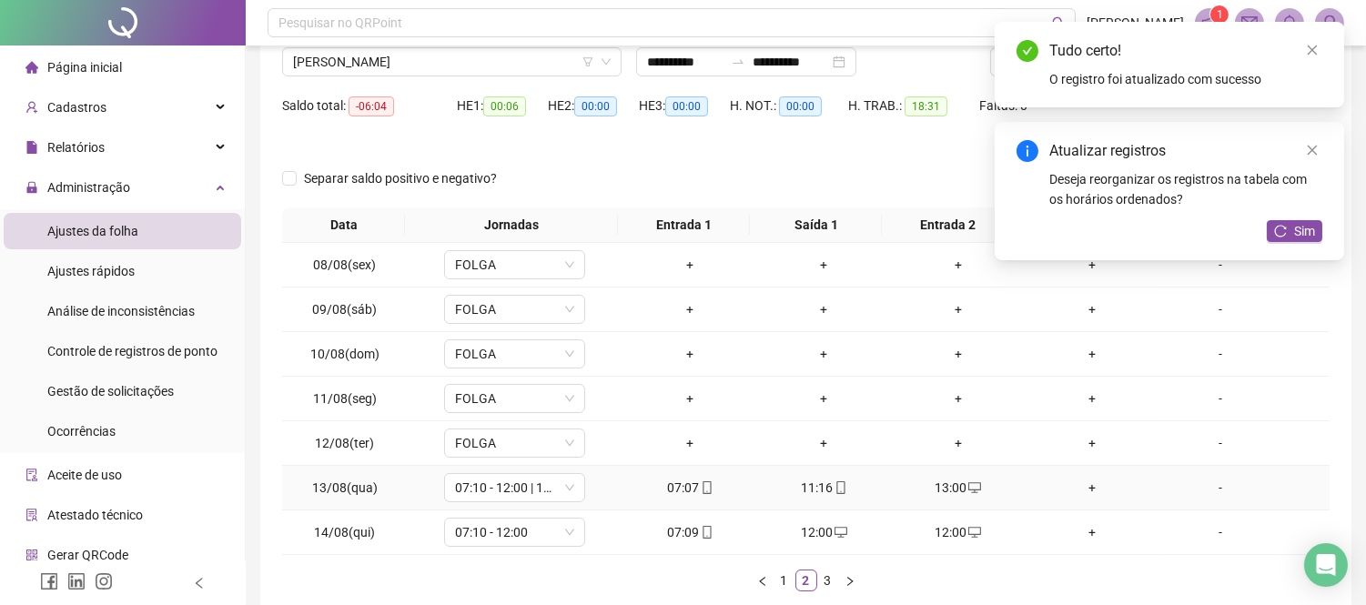
click at [1078, 492] on div "+" at bounding box center [1091, 488] width 119 height 20
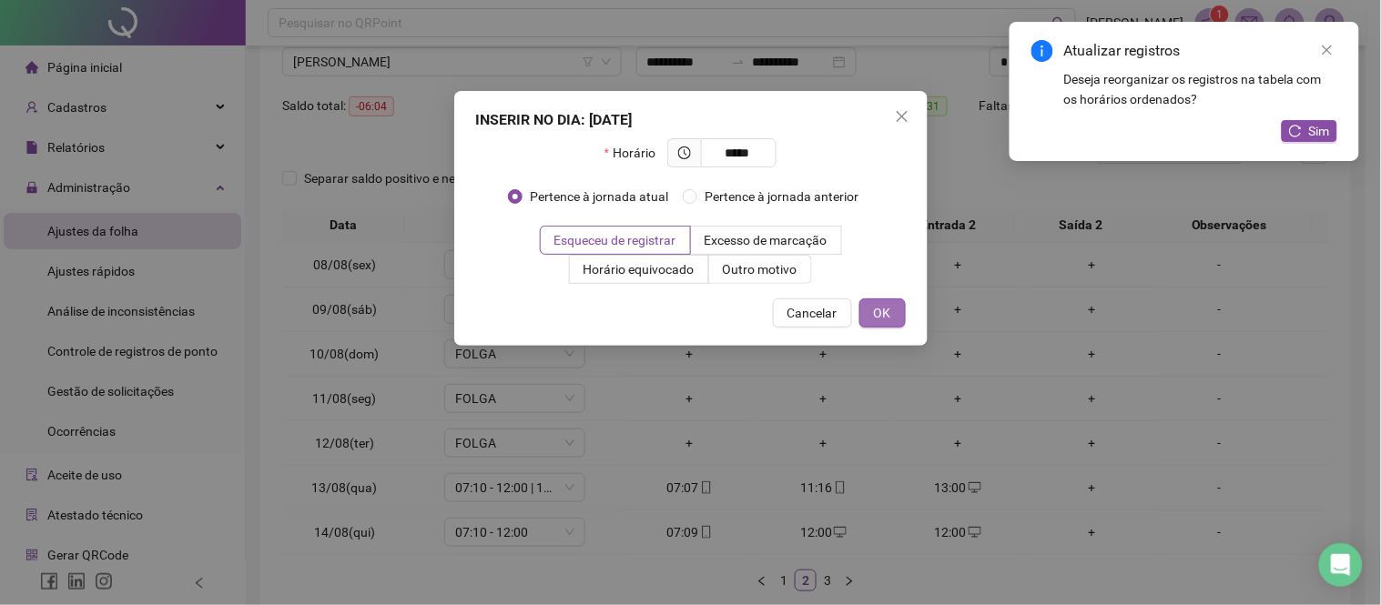
type input "*****"
click at [877, 308] on span "OK" at bounding box center [882, 313] width 17 height 20
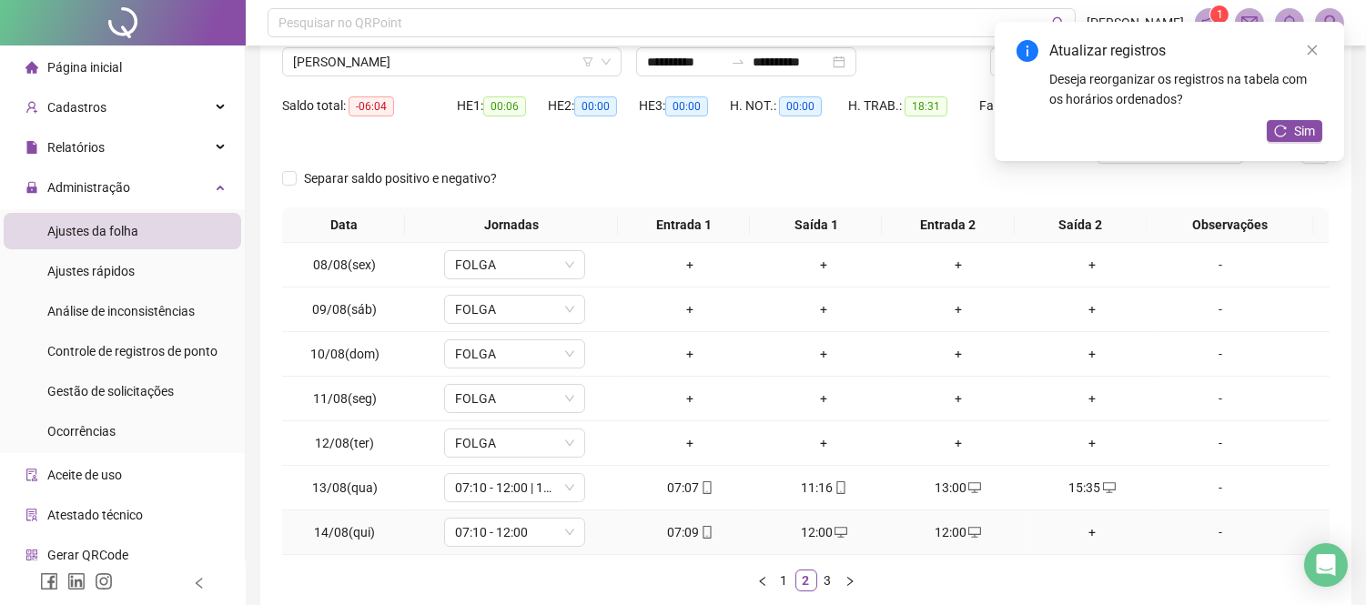
click at [930, 539] on div "12:00" at bounding box center [958, 533] width 119 height 20
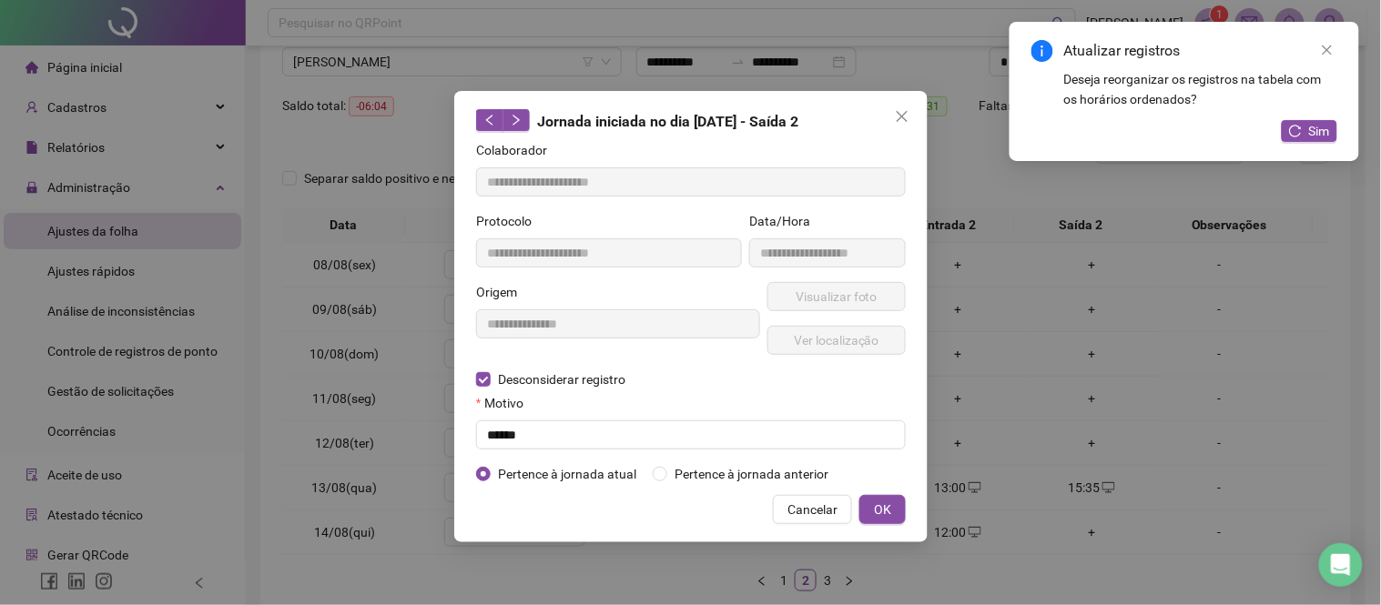
type input "**********"
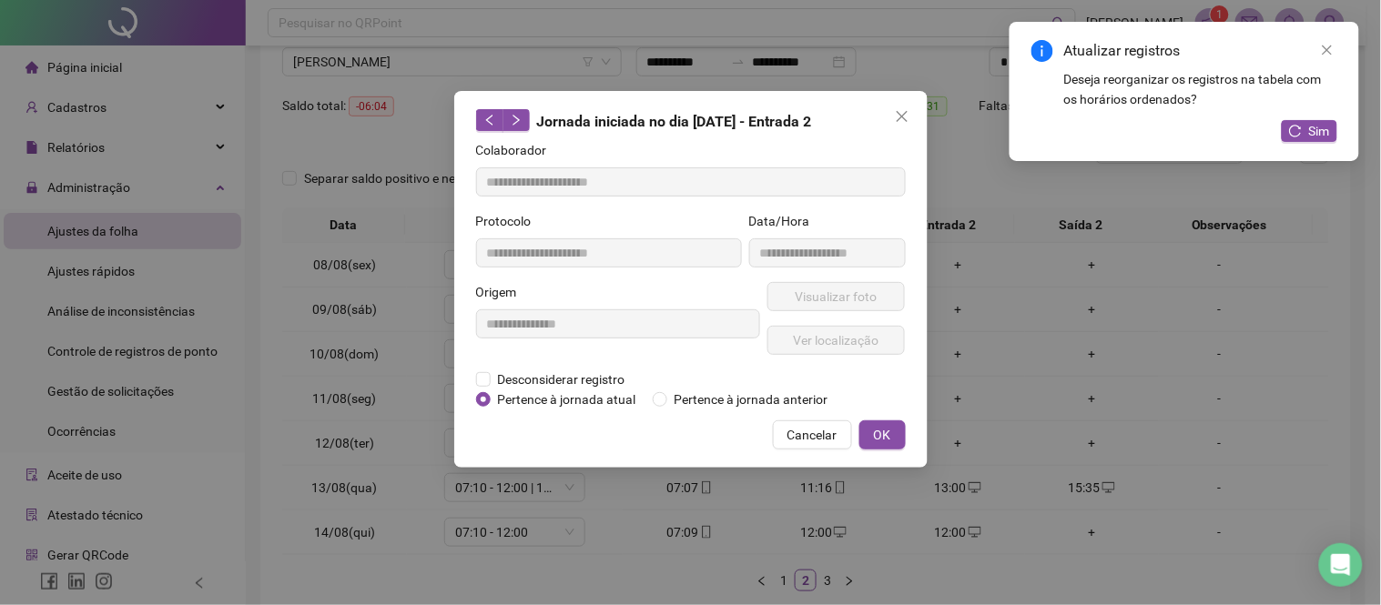
click at [462, 368] on div "**********" at bounding box center [690, 279] width 473 height 377
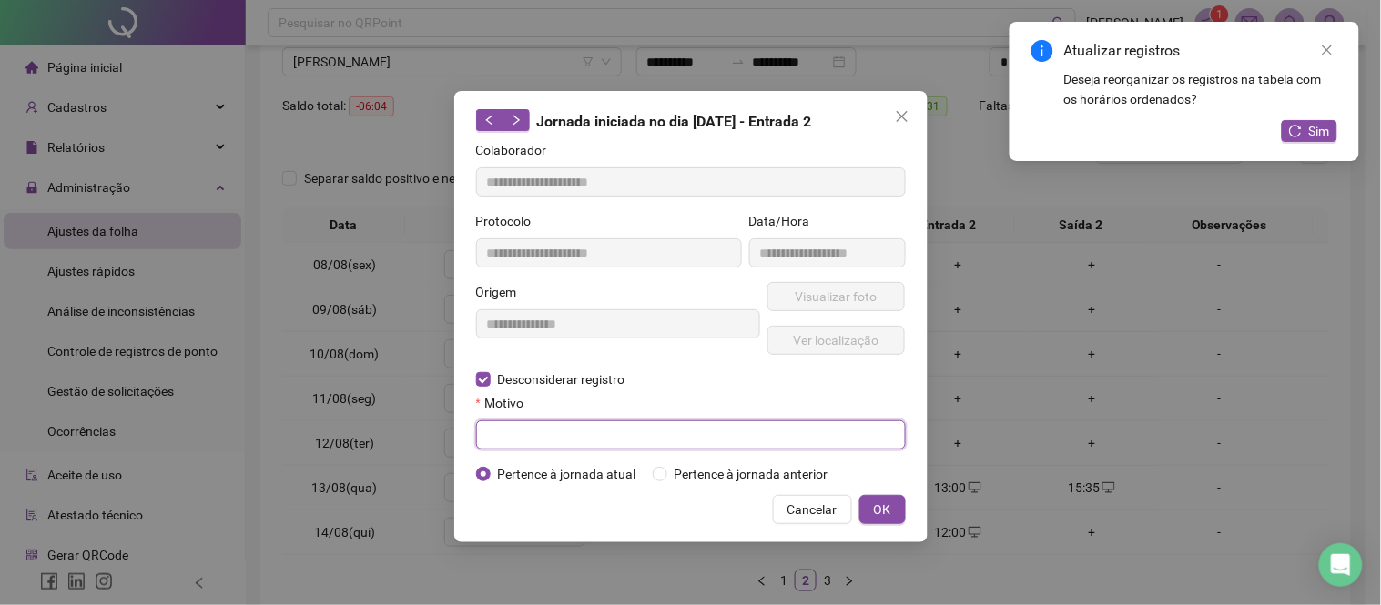
click at [497, 432] on input "text" at bounding box center [691, 435] width 430 height 29
paste input "******"
type input "******"
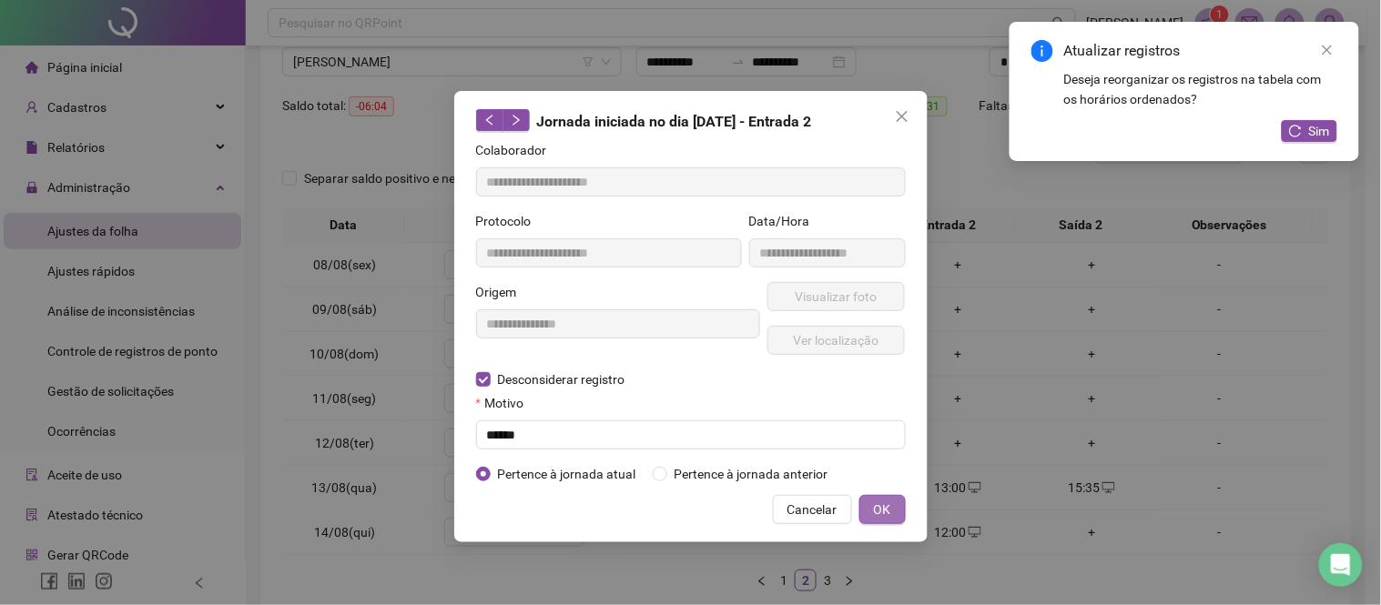
click at [865, 516] on button "OK" at bounding box center [882, 509] width 46 height 29
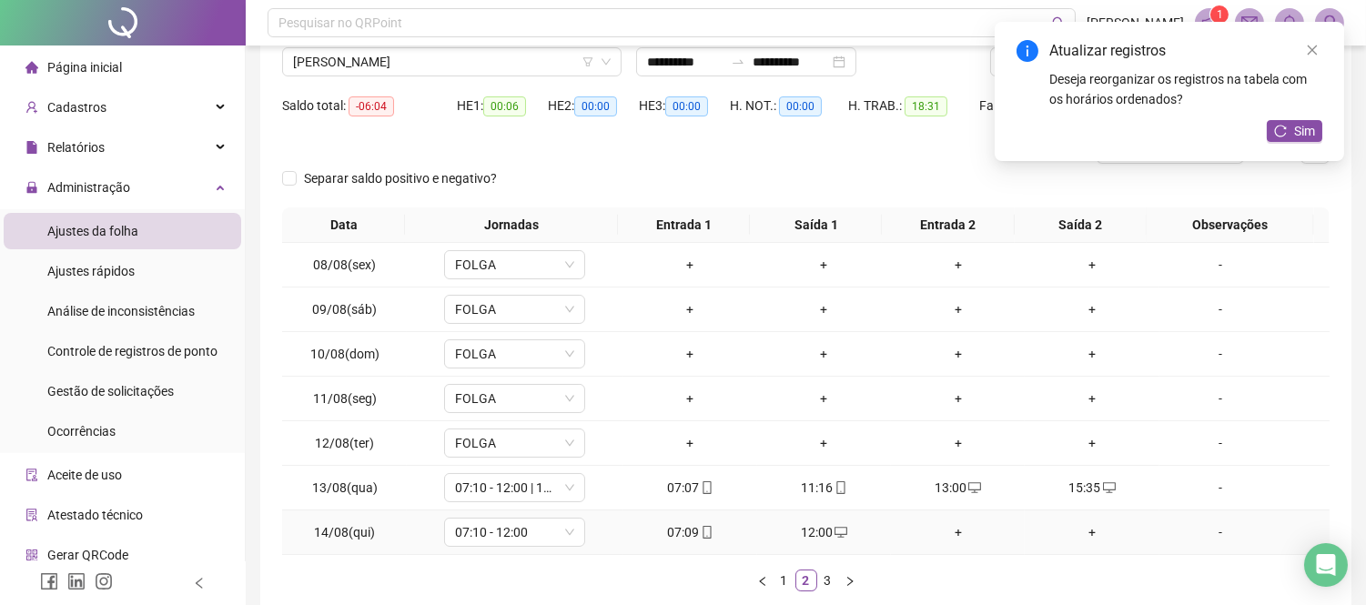
click at [939, 532] on div "+" at bounding box center [958, 533] width 119 height 20
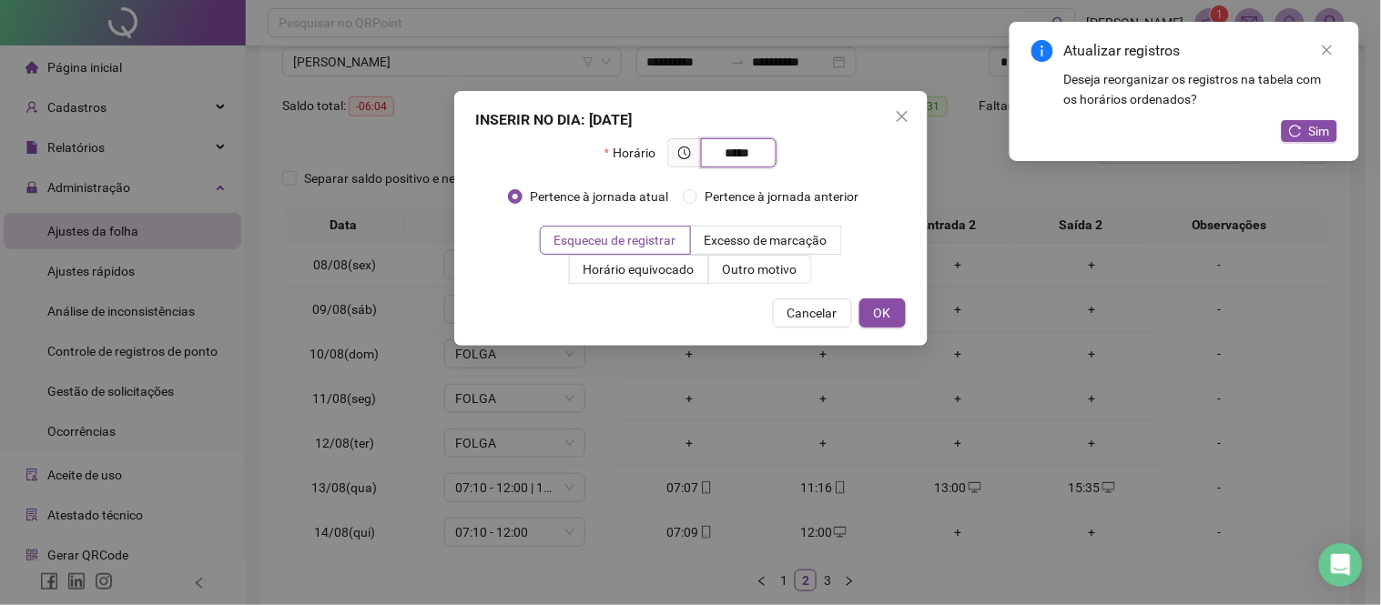
type input "*****"
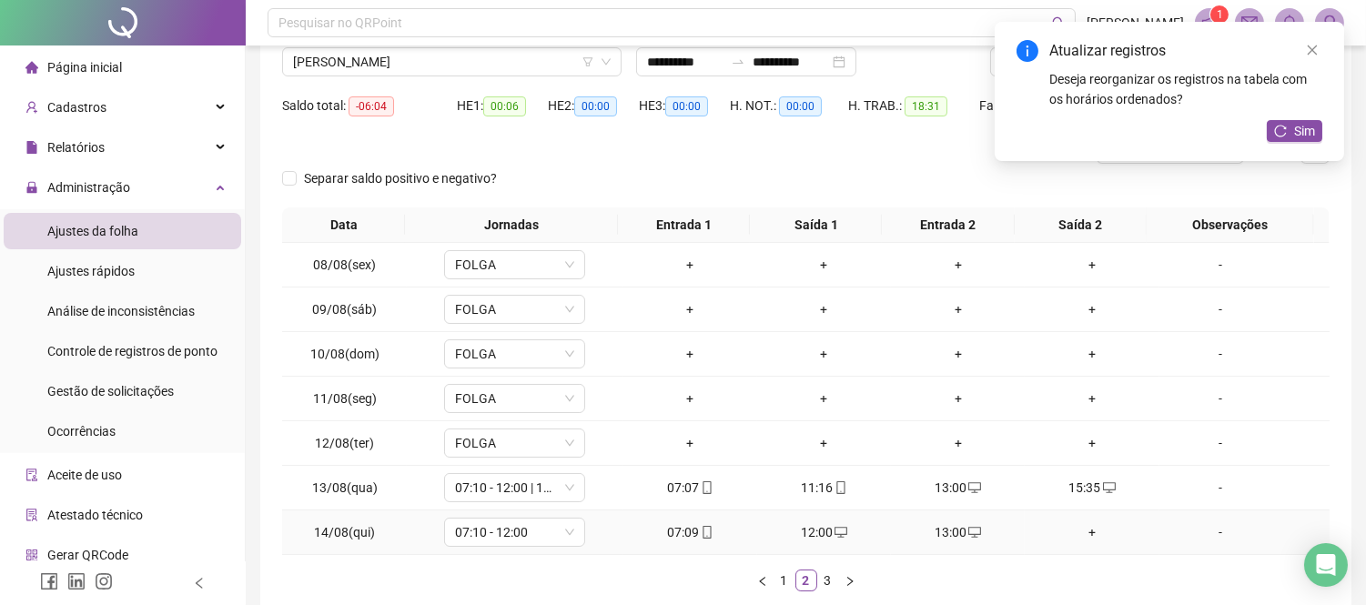
click at [1071, 530] on div "+" at bounding box center [1091, 533] width 119 height 20
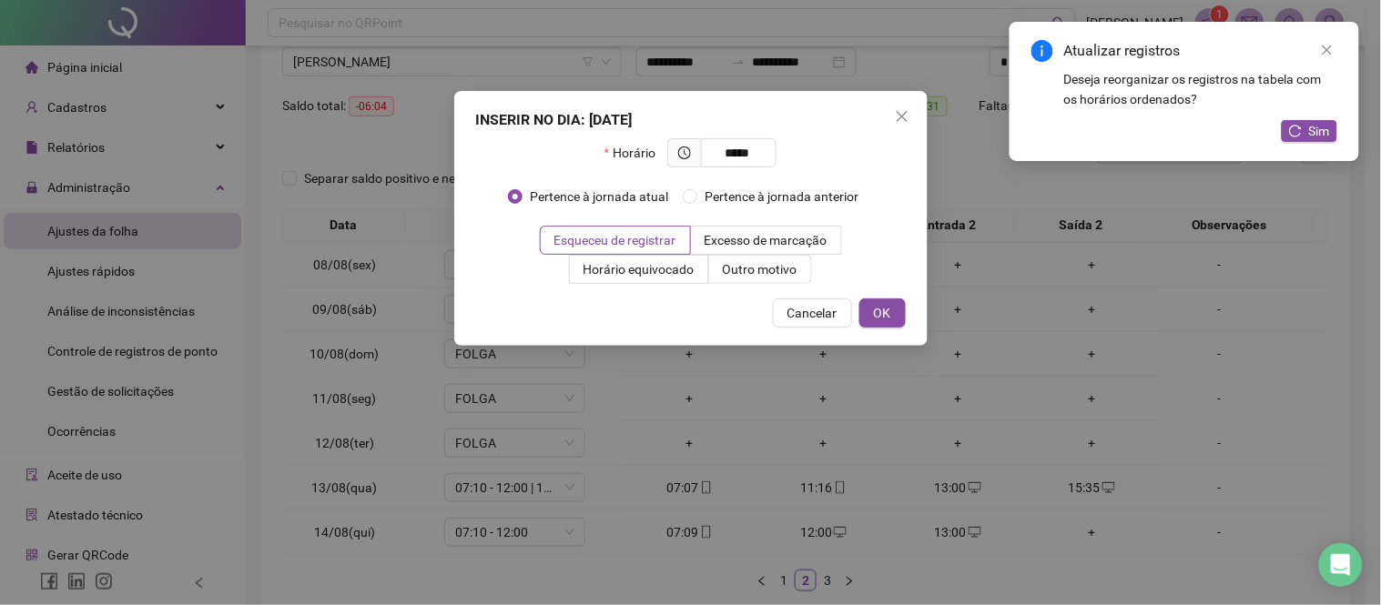
type input "*****"
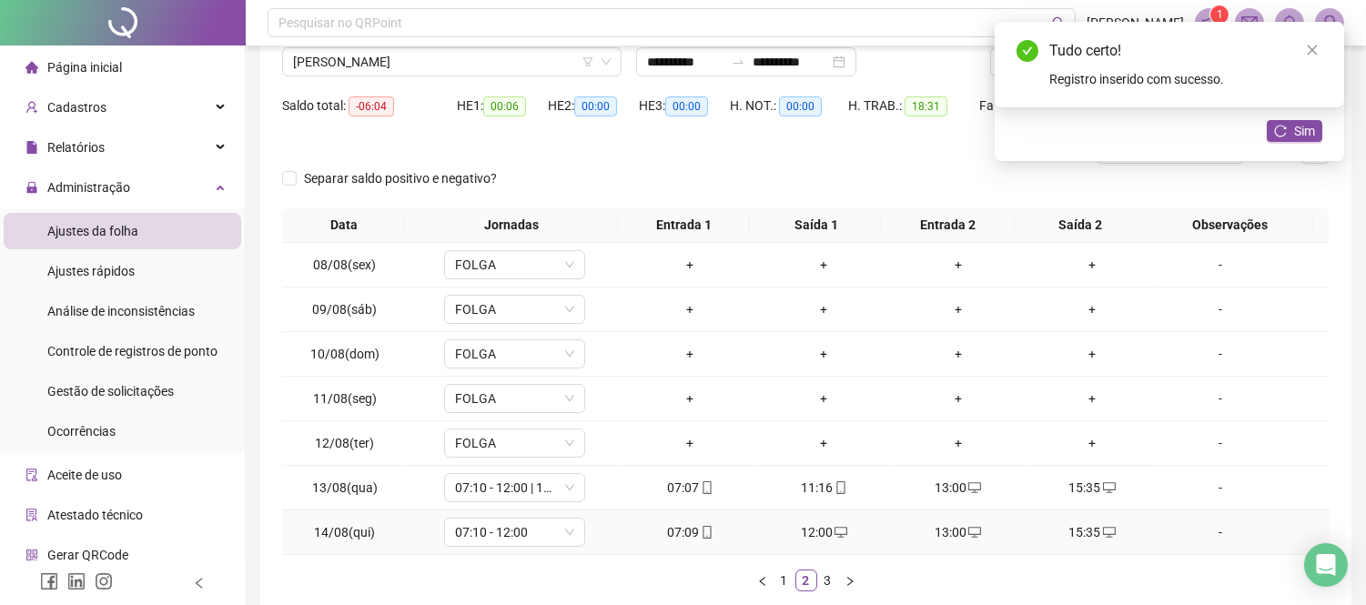
scroll to position [249, 0]
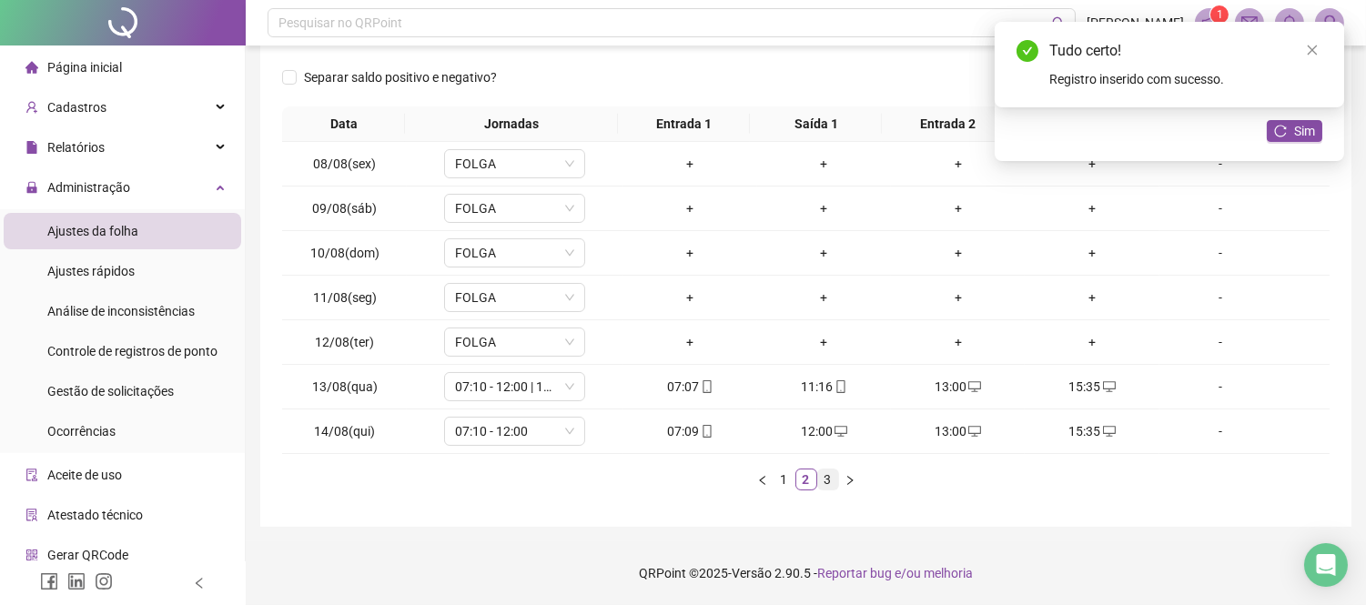
click at [832, 481] on link "3" at bounding box center [828, 480] width 20 height 20
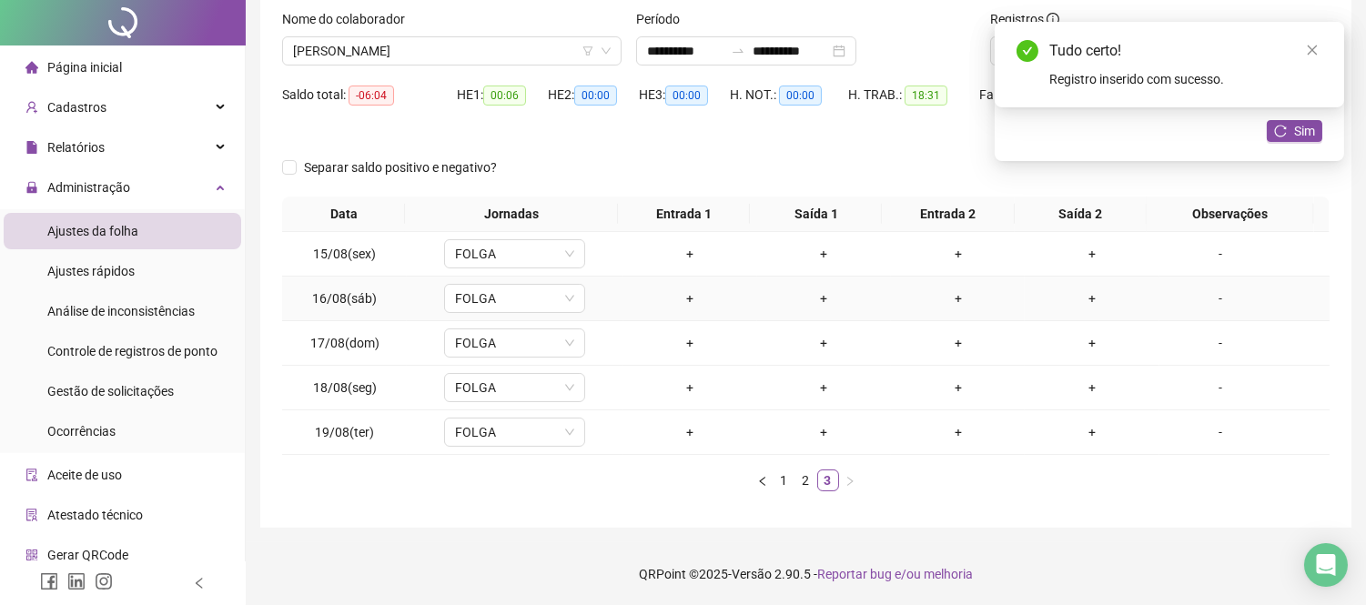
scroll to position [0, 0]
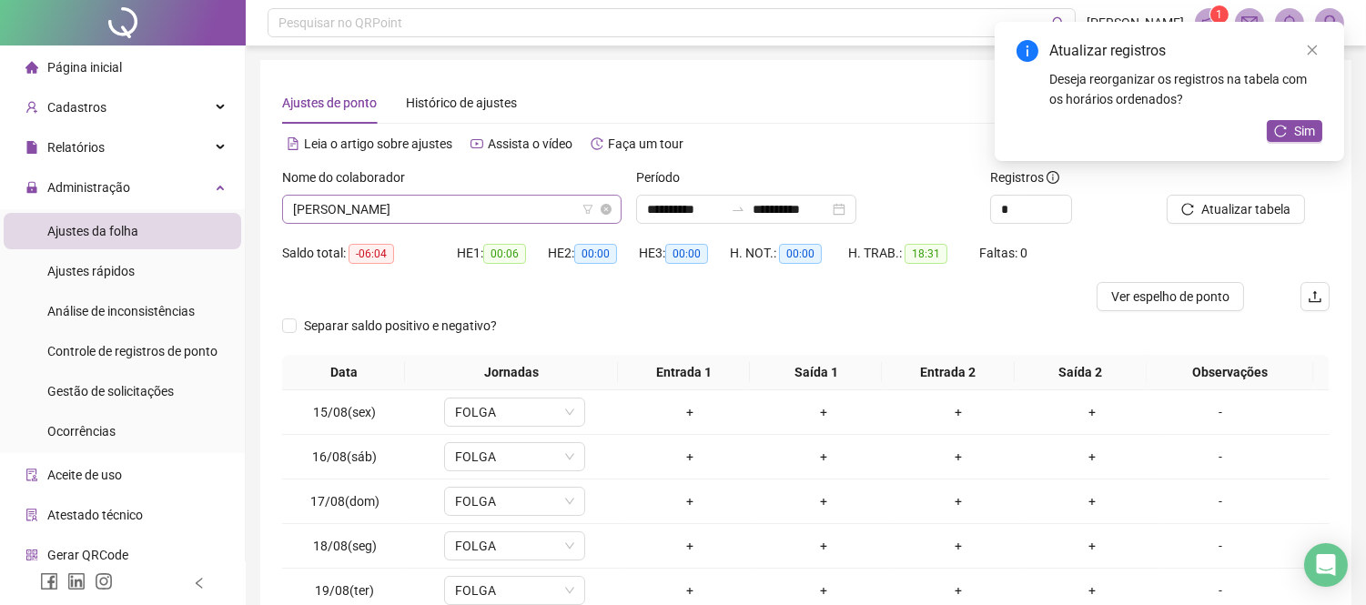
click at [478, 201] on span "[PERSON_NAME]" at bounding box center [452, 209] width 318 height 27
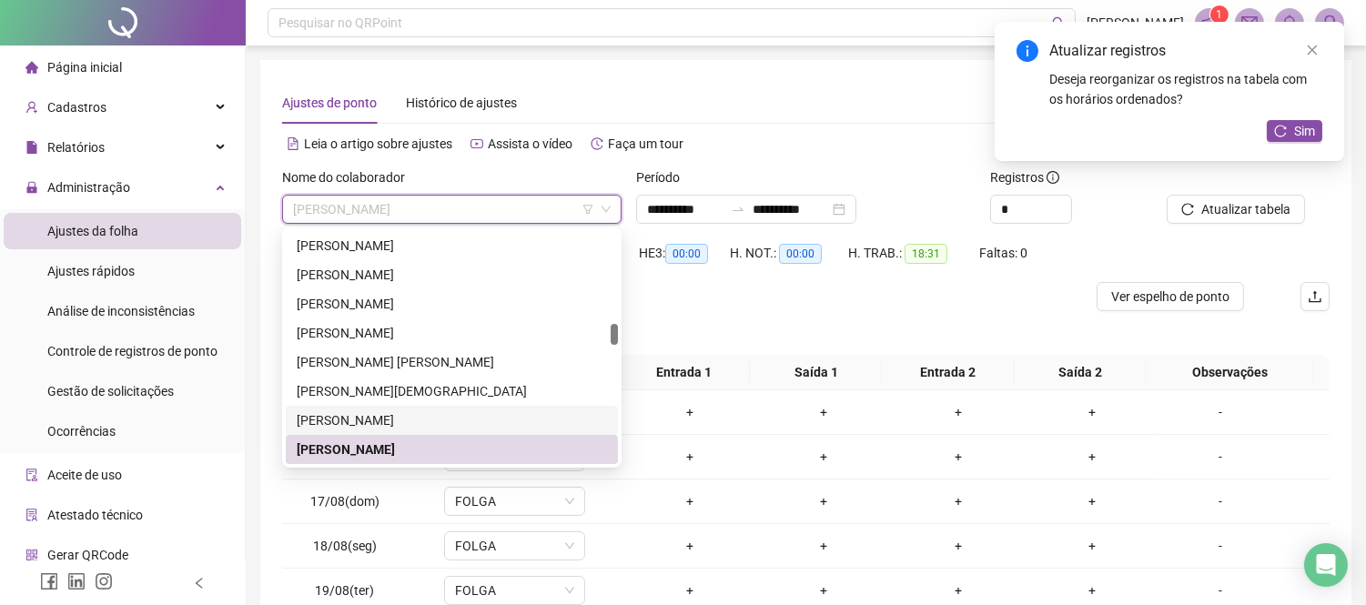
scroll to position [1121, 0]
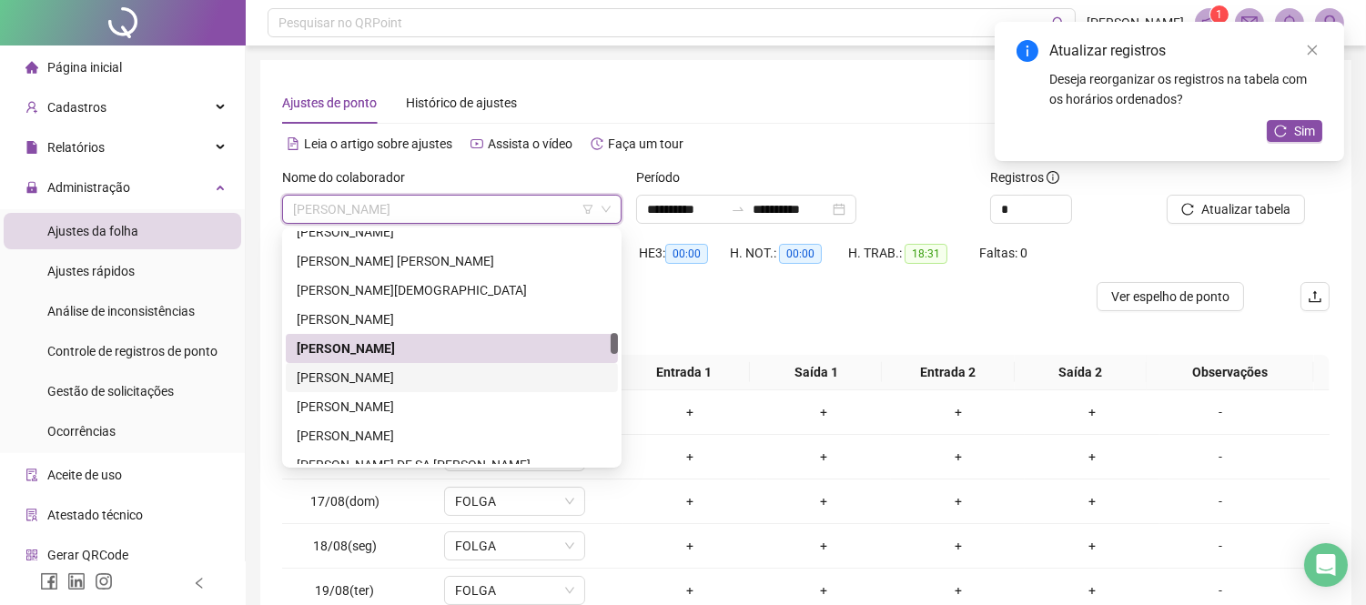
click at [398, 373] on div "[PERSON_NAME]" at bounding box center [452, 378] width 310 height 20
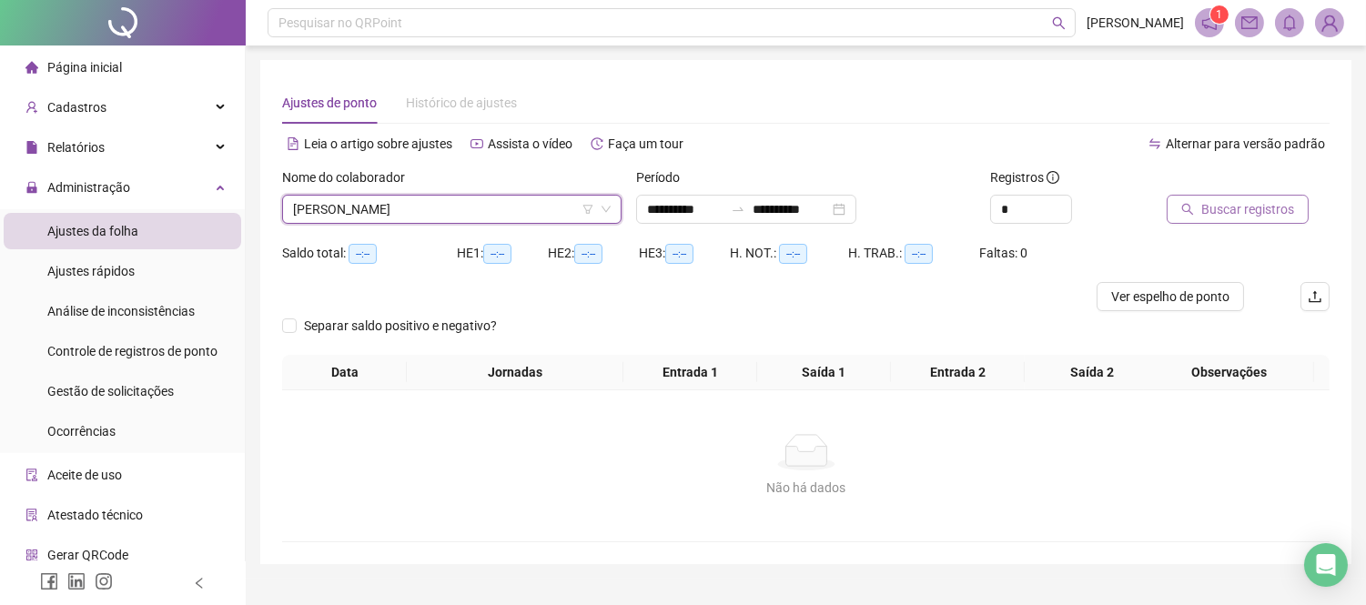
click at [1186, 204] on icon "search" at bounding box center [1188, 209] width 13 height 13
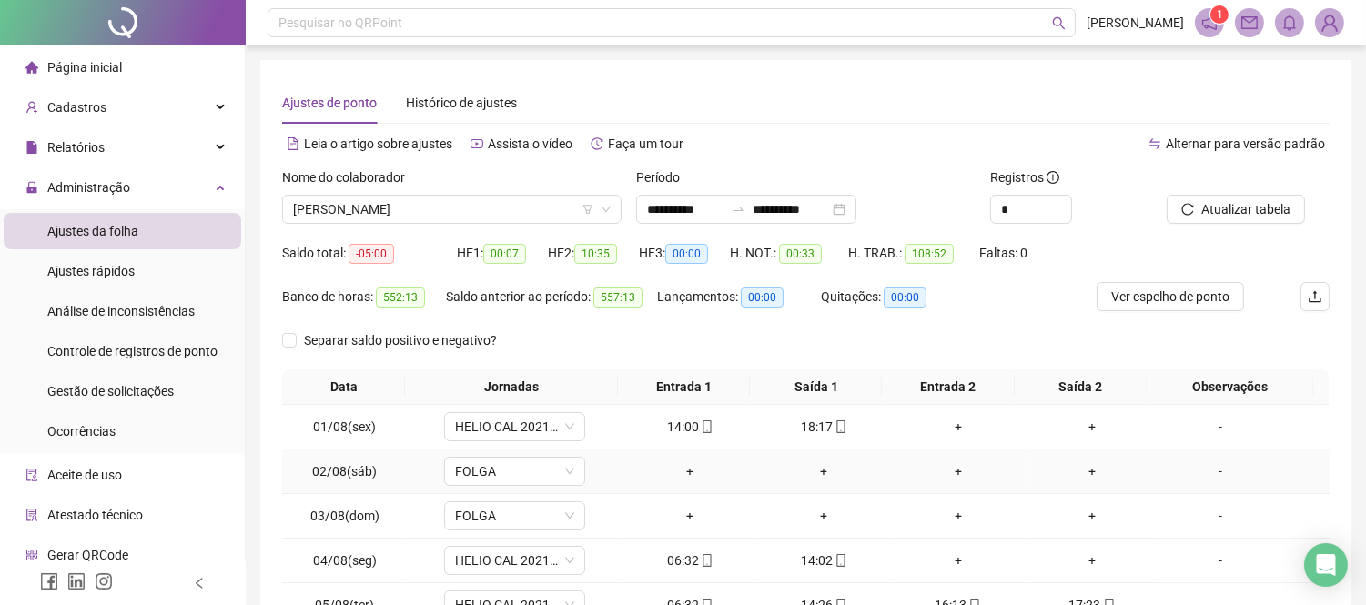
scroll to position [202, 0]
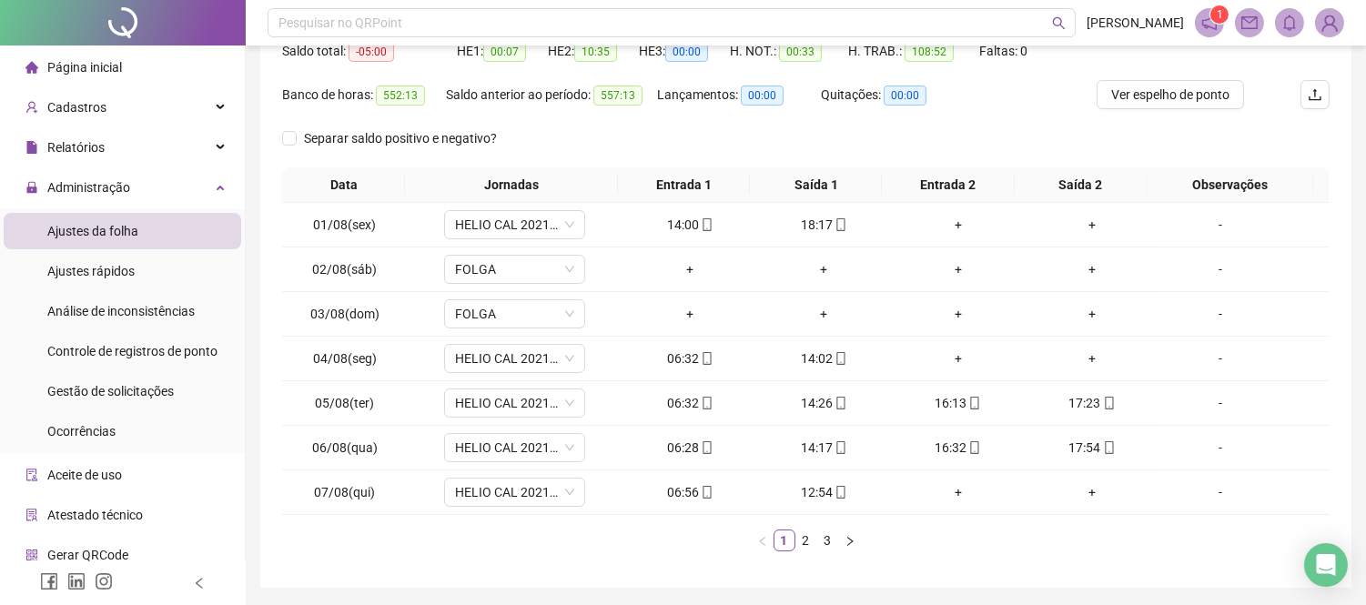
click at [1226, 109] on div "Ver espelho de ponto" at bounding box center [1184, 102] width 175 height 44
click at [1206, 109] on div "Ver espelho de ponto" at bounding box center [1184, 102] width 175 height 44
click at [950, 360] on div "+" at bounding box center [958, 359] width 119 height 20
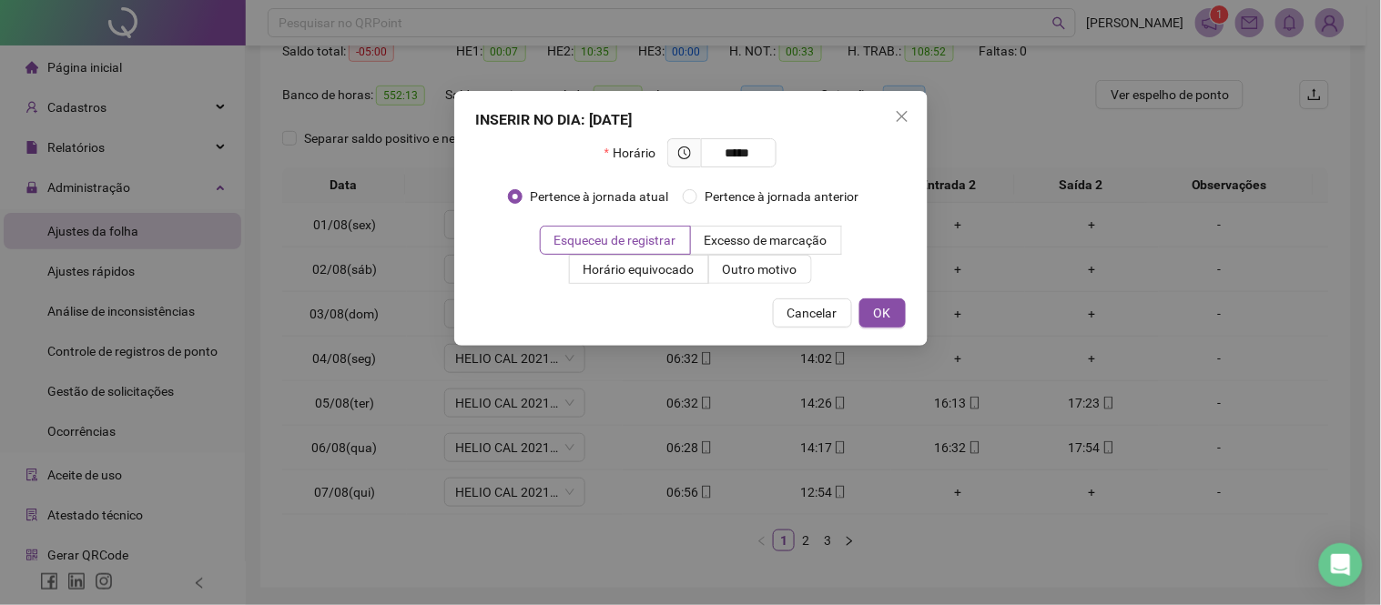
type input "*****"
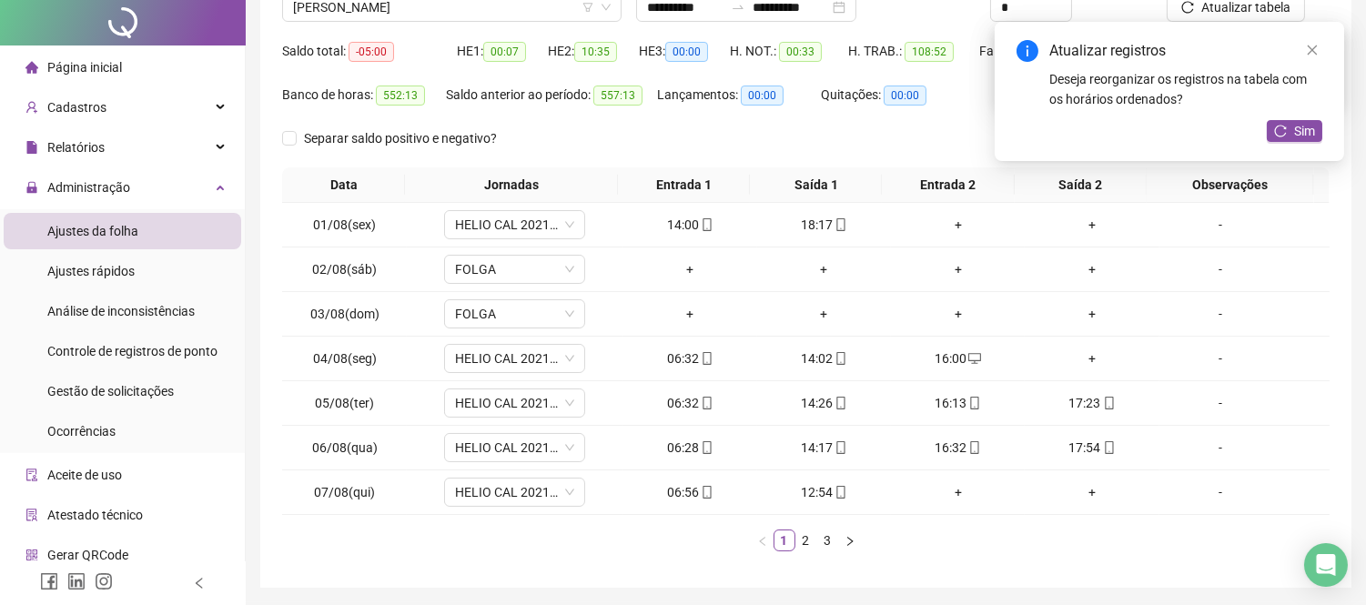
scroll to position [0, 0]
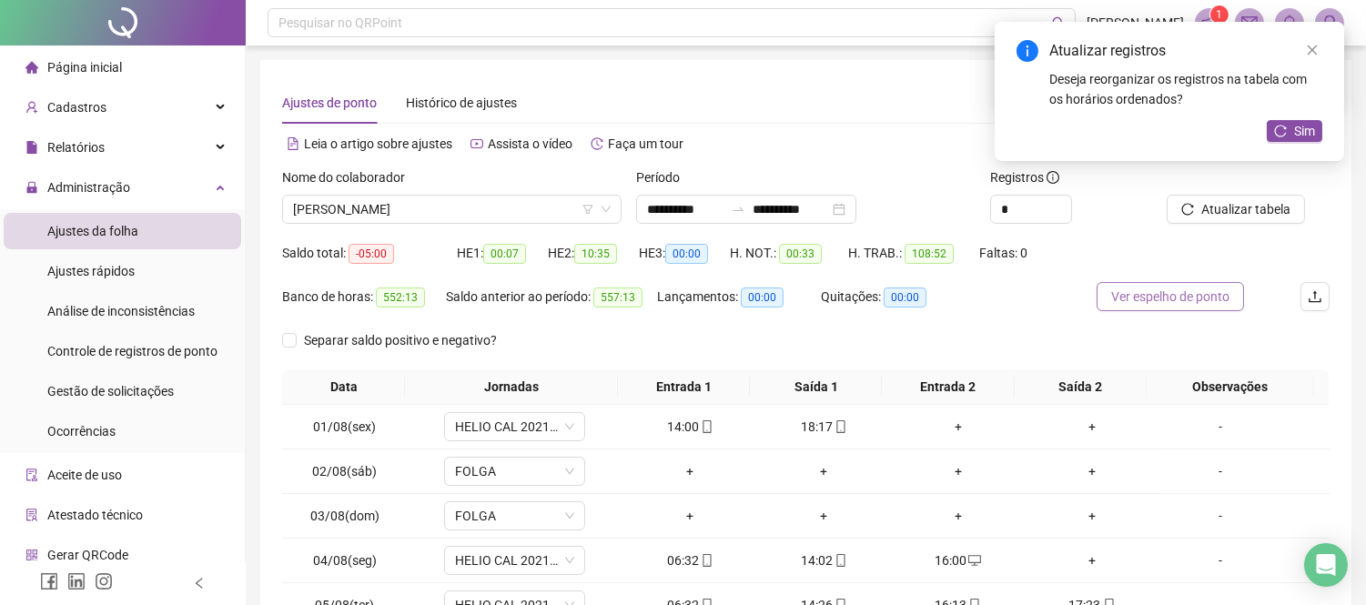
click at [1166, 285] on button "Ver espelho de ponto" at bounding box center [1170, 296] width 147 height 29
click at [535, 201] on span "[PERSON_NAME]" at bounding box center [452, 209] width 318 height 27
click at [701, 432] on icon "mobile" at bounding box center [707, 427] width 13 height 13
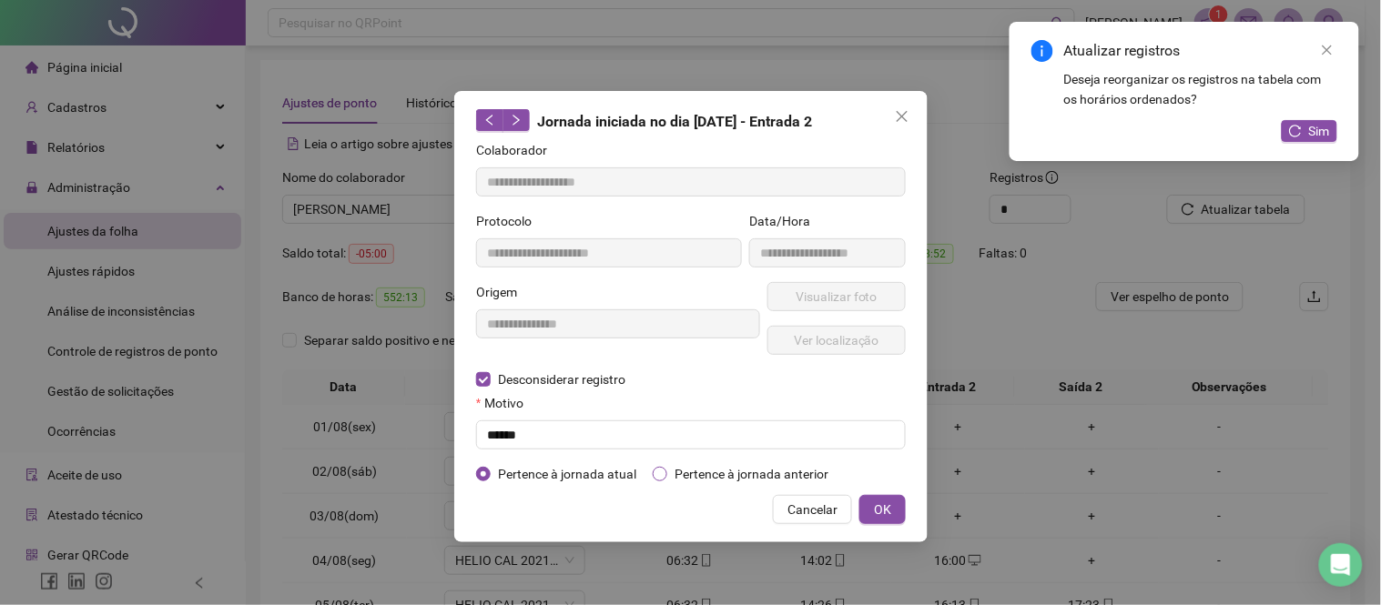
type input "**********"
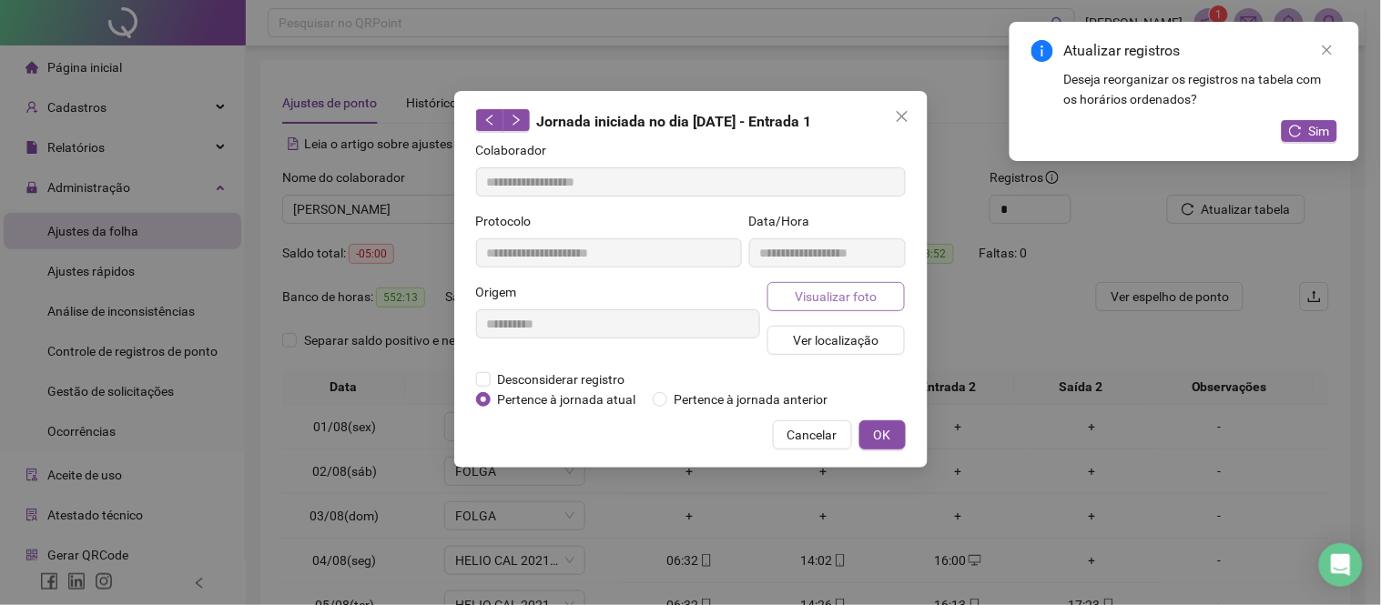
click at [826, 303] on span "Visualizar foto" at bounding box center [836, 297] width 82 height 20
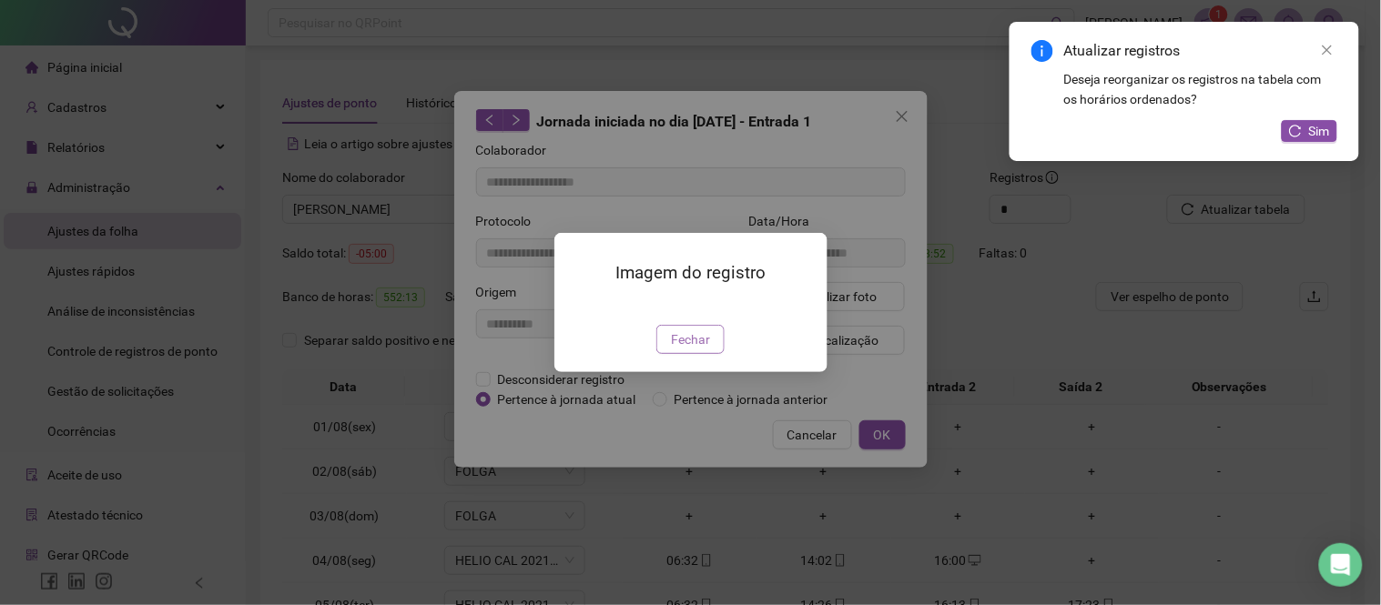
click at [676, 350] on span "Fechar" at bounding box center [690, 340] width 39 height 20
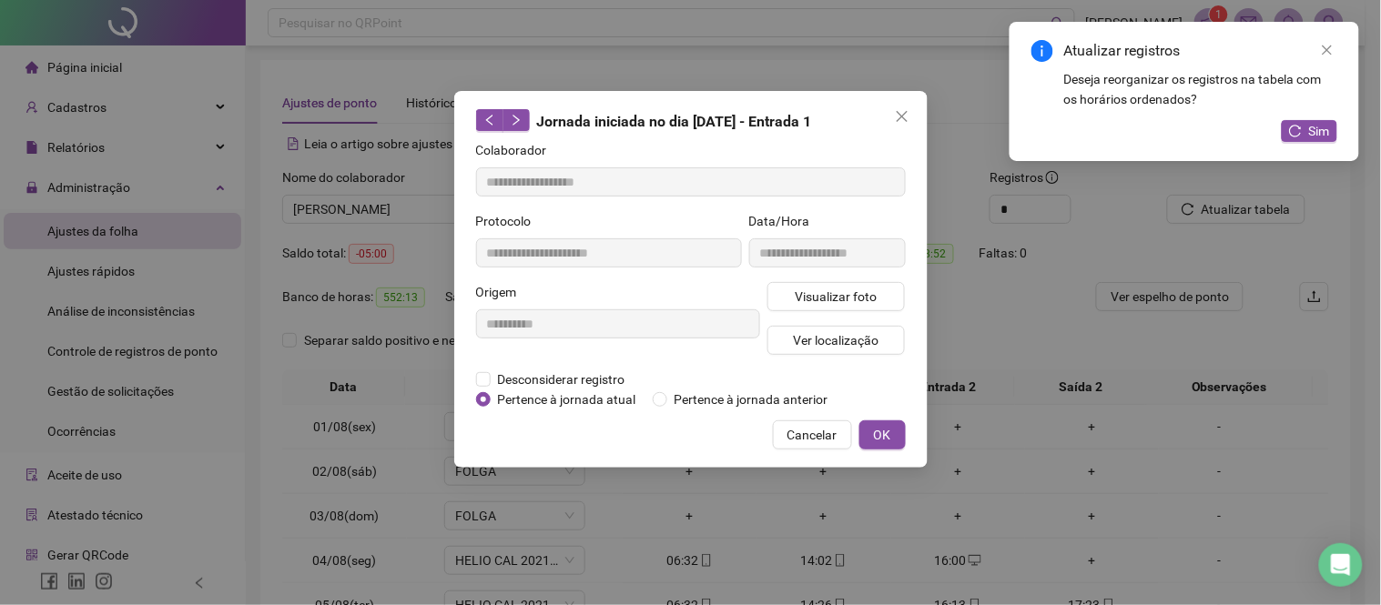
click at [675, 526] on div "**********" at bounding box center [690, 302] width 1381 height 605
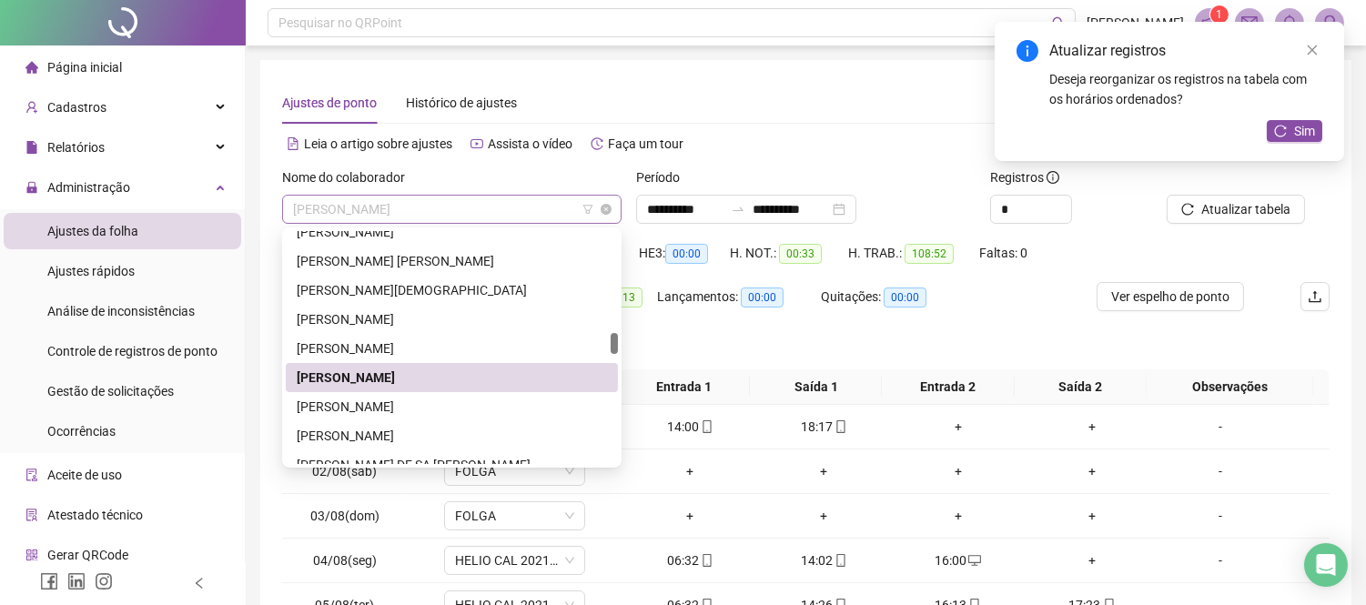
click at [470, 222] on span "[PERSON_NAME]" at bounding box center [452, 209] width 318 height 27
click at [392, 401] on div "[PERSON_NAME]" at bounding box center [452, 407] width 310 height 20
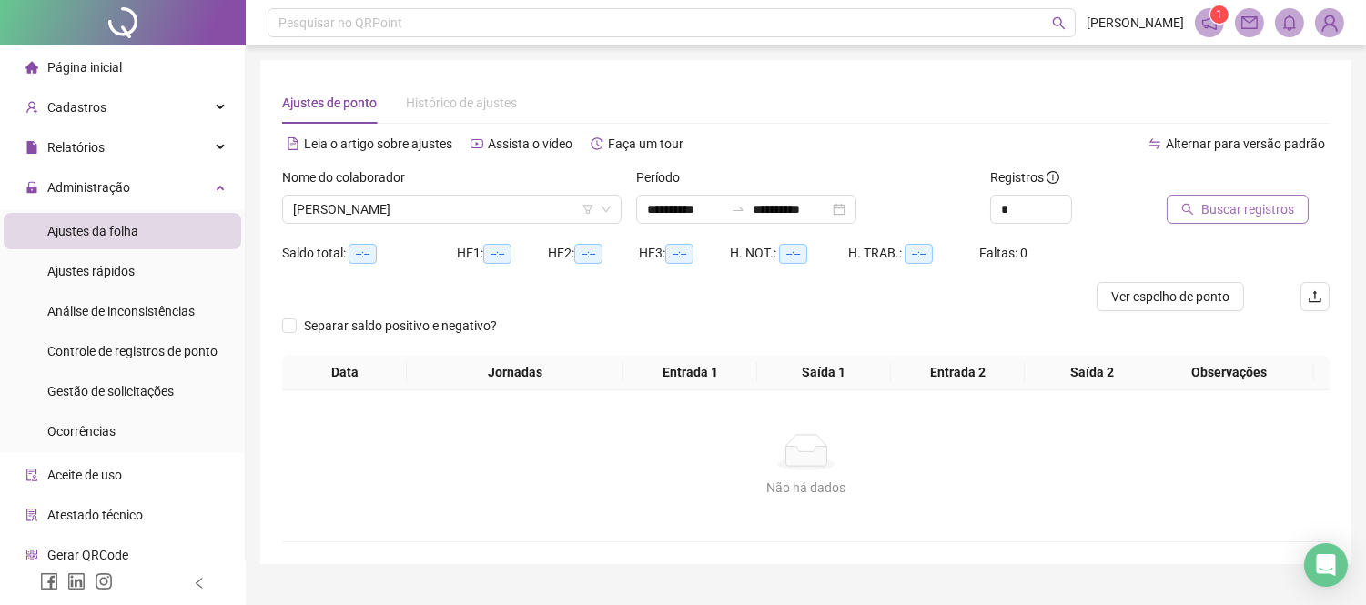
click at [1215, 208] on span "Buscar registros" at bounding box center [1248, 209] width 93 height 20
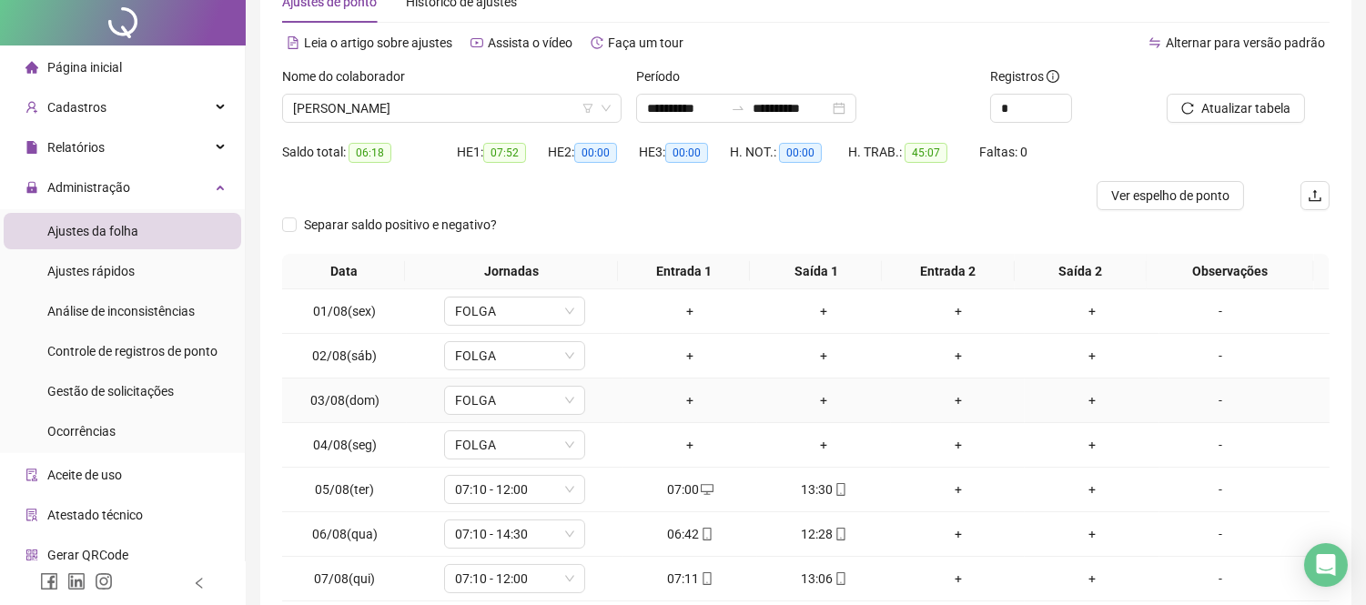
scroll to position [202, 0]
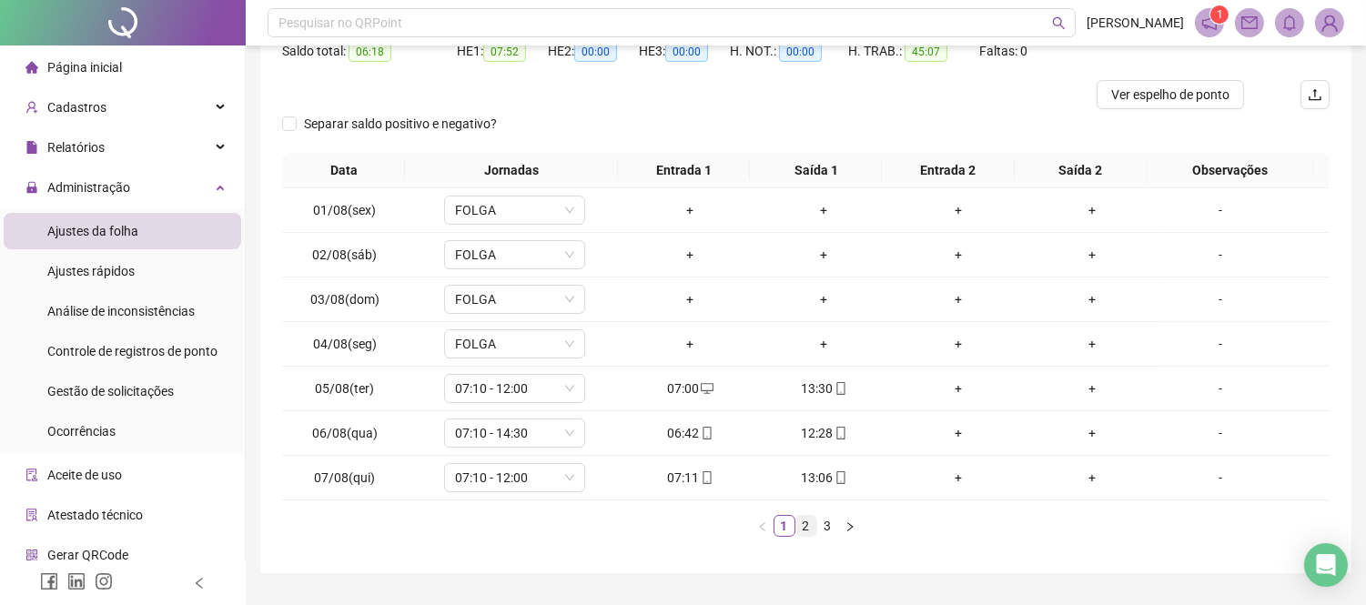
click at [799, 523] on link "2" at bounding box center [807, 526] width 20 height 20
click at [829, 521] on link "3" at bounding box center [828, 526] width 20 height 20
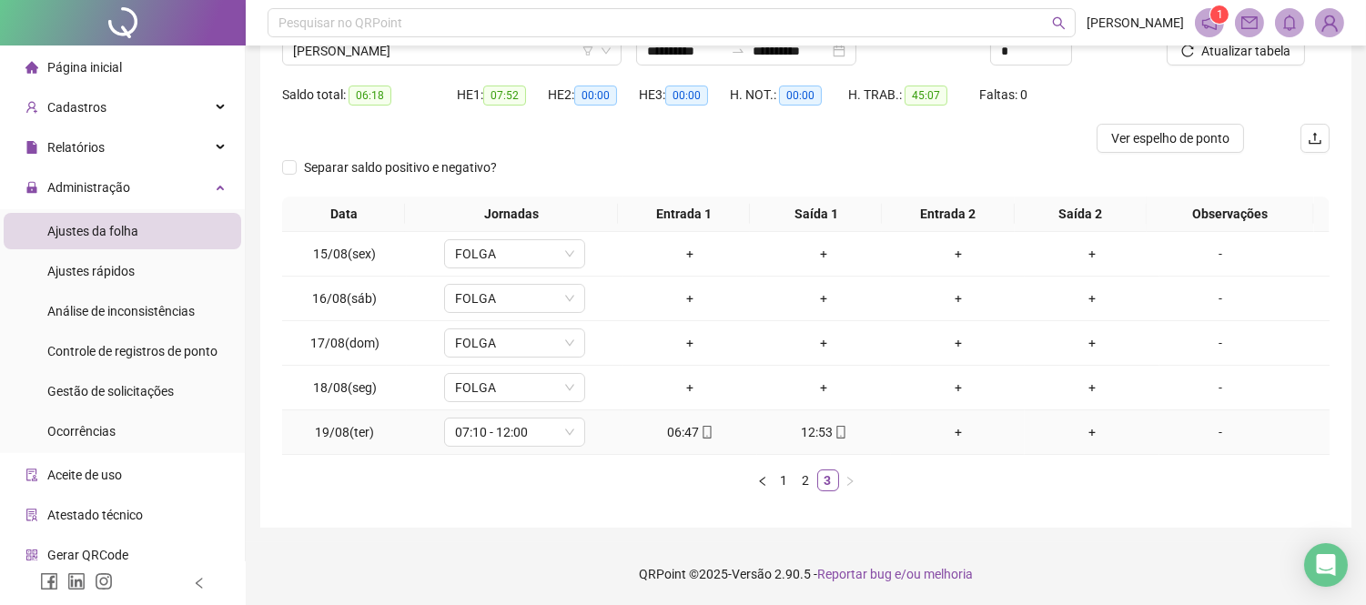
scroll to position [0, 0]
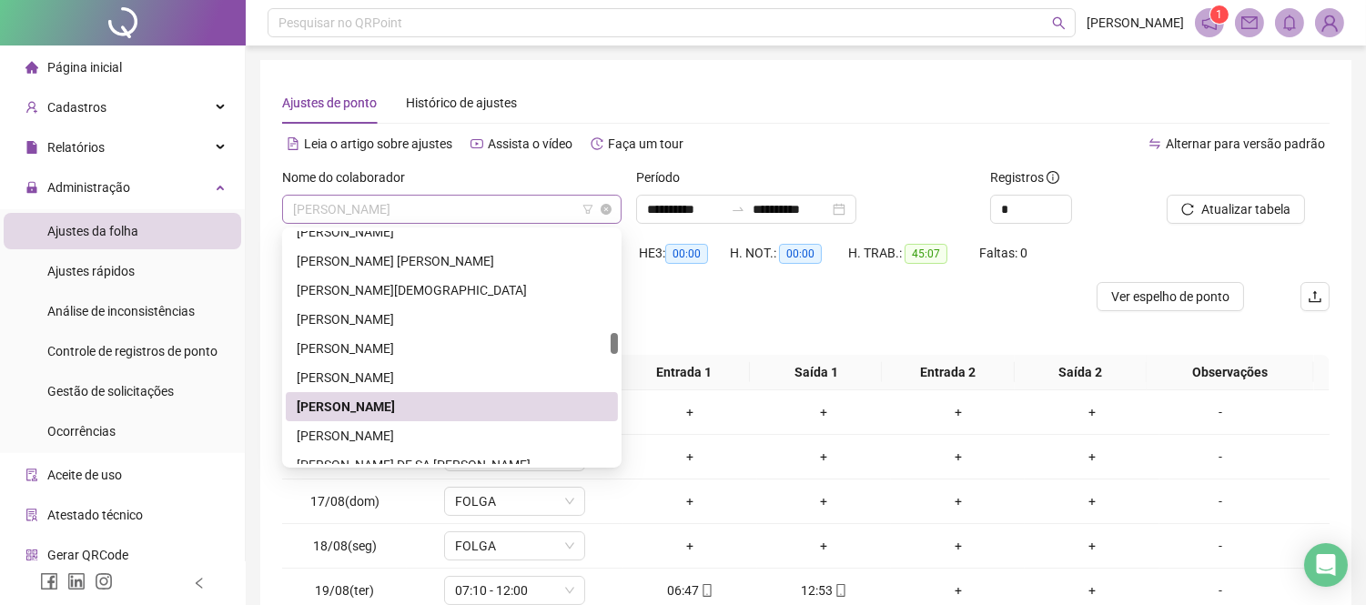
click at [460, 218] on span "[PERSON_NAME]" at bounding box center [452, 209] width 318 height 27
click at [374, 432] on div "[PERSON_NAME]" at bounding box center [452, 436] width 310 height 20
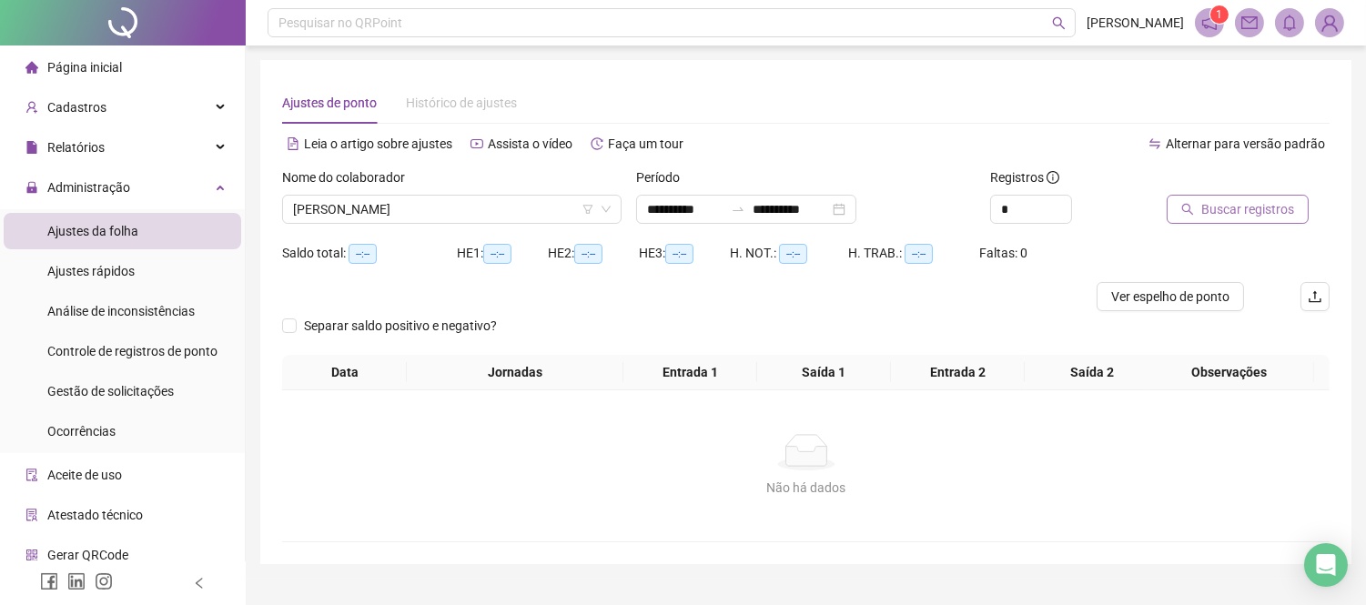
click at [1227, 213] on span "Buscar registros" at bounding box center [1248, 209] width 93 height 20
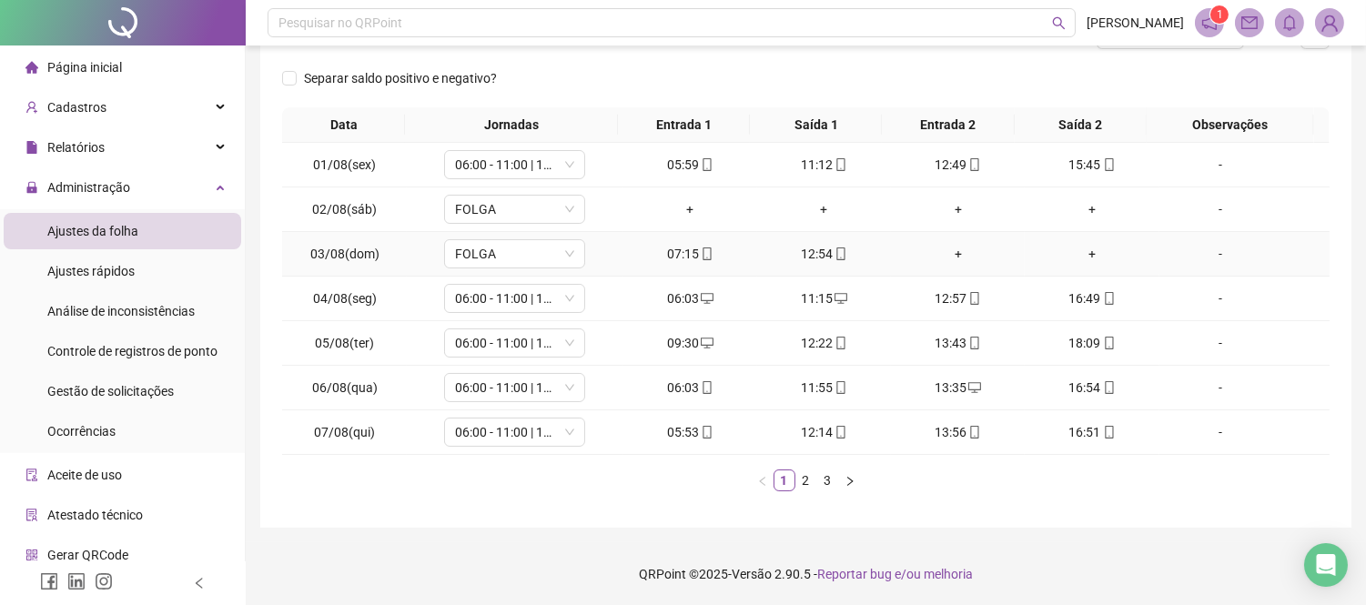
scroll to position [60, 0]
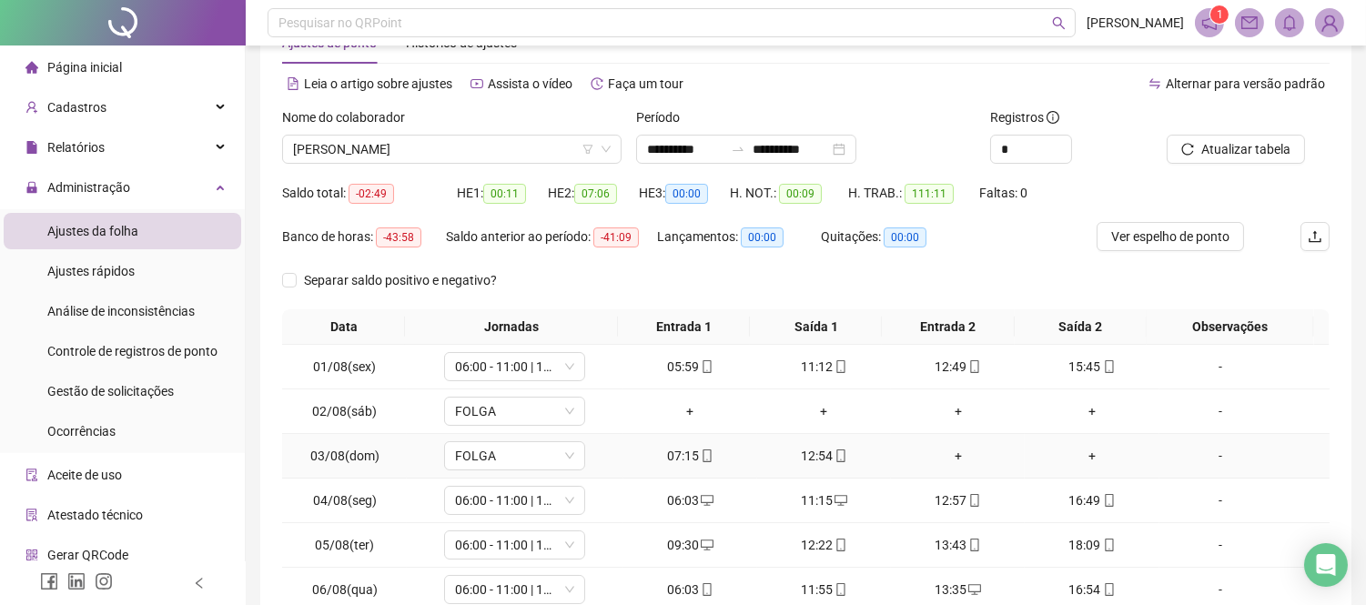
click at [944, 452] on div "+" at bounding box center [958, 456] width 119 height 20
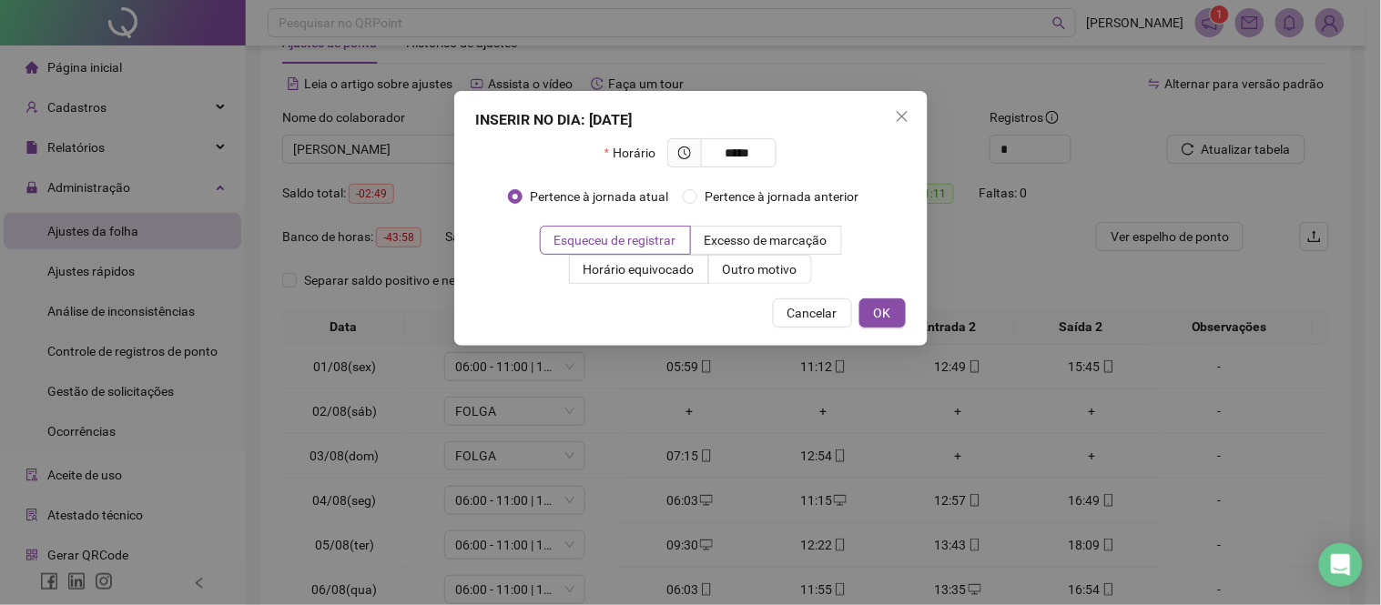
type input "*****"
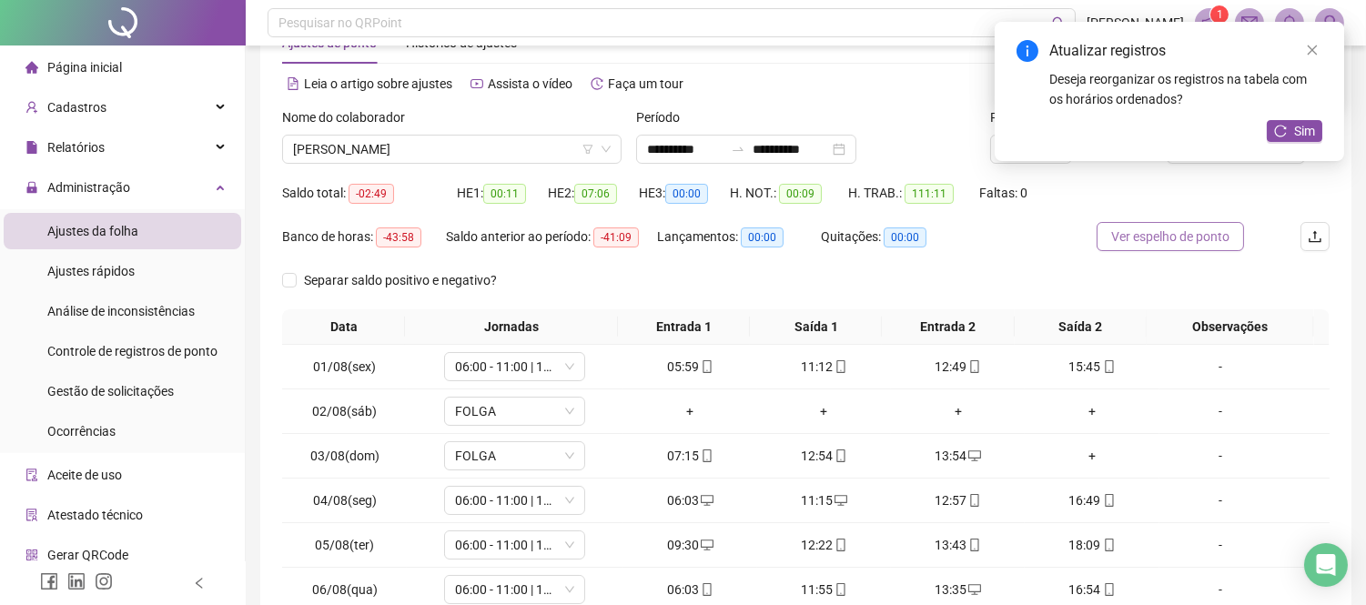
click at [1149, 243] on span "Ver espelho de ponto" at bounding box center [1171, 237] width 118 height 20
click at [1077, 452] on div "+" at bounding box center [1091, 456] width 119 height 20
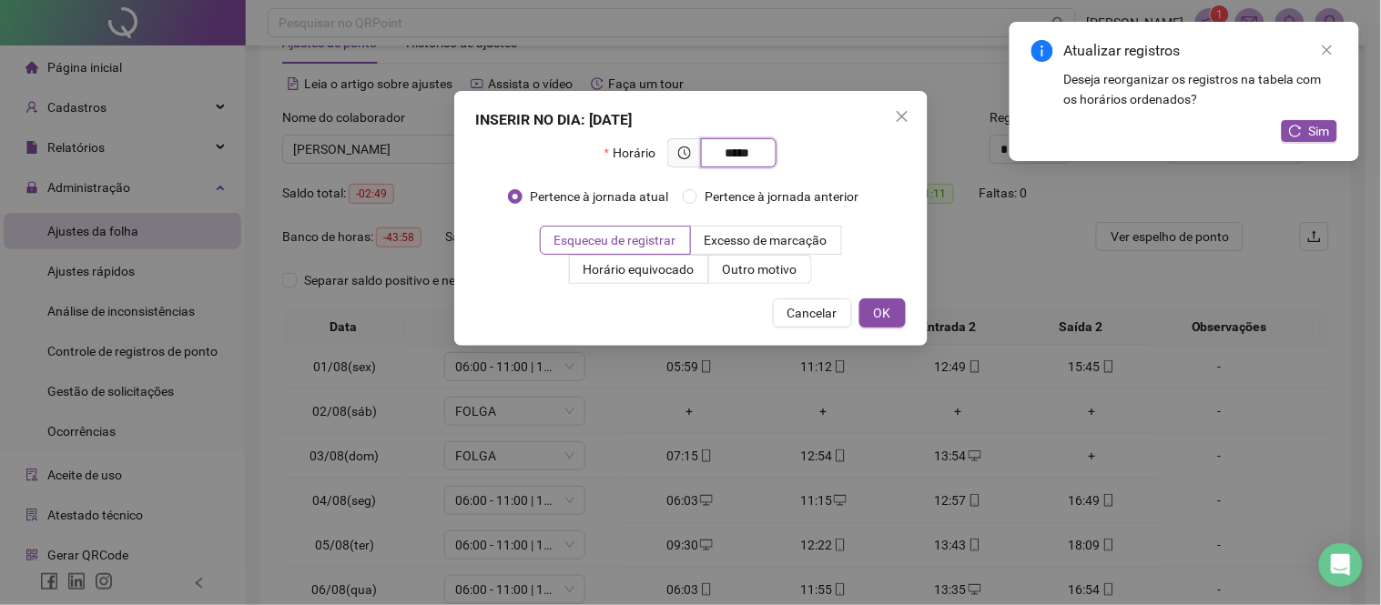
type input "*****"
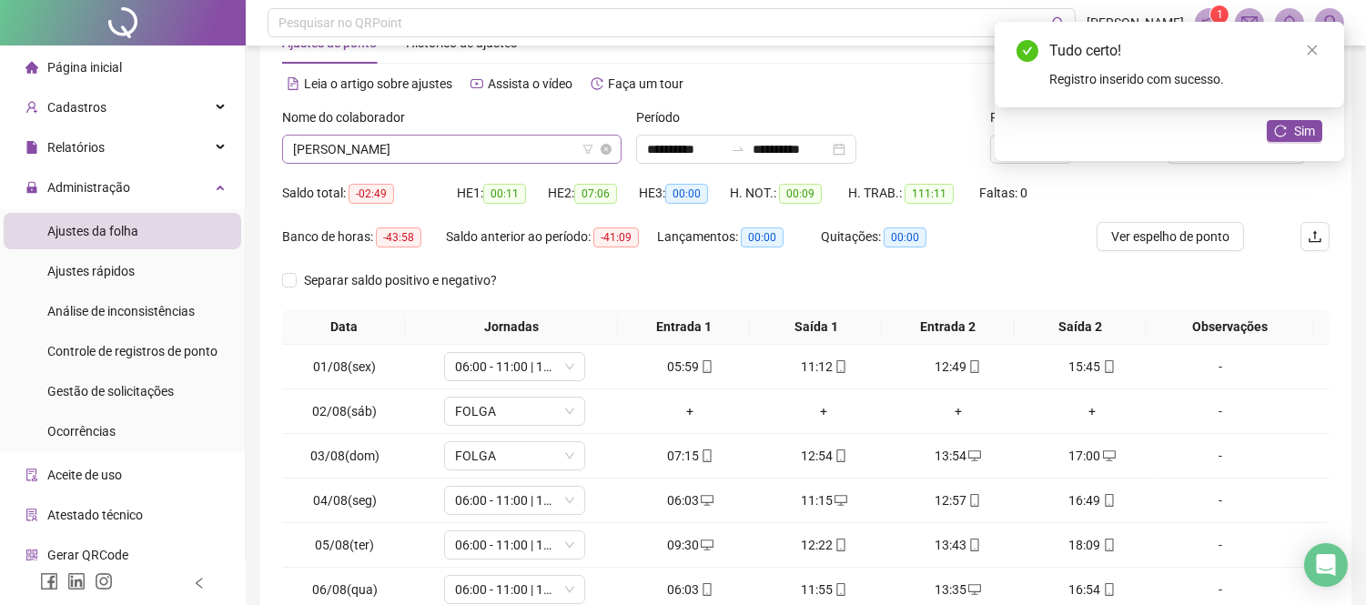
click at [550, 149] on span "[PERSON_NAME]" at bounding box center [452, 149] width 318 height 27
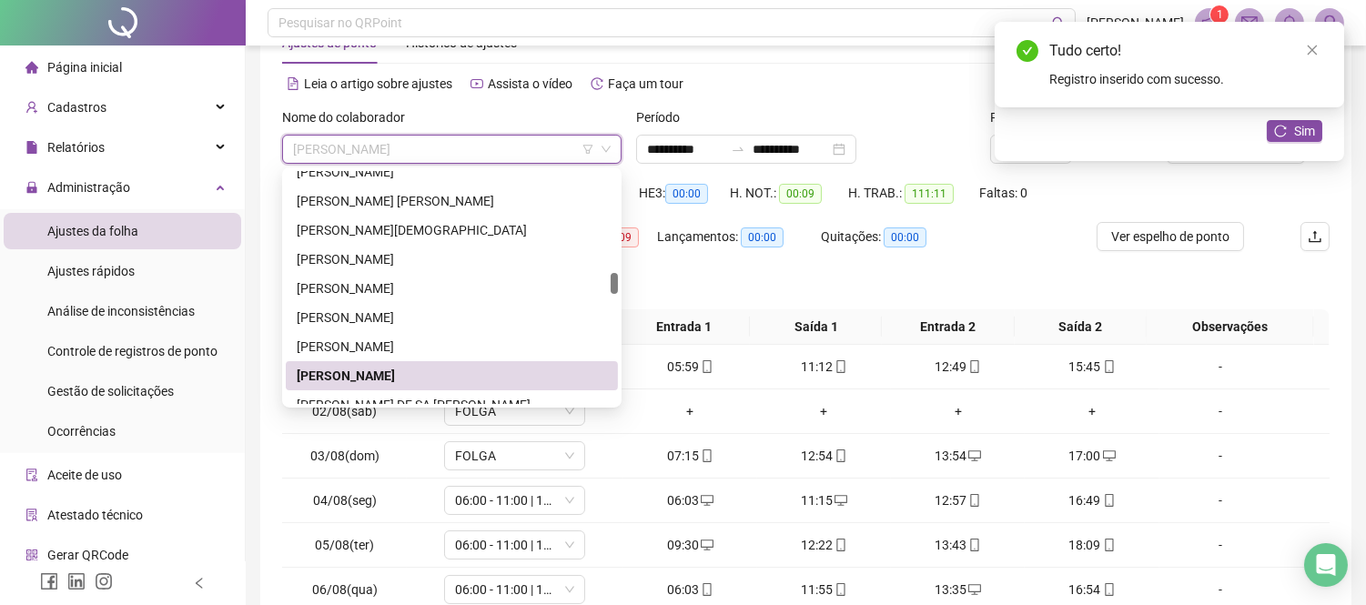
scroll to position [1222, 0]
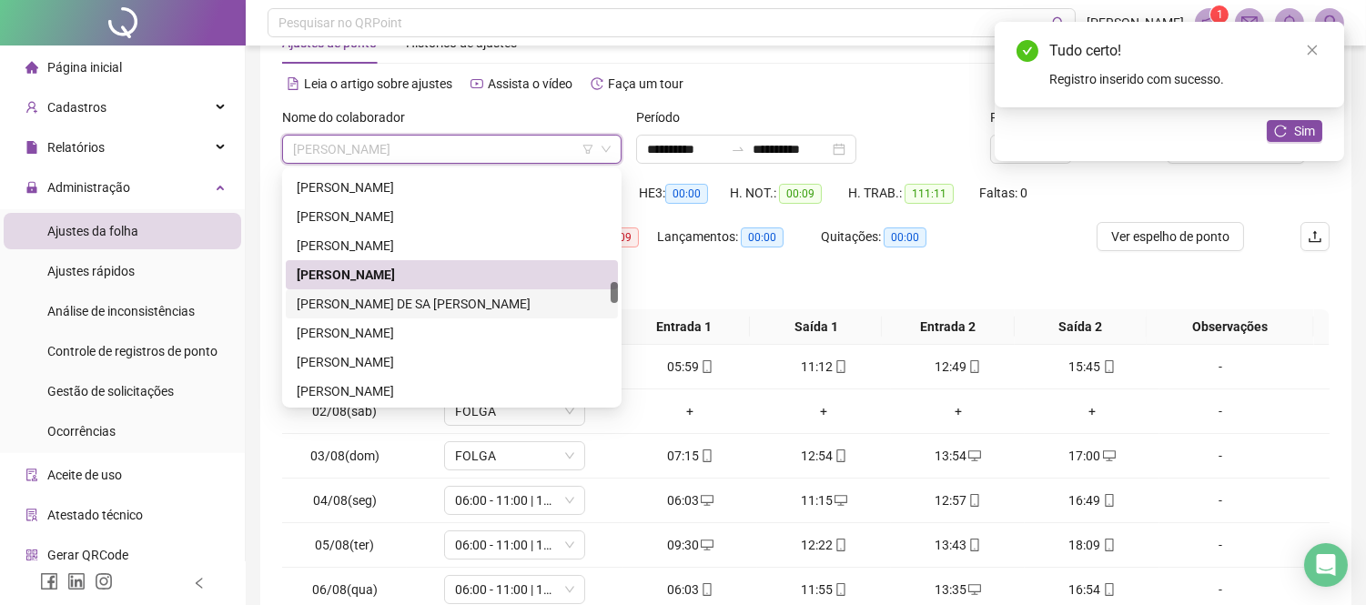
click at [370, 307] on div "[PERSON_NAME] DE SA [PERSON_NAME]" at bounding box center [452, 304] width 310 height 20
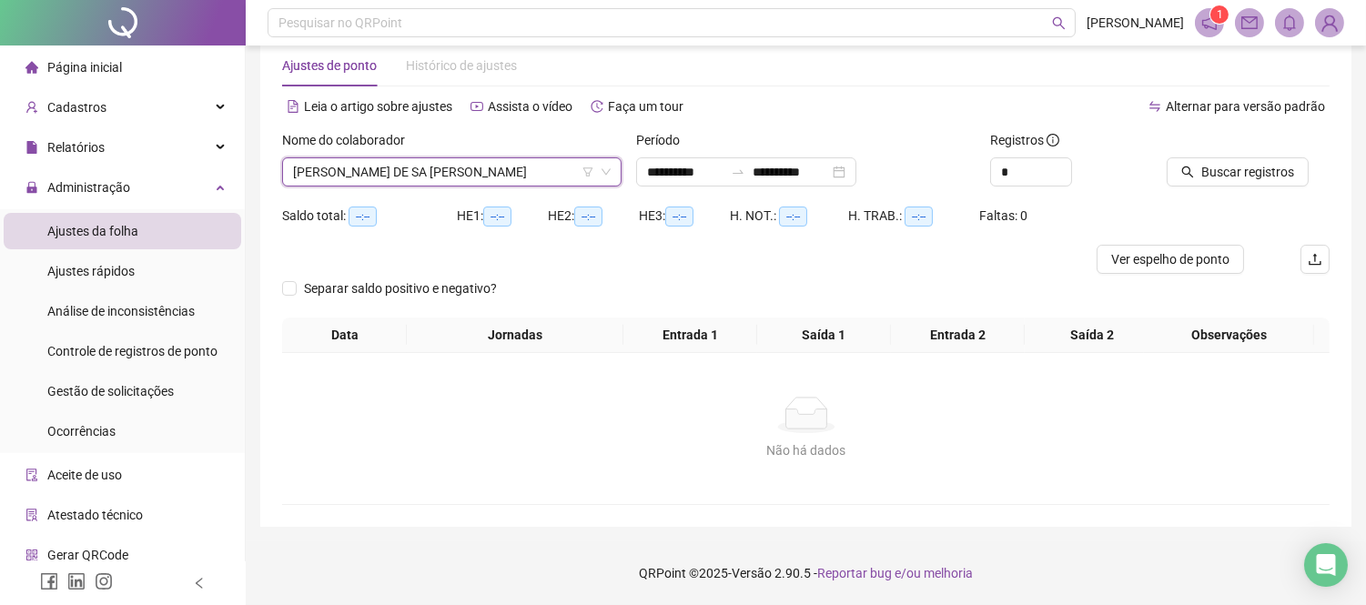
scroll to position [36, 0]
click at [1223, 169] on span "Buscar registros" at bounding box center [1248, 173] width 93 height 20
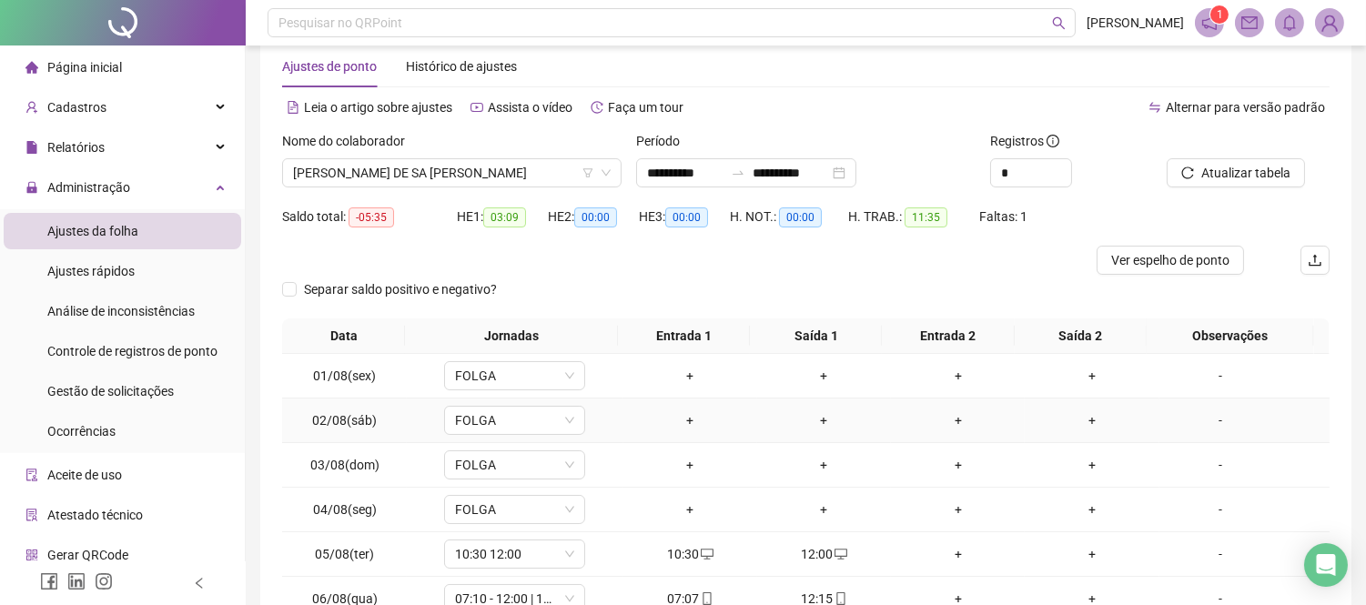
scroll to position [137, 0]
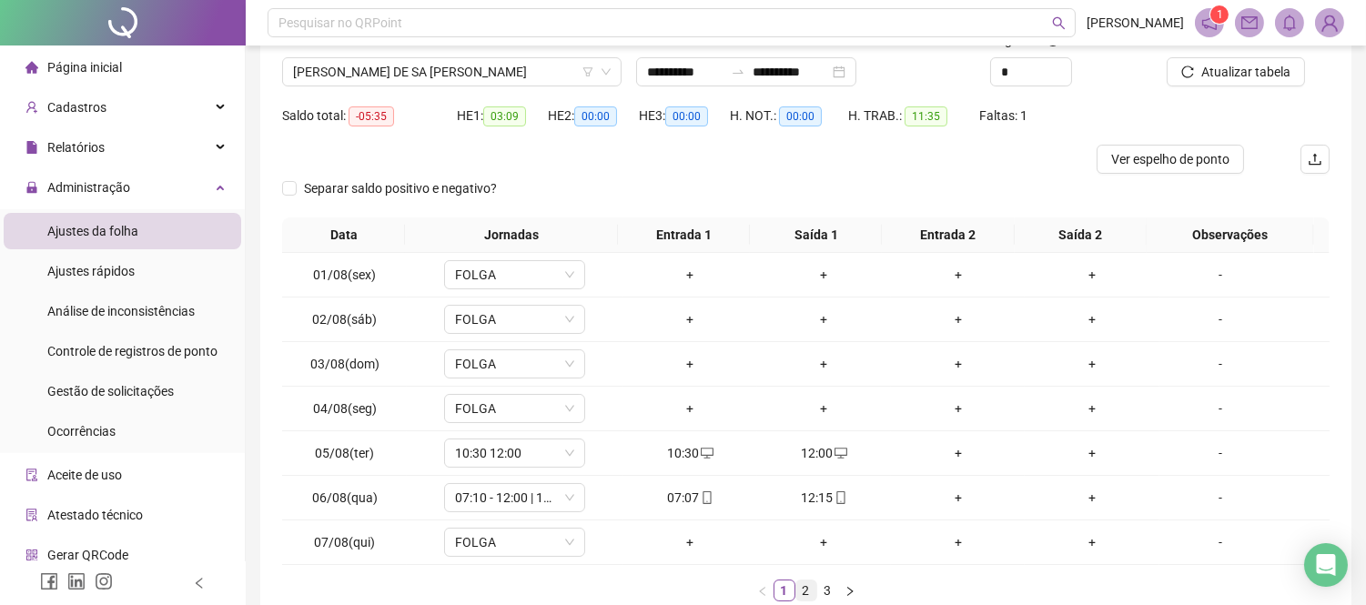
click at [810, 592] on link "2" at bounding box center [807, 591] width 20 height 20
click at [1181, 153] on span "Ver espelho de ponto" at bounding box center [1171, 159] width 118 height 20
click at [1077, 490] on div "+" at bounding box center [1091, 498] width 119 height 20
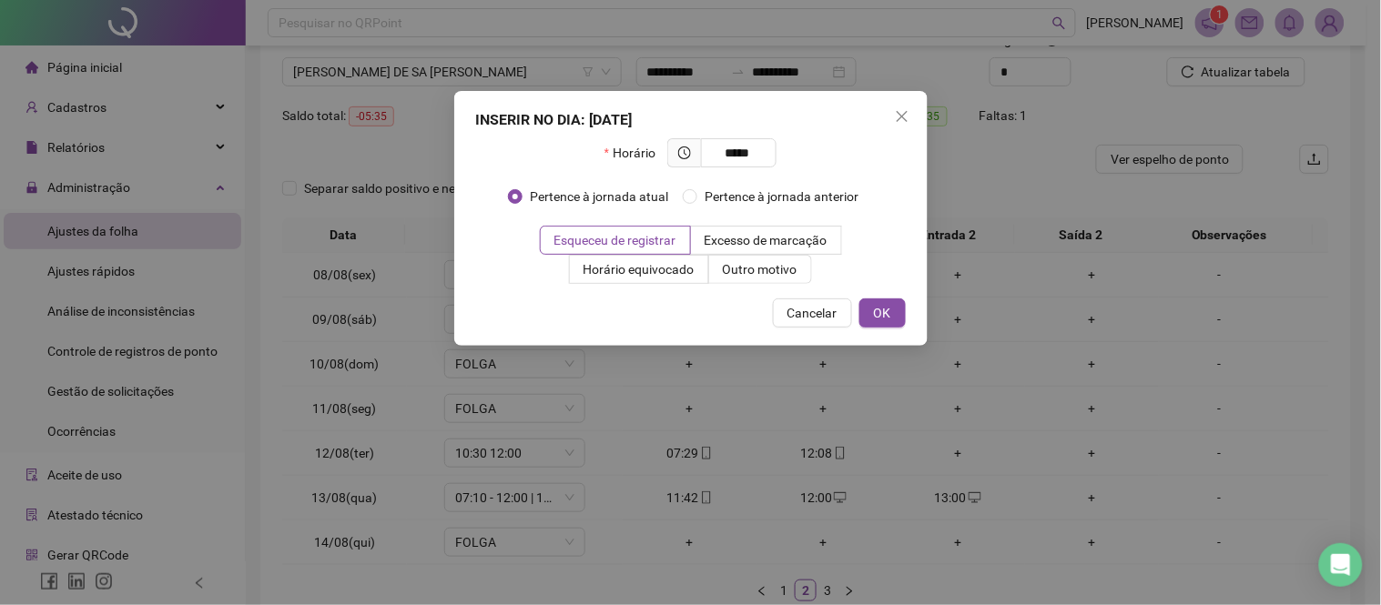
type input "*****"
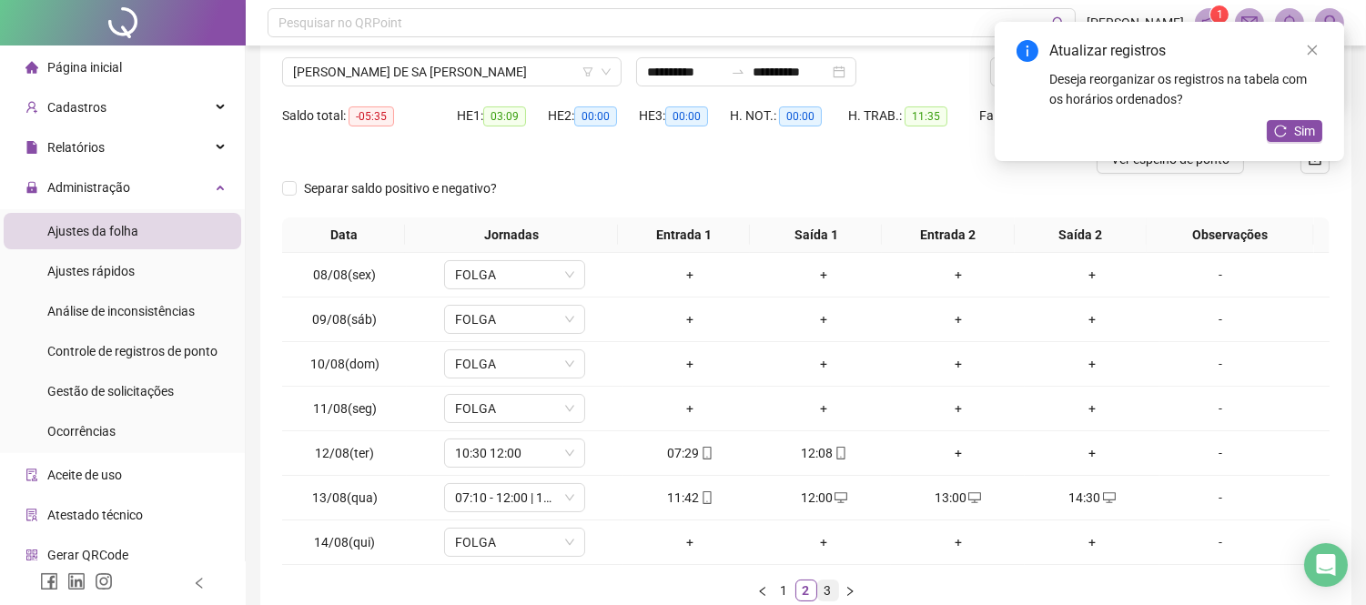
click at [826, 583] on link "3" at bounding box center [828, 591] width 20 height 20
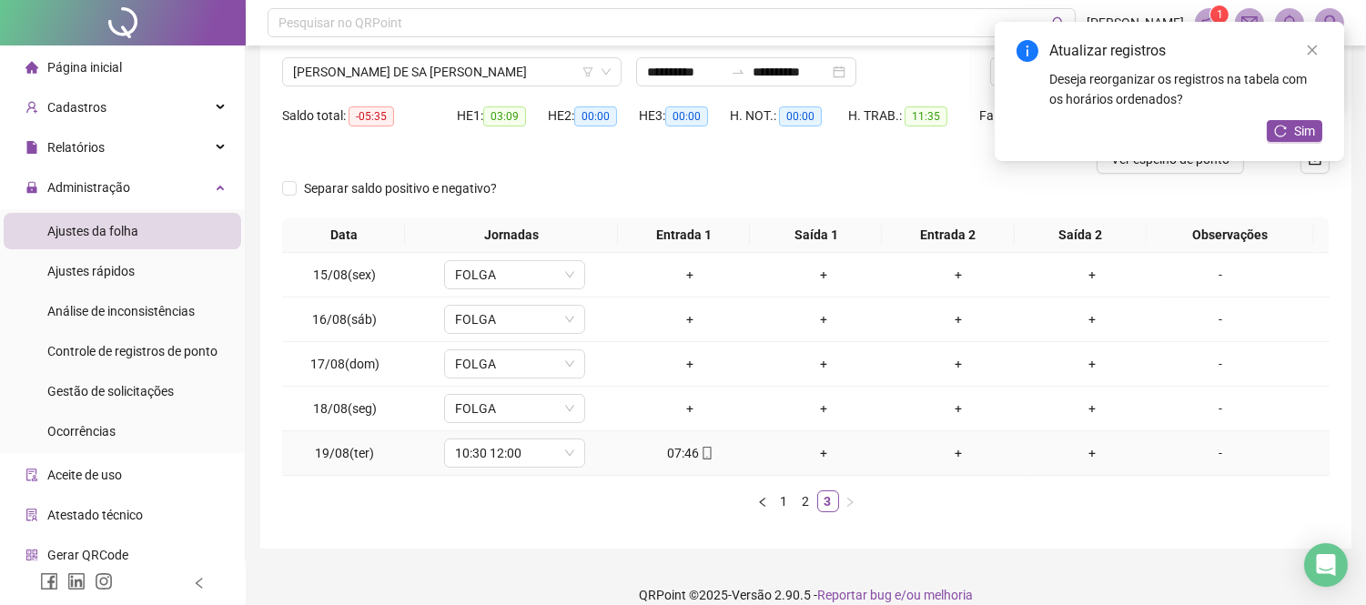
click at [806, 451] on div "+" at bounding box center [824, 453] width 119 height 20
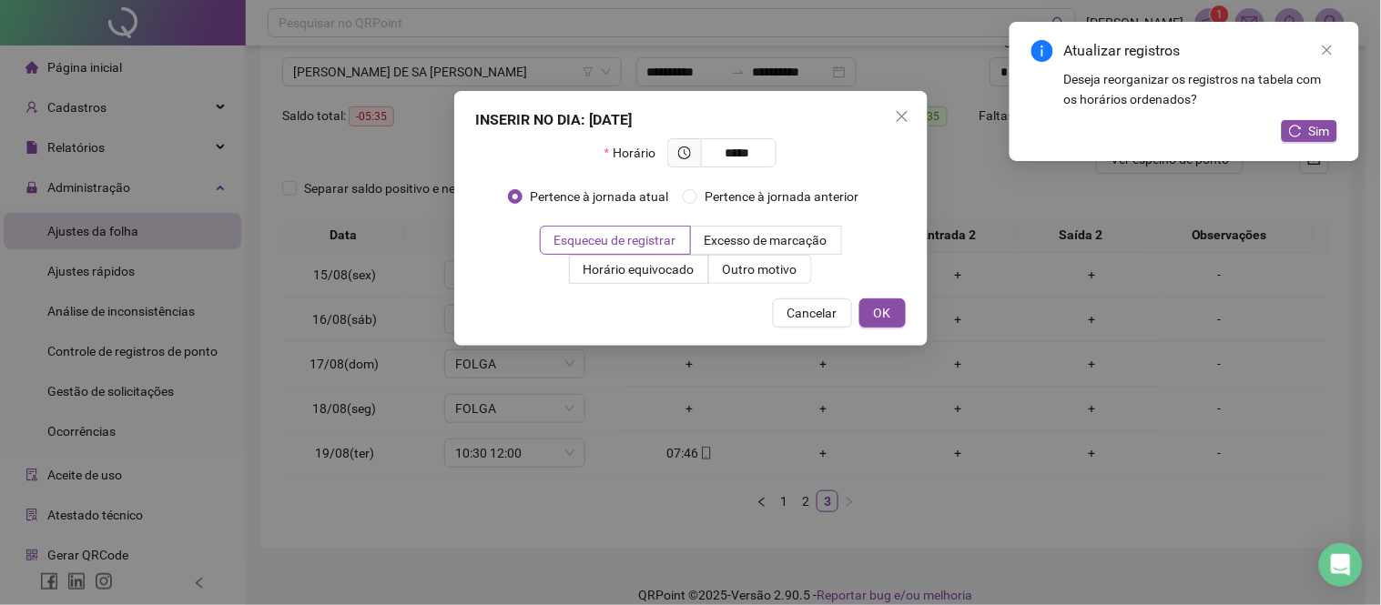
type input "*****"
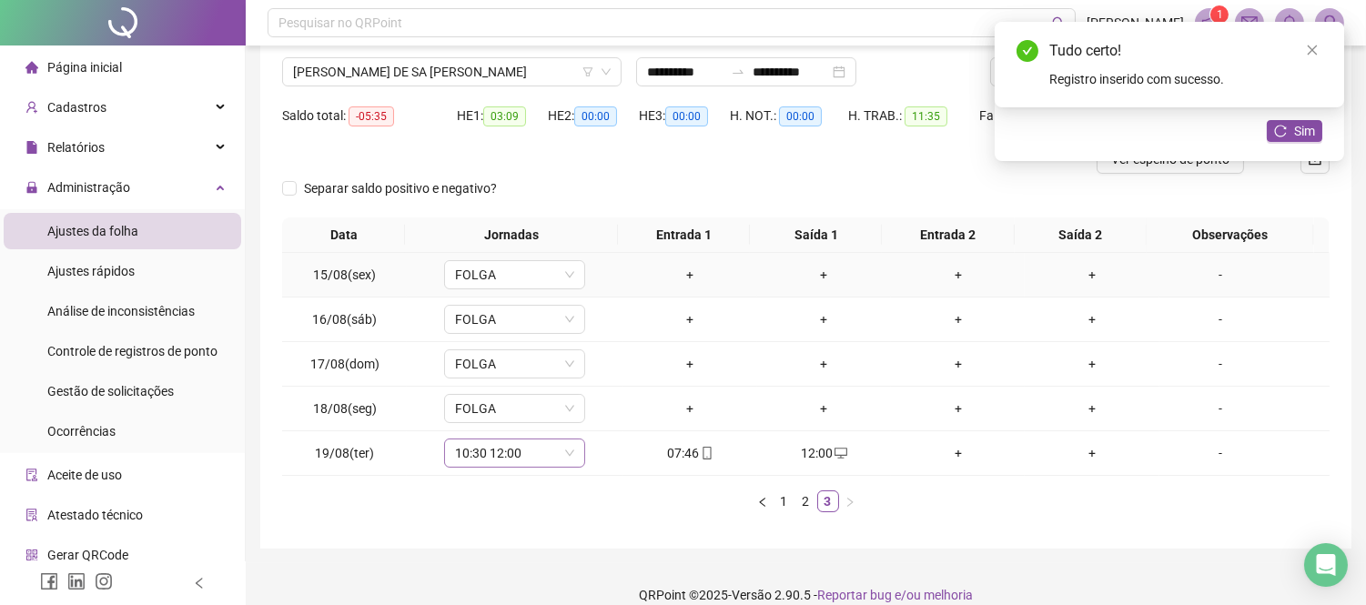
scroll to position [0, 0]
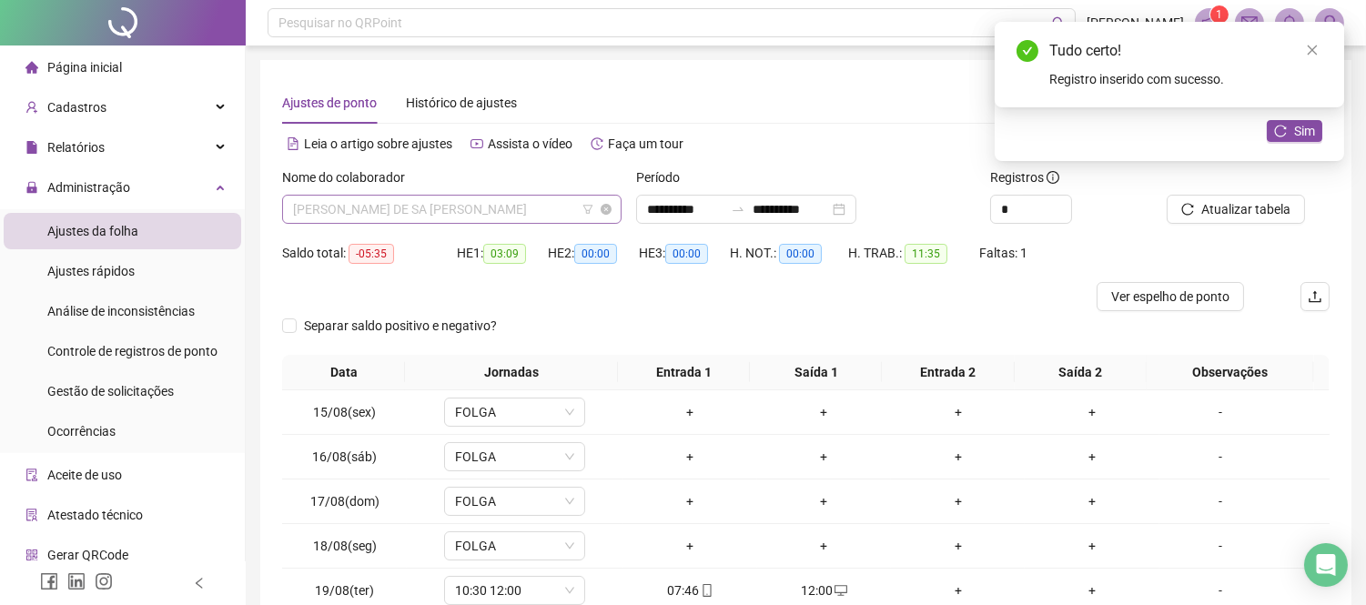
click at [553, 203] on span "[PERSON_NAME] DE SA [PERSON_NAME]" at bounding box center [452, 209] width 318 height 27
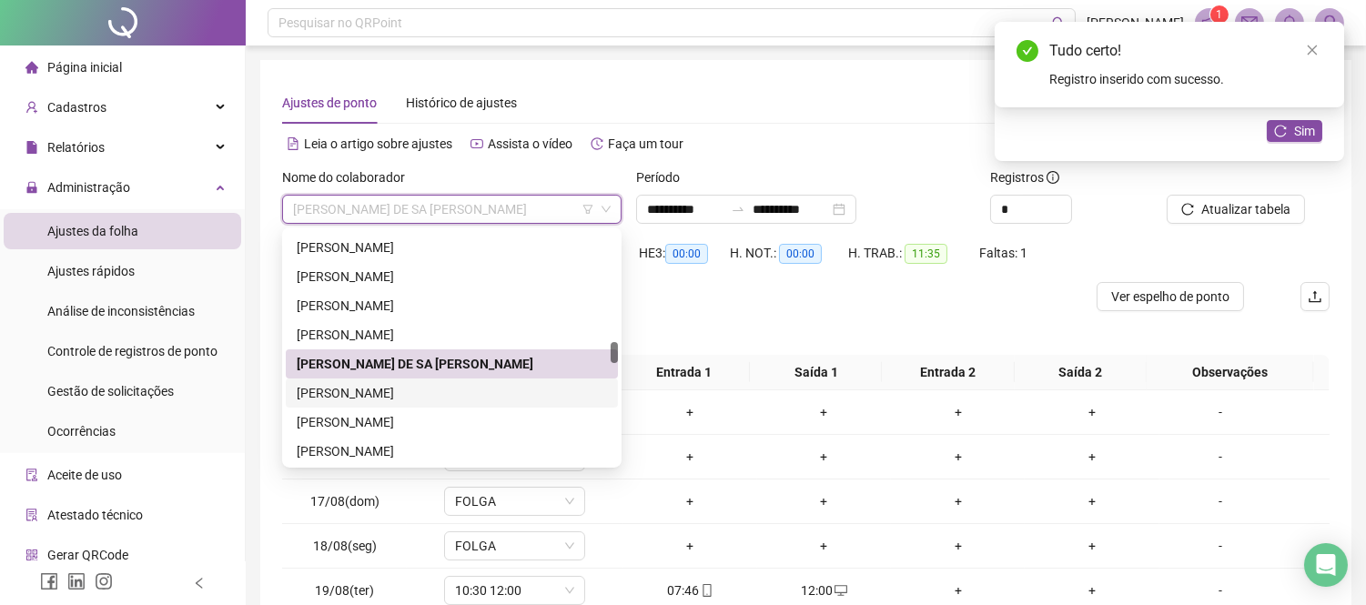
click at [478, 396] on div "[PERSON_NAME]" at bounding box center [452, 393] width 310 height 20
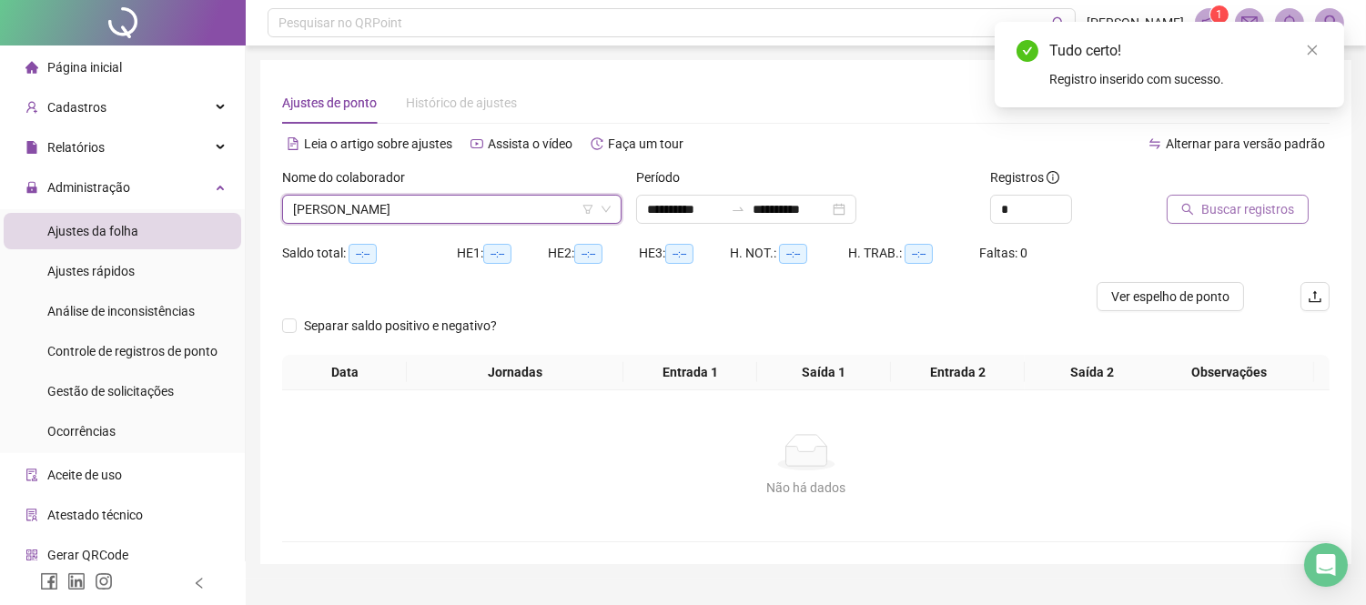
click at [1189, 204] on icon "search" at bounding box center [1189, 210] width 12 height 12
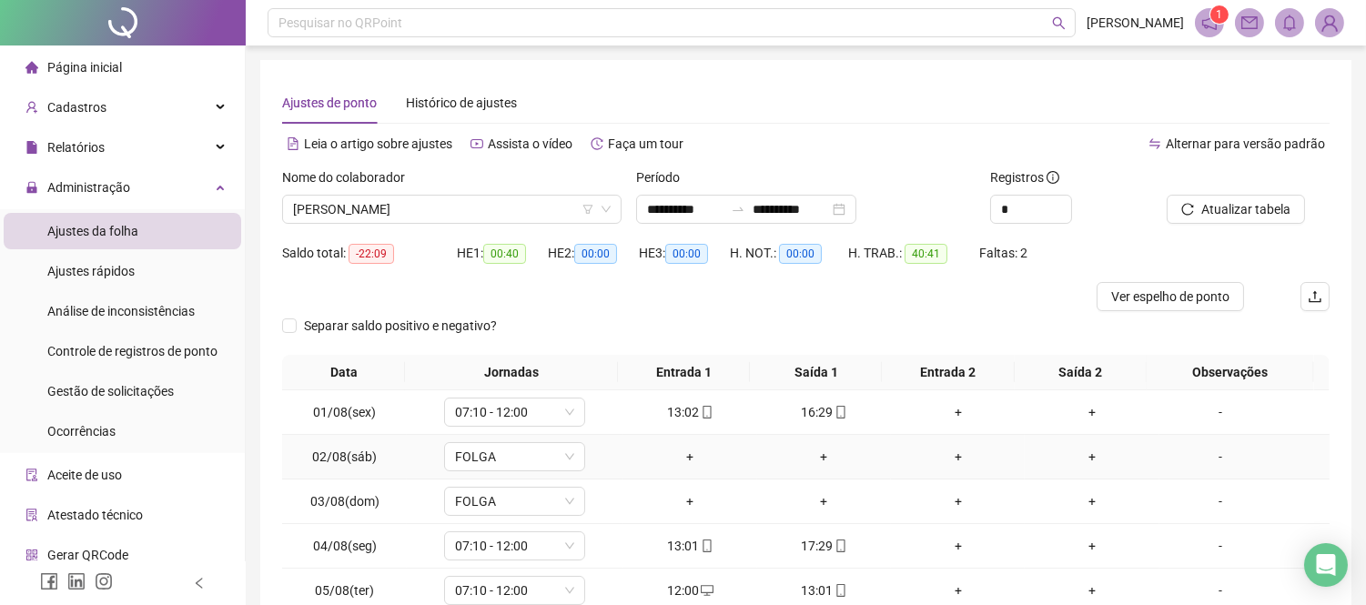
scroll to position [202, 0]
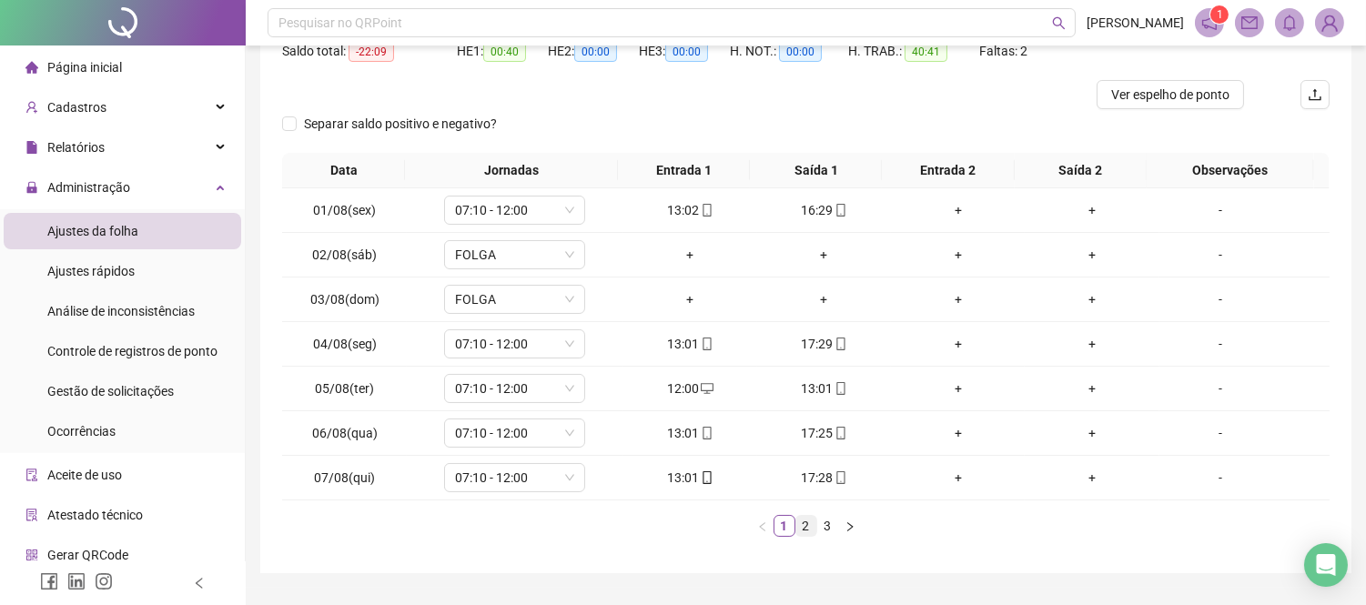
click at [807, 520] on link "2" at bounding box center [807, 526] width 20 height 20
click at [818, 526] on link "3" at bounding box center [828, 526] width 20 height 20
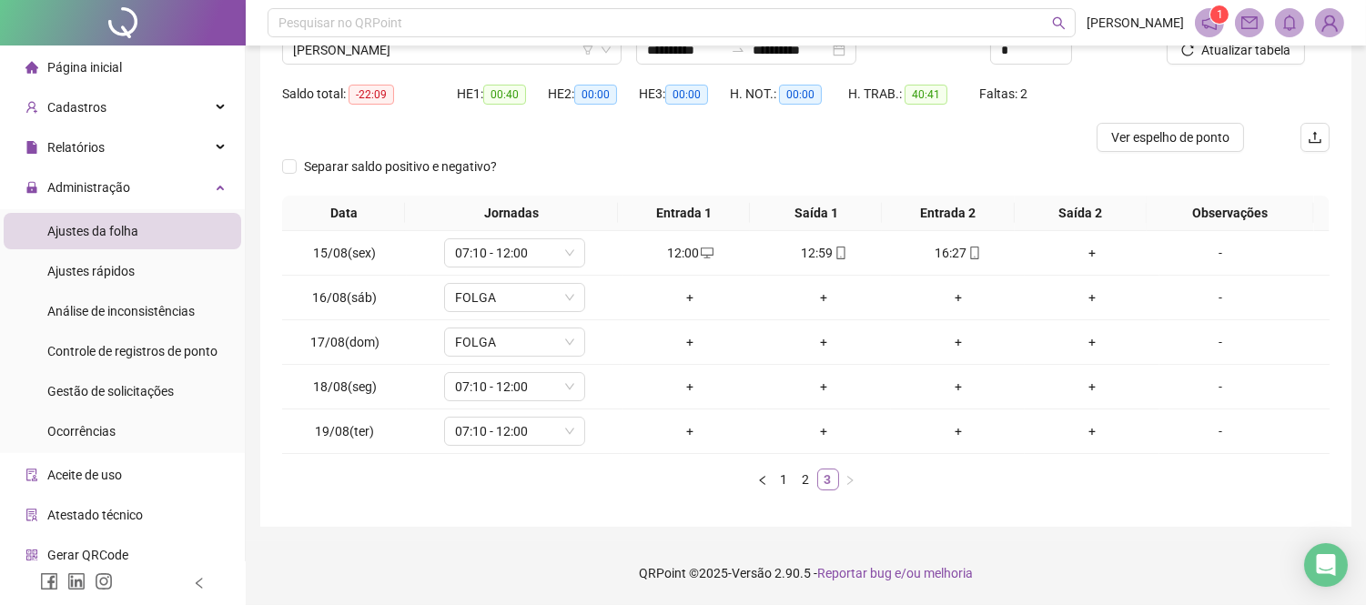
scroll to position [158, 0]
click at [693, 389] on div "+" at bounding box center [690, 388] width 119 height 20
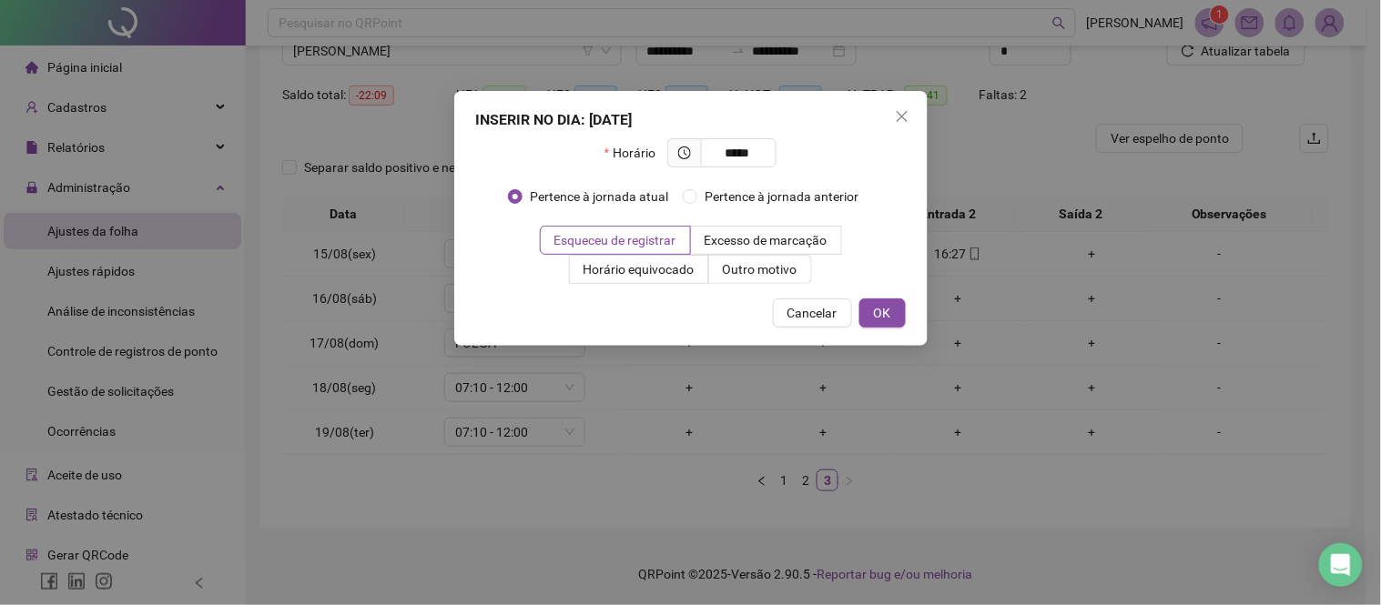
type input "*****"
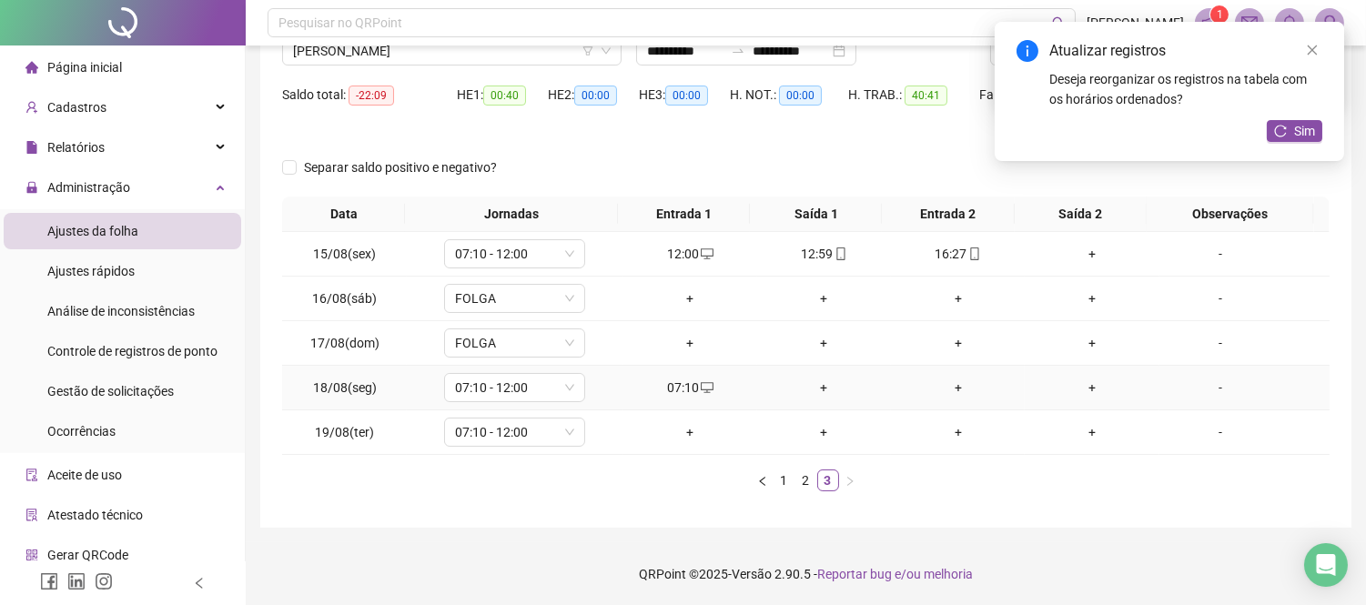
click at [830, 385] on div "+" at bounding box center [824, 388] width 119 height 20
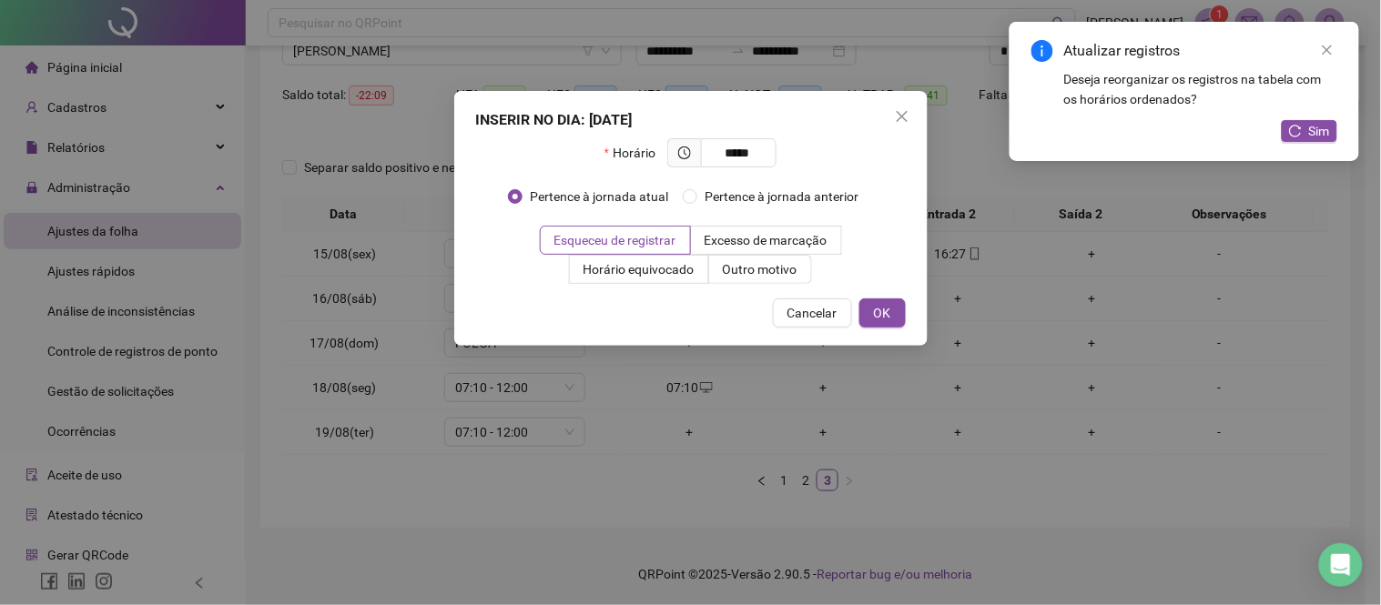
type input "*****"
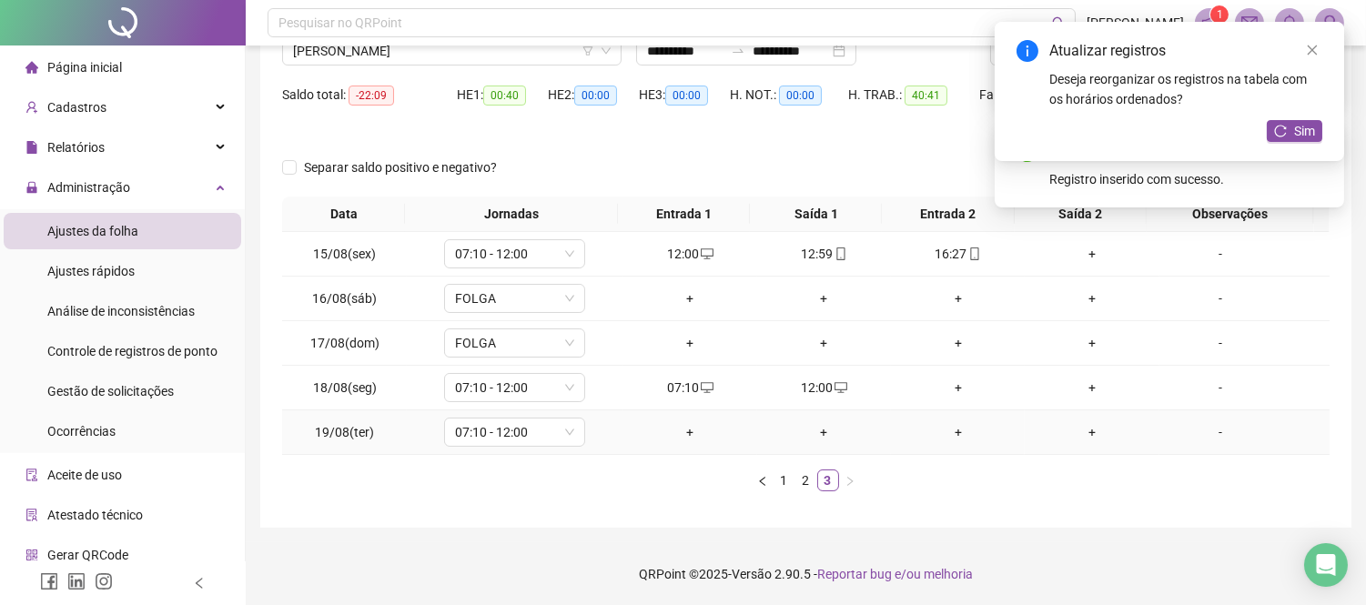
click at [683, 434] on div "+" at bounding box center [690, 432] width 119 height 20
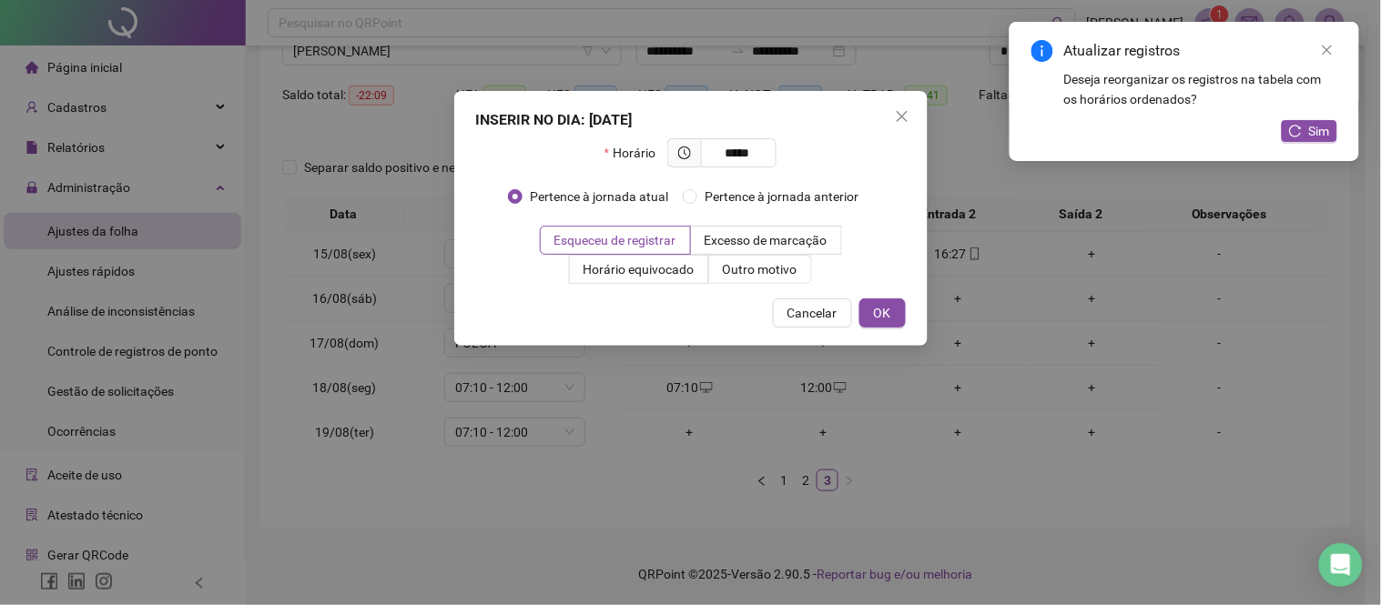
type input "*****"
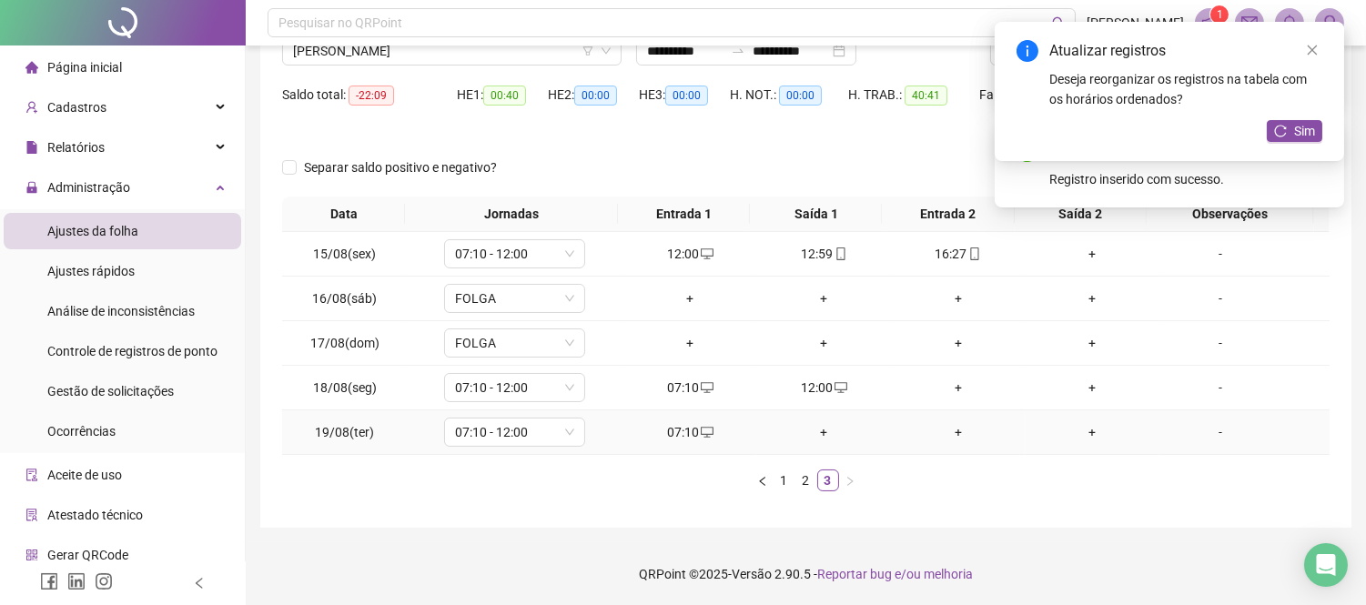
click at [811, 432] on div "+" at bounding box center [824, 432] width 119 height 20
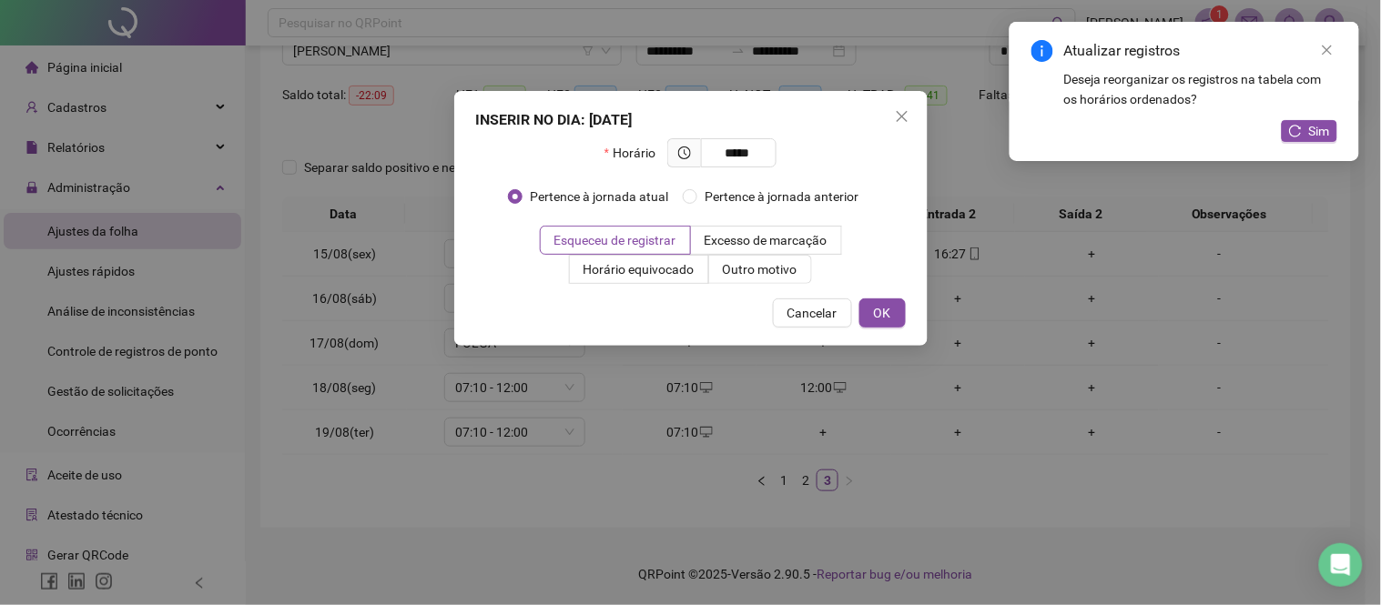
type input "*****"
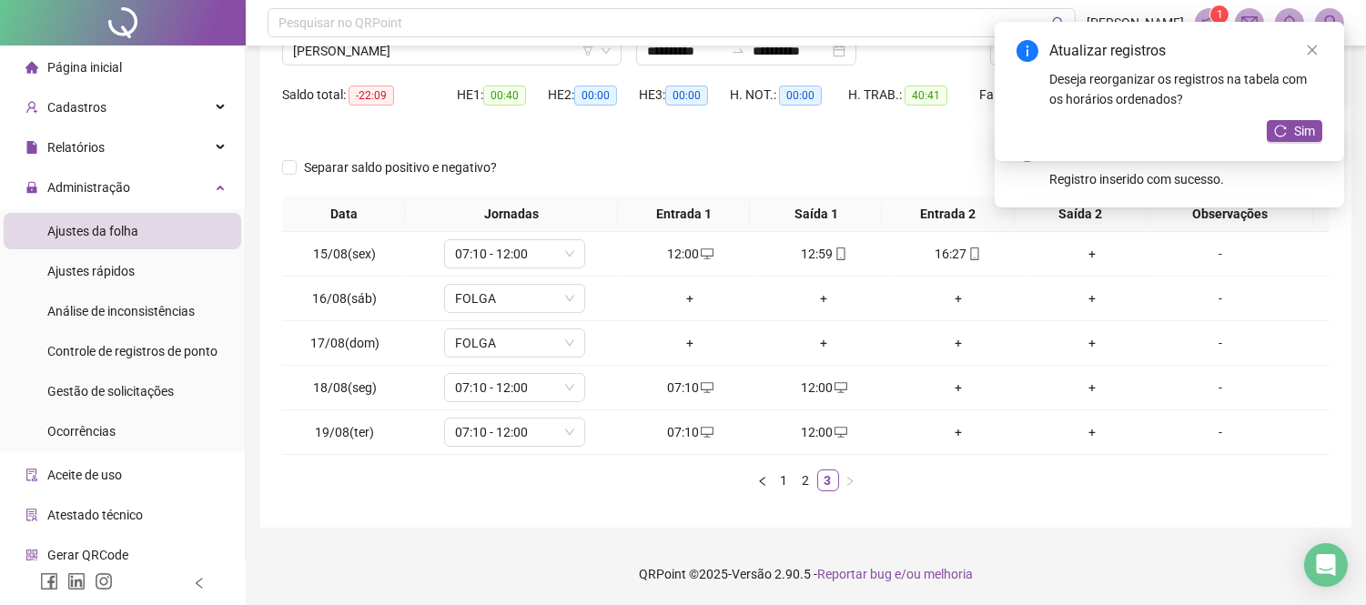
scroll to position [0, 0]
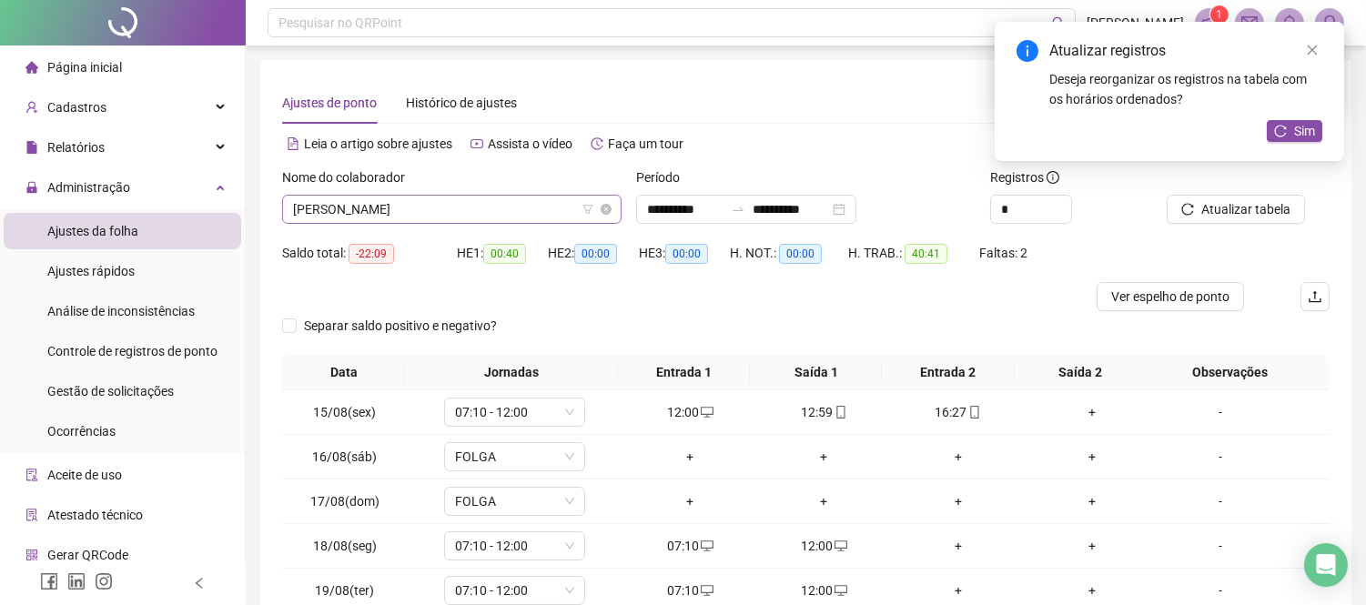
click at [496, 206] on span "[PERSON_NAME]" at bounding box center [452, 209] width 318 height 27
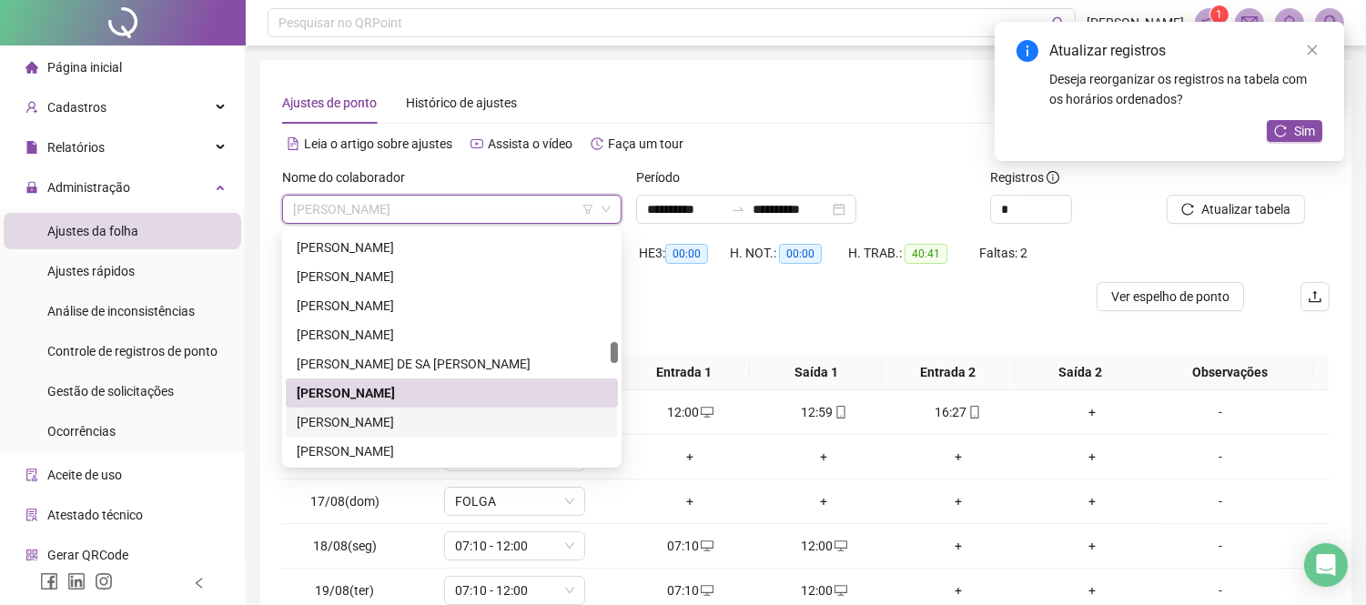
click at [461, 416] on div "[PERSON_NAME]" at bounding box center [452, 422] width 310 height 20
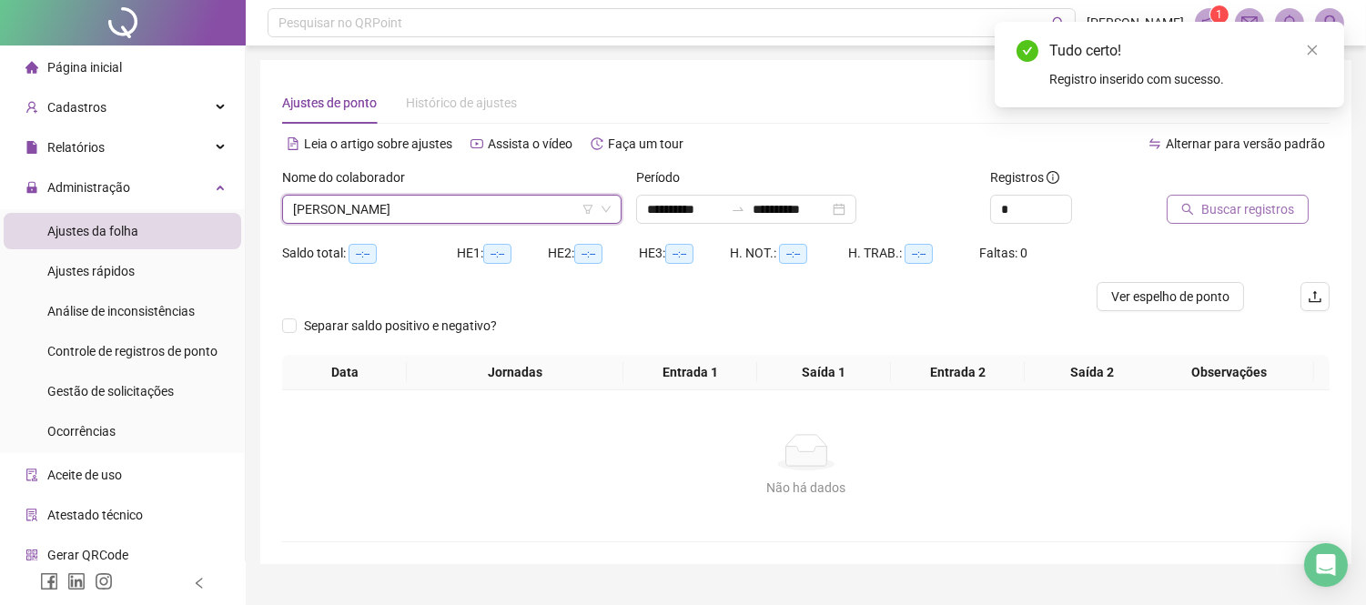
click at [1247, 208] on span "Buscar registros" at bounding box center [1248, 209] width 93 height 20
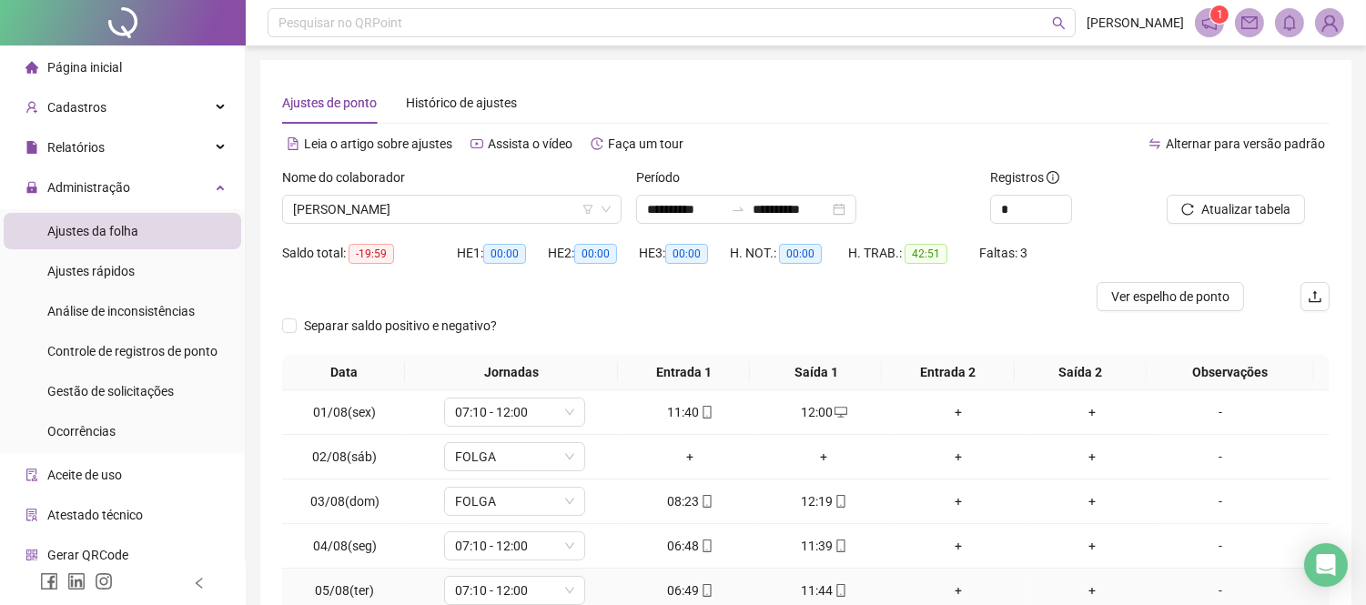
scroll to position [202, 0]
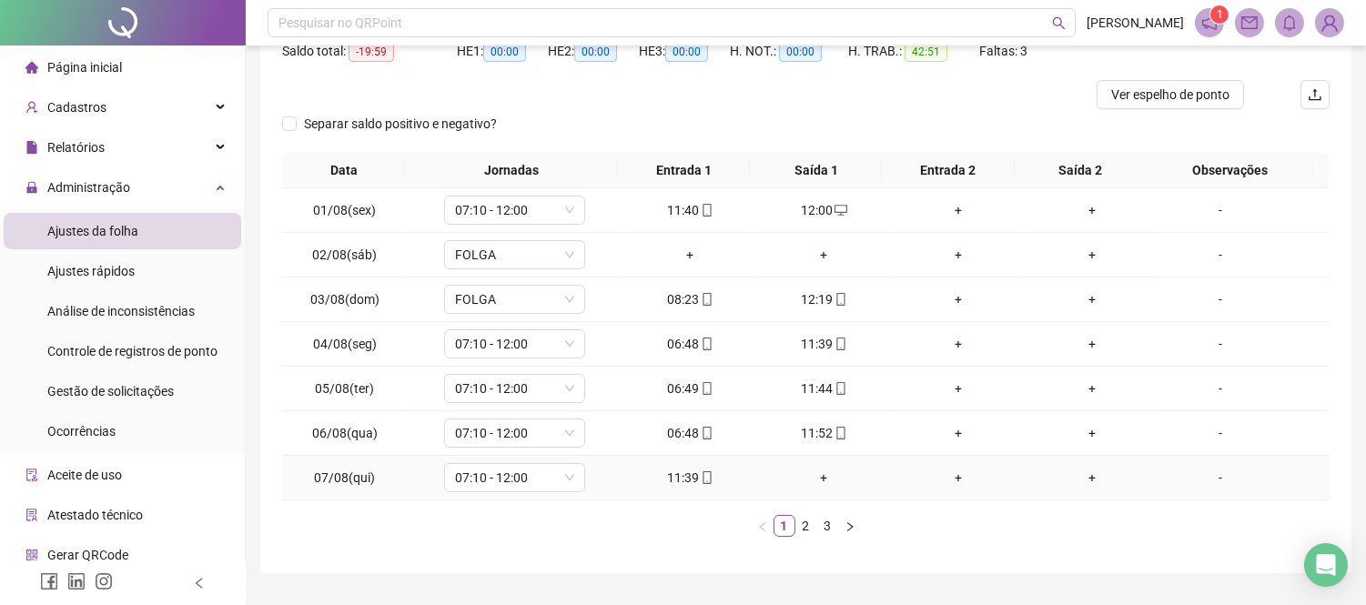
click at [803, 474] on div "+" at bounding box center [824, 478] width 119 height 20
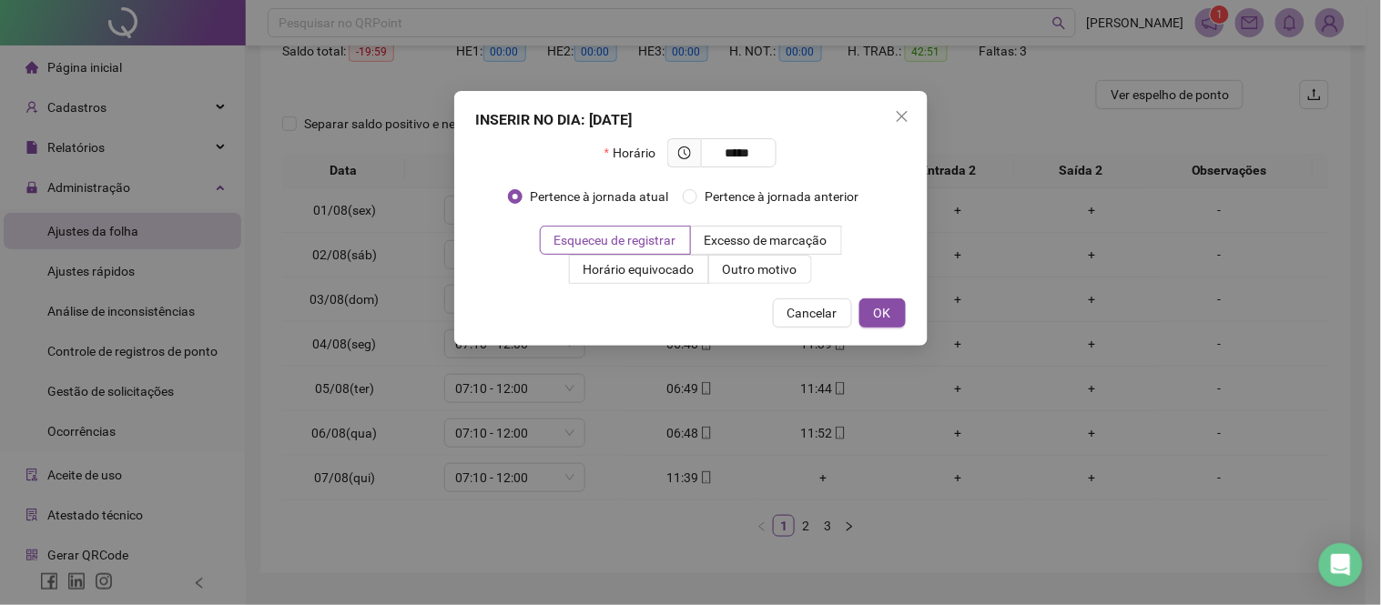
type input "*****"
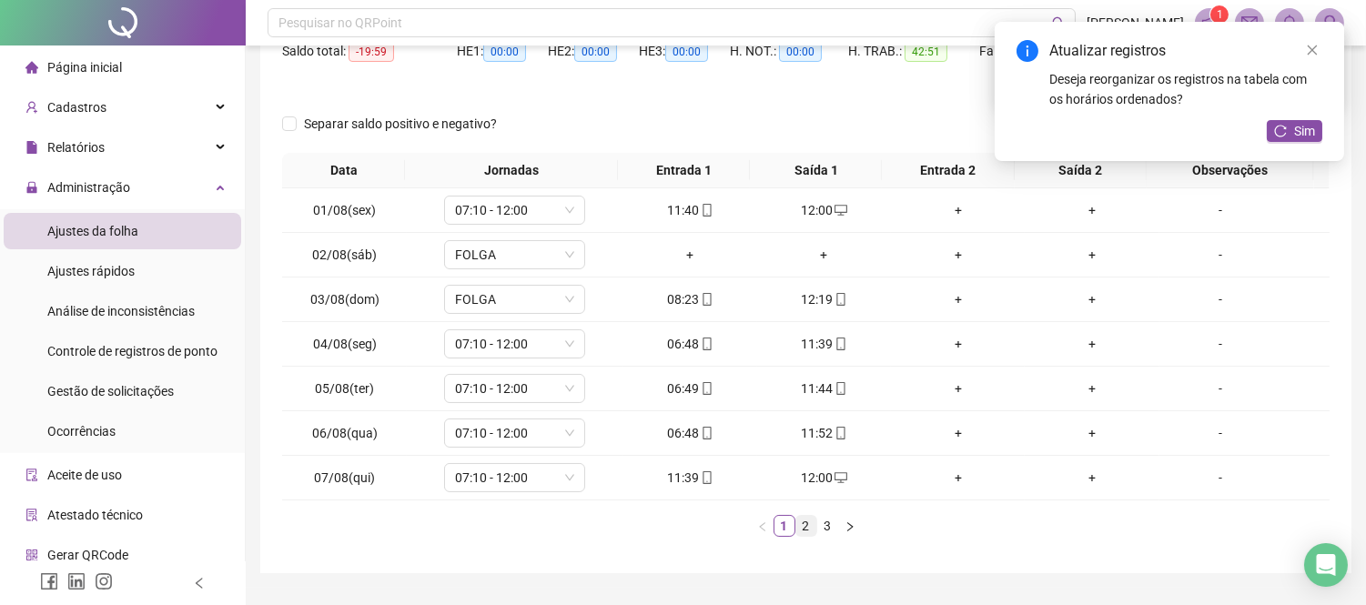
click at [802, 530] on link "2" at bounding box center [807, 526] width 20 height 20
click at [818, 522] on link "3" at bounding box center [828, 526] width 20 height 20
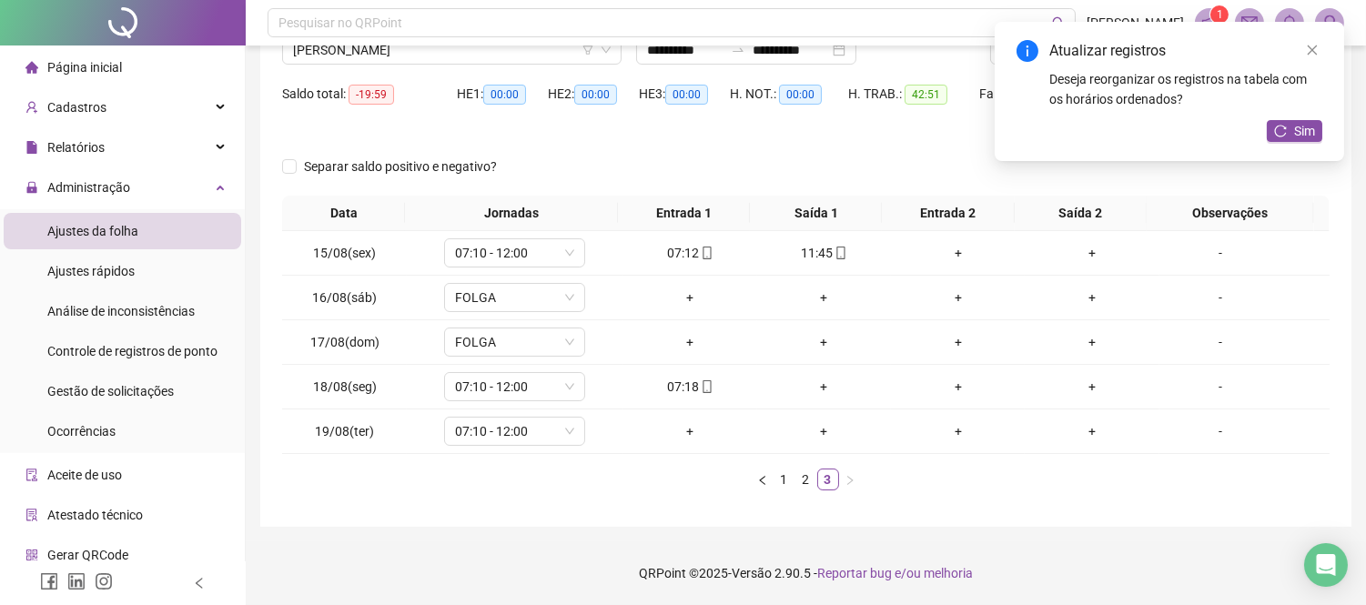
scroll to position [158, 0]
click at [813, 389] on div "+" at bounding box center [824, 388] width 119 height 20
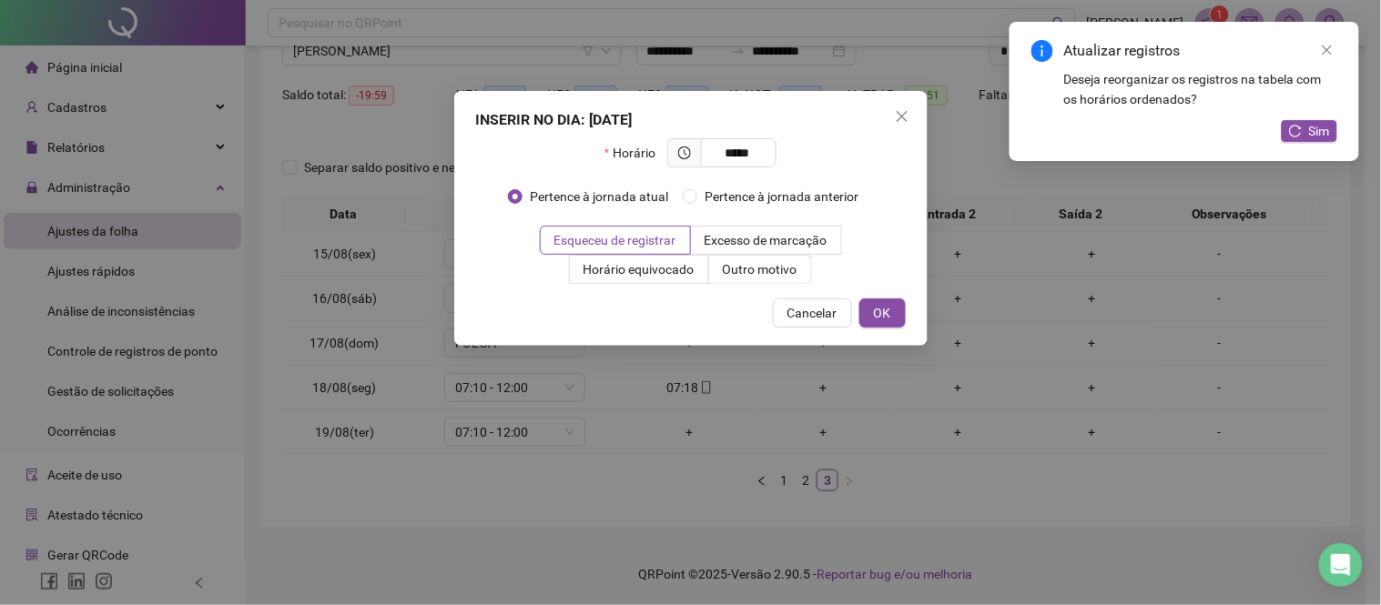
type input "*****"
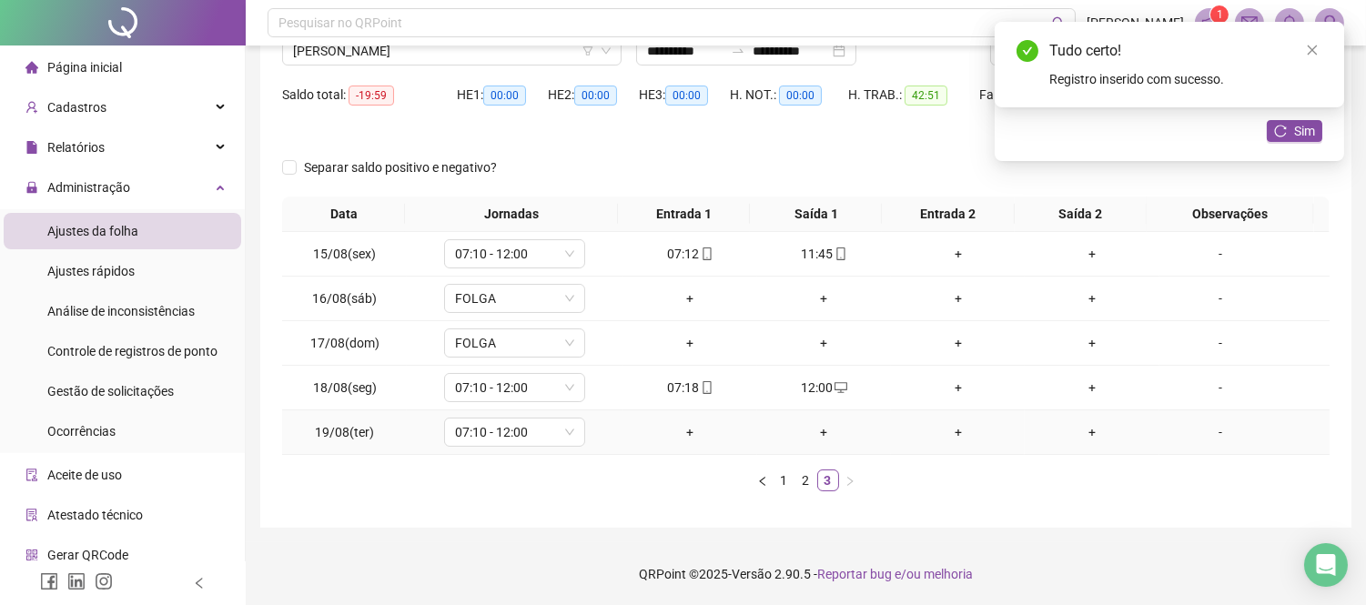
click at [704, 428] on div "+" at bounding box center [690, 432] width 119 height 20
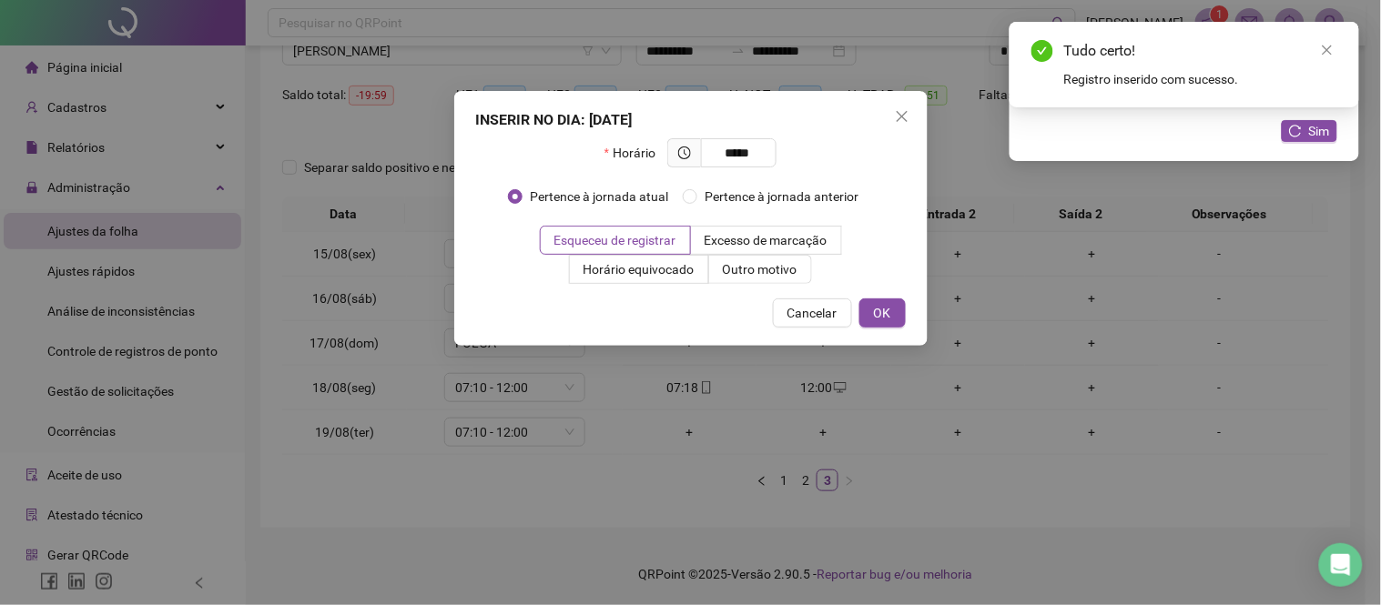
type input "*****"
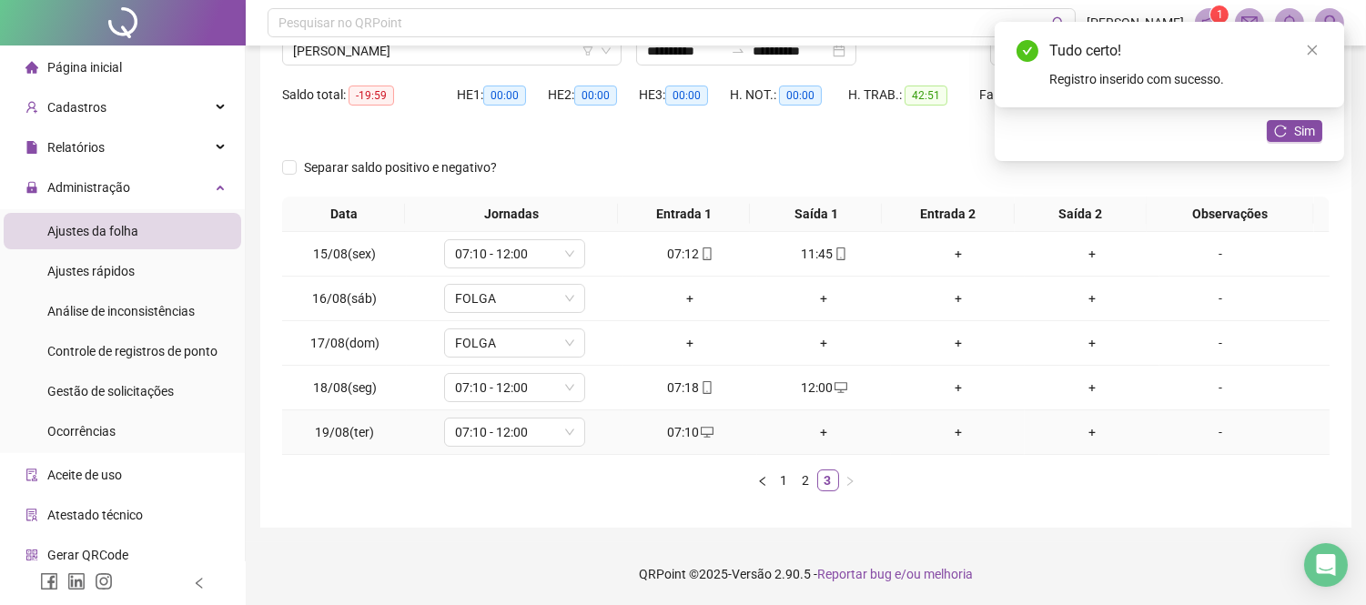
click at [814, 437] on div "+" at bounding box center [824, 432] width 119 height 20
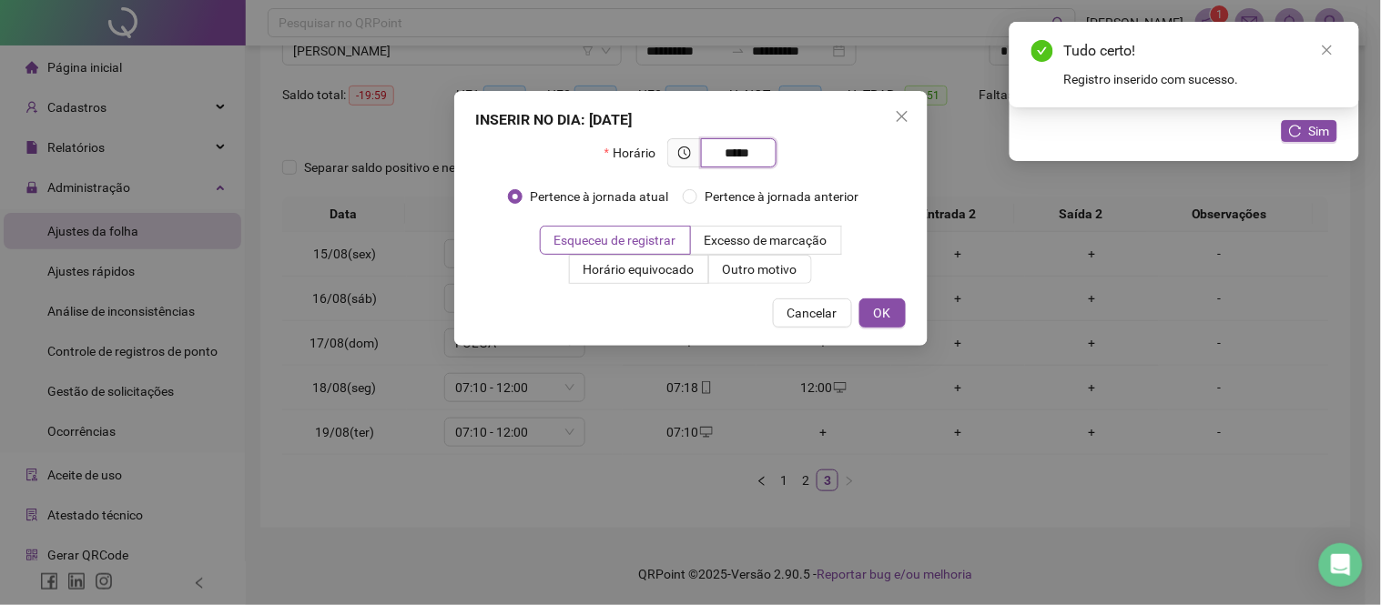
type input "*****"
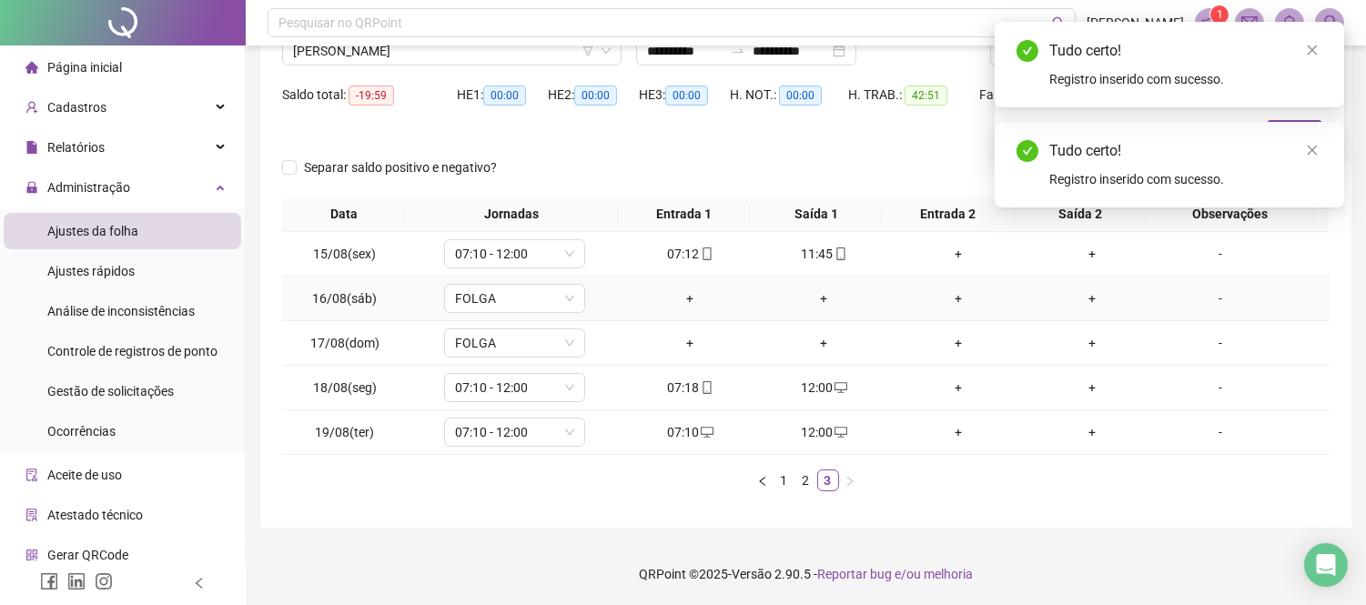
scroll to position [0, 0]
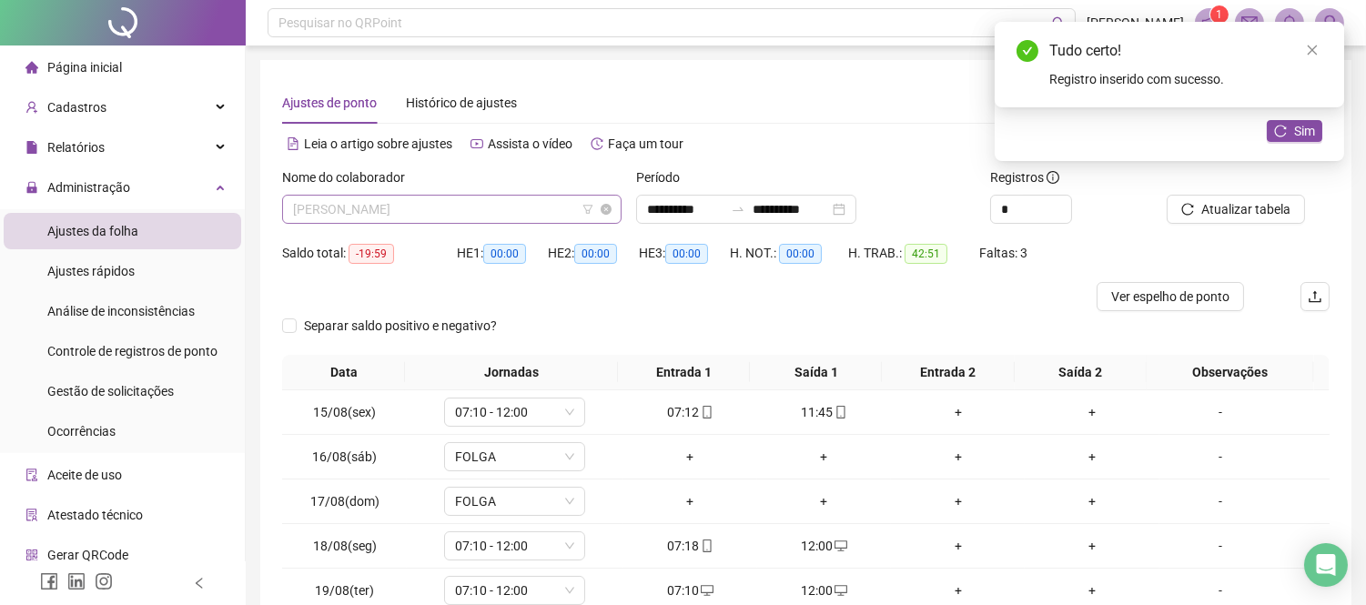
click at [495, 212] on span "[PERSON_NAME]" at bounding box center [452, 209] width 318 height 27
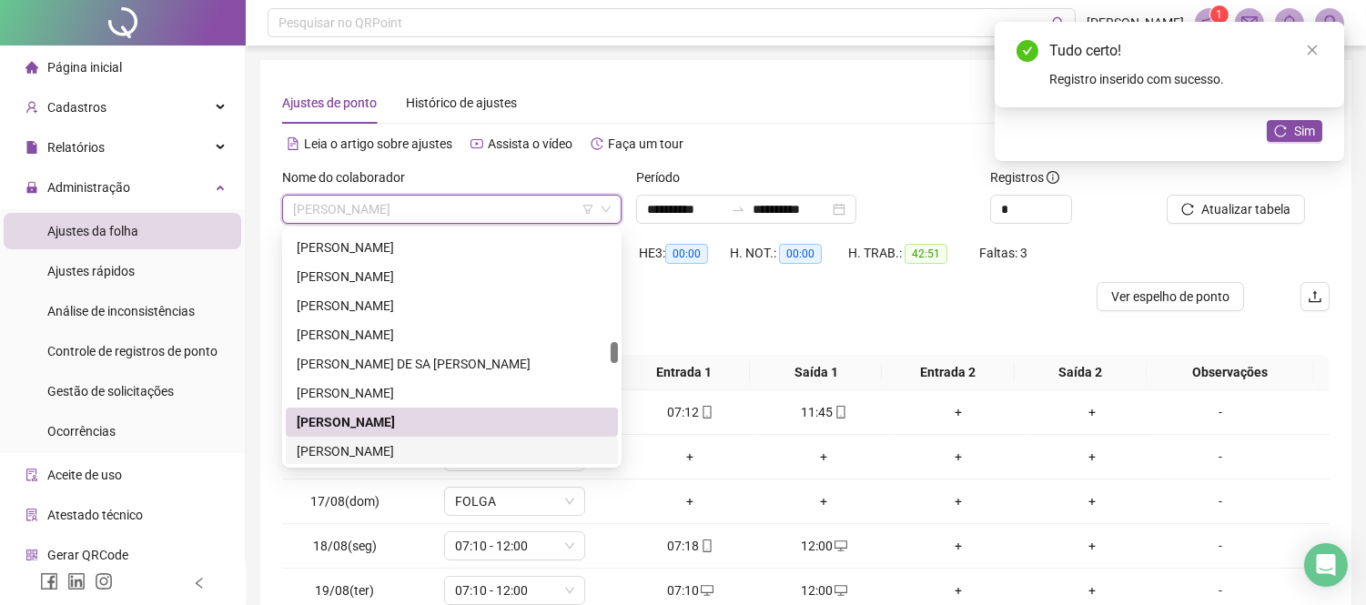
click at [441, 437] on div "[PERSON_NAME]" at bounding box center [452, 451] width 332 height 29
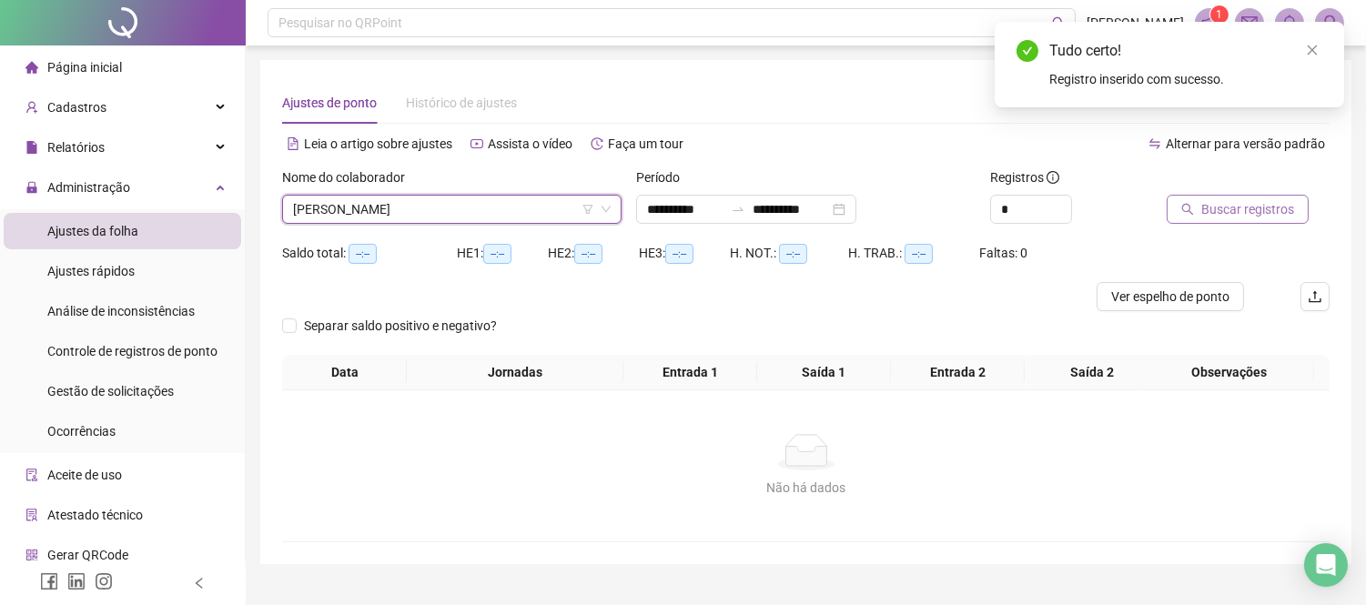
click at [1221, 219] on button "Buscar registros" at bounding box center [1238, 209] width 142 height 29
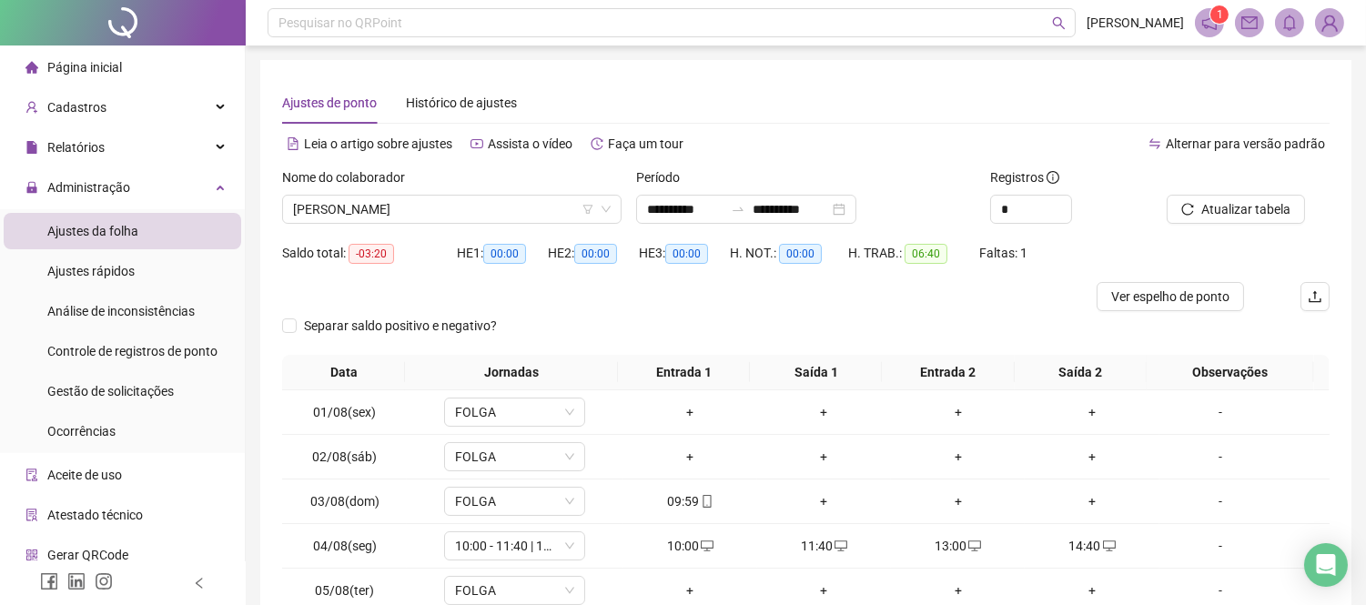
scroll to position [202, 0]
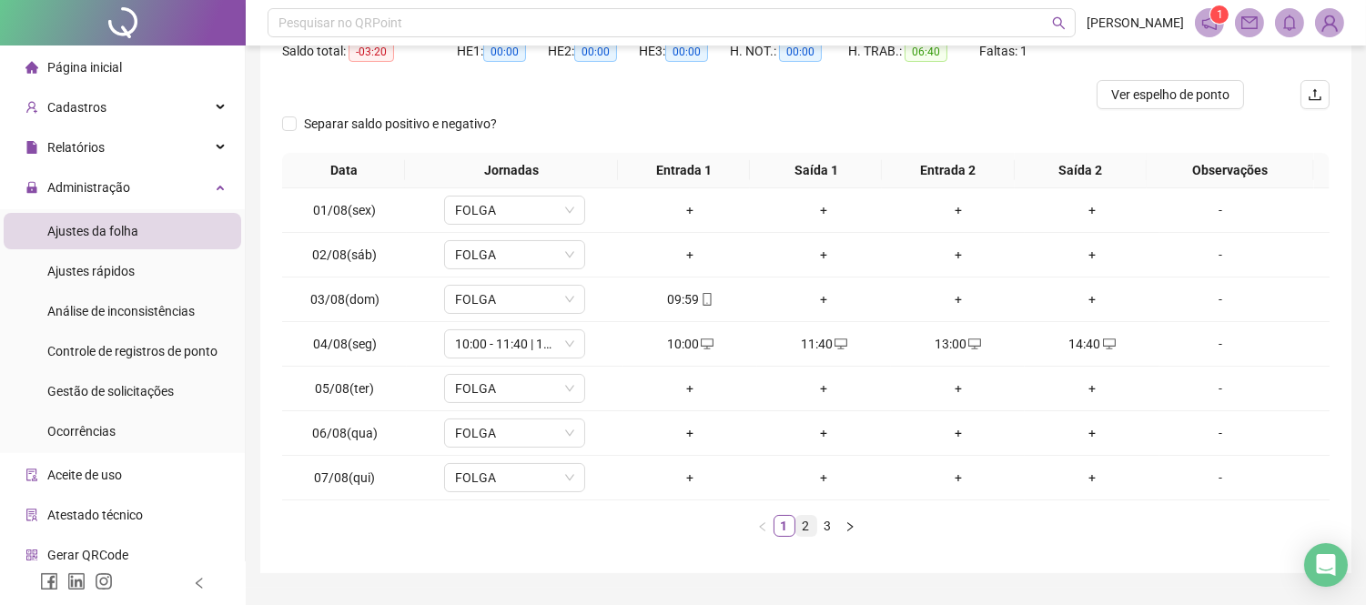
click at [801, 525] on link "2" at bounding box center [807, 526] width 20 height 20
click at [816, 522] on ul "1 2 3" at bounding box center [806, 526] width 1048 height 22
click at [819, 522] on link "3" at bounding box center [828, 526] width 20 height 20
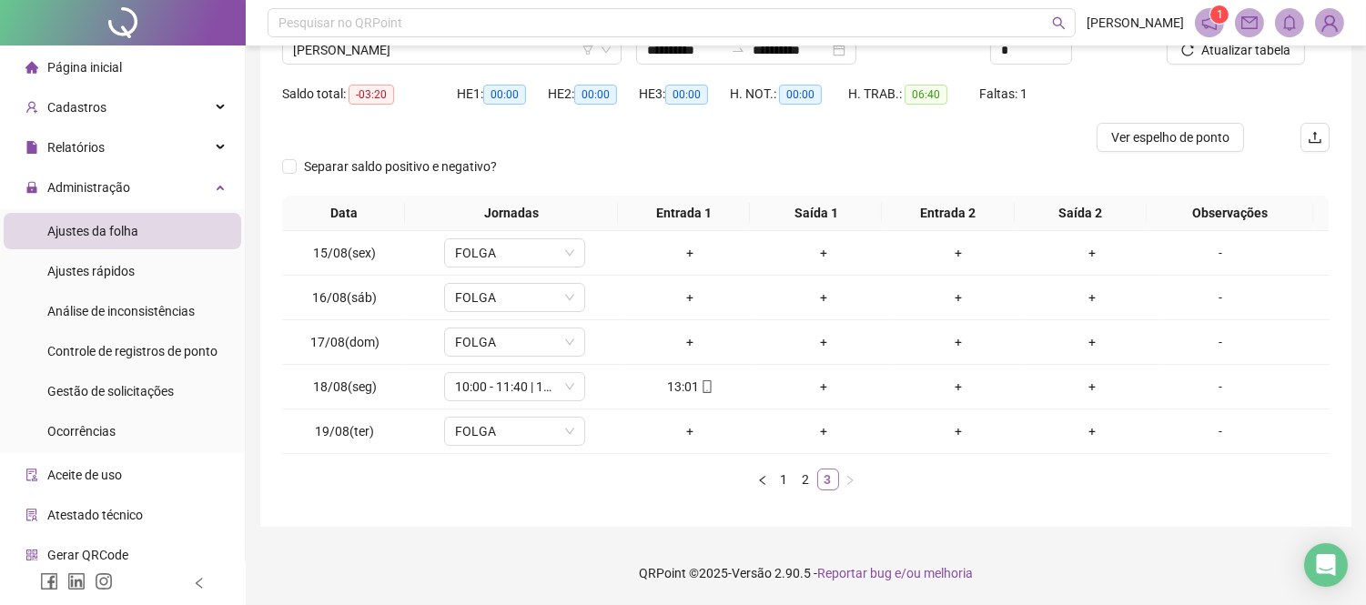
scroll to position [158, 0]
click at [812, 387] on div "+" at bounding box center [824, 388] width 119 height 20
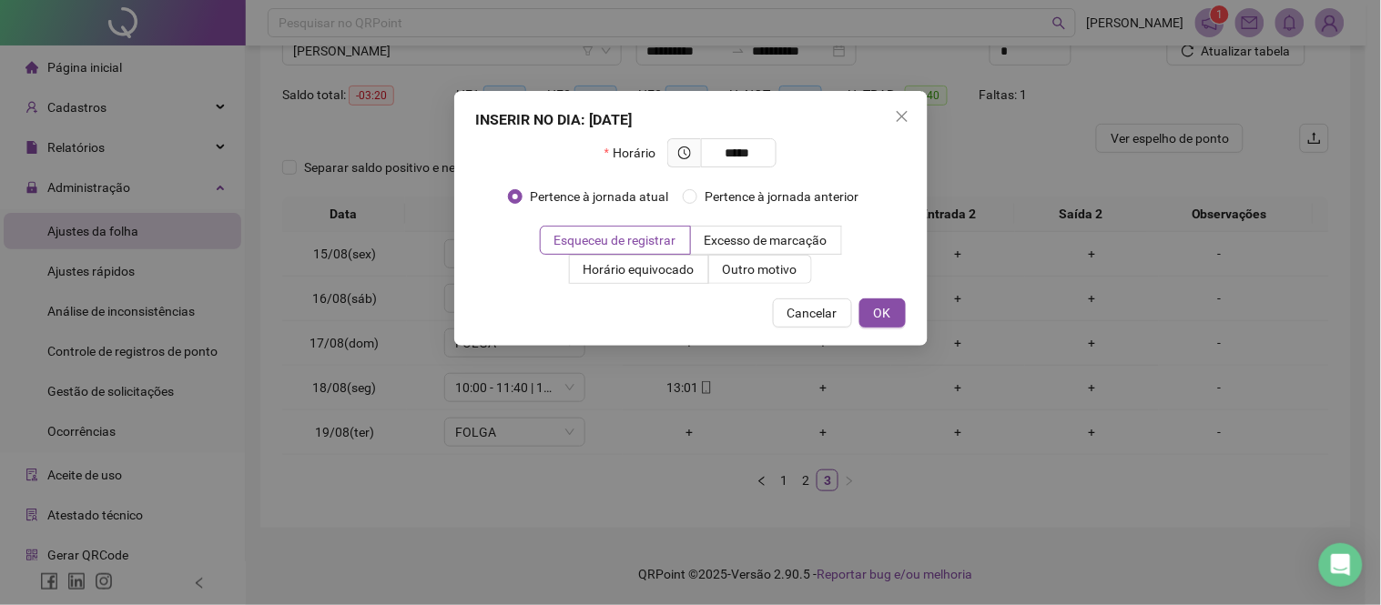
type input "*****"
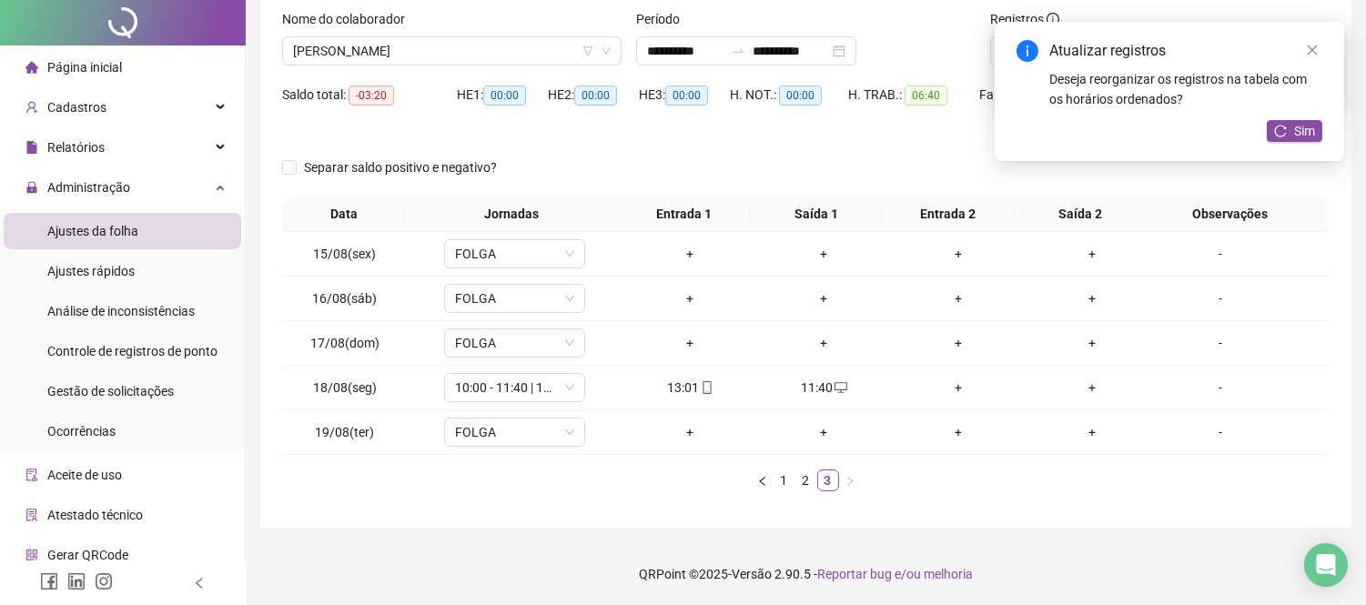
scroll to position [0, 0]
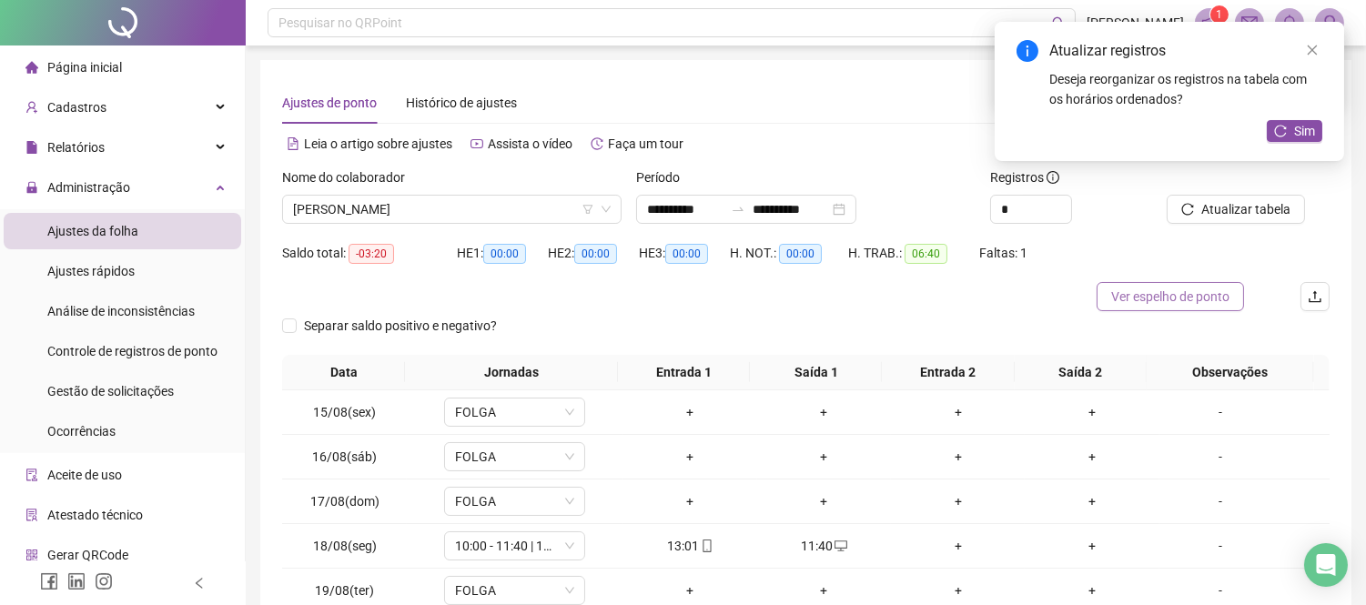
click at [1160, 300] on span "Ver espelho de ponto" at bounding box center [1171, 297] width 118 height 20
click at [947, 541] on div "+" at bounding box center [958, 546] width 119 height 20
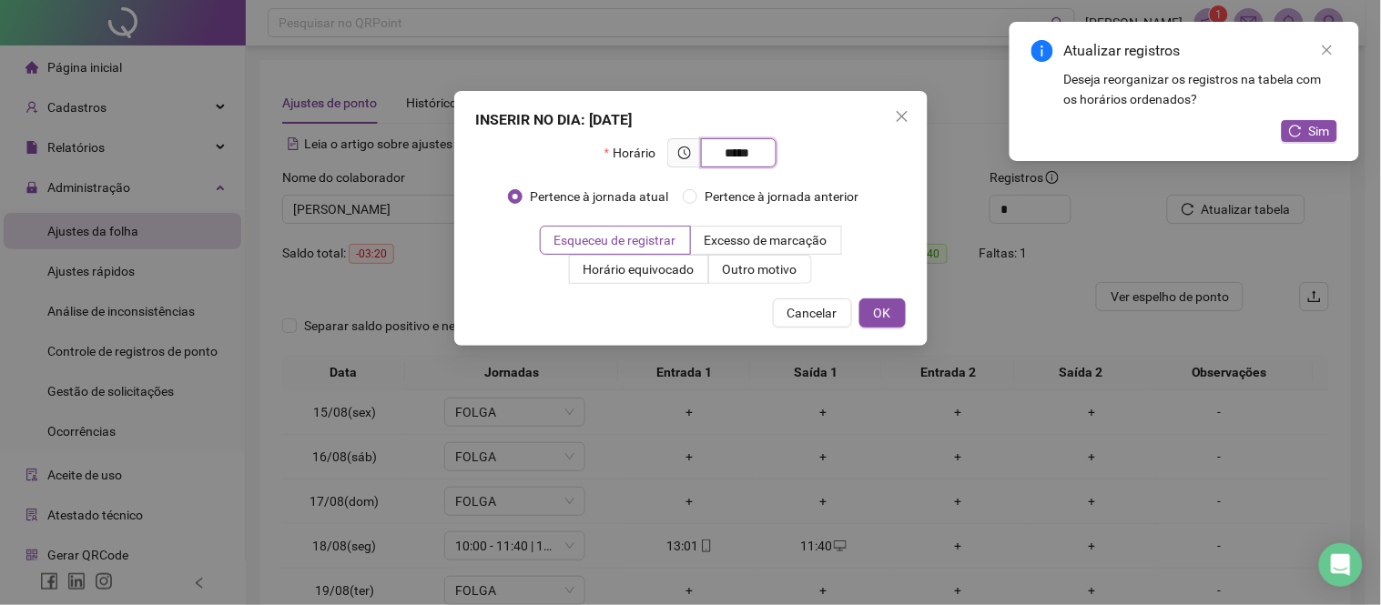
type input "*****"
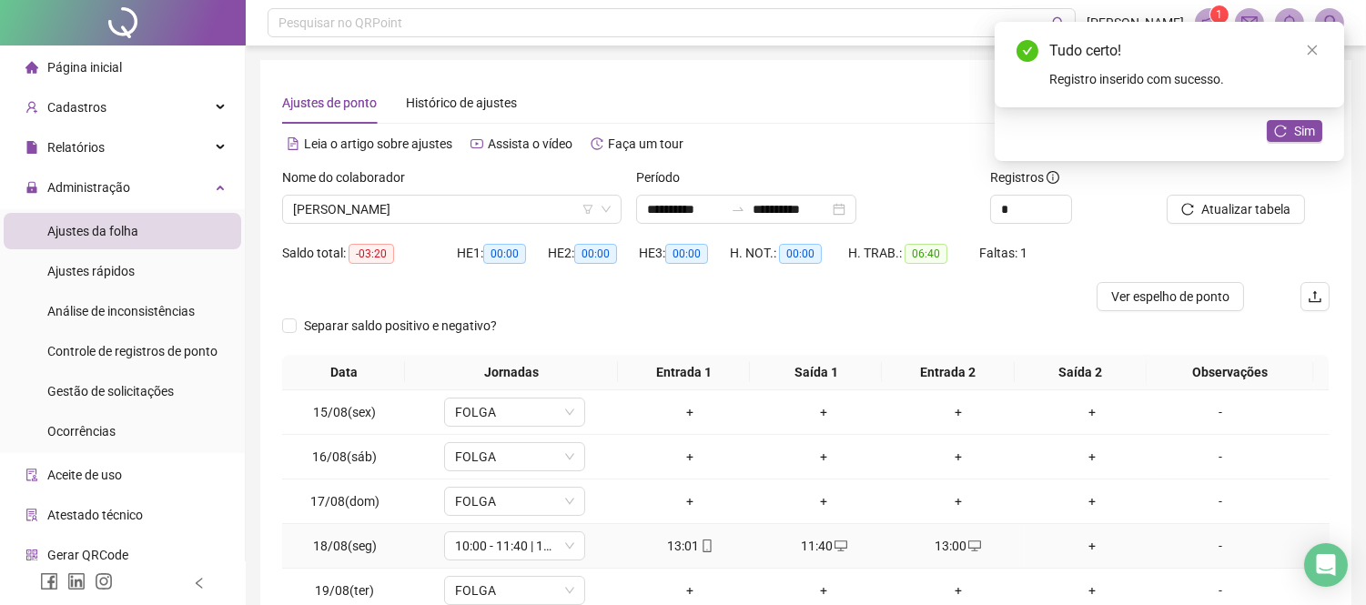
click at [1079, 547] on div "+" at bounding box center [1091, 546] width 119 height 20
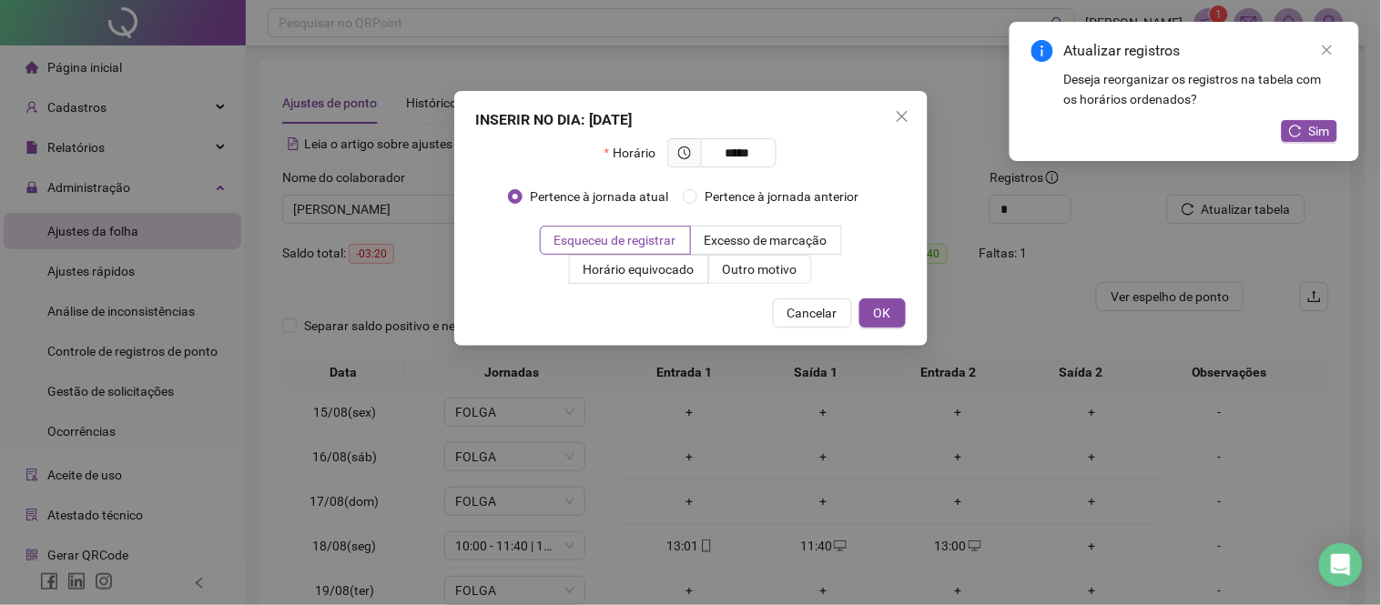
type input "*****"
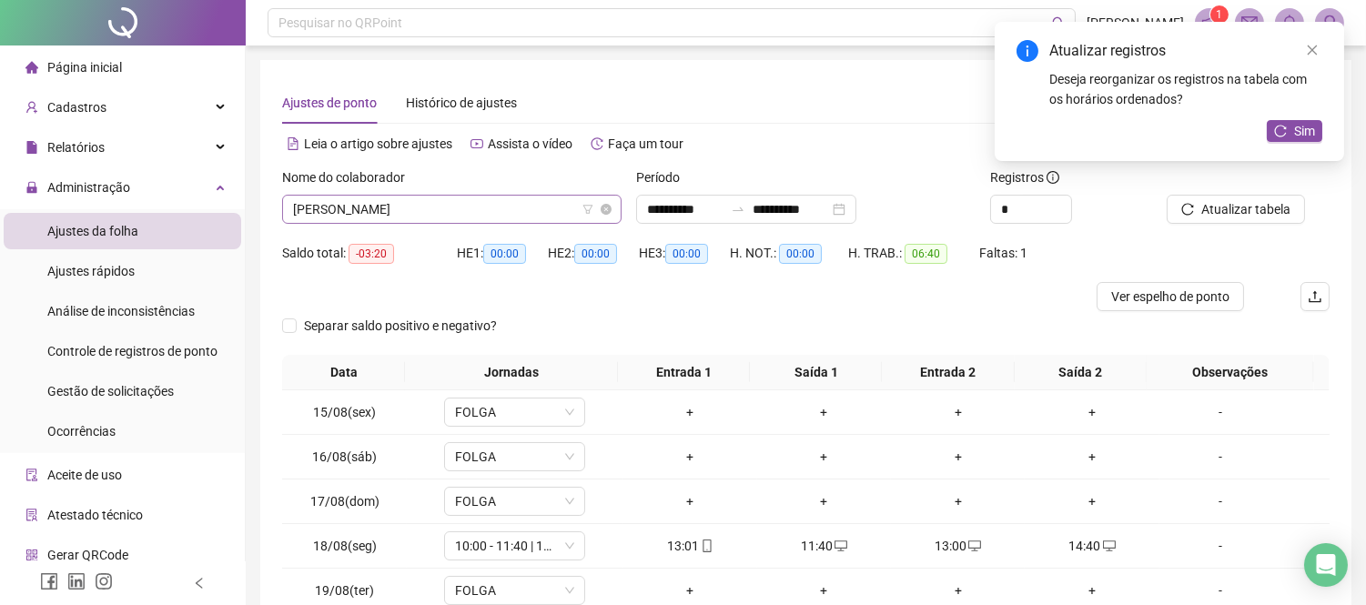
click at [513, 210] on span "[PERSON_NAME]" at bounding box center [452, 209] width 318 height 27
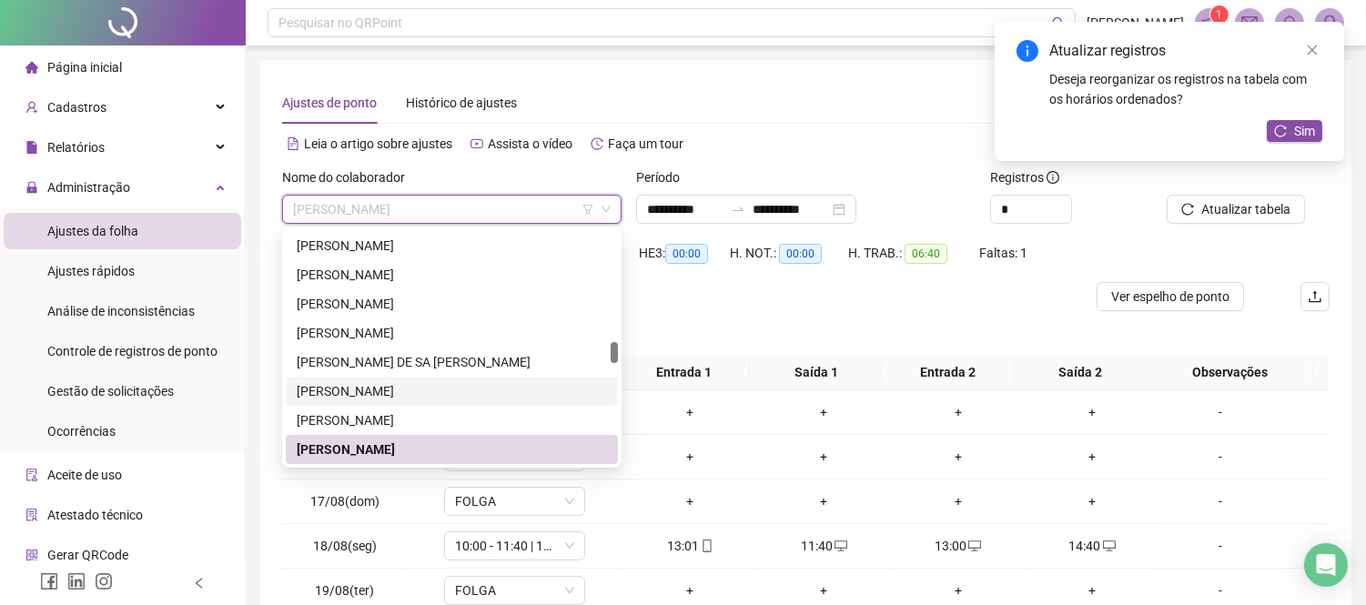
scroll to position [1325, 0]
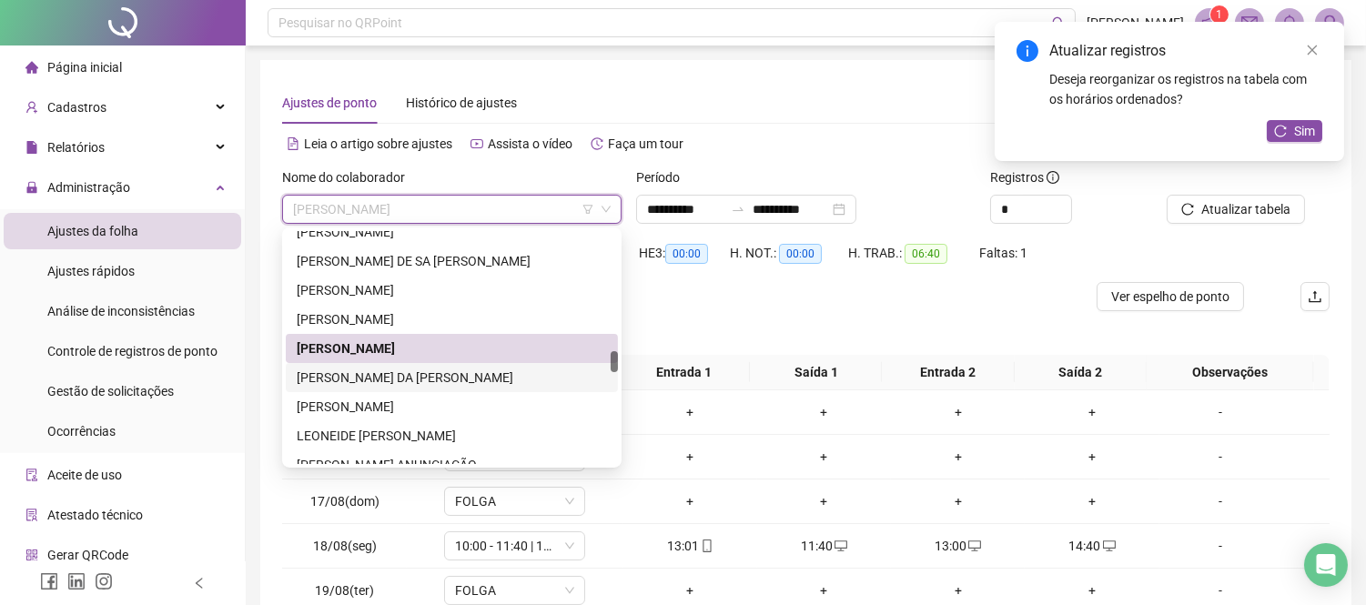
click at [393, 363] on div "[PERSON_NAME] DA [PERSON_NAME]" at bounding box center [452, 377] width 332 height 29
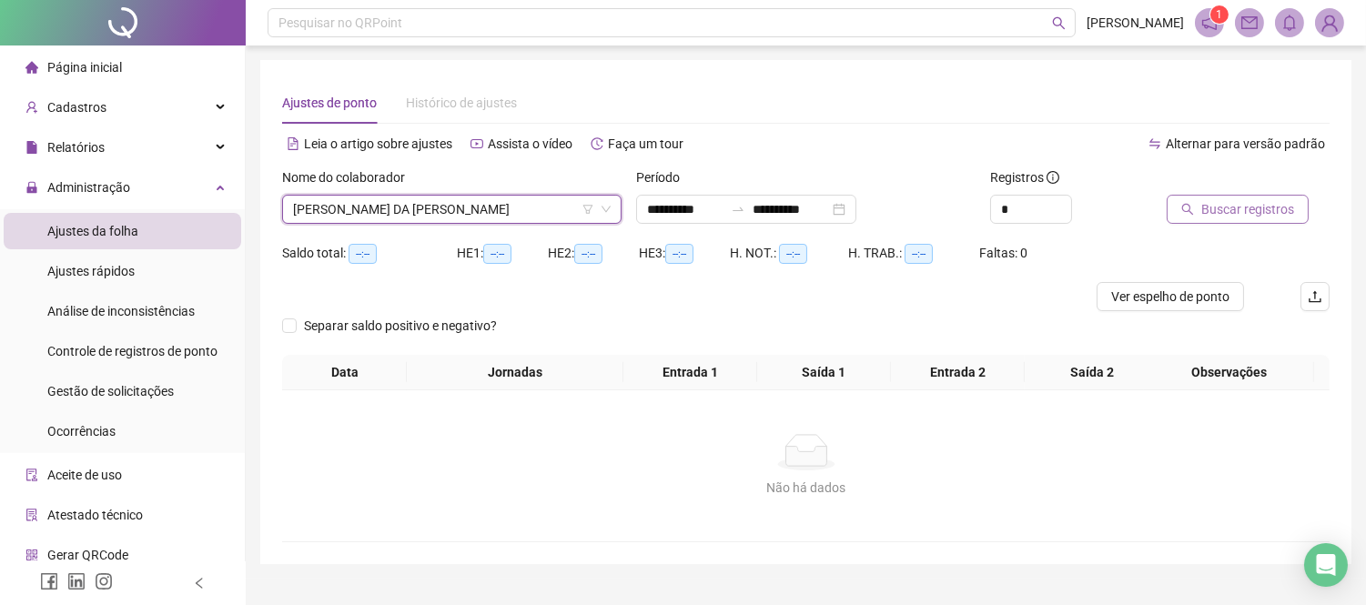
click at [1224, 201] on span "Buscar registros" at bounding box center [1248, 209] width 93 height 20
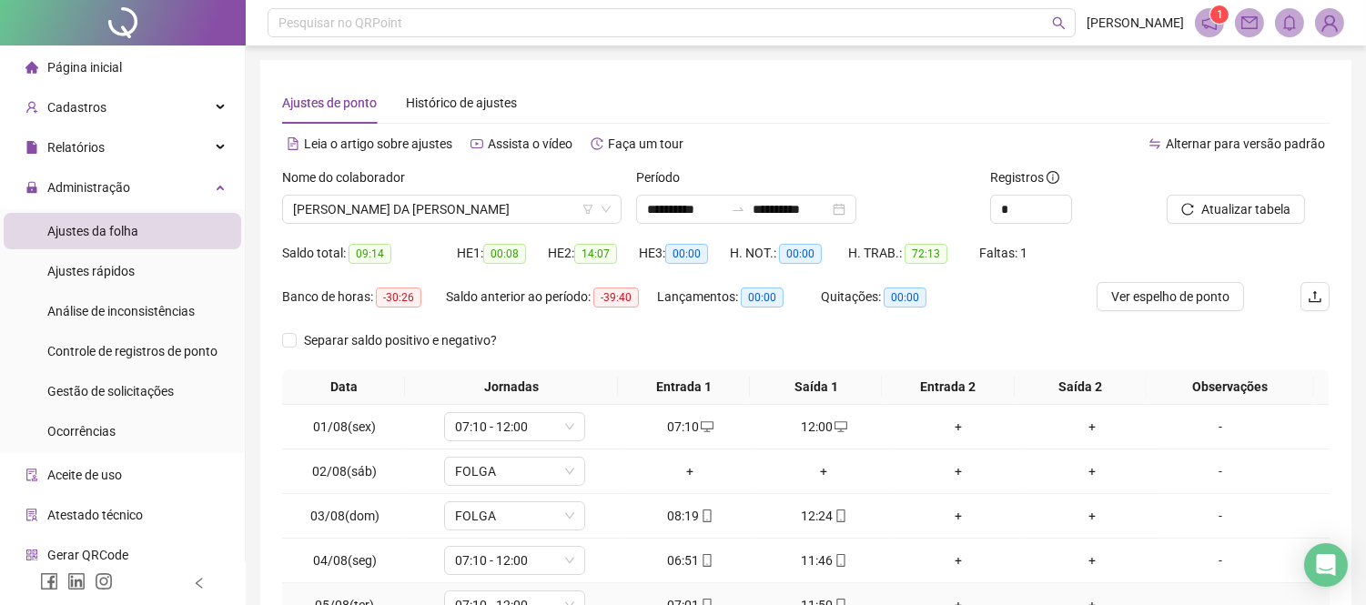
scroll to position [202, 0]
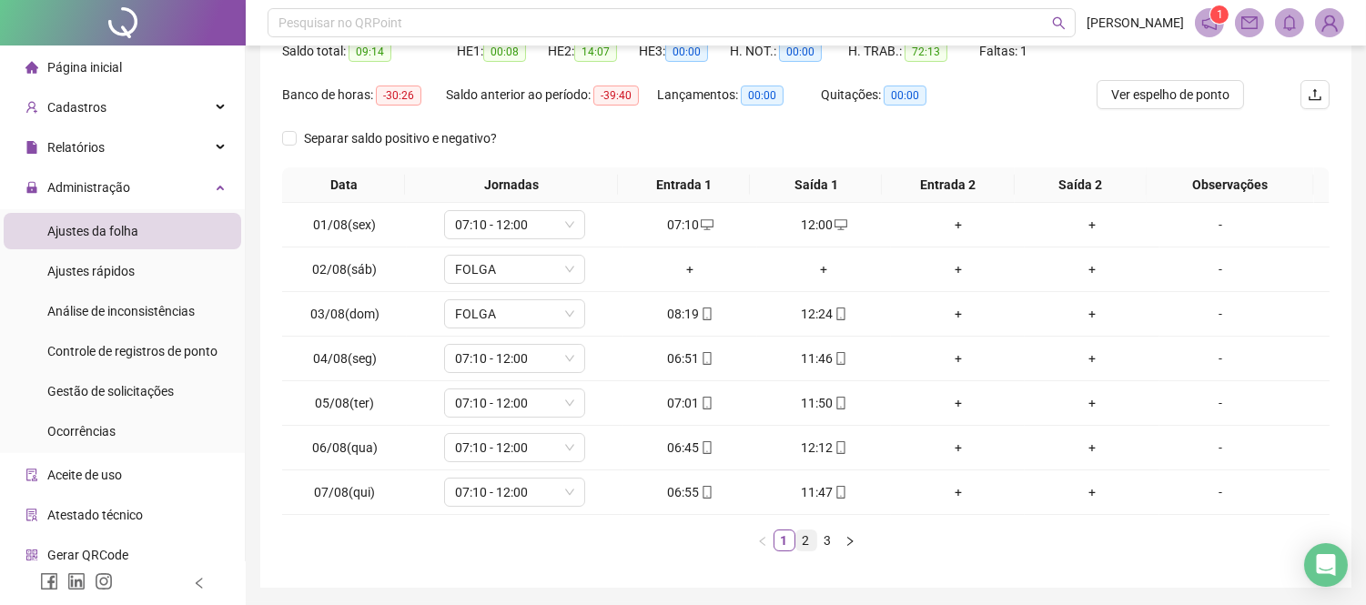
click at [805, 542] on link "2" at bounding box center [807, 541] width 20 height 20
click at [813, 397] on div "+" at bounding box center [824, 403] width 119 height 20
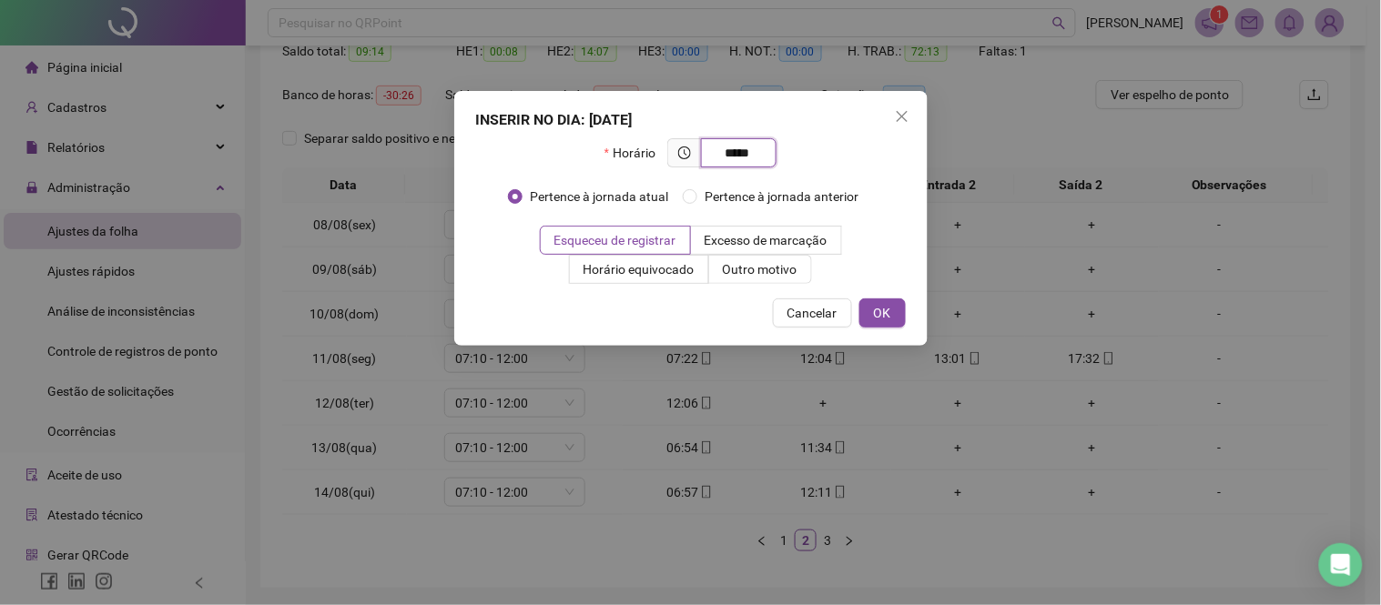
type input "*****"
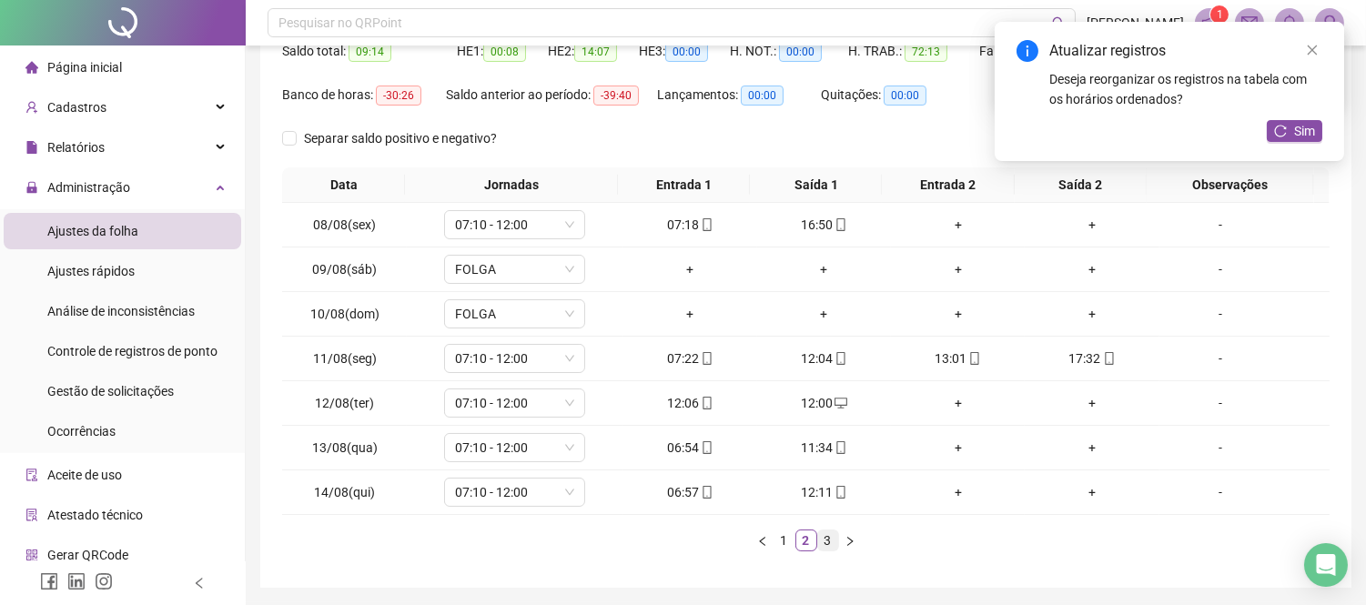
click at [832, 543] on link "3" at bounding box center [828, 541] width 20 height 20
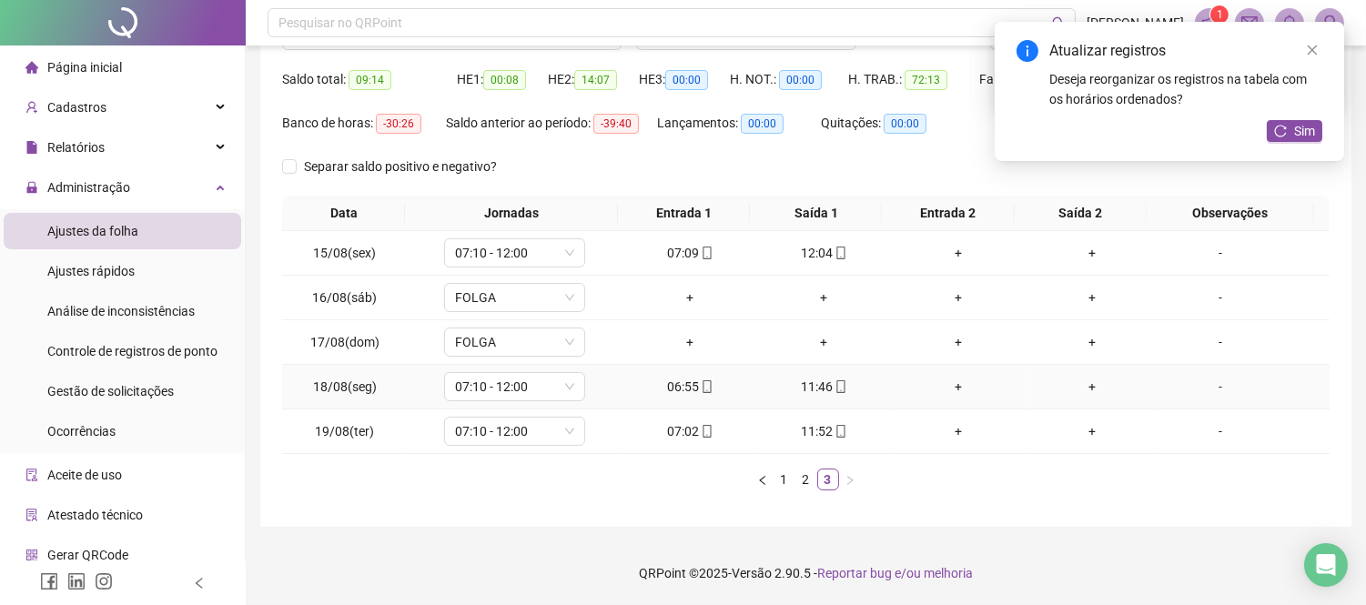
scroll to position [0, 0]
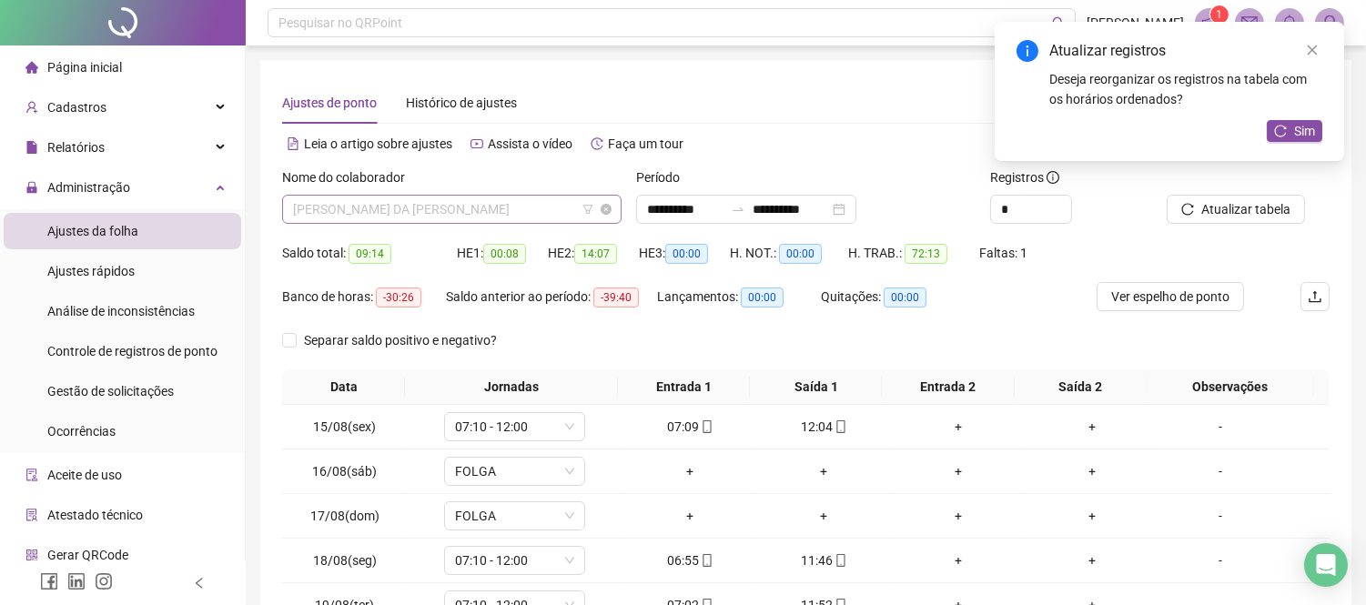
click at [542, 217] on span "[PERSON_NAME] DA [PERSON_NAME]" at bounding box center [452, 209] width 318 height 27
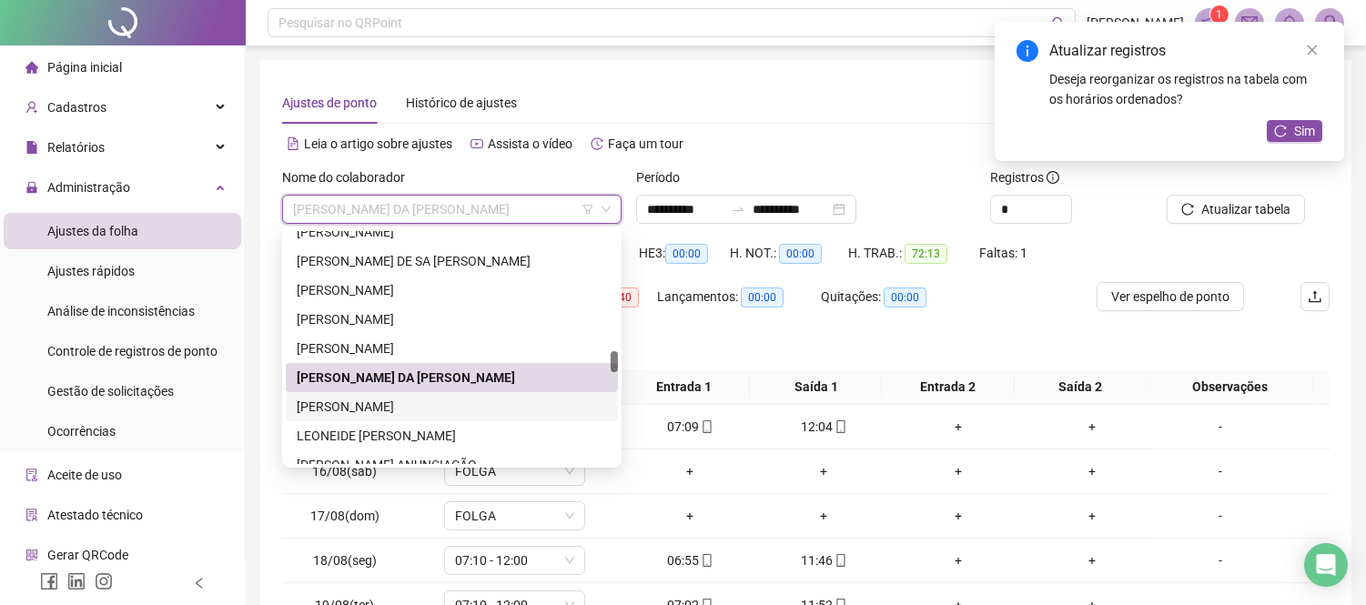
click at [507, 411] on div "[PERSON_NAME]" at bounding box center [452, 407] width 310 height 20
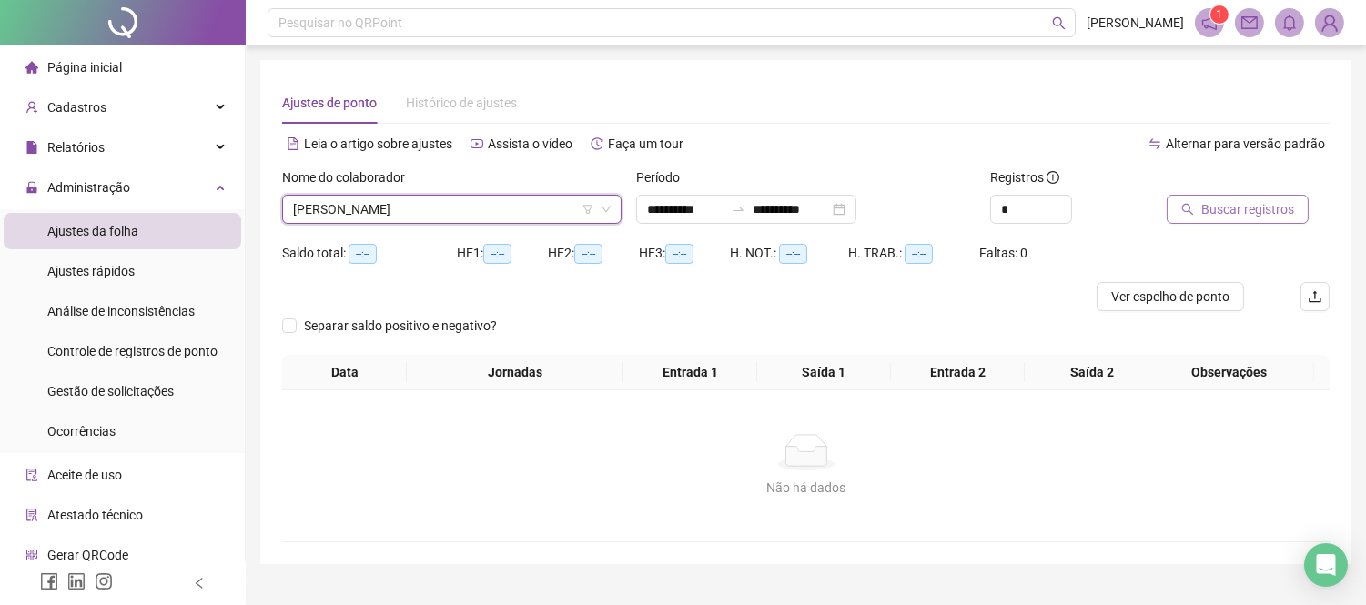
click at [1203, 205] on span "Buscar registros" at bounding box center [1248, 209] width 93 height 20
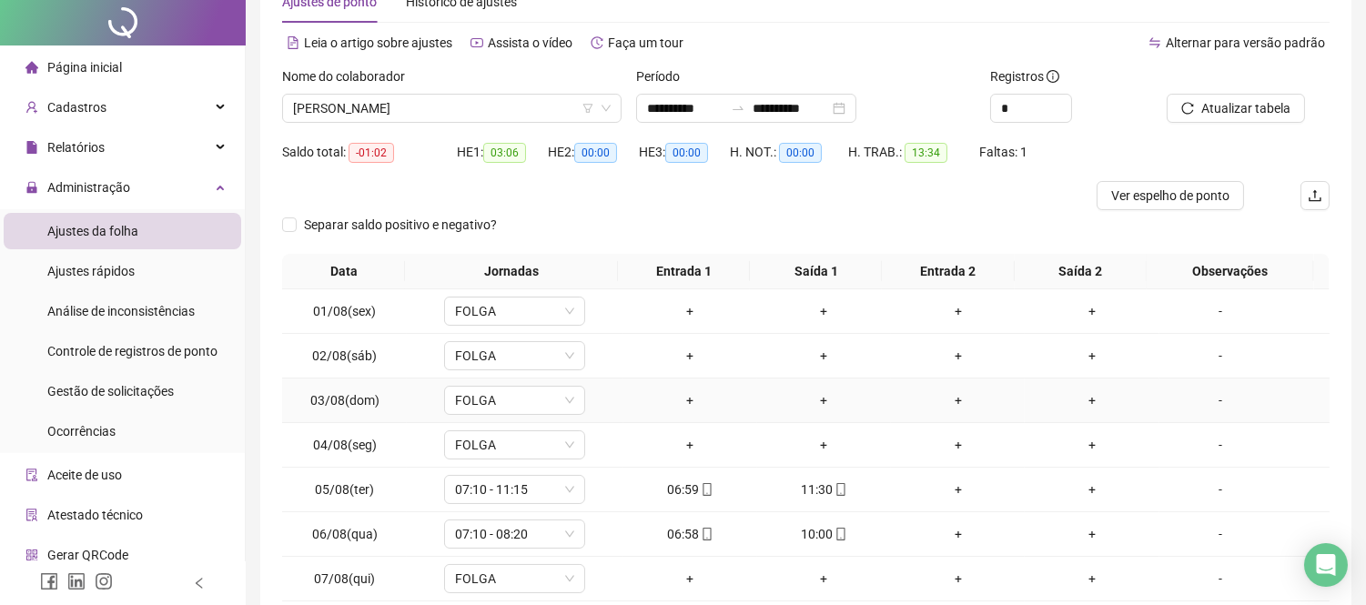
scroll to position [202, 0]
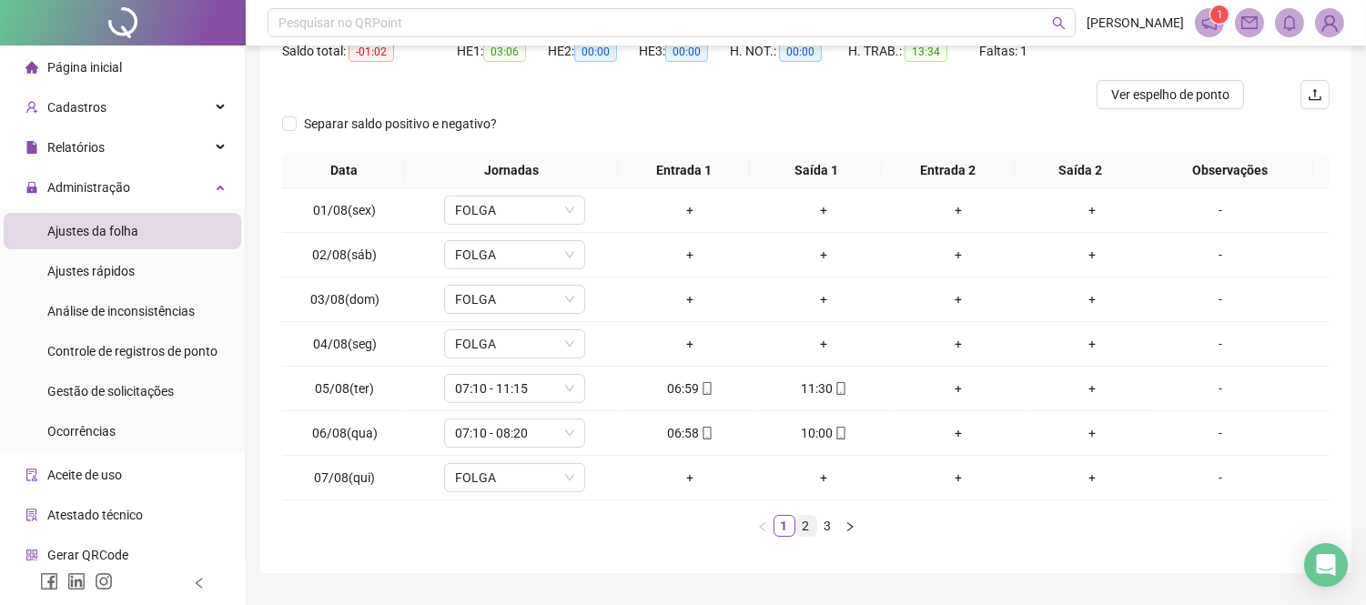
click at [803, 523] on link "2" at bounding box center [807, 526] width 20 height 20
click at [820, 523] on link "3" at bounding box center [828, 526] width 20 height 20
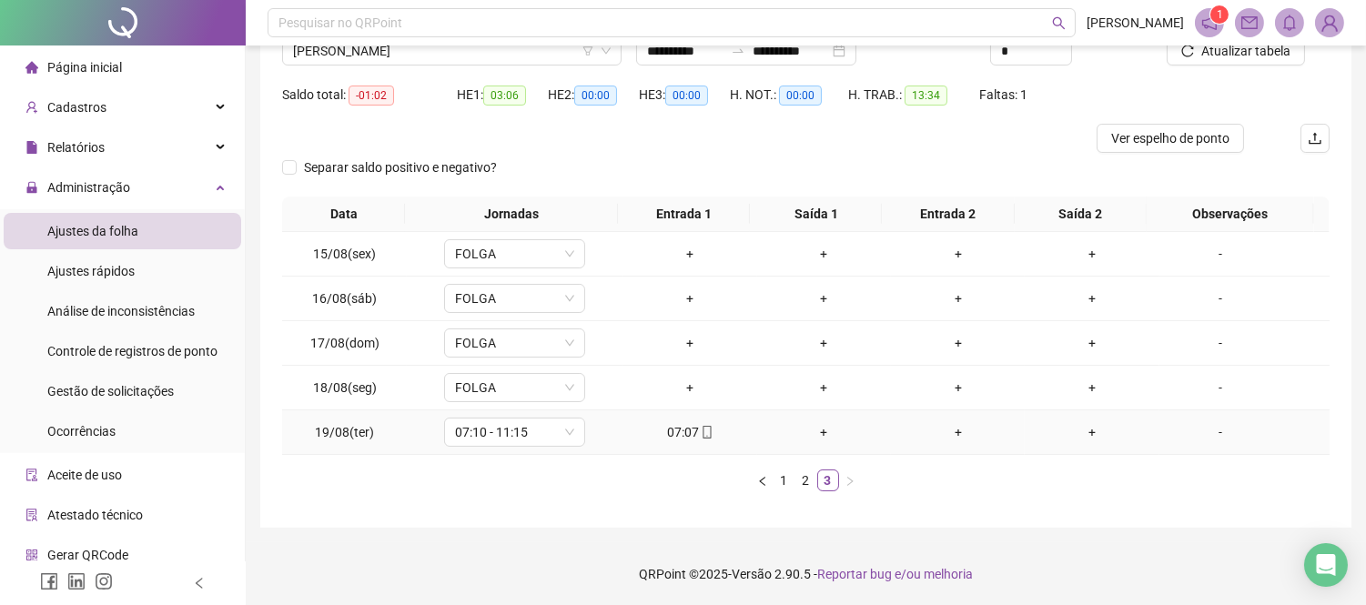
click at [820, 429] on div "+" at bounding box center [824, 432] width 119 height 20
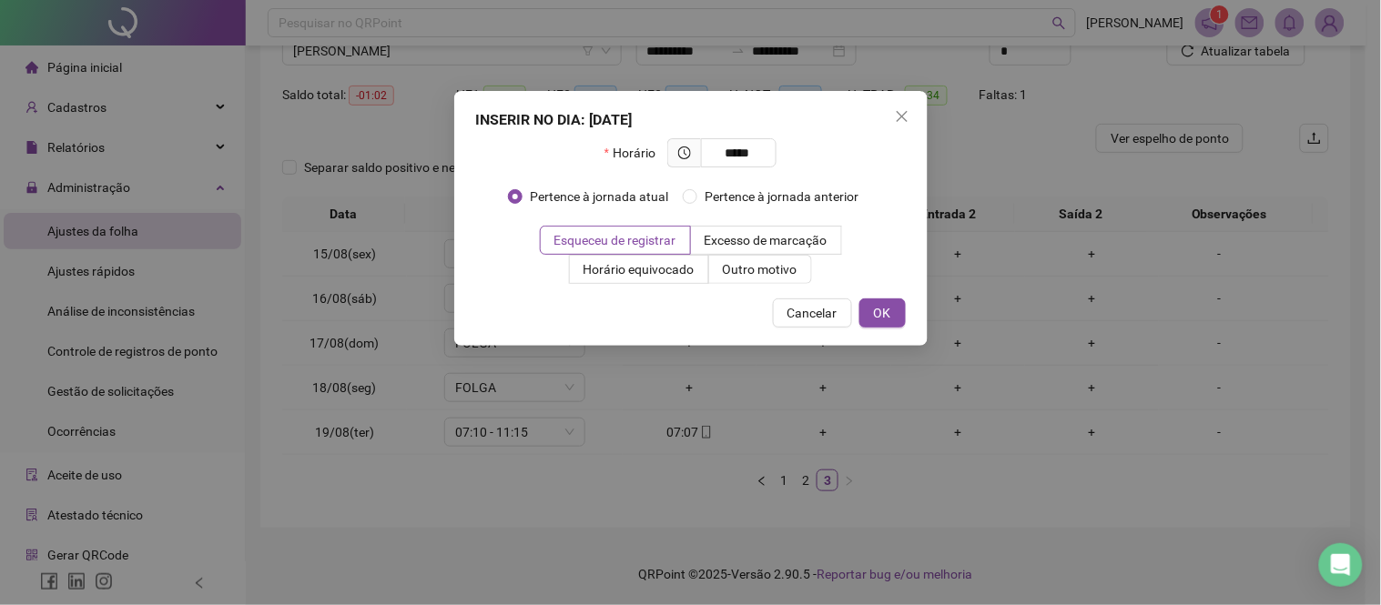
type input "*****"
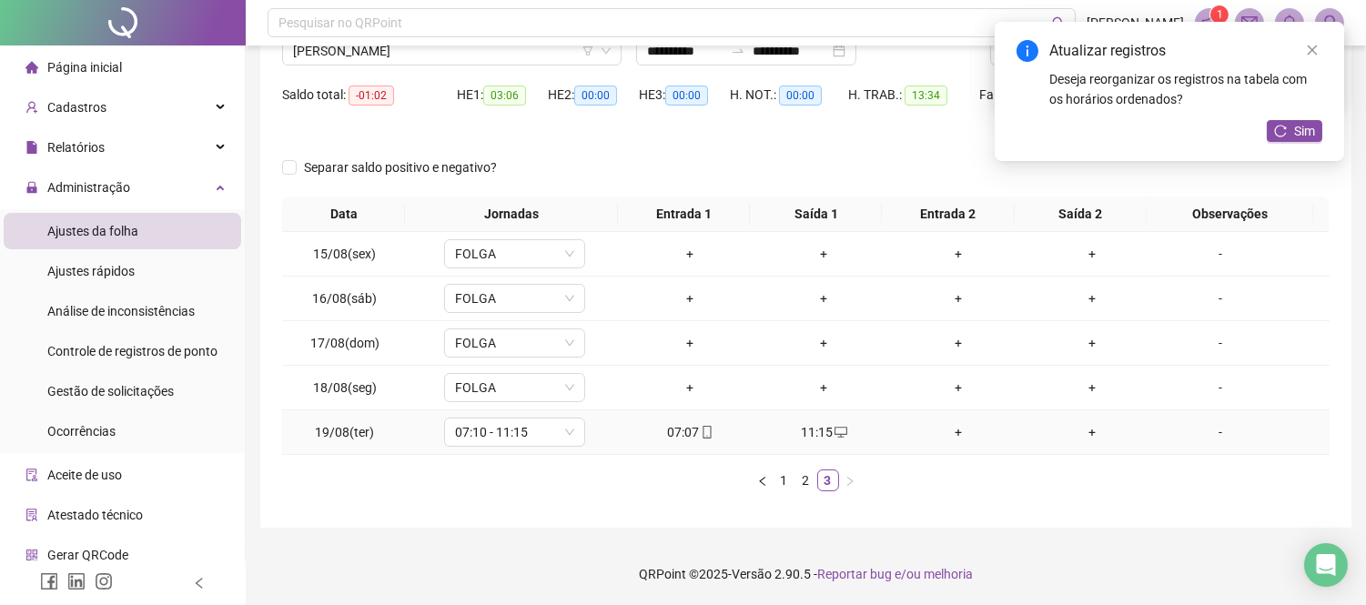
scroll to position [0, 0]
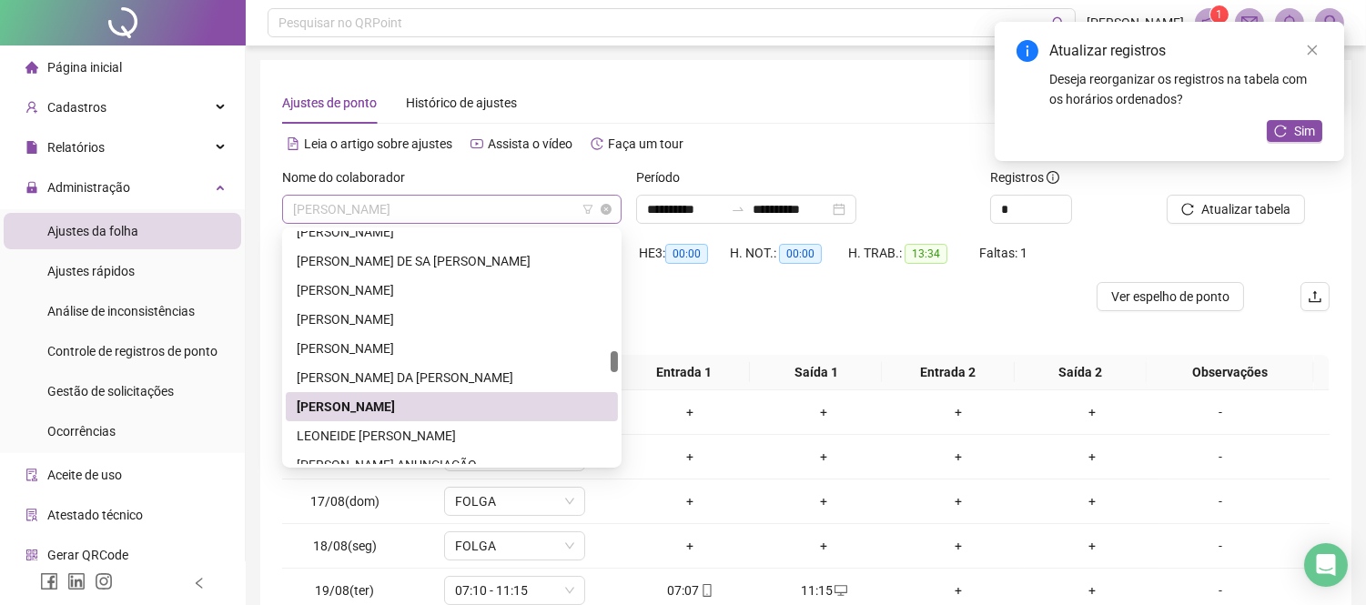
click at [519, 213] on span "[PERSON_NAME]" at bounding box center [452, 209] width 318 height 27
click at [526, 426] on div "LEONEIDE [PERSON_NAME]" at bounding box center [452, 436] width 310 height 20
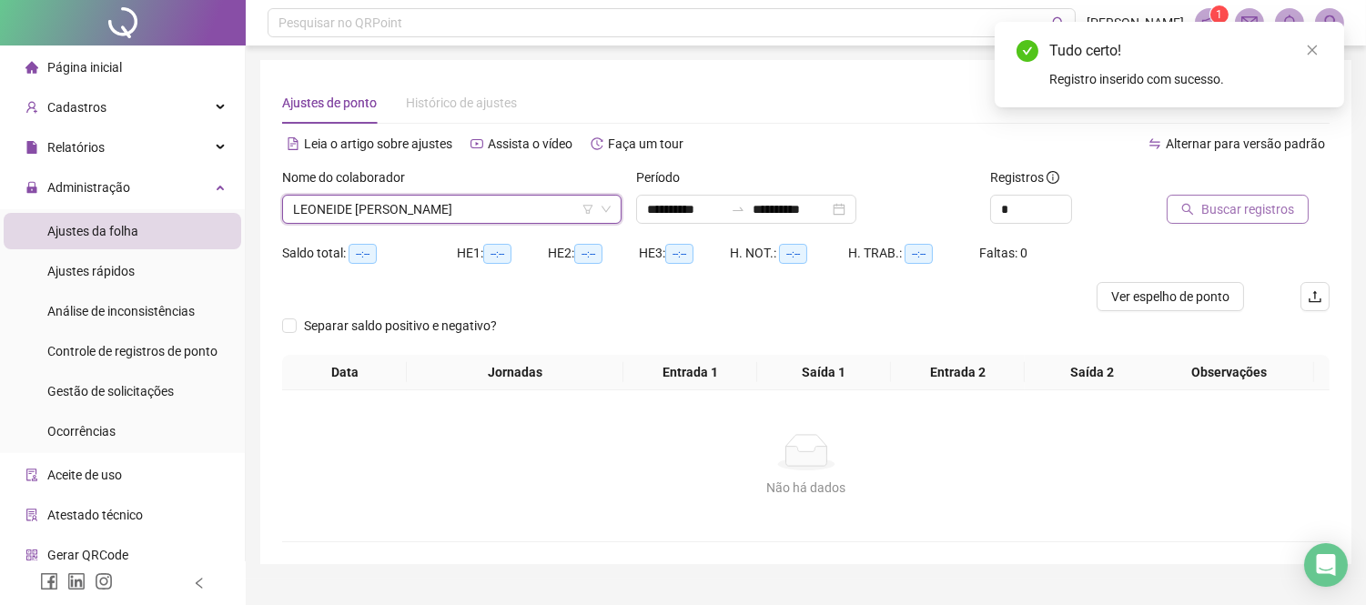
click at [1236, 206] on span "Buscar registros" at bounding box center [1248, 209] width 93 height 20
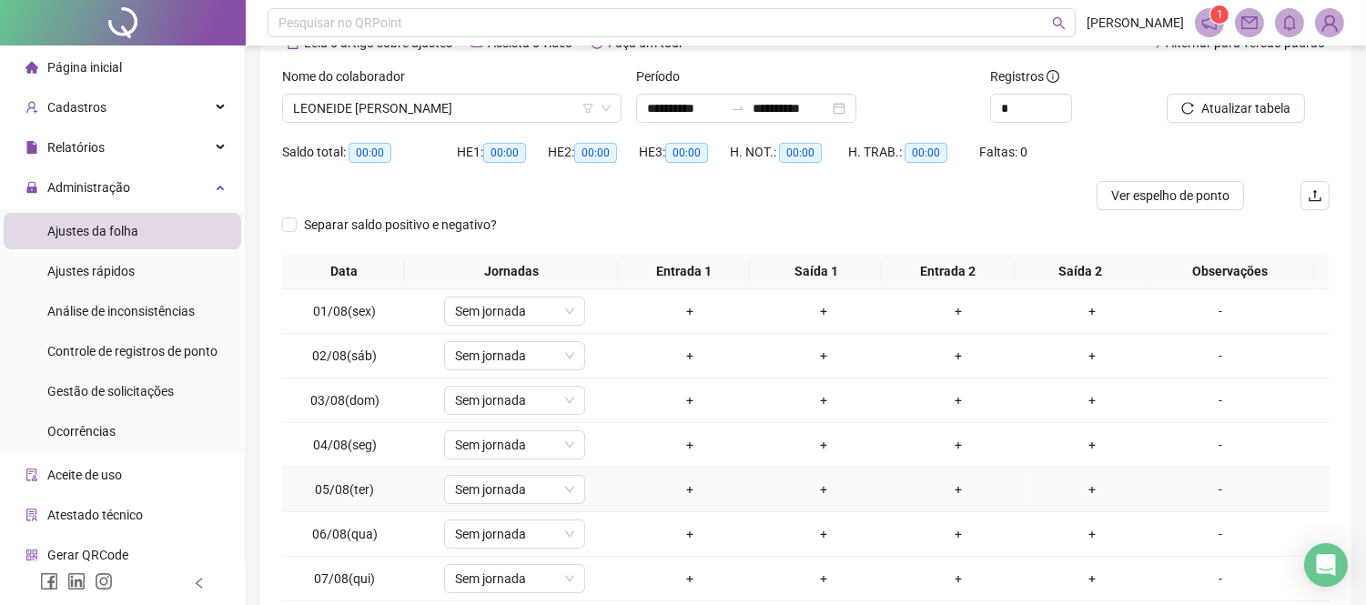
scroll to position [202, 0]
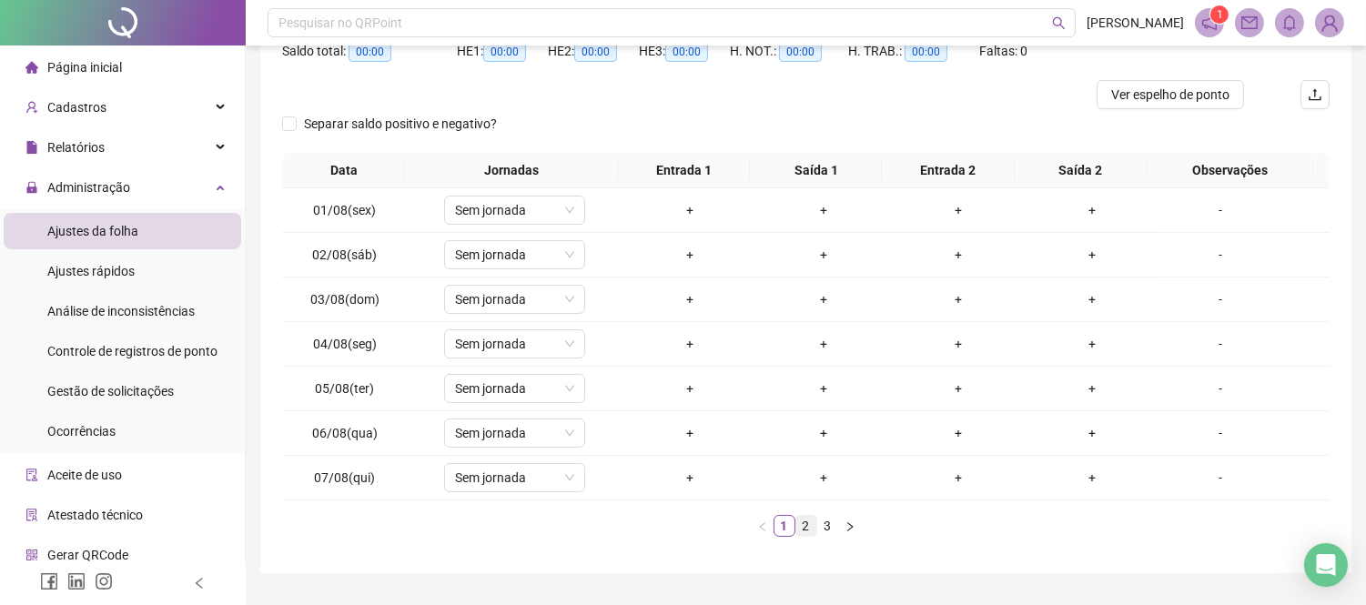
click at [805, 524] on link "2" at bounding box center [807, 526] width 20 height 20
click at [818, 524] on link "3" at bounding box center [828, 526] width 20 height 20
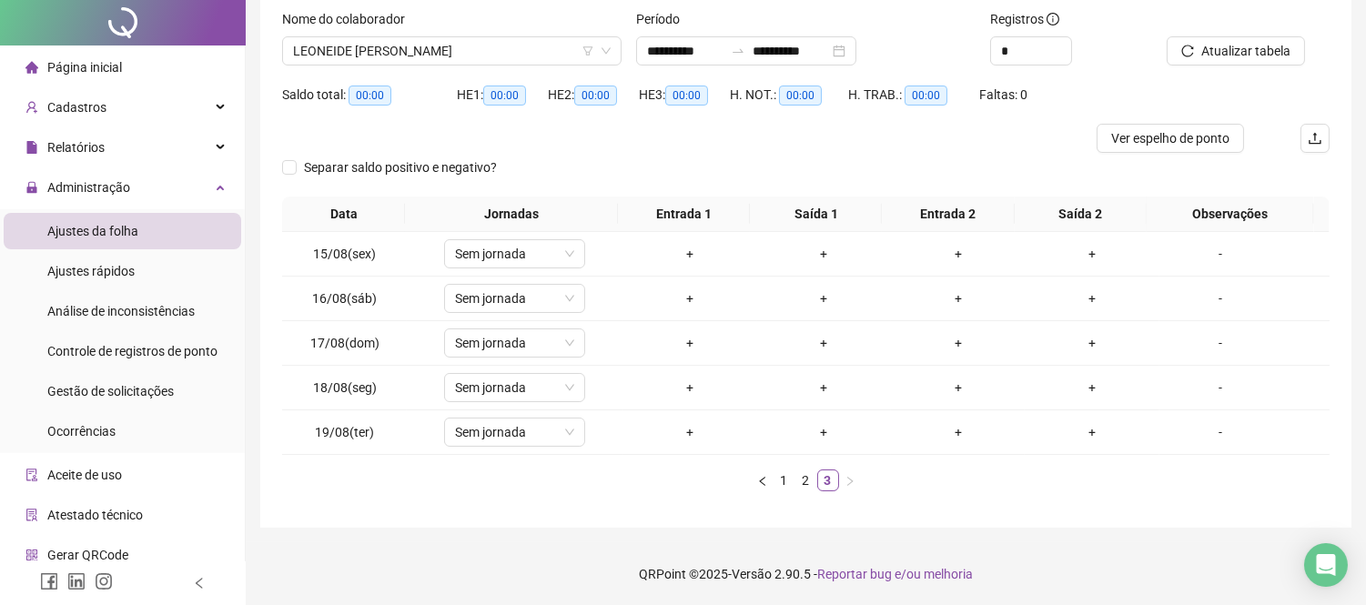
scroll to position [0, 0]
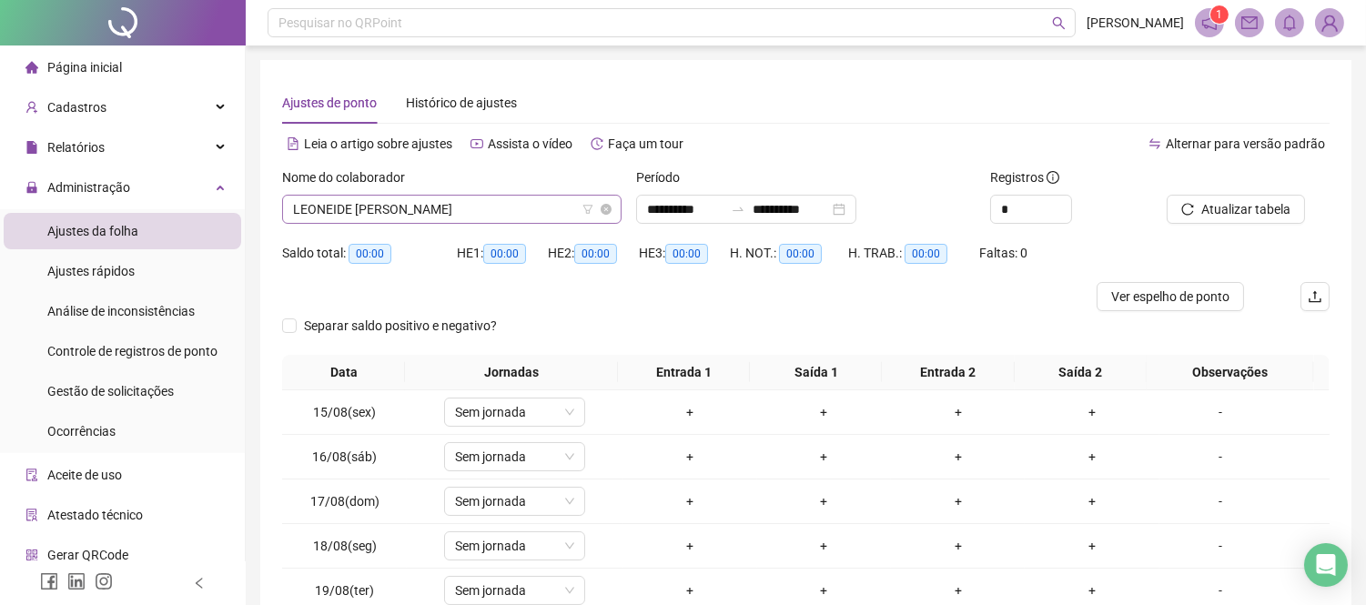
click at [558, 205] on span "LEONEIDE [PERSON_NAME]" at bounding box center [452, 209] width 318 height 27
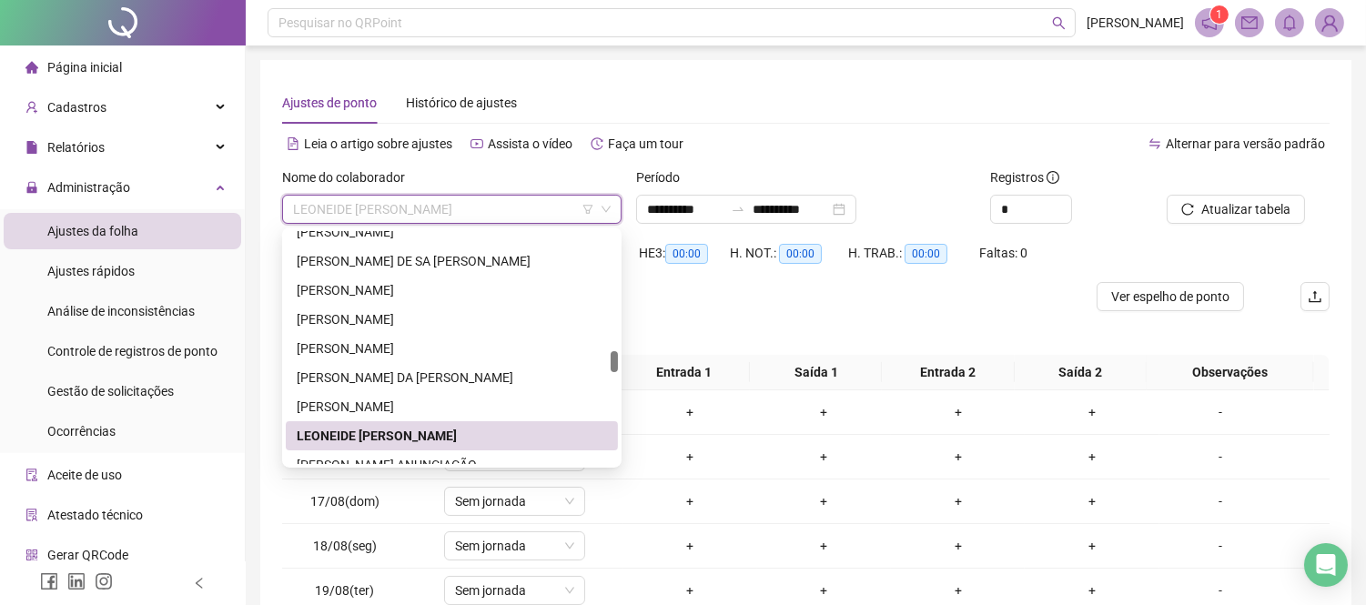
scroll to position [1426, 0]
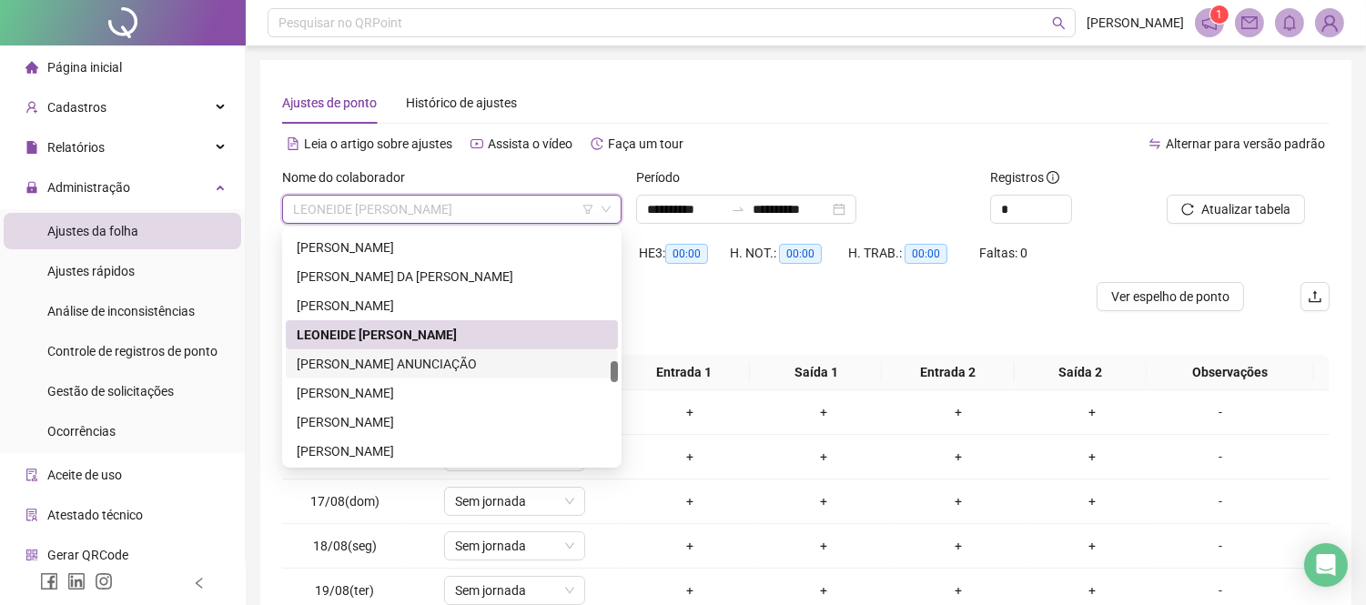
click at [487, 360] on div "[PERSON_NAME] ANUNCIAÇÃO" at bounding box center [452, 364] width 310 height 20
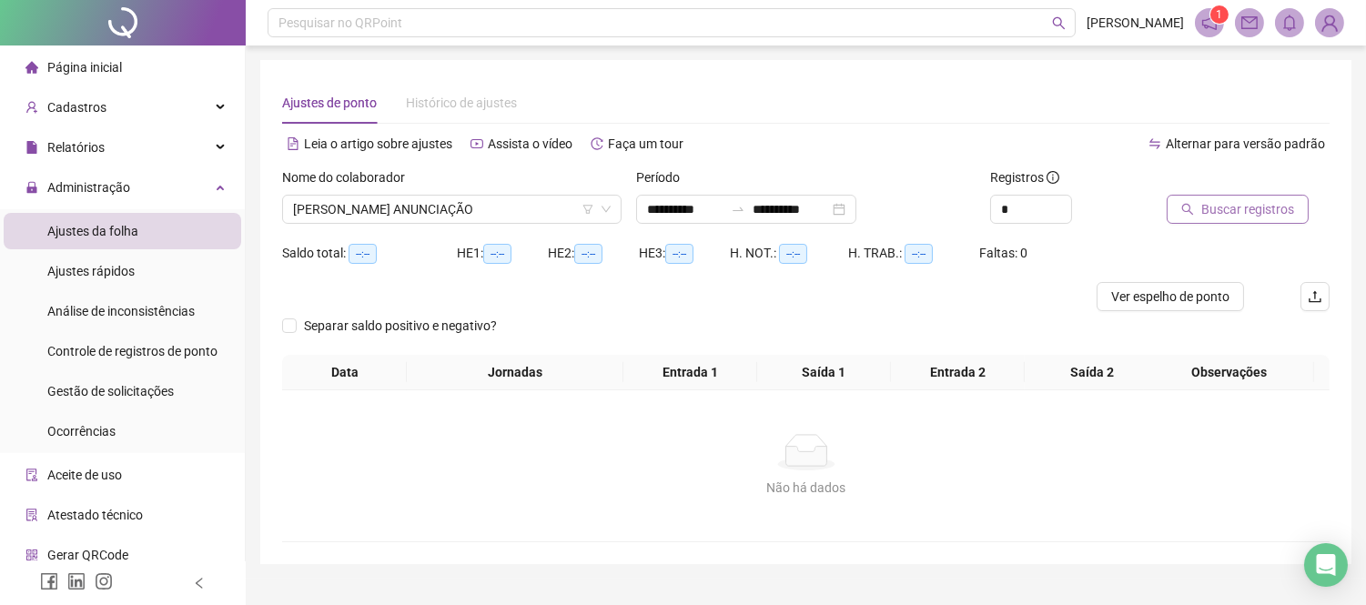
click at [1262, 199] on span "Buscar registros" at bounding box center [1248, 209] width 93 height 20
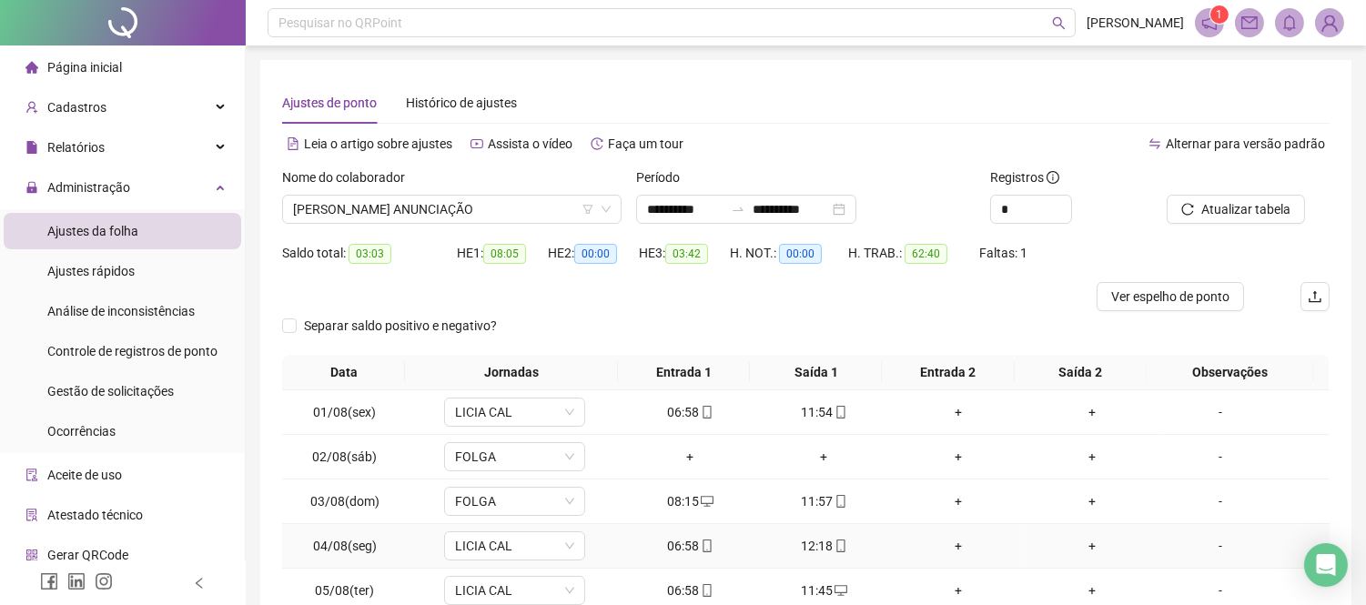
scroll to position [249, 0]
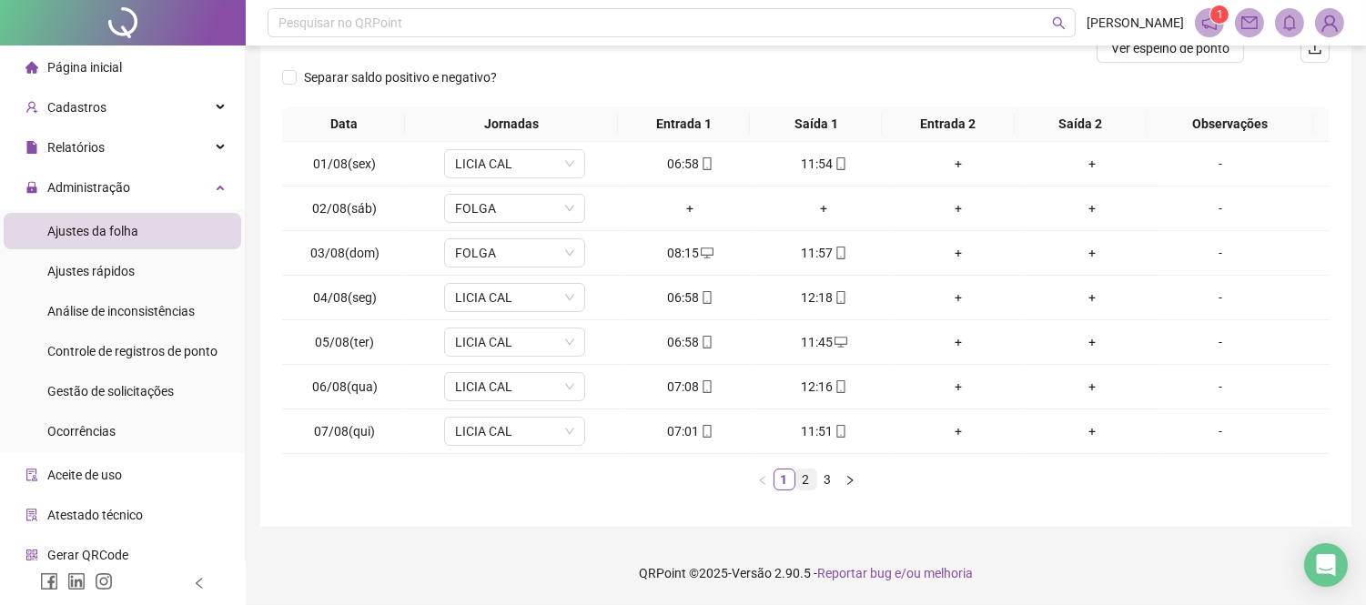
click at [811, 476] on link "2" at bounding box center [807, 480] width 20 height 20
click at [819, 477] on link "3" at bounding box center [828, 480] width 20 height 20
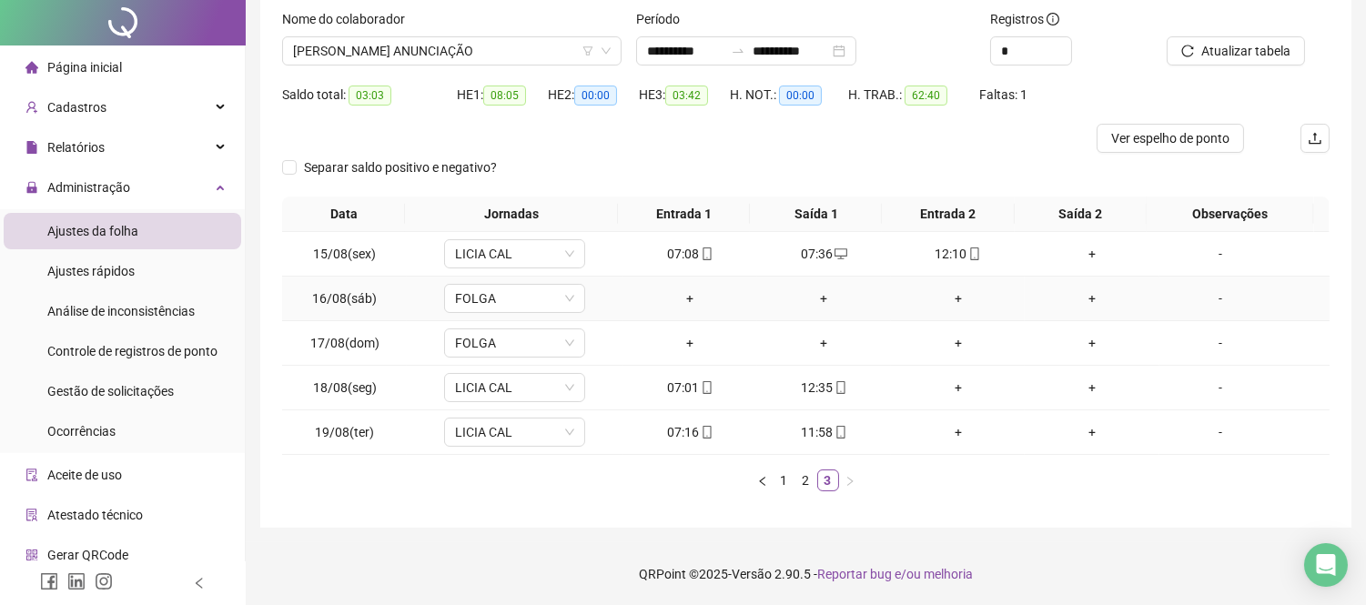
scroll to position [0, 0]
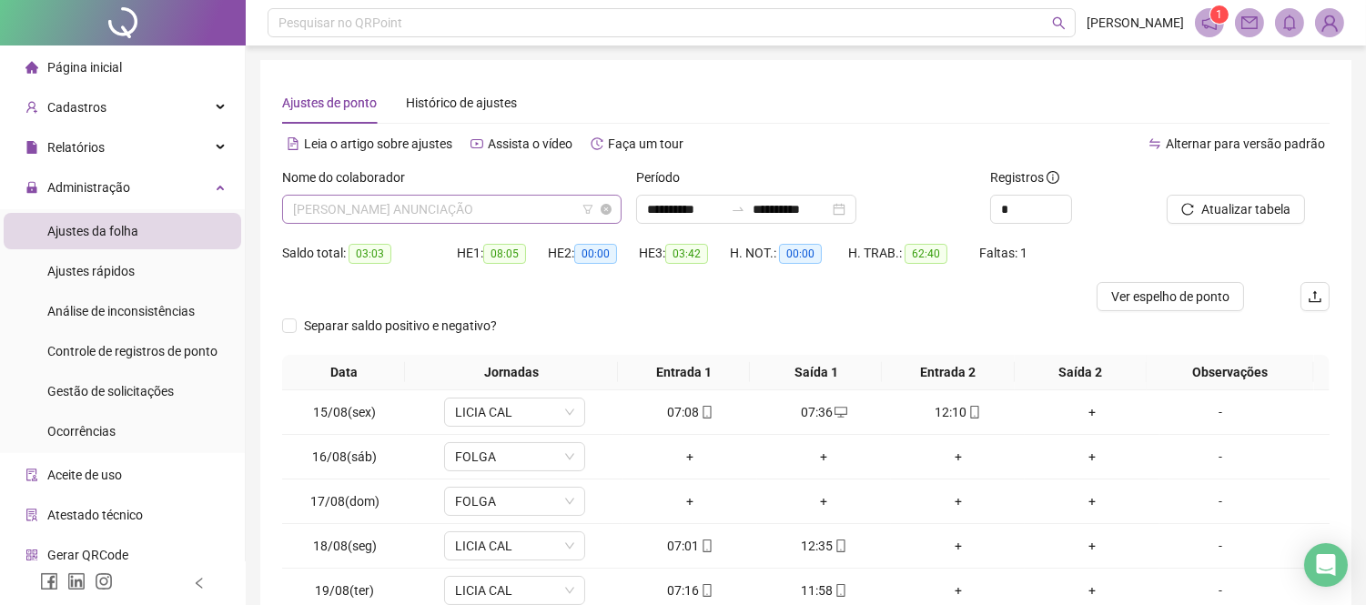
click at [530, 209] on span "[PERSON_NAME] ANUNCIAÇÃO" at bounding box center [452, 209] width 318 height 27
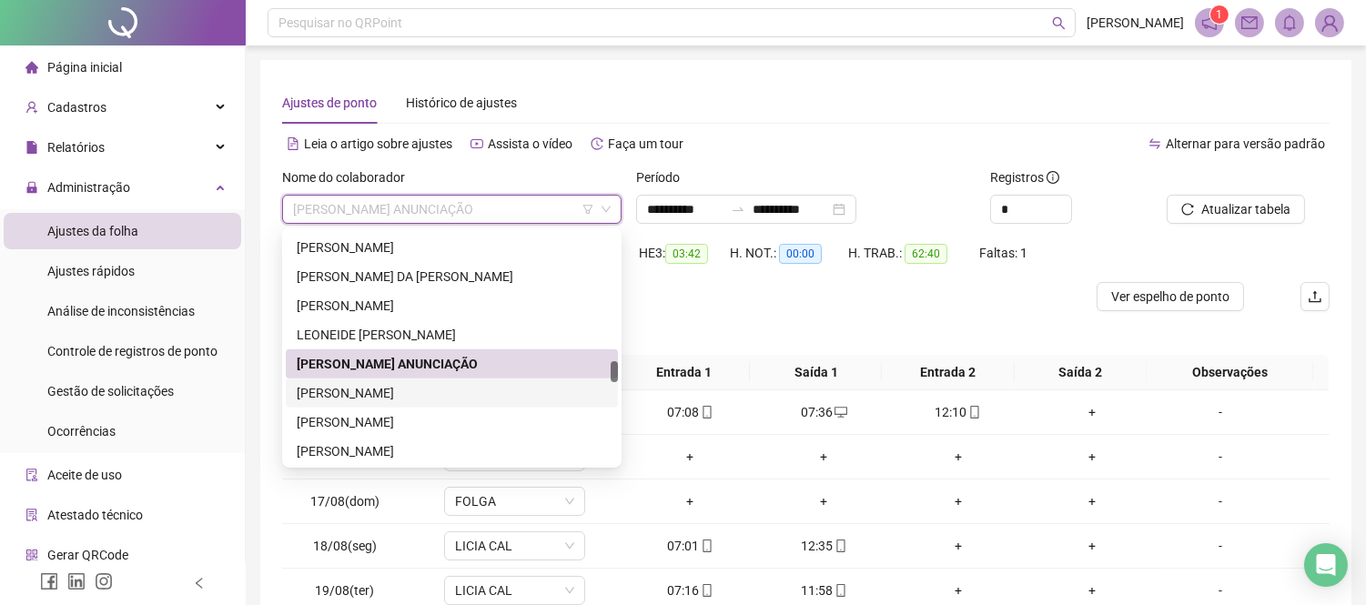
click at [523, 393] on div "[PERSON_NAME]" at bounding box center [452, 393] width 310 height 20
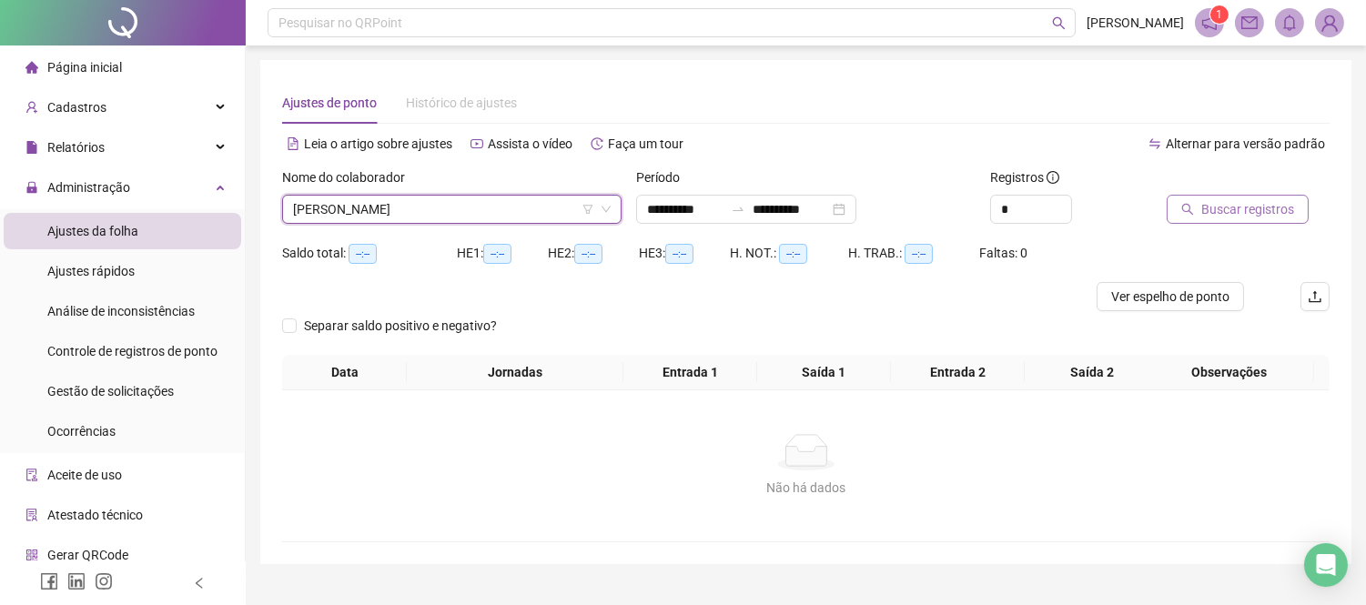
click at [1202, 214] on span "Buscar registros" at bounding box center [1248, 209] width 93 height 20
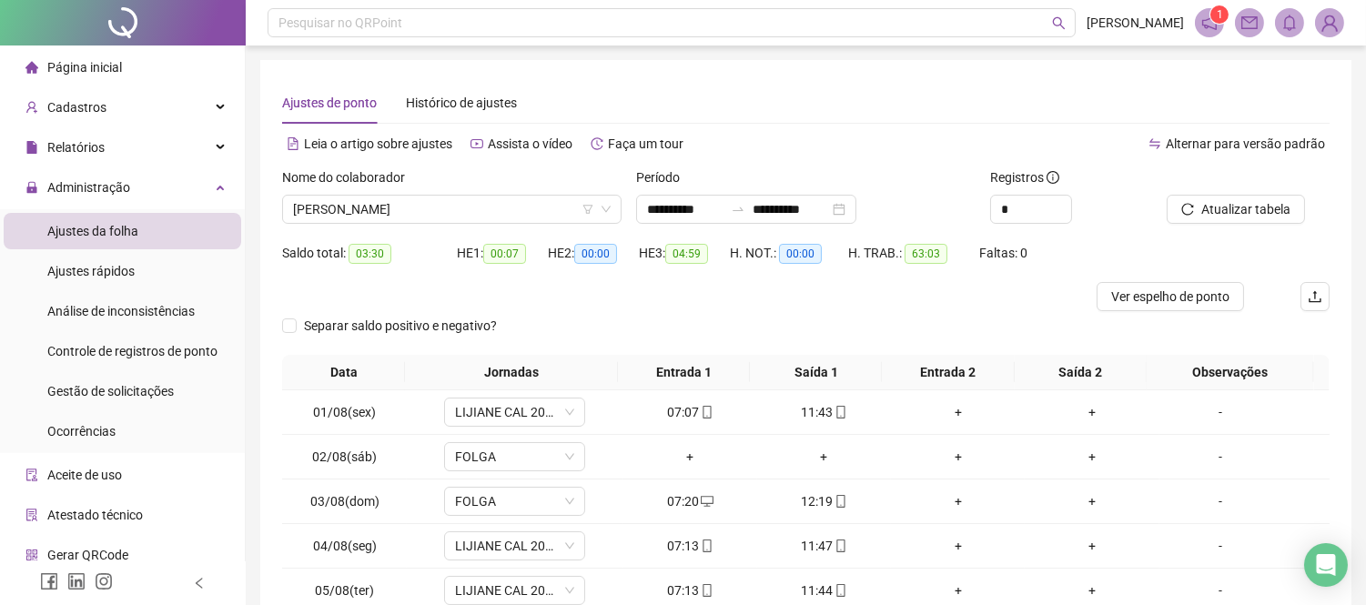
scroll to position [202, 0]
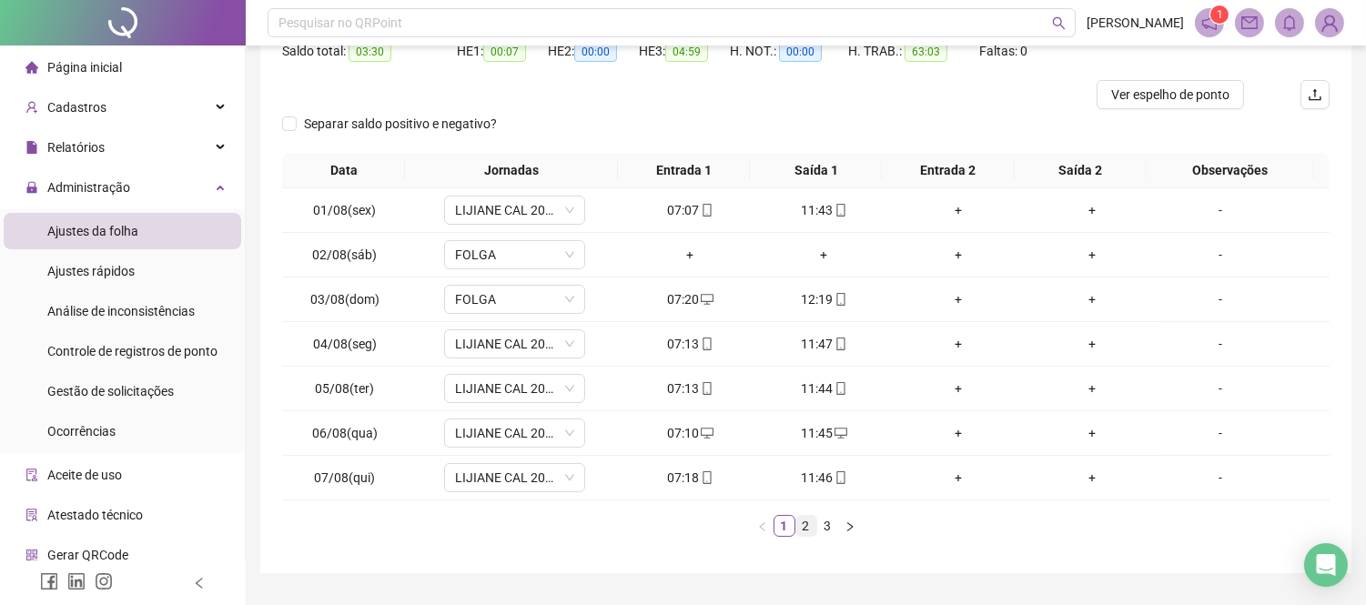
click at [798, 517] on link "2" at bounding box center [807, 526] width 20 height 20
click at [825, 530] on link "3" at bounding box center [828, 526] width 20 height 20
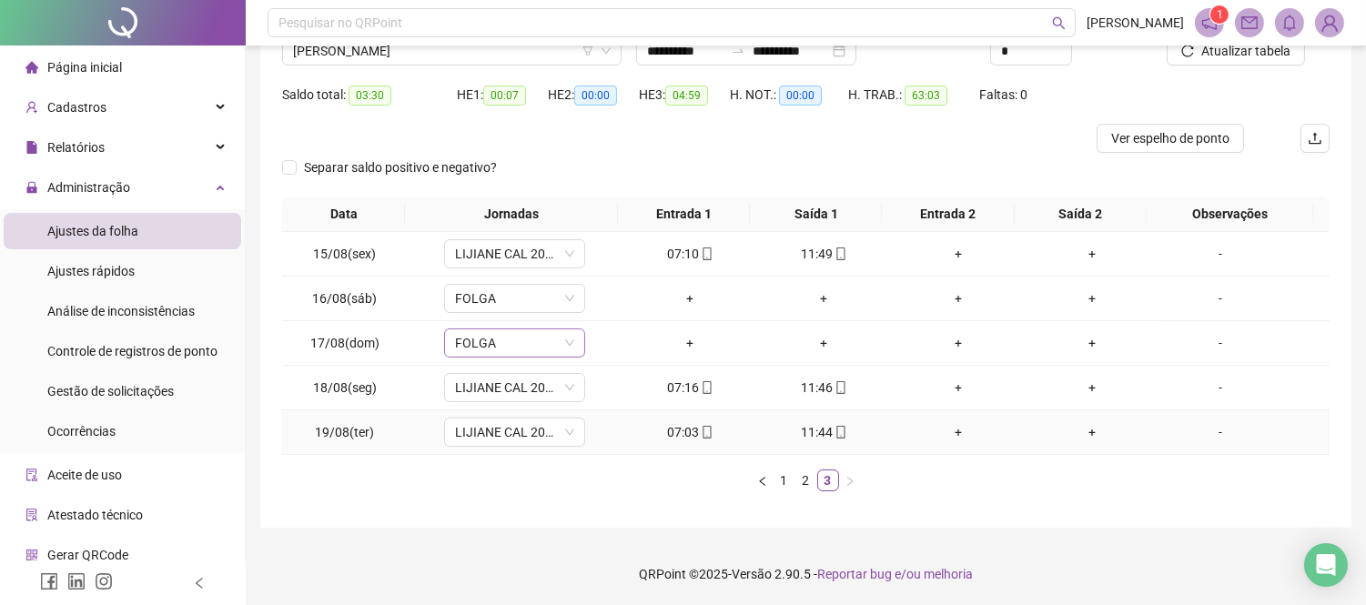
scroll to position [0, 0]
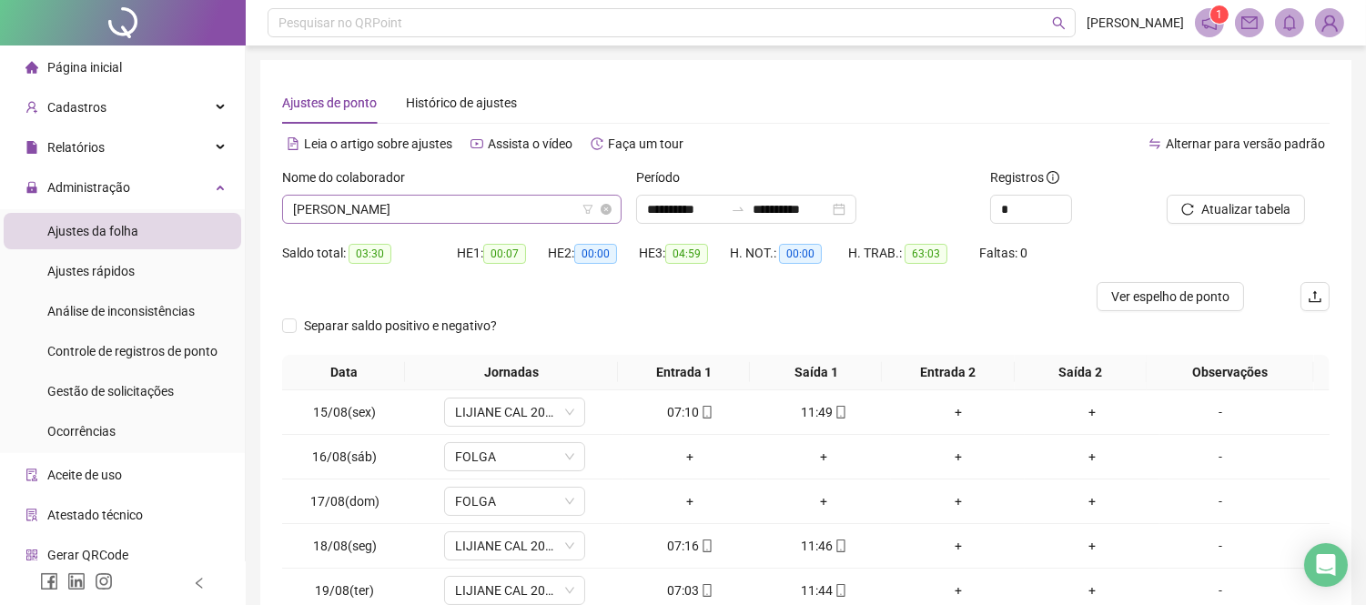
click at [496, 221] on span "[PERSON_NAME]" at bounding box center [452, 209] width 318 height 27
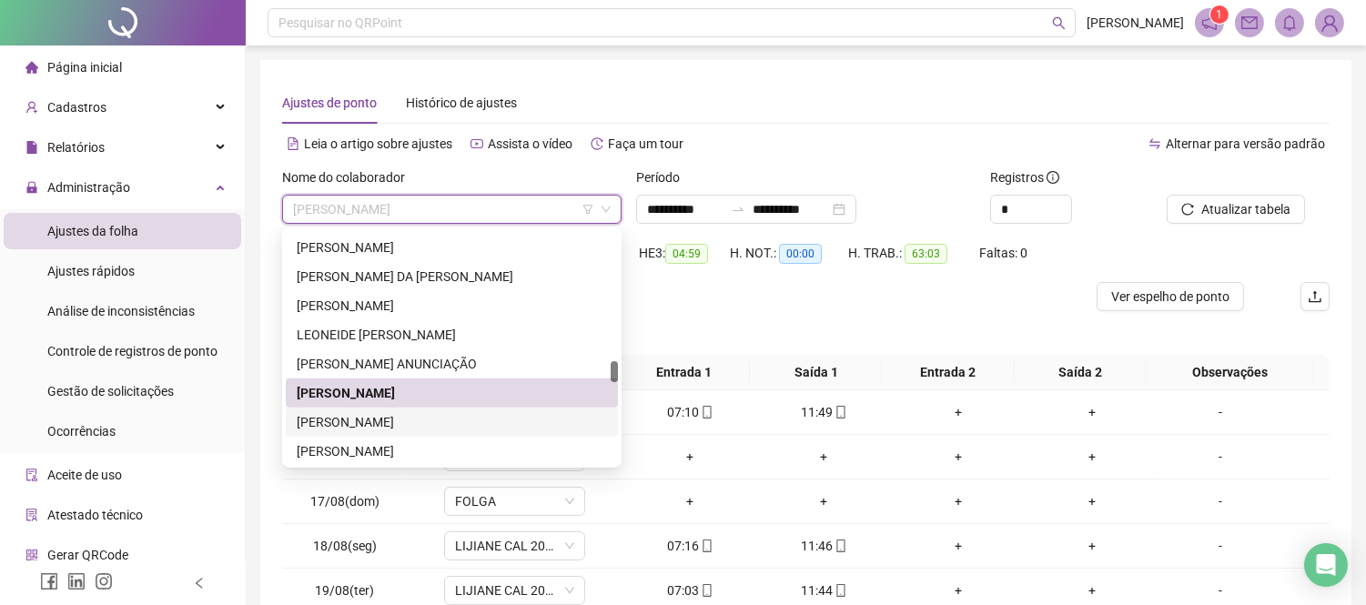
click at [435, 412] on div "[PERSON_NAME]" at bounding box center [452, 422] width 310 height 20
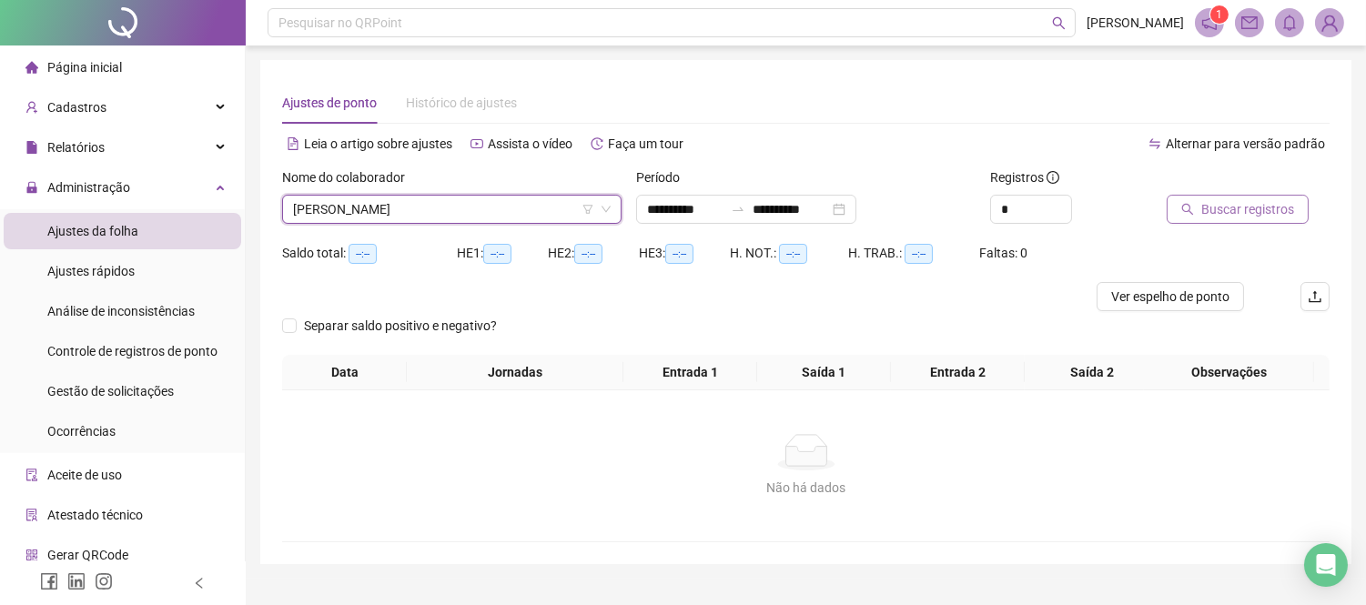
click at [1202, 213] on span "Buscar registros" at bounding box center [1248, 209] width 93 height 20
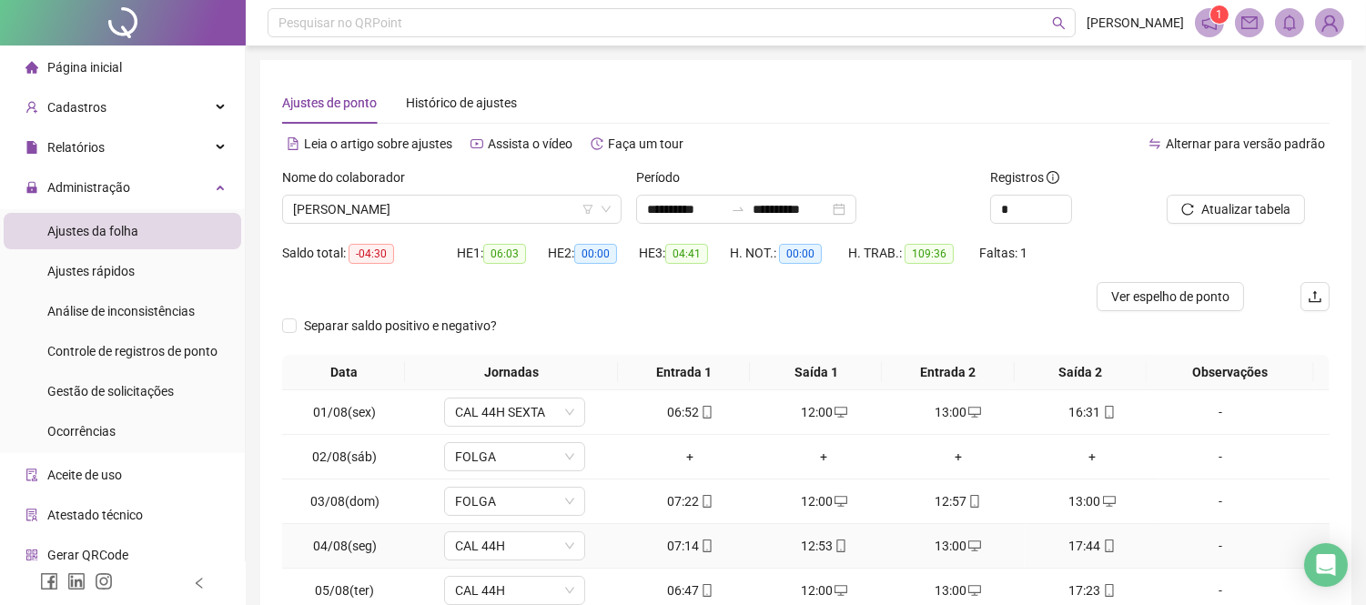
scroll to position [249, 0]
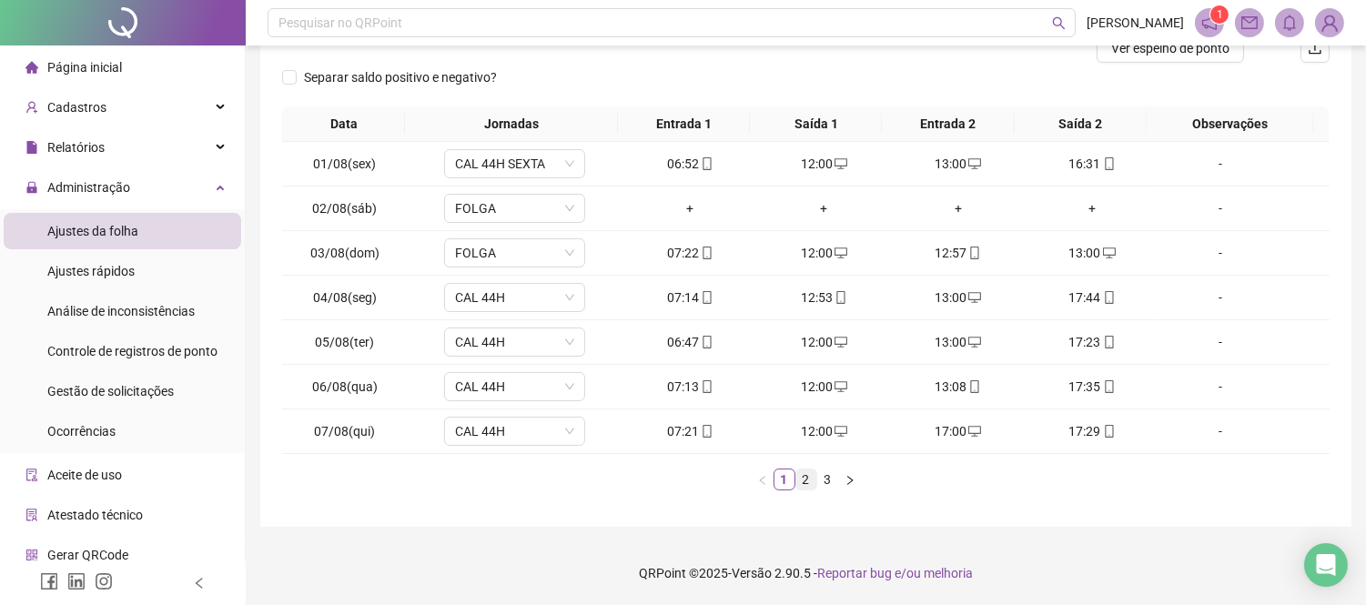
click at [798, 479] on link "2" at bounding box center [807, 480] width 20 height 20
click at [819, 476] on link "3" at bounding box center [828, 480] width 20 height 20
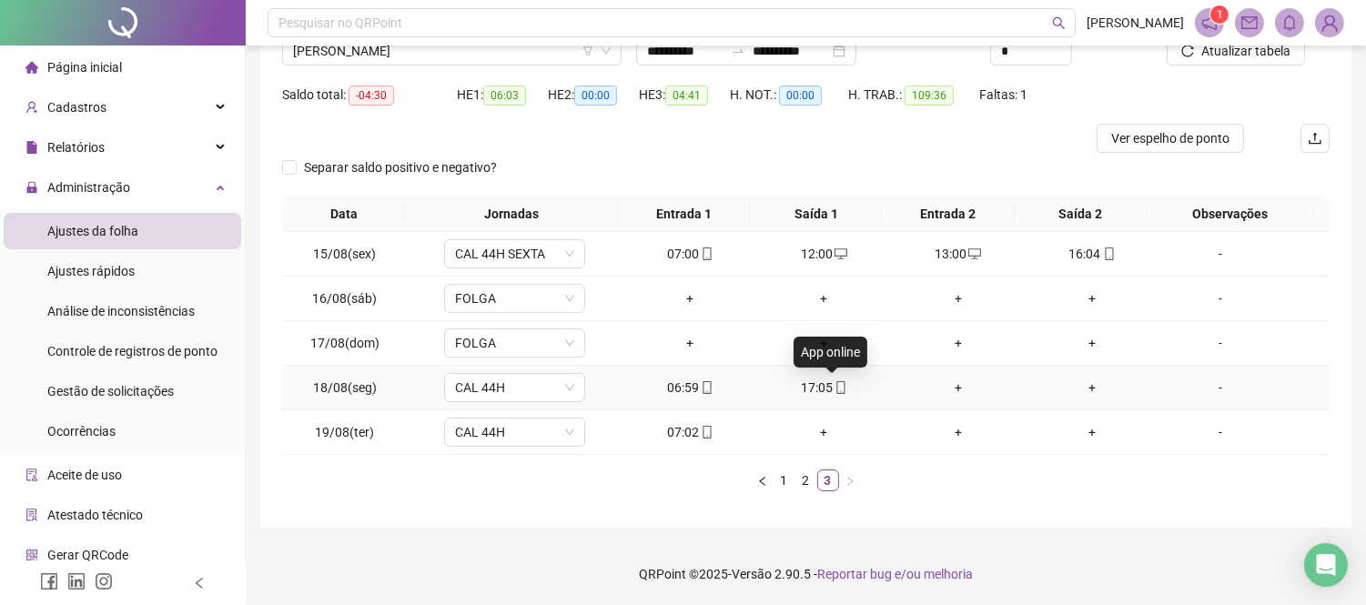
click at [835, 383] on icon "mobile" at bounding box center [841, 387] width 13 height 13
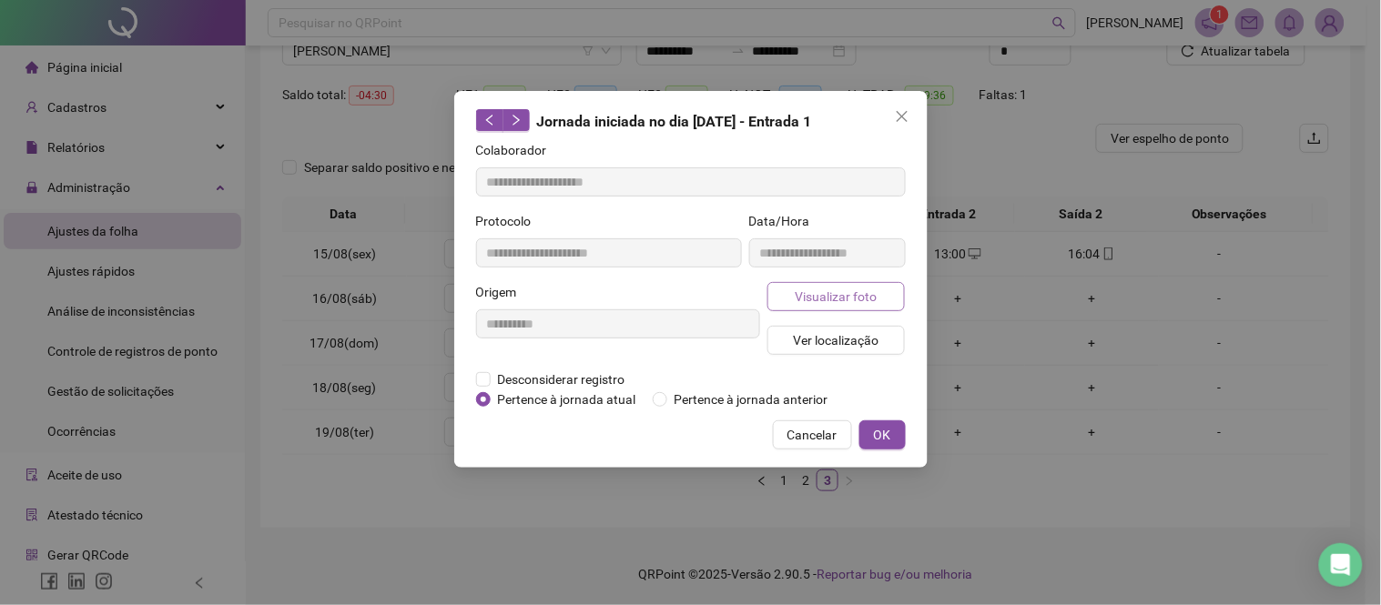
type input "**********"
click at [820, 295] on span "Visualizar foto" at bounding box center [836, 297] width 82 height 20
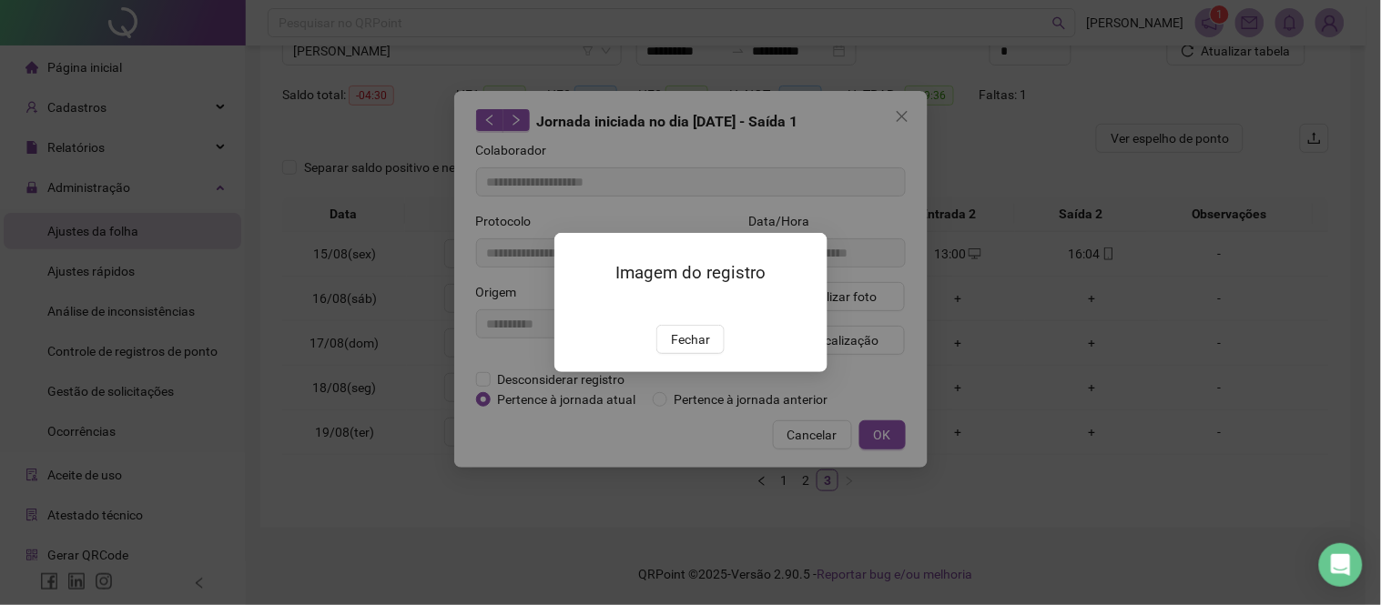
click at [699, 372] on div "Imagem do registro Fechar" at bounding box center [690, 302] width 273 height 139
click at [697, 350] on span "Fechar" at bounding box center [690, 340] width 39 height 20
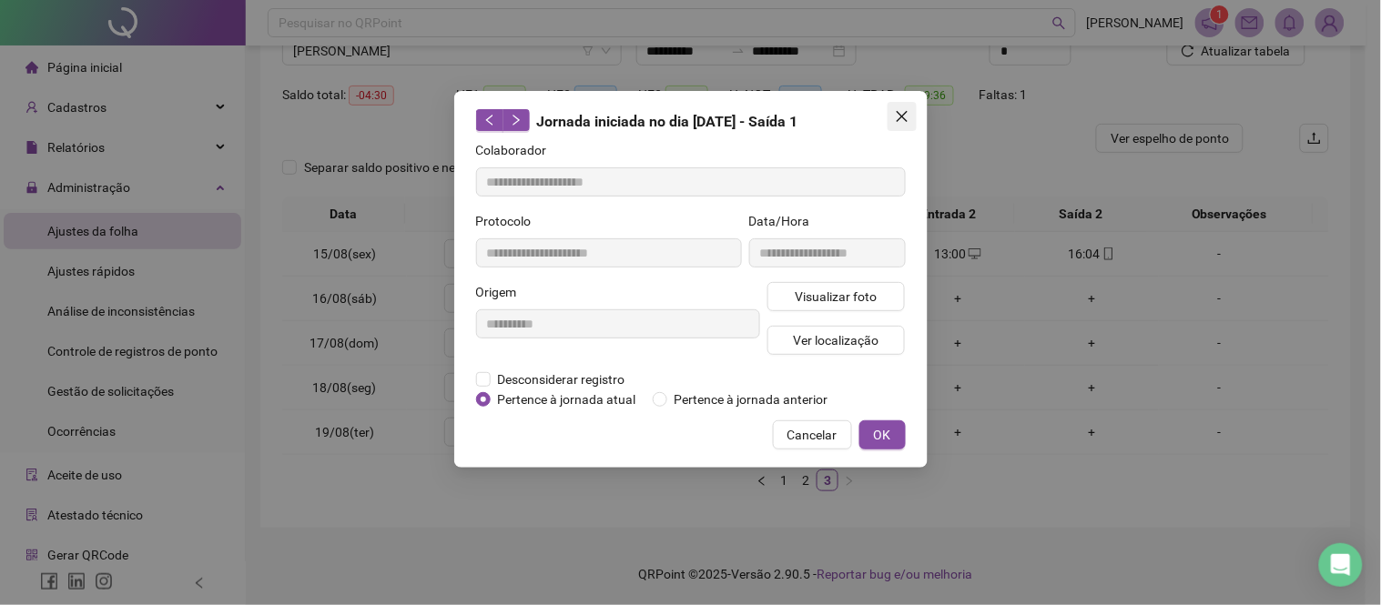
click at [911, 120] on span "Close" at bounding box center [902, 116] width 29 height 15
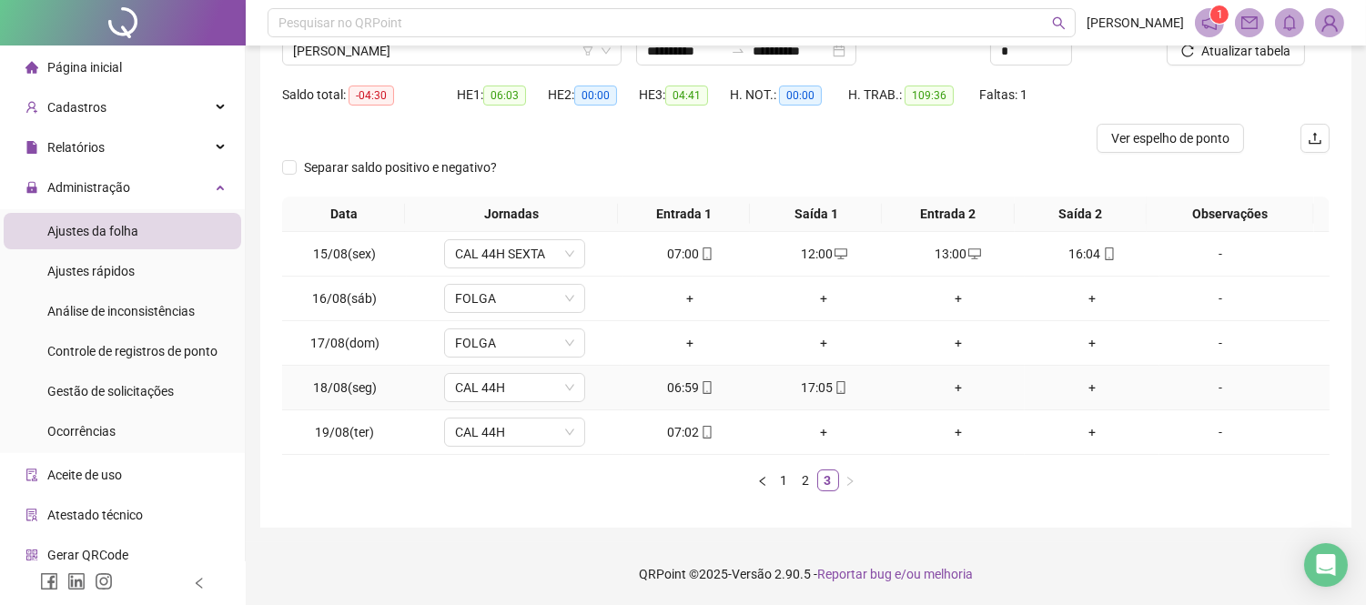
click at [942, 381] on div "+" at bounding box center [958, 388] width 119 height 20
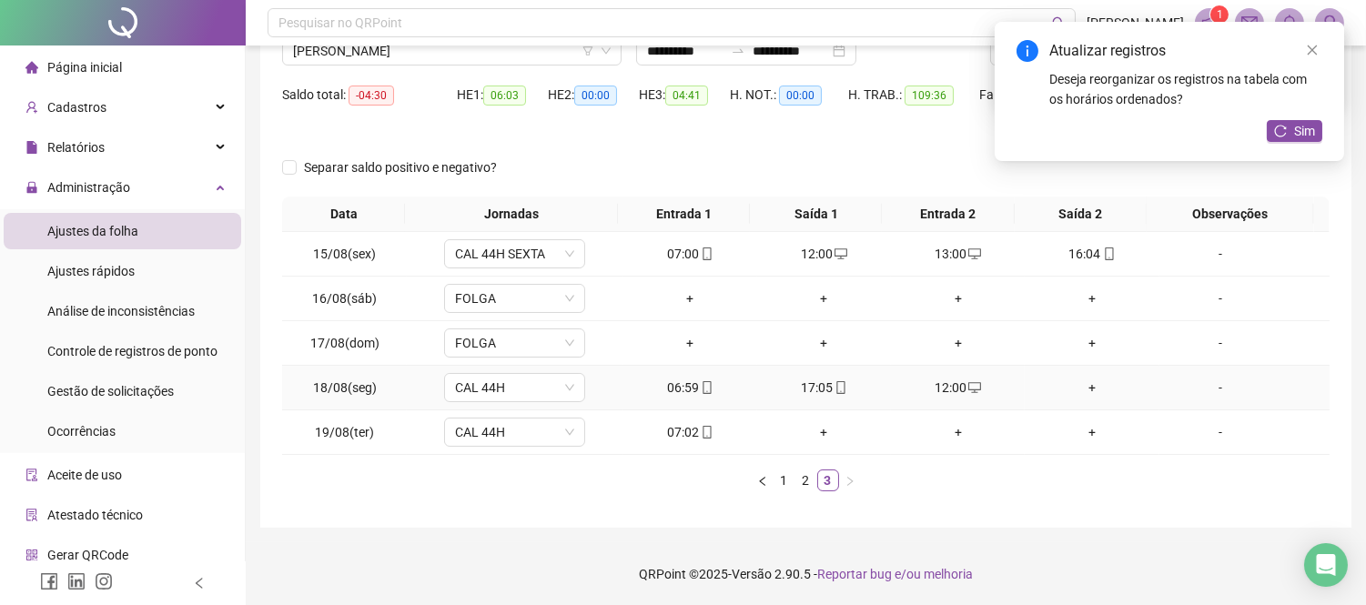
click at [1074, 390] on div "+" at bounding box center [1091, 388] width 119 height 20
click at [687, 431] on div "07:02" at bounding box center [690, 432] width 119 height 20
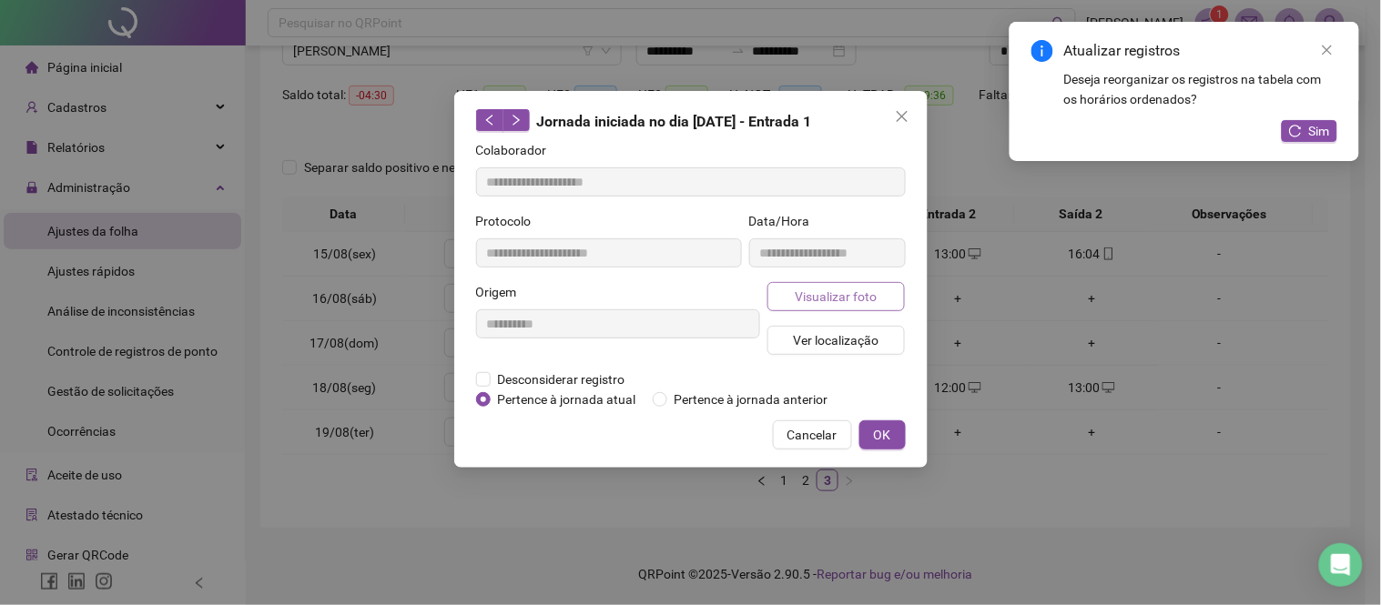
click at [828, 284] on button "Visualizar foto" at bounding box center [836, 296] width 138 height 29
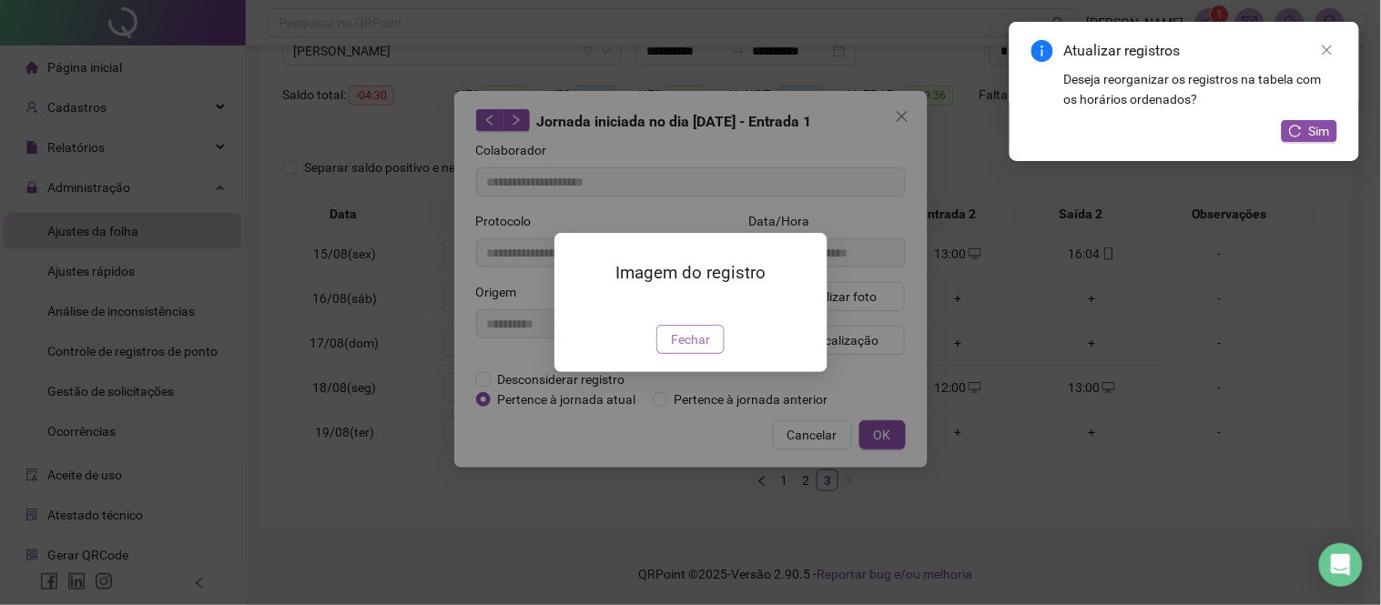
click at [679, 350] on span "Fechar" at bounding box center [690, 340] width 39 height 20
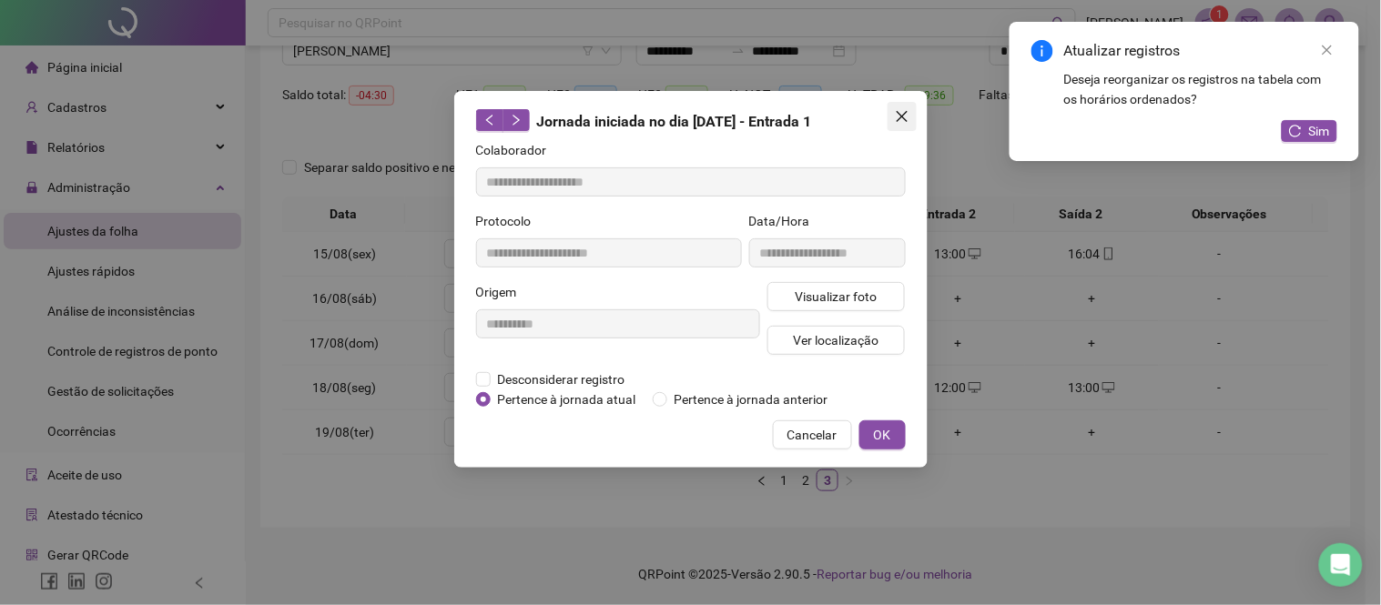
click at [904, 125] on button "Close" at bounding box center [902, 116] width 29 height 29
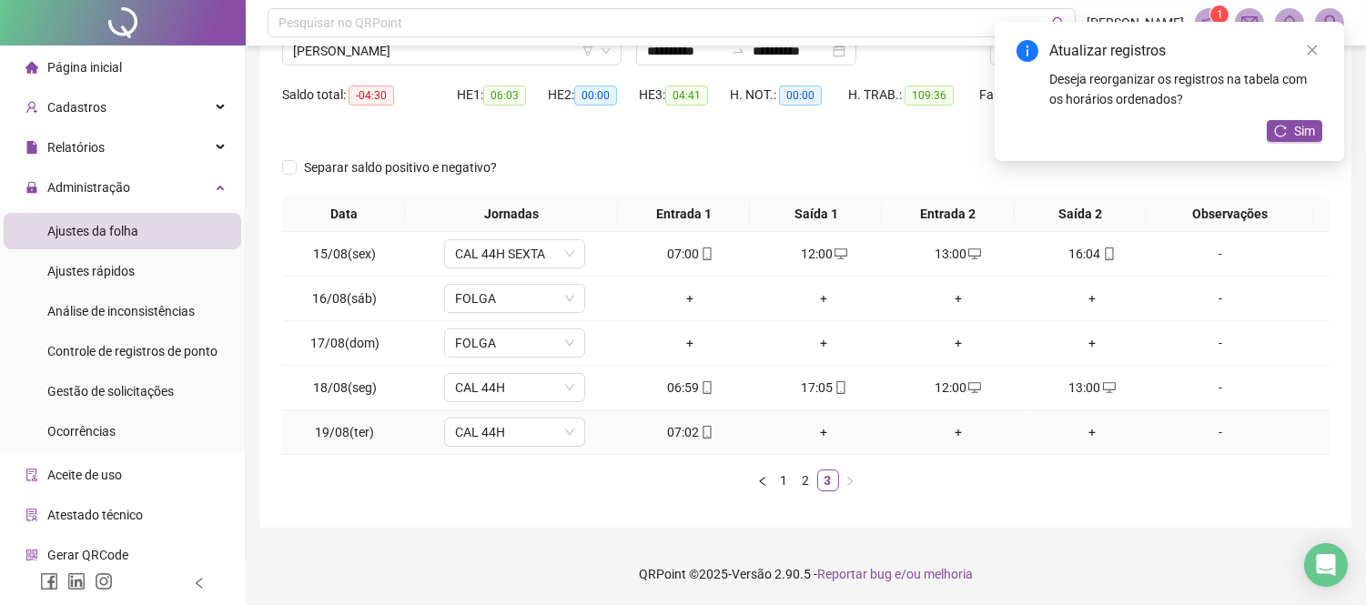
click at [817, 434] on div "+" at bounding box center [824, 432] width 119 height 20
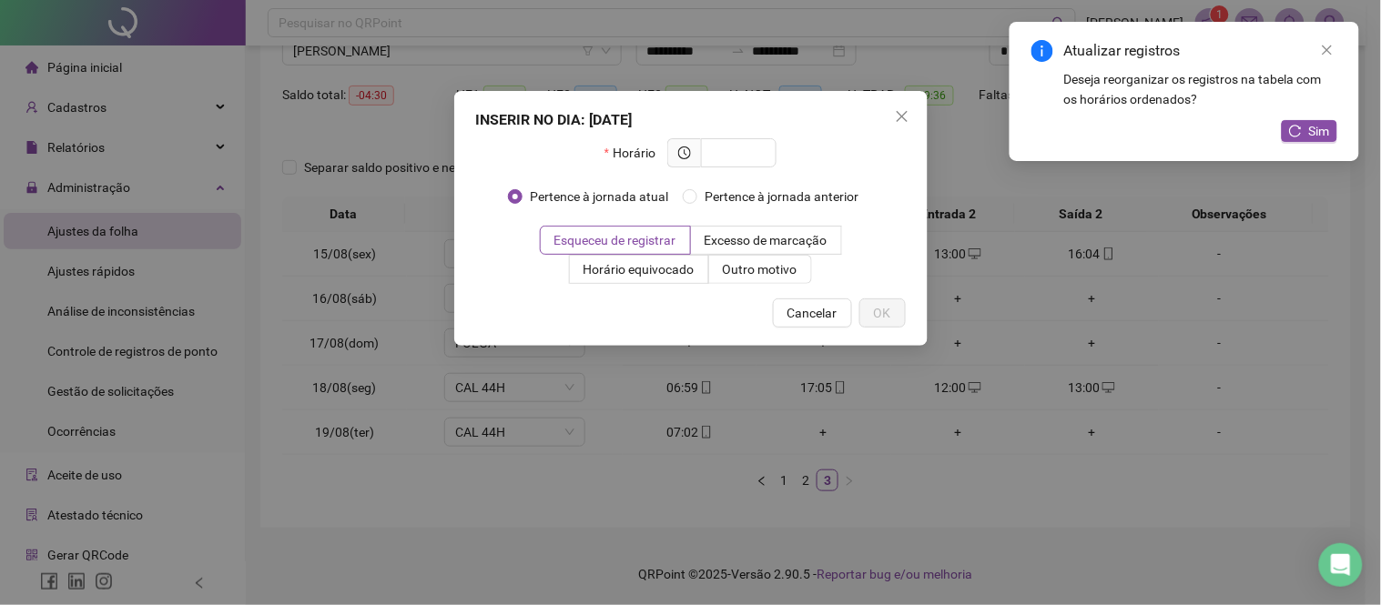
click at [823, 430] on div "INSERIR NO DIA : [DATE] Horário Pertence à jornada atual Pertence à jornada ant…" at bounding box center [690, 302] width 1381 height 605
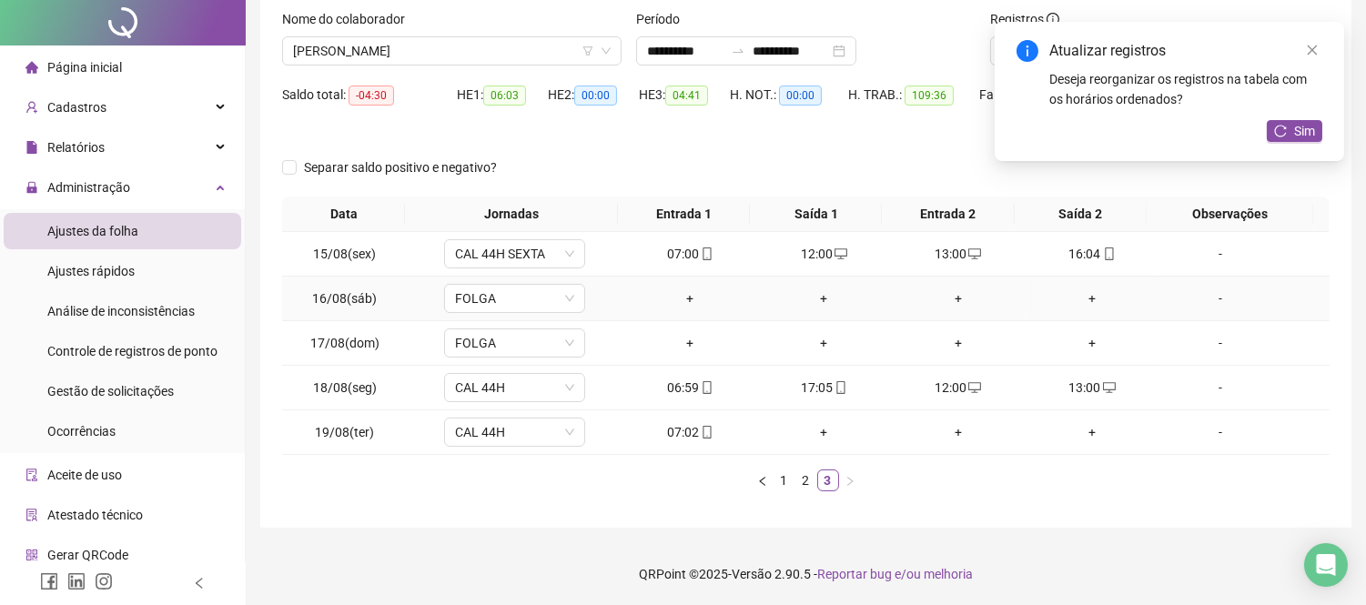
scroll to position [0, 0]
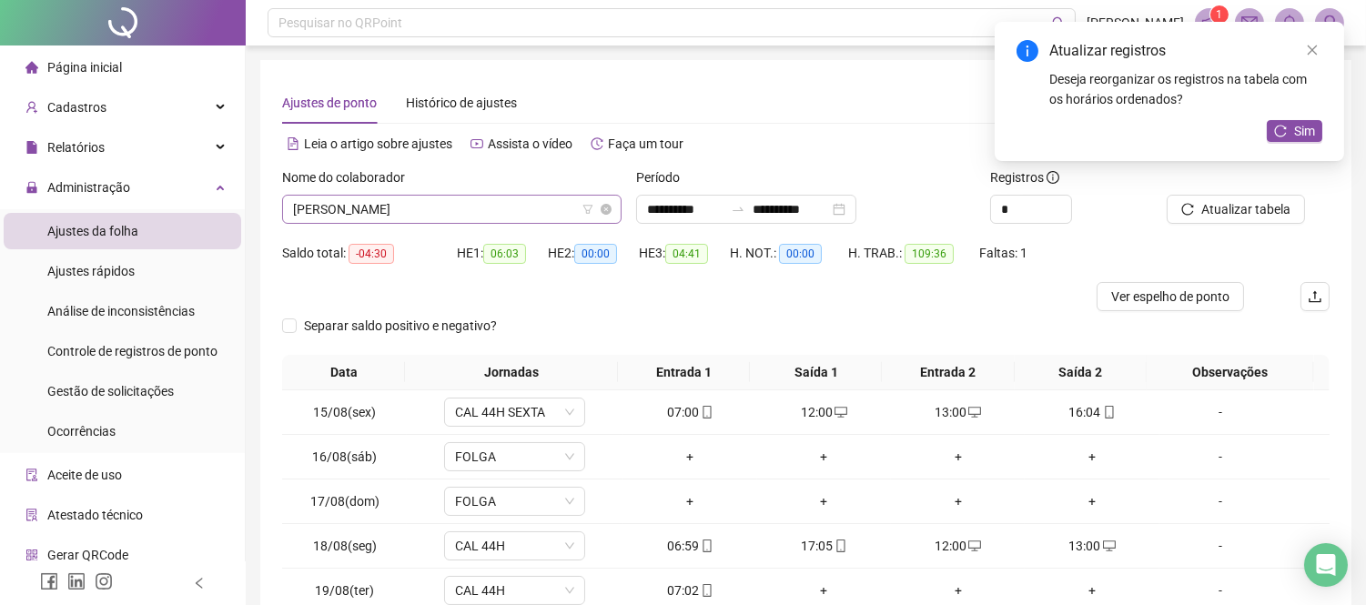
click at [517, 204] on span "[PERSON_NAME]" at bounding box center [452, 209] width 318 height 27
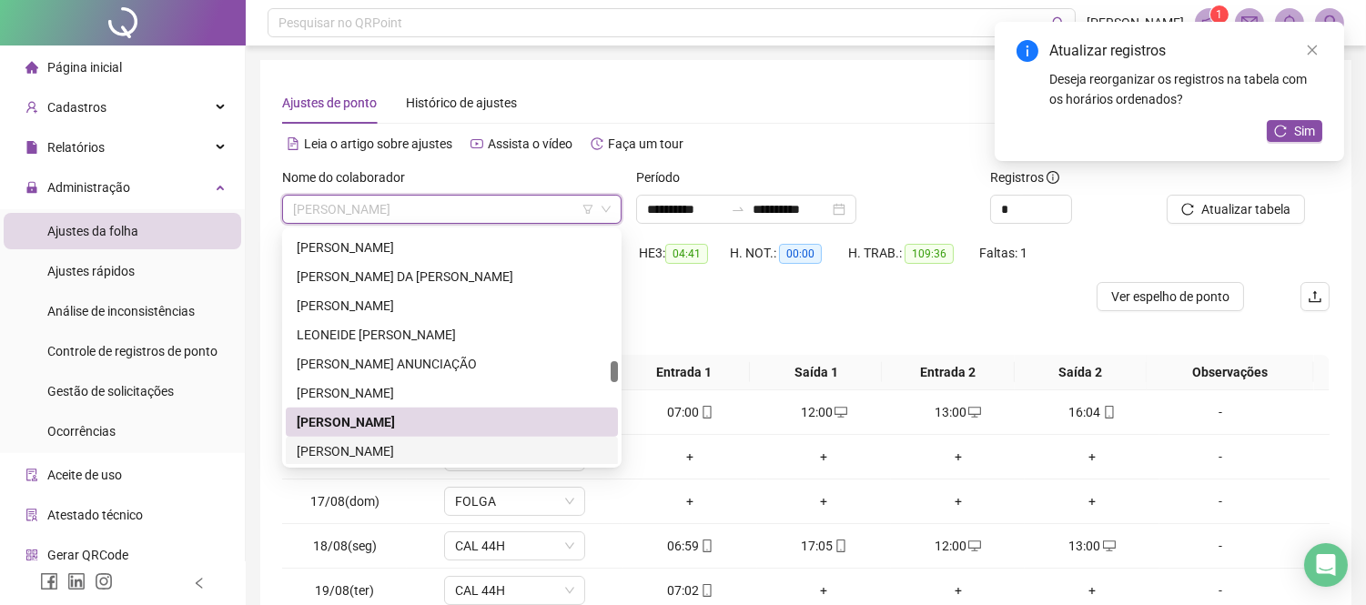
click at [476, 444] on div "[PERSON_NAME]" at bounding box center [452, 452] width 310 height 20
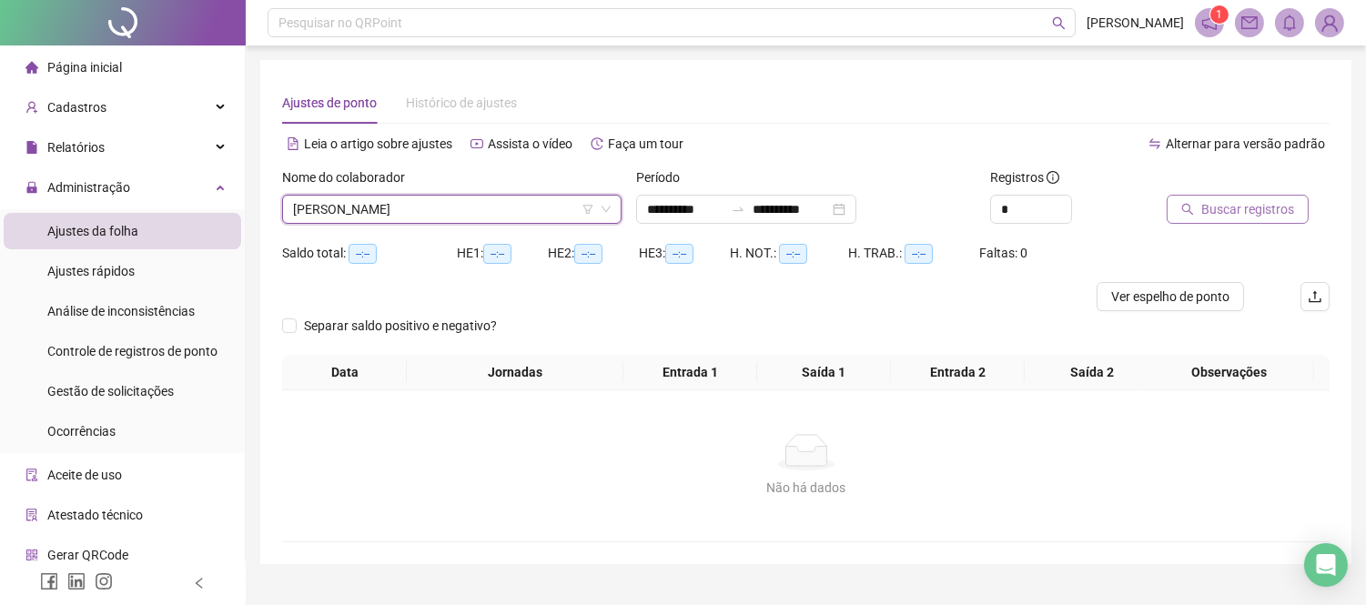
click at [1258, 199] on span "Buscar registros" at bounding box center [1248, 209] width 93 height 20
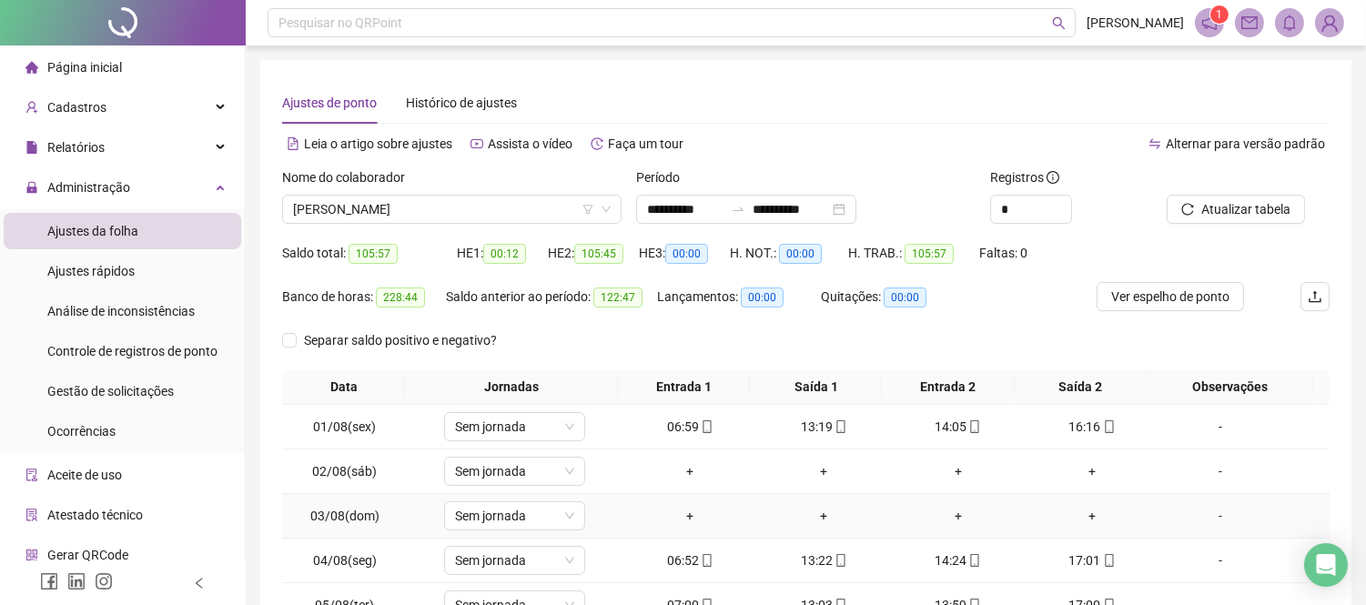
scroll to position [262, 0]
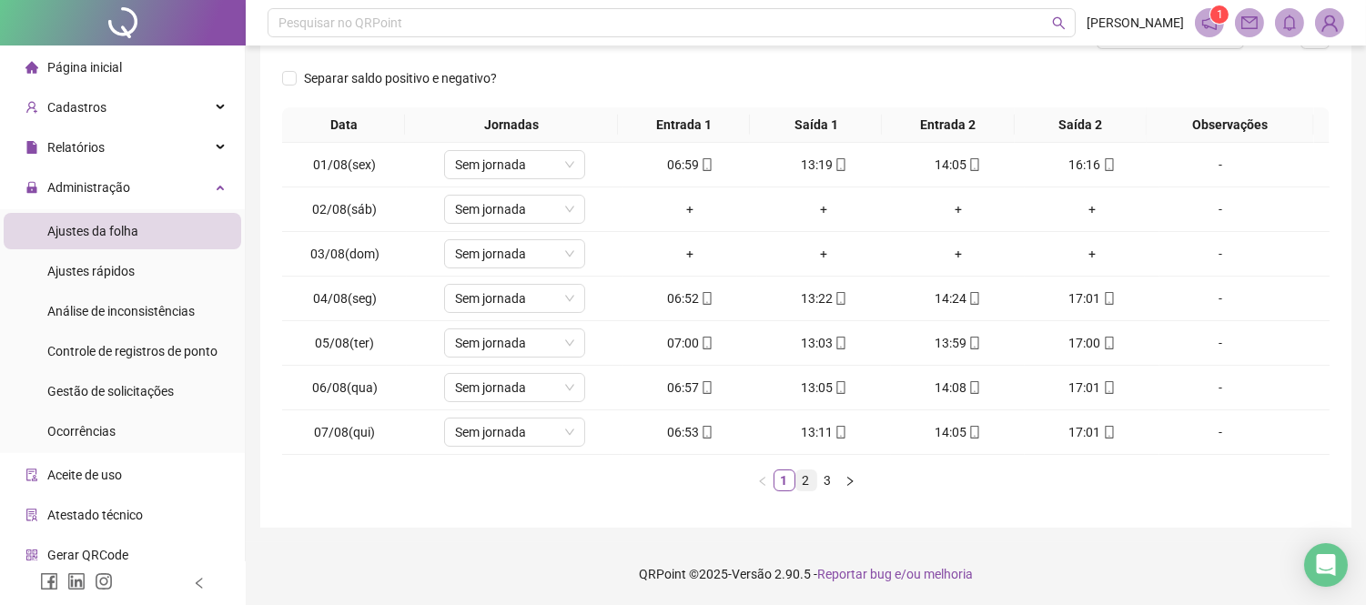
click at [806, 485] on link "2" at bounding box center [807, 481] width 20 height 20
click at [814, 483] on link "2" at bounding box center [807, 481] width 20 height 20
click at [815, 480] on link "2" at bounding box center [807, 481] width 20 height 20
click at [820, 477] on link "3" at bounding box center [828, 481] width 20 height 20
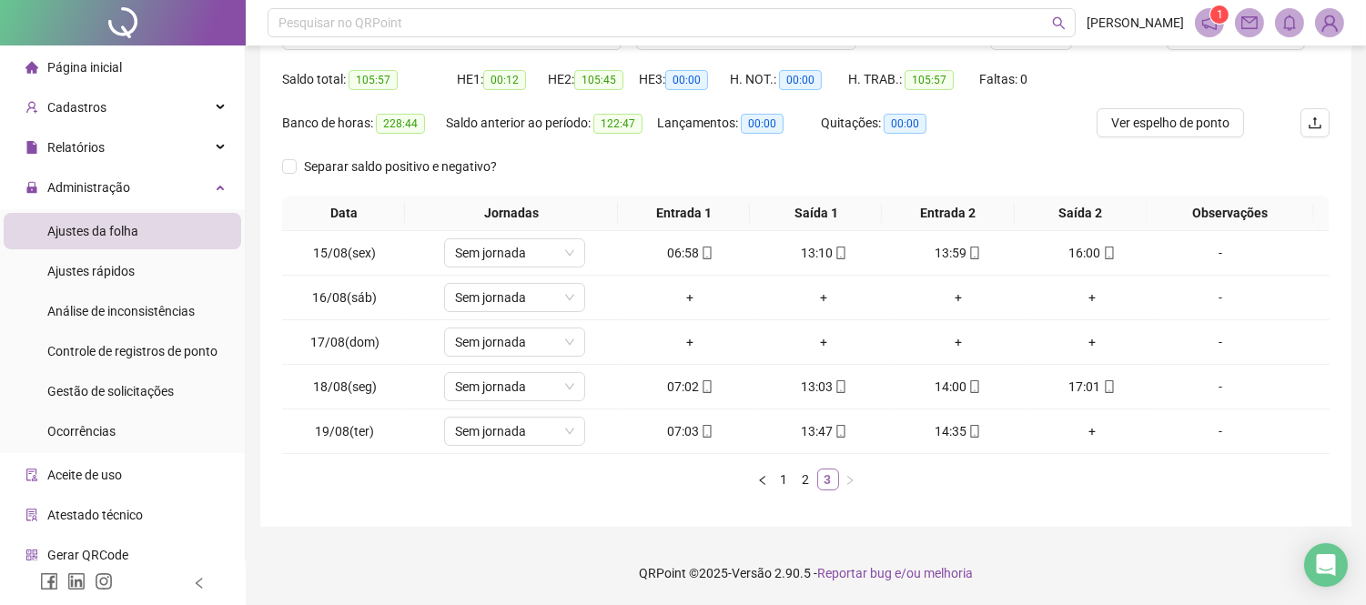
scroll to position [174, 0]
click at [933, 425] on div "14:35" at bounding box center [958, 431] width 119 height 20
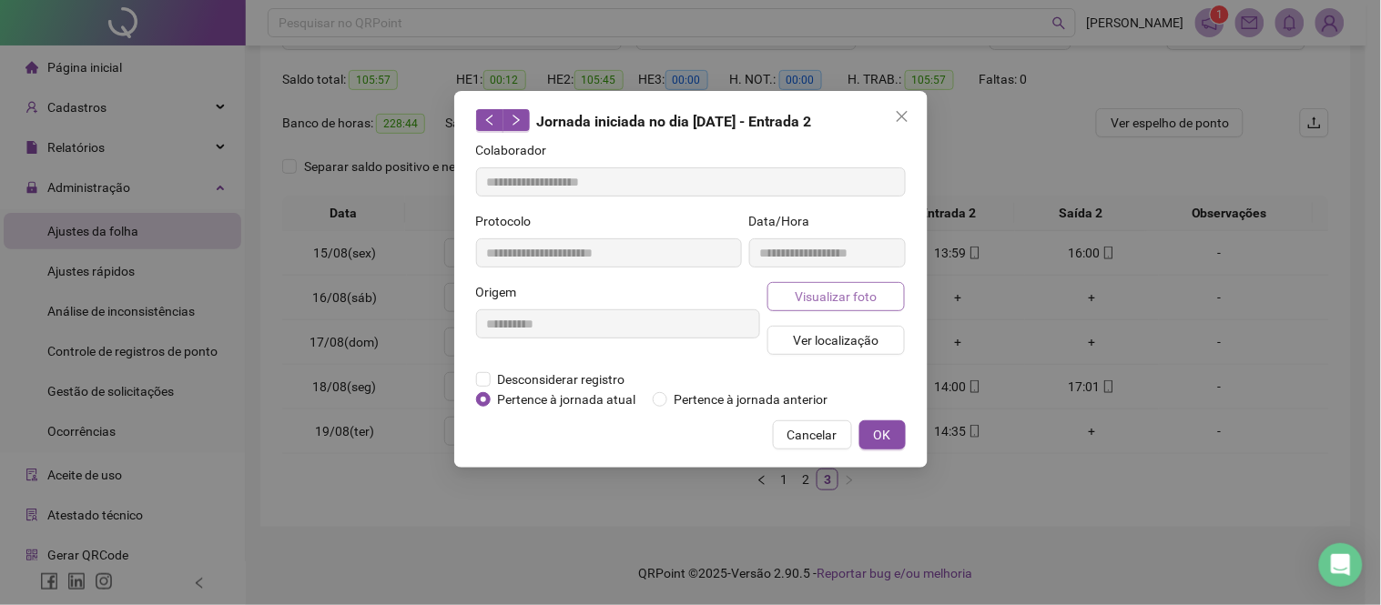
click at [826, 306] on button "Visualizar foto" at bounding box center [836, 296] width 138 height 29
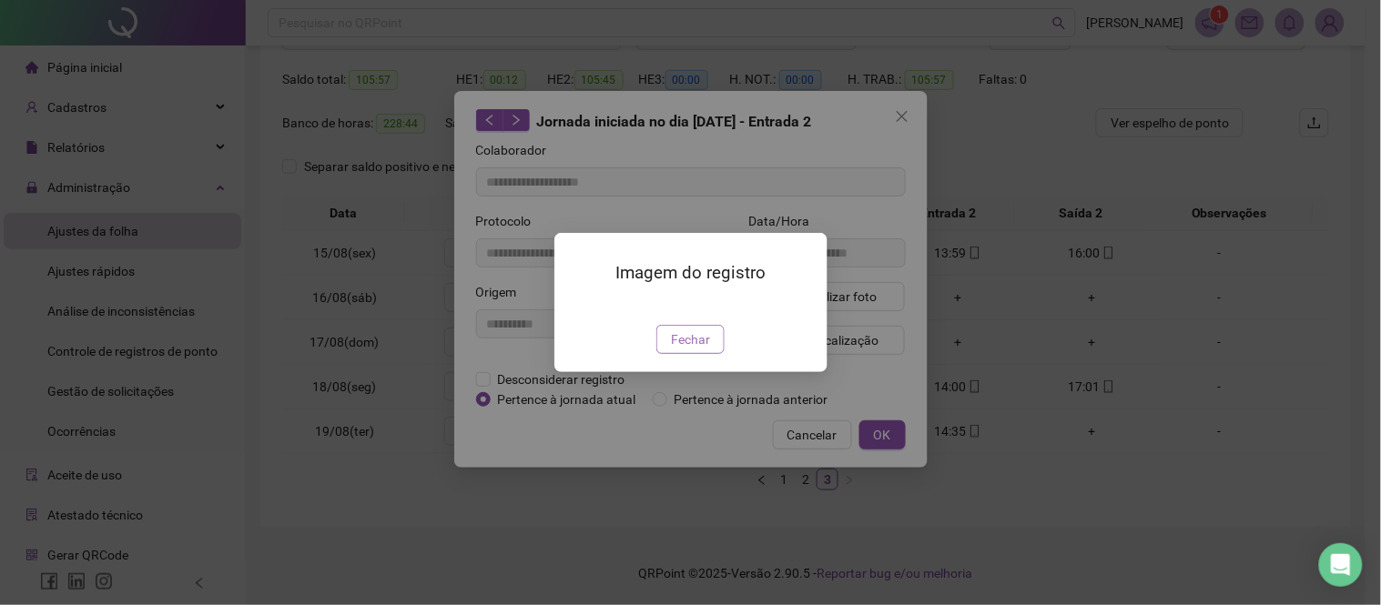
click at [690, 354] on button "Fechar" at bounding box center [690, 339] width 68 height 29
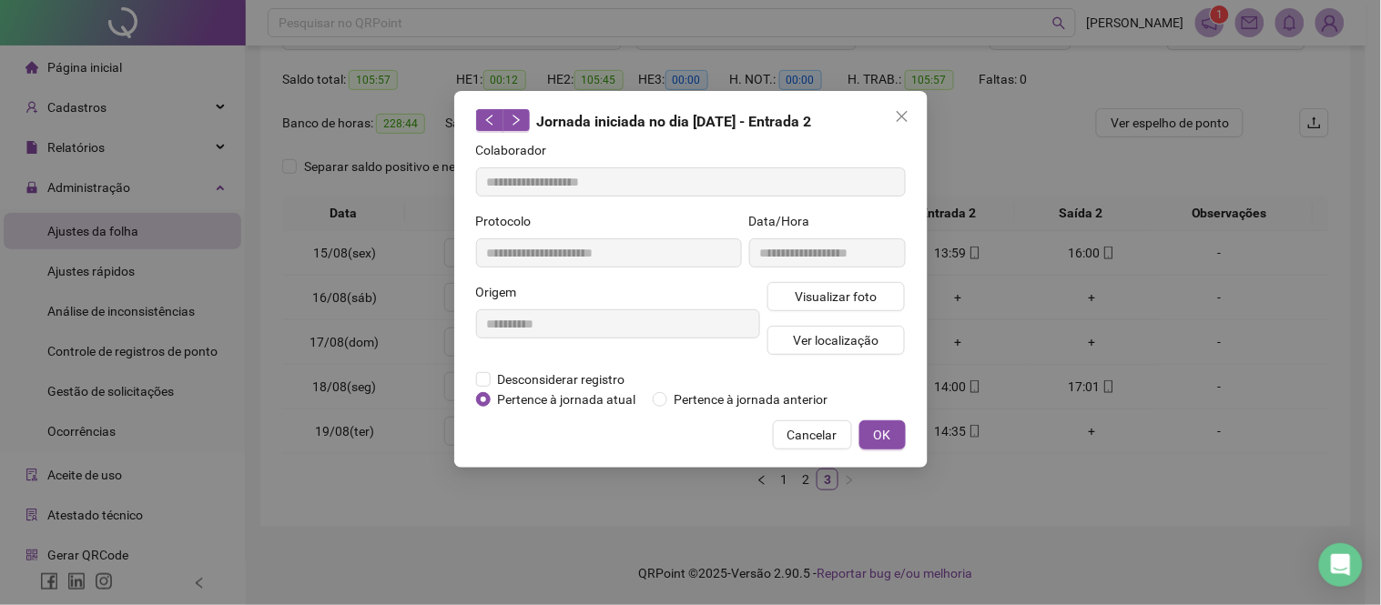
click at [1013, 311] on div "**********" at bounding box center [690, 302] width 1381 height 605
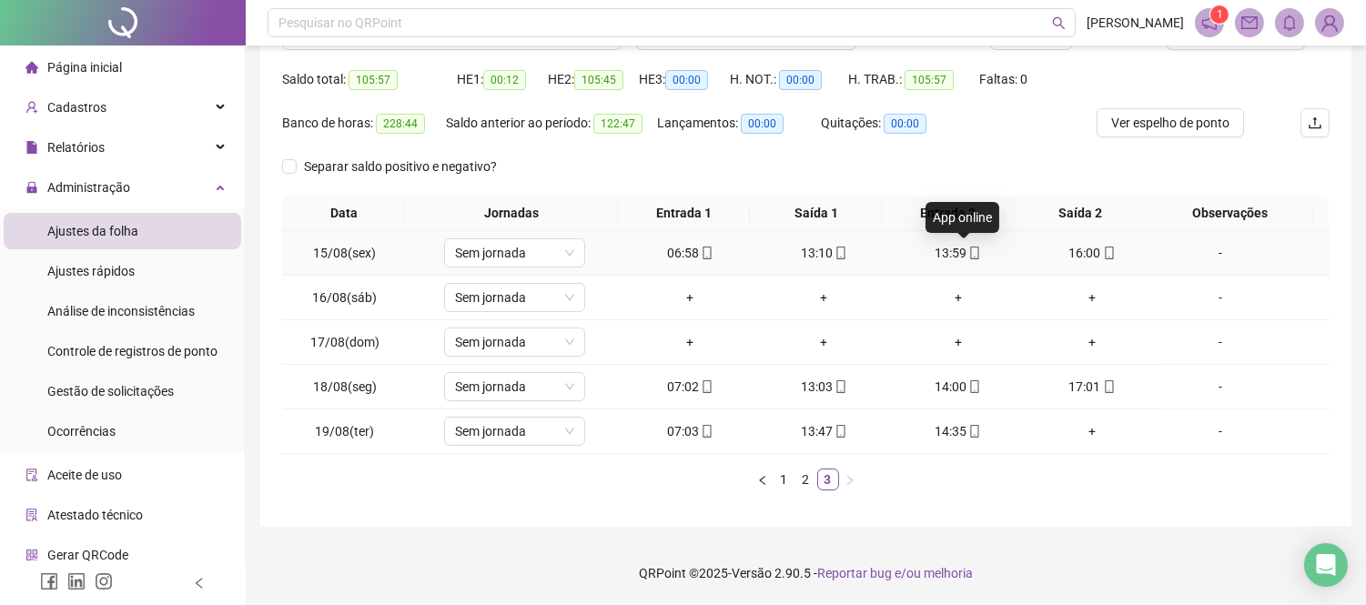
click at [967, 259] on span at bounding box center [974, 253] width 15 height 15
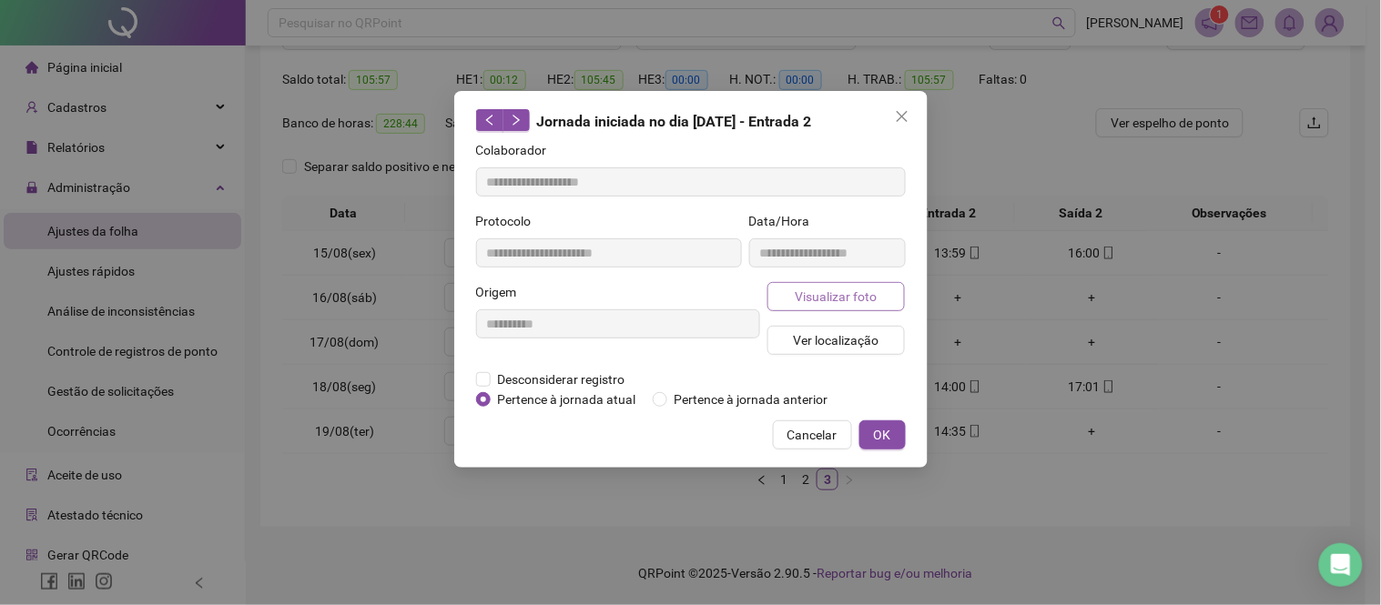
click at [847, 303] on span "Visualizar foto" at bounding box center [836, 297] width 82 height 20
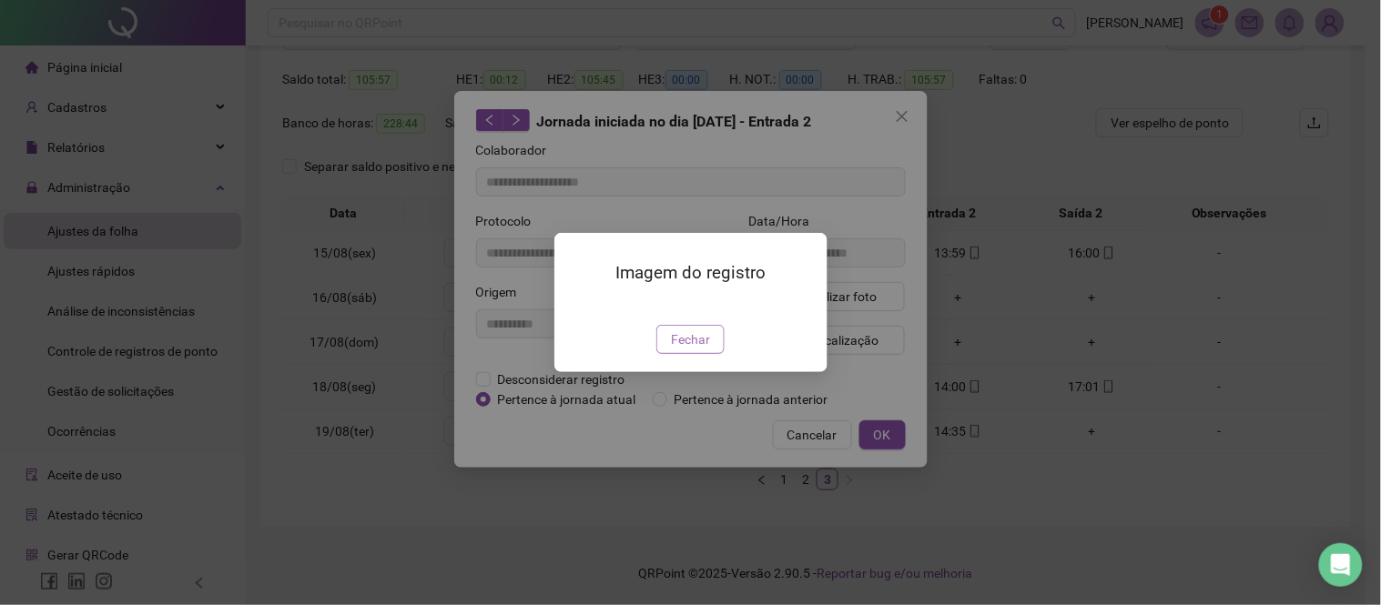
click at [703, 350] on span "Fechar" at bounding box center [690, 340] width 39 height 20
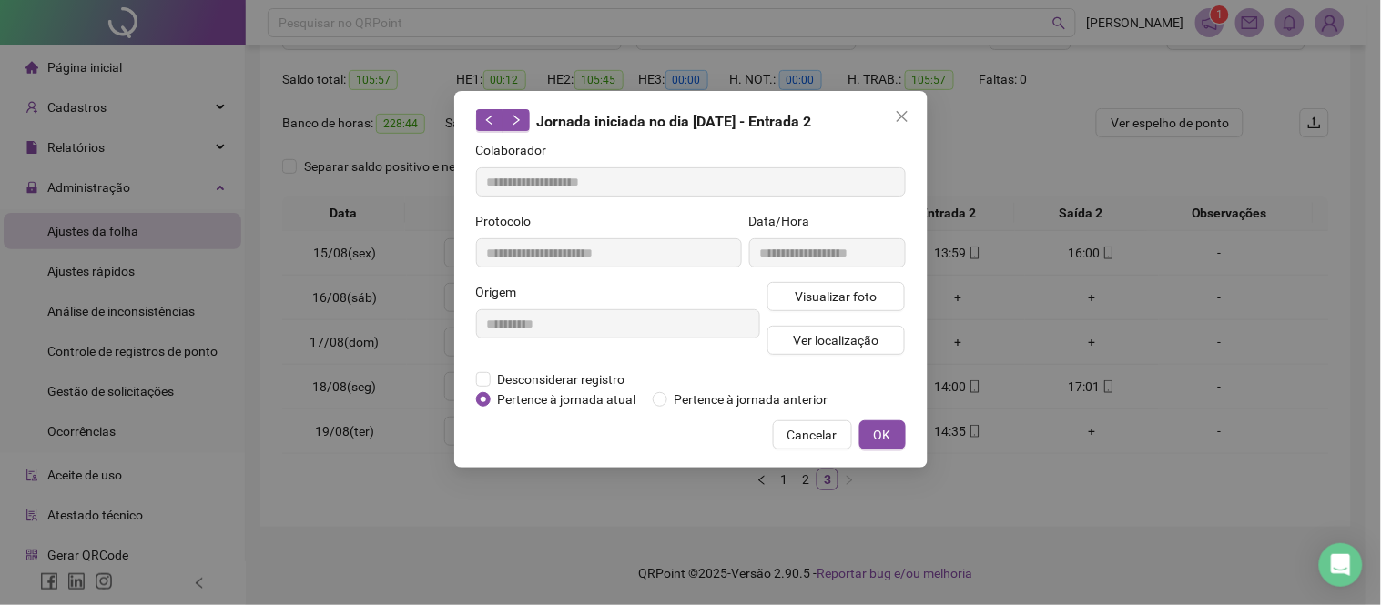
click at [646, 560] on div "**********" at bounding box center [690, 302] width 1381 height 605
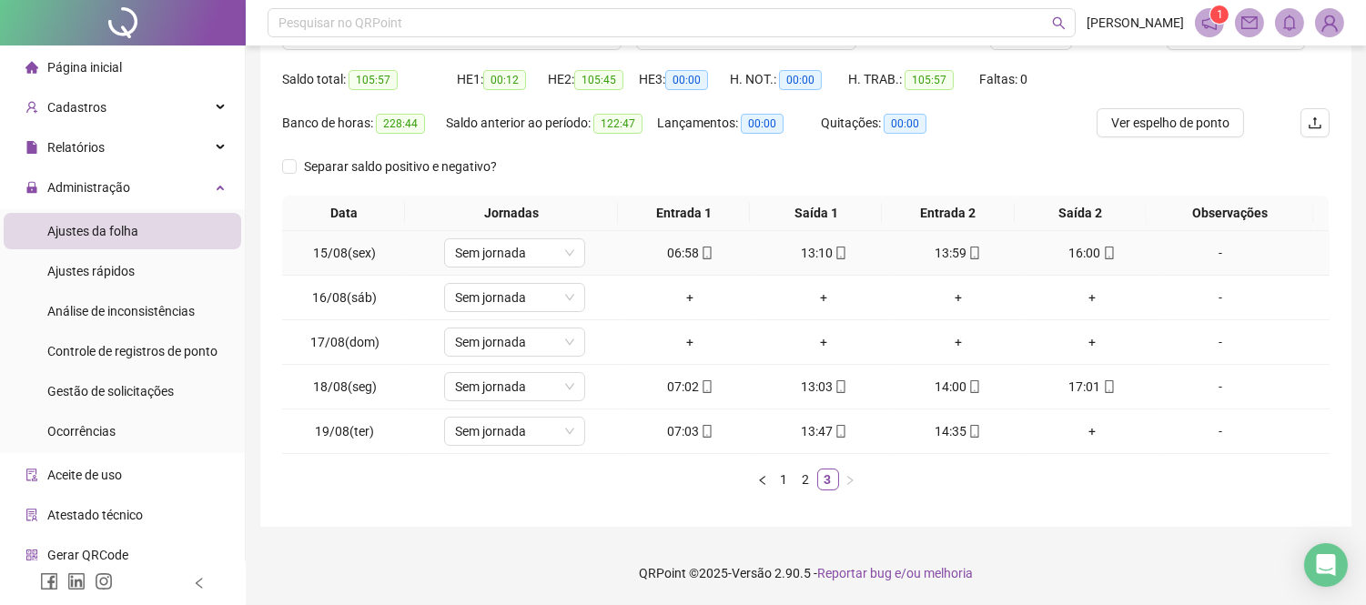
click at [710, 253] on div "06:58" at bounding box center [690, 253] width 119 height 20
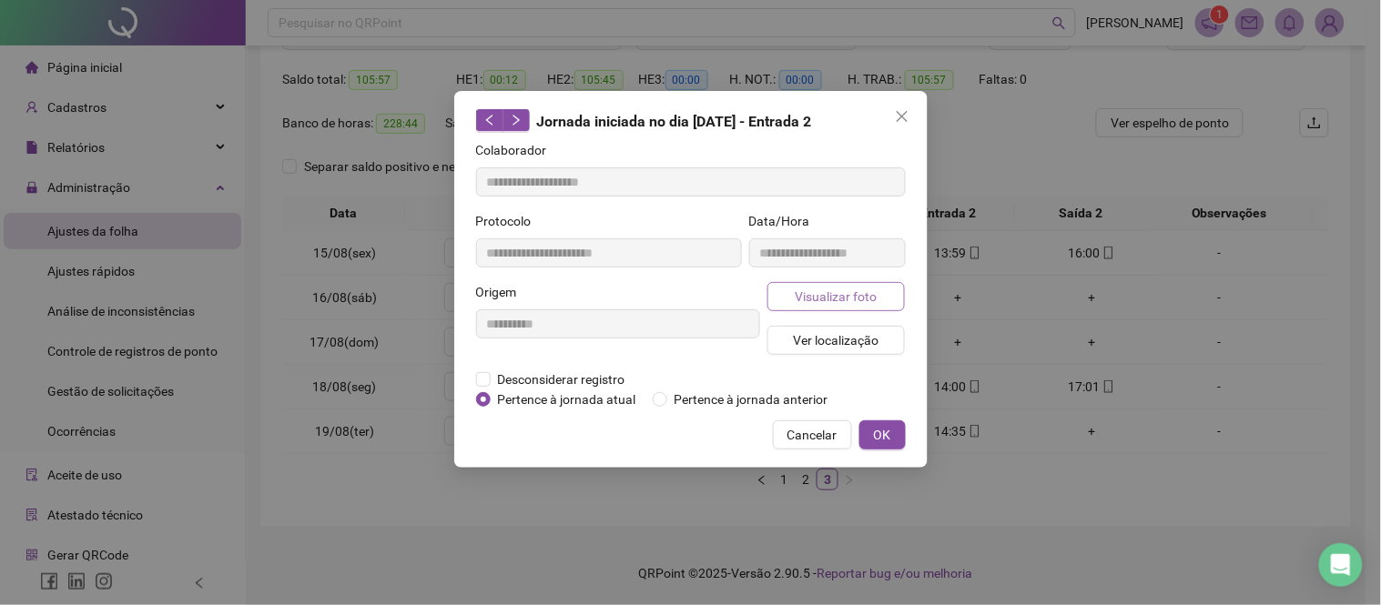
click at [779, 292] on button "Visualizar foto" at bounding box center [836, 296] width 138 height 29
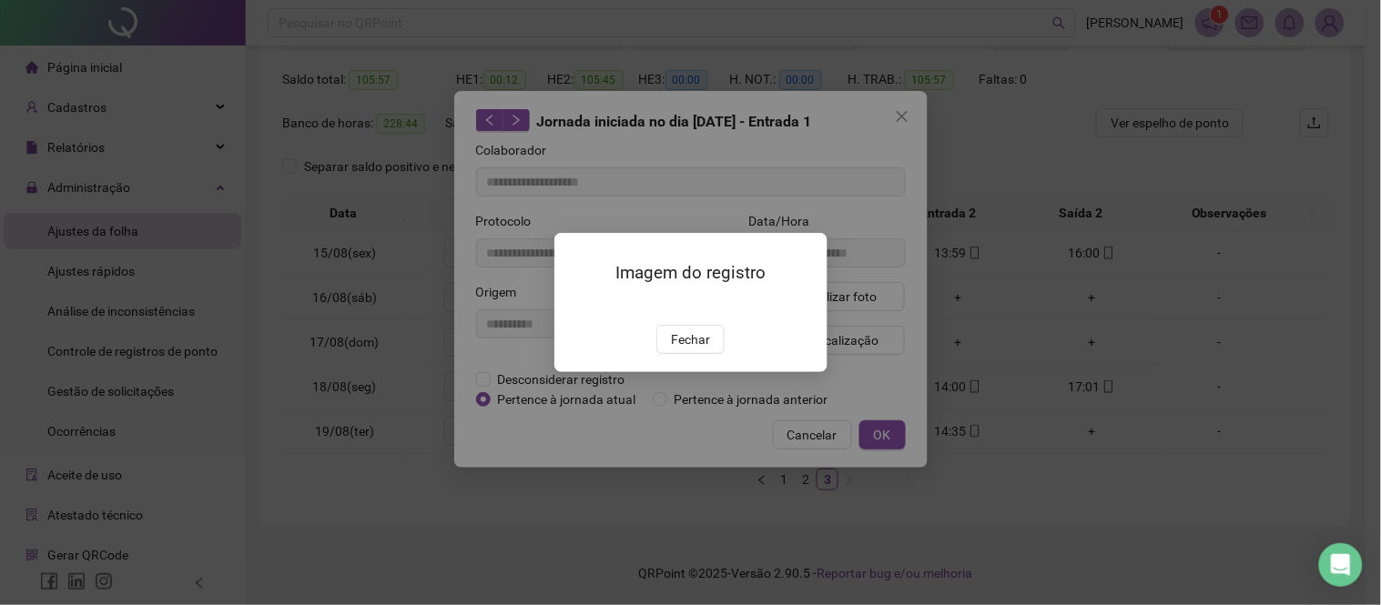
click at [685, 507] on div "Imagem do registro Fechar" at bounding box center [690, 302] width 1381 height 605
click at [693, 350] on span "Fechar" at bounding box center [690, 340] width 39 height 20
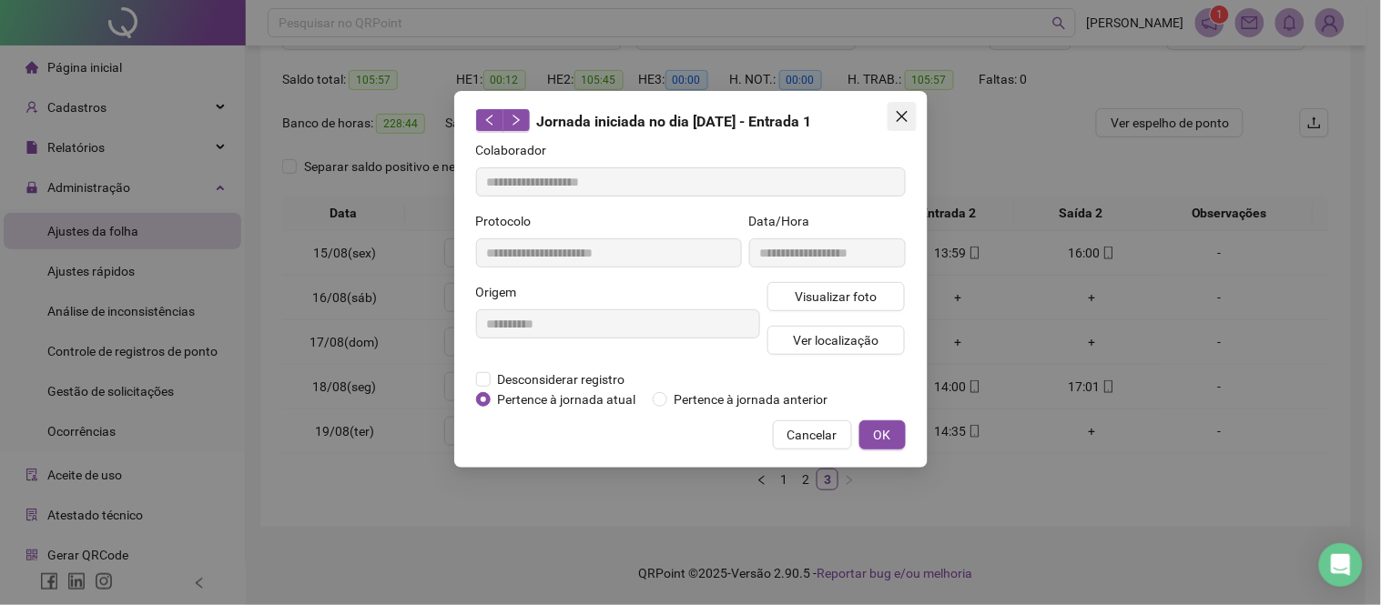
click at [896, 123] on button "Close" at bounding box center [902, 116] width 29 height 29
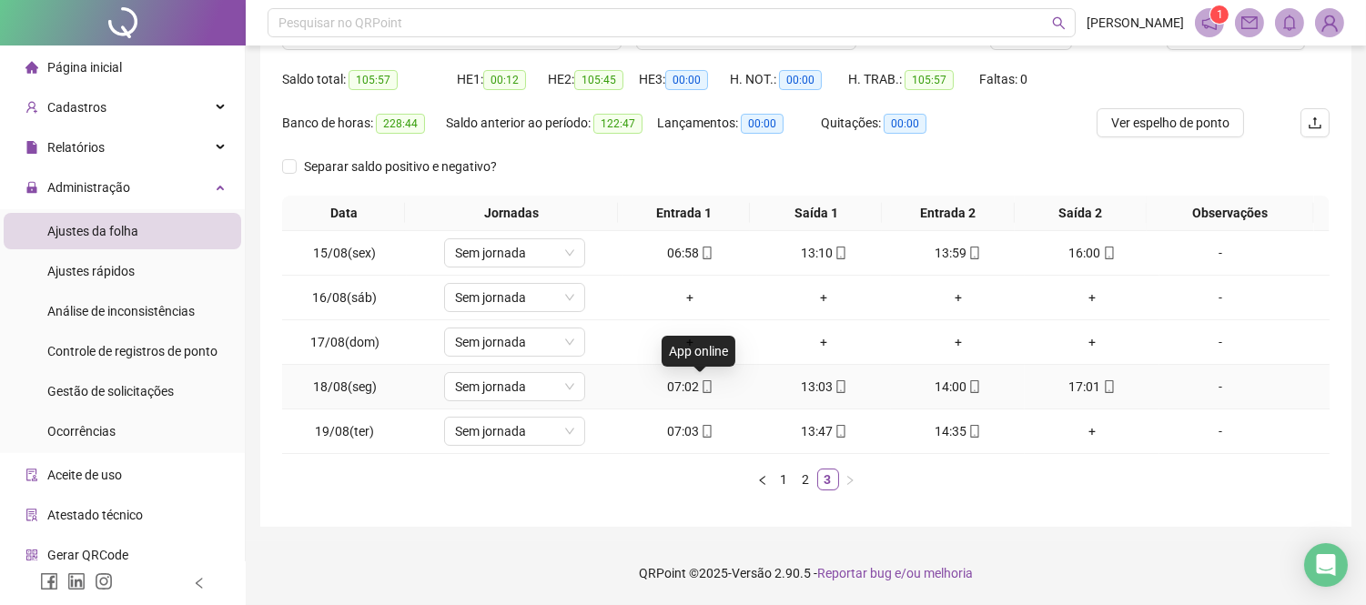
click at [688, 387] on div "07:02" at bounding box center [690, 387] width 119 height 20
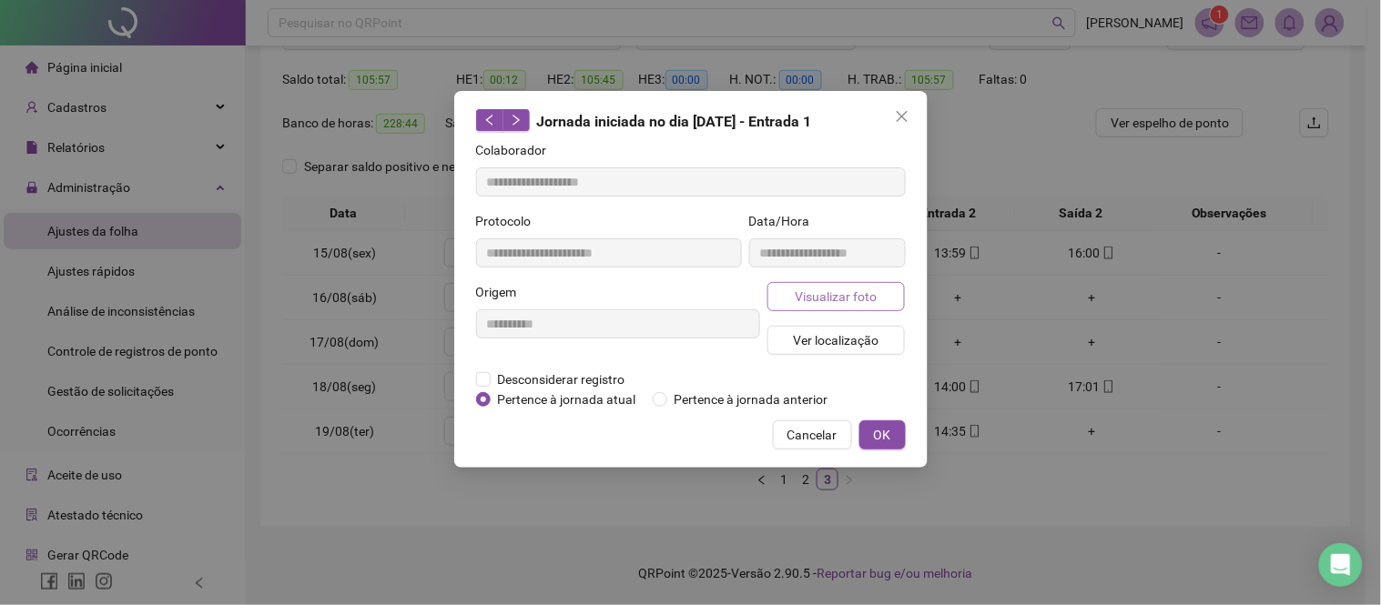
click at [821, 297] on span "Visualizar foto" at bounding box center [836, 297] width 82 height 20
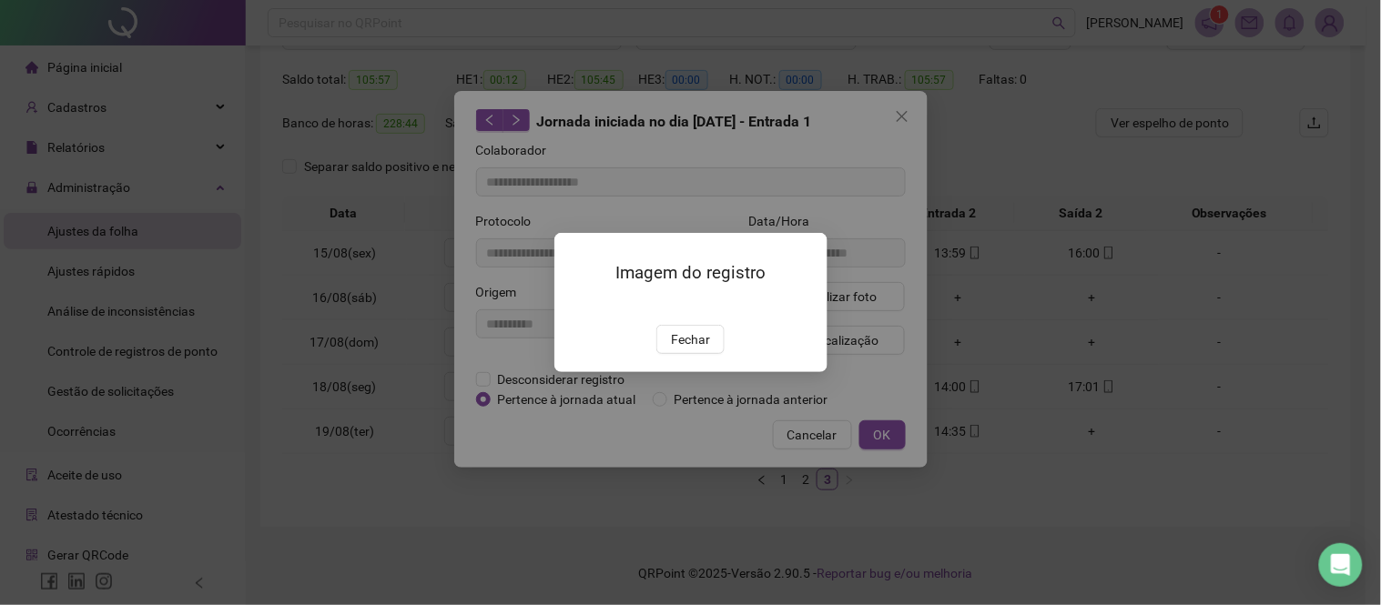
drag, startPoint x: 775, startPoint y: 546, endPoint x: 786, endPoint y: 570, distance: 26.1
click at [776, 558] on div "Imagem do registro Fechar" at bounding box center [690, 302] width 1381 height 605
click at [766, 549] on div "Imagem do registro Fechar" at bounding box center [690, 302] width 1381 height 605
click at [763, 572] on div "Imagem do registro Fechar" at bounding box center [690, 302] width 1381 height 605
click at [658, 354] on div "Fechar" at bounding box center [690, 339] width 229 height 29
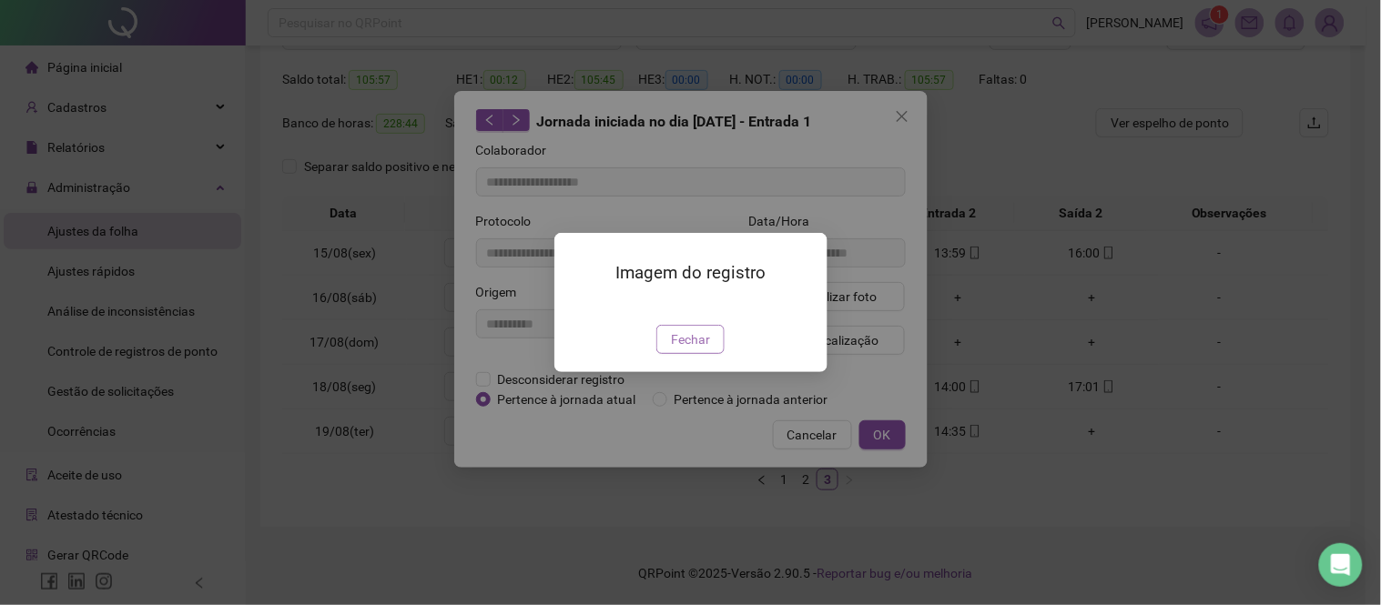
click at [668, 354] on button "Fechar" at bounding box center [690, 339] width 68 height 29
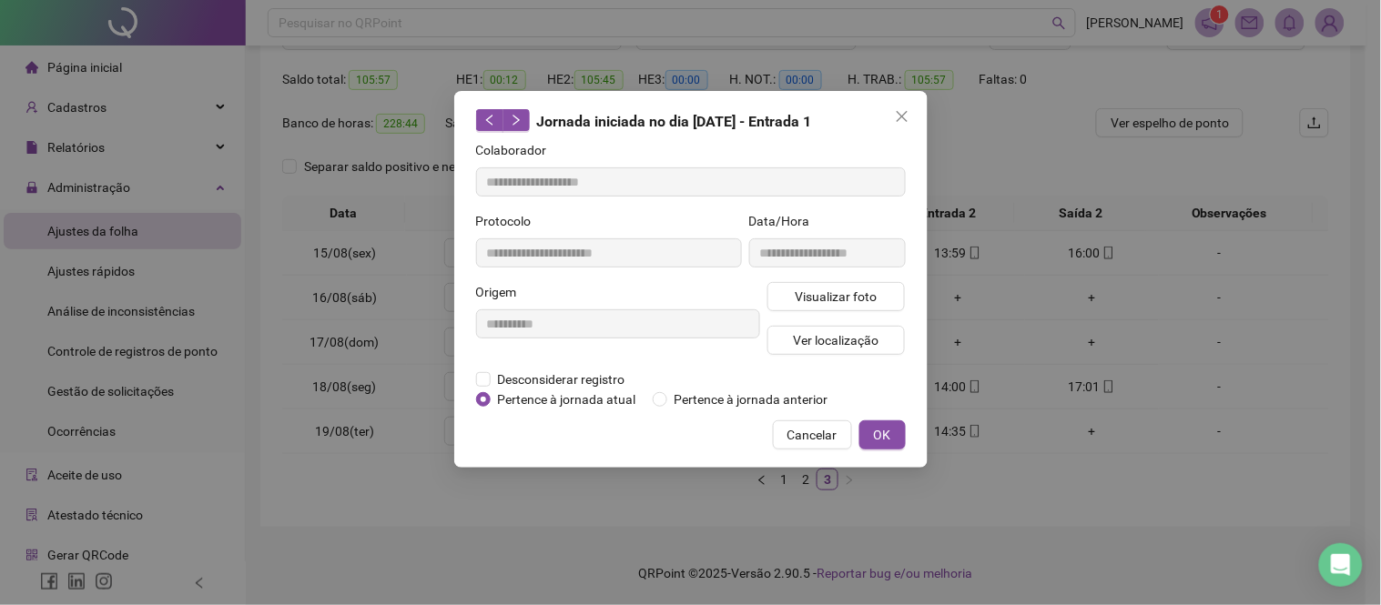
click at [710, 555] on div "**********" at bounding box center [690, 302] width 1381 height 605
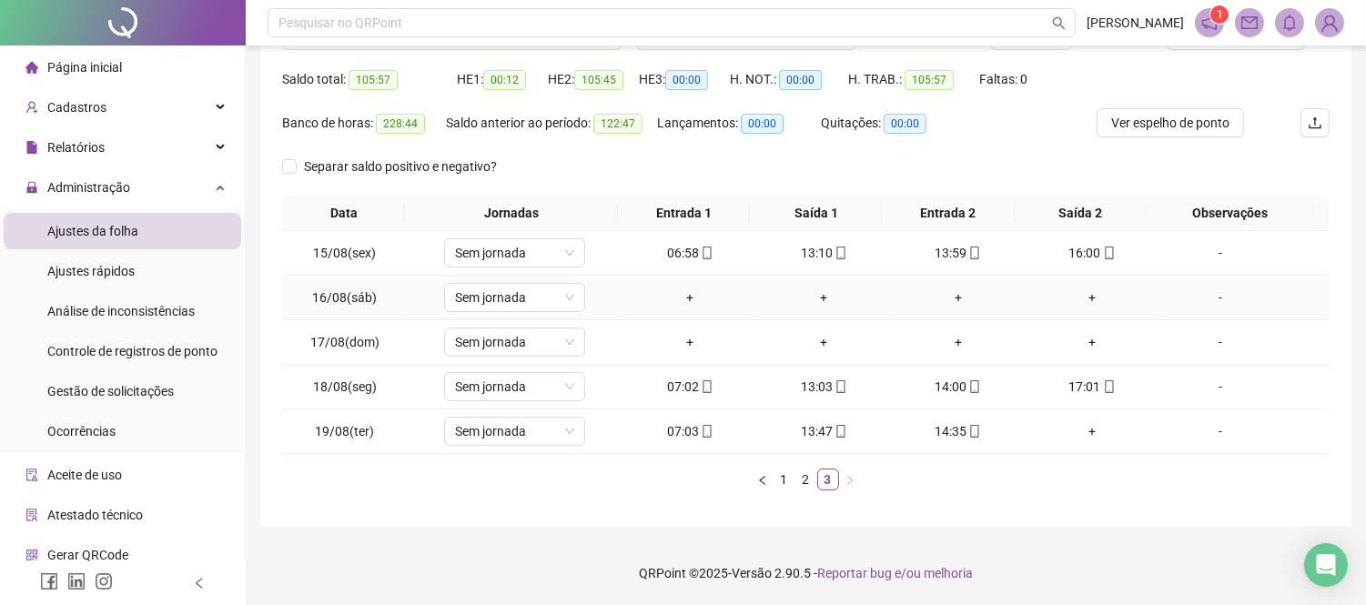
scroll to position [0, 0]
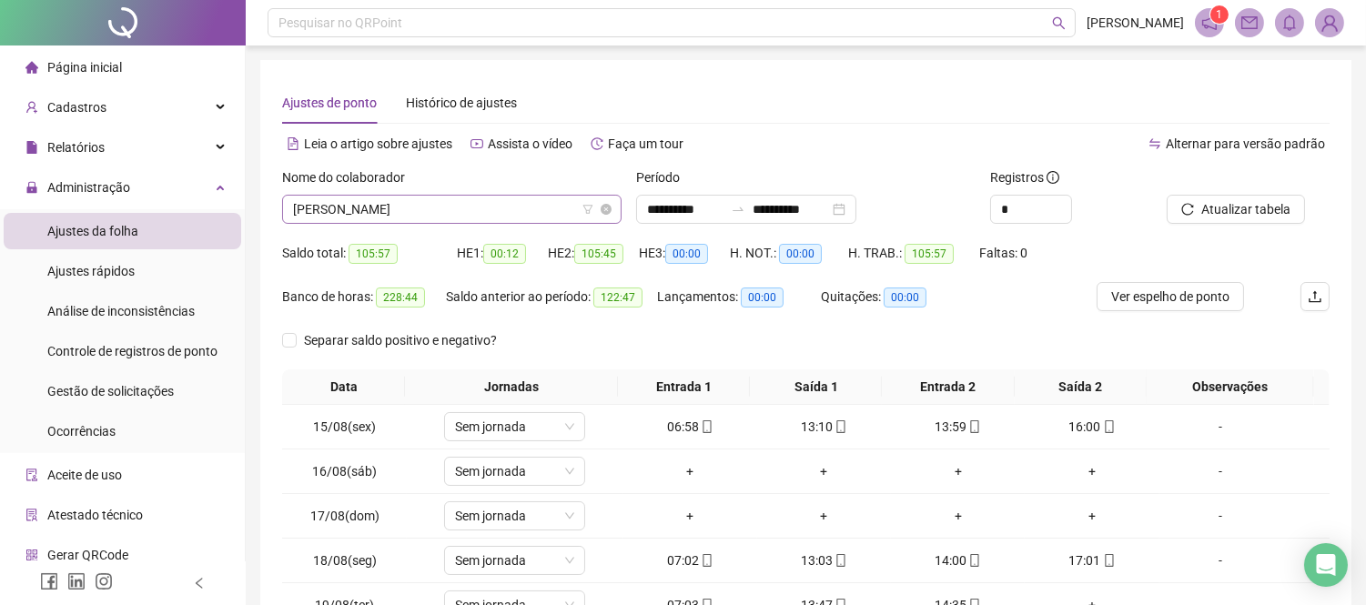
drag, startPoint x: 502, startPoint y: 228, endPoint x: 494, endPoint y: 216, distance: 13.9
click at [496, 220] on div "Nome do colaborador [PERSON_NAME]" at bounding box center [452, 203] width 354 height 71
click at [494, 215] on span "[PERSON_NAME]" at bounding box center [452, 209] width 318 height 27
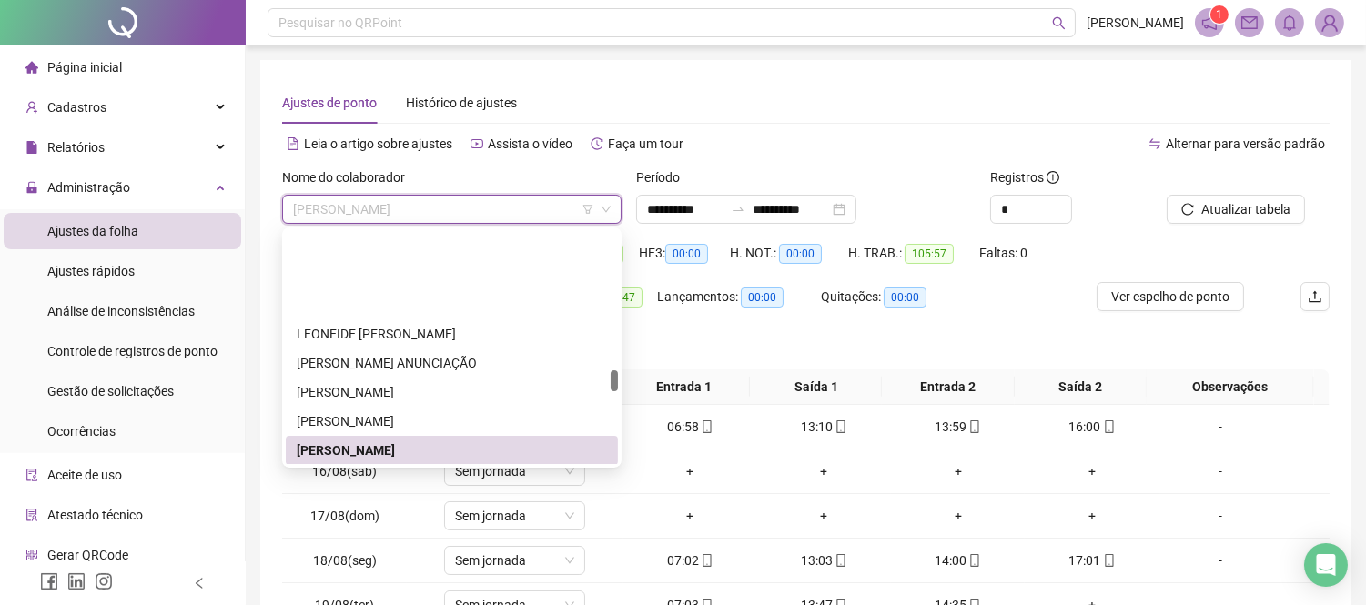
scroll to position [1528, 0]
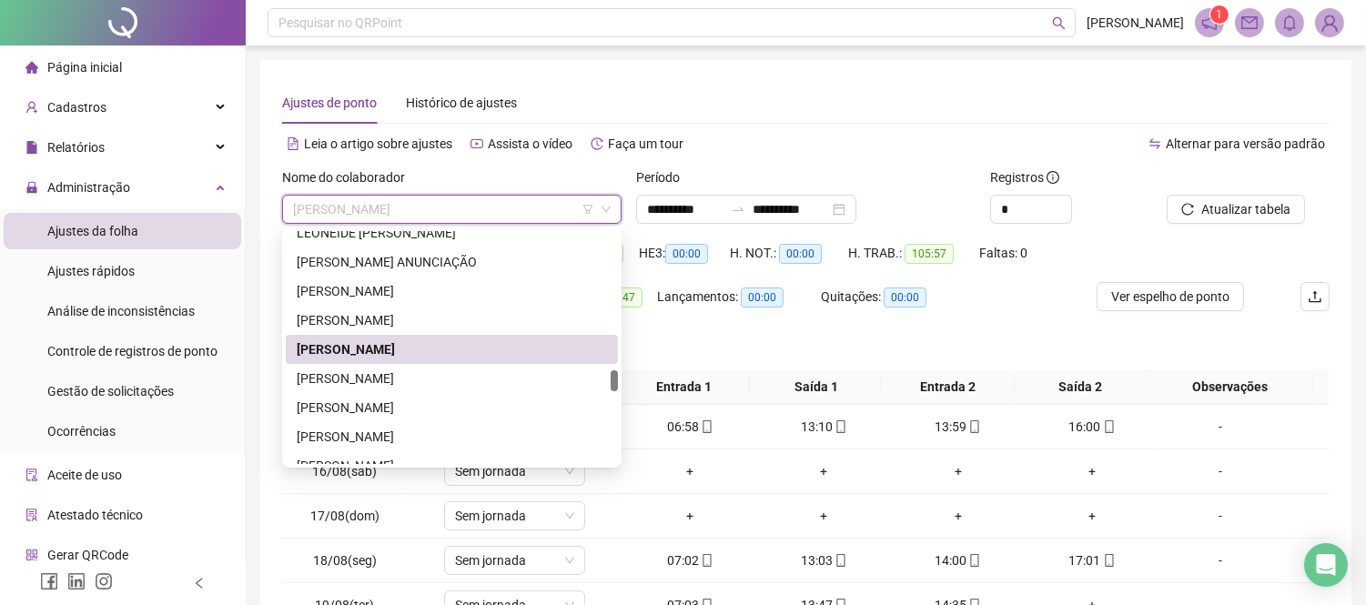
click at [452, 361] on div "[PERSON_NAME]" at bounding box center [452, 349] width 332 height 29
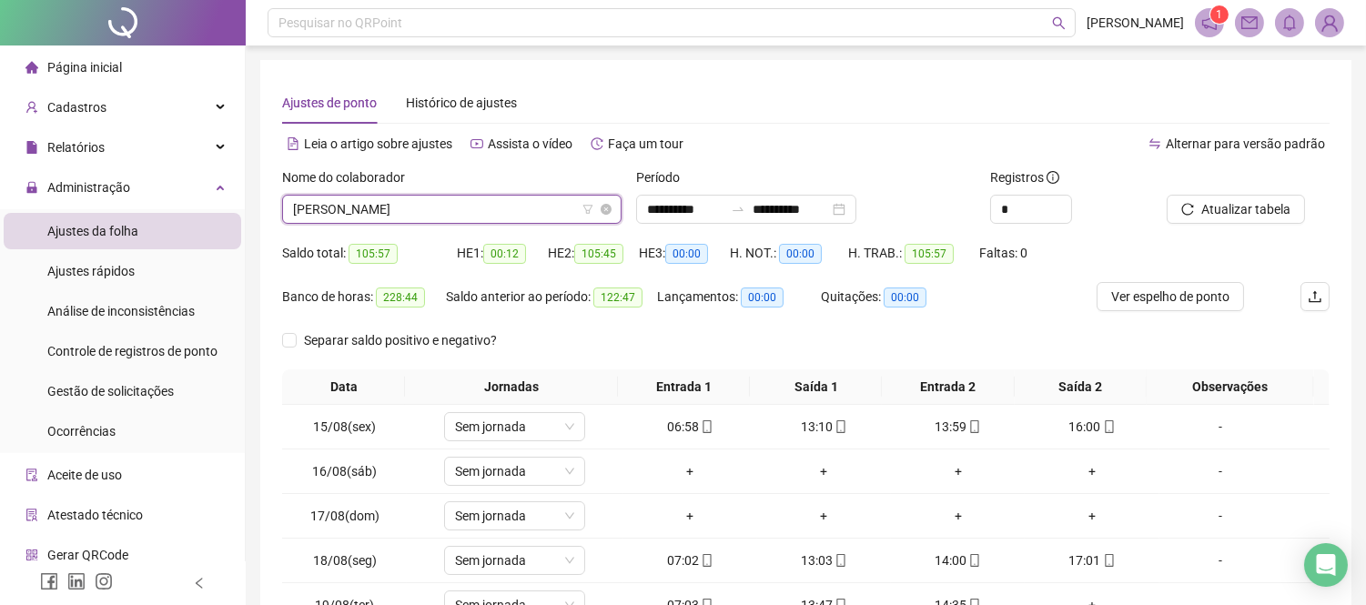
click at [425, 202] on span "[PERSON_NAME]" at bounding box center [452, 209] width 318 height 27
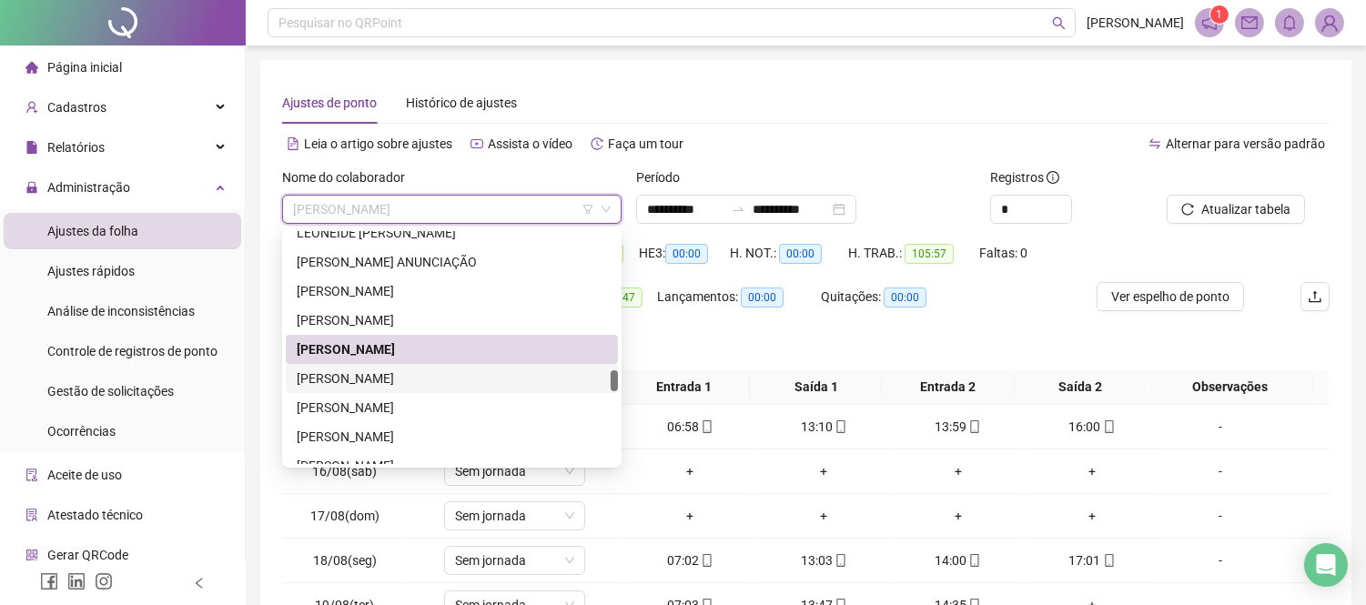
click at [414, 378] on div "[PERSON_NAME]" at bounding box center [452, 379] width 310 height 20
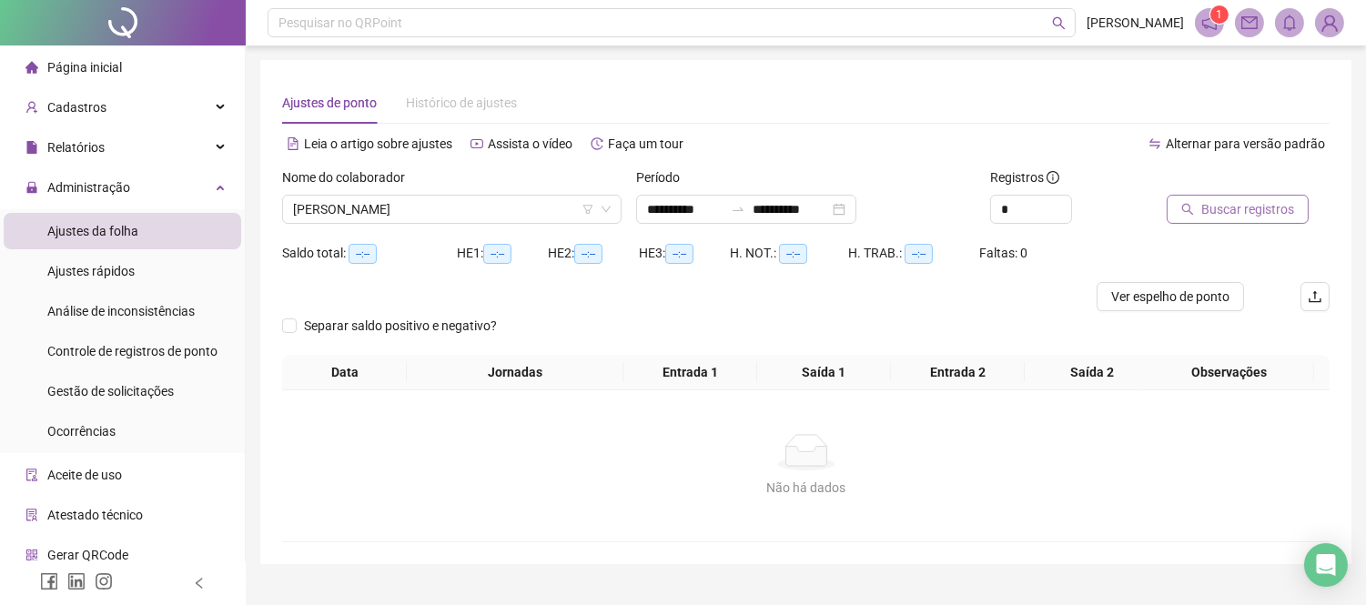
click at [1189, 195] on button "Buscar registros" at bounding box center [1238, 209] width 142 height 29
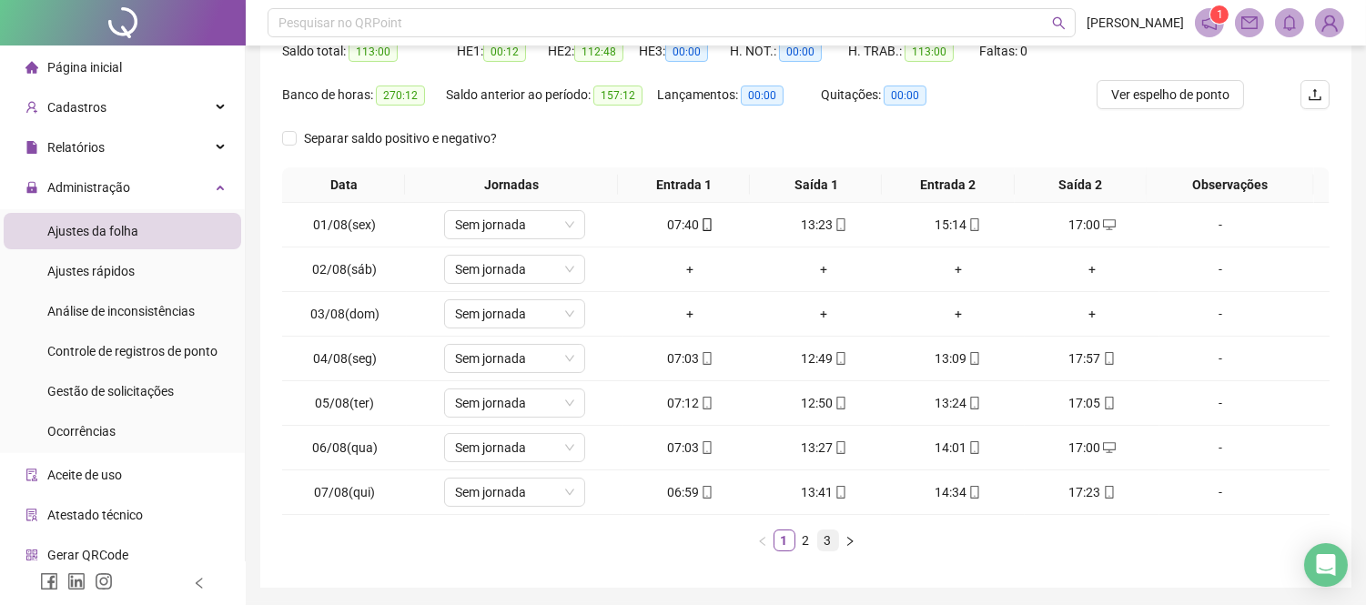
click at [825, 532] on link "3" at bounding box center [828, 541] width 20 height 20
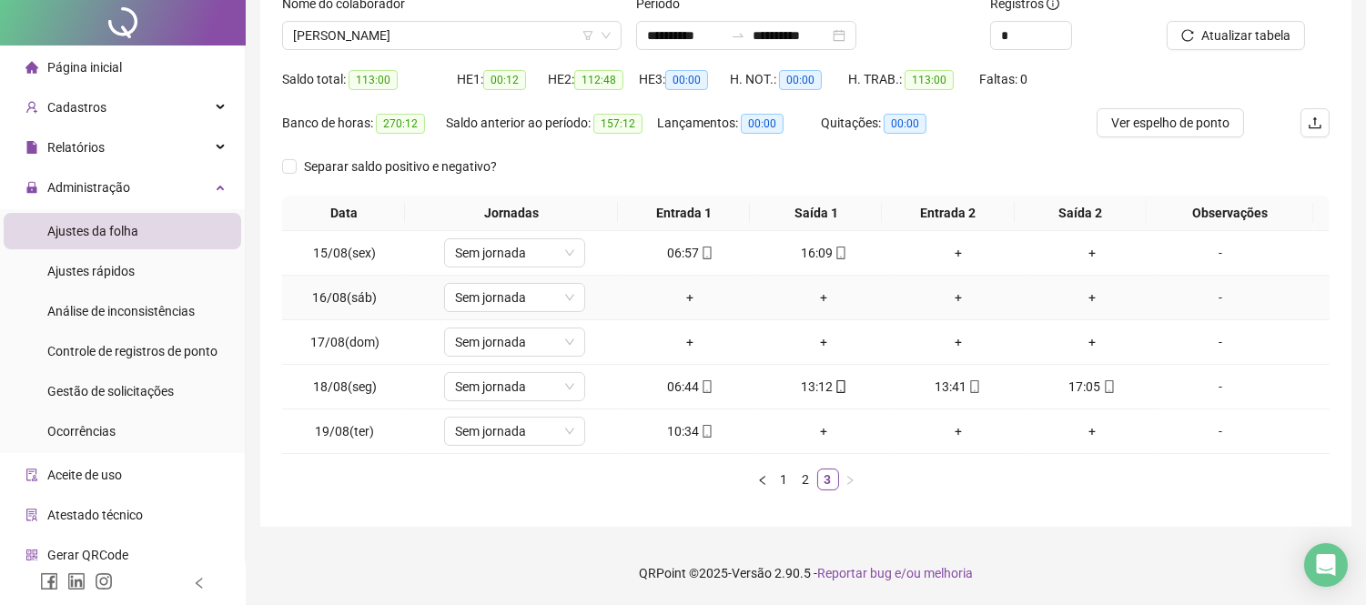
scroll to position [0, 0]
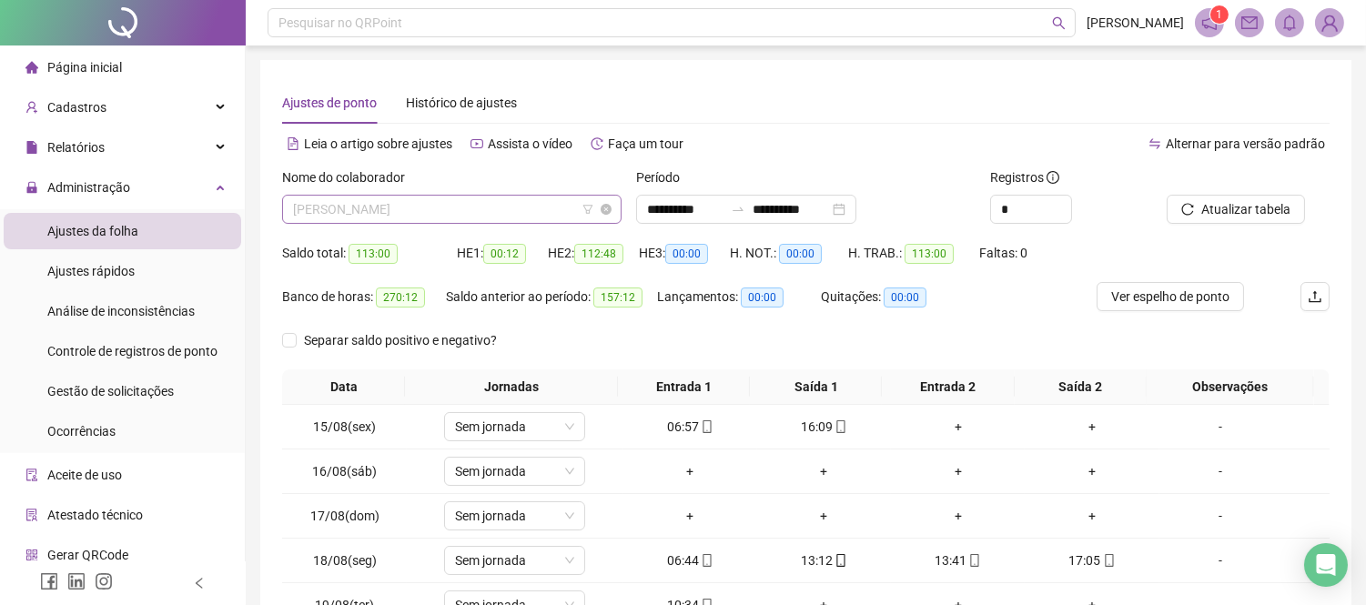
click at [486, 197] on span "[PERSON_NAME]" at bounding box center [452, 209] width 318 height 27
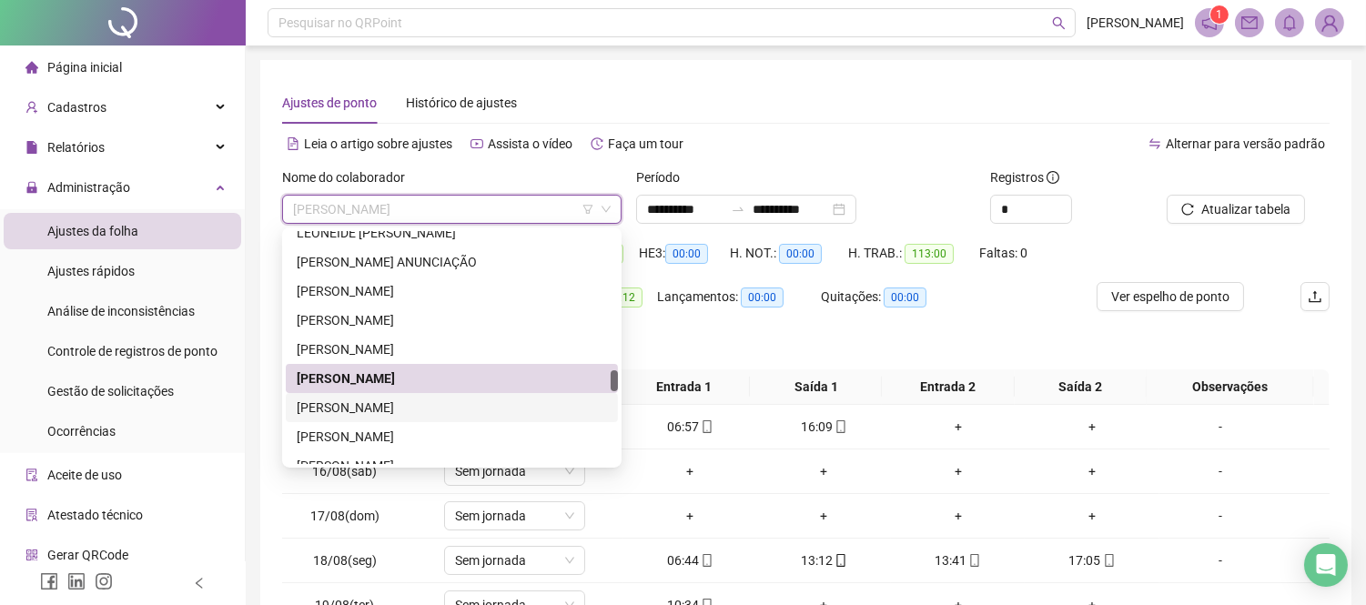
click at [470, 412] on div "[PERSON_NAME]" at bounding box center [452, 408] width 310 height 20
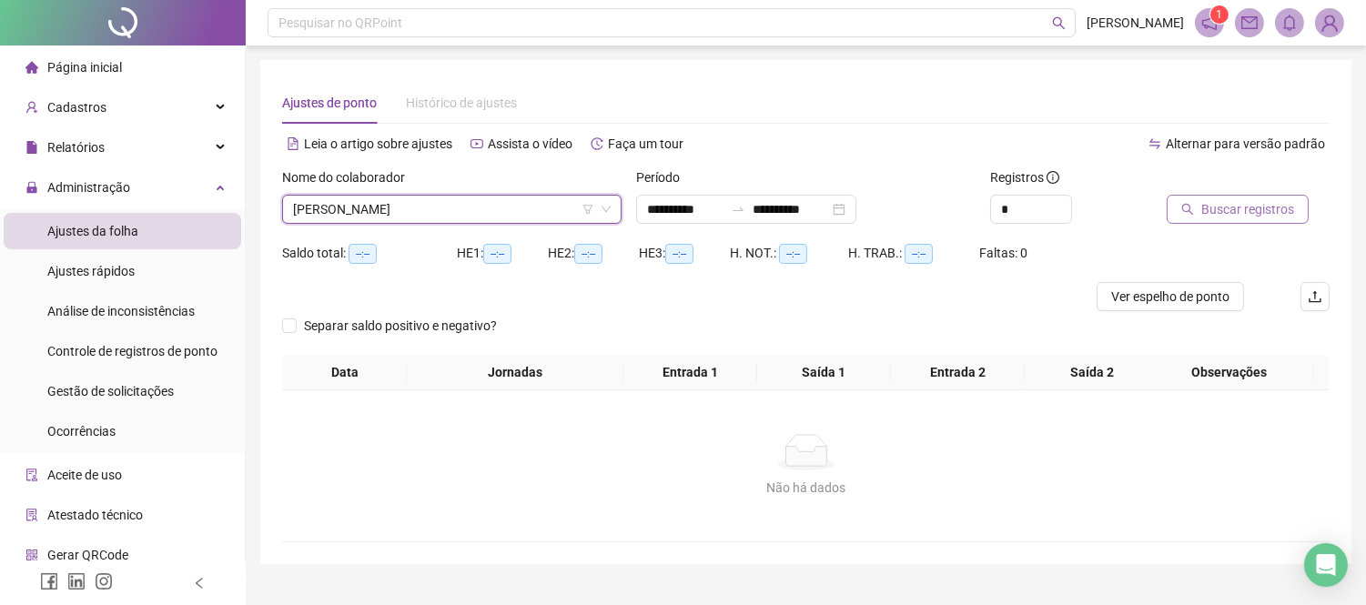
click at [1252, 202] on span "Buscar registros" at bounding box center [1248, 209] width 93 height 20
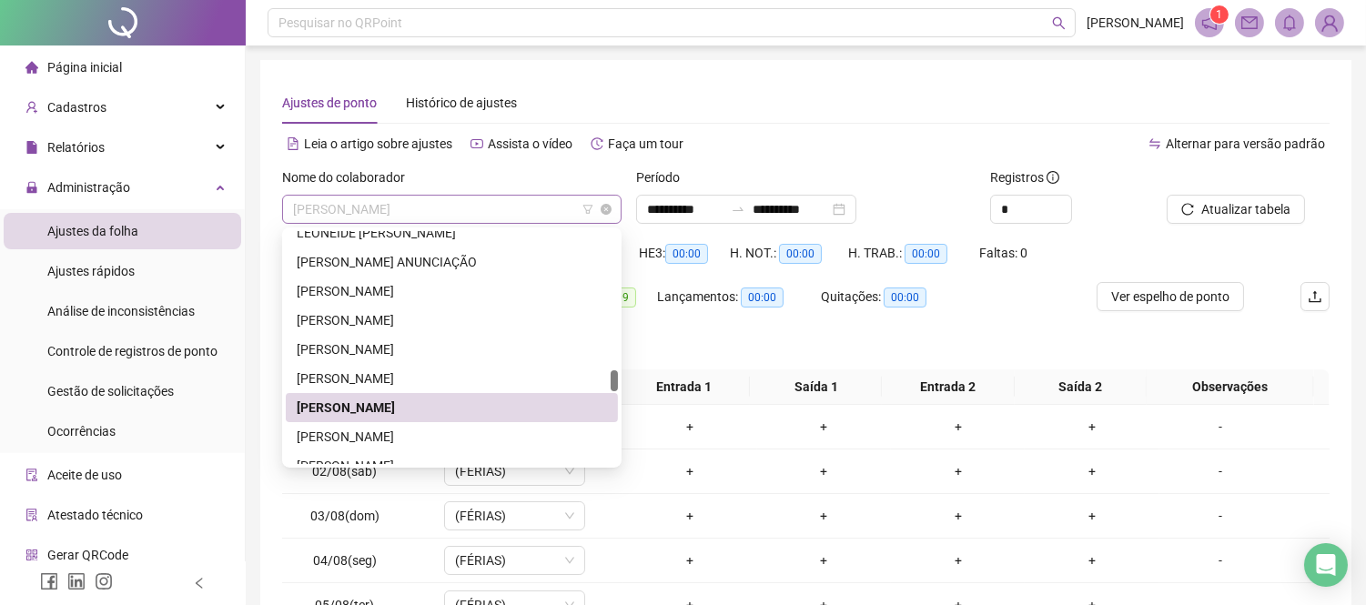
click at [510, 223] on div "[PERSON_NAME]" at bounding box center [452, 209] width 340 height 29
click at [451, 440] on div "[PERSON_NAME]" at bounding box center [452, 437] width 310 height 20
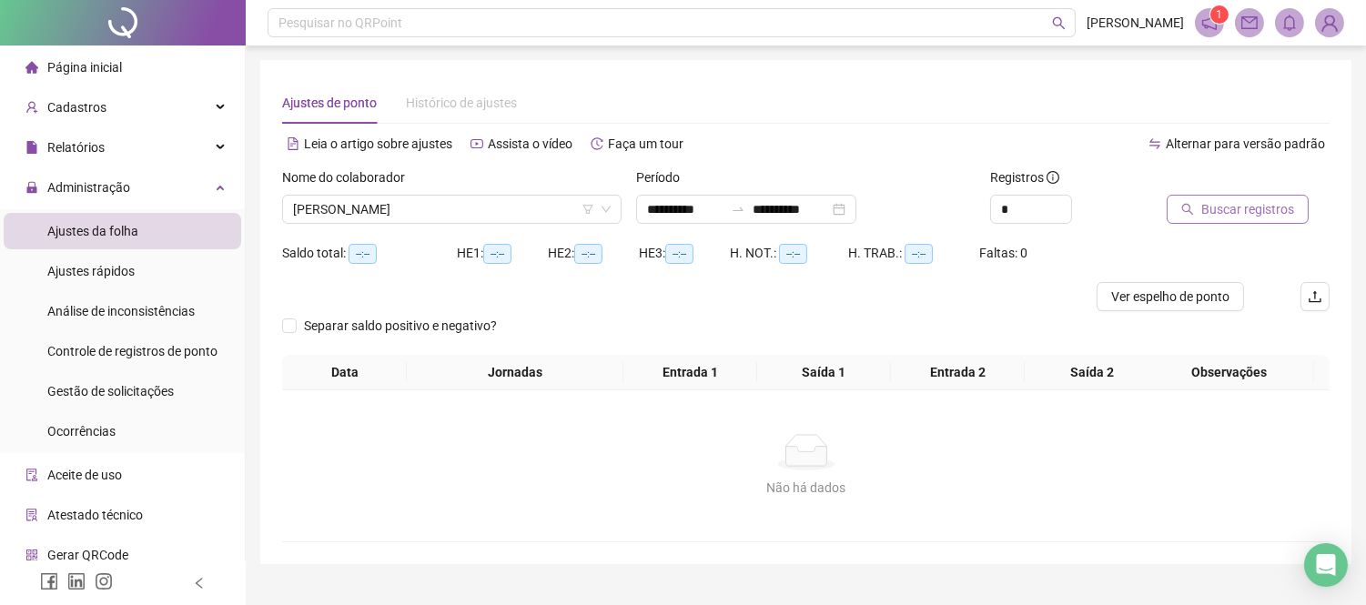
click at [1206, 206] on span "Buscar registros" at bounding box center [1248, 209] width 93 height 20
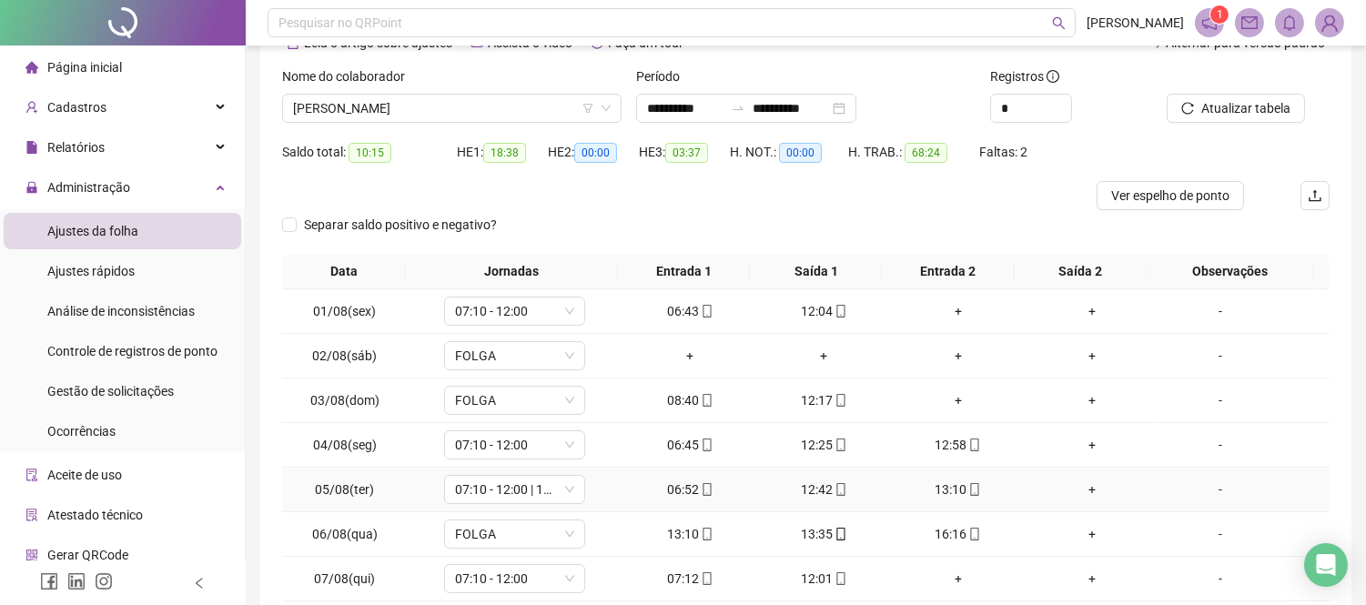
scroll to position [202, 0]
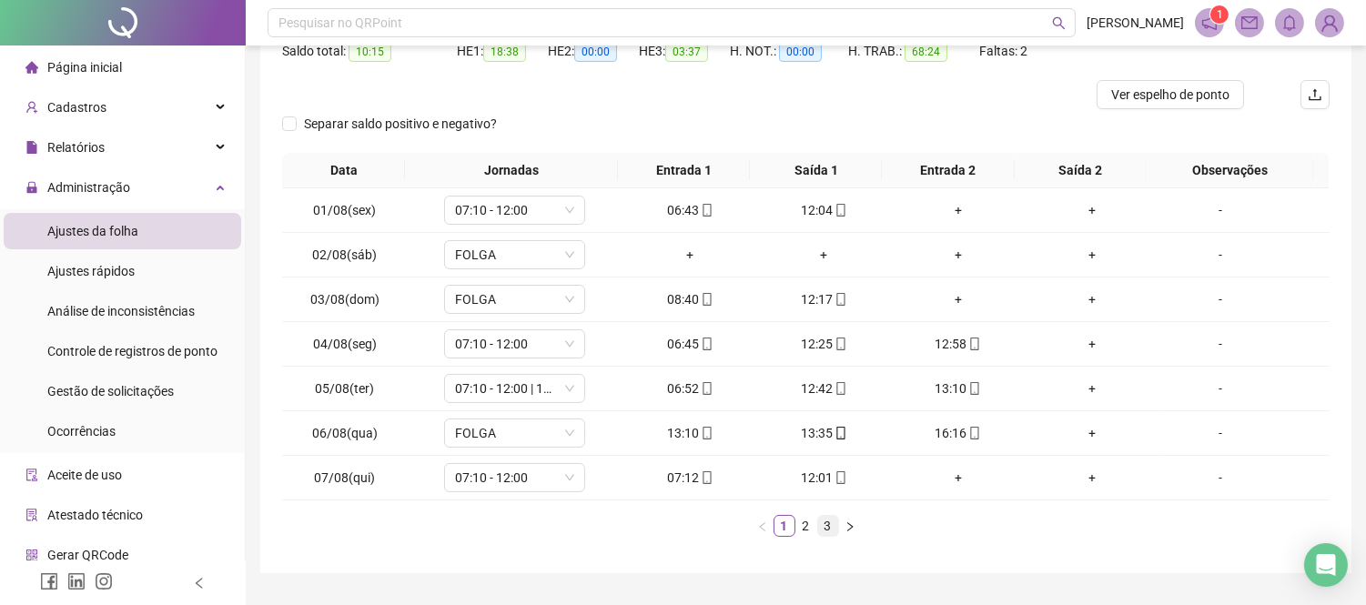
click at [817, 525] on li "3" at bounding box center [828, 526] width 22 height 22
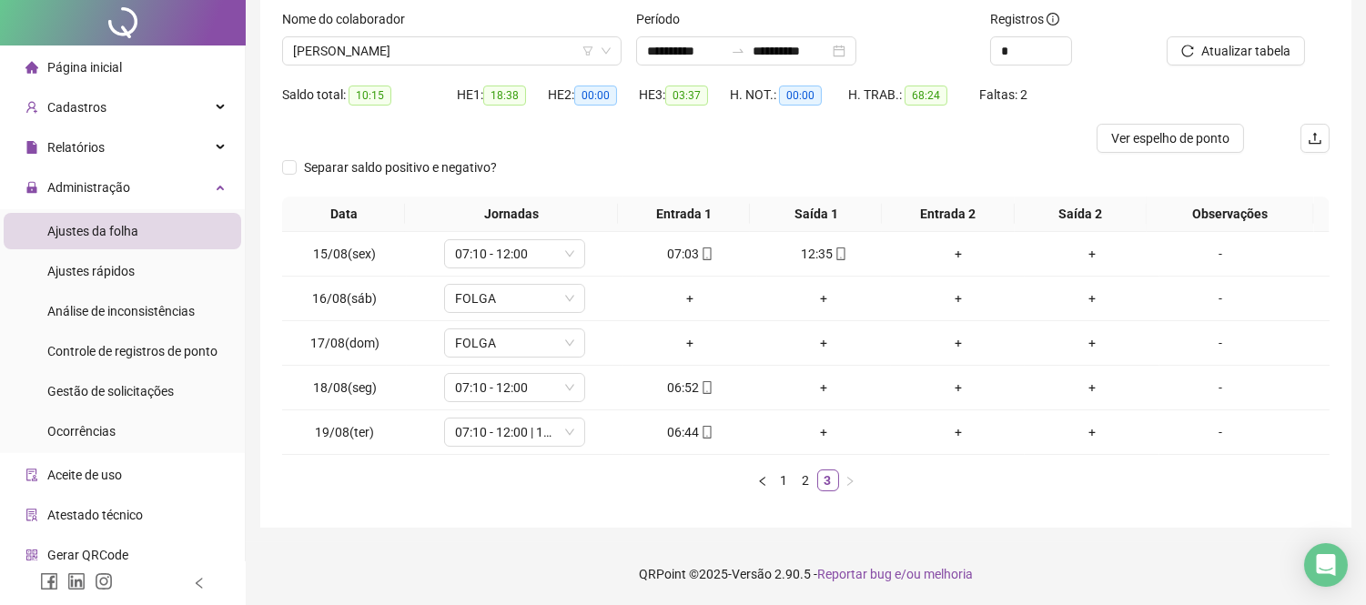
scroll to position [0, 0]
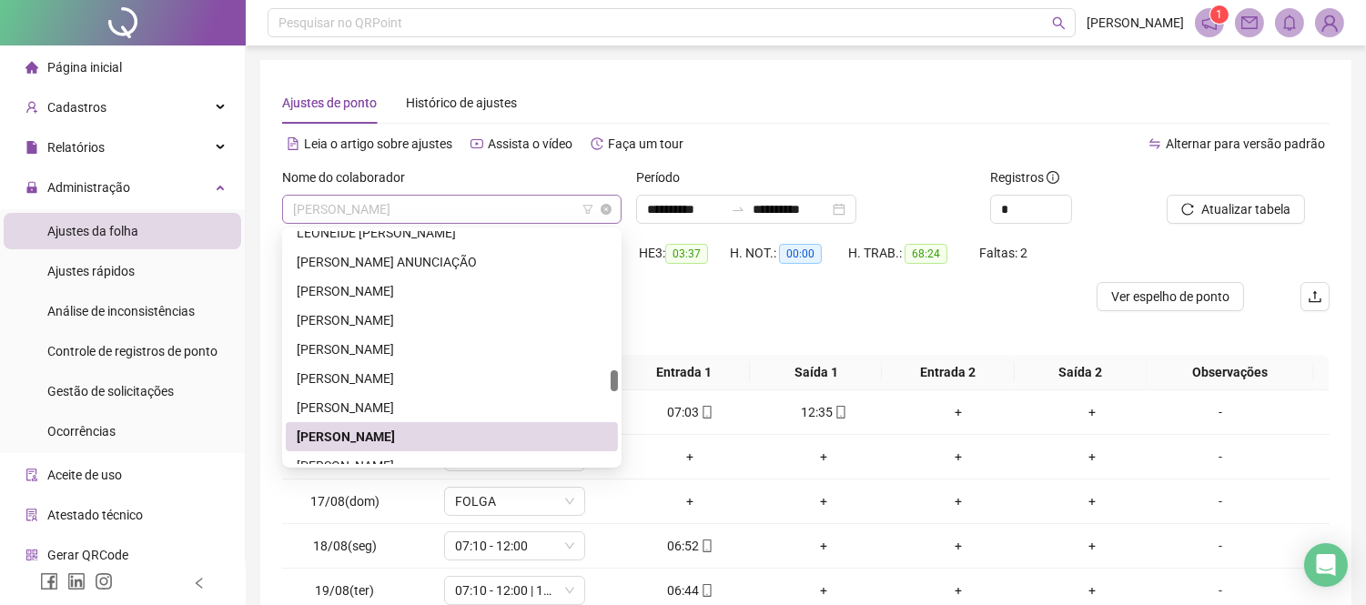
click at [515, 209] on span "[PERSON_NAME]" at bounding box center [452, 209] width 318 height 27
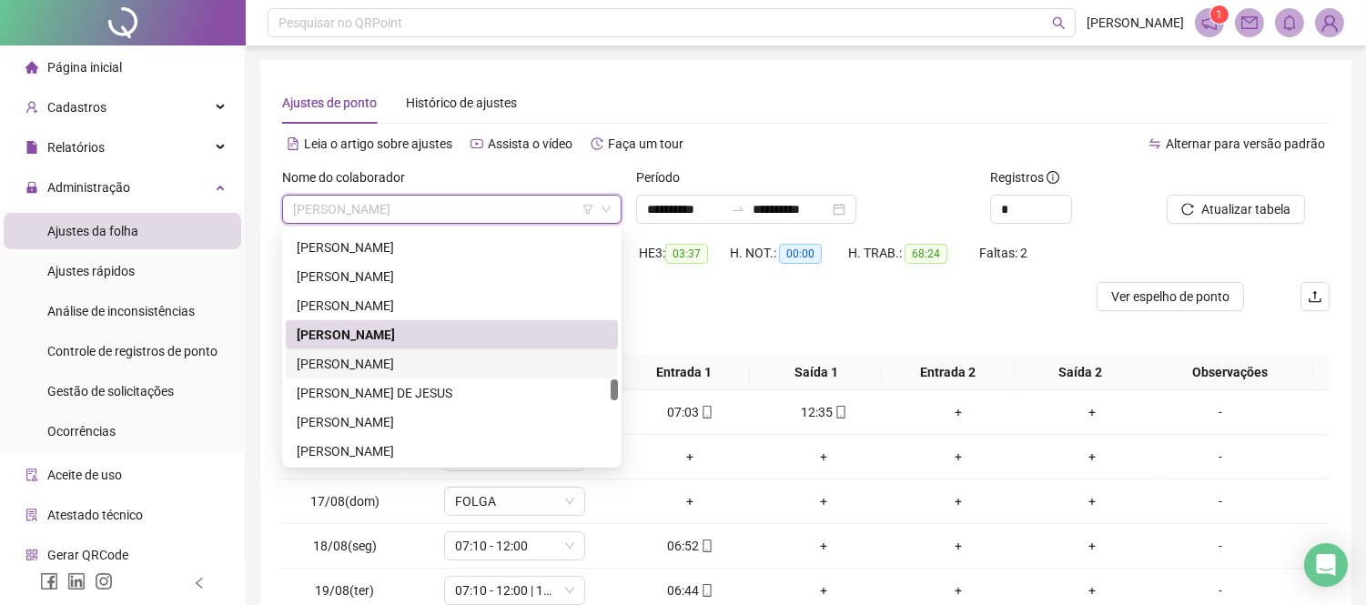
click at [379, 371] on div "[PERSON_NAME]" at bounding box center [452, 364] width 310 height 20
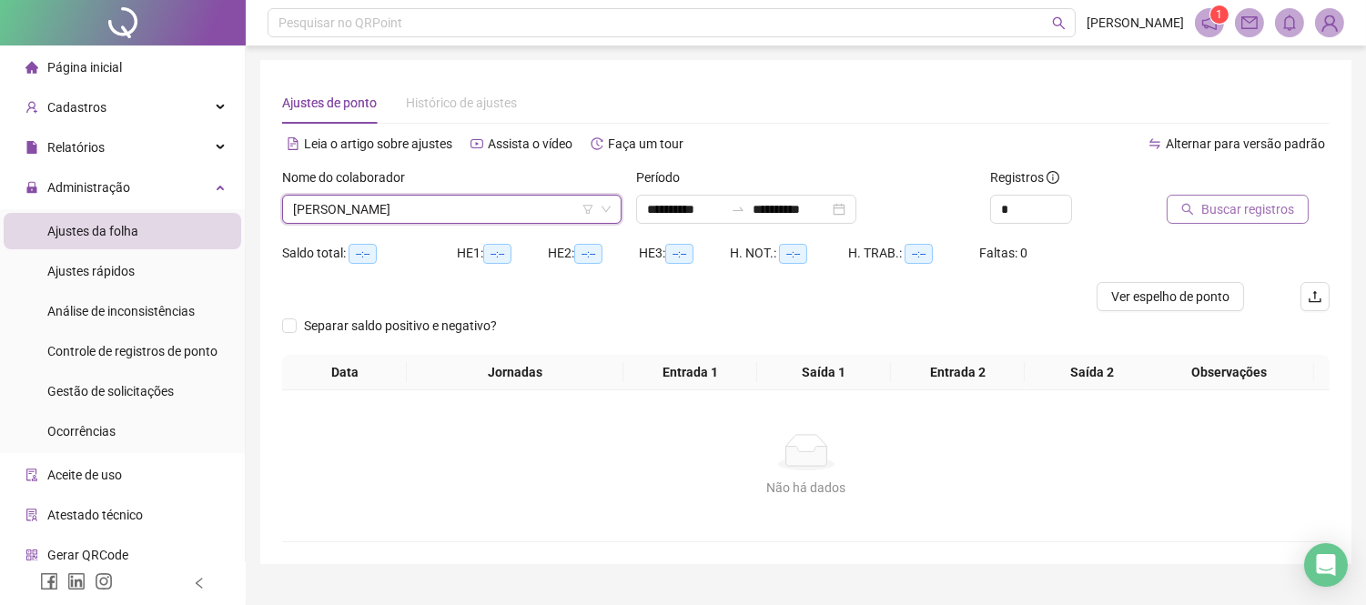
click at [1238, 214] on span "Buscar registros" at bounding box center [1248, 209] width 93 height 20
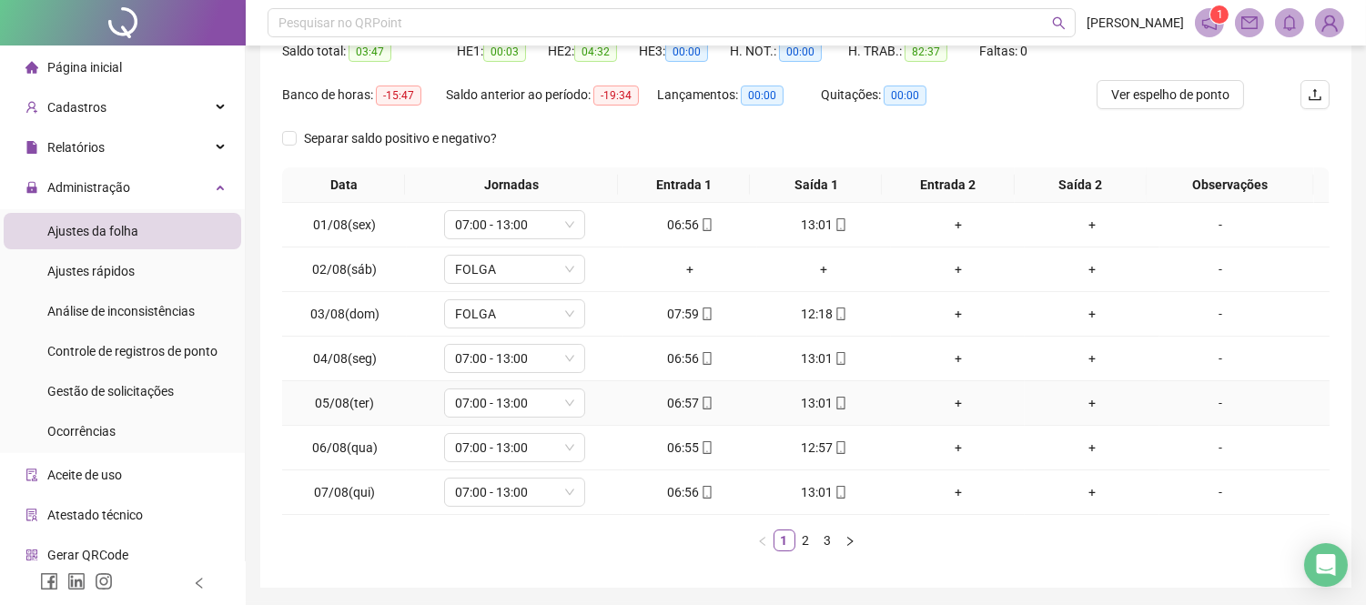
scroll to position [262, 0]
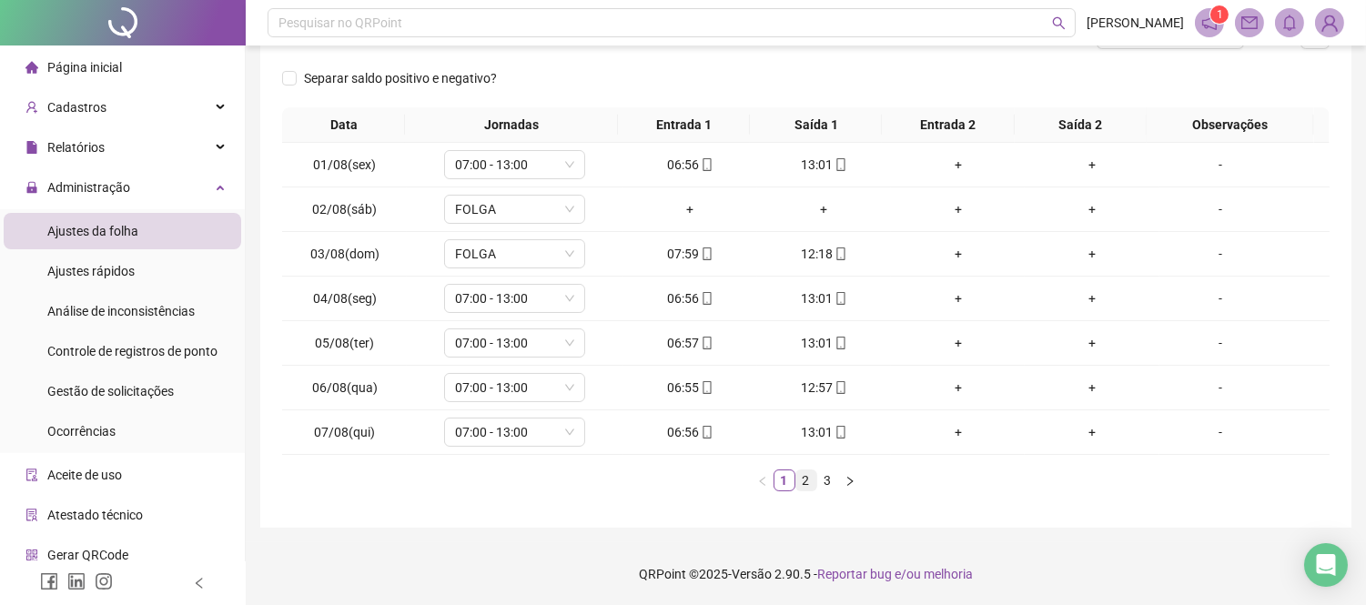
click at [798, 477] on link "2" at bounding box center [807, 481] width 20 height 20
click at [836, 474] on link "3" at bounding box center [828, 481] width 20 height 20
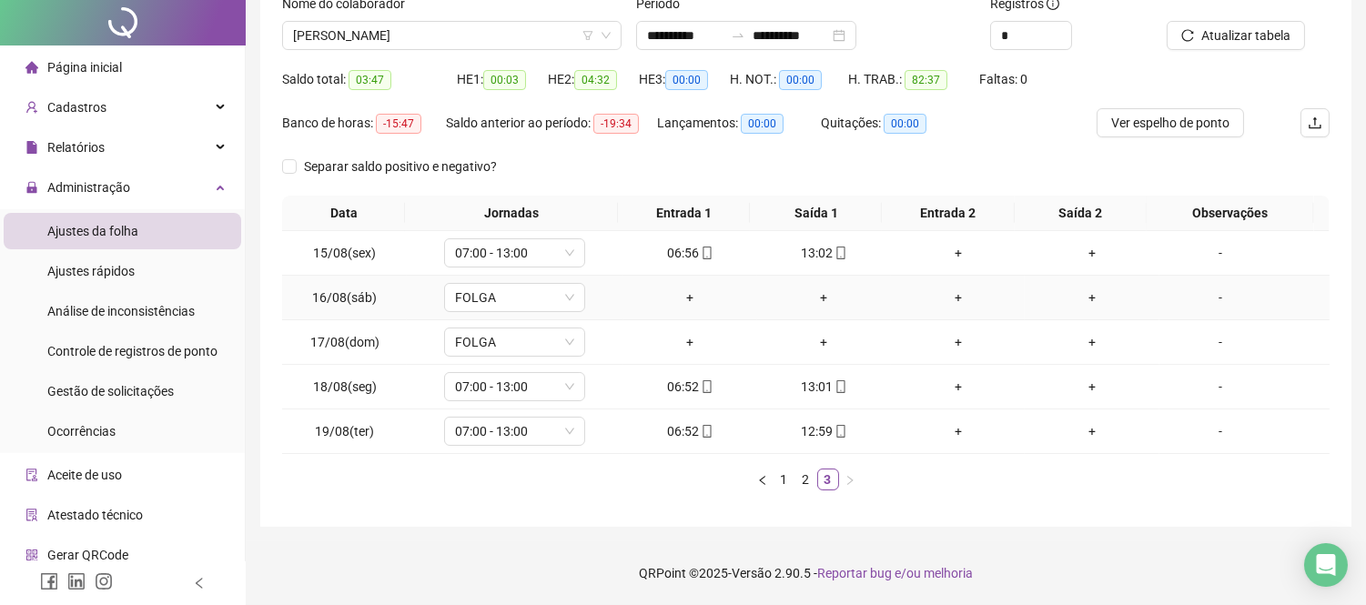
scroll to position [0, 0]
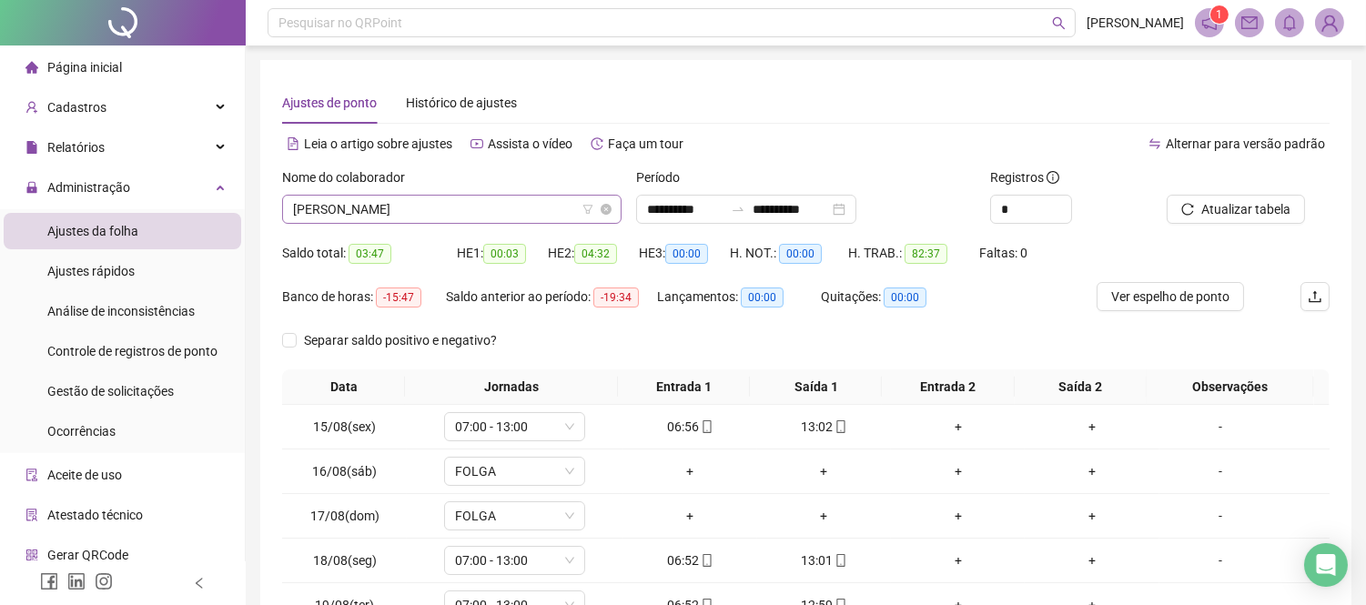
click at [526, 215] on span "[PERSON_NAME]" at bounding box center [452, 209] width 318 height 27
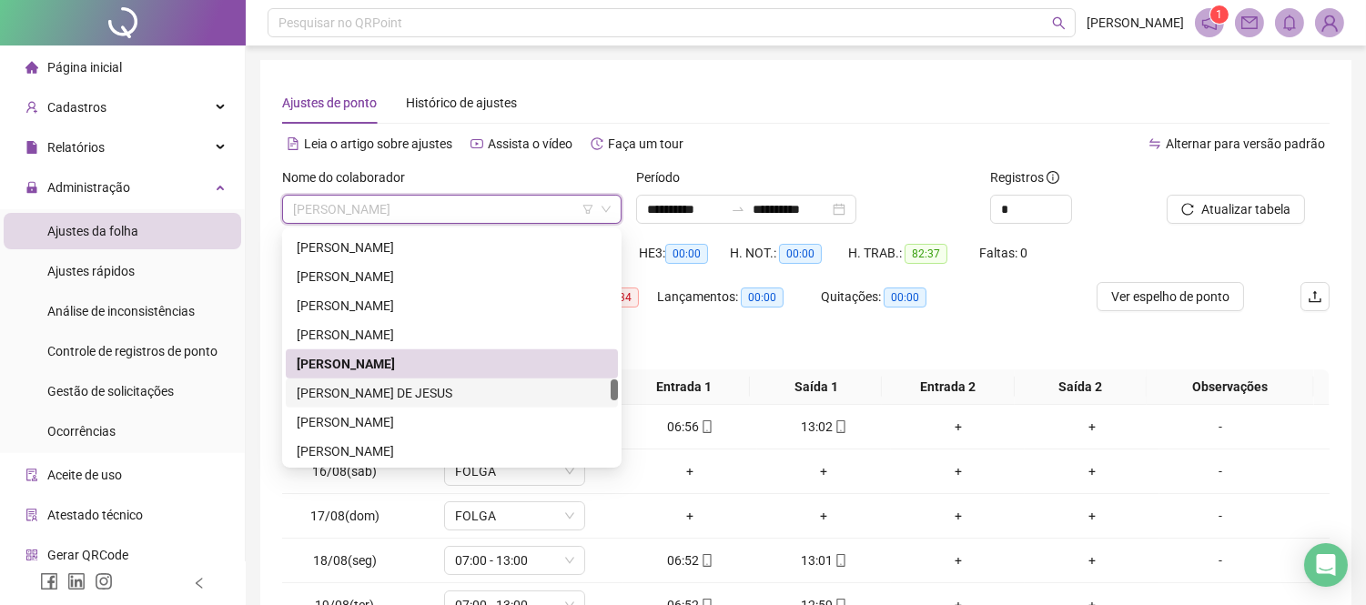
click at [412, 388] on div "[PERSON_NAME] DE JESUS" at bounding box center [452, 393] width 310 height 20
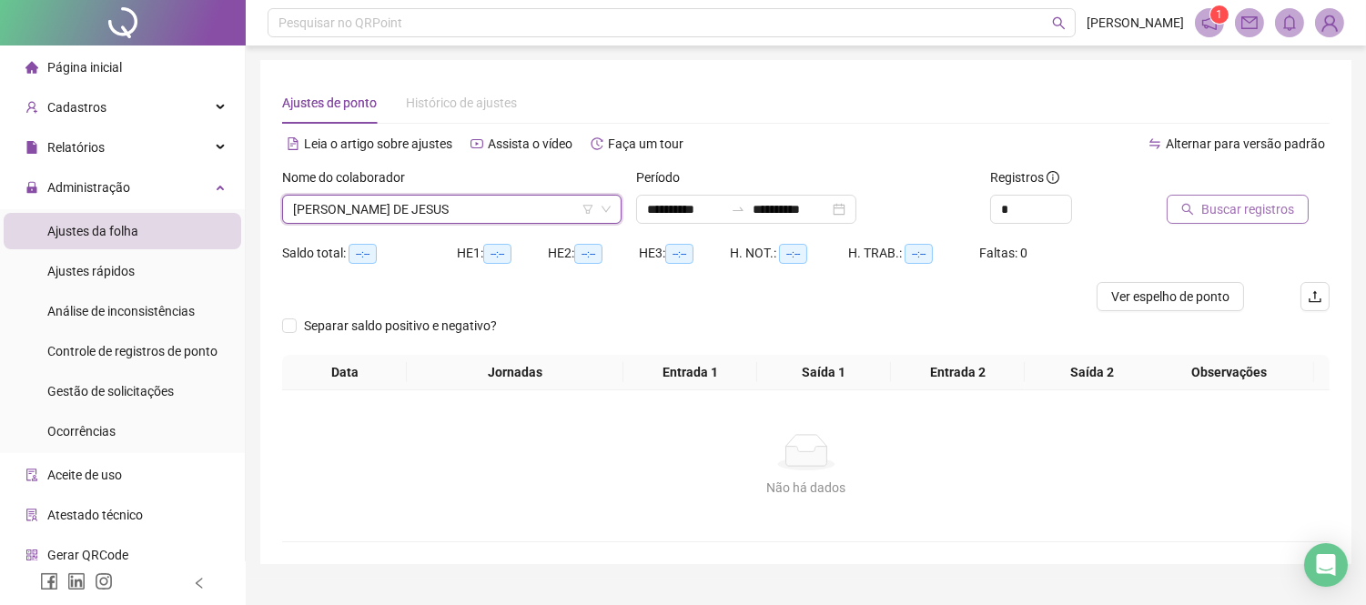
click at [1229, 205] on span "Buscar registros" at bounding box center [1248, 209] width 93 height 20
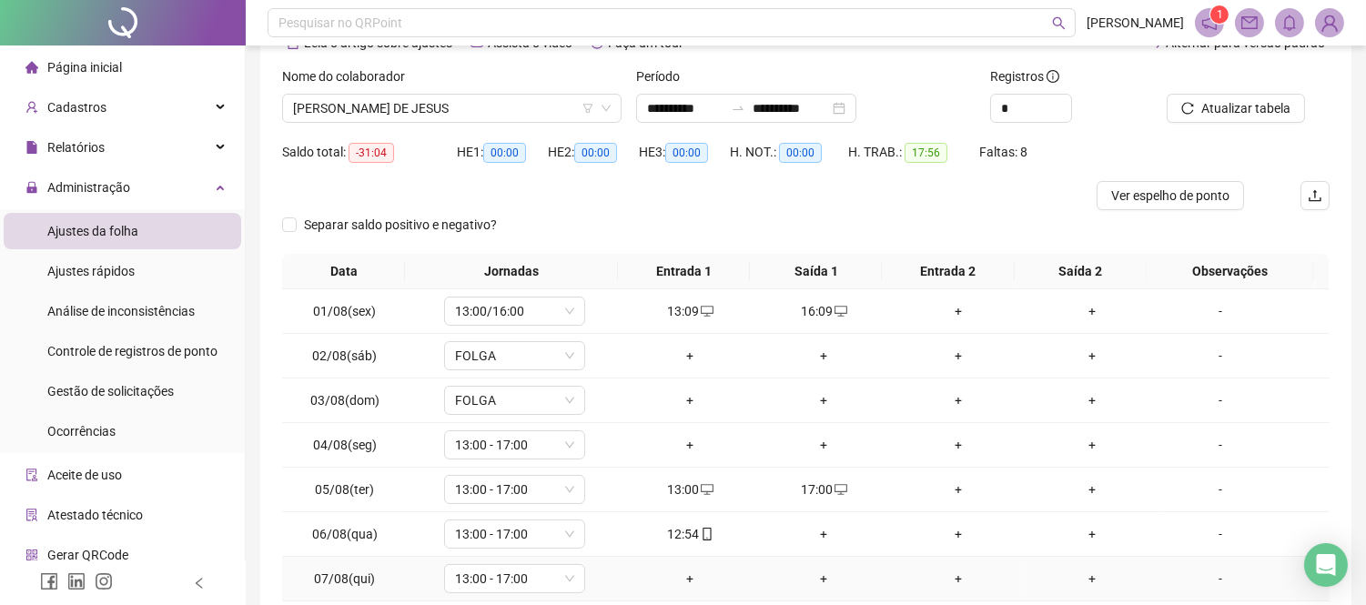
scroll to position [202, 0]
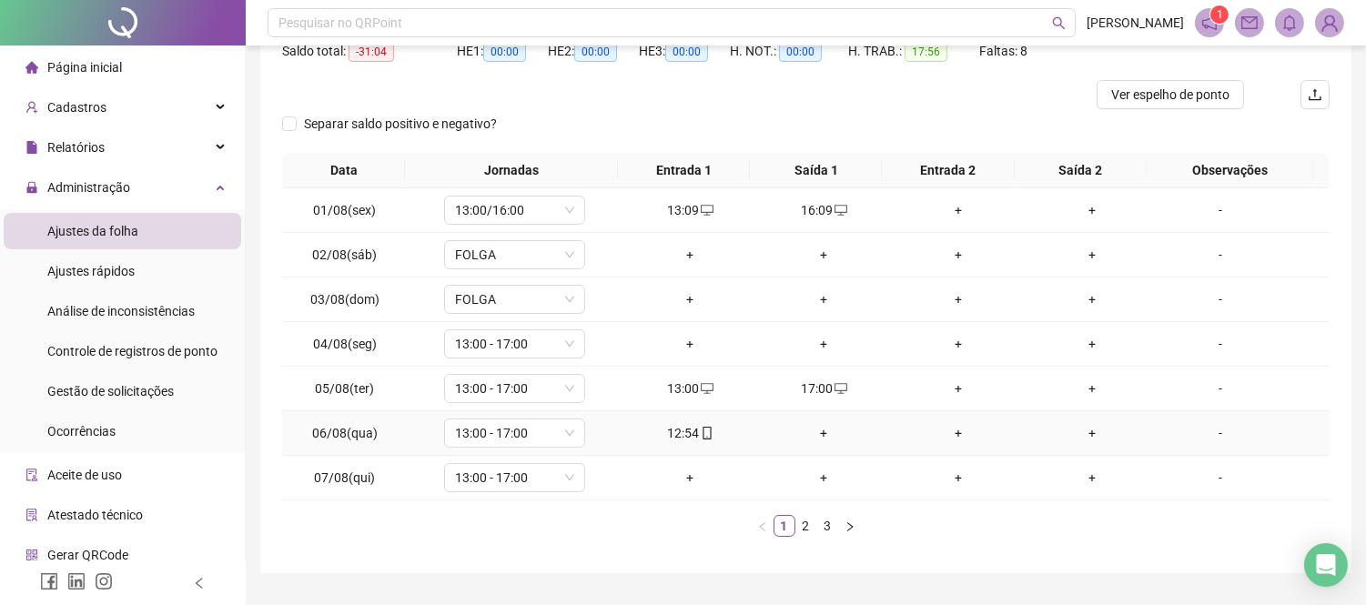
click at [811, 435] on div "+" at bounding box center [824, 433] width 119 height 20
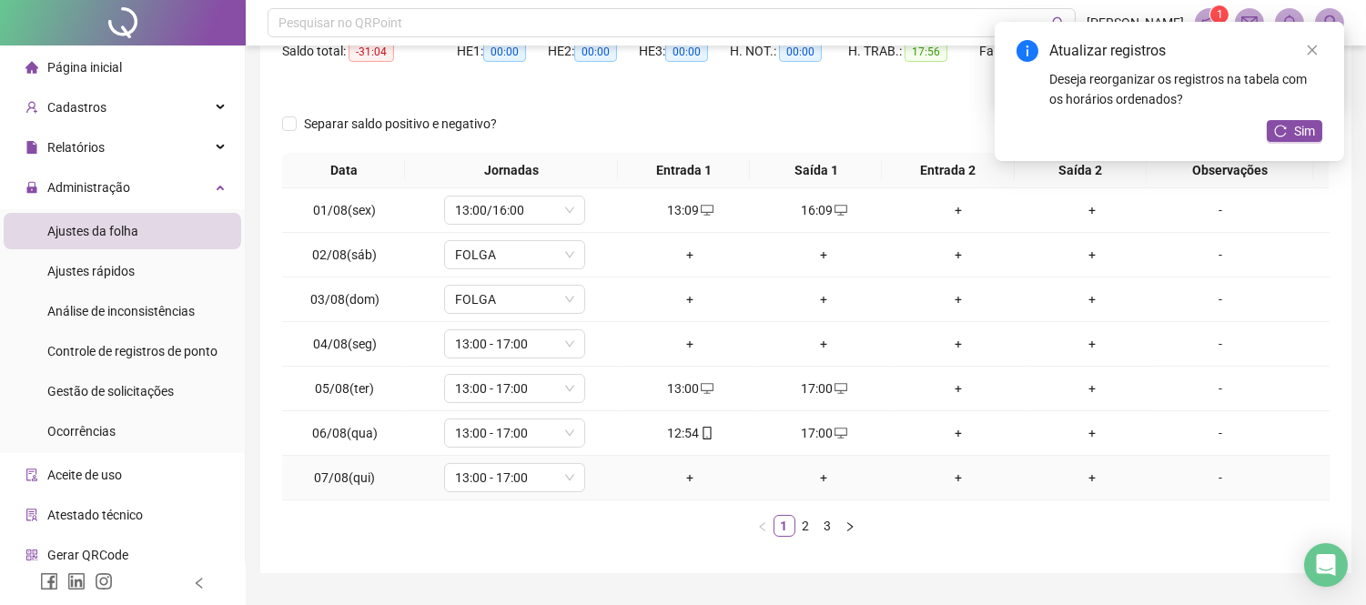
click at [695, 475] on div "+" at bounding box center [690, 478] width 119 height 20
click at [823, 465] on td "+" at bounding box center [824, 478] width 134 height 45
click at [820, 476] on div "+" at bounding box center [824, 478] width 119 height 20
click at [687, 358] on td "+" at bounding box center [691, 344] width 134 height 45
click at [693, 338] on div "+" at bounding box center [690, 344] width 119 height 20
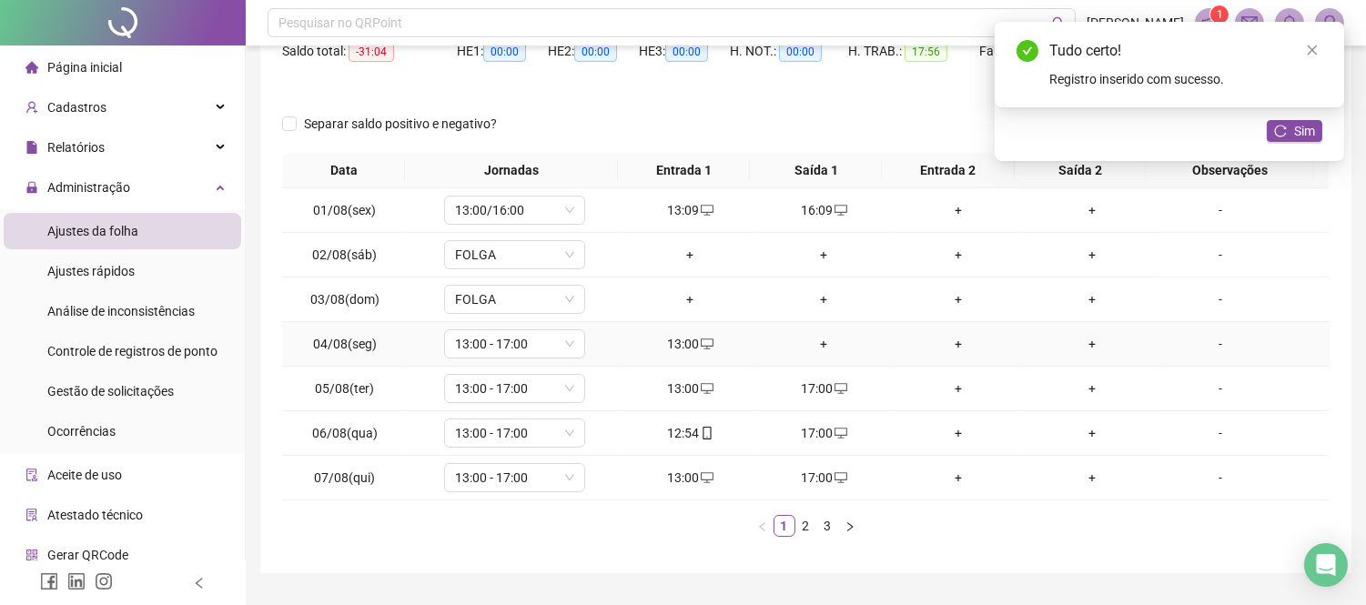
click at [836, 331] on td "+" at bounding box center [824, 344] width 134 height 45
drag, startPoint x: 829, startPoint y: 338, endPoint x: 833, endPoint y: 347, distance: 9.8
click at [830, 340] on div "+" at bounding box center [824, 344] width 119 height 20
click at [803, 523] on link "2" at bounding box center [807, 526] width 20 height 20
click at [695, 211] on div "+" at bounding box center [690, 210] width 119 height 20
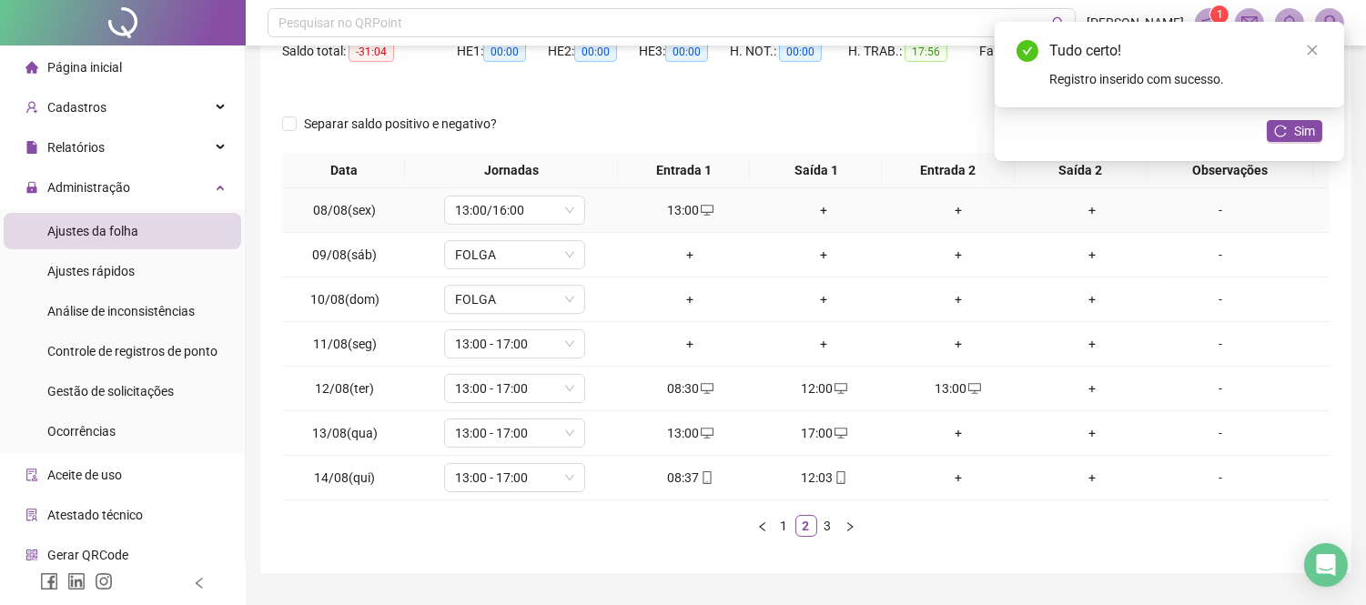
click at [810, 215] on div "+" at bounding box center [824, 210] width 119 height 20
click at [819, 533] on link "3" at bounding box center [828, 526] width 20 height 20
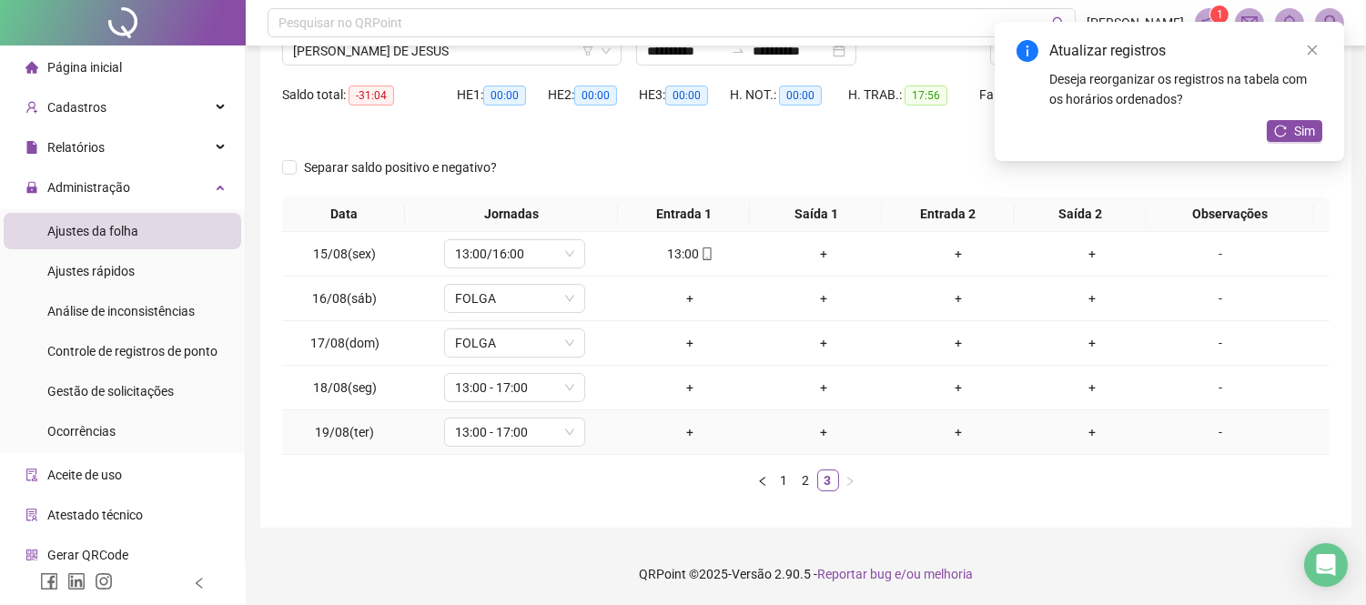
click at [681, 433] on div "+" at bounding box center [690, 432] width 119 height 20
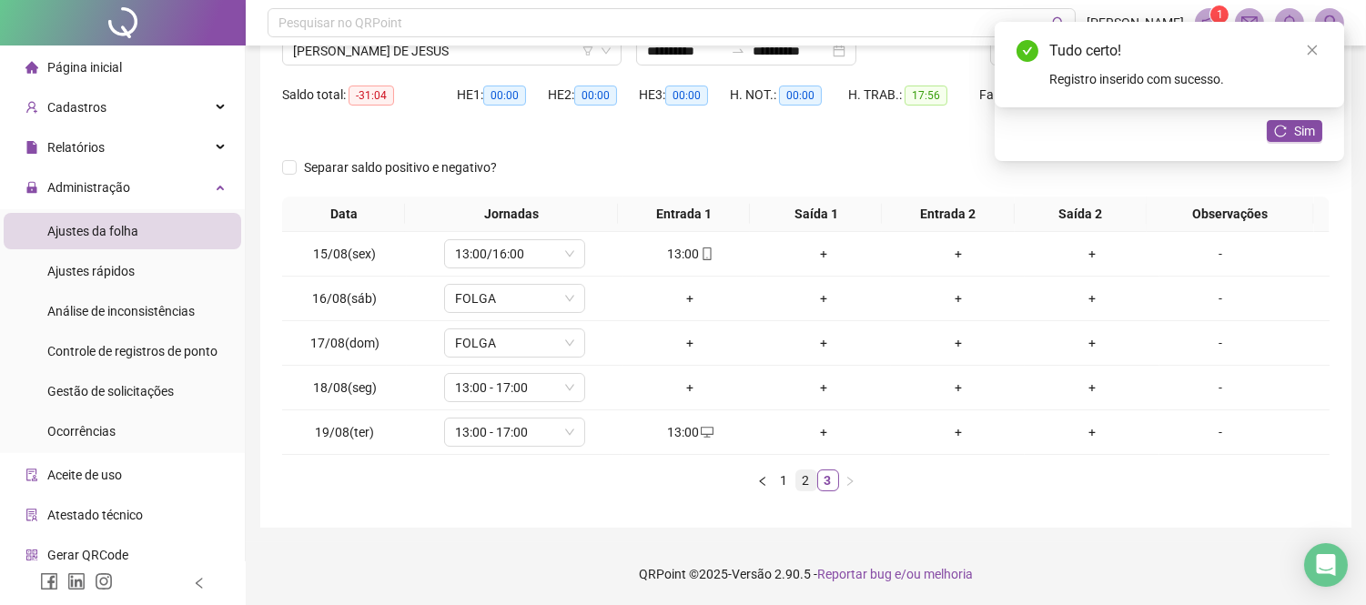
click at [798, 476] on link "2" at bounding box center [807, 481] width 20 height 20
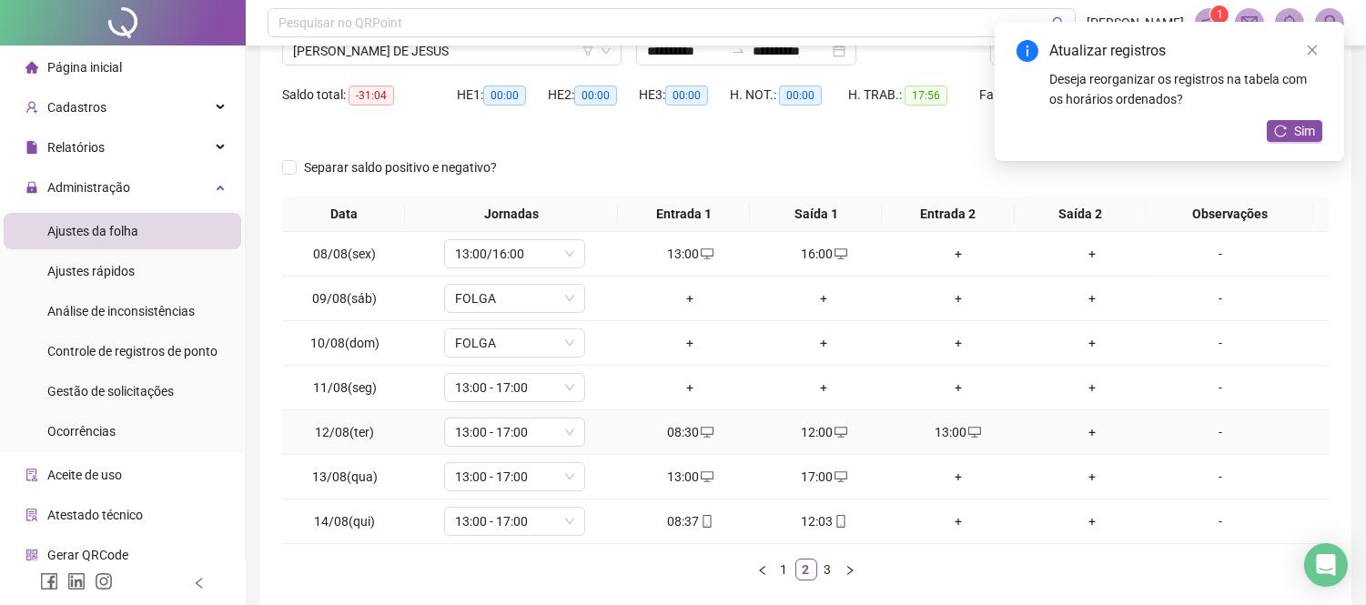
click at [948, 437] on div "13:00" at bounding box center [958, 432] width 119 height 20
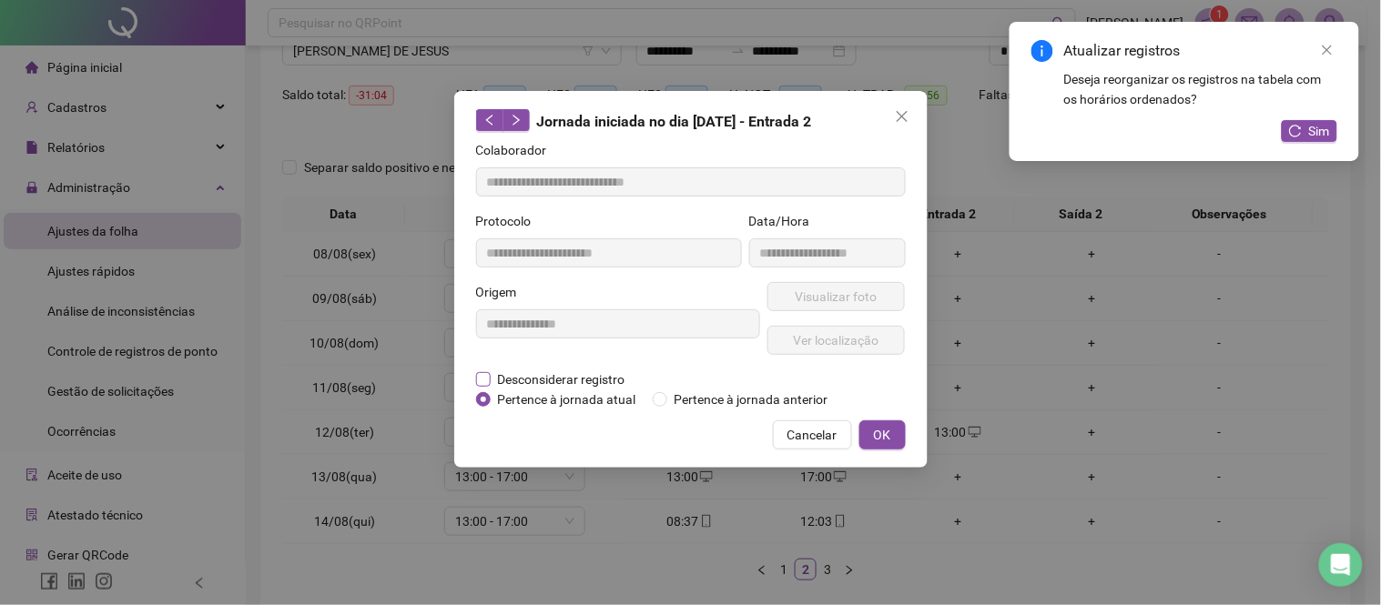
click at [499, 376] on span "Desconsiderar registro" at bounding box center [562, 380] width 142 height 20
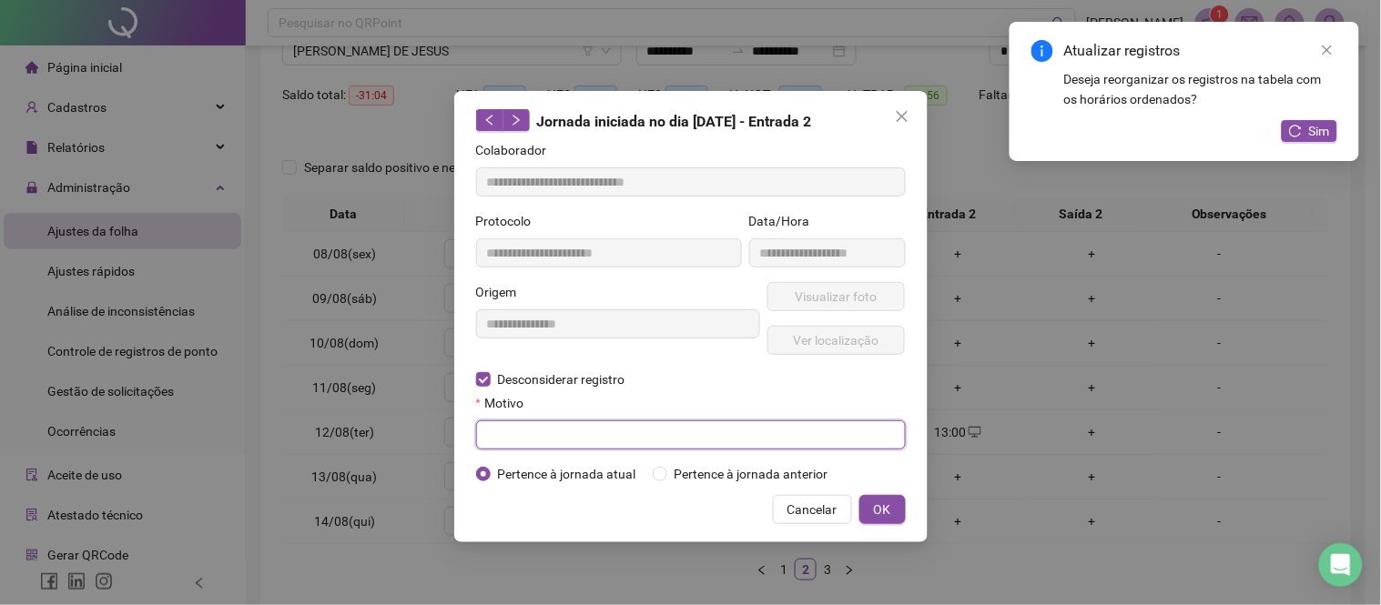
click at [507, 437] on input "text" at bounding box center [691, 435] width 430 height 29
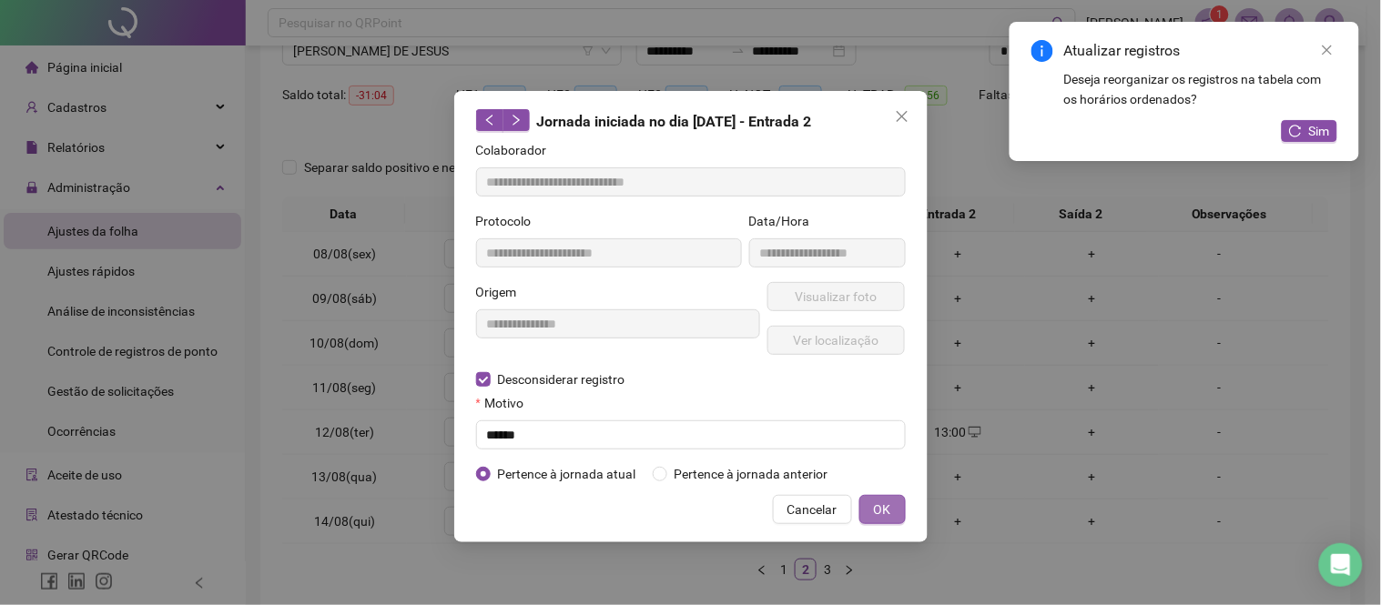
click at [897, 513] on button "OK" at bounding box center [882, 509] width 46 height 29
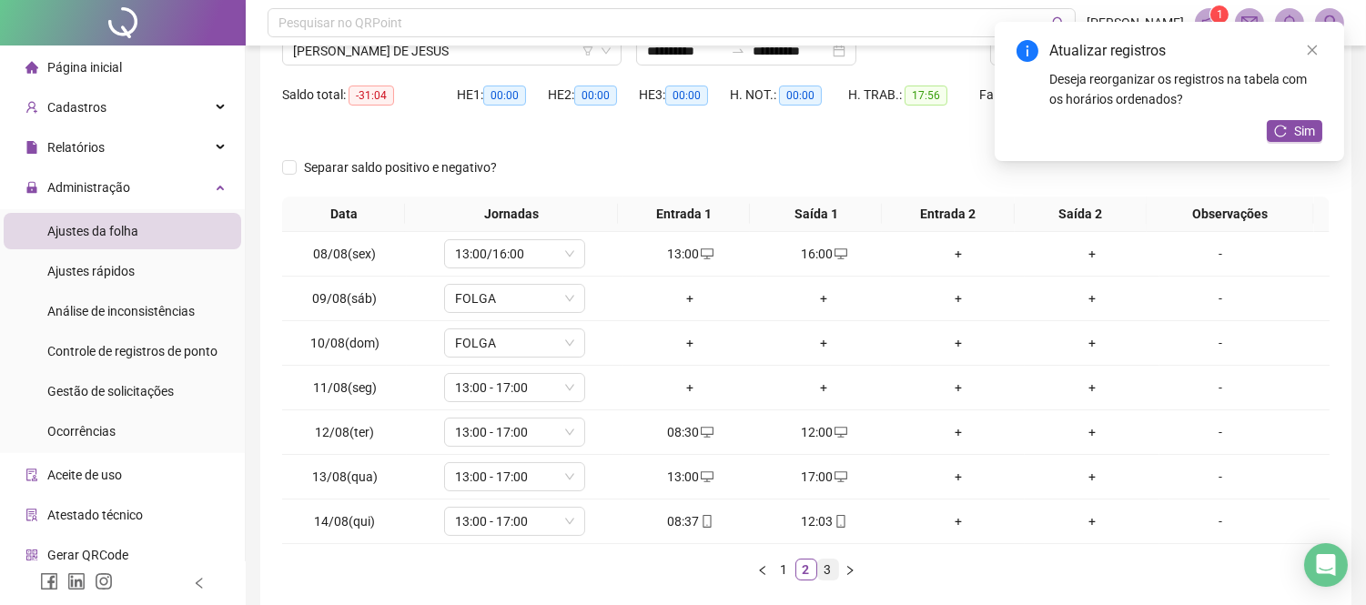
click at [818, 574] on link "3" at bounding box center [828, 570] width 20 height 20
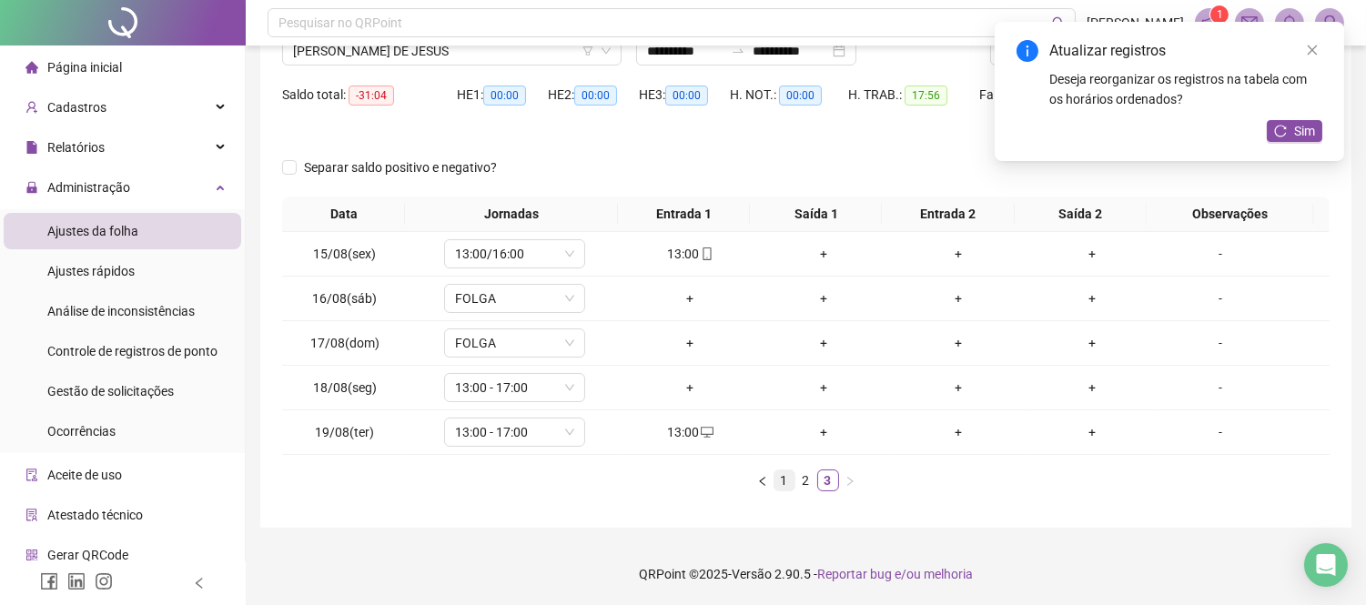
click at [794, 485] on link "1" at bounding box center [785, 481] width 20 height 20
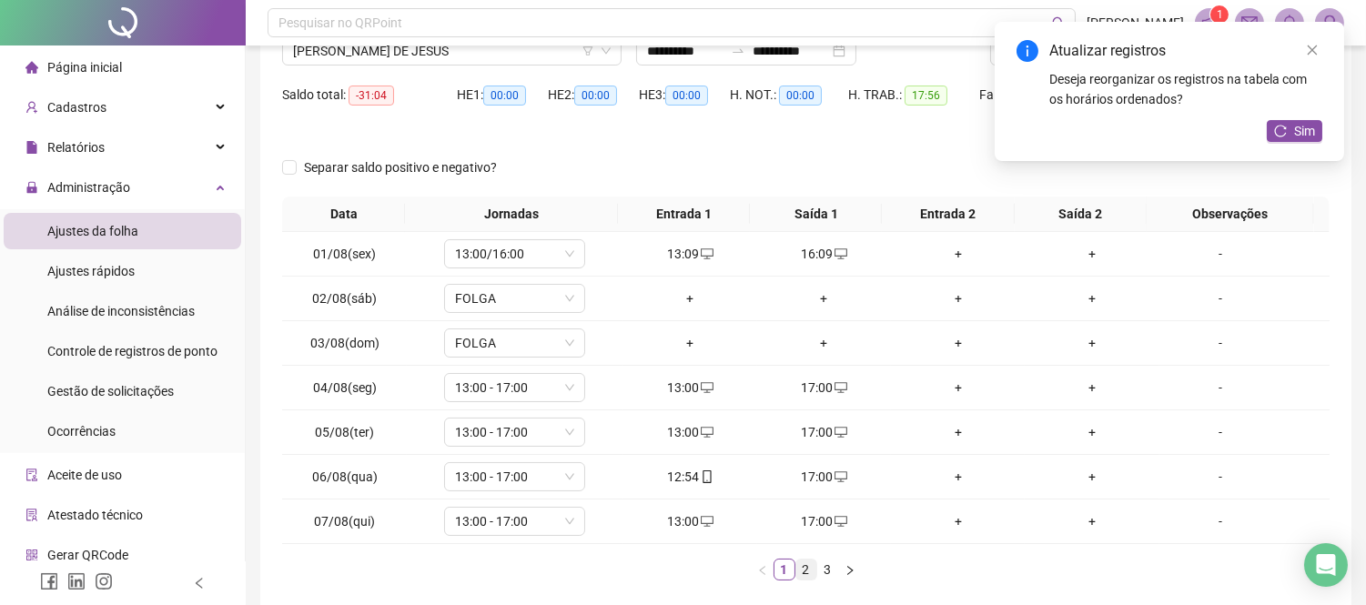
click at [802, 567] on link "2" at bounding box center [807, 570] width 20 height 20
click at [807, 517] on div "12:03" at bounding box center [824, 522] width 119 height 20
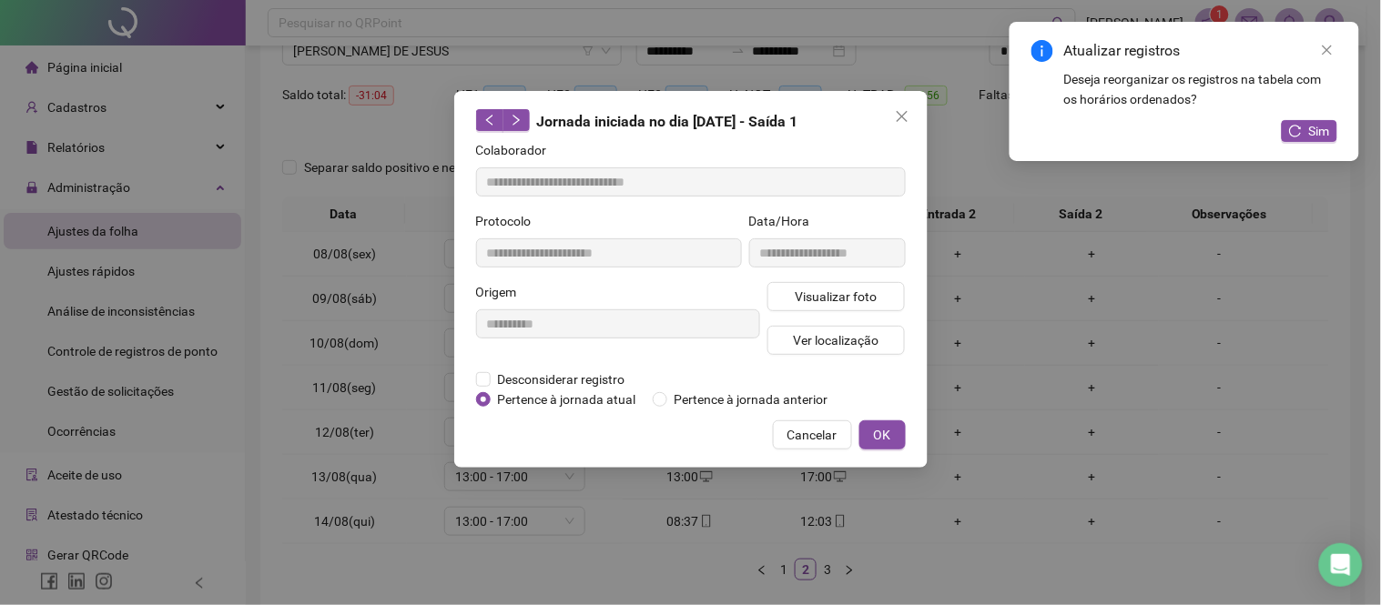
click at [668, 497] on div "**********" at bounding box center [690, 302] width 1381 height 605
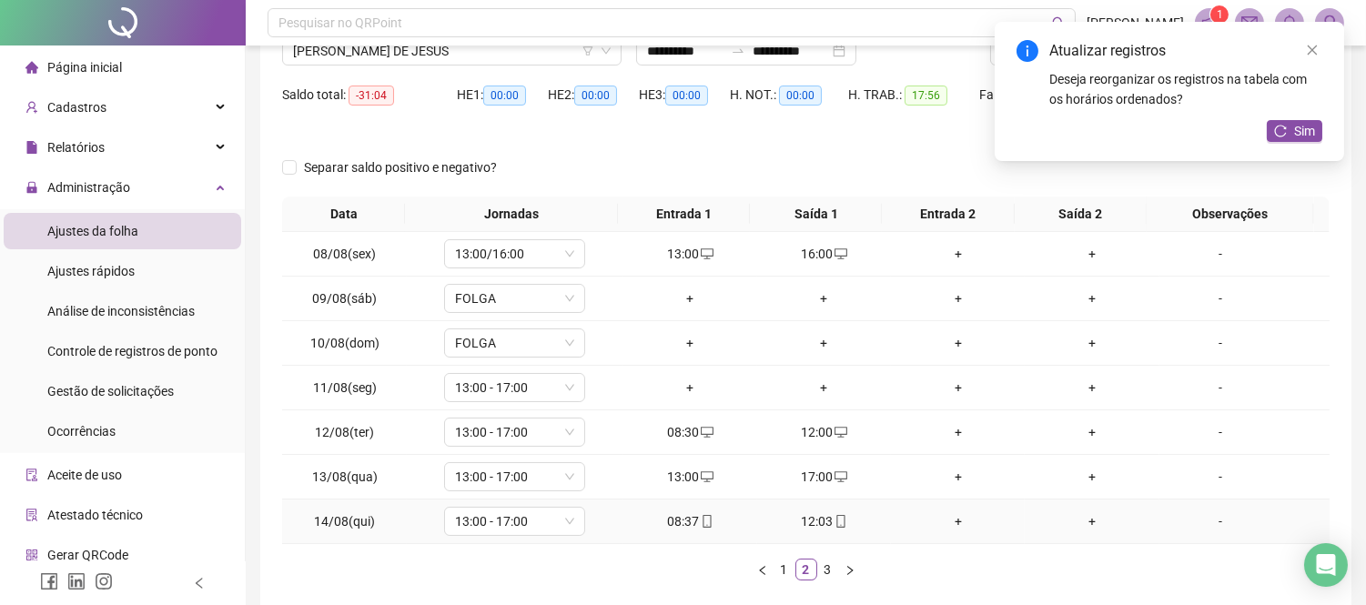
click at [679, 523] on div "08:37" at bounding box center [690, 522] width 119 height 20
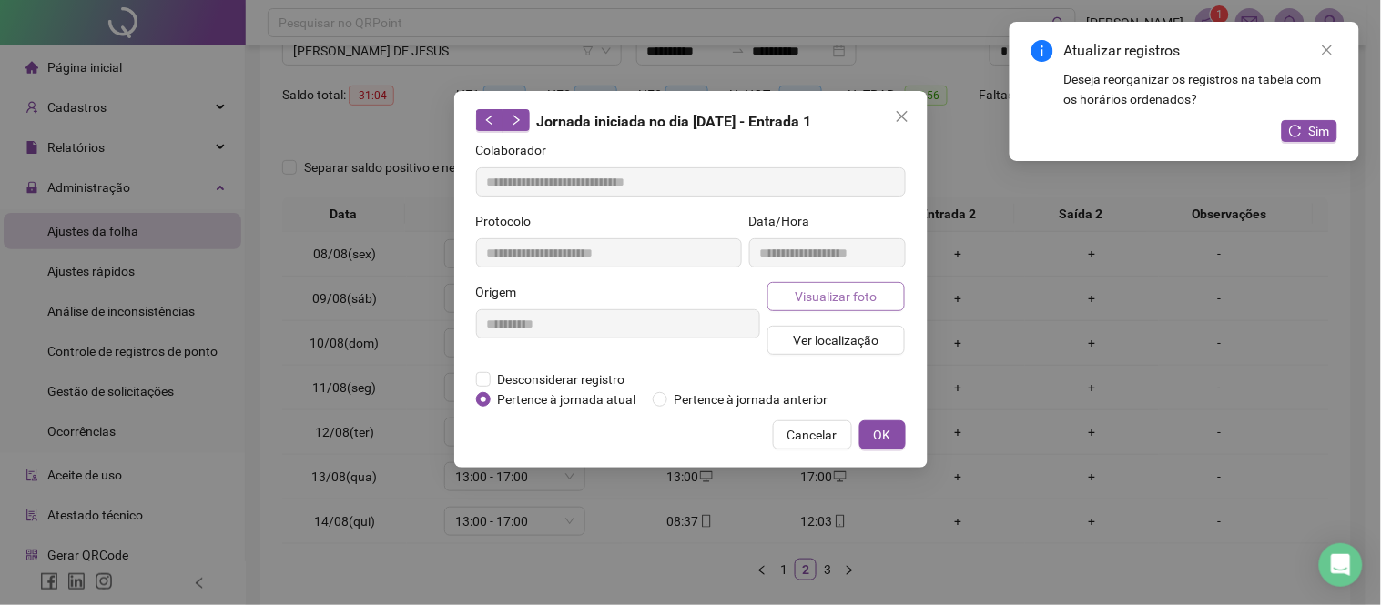
click at [806, 298] on span "Visualizar foto" at bounding box center [836, 297] width 82 height 20
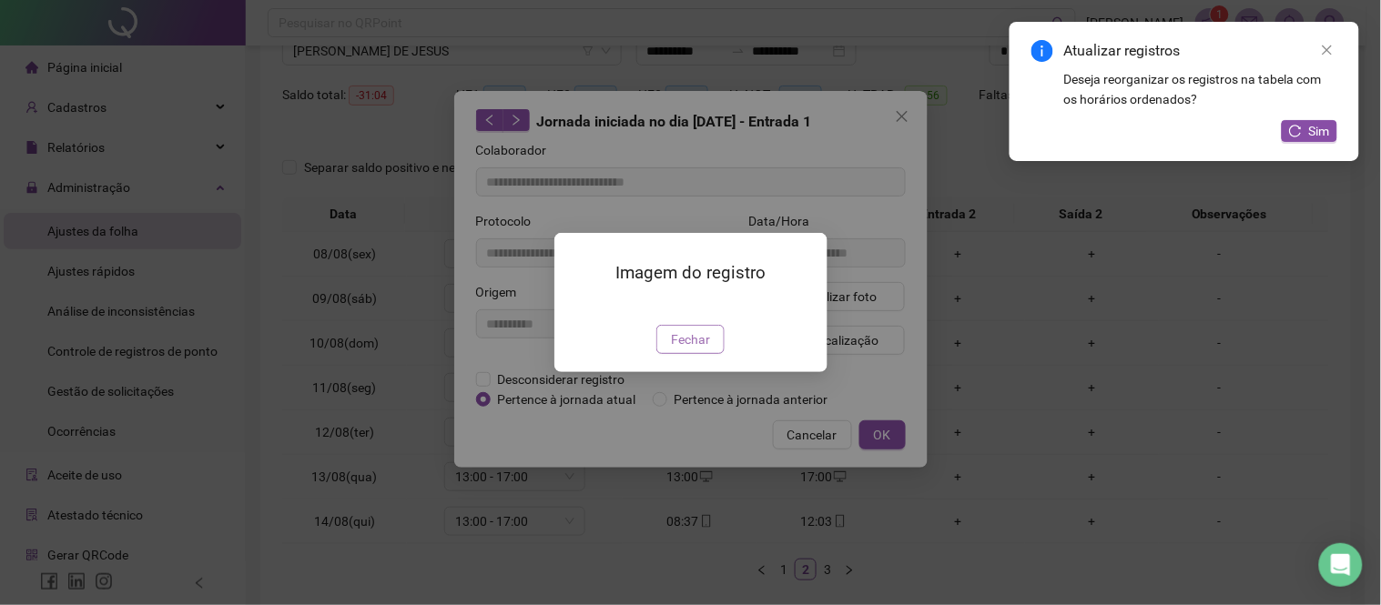
click at [690, 350] on span "Fechar" at bounding box center [690, 340] width 39 height 20
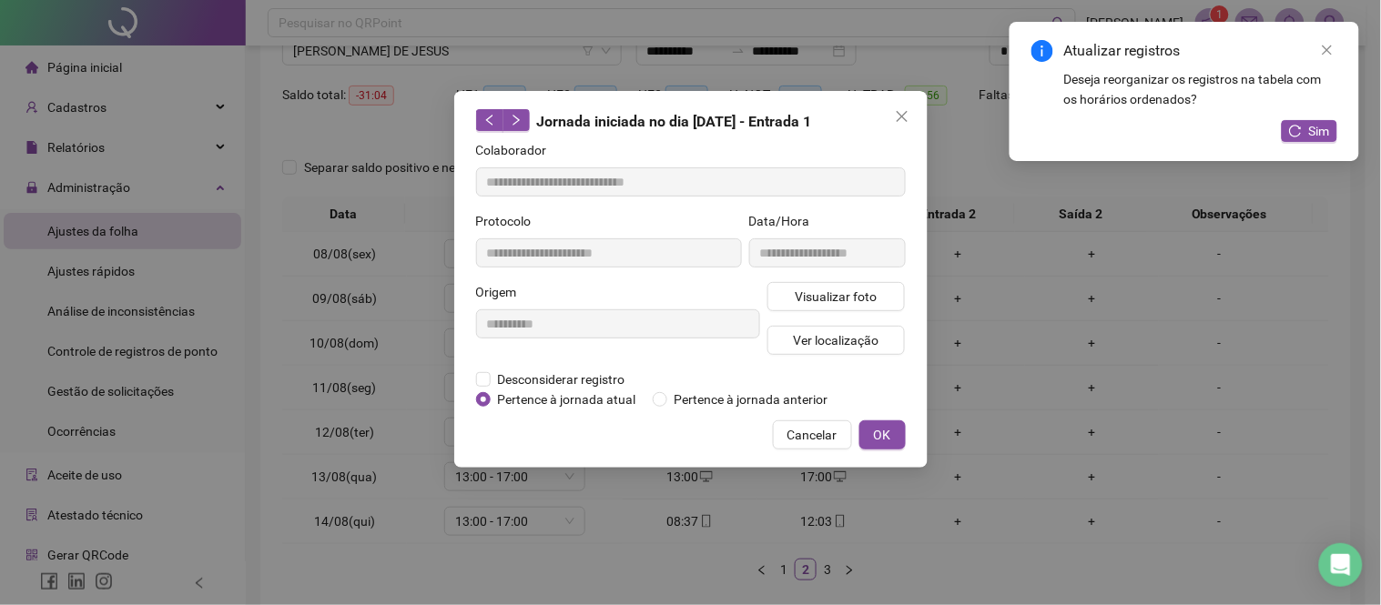
click at [766, 508] on div "**********" at bounding box center [690, 302] width 1381 height 605
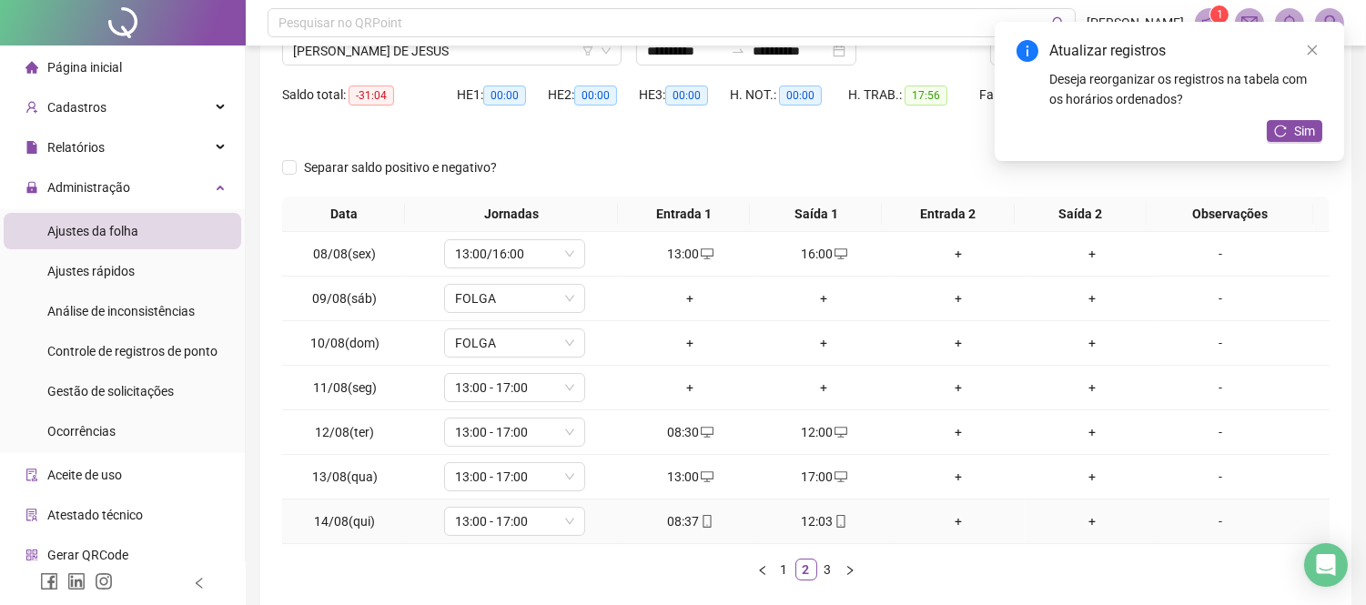
click at [810, 519] on div "12:03" at bounding box center [824, 522] width 119 height 20
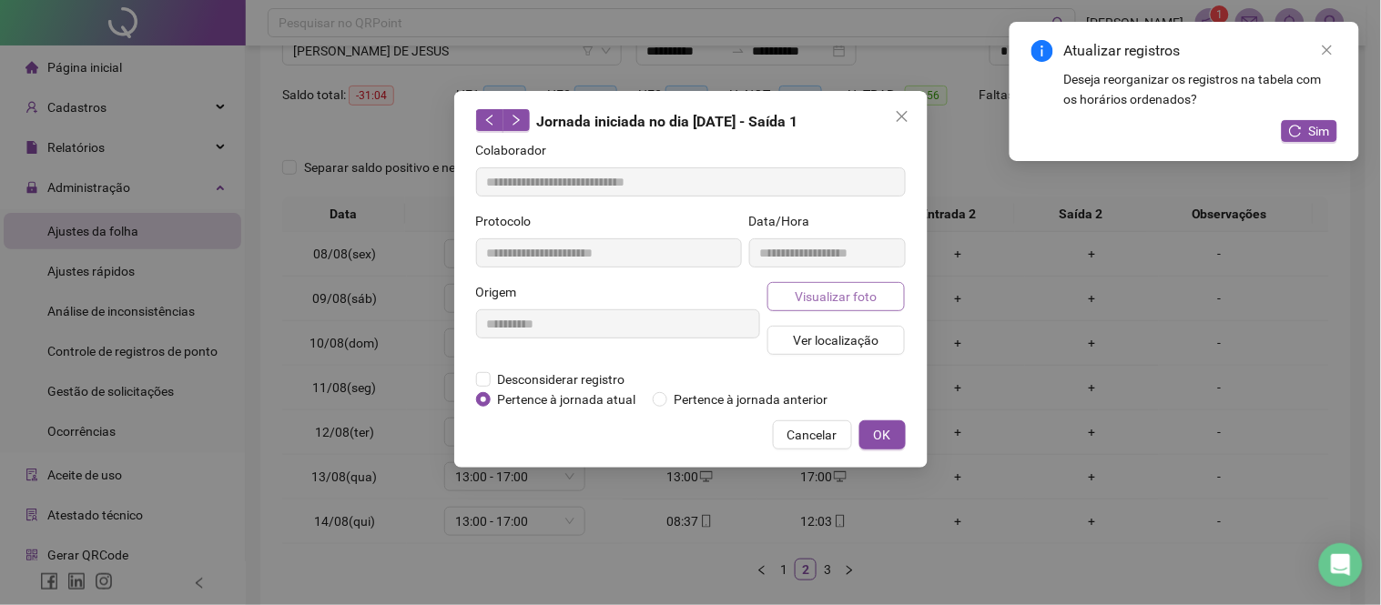
click at [839, 297] on span "Visualizar foto" at bounding box center [836, 297] width 82 height 20
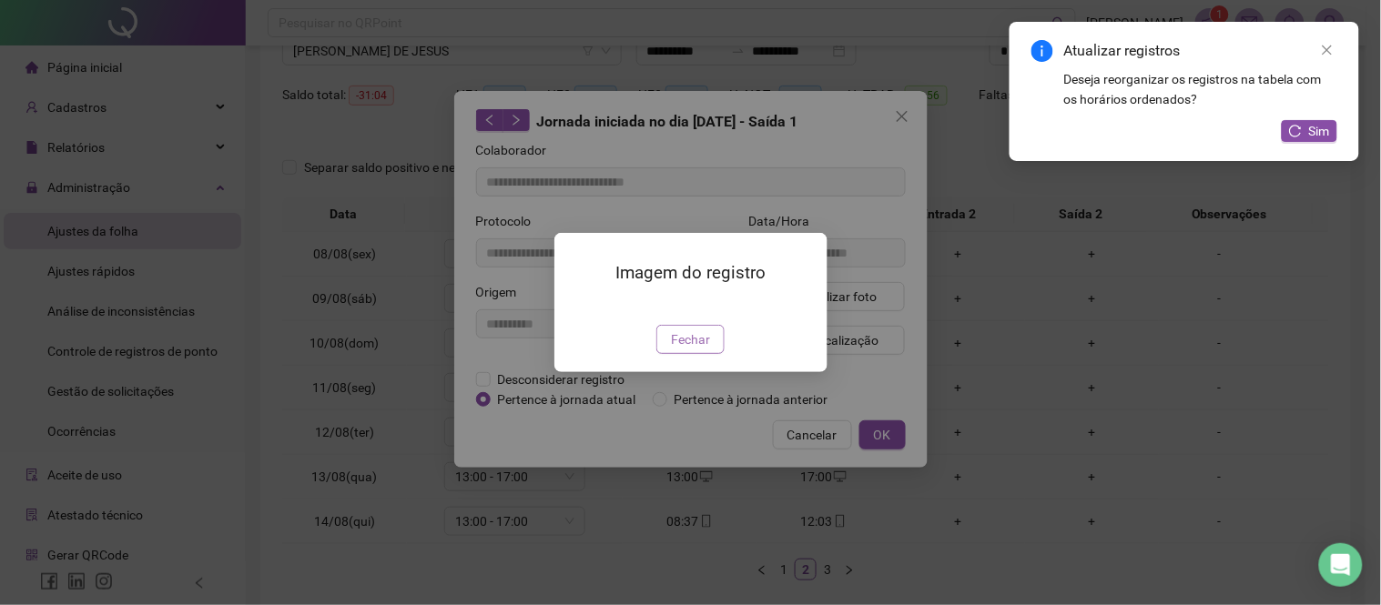
click at [675, 350] on span "Fechar" at bounding box center [690, 340] width 39 height 20
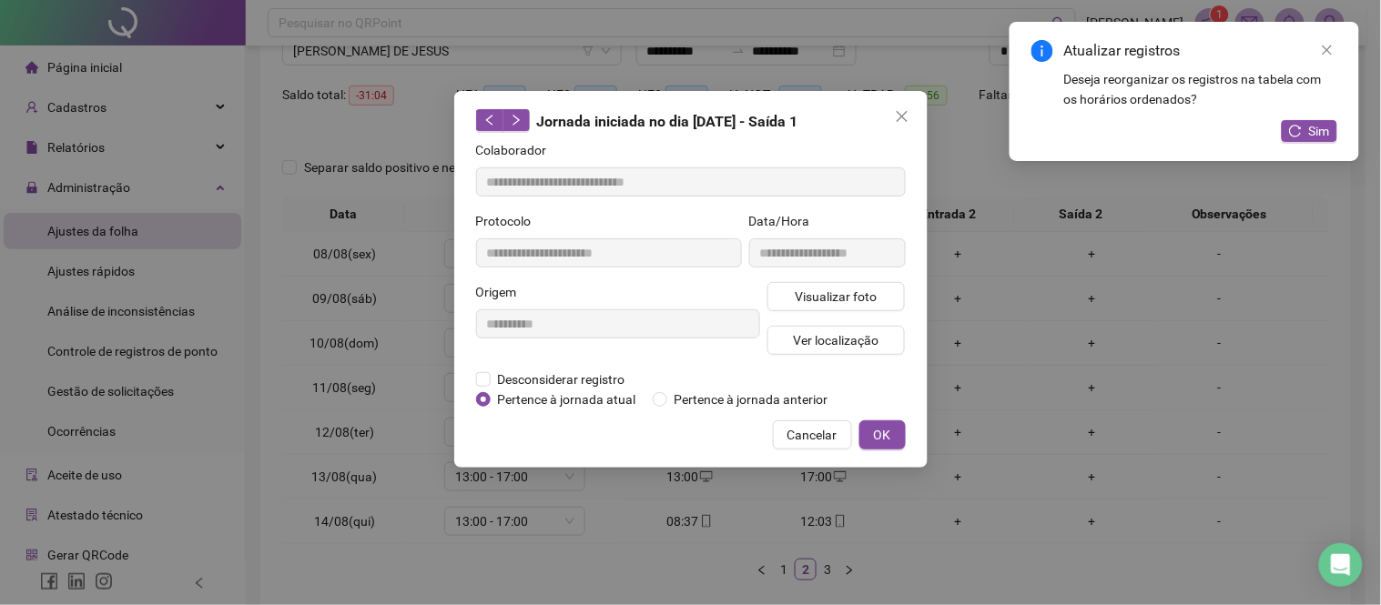
click at [701, 524] on div "**********" at bounding box center [690, 302] width 1381 height 605
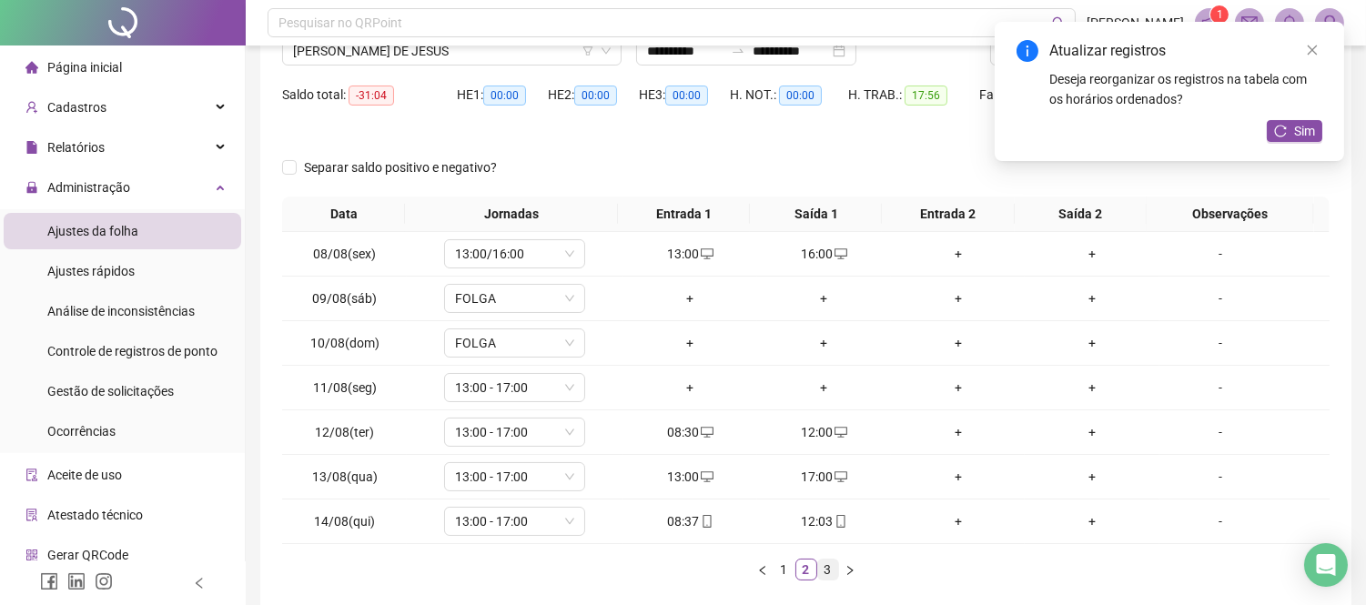
click at [833, 569] on link "3" at bounding box center [828, 570] width 20 height 20
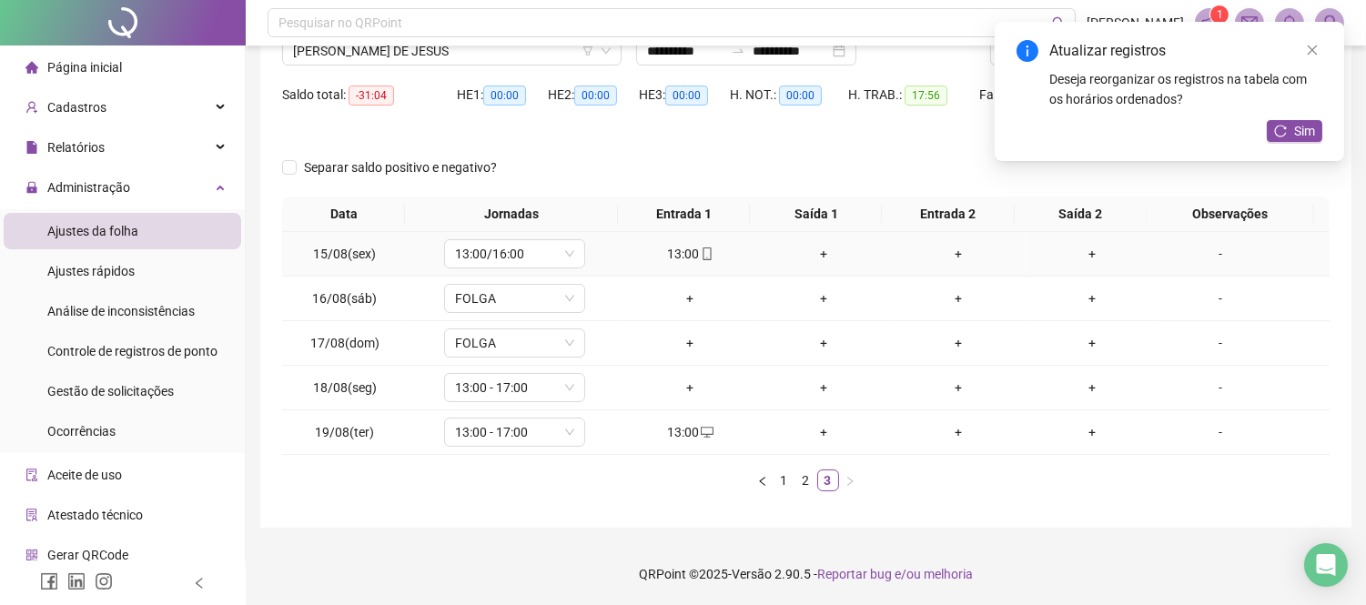
click at [690, 257] on div "13:00" at bounding box center [690, 254] width 119 height 20
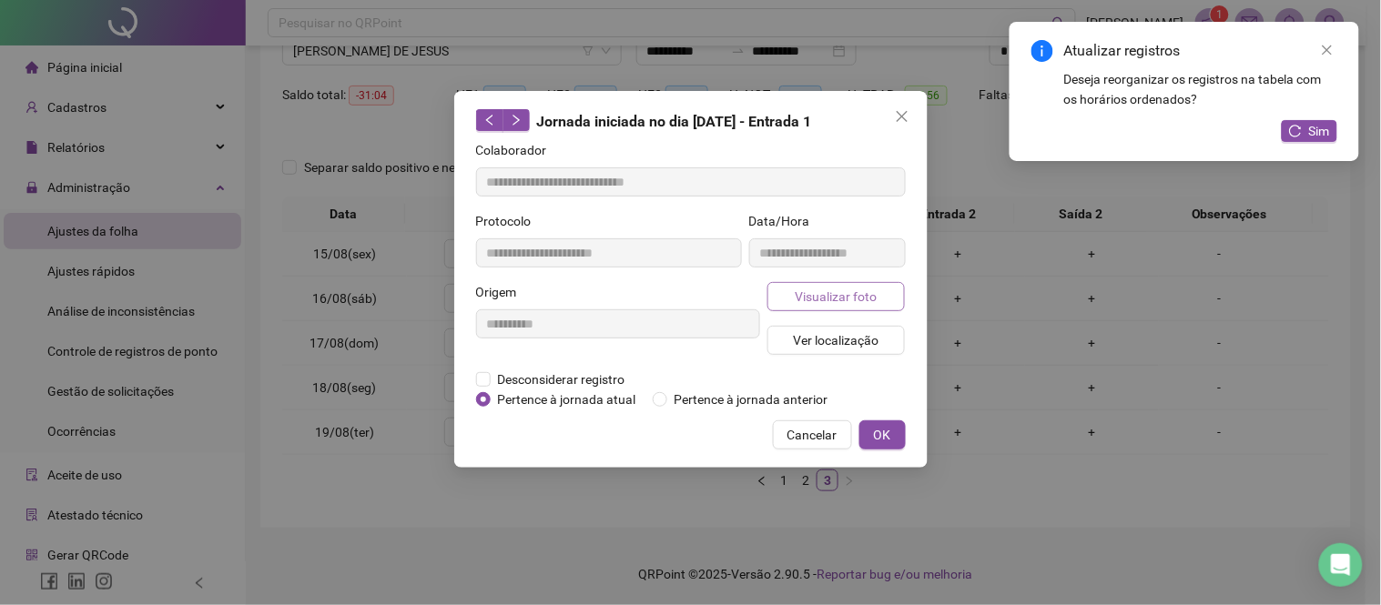
click at [810, 299] on span "Visualizar foto" at bounding box center [836, 297] width 82 height 20
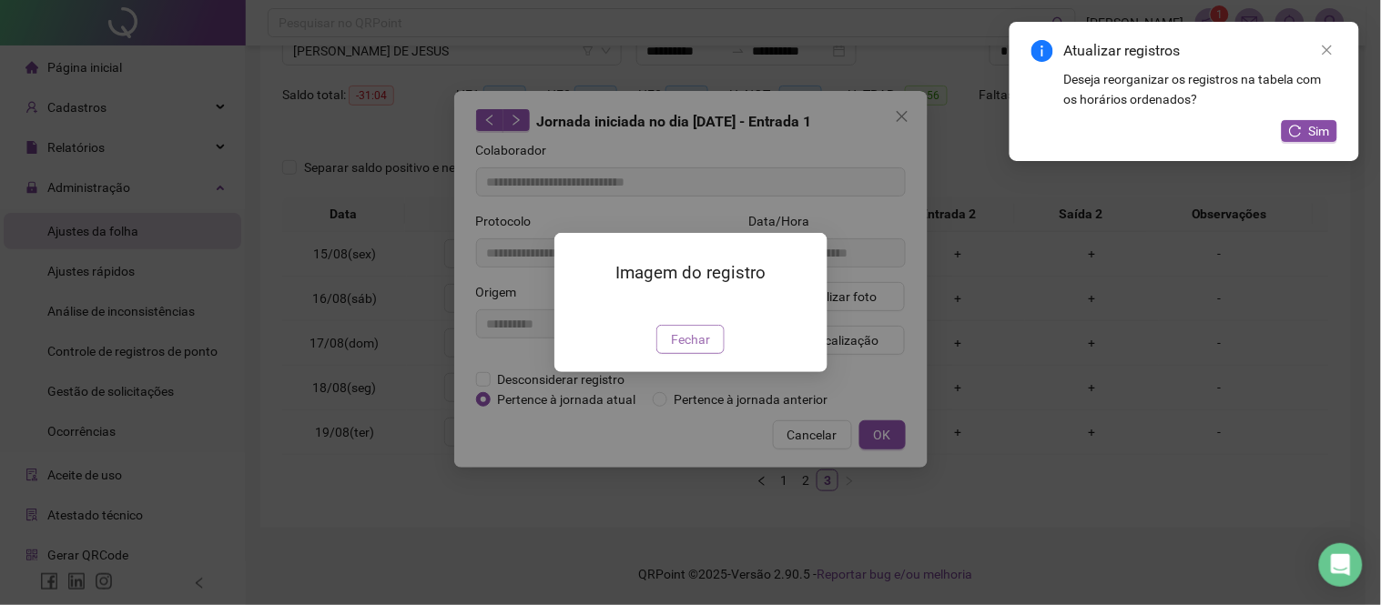
click at [677, 350] on span "Fechar" at bounding box center [690, 340] width 39 height 20
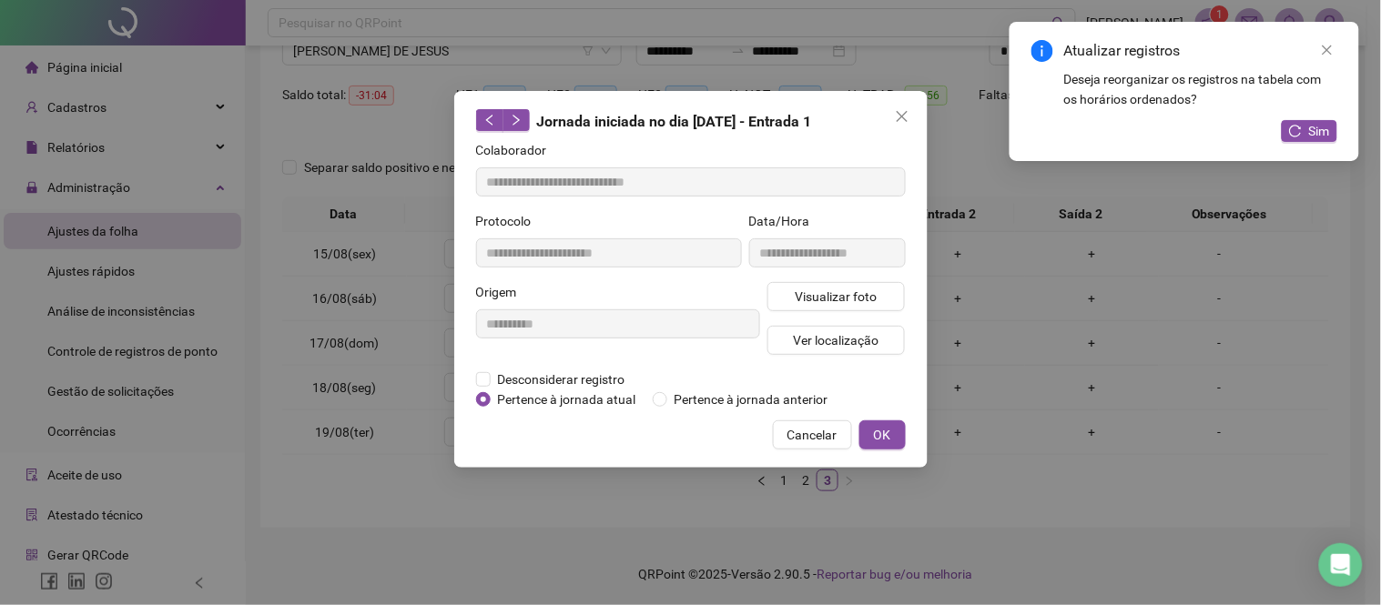
click at [667, 493] on div "**********" at bounding box center [690, 302] width 1381 height 605
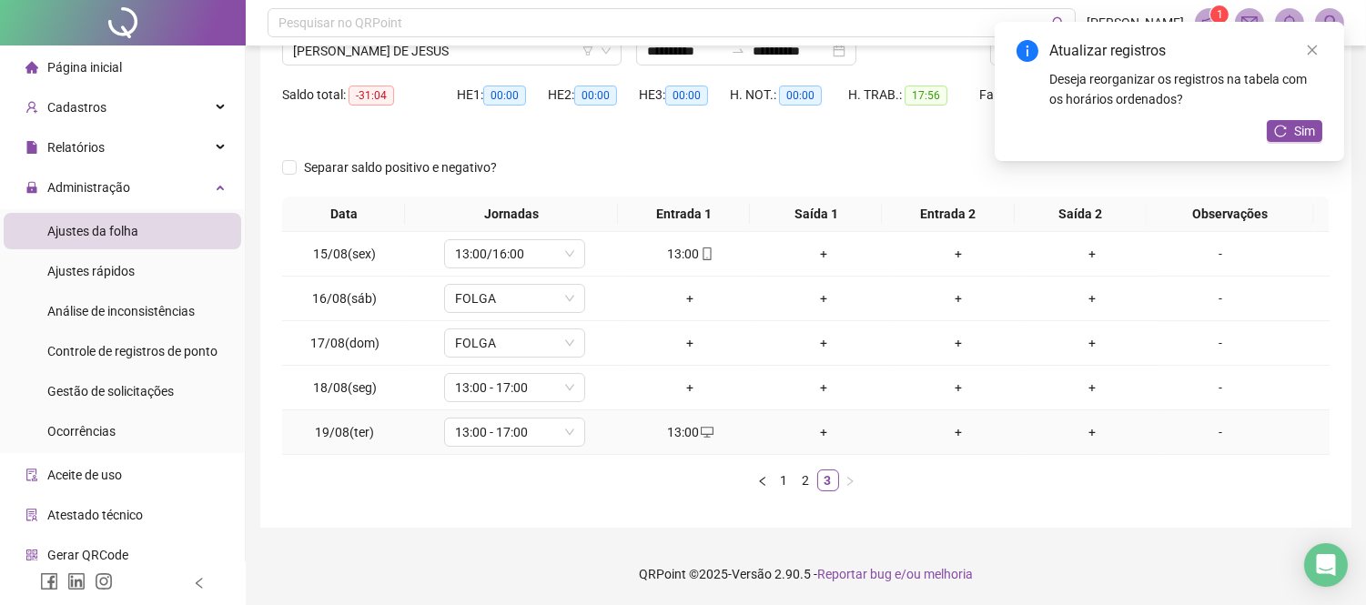
click at [677, 422] on div "13:00" at bounding box center [690, 432] width 119 height 20
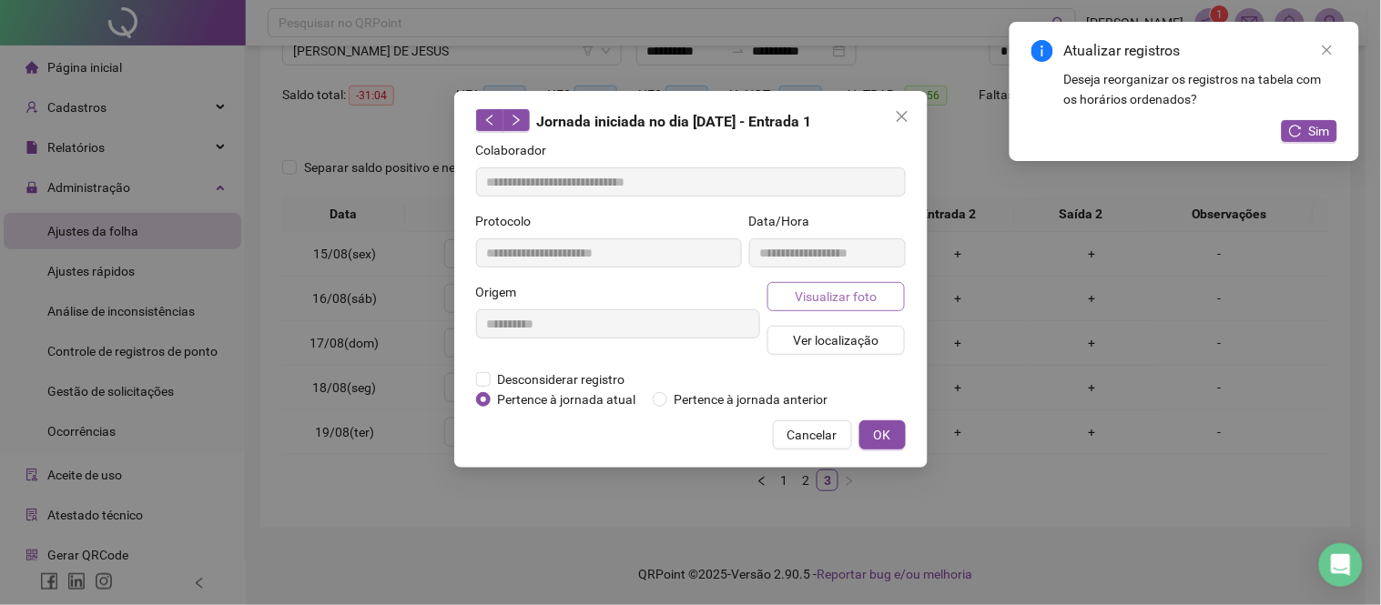
click at [832, 297] on span "Visualizar foto" at bounding box center [836, 297] width 82 height 20
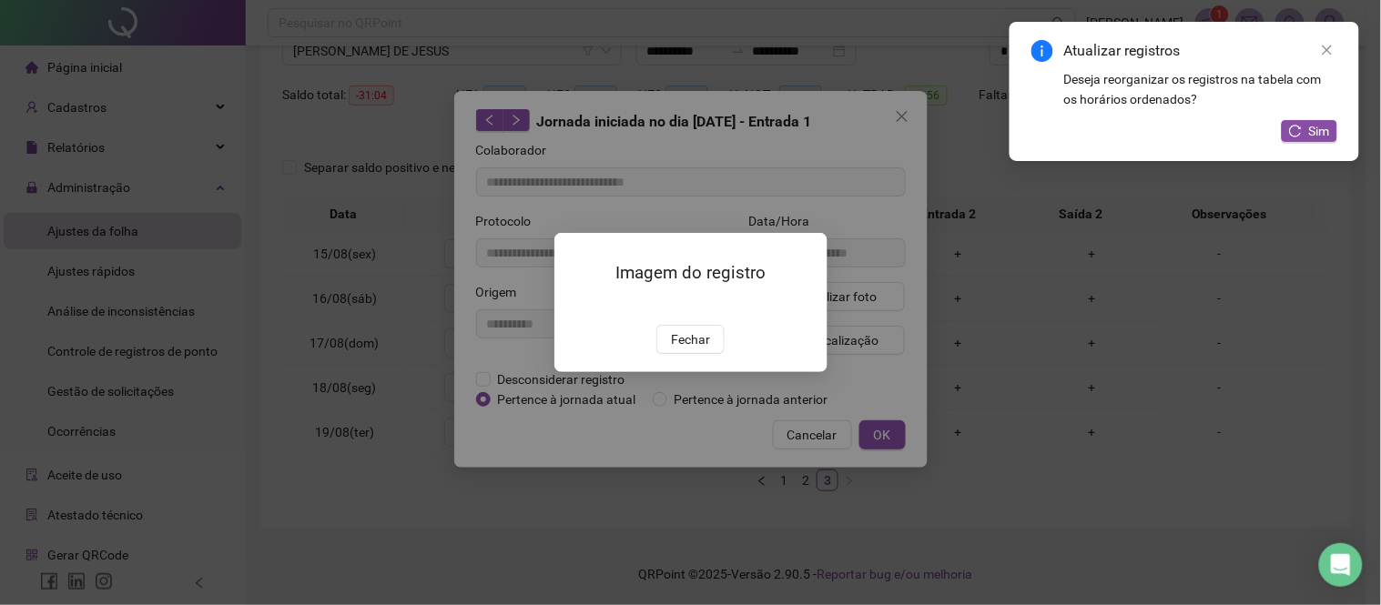
click at [708, 495] on div "Imagem do registro Fechar" at bounding box center [690, 302] width 1381 height 605
click at [703, 350] on span "Fechar" at bounding box center [690, 340] width 39 height 20
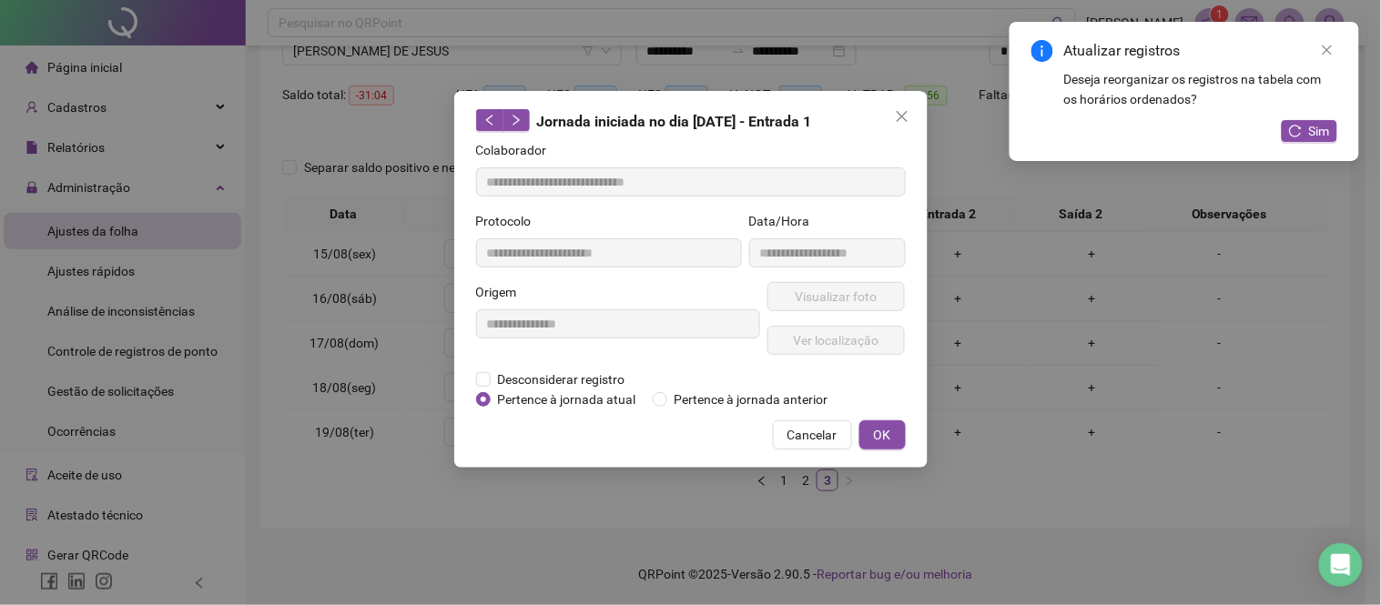
click at [698, 486] on div "**********" at bounding box center [690, 302] width 1381 height 605
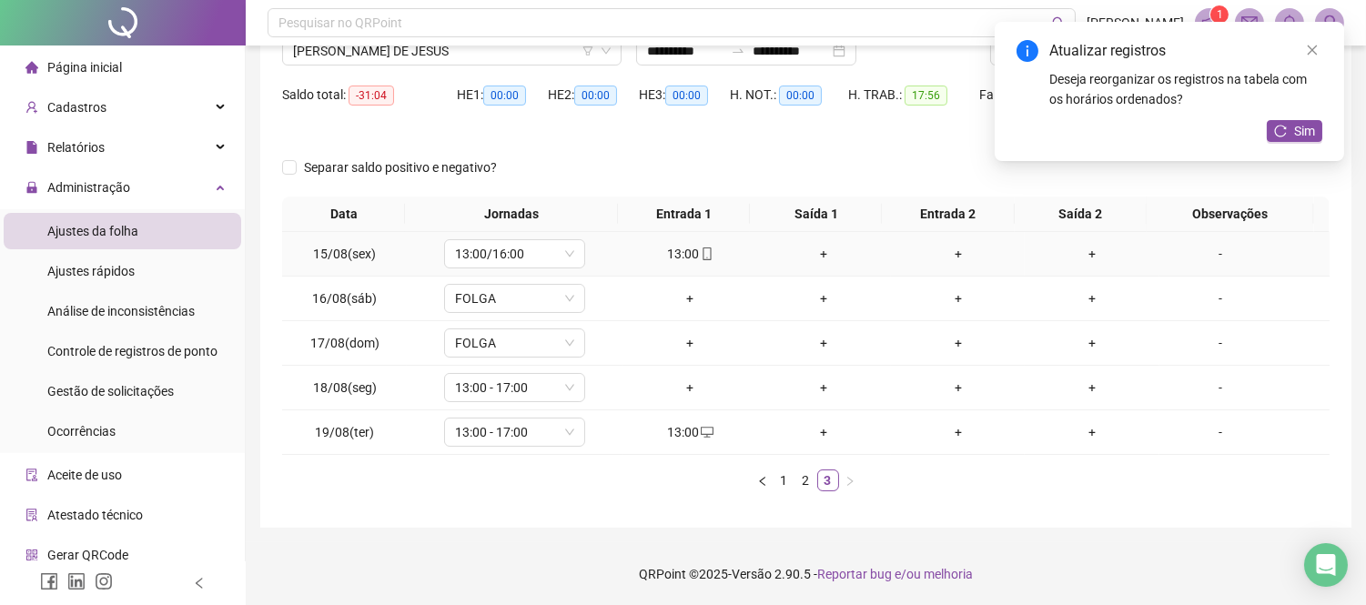
click at [806, 246] on div "+" at bounding box center [824, 254] width 119 height 20
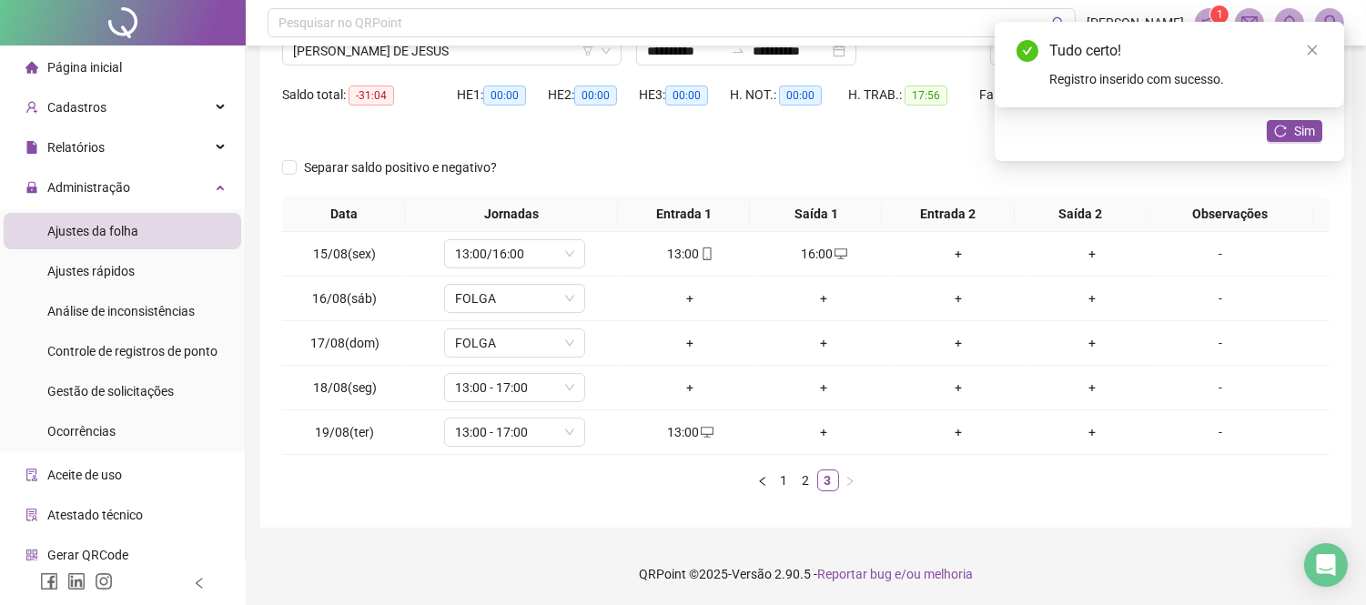
scroll to position [0, 0]
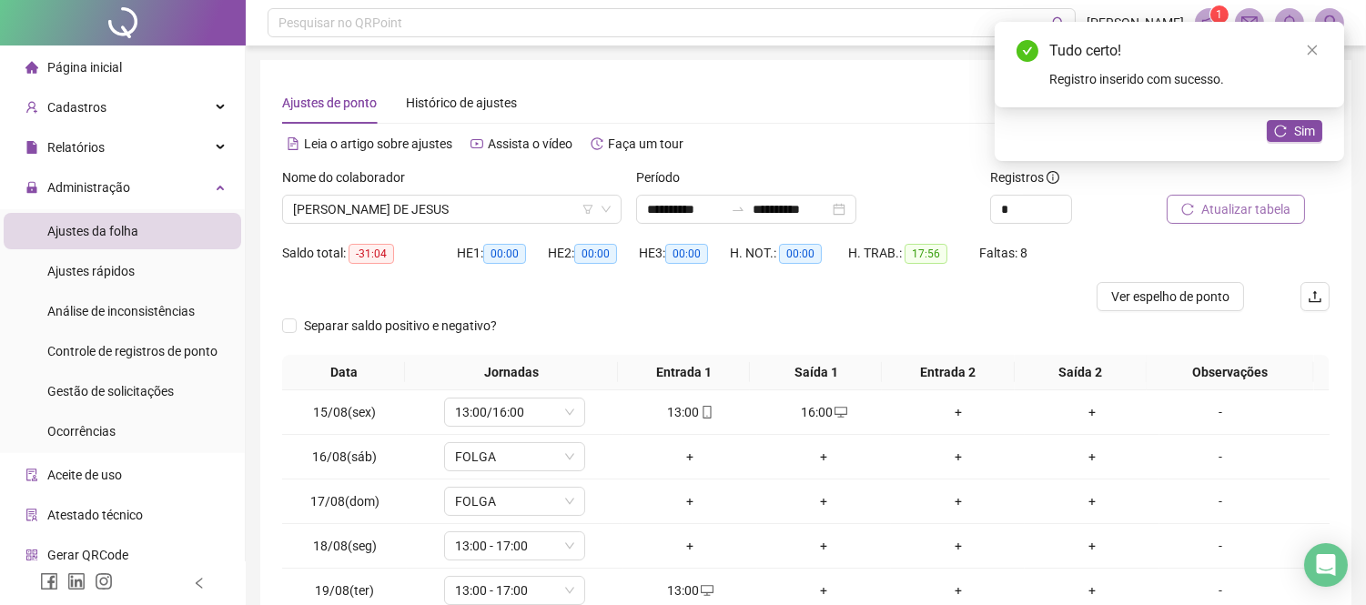
click at [1220, 209] on span "Atualizar tabela" at bounding box center [1246, 209] width 89 height 20
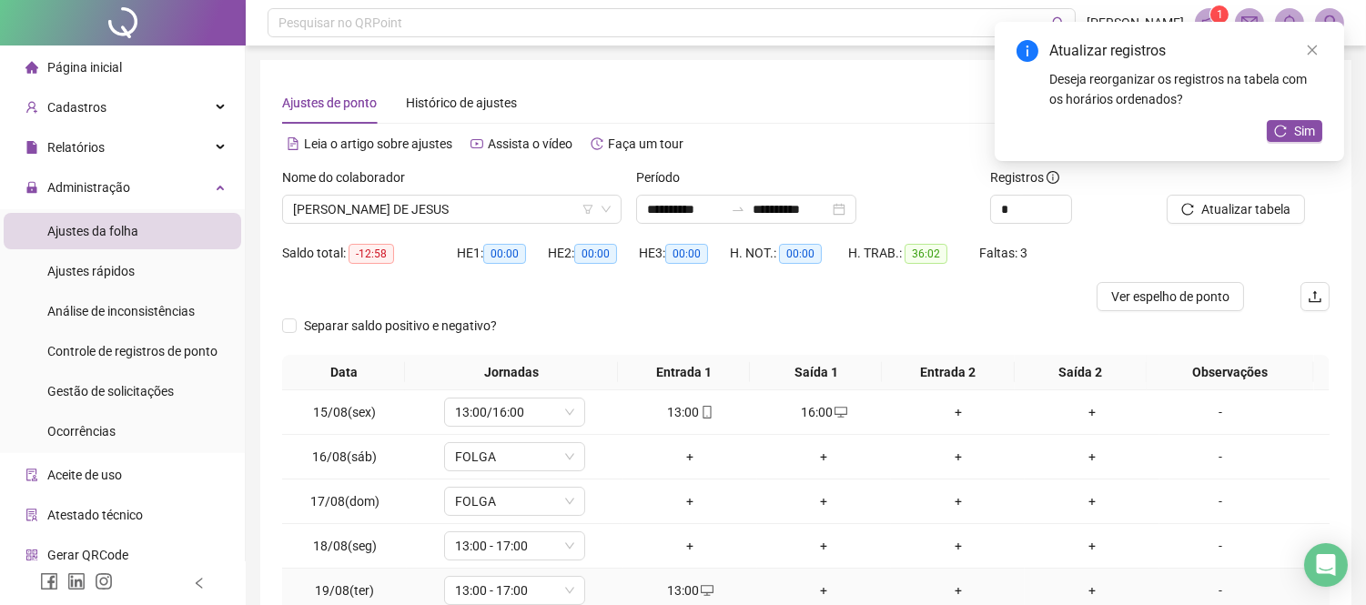
scroll to position [101, 0]
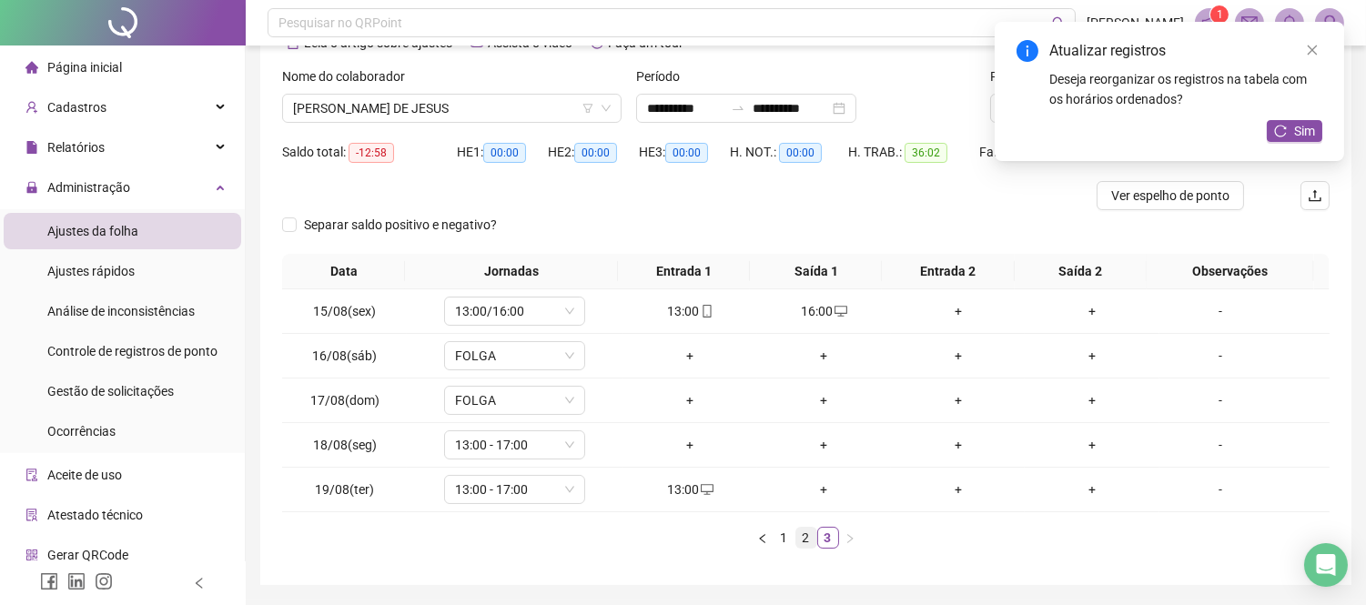
click at [803, 543] on link "2" at bounding box center [807, 538] width 20 height 20
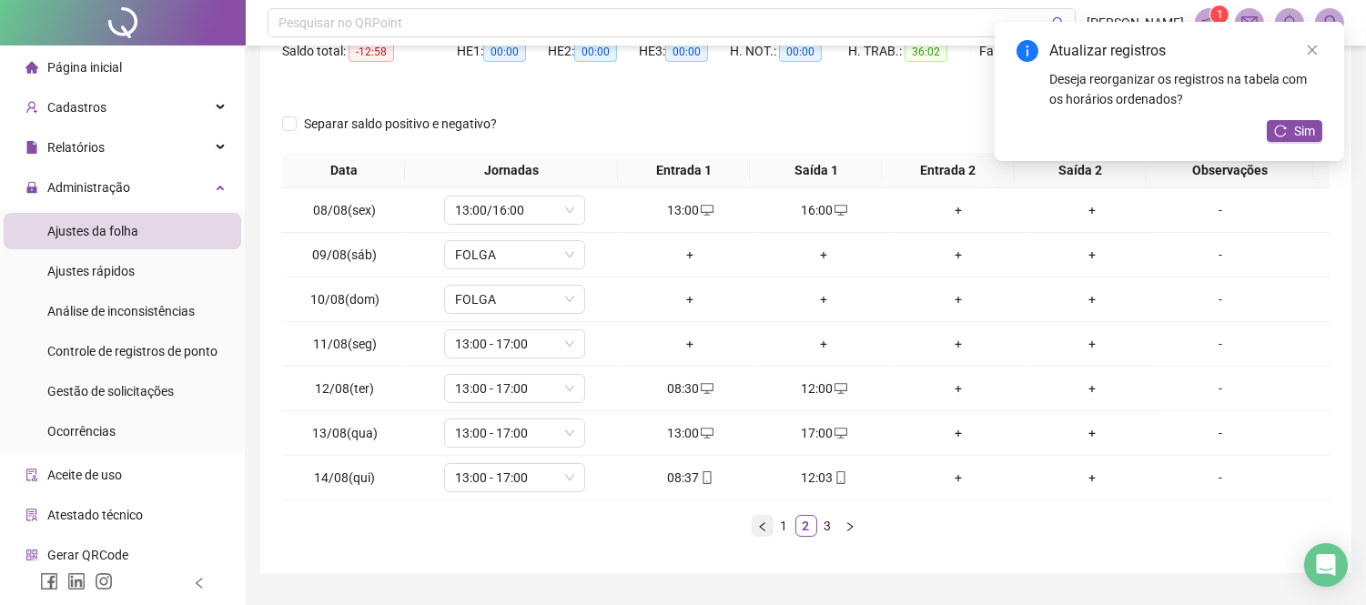
scroll to position [249, 0]
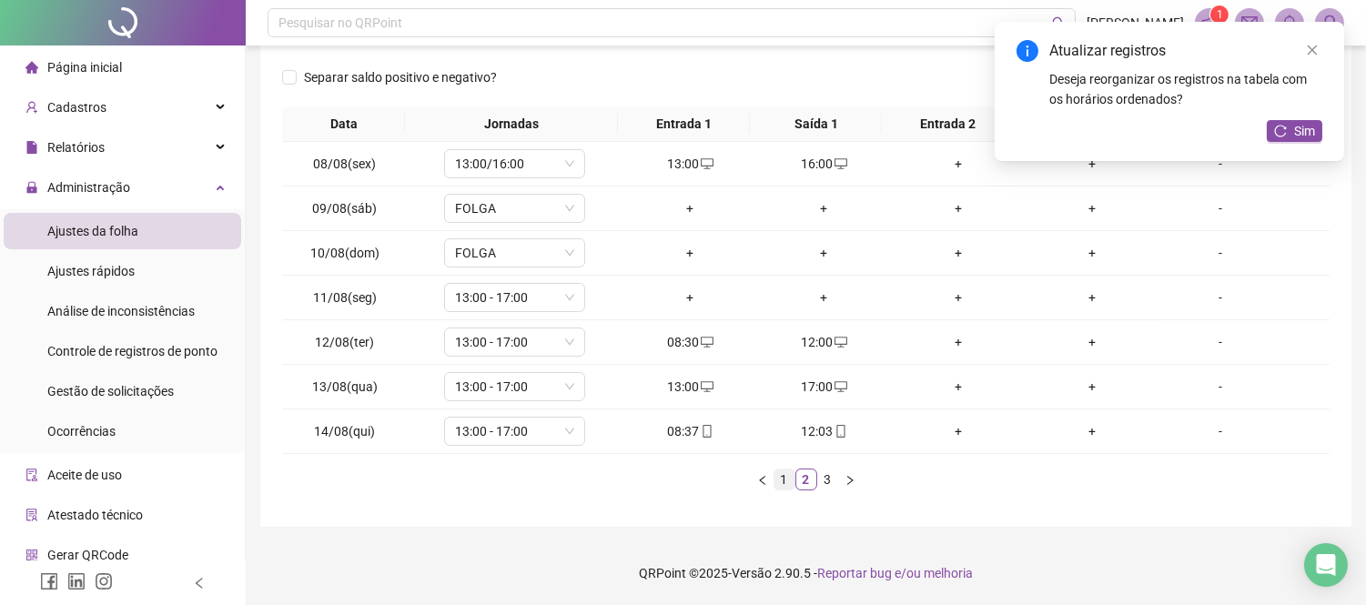
click at [775, 476] on link "1" at bounding box center [785, 480] width 20 height 20
click at [798, 486] on link "2" at bounding box center [807, 480] width 20 height 20
click at [820, 477] on link "3" at bounding box center [828, 480] width 20 height 20
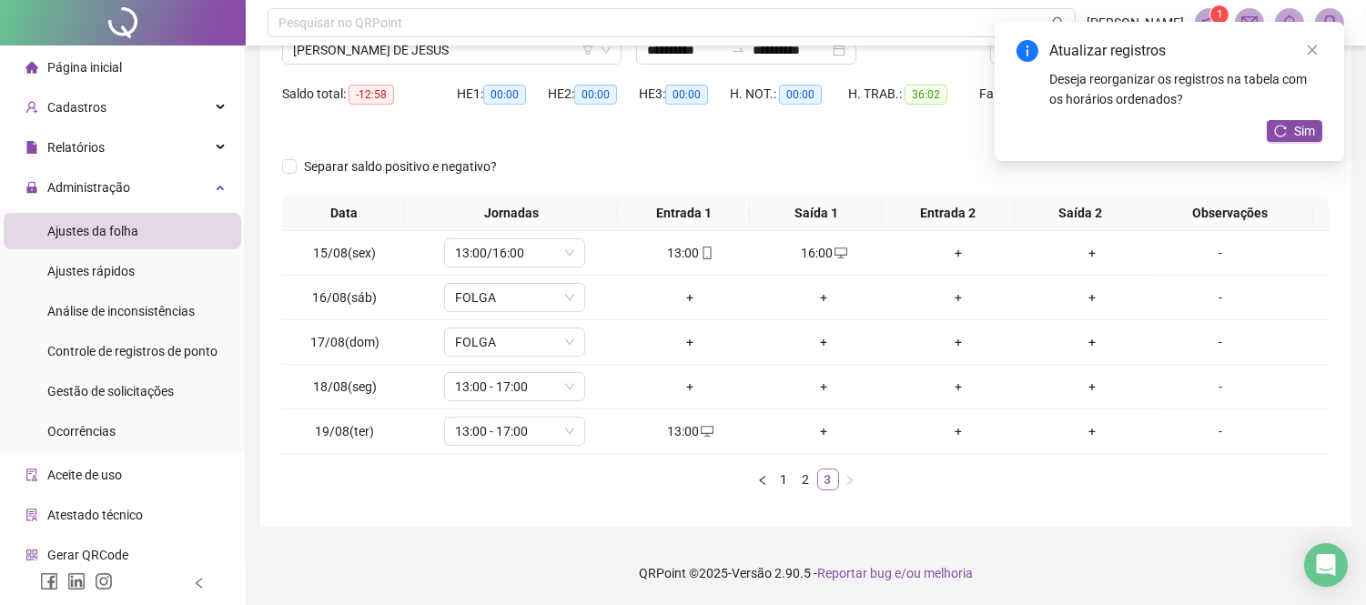
scroll to position [158, 0]
click at [810, 492] on li "2" at bounding box center [807, 481] width 22 height 22
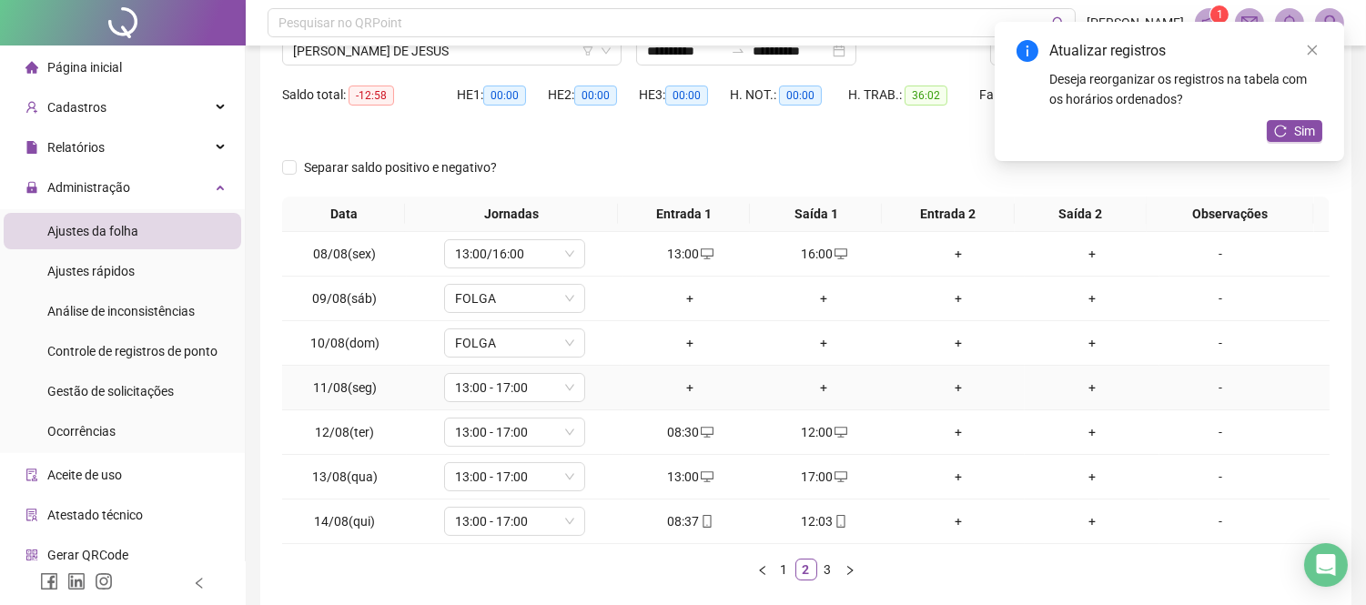
click at [681, 387] on div "+" at bounding box center [690, 388] width 119 height 20
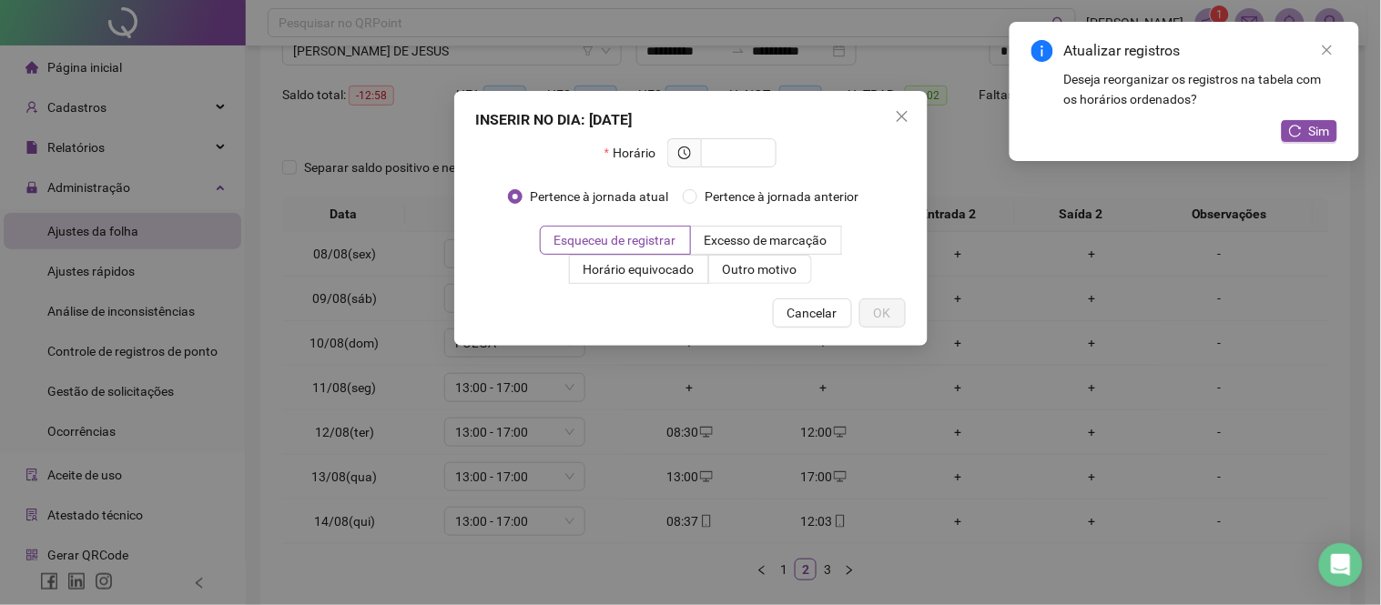
click at [681, 387] on div "INSERIR NO DIA : [DATE] Horário Pertence à jornada atual Pertence à jornada ant…" at bounding box center [690, 302] width 1381 height 605
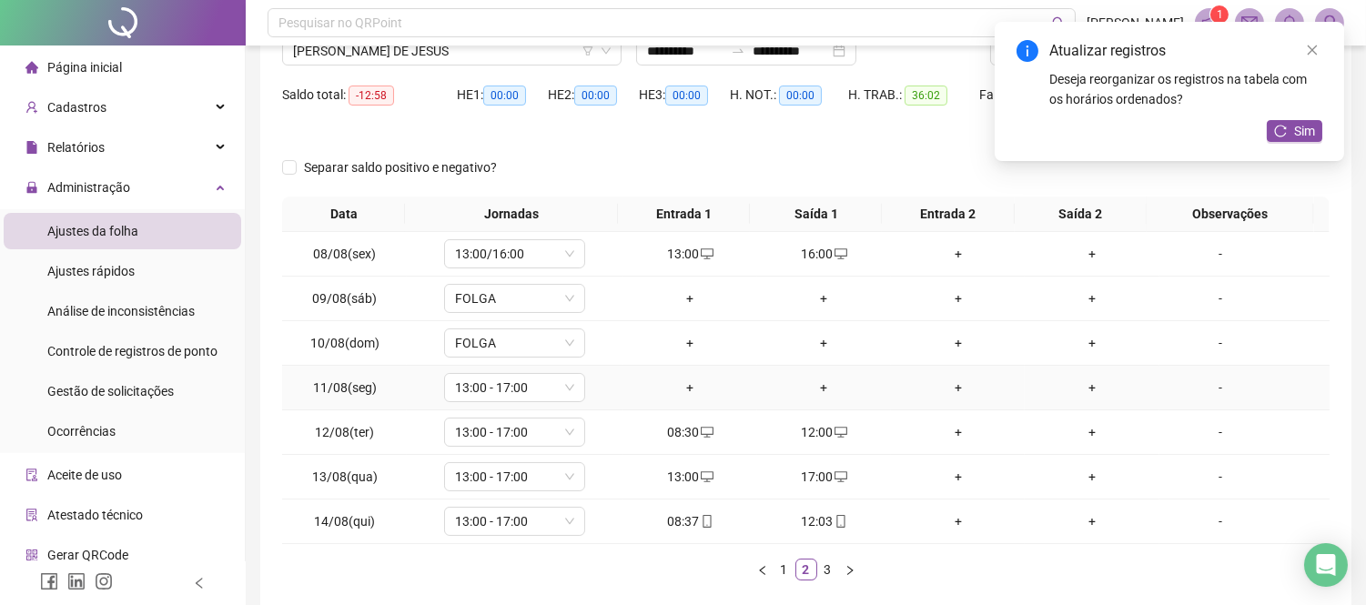
click at [681, 387] on div "+" at bounding box center [690, 388] width 119 height 20
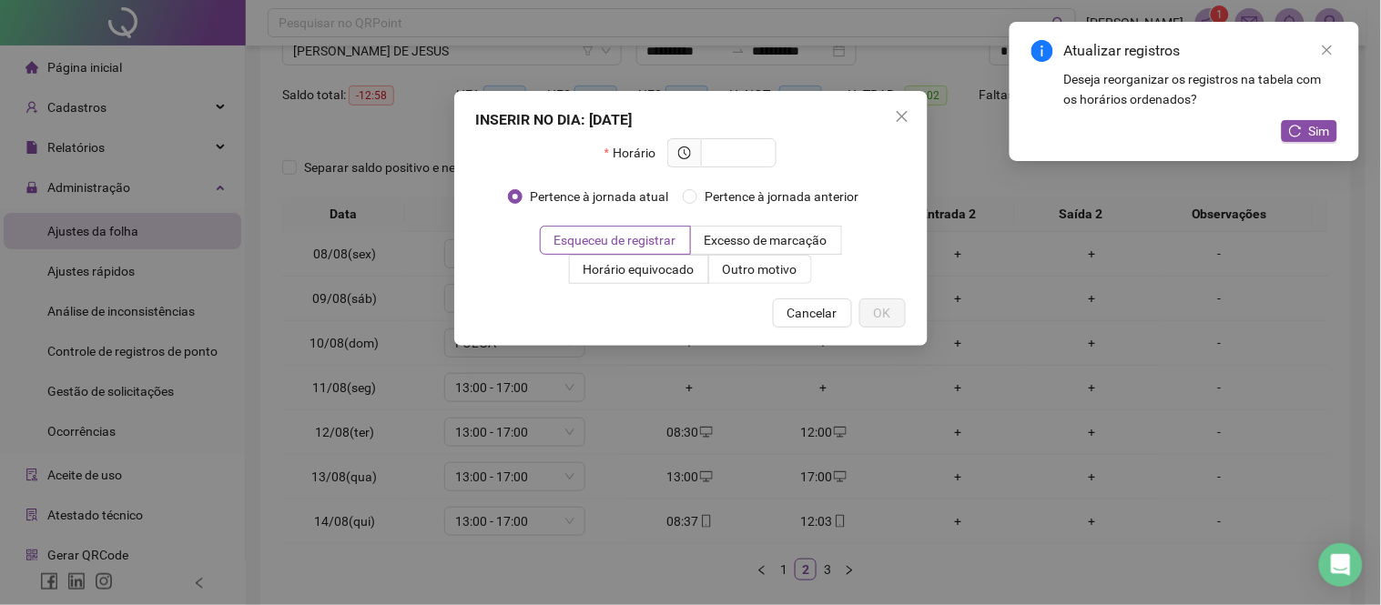
click at [681, 387] on div "INSERIR NO DIA : [DATE] Horário Pertence à jornada atual Pertence à jornada ant…" at bounding box center [690, 302] width 1381 height 605
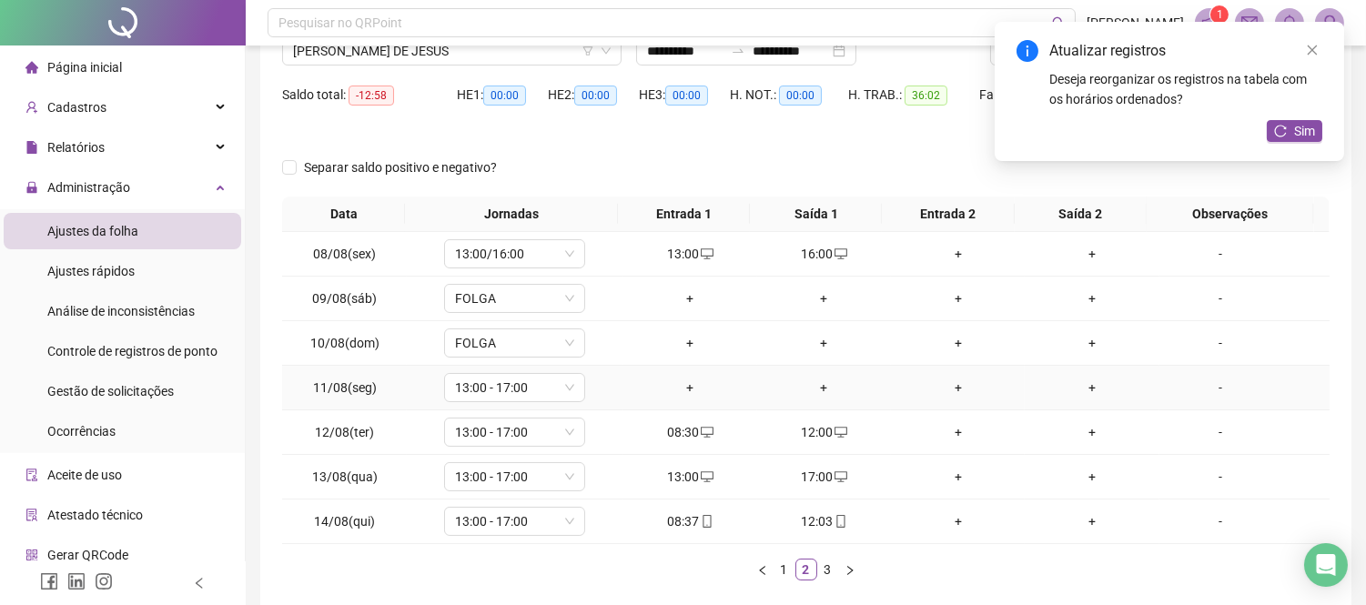
scroll to position [0, 0]
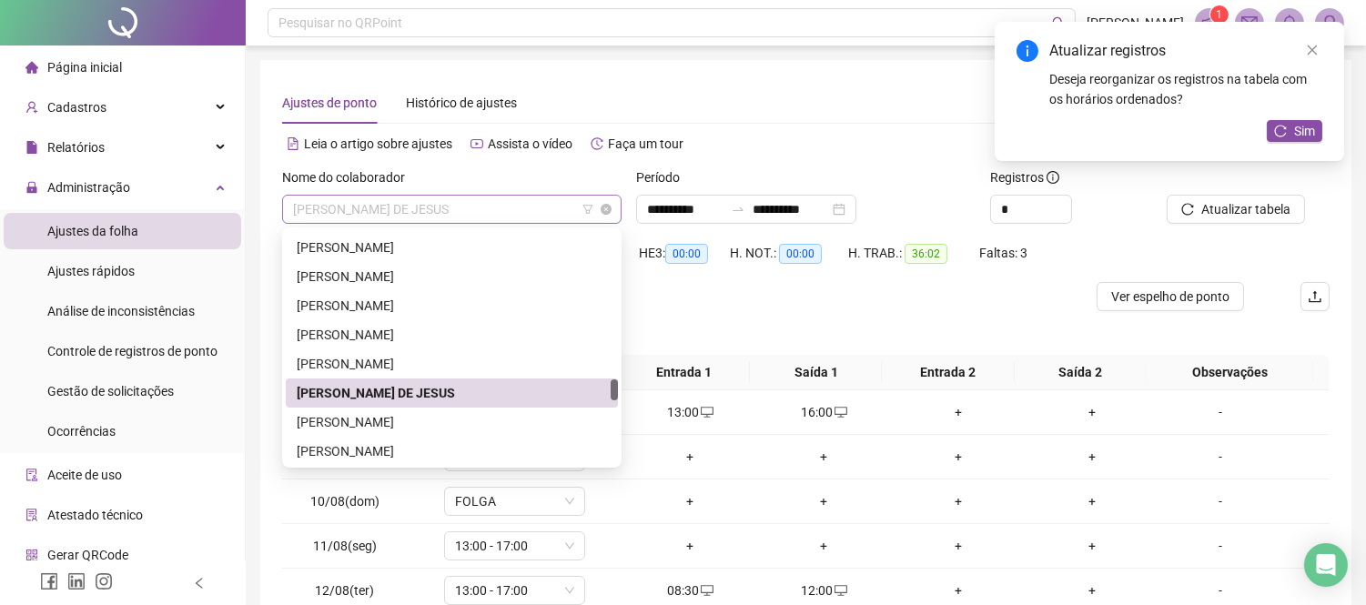
click at [551, 213] on span "[PERSON_NAME] DE JESUS" at bounding box center [452, 209] width 318 height 27
click at [512, 421] on div "[PERSON_NAME]" at bounding box center [452, 422] width 310 height 20
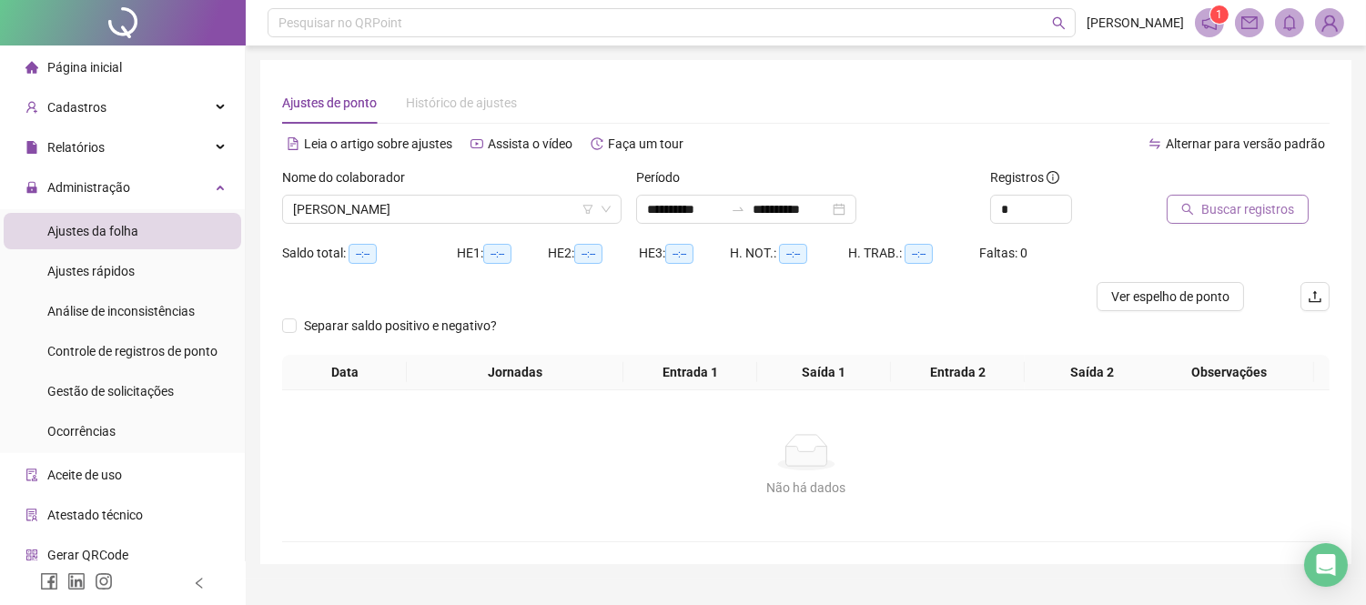
click at [1180, 215] on button "Buscar registros" at bounding box center [1238, 209] width 142 height 29
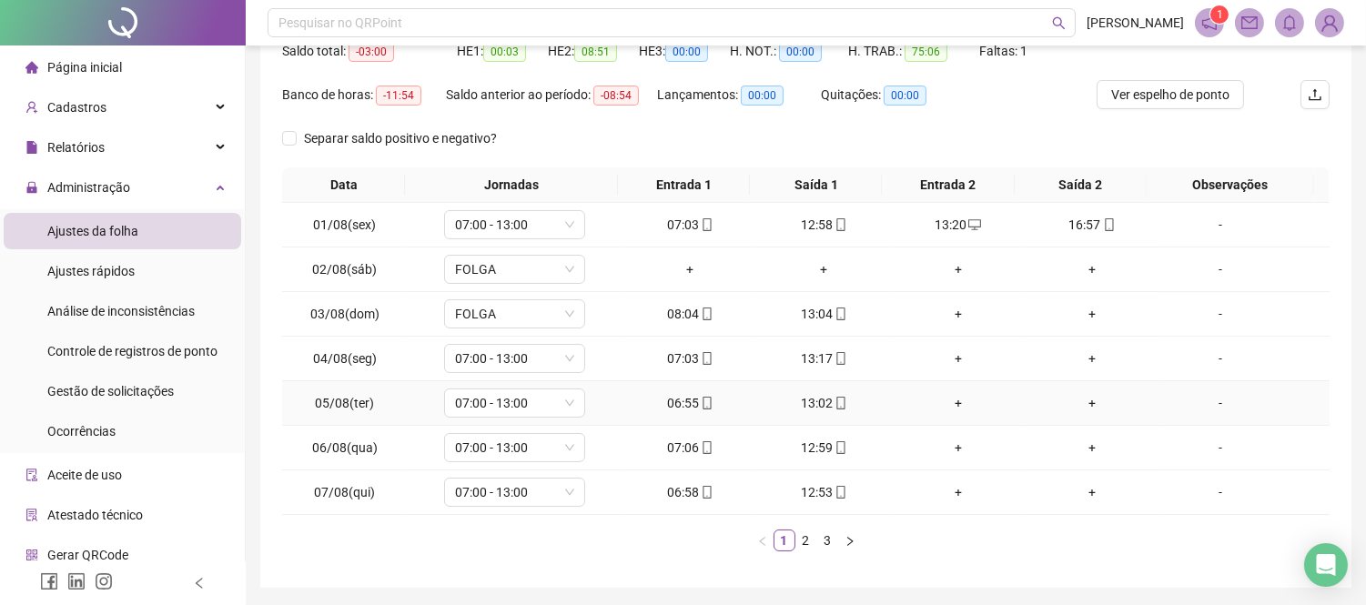
scroll to position [262, 0]
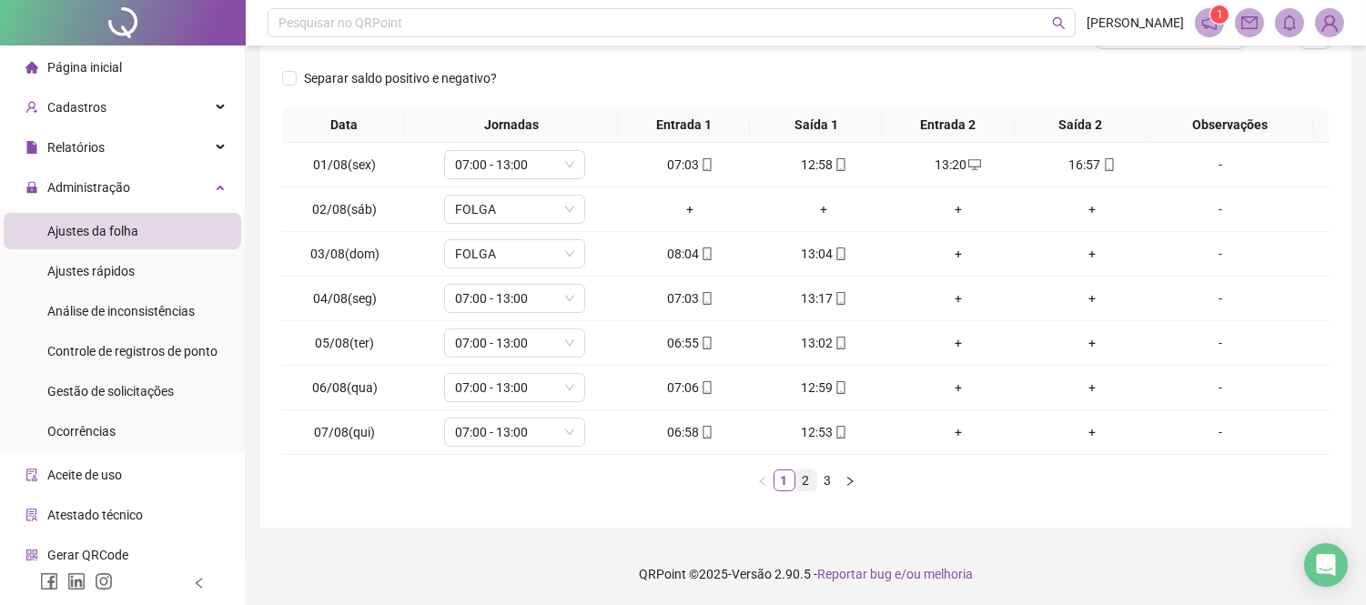
click at [797, 471] on link "2" at bounding box center [807, 481] width 20 height 20
click at [820, 474] on link "3" at bounding box center [828, 481] width 20 height 20
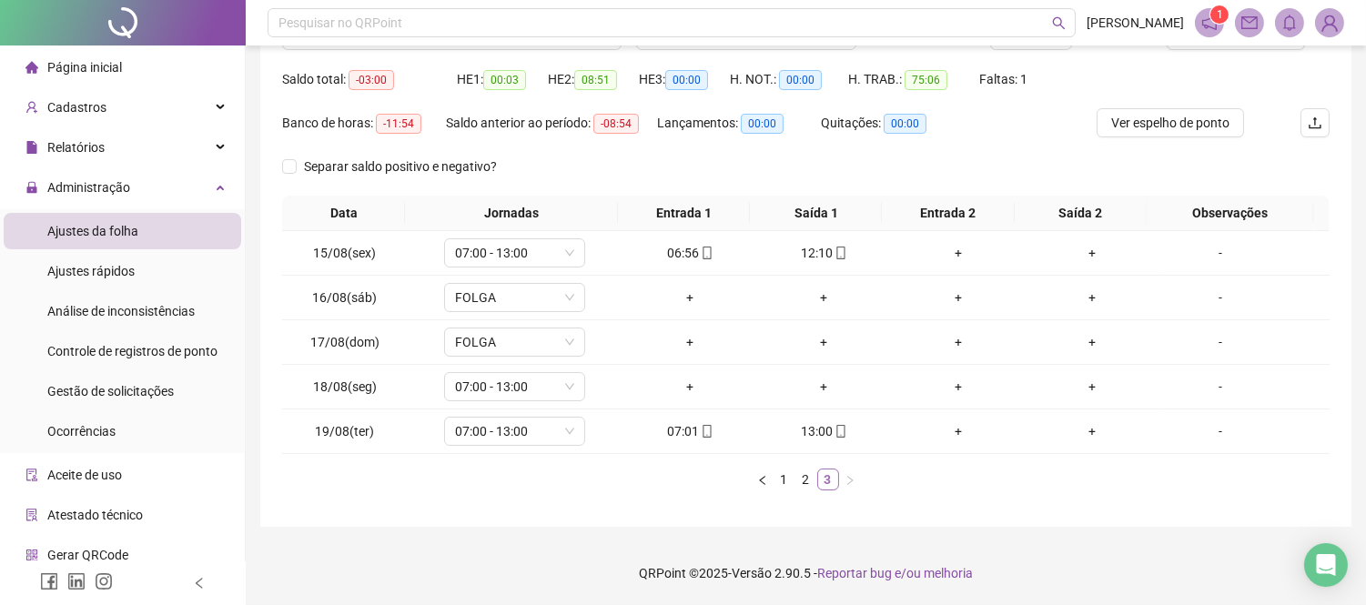
scroll to position [174, 0]
click at [687, 391] on div "+" at bounding box center [690, 387] width 119 height 20
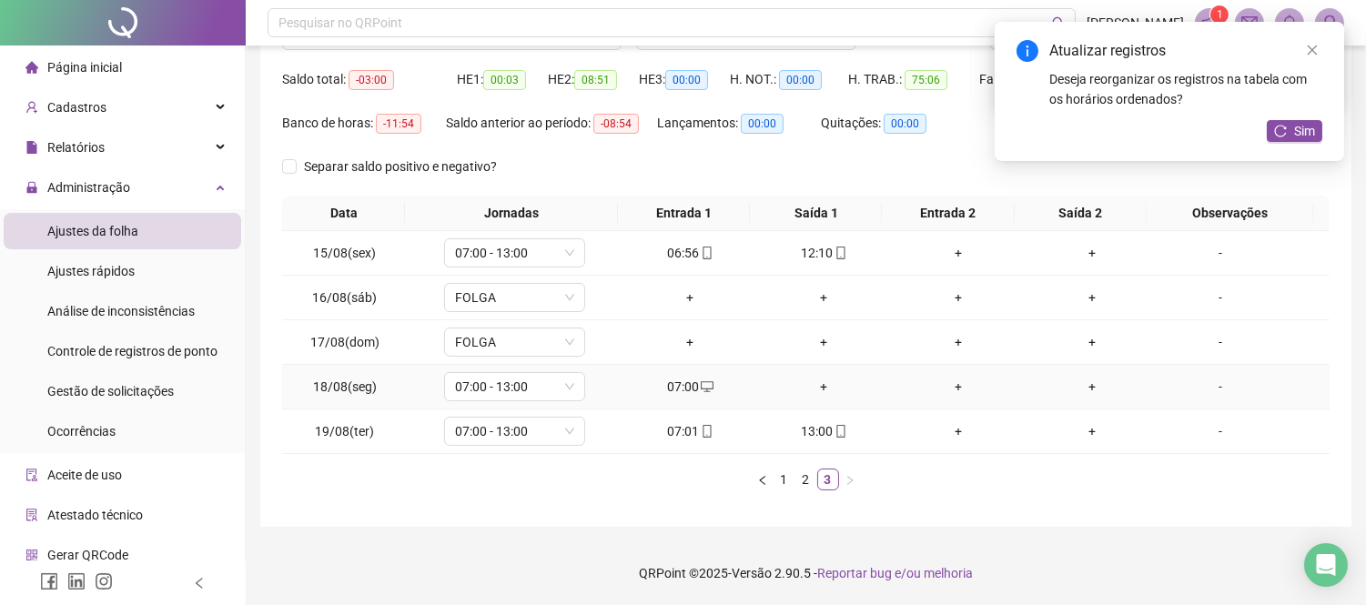
click at [819, 389] on div "+" at bounding box center [824, 387] width 119 height 20
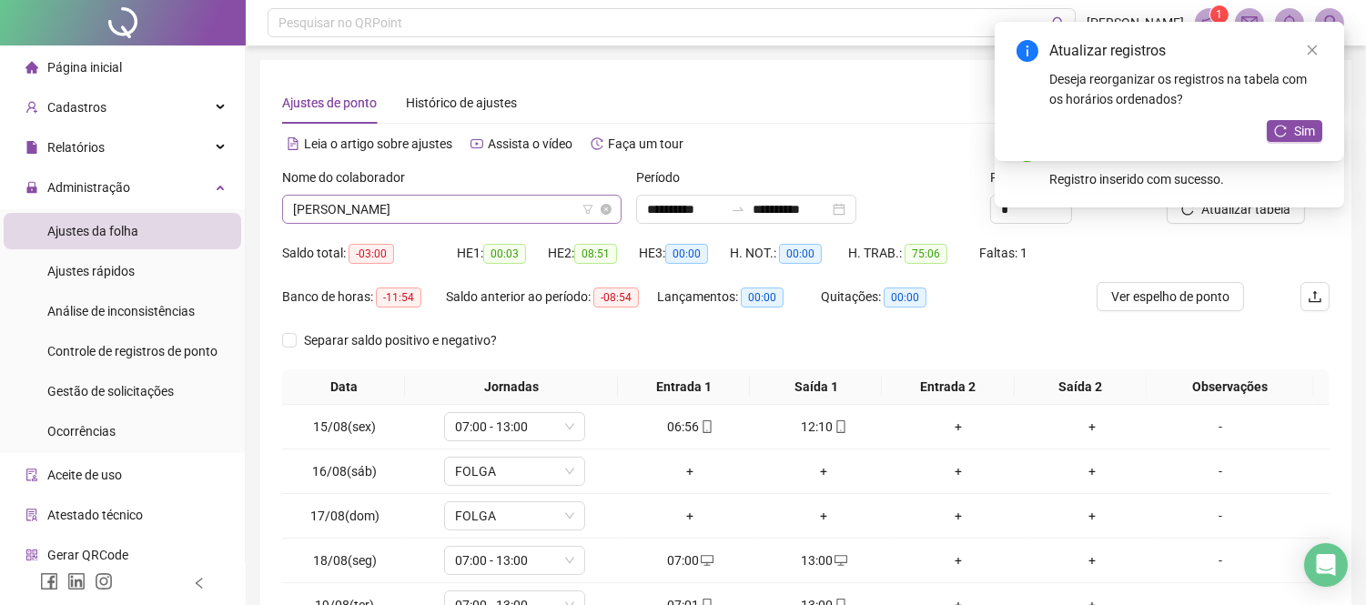
click at [533, 210] on span "[PERSON_NAME]" at bounding box center [452, 209] width 318 height 27
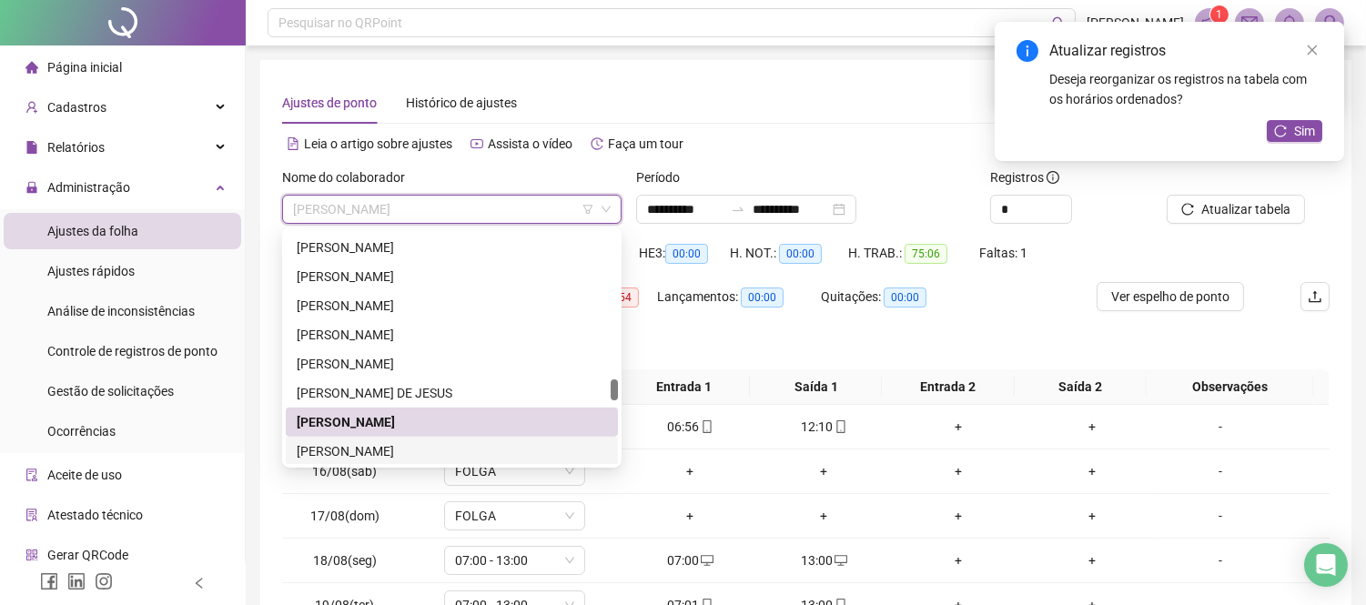
click at [506, 458] on div "[PERSON_NAME]" at bounding box center [452, 452] width 310 height 20
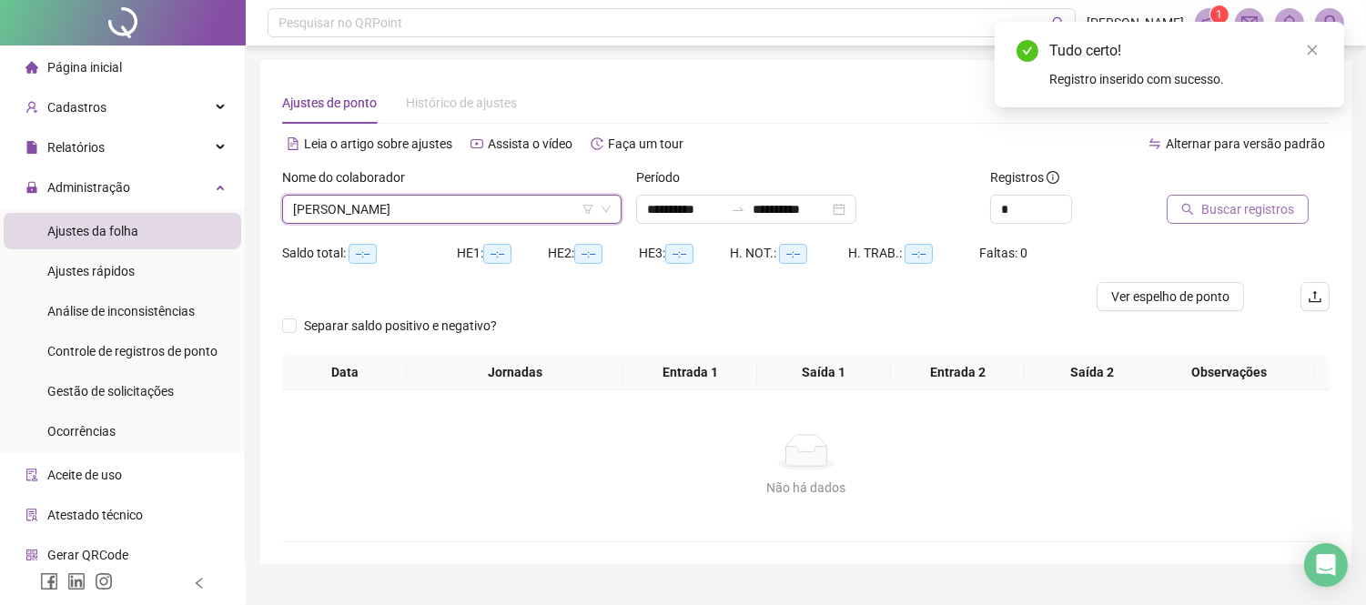
click at [1232, 210] on span "Buscar registros" at bounding box center [1248, 209] width 93 height 20
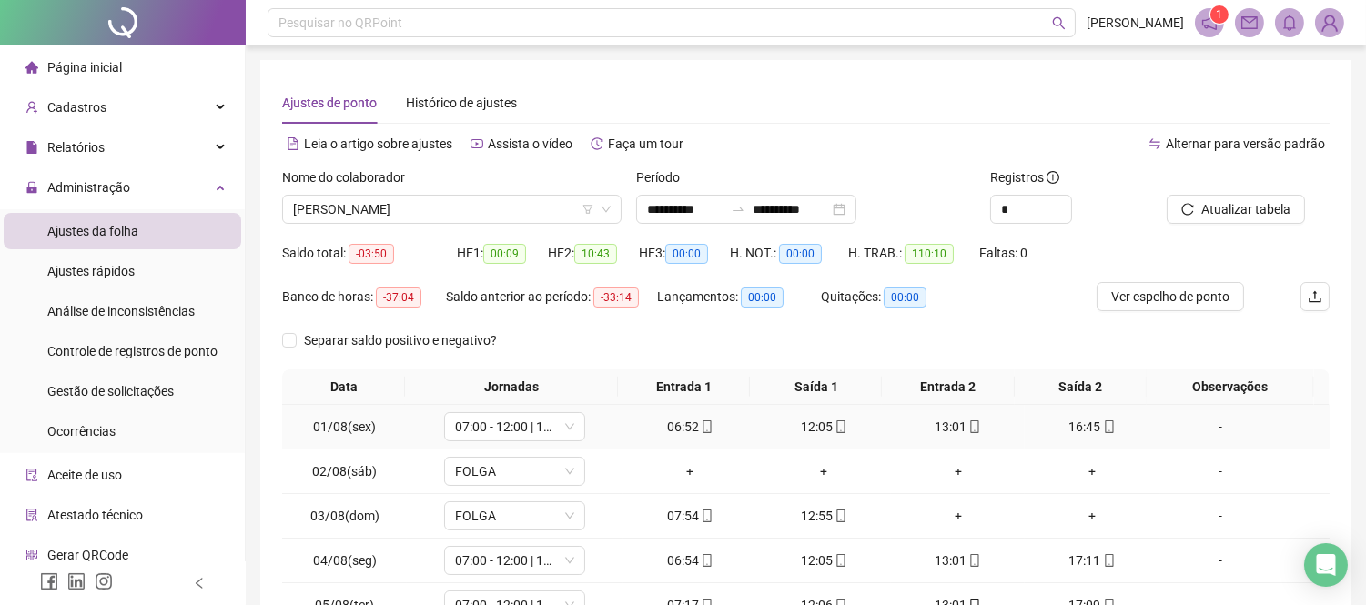
click at [715, 429] on div "06:52" at bounding box center [690, 427] width 119 height 20
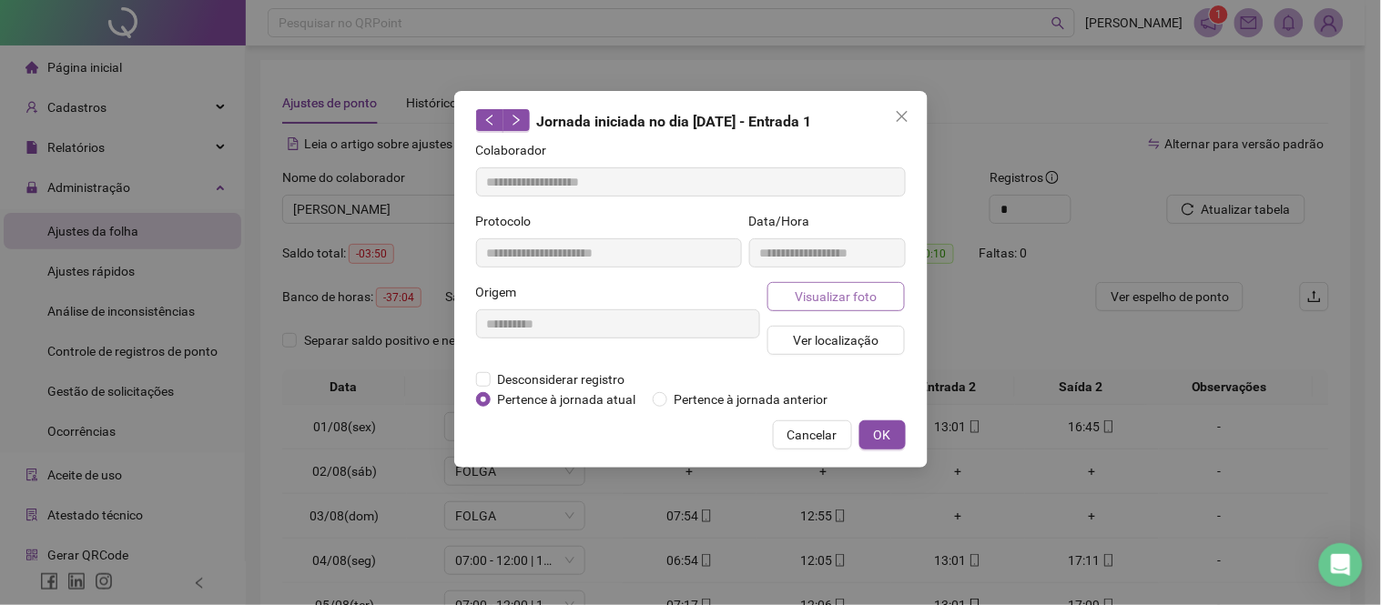
click at [845, 291] on span "Visualizar foto" at bounding box center [836, 297] width 82 height 20
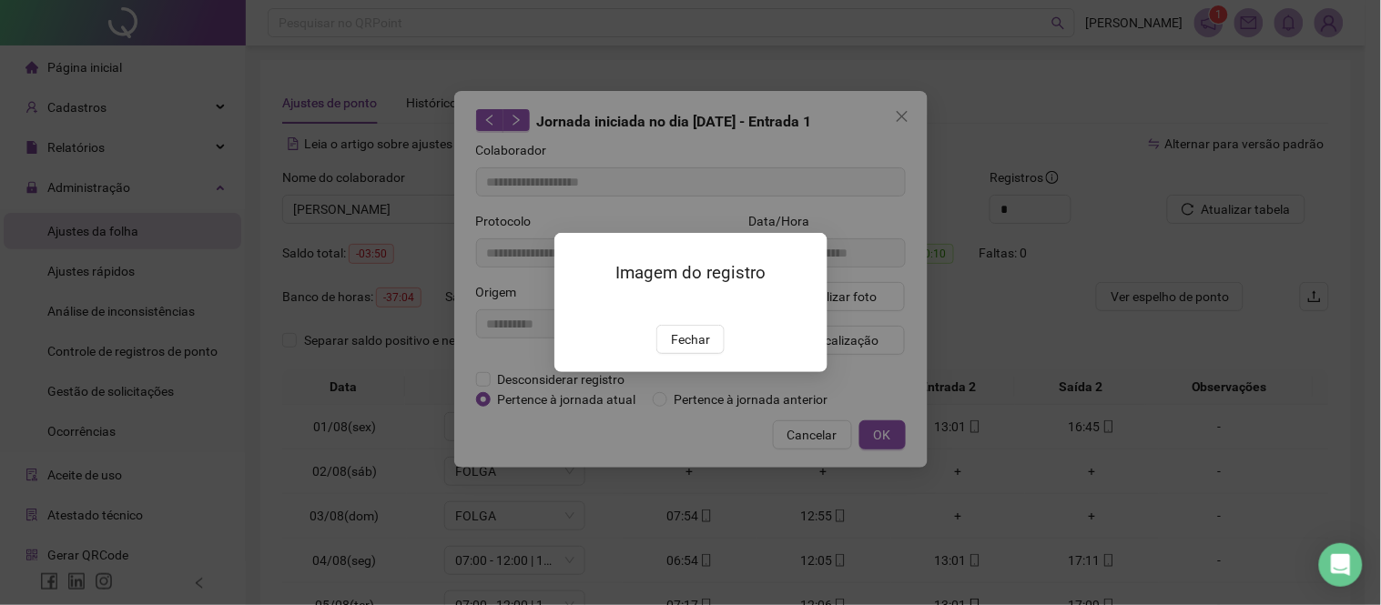
click at [699, 519] on div "Imagem do registro Fechar" at bounding box center [690, 302] width 1381 height 605
click at [688, 350] on span "Fechar" at bounding box center [690, 340] width 39 height 20
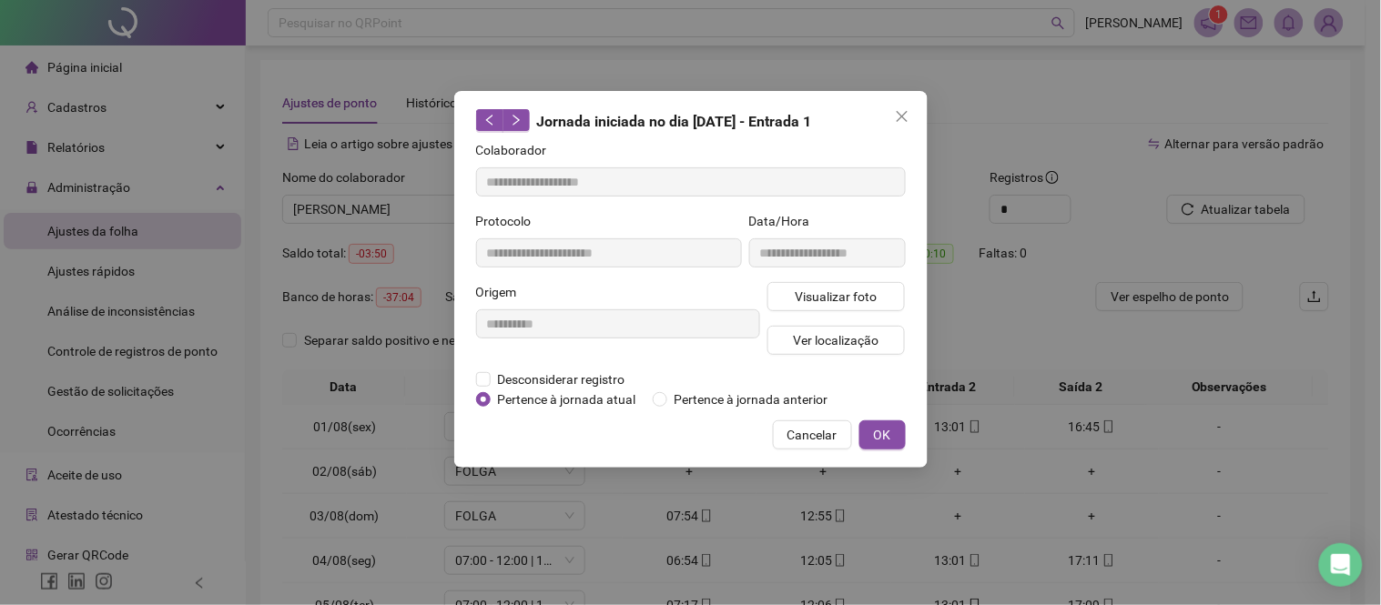
click at [898, 126] on button "Close" at bounding box center [902, 116] width 29 height 29
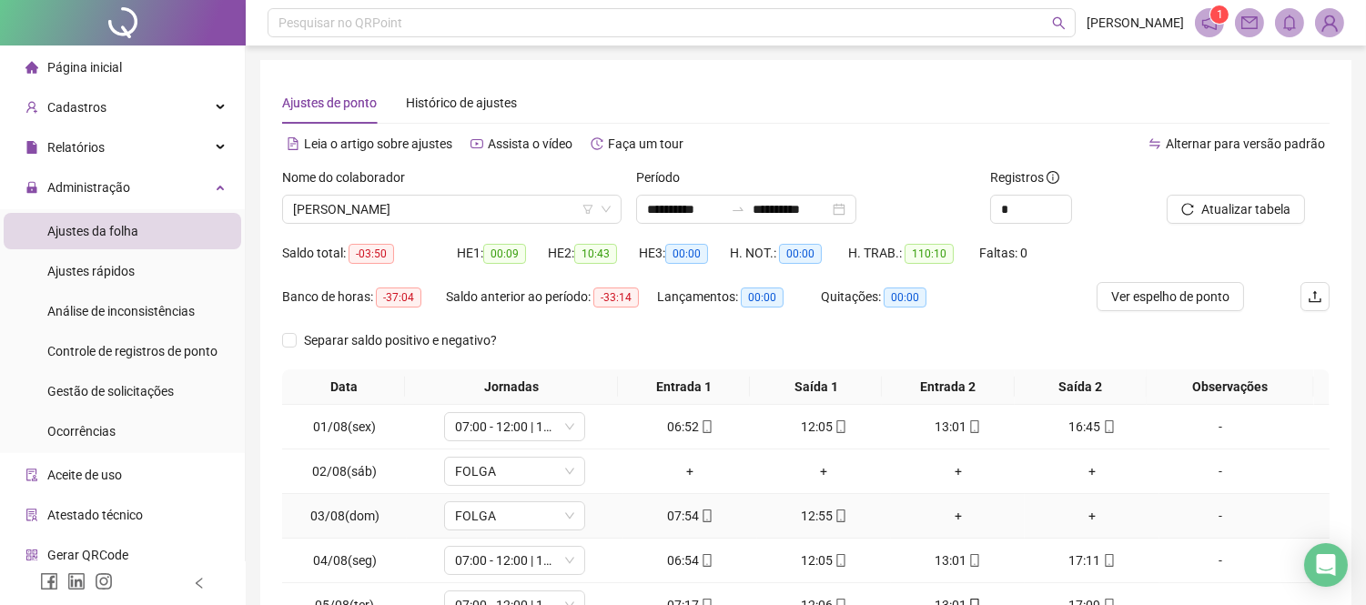
scroll to position [262, 0]
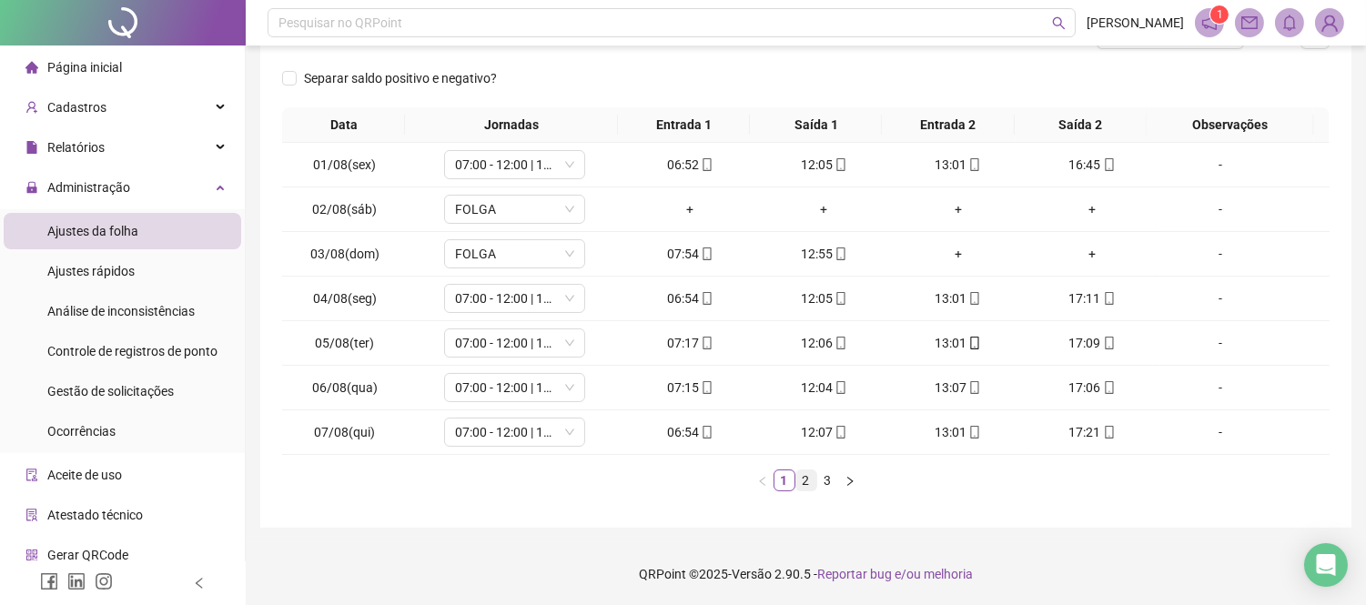
click at [802, 483] on link "2" at bounding box center [807, 481] width 20 height 20
click at [814, 480] on link "2" at bounding box center [807, 481] width 20 height 20
click at [818, 483] on link "3" at bounding box center [828, 481] width 20 height 20
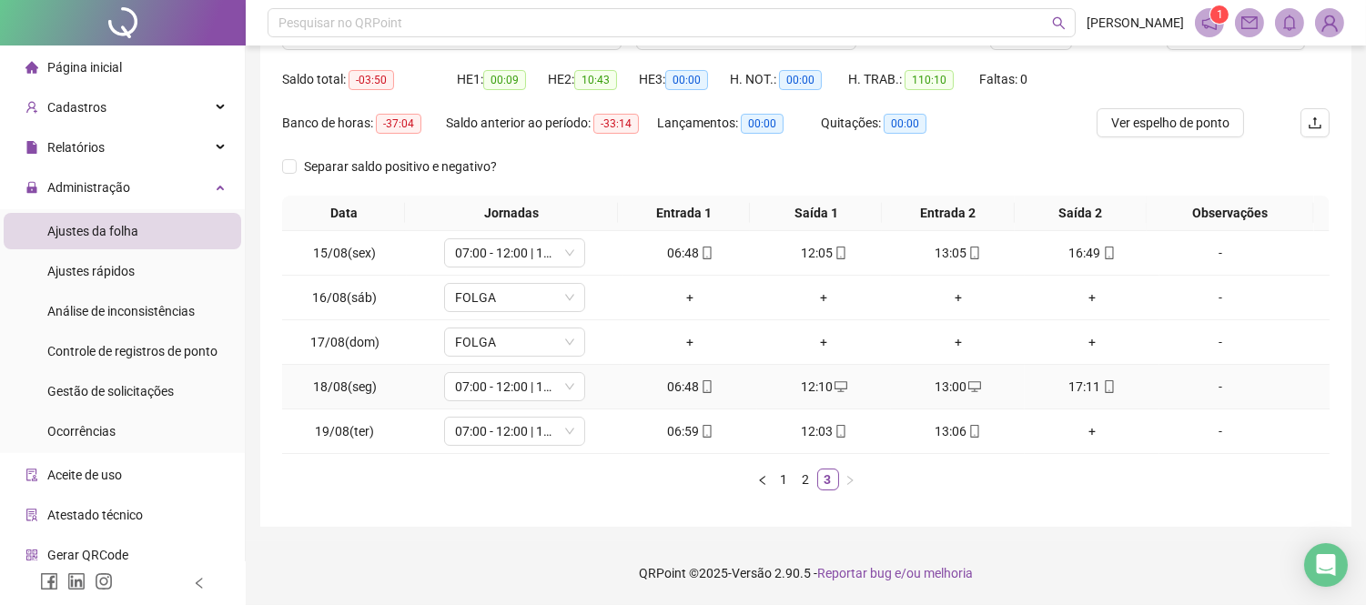
scroll to position [0, 0]
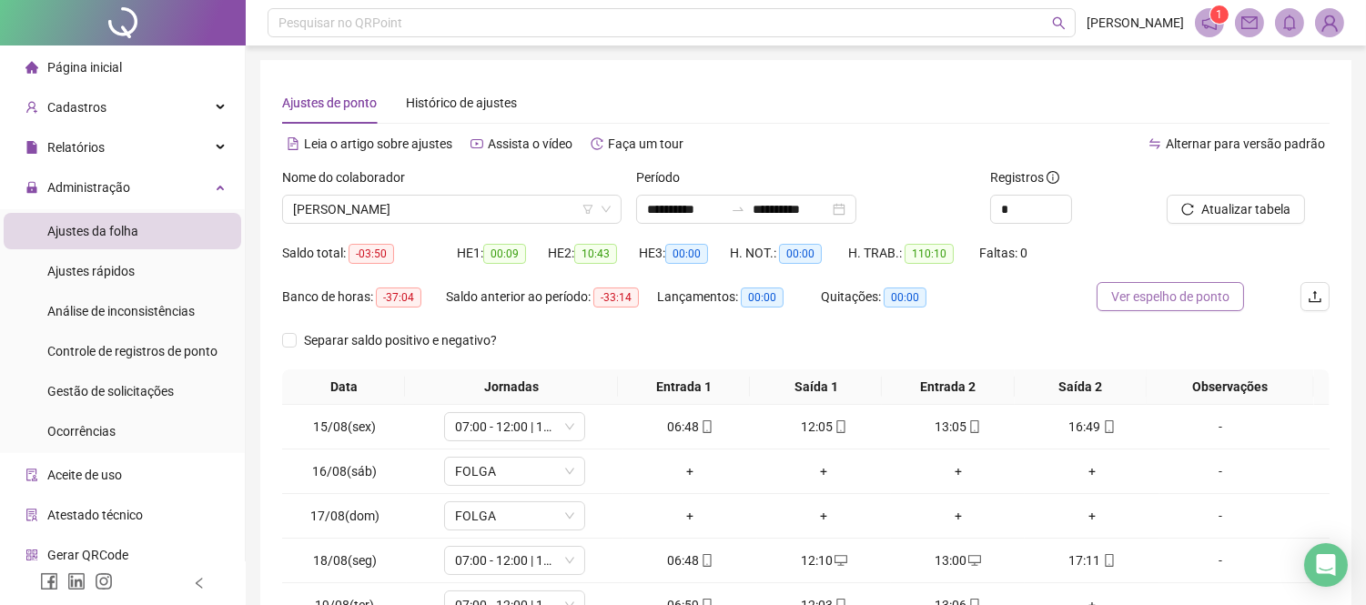
click at [1134, 292] on span "Ver espelho de ponto" at bounding box center [1171, 297] width 118 height 20
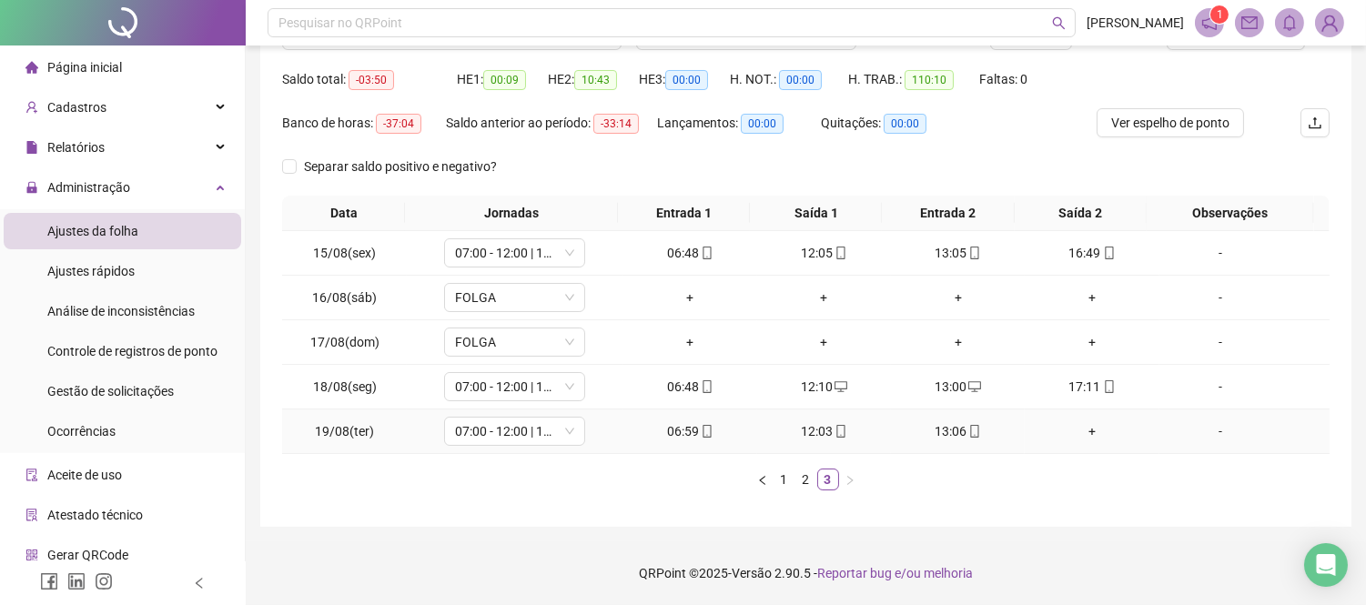
click at [1085, 428] on div "+" at bounding box center [1091, 431] width 119 height 20
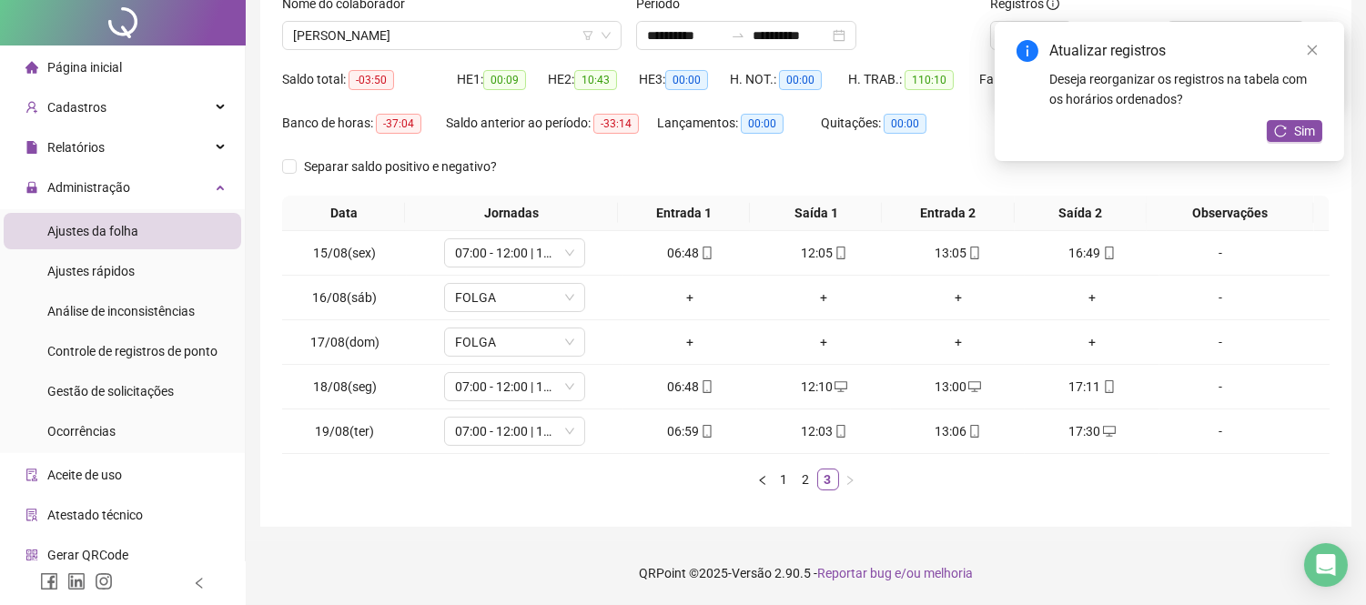
scroll to position [0, 0]
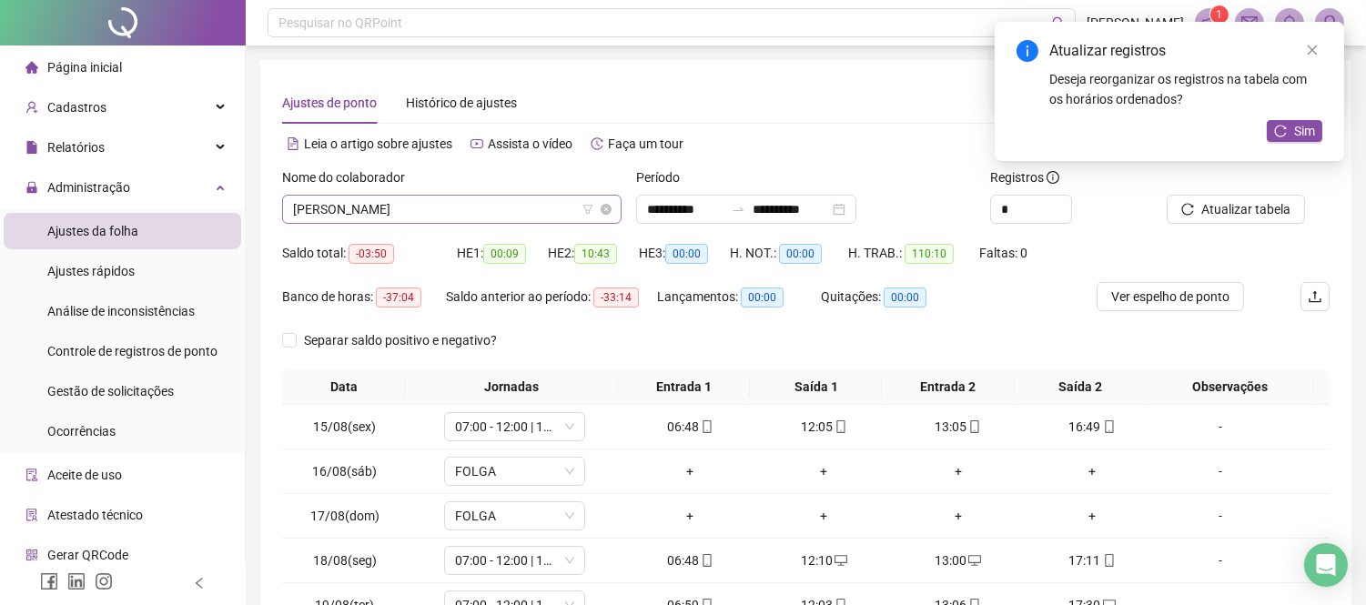
click at [452, 208] on span "[PERSON_NAME]" at bounding box center [452, 209] width 318 height 27
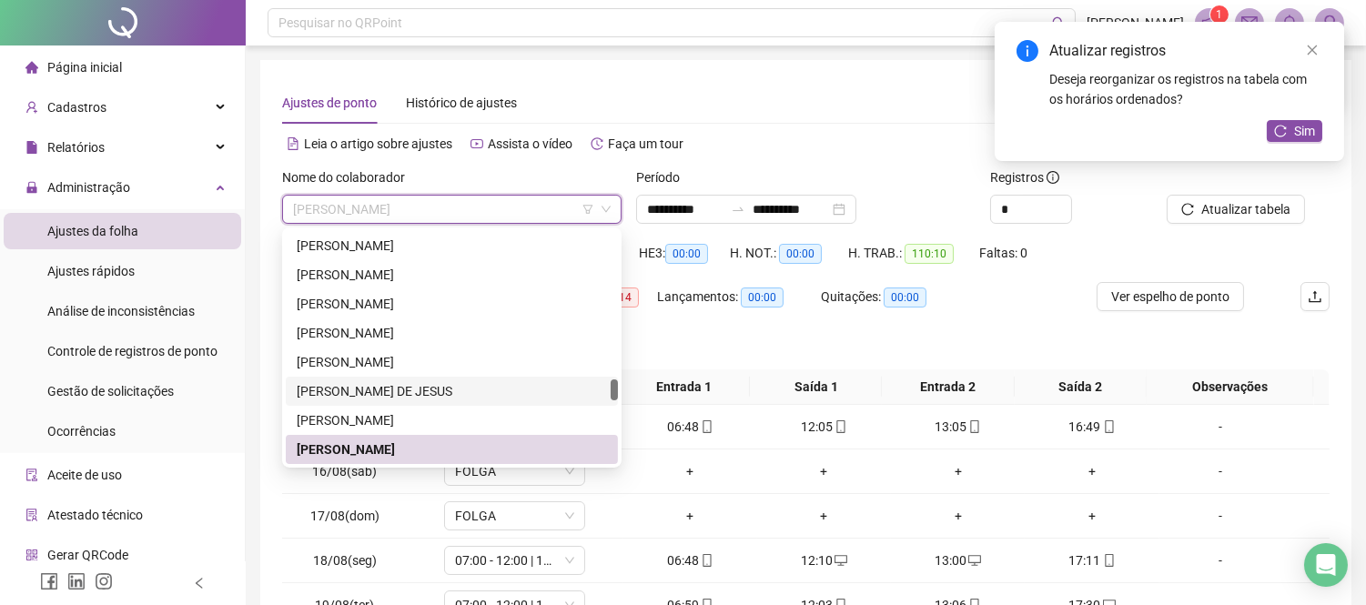
scroll to position [1732, 0]
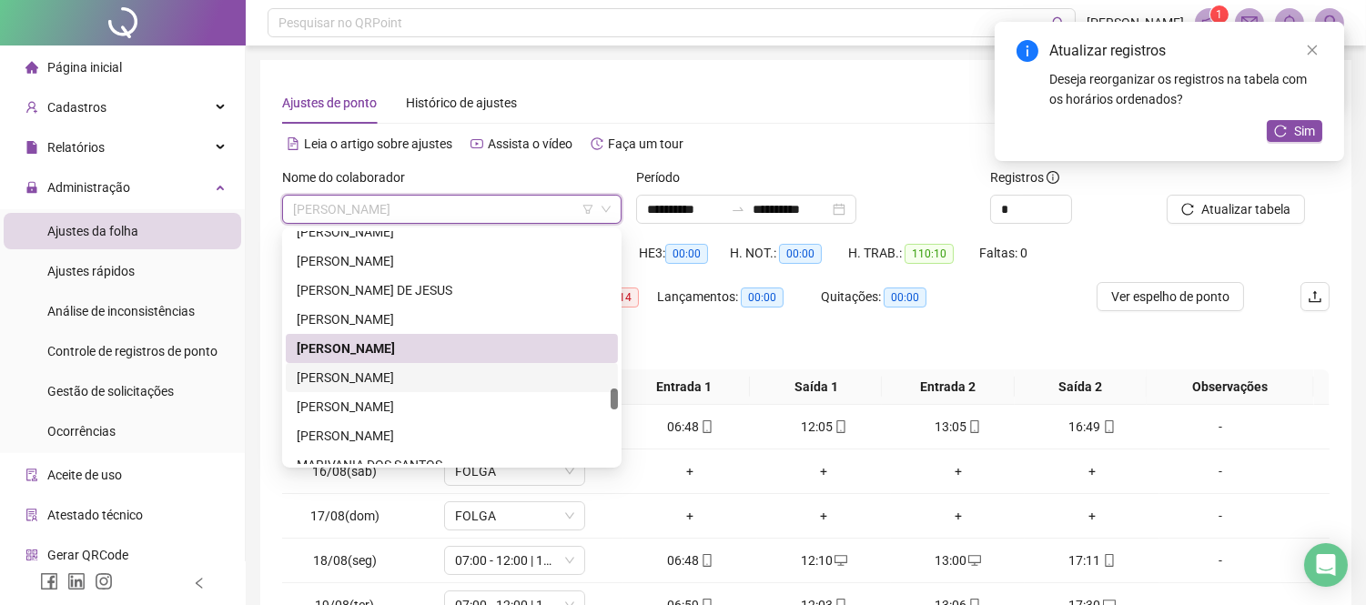
click at [439, 380] on div "[PERSON_NAME]" at bounding box center [452, 378] width 310 height 20
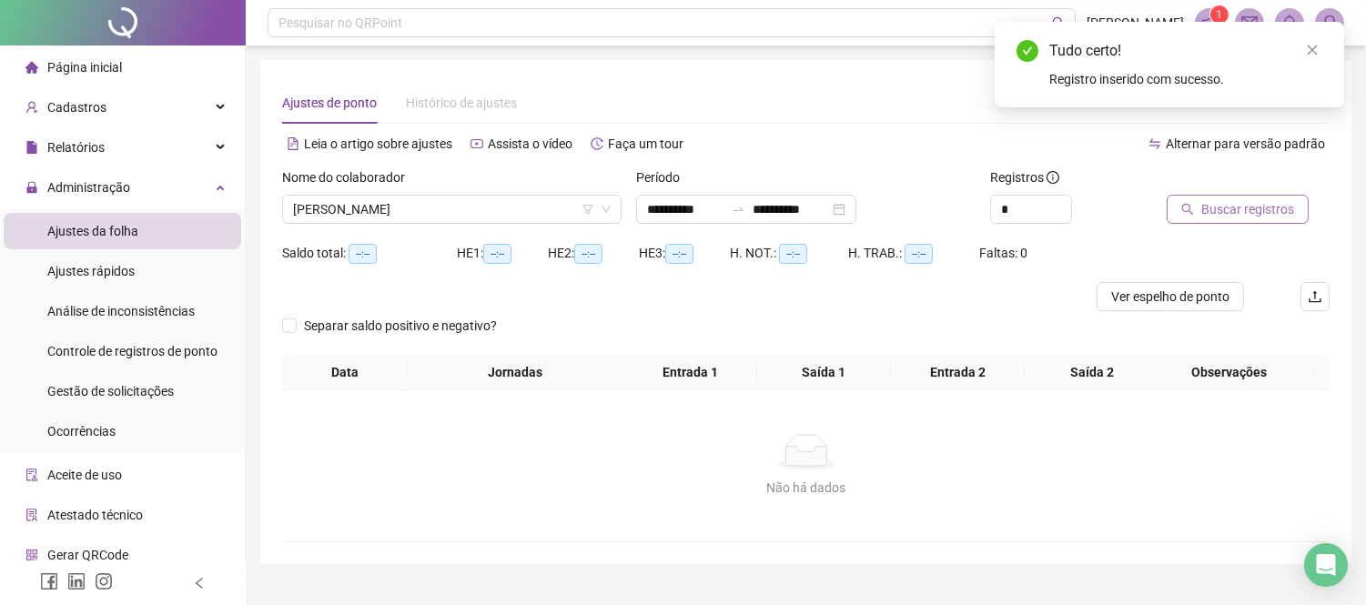
click at [1272, 219] on button "Buscar registros" at bounding box center [1238, 209] width 142 height 29
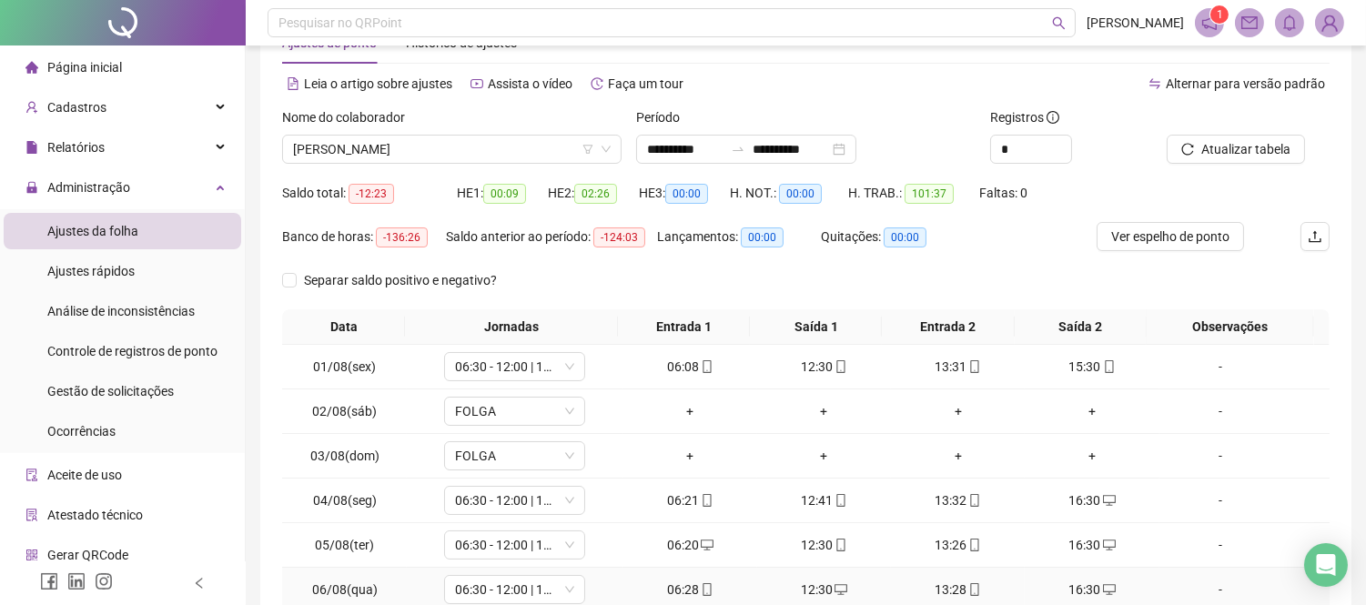
scroll to position [161, 0]
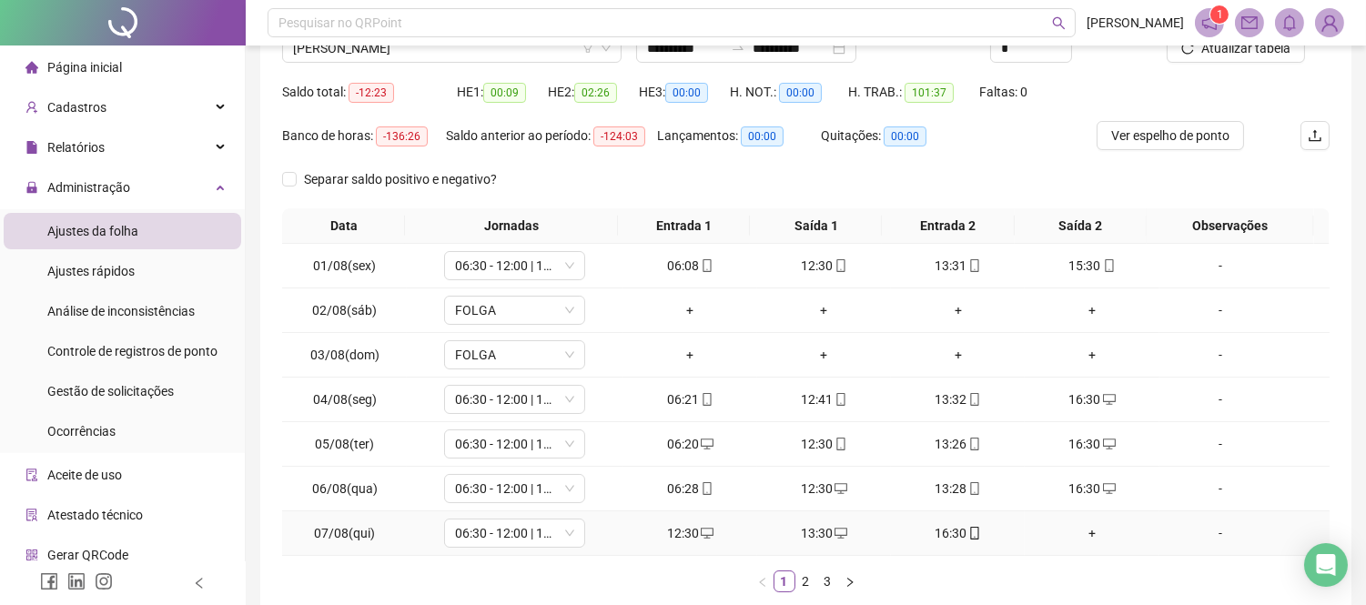
click at [1090, 525] on div "+" at bounding box center [1091, 533] width 119 height 20
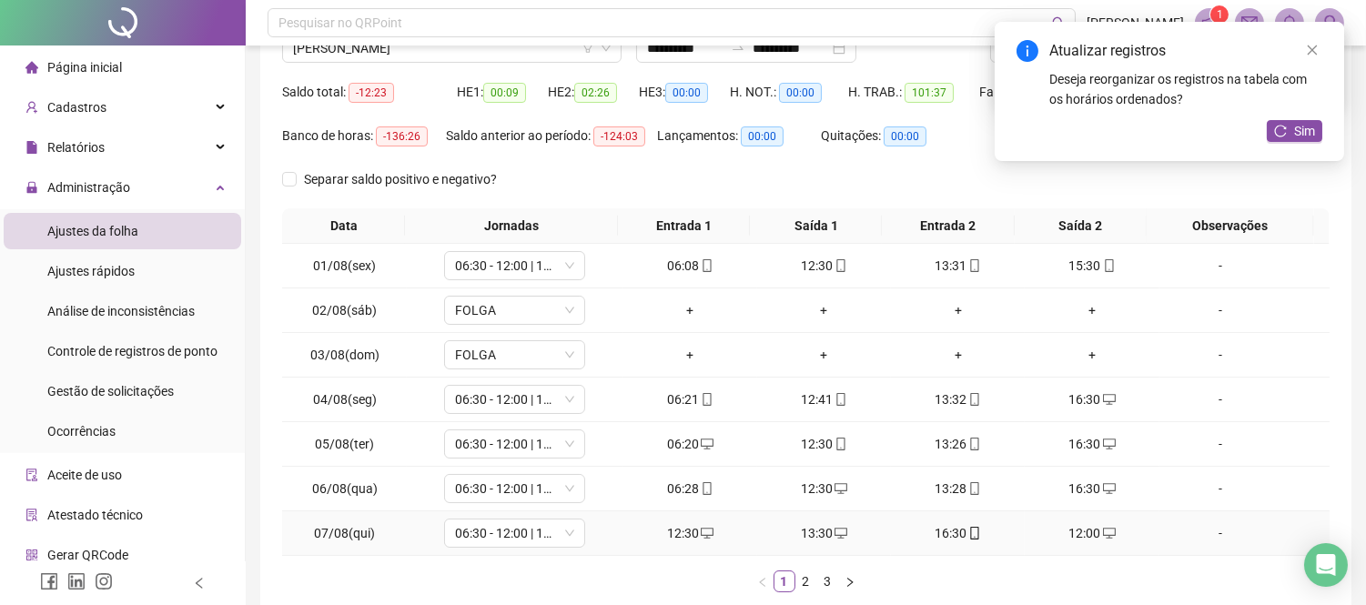
scroll to position [0, 0]
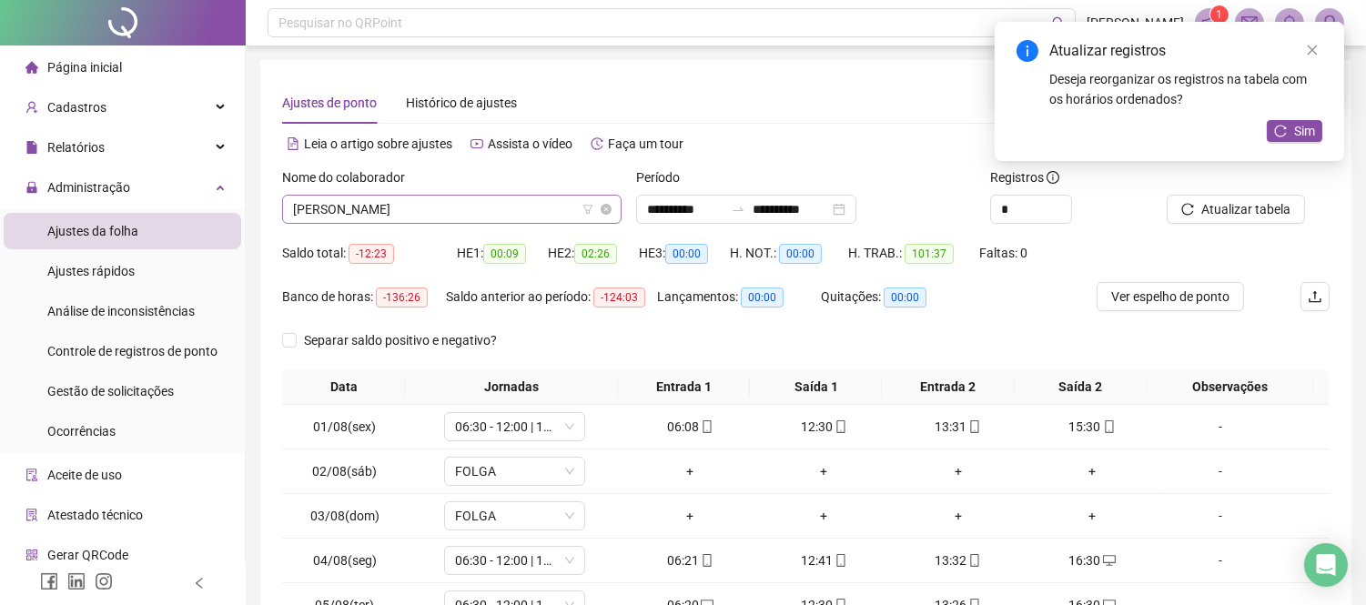
click at [459, 208] on span "[PERSON_NAME]" at bounding box center [452, 209] width 318 height 27
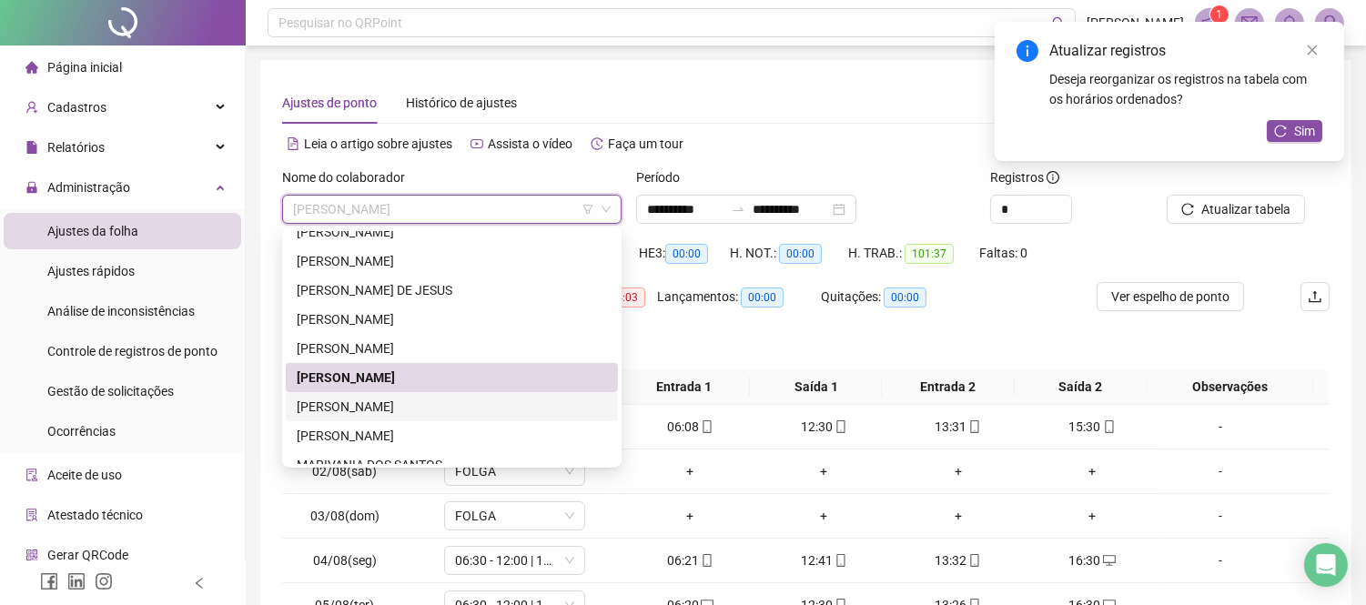
click at [421, 399] on div "[PERSON_NAME]" at bounding box center [452, 407] width 310 height 20
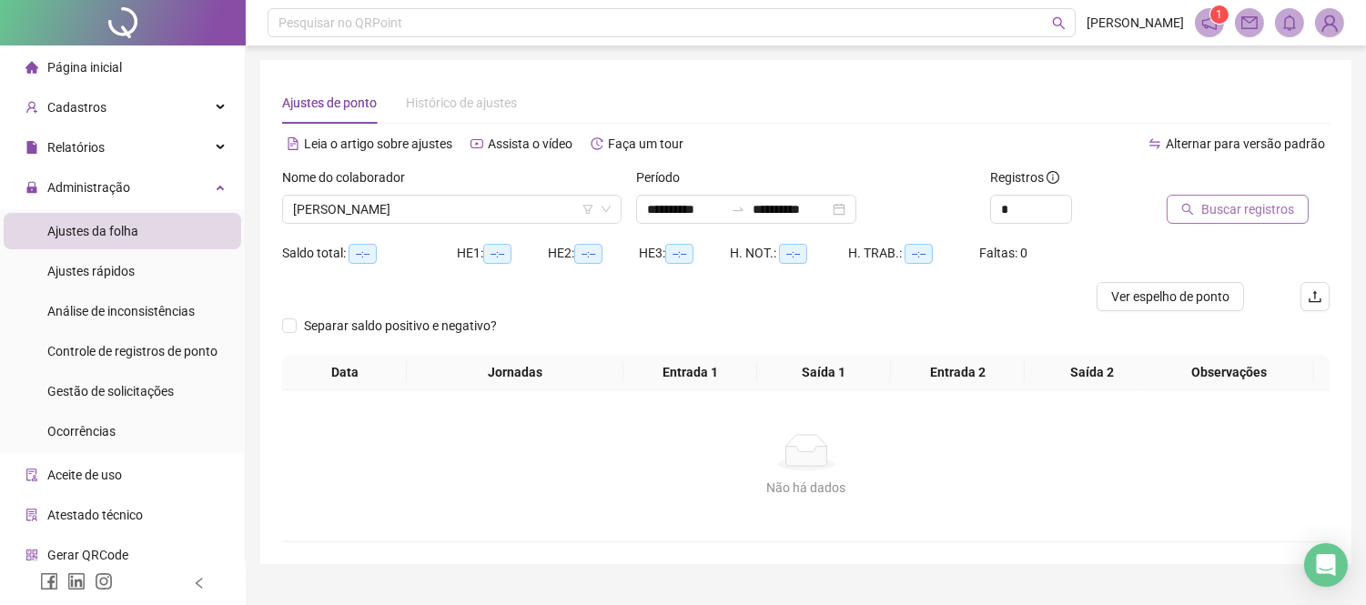
click at [1259, 212] on span "Buscar registros" at bounding box center [1248, 209] width 93 height 20
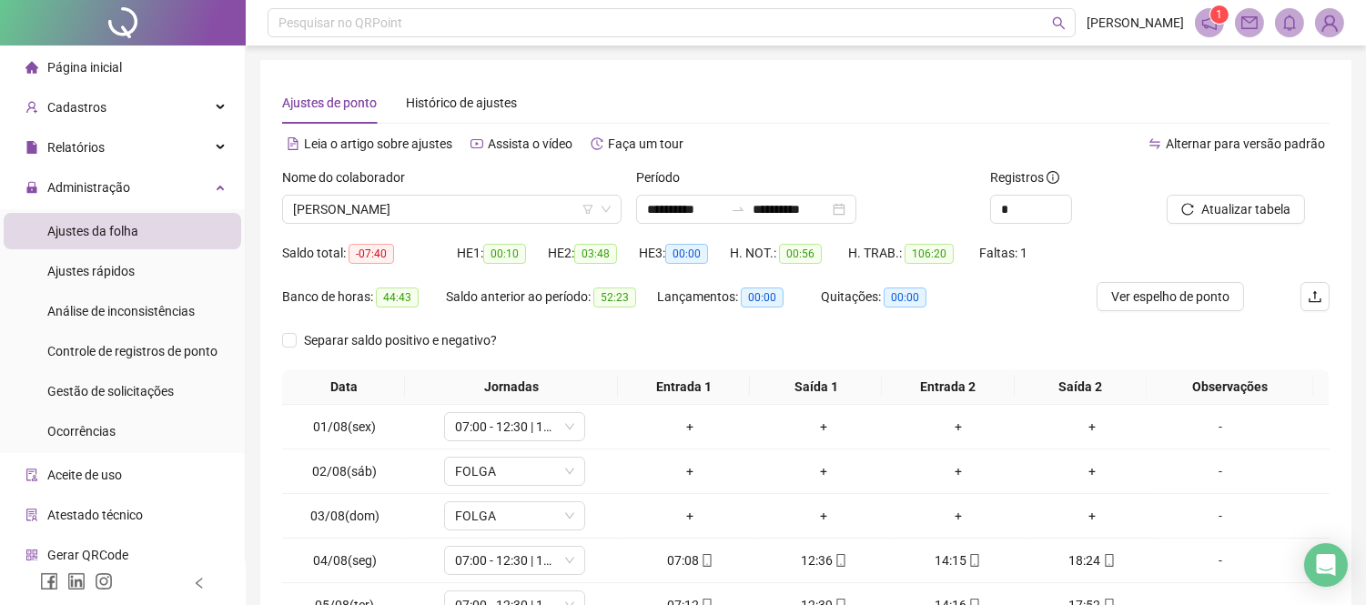
scroll to position [262, 0]
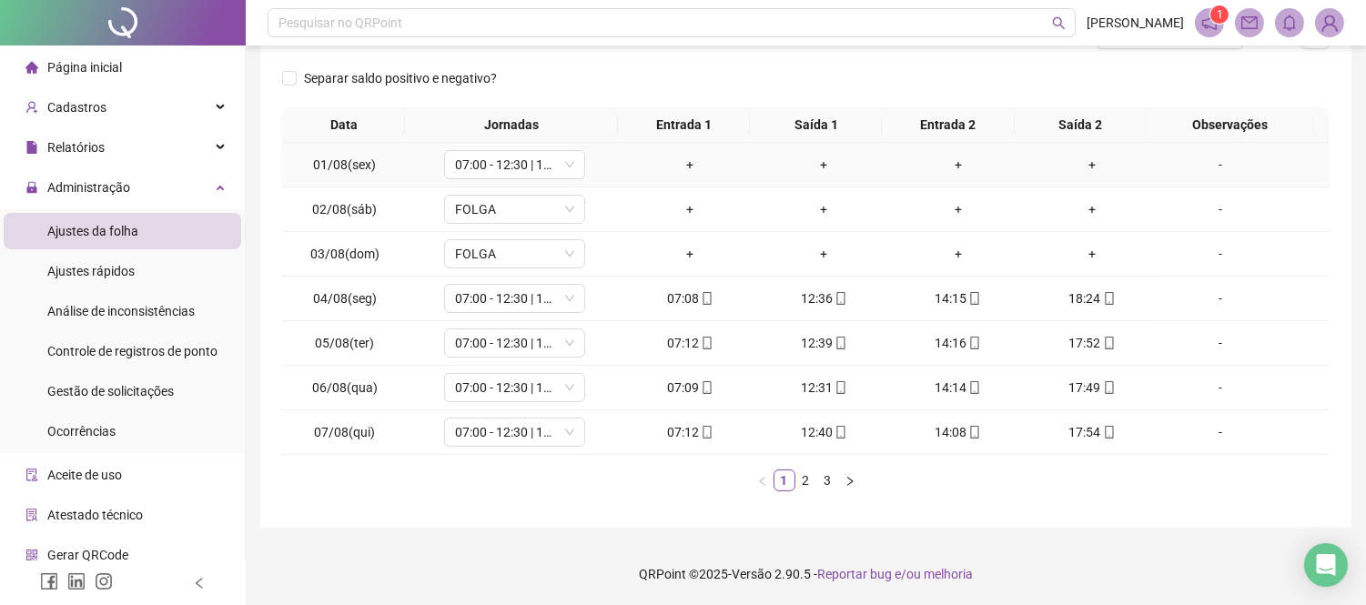
click at [692, 168] on div "+" at bounding box center [690, 165] width 119 height 20
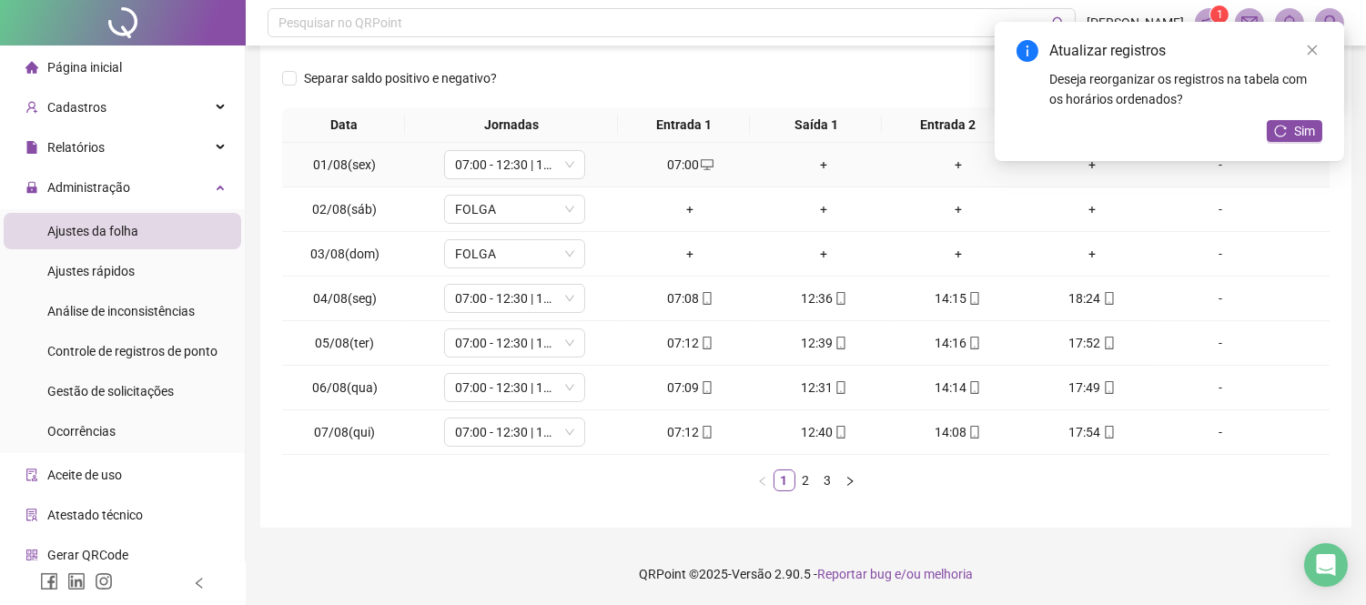
click at [798, 166] on div "+" at bounding box center [824, 165] width 119 height 20
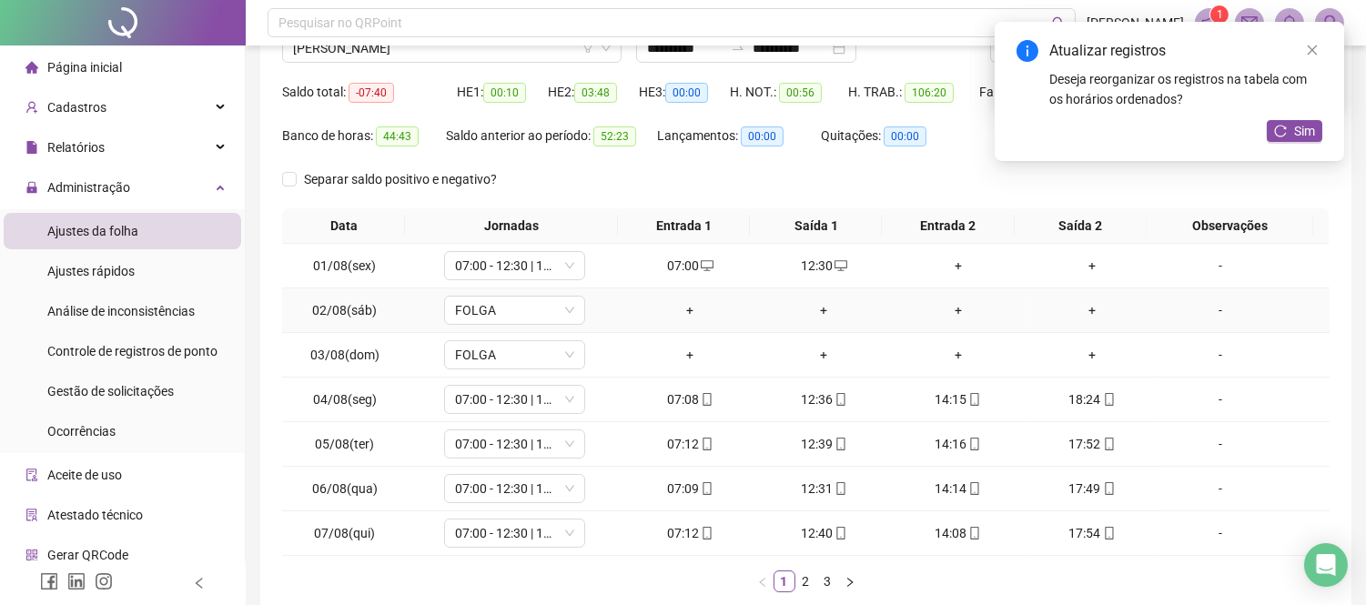
scroll to position [0, 0]
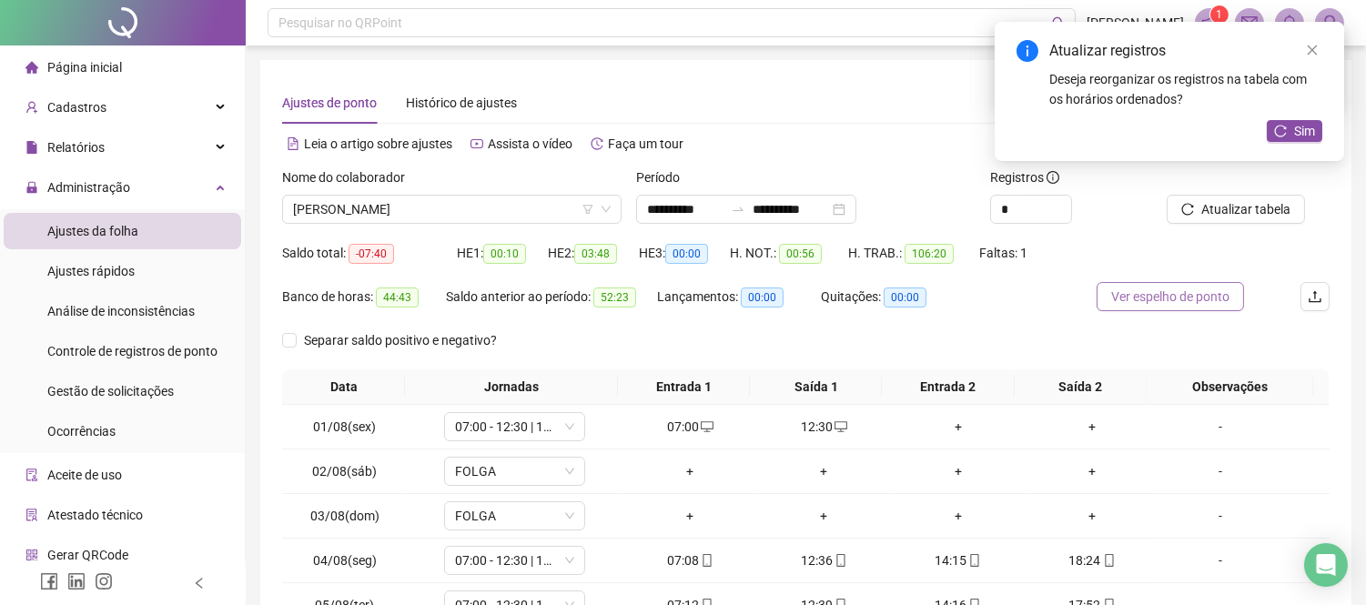
click at [1152, 297] on span "Ver espelho de ponto" at bounding box center [1171, 297] width 118 height 20
click at [935, 422] on div "+" at bounding box center [958, 427] width 119 height 20
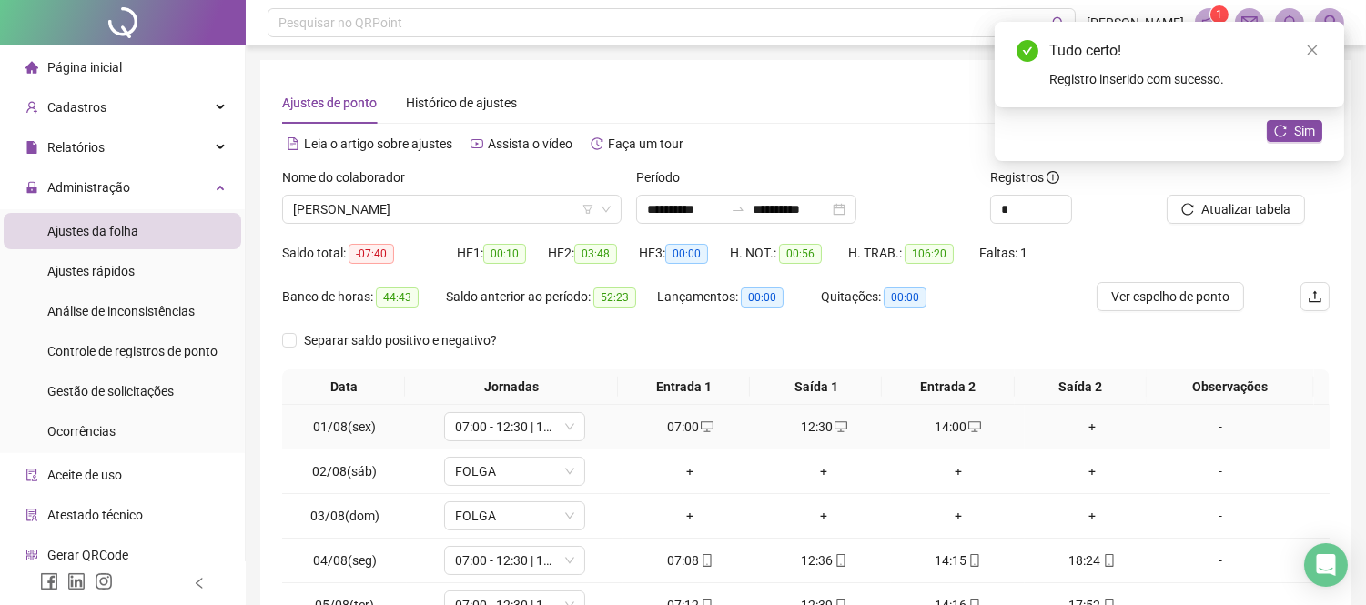
click at [1074, 422] on div "+" at bounding box center [1091, 427] width 119 height 20
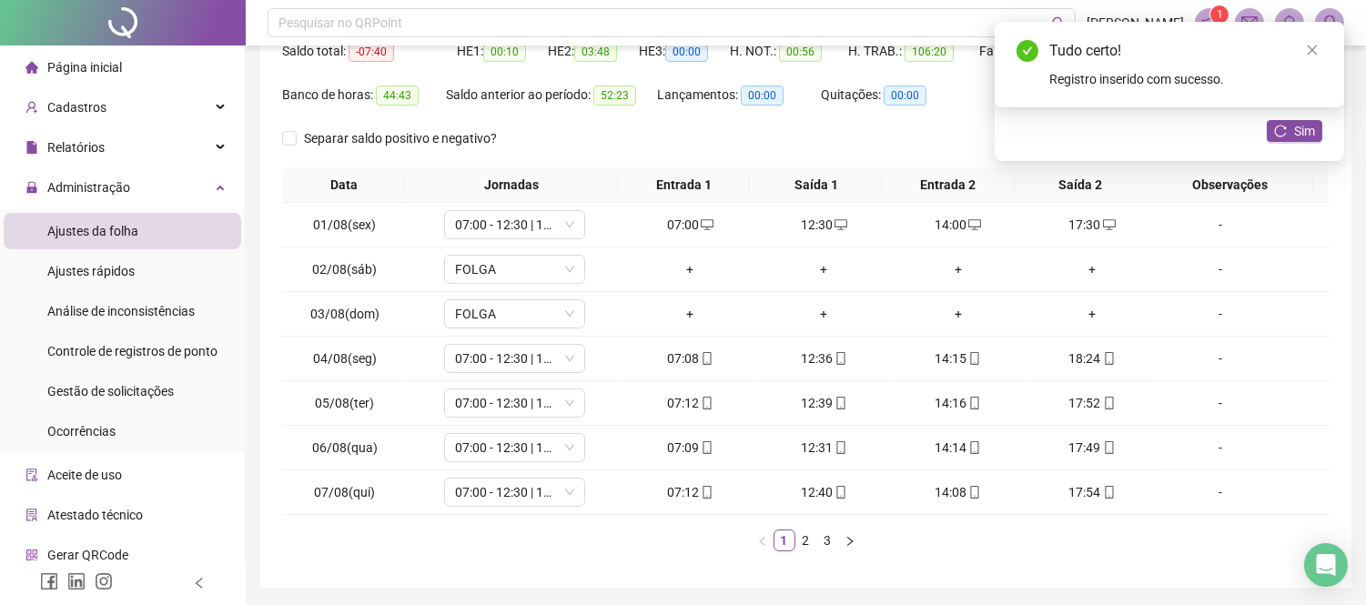
scroll to position [262, 0]
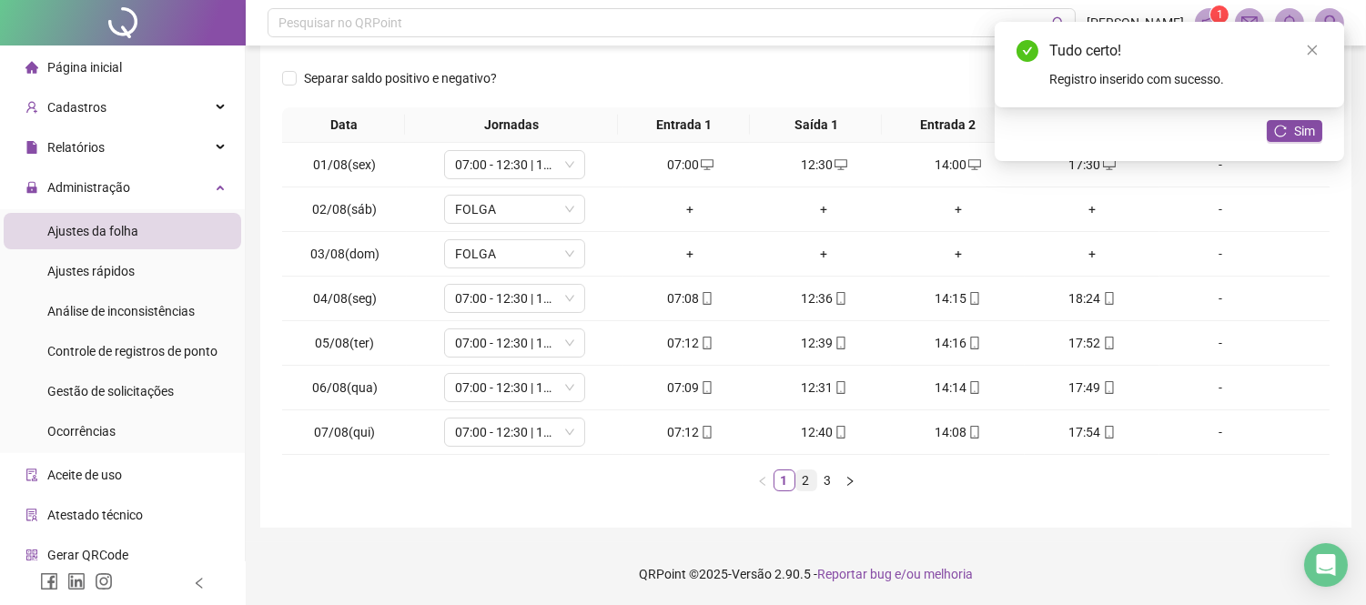
click at [804, 477] on link "2" at bounding box center [807, 481] width 20 height 20
click at [823, 473] on link "3" at bounding box center [828, 481] width 20 height 20
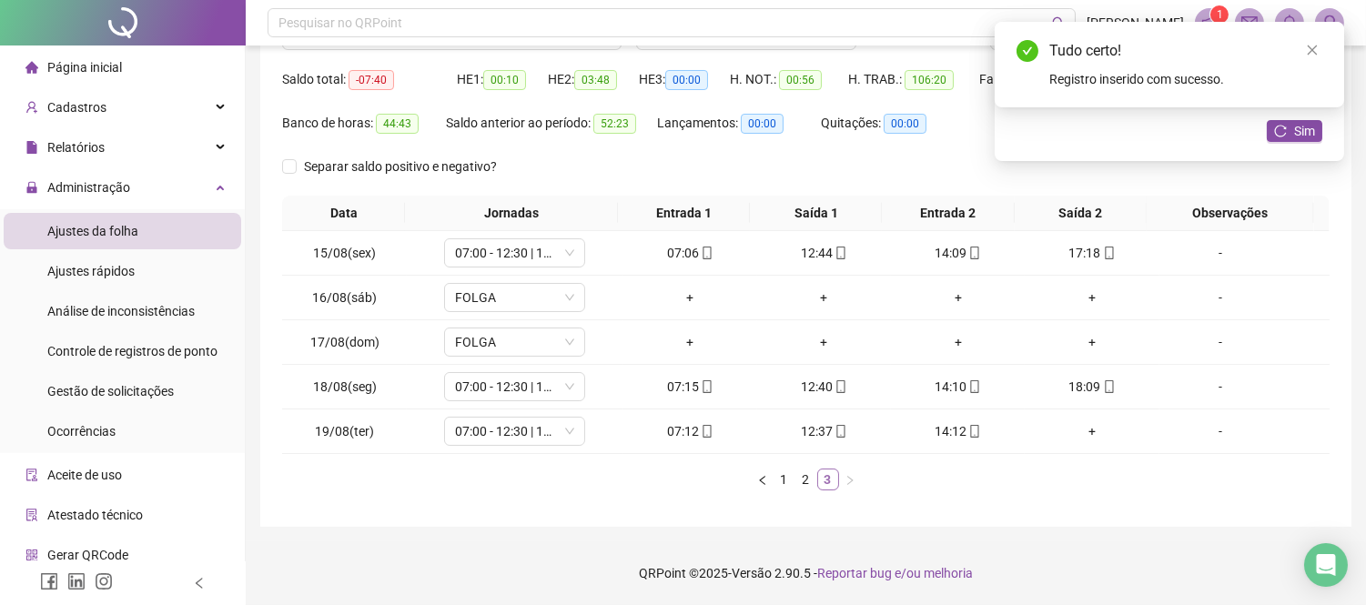
scroll to position [174, 0]
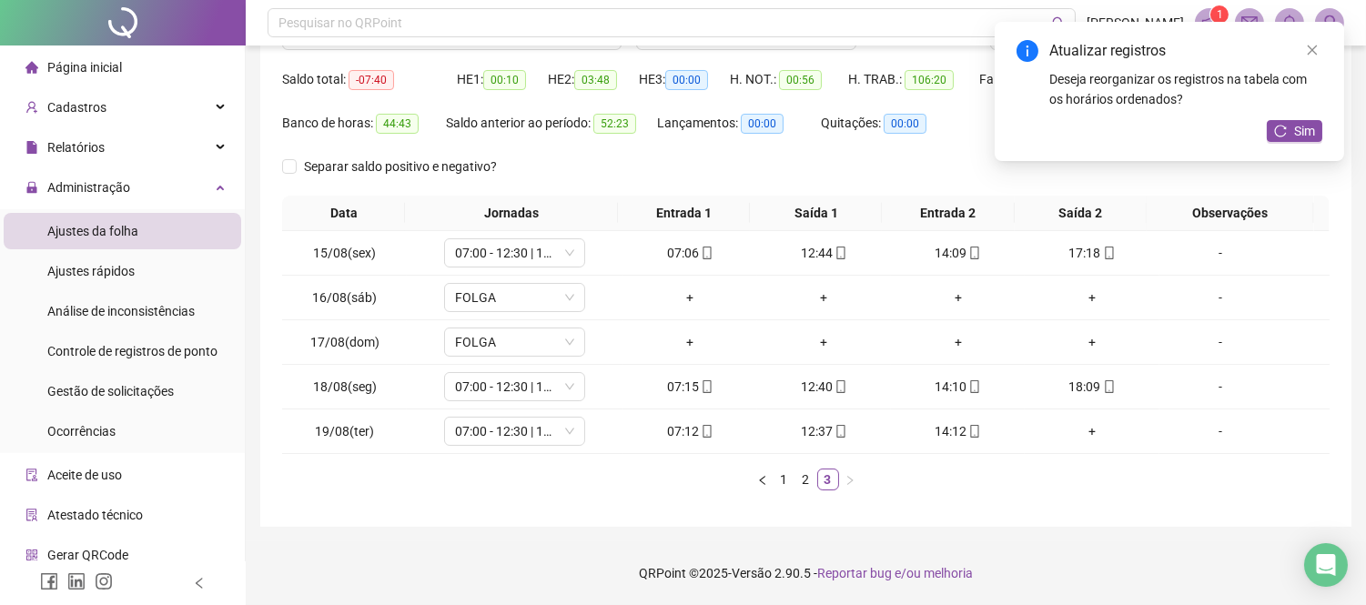
click at [923, 492] on div "Data Jornadas Entrada 1 Saída 1 Entrada 2 Saída 2 Observações 15/08(sex) 07:00 …" at bounding box center [806, 351] width 1048 height 310
click at [941, 486] on ul "1 2 3" at bounding box center [806, 480] width 1048 height 22
click at [1076, 432] on div "+" at bounding box center [1091, 431] width 119 height 20
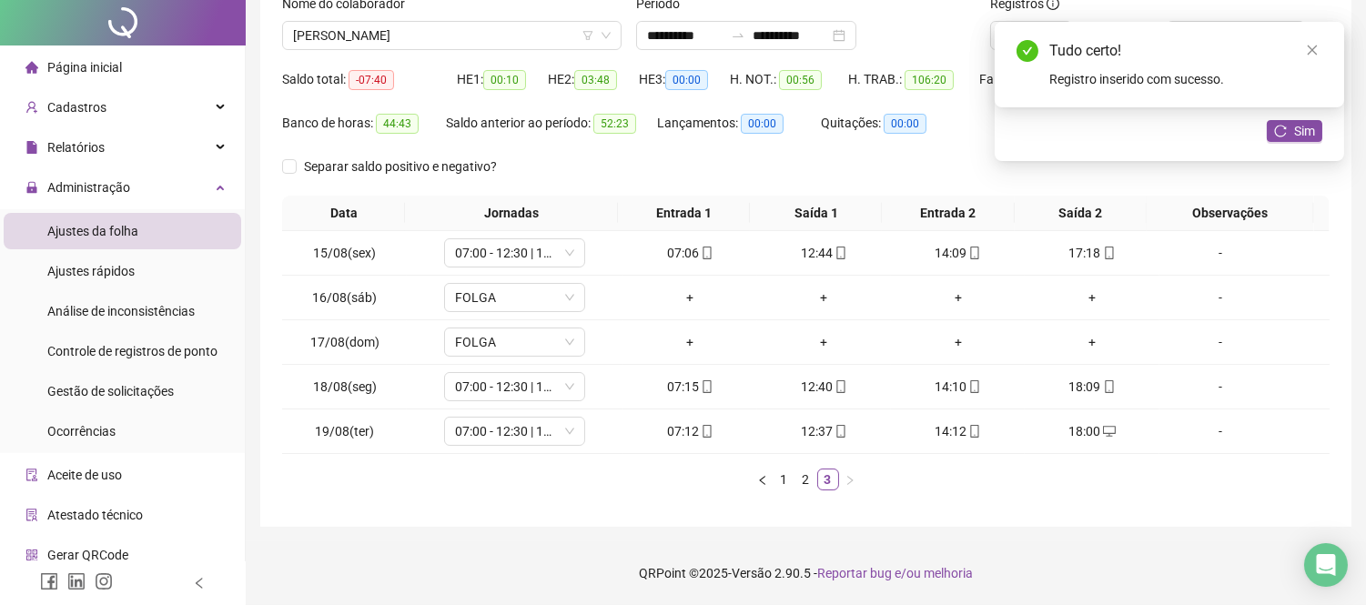
scroll to position [0, 0]
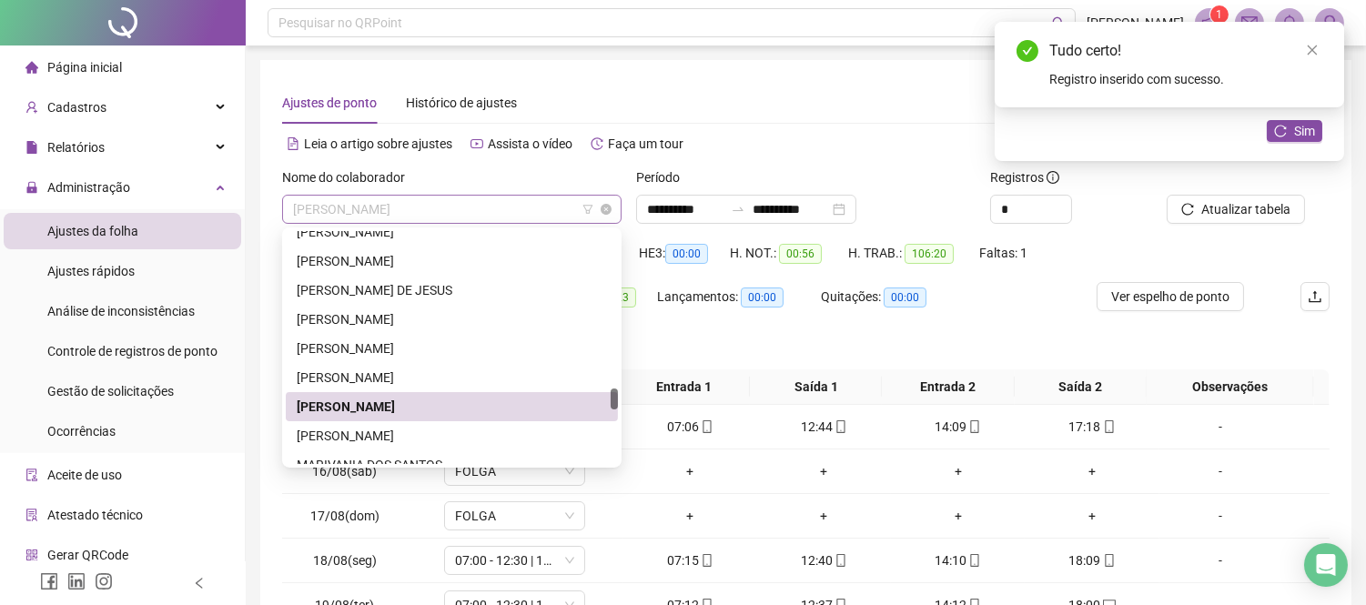
click at [564, 213] on span "[PERSON_NAME]" at bounding box center [452, 209] width 318 height 27
click at [513, 432] on div "[PERSON_NAME]" at bounding box center [452, 436] width 310 height 20
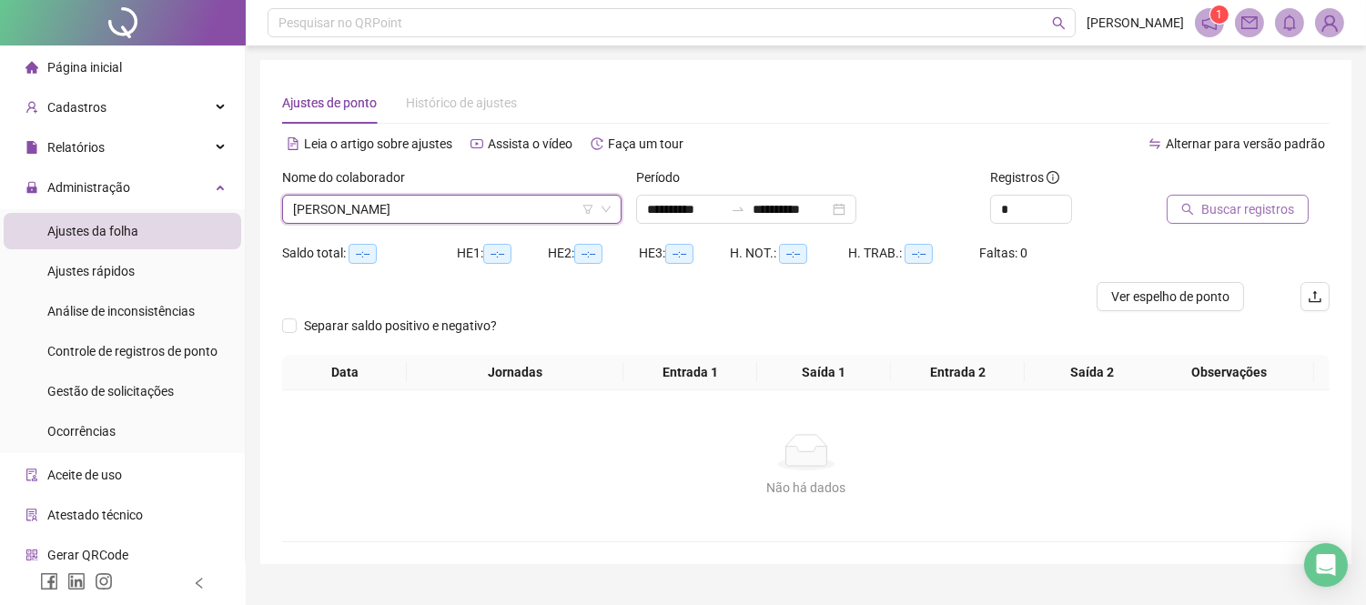
click at [1264, 200] on span "Buscar registros" at bounding box center [1248, 209] width 93 height 20
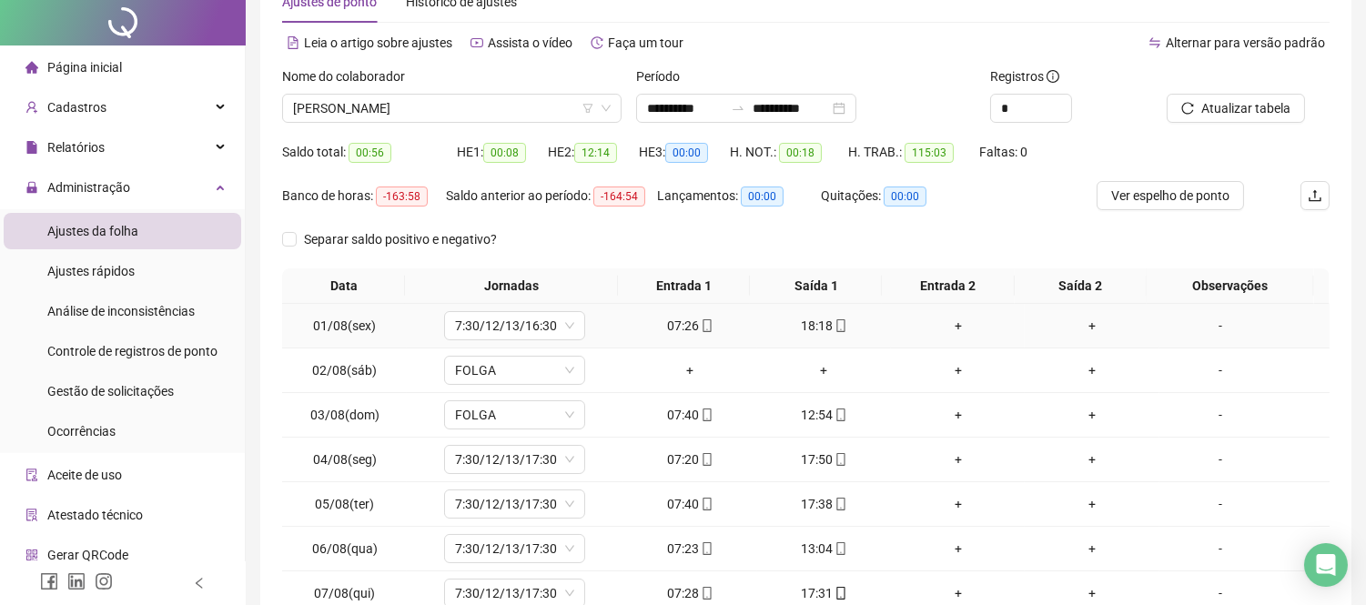
scroll to position [202, 0]
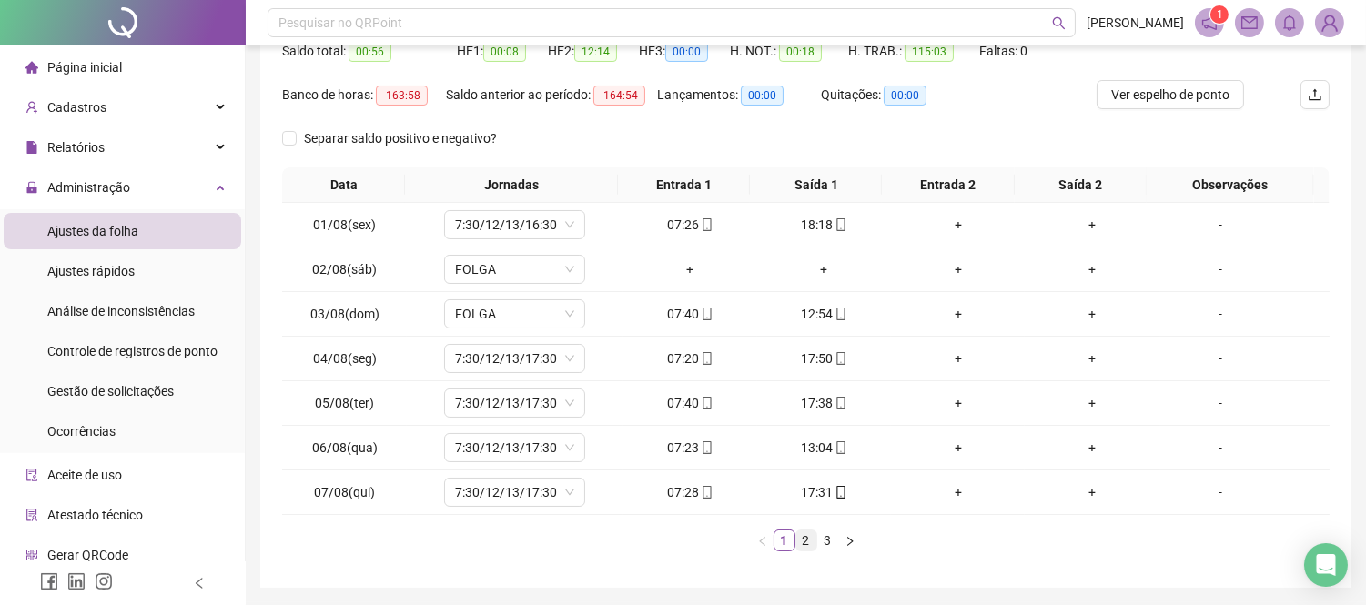
click at [802, 540] on link "2" at bounding box center [807, 541] width 20 height 20
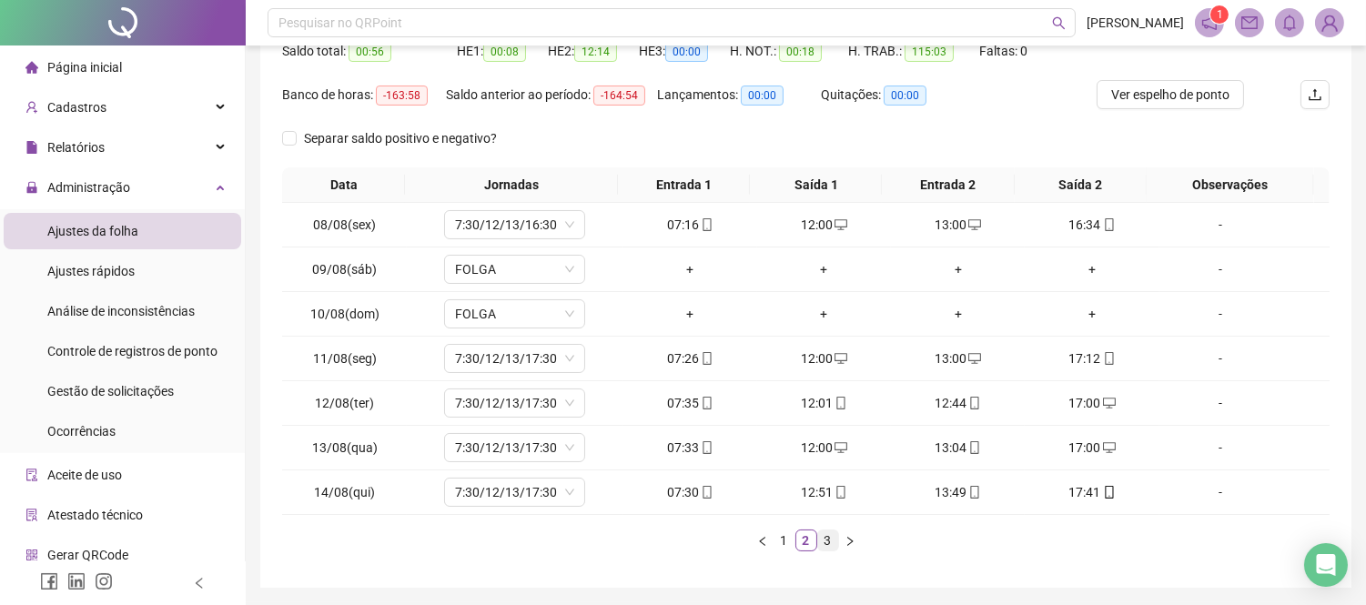
click at [828, 543] on link "3" at bounding box center [828, 541] width 20 height 20
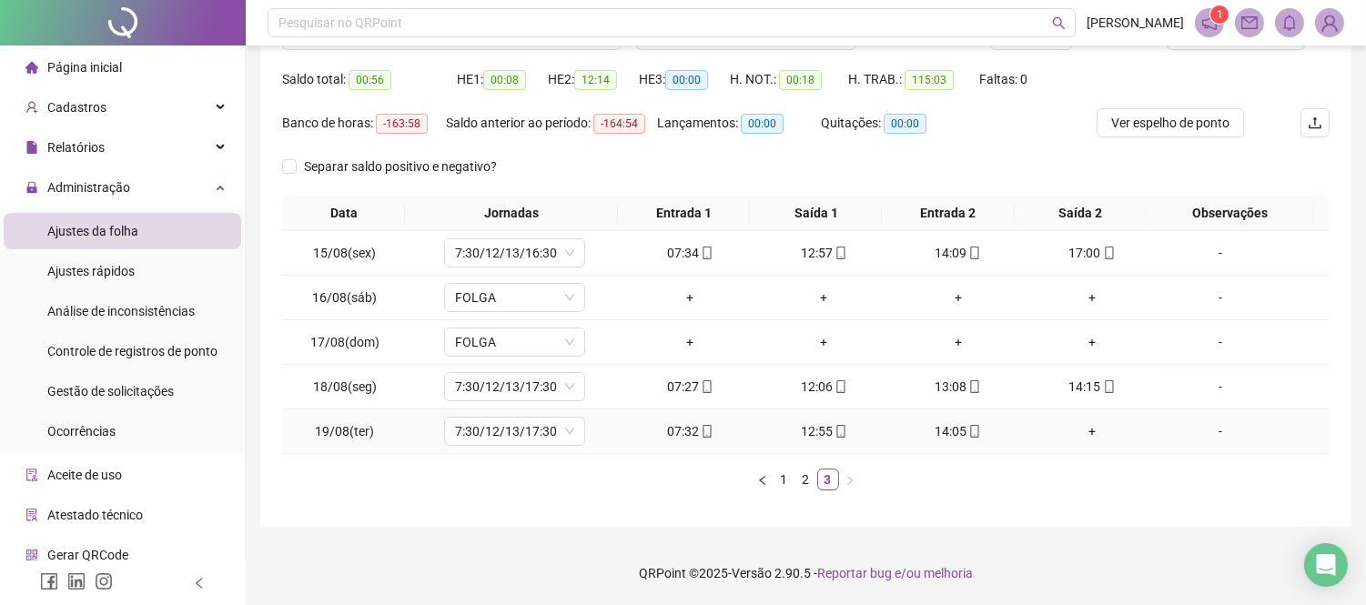
click at [1085, 432] on div "+" at bounding box center [1091, 431] width 119 height 20
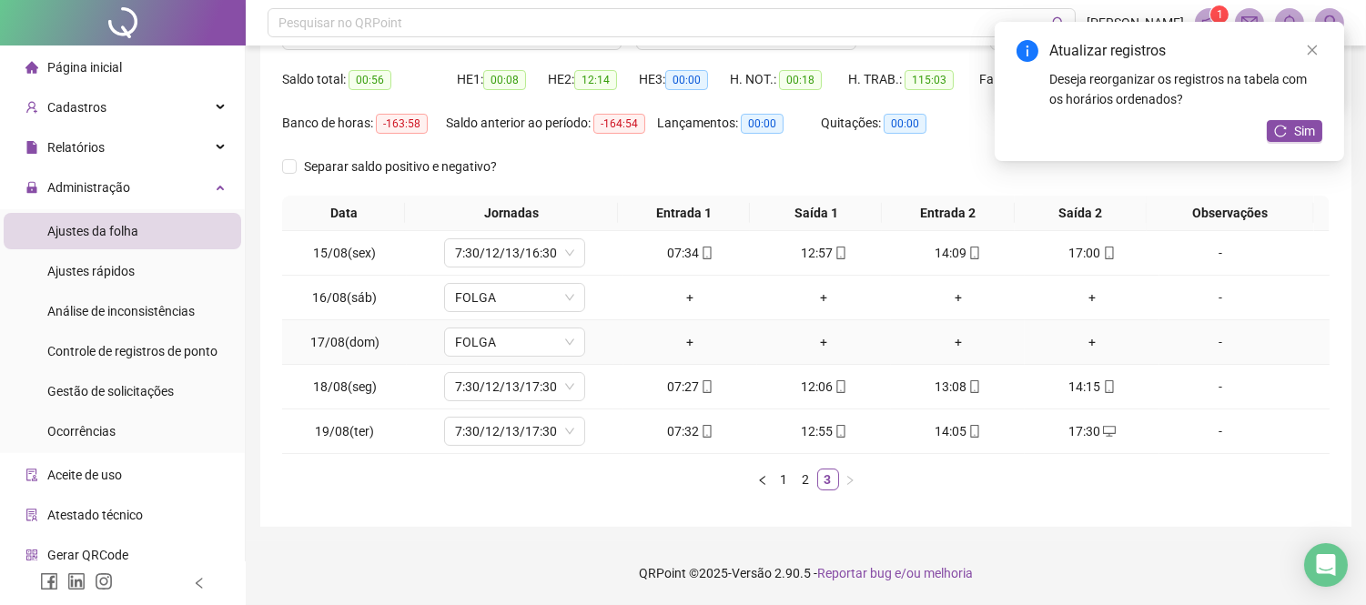
scroll to position [0, 0]
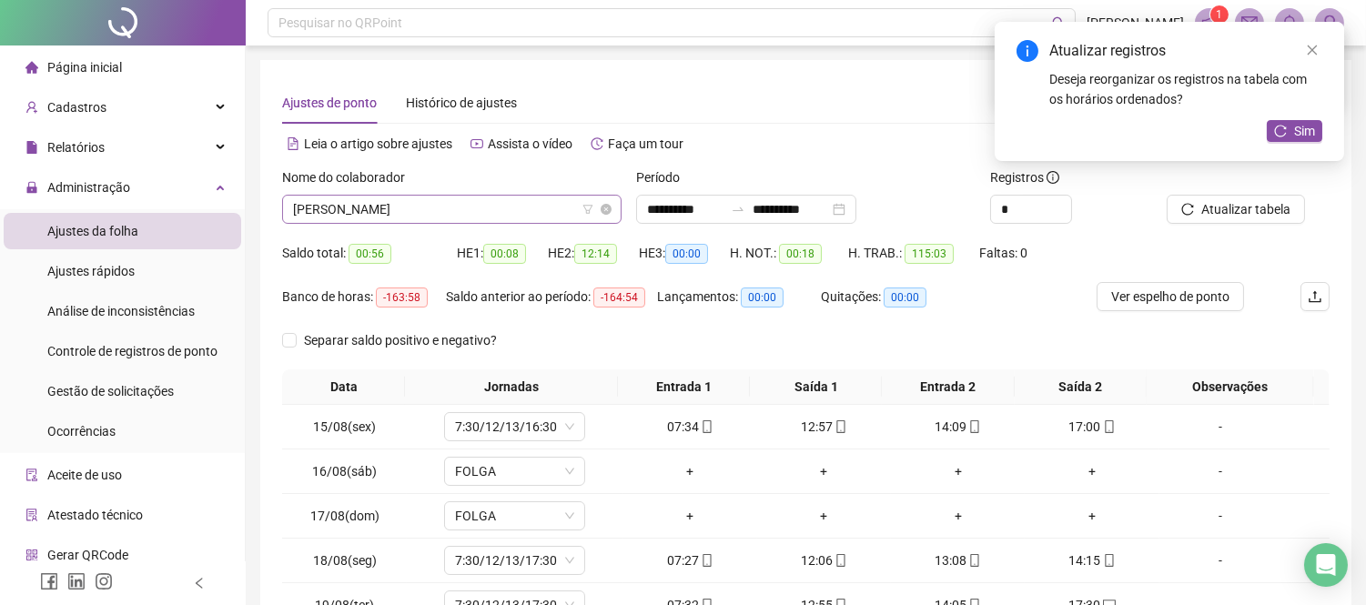
click at [523, 219] on span "[PERSON_NAME]" at bounding box center [452, 209] width 318 height 27
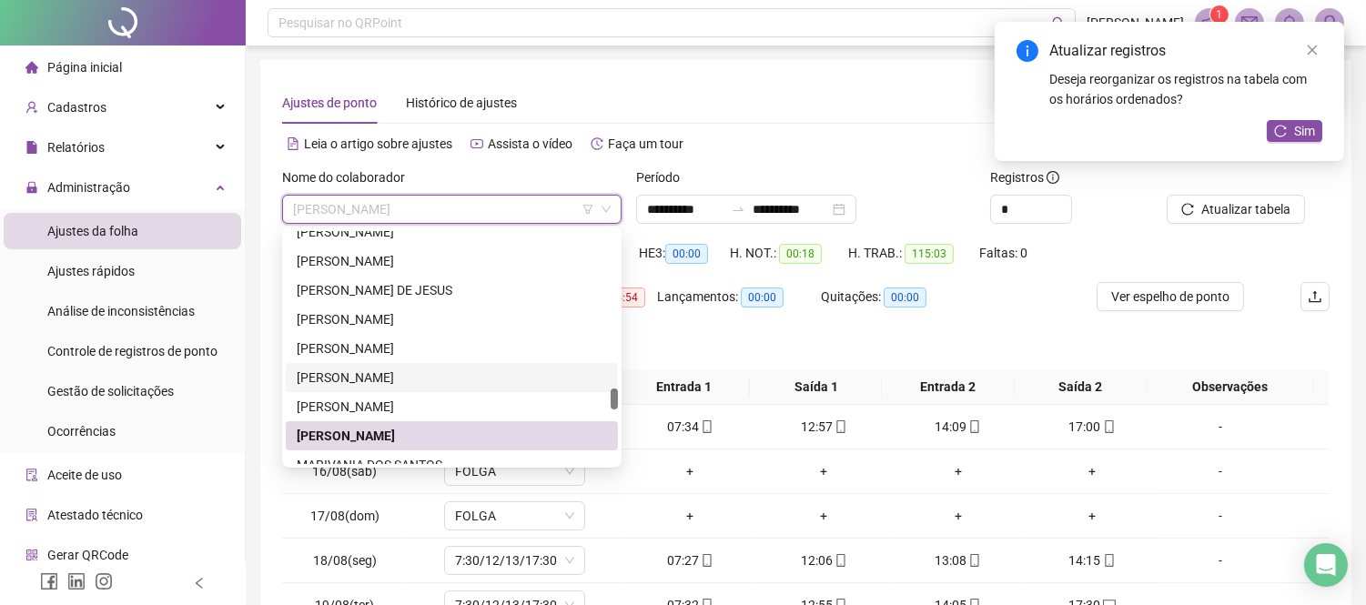
scroll to position [1833, 0]
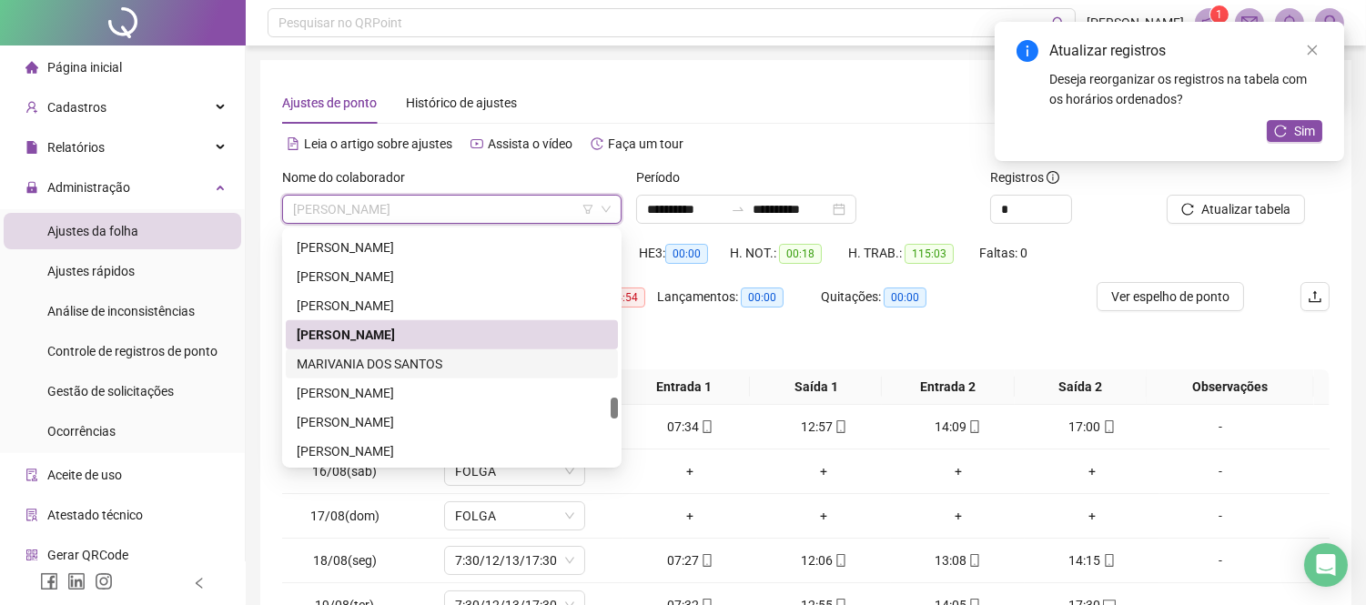
click at [442, 359] on div "MARIVANIA DOS SANTOS" at bounding box center [452, 364] width 310 height 20
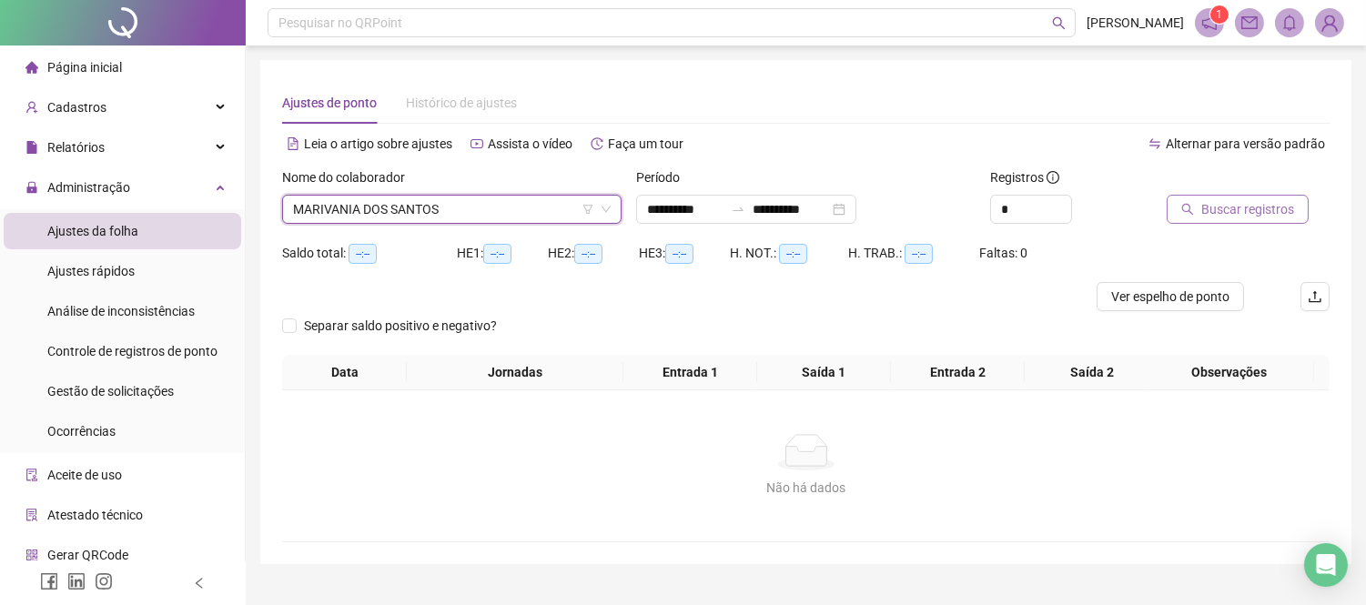
click at [1231, 213] on span "Buscar registros" at bounding box center [1248, 209] width 93 height 20
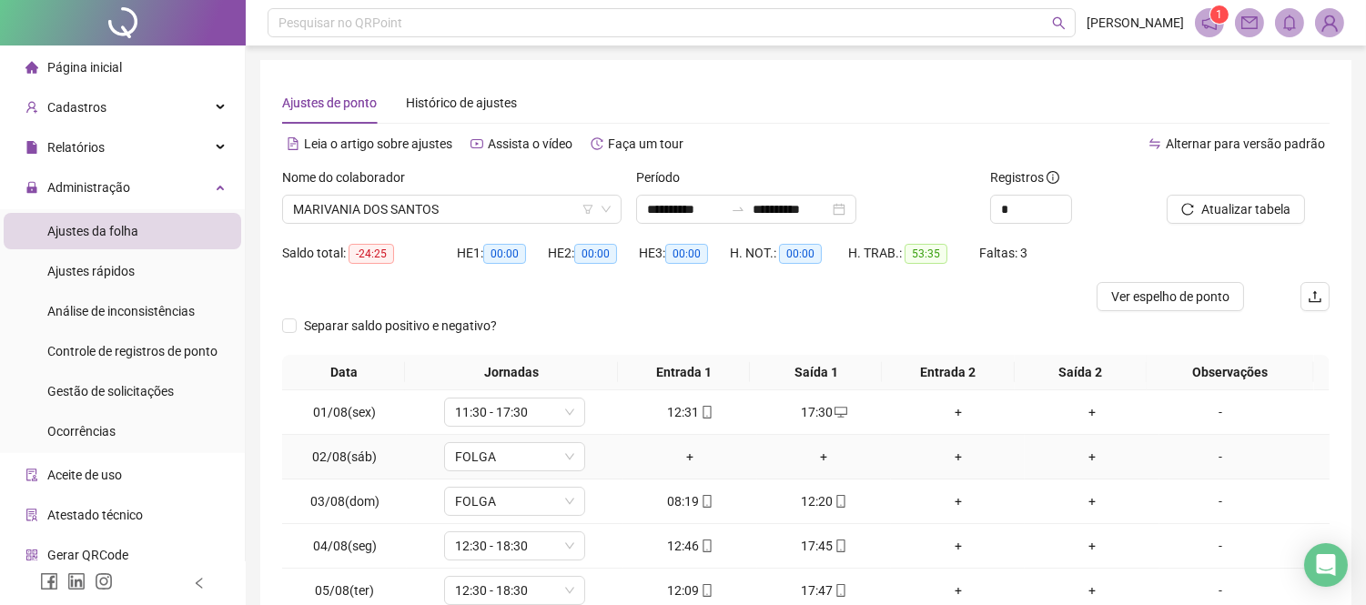
scroll to position [202, 0]
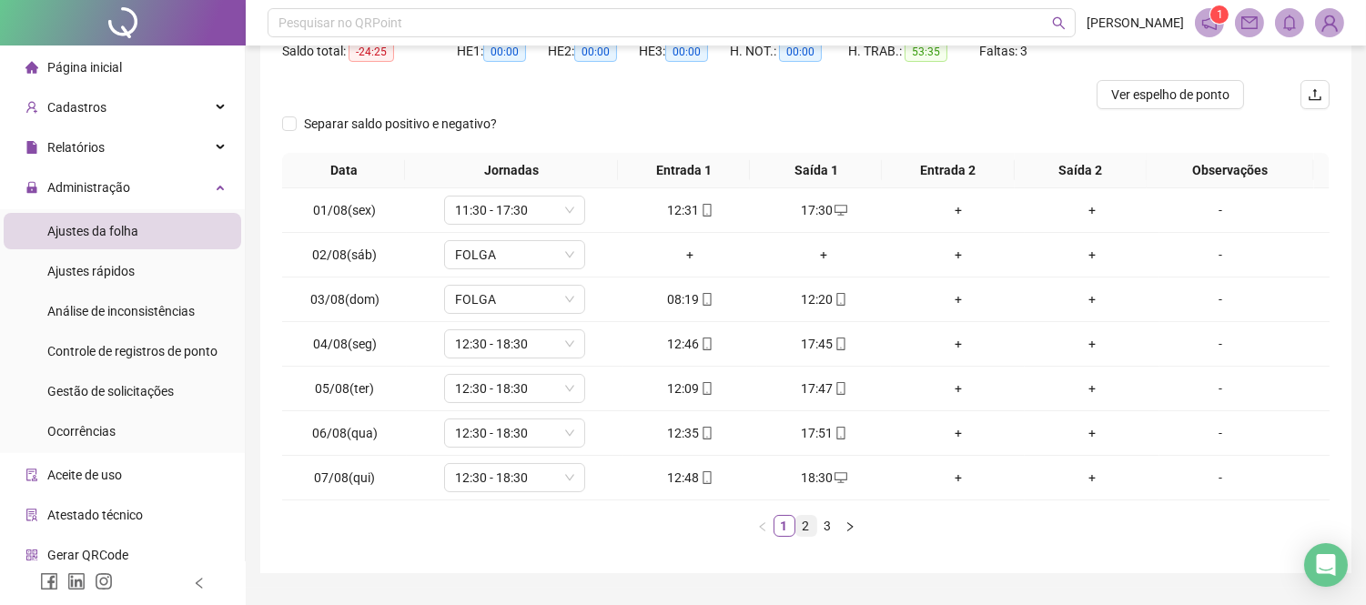
click at [798, 524] on link "2" at bounding box center [807, 526] width 20 height 20
click at [694, 344] on div "+" at bounding box center [690, 344] width 119 height 20
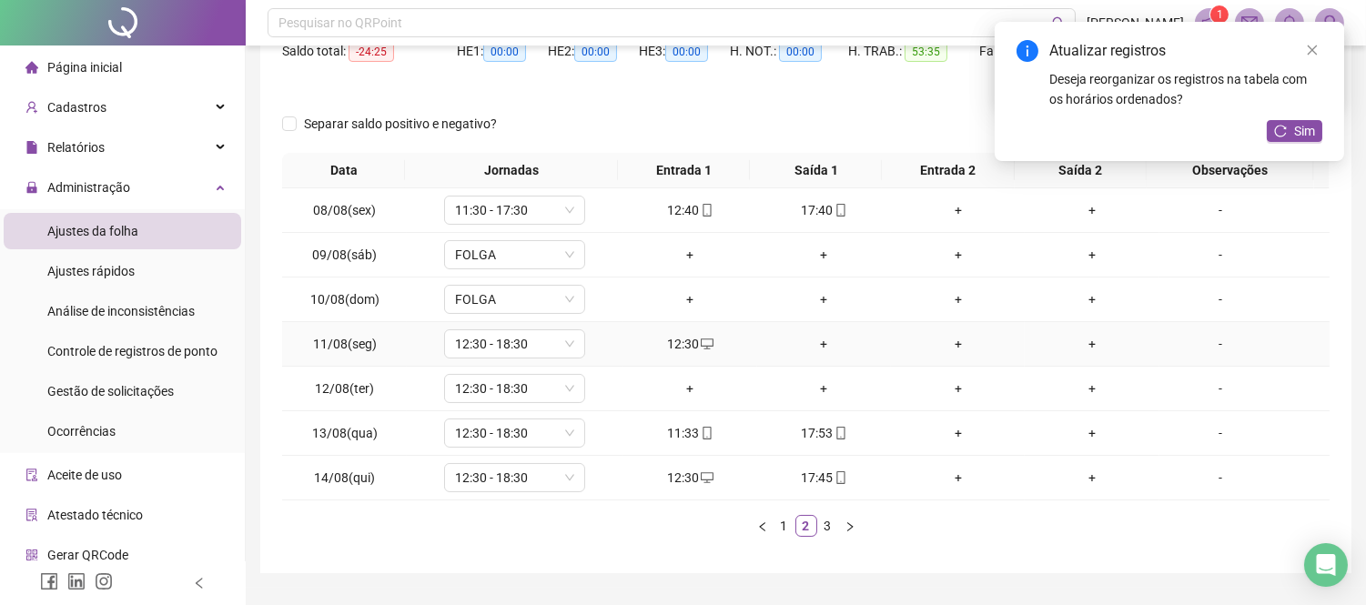
click at [817, 343] on div "+" at bounding box center [824, 344] width 119 height 20
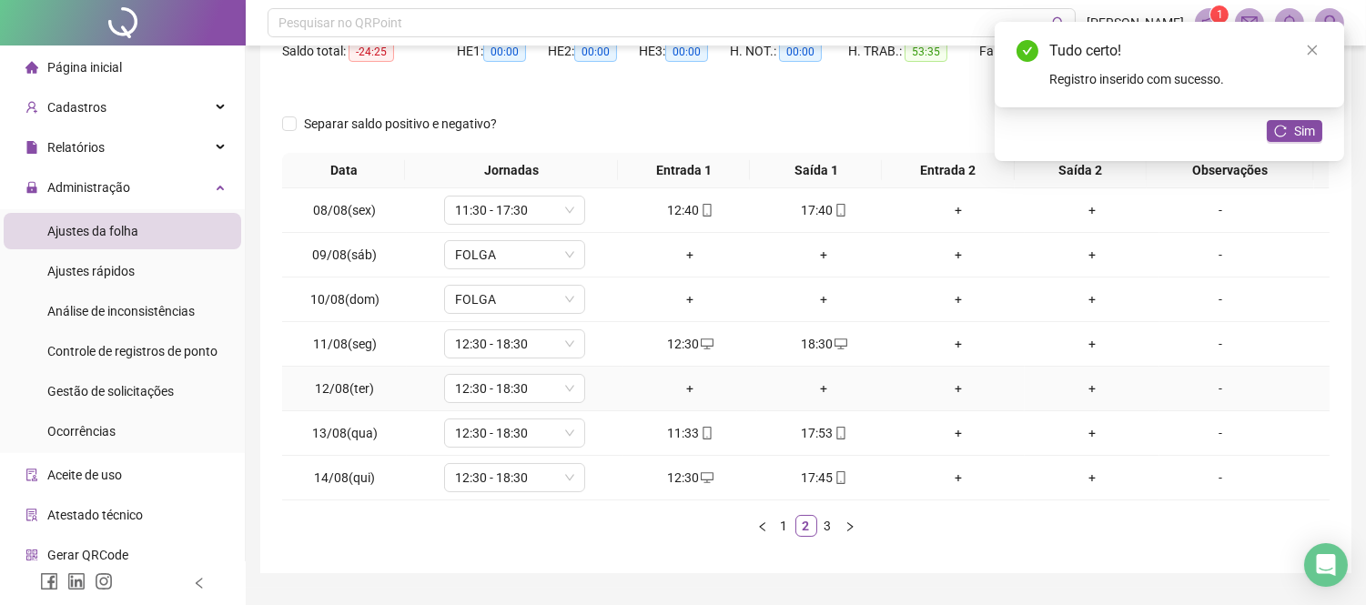
click at [686, 389] on div "+" at bounding box center [690, 389] width 119 height 20
click at [815, 382] on div "+" at bounding box center [824, 389] width 119 height 20
click at [830, 521] on link "3" at bounding box center [828, 526] width 20 height 20
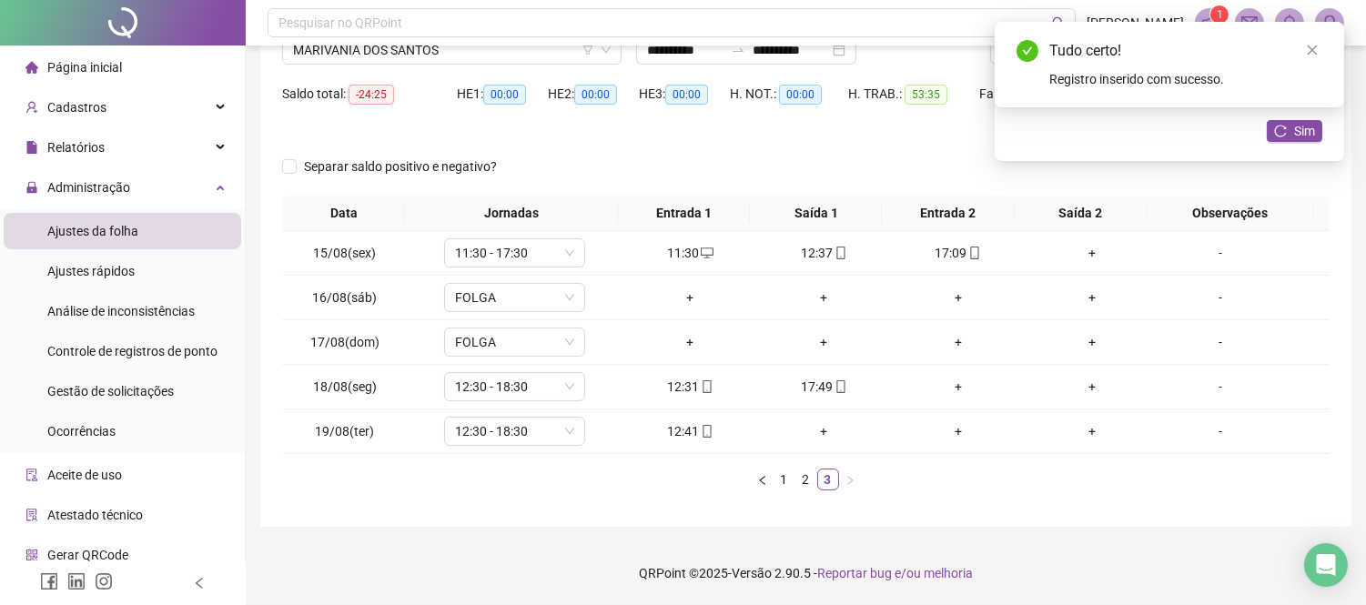
scroll to position [158, 0]
click at [827, 433] on div "+" at bounding box center [824, 432] width 119 height 20
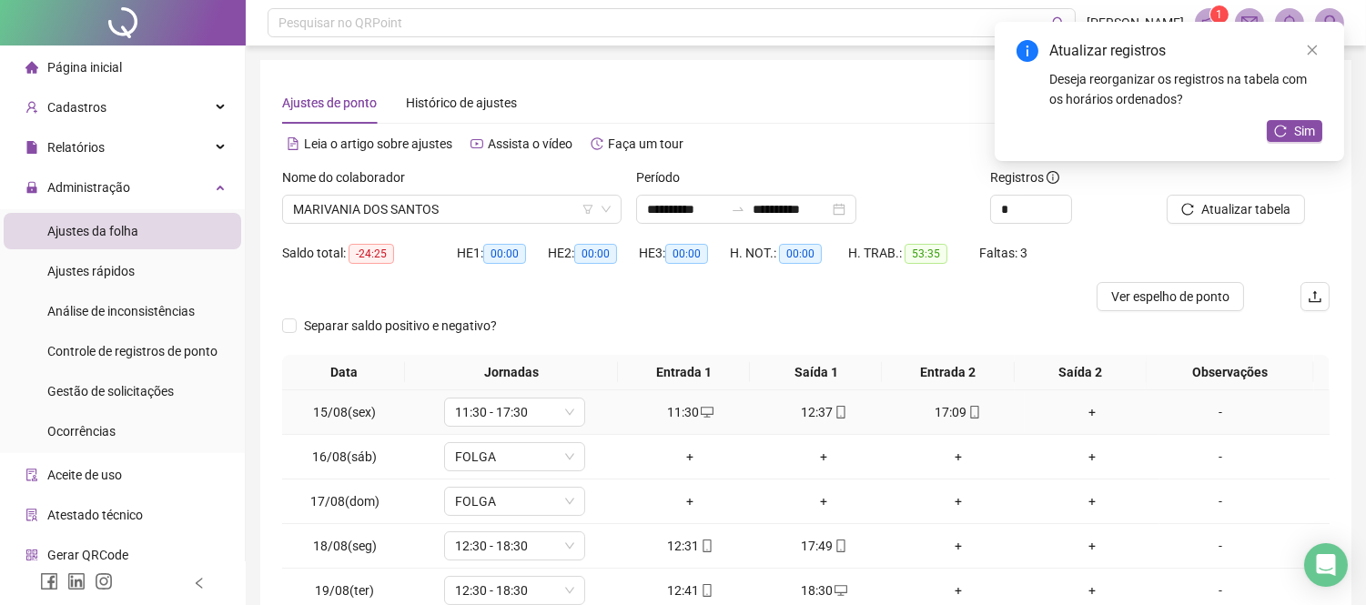
click at [816, 413] on div "12:37" at bounding box center [824, 412] width 119 height 20
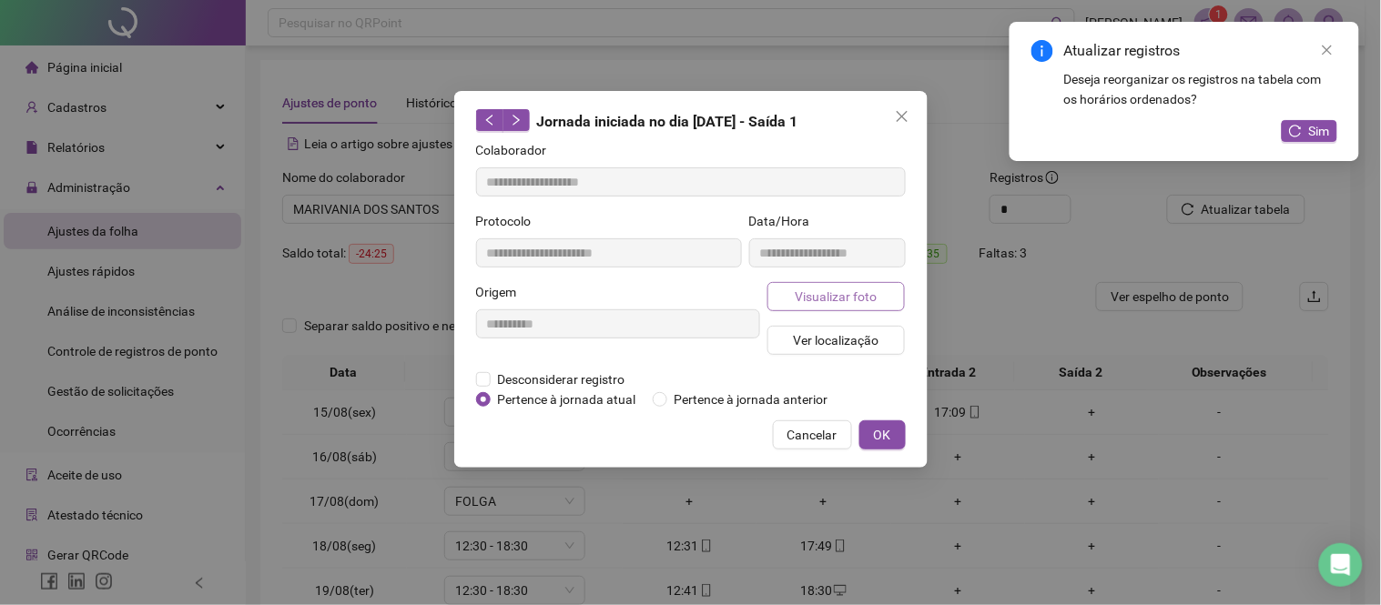
click at [822, 289] on span "Visualizar foto" at bounding box center [836, 297] width 82 height 20
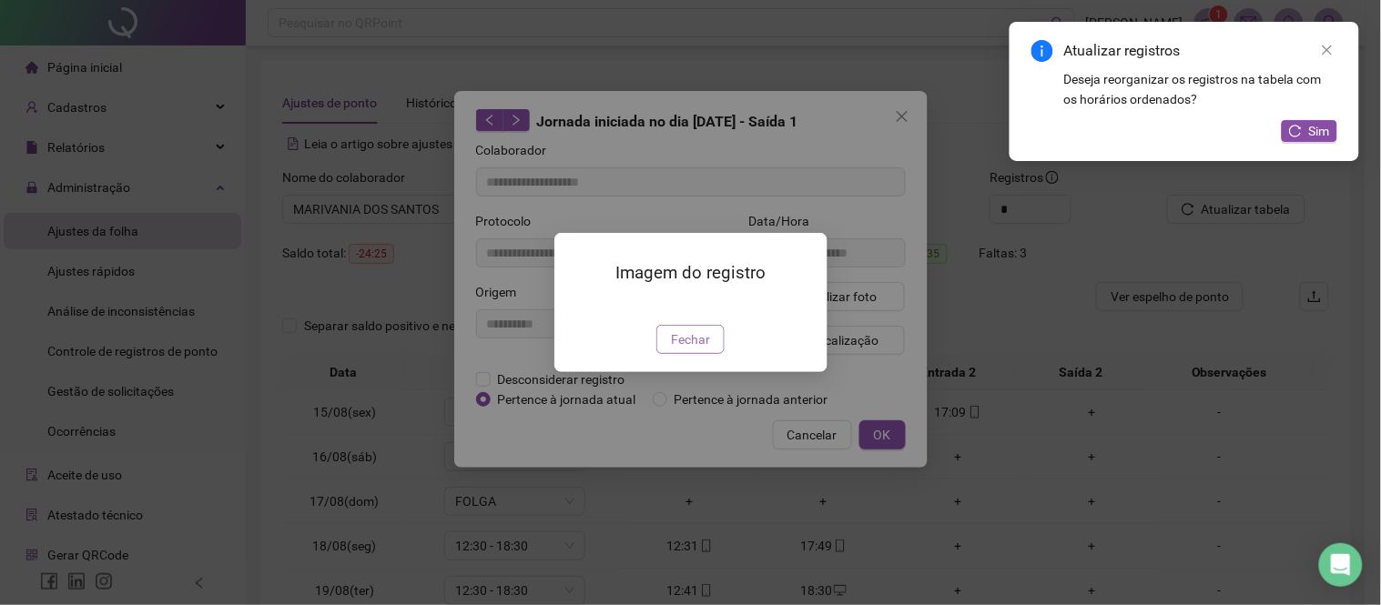
click at [710, 354] on button "Fechar" at bounding box center [690, 339] width 68 height 29
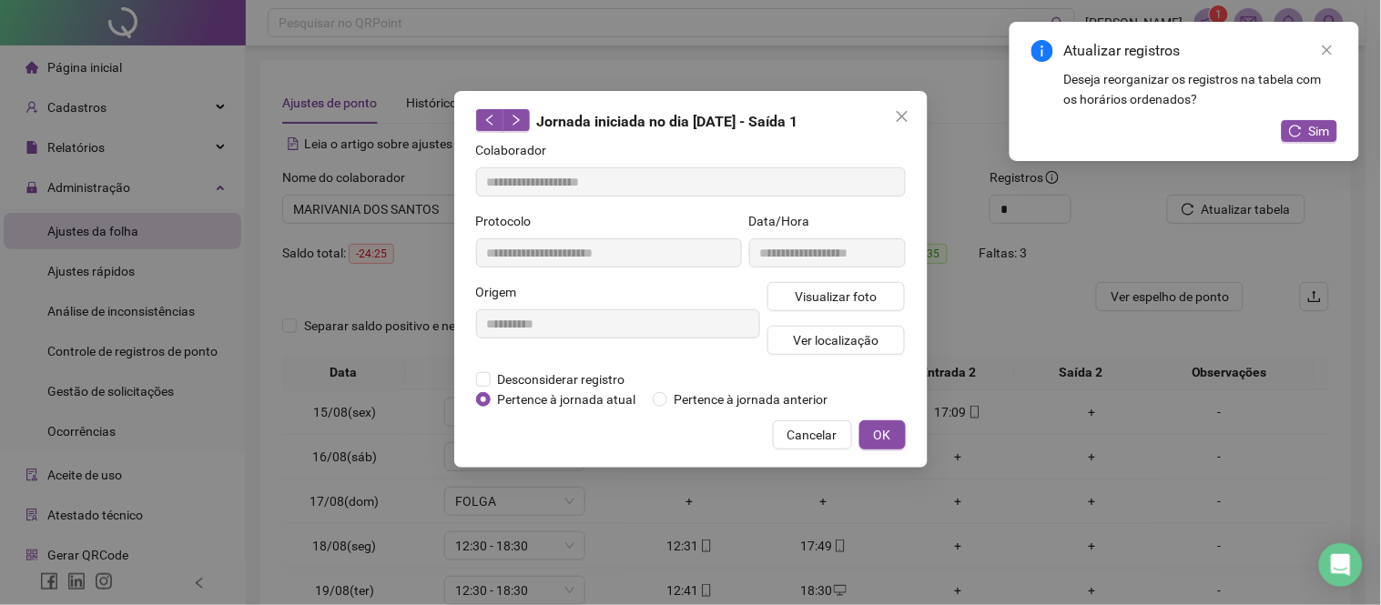
click at [760, 38] on div "**********" at bounding box center [690, 302] width 1381 height 605
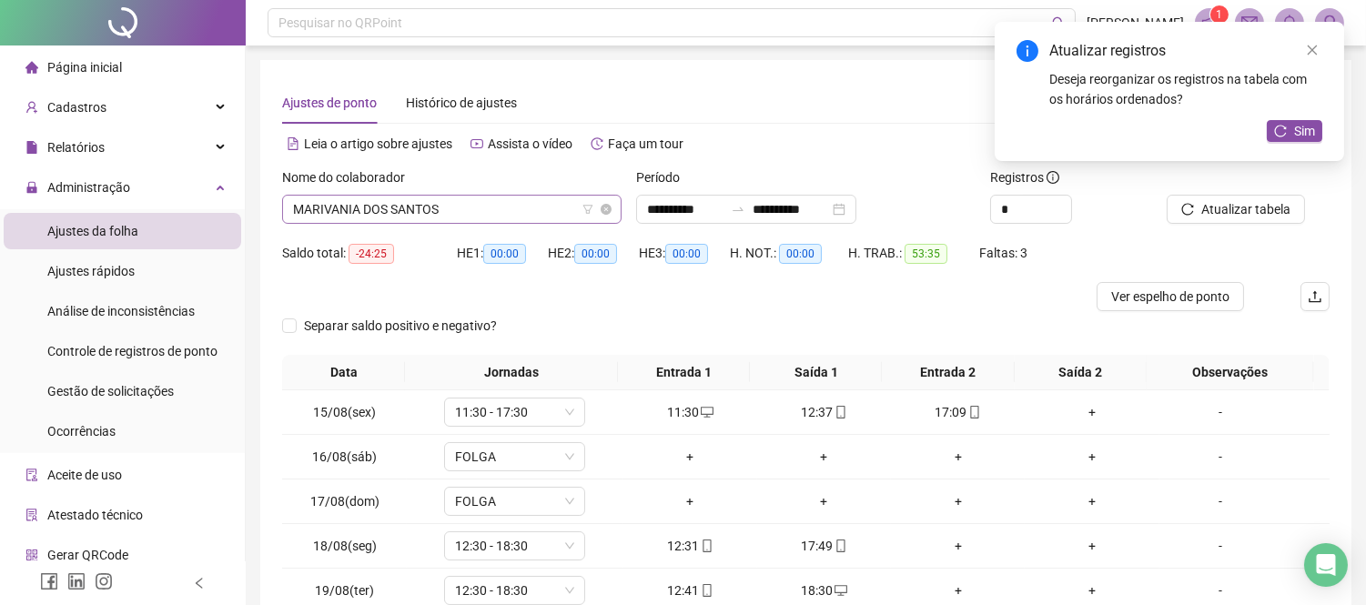
click at [498, 212] on span "MARIVANIA DOS SANTOS" at bounding box center [452, 209] width 318 height 27
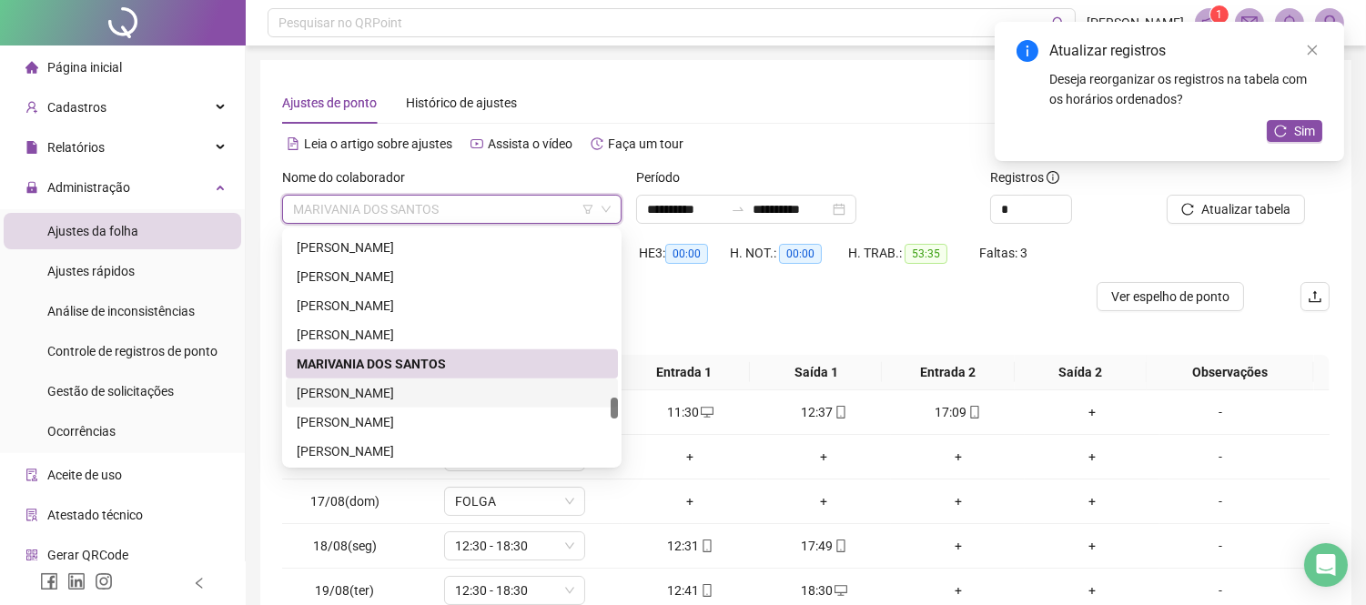
click at [466, 392] on div "[PERSON_NAME]" at bounding box center [452, 393] width 310 height 20
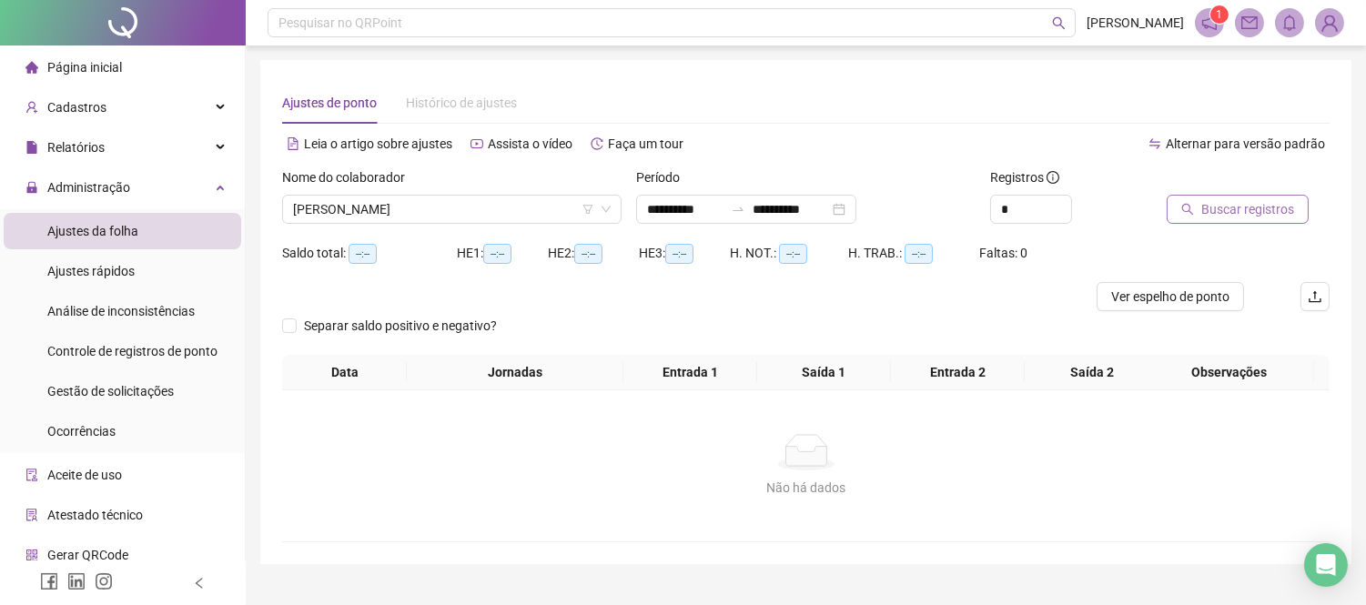
click at [1213, 209] on span "Buscar registros" at bounding box center [1248, 209] width 93 height 20
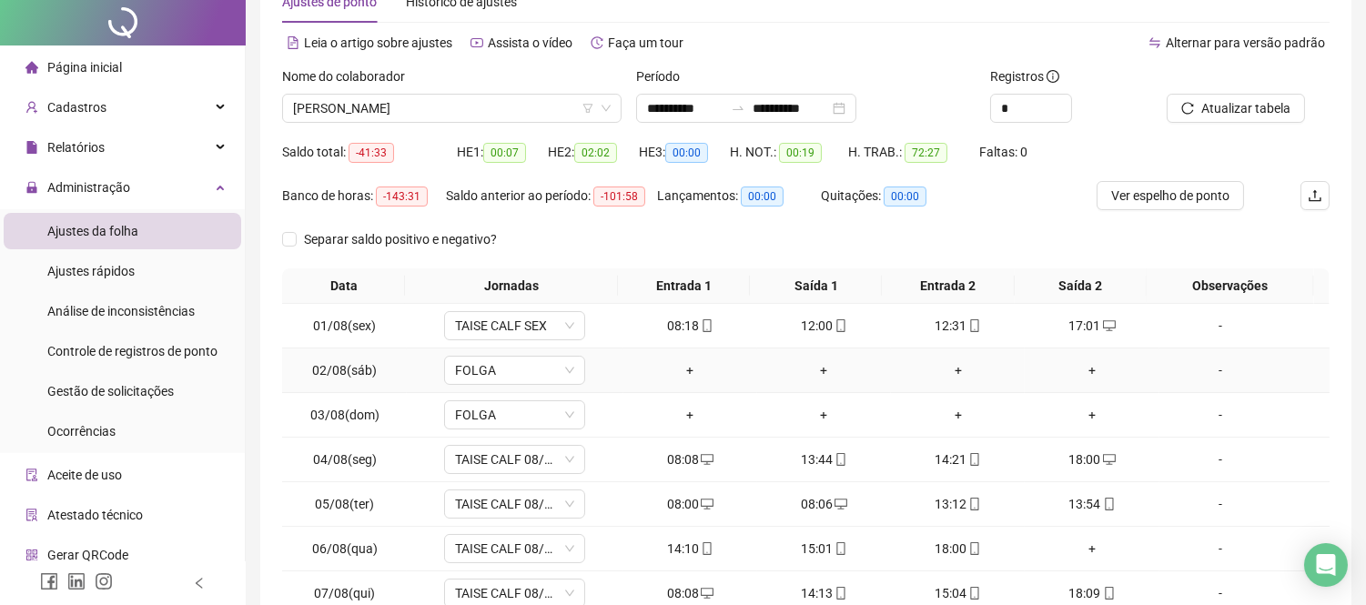
scroll to position [202, 0]
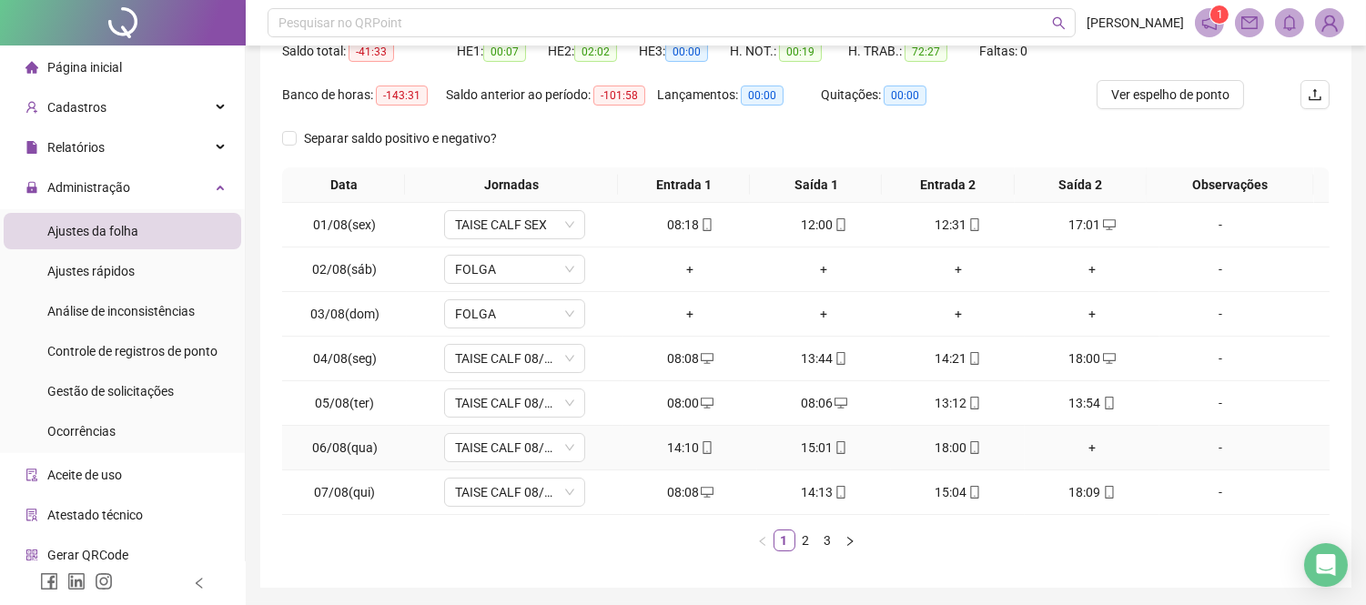
click at [1075, 452] on div "+" at bounding box center [1091, 448] width 119 height 20
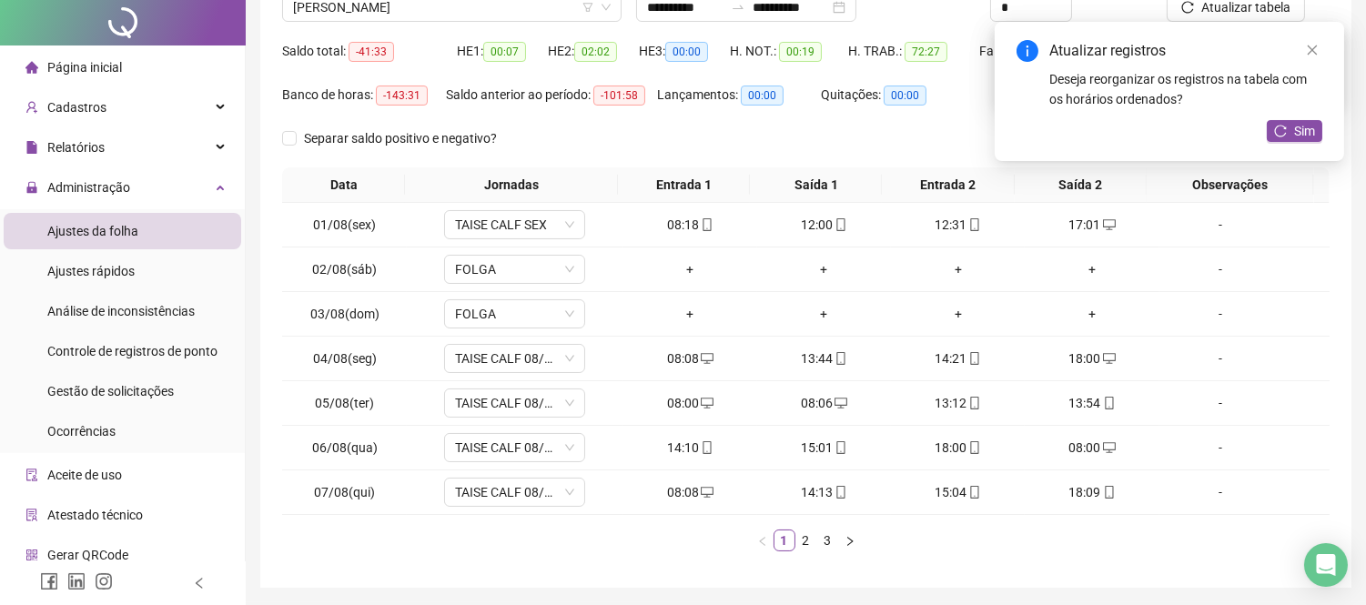
scroll to position [0, 0]
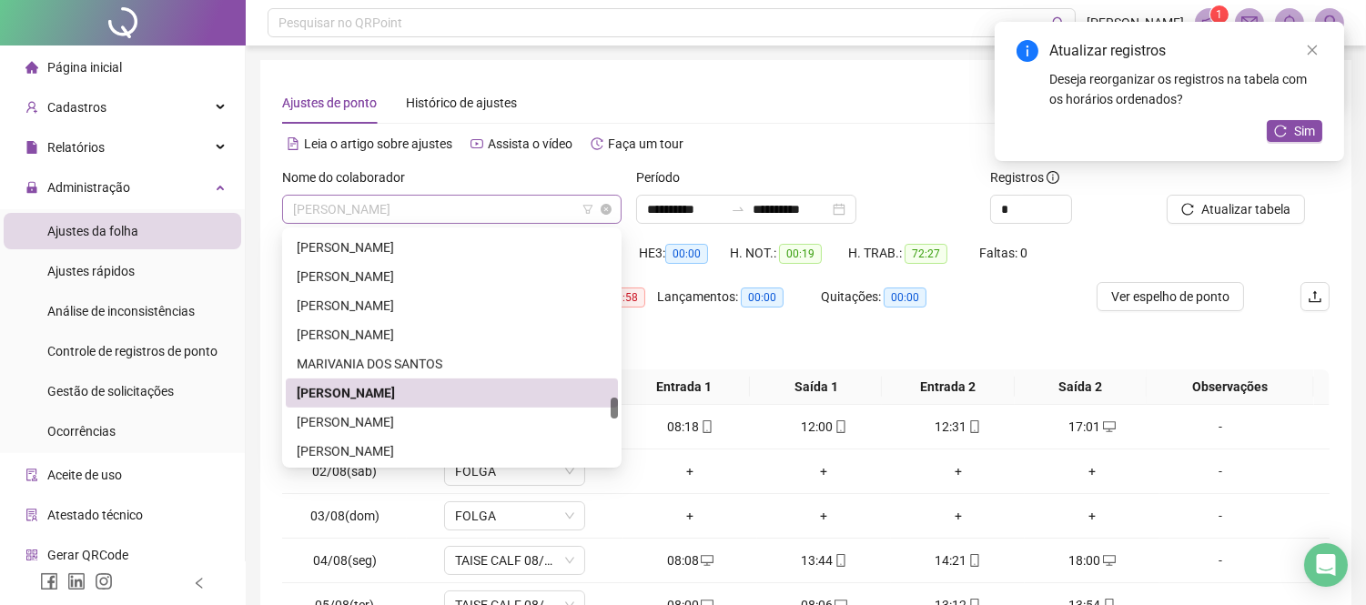
click at [472, 214] on span "[PERSON_NAME]" at bounding box center [452, 209] width 318 height 27
click at [497, 417] on div "[PERSON_NAME]" at bounding box center [452, 422] width 310 height 20
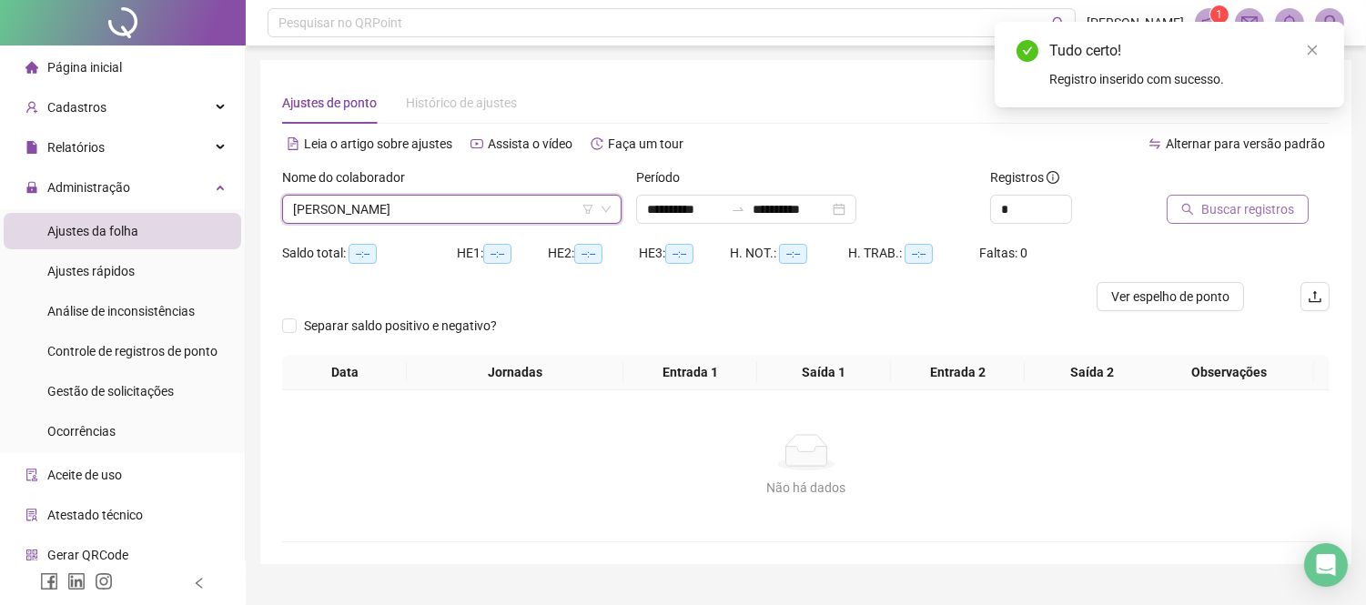
click at [1211, 217] on span "Buscar registros" at bounding box center [1248, 209] width 93 height 20
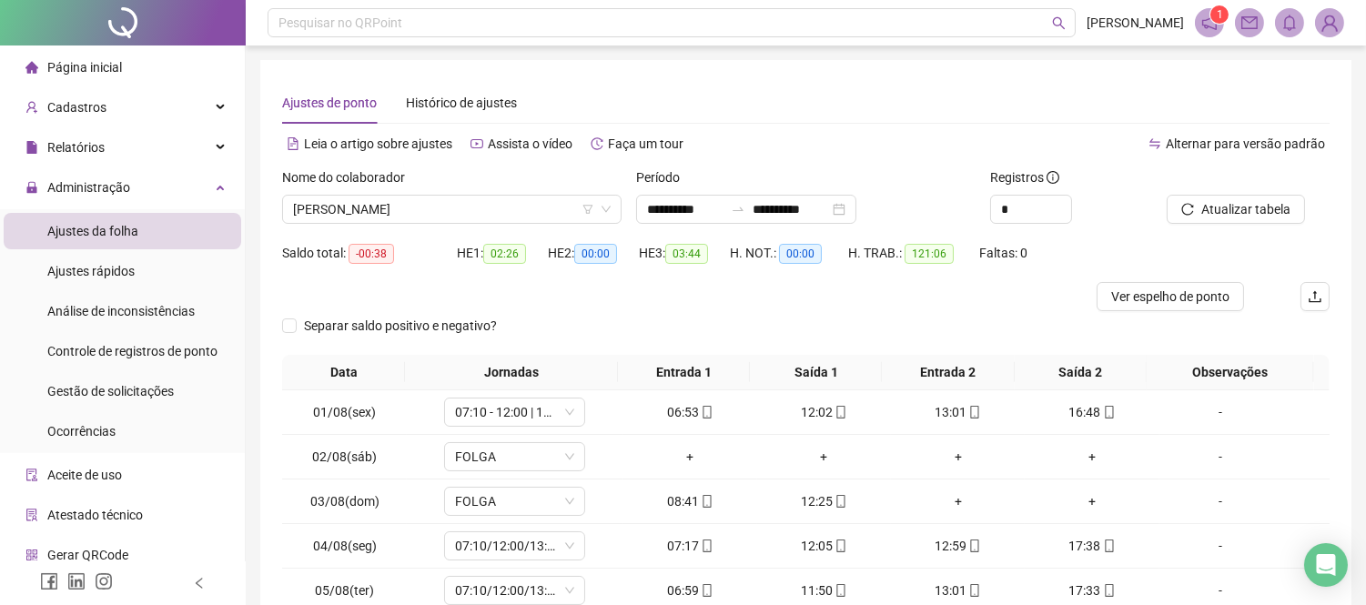
scroll to position [202, 0]
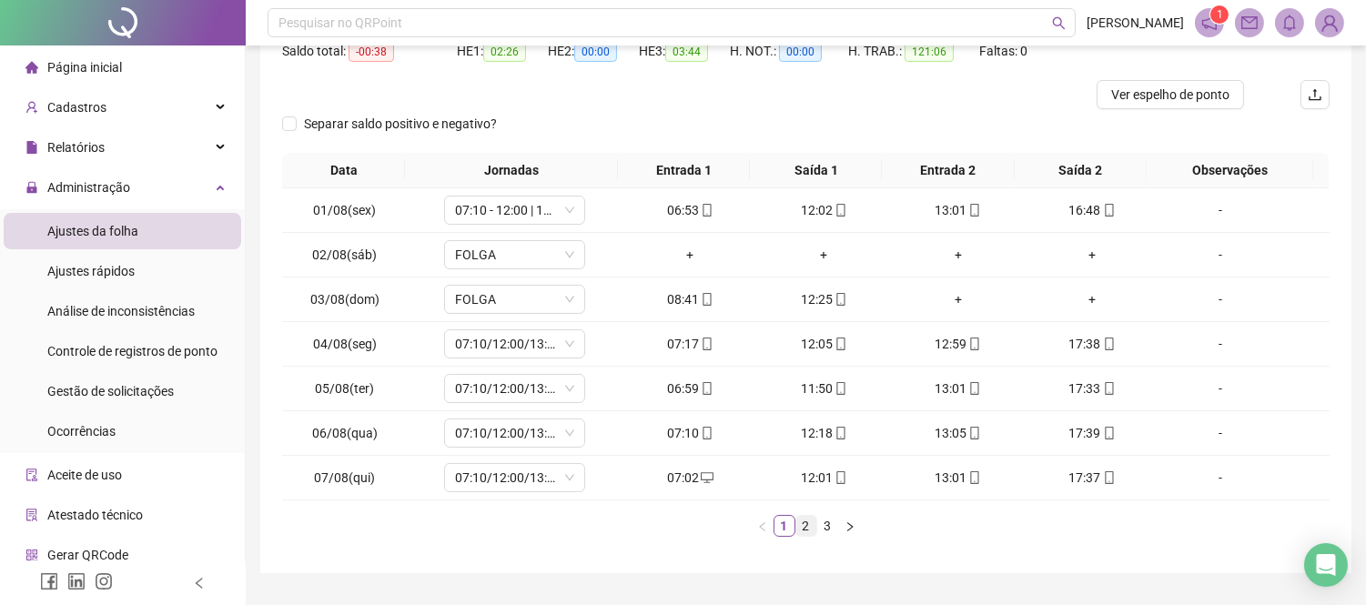
click at [804, 525] on link "2" at bounding box center [807, 526] width 20 height 20
click at [829, 523] on link "3" at bounding box center [828, 526] width 20 height 20
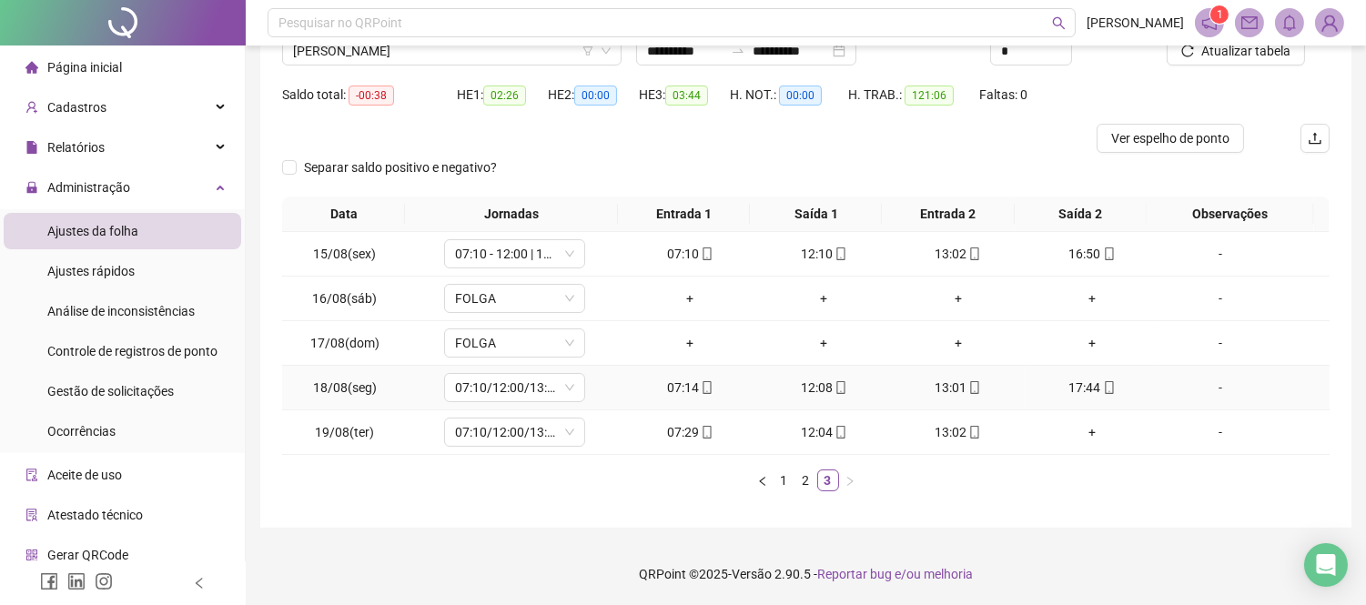
scroll to position [57, 0]
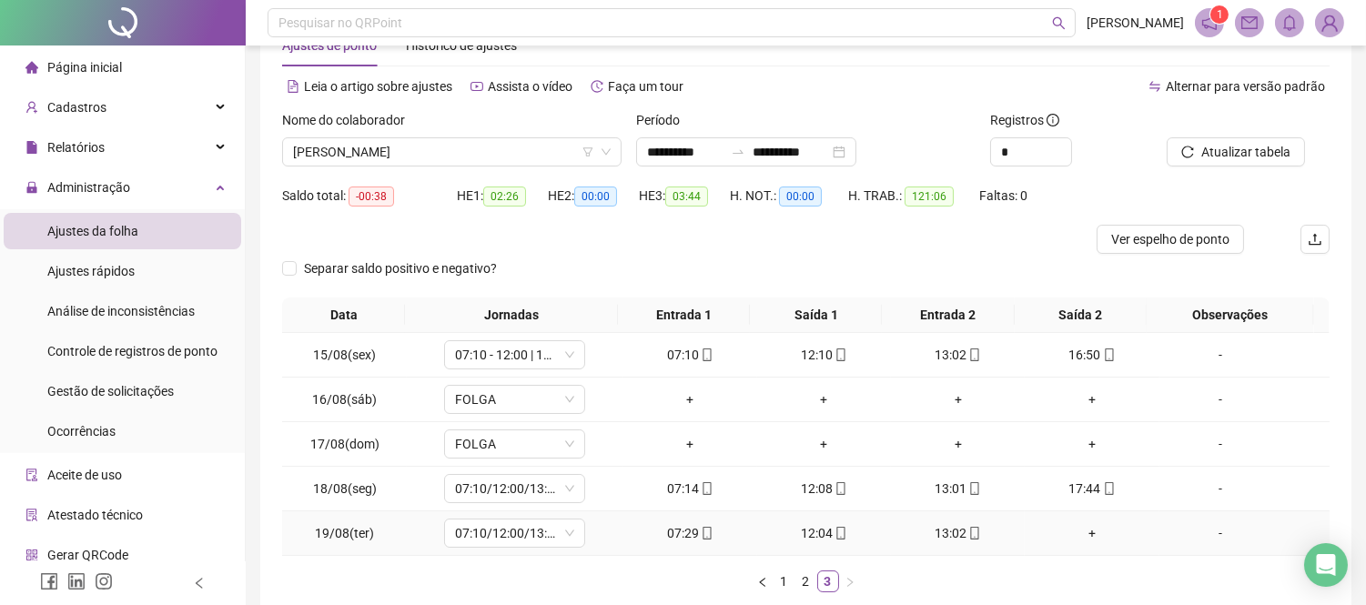
click at [1083, 533] on div "+" at bounding box center [1091, 533] width 119 height 20
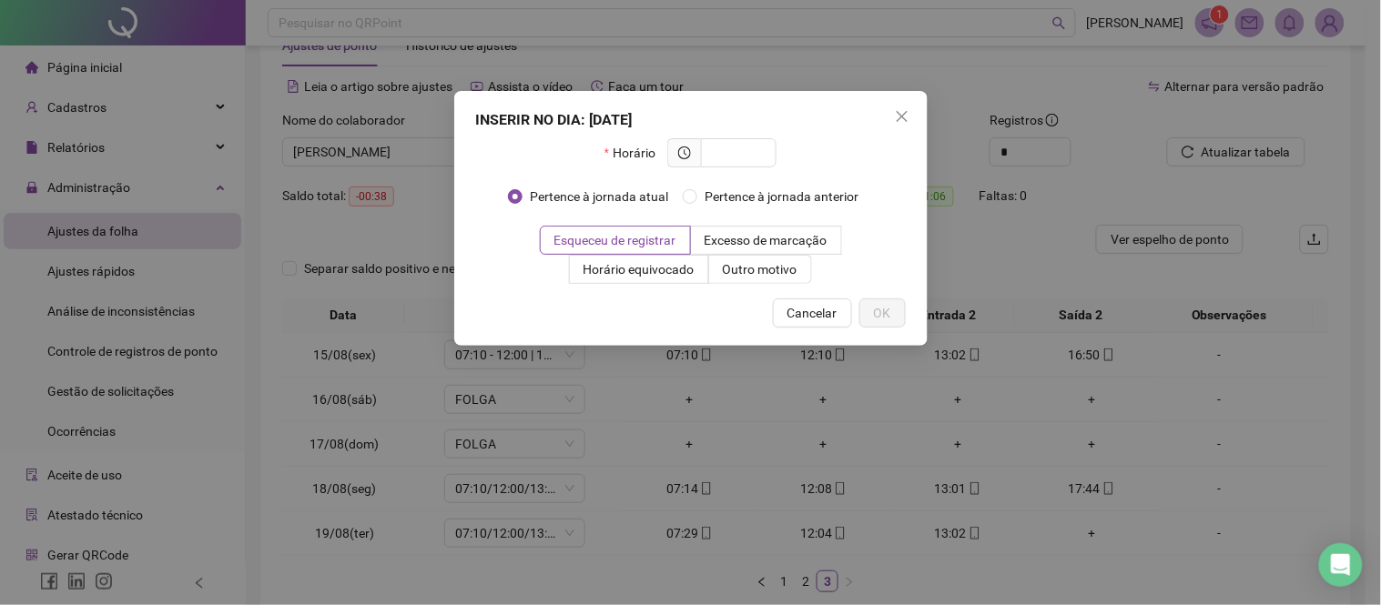
click at [1083, 533] on div "INSERIR NO DIA : [DATE] Horário Pertence à jornada atual Pertence à jornada ant…" at bounding box center [690, 302] width 1381 height 605
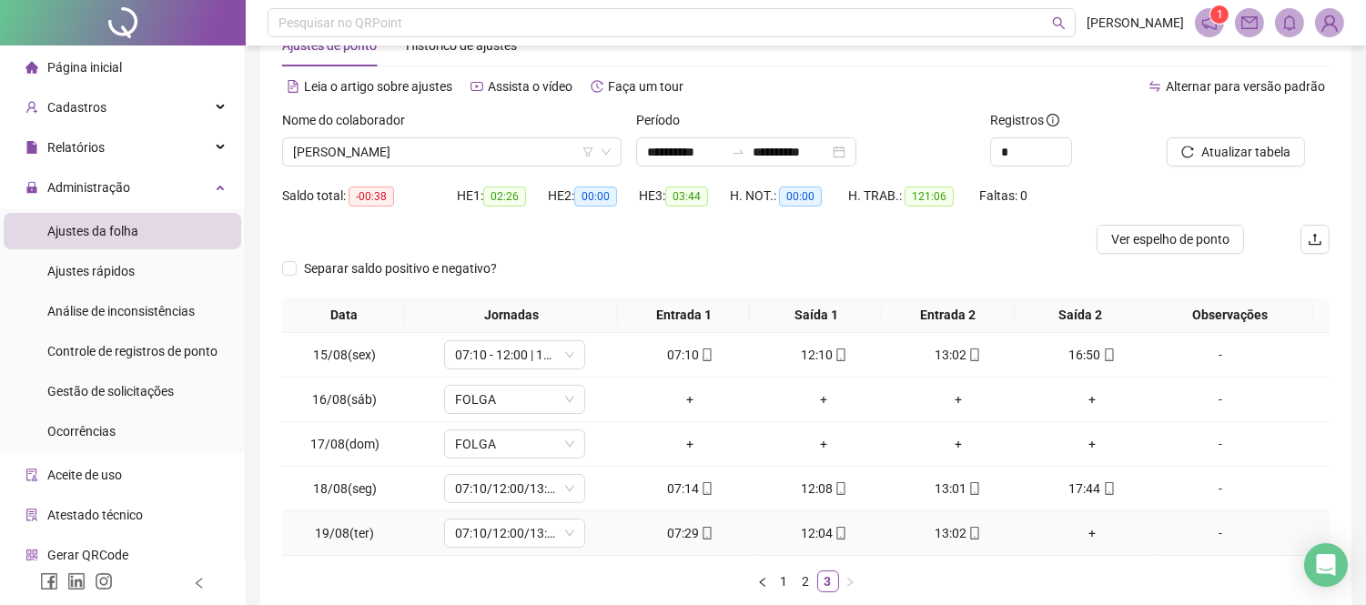
click at [1078, 532] on div "+" at bounding box center [1091, 533] width 119 height 20
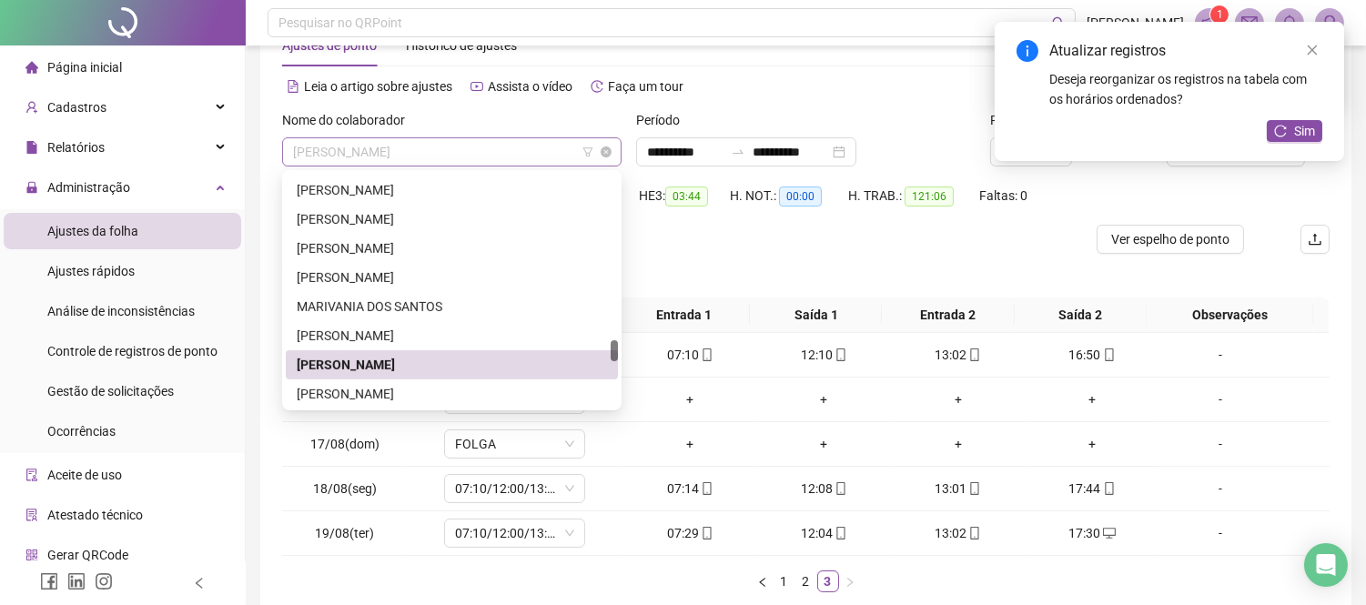
click at [496, 138] on span "[PERSON_NAME]" at bounding box center [452, 151] width 318 height 27
click at [510, 386] on div "[PERSON_NAME]" at bounding box center [452, 394] width 310 height 20
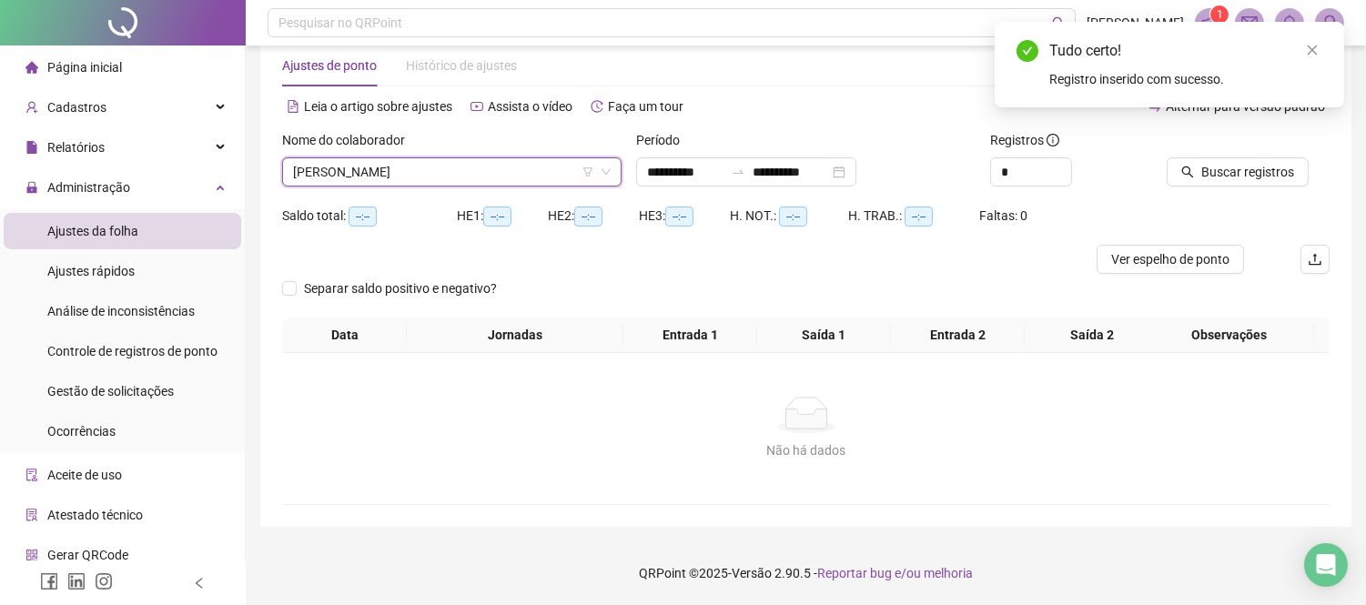
scroll to position [36, 0]
click at [1275, 175] on span "Buscar registros" at bounding box center [1248, 173] width 93 height 20
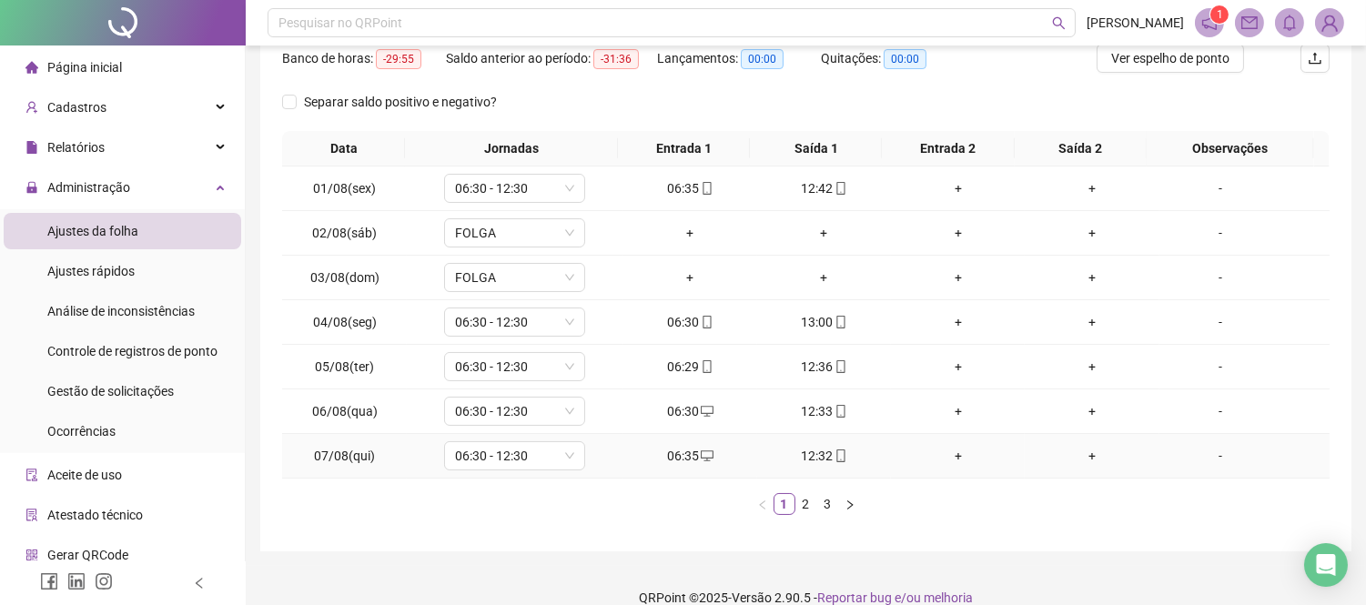
scroll to position [262, 0]
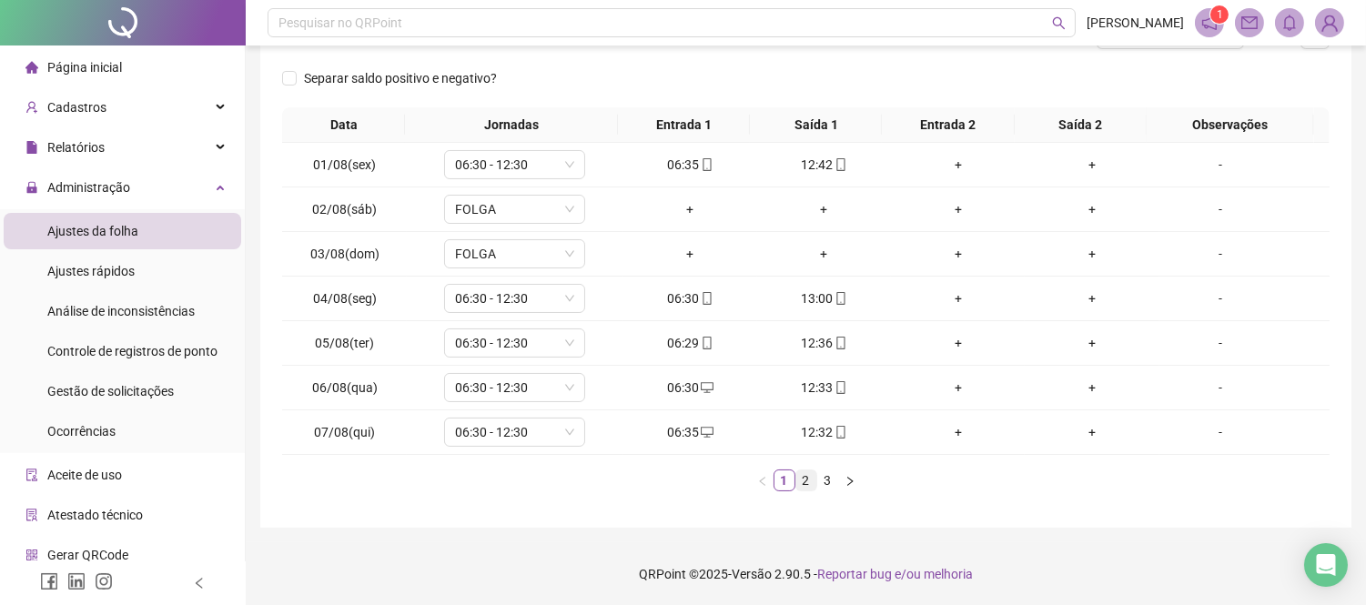
click at [798, 475] on link "2" at bounding box center [807, 481] width 20 height 20
click at [825, 480] on link "3" at bounding box center [828, 481] width 20 height 20
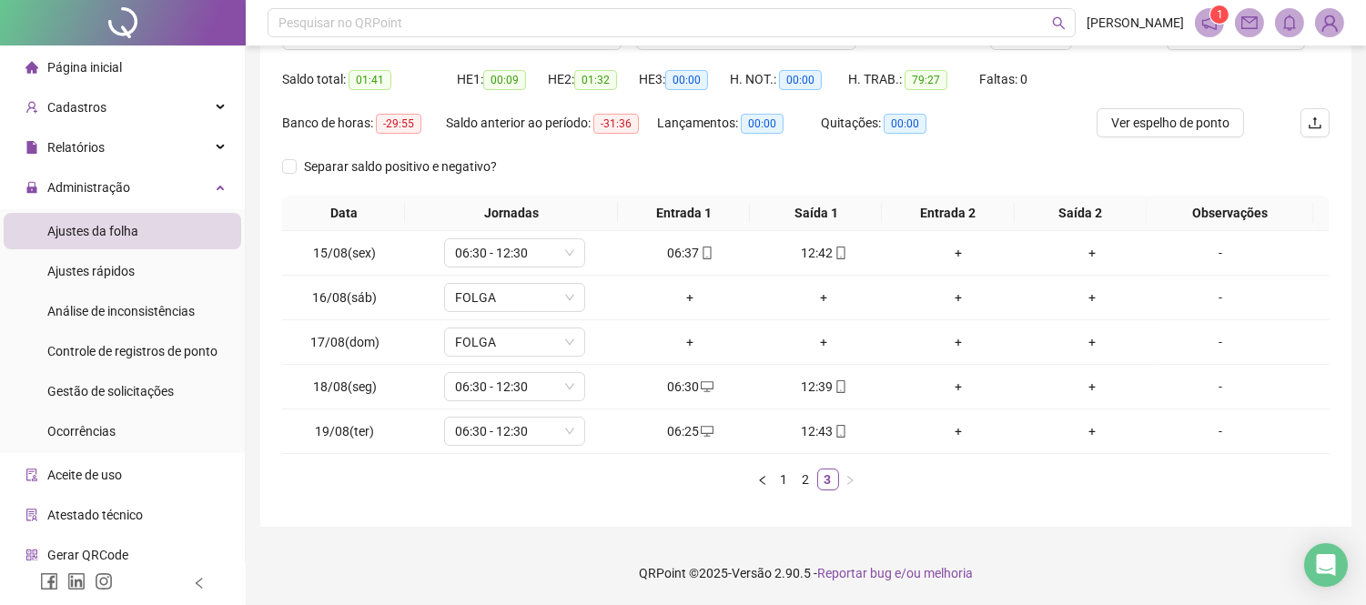
scroll to position [0, 0]
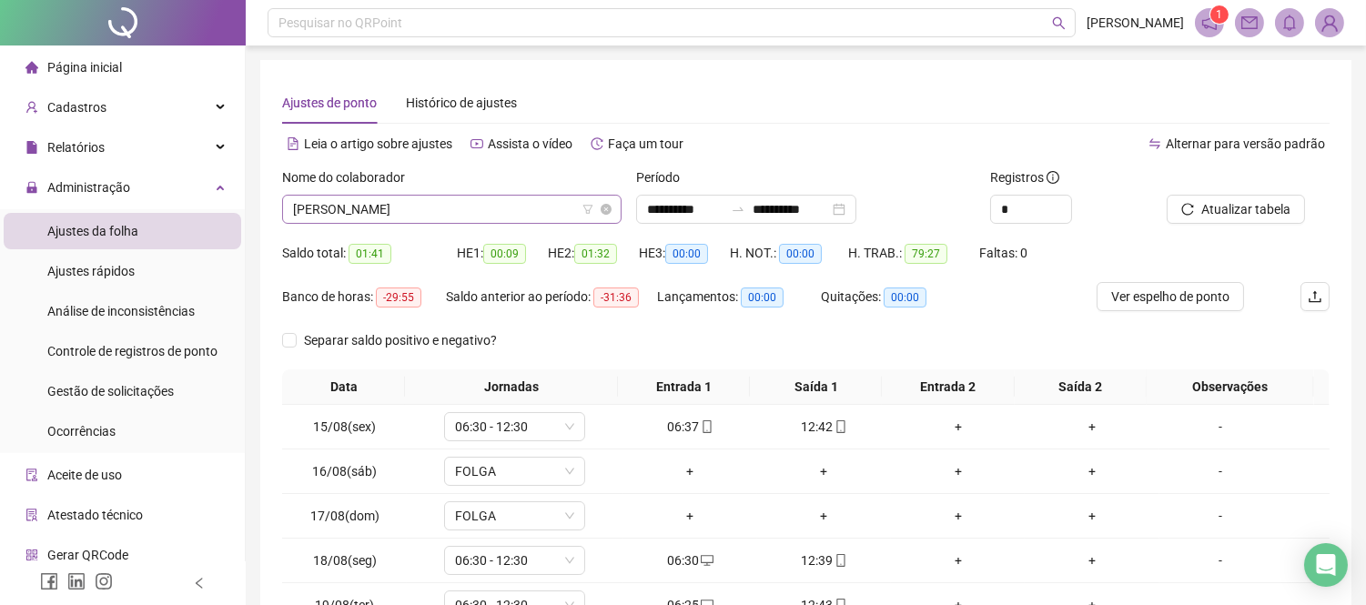
click at [543, 215] on span "[PERSON_NAME]" at bounding box center [452, 209] width 318 height 27
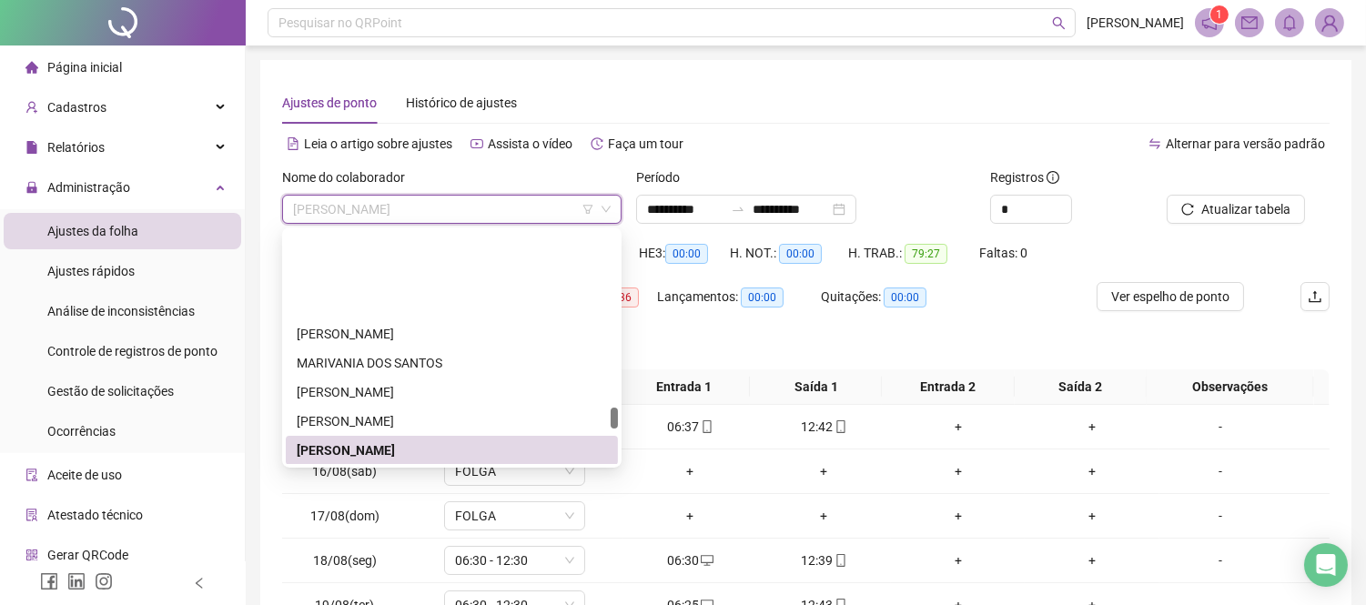
scroll to position [1935, 0]
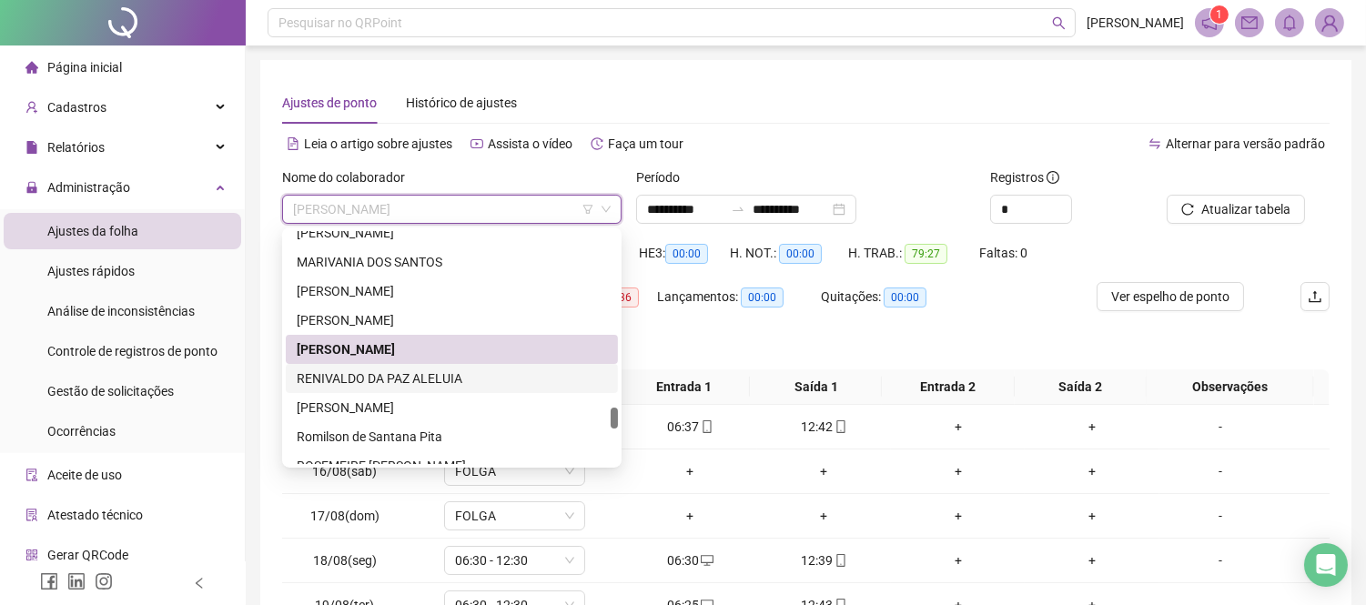
click at [543, 369] on div "RENIVALDO DA PAZ ALELUIA" at bounding box center [452, 379] width 310 height 20
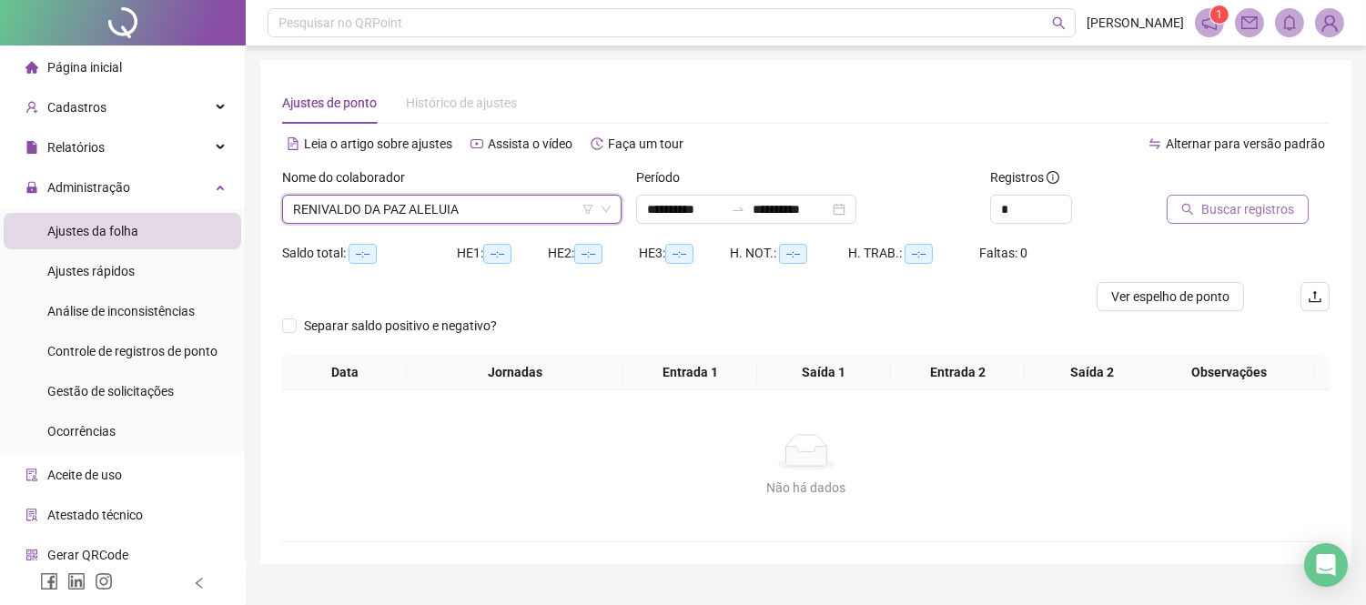
click at [1203, 213] on span "Buscar registros" at bounding box center [1248, 209] width 93 height 20
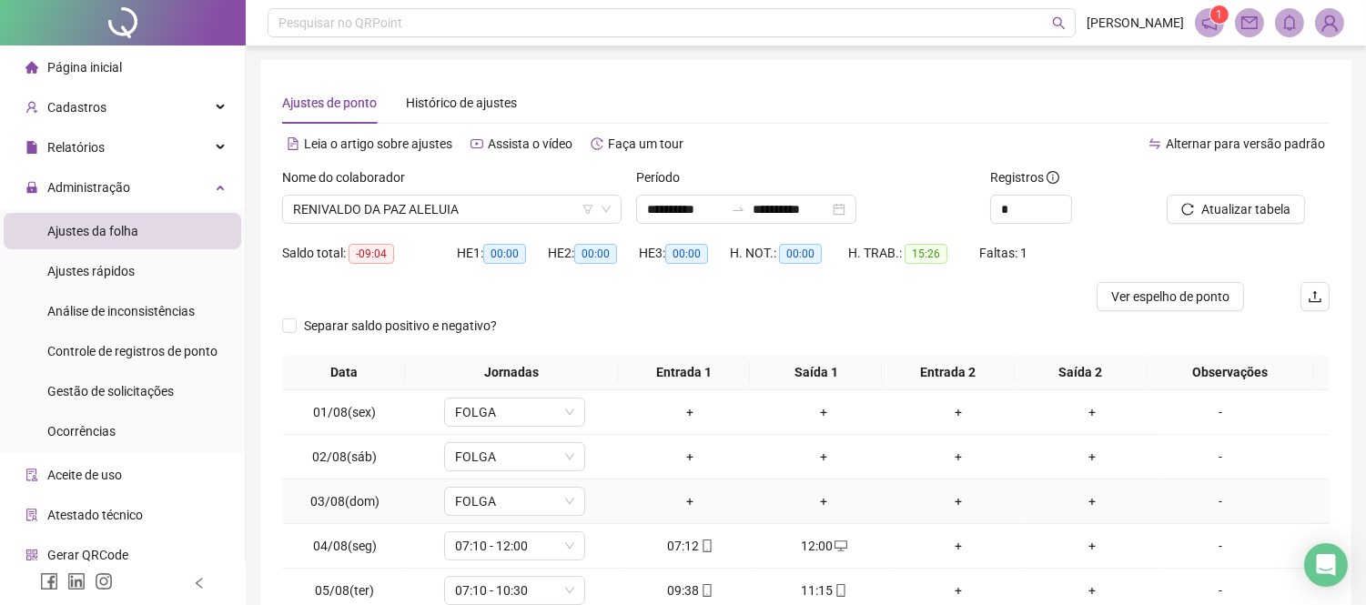
scroll to position [202, 0]
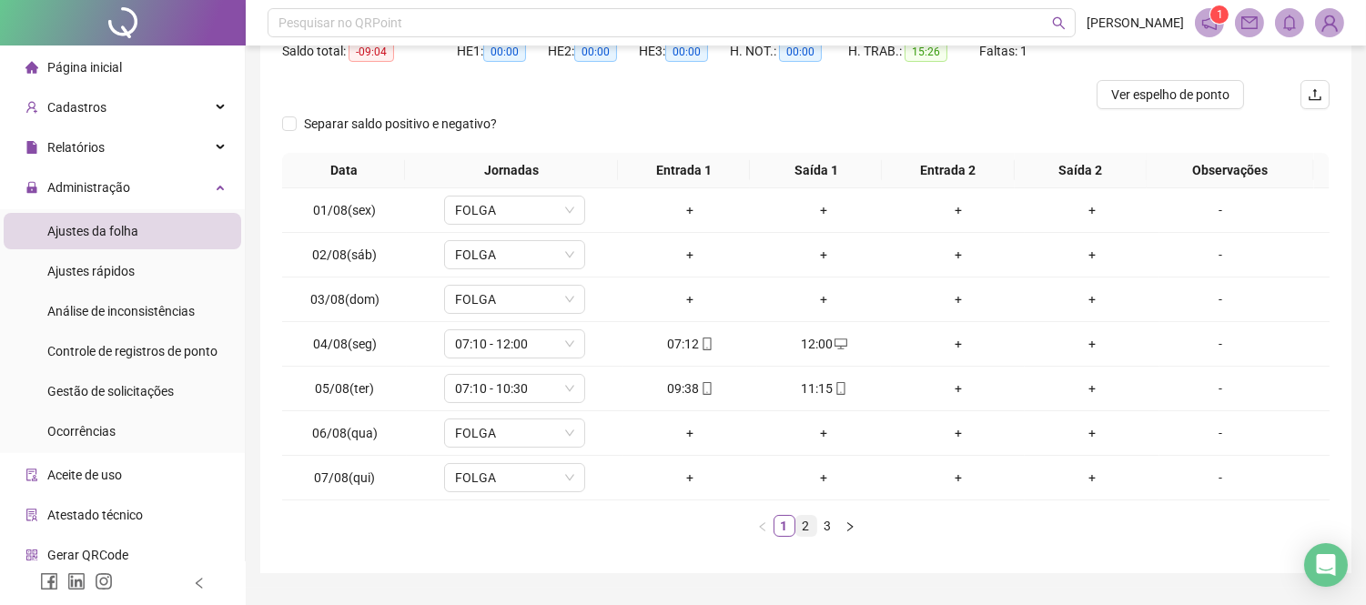
click at [805, 528] on link "2" at bounding box center [807, 526] width 20 height 20
click at [822, 525] on link "3" at bounding box center [828, 526] width 20 height 20
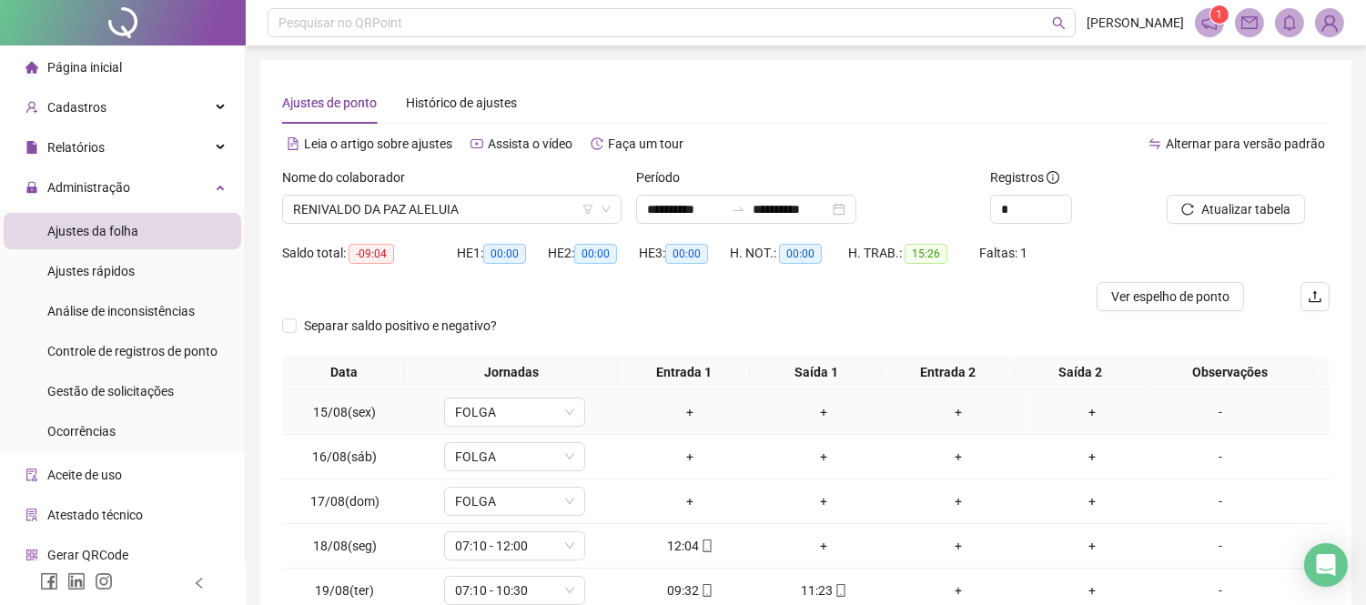
scroll to position [101, 0]
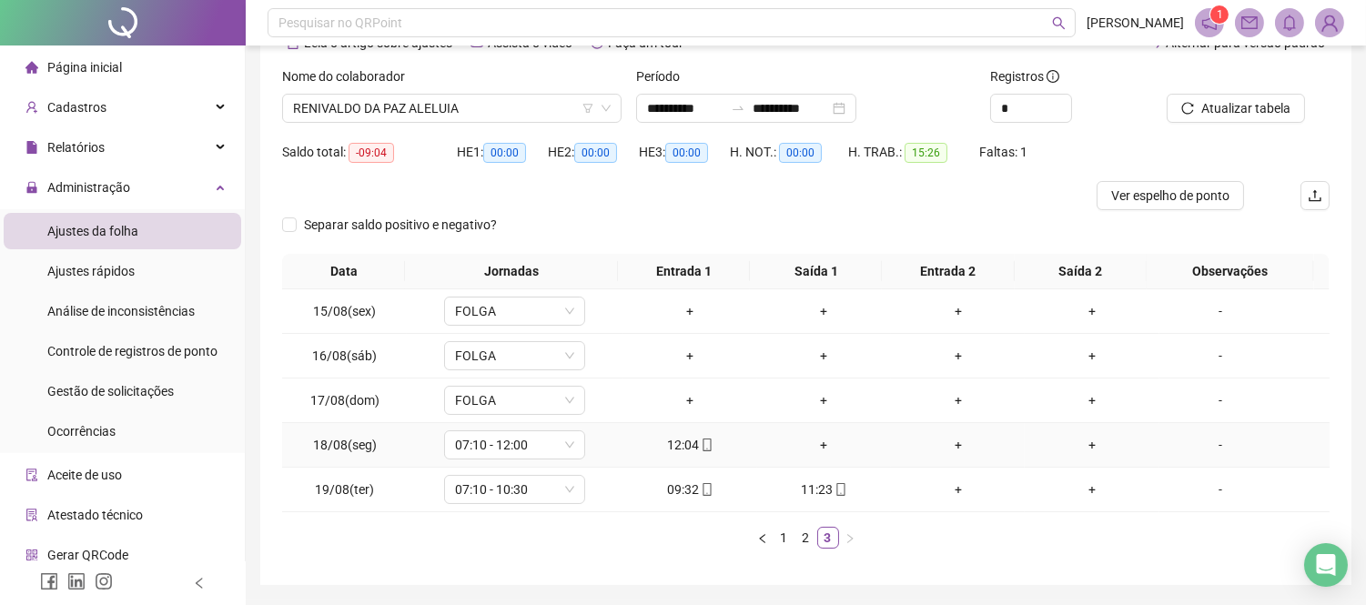
click at [810, 443] on div "+" at bounding box center [824, 445] width 119 height 20
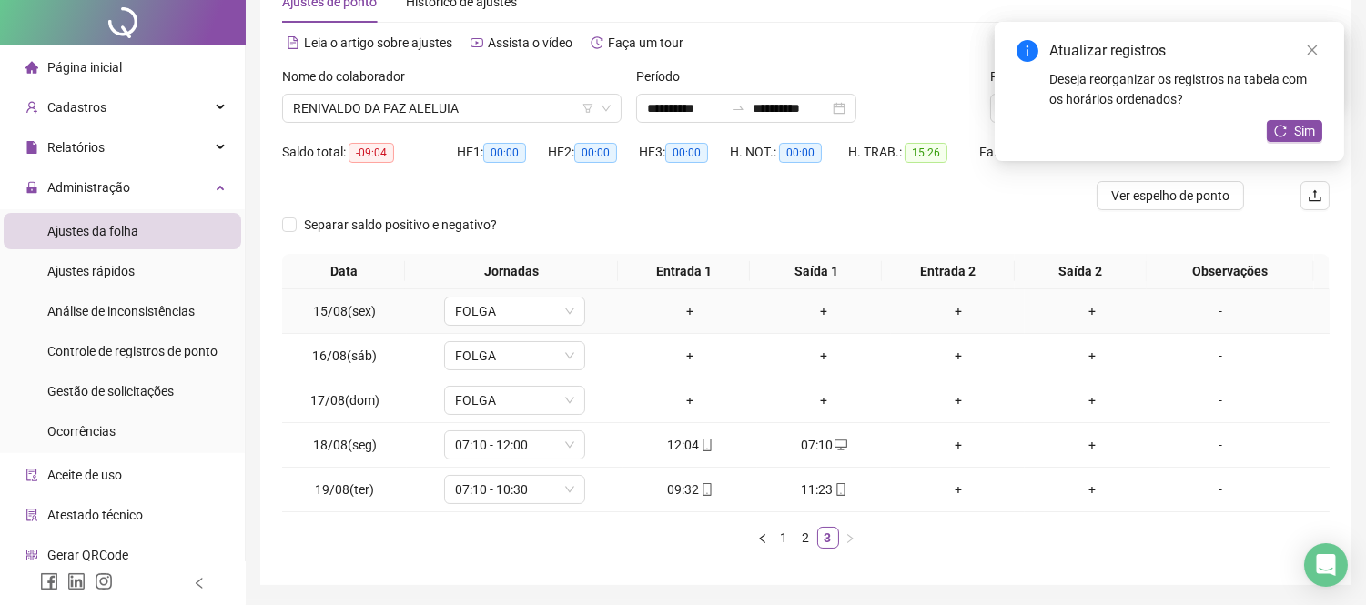
scroll to position [0, 0]
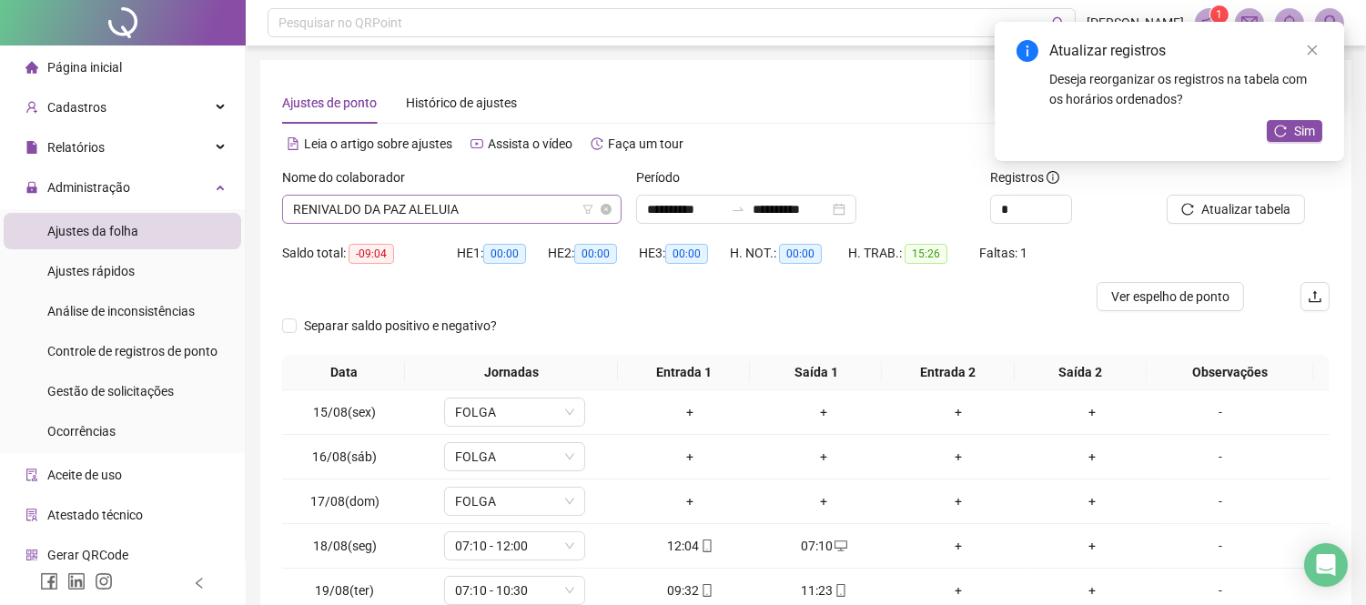
click at [531, 207] on span "RENIVALDO DA PAZ ALELUIA" at bounding box center [452, 209] width 318 height 27
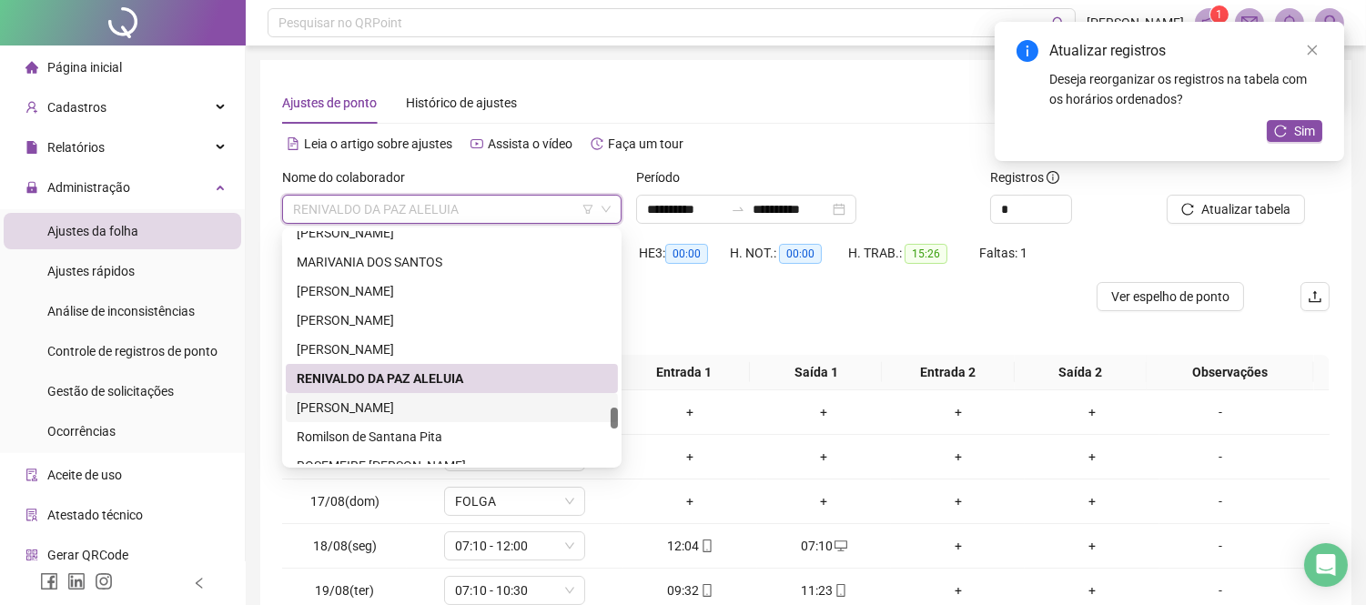
click at [469, 414] on div "[PERSON_NAME]" at bounding box center [452, 408] width 310 height 20
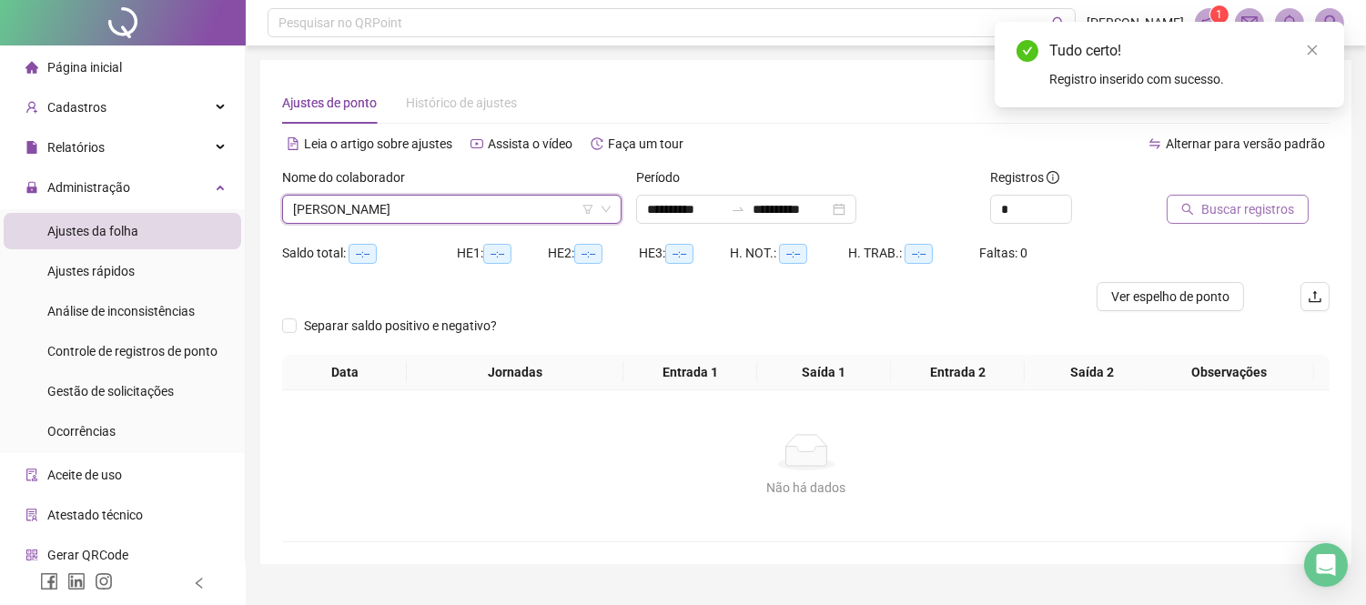
click at [1198, 216] on button "Buscar registros" at bounding box center [1238, 209] width 142 height 29
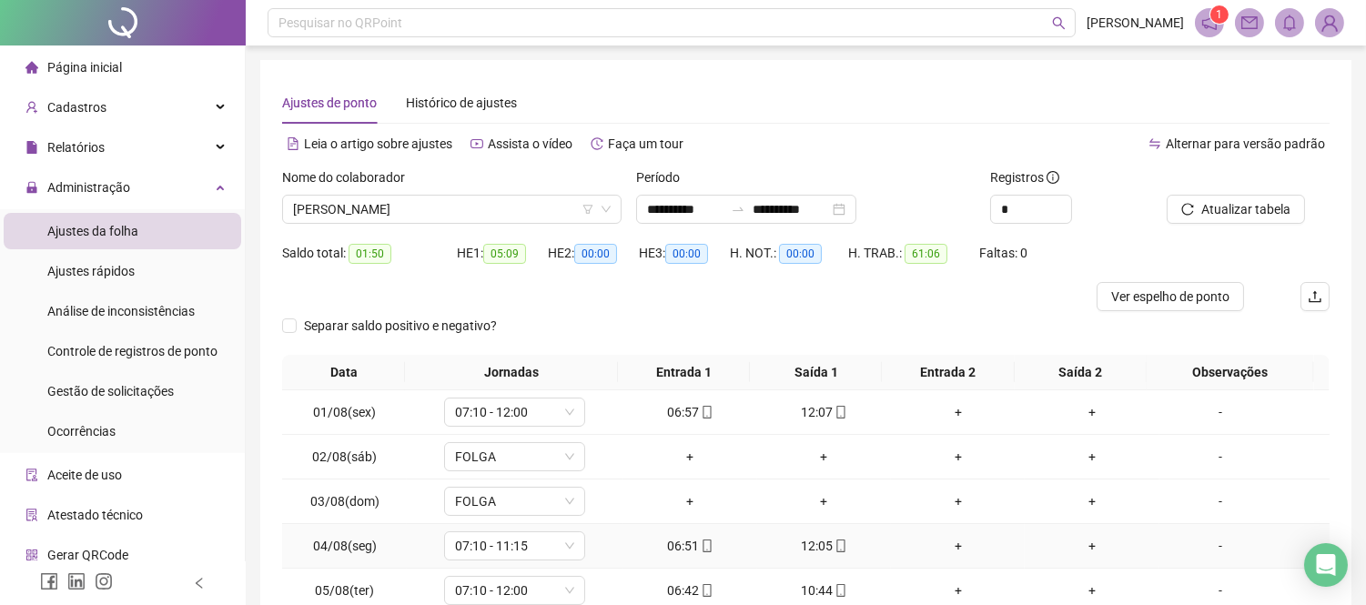
scroll to position [202, 0]
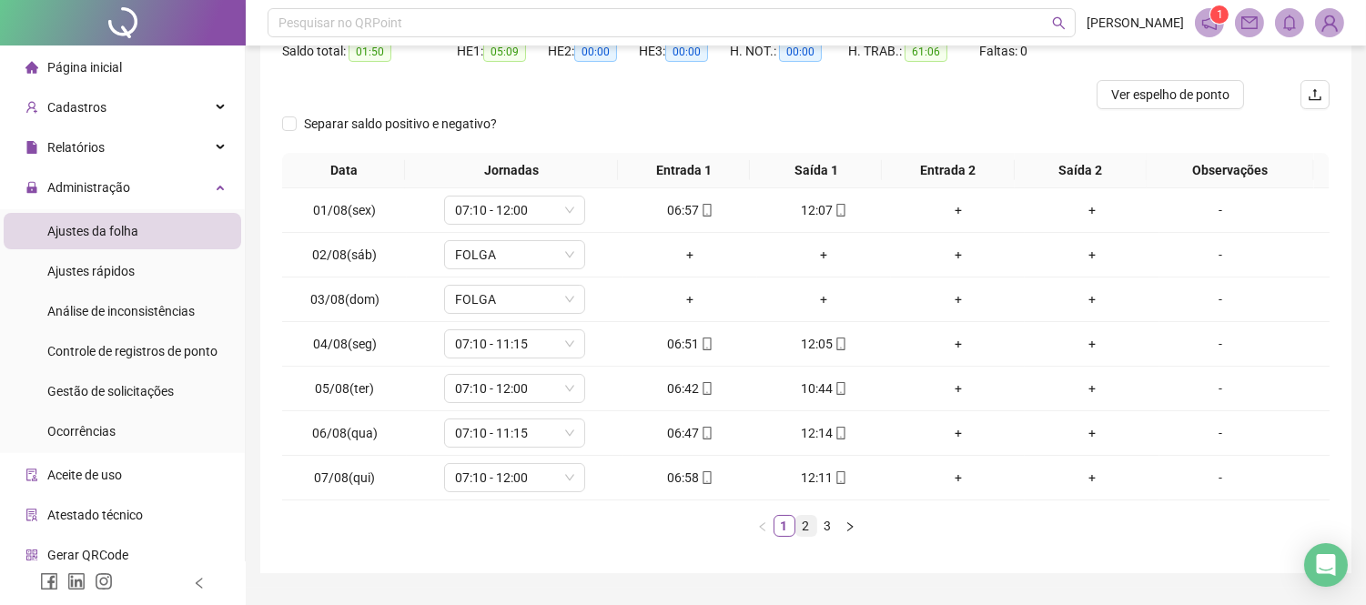
click at [807, 524] on link "2" at bounding box center [807, 526] width 20 height 20
click at [822, 523] on link "3" at bounding box center [828, 526] width 20 height 20
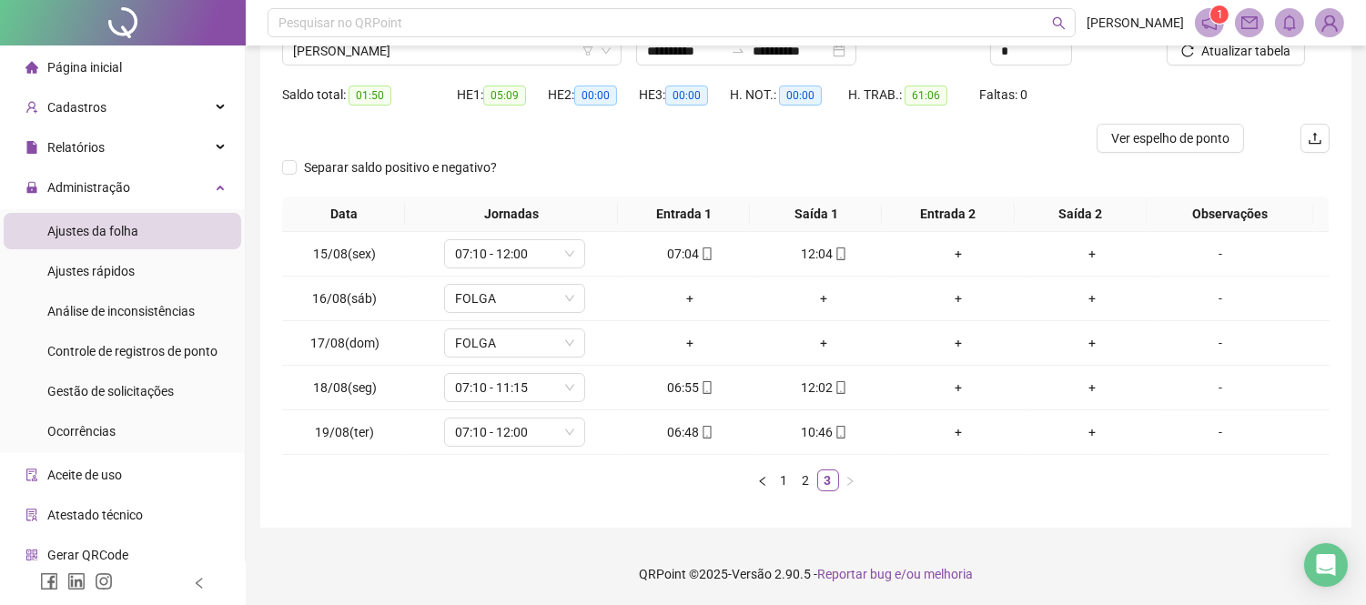
scroll to position [0, 0]
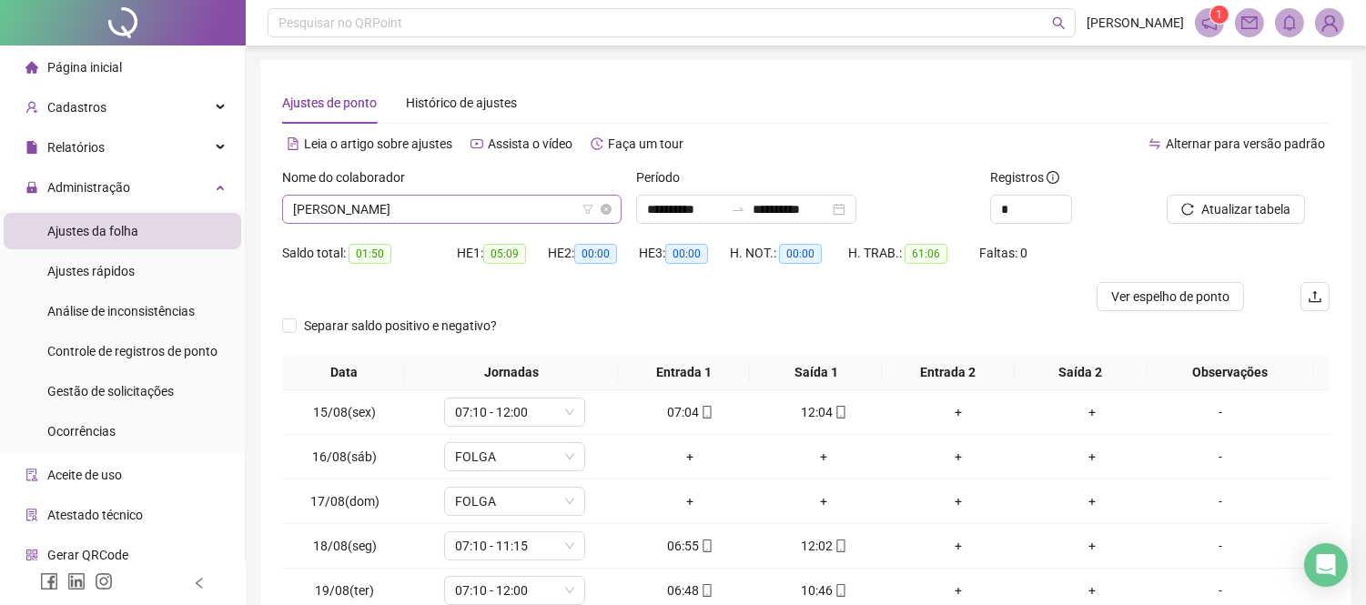
click at [499, 219] on span "[PERSON_NAME]" at bounding box center [452, 209] width 318 height 27
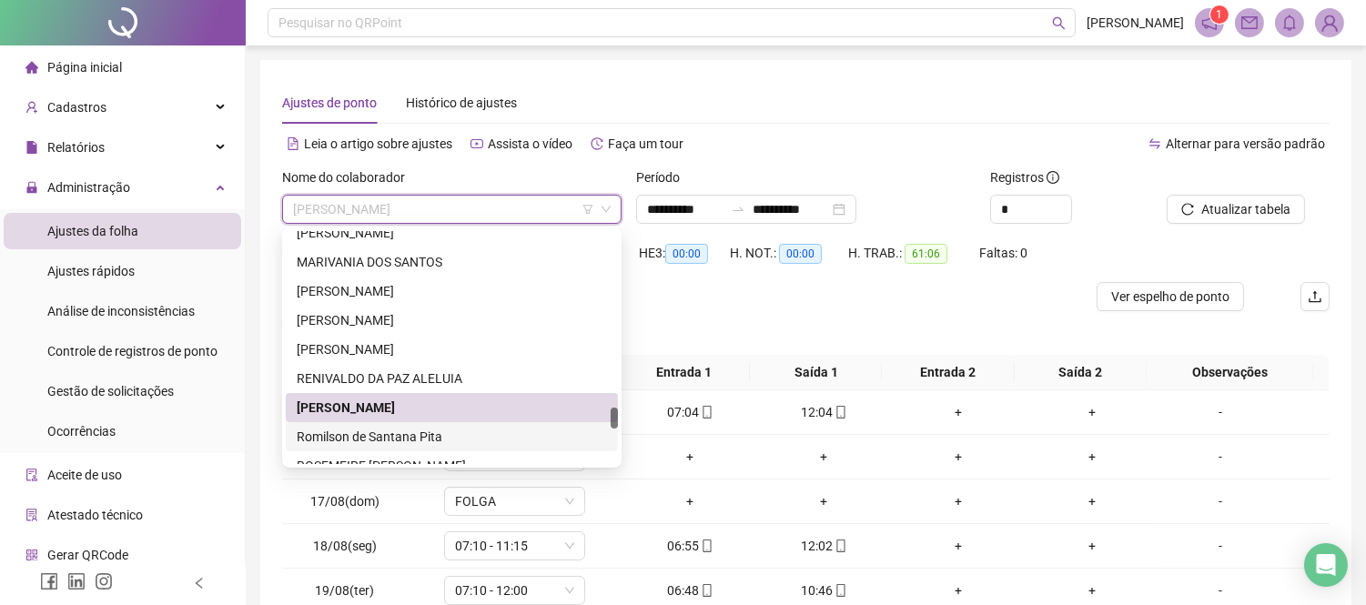
click at [475, 431] on div "Romilson de Santana Pita" at bounding box center [452, 437] width 310 height 20
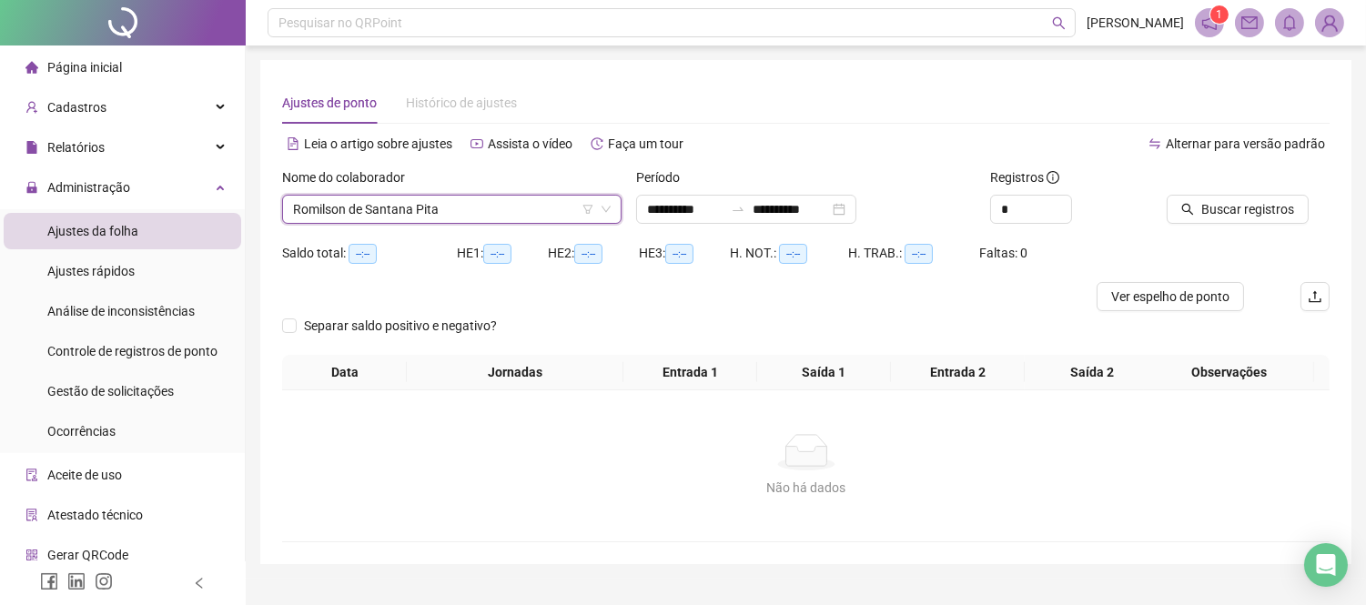
click at [1262, 191] on div at bounding box center [1225, 181] width 117 height 27
click at [1257, 207] on span "Buscar registros" at bounding box center [1248, 209] width 93 height 20
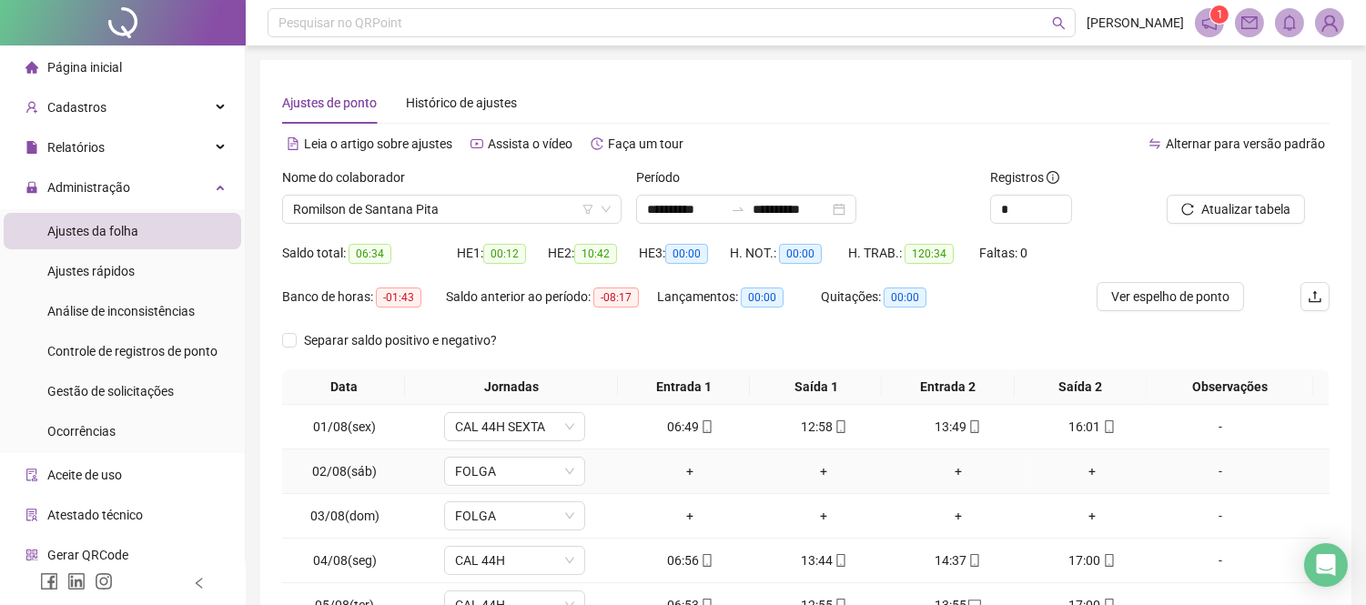
scroll to position [262, 0]
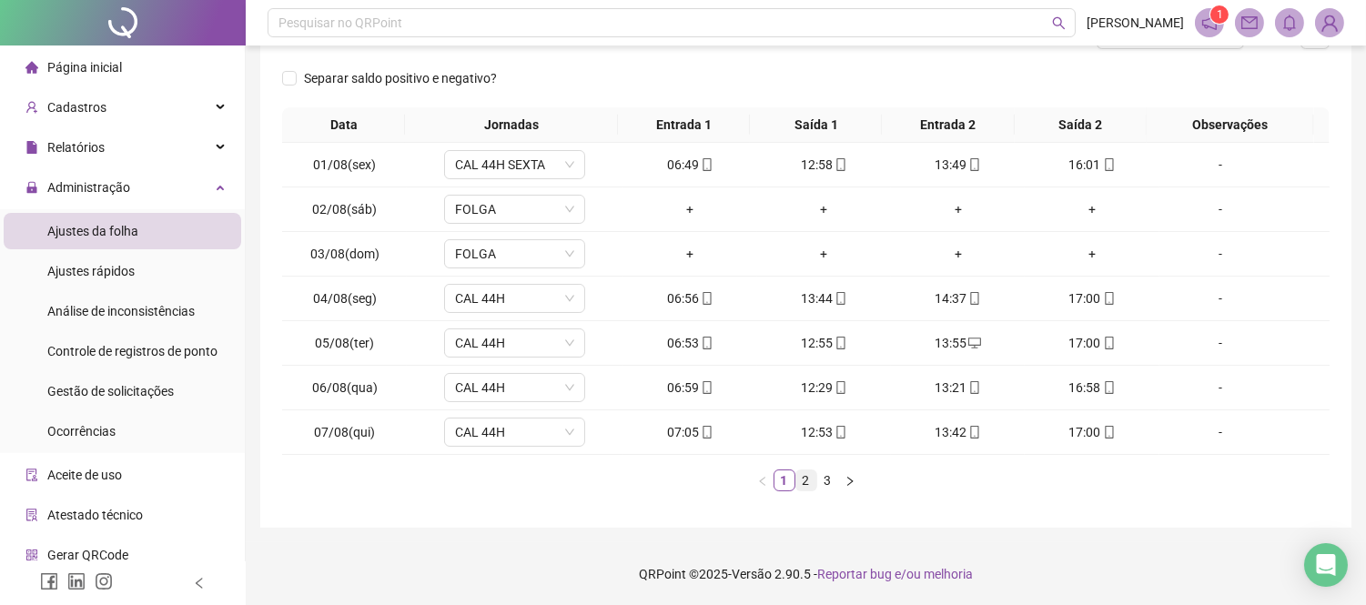
click at [813, 478] on link "2" at bounding box center [807, 481] width 20 height 20
click at [828, 473] on link "3" at bounding box center [828, 481] width 20 height 20
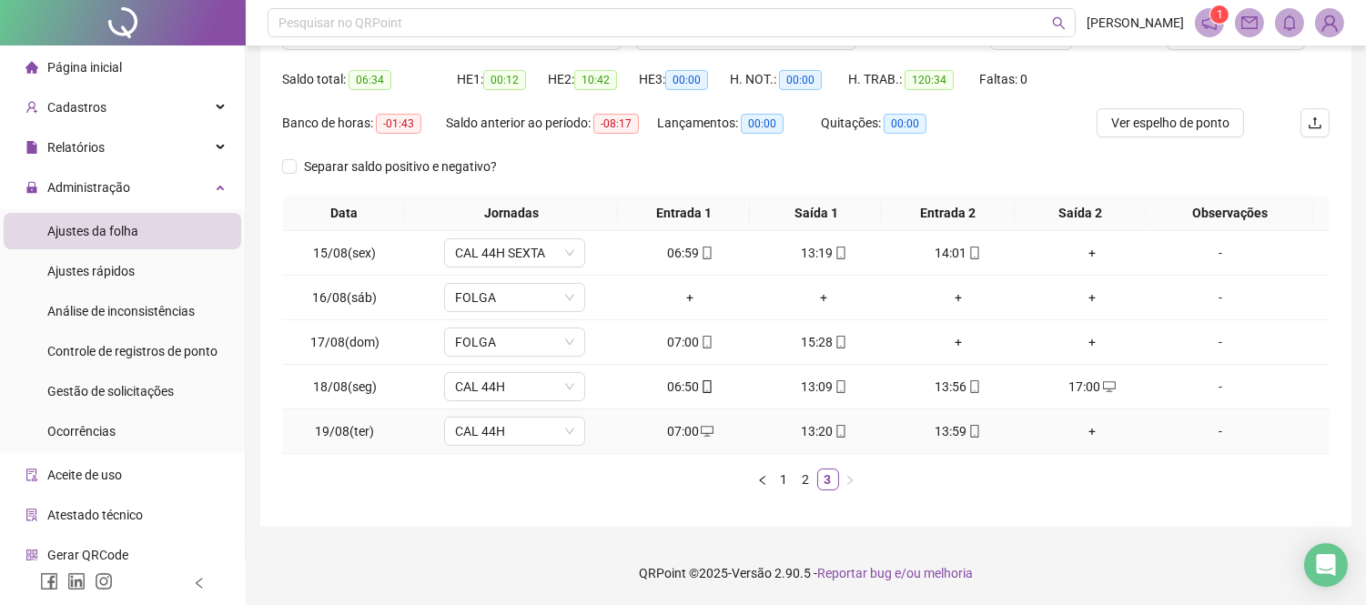
scroll to position [73, 0]
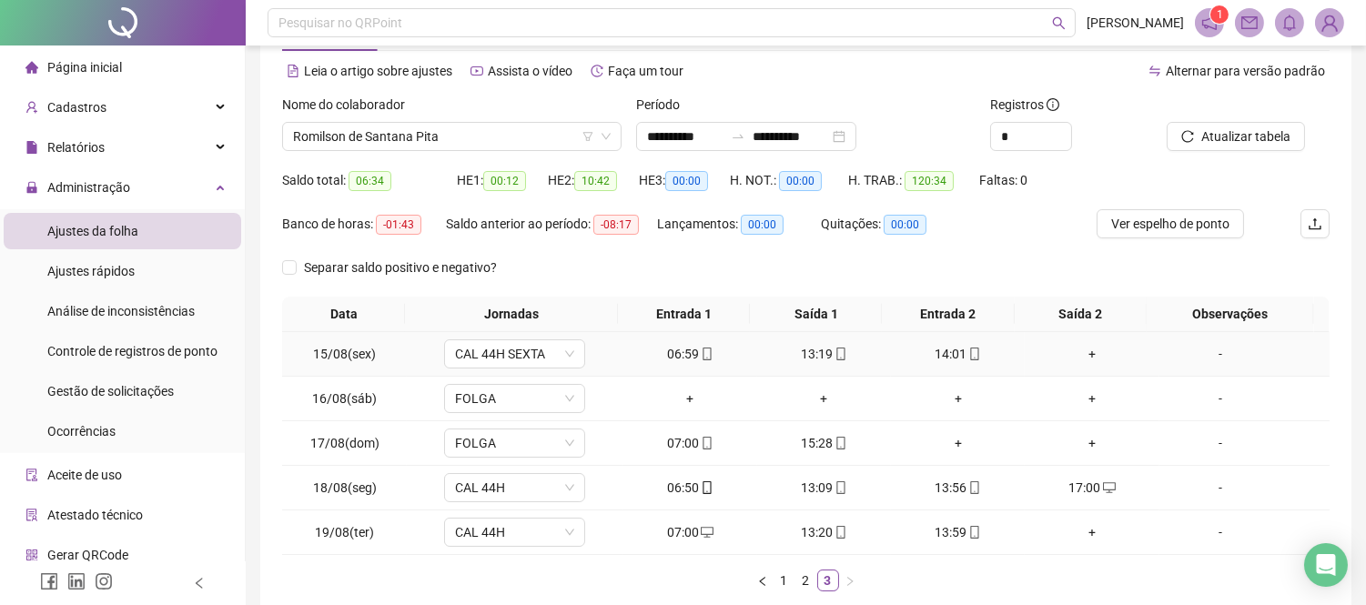
click at [1078, 353] on div "+" at bounding box center [1091, 354] width 119 height 20
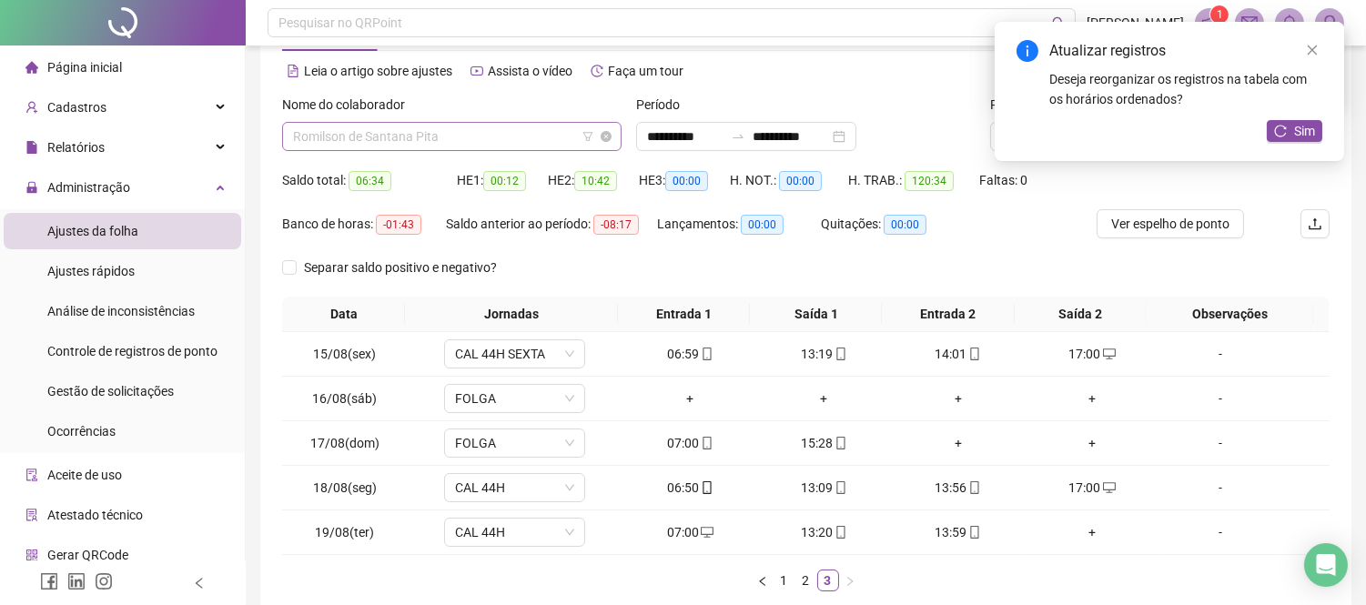
click at [520, 150] on div "Romilson de Santana Pita" at bounding box center [452, 136] width 340 height 29
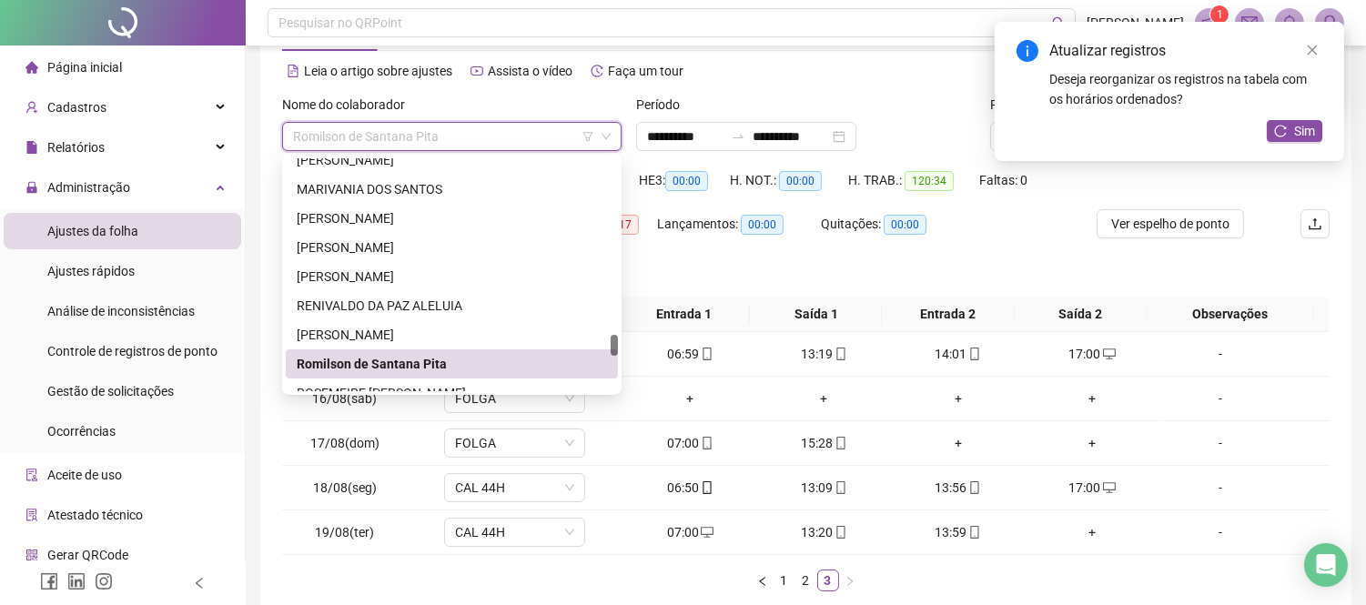
scroll to position [2036, 0]
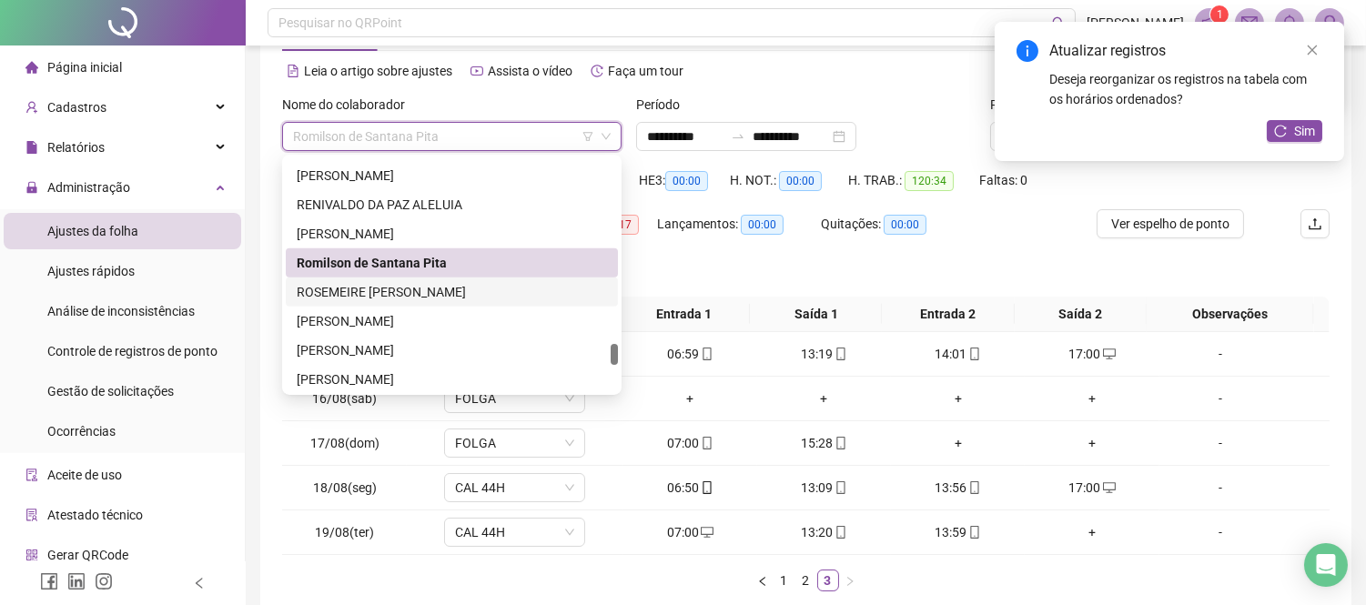
click at [432, 289] on div "ROSEMEIRE [PERSON_NAME]" at bounding box center [452, 292] width 310 height 20
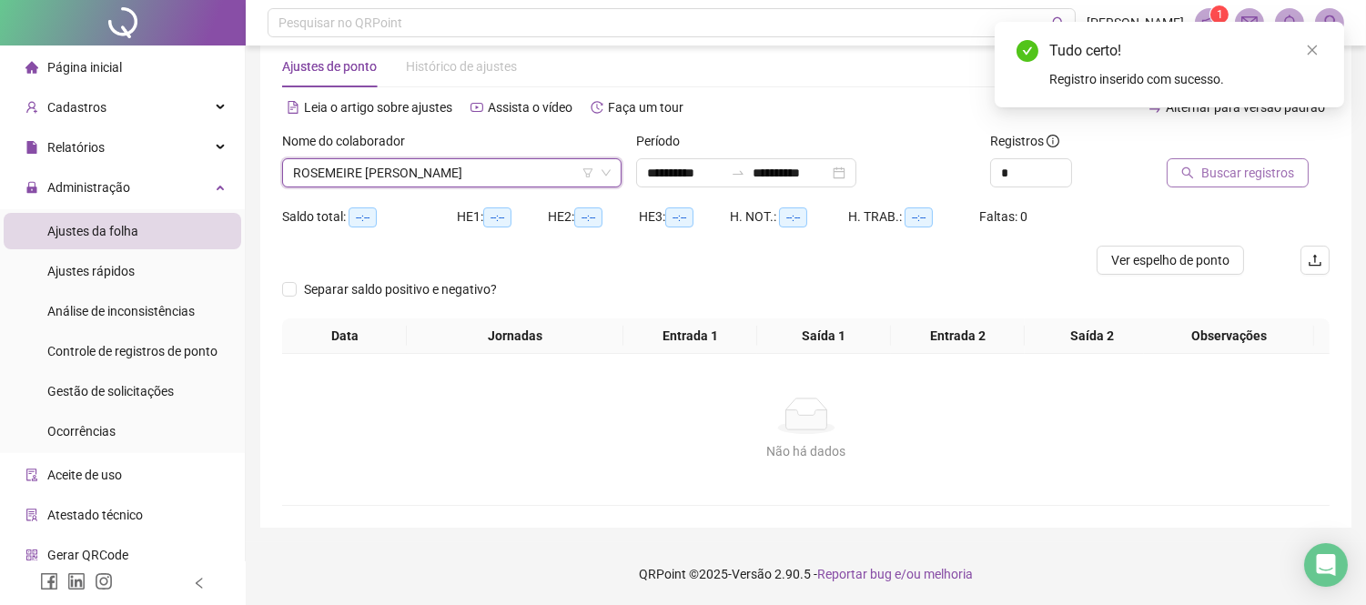
click at [1245, 170] on span "Buscar registros" at bounding box center [1248, 173] width 93 height 20
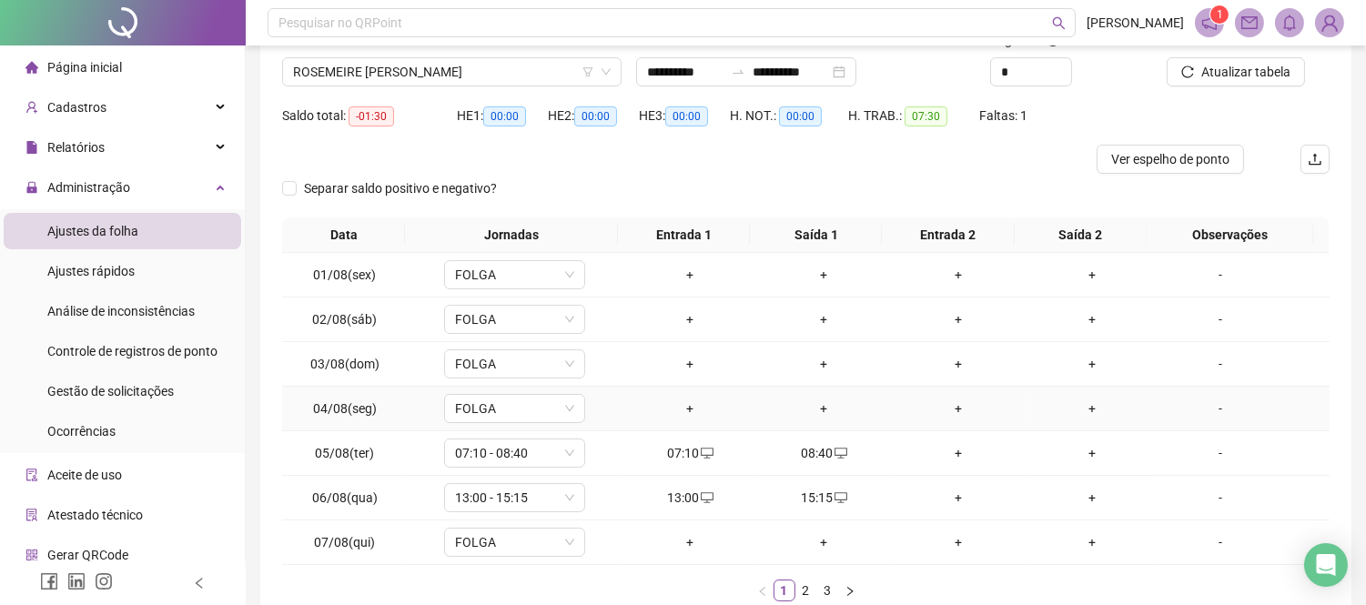
scroll to position [239, 0]
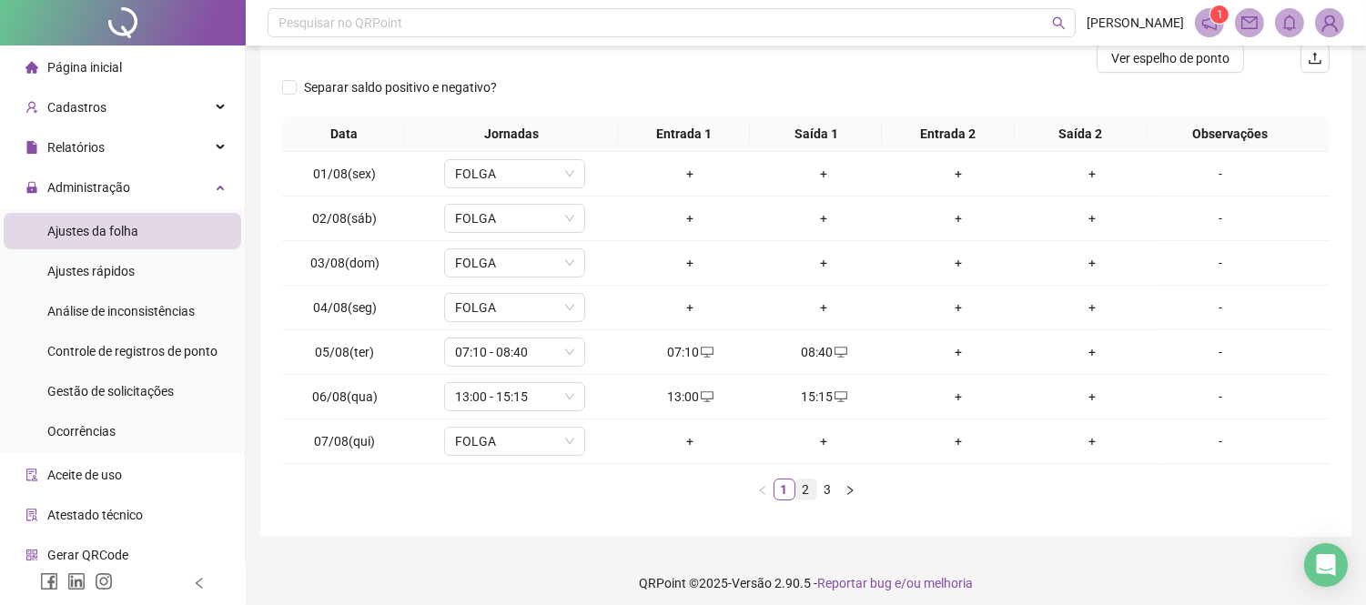
click at [805, 486] on link "2" at bounding box center [807, 490] width 20 height 20
click at [822, 487] on link "3" at bounding box center [828, 490] width 20 height 20
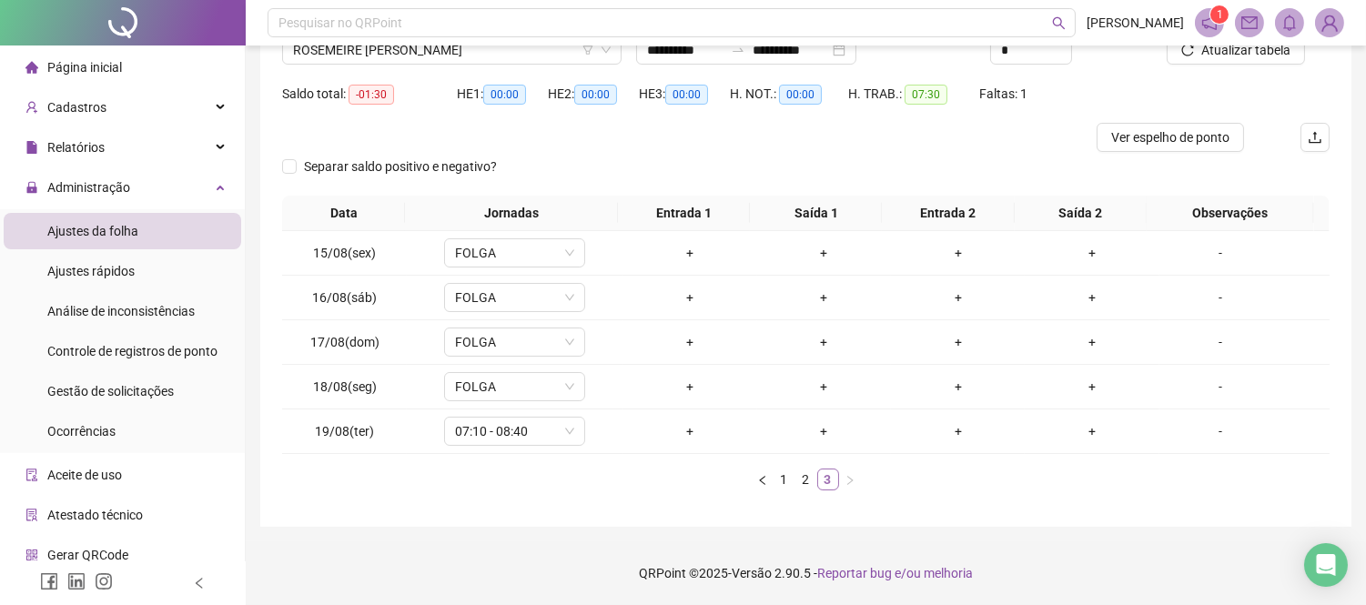
scroll to position [158, 0]
click at [663, 422] on div "+" at bounding box center [690, 432] width 119 height 20
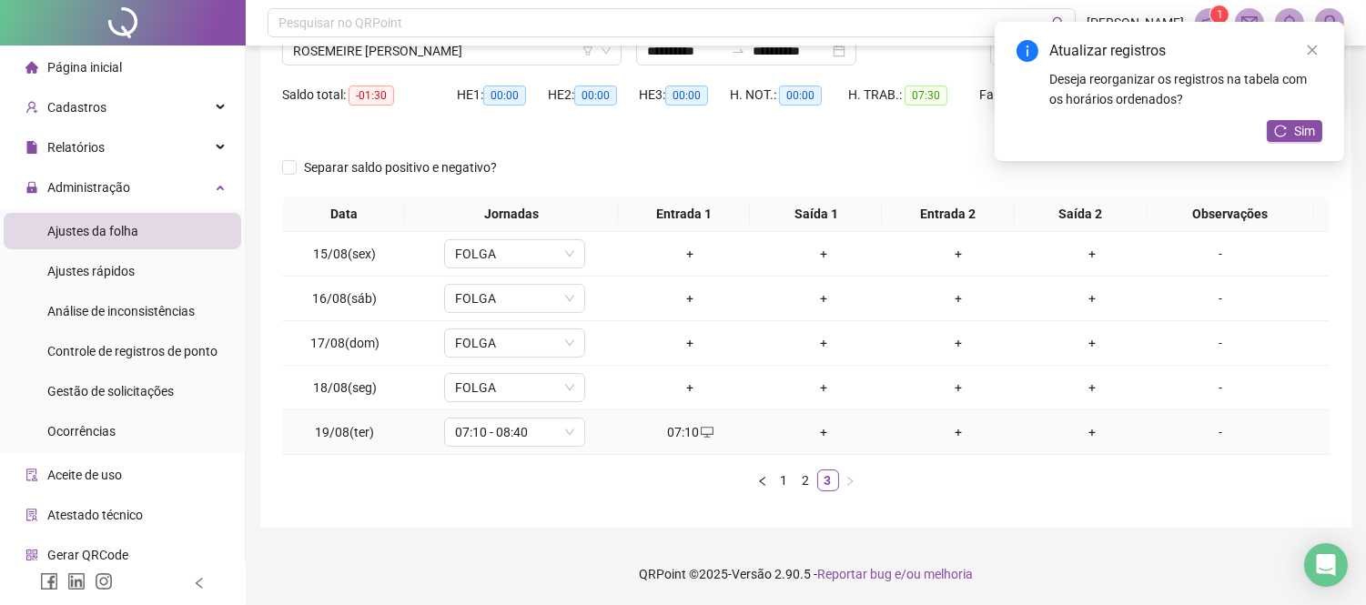
click at [824, 429] on div "+" at bounding box center [824, 432] width 119 height 20
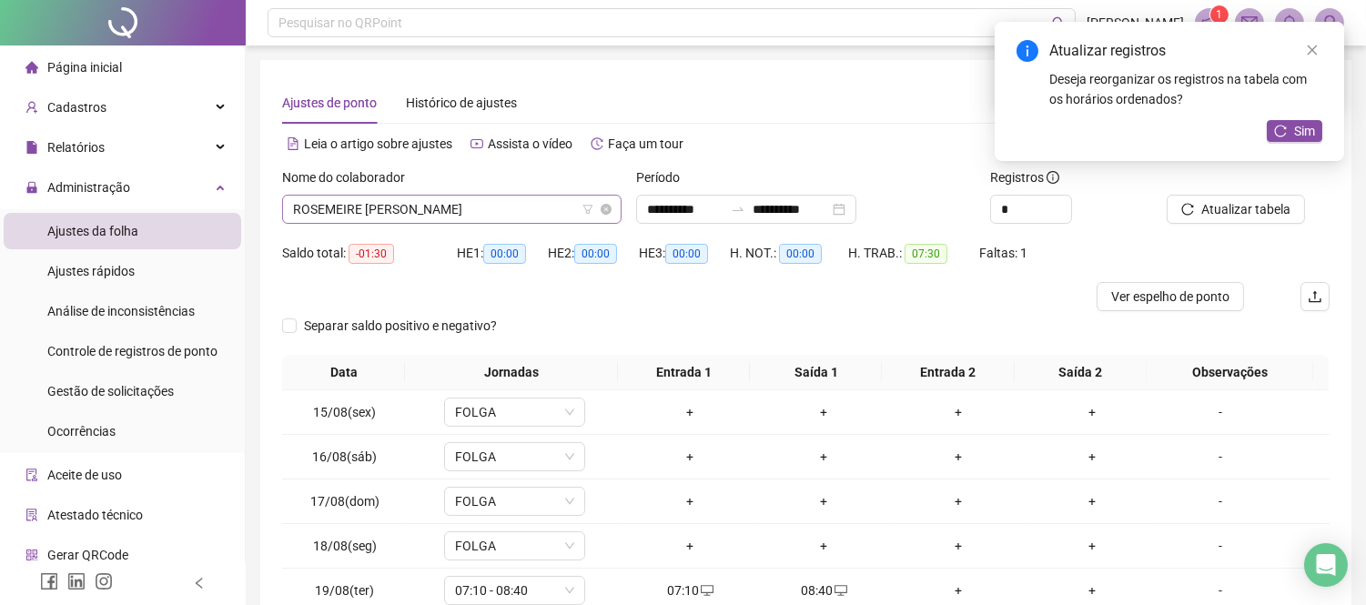
click at [513, 212] on span "ROSEMEIRE [PERSON_NAME]" at bounding box center [452, 209] width 318 height 27
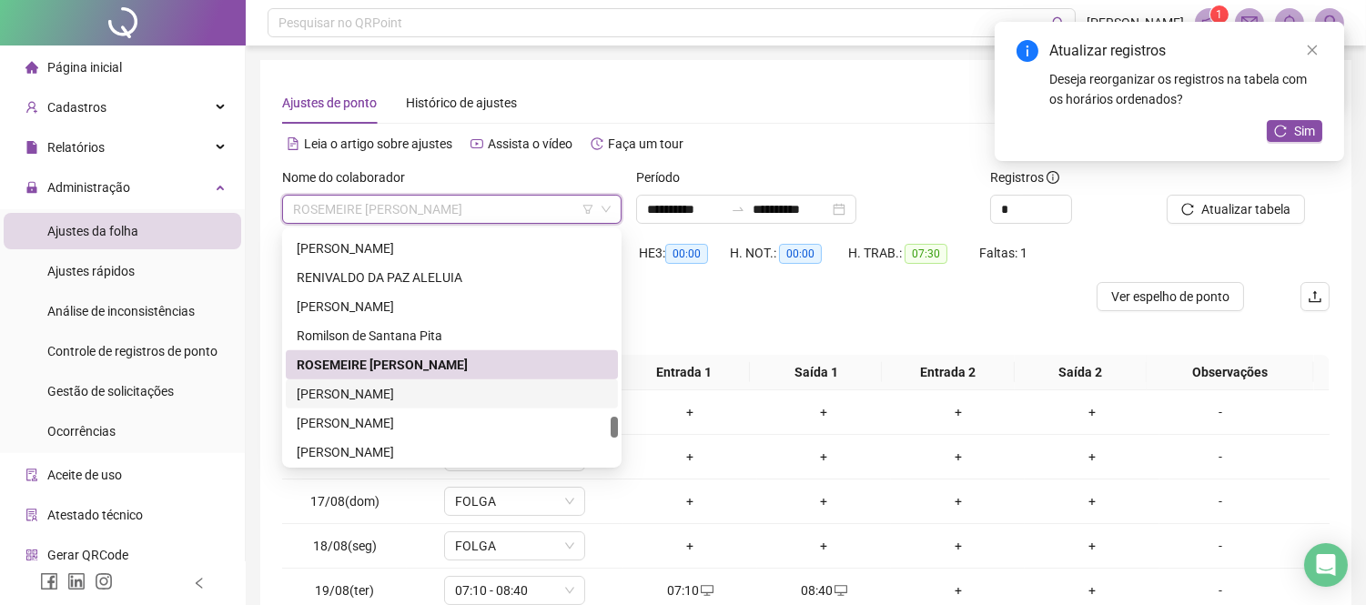
click at [406, 396] on div "[PERSON_NAME]" at bounding box center [452, 394] width 310 height 20
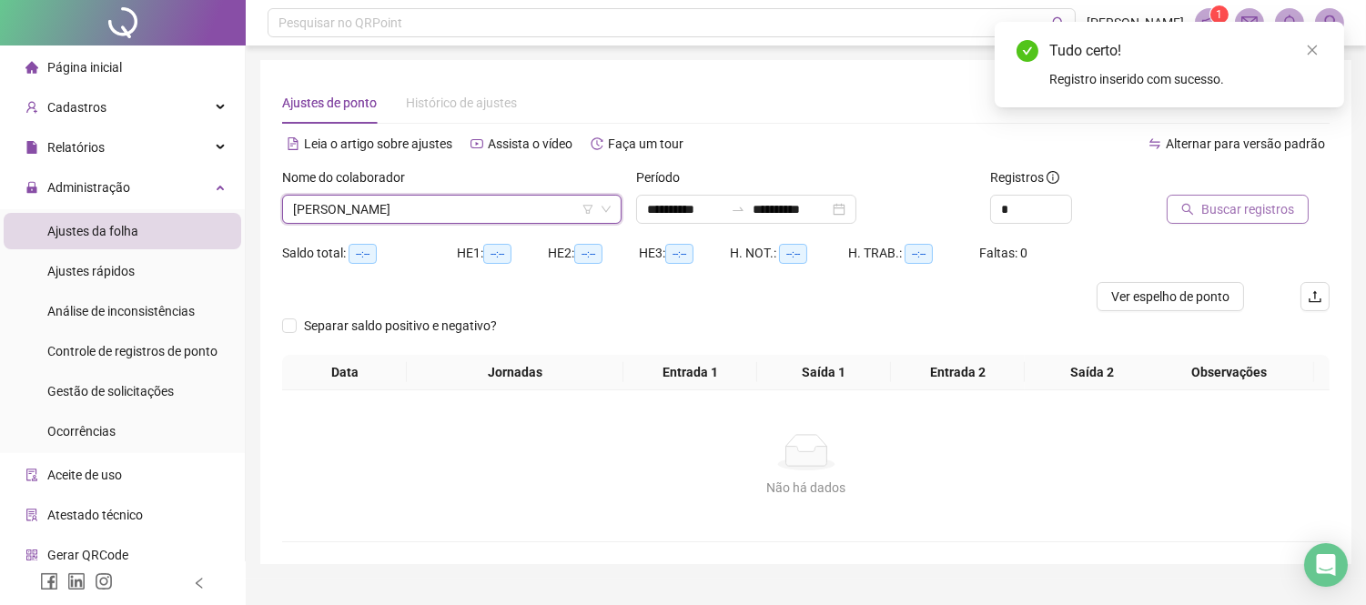
click at [1256, 204] on span "Buscar registros" at bounding box center [1248, 209] width 93 height 20
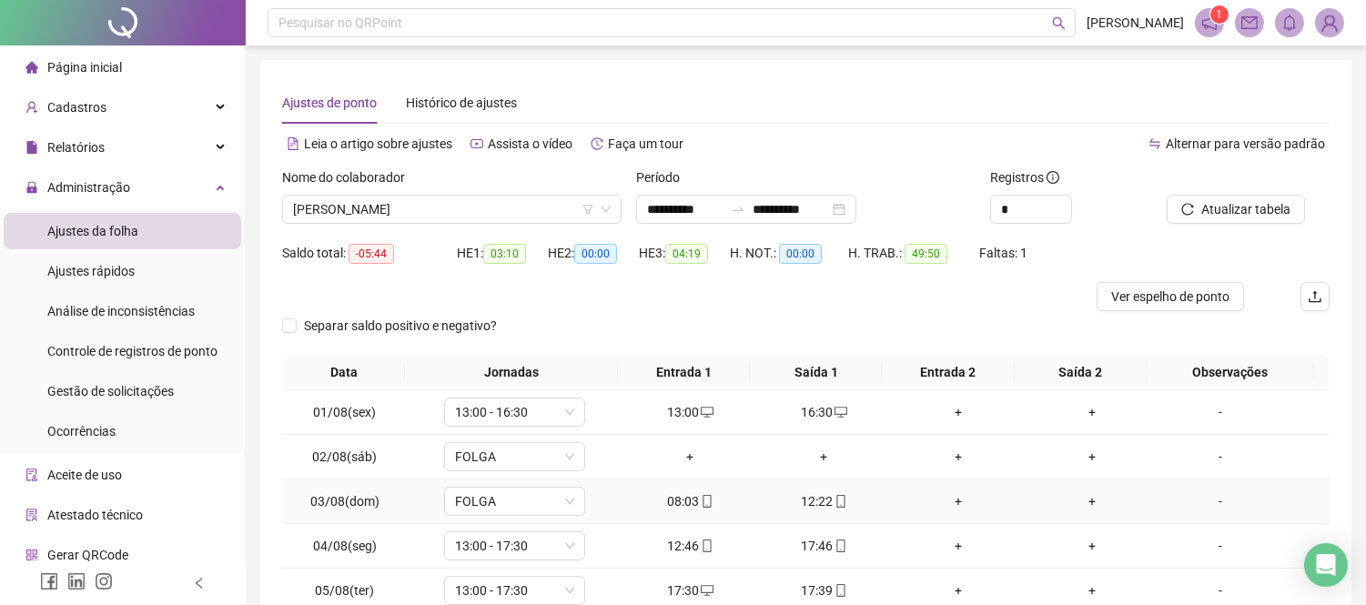
scroll to position [249, 0]
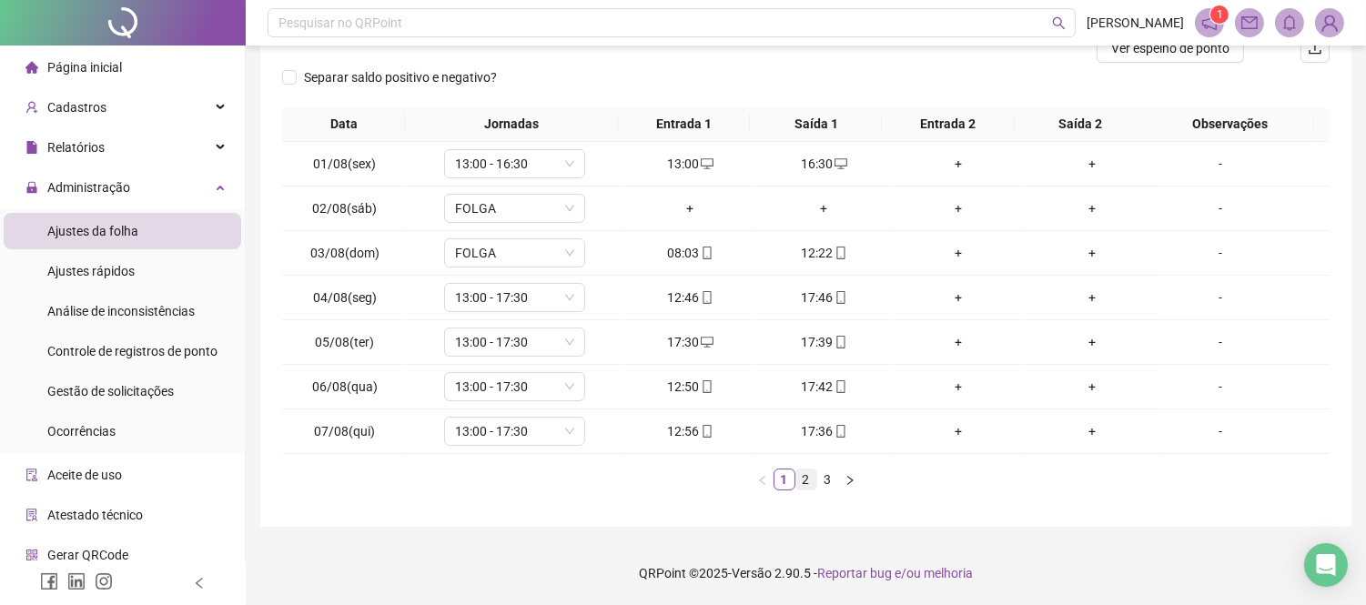
click at [811, 484] on link "2" at bounding box center [807, 480] width 20 height 20
click at [834, 478] on link "3" at bounding box center [828, 480] width 20 height 20
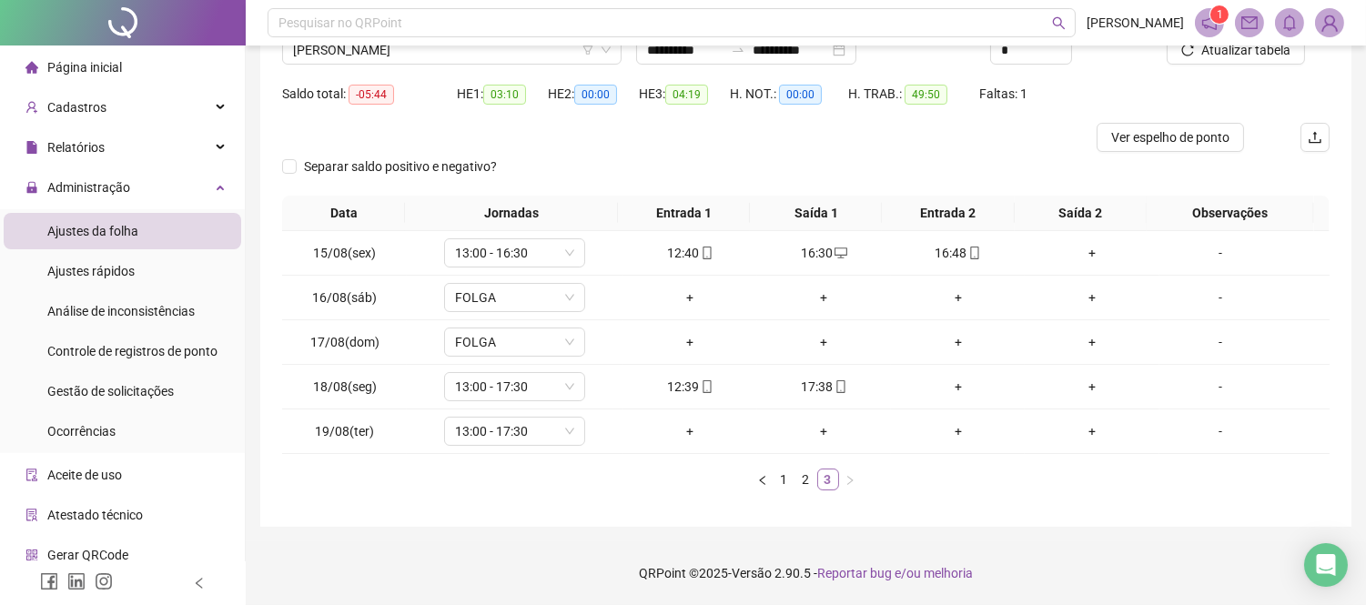
scroll to position [158, 0]
click at [683, 435] on div "+" at bounding box center [690, 432] width 119 height 20
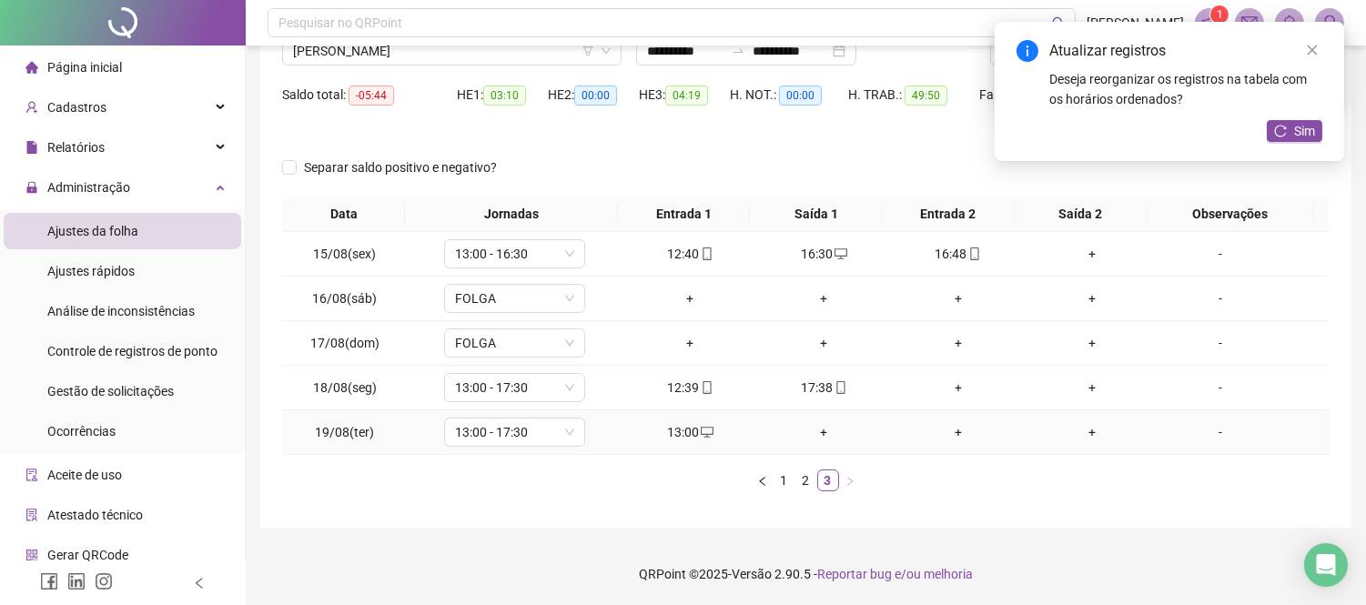
click at [817, 428] on div "+" at bounding box center [824, 432] width 119 height 20
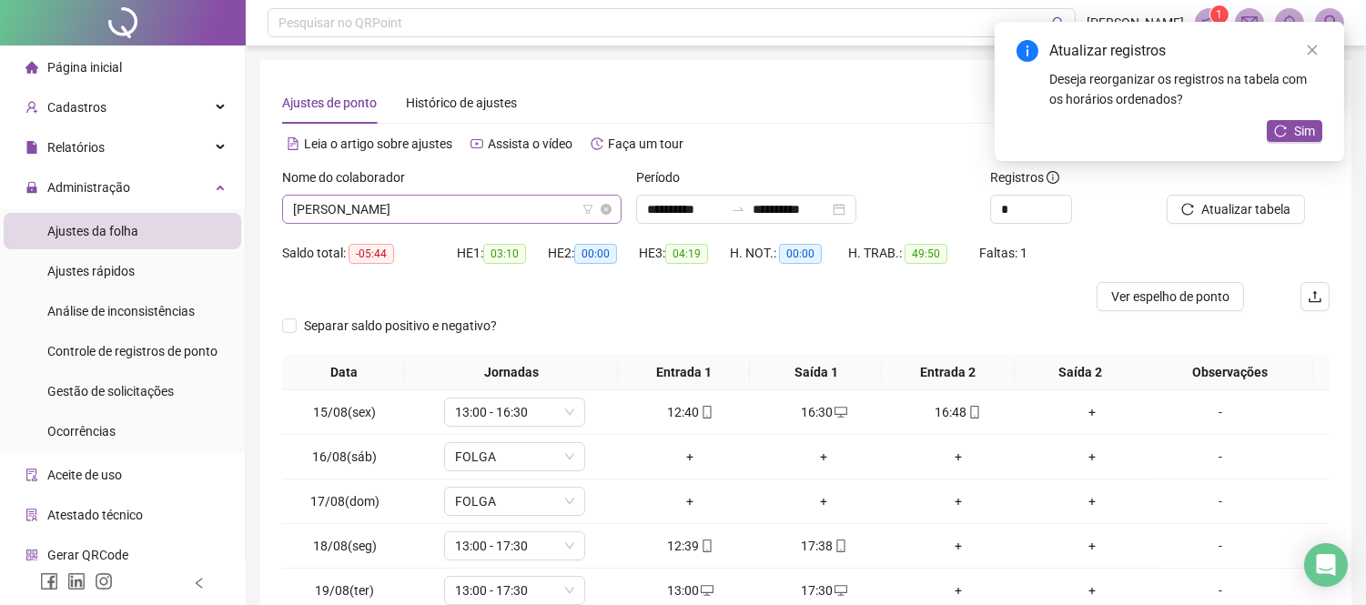
click at [524, 203] on span "[PERSON_NAME]" at bounding box center [452, 209] width 318 height 27
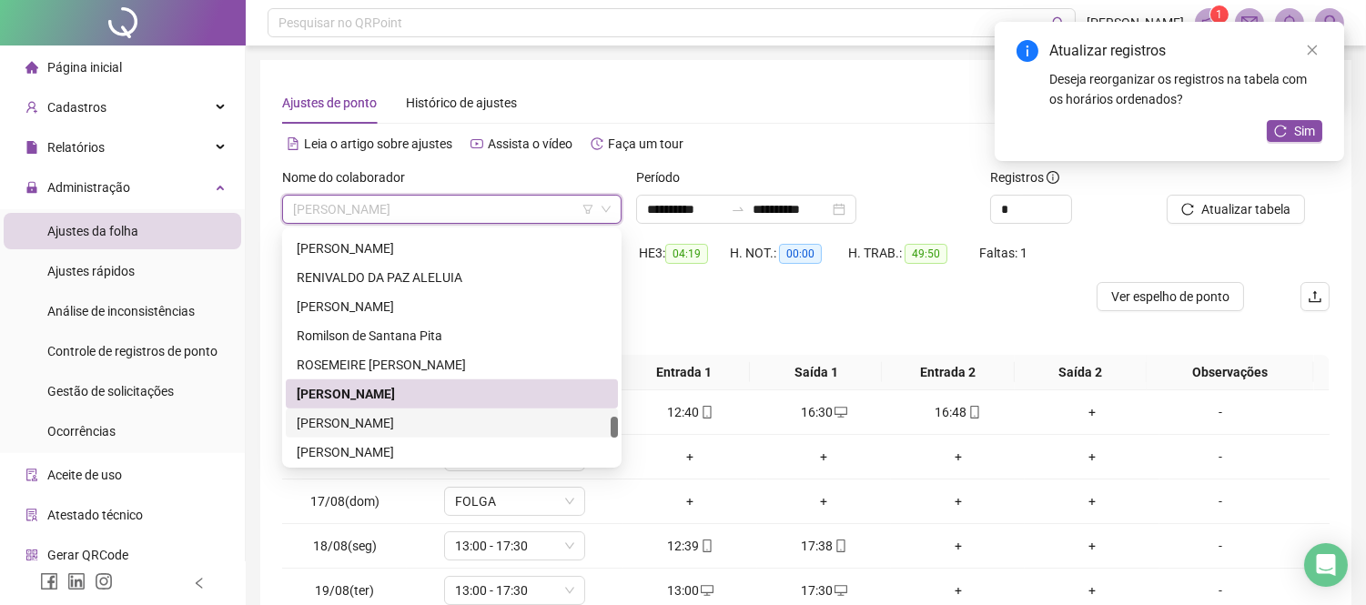
click at [535, 423] on div "[PERSON_NAME]" at bounding box center [452, 423] width 310 height 20
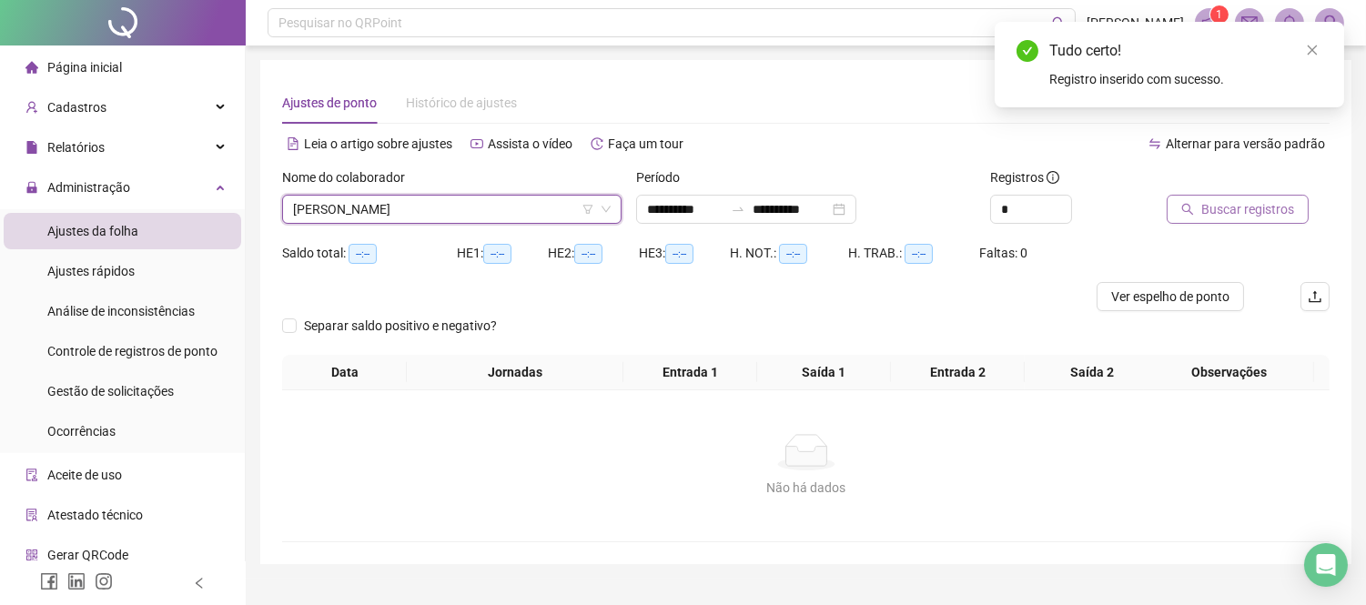
click at [1218, 207] on span "Buscar registros" at bounding box center [1248, 209] width 93 height 20
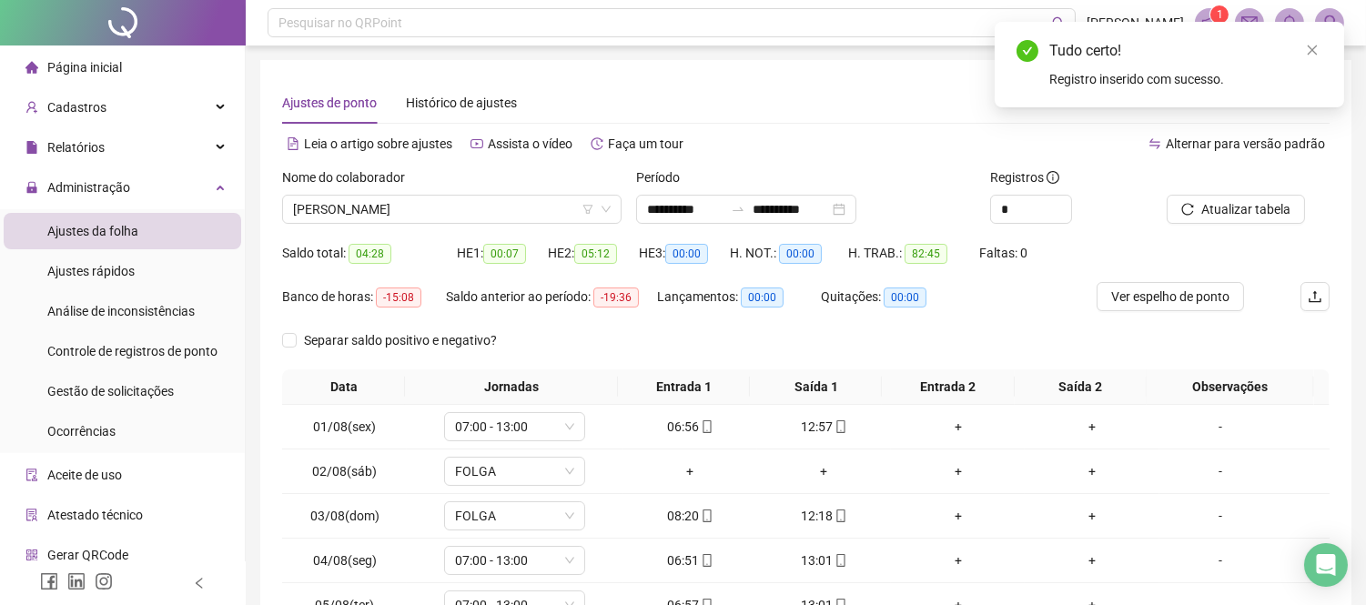
scroll to position [262, 0]
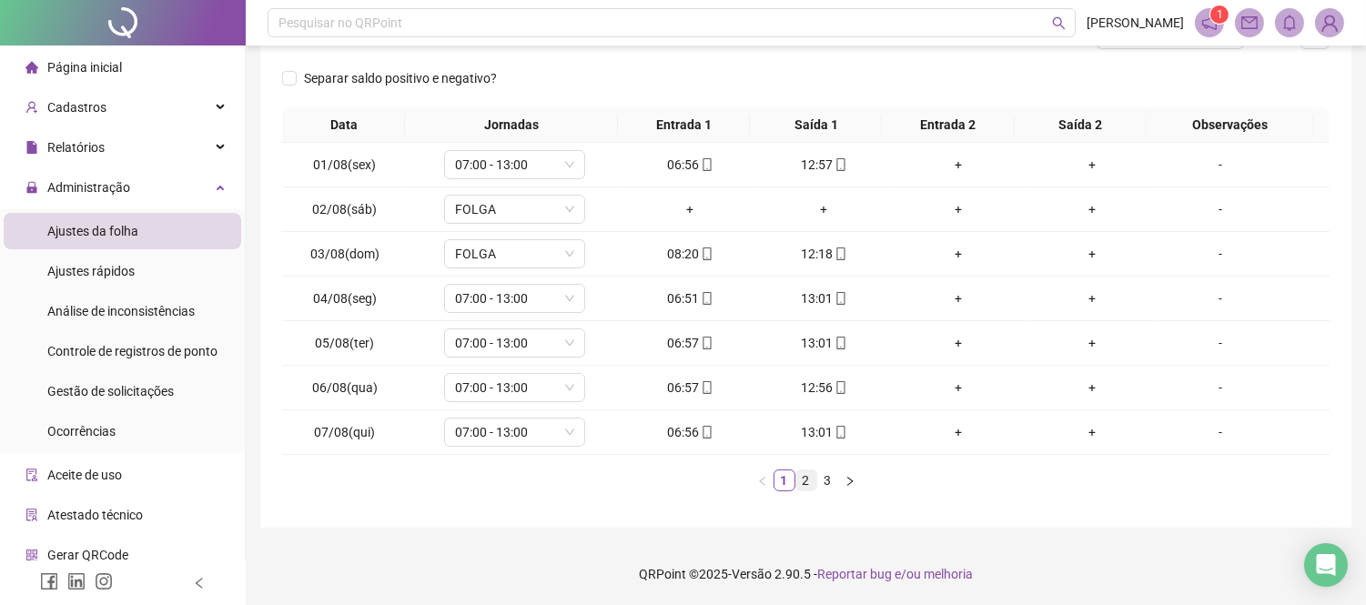
click at [802, 476] on link "2" at bounding box center [807, 481] width 20 height 20
click at [831, 476] on link "3" at bounding box center [828, 481] width 20 height 20
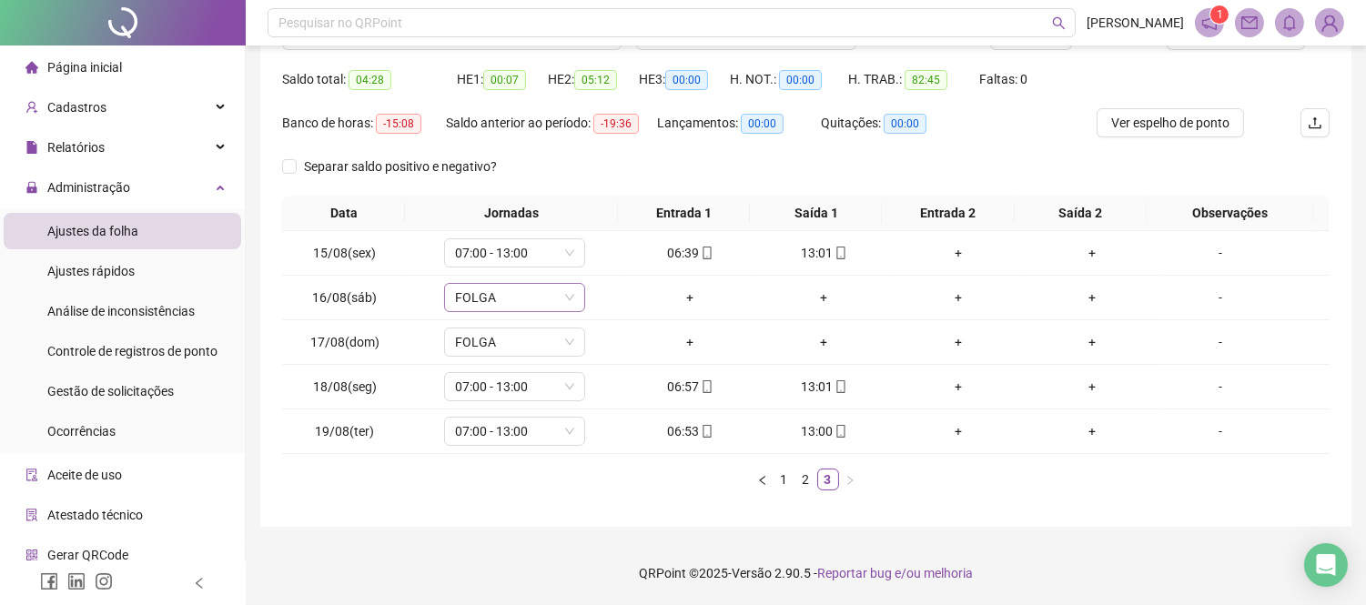
scroll to position [0, 0]
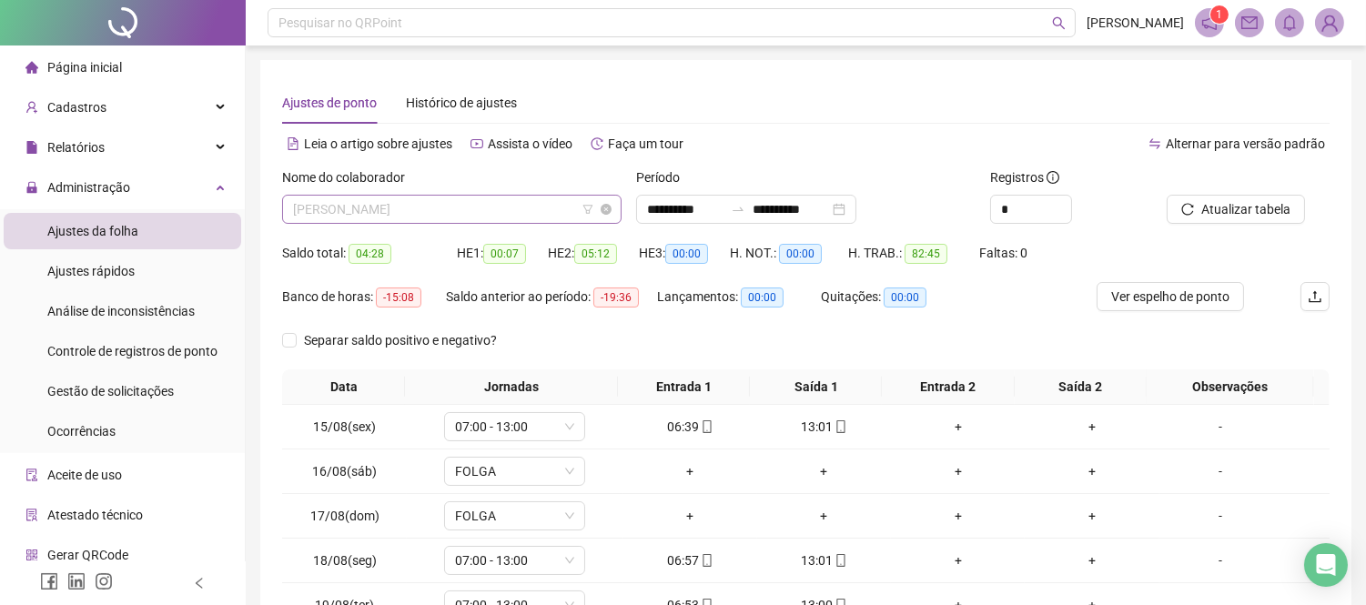
click at [505, 213] on span "[PERSON_NAME]" at bounding box center [452, 209] width 318 height 27
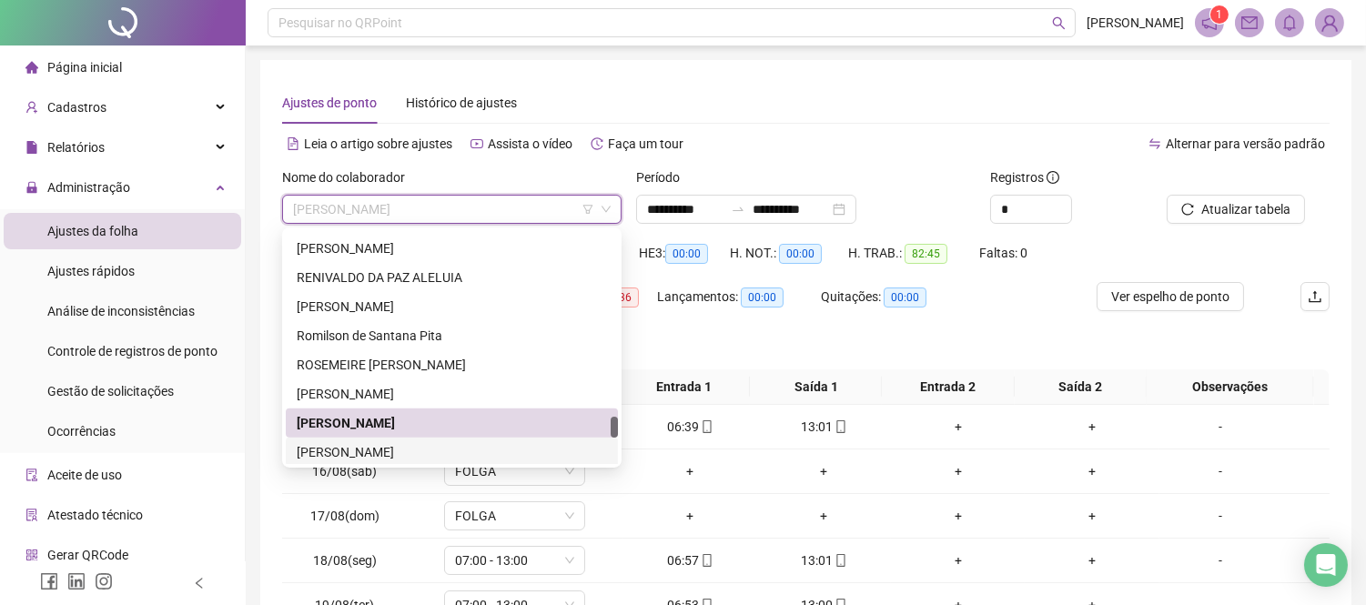
click at [475, 449] on div "[PERSON_NAME]" at bounding box center [452, 452] width 310 height 20
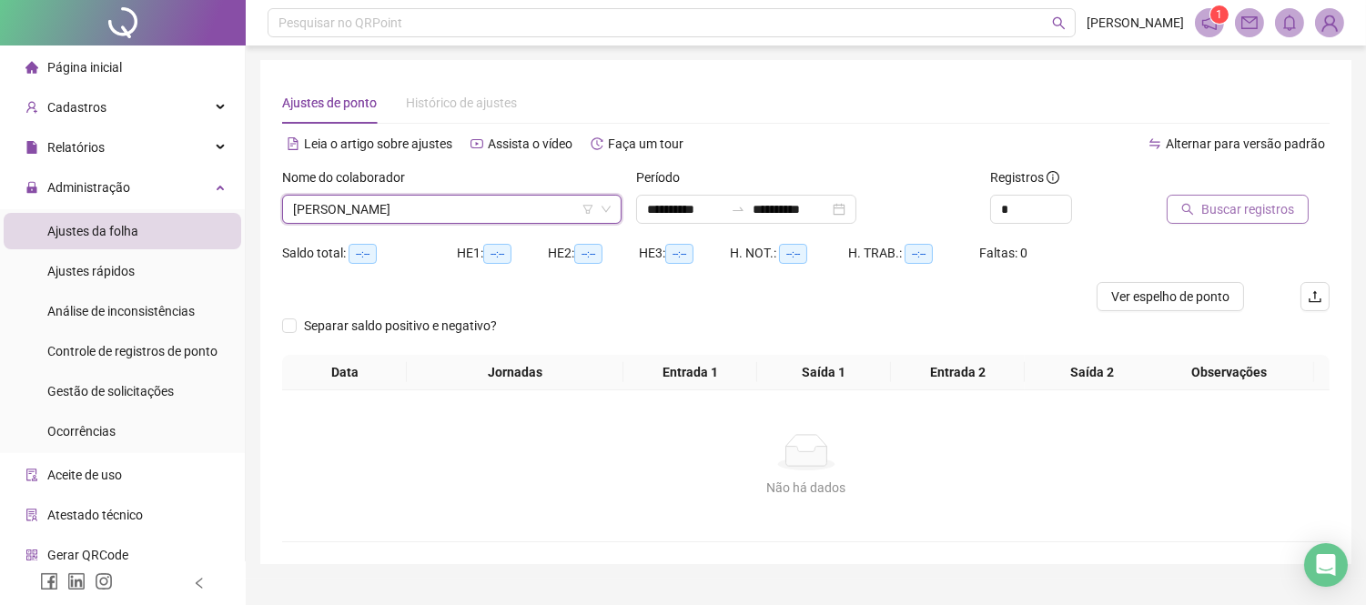
click at [1184, 195] on button "Buscar registros" at bounding box center [1238, 209] width 142 height 29
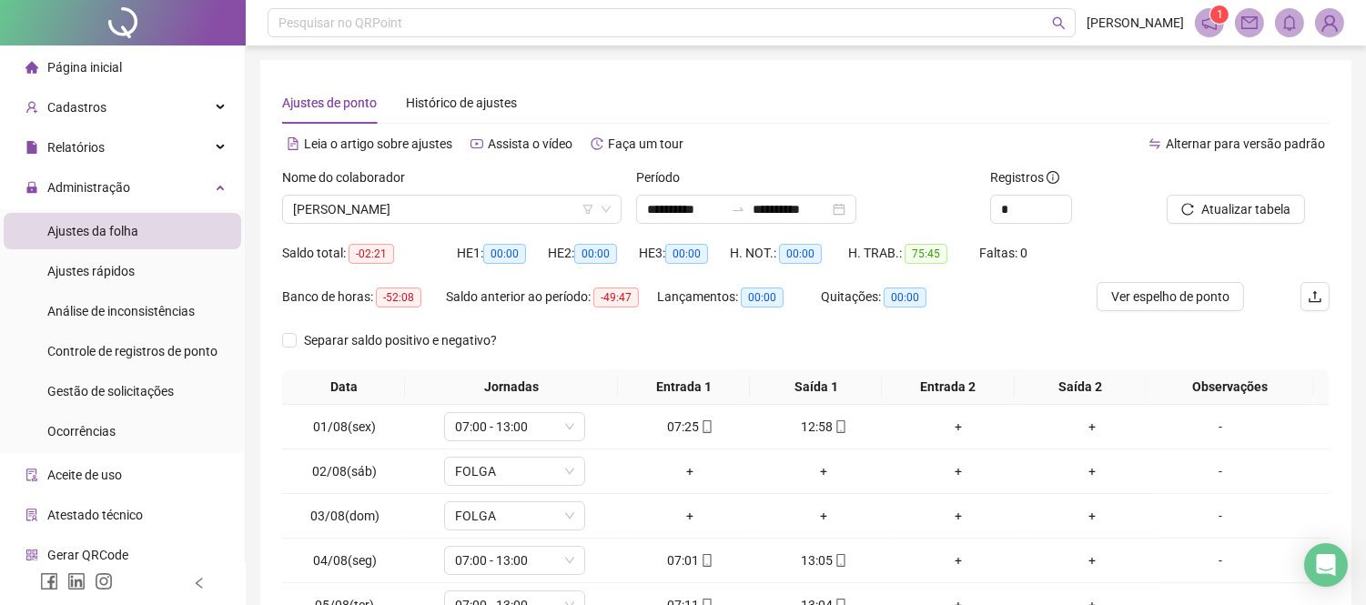
scroll to position [262, 0]
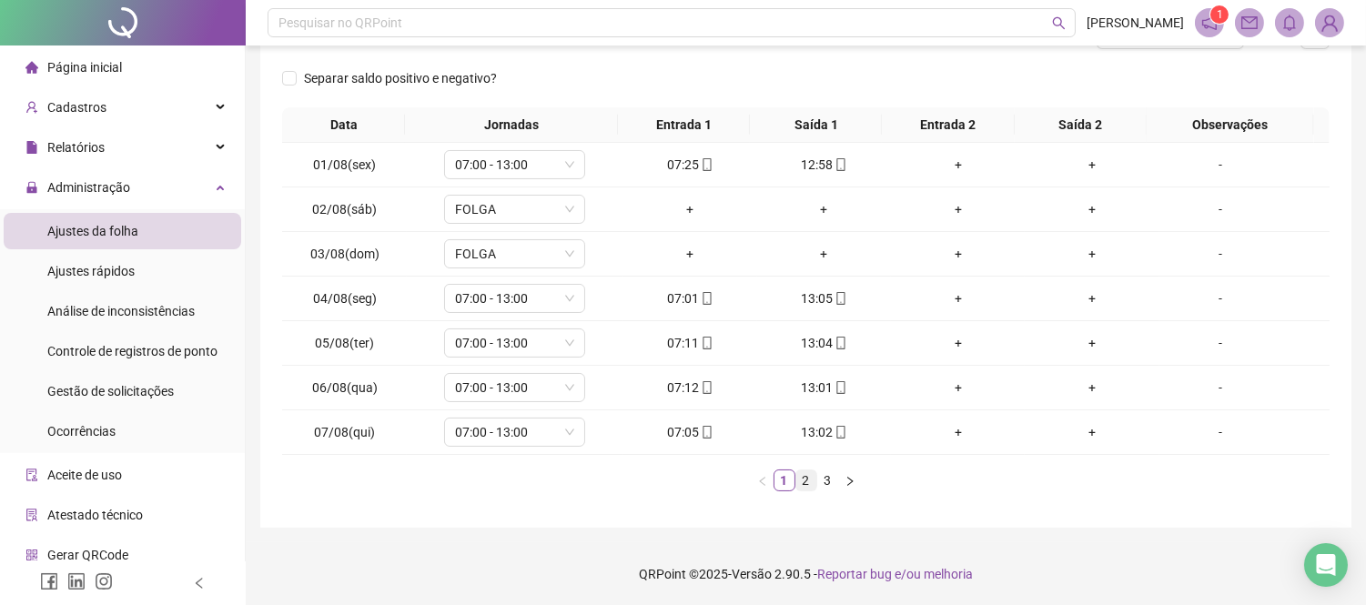
click at [803, 490] on li "2" at bounding box center [807, 481] width 22 height 22
click at [825, 481] on link "3" at bounding box center [828, 481] width 20 height 20
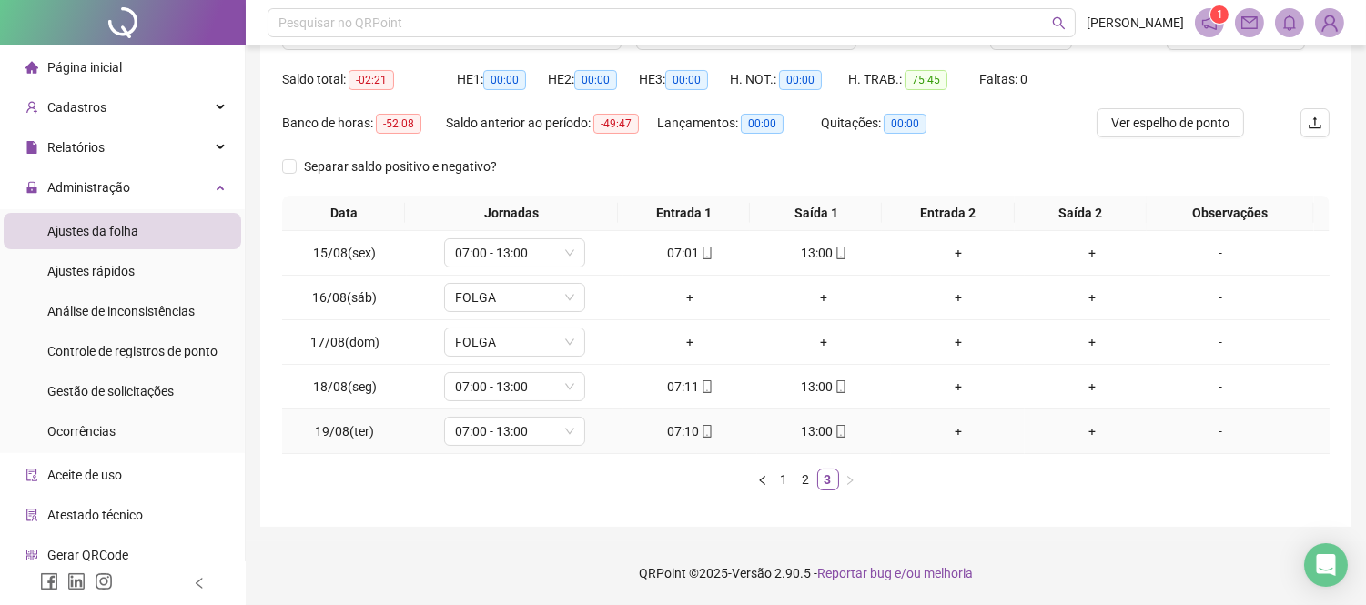
scroll to position [0, 0]
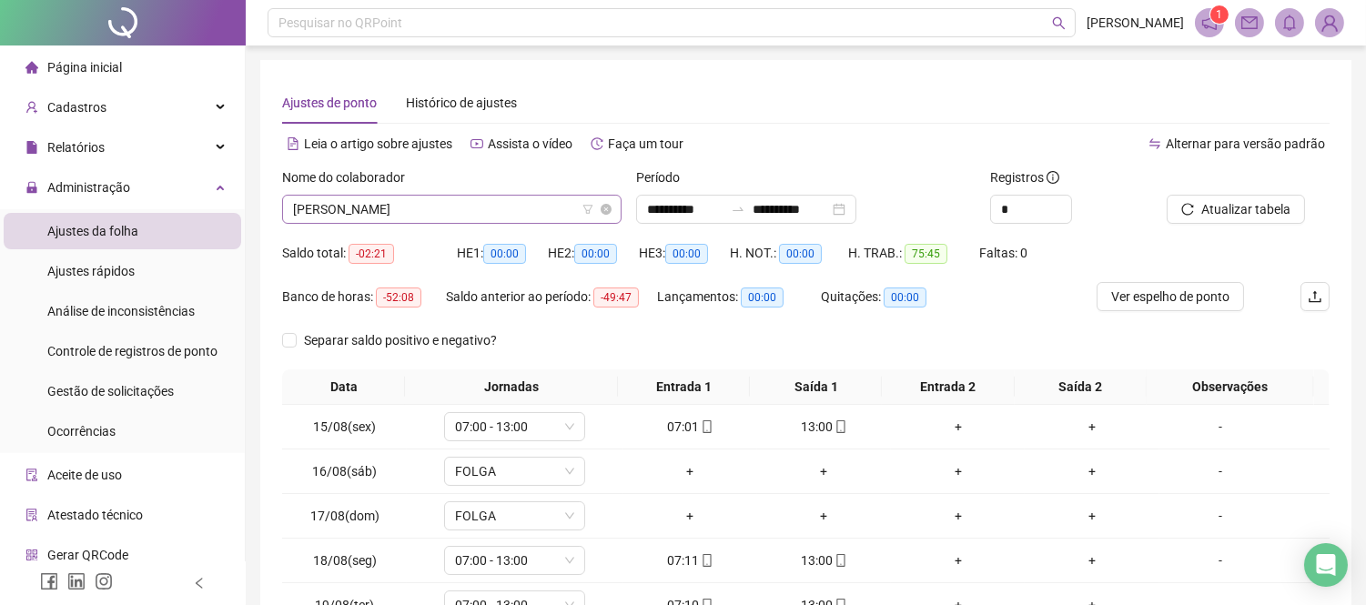
click at [533, 204] on span "[PERSON_NAME]" at bounding box center [452, 209] width 318 height 27
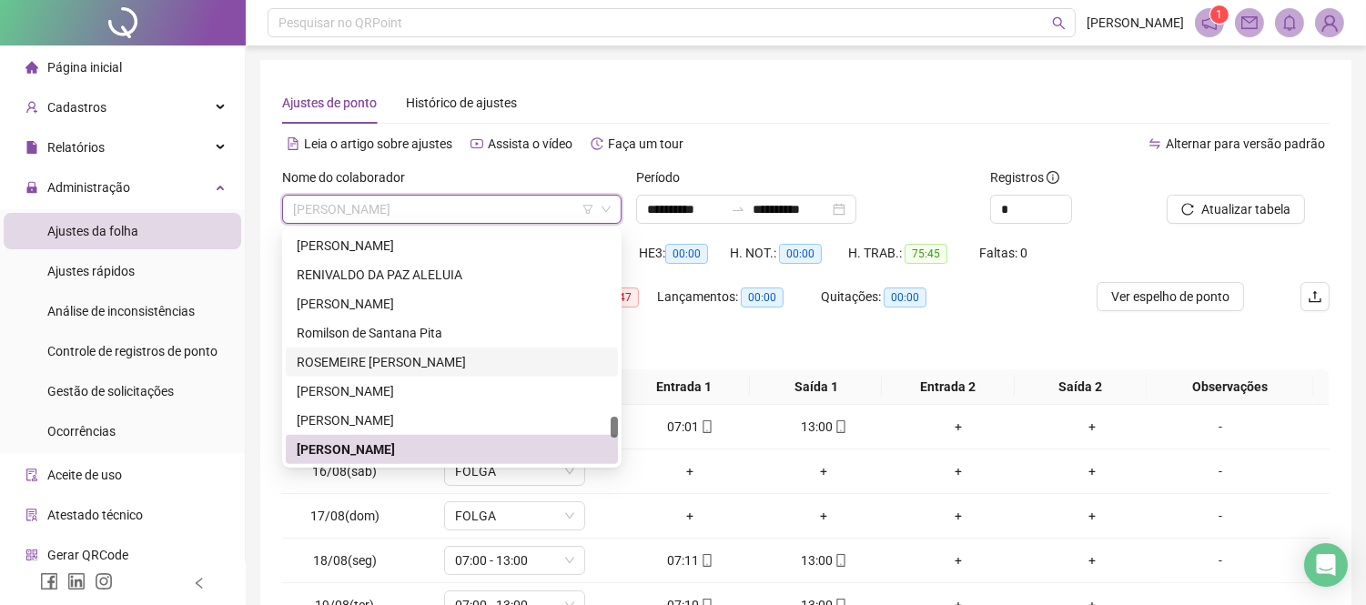
scroll to position [2140, 0]
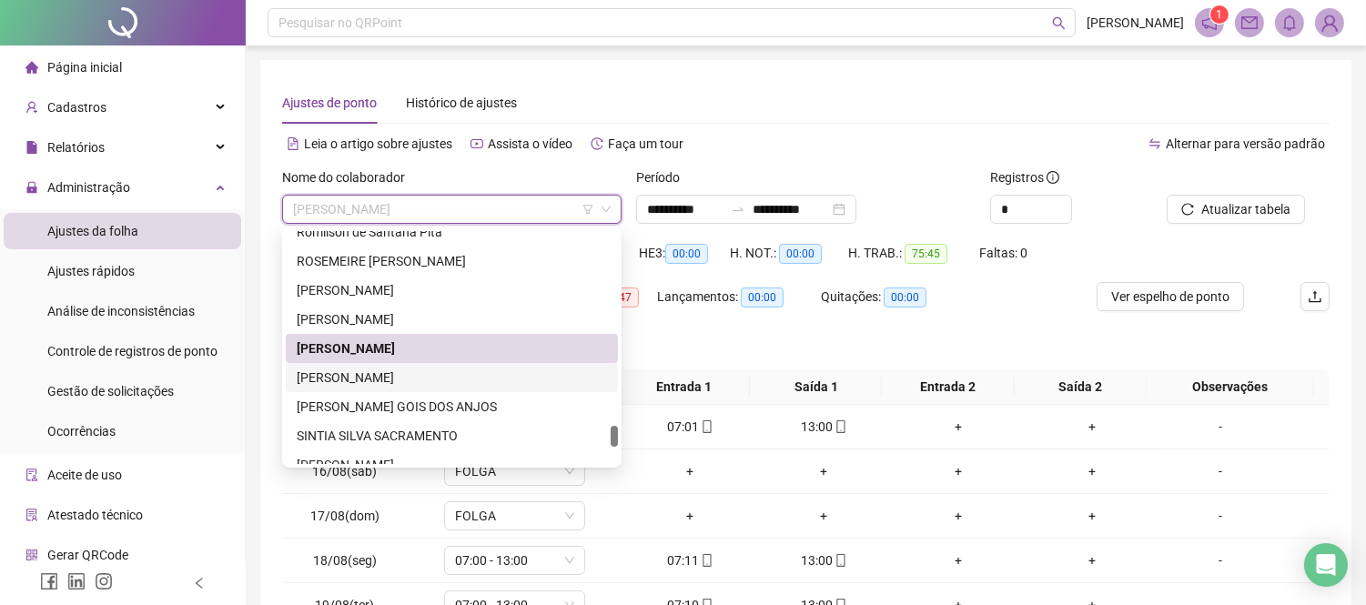
click at [405, 368] on div "[PERSON_NAME]" at bounding box center [452, 378] width 310 height 20
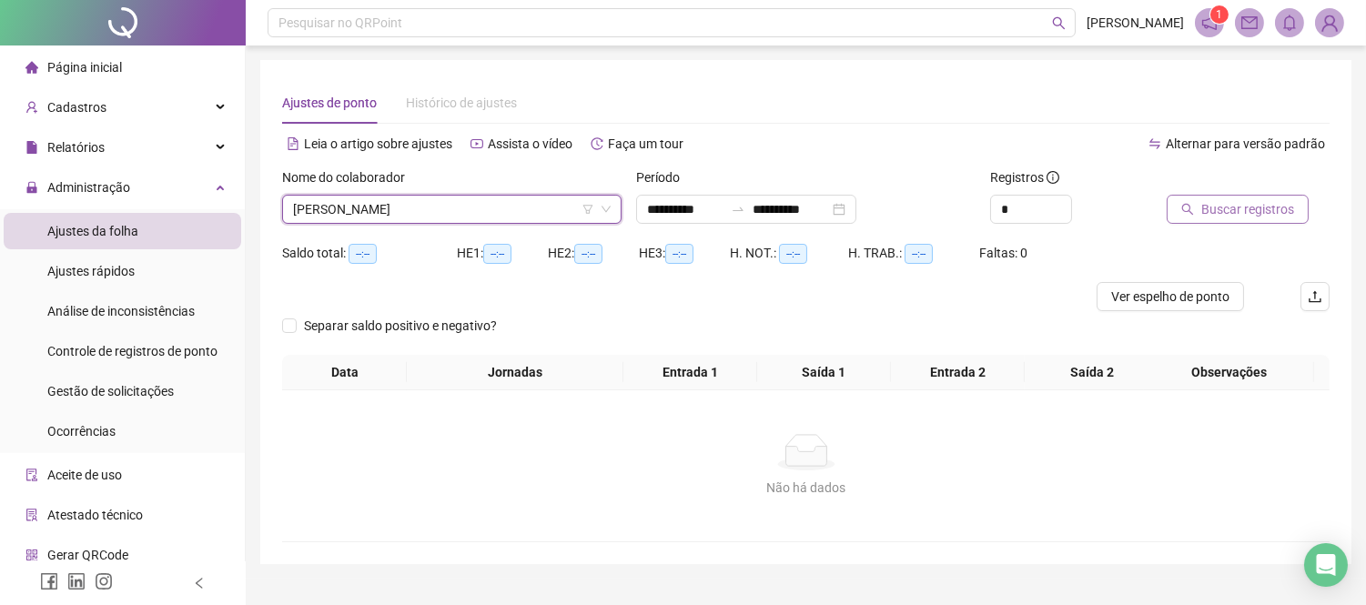
click at [1200, 204] on button "Buscar registros" at bounding box center [1238, 209] width 142 height 29
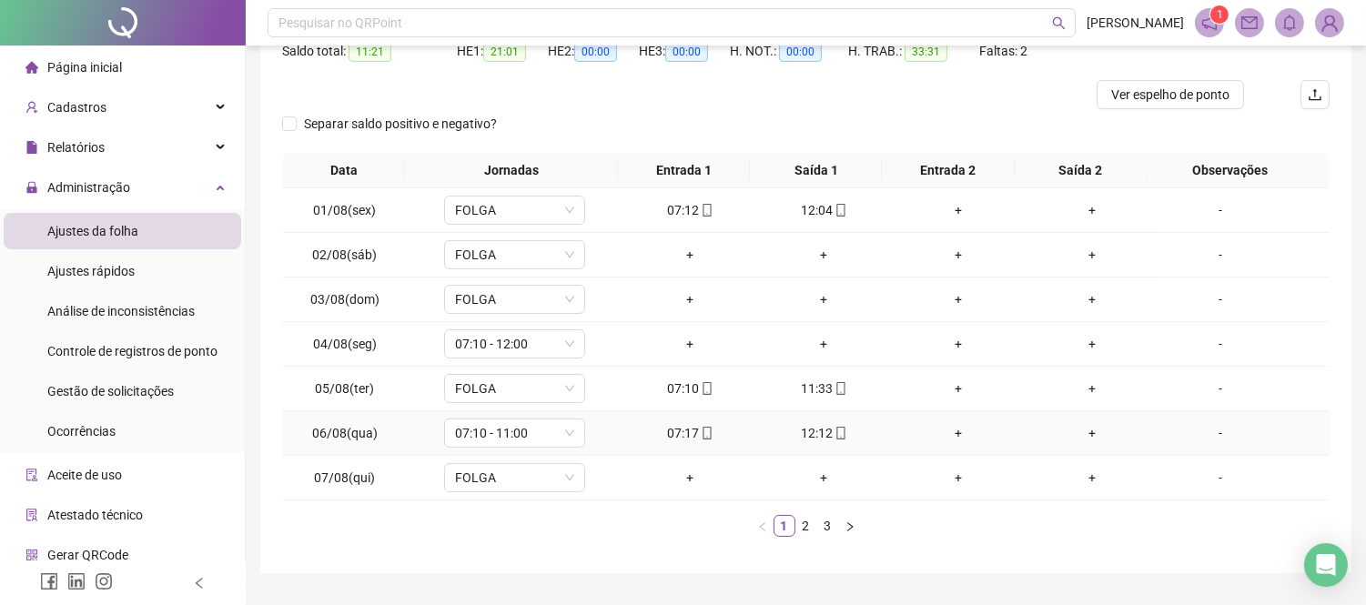
scroll to position [249, 0]
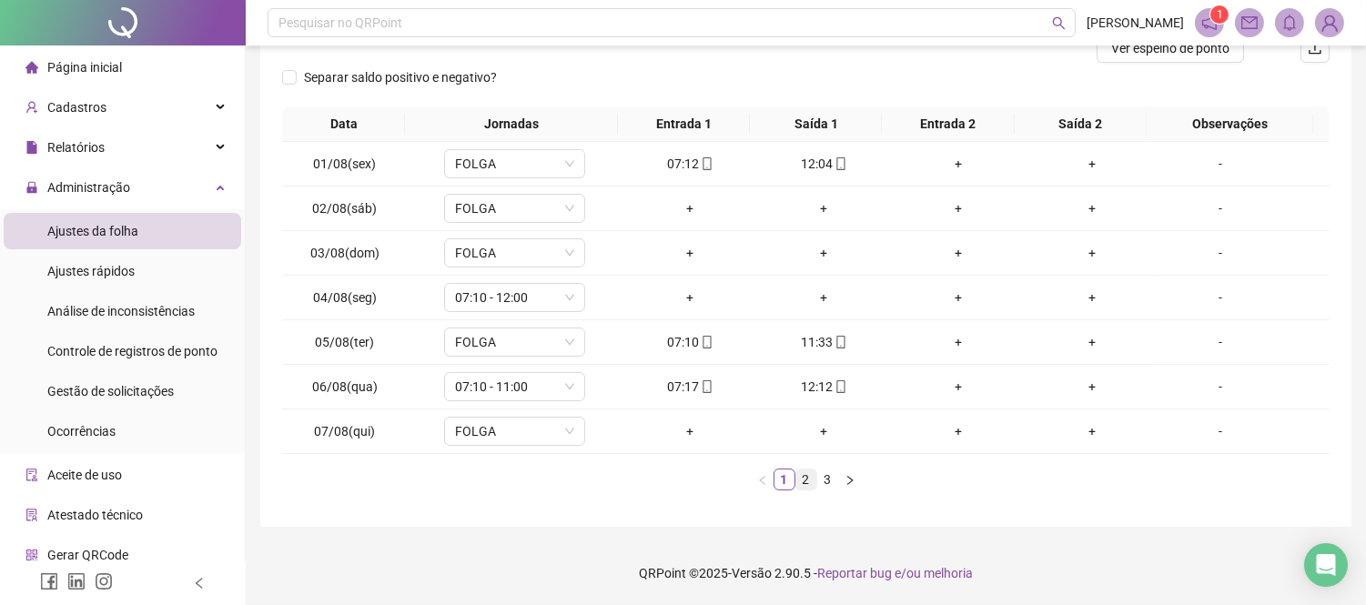
click at [805, 484] on link "2" at bounding box center [807, 480] width 20 height 20
click at [829, 481] on link "3" at bounding box center [828, 480] width 20 height 20
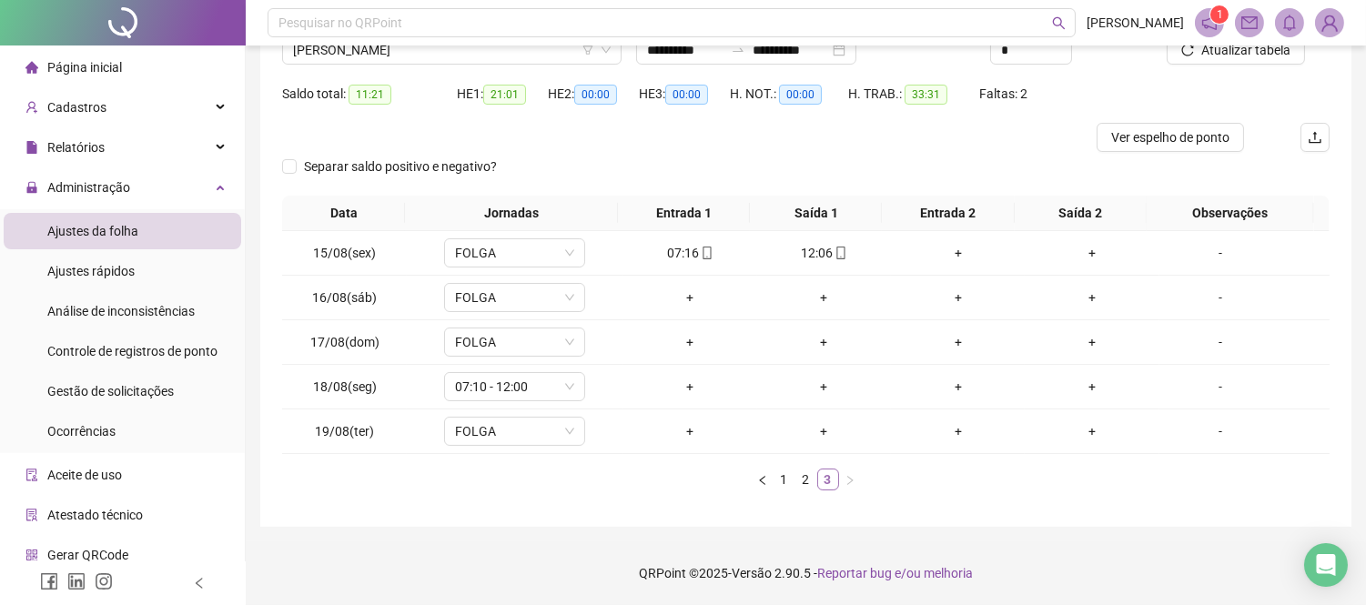
scroll to position [158, 0]
click at [694, 389] on div "+" at bounding box center [690, 388] width 119 height 20
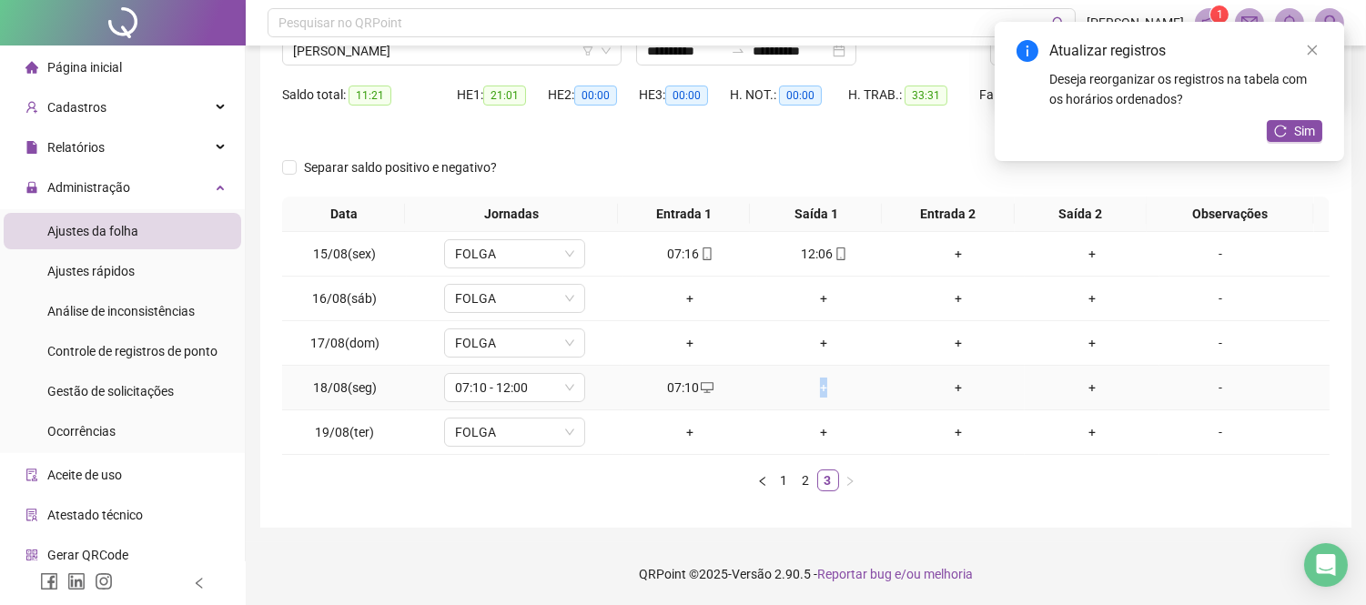
click at [817, 386] on div "+" at bounding box center [824, 388] width 119 height 20
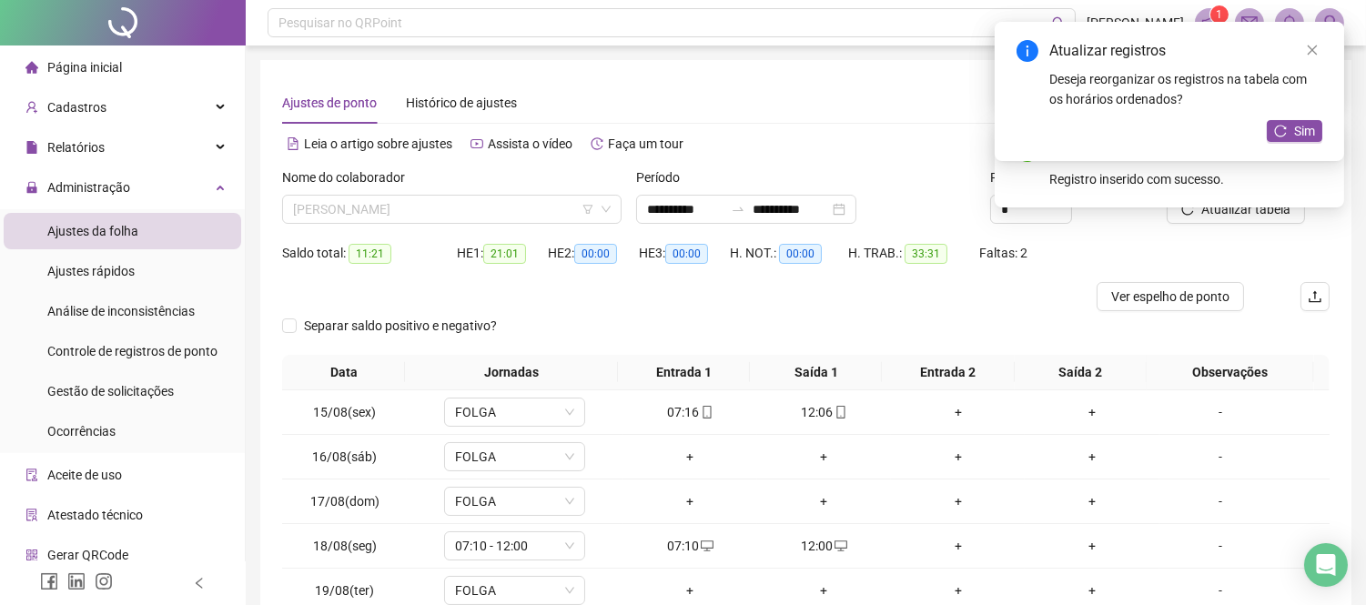
drag, startPoint x: 513, startPoint y: 207, endPoint x: 513, endPoint y: 224, distance: 17.3
click at [513, 206] on span "[PERSON_NAME]" at bounding box center [452, 209] width 318 height 27
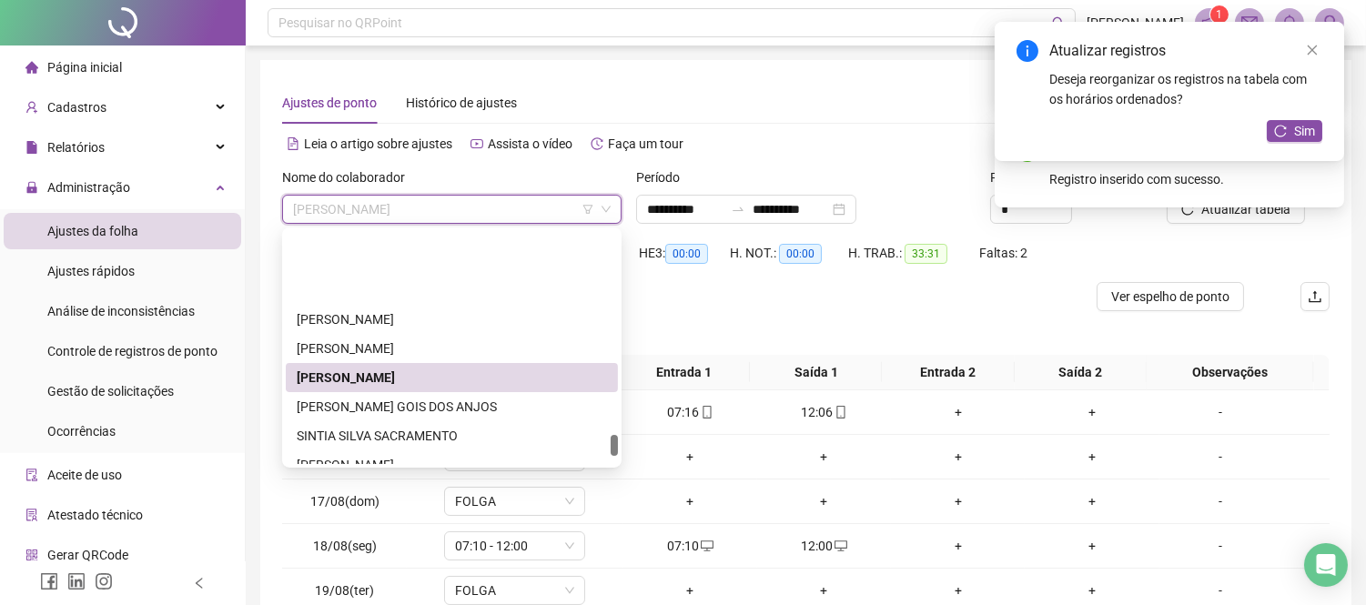
scroll to position [2241, 0]
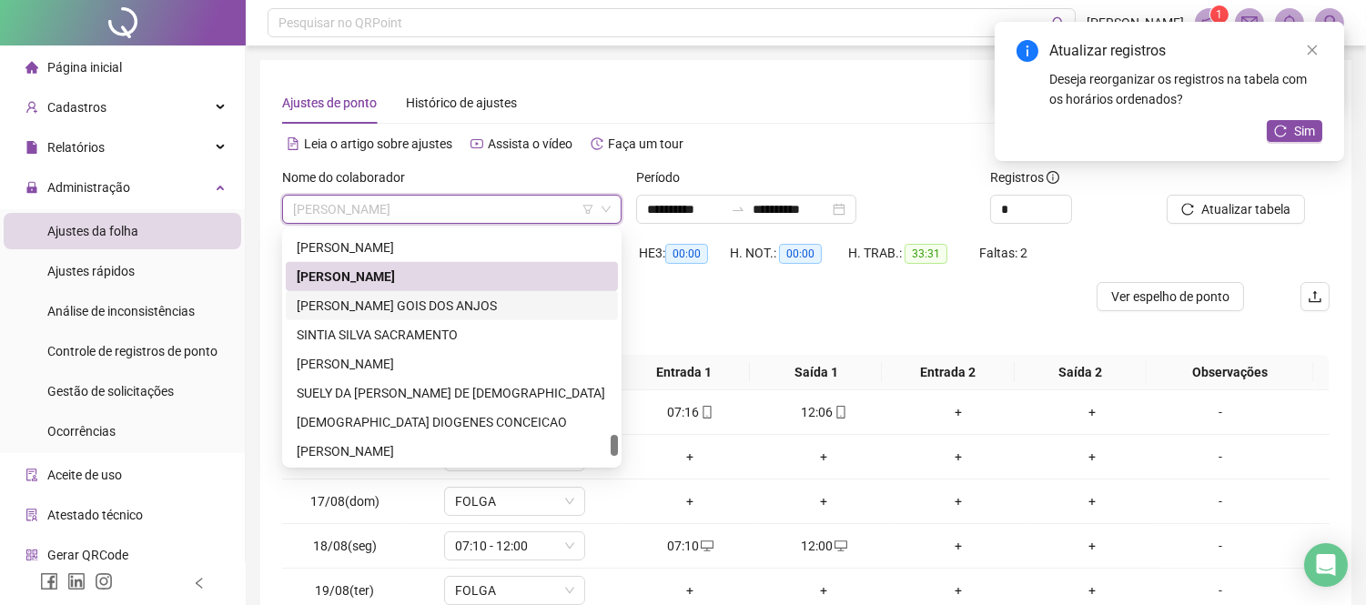
click at [411, 308] on div "[PERSON_NAME] GOIS DOS ANJOS" at bounding box center [452, 306] width 310 height 20
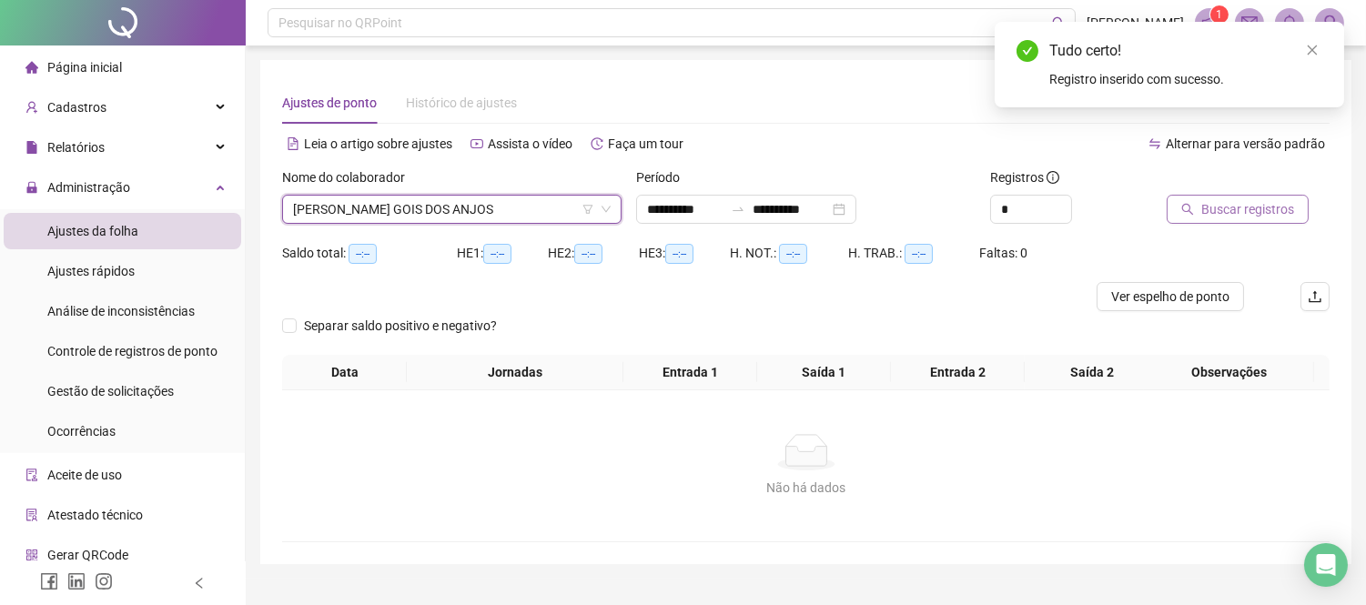
click at [1211, 211] on span "Buscar registros" at bounding box center [1248, 209] width 93 height 20
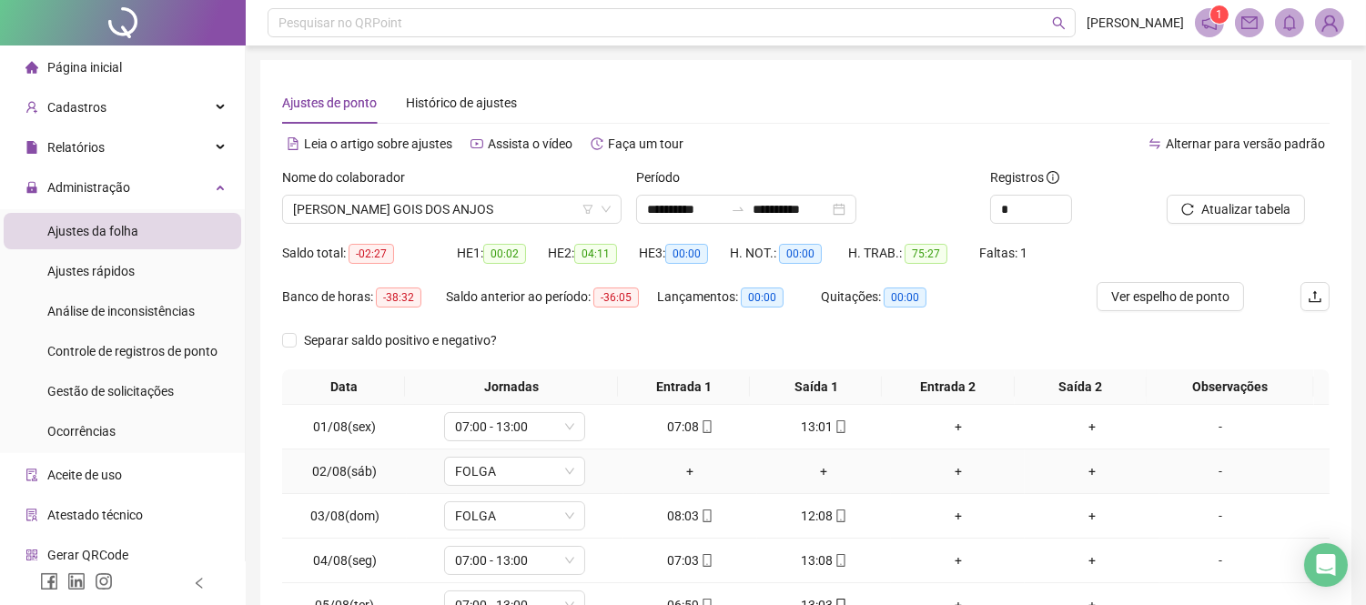
scroll to position [262, 0]
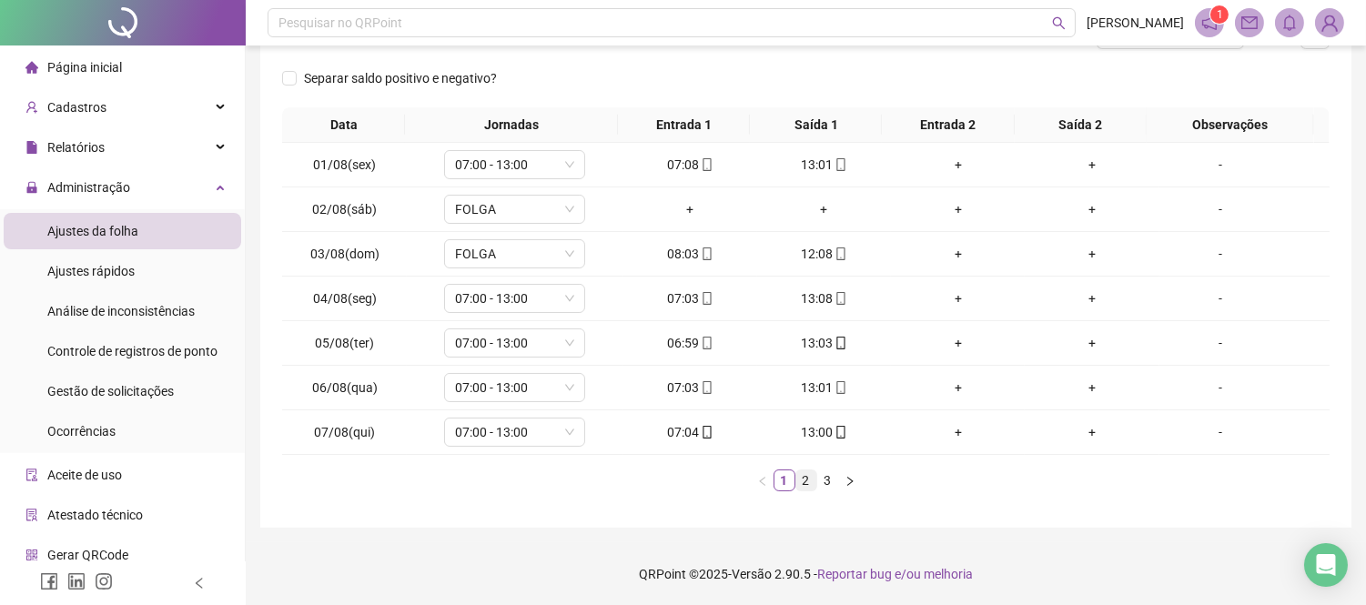
click at [810, 478] on link "2" at bounding box center [807, 481] width 20 height 20
click at [830, 486] on link "3" at bounding box center [828, 481] width 20 height 20
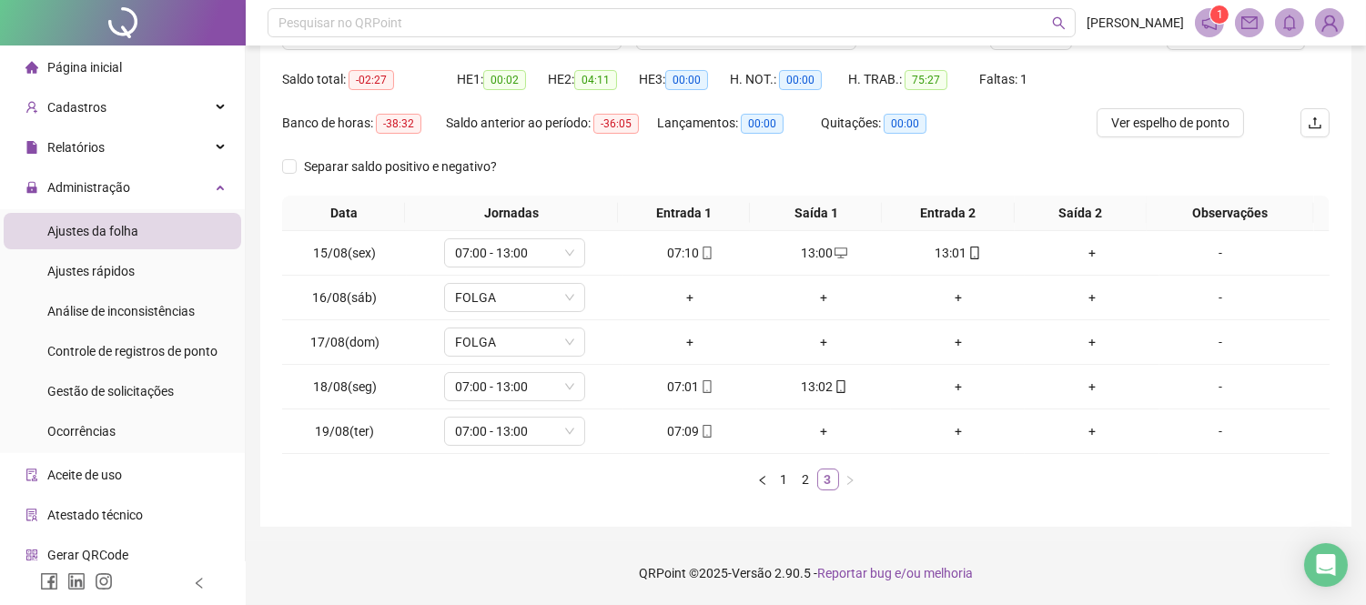
scroll to position [174, 0]
click at [811, 426] on div "+" at bounding box center [824, 431] width 119 height 20
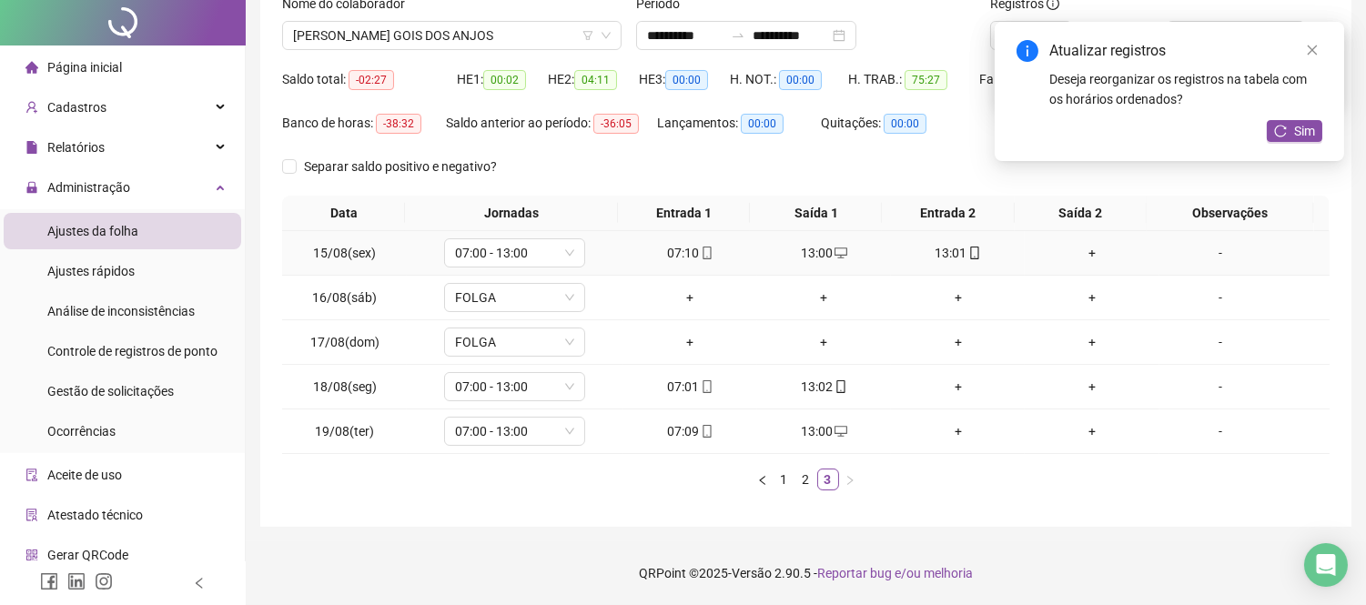
scroll to position [0, 0]
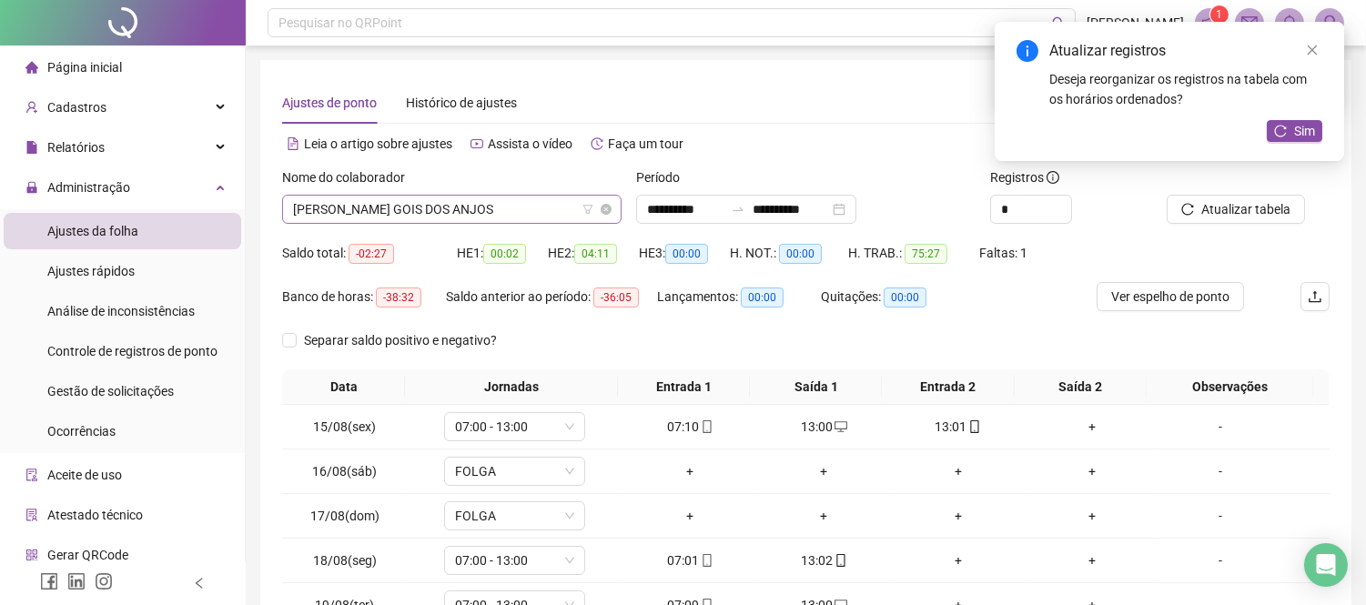
click at [535, 212] on span "[PERSON_NAME] GOIS DOS ANJOS" at bounding box center [452, 209] width 318 height 27
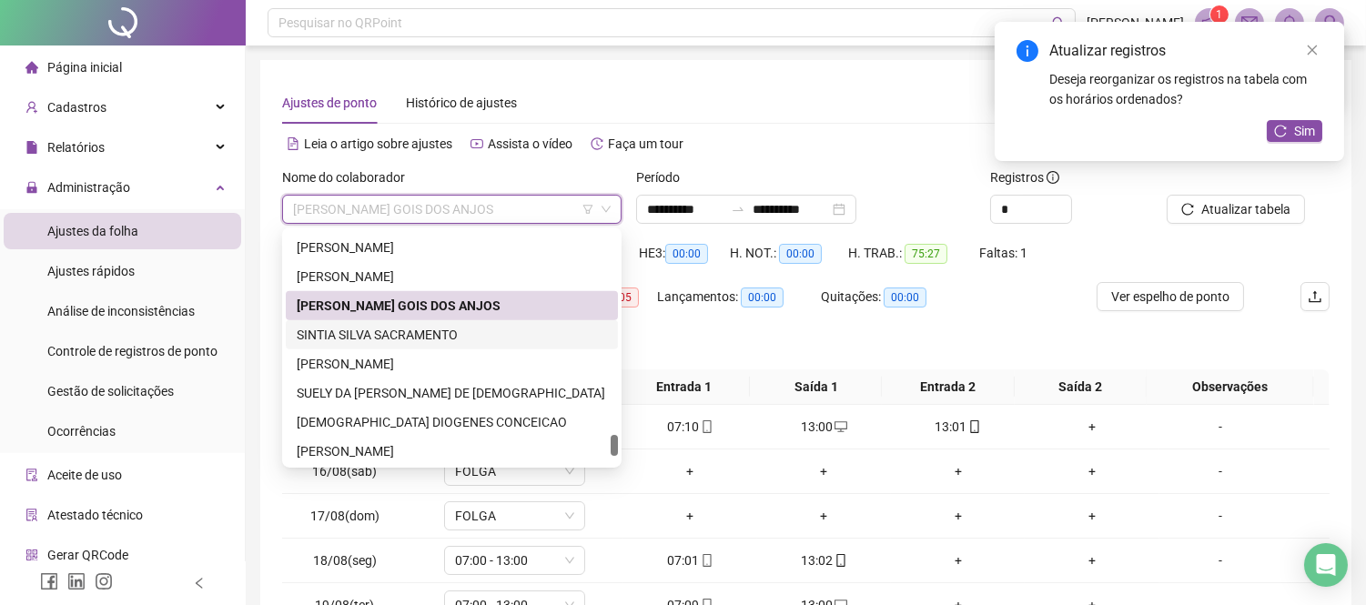
click at [439, 347] on div "SINTIA SILVA SACRAMENTO" at bounding box center [452, 334] width 332 height 29
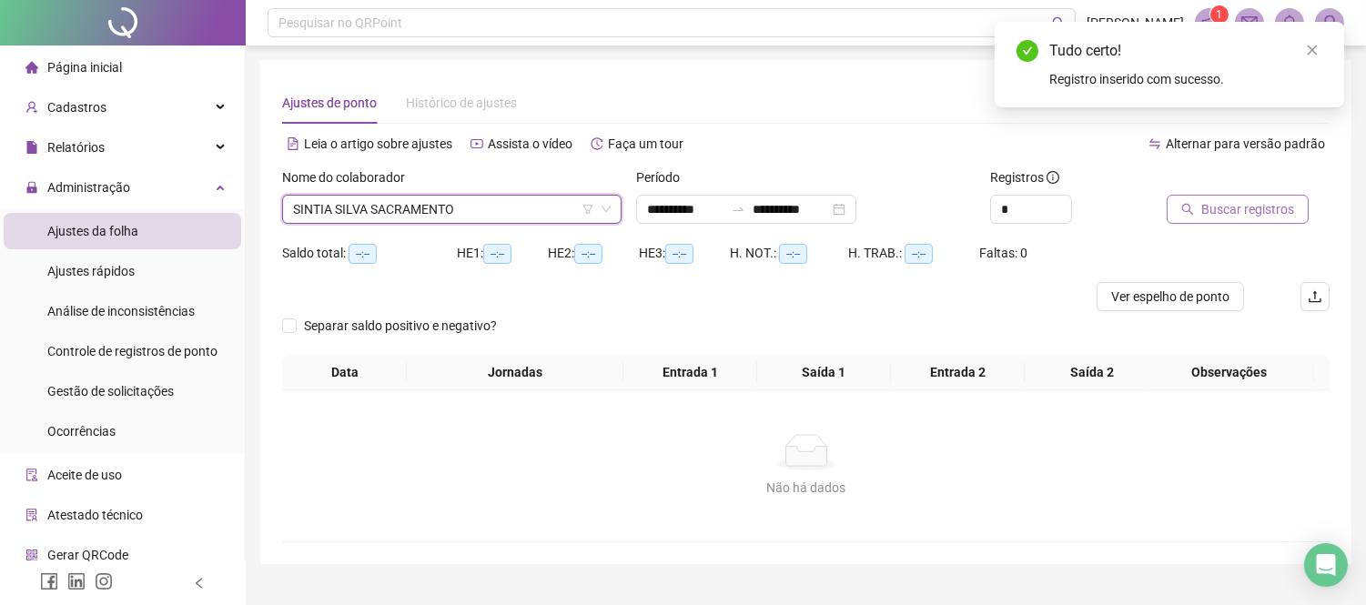
click at [1224, 203] on span "Buscar registros" at bounding box center [1248, 209] width 93 height 20
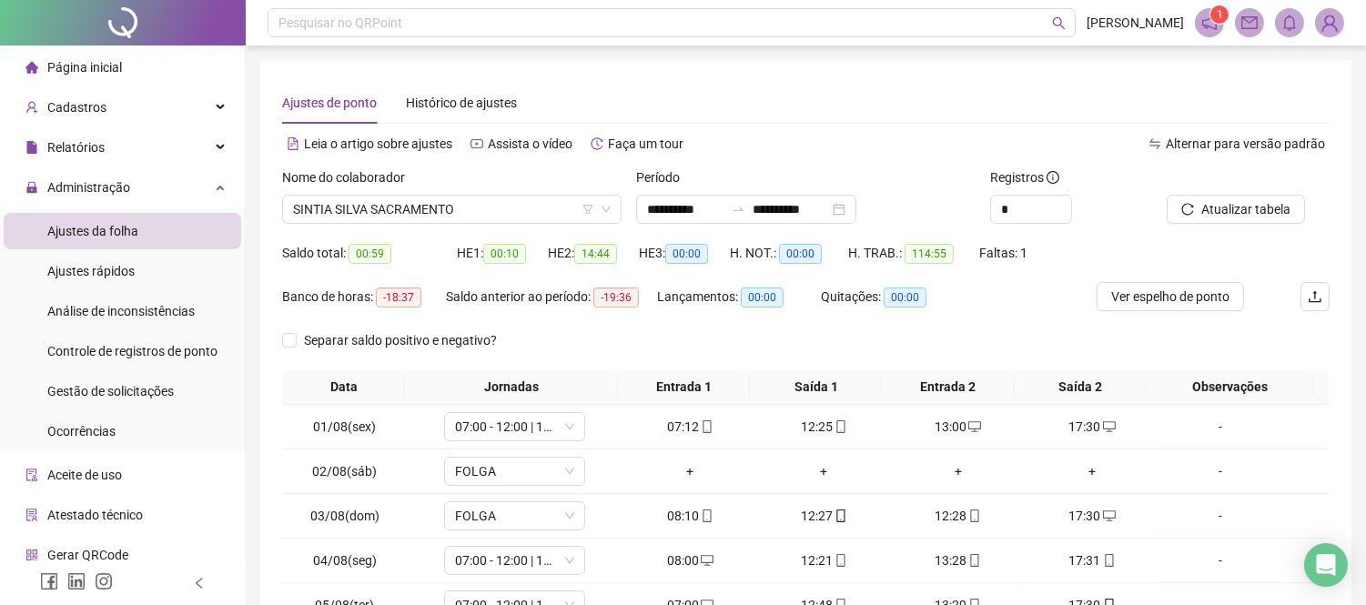
scroll to position [202, 0]
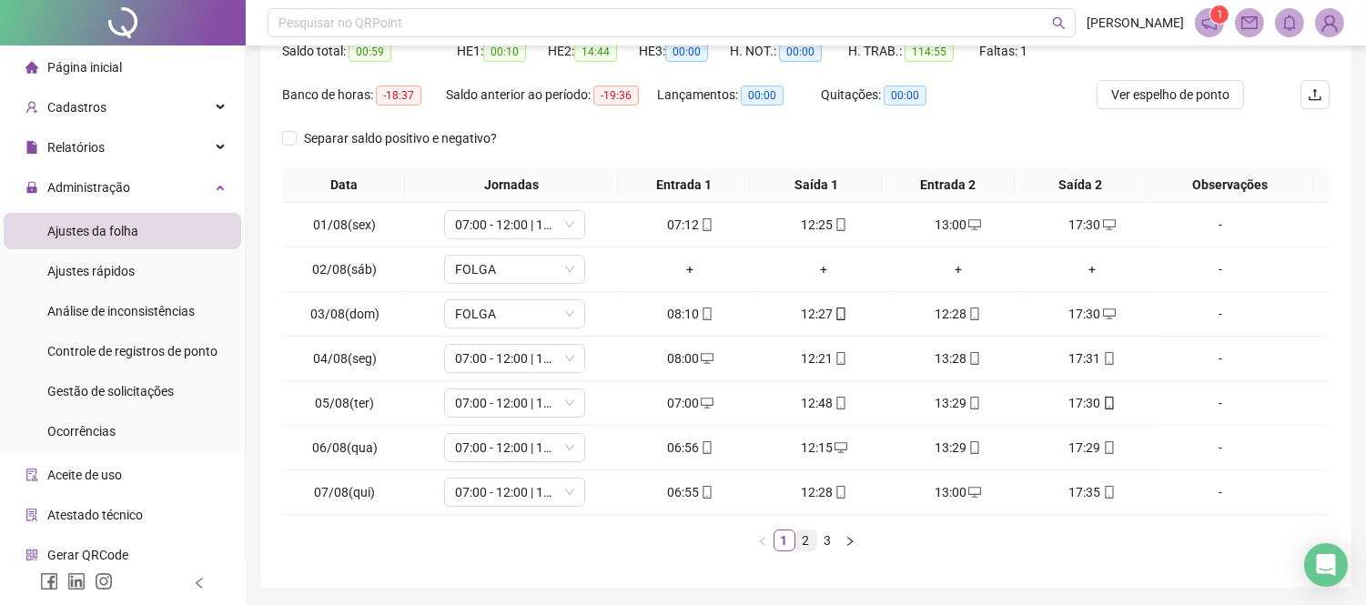
click at [804, 540] on link "2" at bounding box center [807, 541] width 20 height 20
click at [820, 540] on link "3" at bounding box center [828, 541] width 20 height 20
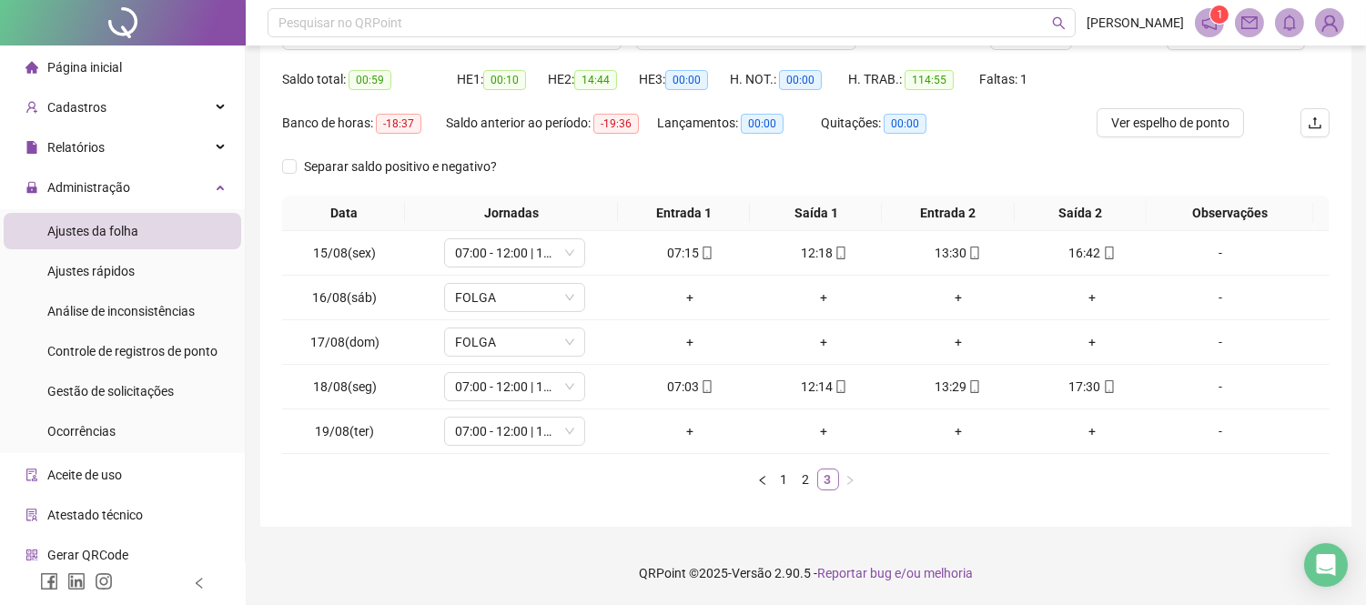
scroll to position [174, 0]
click at [688, 434] on div "+" at bounding box center [690, 431] width 119 height 20
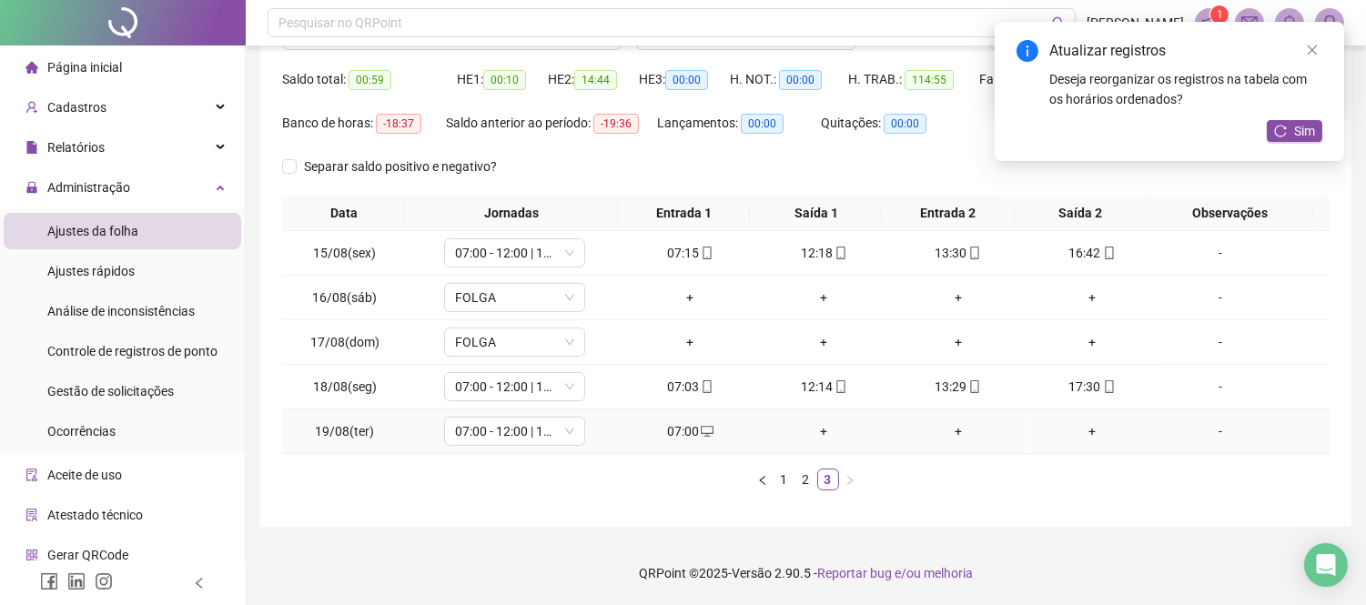
click at [816, 430] on div "+" at bounding box center [824, 431] width 119 height 20
click at [939, 429] on div "+" at bounding box center [958, 431] width 119 height 20
click at [1081, 432] on div "+" at bounding box center [1091, 431] width 119 height 20
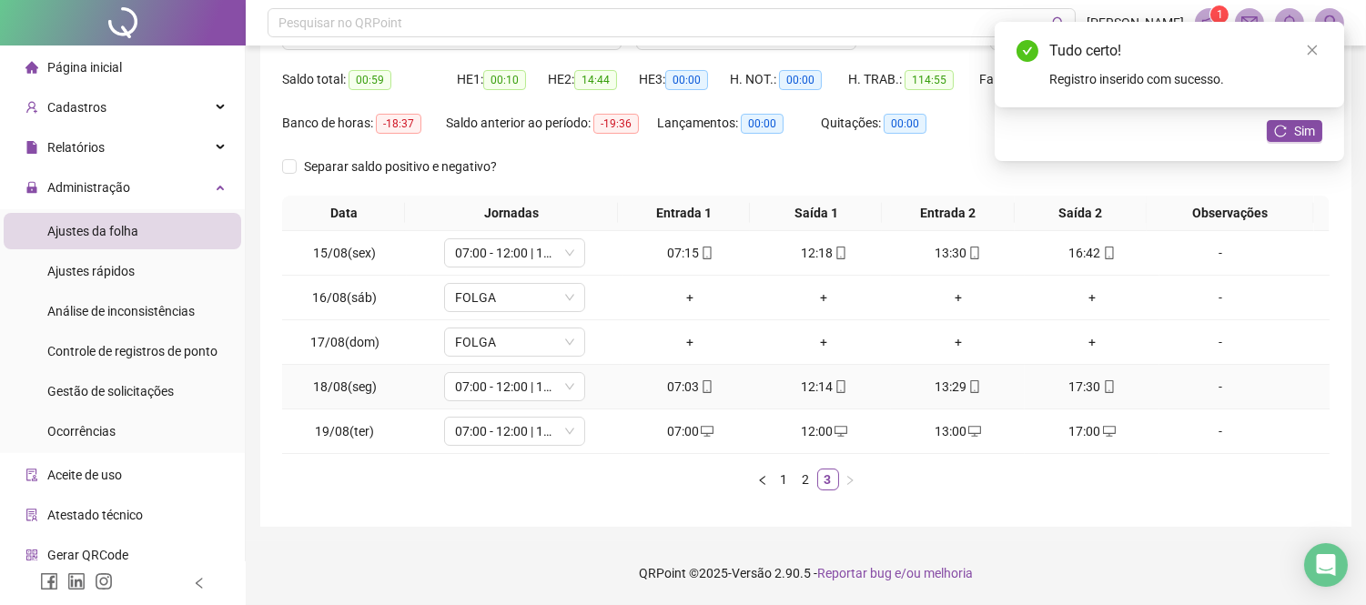
scroll to position [0, 0]
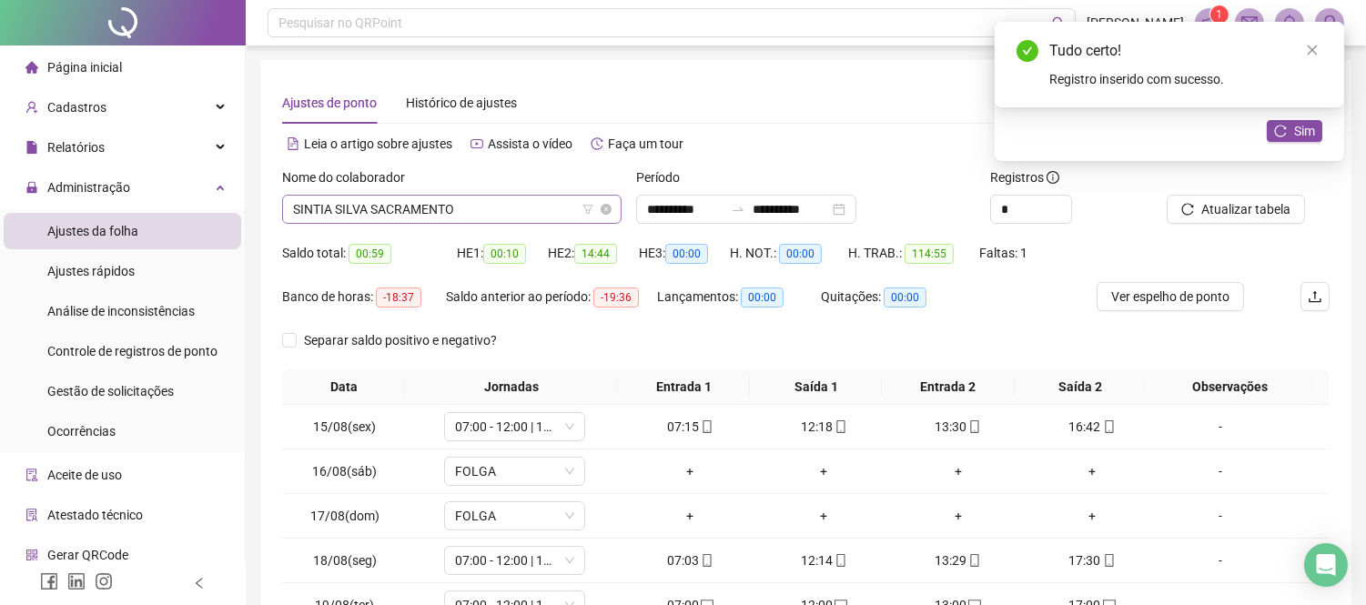
click at [503, 220] on span "SINTIA SILVA SACRAMENTO" at bounding box center [452, 209] width 318 height 27
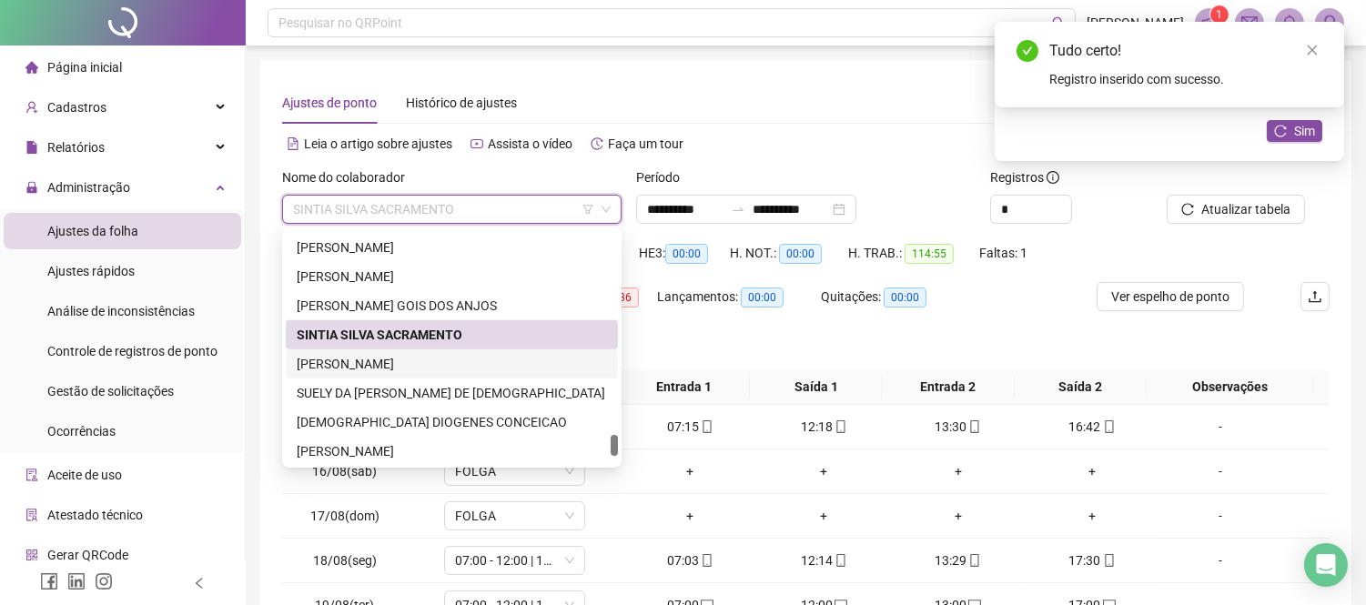
click at [393, 371] on div "[PERSON_NAME]" at bounding box center [452, 364] width 310 height 20
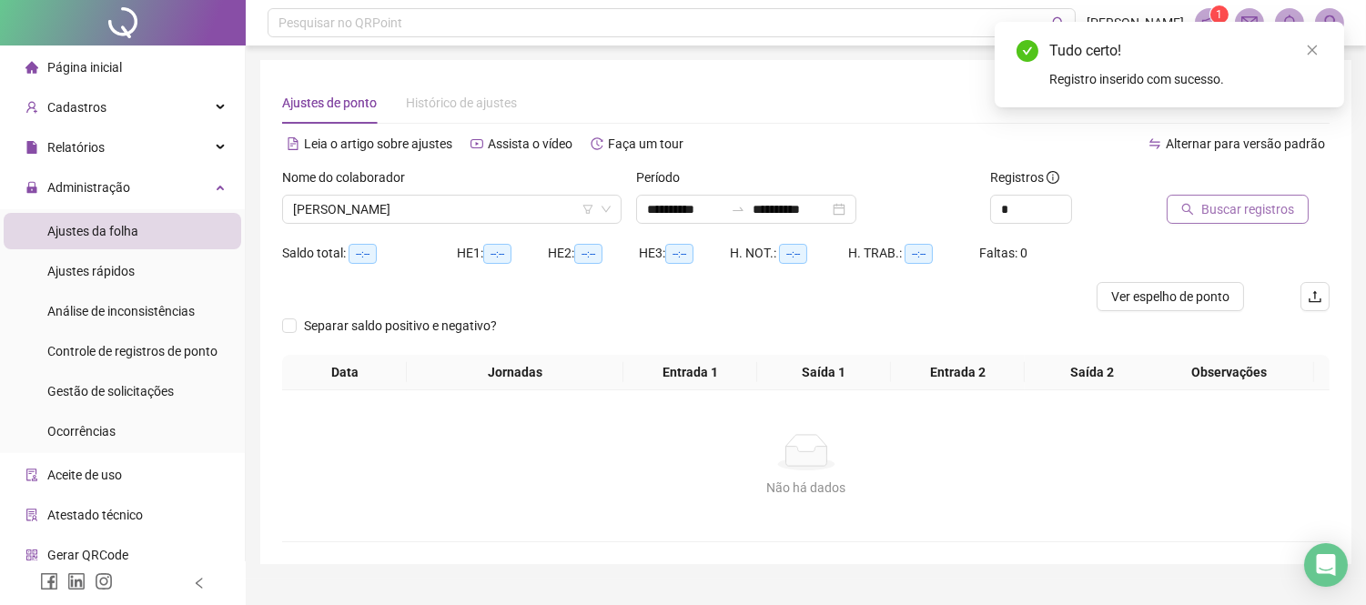
click at [1276, 202] on span "Buscar registros" at bounding box center [1248, 209] width 93 height 20
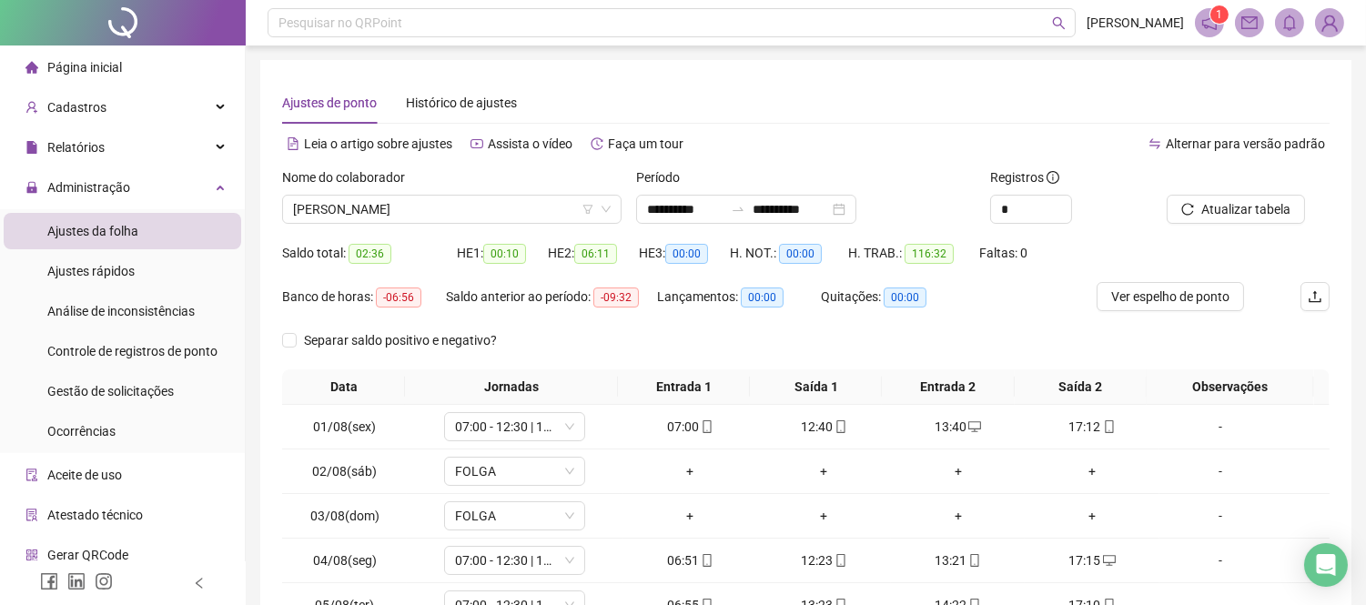
scroll to position [202, 0]
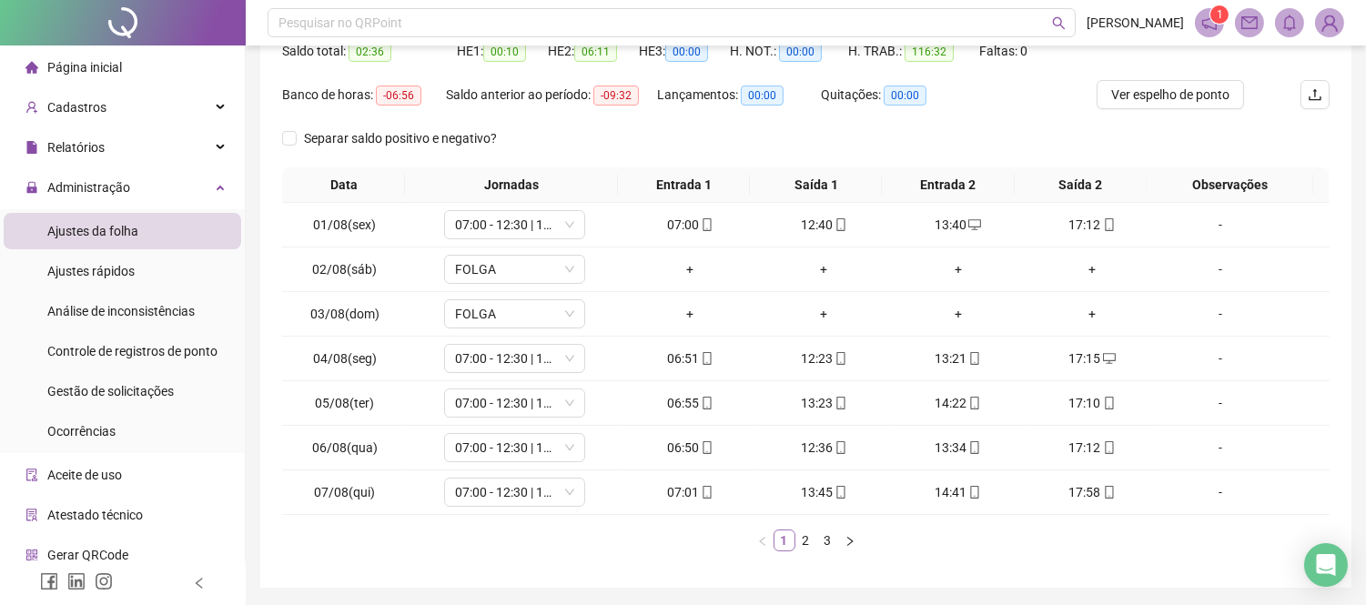
click at [793, 549] on link "1" at bounding box center [785, 541] width 20 height 20
click at [802, 547] on link "2" at bounding box center [807, 541] width 20 height 20
click at [821, 542] on link "3" at bounding box center [828, 541] width 20 height 20
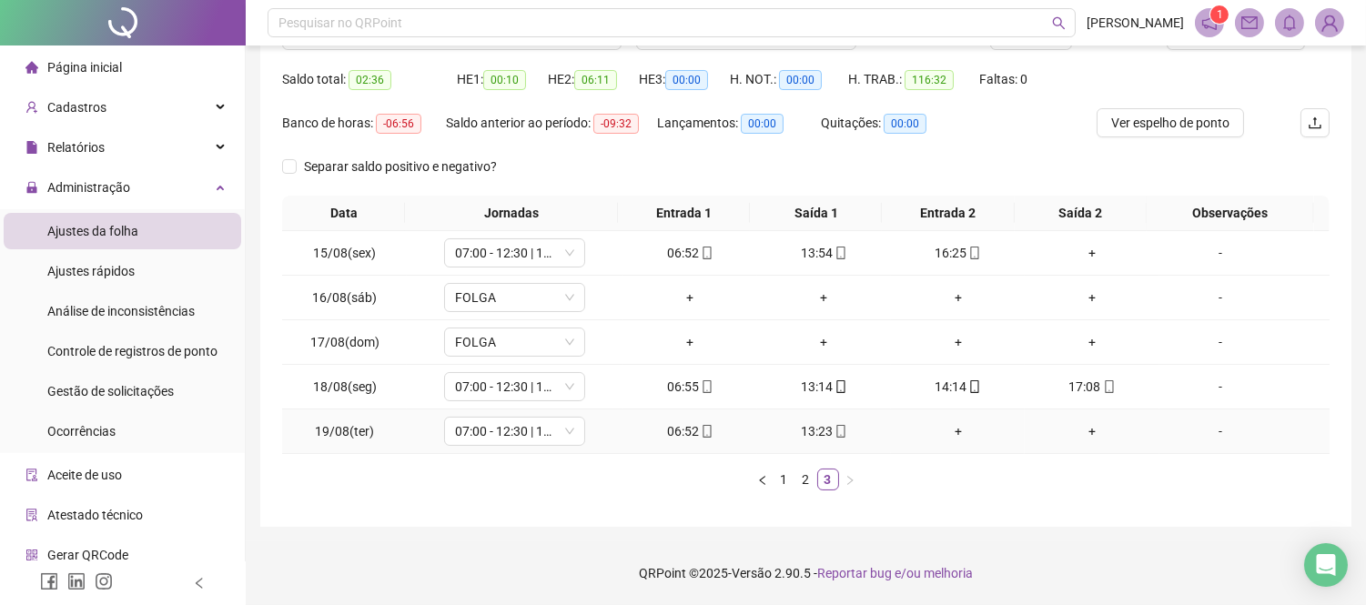
scroll to position [0, 0]
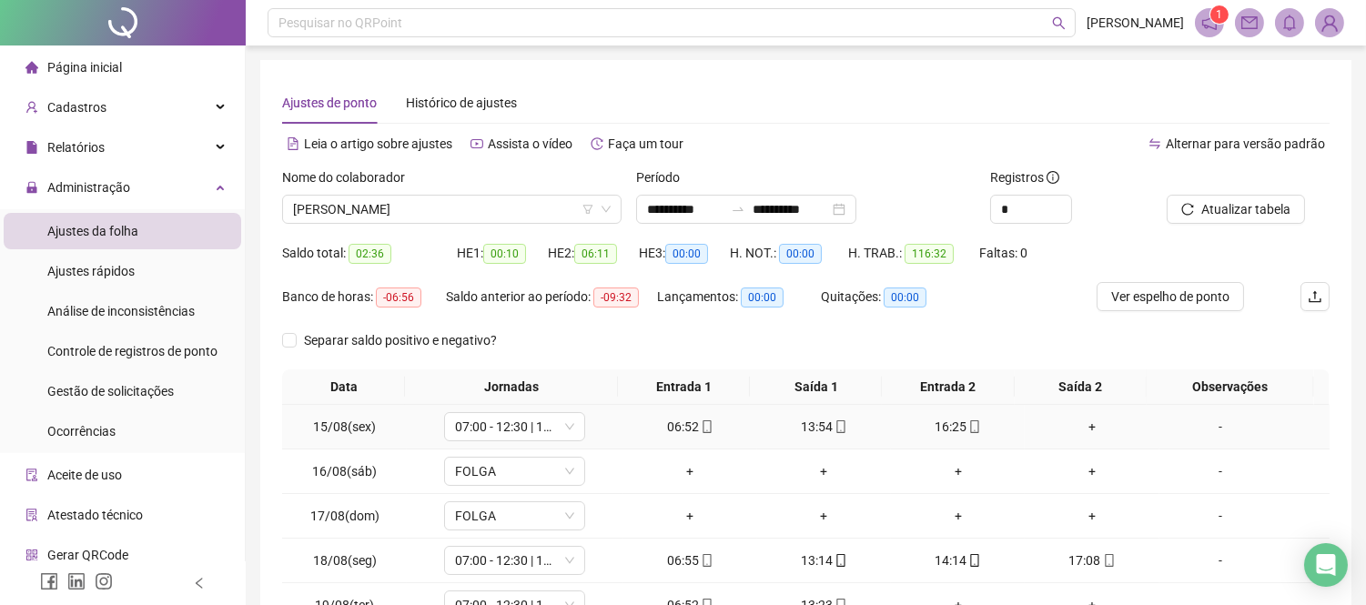
click at [1077, 421] on div "+" at bounding box center [1091, 427] width 119 height 20
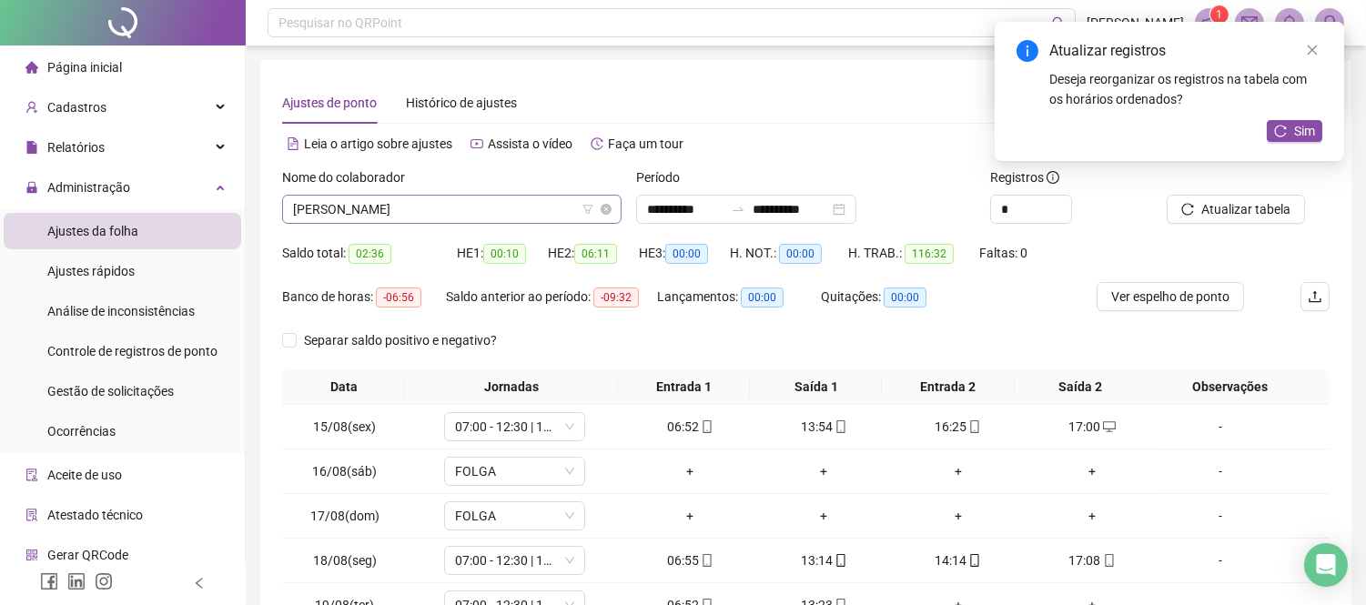
click at [478, 215] on span "[PERSON_NAME]" at bounding box center [452, 209] width 318 height 27
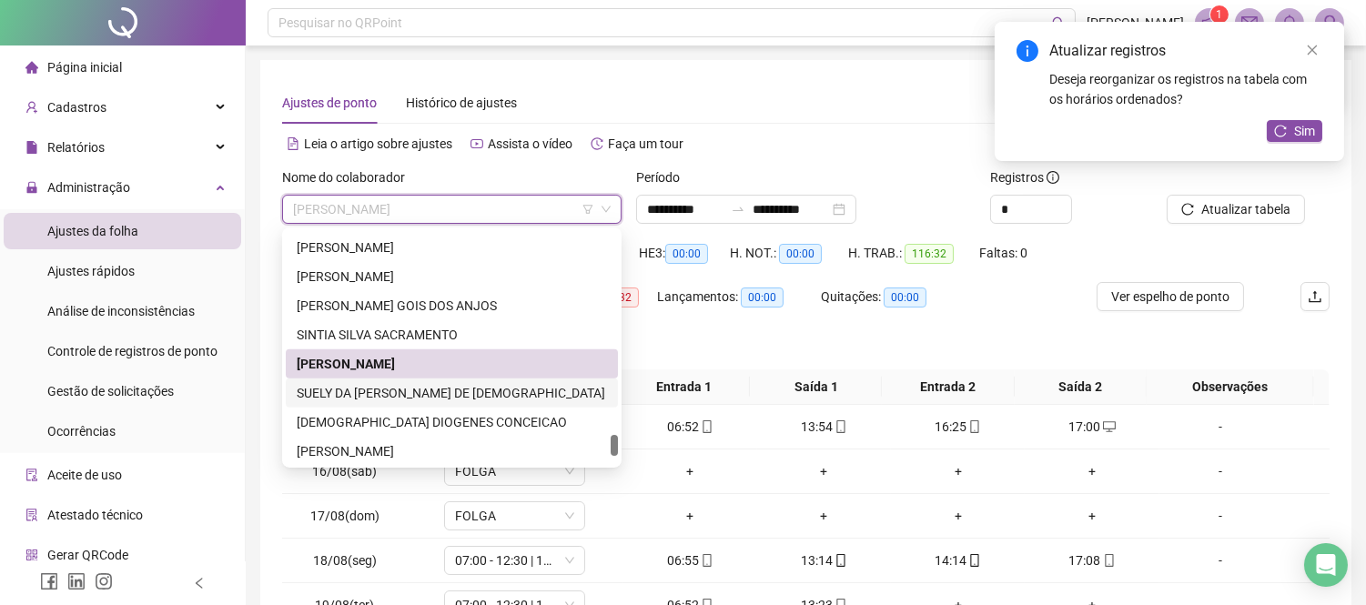
click at [451, 398] on div "SUELY DA [PERSON_NAME] DE [DEMOGRAPHIC_DATA]" at bounding box center [452, 393] width 310 height 20
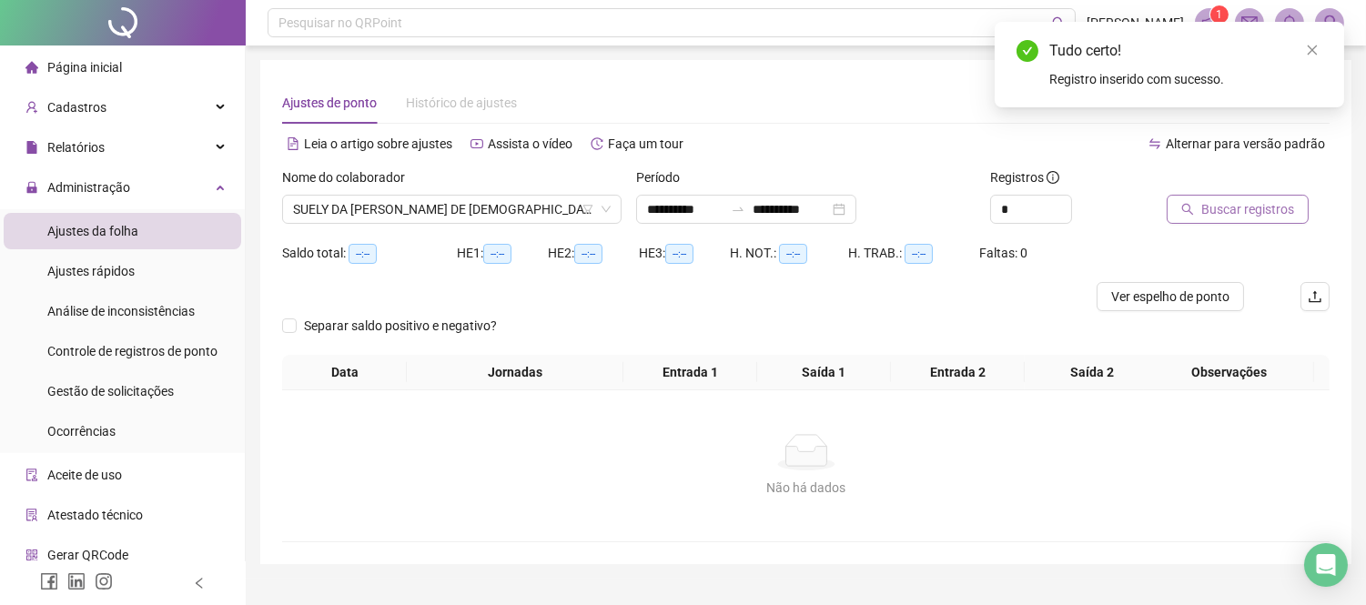
click at [1214, 216] on span "Buscar registros" at bounding box center [1248, 209] width 93 height 20
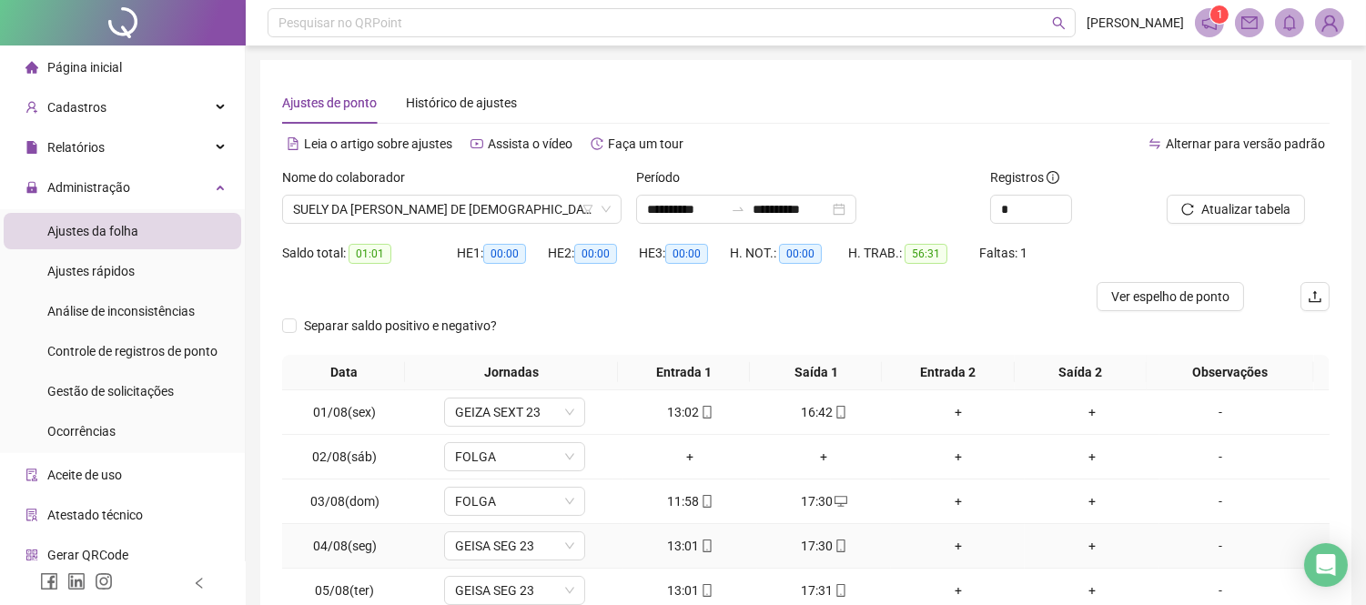
scroll to position [202, 0]
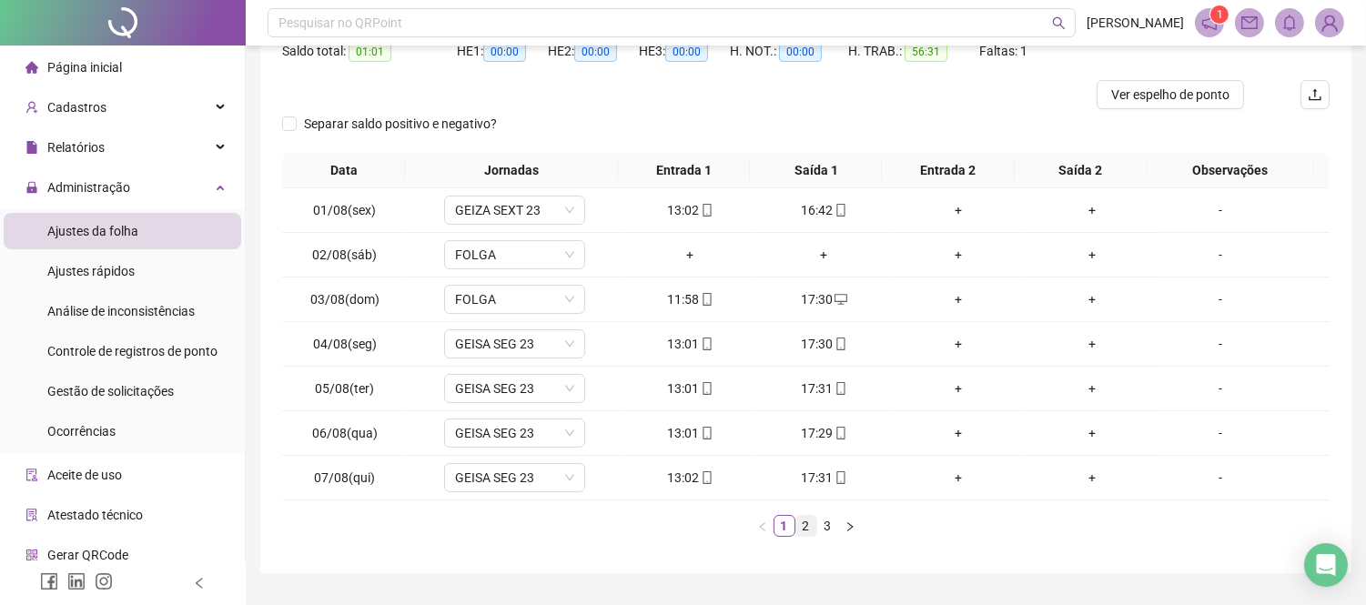
click at [807, 520] on link "2" at bounding box center [807, 526] width 20 height 20
click at [814, 520] on link "2" at bounding box center [807, 526] width 20 height 20
click at [821, 525] on link "3" at bounding box center [828, 526] width 20 height 20
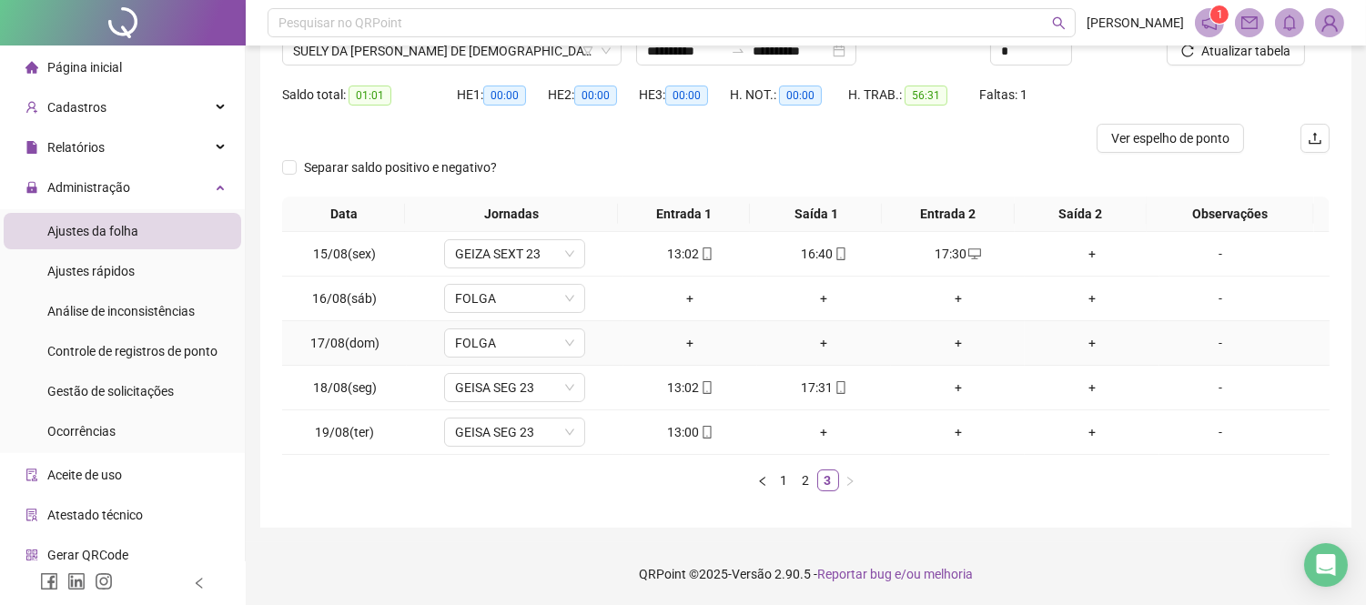
scroll to position [0, 0]
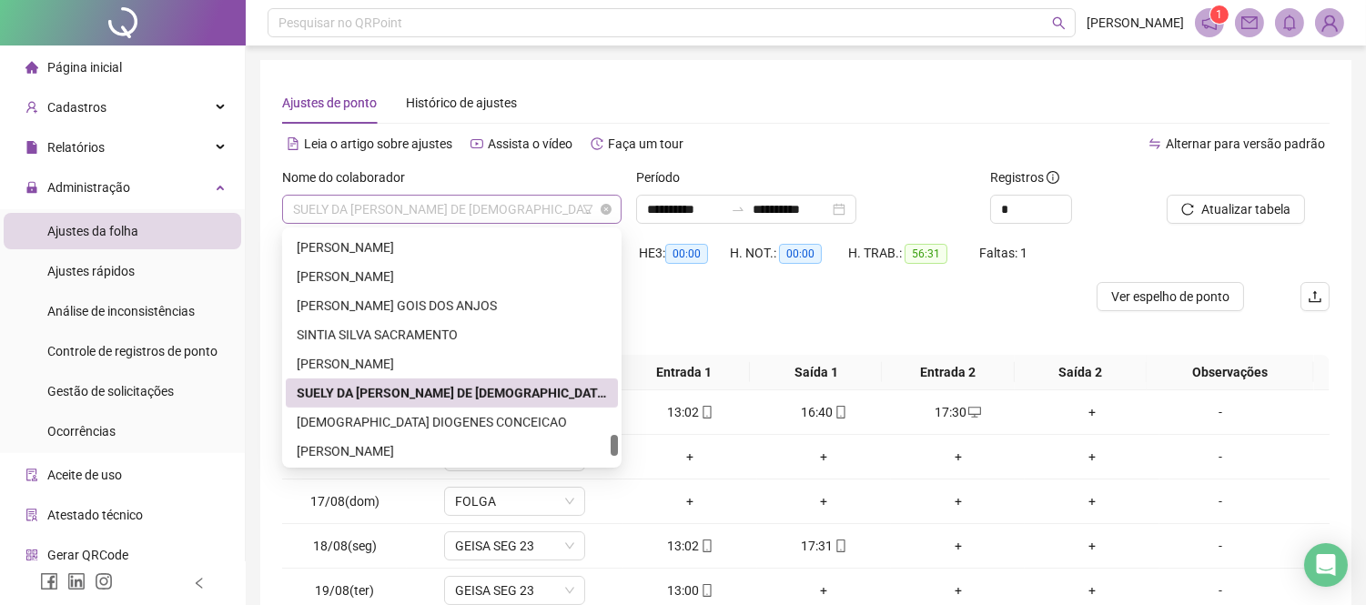
click at [541, 198] on span "SUELY DA [PERSON_NAME] DE [DEMOGRAPHIC_DATA]" at bounding box center [452, 209] width 318 height 27
click at [521, 425] on div "[DEMOGRAPHIC_DATA] DIOGENES CONCEICAO" at bounding box center [452, 422] width 310 height 20
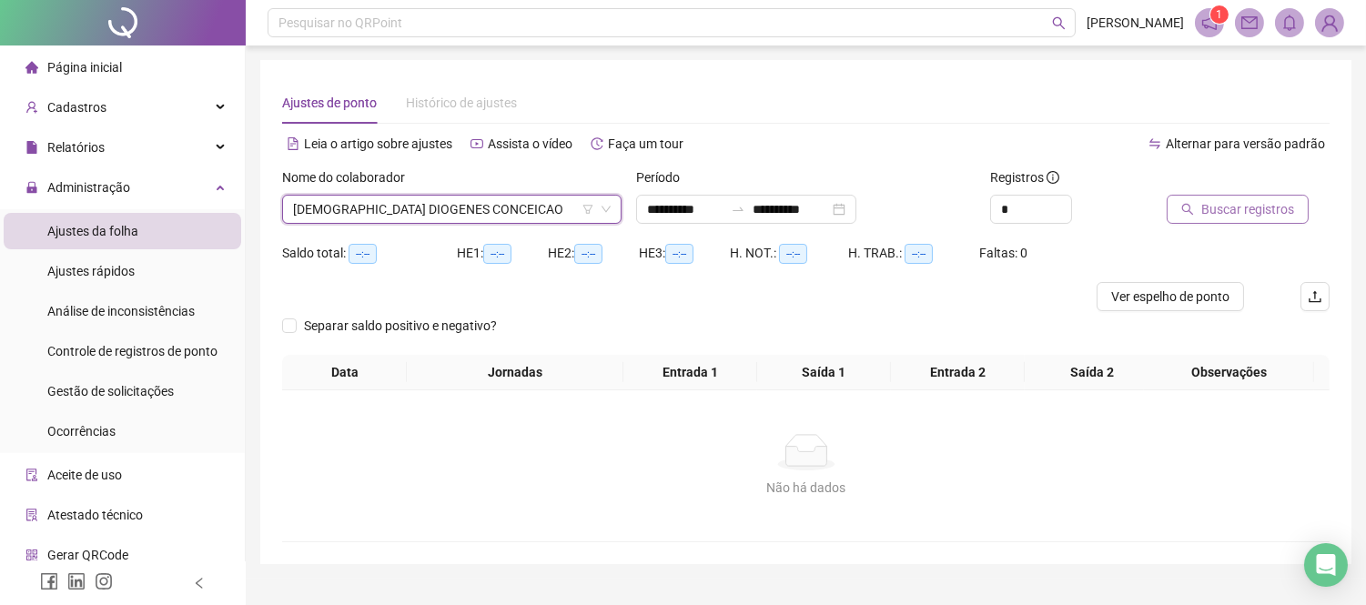
click at [1259, 207] on span "Buscar registros" at bounding box center [1248, 209] width 93 height 20
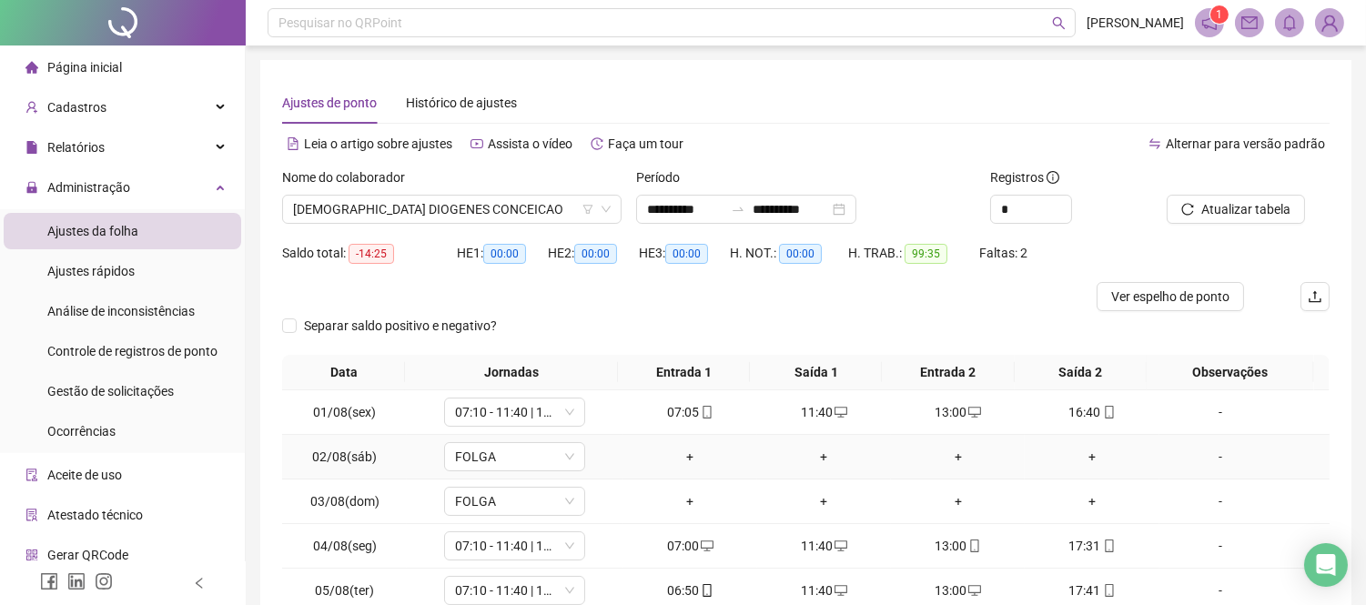
scroll to position [249, 0]
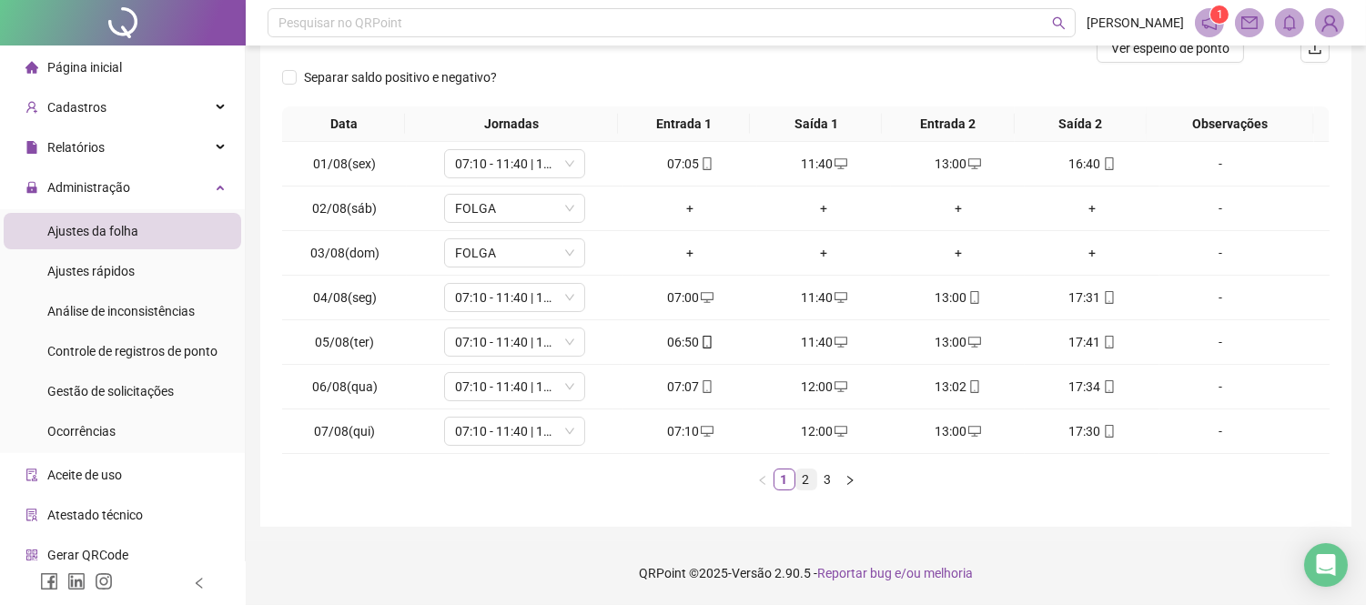
click at [808, 480] on link "2" at bounding box center [807, 480] width 20 height 20
click at [818, 480] on link "3" at bounding box center [828, 480] width 20 height 20
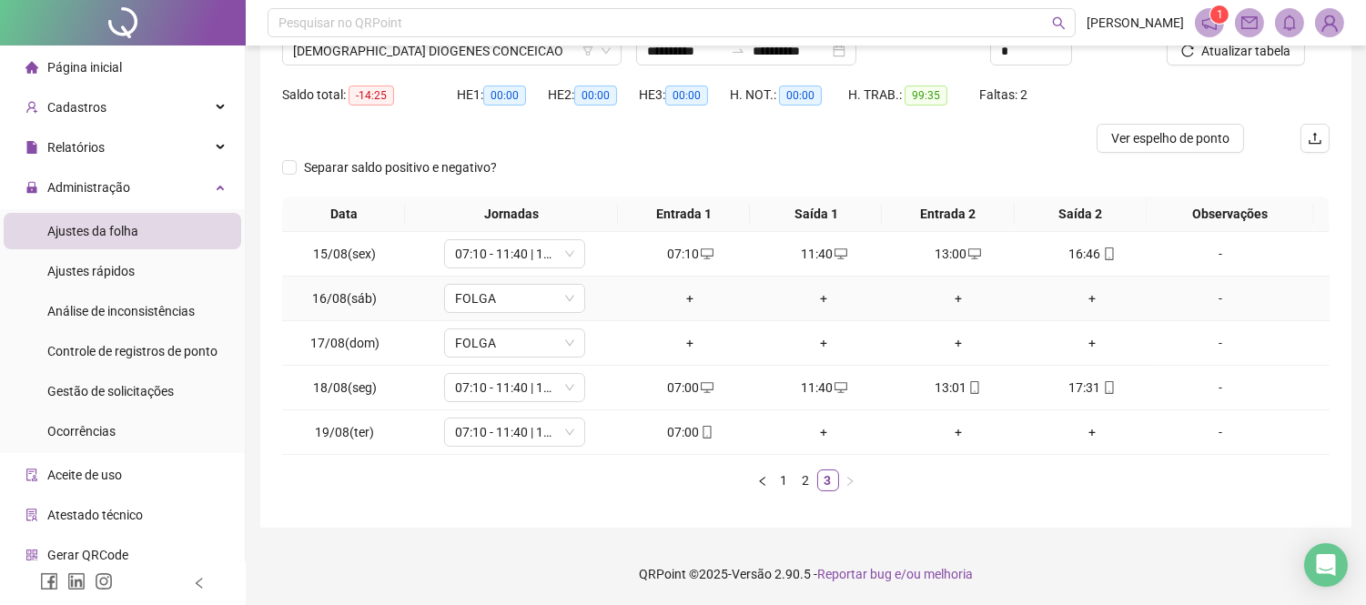
scroll to position [0, 0]
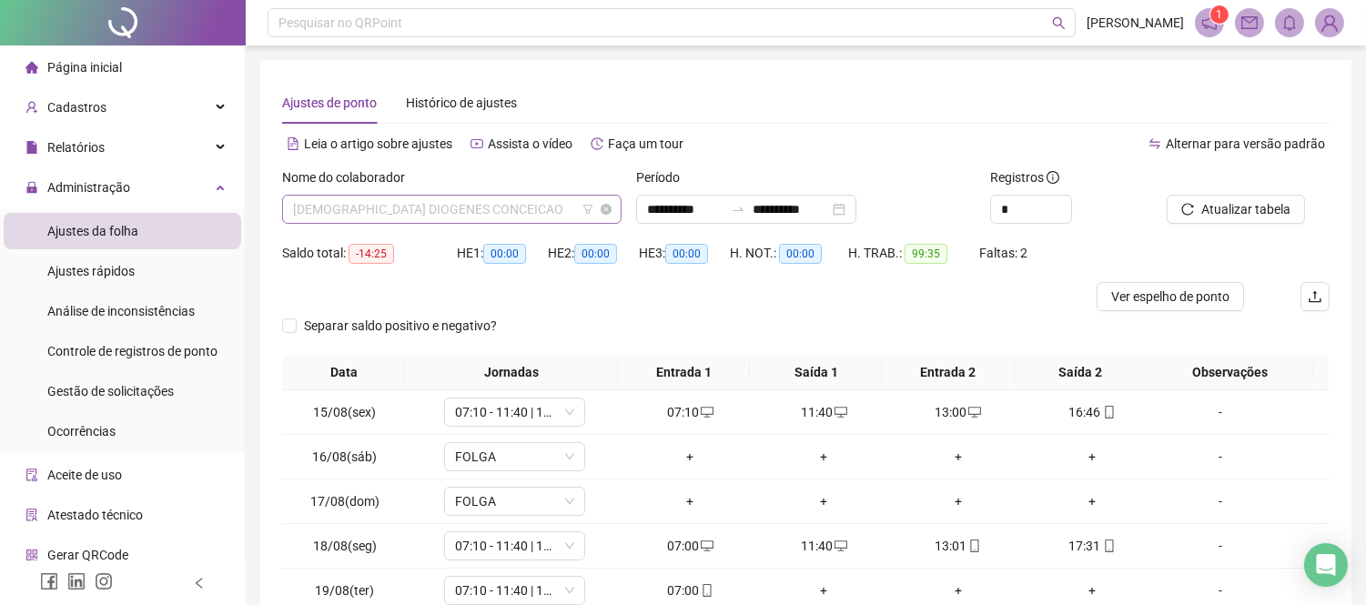
click at [526, 217] on span "[DEMOGRAPHIC_DATA] DIOGENES CONCEICAO" at bounding box center [452, 209] width 318 height 27
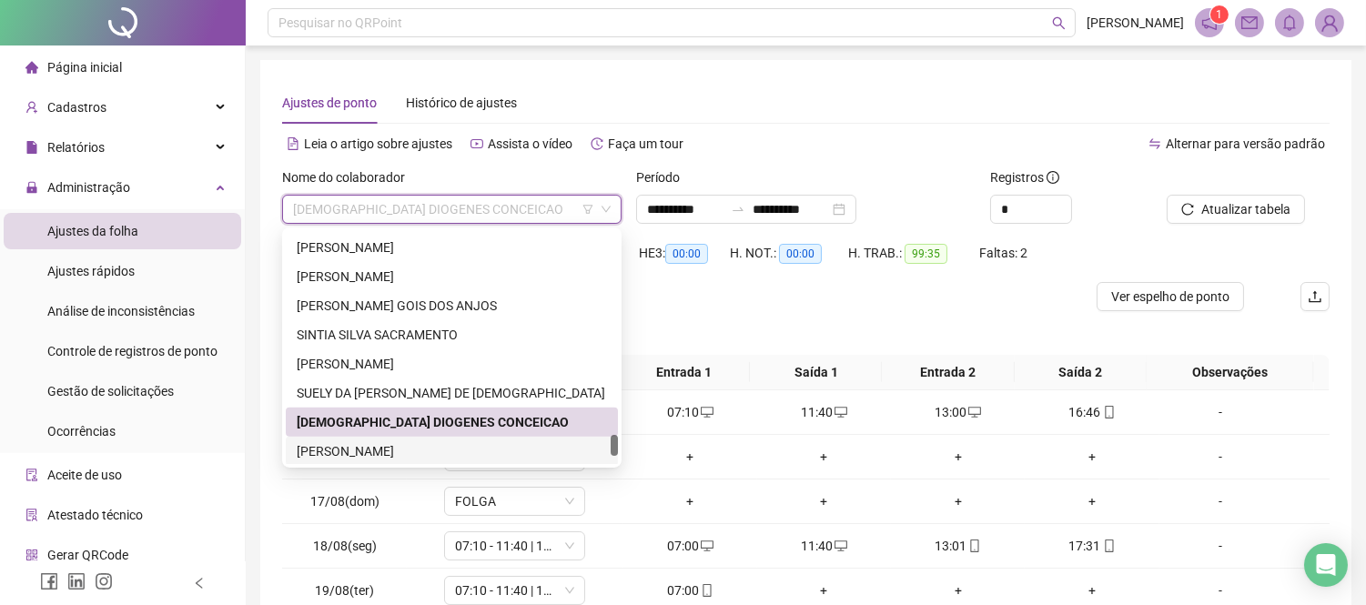
click at [391, 448] on div "[PERSON_NAME]" at bounding box center [452, 452] width 310 height 20
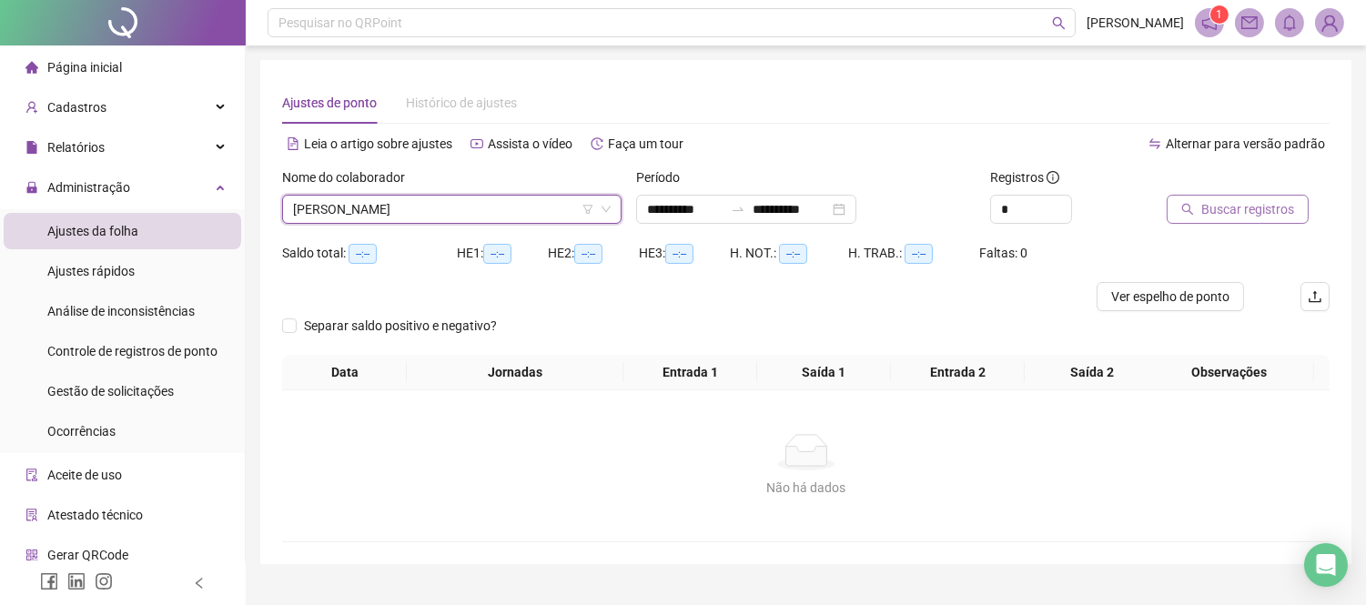
click at [1208, 204] on span "Buscar registros" at bounding box center [1248, 209] width 93 height 20
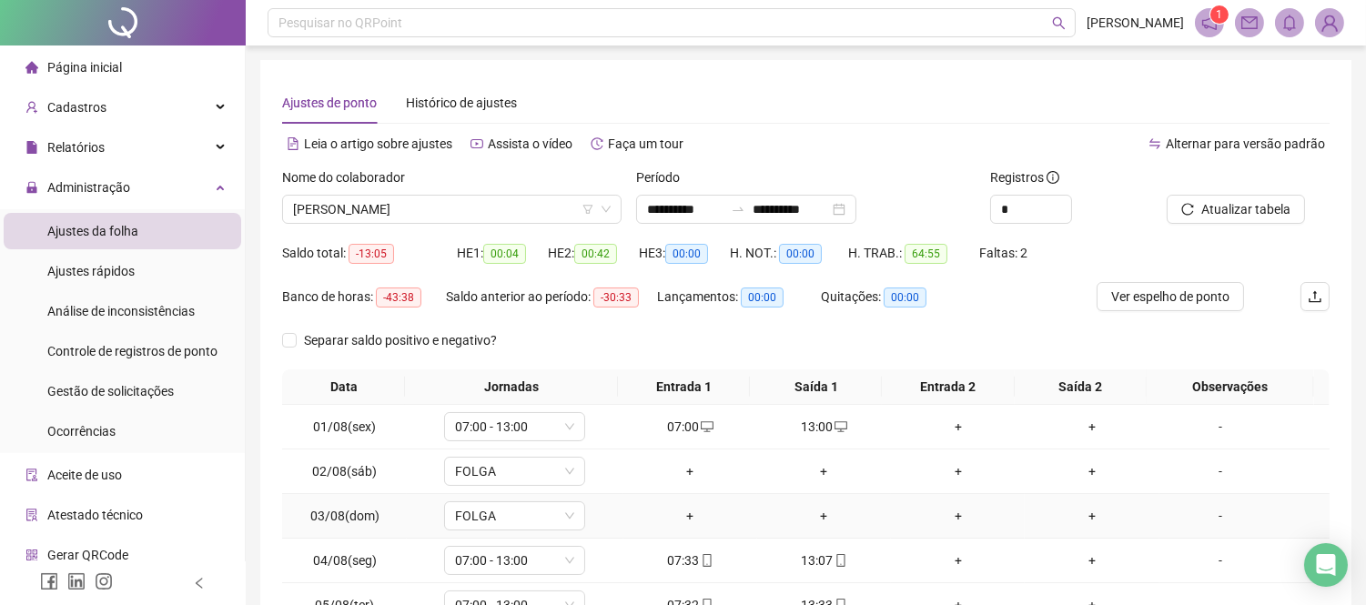
scroll to position [202, 0]
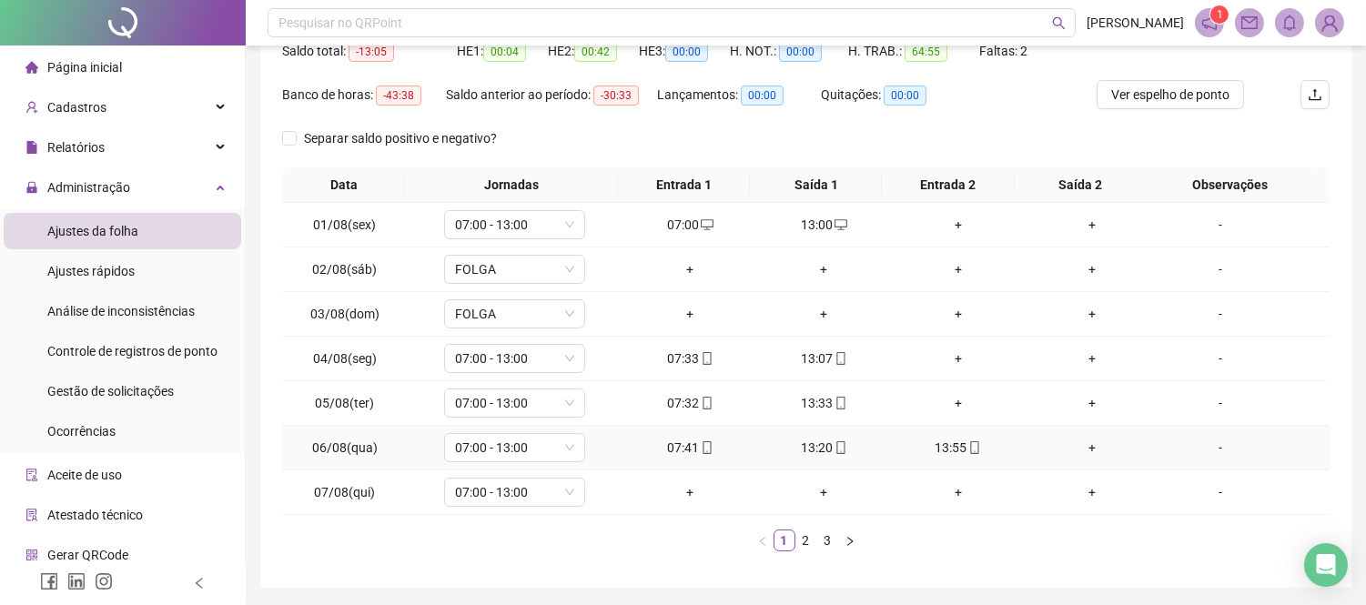
click at [934, 447] on div "13:55" at bounding box center [958, 448] width 119 height 20
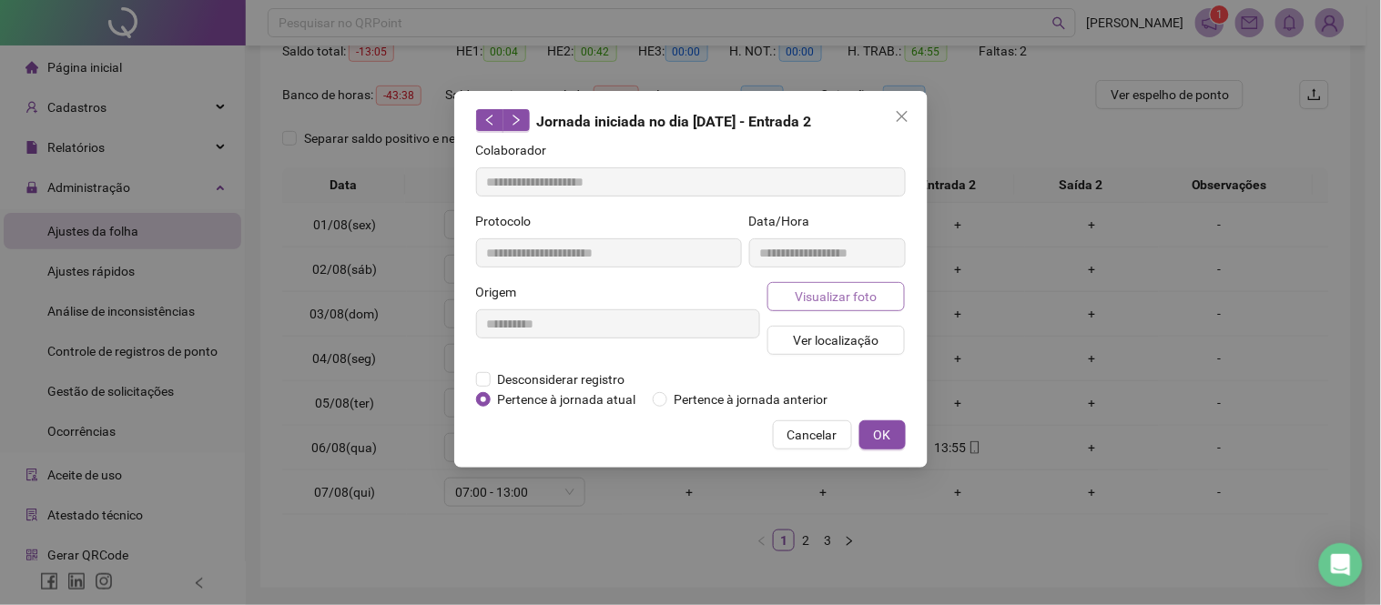
click at [879, 296] on button "Visualizar foto" at bounding box center [836, 296] width 138 height 29
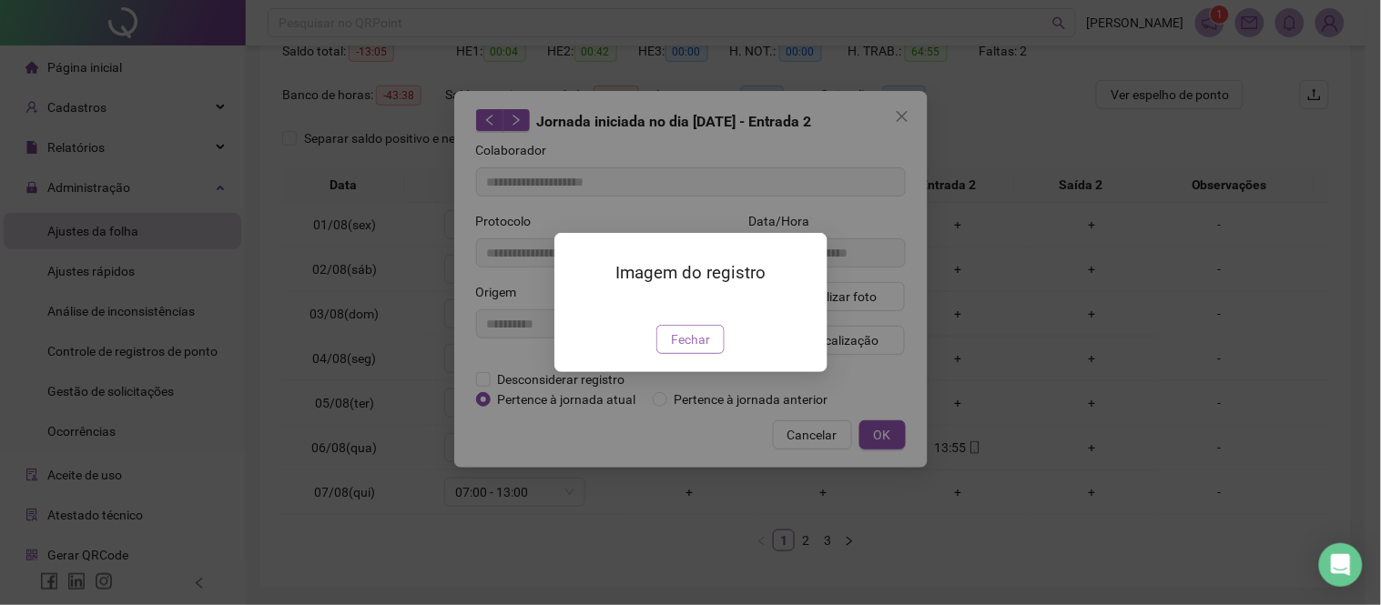
click at [676, 350] on span "Fechar" at bounding box center [690, 340] width 39 height 20
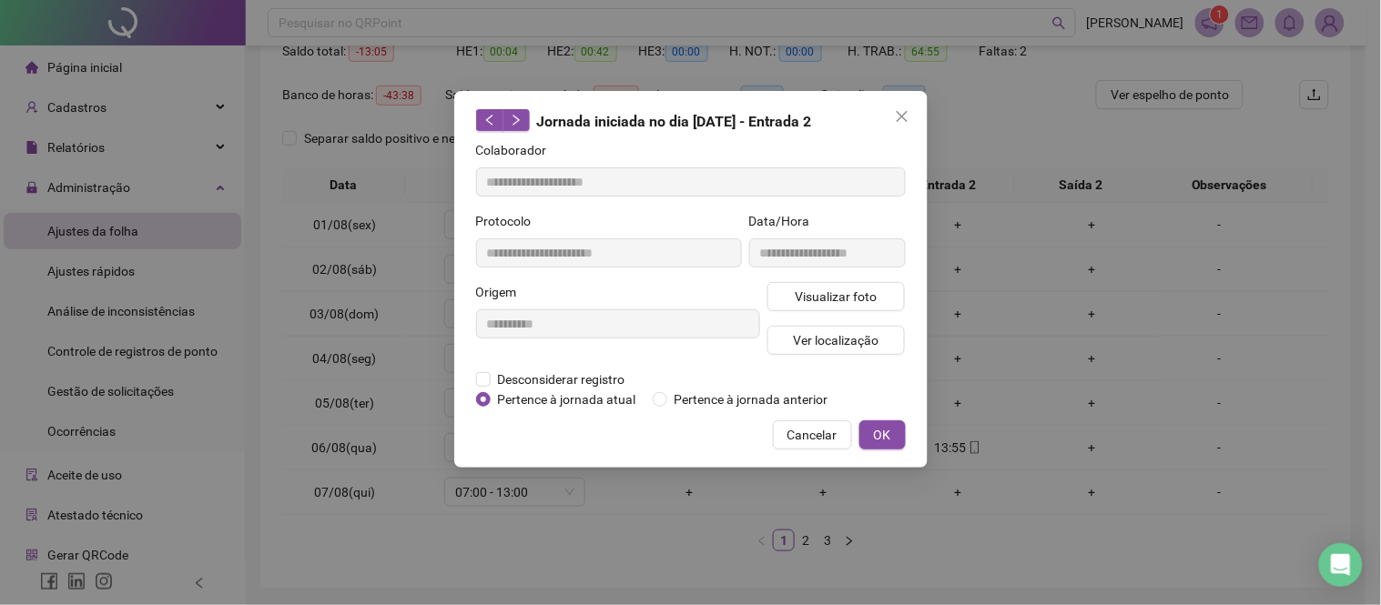
drag, startPoint x: 889, startPoint y: 107, endPoint x: 893, endPoint y: 120, distance: 14.1
click at [890, 110] on button "Close" at bounding box center [902, 116] width 29 height 29
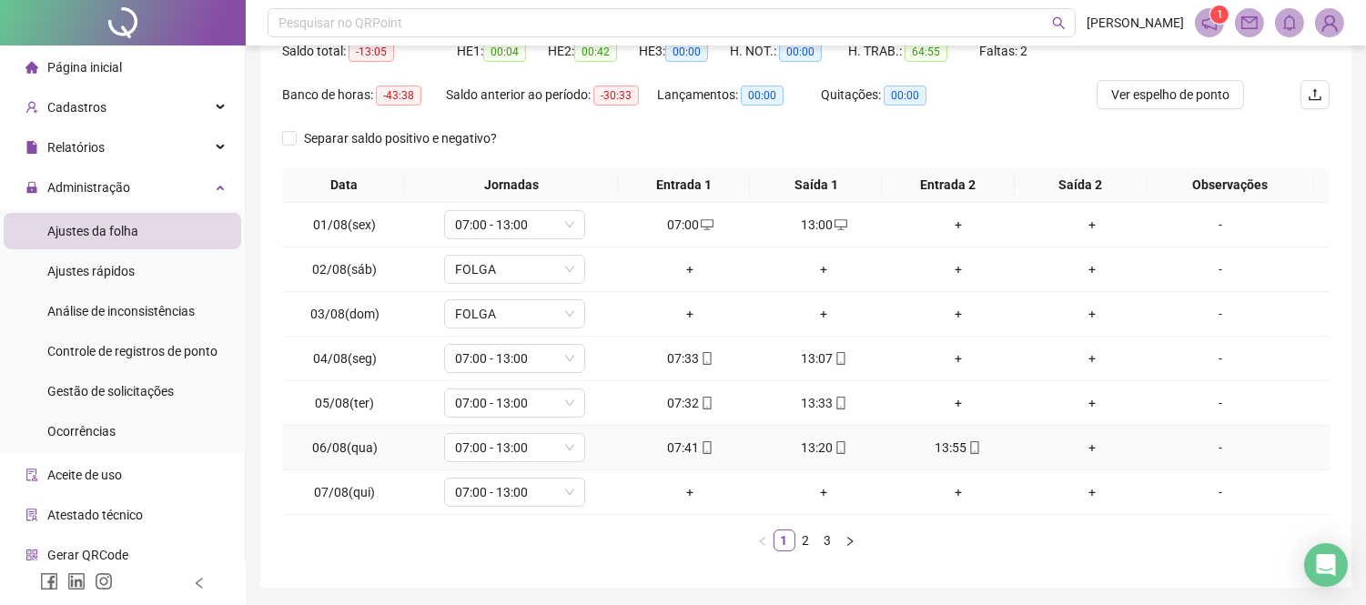
click at [932, 449] on div "13:55" at bounding box center [958, 448] width 119 height 20
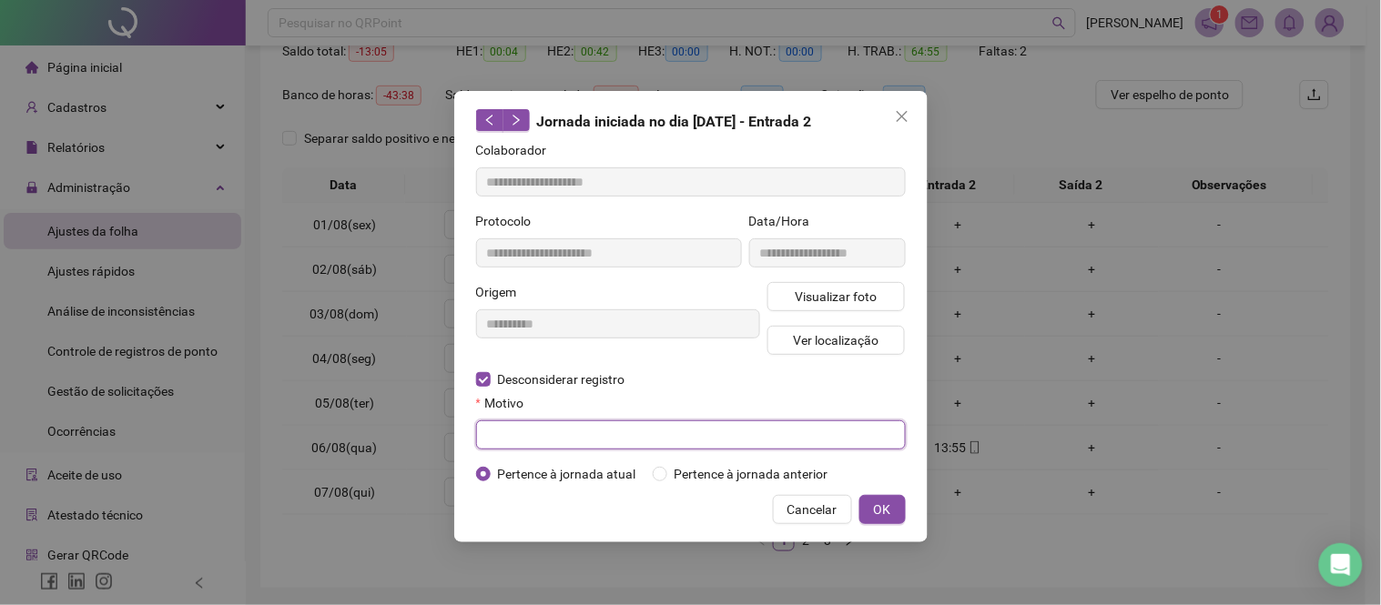
click at [524, 430] on input "text" at bounding box center [691, 435] width 430 height 29
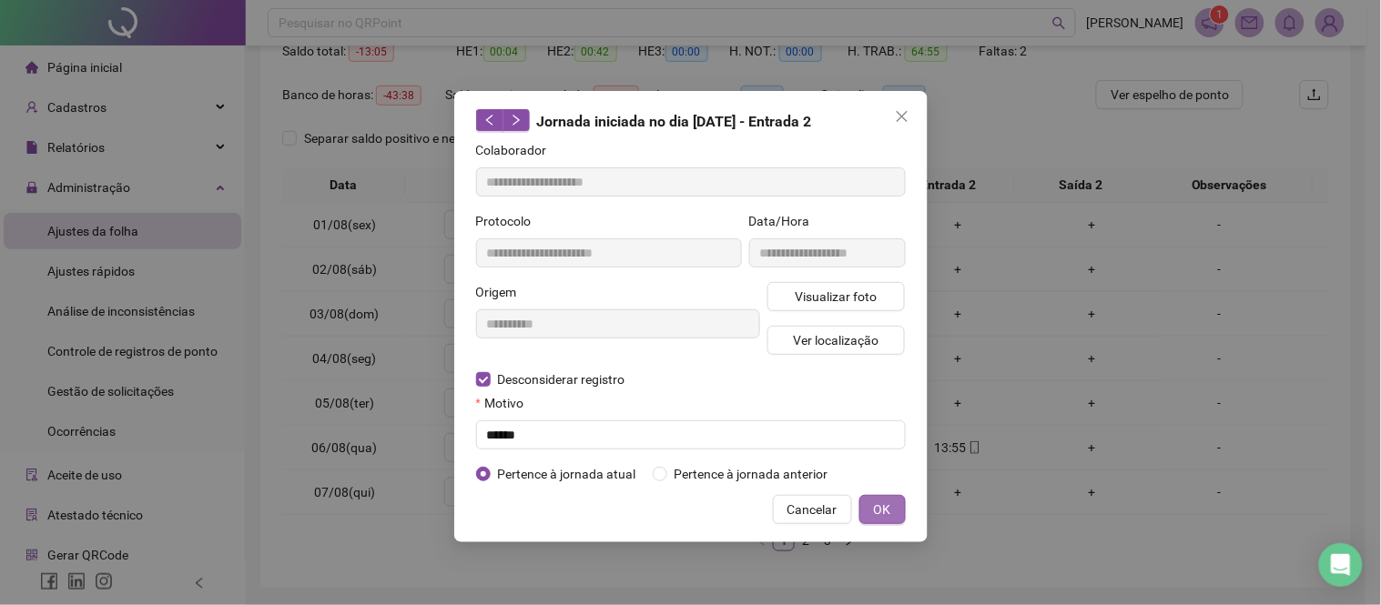
click at [904, 513] on button "OK" at bounding box center [882, 509] width 46 height 29
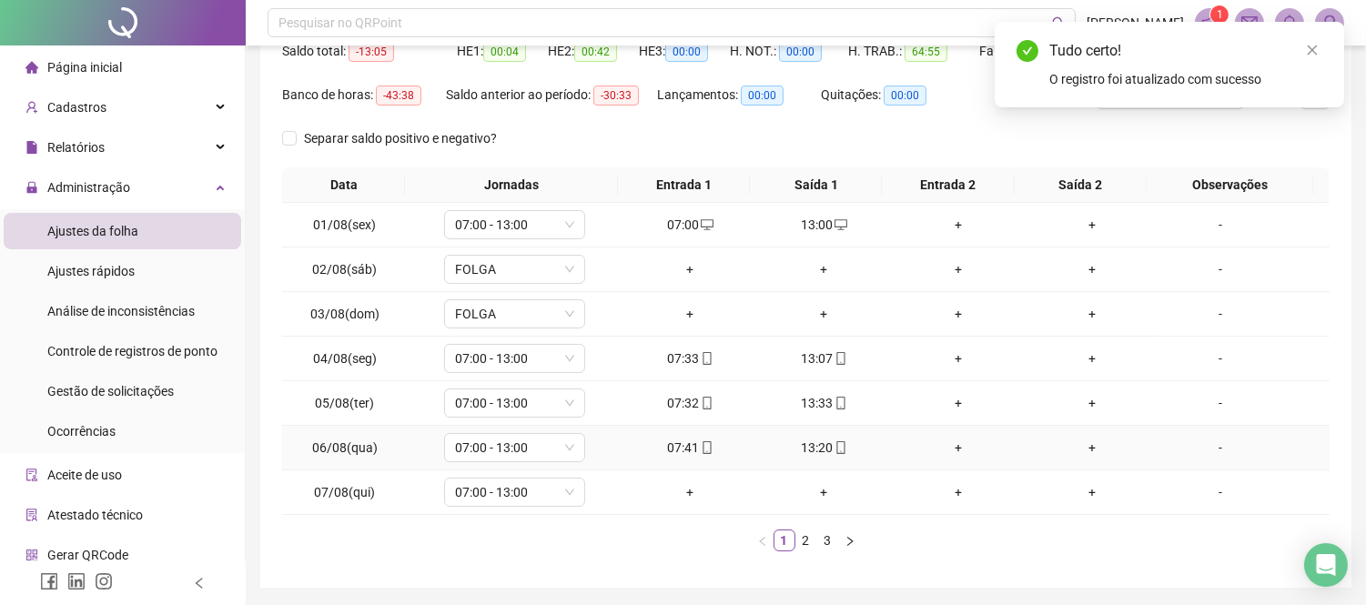
click at [804, 444] on div "13:20" at bounding box center [824, 448] width 119 height 20
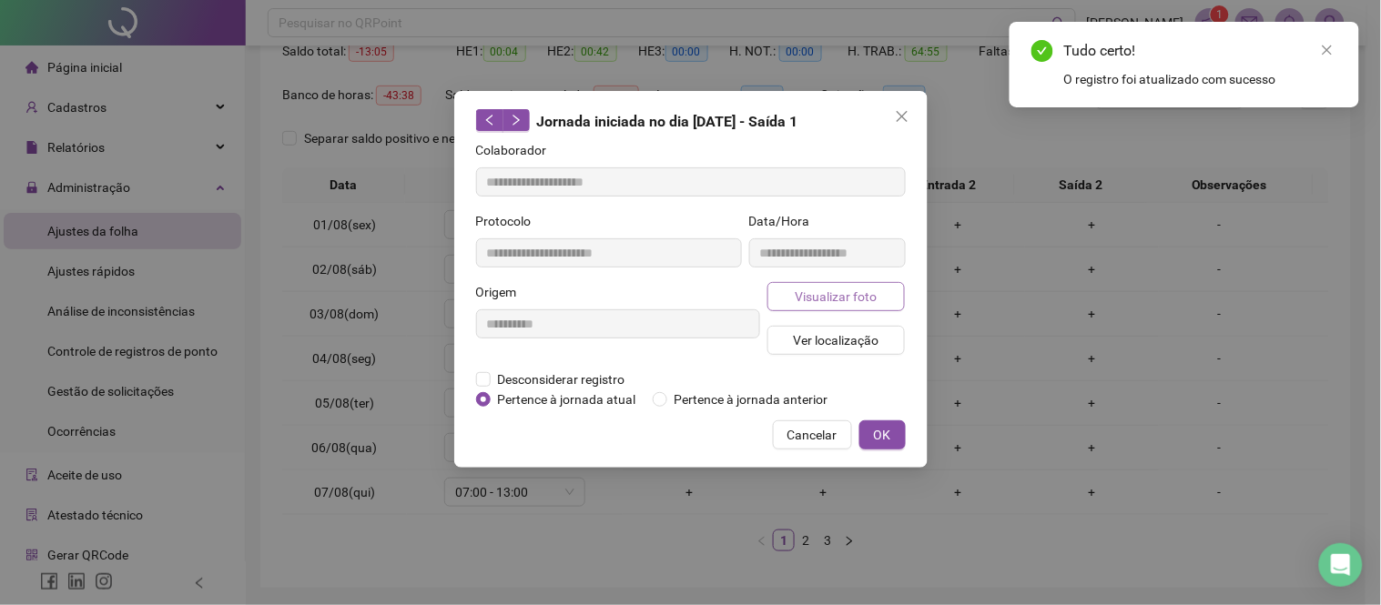
click at [808, 299] on span "Visualizar foto" at bounding box center [836, 297] width 82 height 20
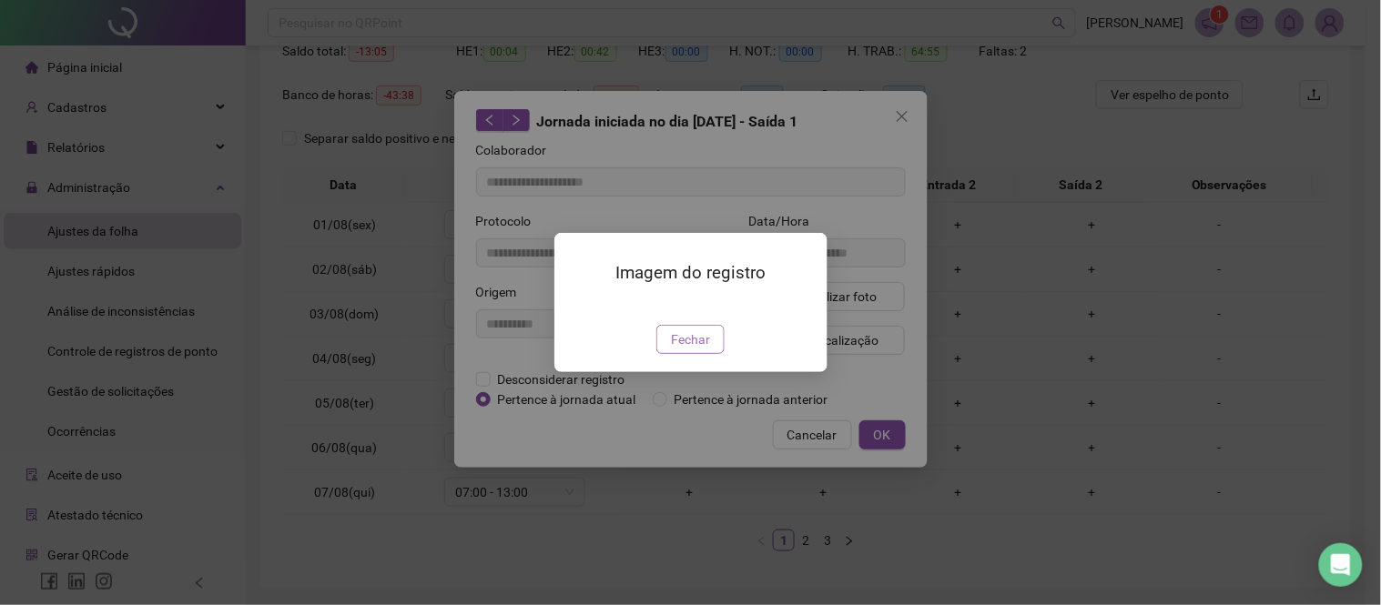
click at [696, 350] on span "Fechar" at bounding box center [690, 340] width 39 height 20
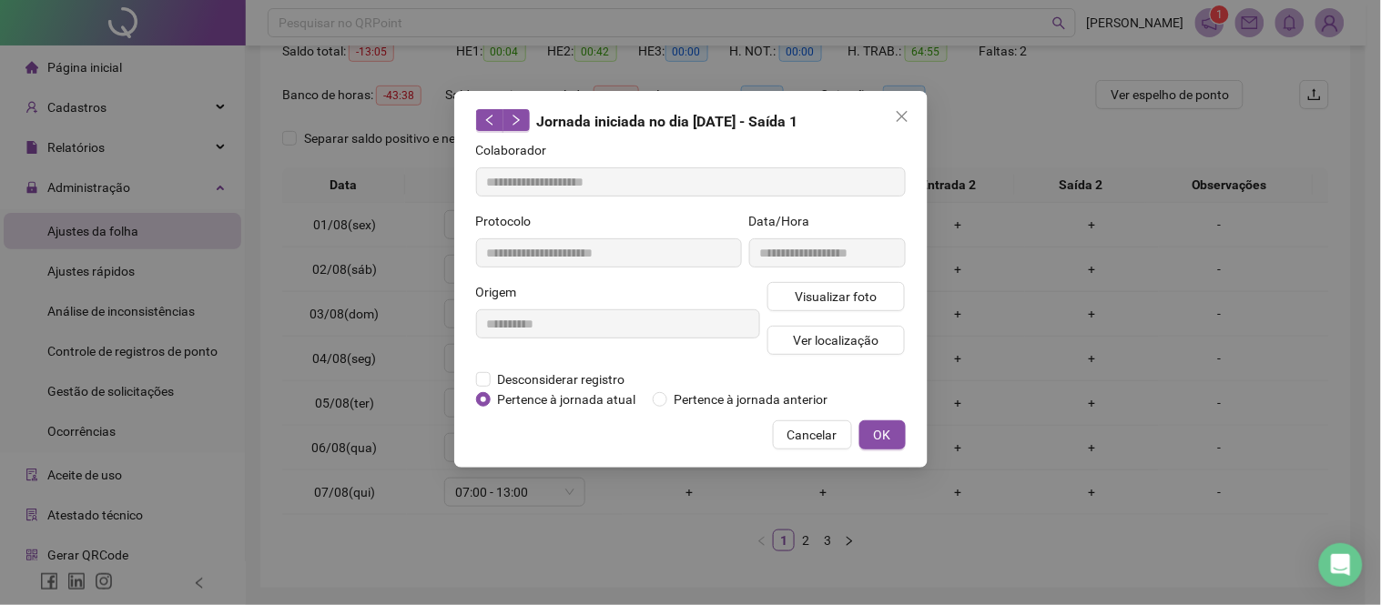
click at [757, 548] on div "**********" at bounding box center [690, 302] width 1381 height 605
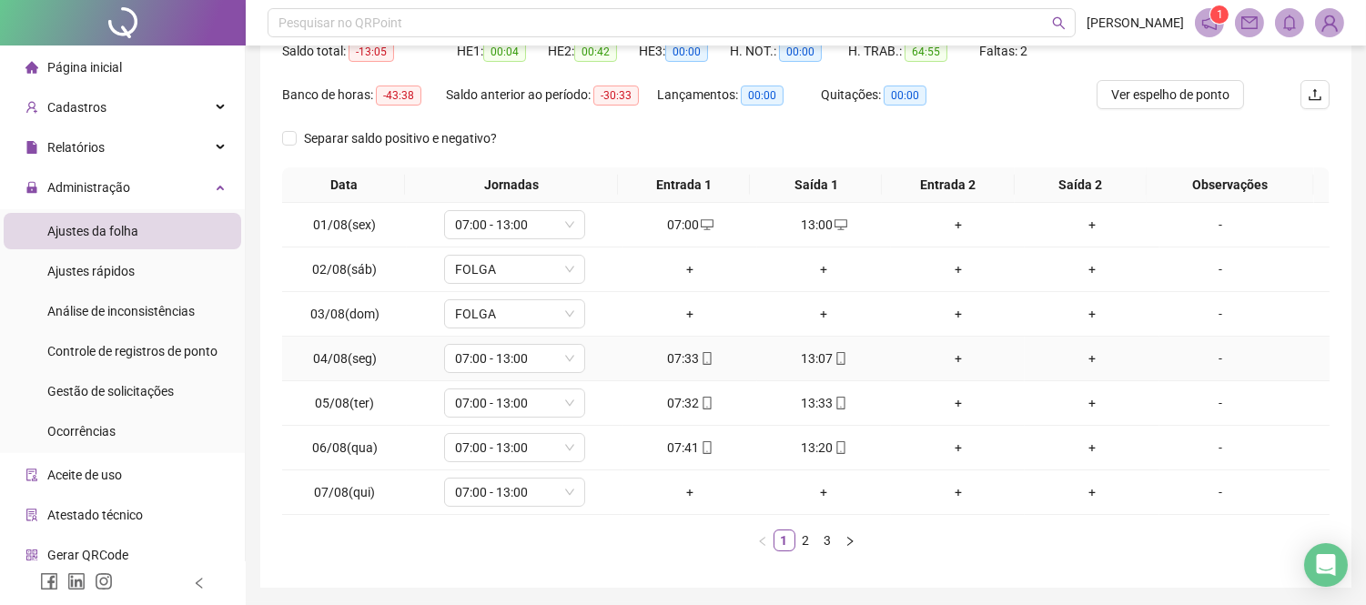
click at [807, 359] on div "13:07" at bounding box center [824, 359] width 119 height 20
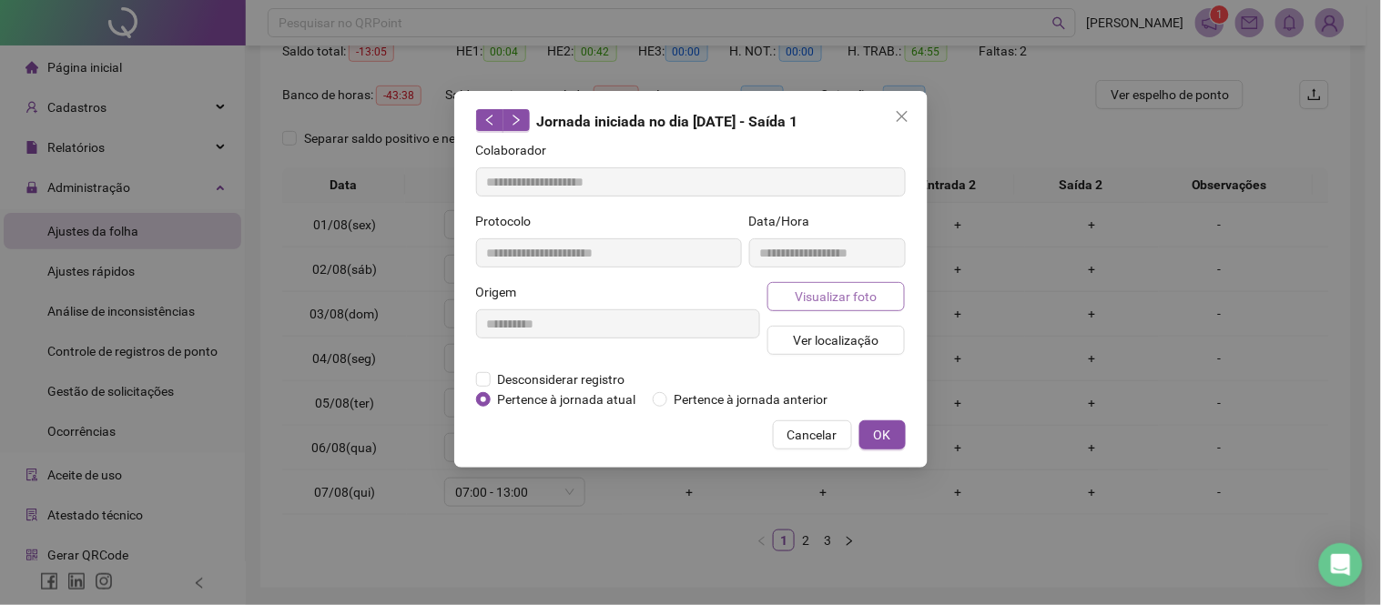
click at [806, 297] on span "Visualizar foto" at bounding box center [836, 297] width 82 height 20
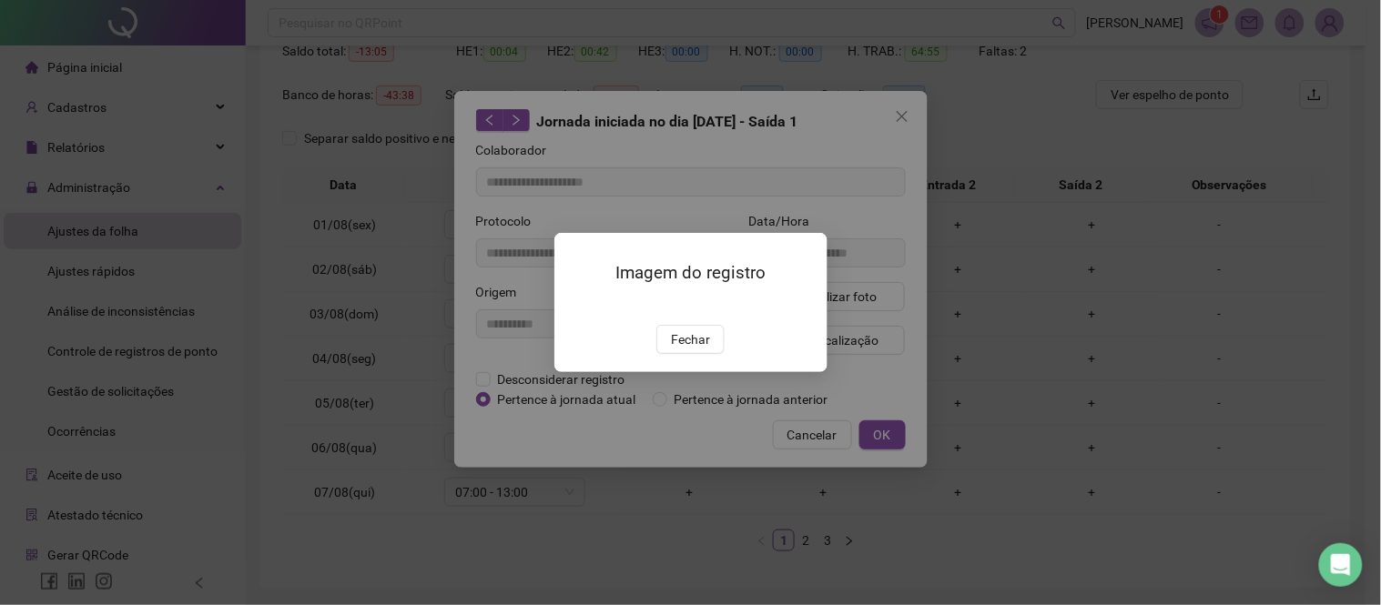
click at [701, 493] on div "Imagem do registro Fechar" at bounding box center [690, 302] width 1381 height 605
click at [684, 350] on span "Fechar" at bounding box center [690, 340] width 39 height 20
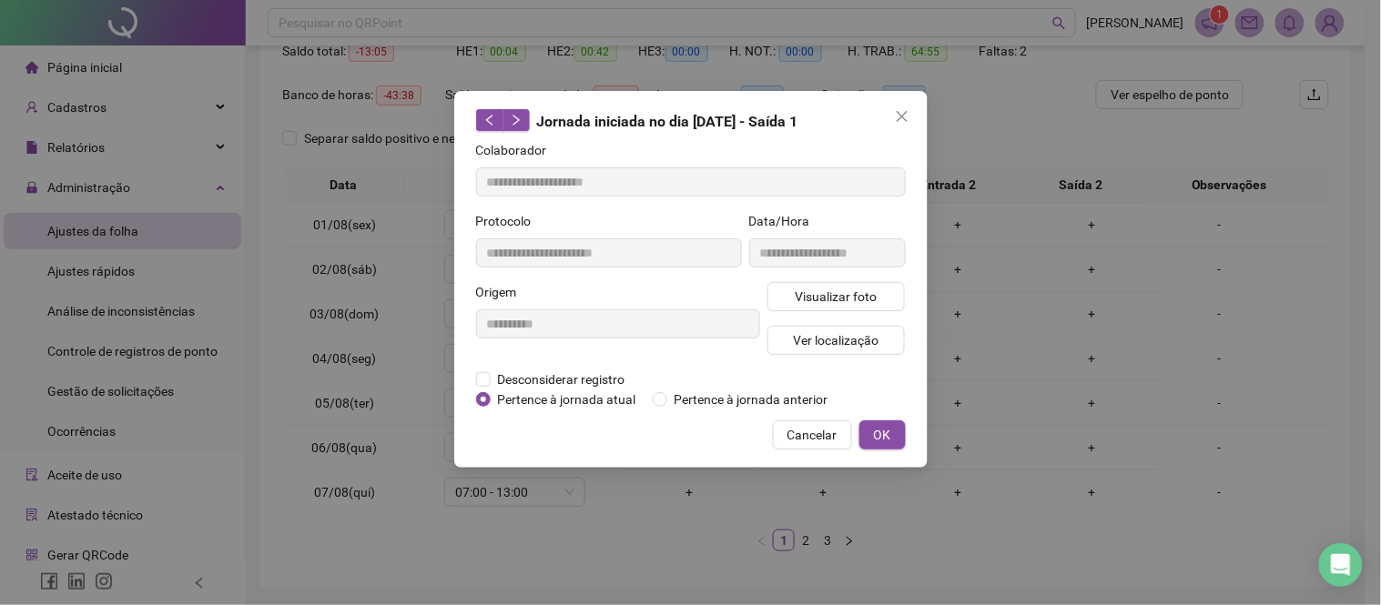
click at [687, 512] on div "**********" at bounding box center [690, 302] width 1381 height 605
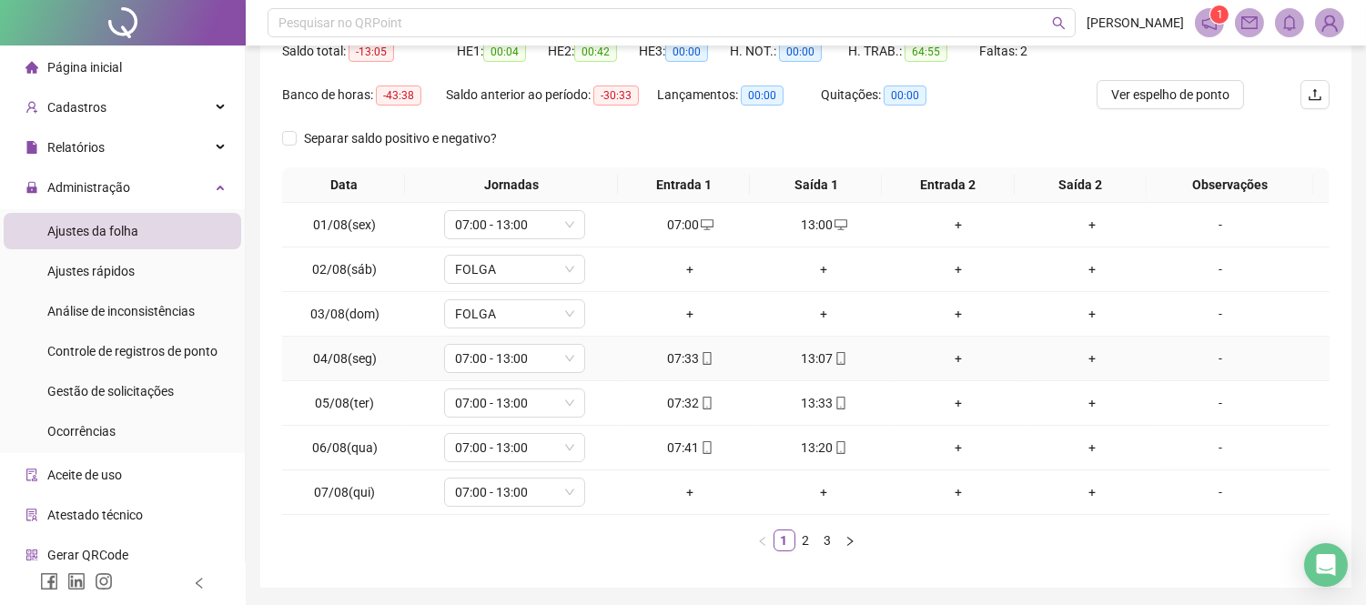
click at [674, 359] on div "07:33" at bounding box center [690, 359] width 119 height 20
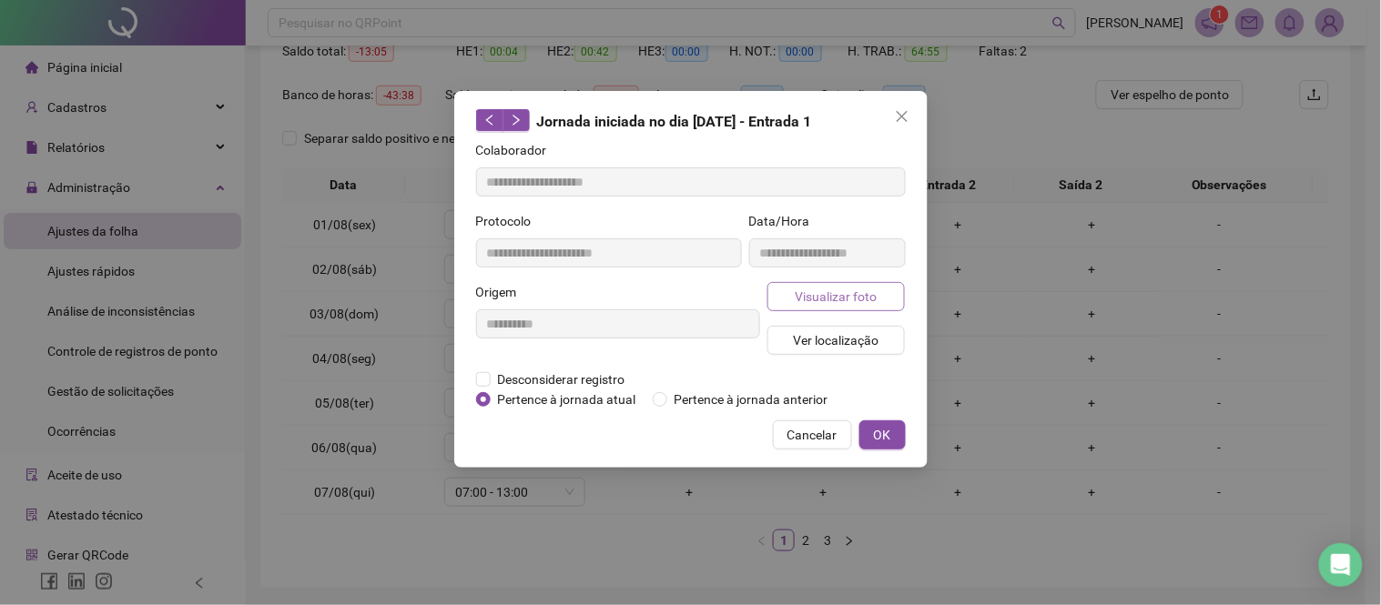
click at [808, 289] on span "Visualizar foto" at bounding box center [836, 297] width 82 height 20
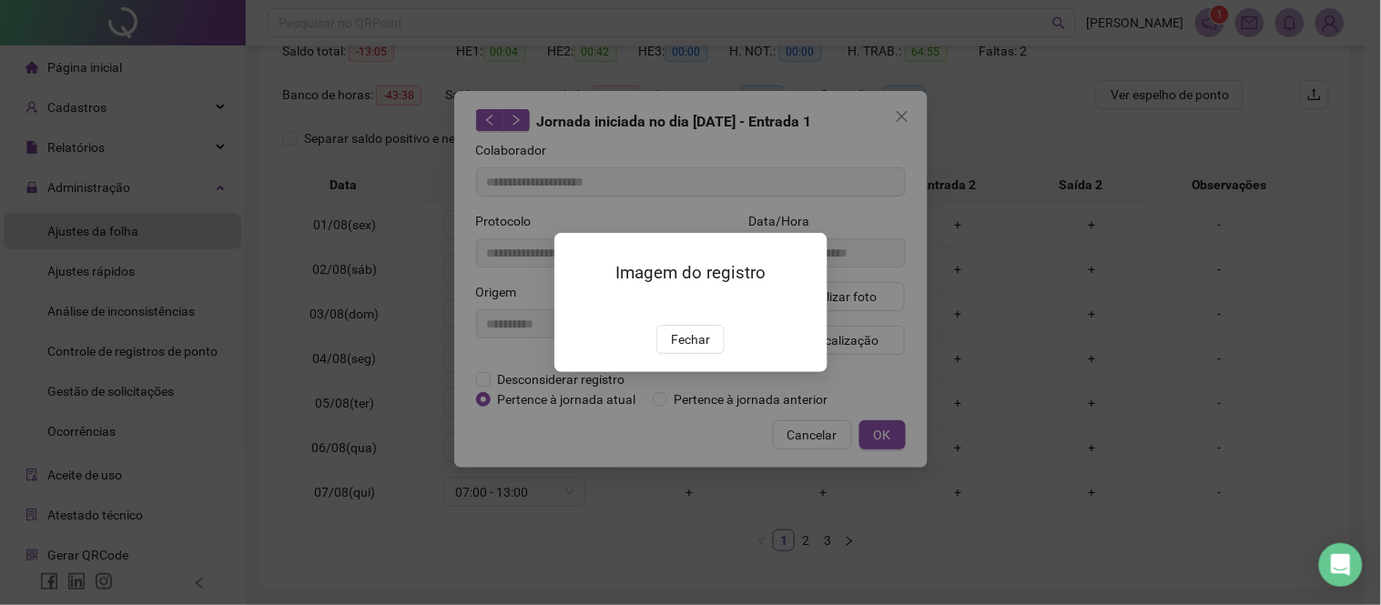
click at [757, 550] on div "Imagem do registro Fechar" at bounding box center [690, 302] width 1381 height 605
click at [893, 142] on div "Imagem do registro Fechar" at bounding box center [690, 302] width 1381 height 605
drag, startPoint x: 716, startPoint y: 451, endPoint x: 706, endPoint y: 446, distance: 11.8
click at [714, 354] on button "Fechar" at bounding box center [690, 339] width 68 height 29
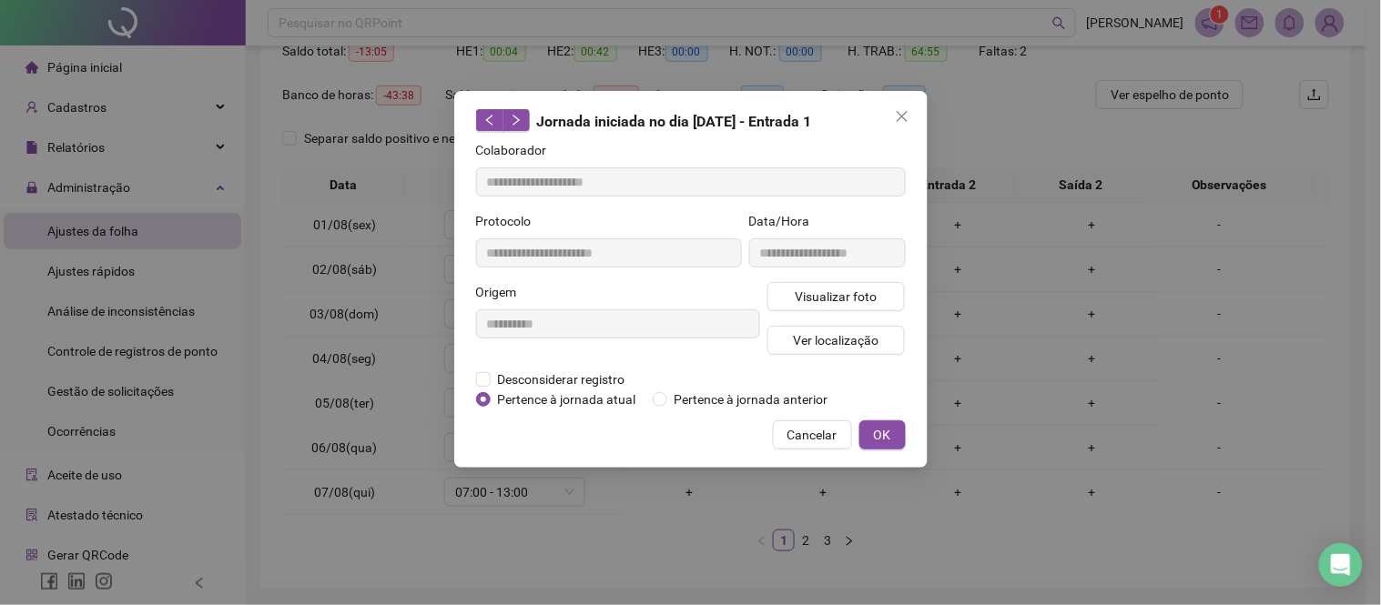
click at [892, 123] on span "Close" at bounding box center [902, 116] width 29 height 15
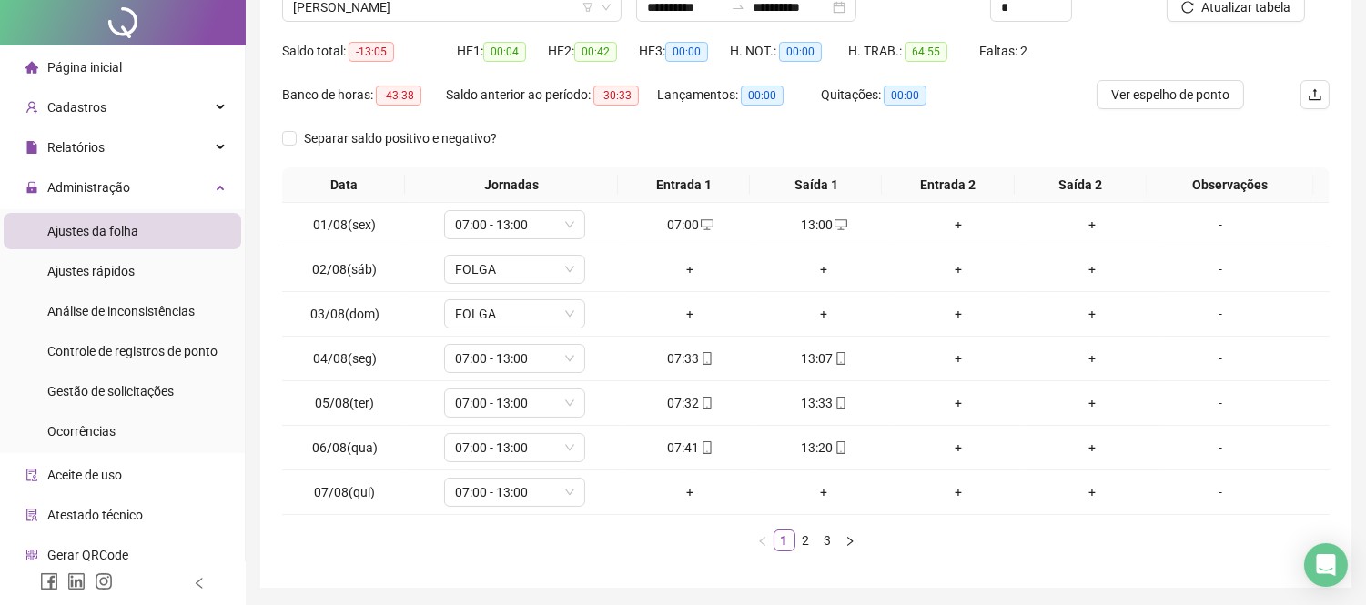
scroll to position [0, 0]
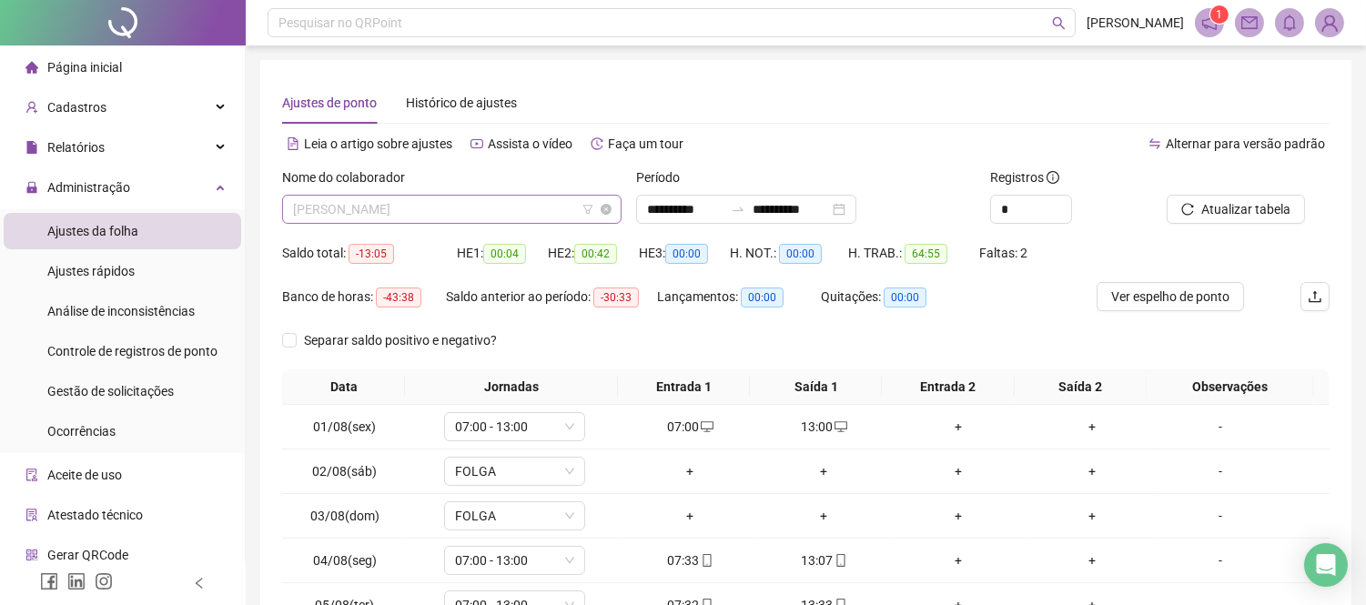
click at [473, 207] on span "[PERSON_NAME]" at bounding box center [452, 209] width 318 height 27
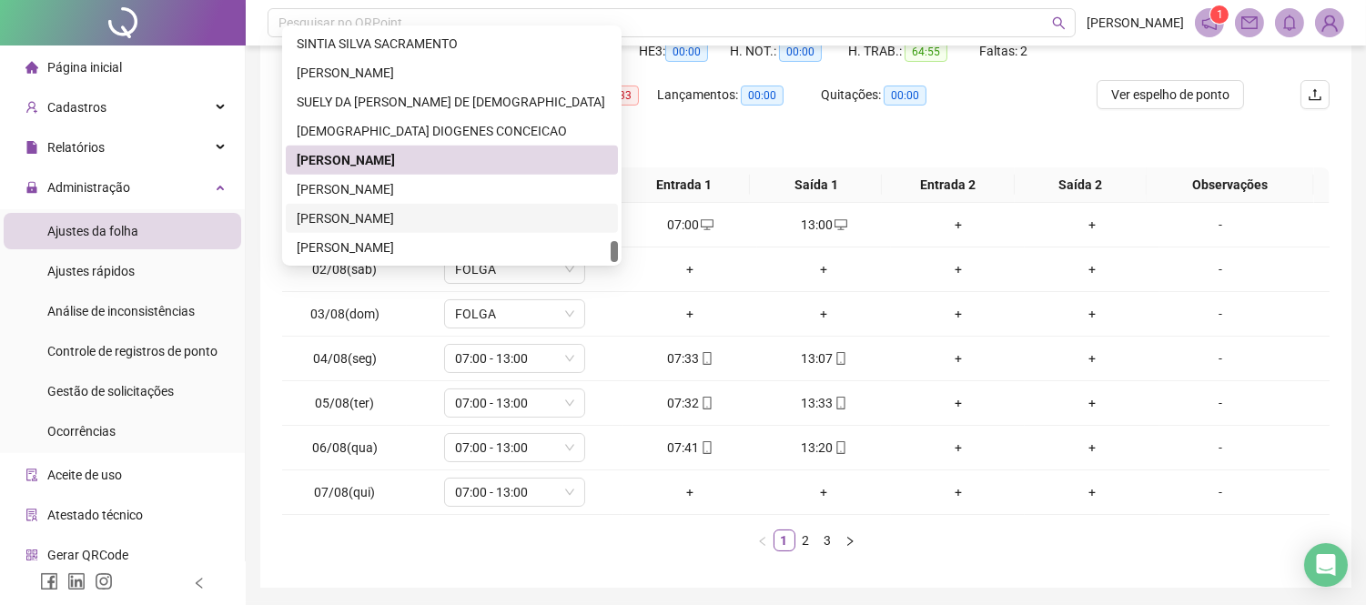
scroll to position [262, 0]
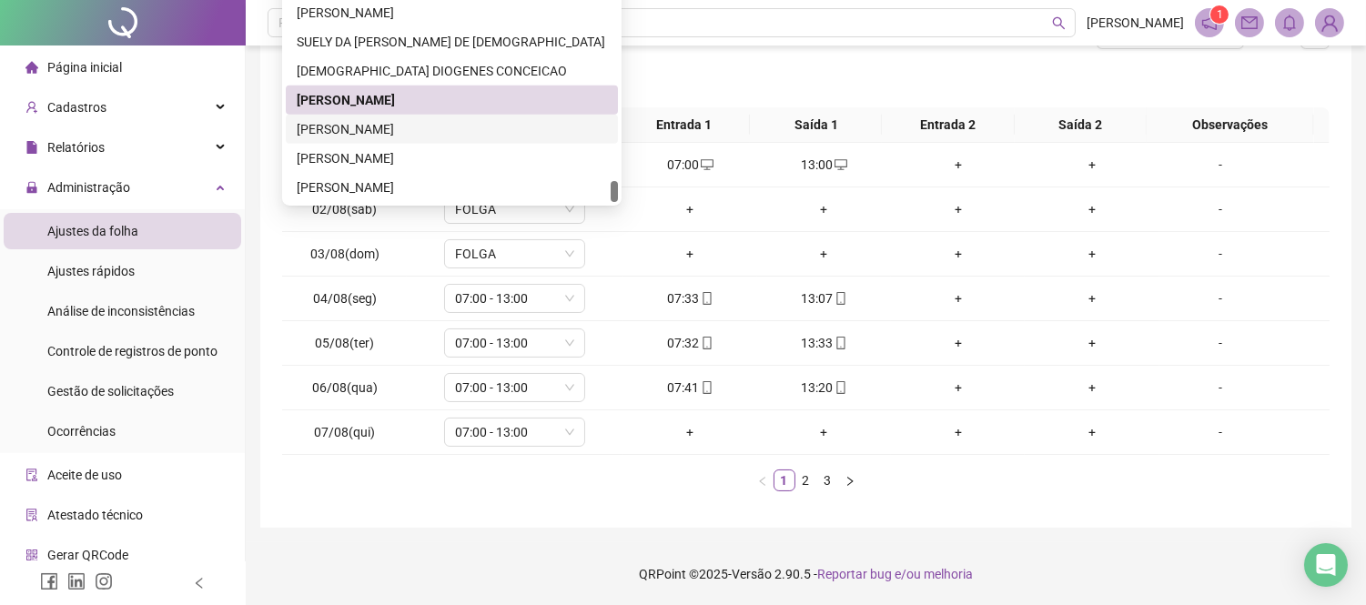
click at [508, 131] on div "[PERSON_NAME]" at bounding box center [452, 129] width 310 height 20
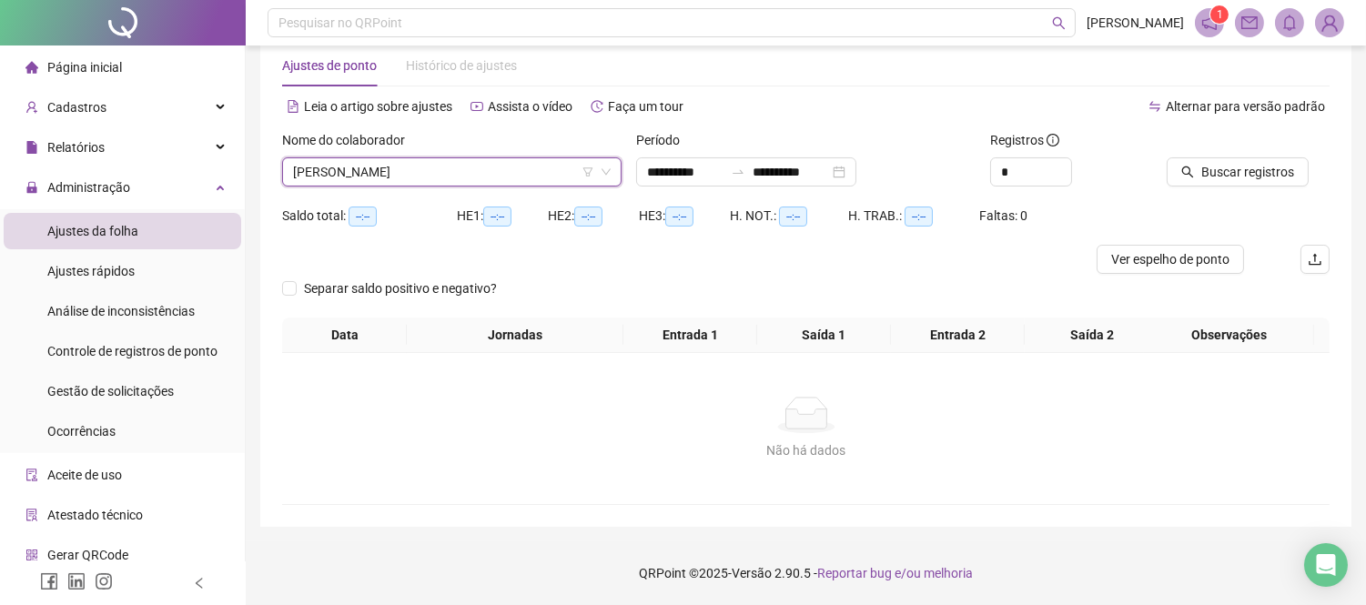
scroll to position [36, 0]
click at [1213, 165] on span "Buscar registros" at bounding box center [1248, 173] width 93 height 20
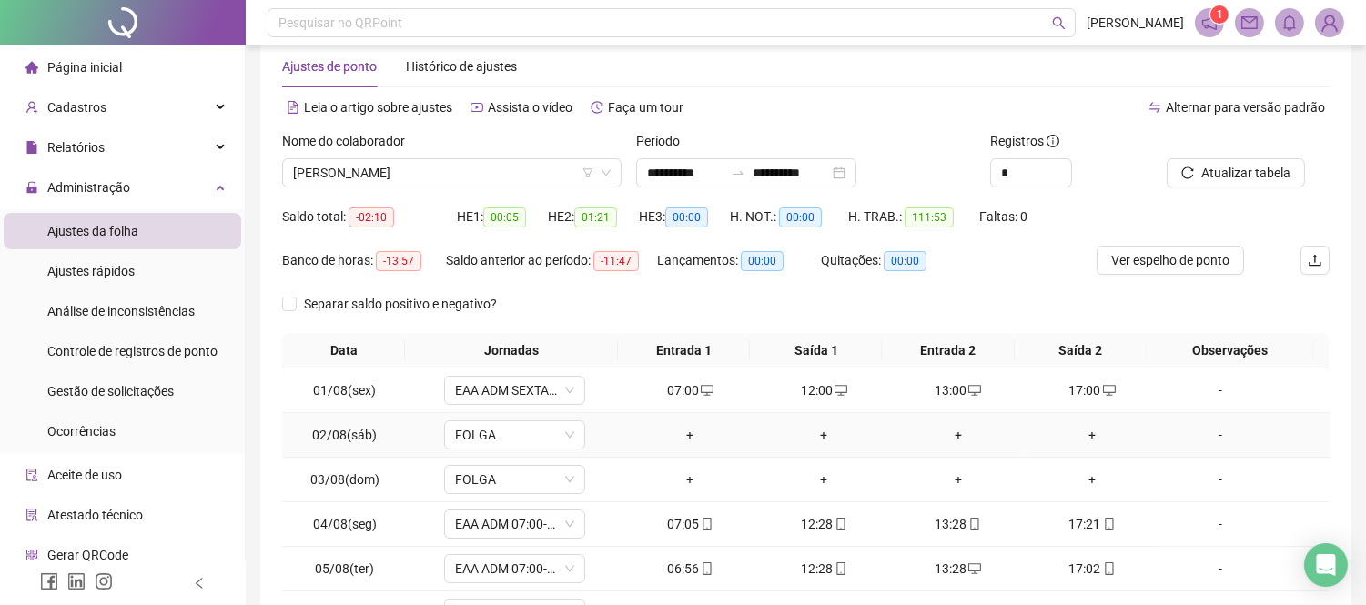
scroll to position [239, 0]
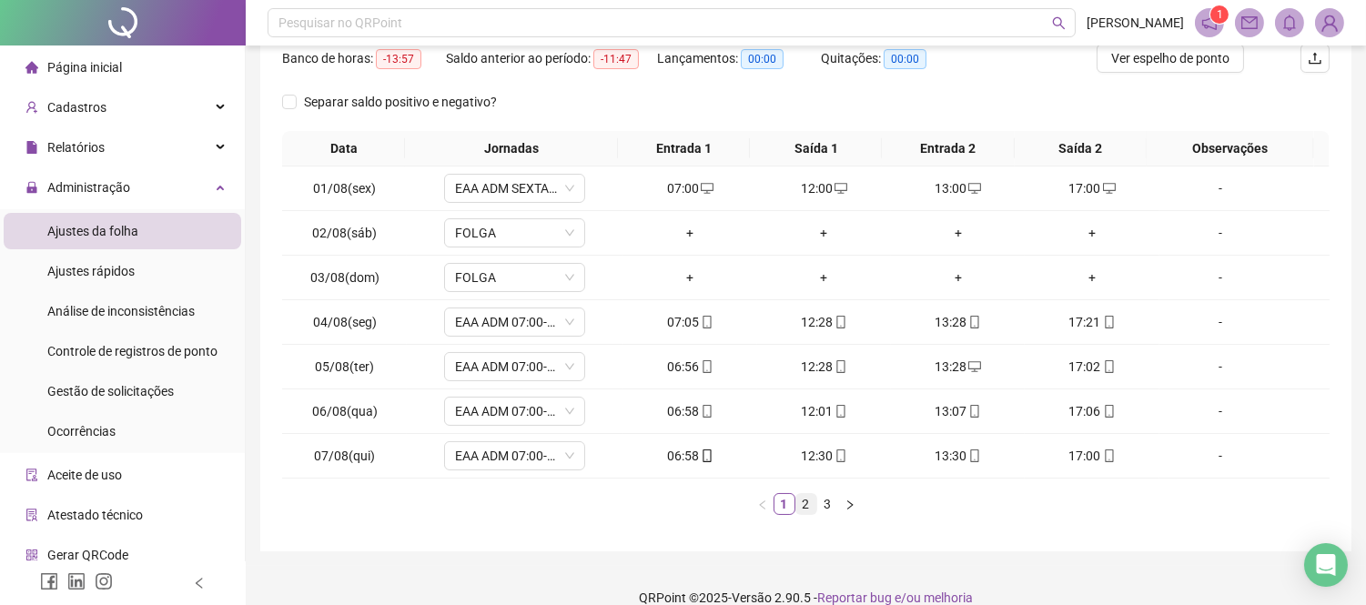
click at [801, 503] on link "2" at bounding box center [807, 504] width 20 height 20
click at [817, 503] on li "3" at bounding box center [828, 504] width 22 height 22
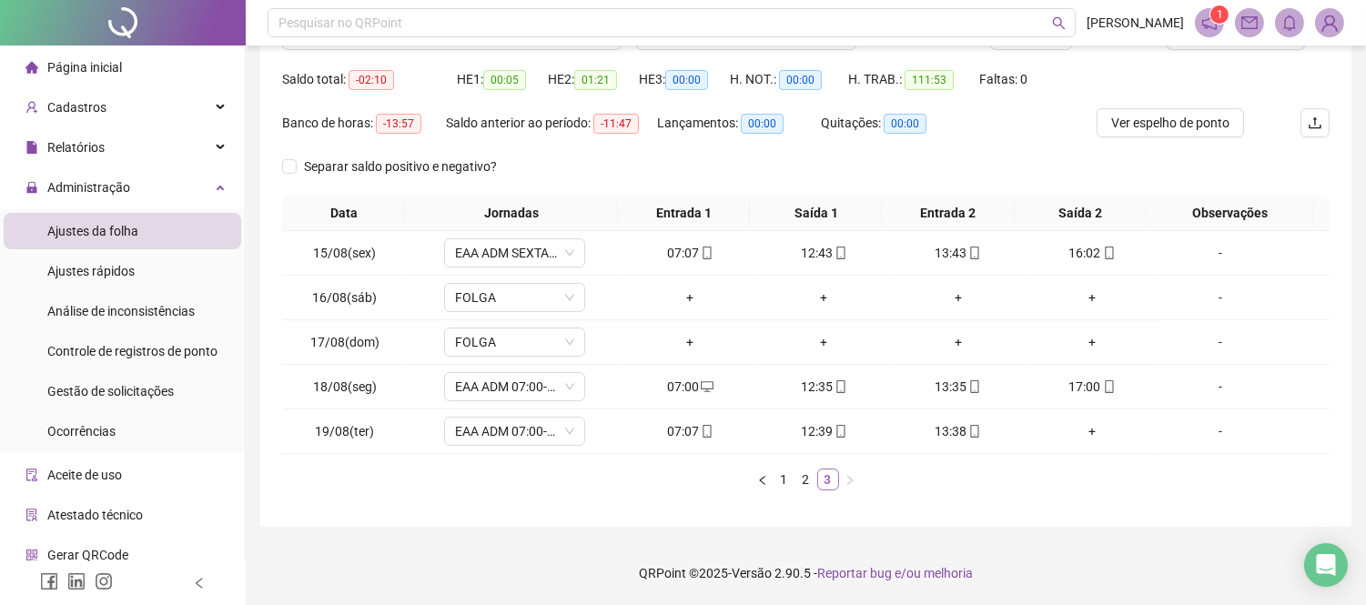
scroll to position [174, 0]
drag, startPoint x: 1076, startPoint y: 432, endPoint x: 1081, endPoint y: 451, distance: 19.7
click at [1075, 433] on div "+" at bounding box center [1091, 431] width 119 height 20
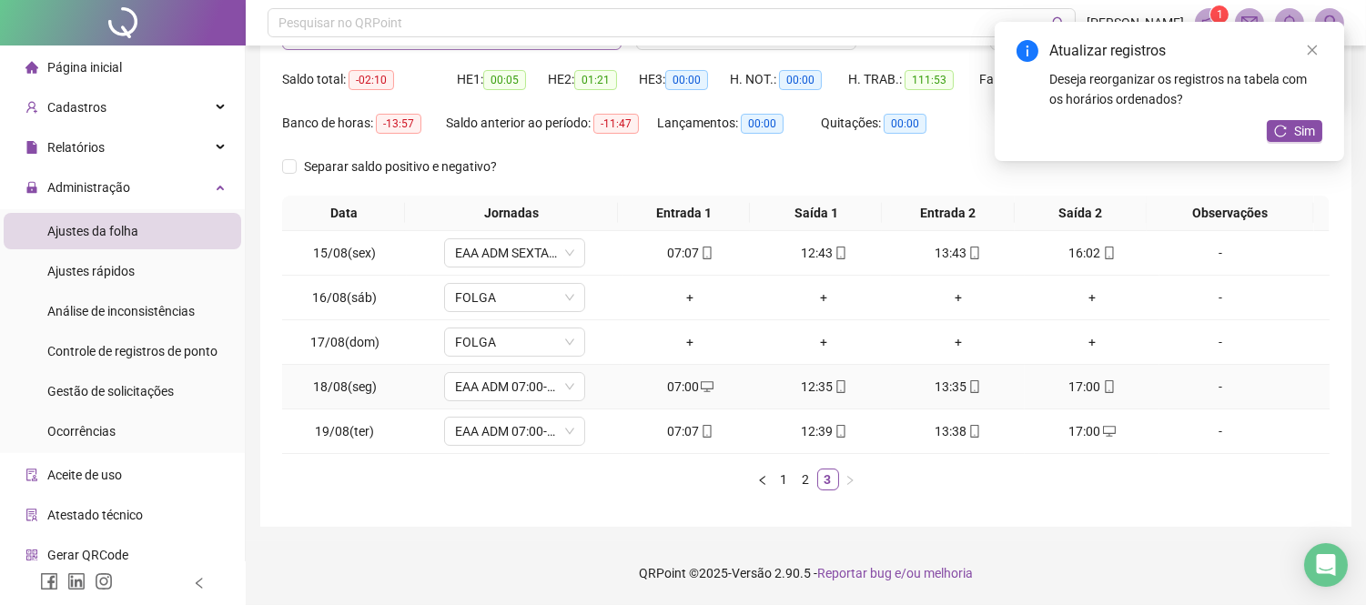
scroll to position [0, 0]
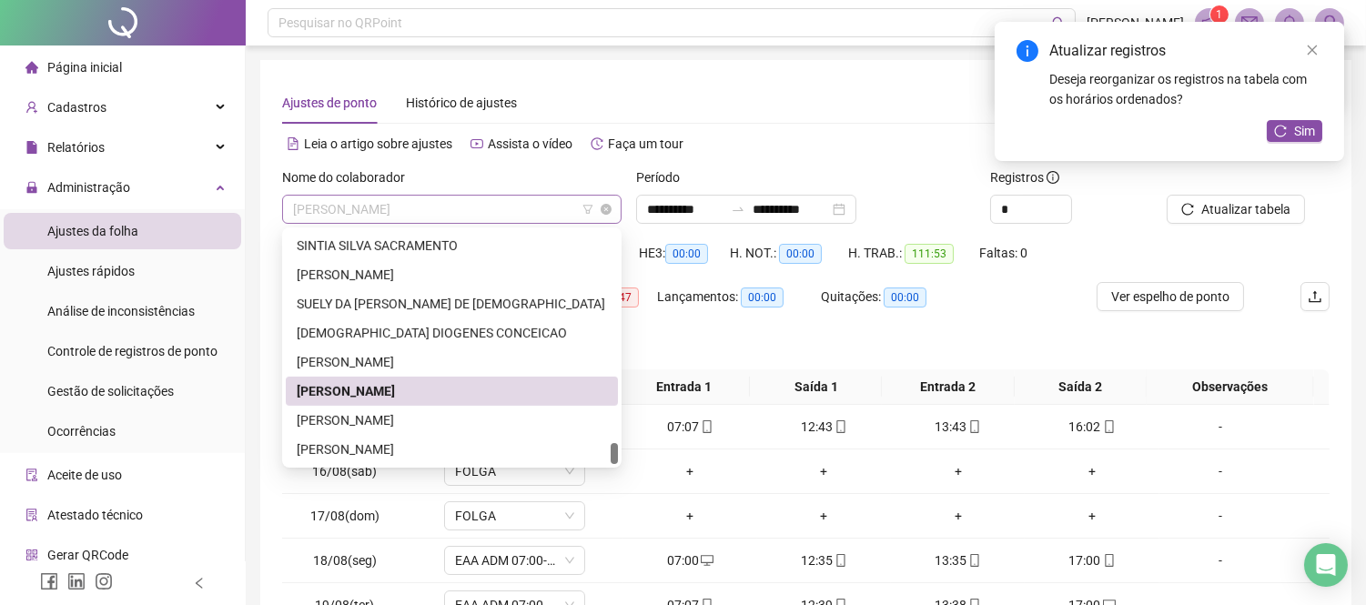
click at [481, 209] on span "[PERSON_NAME]" at bounding box center [452, 209] width 318 height 27
click at [516, 415] on div "[PERSON_NAME]" at bounding box center [452, 421] width 310 height 20
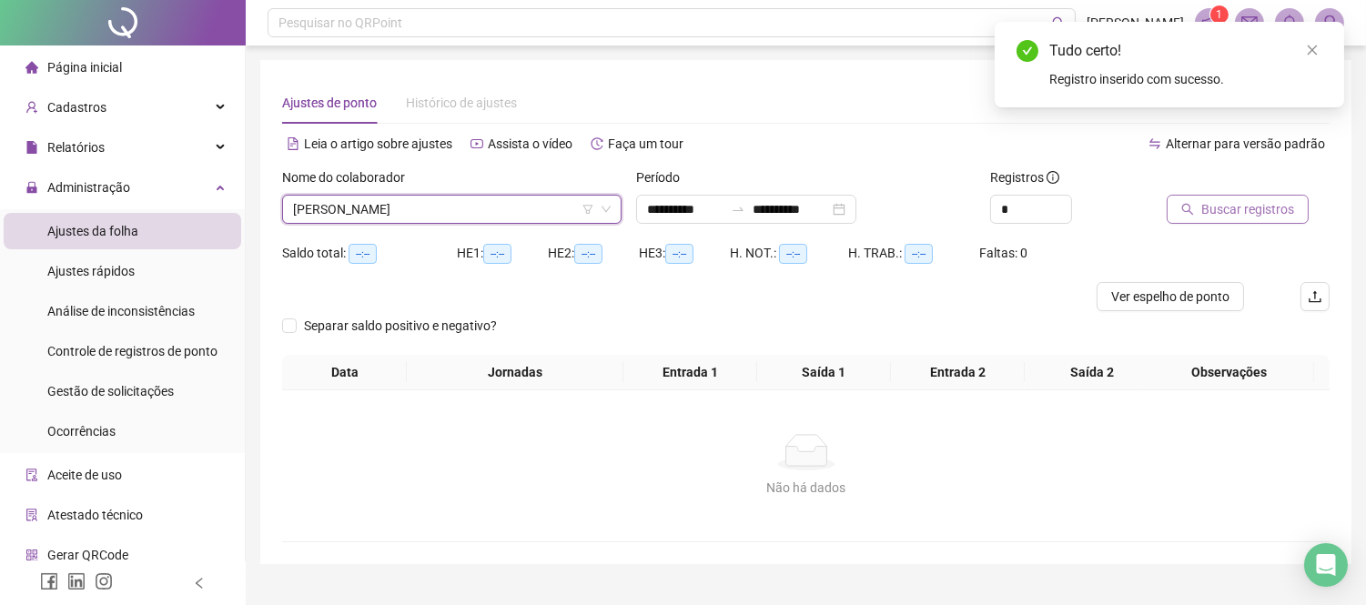
click at [1200, 208] on button "Buscar registros" at bounding box center [1238, 209] width 142 height 29
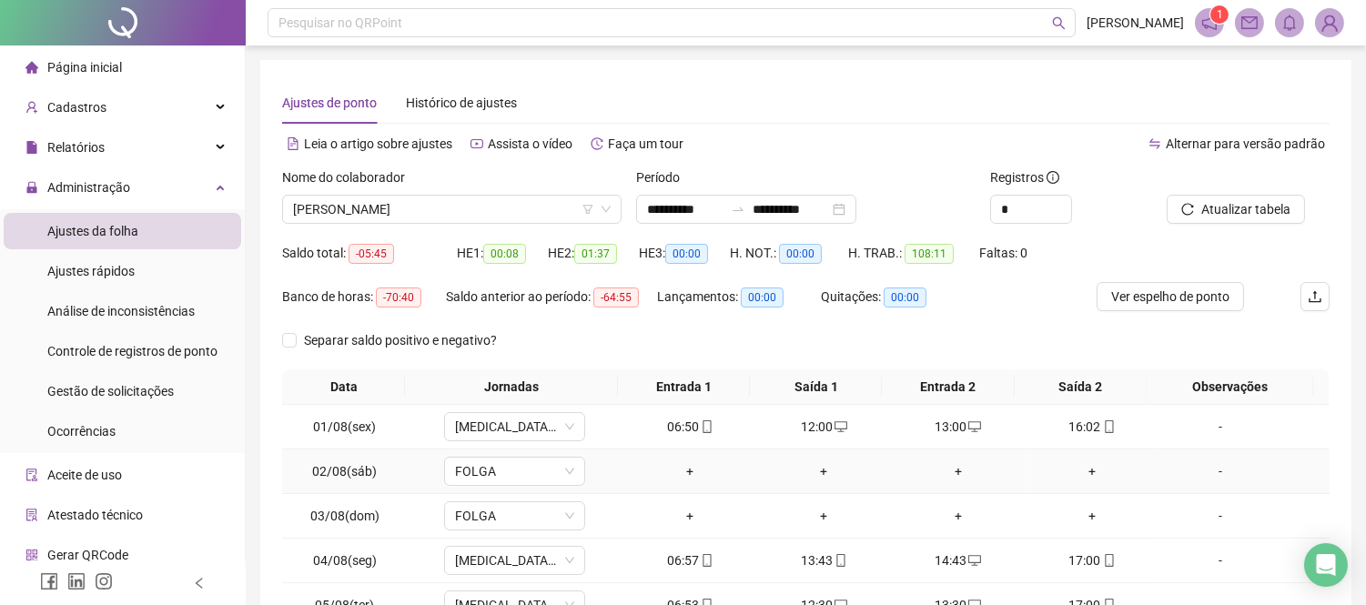
scroll to position [262, 0]
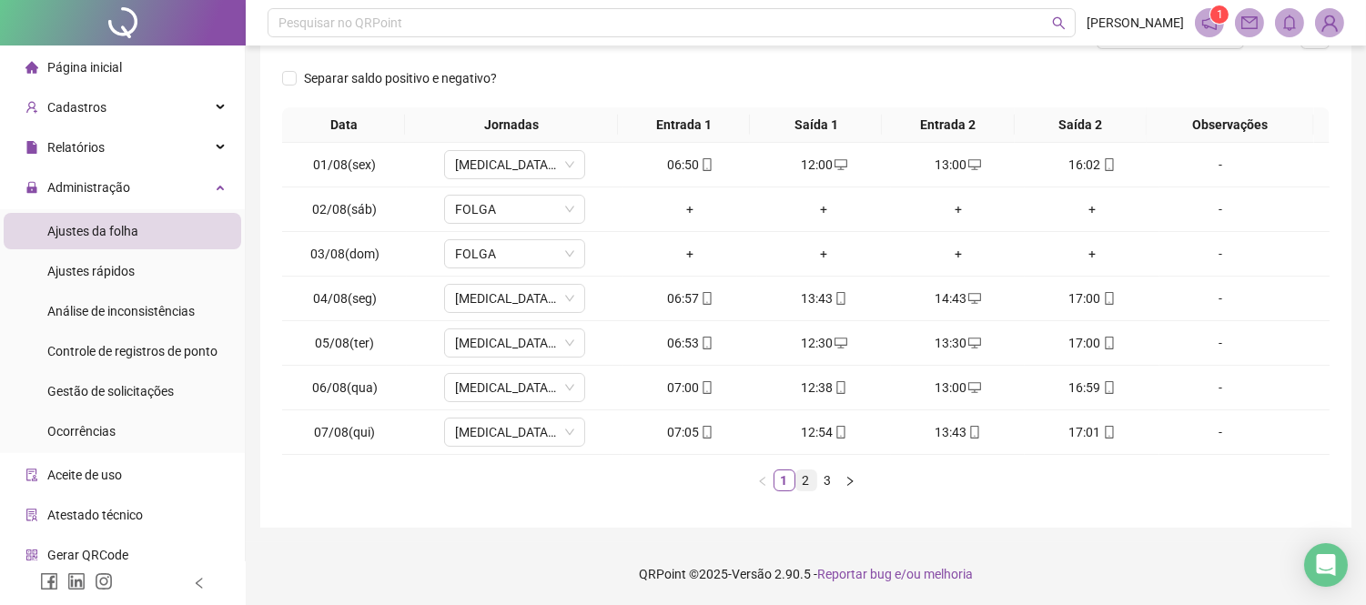
click at [813, 485] on link "2" at bounding box center [807, 481] width 20 height 20
click at [826, 484] on link "3" at bounding box center [828, 481] width 20 height 20
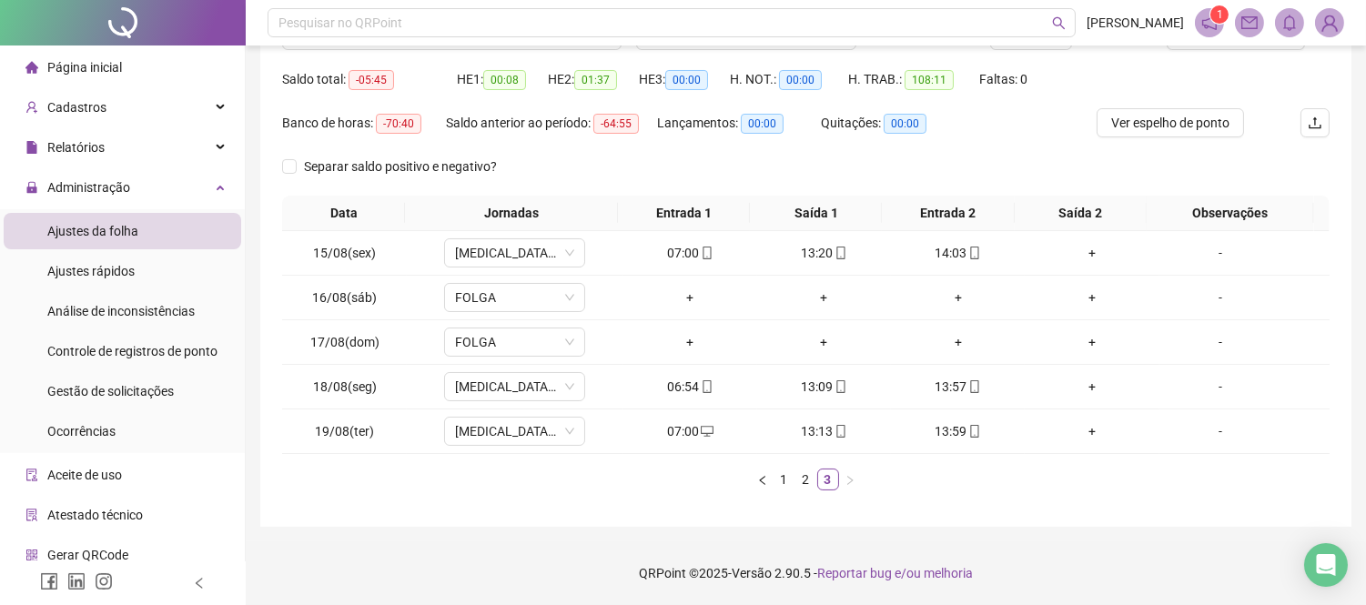
scroll to position [0, 0]
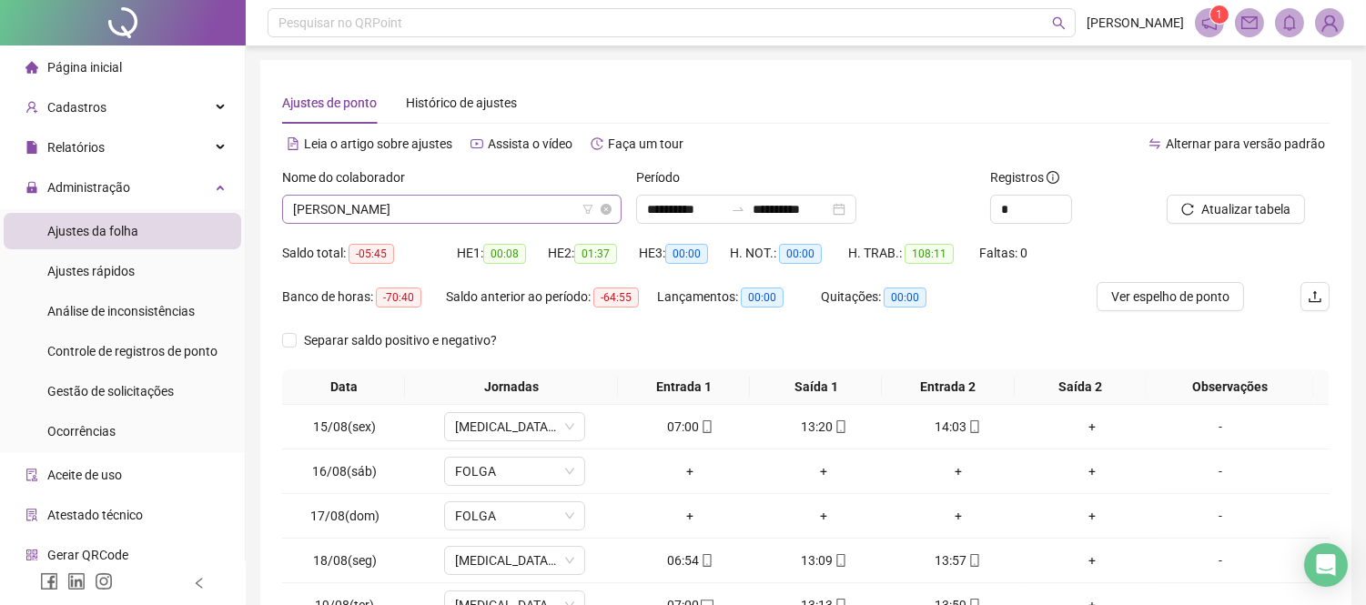
click at [501, 214] on span "[PERSON_NAME]" at bounding box center [452, 209] width 318 height 27
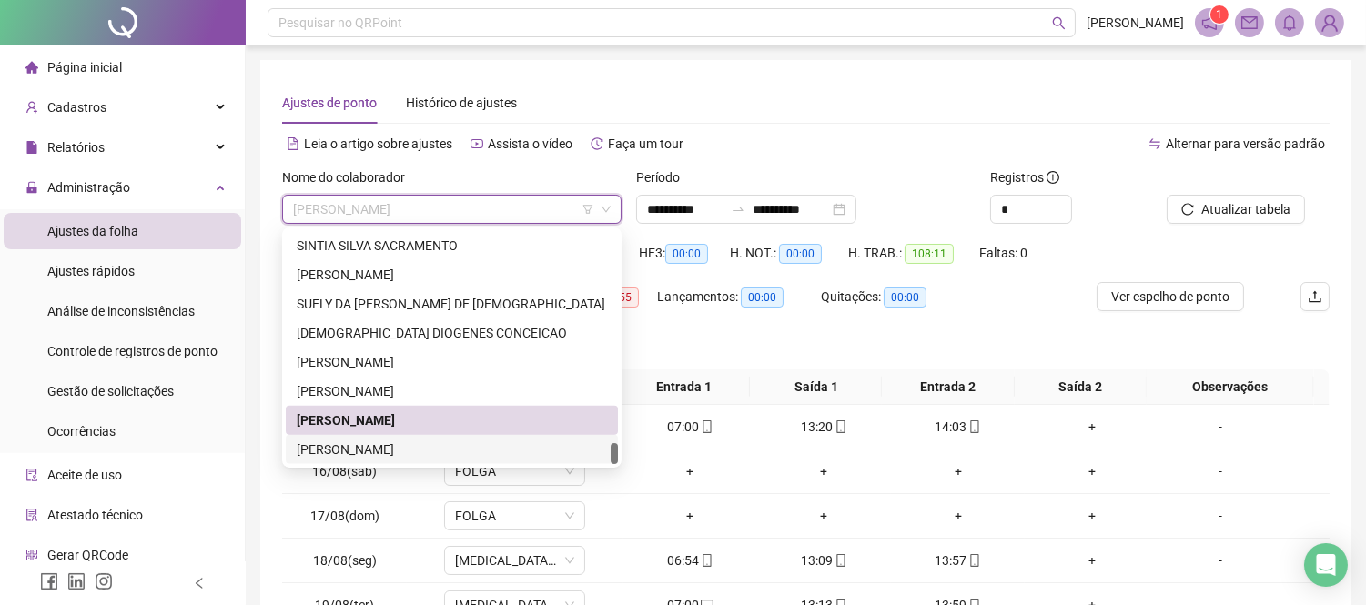
click at [524, 447] on div "[PERSON_NAME]" at bounding box center [452, 450] width 310 height 20
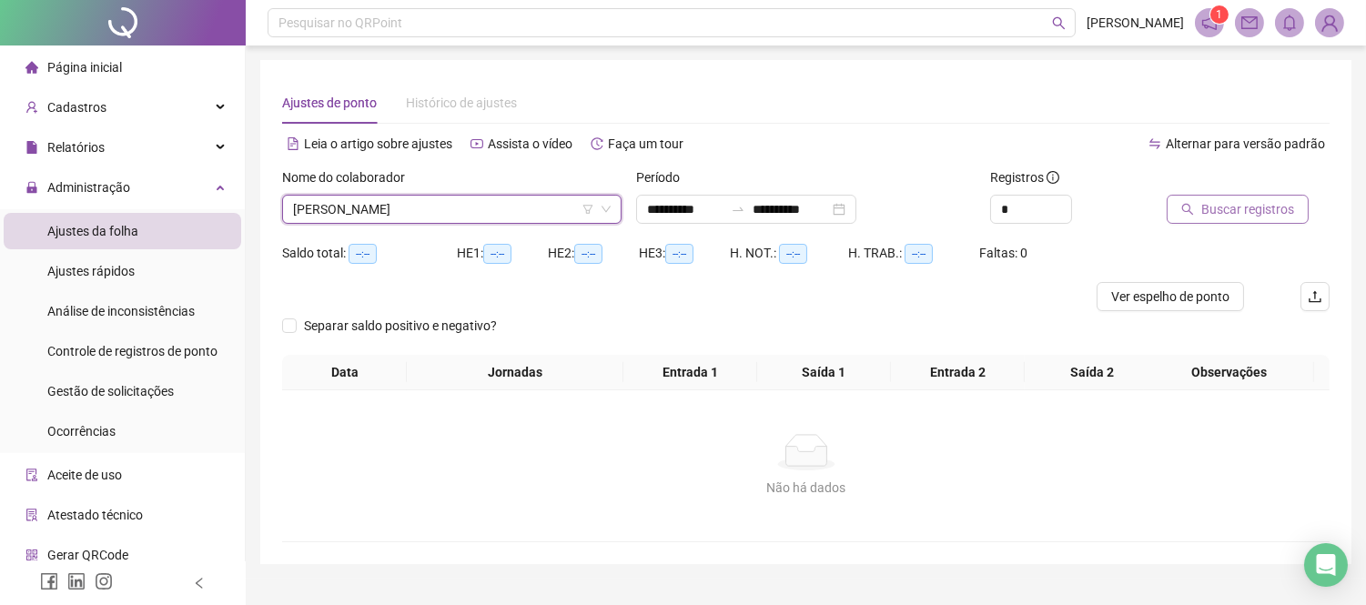
click at [1260, 217] on span "Buscar registros" at bounding box center [1248, 209] width 93 height 20
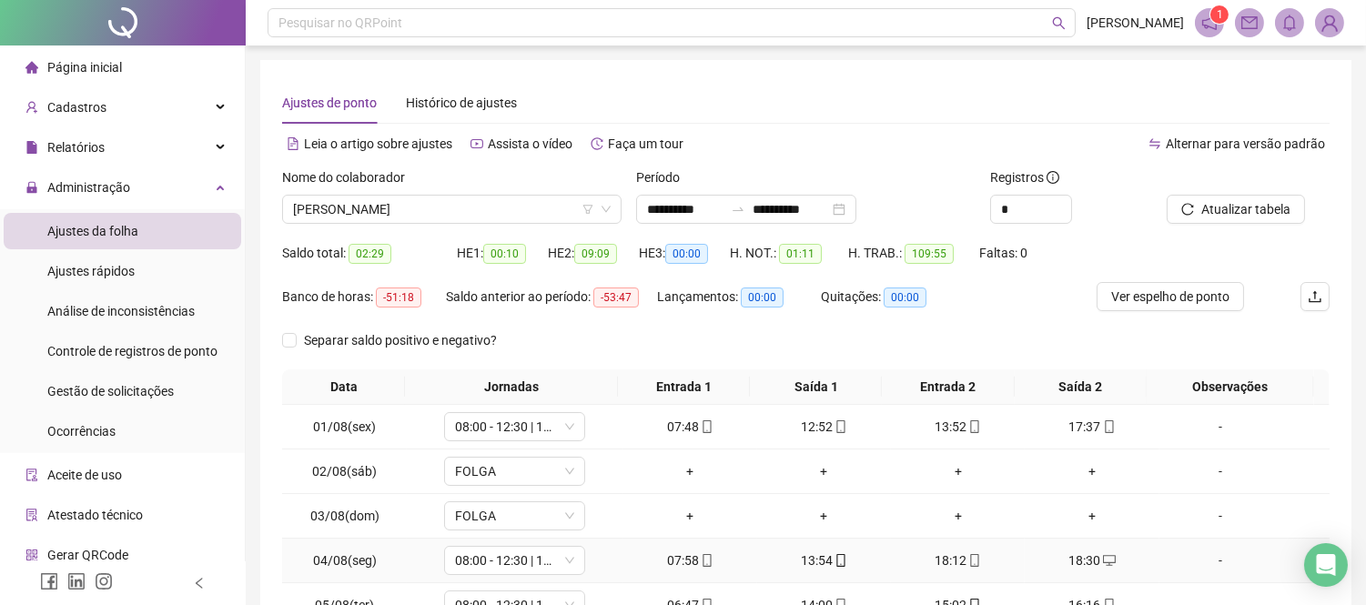
scroll to position [202, 0]
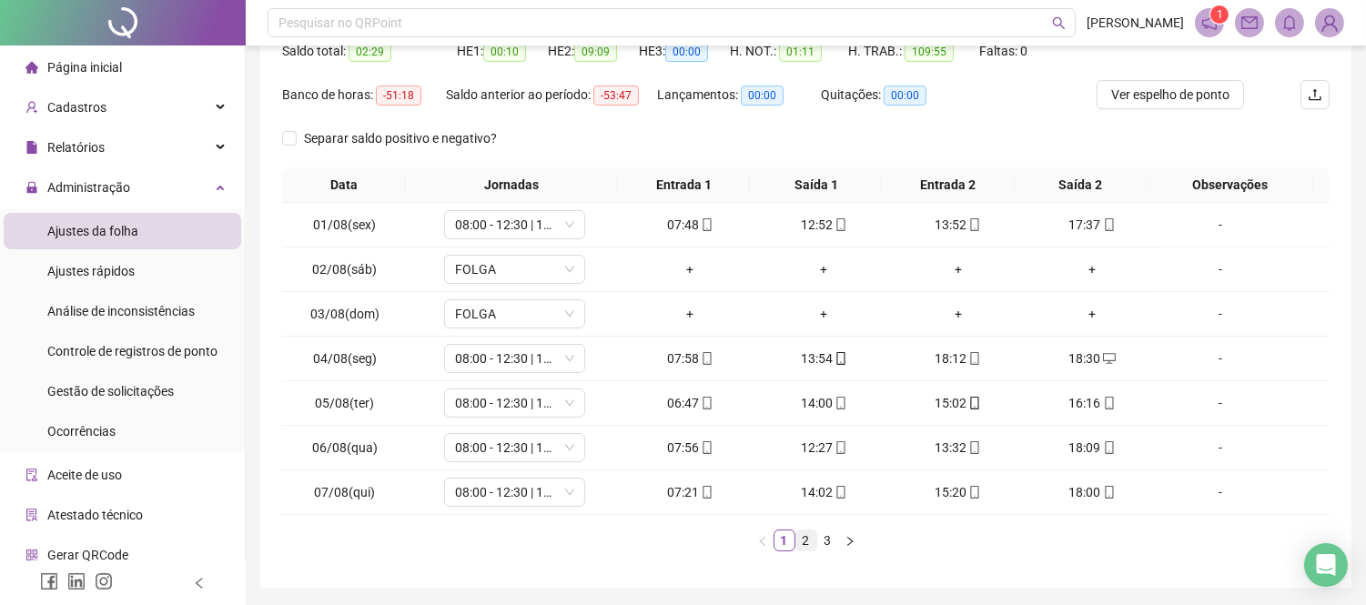
click at [797, 549] on link "2" at bounding box center [807, 541] width 20 height 20
click at [817, 544] on li "3" at bounding box center [828, 541] width 22 height 22
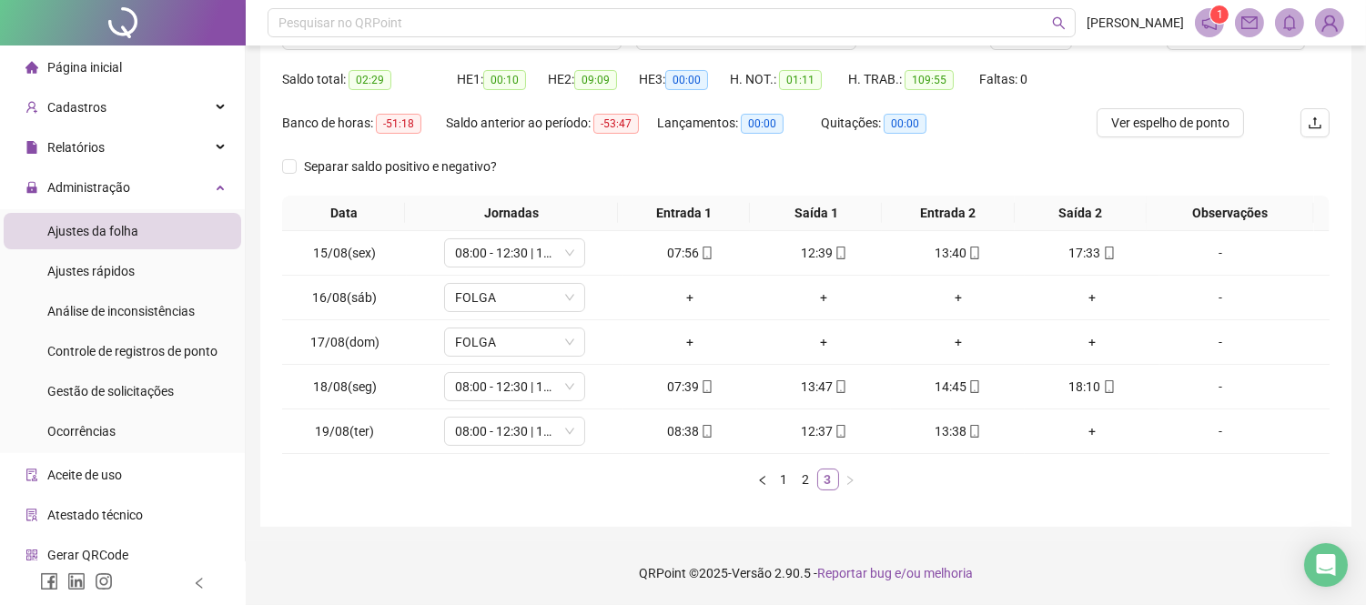
scroll to position [174, 0]
click at [1083, 424] on div "+" at bounding box center [1091, 431] width 119 height 20
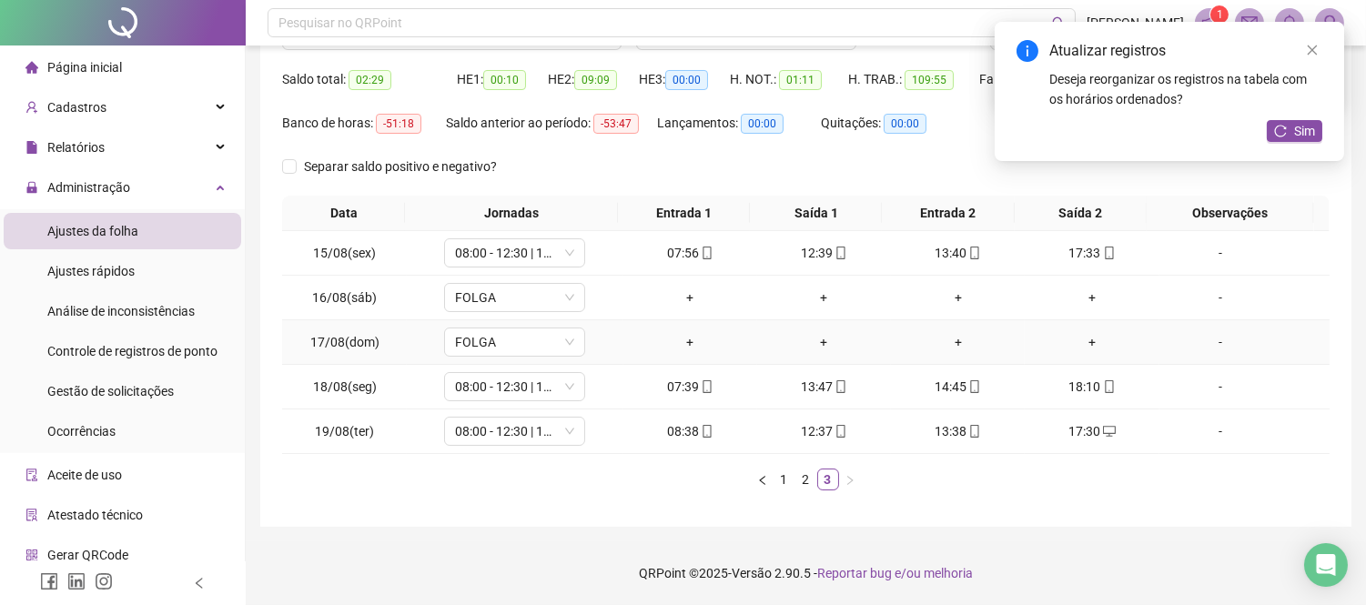
scroll to position [0, 0]
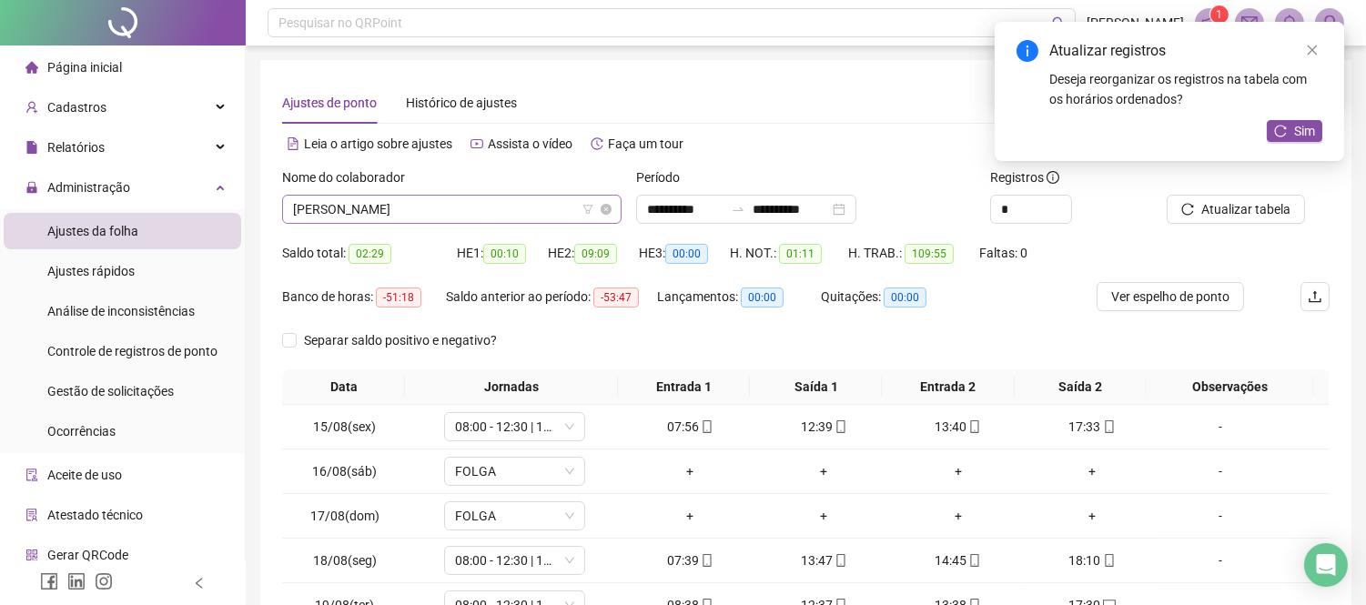
click at [523, 200] on span "[PERSON_NAME]" at bounding box center [452, 209] width 318 height 27
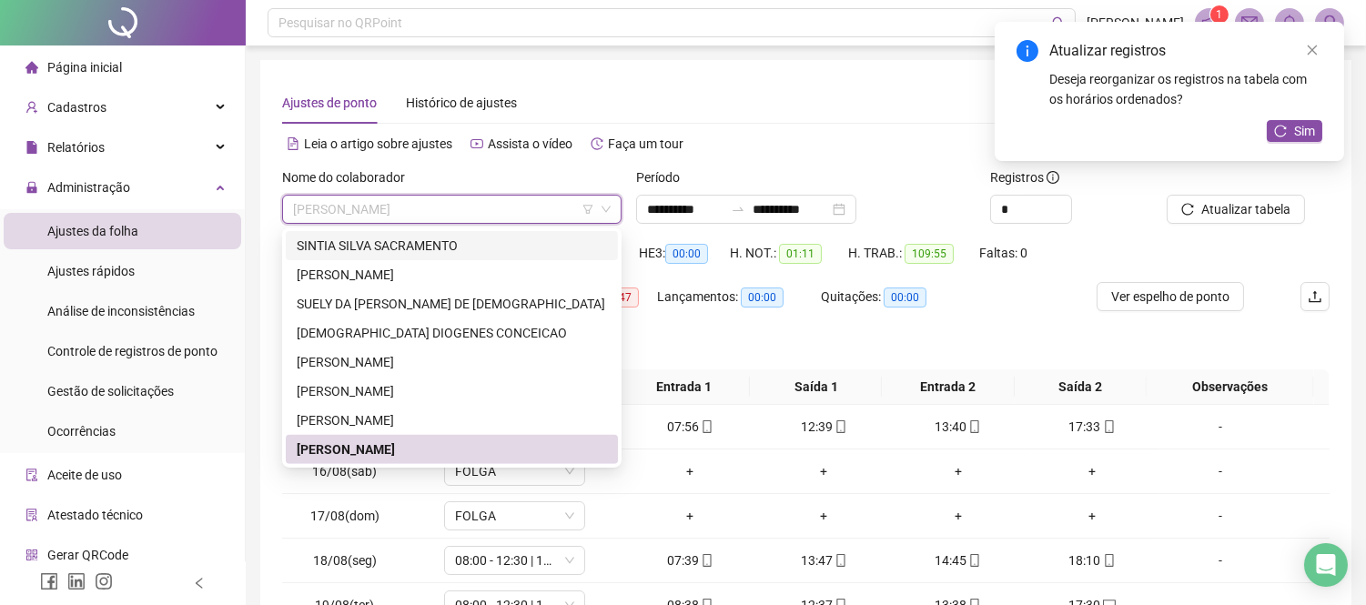
drag, startPoint x: 1190, startPoint y: 21, endPoint x: 1174, endPoint y: 42, distance: 26.0
